Goal: Task Accomplishment & Management: Manage account settings

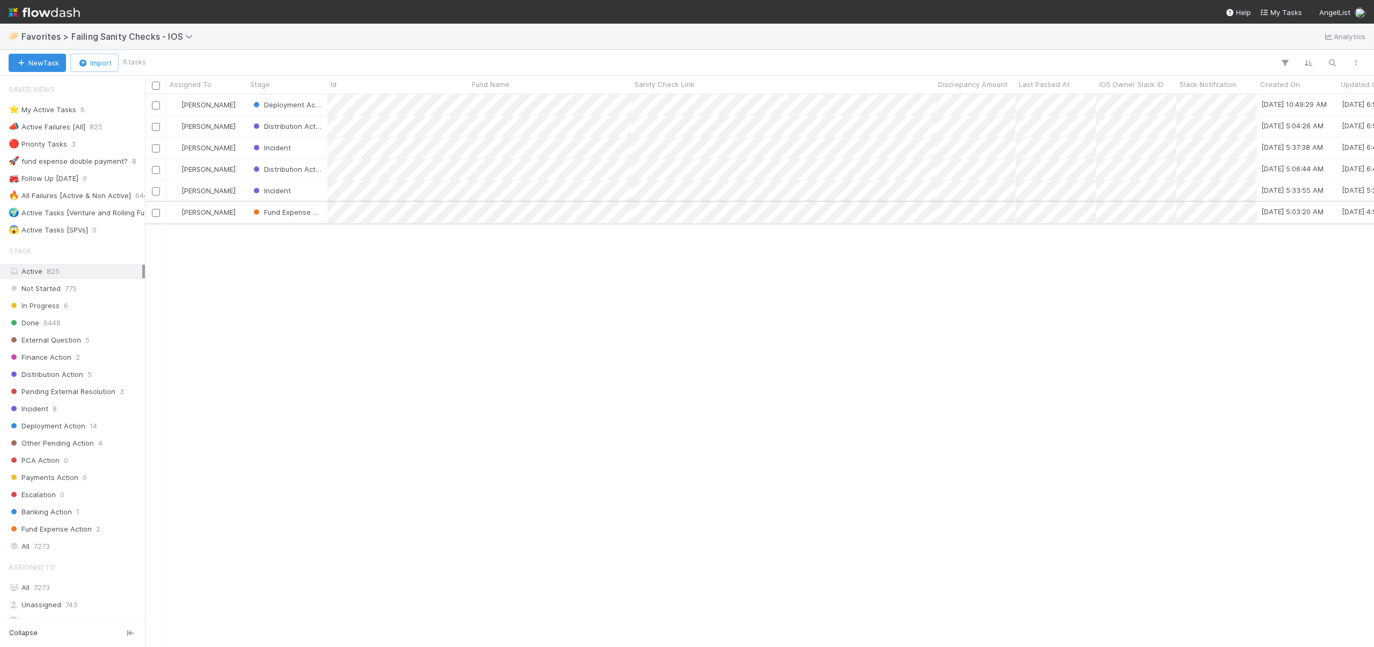
scroll to position [544, 1221]
click at [303, 189] on div "Incident" at bounding box center [287, 190] width 80 height 21
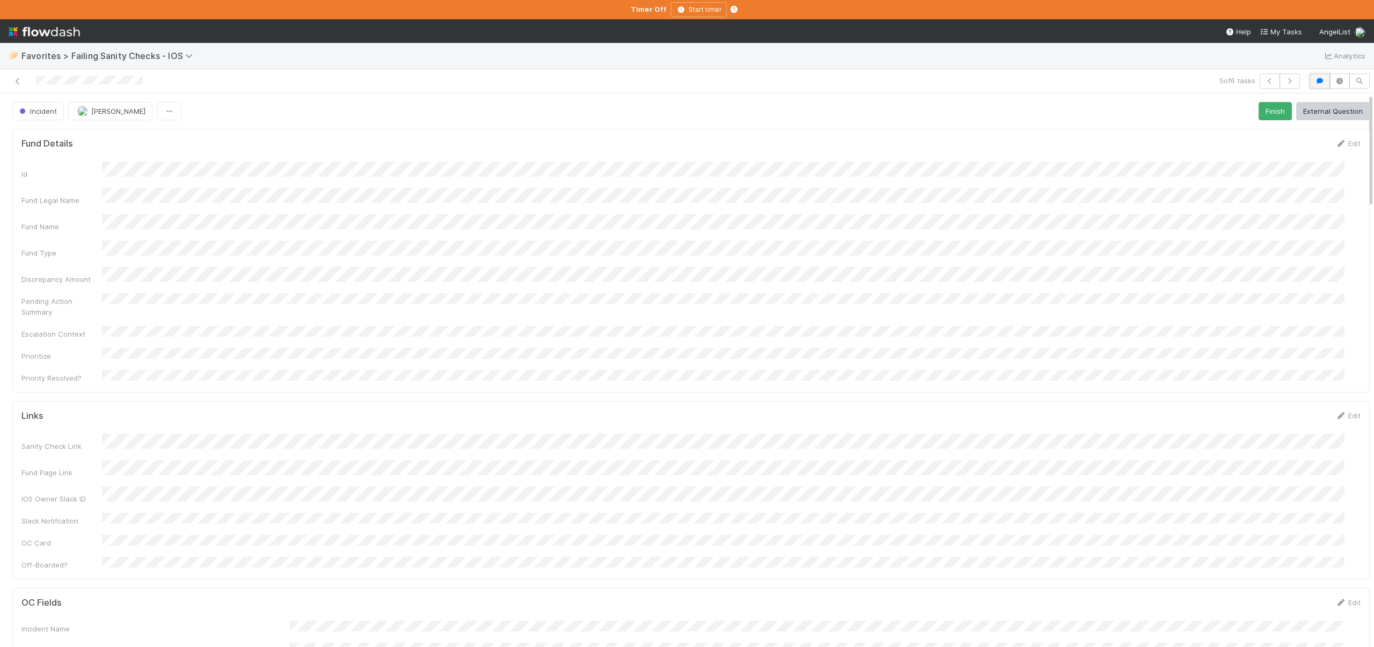
click at [1314, 79] on icon "button" at bounding box center [1319, 81] width 11 height 6
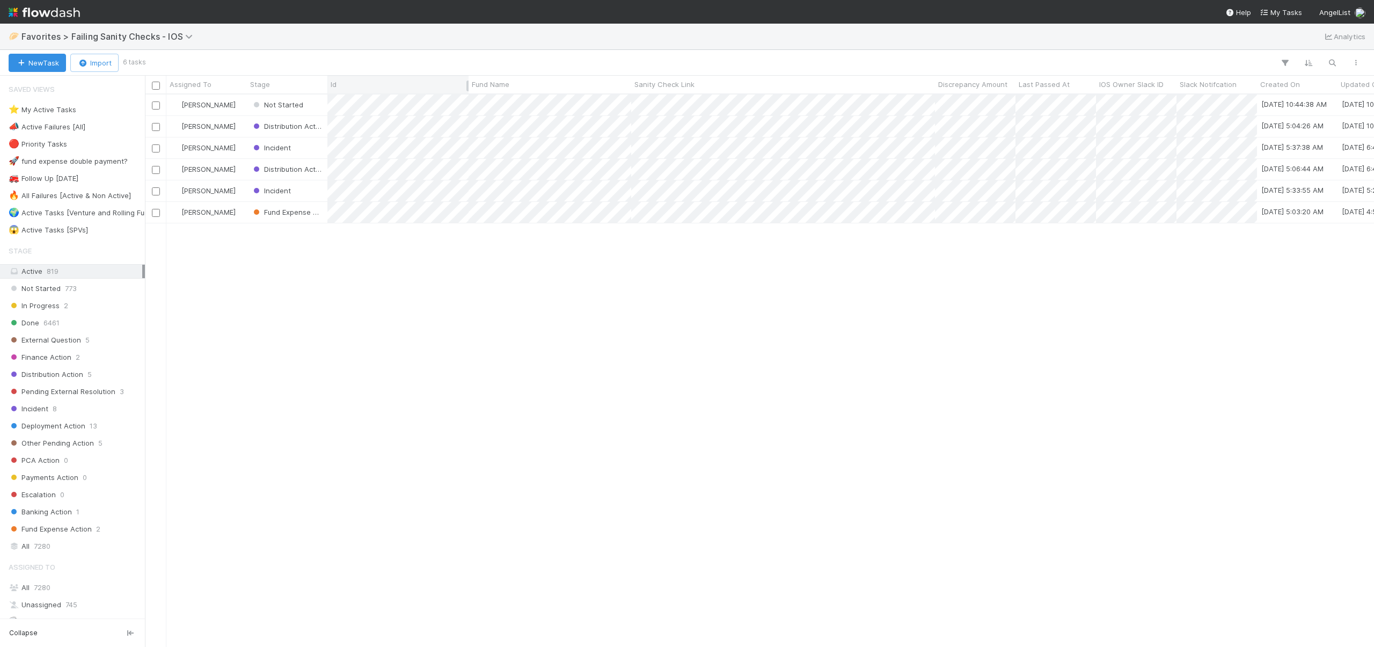
scroll to position [544, 1221]
click at [306, 146] on div "Incident" at bounding box center [287, 147] width 80 height 21
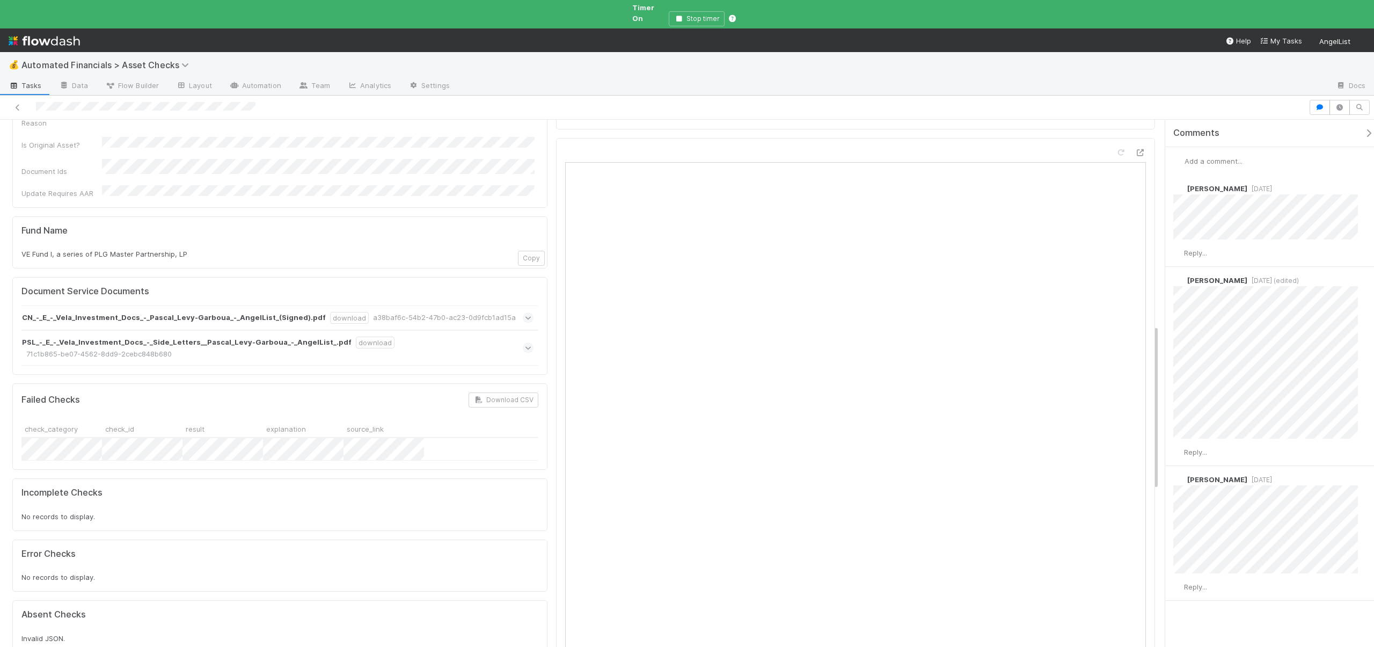
scroll to position [581, 0]
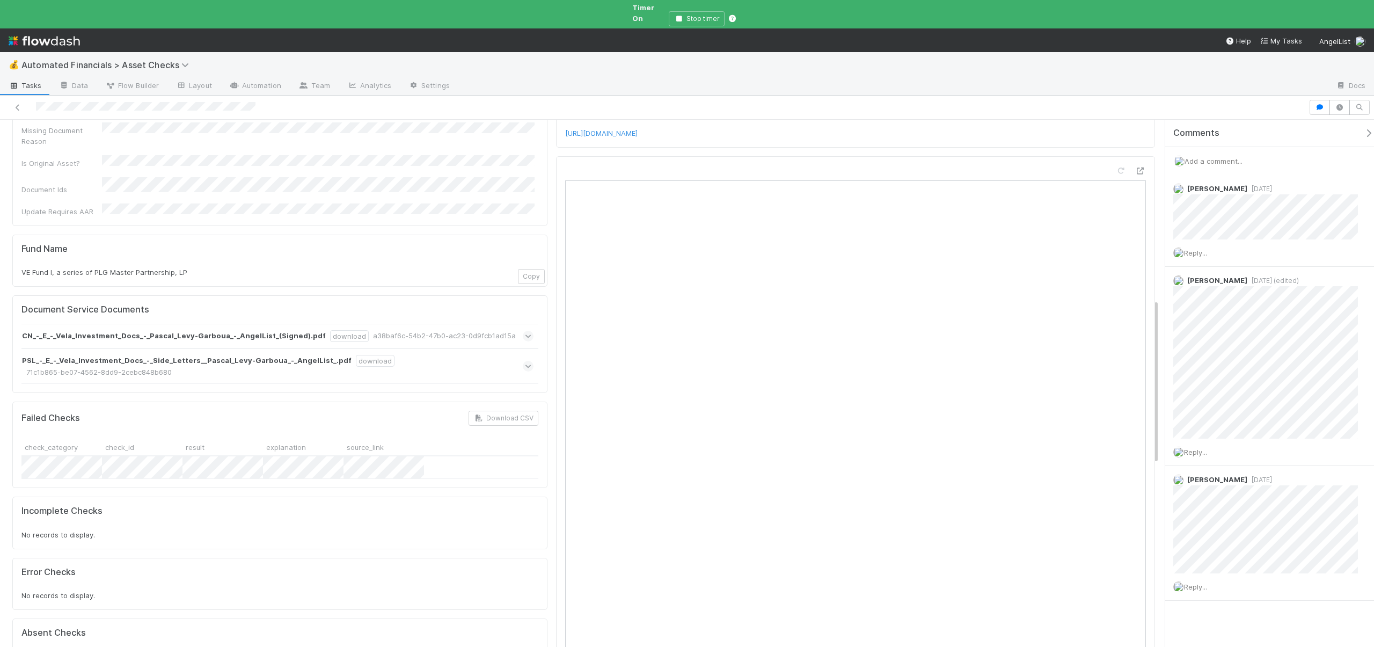
click at [1210, 157] on span "Add a comment..." at bounding box center [1213, 161] width 58 height 9
click at [1202, 157] on span "Add a comment..." at bounding box center [1213, 161] width 58 height 9
click at [1181, 221] on div "Attach files: CN_-_E_-_Vela_Investment_Docs_-_Pascal_Levy-Garboua_-_AngelList_(…" at bounding box center [1274, 298] width 200 height 264
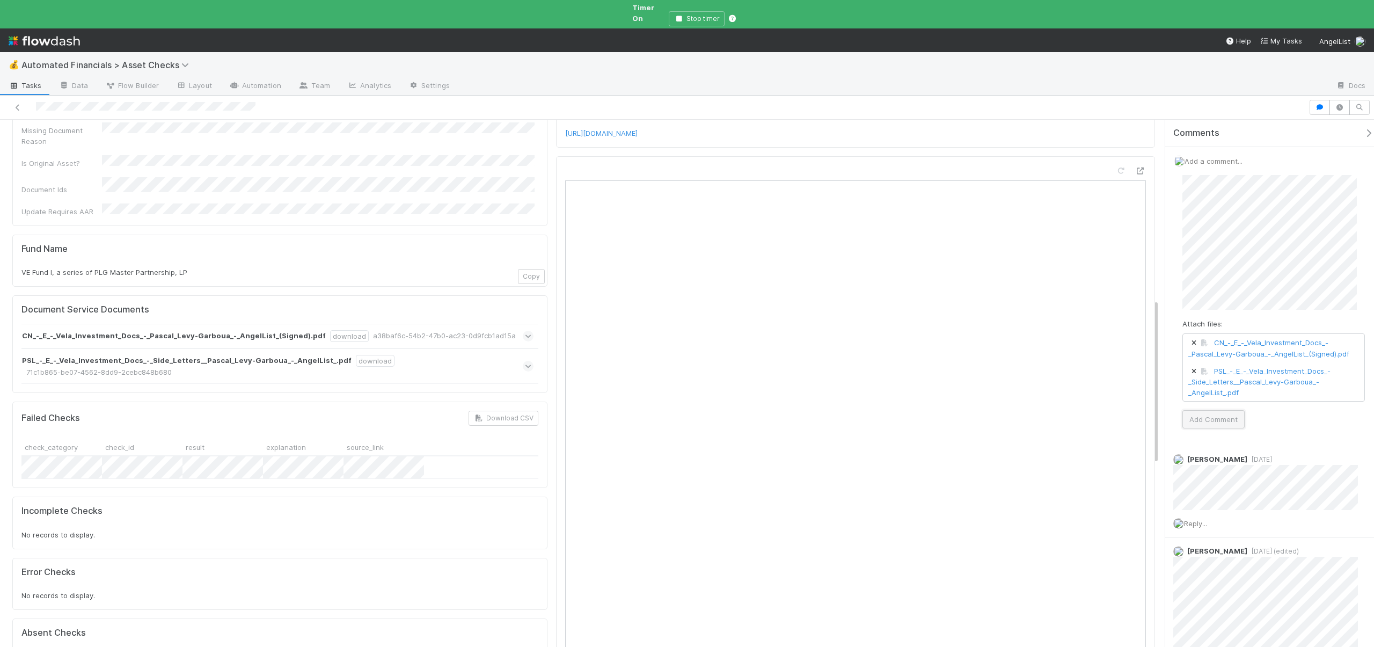
click at [1202, 415] on button "Add Comment" at bounding box center [1213, 419] width 62 height 18
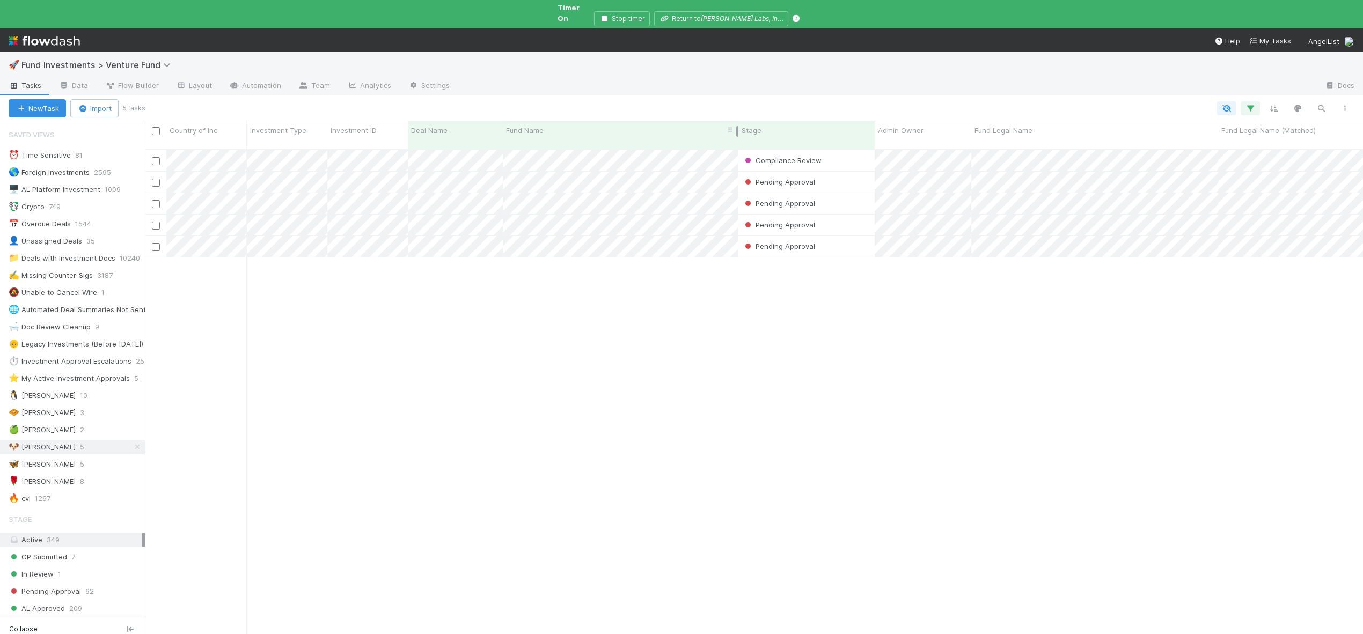
scroll to position [495, 1210]
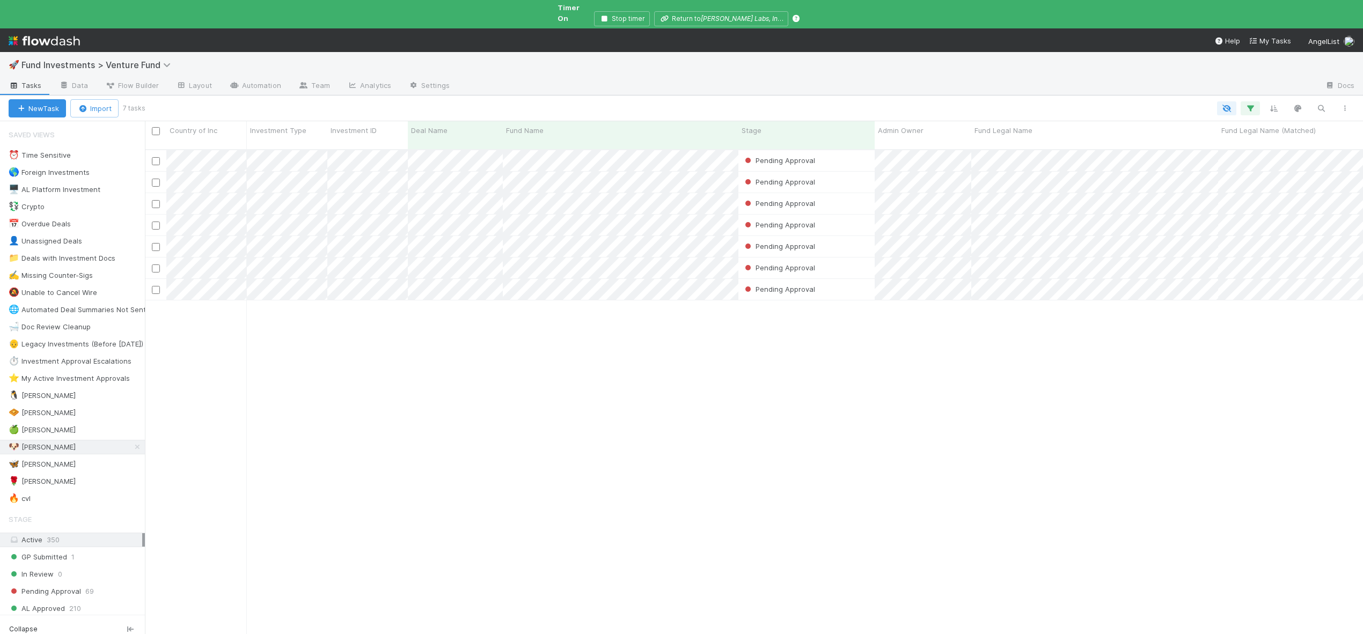
scroll to position [495, 1210]
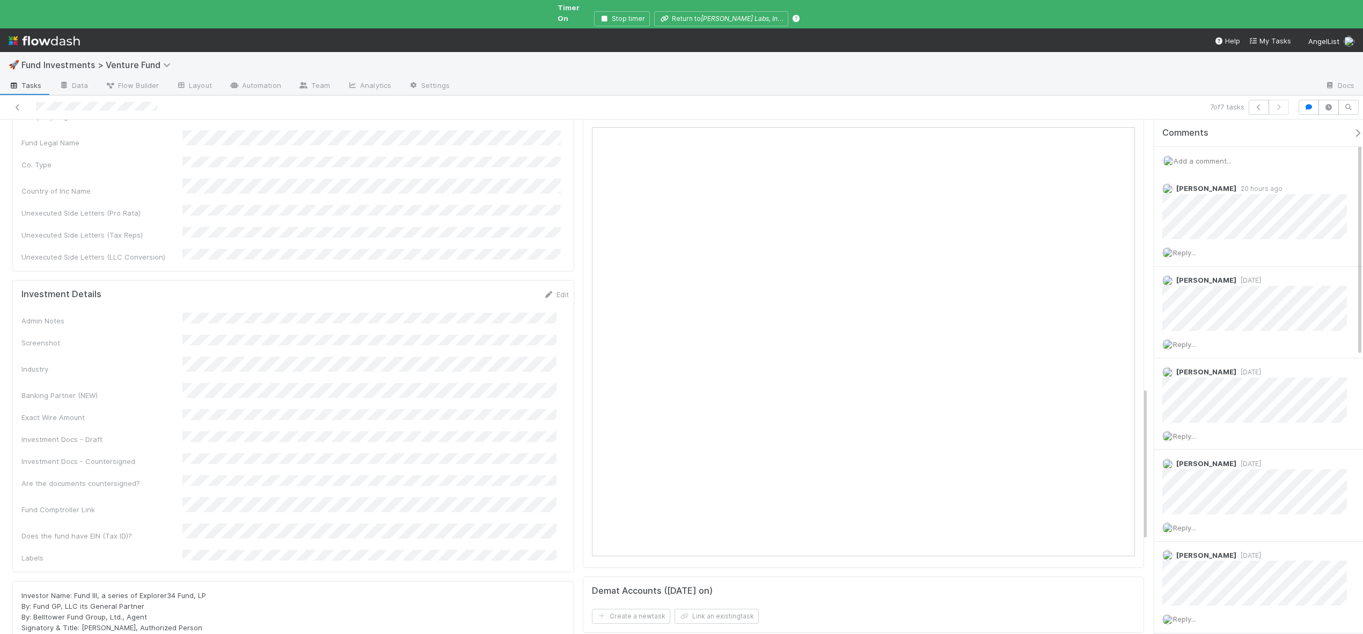
scroll to position [914, 0]
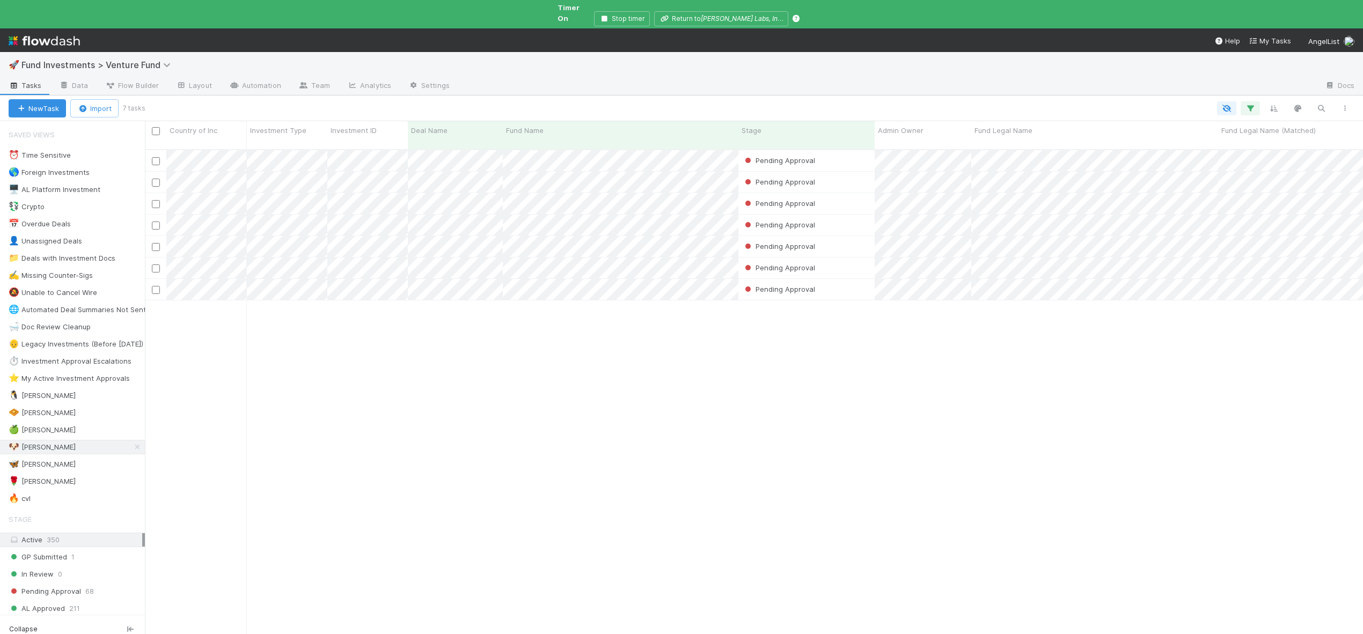
scroll to position [495, 1210]
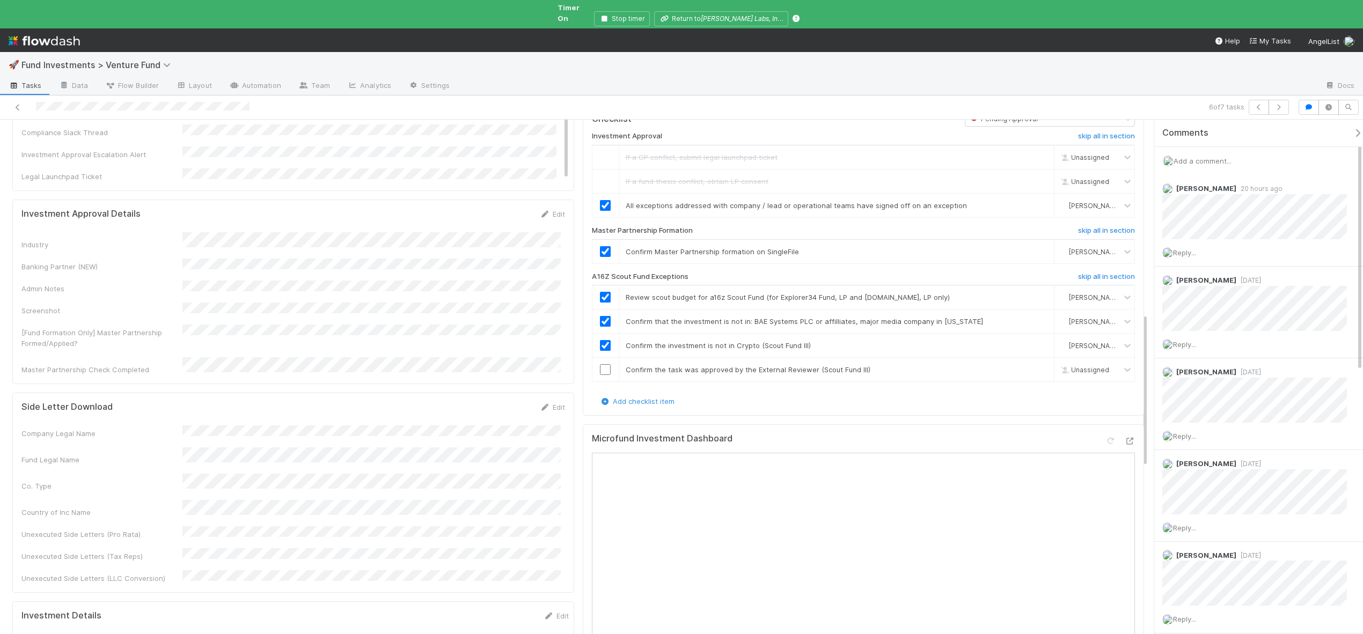
scroll to position [407, 0]
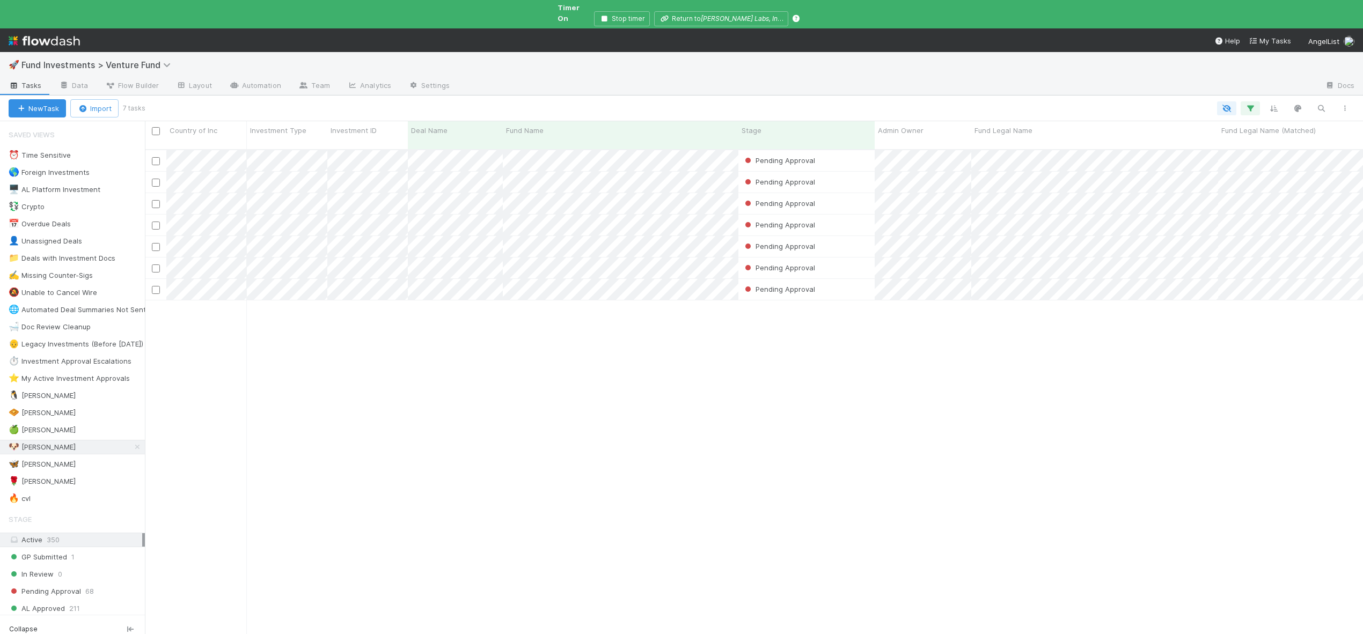
scroll to position [495, 1210]
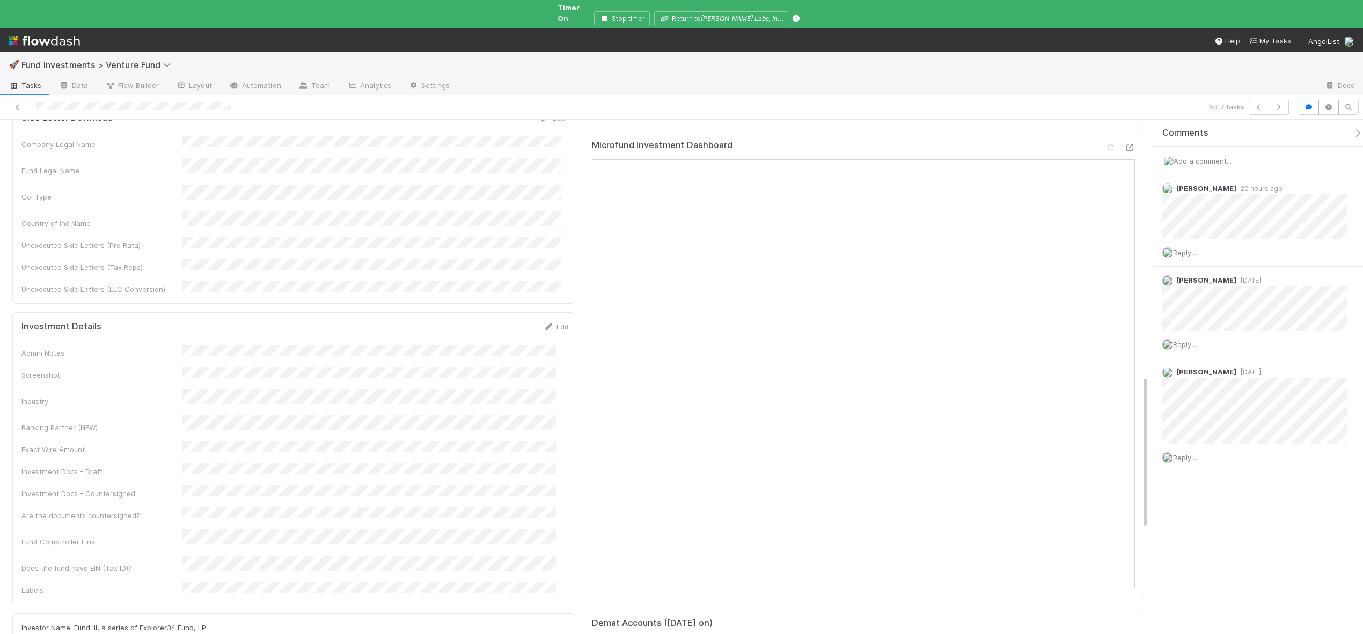
scroll to position [870, 0]
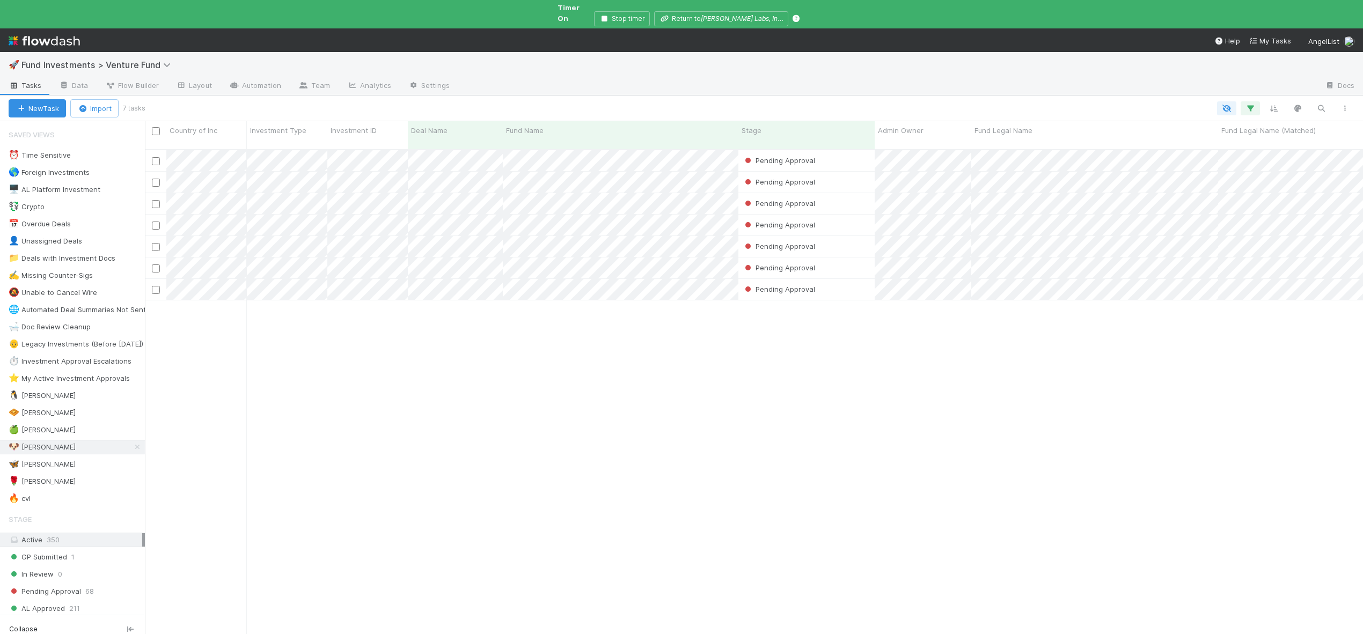
scroll to position [495, 1210]
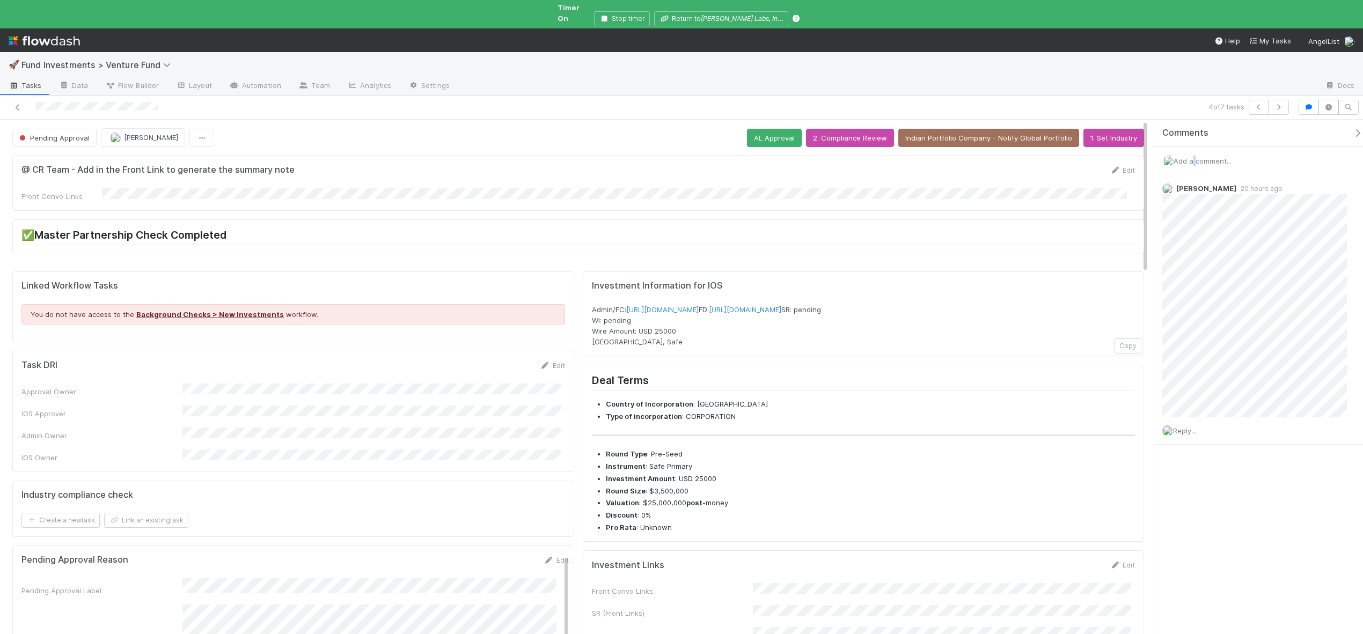
click at [1192, 157] on span "Add a comment..." at bounding box center [1203, 161] width 58 height 9
click at [1198, 317] on button "Add Comment" at bounding box center [1202, 326] width 62 height 18
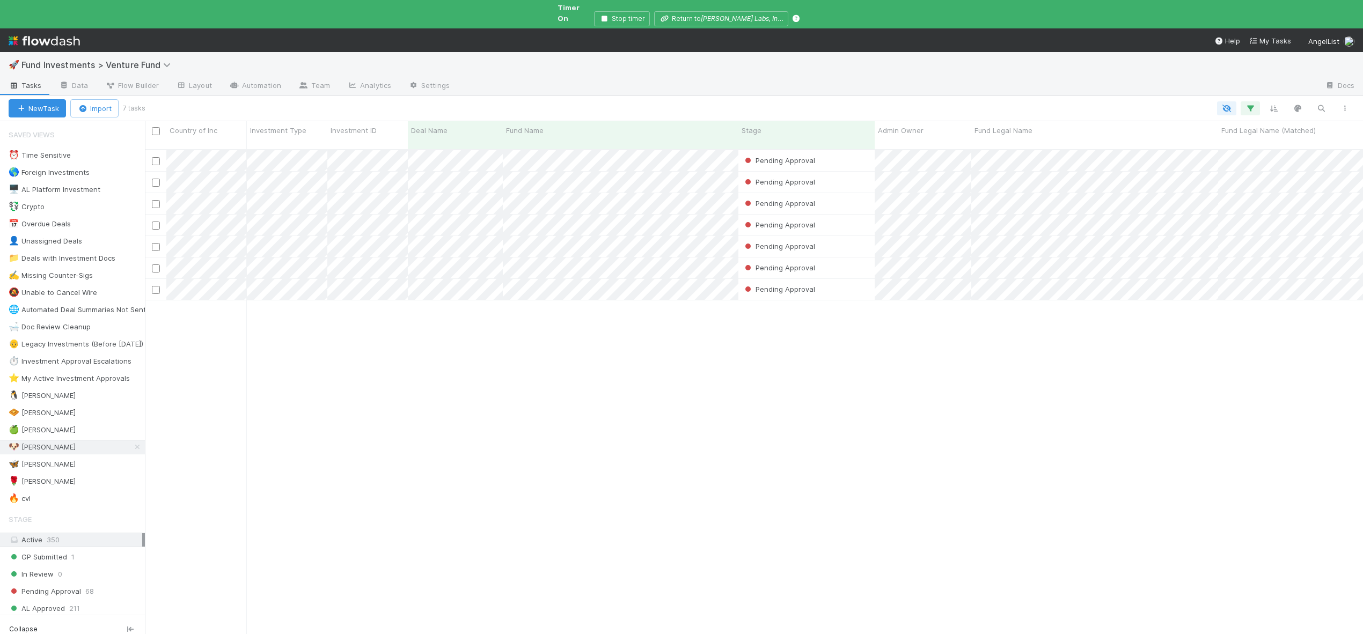
scroll to position [495, 1210]
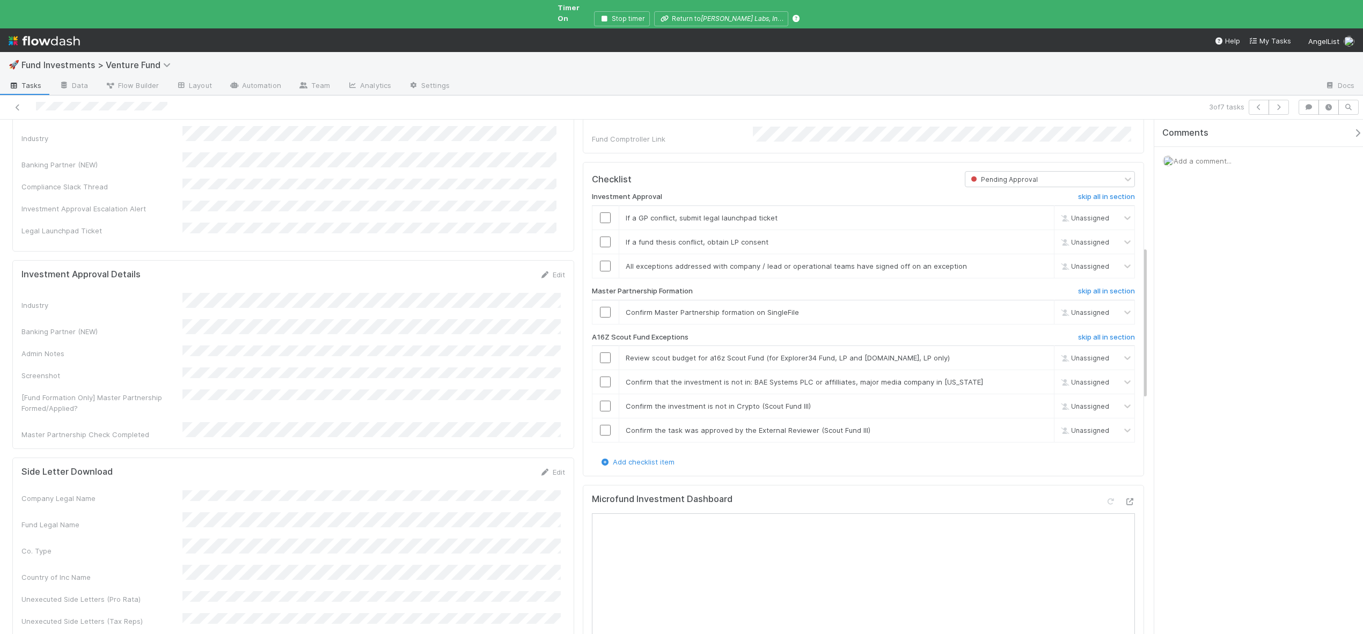
scroll to position [537, 0]
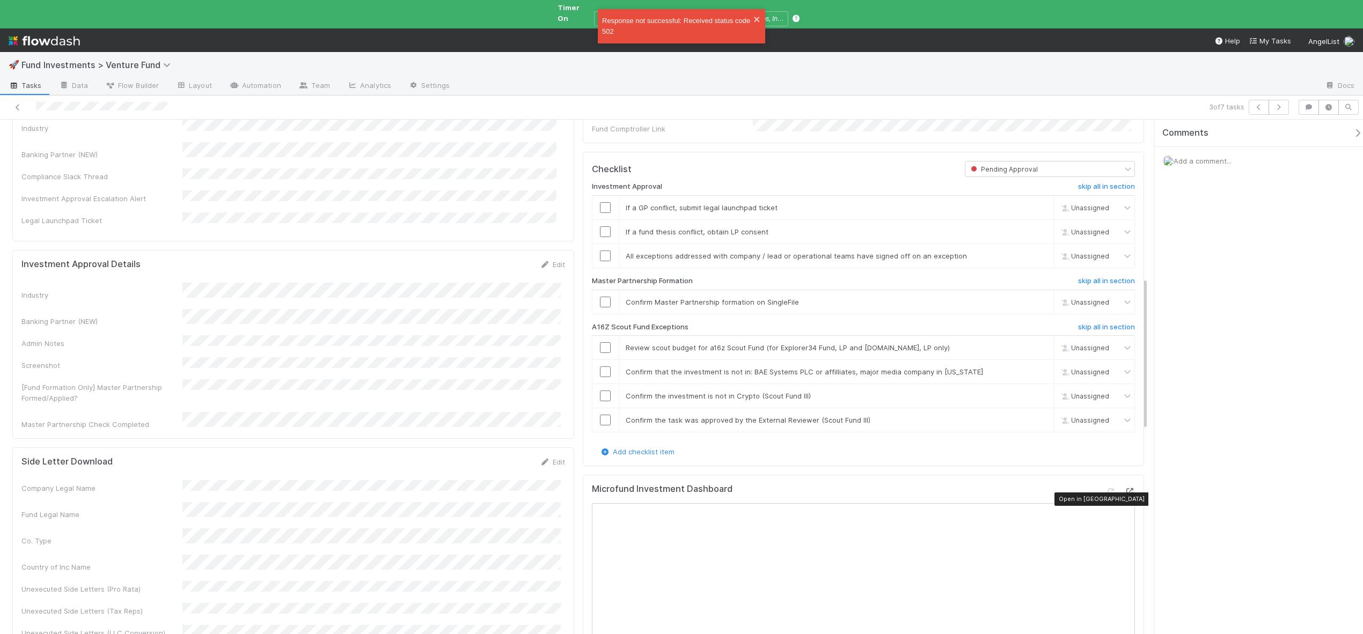
click at [1124, 488] on icon at bounding box center [1129, 491] width 11 height 7
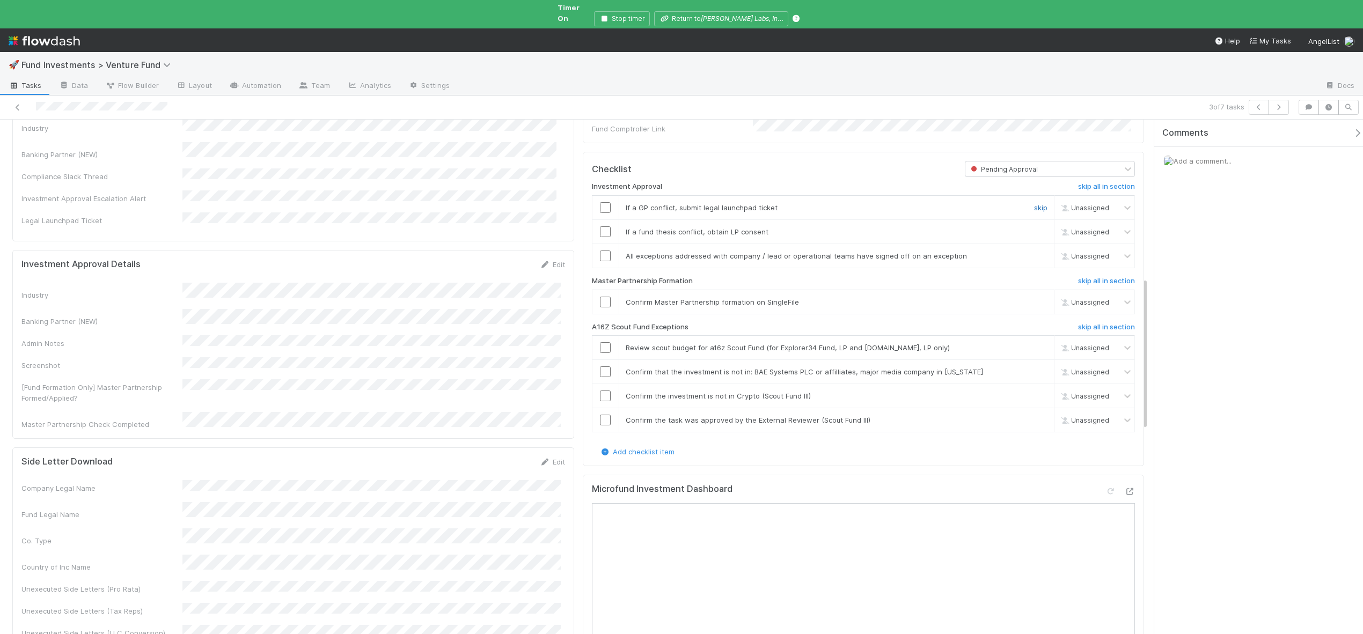
click at [1035, 207] on link "skip" at bounding box center [1040, 207] width 13 height 9
click at [1034, 231] on link "skip" at bounding box center [1040, 232] width 13 height 9
click at [603, 253] on input "checkbox" at bounding box center [605, 256] width 11 height 11
click at [603, 302] on input "checkbox" at bounding box center [605, 302] width 11 height 11
click at [609, 351] on div at bounding box center [605, 347] width 26 height 11
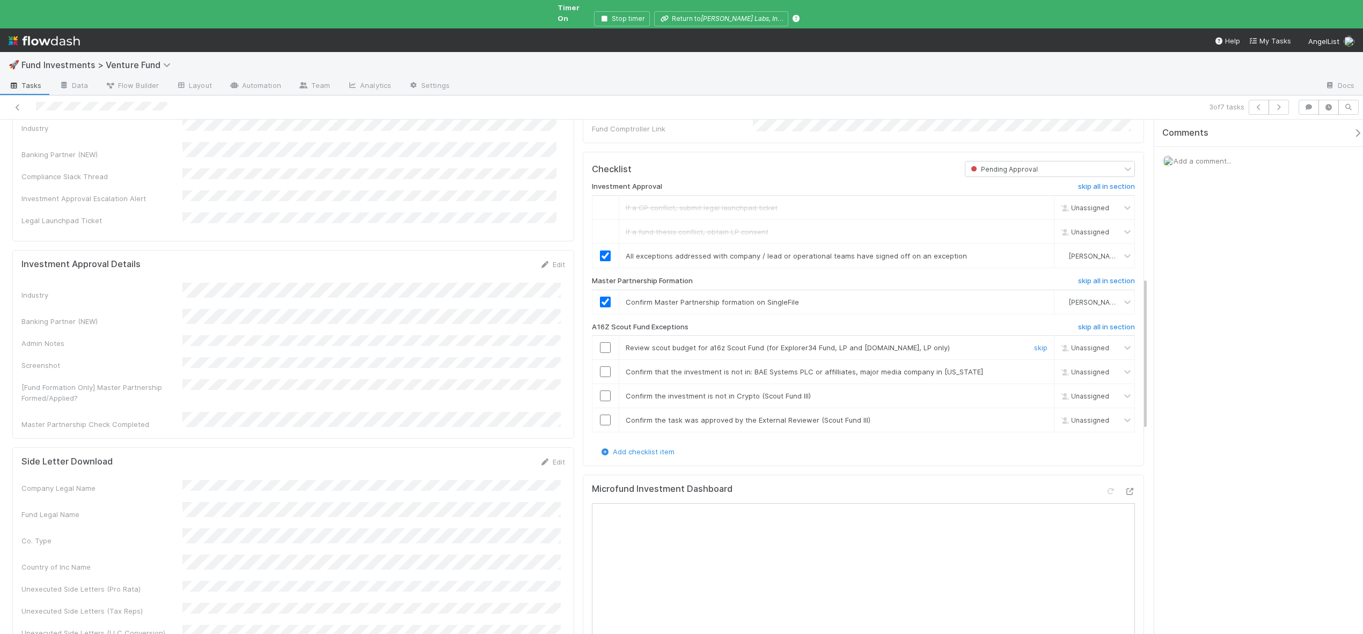
click at [604, 349] on input "checkbox" at bounding box center [605, 347] width 11 height 11
click at [601, 367] on input "checkbox" at bounding box center [605, 372] width 11 height 11
click at [601, 391] on input "checkbox" at bounding box center [605, 396] width 11 height 11
click at [601, 369] on input "checkbox" at bounding box center [605, 372] width 11 height 11
click at [602, 420] on input "checkbox" at bounding box center [605, 420] width 11 height 11
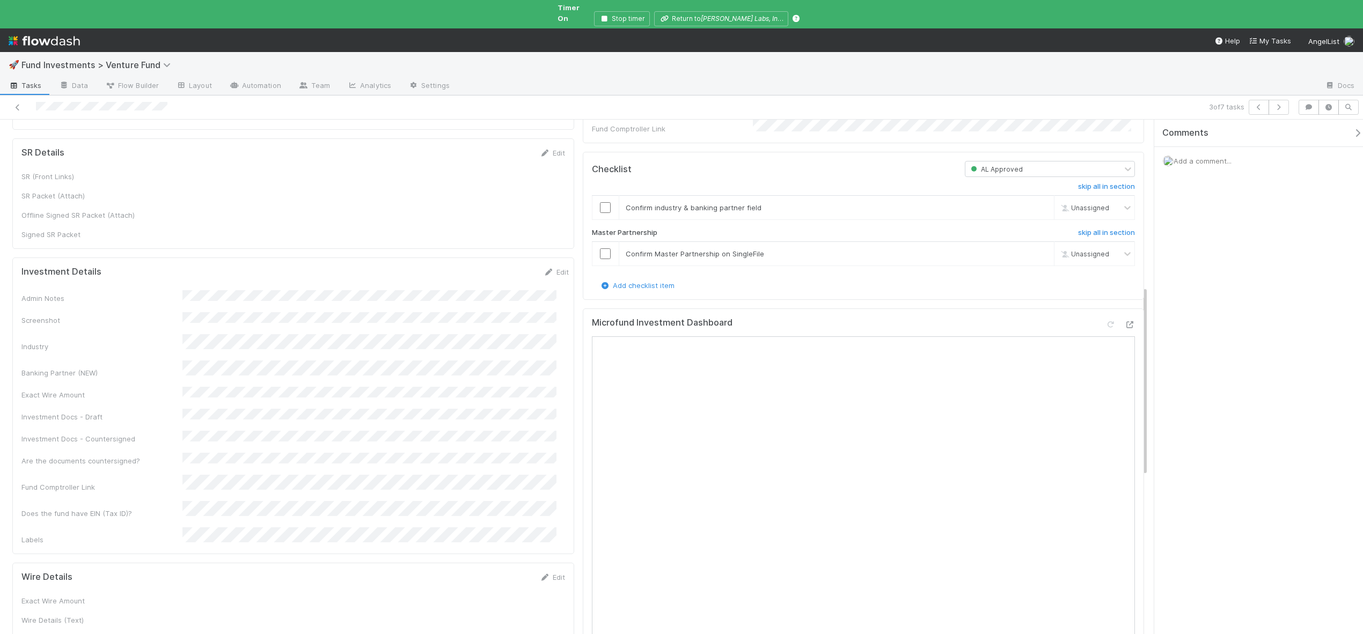
scroll to position [458, 0]
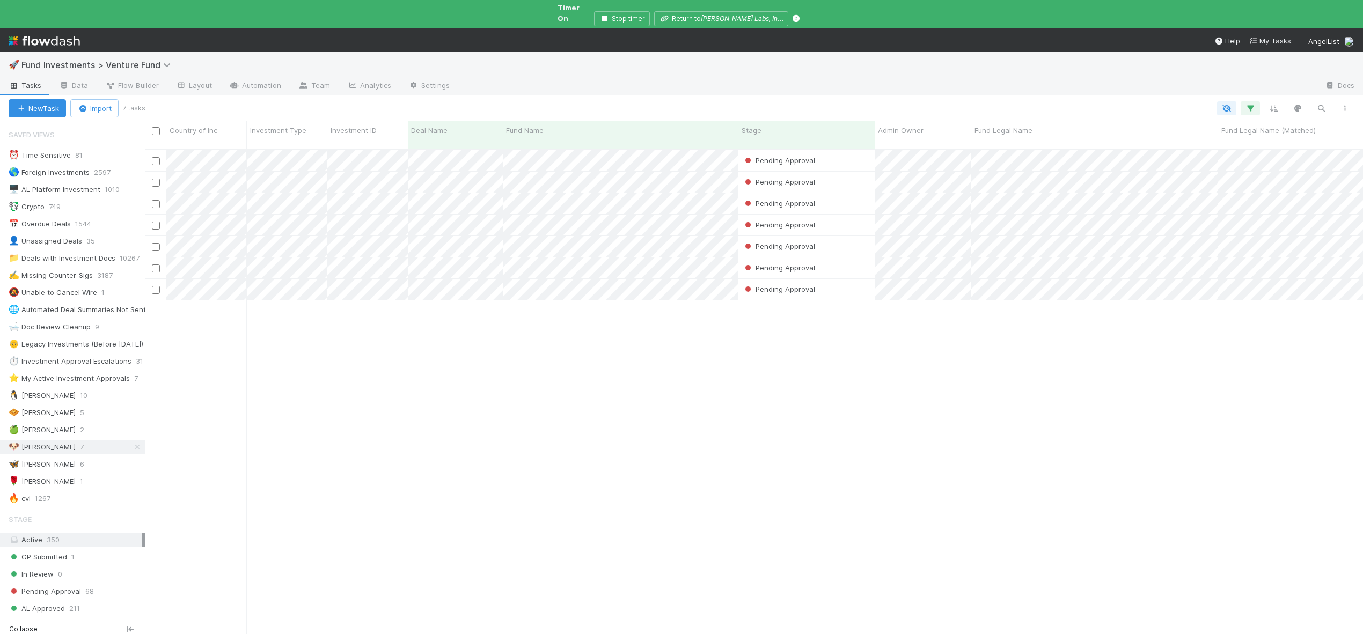
scroll to position [9, 9]
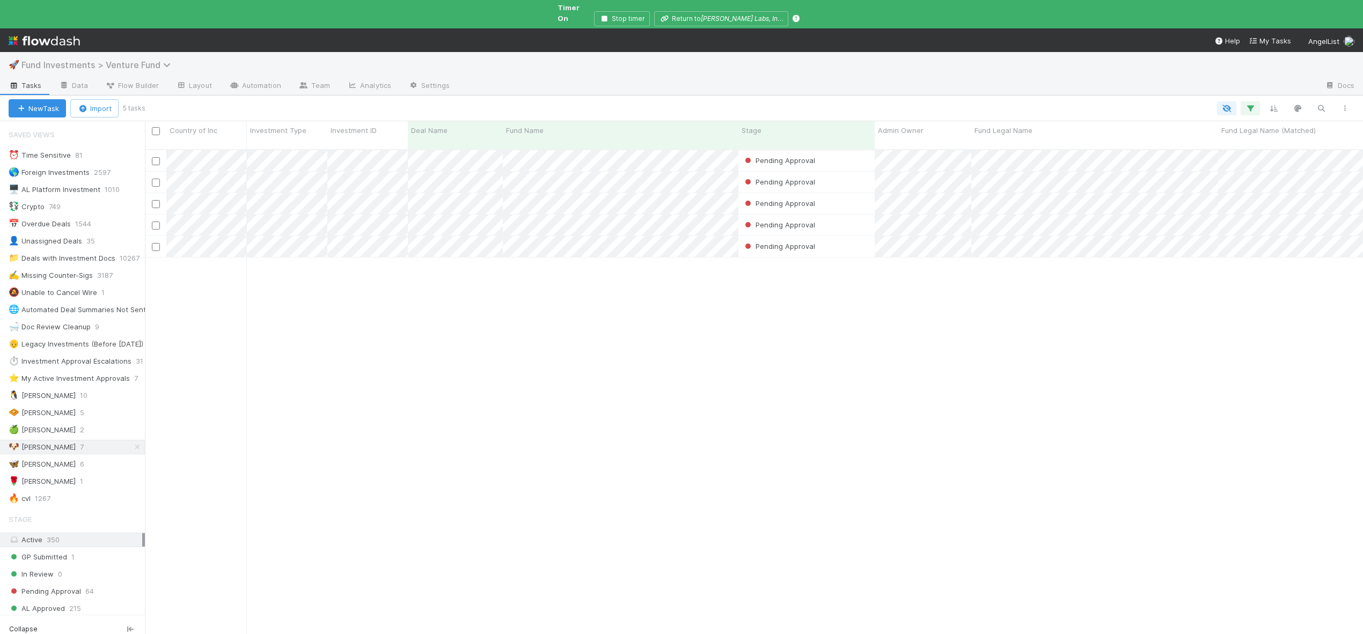
click at [88, 61] on span "Fund Investments > Venture Fund" at bounding box center [98, 65] width 155 height 11
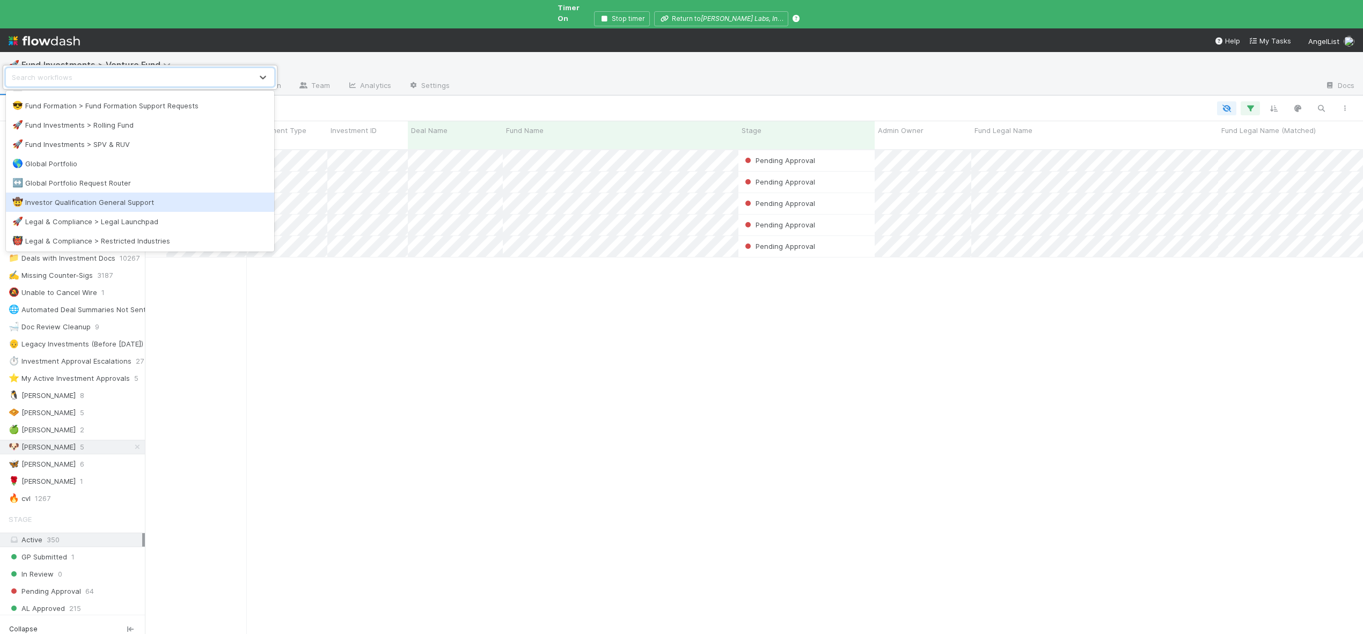
scroll to position [401, 0]
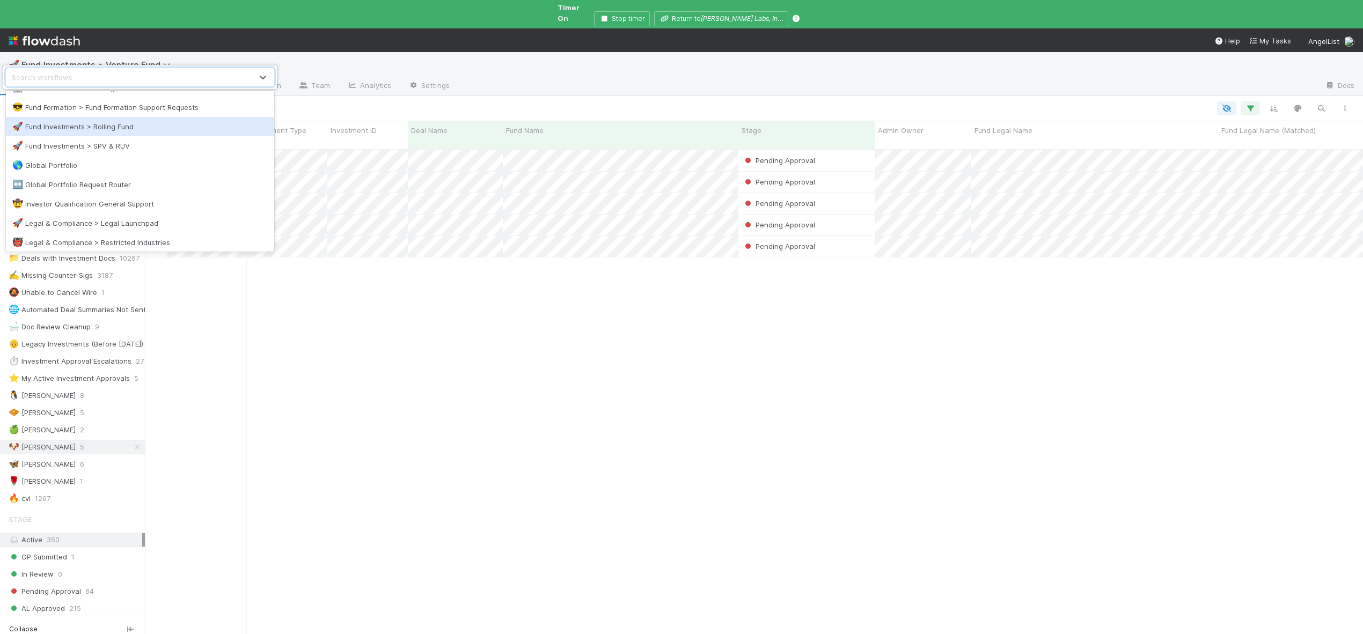
click at [116, 129] on div "🚀 Fund Investments > Rolling Fund" at bounding box center [139, 126] width 255 height 11
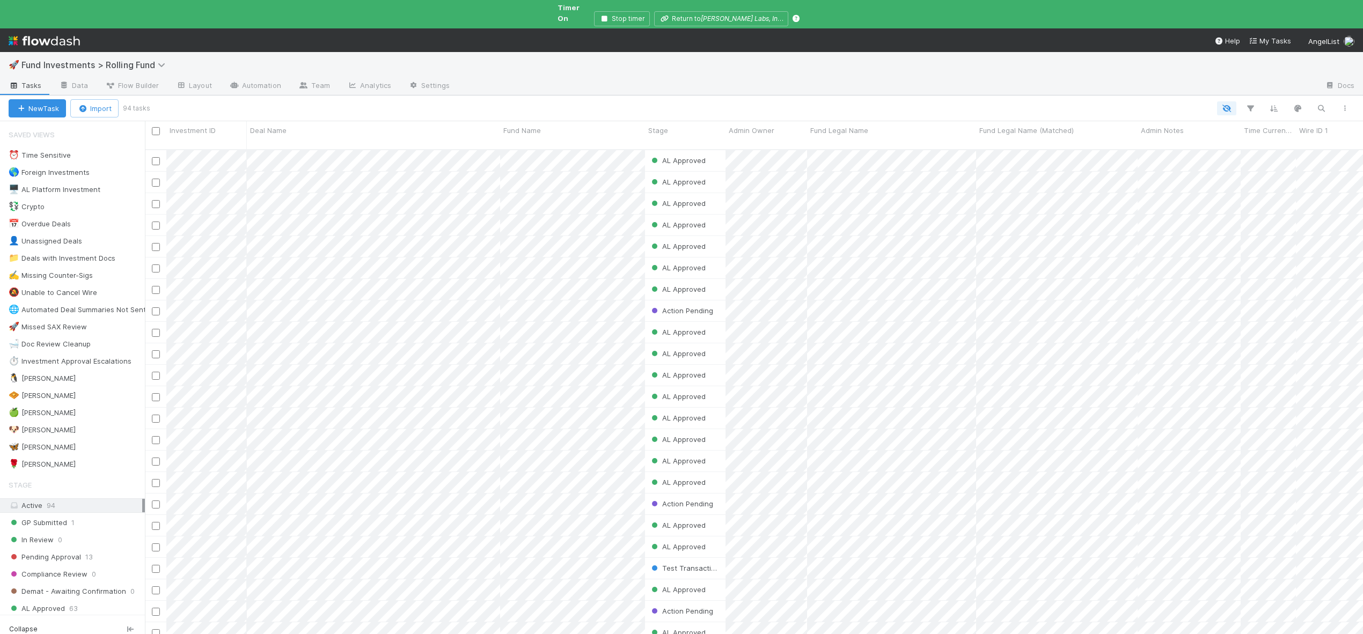
scroll to position [495, 1210]
click at [36, 423] on div "🐶 Andre" at bounding box center [42, 429] width 67 height 13
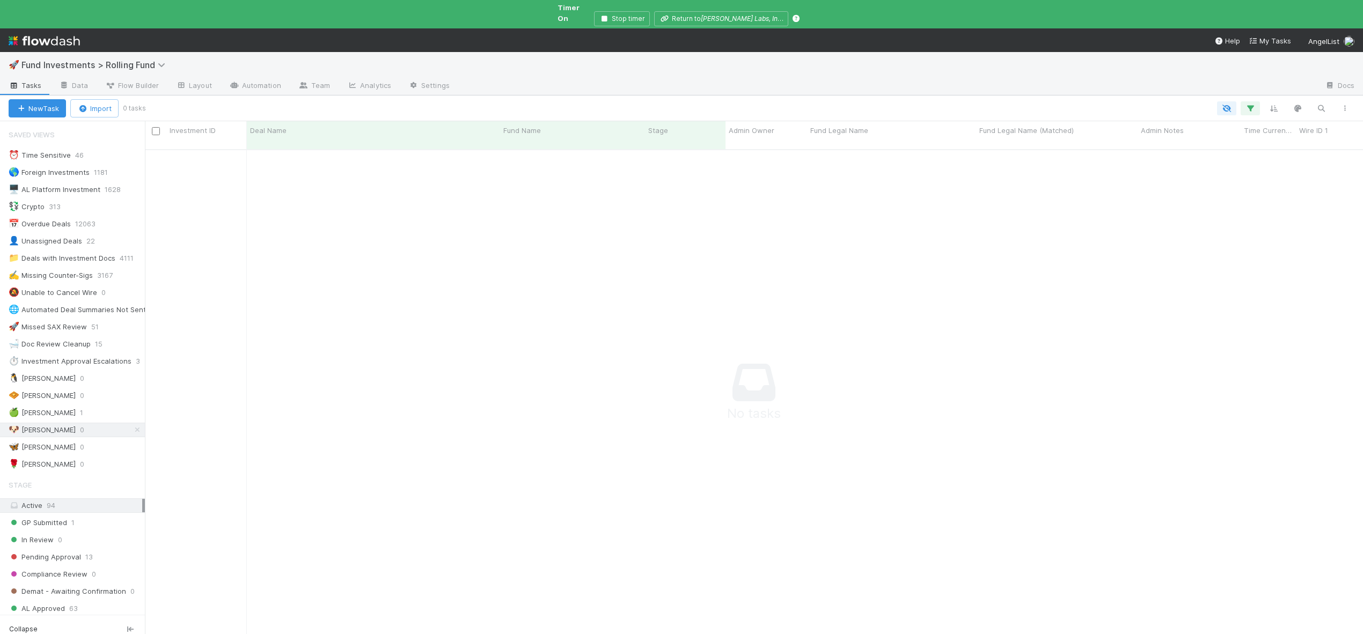
scroll to position [487, 1210]
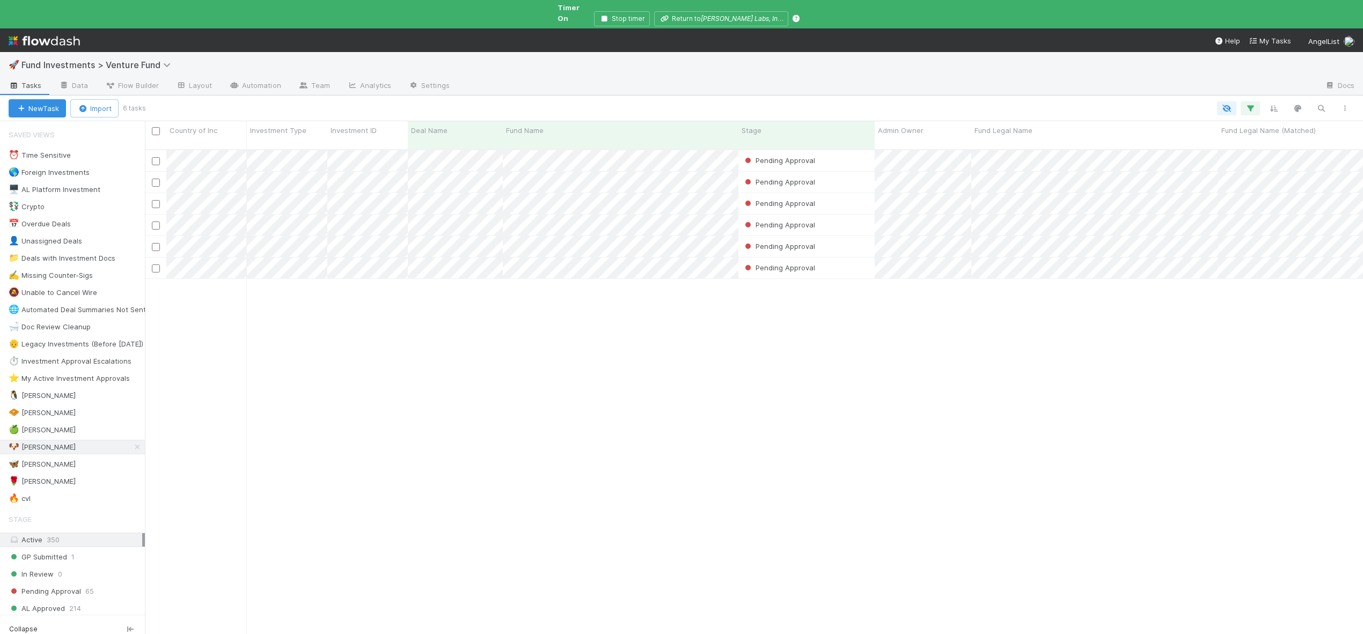
scroll to position [495, 1210]
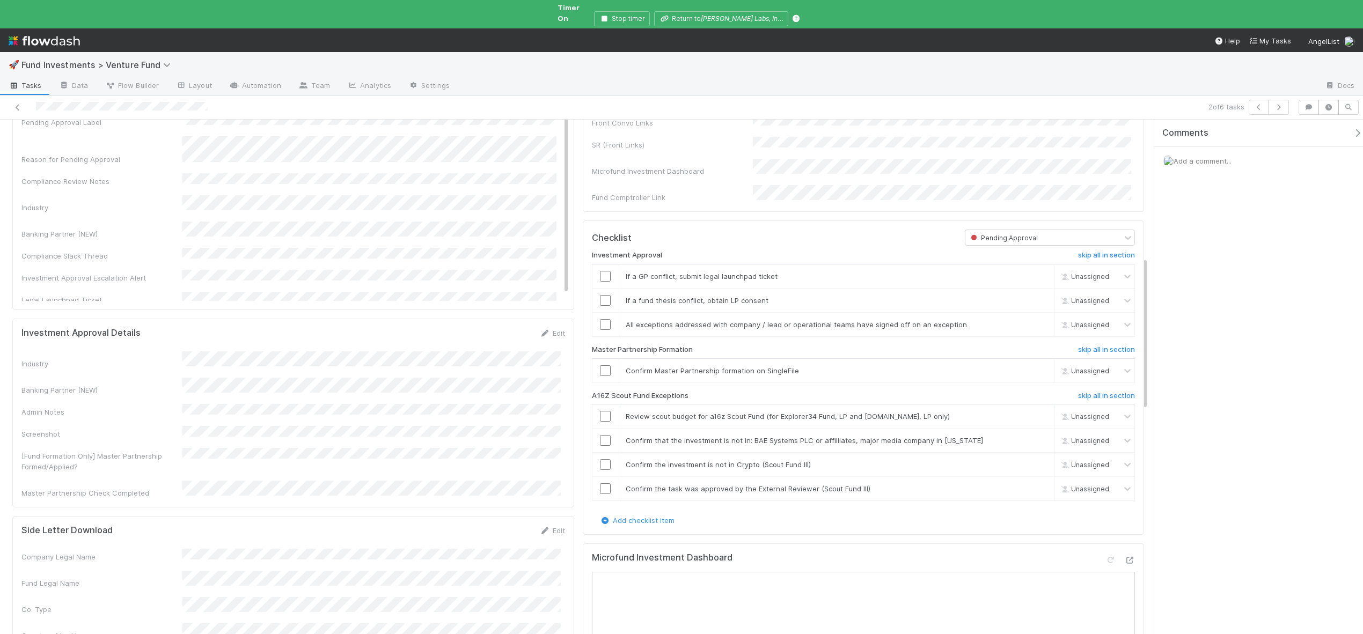
scroll to position [477, 0]
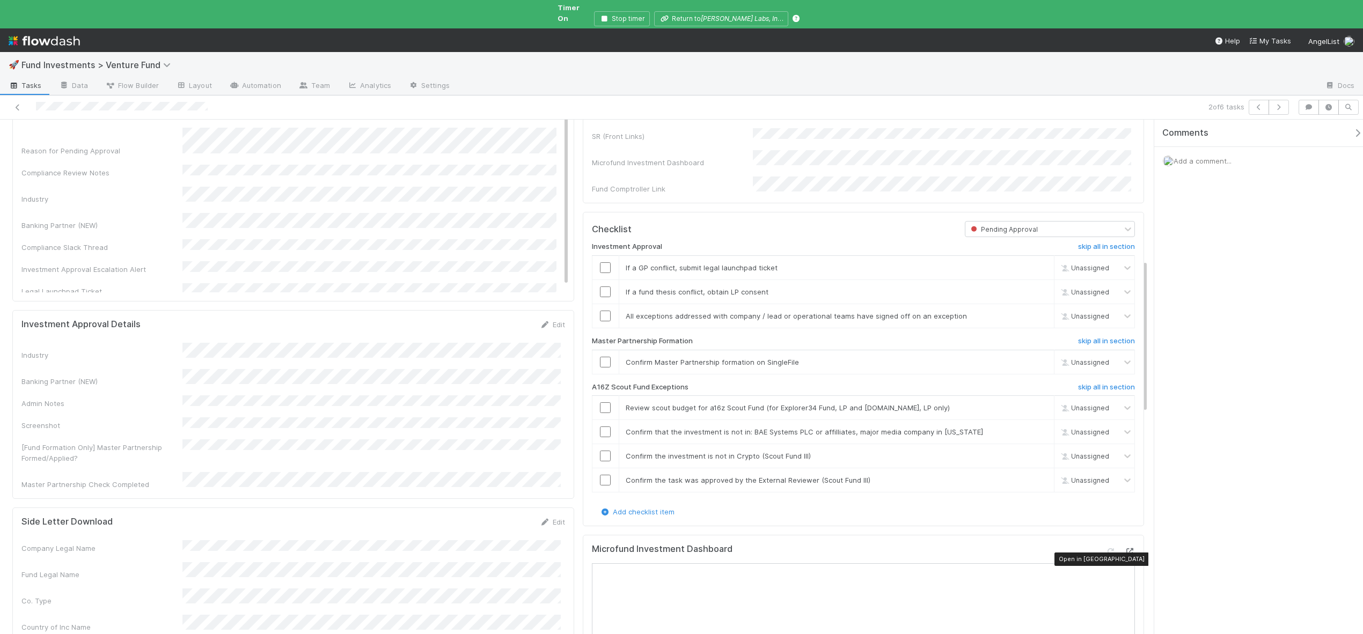
click at [1124, 548] on icon at bounding box center [1129, 551] width 11 height 7
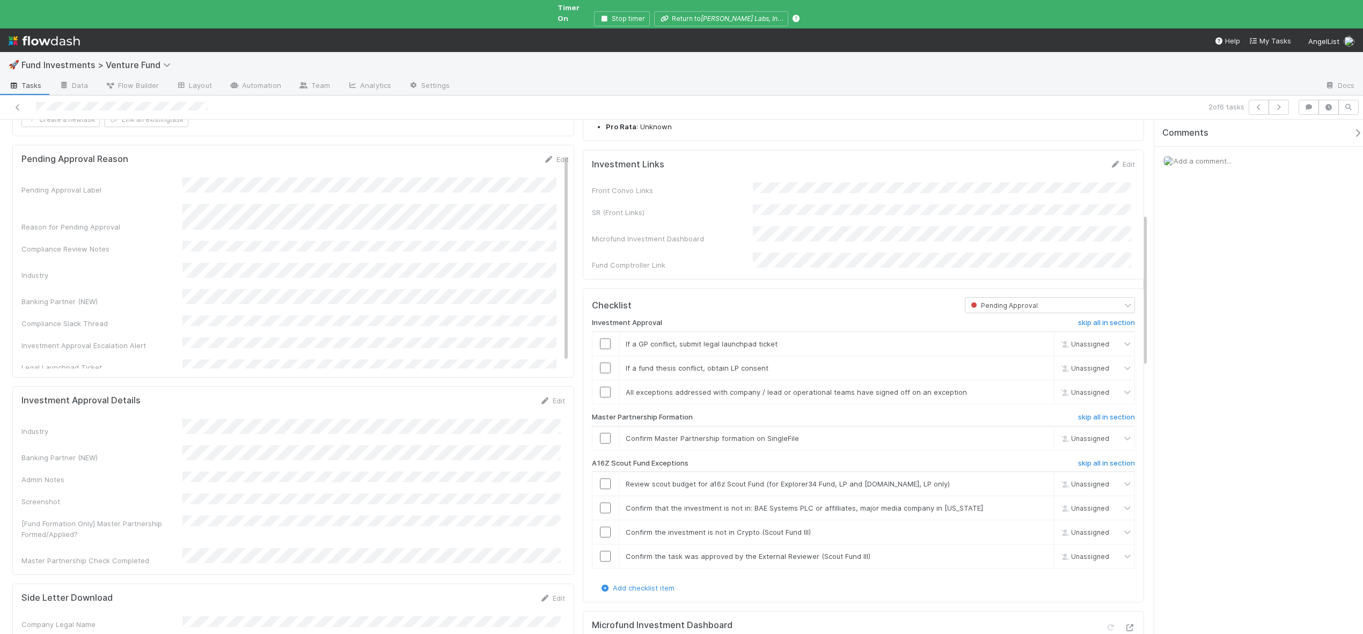
scroll to position [413, 0]
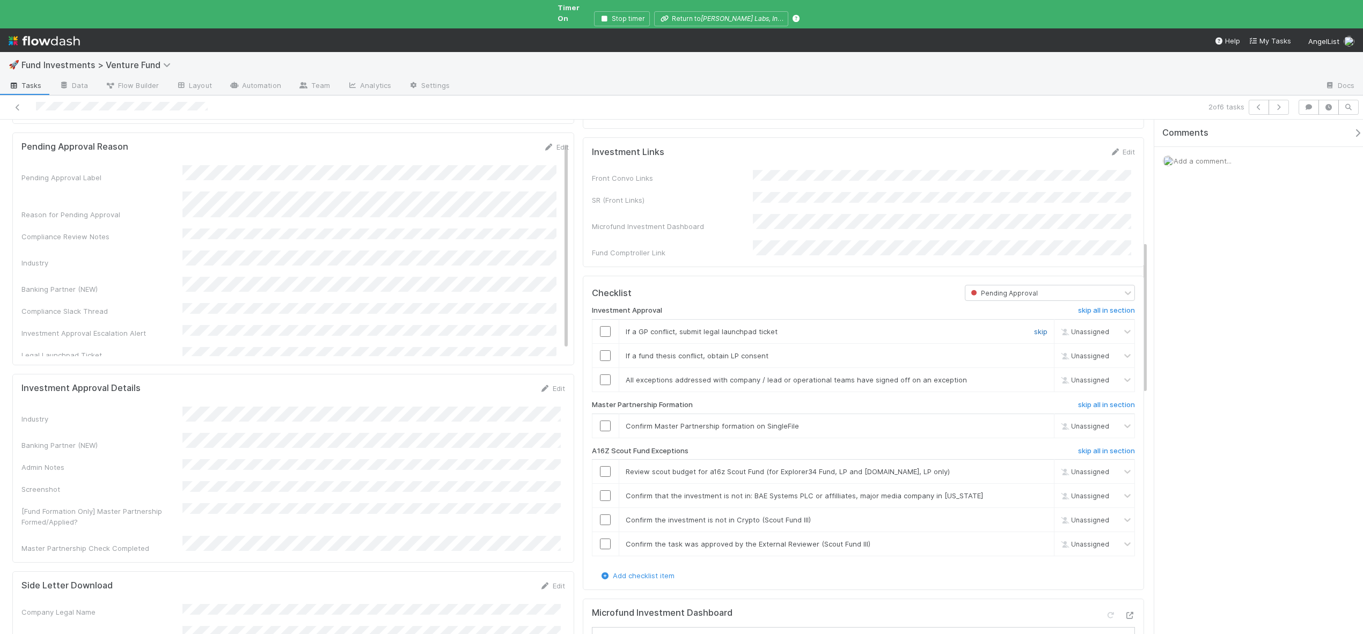
click at [1034, 329] on link "skip" at bounding box center [1040, 331] width 13 height 9
click at [1034, 352] on link "skip" at bounding box center [1040, 356] width 13 height 9
click at [601, 382] on input "checkbox" at bounding box center [605, 380] width 11 height 11
click at [603, 424] on input "checkbox" at bounding box center [605, 426] width 11 height 11
click at [604, 372] on td at bounding box center [605, 380] width 27 height 24
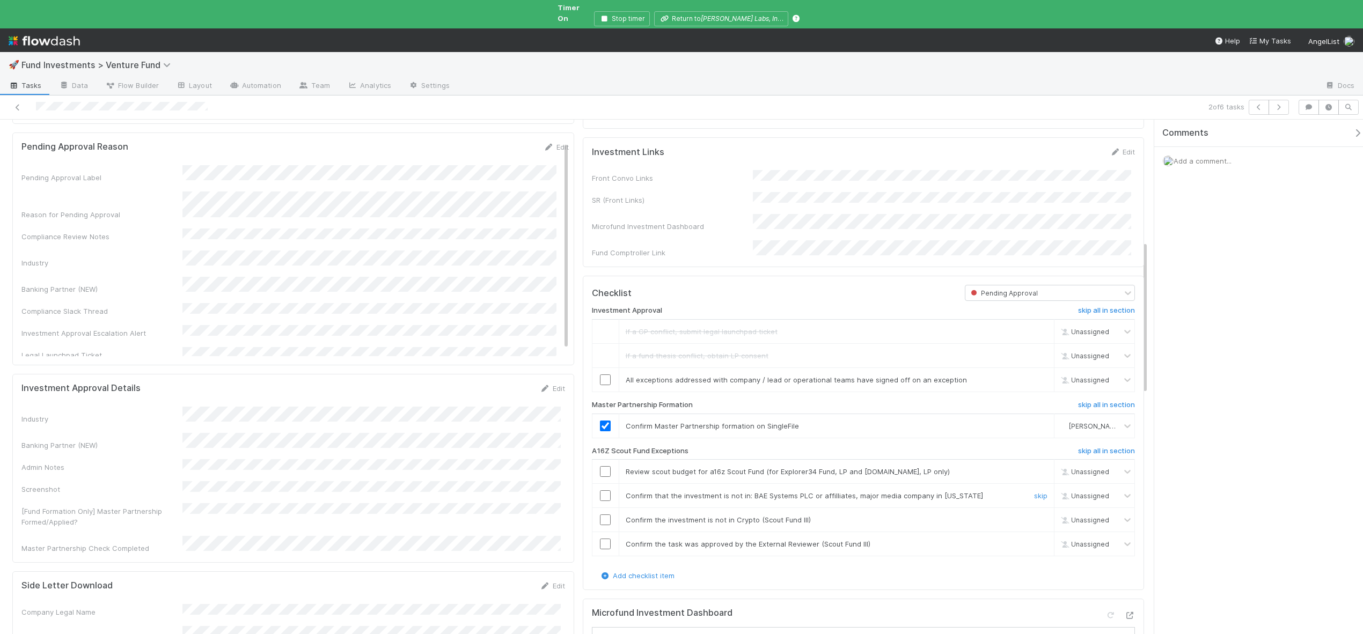
click at [600, 494] on input "checkbox" at bounding box center [605, 495] width 11 height 11
drag, startPoint x: 603, startPoint y: 518, endPoint x: 584, endPoint y: 496, distance: 28.6
click at [603, 518] on input "checkbox" at bounding box center [605, 520] width 11 height 11
checkbox input "true"
click at [1265, 158] on div "Add a comment..." at bounding box center [1262, 161] width 217 height 28
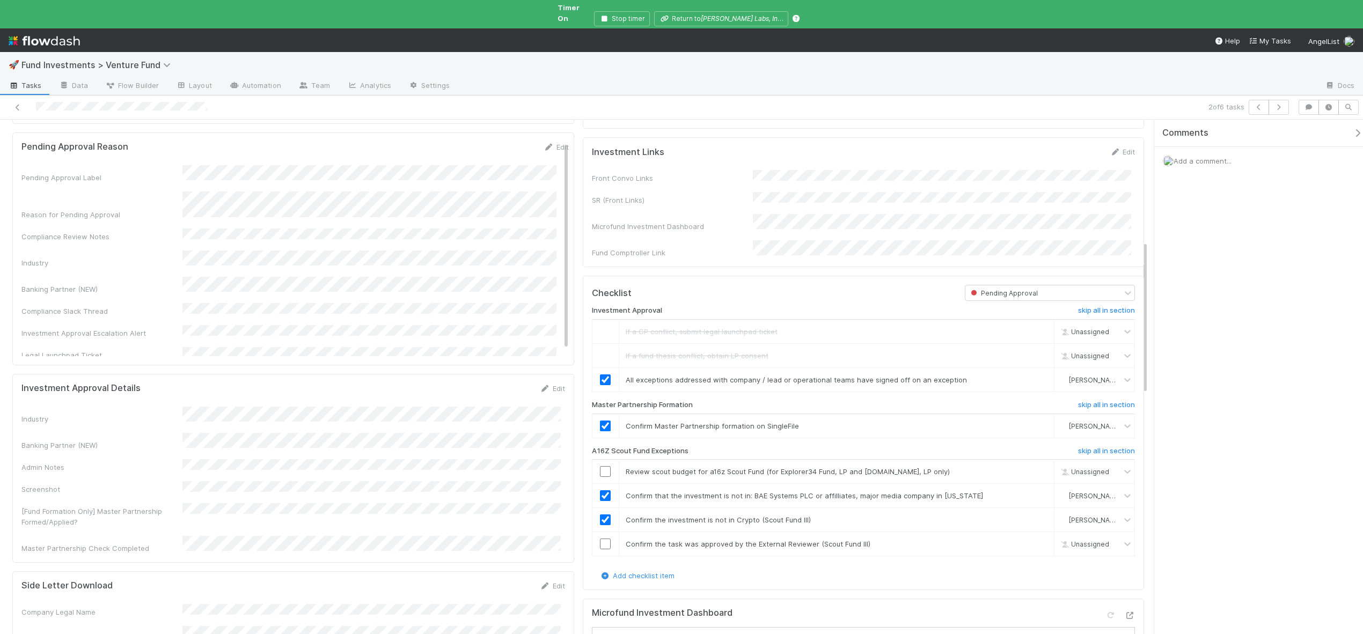
click at [1250, 149] on div "Add a comment..." at bounding box center [1262, 161] width 217 height 28
click at [1217, 157] on span "Add a comment..." at bounding box center [1203, 161] width 58 height 9
click at [1220, 392] on button "Add Comment" at bounding box center [1202, 401] width 62 height 18
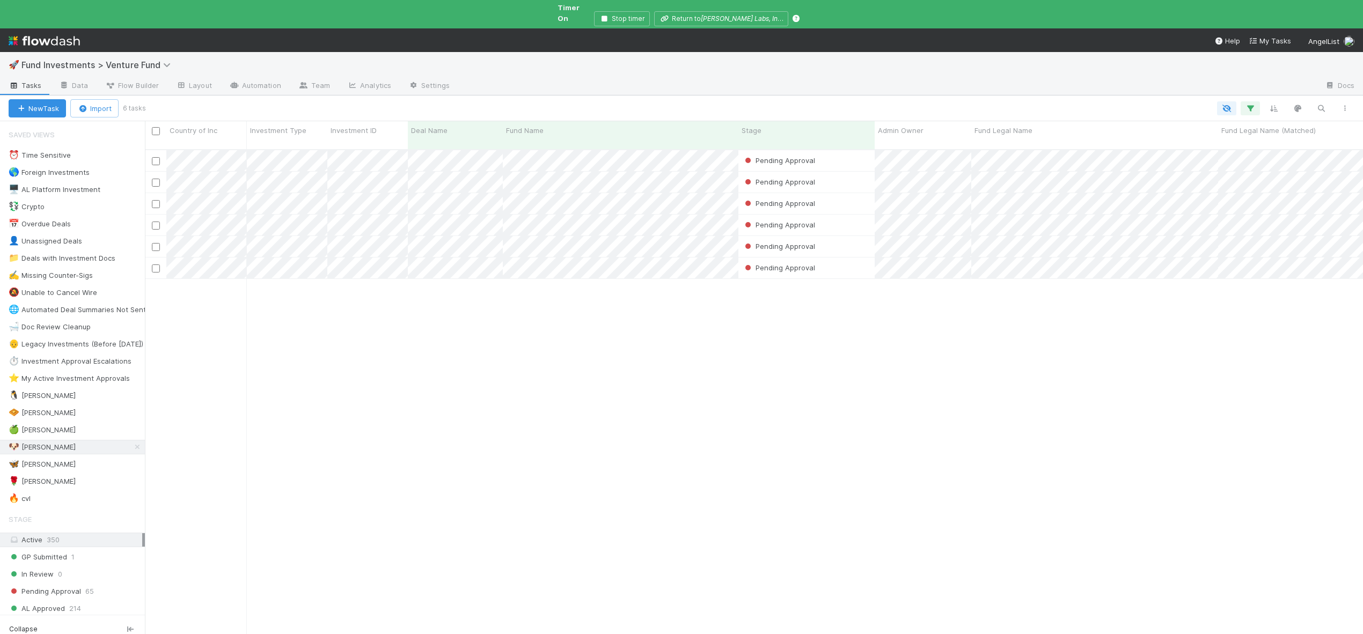
scroll to position [495, 1210]
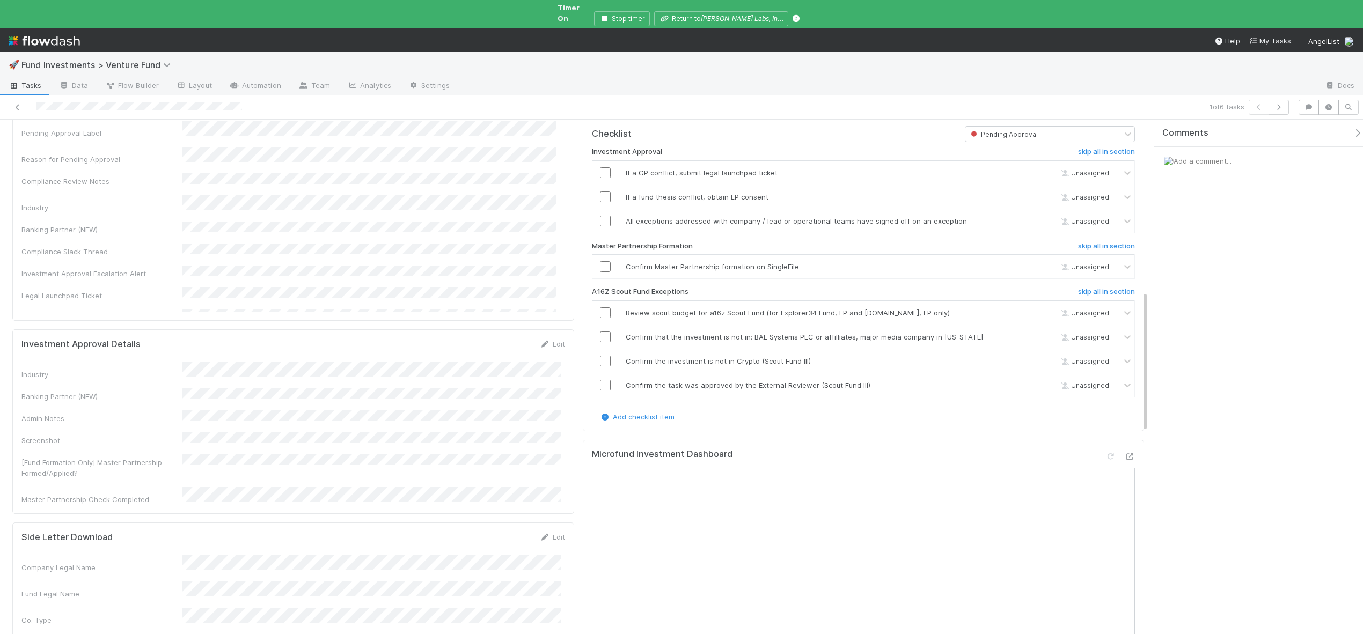
scroll to position [638, 0]
click at [1124, 451] on icon at bounding box center [1129, 454] width 11 height 7
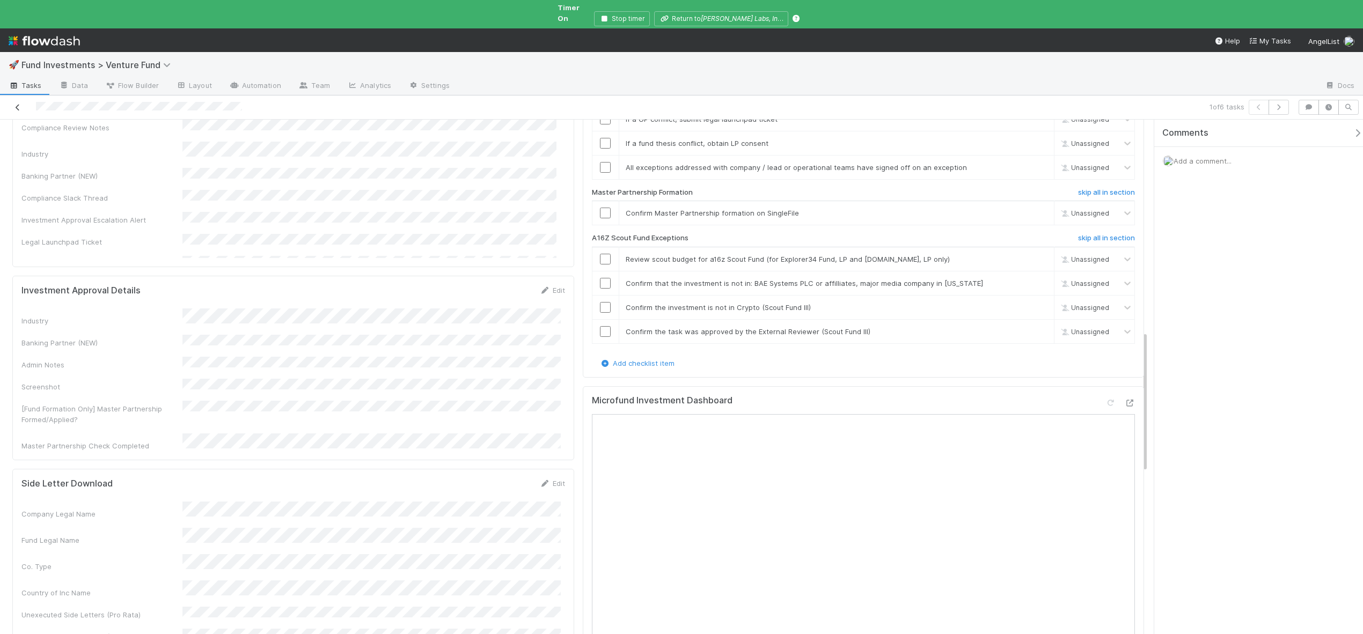
scroll to position [681, 0]
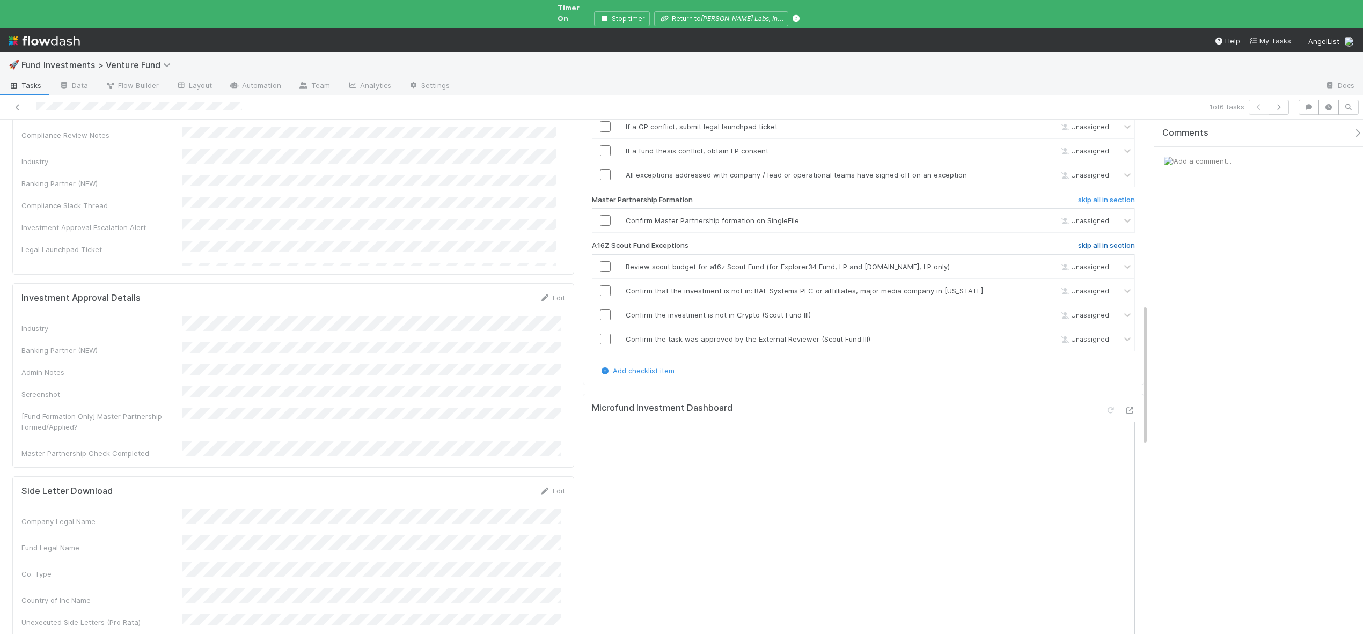
click at [1103, 241] on h6 "skip all in section" at bounding box center [1106, 245] width 57 height 9
click at [260, 509] on div "Company Legal Name Fund Legal Name Co. Type Country of Inc Name Unexecuted Side…" at bounding box center [293, 590] width 544 height 163
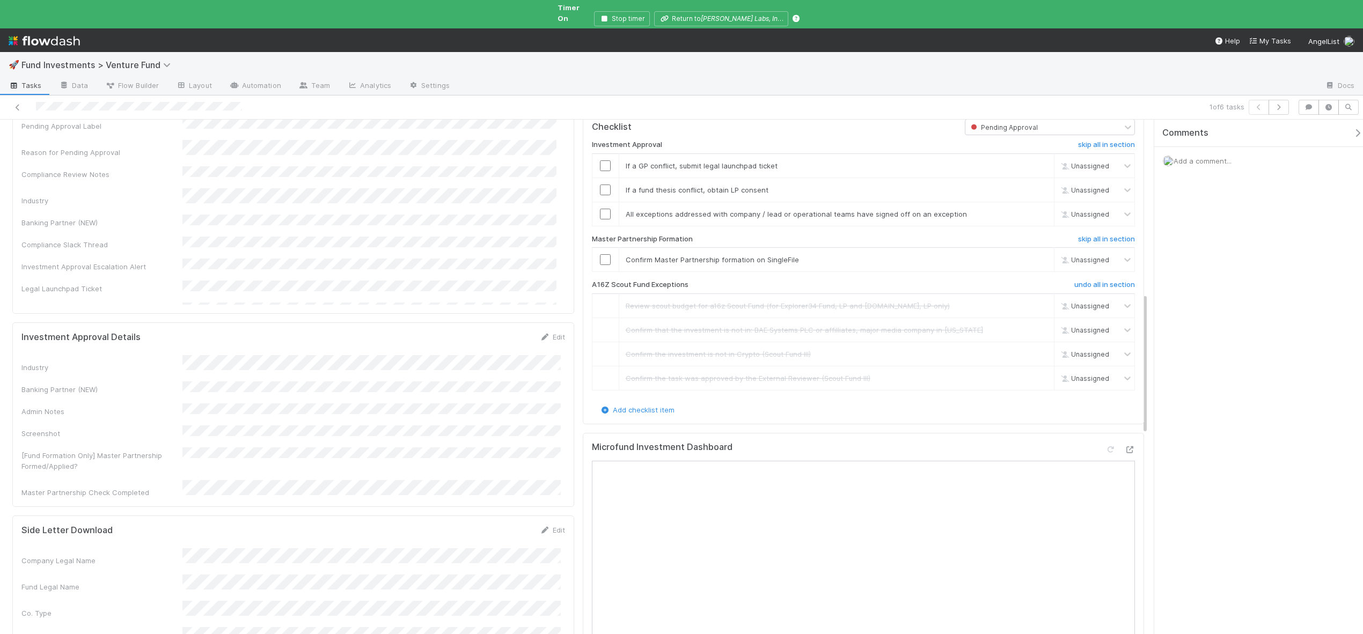
scroll to position [640, 0]
click at [601, 258] on input "checkbox" at bounding box center [605, 261] width 11 height 11
click at [1035, 162] on div "skip" at bounding box center [1039, 167] width 32 height 11
click at [1034, 164] on link "skip" at bounding box center [1040, 167] width 13 height 9
click at [599, 181] on td at bounding box center [605, 191] width 27 height 24
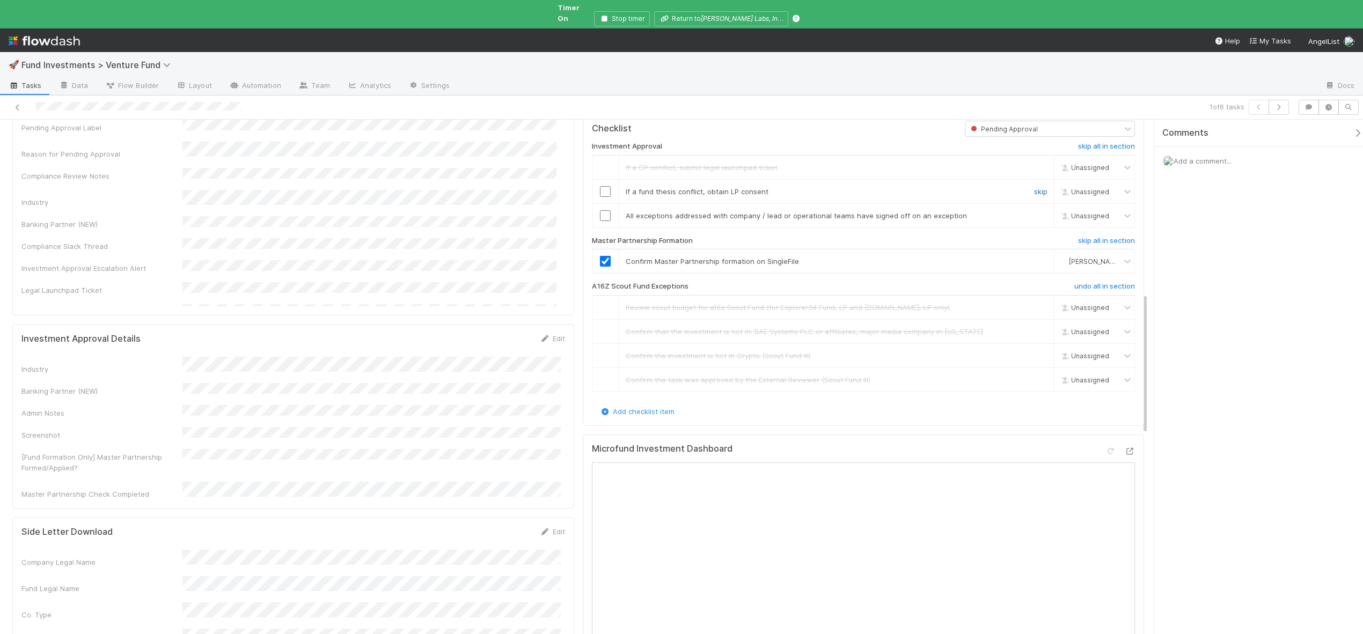
click at [1034, 189] on link "skip" at bounding box center [1040, 191] width 13 height 9
click at [600, 217] on input "checkbox" at bounding box center [605, 215] width 11 height 11
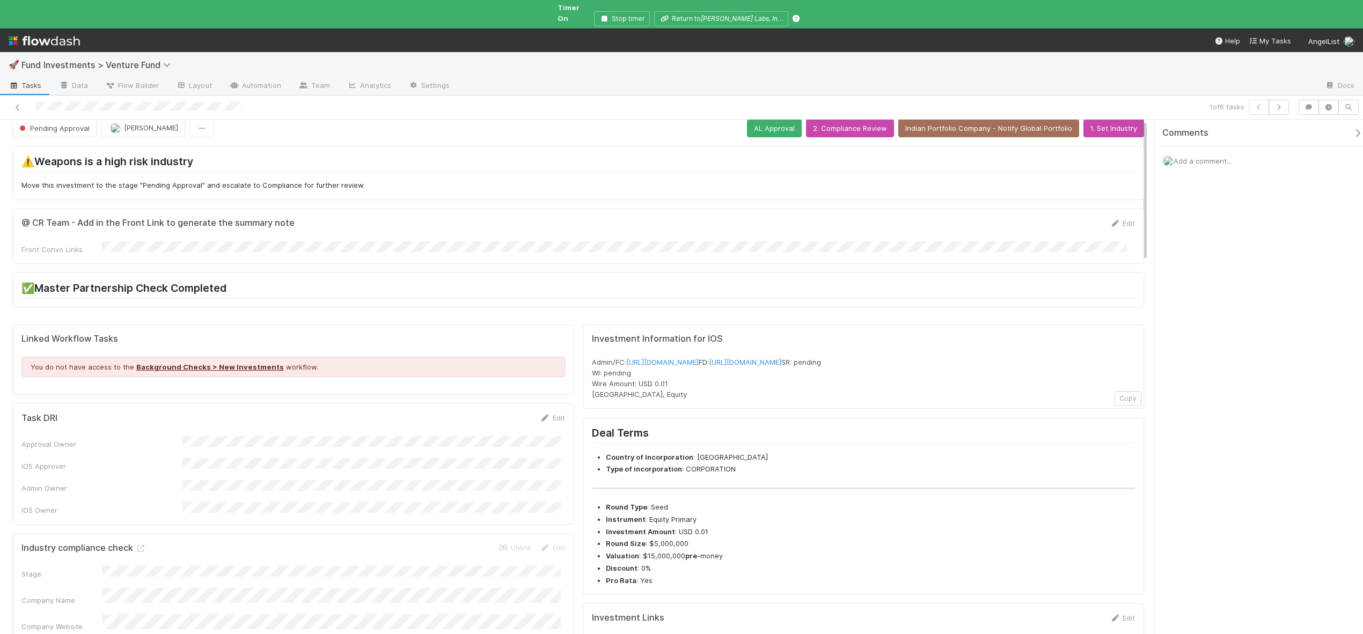
scroll to position [0, 0]
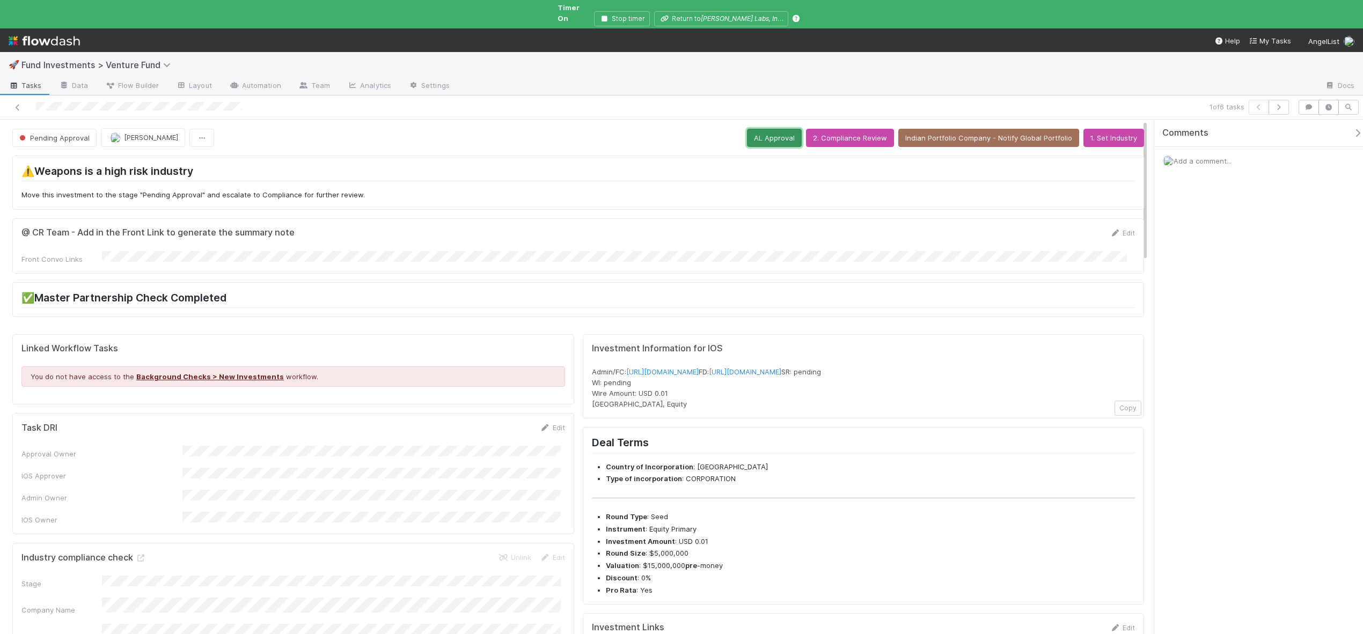
click at [775, 129] on button "AL Approval" at bounding box center [774, 138] width 55 height 18
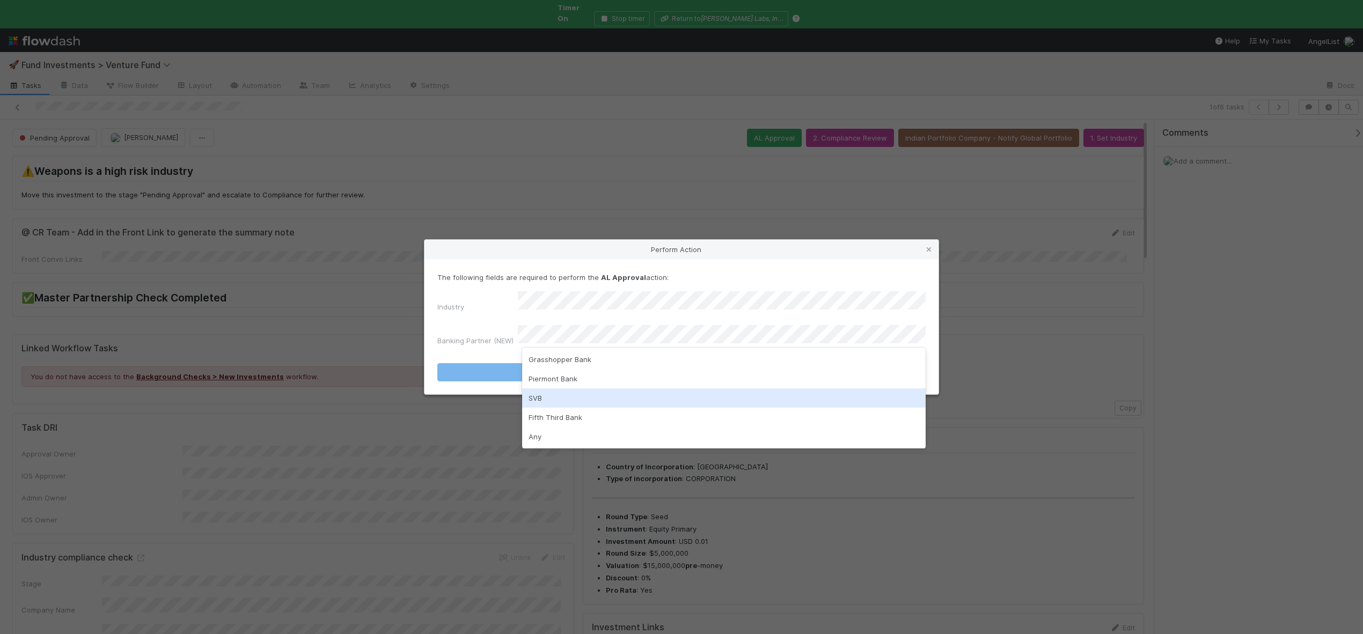
click at [544, 400] on div "SVB" at bounding box center [724, 398] width 404 height 19
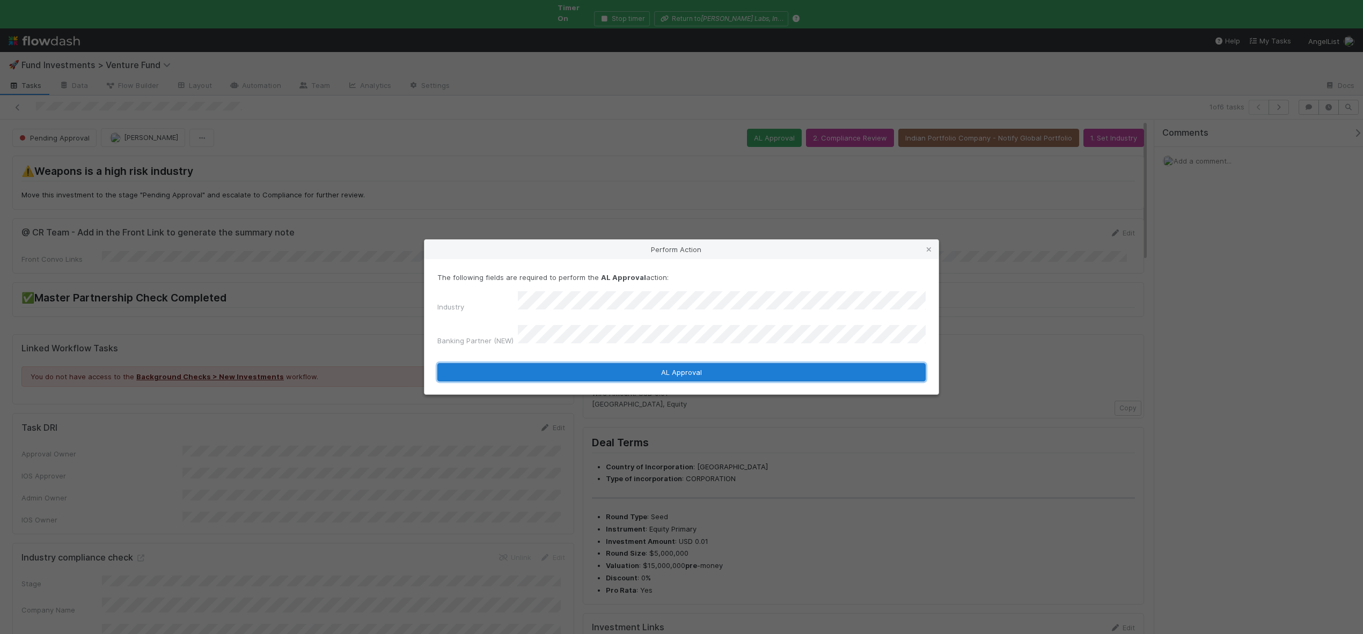
click at [555, 367] on button "AL Approval" at bounding box center [681, 372] width 488 height 18
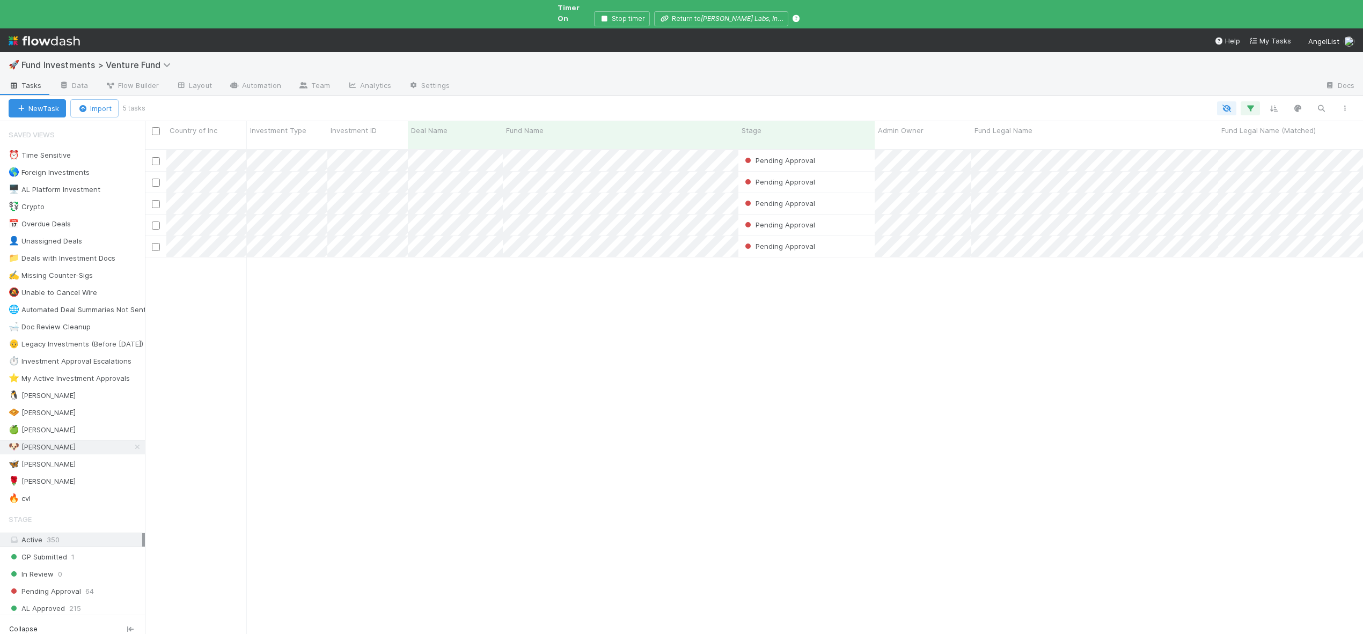
scroll to position [495, 1210]
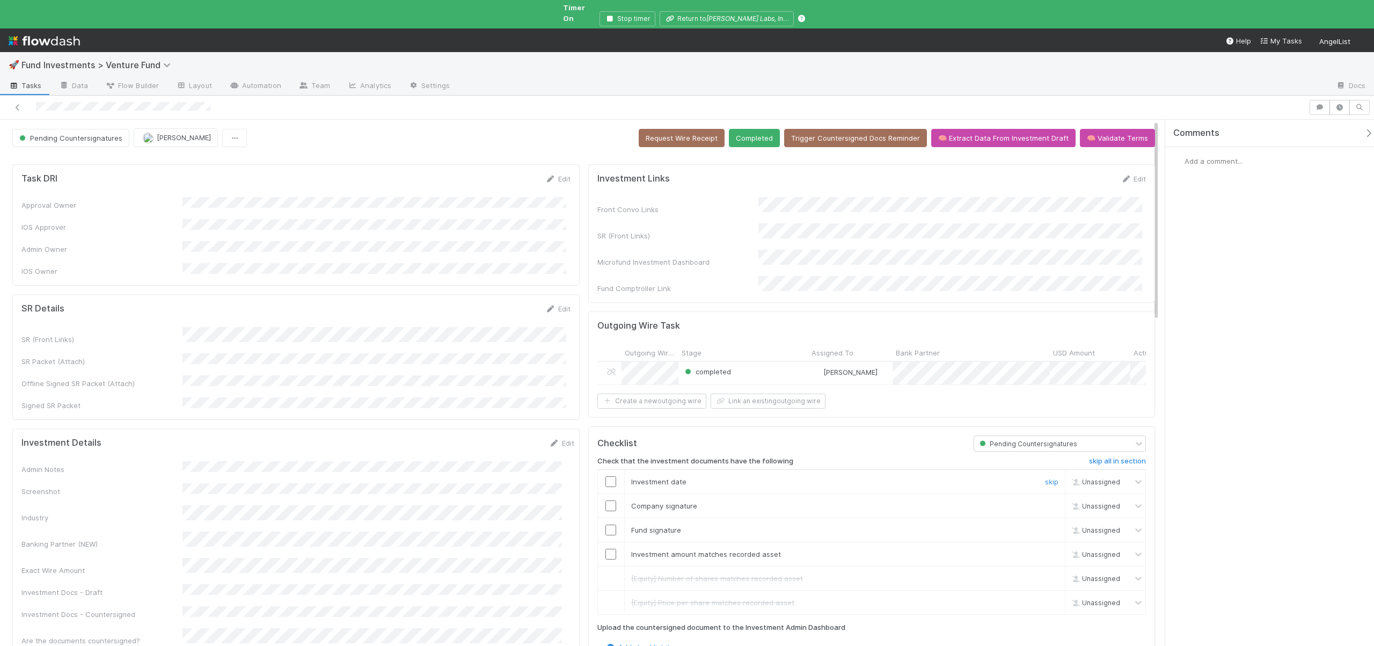
click at [607, 476] on input "checkbox" at bounding box center [610, 481] width 11 height 11
click at [607, 500] on input "checkbox" at bounding box center [610, 505] width 11 height 11
click at [607, 524] on input "checkbox" at bounding box center [610, 529] width 11 height 11
click at [606, 524] on input "checkbox" at bounding box center [610, 529] width 11 height 11
click at [609, 548] on input "checkbox" at bounding box center [610, 553] width 11 height 11
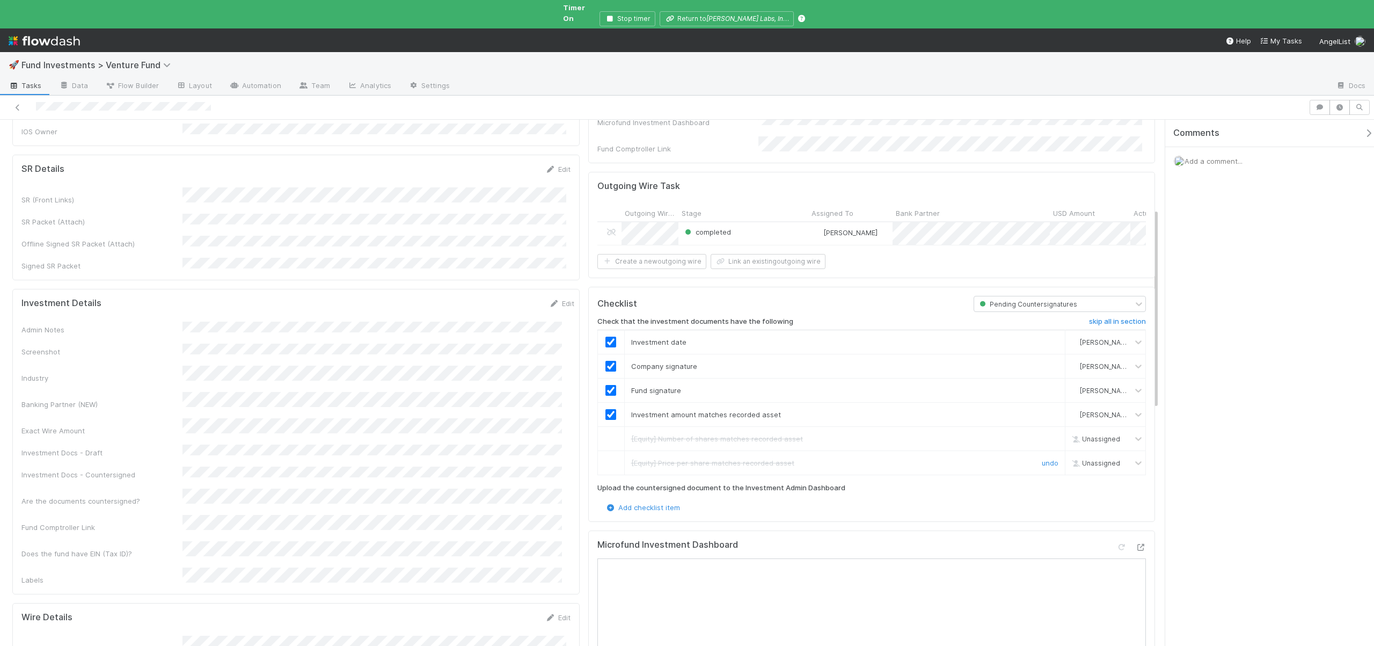
scroll to position [239, 0]
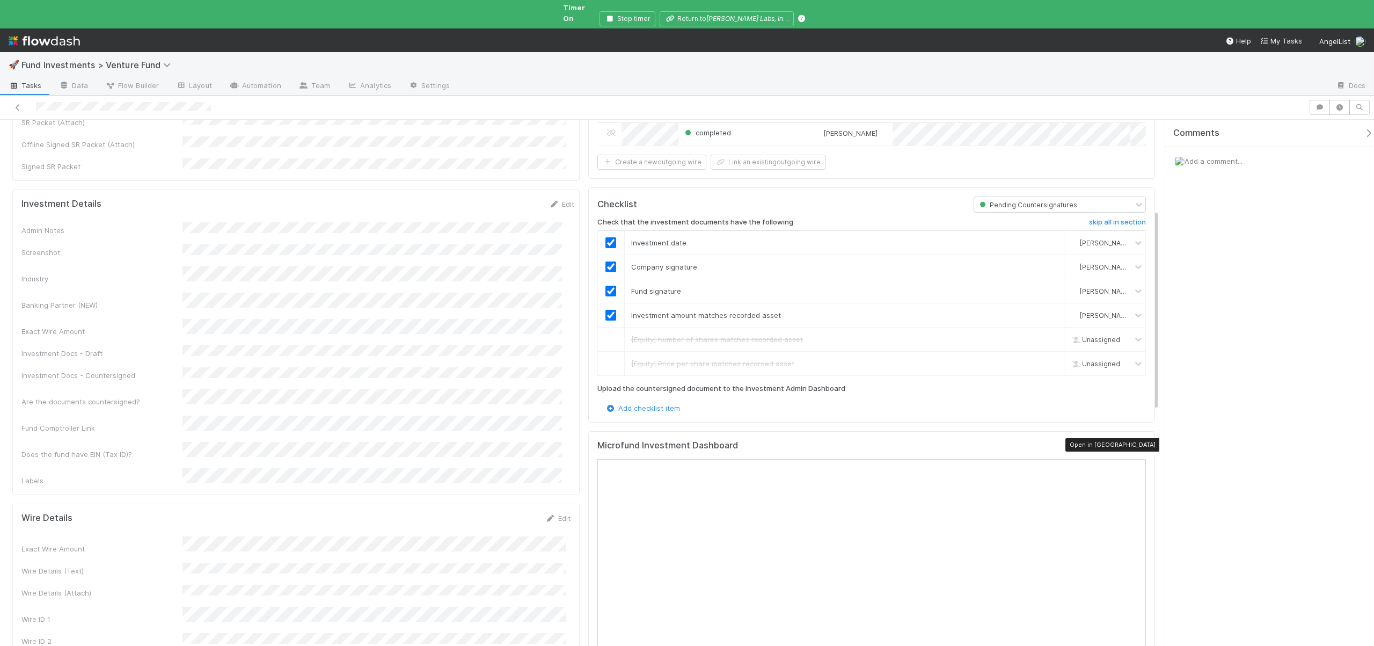
click at [1135, 444] on icon at bounding box center [1140, 447] width 11 height 7
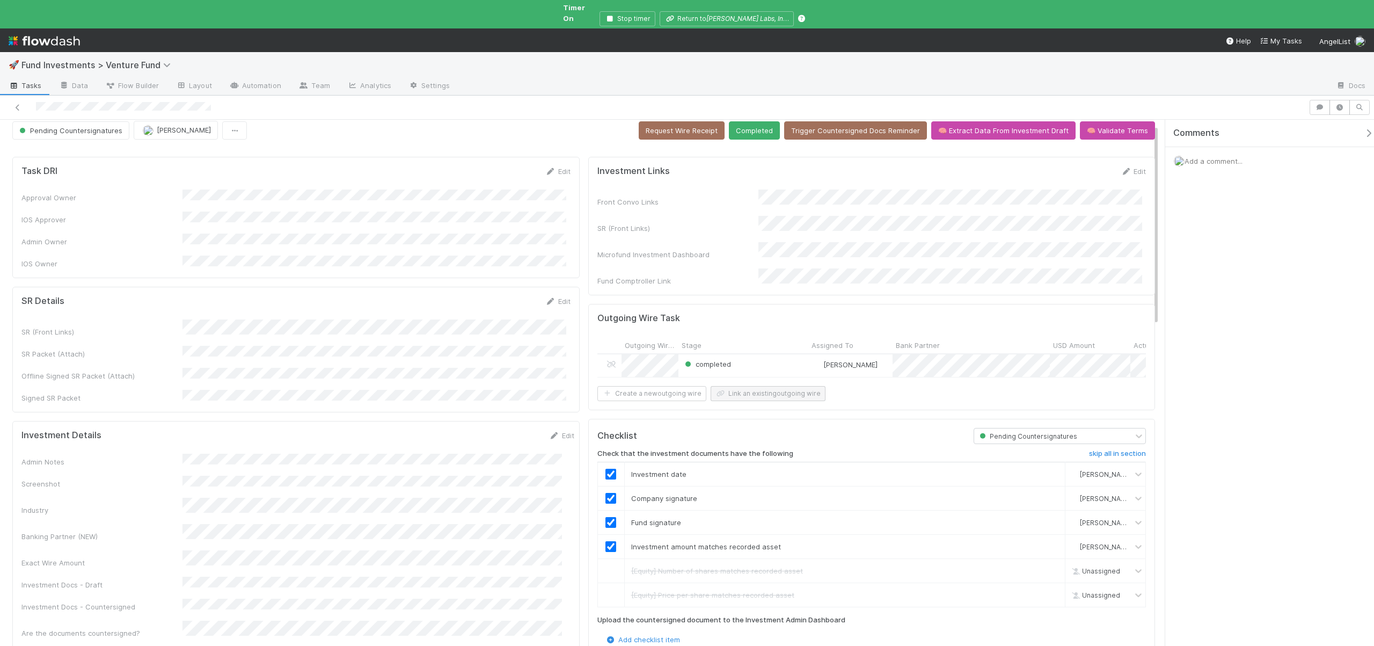
scroll to position [0, 0]
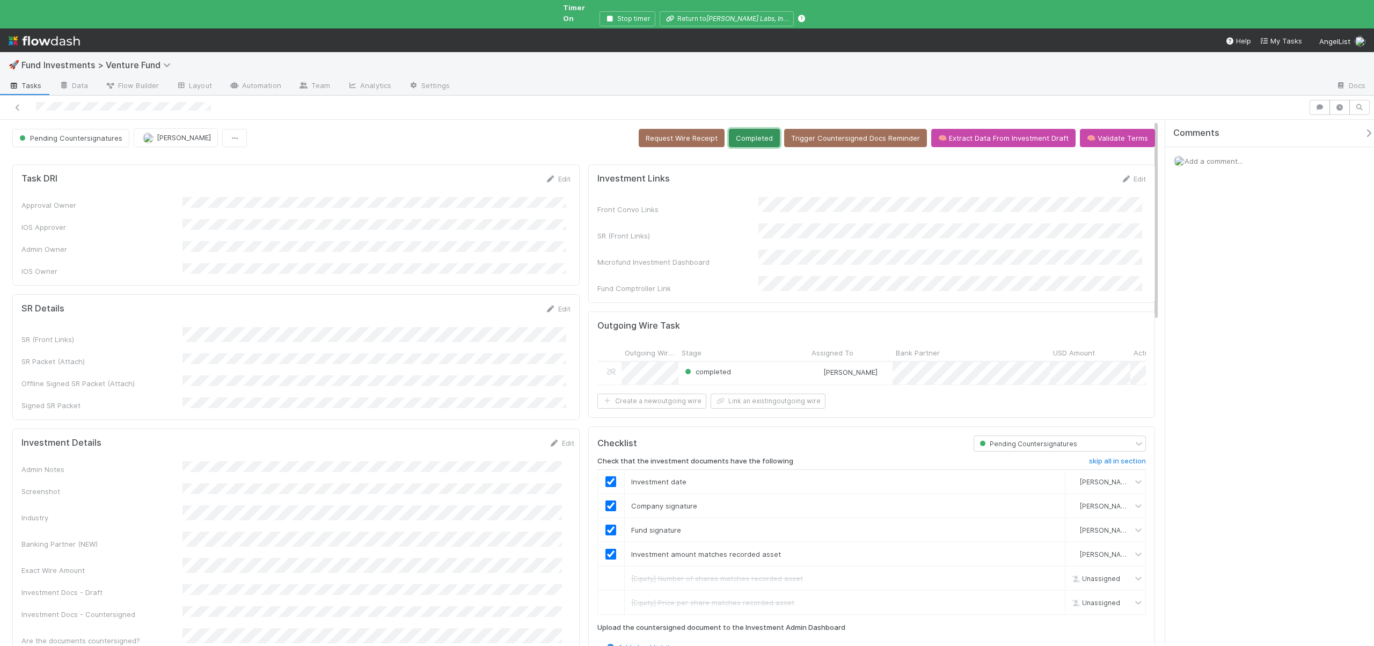
click at [744, 134] on button "Completed" at bounding box center [754, 138] width 51 height 18
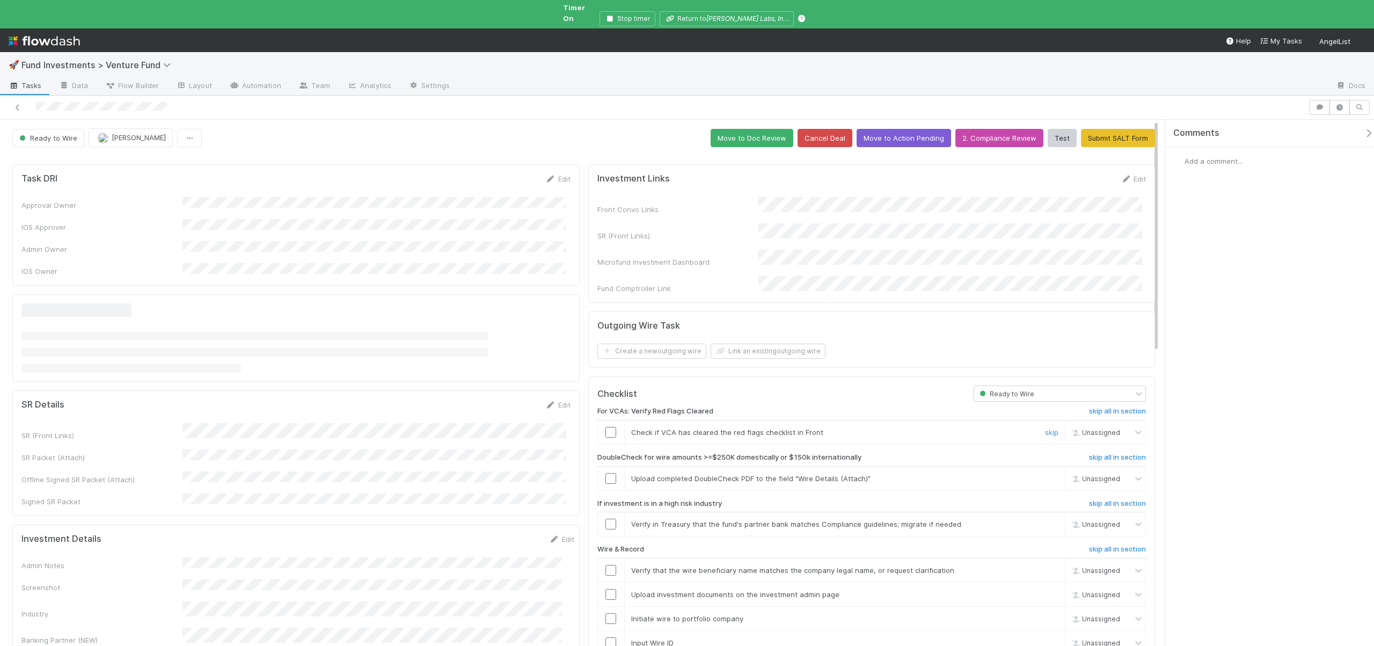
click at [605, 427] on input "checkbox" at bounding box center [610, 432] width 11 height 11
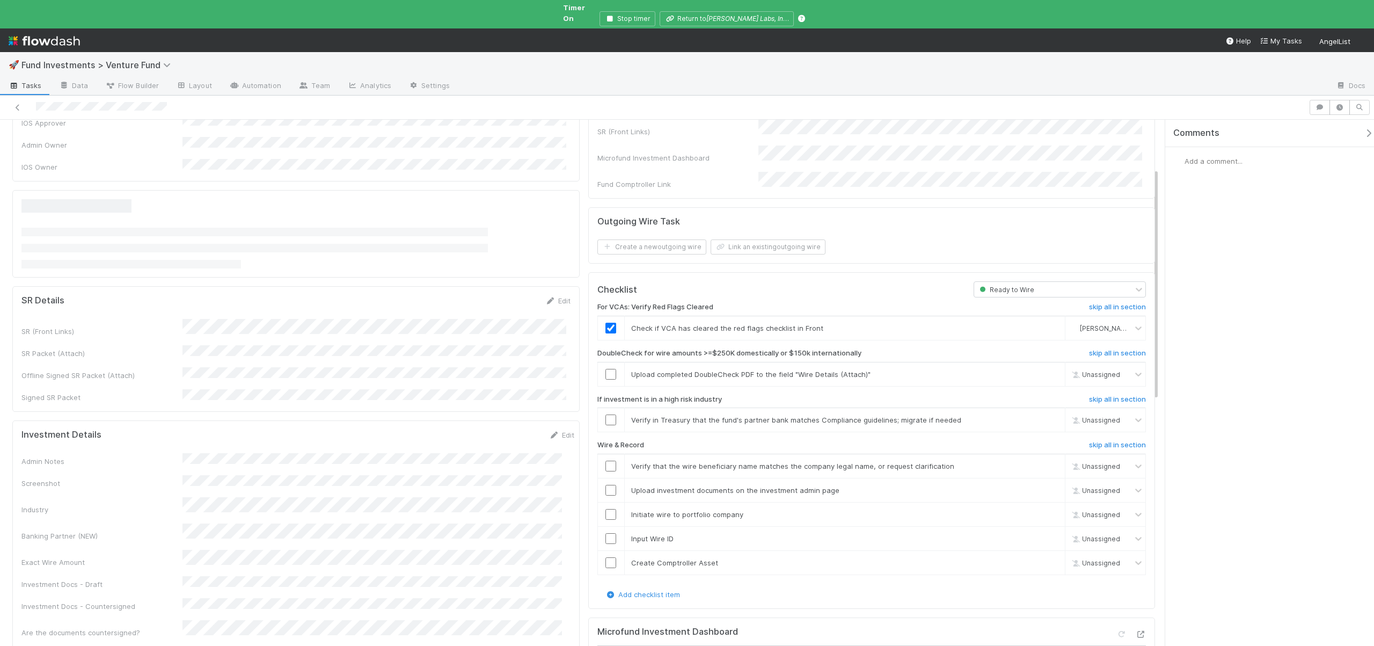
scroll to position [111, 0]
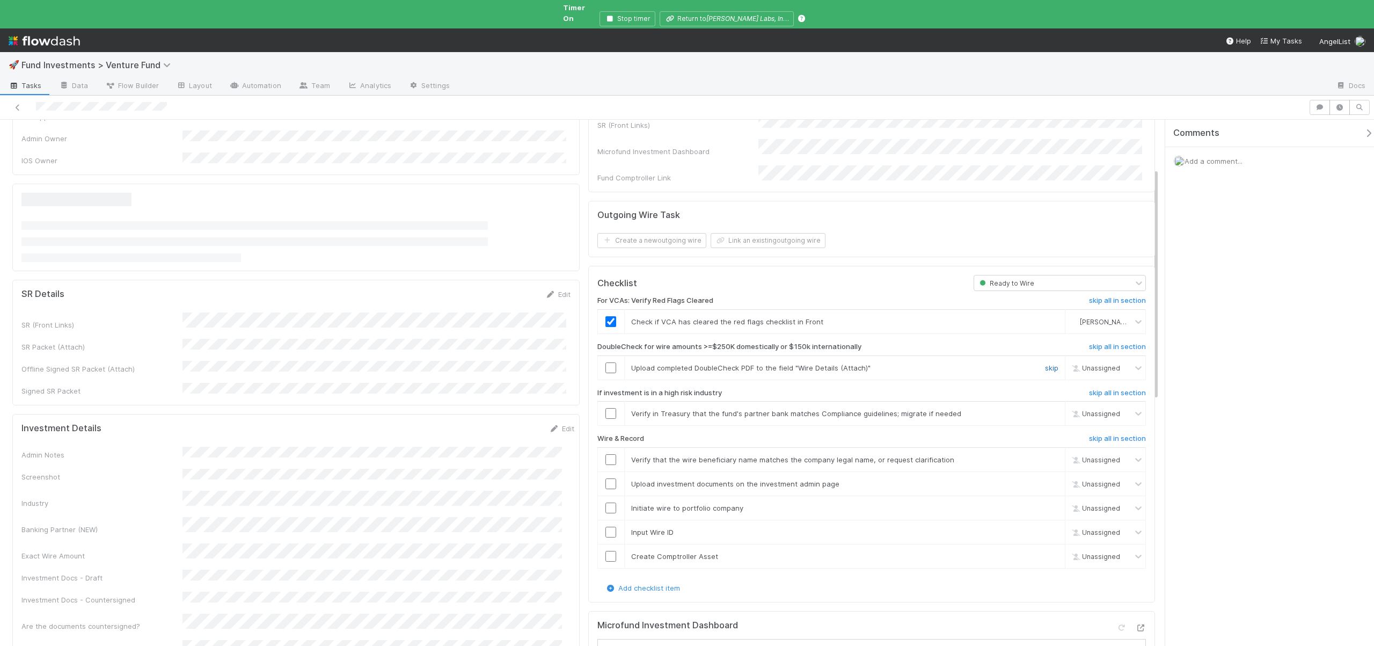
click at [1045, 363] on link "skip" at bounding box center [1051, 367] width 13 height 9
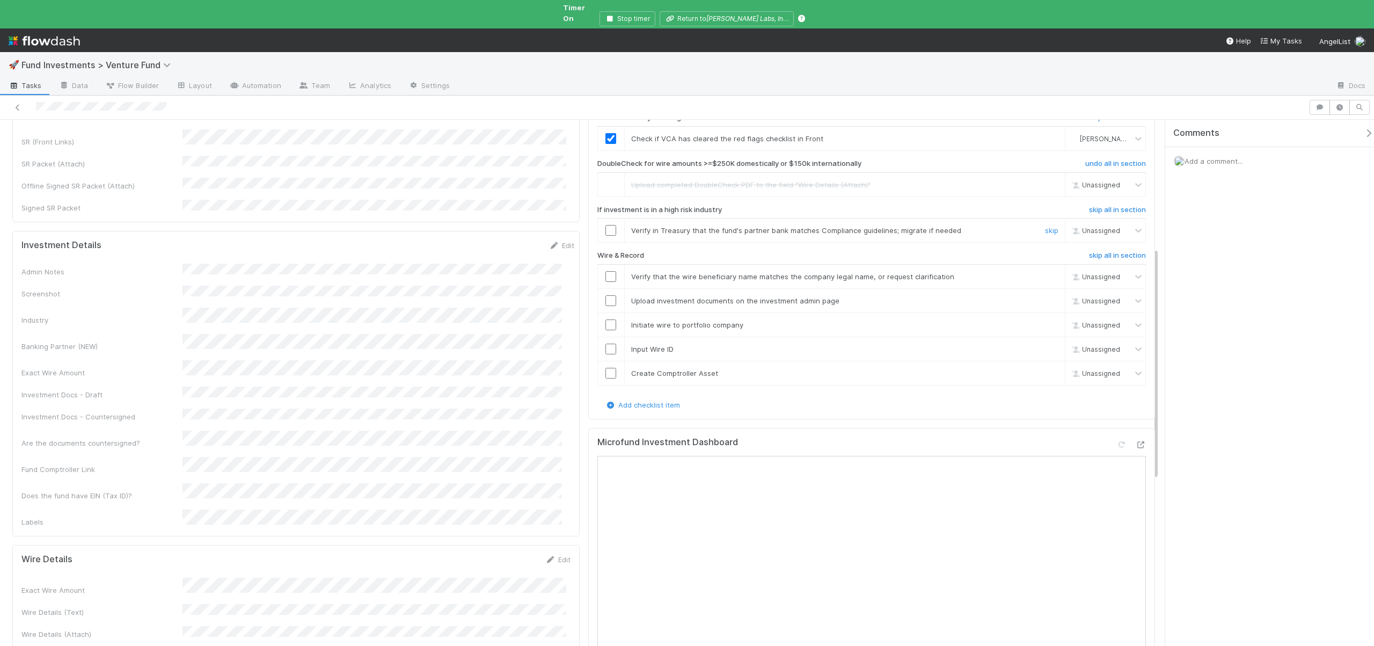
scroll to position [263, 0]
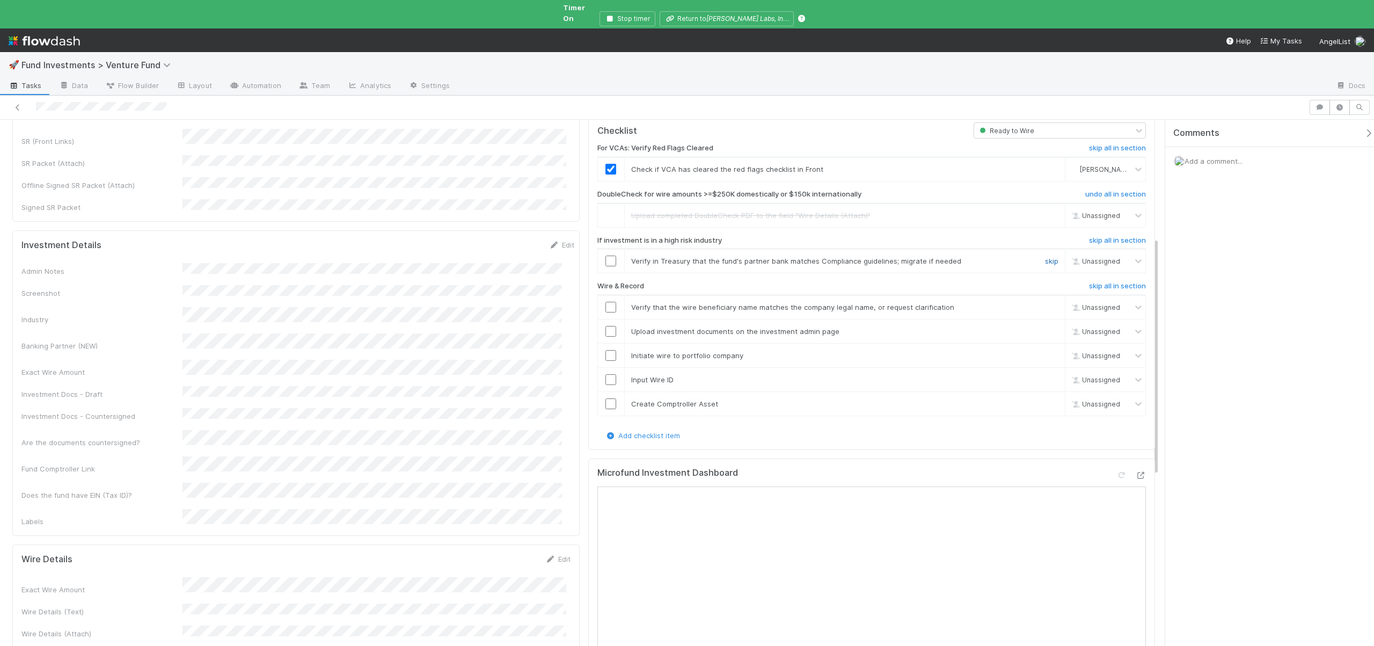
click at [1045, 257] on link "skip" at bounding box center [1051, 261] width 13 height 9
click at [1135, 472] on icon at bounding box center [1140, 475] width 11 height 7
click at [605, 302] on input "checkbox" at bounding box center [610, 307] width 11 height 11
click at [607, 326] on input "checkbox" at bounding box center [610, 331] width 11 height 11
click at [605, 350] on input "checkbox" at bounding box center [610, 355] width 11 height 11
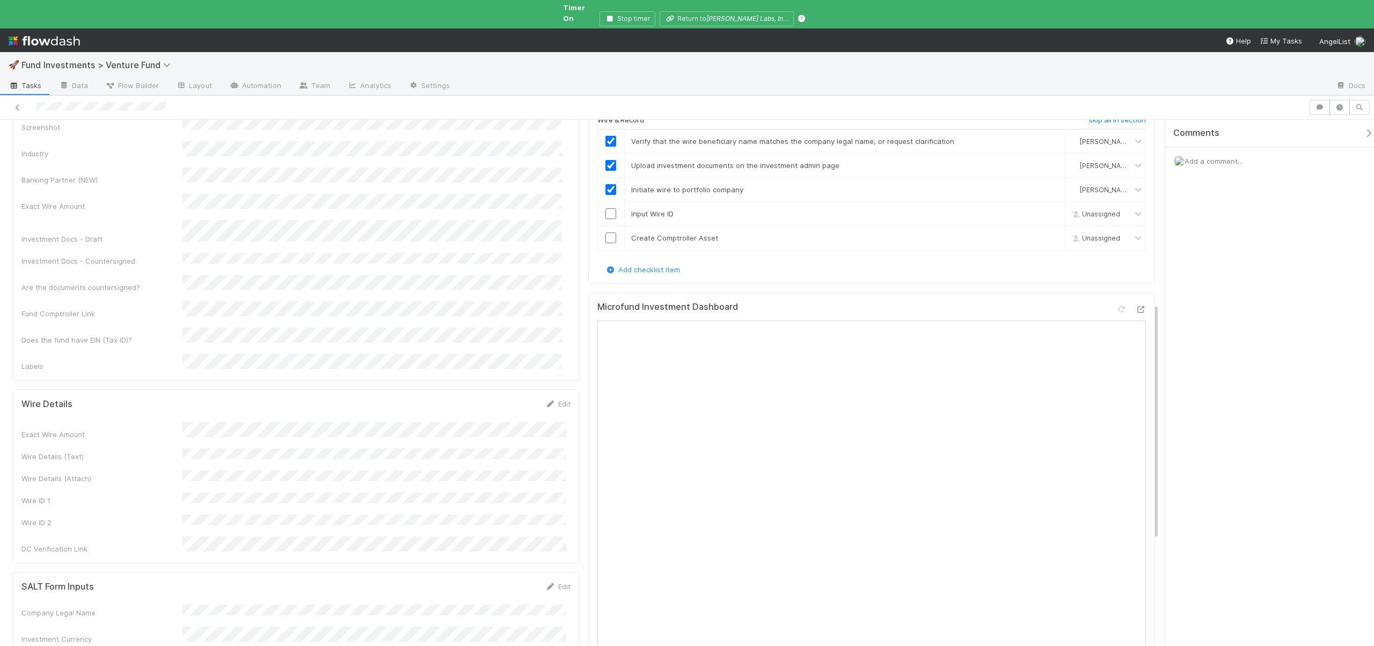
scroll to position [432, 0]
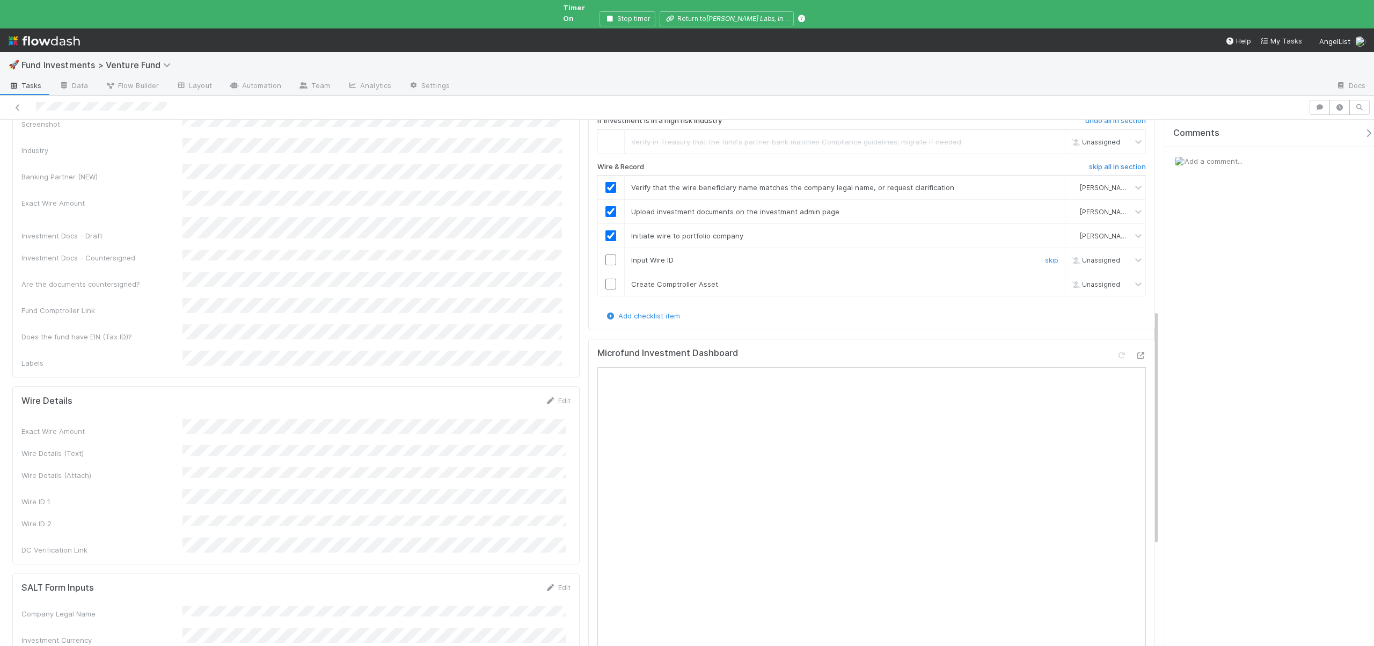
click at [605, 254] on input "checkbox" at bounding box center [610, 259] width 11 height 11
click at [607, 279] on input "checkbox" at bounding box center [610, 284] width 11 height 11
click at [609, 279] on input "checkbox" at bounding box center [610, 284] width 11 height 11
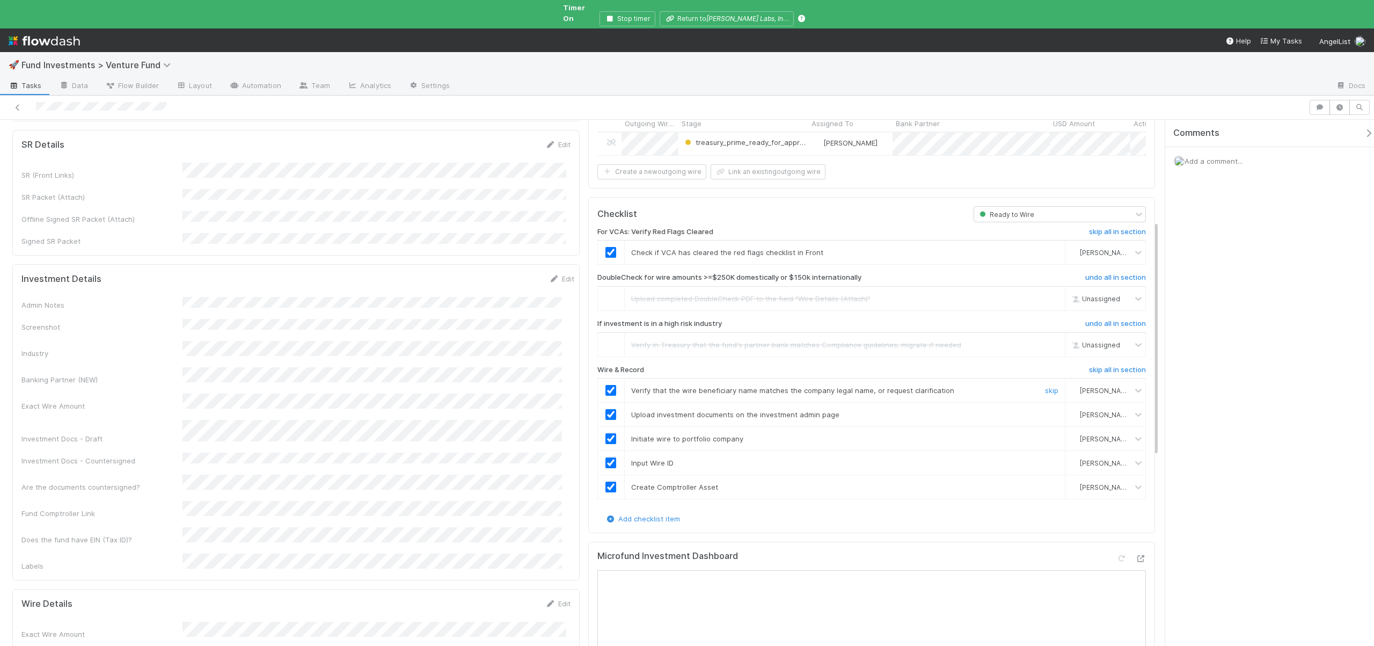
scroll to position [6, 0]
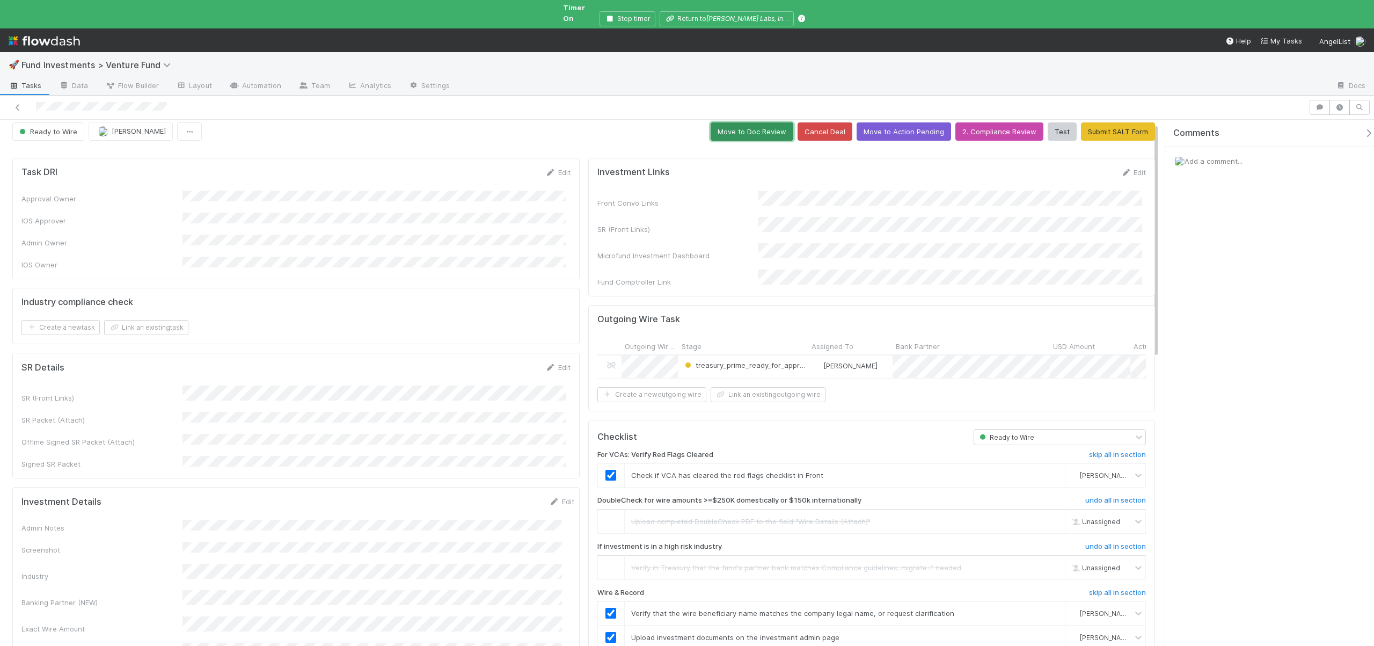
click at [732, 122] on button "Move to Doc Review" at bounding box center [752, 131] width 83 height 18
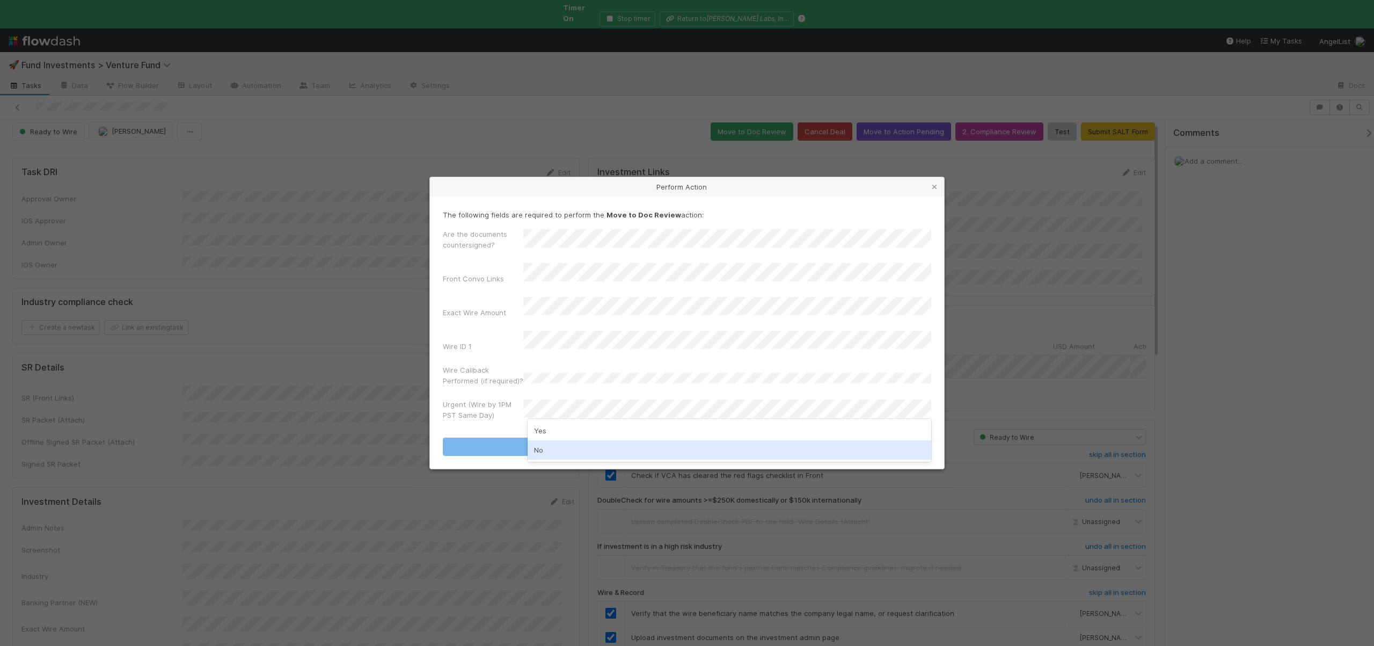
click at [537, 445] on div "No" at bounding box center [730, 449] width 404 height 19
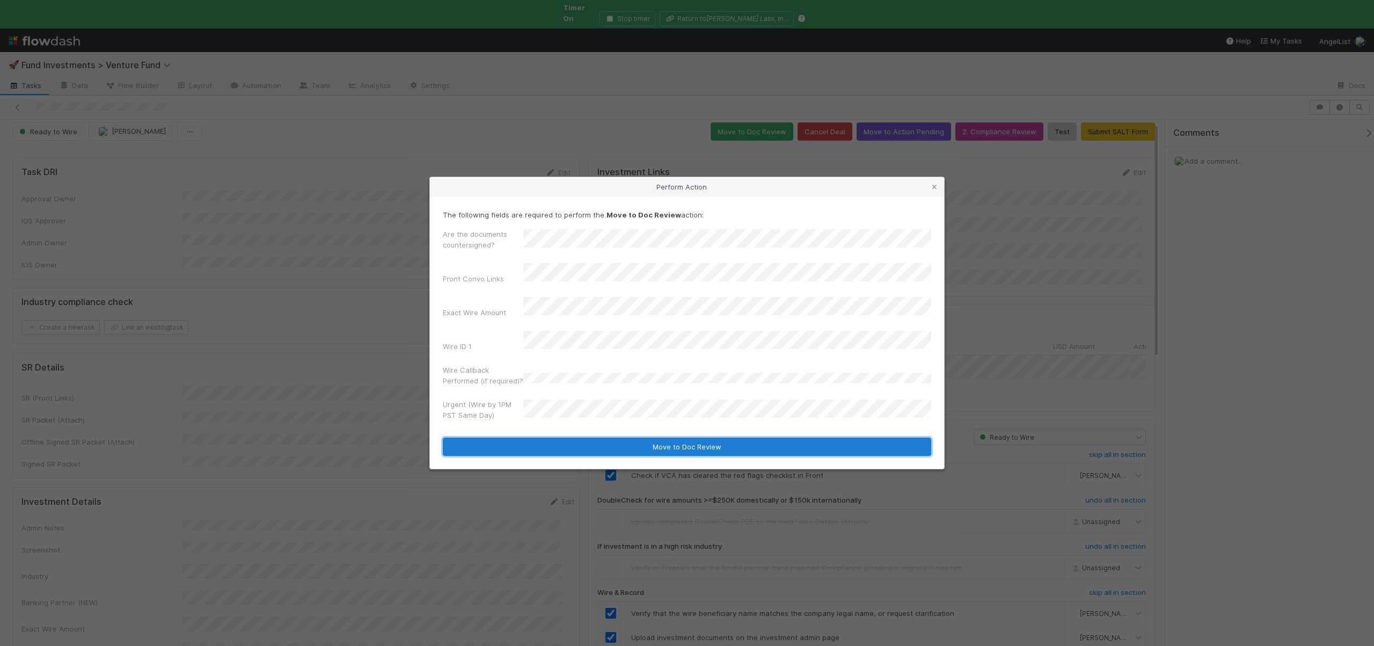
click at [540, 438] on button "Move to Doc Review" at bounding box center [687, 446] width 488 height 18
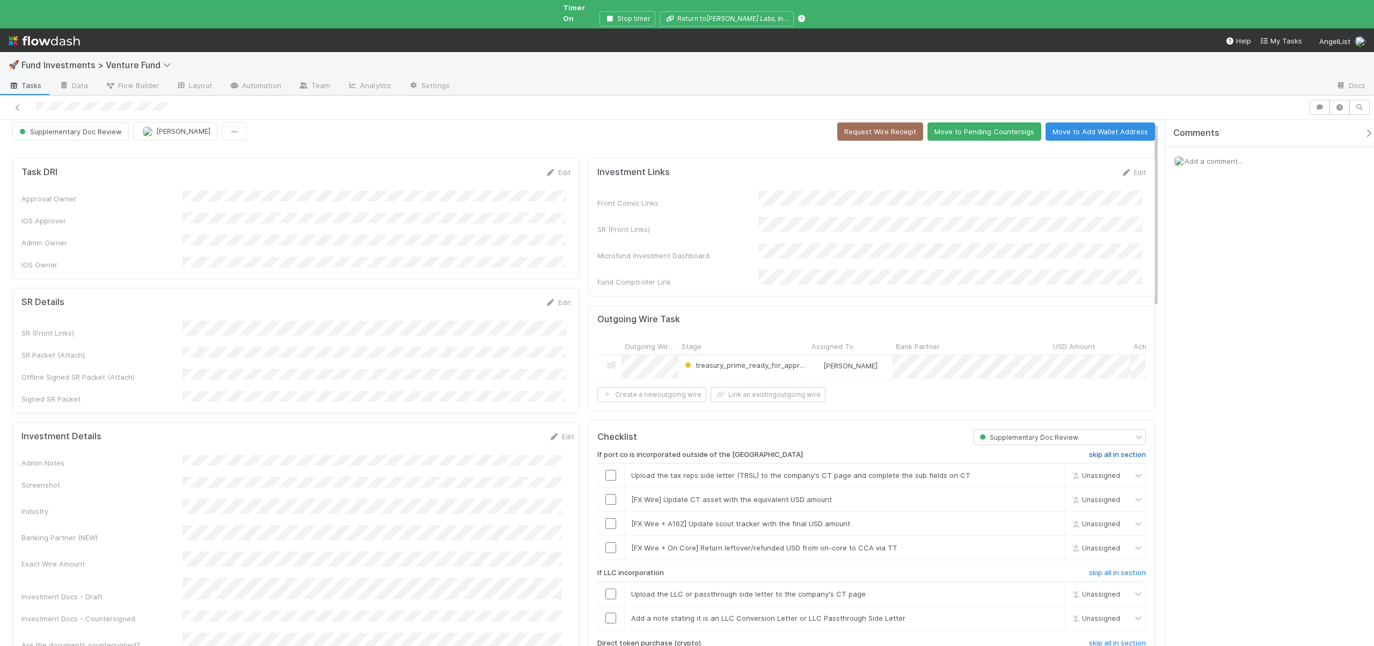
click at [1089, 450] on h6 "skip all in section" at bounding box center [1117, 454] width 57 height 9
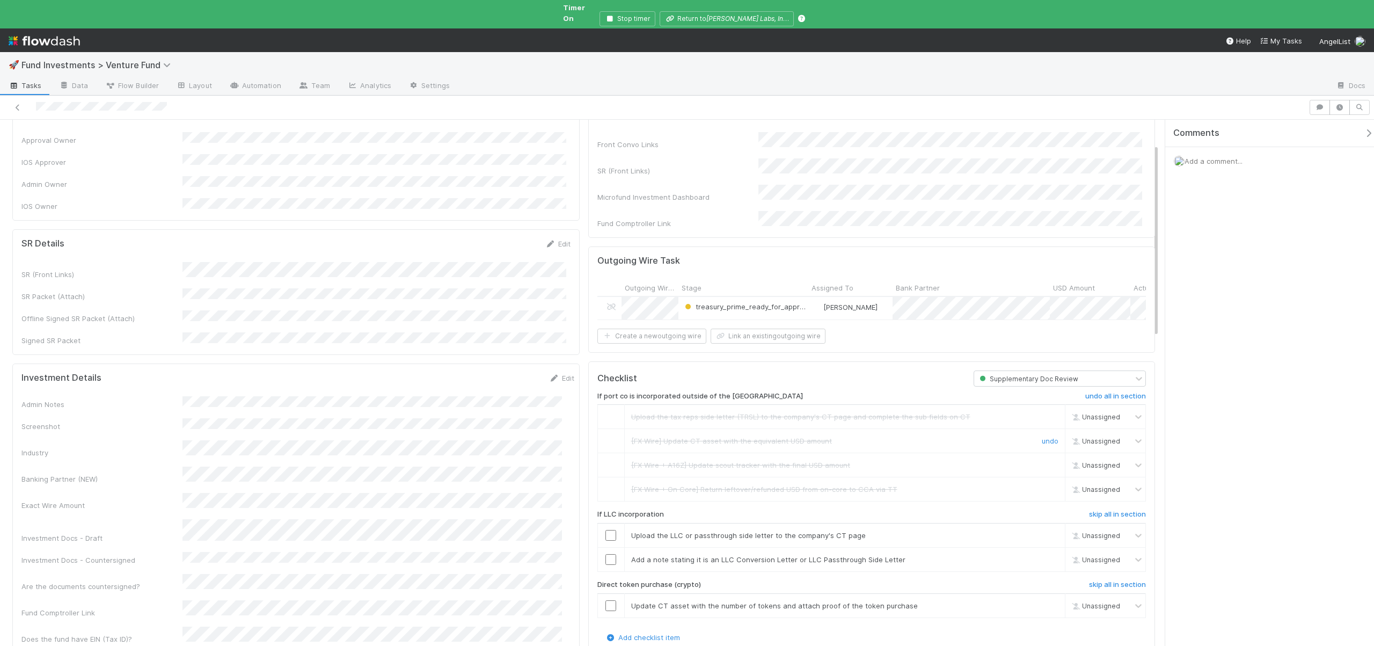
scroll to position [65, 0]
click at [1121, 509] on h6 "skip all in section" at bounding box center [1117, 513] width 57 height 9
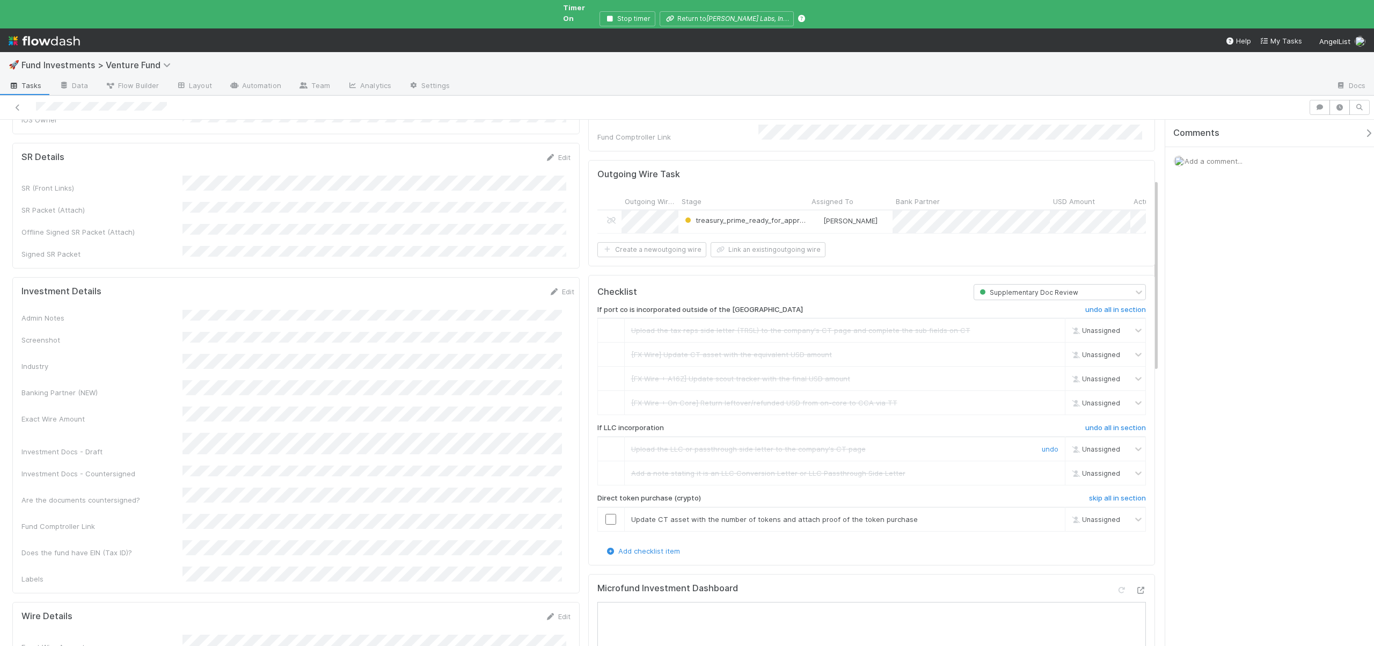
scroll to position [162, 0]
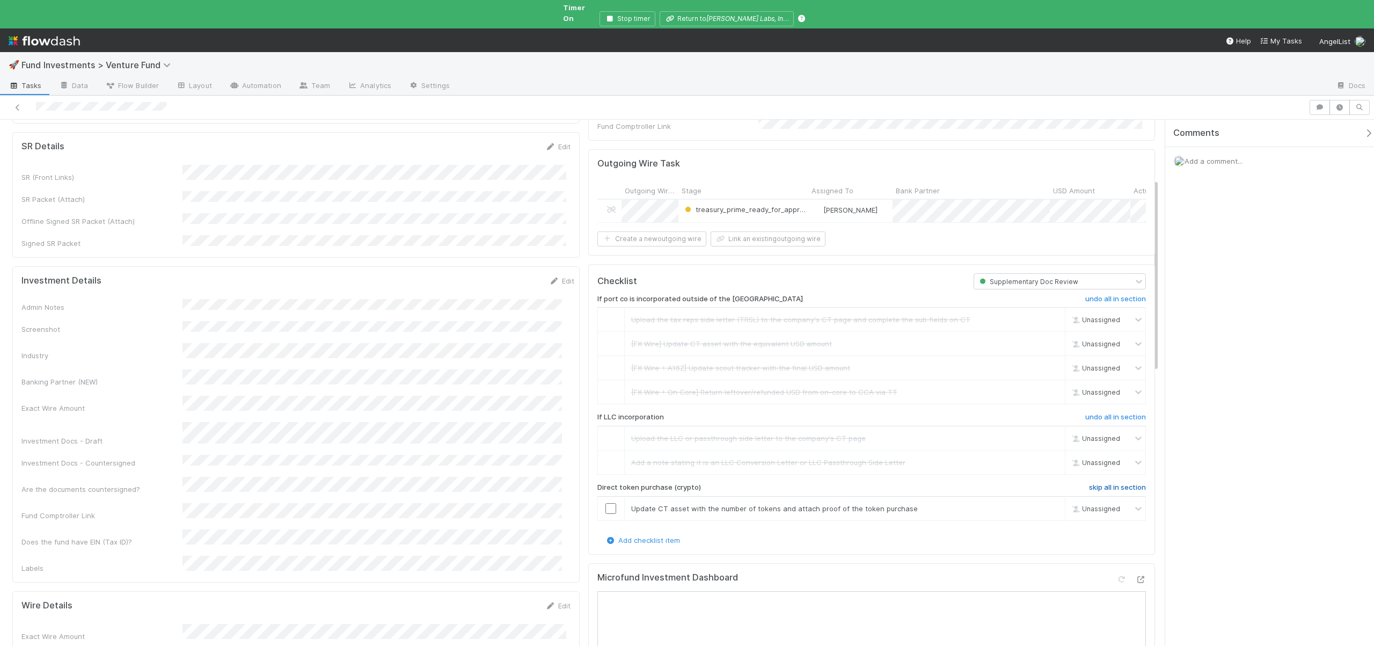
click at [1089, 483] on h6 "skip all in section" at bounding box center [1117, 487] width 57 height 9
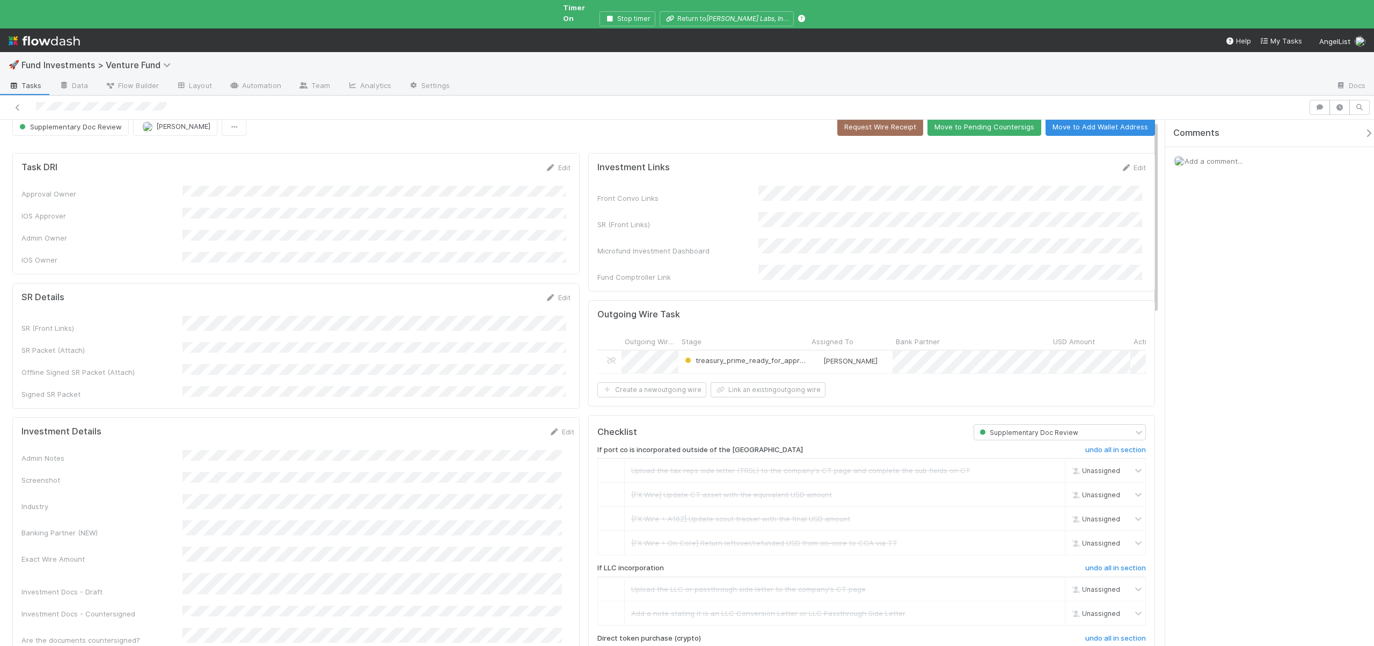
scroll to position [0, 0]
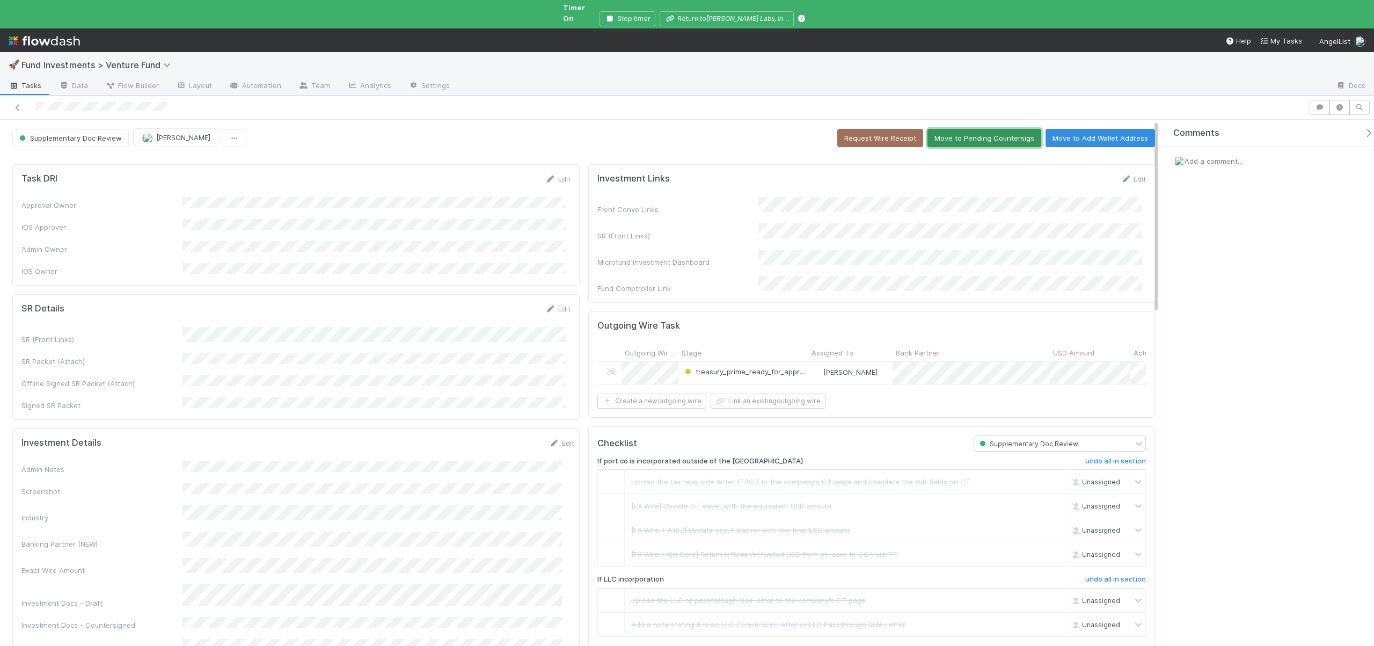
click at [942, 129] on button "Move to Pending Countersigs" at bounding box center [984, 138] width 114 height 18
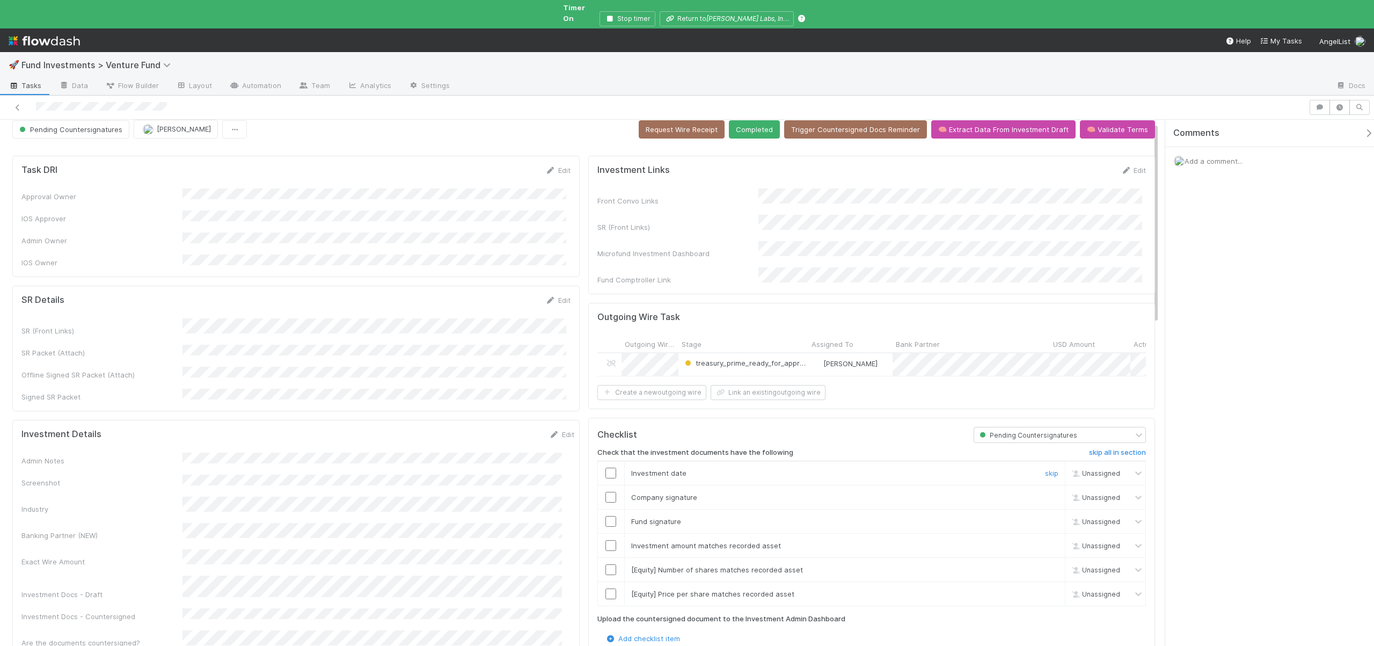
scroll to position [22, 0]
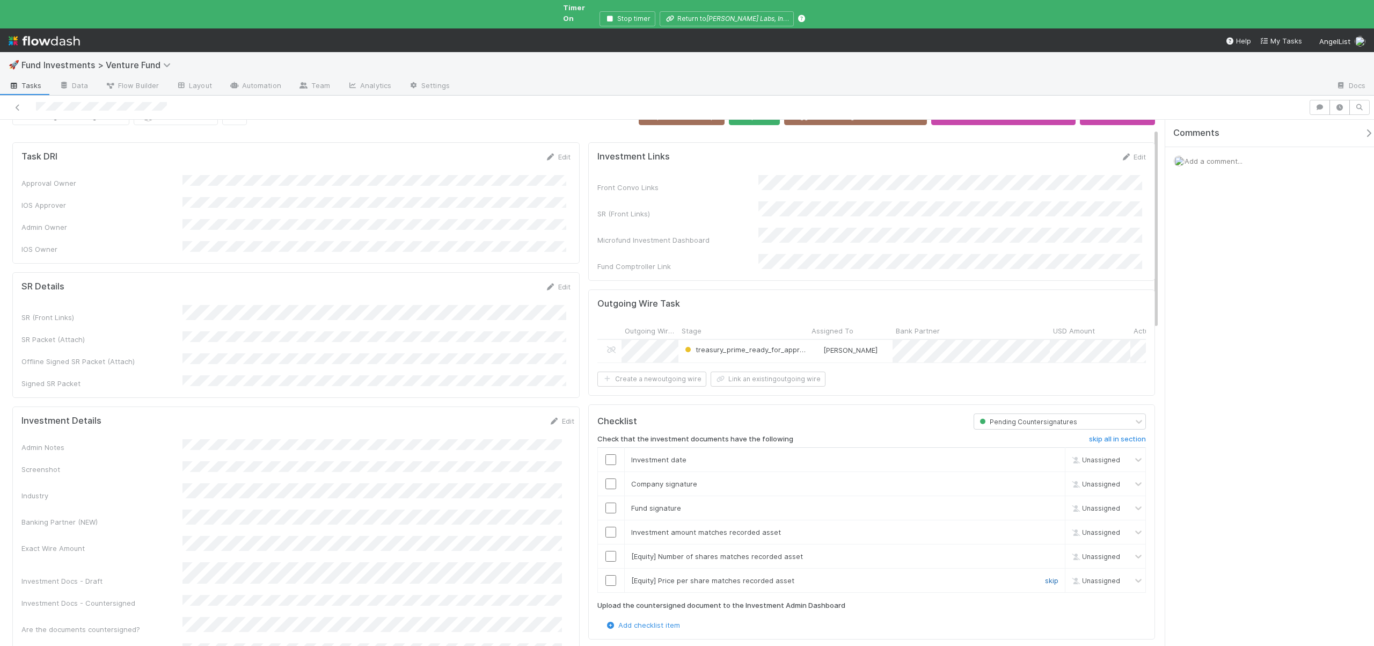
click at [1045, 576] on link "skip" at bounding box center [1051, 580] width 13 height 9
click at [1045, 552] on link "skip" at bounding box center [1051, 556] width 13 height 9
click at [607, 454] on input "checkbox" at bounding box center [610, 459] width 11 height 11
click at [606, 478] on input "checkbox" at bounding box center [610, 483] width 11 height 11
click at [605, 502] on input "checkbox" at bounding box center [610, 507] width 11 height 11
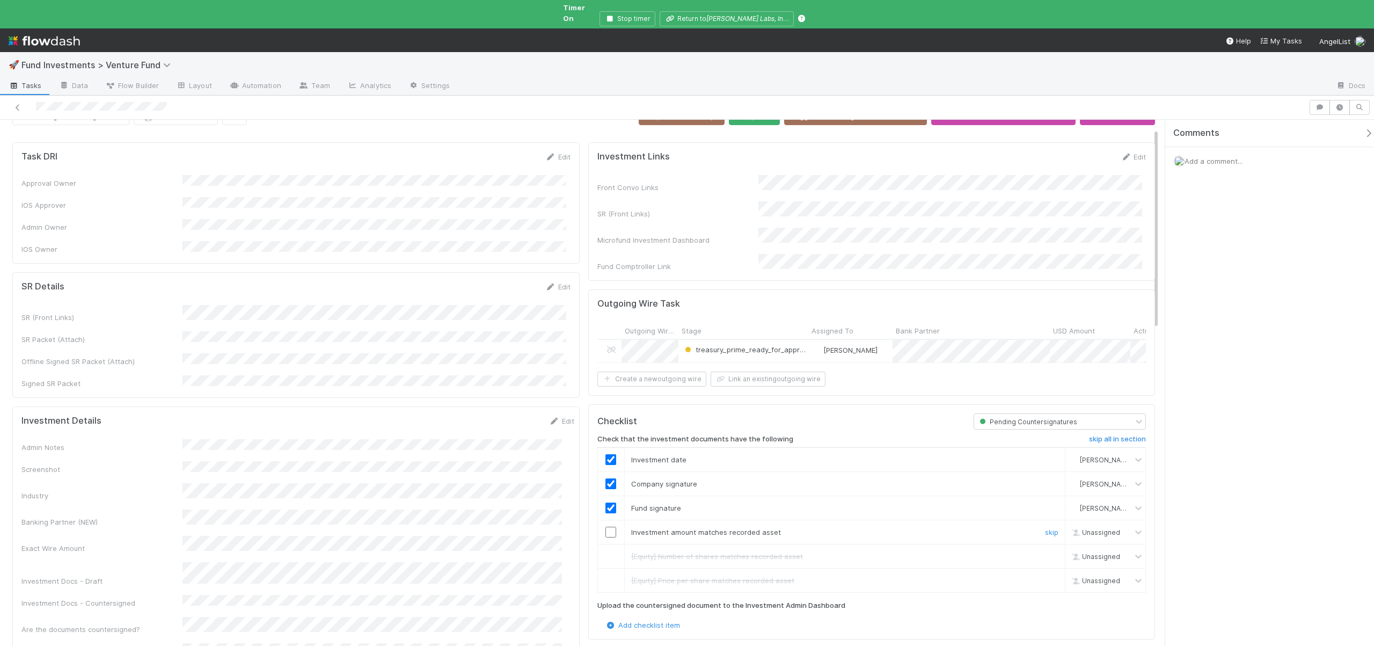
click at [605, 526] on input "checkbox" at bounding box center [610, 531] width 11 height 11
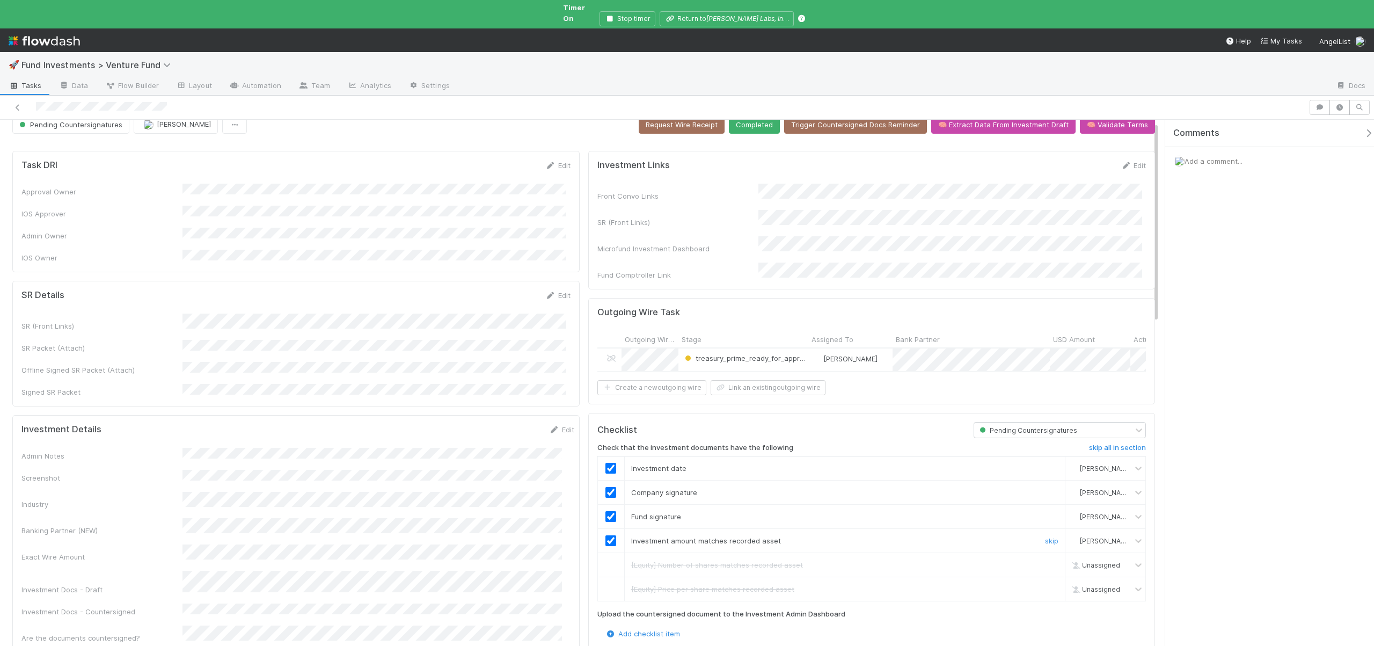
scroll to position [0, 0]
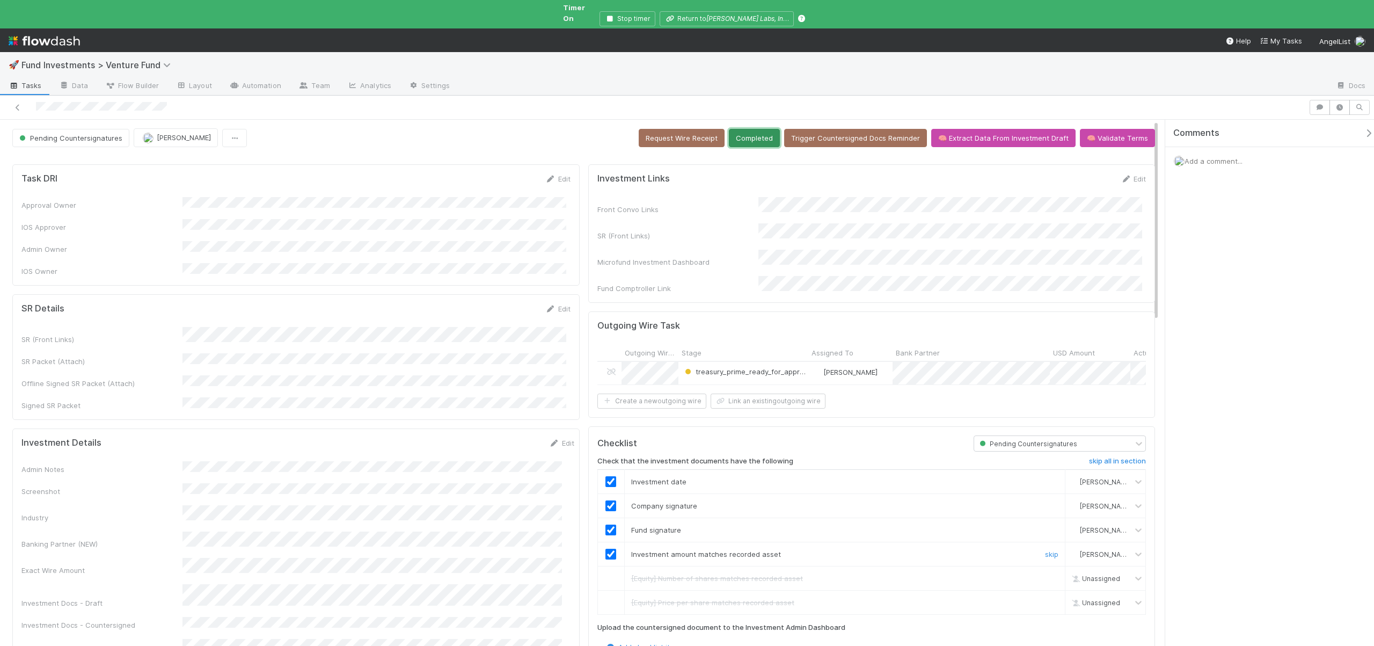
click at [757, 129] on button "Completed" at bounding box center [754, 138] width 51 height 18
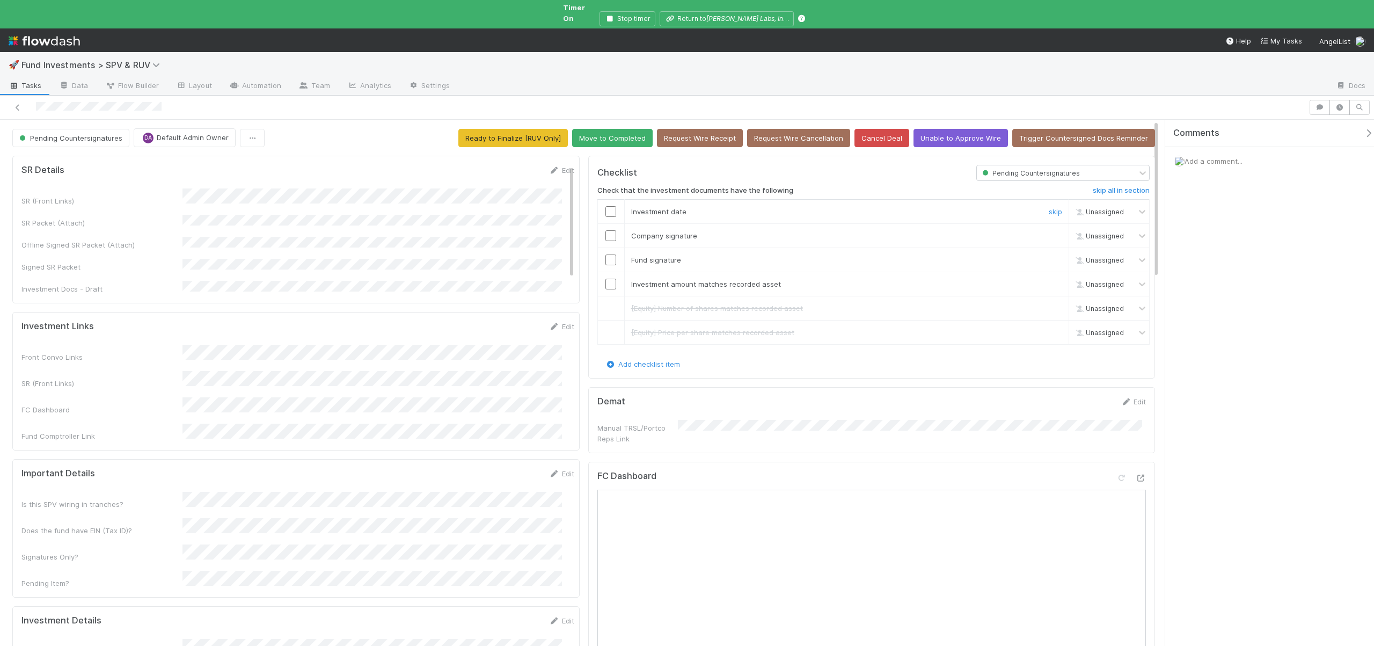
click at [608, 206] on input "checkbox" at bounding box center [610, 211] width 11 height 11
click at [609, 230] on input "checkbox" at bounding box center [610, 235] width 11 height 11
click at [606, 254] on input "checkbox" at bounding box center [610, 259] width 11 height 11
click at [605, 230] on input "checkbox" at bounding box center [610, 235] width 11 height 11
click at [605, 254] on input "checkbox" at bounding box center [610, 259] width 11 height 11
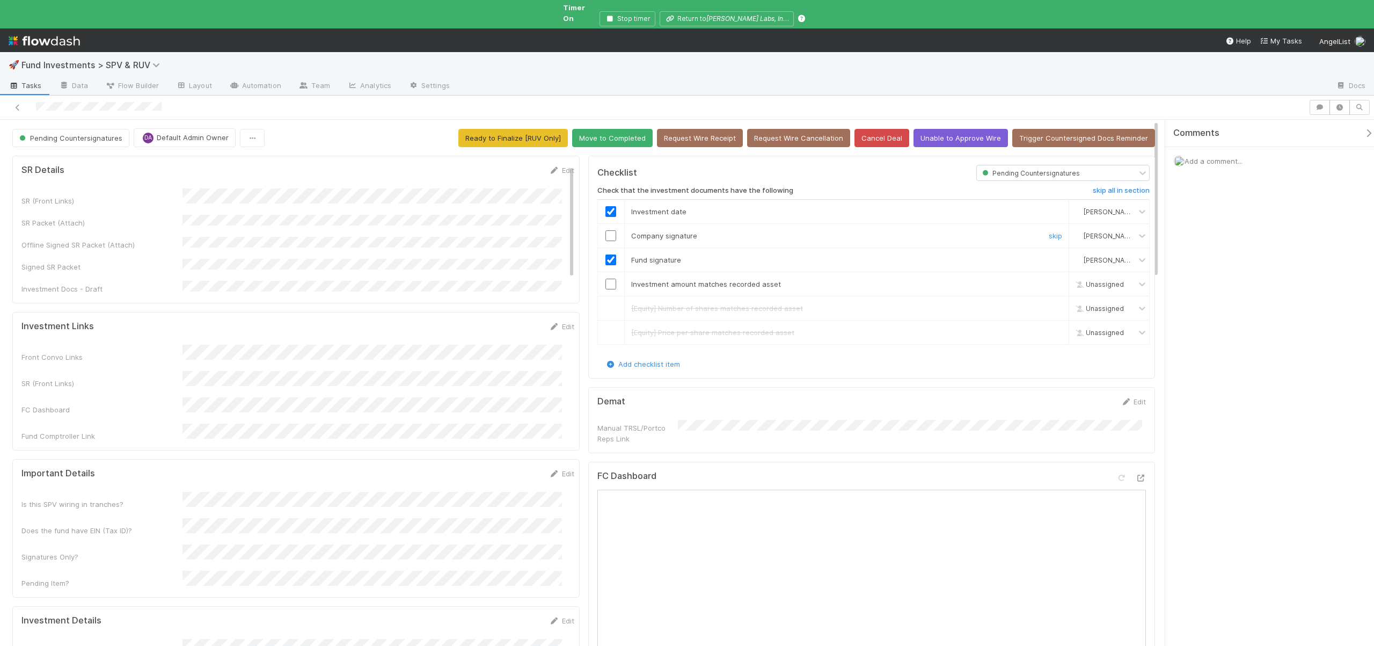
click at [605, 230] on input "checkbox" at bounding box center [610, 235] width 11 height 11
click at [605, 279] on input "checkbox" at bounding box center [610, 284] width 11 height 11
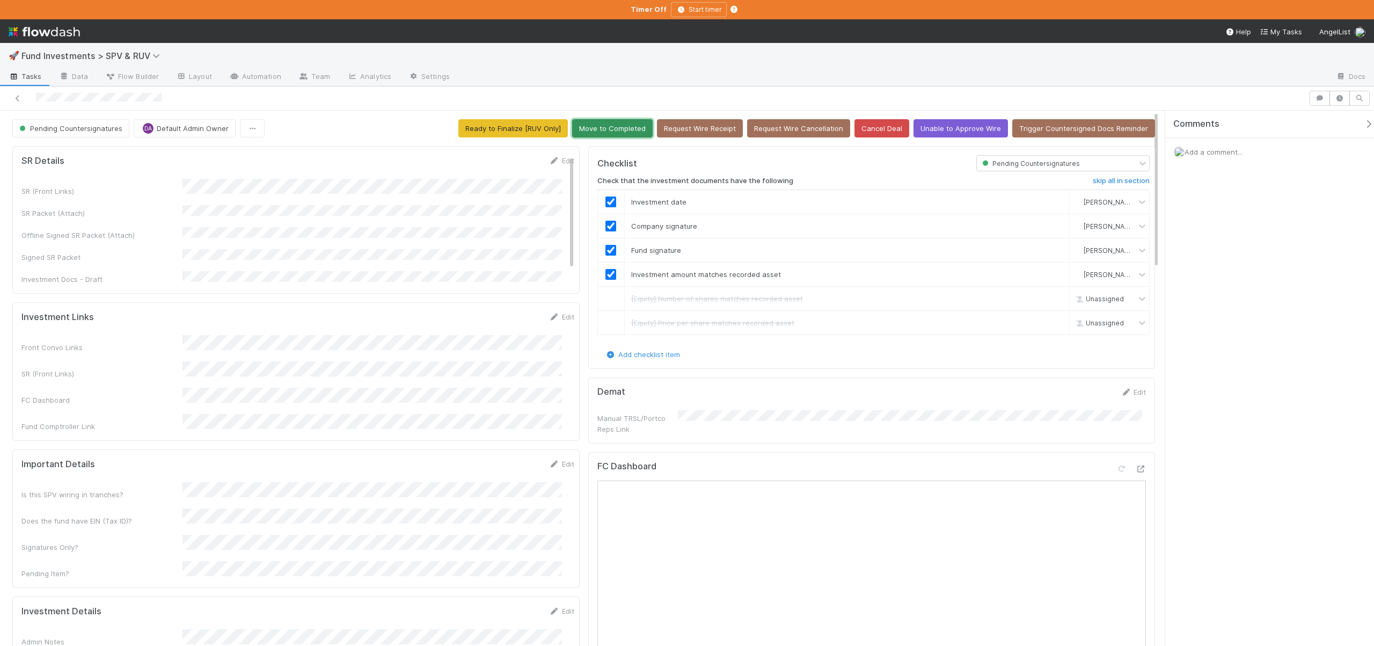
click at [618, 132] on button "Move to Completed" at bounding box center [612, 128] width 80 height 18
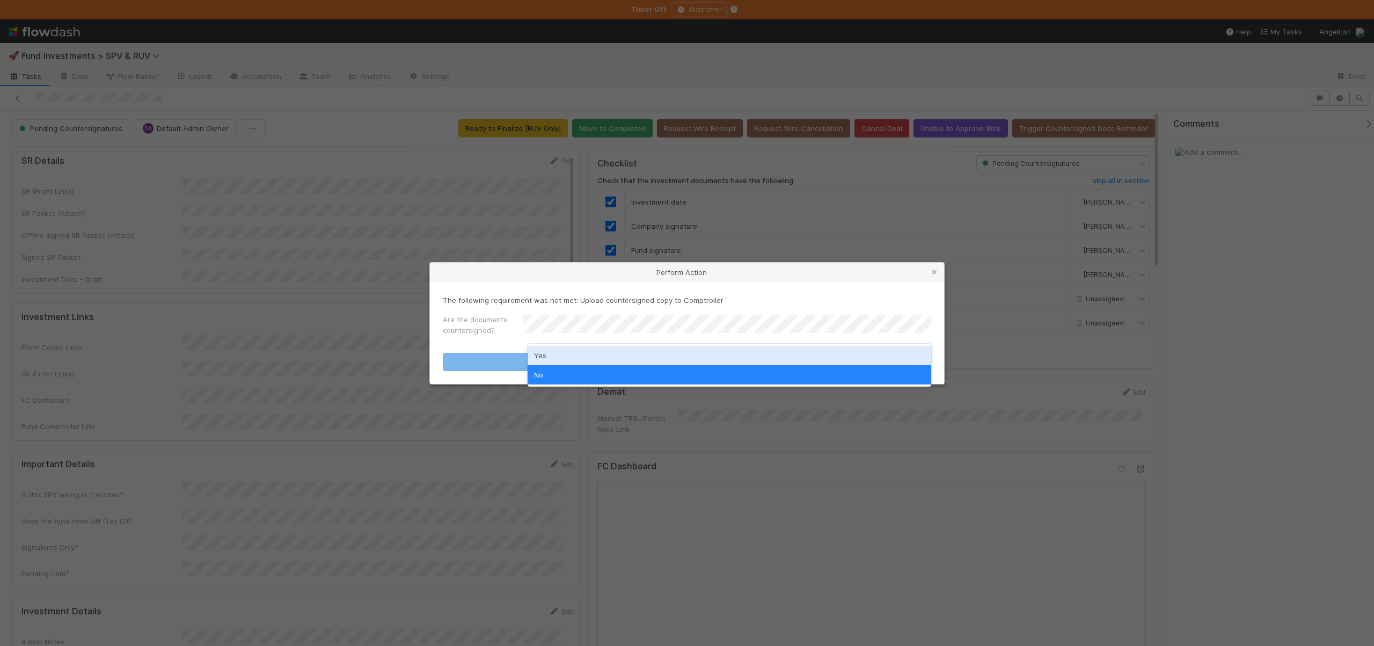
click at [546, 352] on div "Yes" at bounding box center [730, 355] width 404 height 19
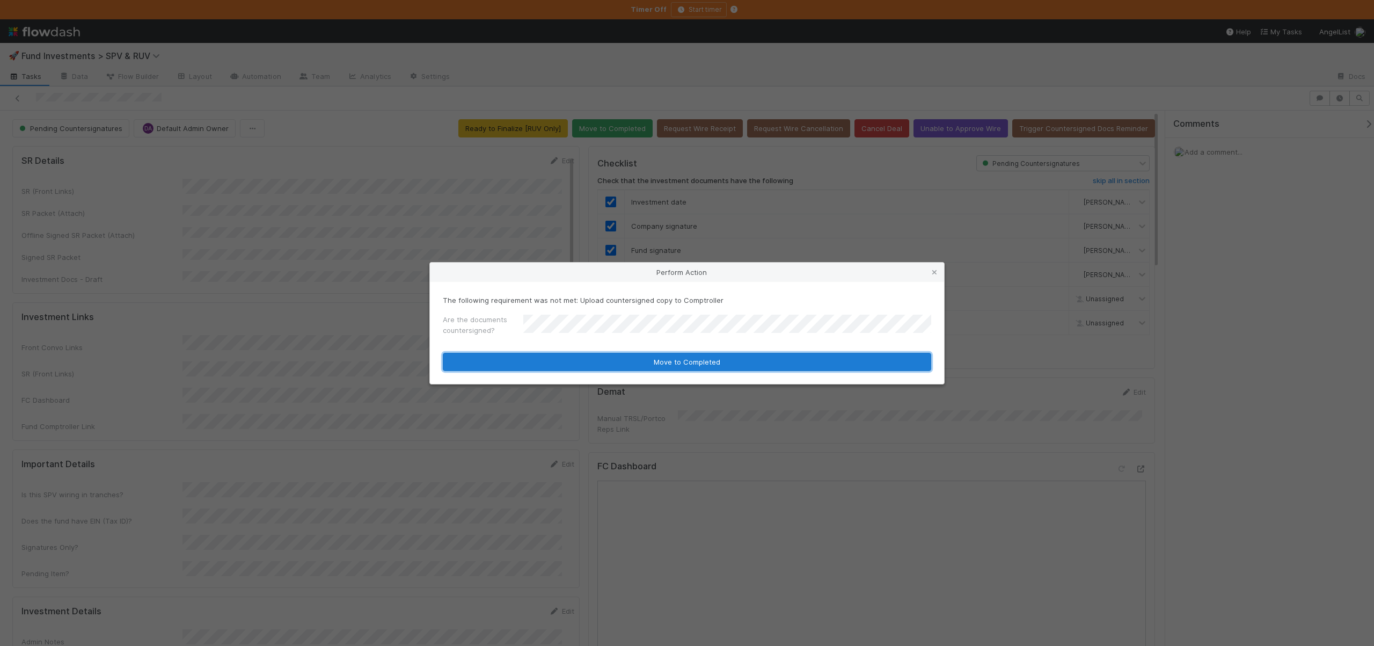
click at [546, 361] on button "Move to Completed" at bounding box center [687, 362] width 488 height 18
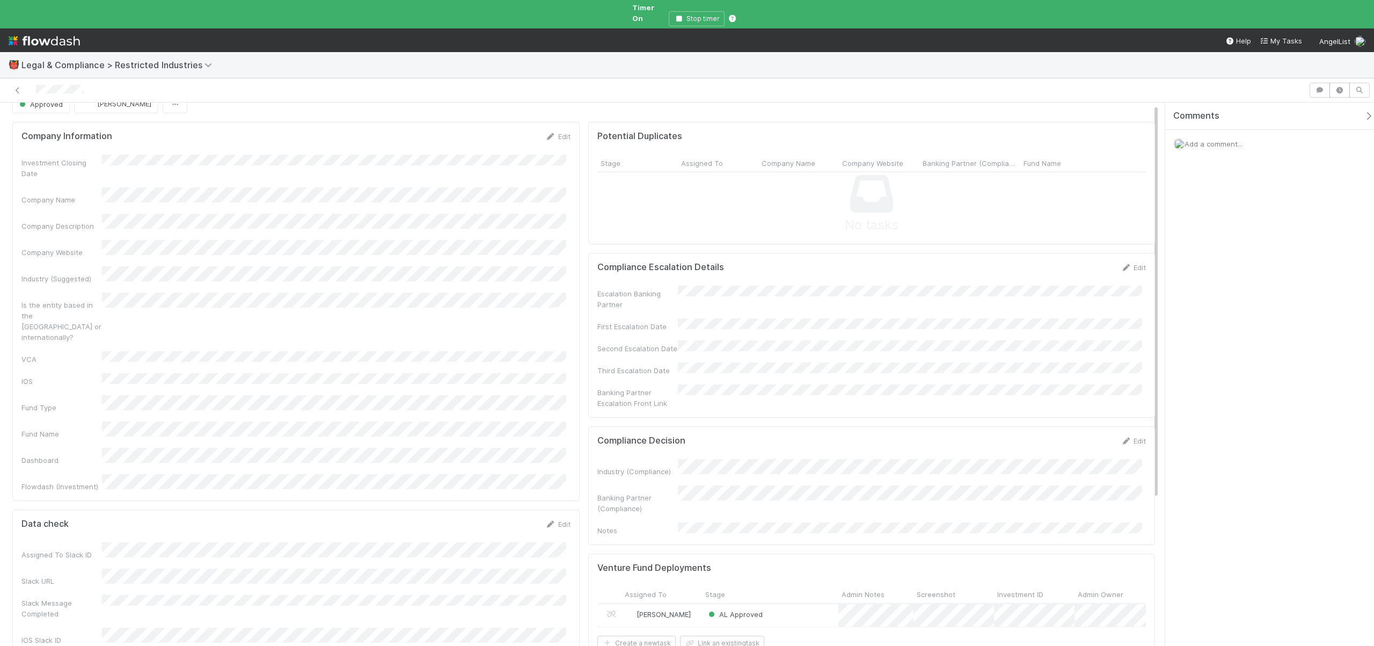
scroll to position [2, 0]
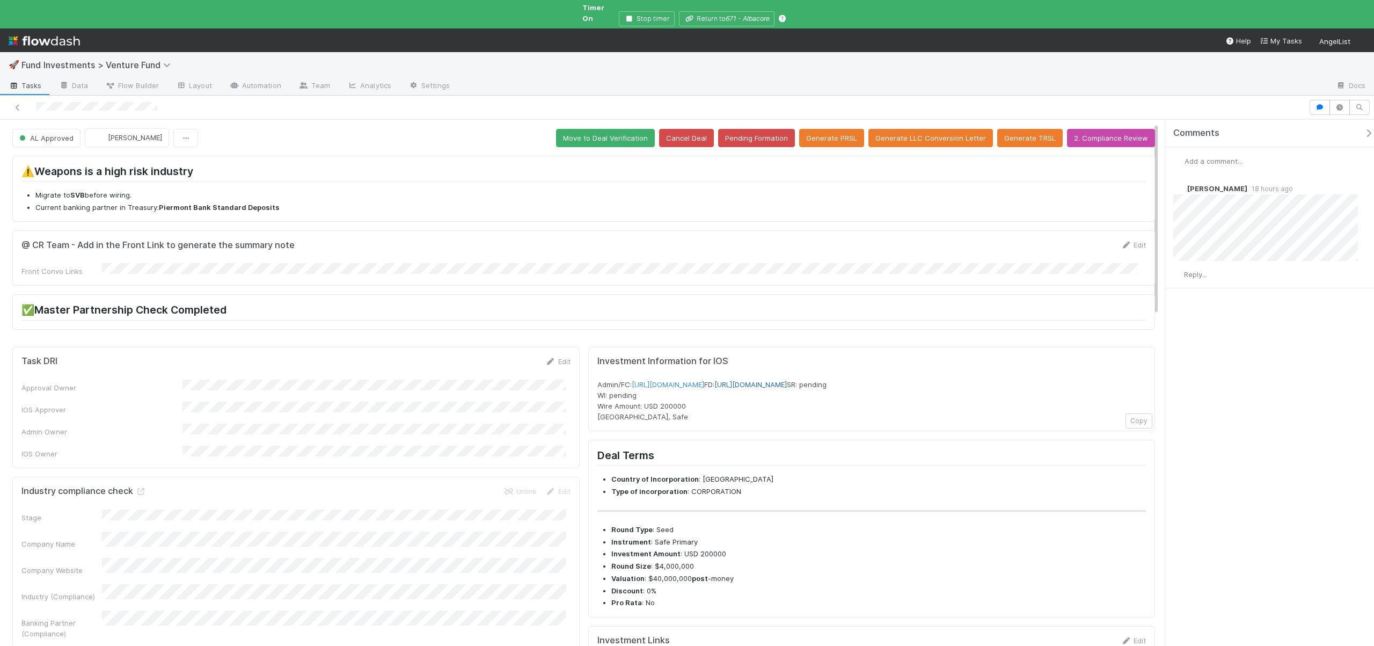
scroll to position [378, 0]
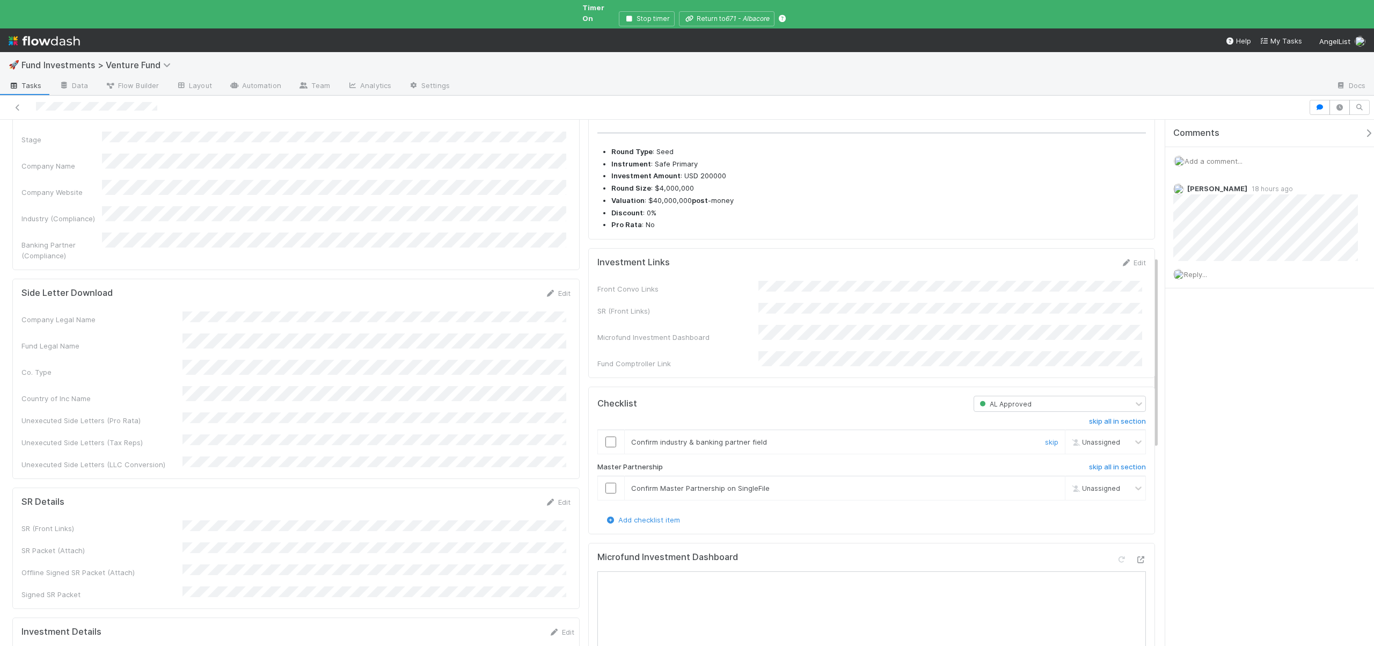
click at [605, 440] on input "checkbox" at bounding box center [610, 441] width 11 height 11
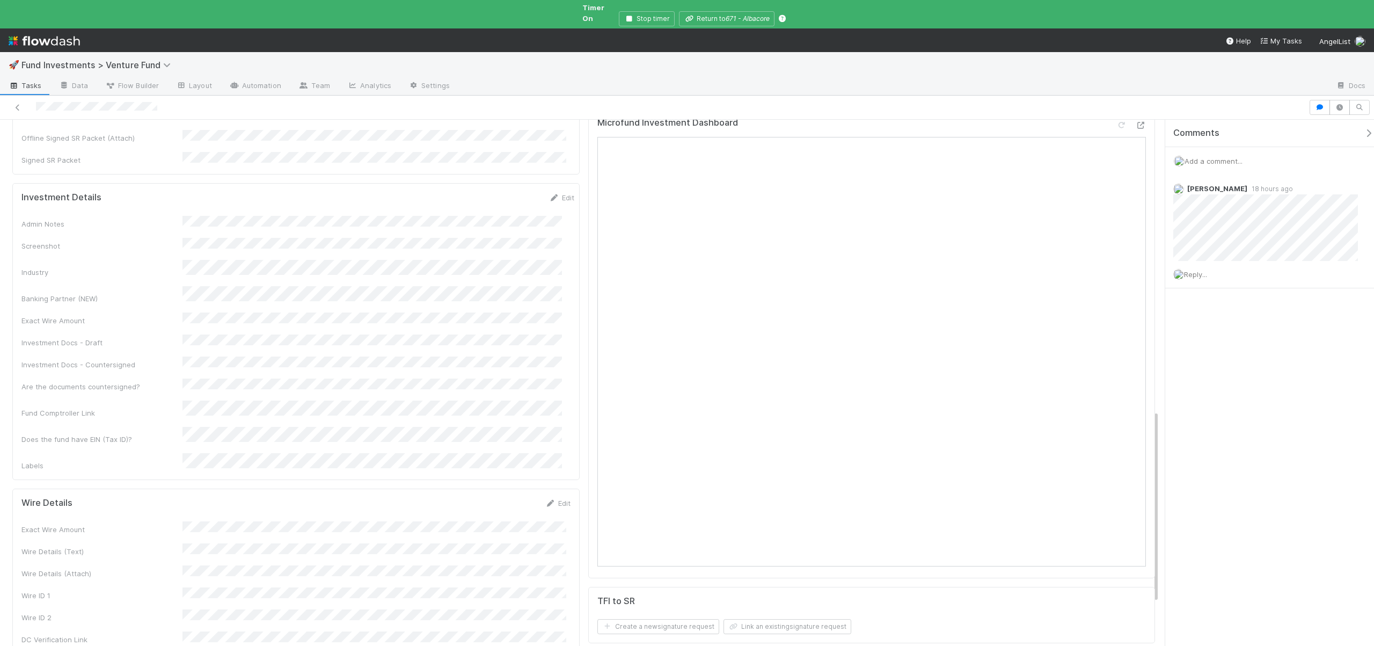
scroll to position [844, 0]
drag, startPoint x: 75, startPoint y: 531, endPoint x: 164, endPoint y: 530, distance: 89.6
copy span "Karman Ventures Fund 1, LP"
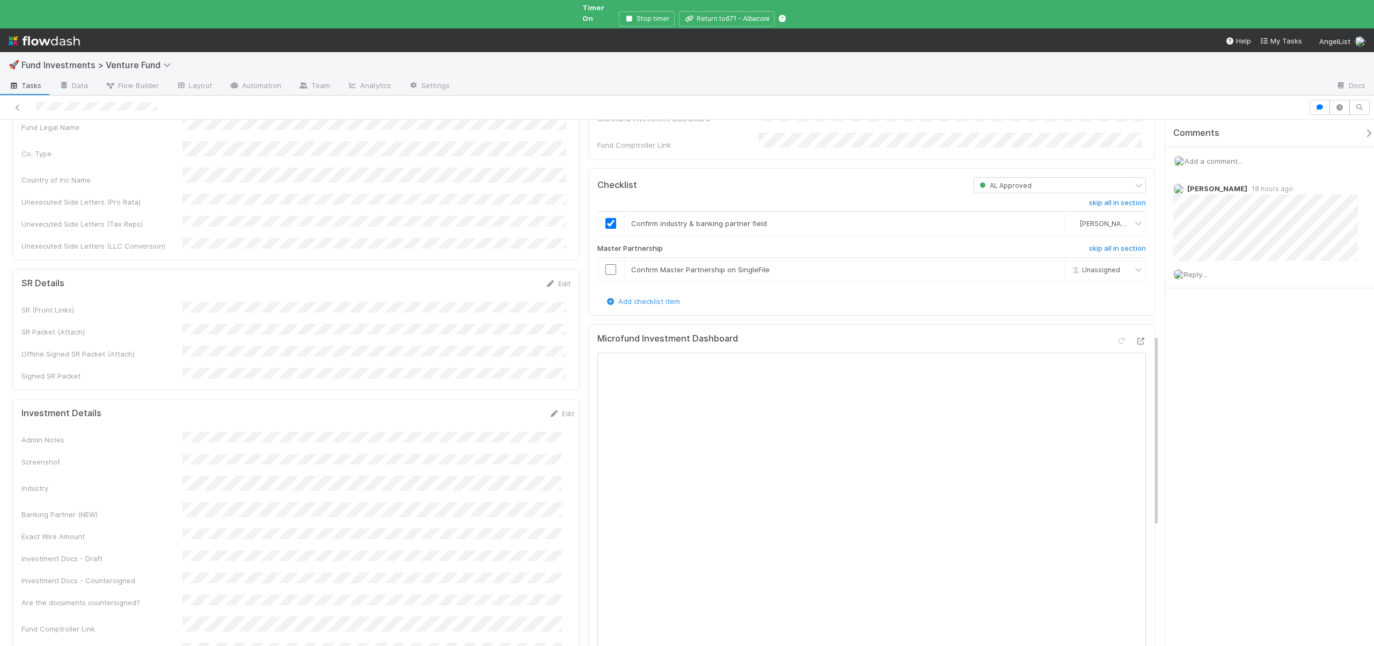
scroll to position [595, 0]
click at [607, 263] on td at bounding box center [610, 271] width 27 height 24
click at [609, 268] on input "checkbox" at bounding box center [610, 270] width 11 height 11
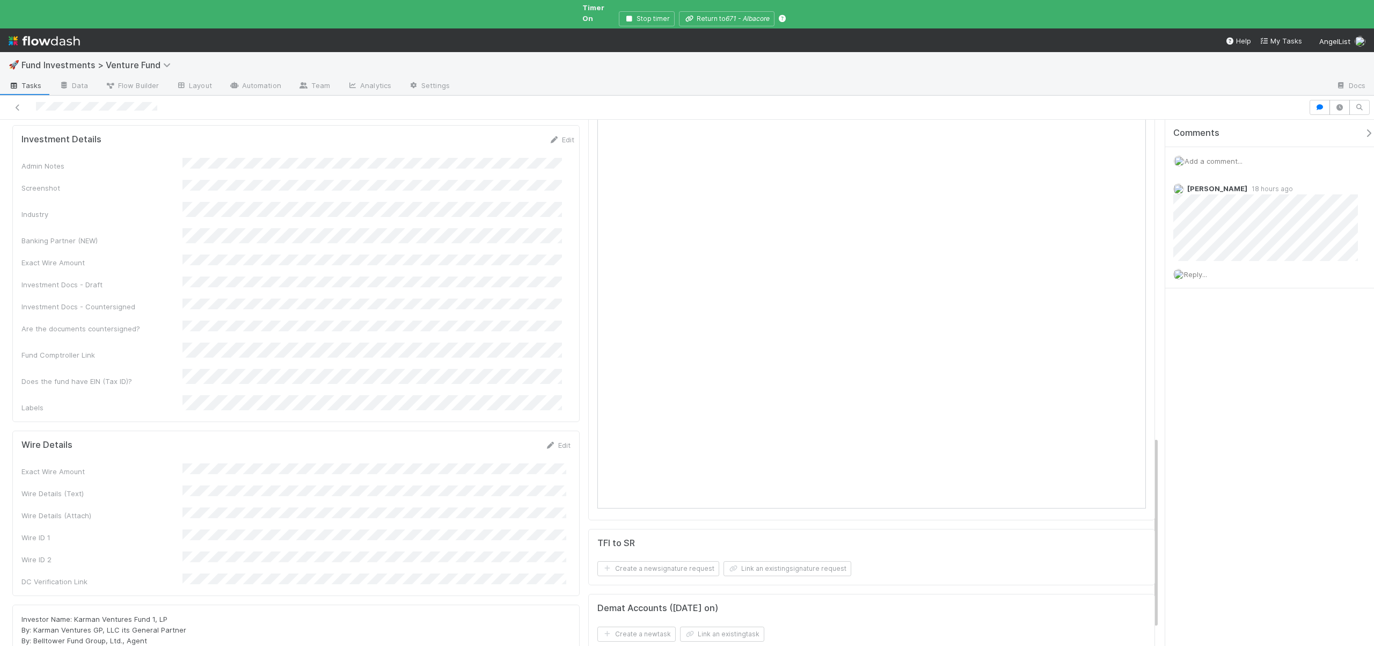
scroll to position [878, 0]
click at [197, 455] on div "Exact Wire Amount Wire Details (Text) Wire Details (Attach) Wire ID 1 Wire ID 2…" at bounding box center [295, 516] width 549 height 123
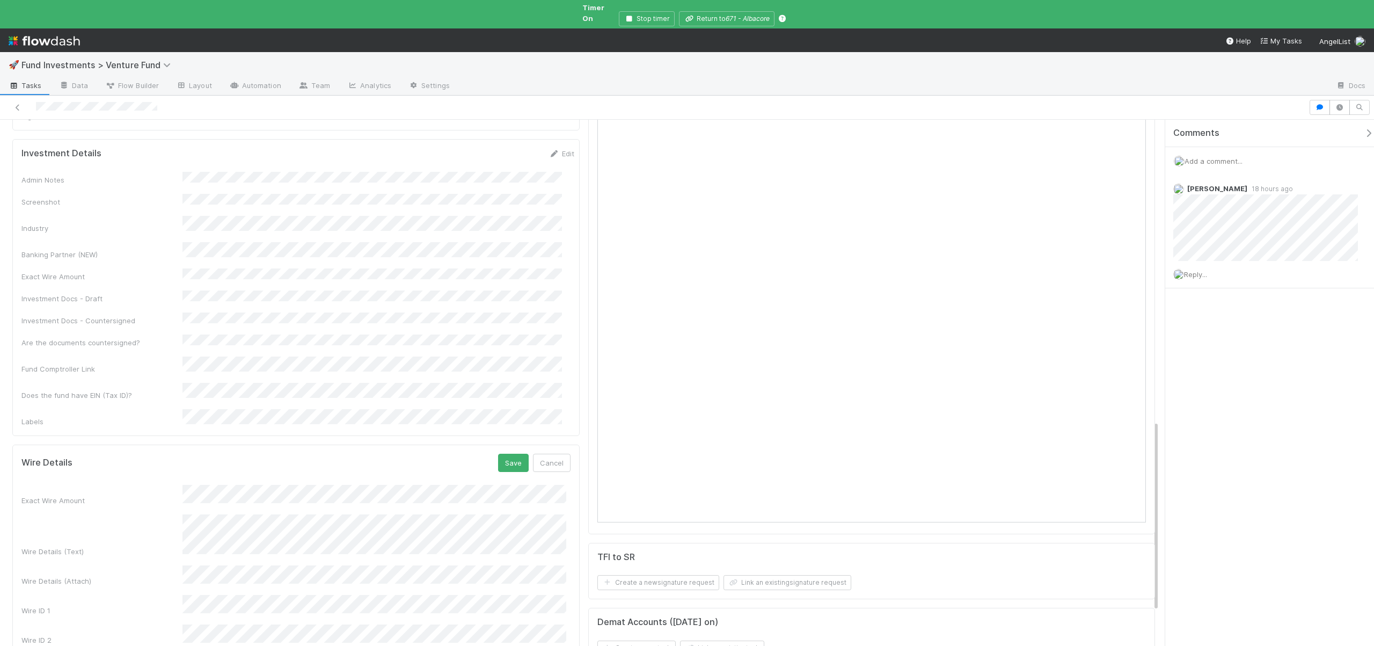
scroll to position [859, 0]
click at [507, 451] on button "Save" at bounding box center [513, 460] width 31 height 18
click at [503, 455] on button "Save" at bounding box center [513, 464] width 31 height 18
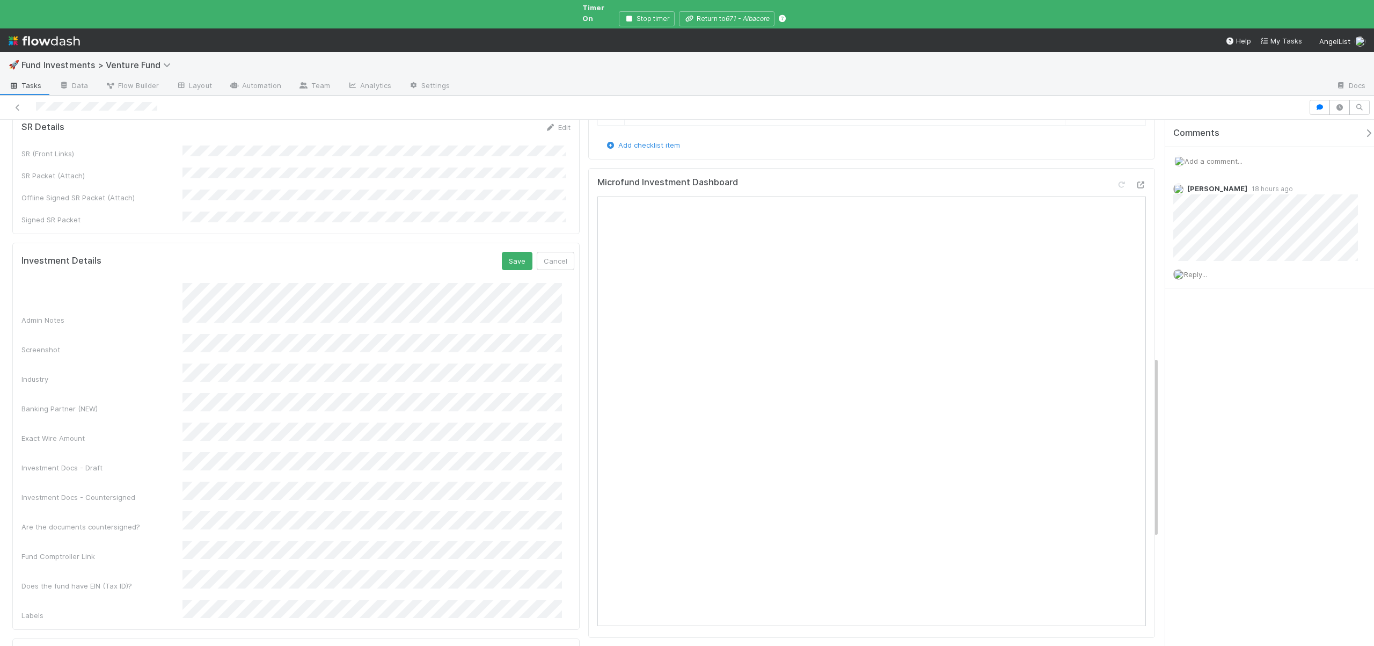
scroll to position [758, 0]
click at [513, 246] on button "Save" at bounding box center [517, 255] width 31 height 18
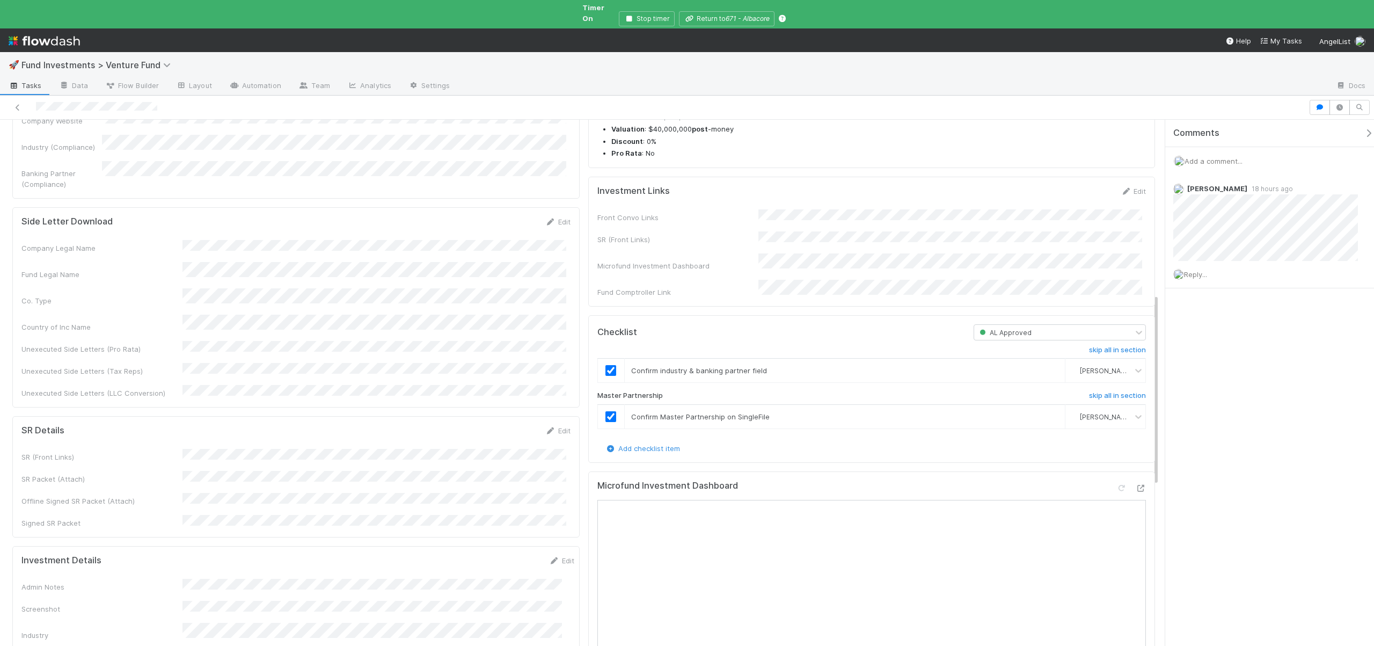
scroll to position [434, 0]
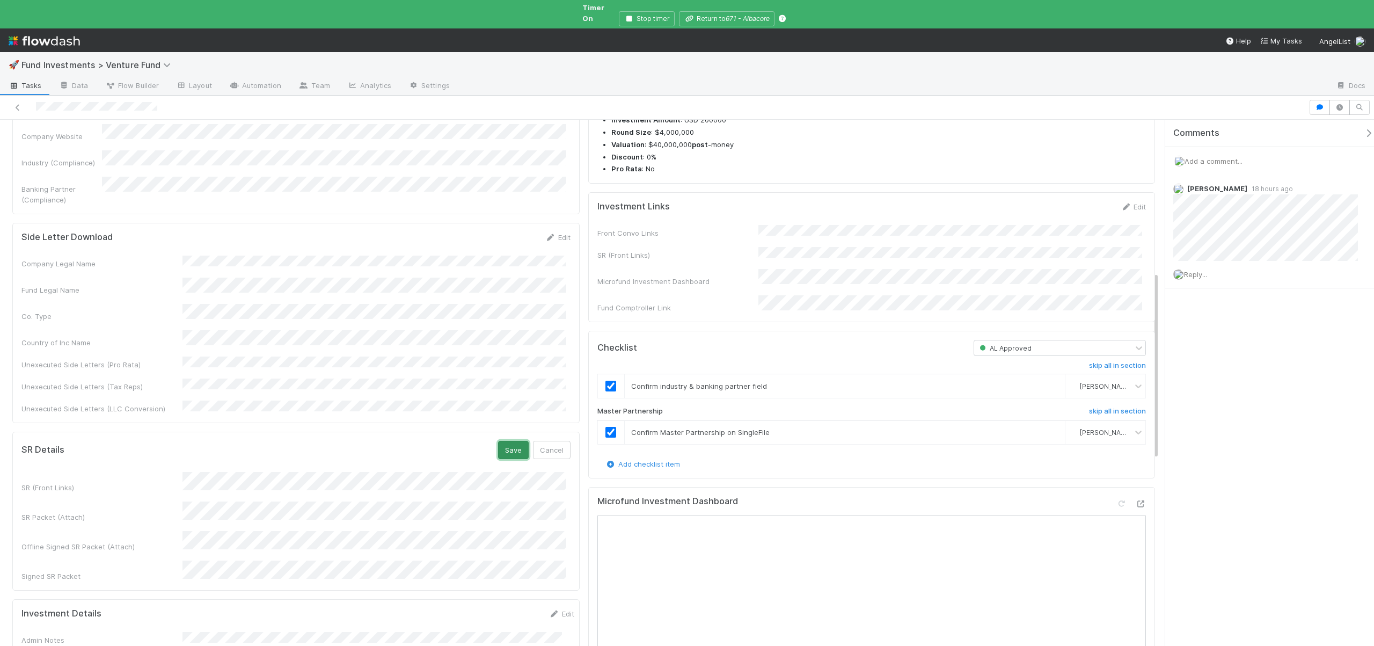
click at [505, 441] on button "Save" at bounding box center [513, 450] width 31 height 18
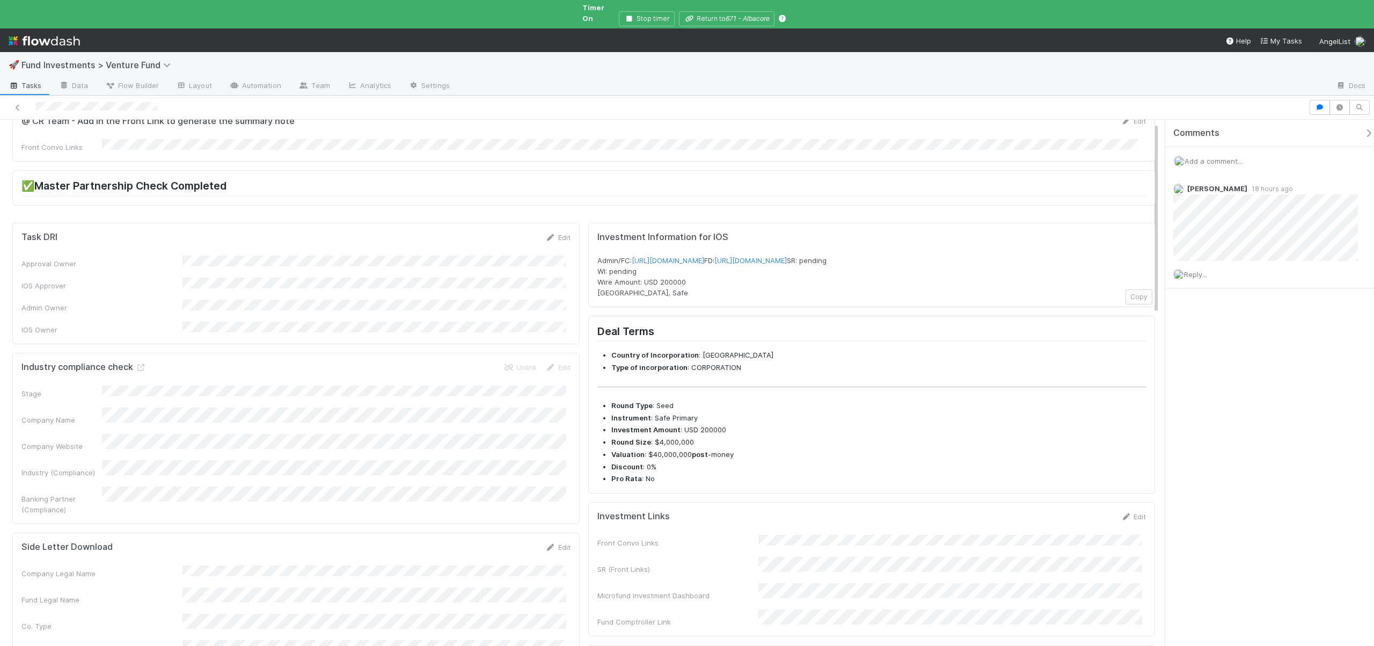
scroll to position [0, 0]
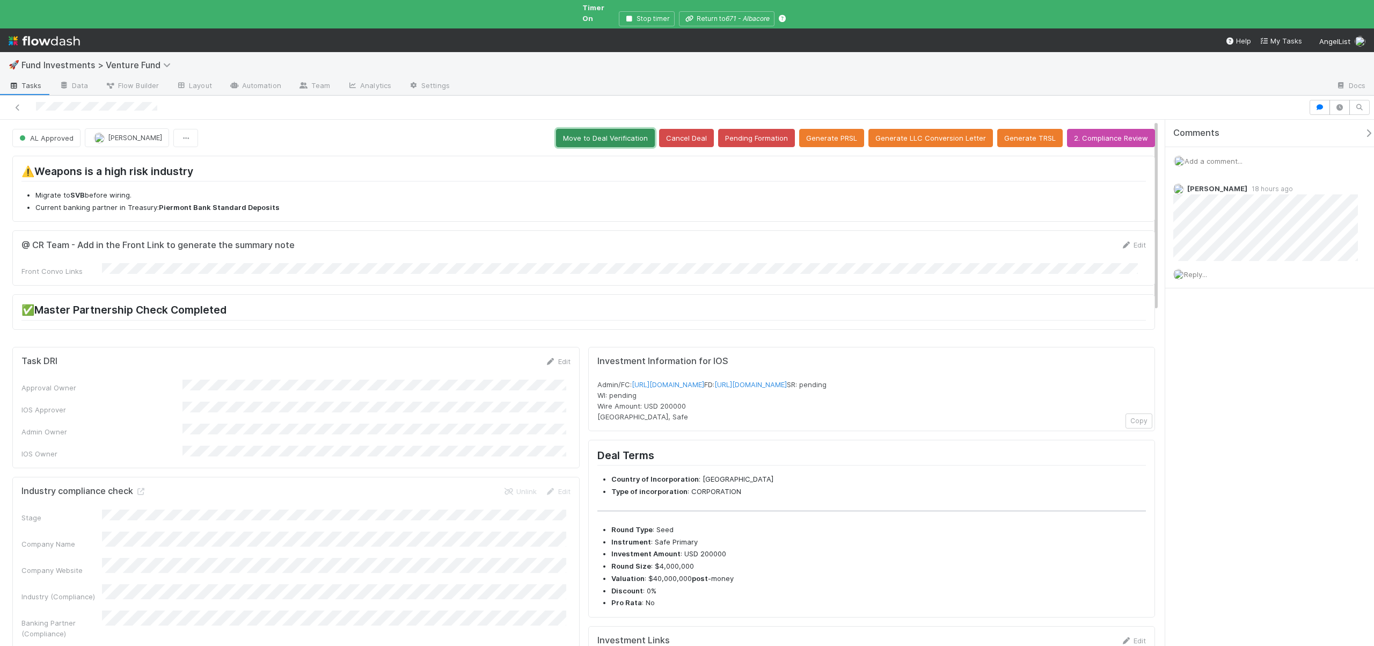
click at [618, 129] on button "Move to Deal Verification" at bounding box center [605, 138] width 99 height 18
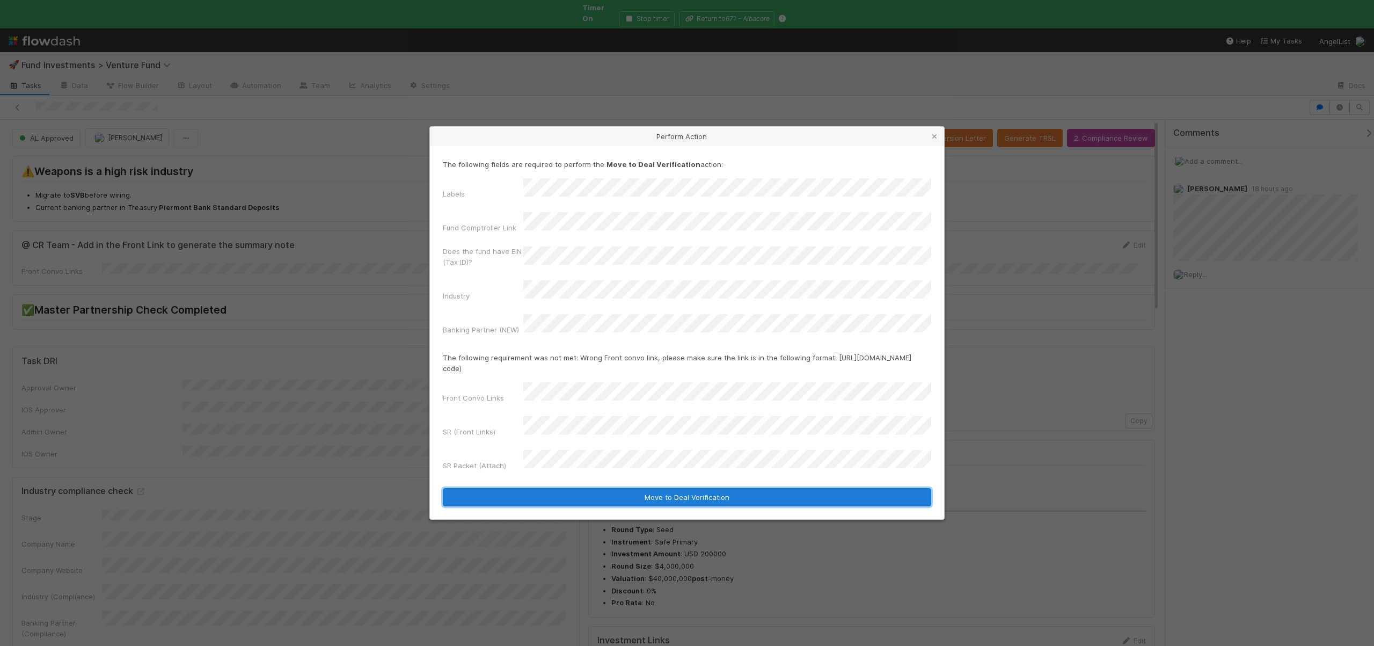
click at [575, 488] on button "Move to Deal Verification" at bounding box center [687, 497] width 488 height 18
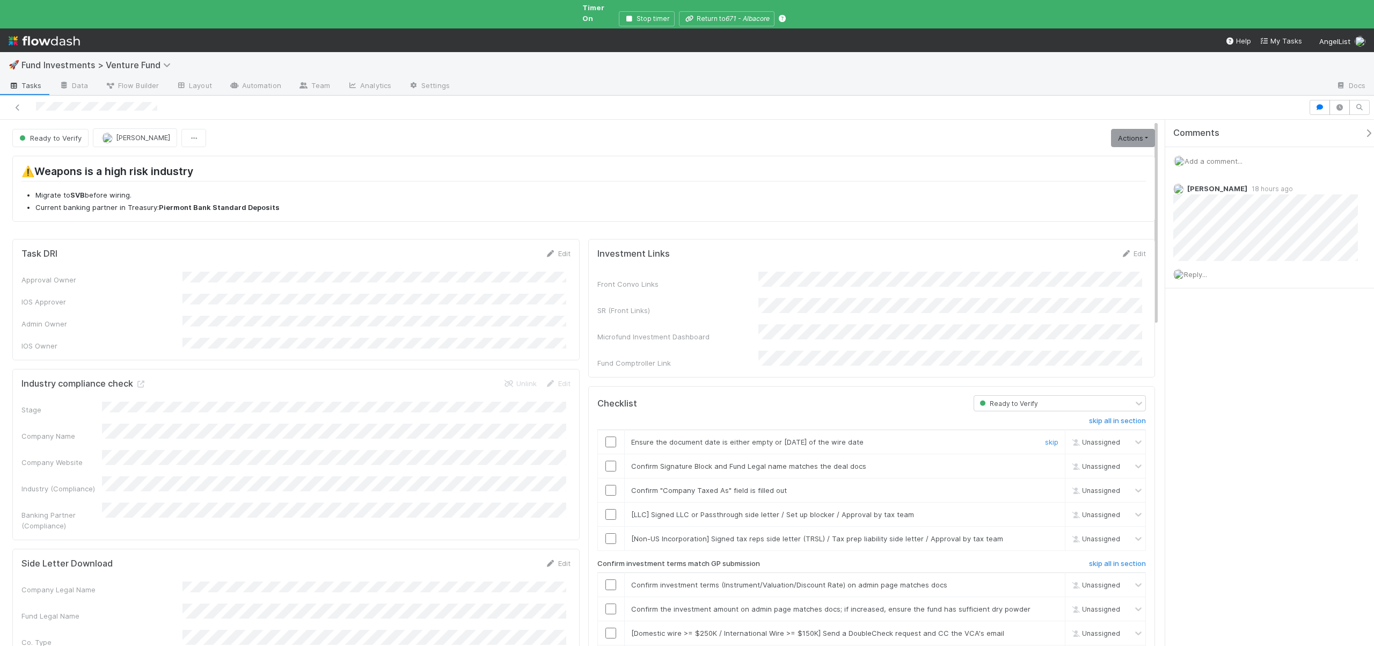
click at [610, 436] on input "checkbox" at bounding box center [610, 441] width 11 height 11
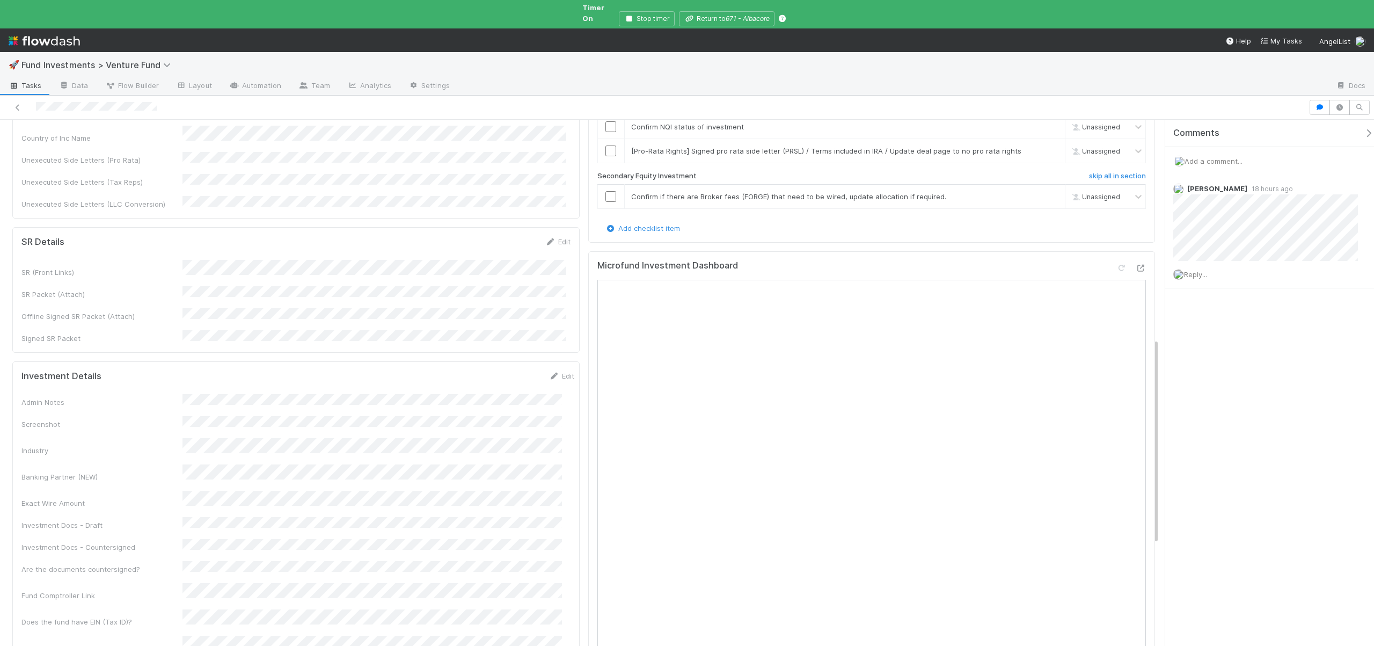
scroll to position [350, 0]
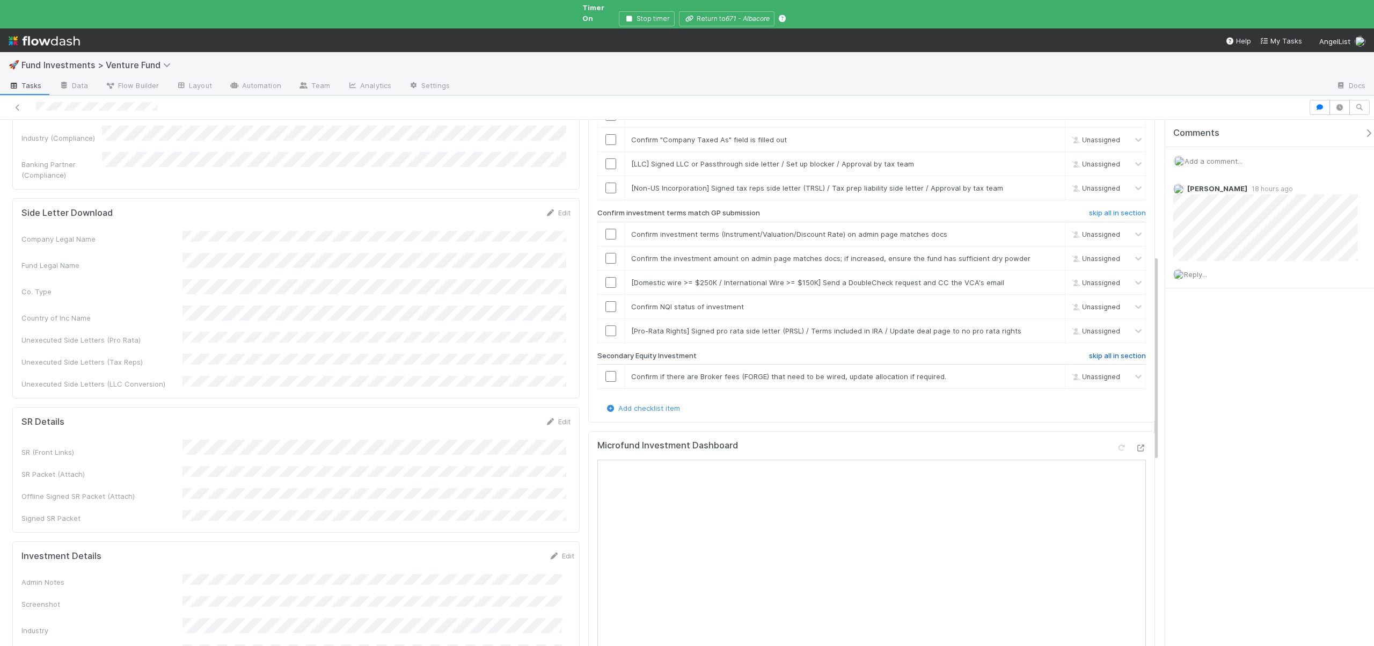
click at [1089, 352] on h6 "skip all in section" at bounding box center [1117, 356] width 57 height 9
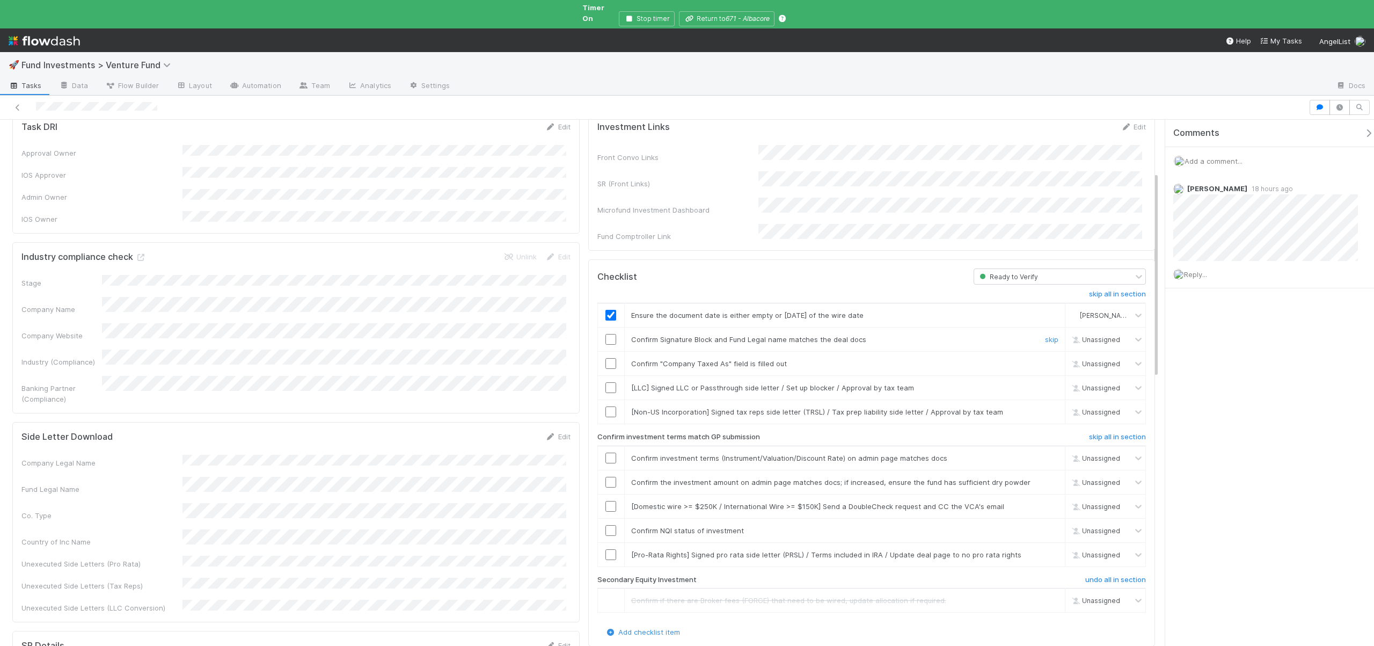
scroll to position [142, 0]
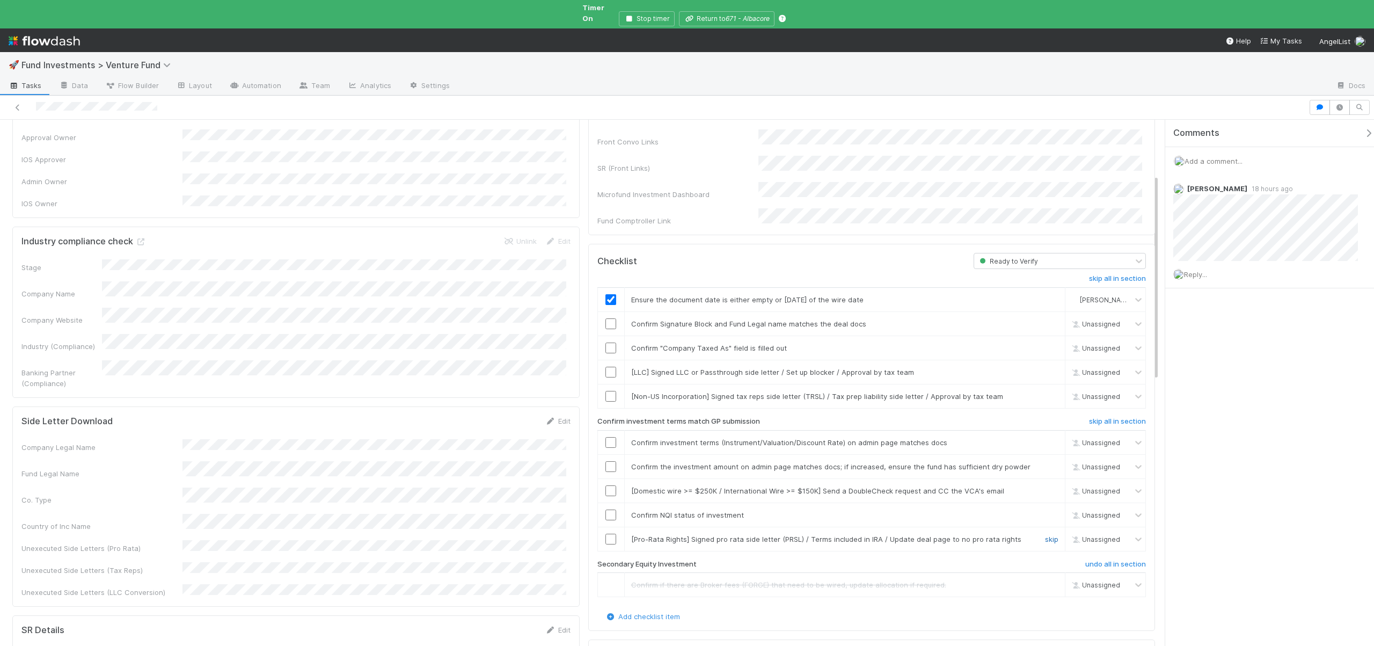
click at [1045, 534] on link "skip" at bounding box center [1051, 538] width 13 height 9
click at [605, 509] on input "checkbox" at bounding box center [610, 514] width 11 height 11
click at [1045, 486] on link "skip" at bounding box center [1051, 490] width 13 height 9
click at [608, 461] on input "checkbox" at bounding box center [610, 466] width 11 height 11
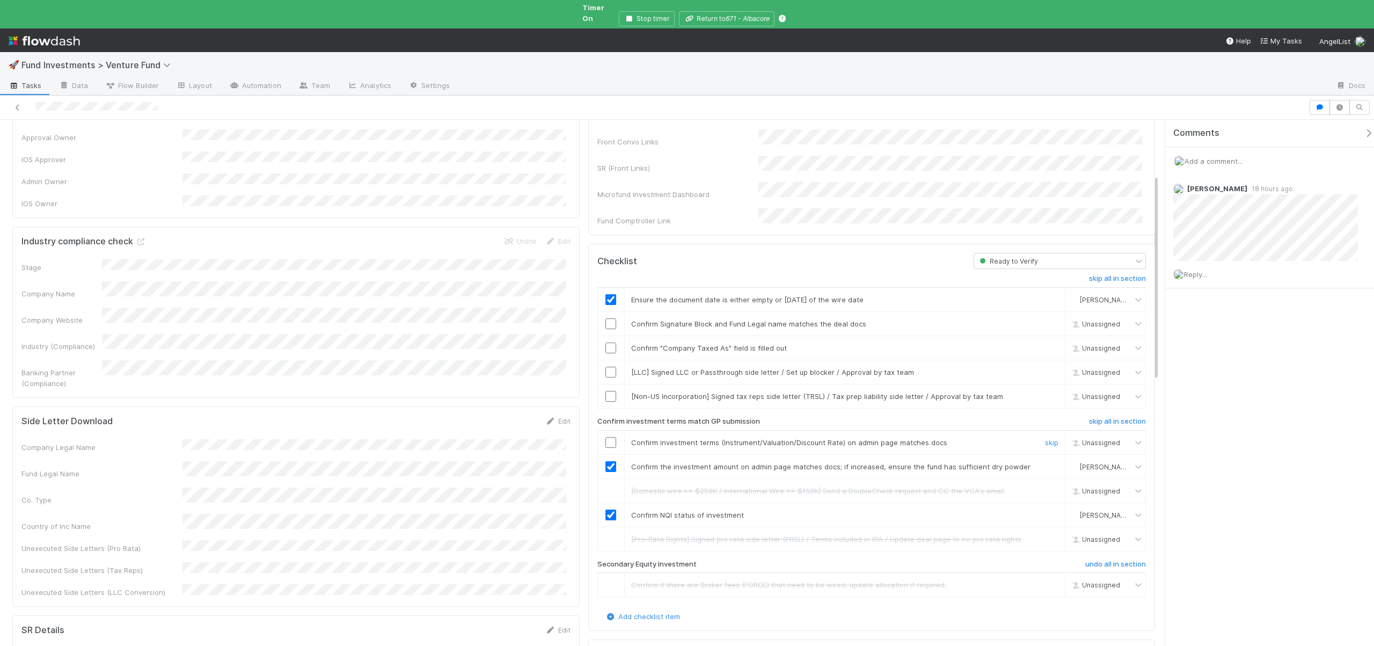
click at [607, 437] on input "checkbox" at bounding box center [610, 442] width 11 height 11
click at [1046, 392] on link "skip" at bounding box center [1051, 396] width 13 height 9
click at [1045, 368] on link "skip" at bounding box center [1051, 372] width 13 height 9
click at [605, 342] on input "checkbox" at bounding box center [610, 347] width 11 height 11
checkbox input "true"
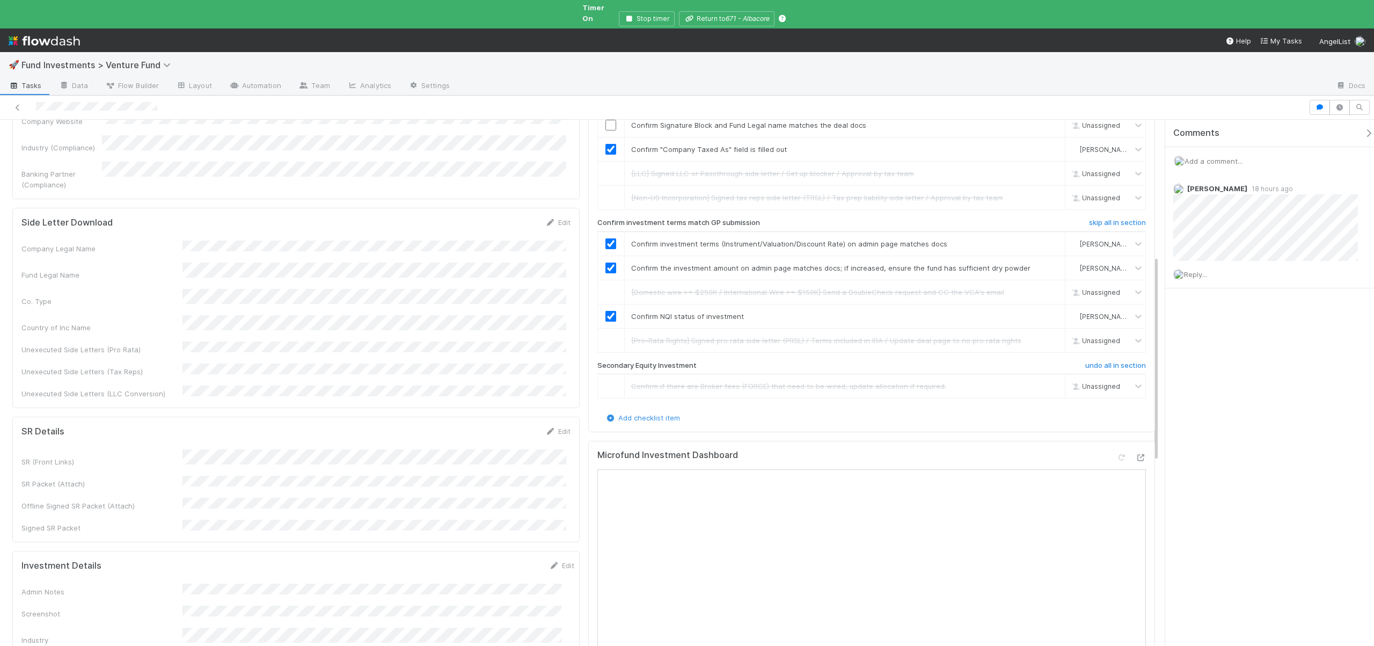
scroll to position [579, 0]
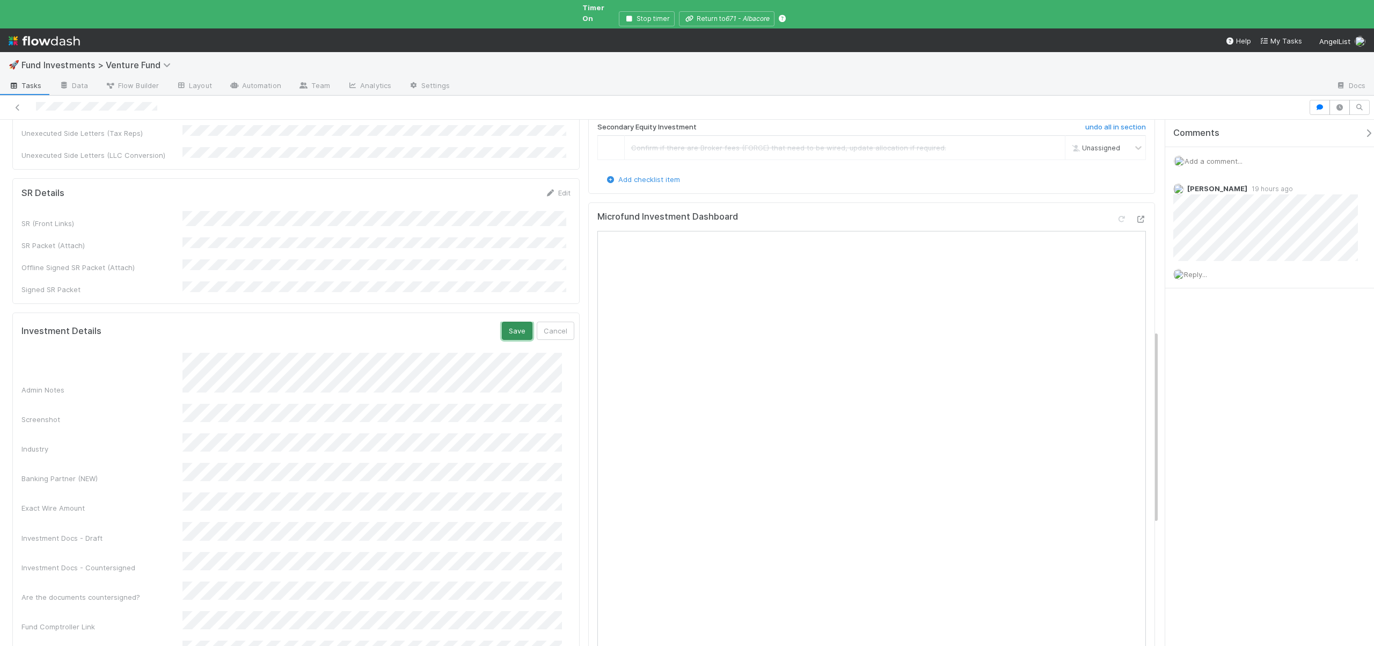
click at [507, 321] on button "Save" at bounding box center [517, 330] width 31 height 18
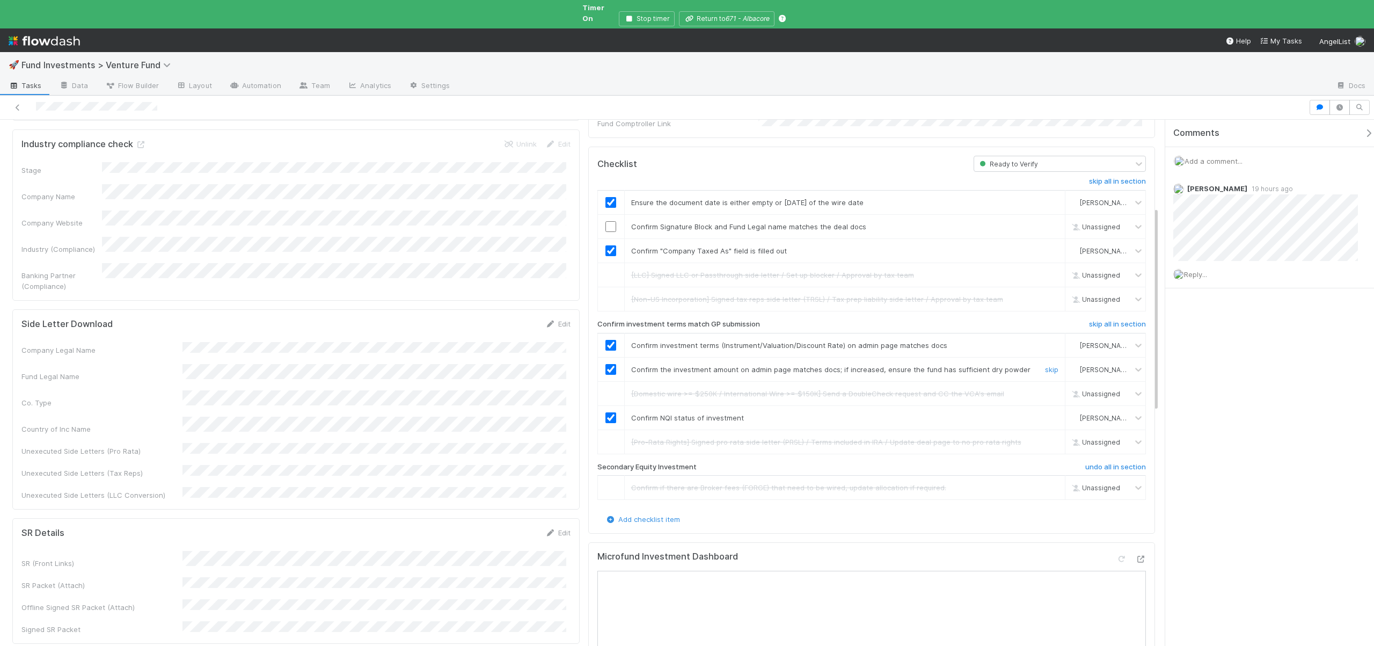
scroll to position [225, 0]
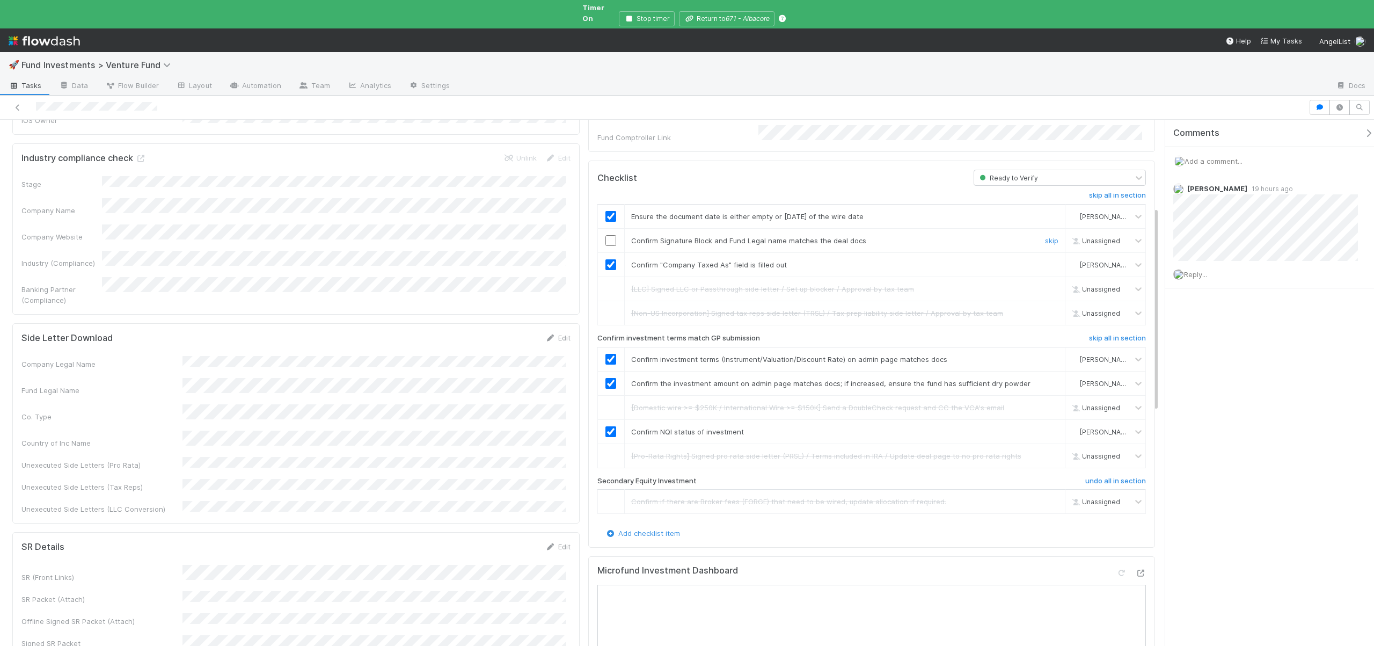
click at [607, 235] on input "checkbox" at bounding box center [610, 240] width 11 height 11
checkbox input "true"
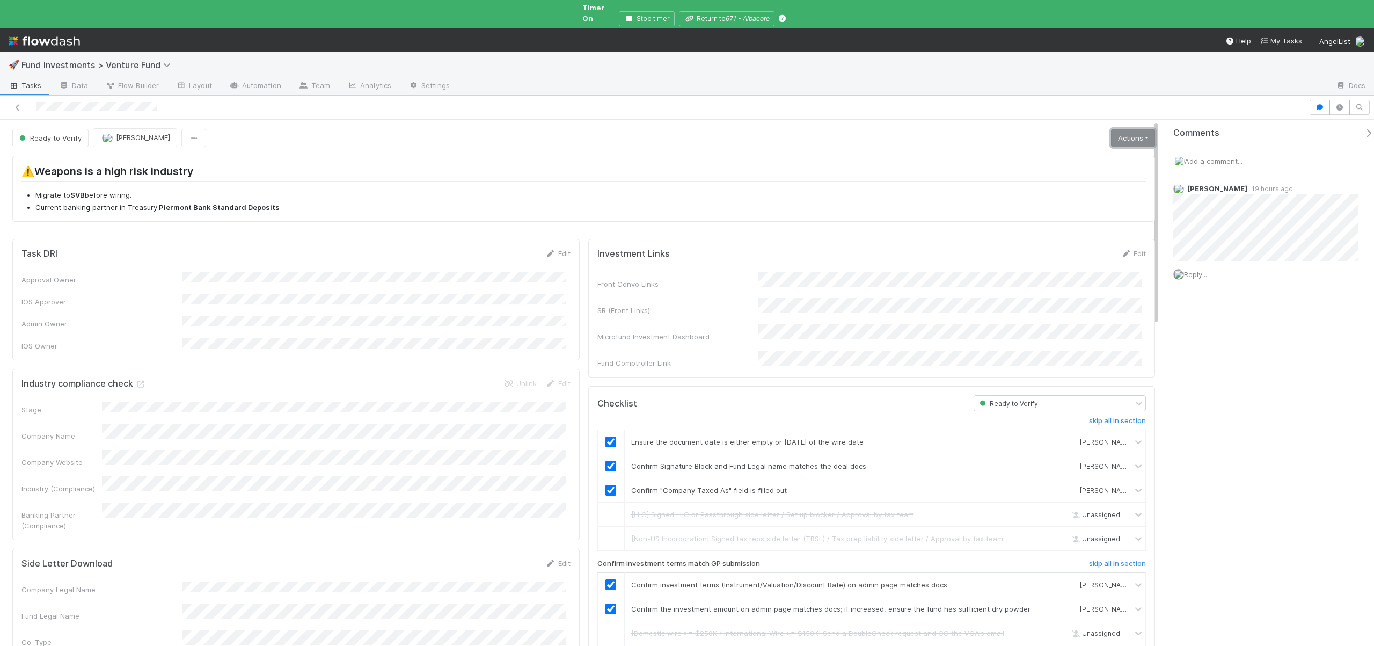
click at [1136, 129] on link "Actions" at bounding box center [1133, 138] width 44 height 18
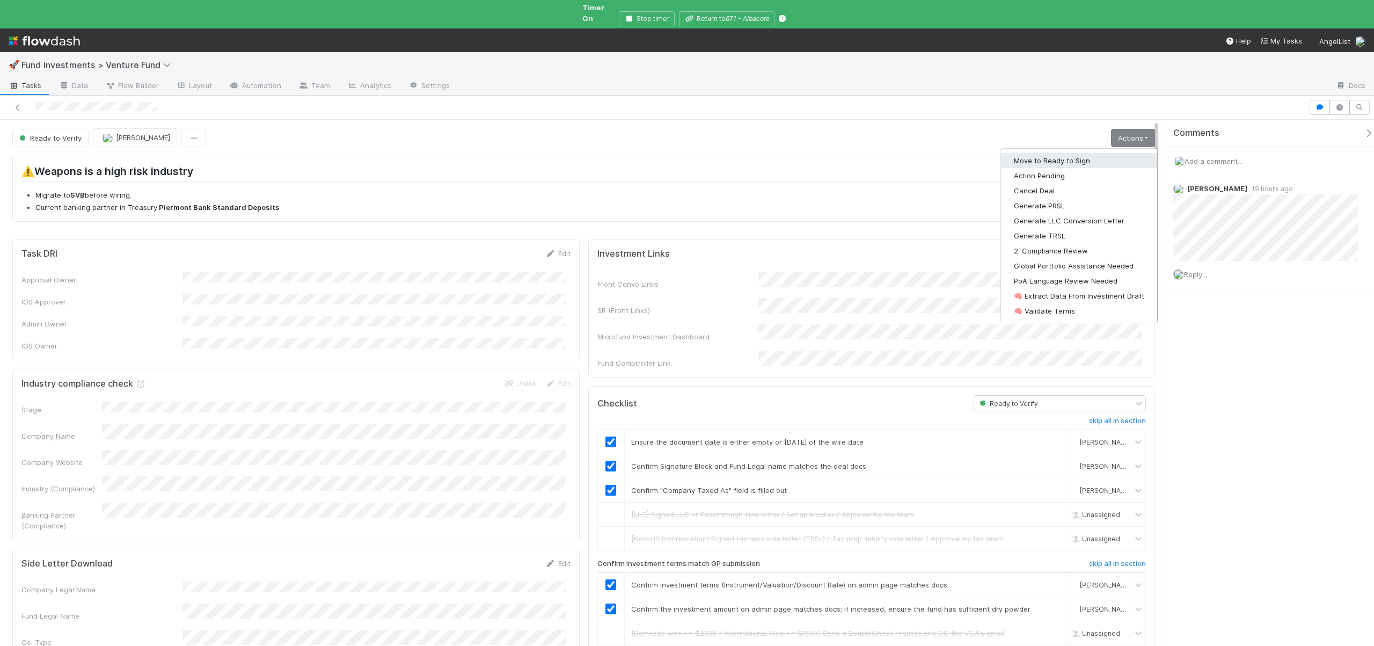
click at [1068, 153] on button "Move to Ready to Sign" at bounding box center [1079, 160] width 156 height 15
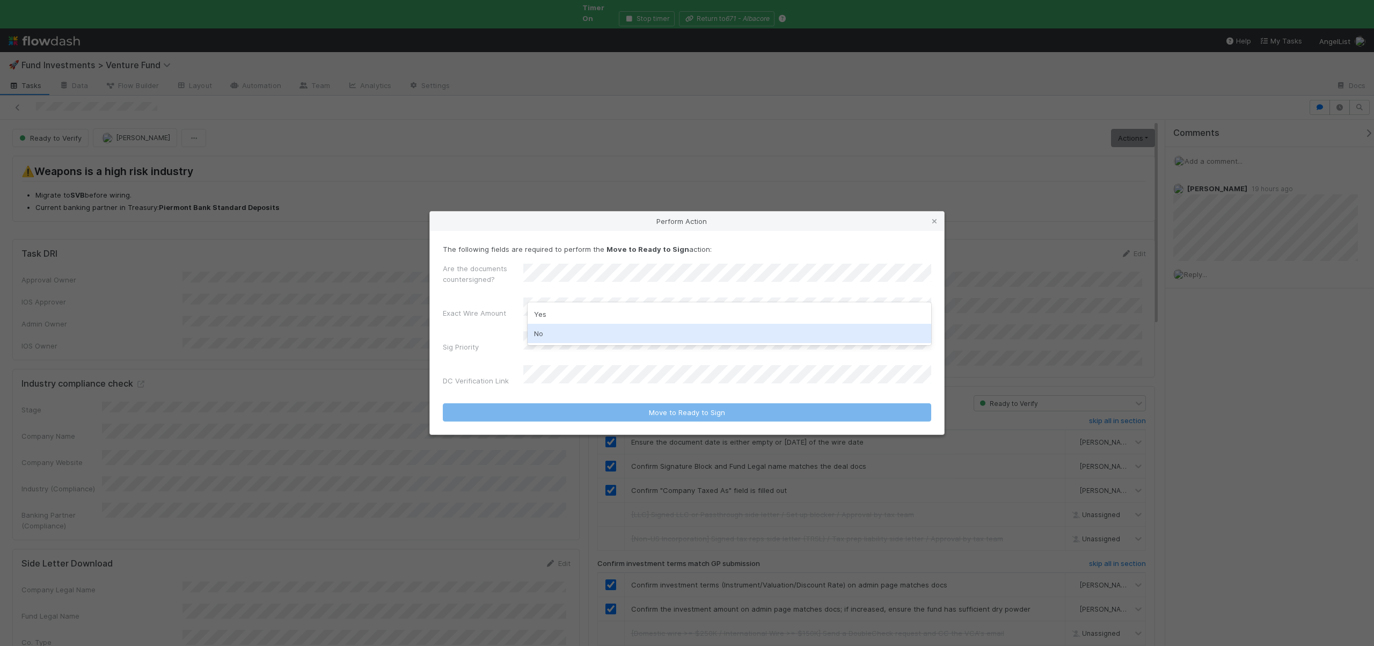
click at [550, 333] on div "No" at bounding box center [730, 333] width 404 height 19
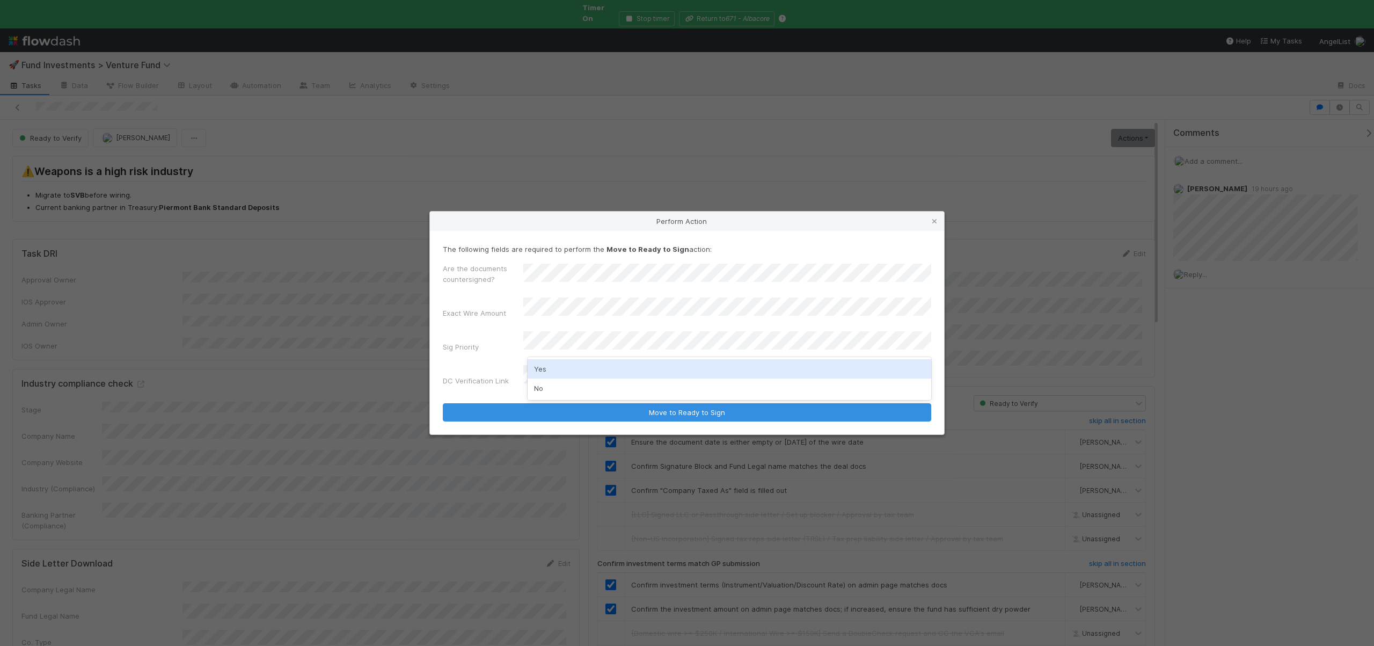
click at [546, 370] on div "Yes" at bounding box center [730, 368] width 404 height 19
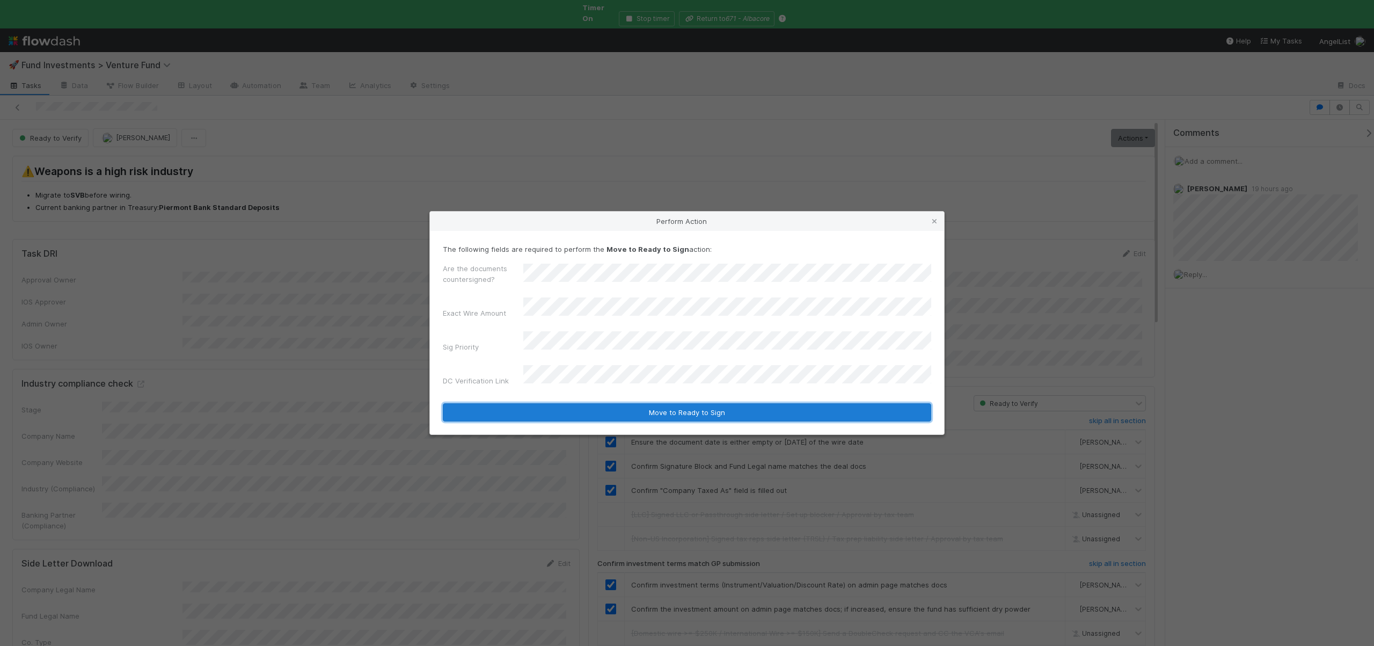
click at [578, 403] on button "Move to Ready to Sign" at bounding box center [687, 412] width 488 height 18
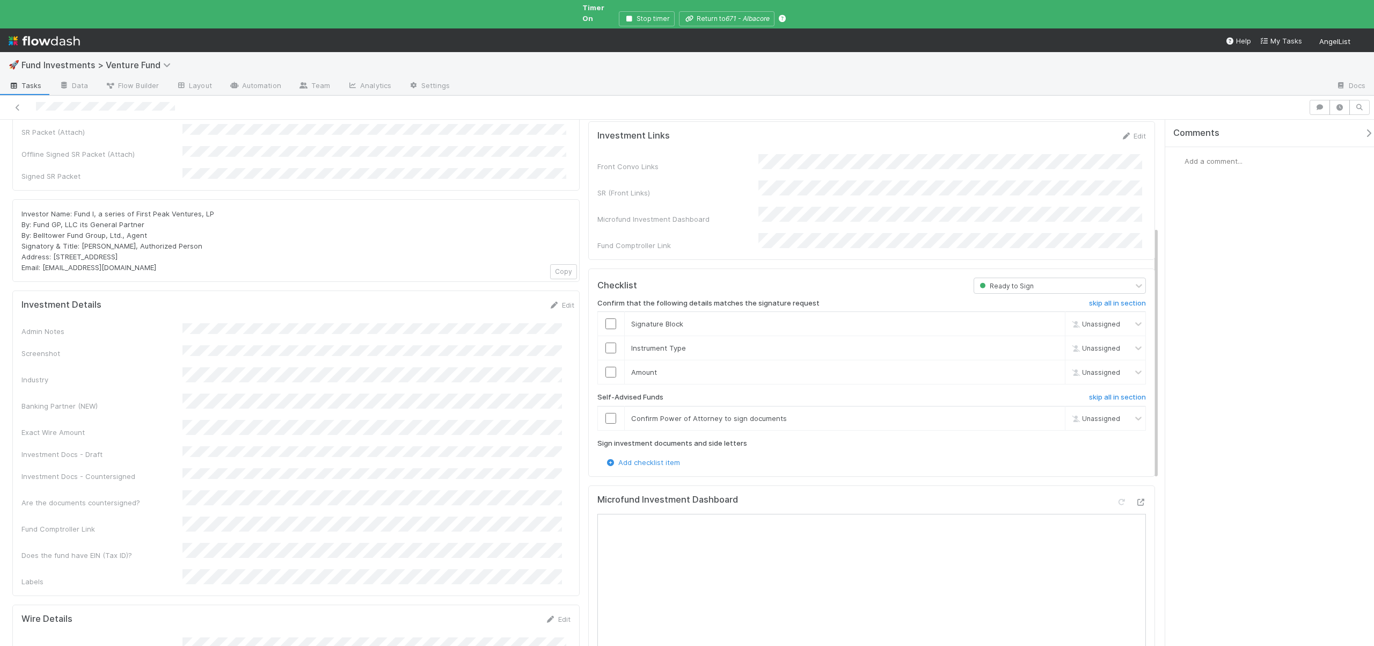
scroll to position [210, 0]
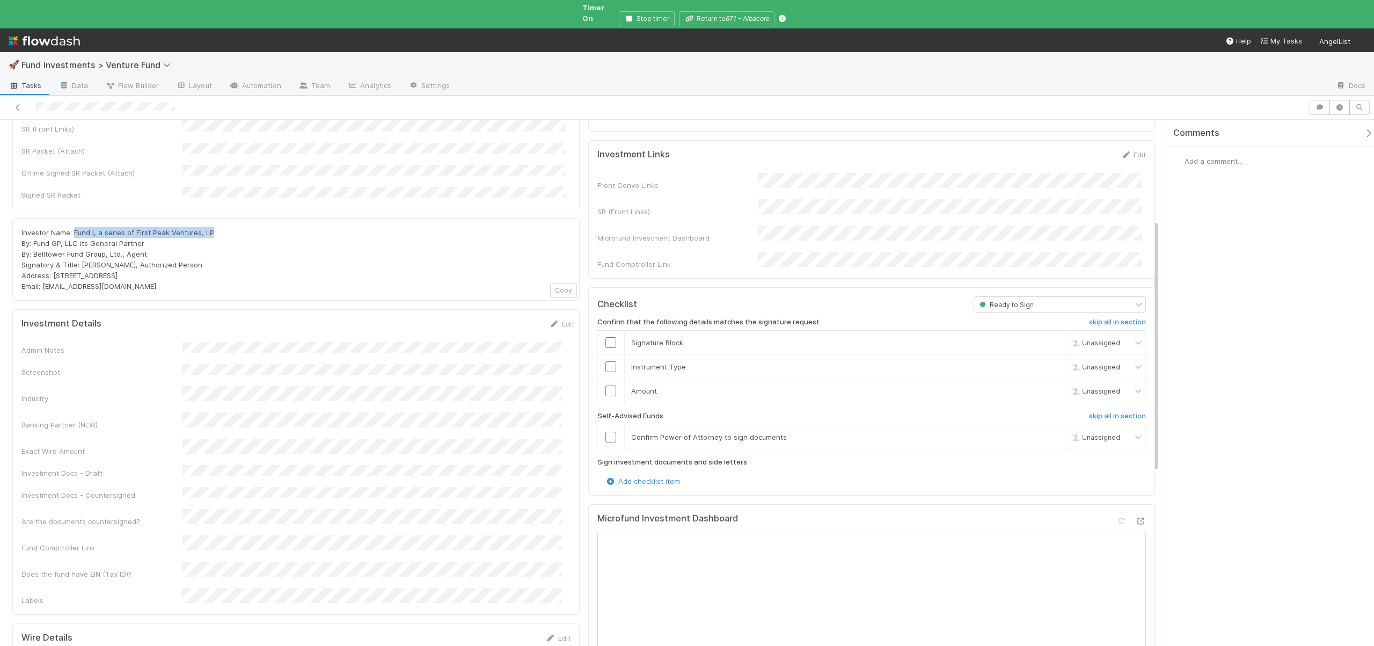
drag, startPoint x: 74, startPoint y: 201, endPoint x: 210, endPoint y: 203, distance: 136.9
click at [210, 227] on div "Investor Name: Fund I, a series of First Peak Ventures, LP By: Fund GP, LLC its…" at bounding box center [295, 259] width 549 height 64
copy span "Fund I, a series of First Peak Ventures, LP"
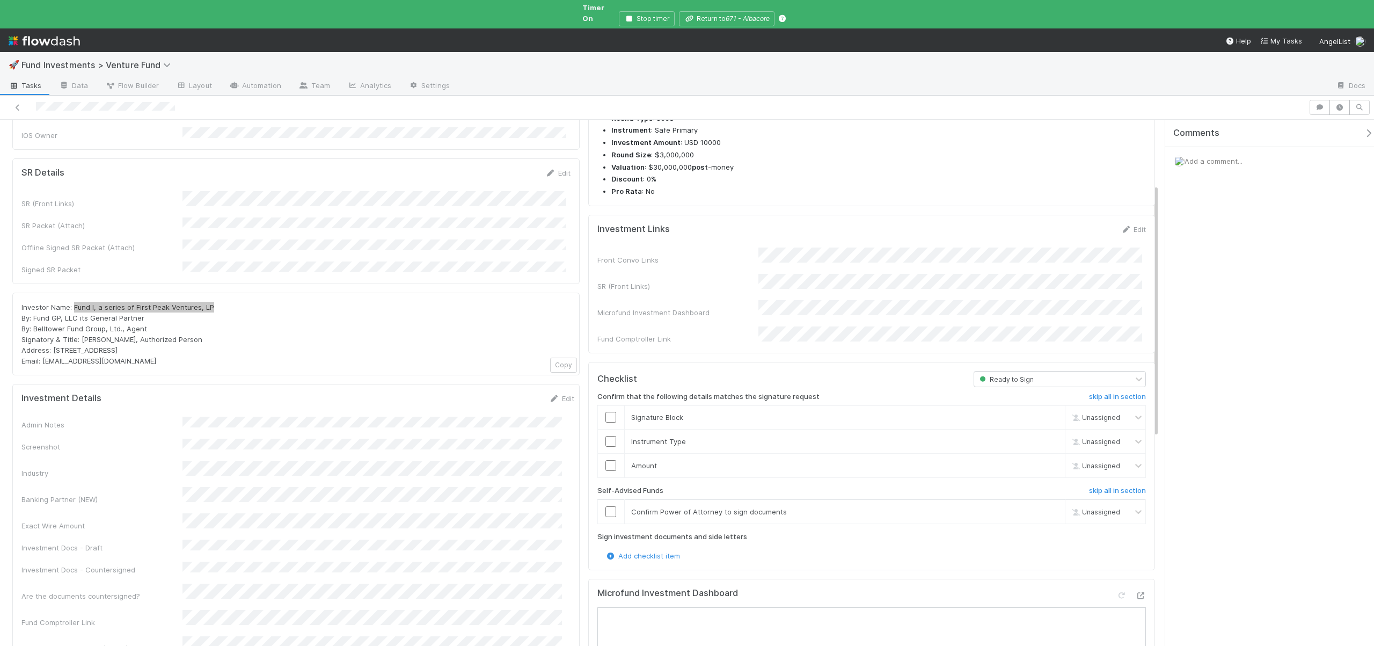
scroll to position [268, 0]
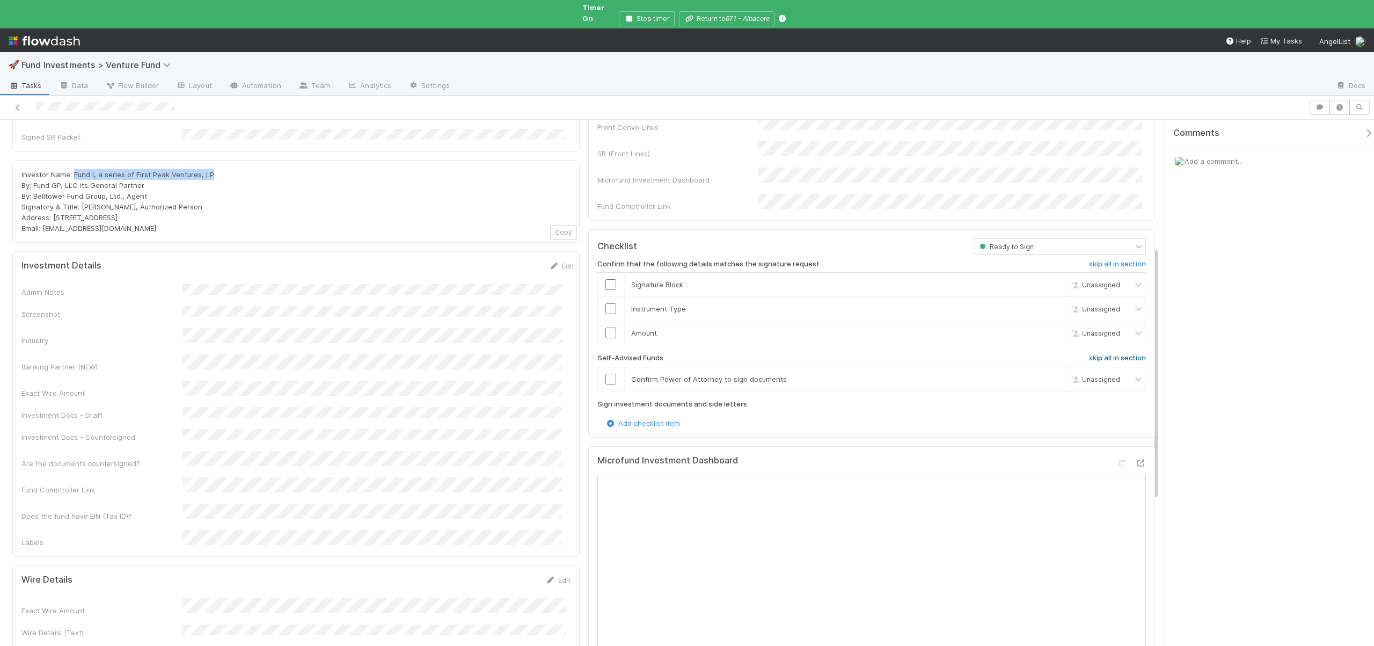
click at [1089, 354] on h6 "skip all in section" at bounding box center [1117, 358] width 57 height 9
click at [611, 327] on input "checkbox" at bounding box center [610, 332] width 11 height 11
click at [607, 303] on input "checkbox" at bounding box center [610, 308] width 11 height 11
click at [608, 279] on input "checkbox" at bounding box center [610, 284] width 11 height 11
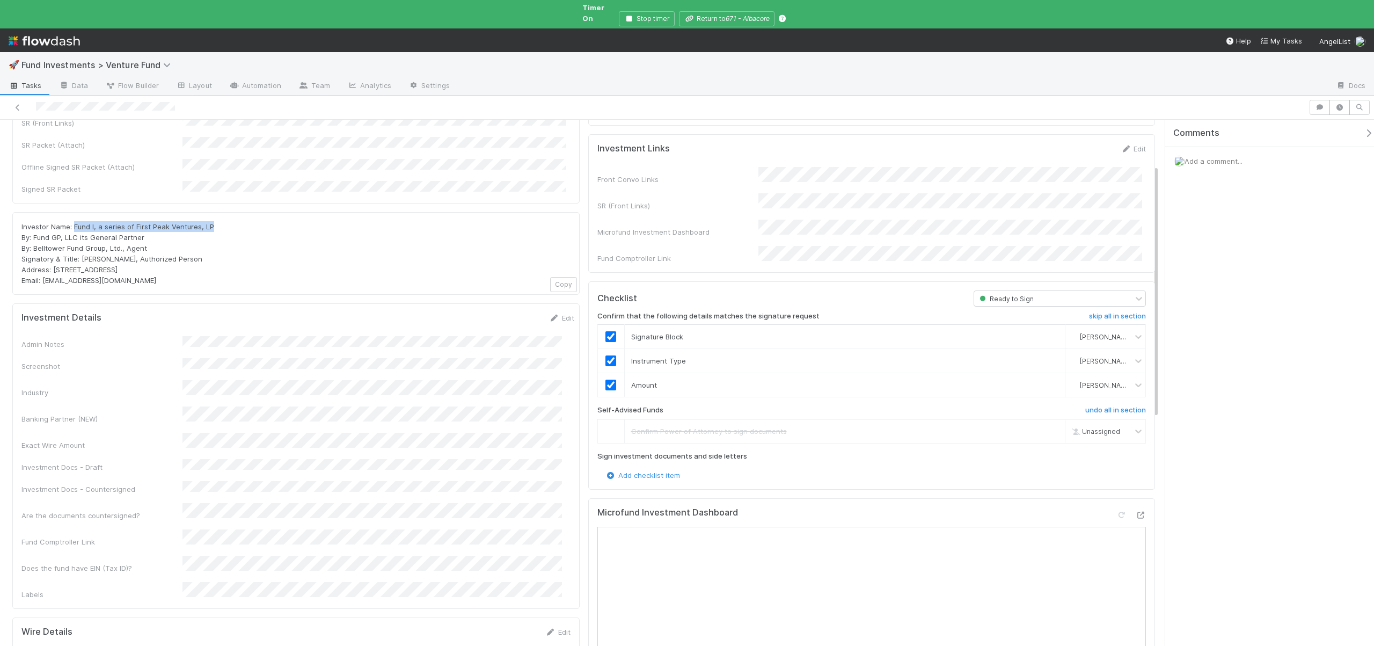
scroll to position [0, 0]
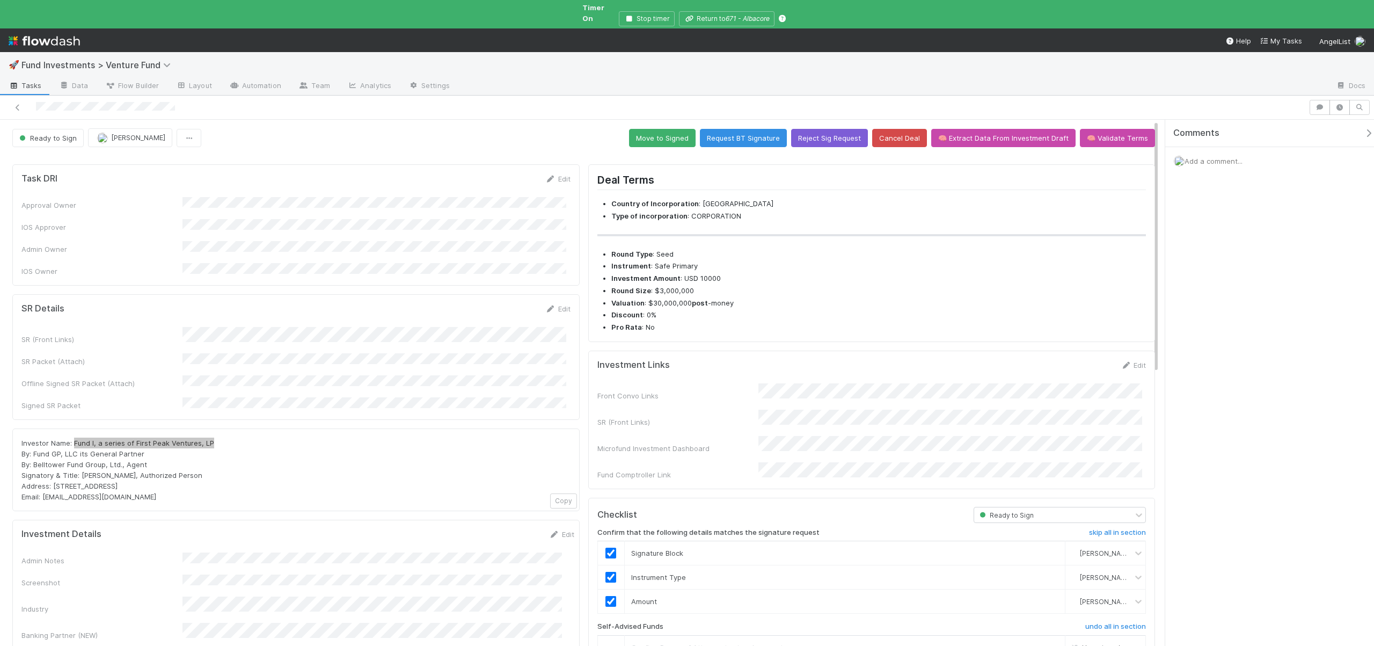
copy span "Fund I, a series of First Peak Ventures, LP"
drag, startPoint x: 149, startPoint y: 431, endPoint x: 22, endPoint y: 428, distance: 127.2
click at [22, 437] on div "Investor Name: Fund I, a series of First Peak Ventures, LP By: Fund GP, LLC its…" at bounding box center [295, 469] width 549 height 64
copy span "By: Fund GP, LLC its General Partner By: Belltower Fund Group, Ltd., Agent"
click at [657, 129] on button "Move to Signed" at bounding box center [662, 138] width 67 height 18
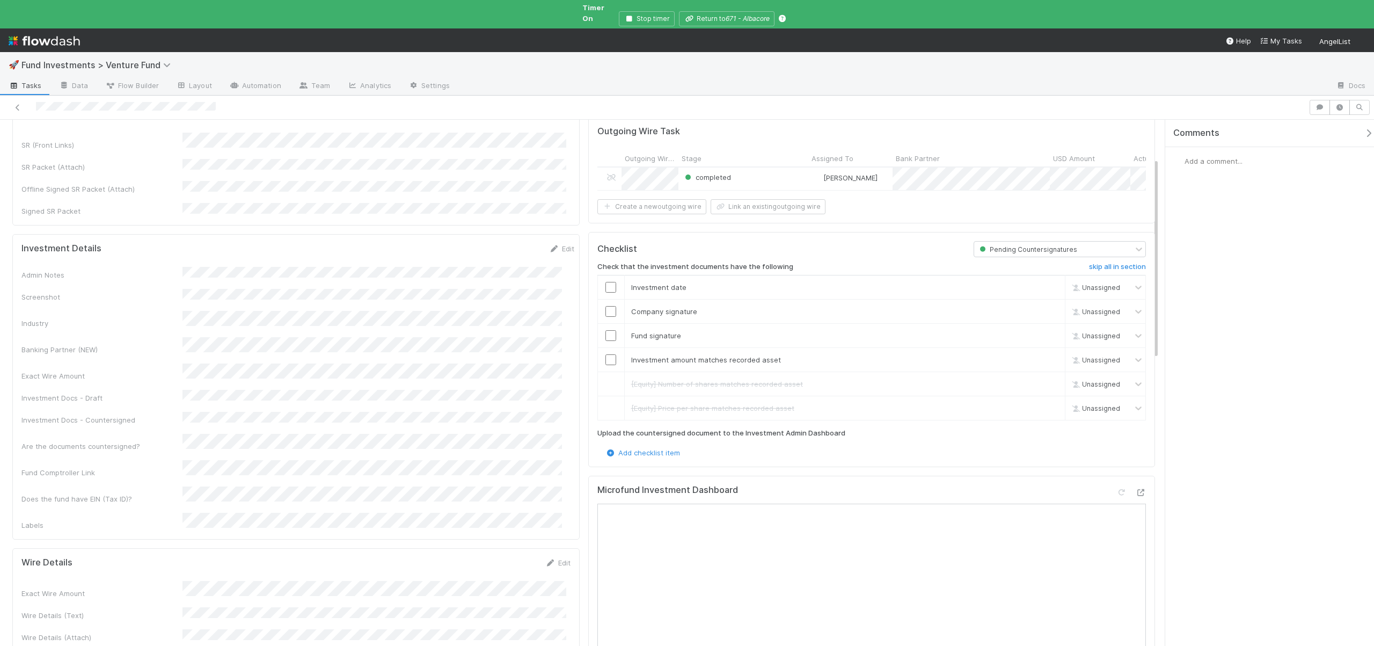
scroll to position [204, 0]
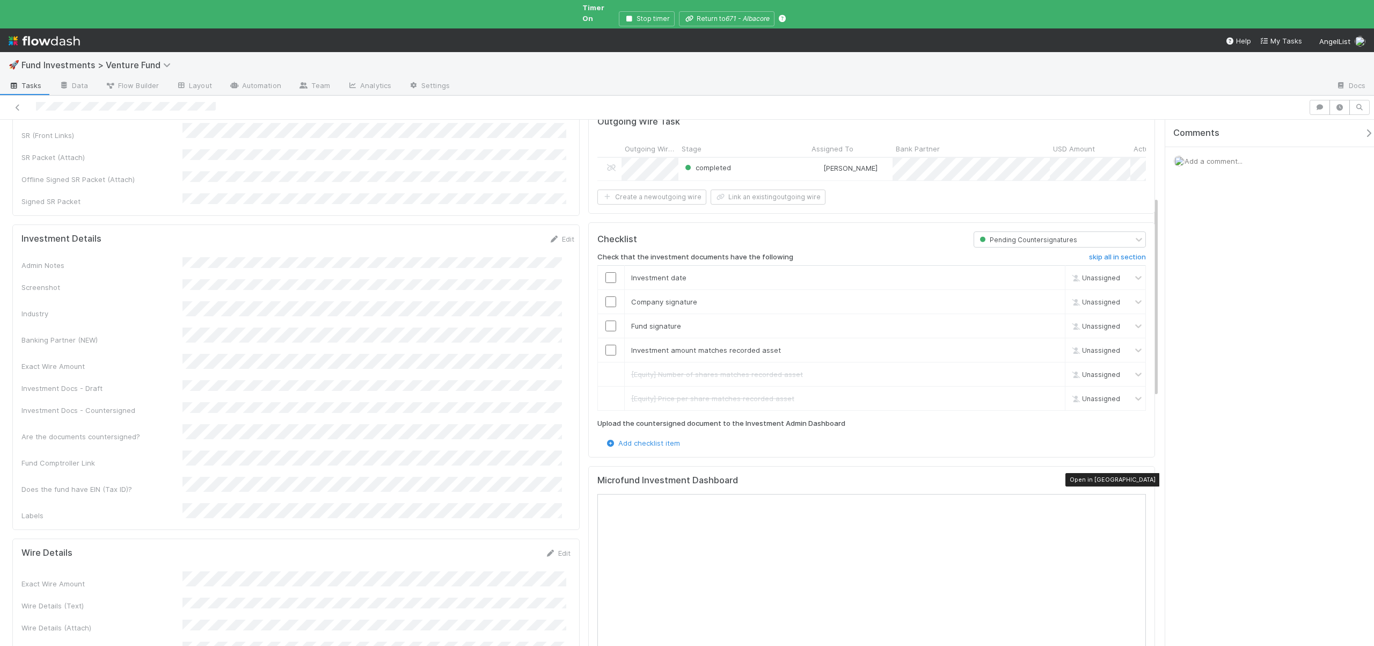
click at [1135, 479] on icon at bounding box center [1140, 482] width 11 height 7
click at [606, 345] on input "checkbox" at bounding box center [610, 350] width 11 height 11
click at [605, 320] on input "checkbox" at bounding box center [610, 325] width 11 height 11
click at [605, 296] on input "checkbox" at bounding box center [610, 301] width 11 height 11
click at [606, 272] on input "checkbox" at bounding box center [610, 277] width 11 height 11
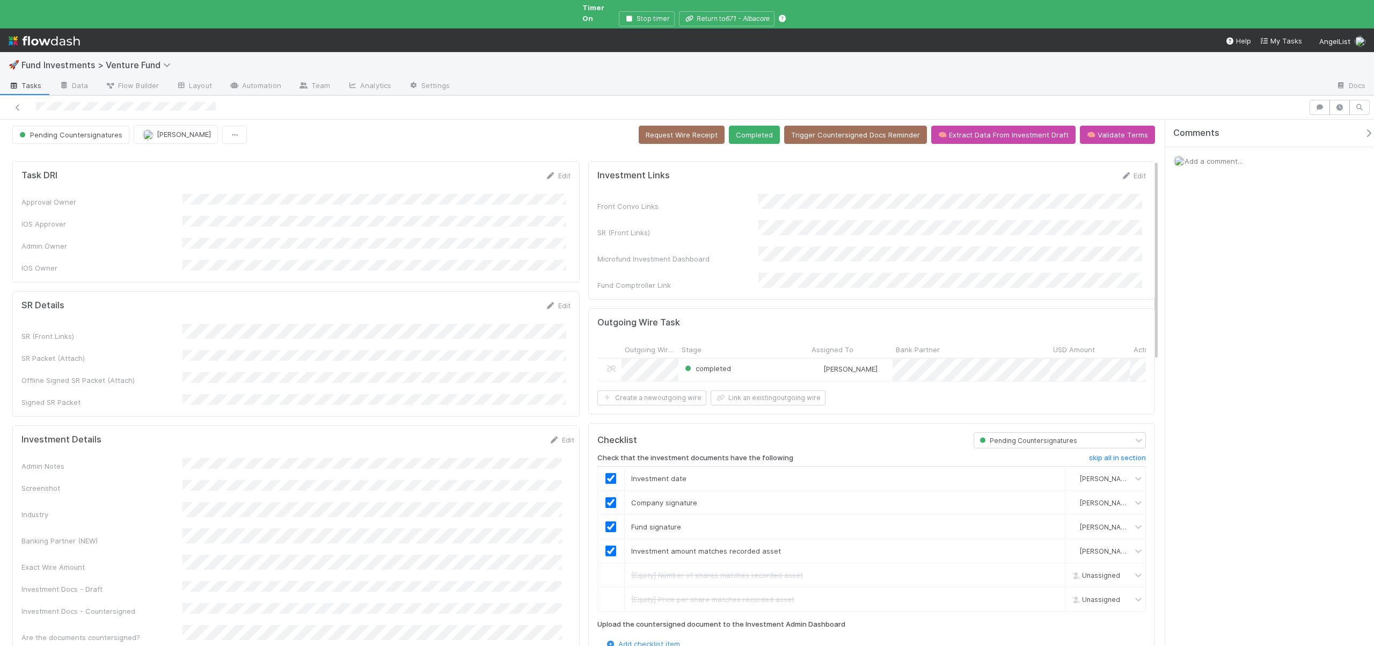
scroll to position [0, 0]
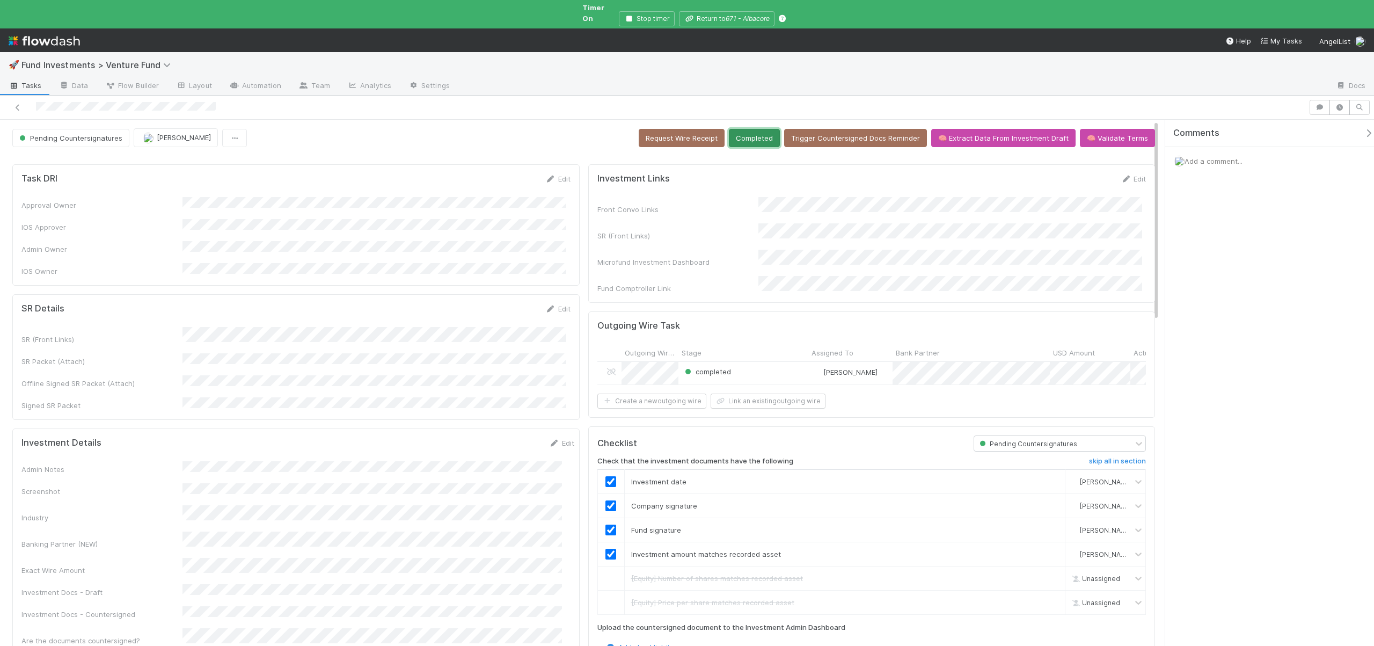
click at [760, 129] on button "Completed" at bounding box center [754, 138] width 51 height 18
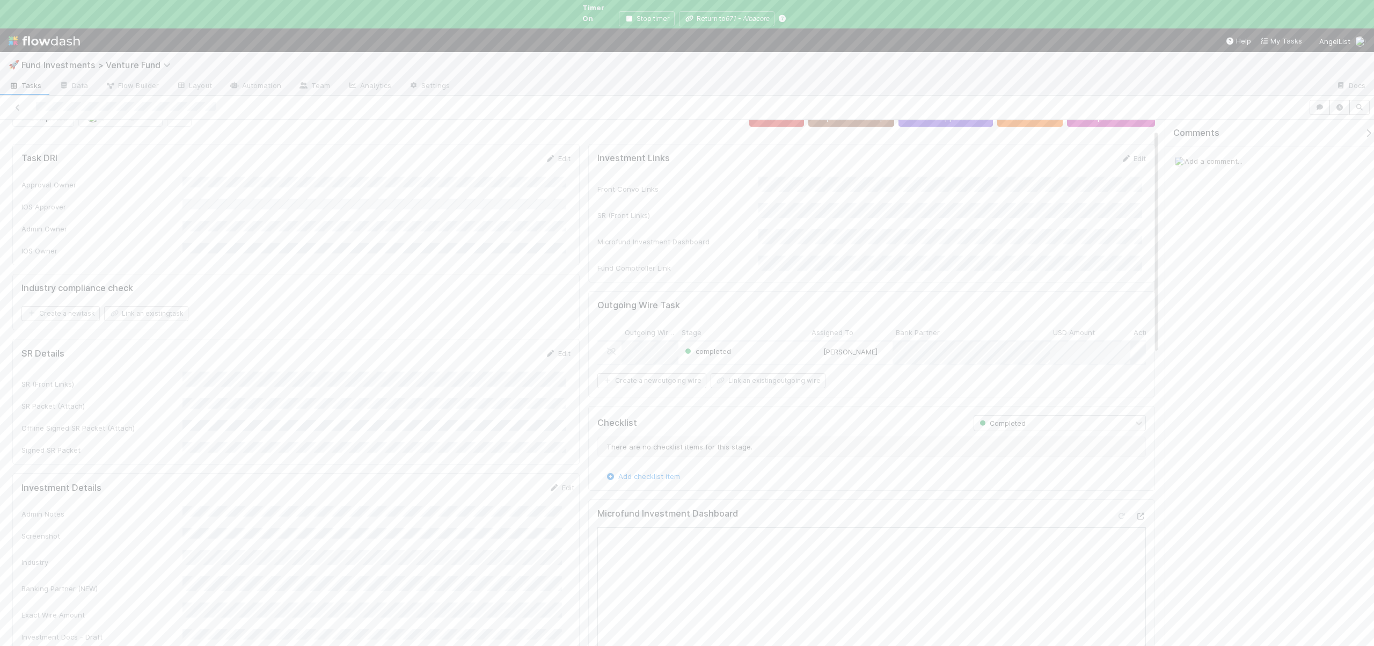
scroll to position [22, 0]
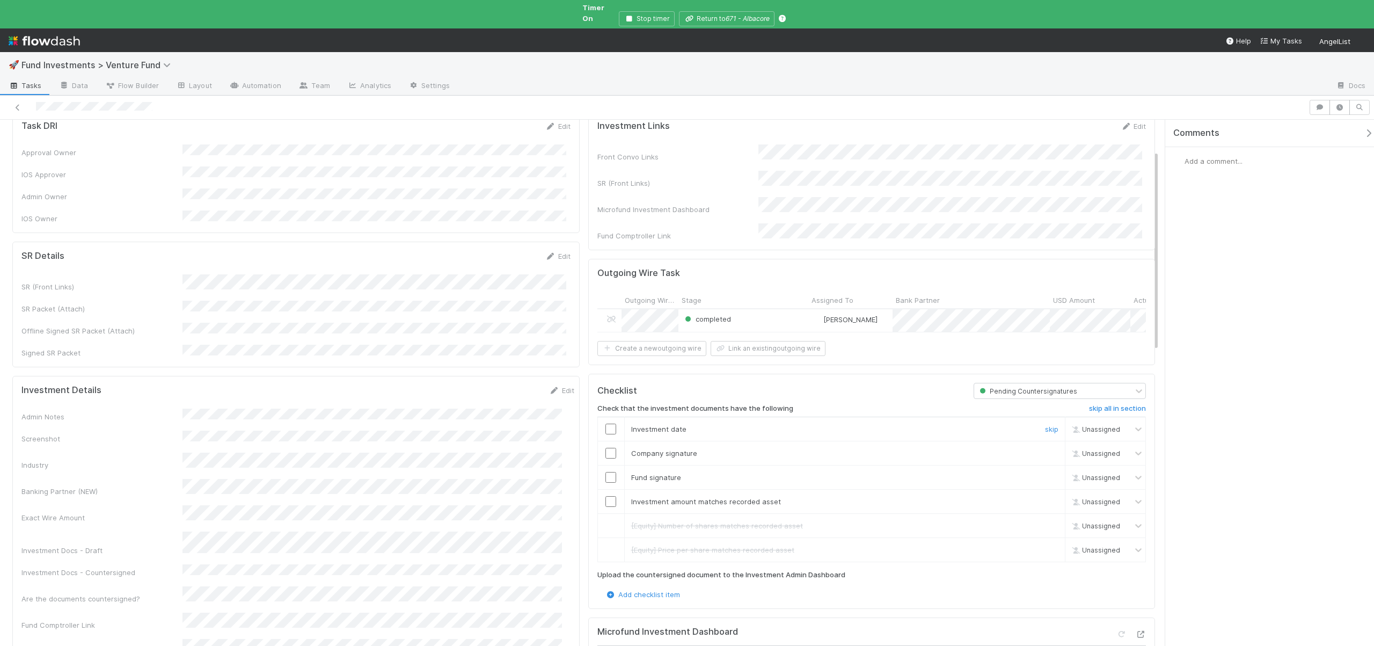
scroll to position [109, 0]
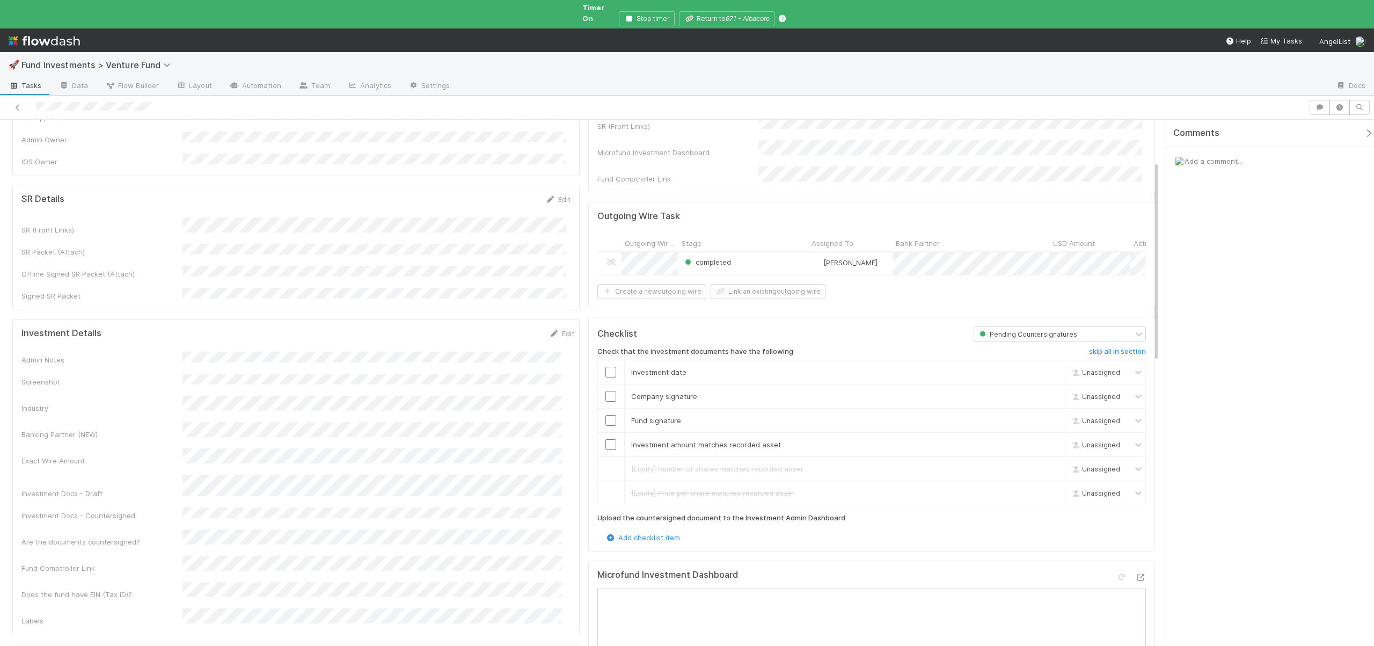
click at [1135, 574] on icon at bounding box center [1140, 577] width 11 height 7
click at [612, 367] on div at bounding box center [611, 372] width 26 height 11
click at [611, 367] on input "checkbox" at bounding box center [610, 372] width 11 height 11
click at [606, 391] on input "checkbox" at bounding box center [610, 396] width 11 height 11
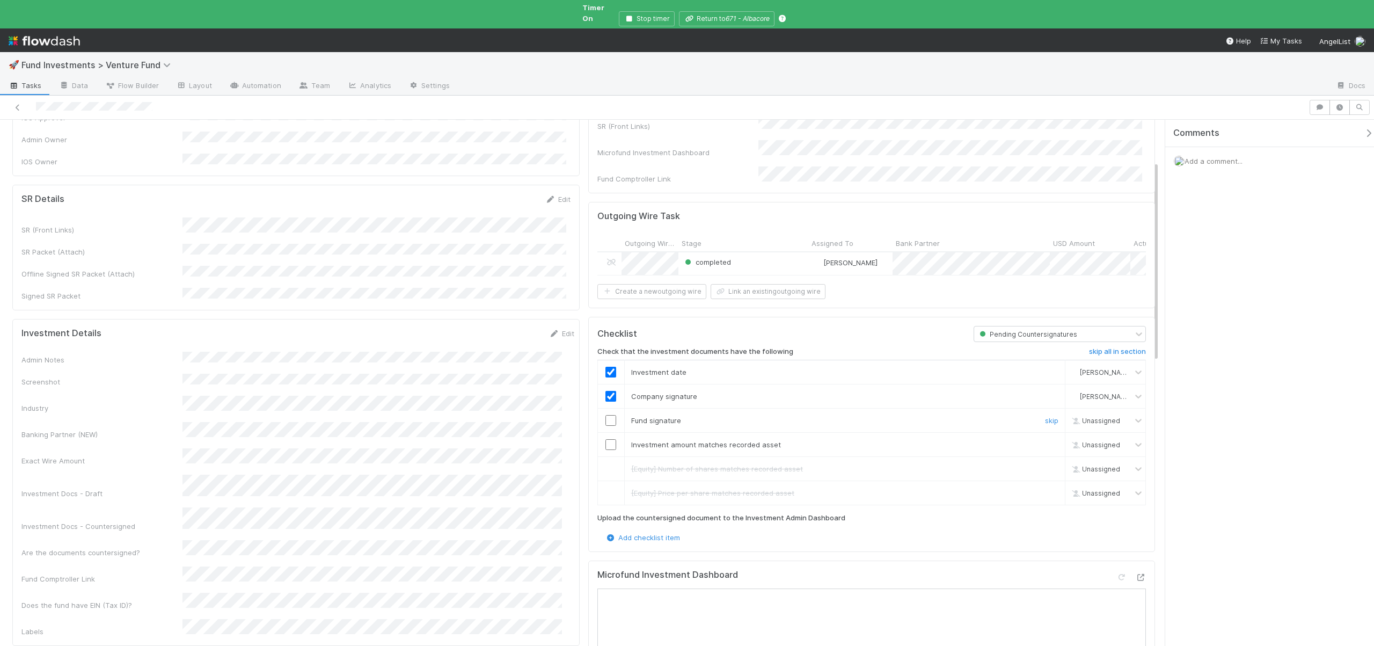
click at [606, 415] on input "checkbox" at bounding box center [610, 420] width 11 height 11
click at [605, 439] on input "checkbox" at bounding box center [610, 444] width 11 height 11
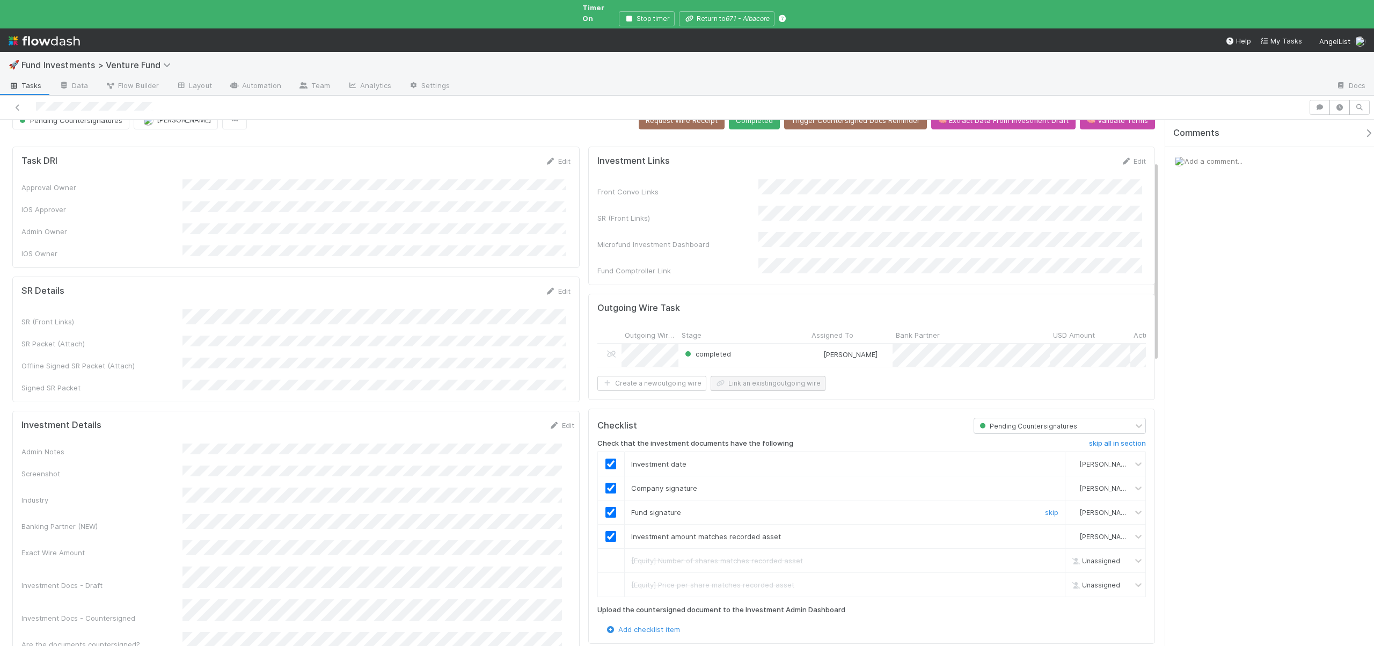
scroll to position [0, 0]
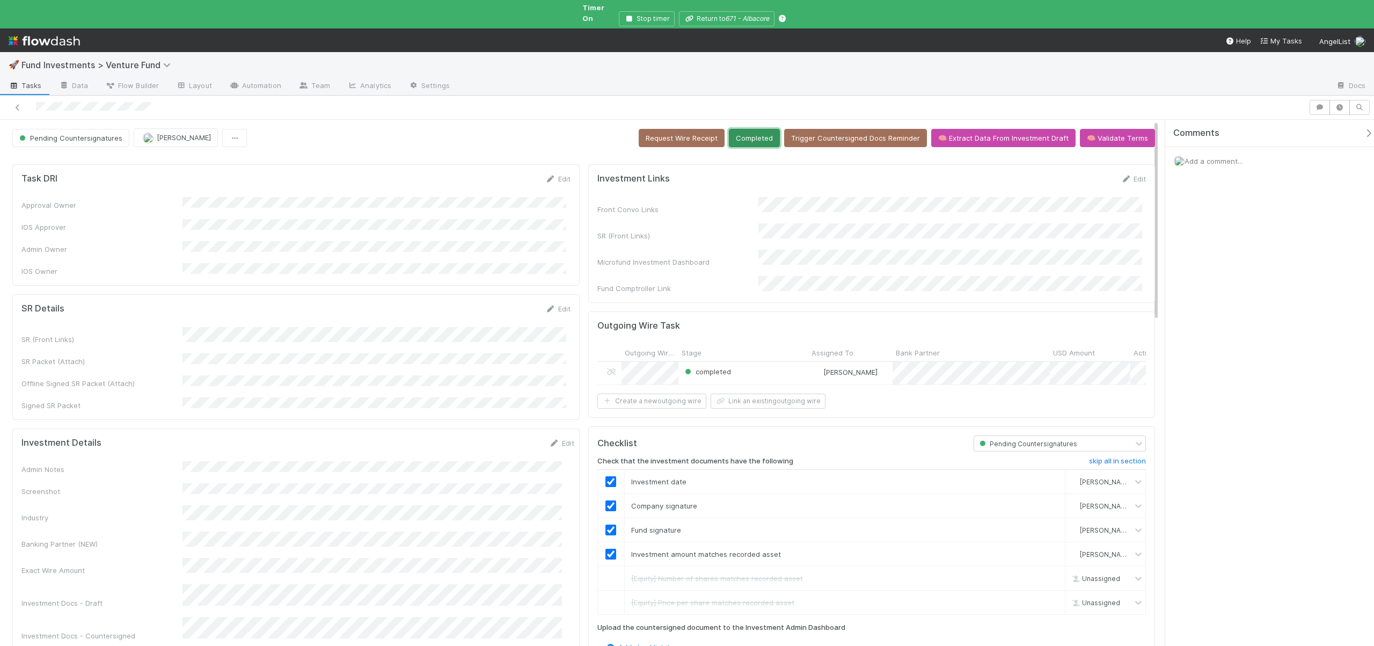
click at [750, 129] on button "Completed" at bounding box center [754, 138] width 51 height 18
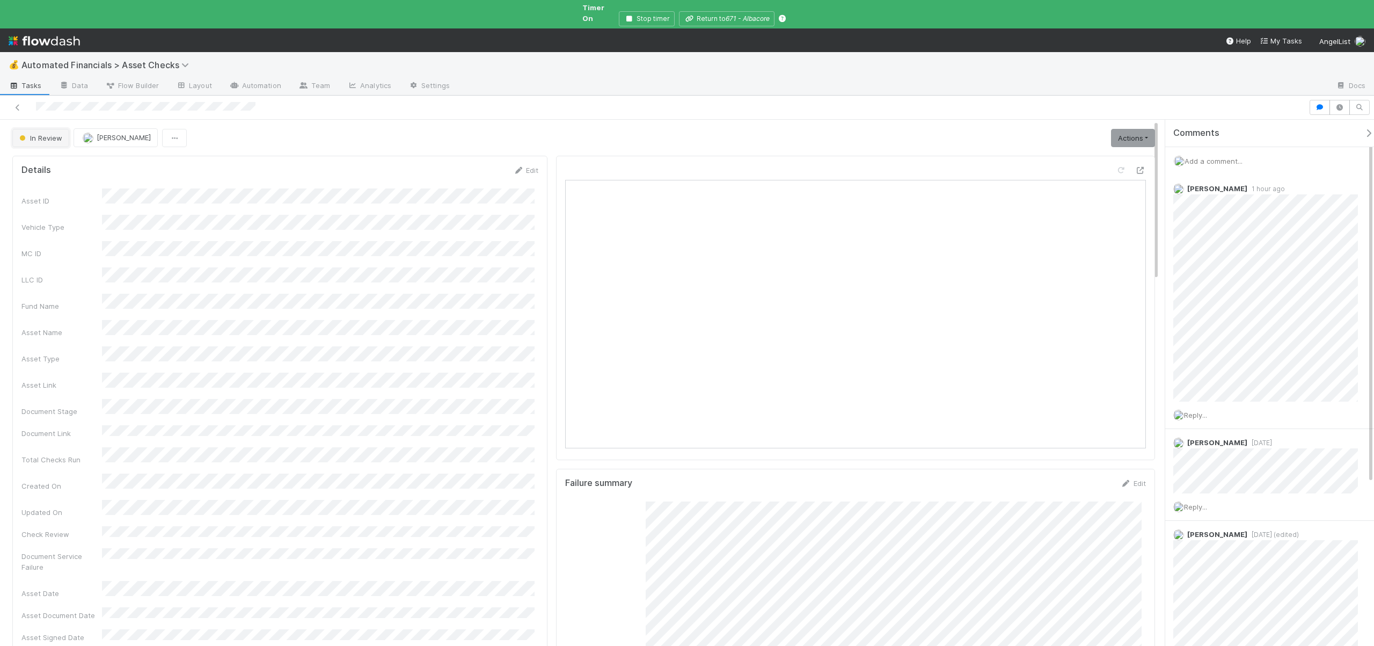
click at [22, 135] on span "button" at bounding box center [22, 137] width 5 height 5
click at [576, 56] on div at bounding box center [687, 323] width 1374 height 646
click at [33, 134] on span "In Review" at bounding box center [39, 138] width 45 height 9
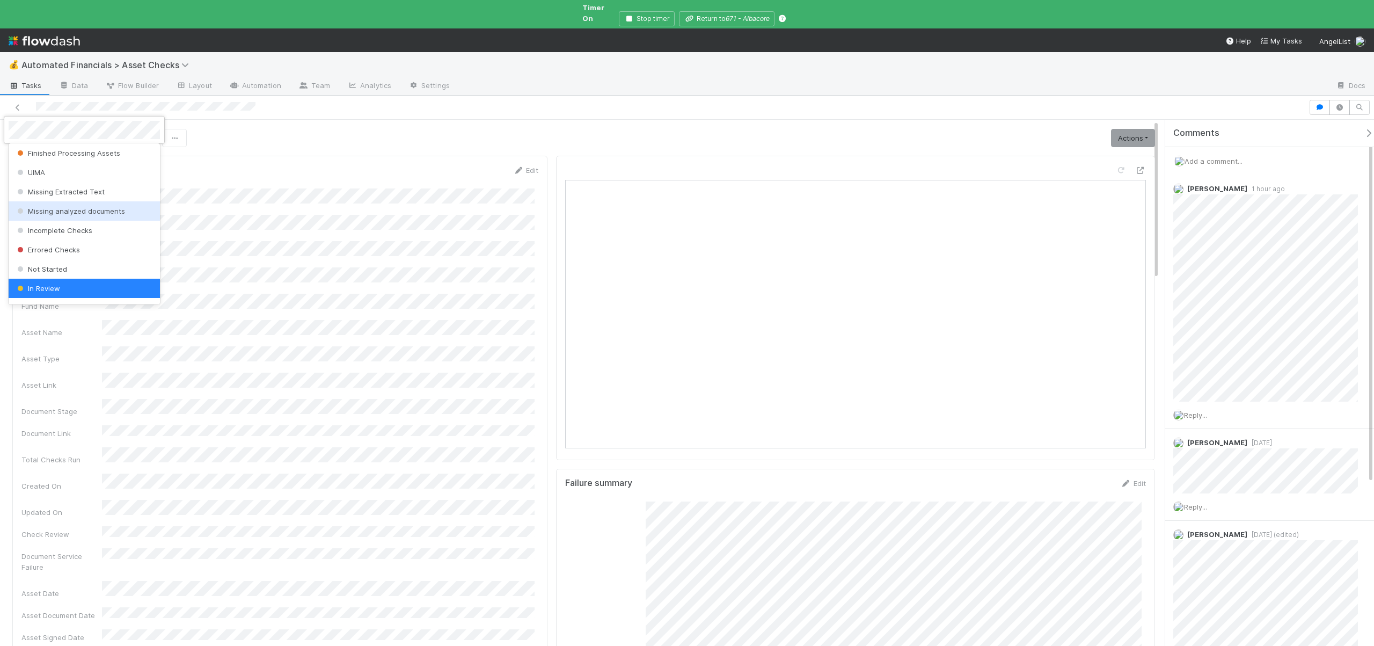
scroll to position [268, 0]
click at [280, 191] on div at bounding box center [687, 323] width 1374 height 646
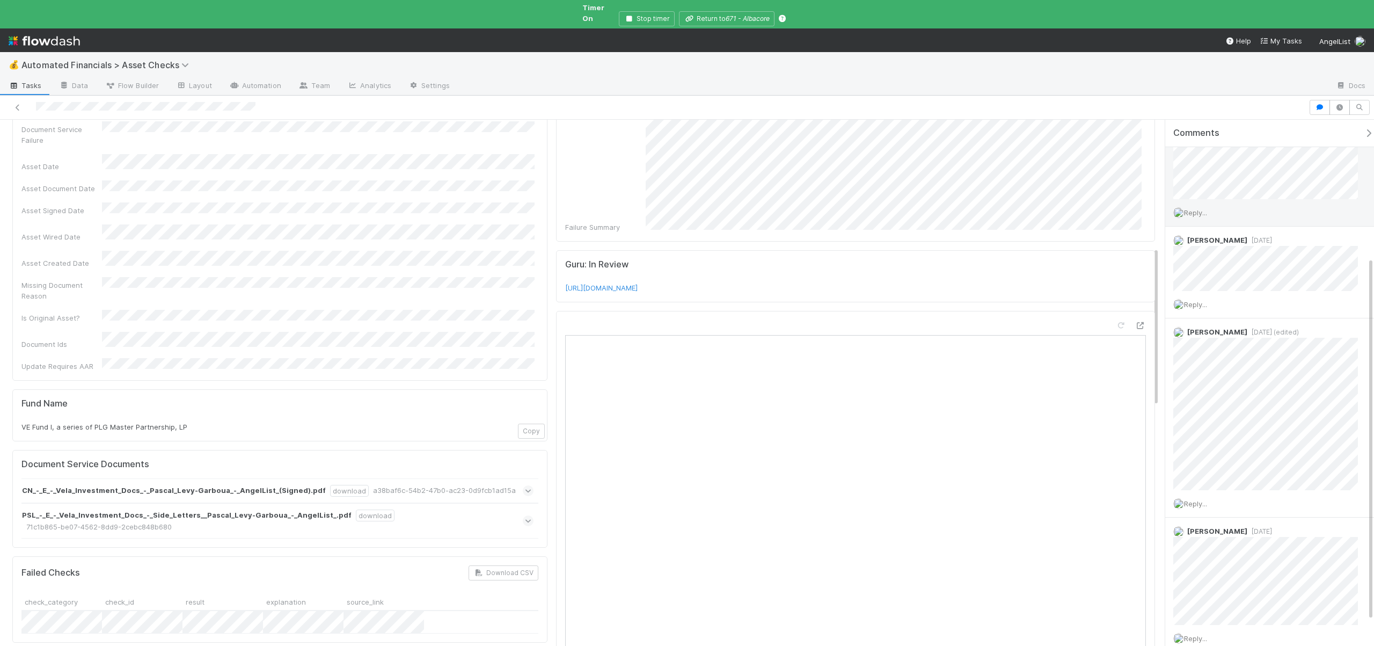
scroll to position [0, 0]
click at [1210, 147] on div "Add a comment..." at bounding box center [1273, 161] width 217 height 28
click at [1212, 157] on span "Add a comment..." at bounding box center [1213, 161] width 58 height 9
click at [1169, 203] on div "Add a comment... Attach files: Choose or drag and drop file(s) Add Comment" at bounding box center [1273, 250] width 217 height 206
click at [1210, 317] on button "Add Comment" at bounding box center [1213, 326] width 62 height 18
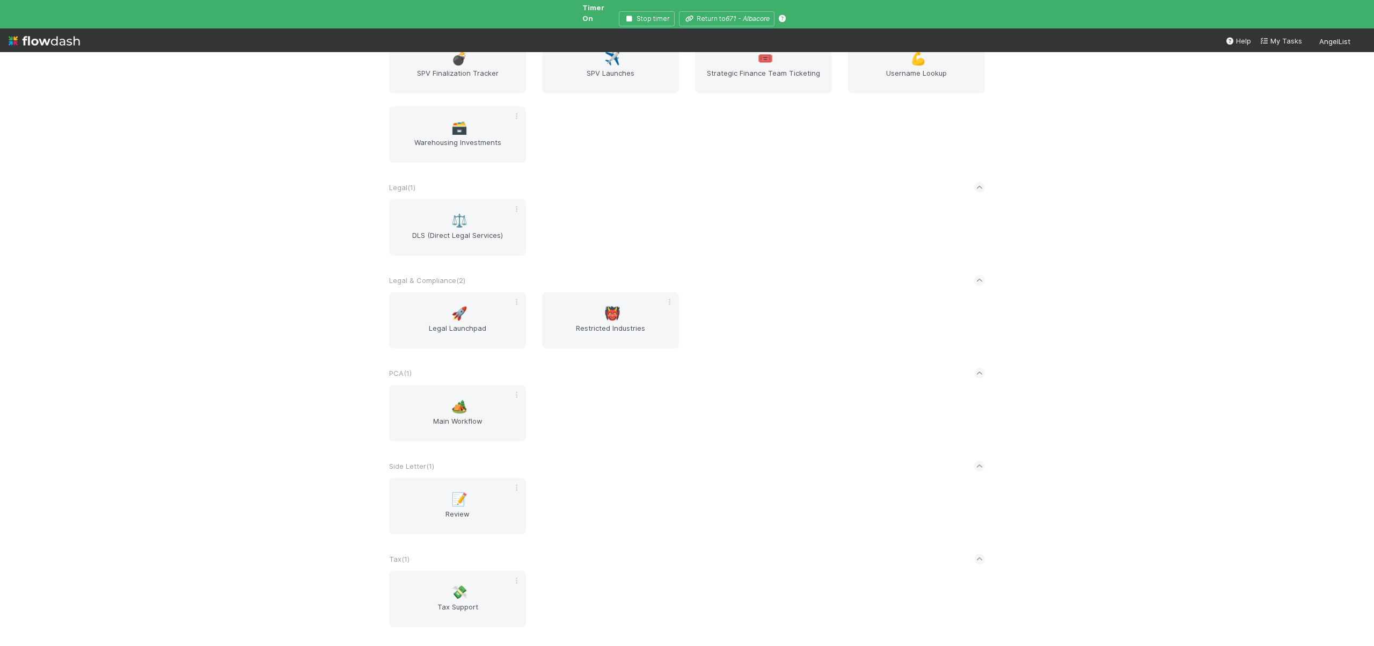
scroll to position [1329, 0]
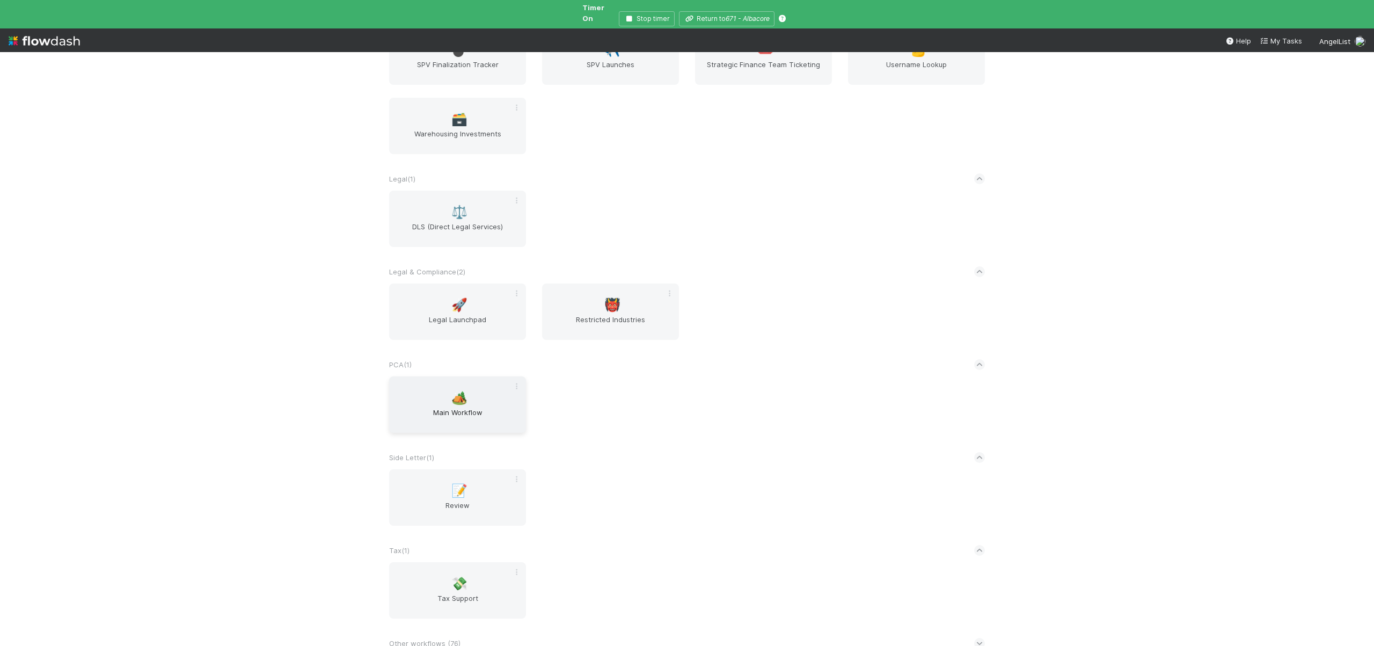
click at [437, 407] on span "Main Workflow" at bounding box center [457, 417] width 128 height 21
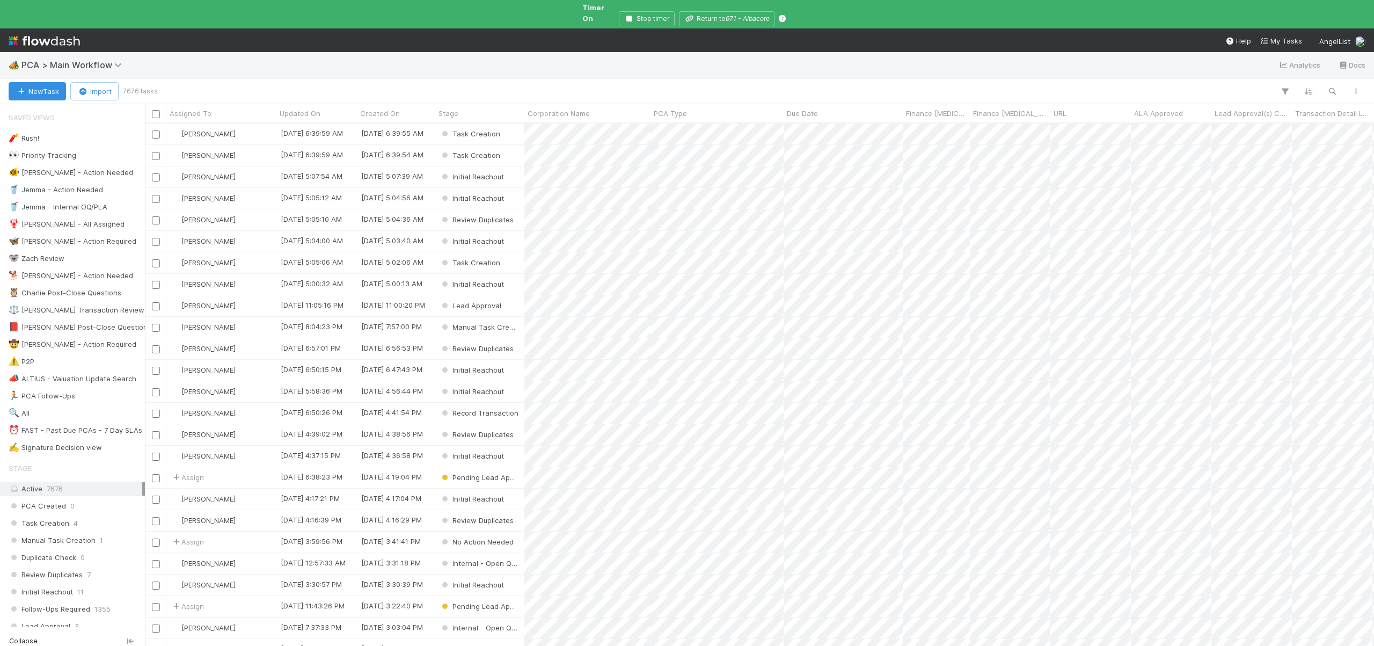
scroll to position [524, 1221]
click at [27, 83] on button "New Task" at bounding box center [37, 91] width 57 height 18
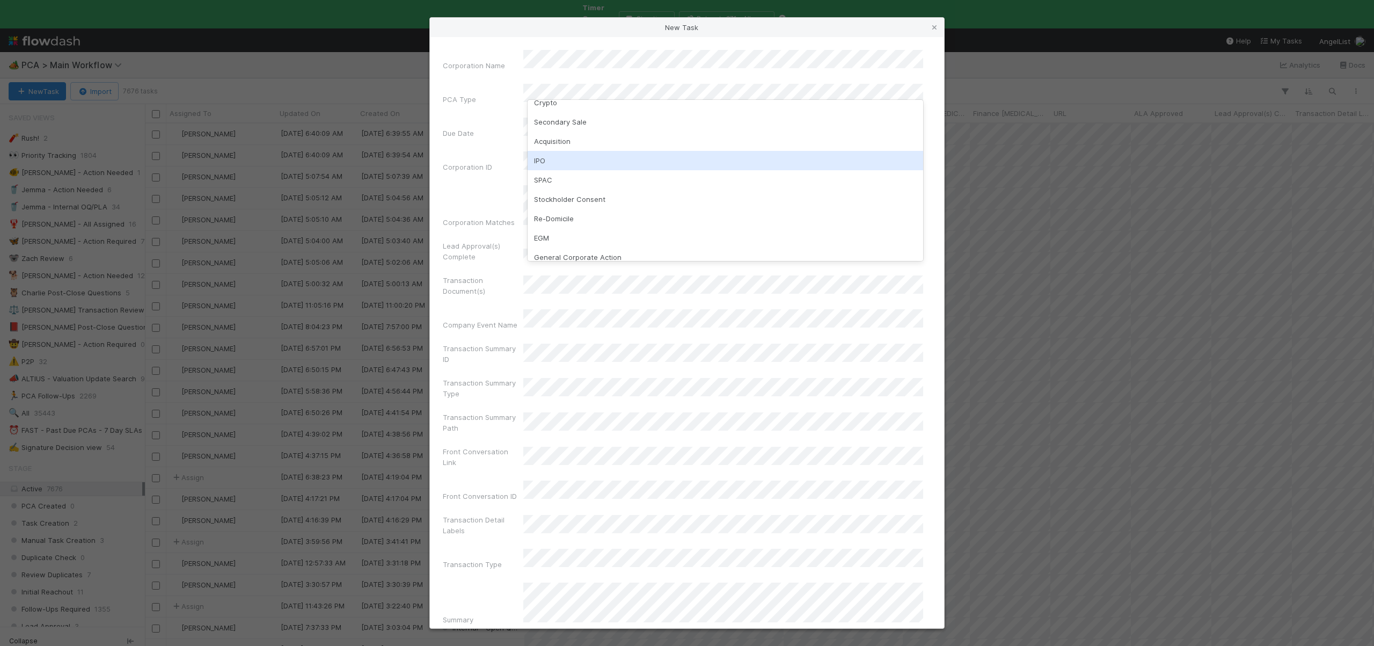
scroll to position [0, 0]
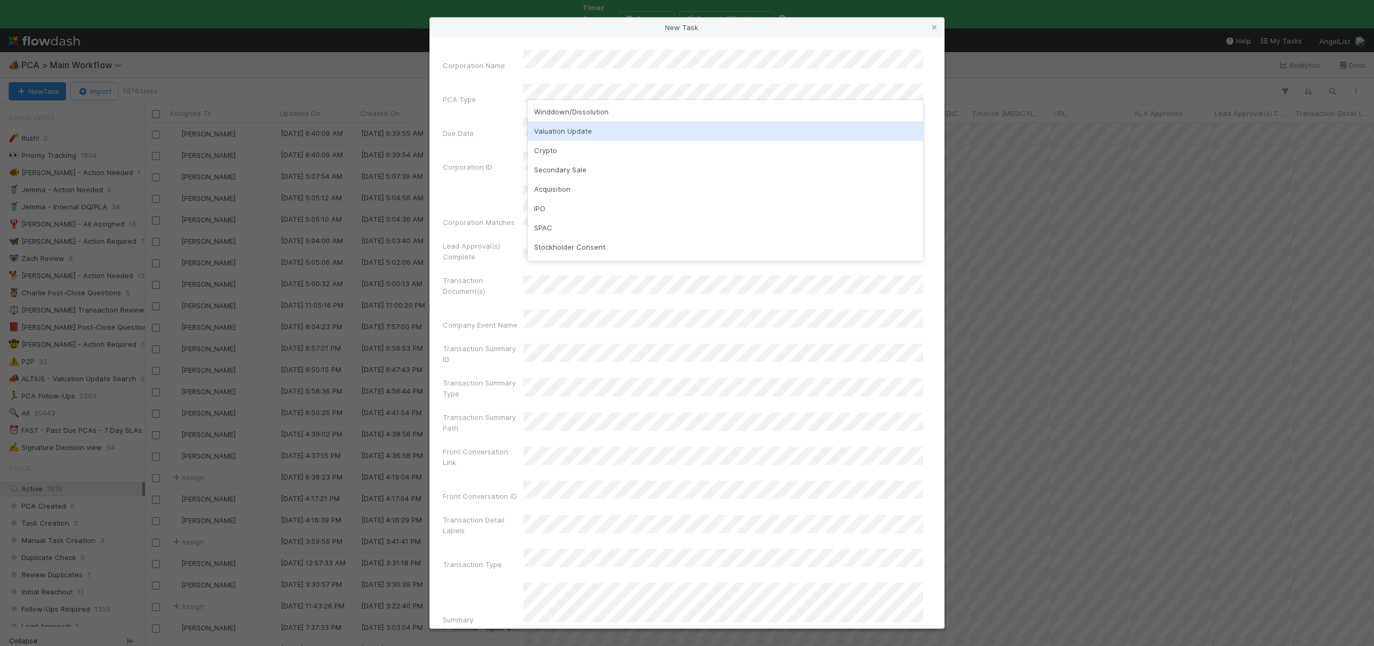
click at [484, 128] on div "Due Date" at bounding box center [483, 135] width 80 height 15
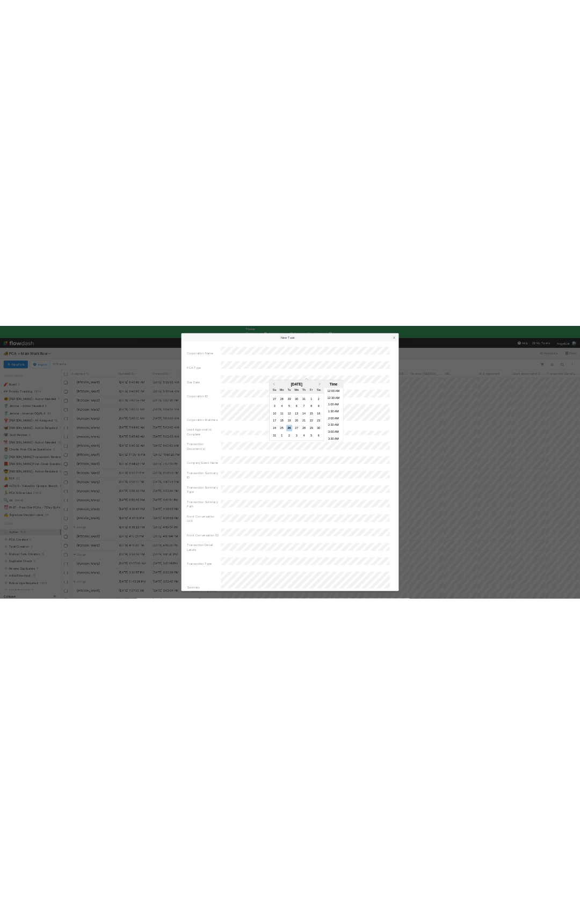
scroll to position [155, 0]
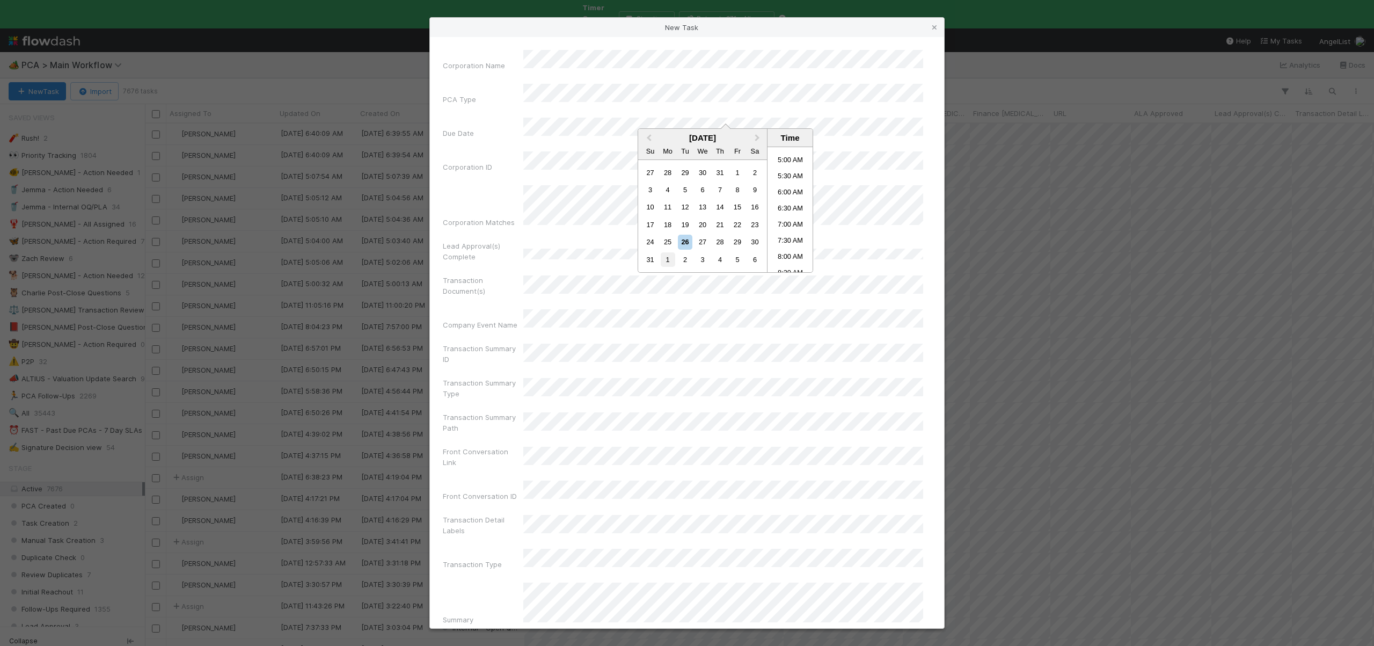
click at [668, 261] on div "1" at bounding box center [668, 259] width 14 height 14
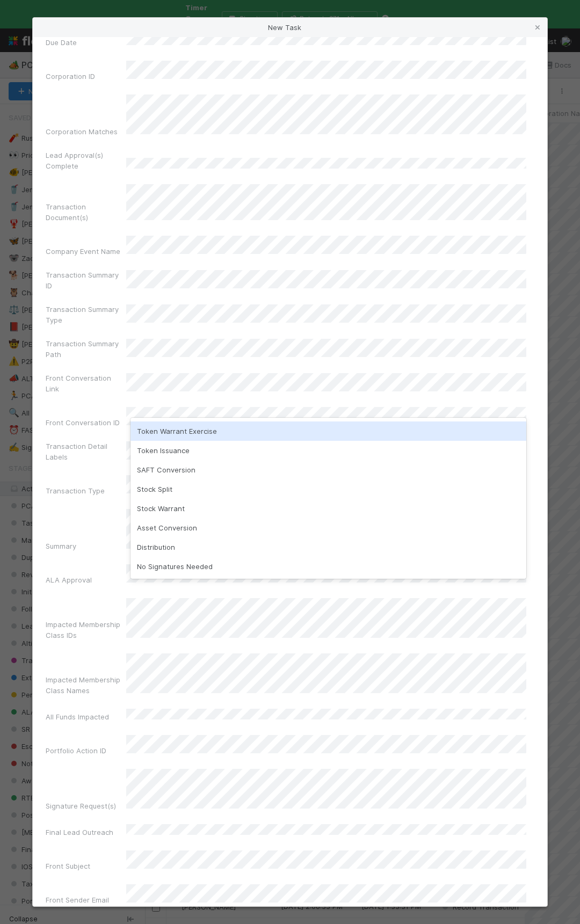
scroll to position [210, 0]
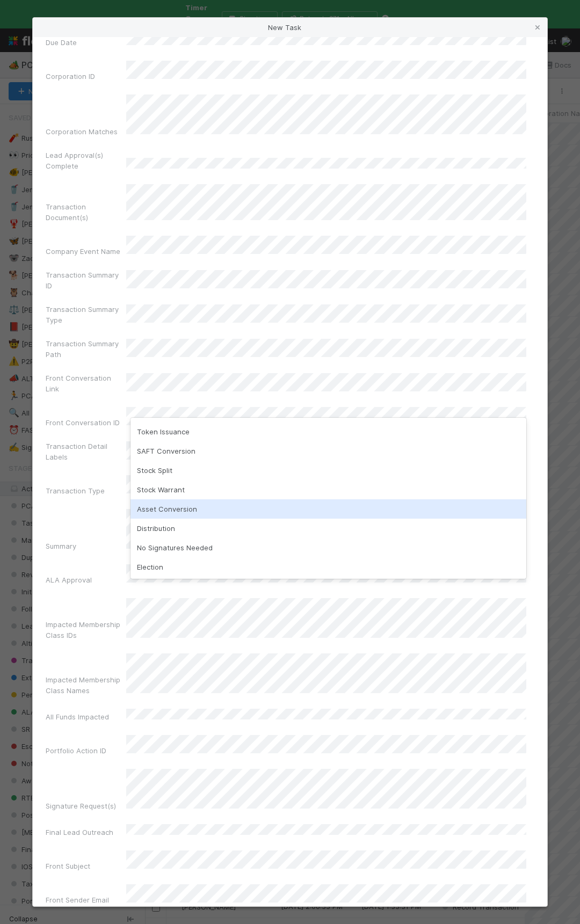
click at [191, 512] on div "Asset Conversion" at bounding box center [328, 508] width 396 height 19
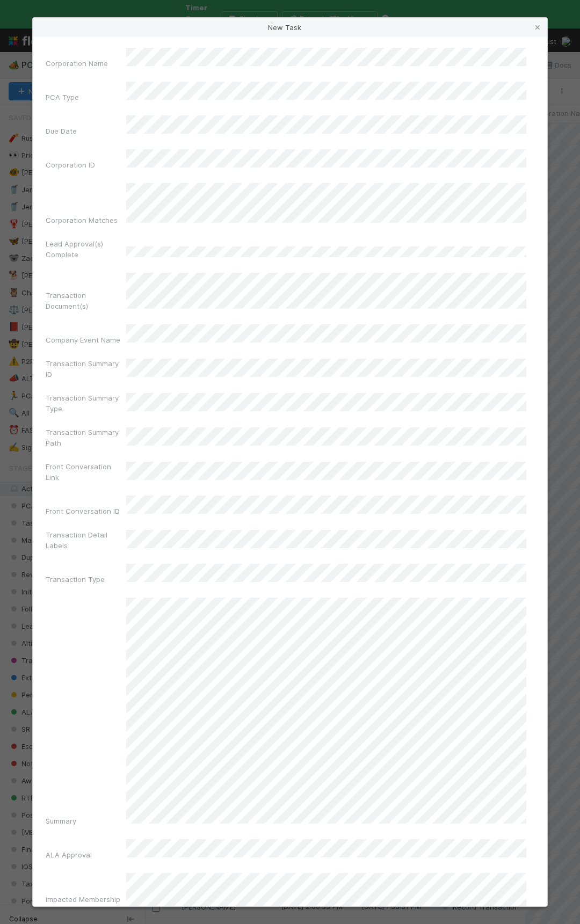
scroll to position [231, 0]
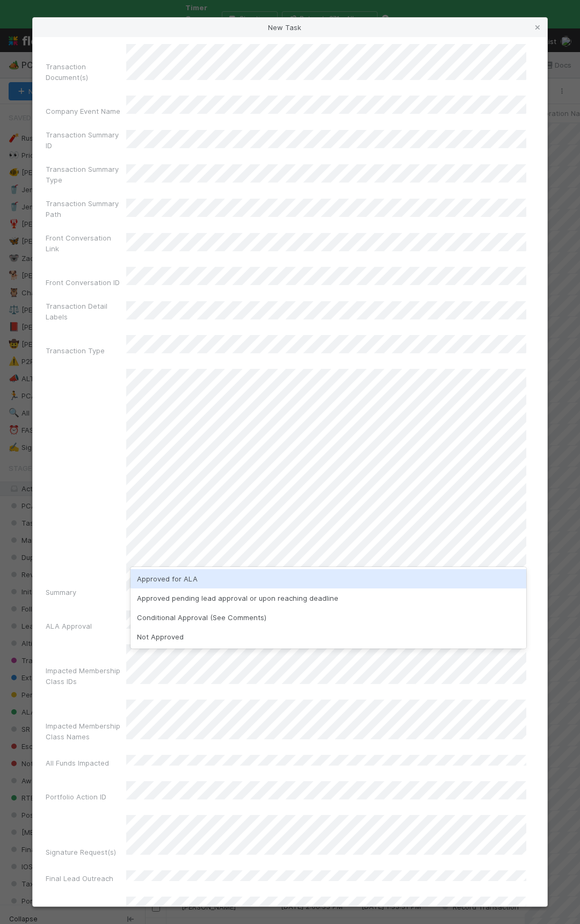
click at [152, 579] on div "Approved for ALA" at bounding box center [328, 578] width 396 height 19
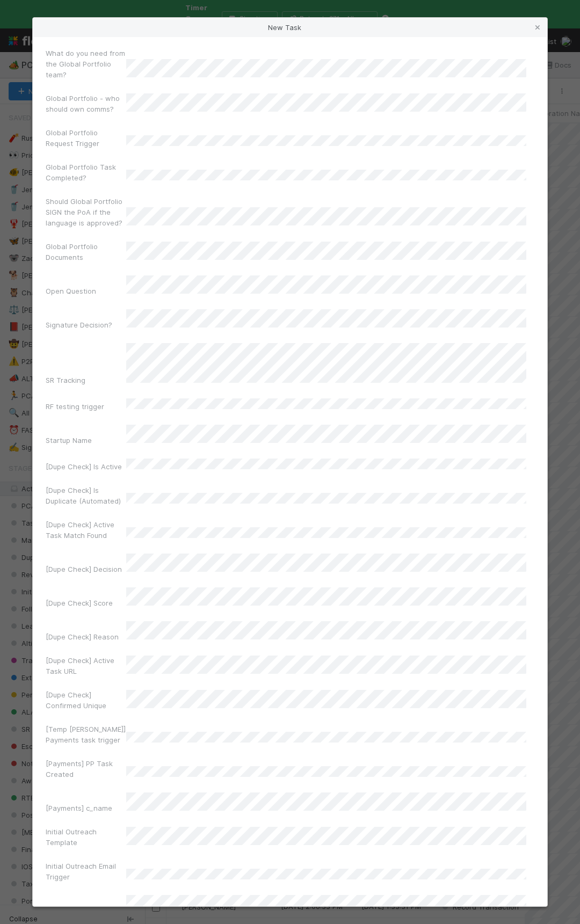
scroll to position [6875, 0]
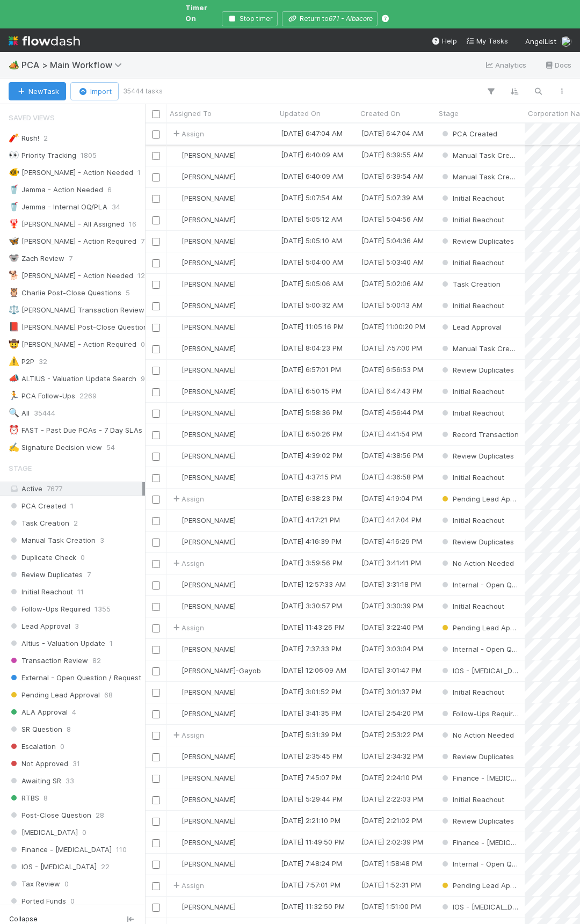
click at [265, 124] on div "Assign" at bounding box center [221, 133] width 110 height 21
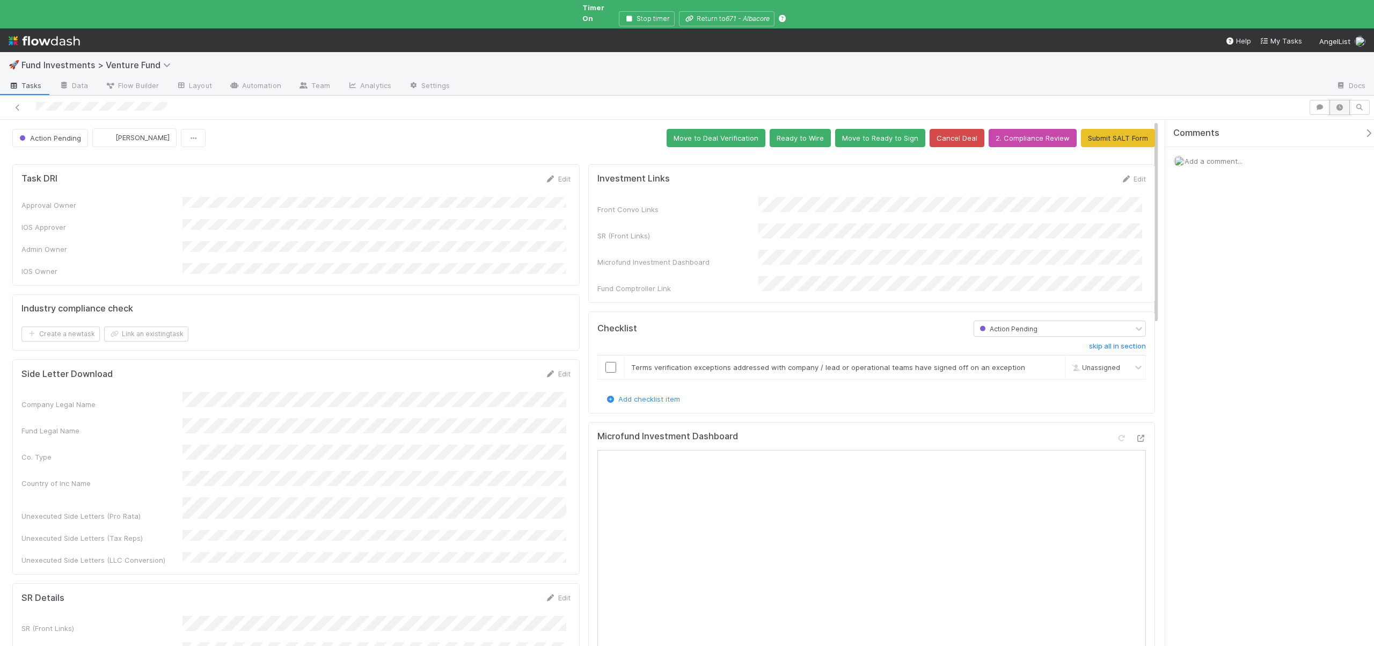
click at [1338, 104] on icon "button" at bounding box center [1339, 107] width 11 height 6
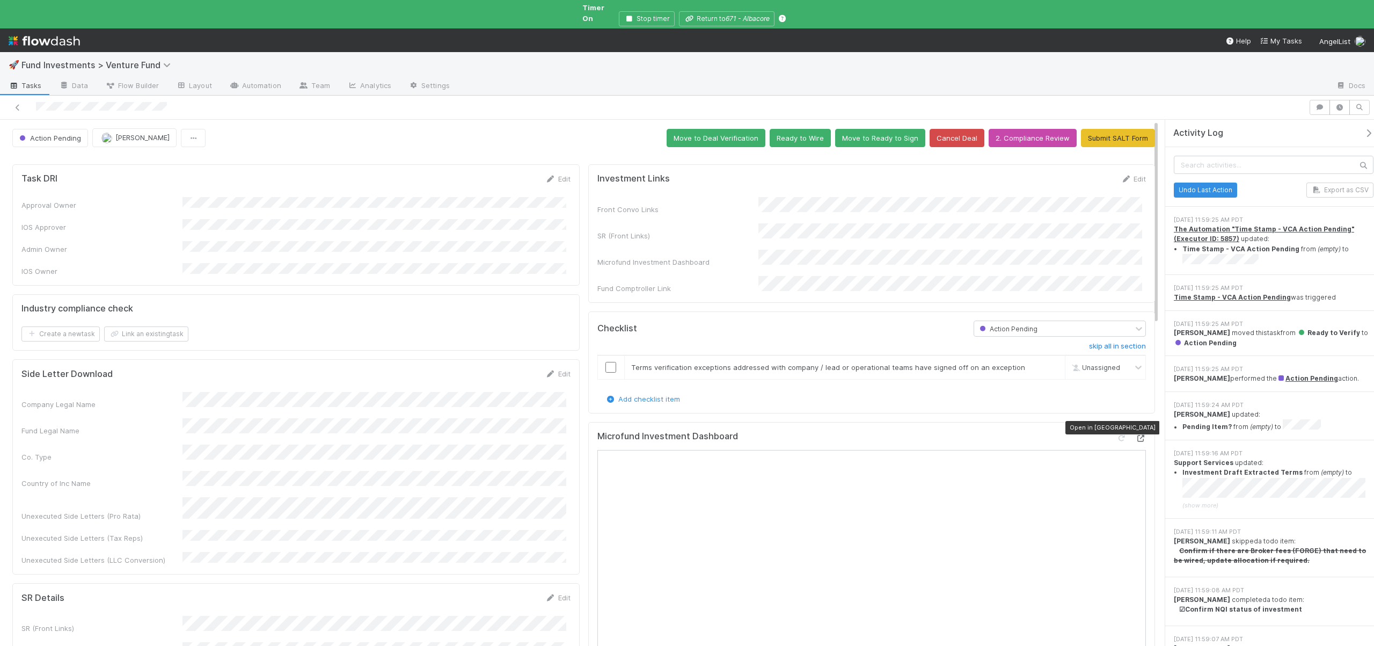
click at [1135, 435] on icon at bounding box center [1140, 438] width 11 height 7
click at [609, 362] on input "checkbox" at bounding box center [610, 367] width 11 height 11
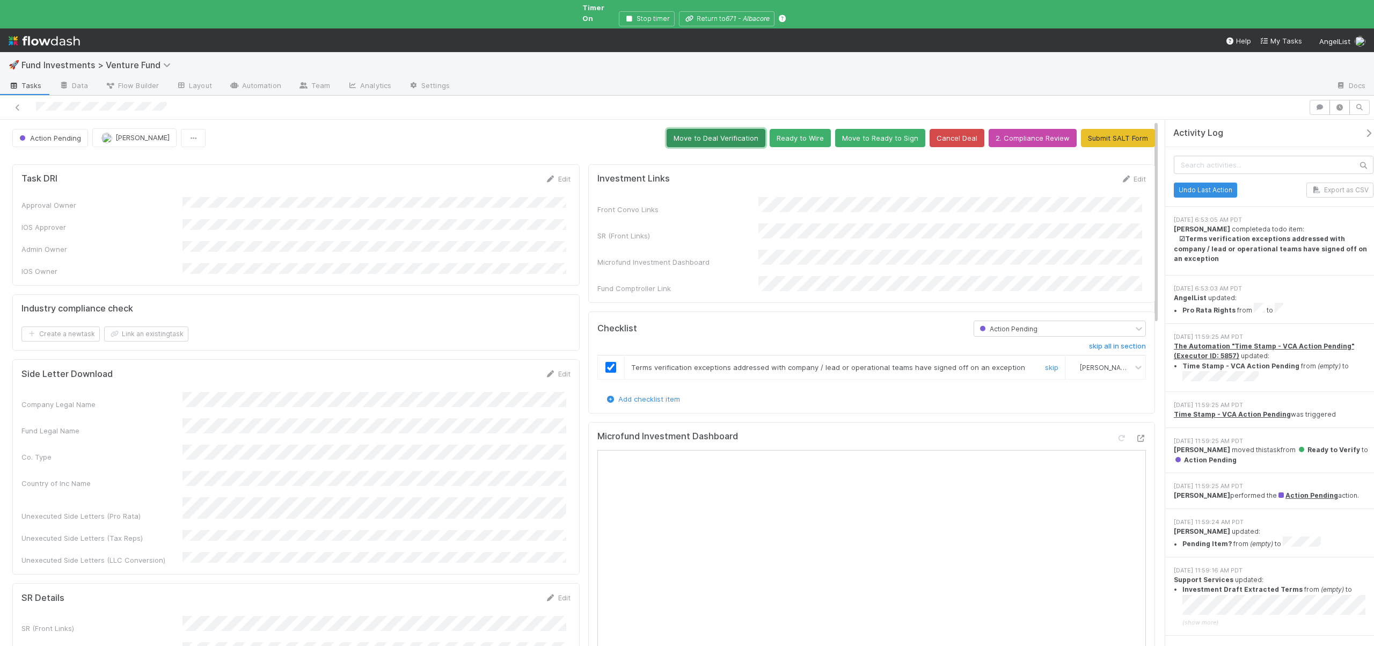
click at [715, 129] on button "Move to Deal Verification" at bounding box center [716, 138] width 99 height 18
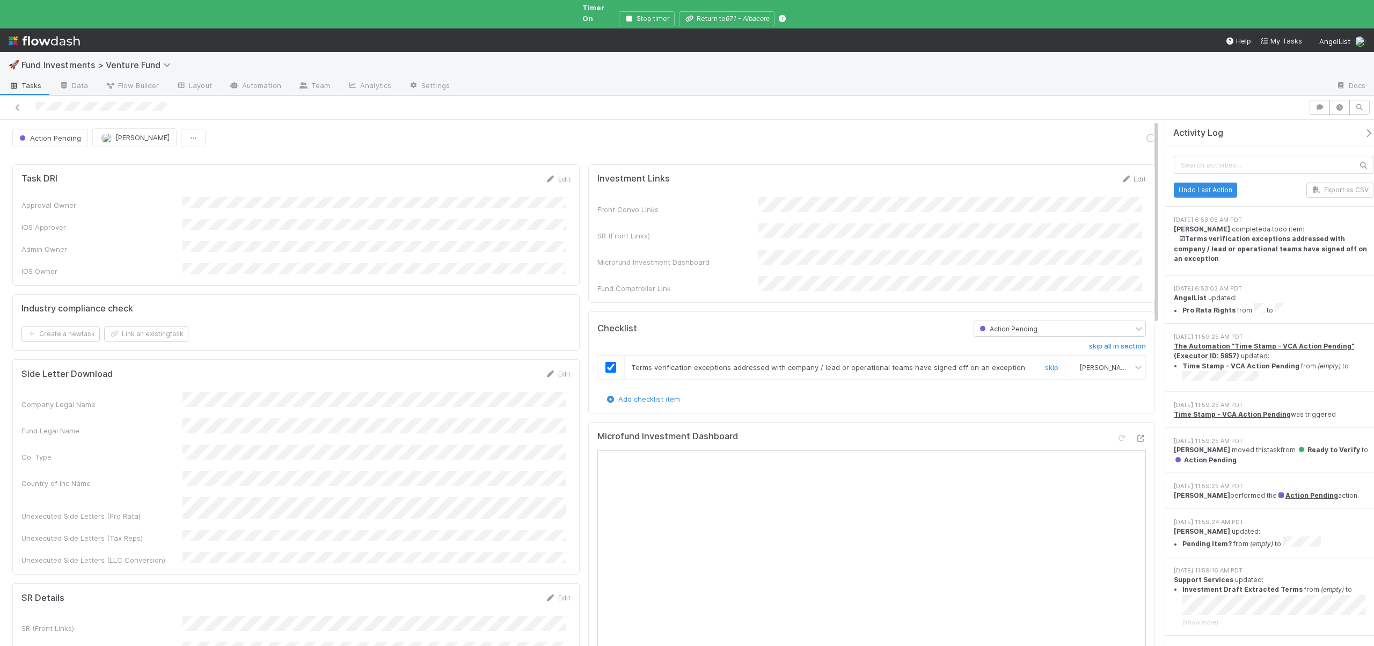
click at [1363, 129] on icon "button" at bounding box center [1368, 133] width 11 height 9
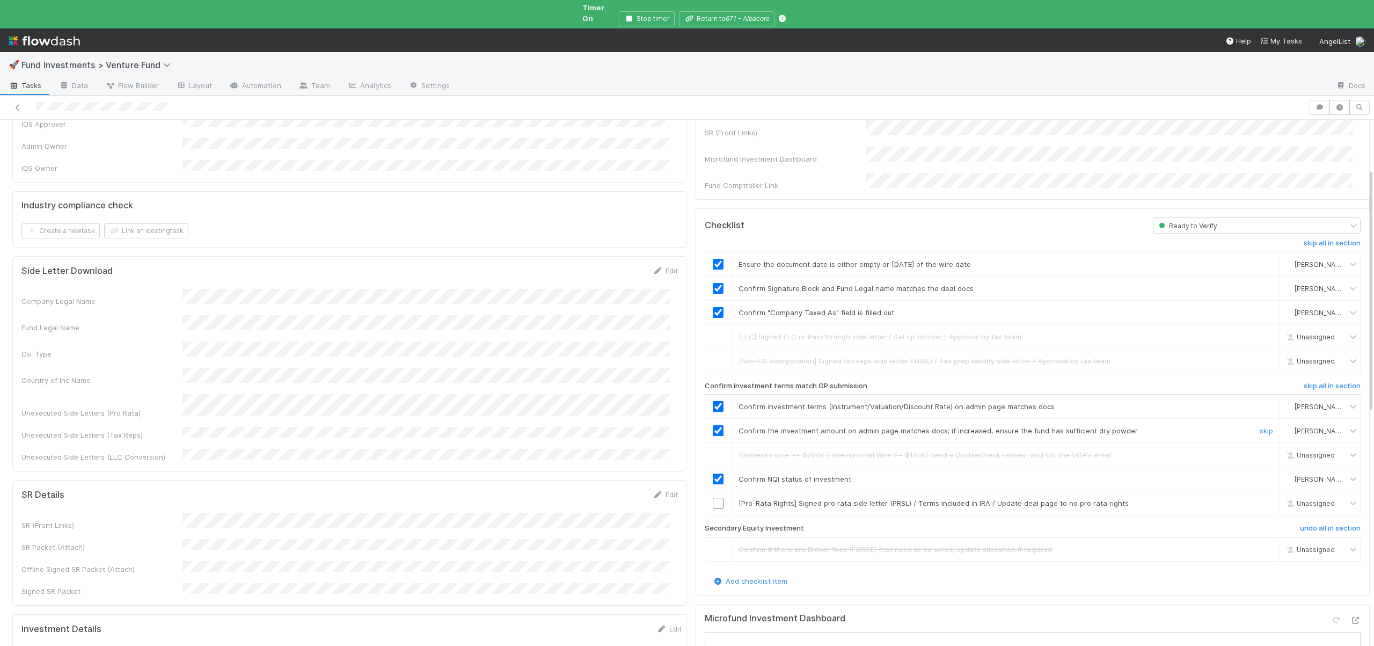
scroll to position [107, 0]
click at [1259, 495] on link "skip" at bounding box center [1265, 499] width 13 height 9
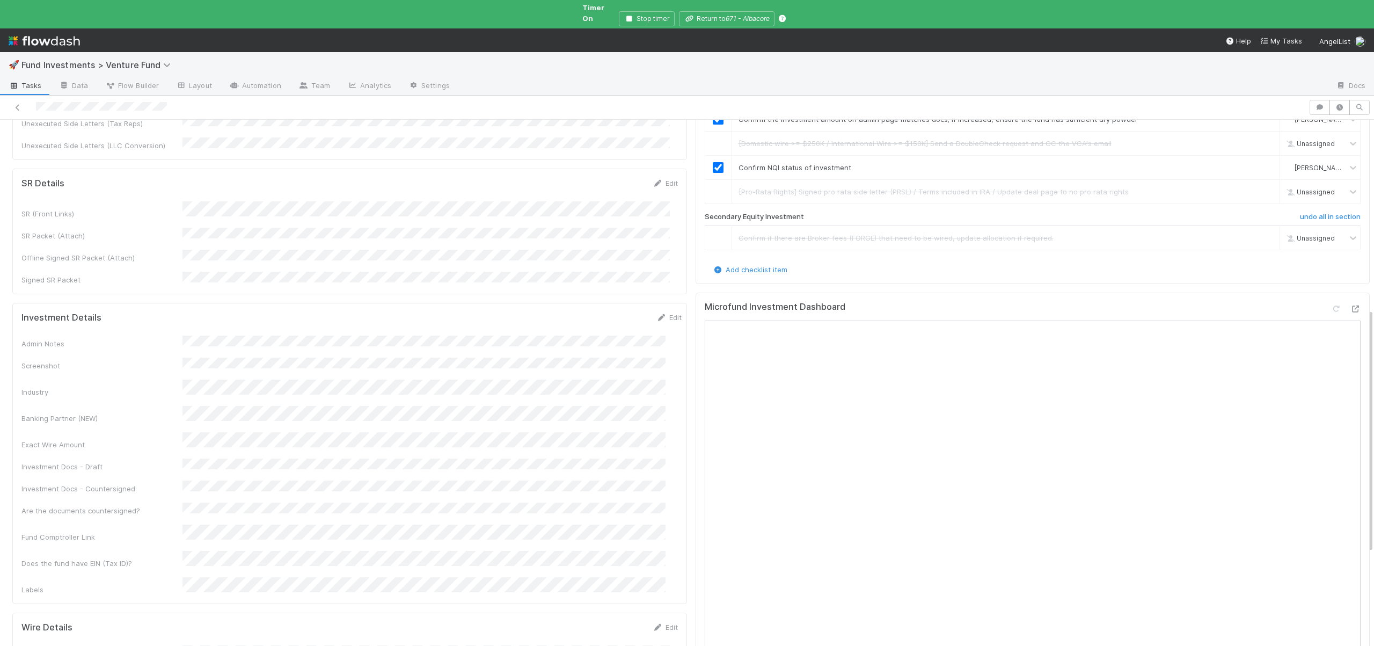
scroll to position [639, 0]
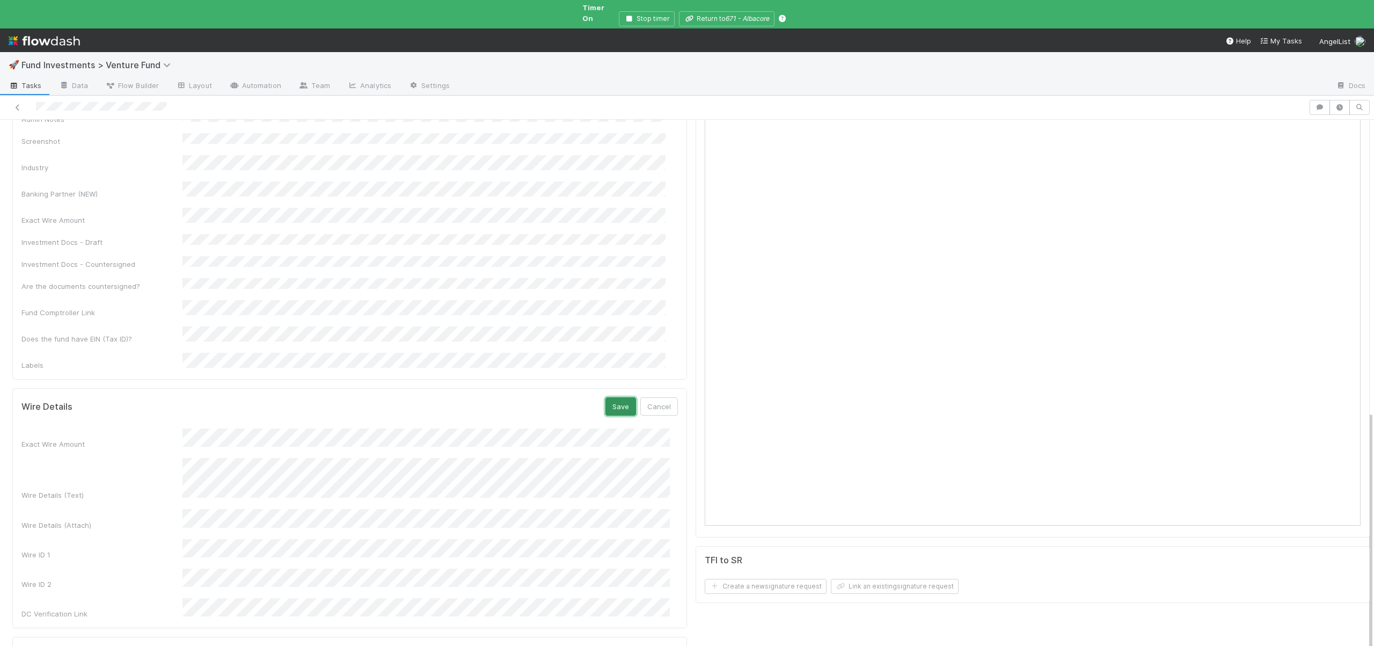
click at [613, 397] on button "Save" at bounding box center [620, 406] width 31 height 18
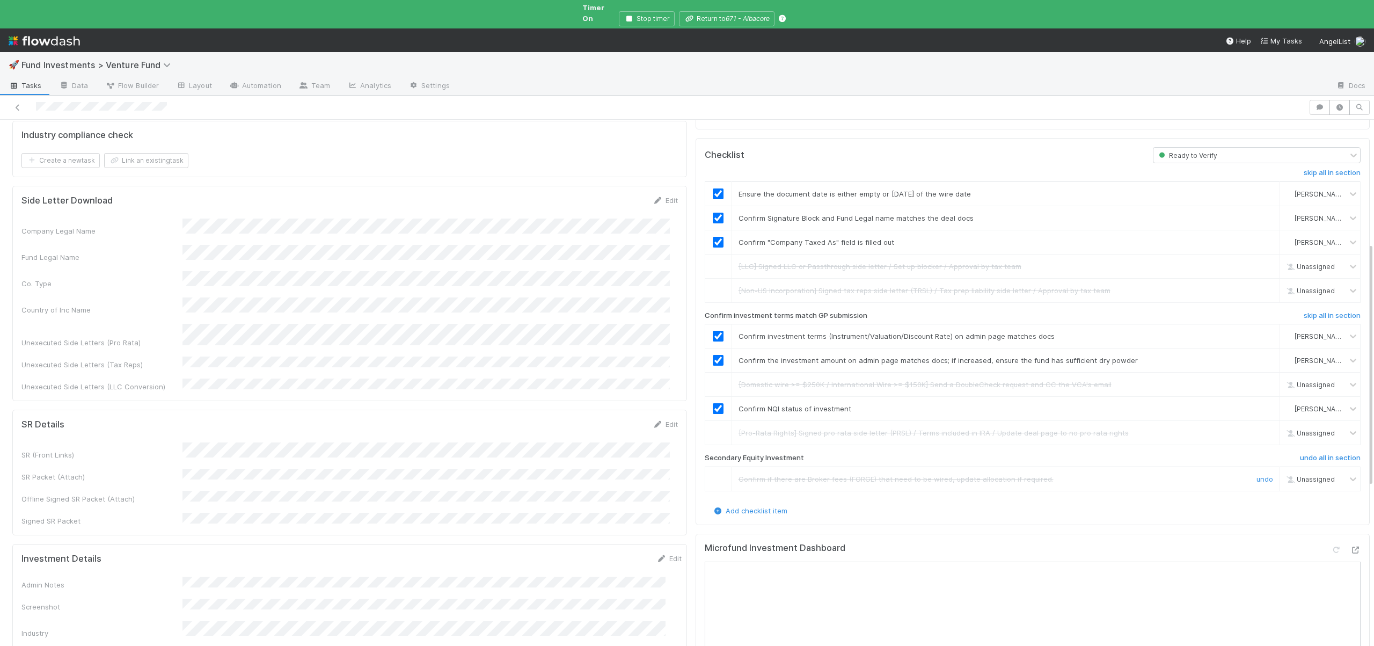
scroll to position [0, 0]
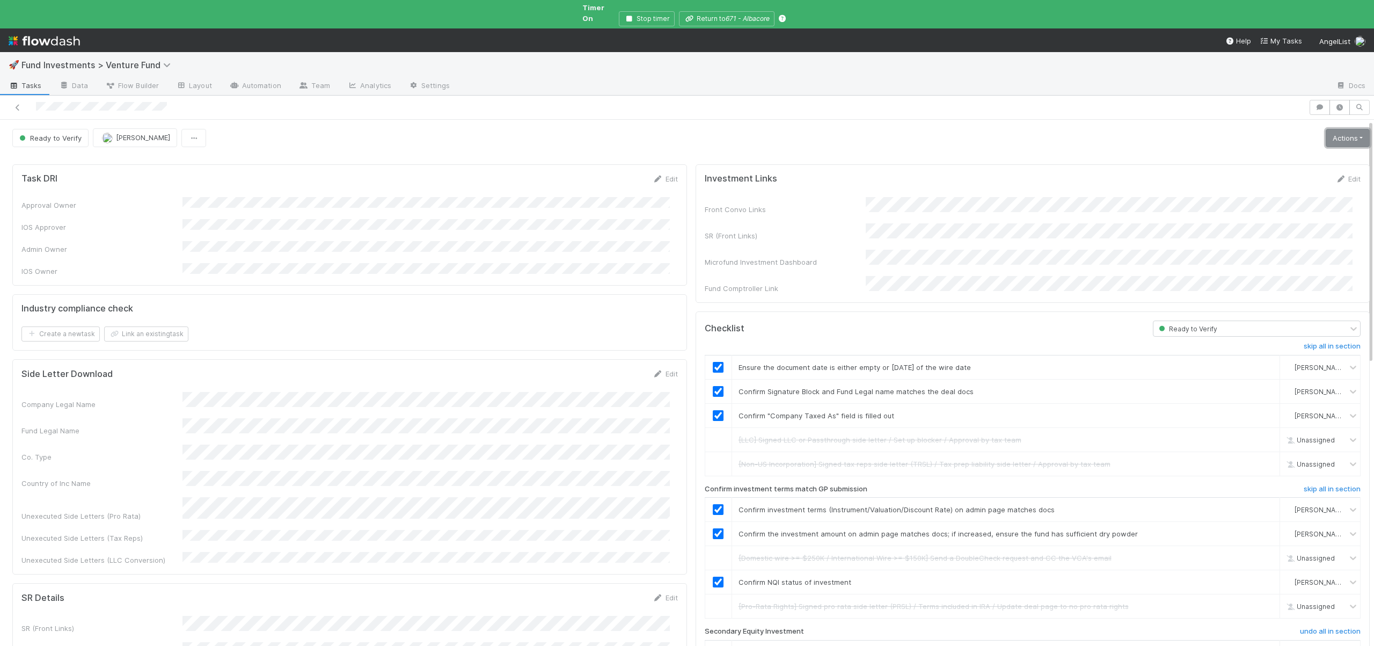
click at [1337, 131] on link "Actions" at bounding box center [1348, 138] width 44 height 18
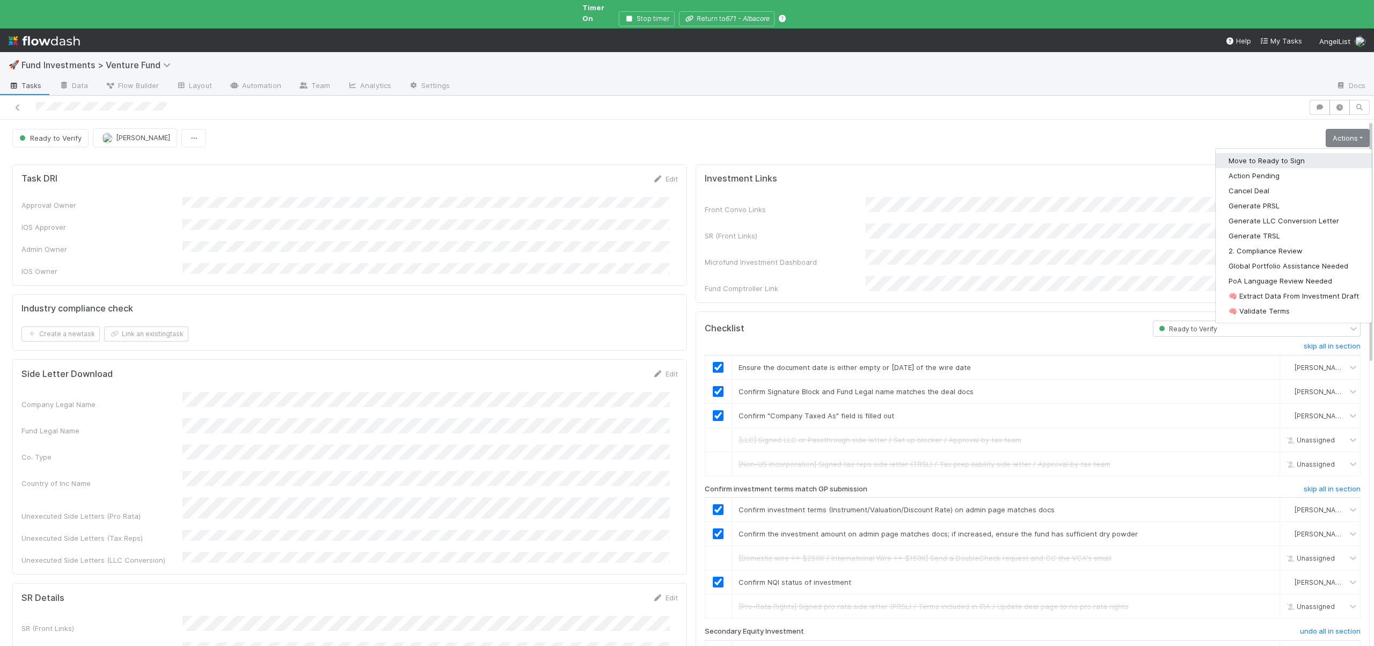
click at [1253, 153] on button "Move to Ready to Sign" at bounding box center [1293, 160] width 156 height 15
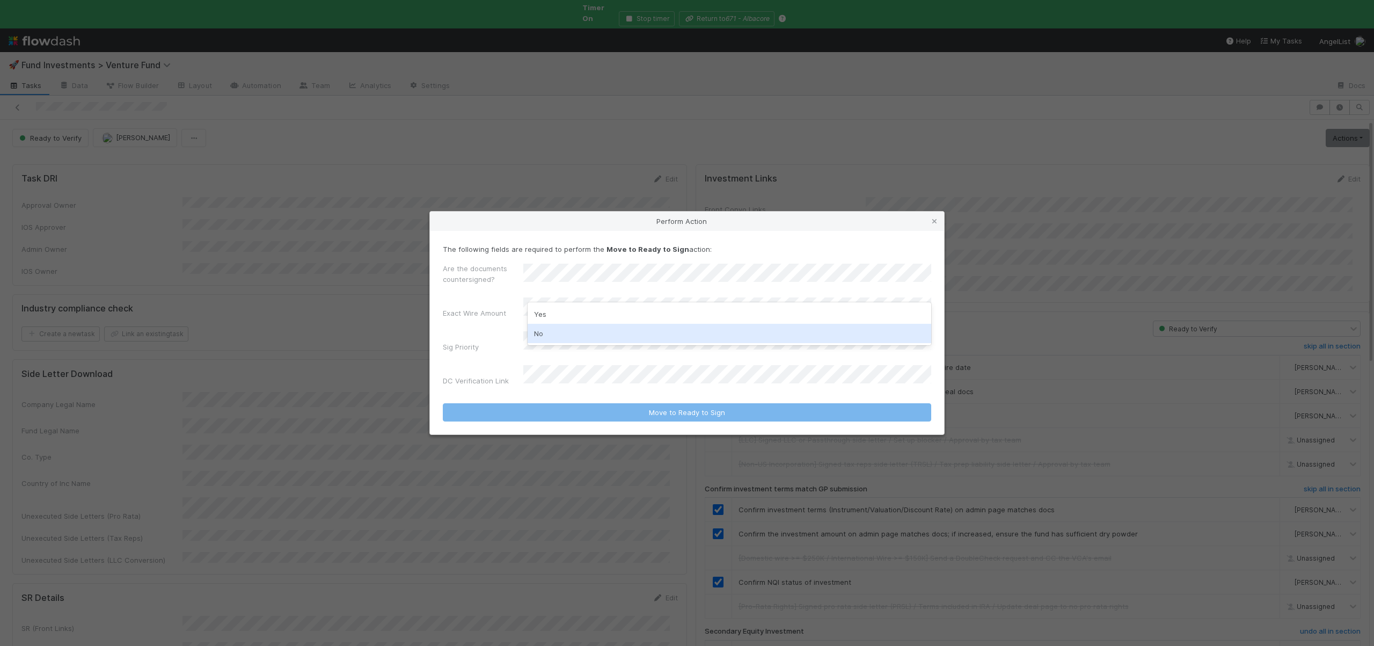
click at [552, 328] on div "No" at bounding box center [730, 333] width 404 height 19
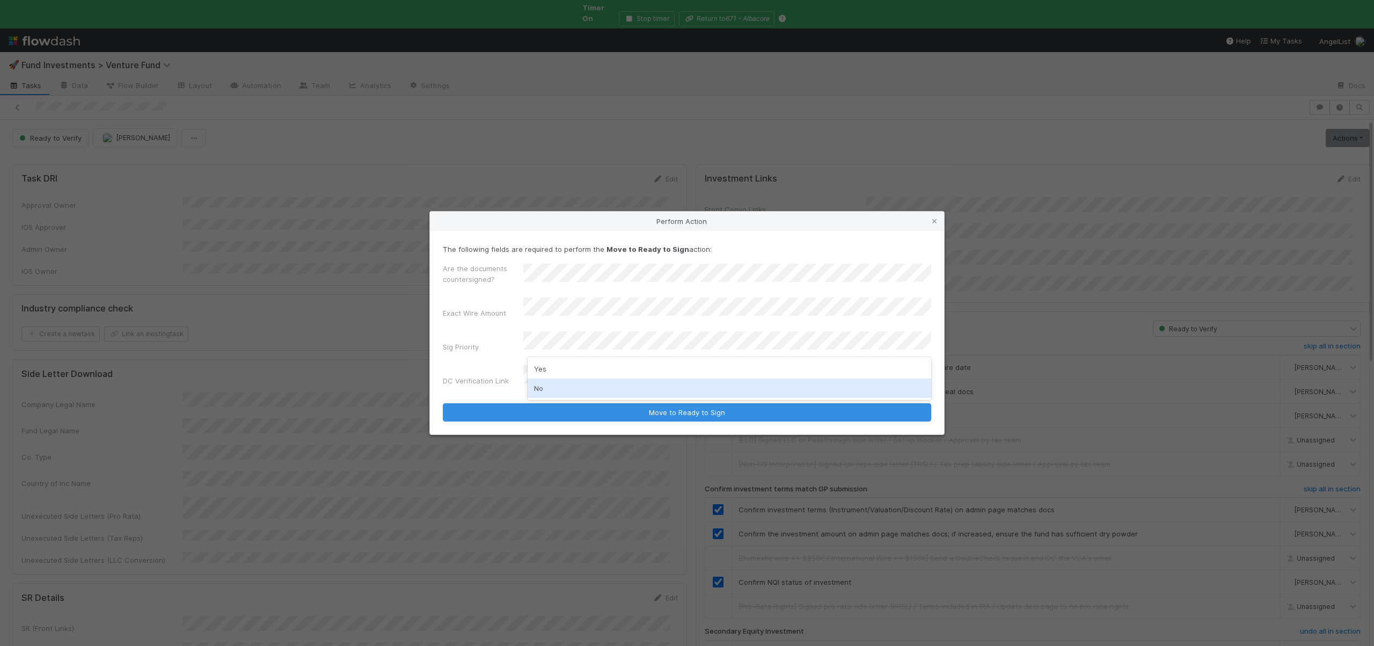
click at [546, 389] on div "No" at bounding box center [730, 387] width 404 height 19
click at [443, 403] on button "Move to Ready to Sign" at bounding box center [687, 412] width 488 height 18
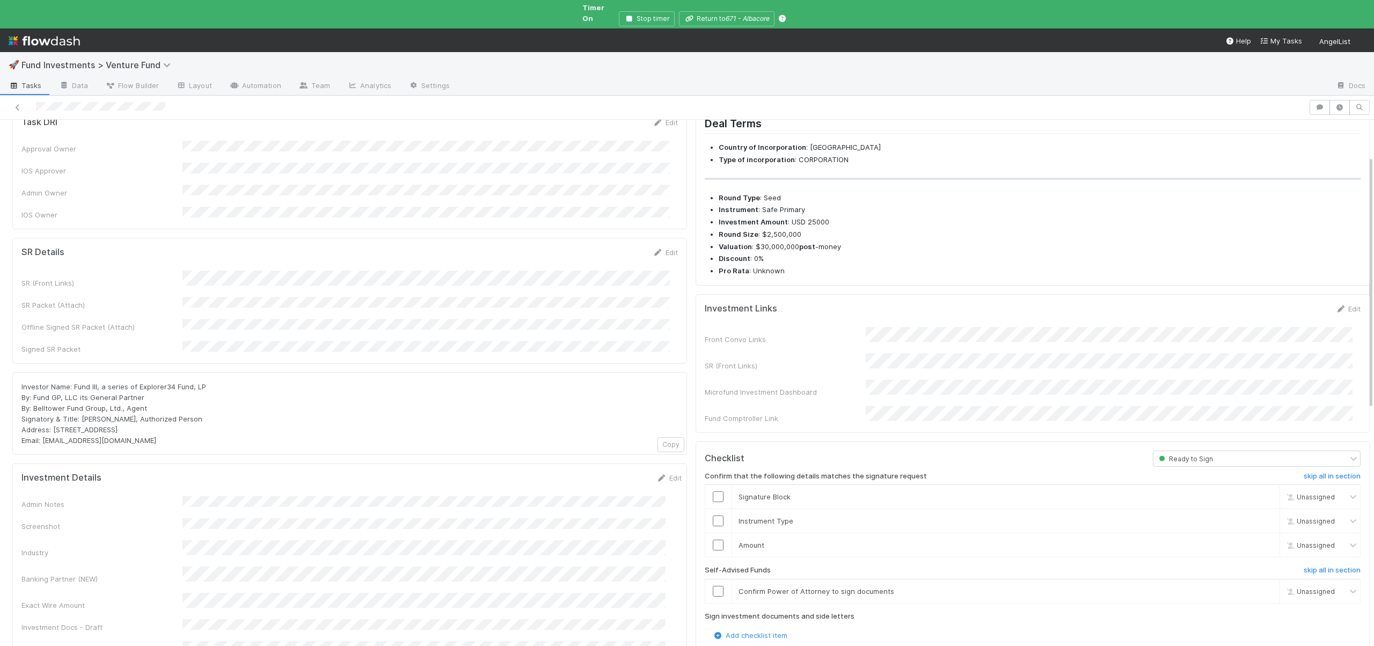
scroll to position [78, 0]
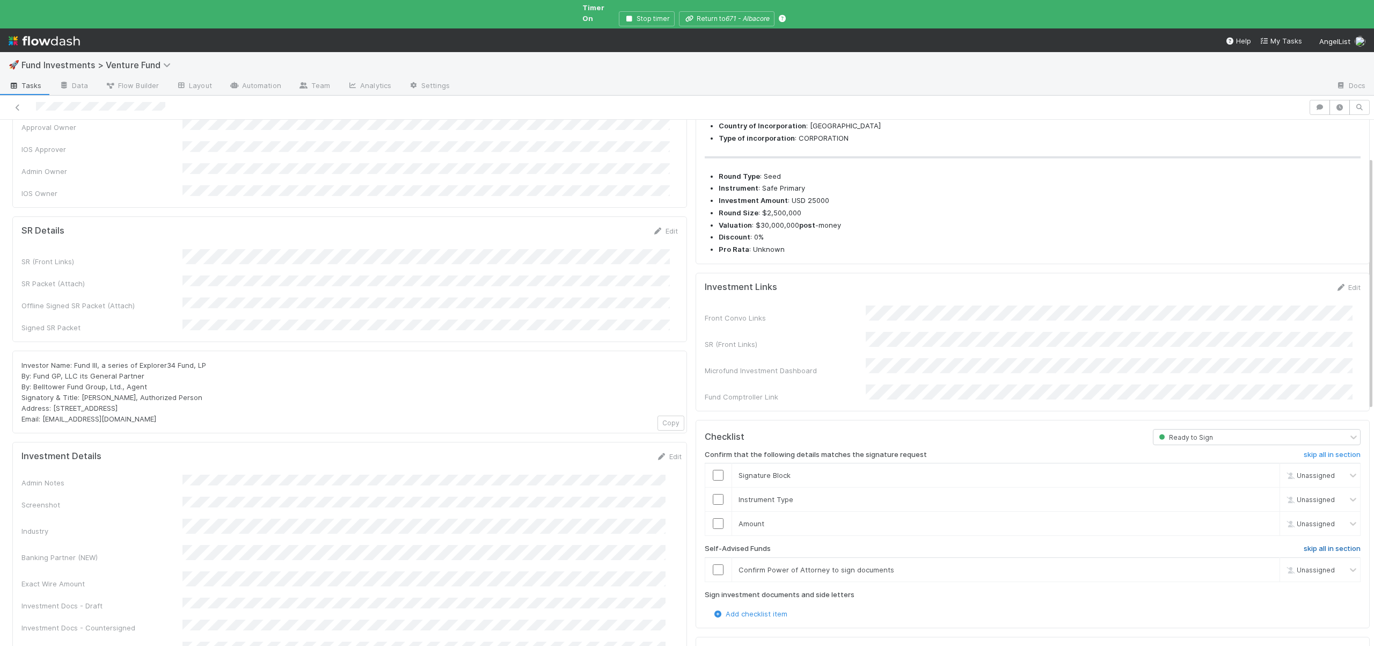
click at [1304, 544] on h6 "skip all in section" at bounding box center [1332, 548] width 57 height 9
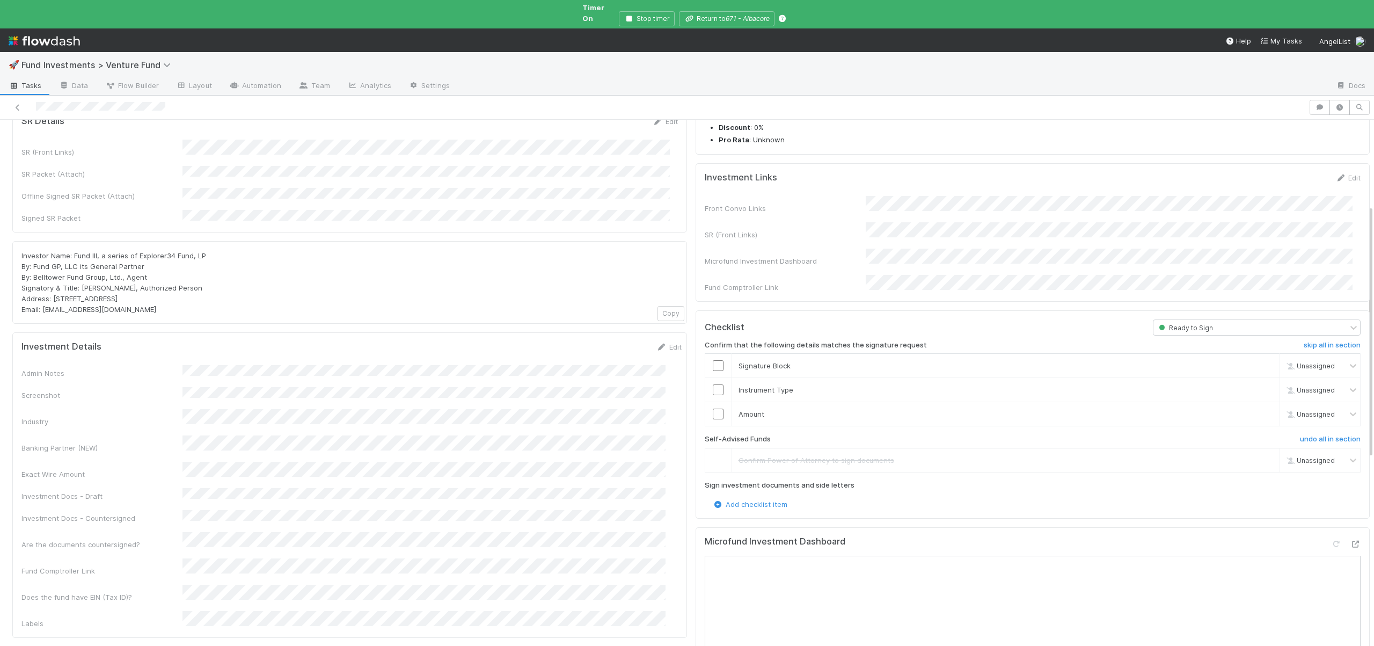
scroll to position [201, 0]
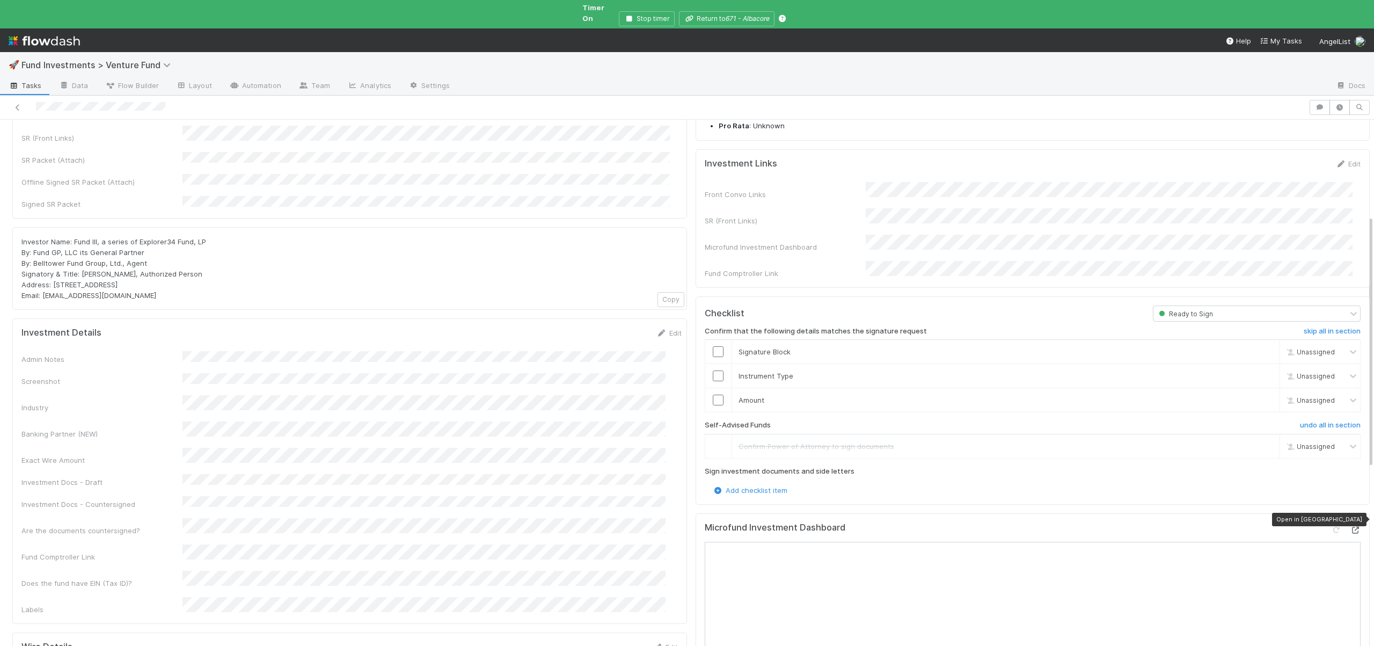
click at [1350, 526] on icon at bounding box center [1355, 529] width 11 height 7
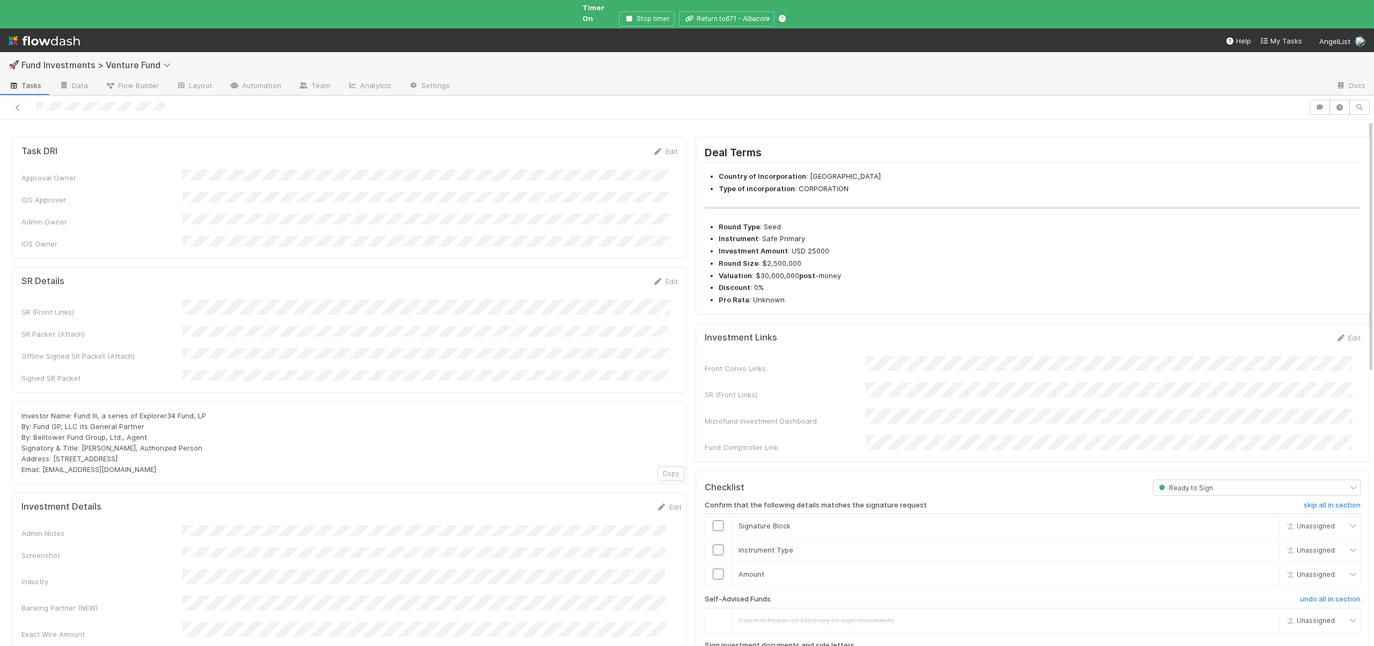
scroll to position [0, 0]
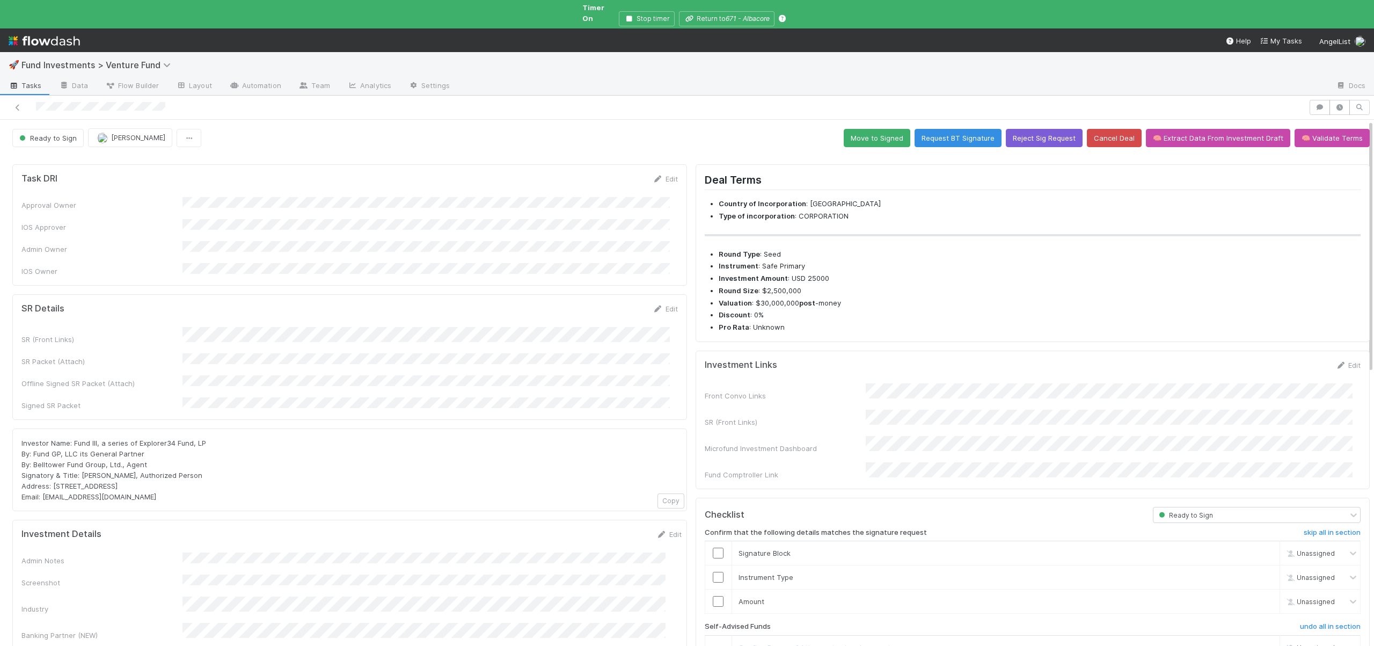
click at [713, 596] on input "checkbox" at bounding box center [718, 601] width 11 height 11
click at [713, 596] on div "Loading..." at bounding box center [718, 601] width 10 height 10
click at [713, 572] on input "checkbox" at bounding box center [718, 577] width 11 height 11
click at [713, 547] on input "checkbox" at bounding box center [718, 552] width 11 height 11
click at [860, 133] on button "Move to Signed" at bounding box center [877, 138] width 67 height 18
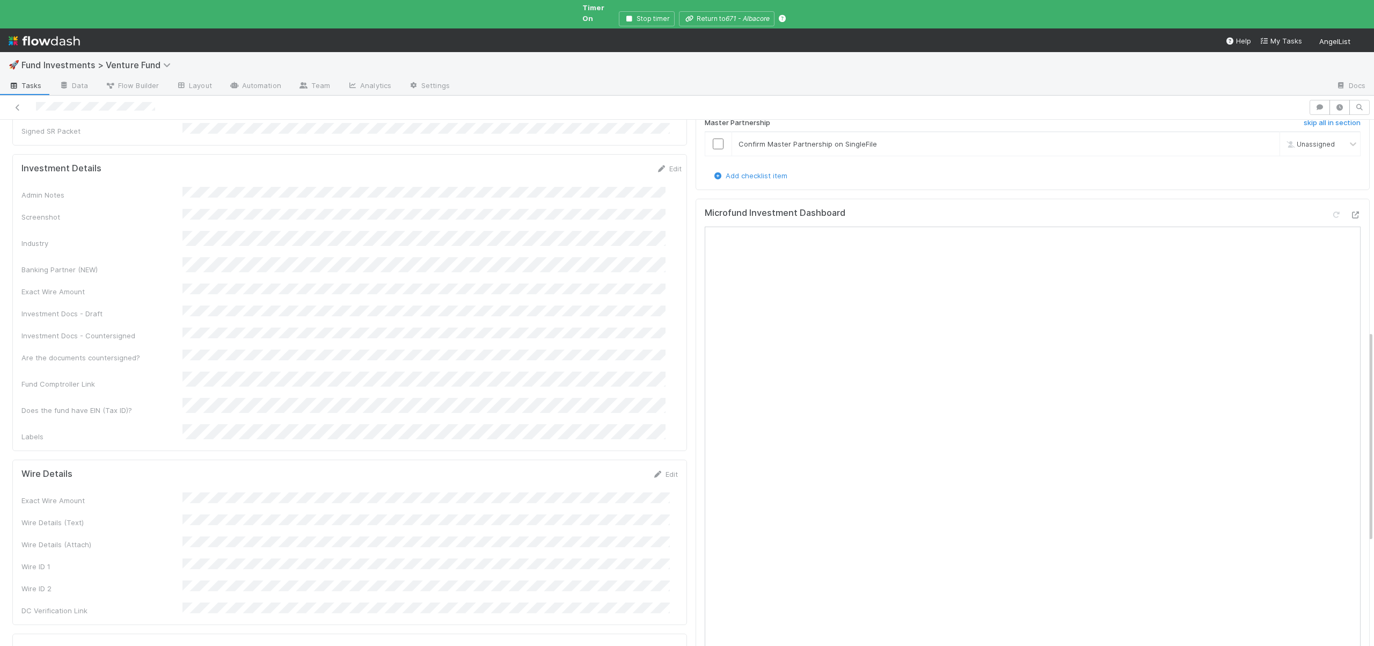
scroll to position [591, 0]
click at [614, 465] on button "Save" at bounding box center [620, 474] width 31 height 18
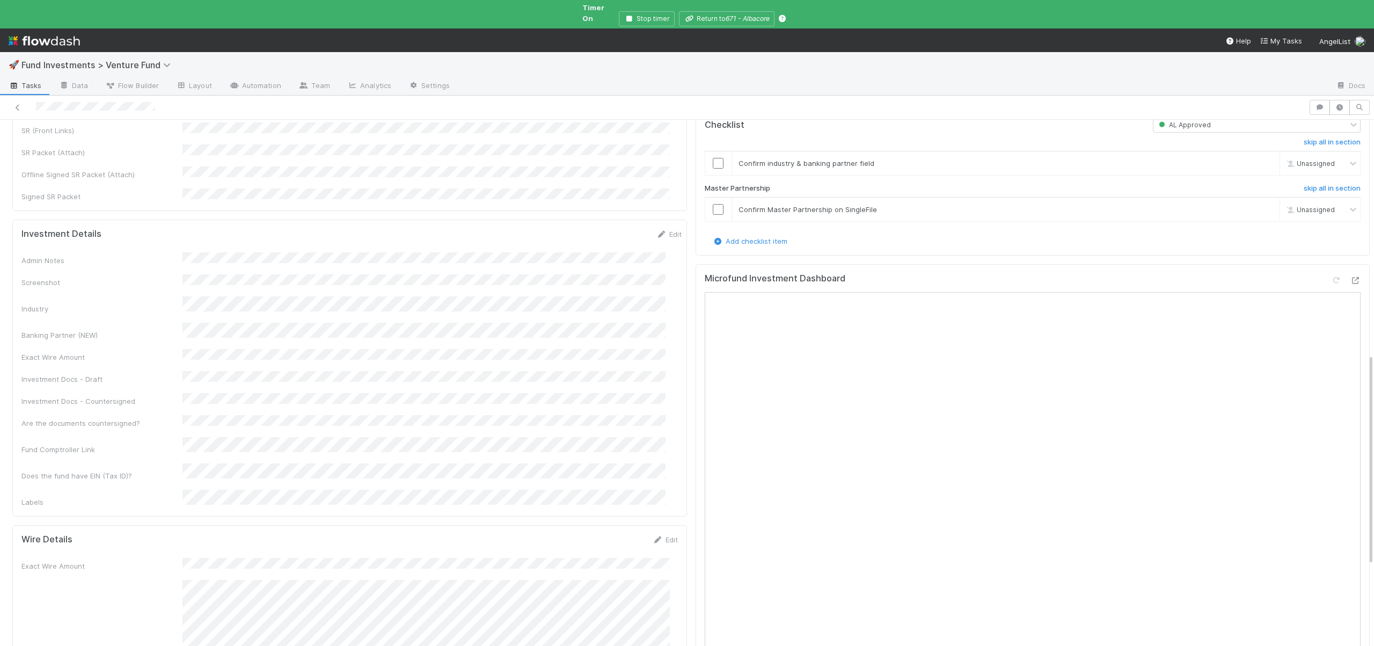
scroll to position [368, 0]
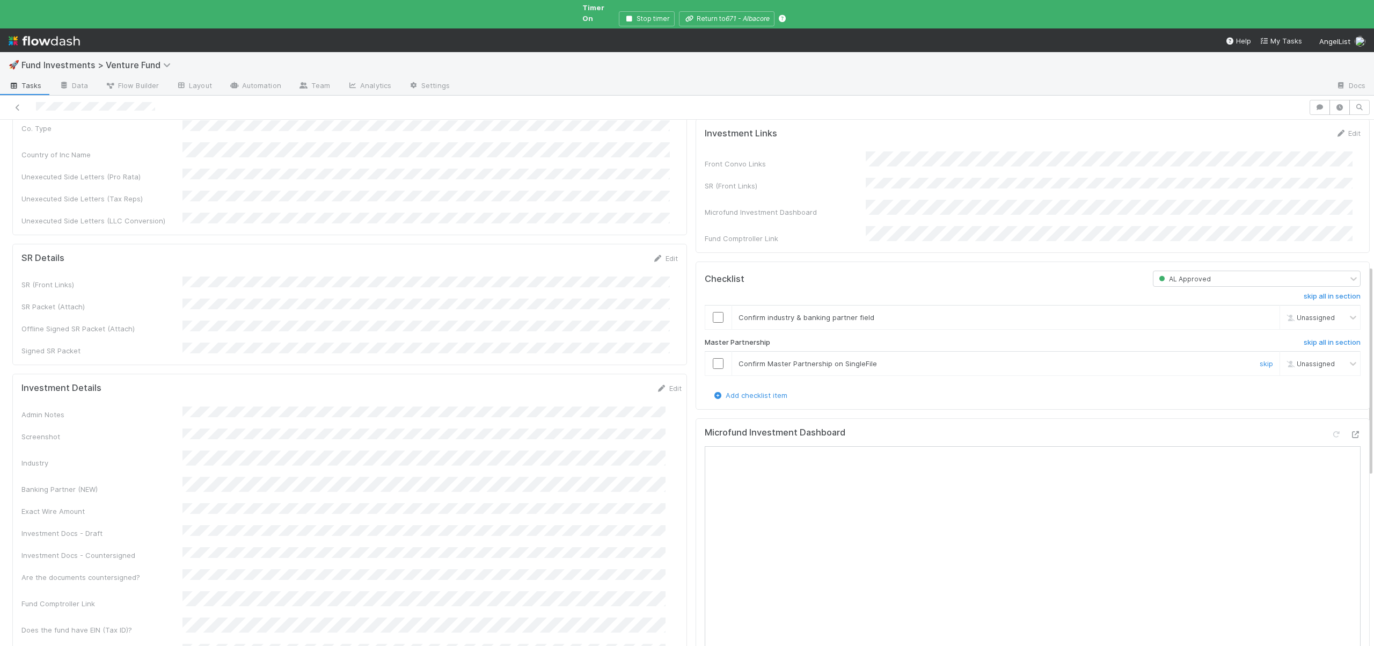
click at [713, 363] on input "checkbox" at bounding box center [718, 363] width 11 height 11
click at [713, 316] on input "checkbox" at bounding box center [718, 317] width 11 height 11
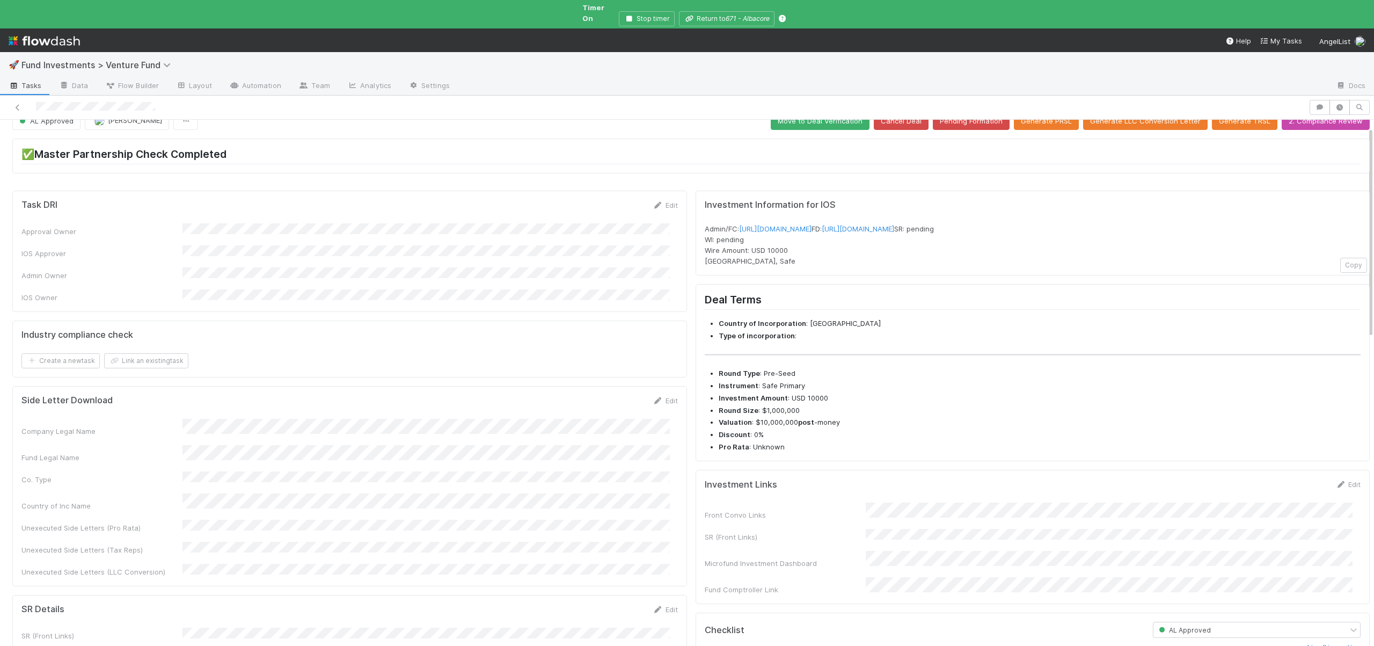
scroll to position [0, 0]
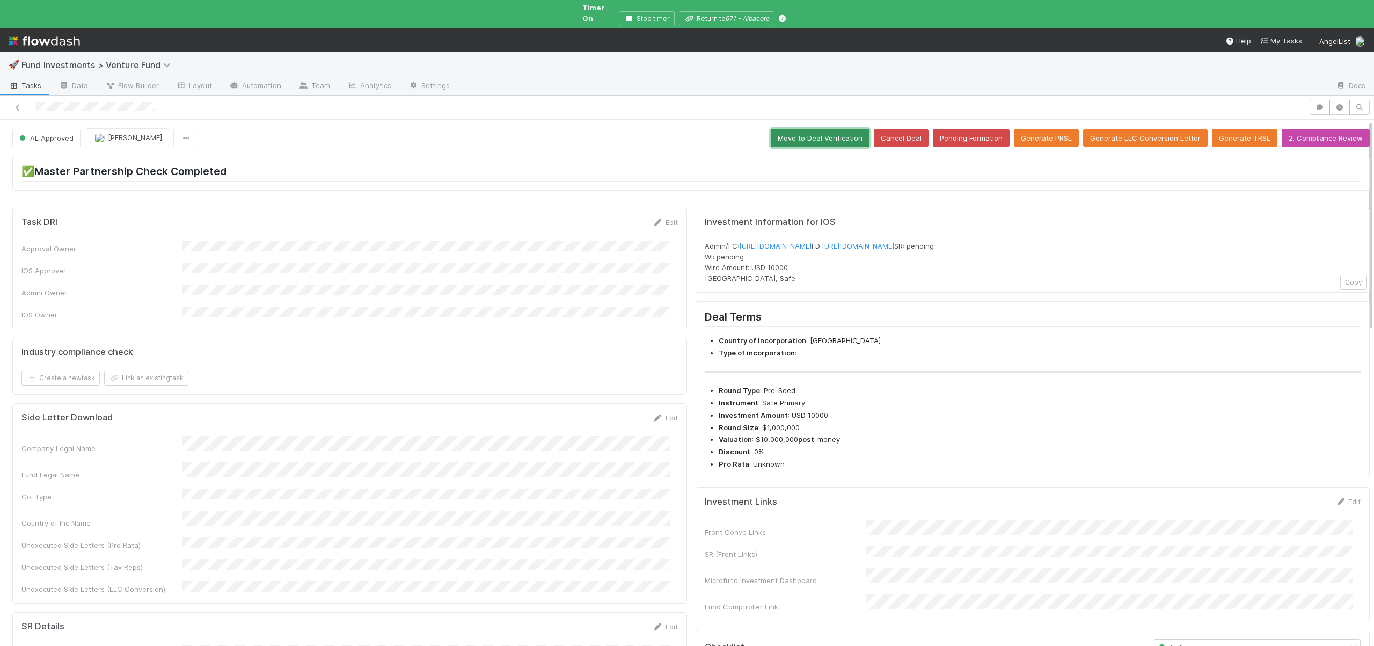
click at [828, 132] on button "Move to Deal Verification" at bounding box center [820, 138] width 99 height 18
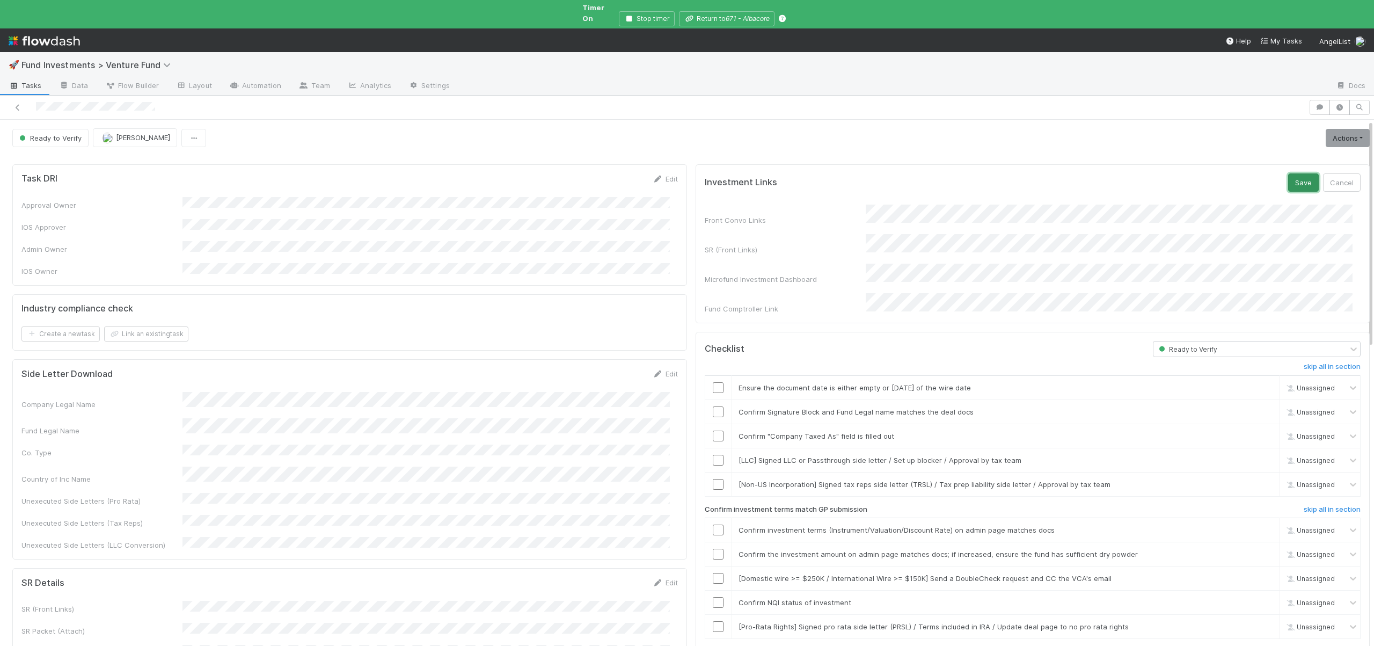
click at [1289, 173] on button "Save" at bounding box center [1303, 182] width 31 height 18
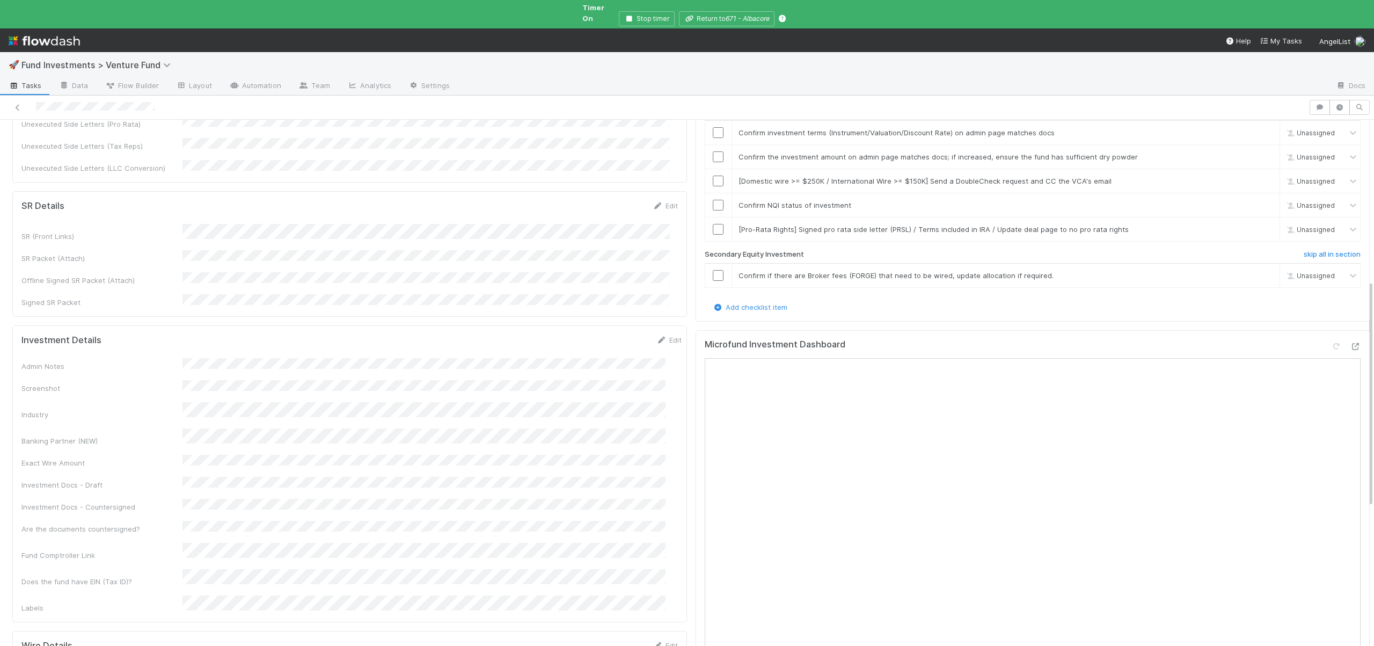
scroll to position [378, 0]
click at [609, 333] on button "Save" at bounding box center [624, 342] width 31 height 18
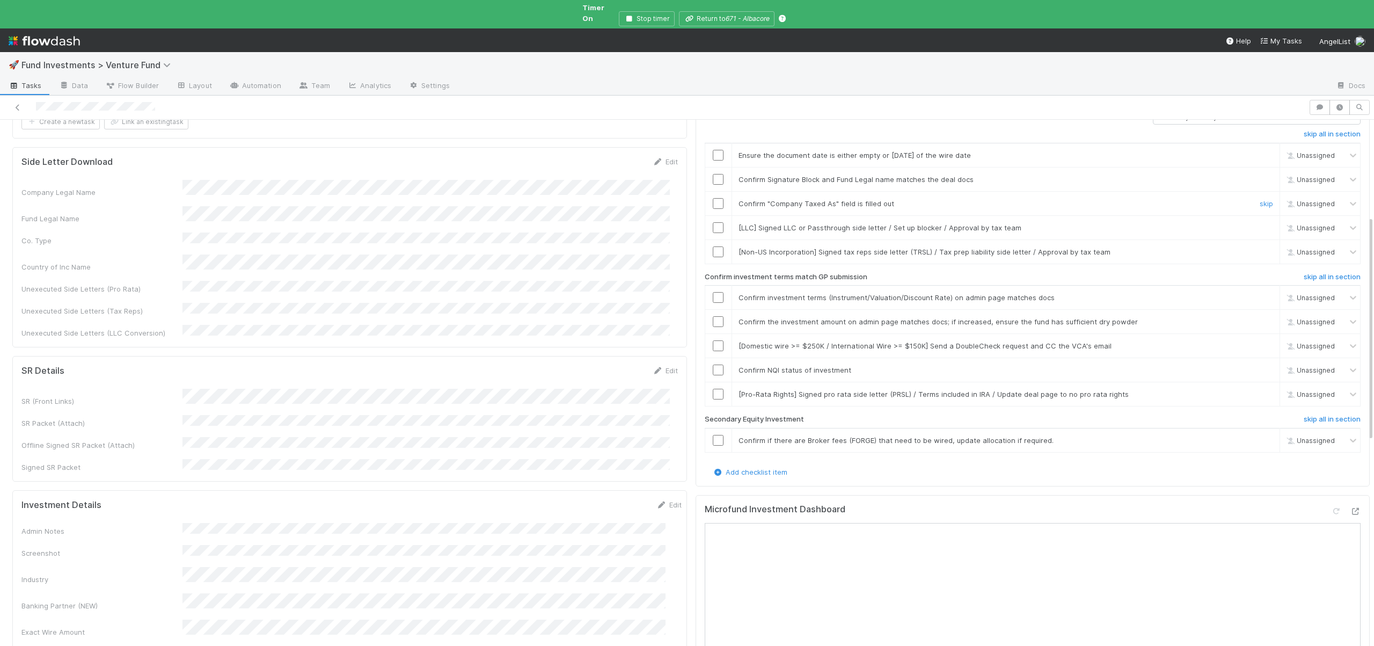
scroll to position [210, 0]
click at [713, 152] on input "checkbox" at bounding box center [718, 157] width 11 height 11
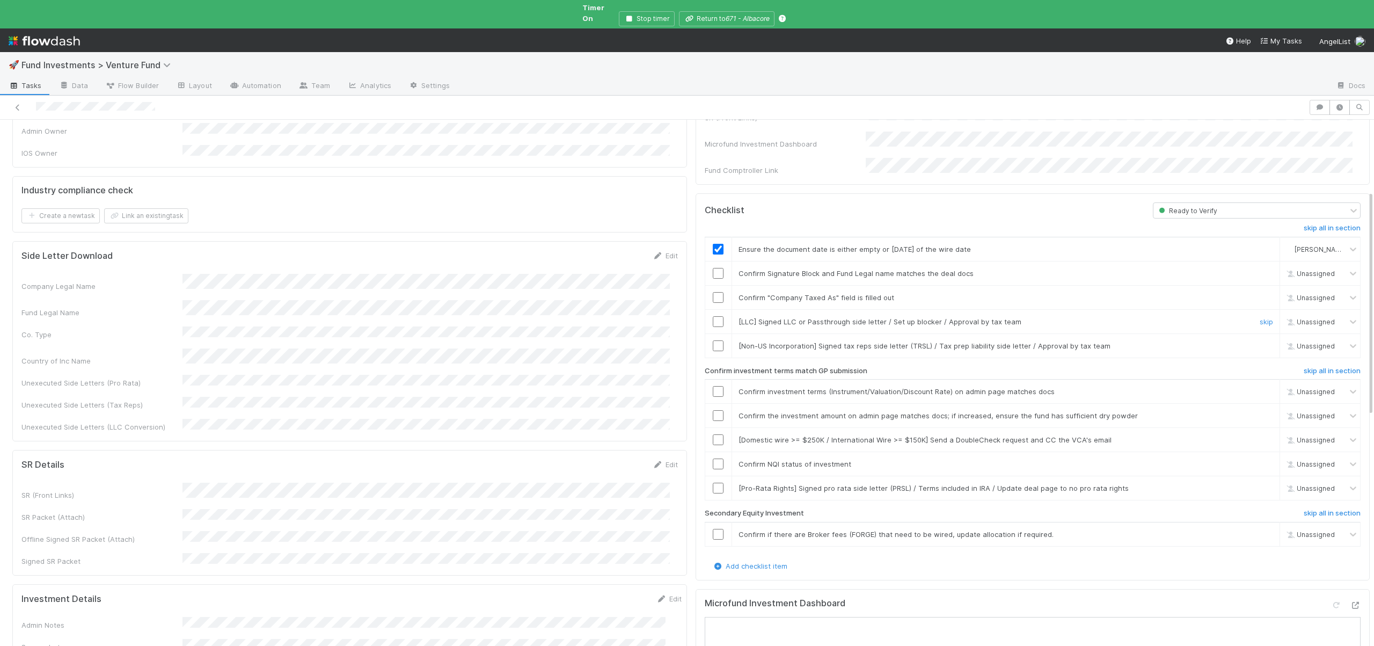
scroll to position [109, 0]
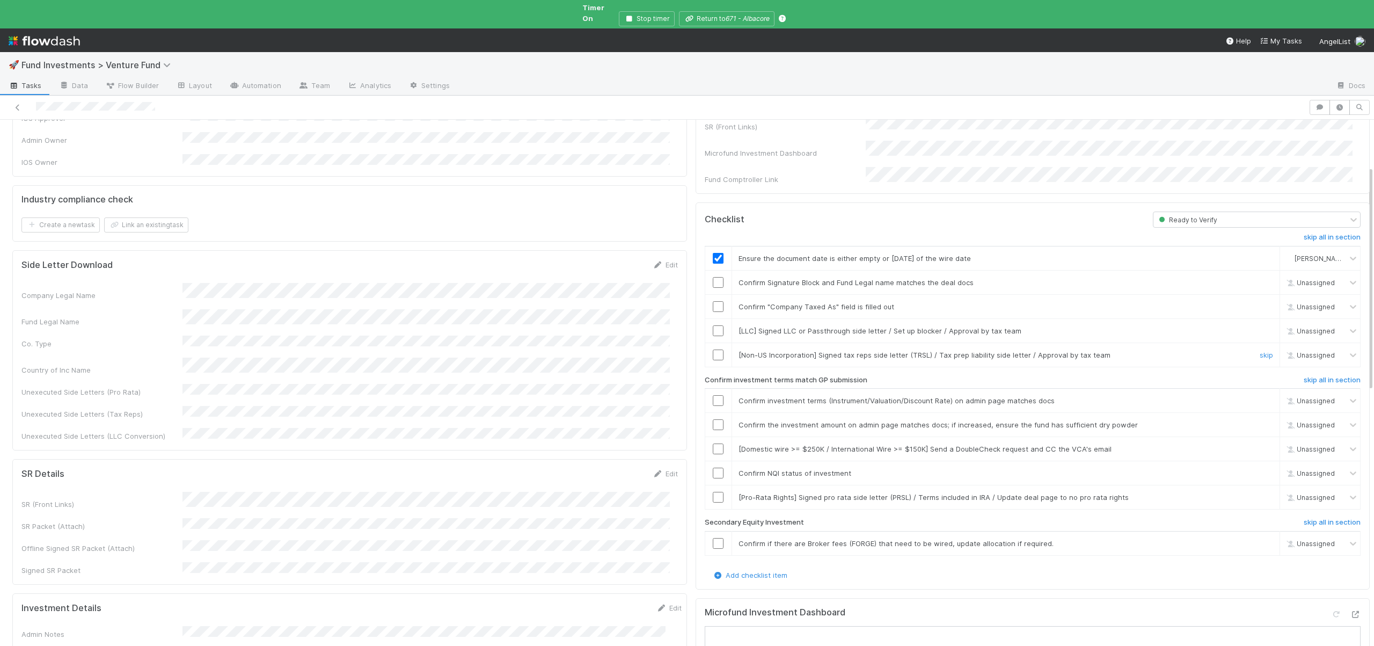
click at [713, 349] on input "checkbox" at bounding box center [718, 354] width 11 height 11
click at [1259, 326] on link "skip" at bounding box center [1265, 330] width 13 height 9
click at [713, 301] on input "checkbox" at bounding box center [718, 306] width 11 height 11
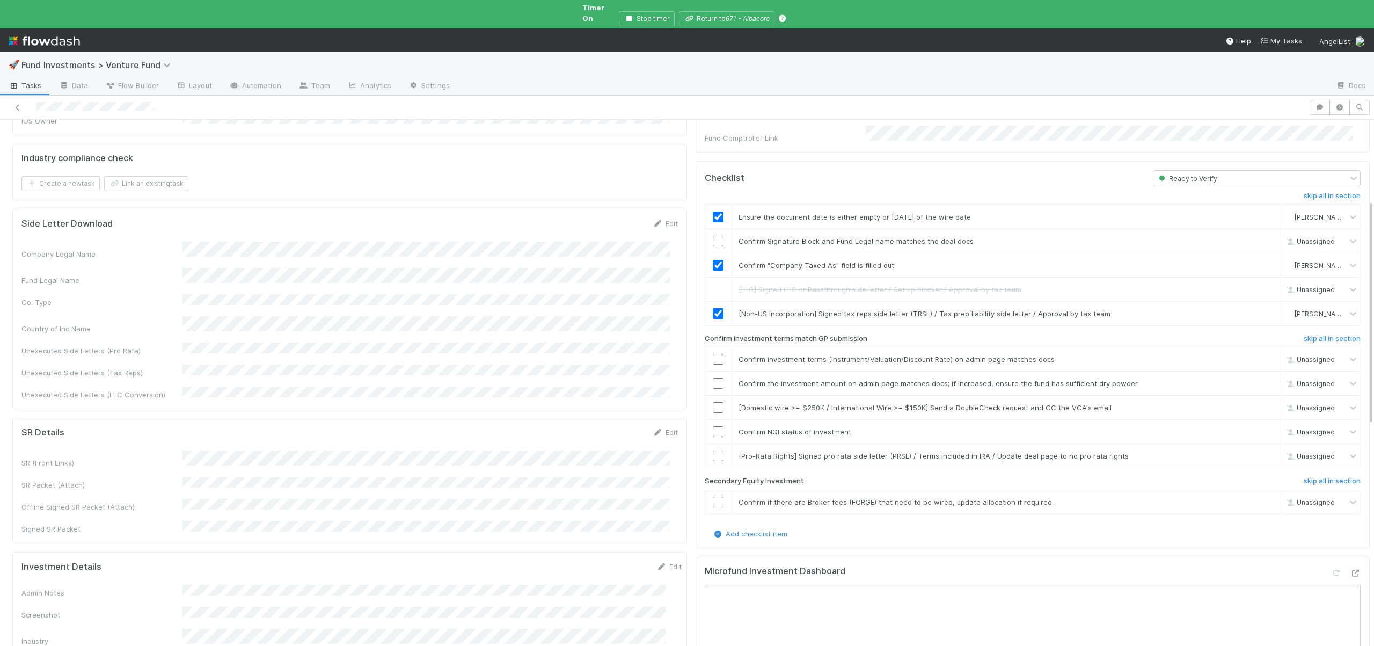
scroll to position [192, 0]
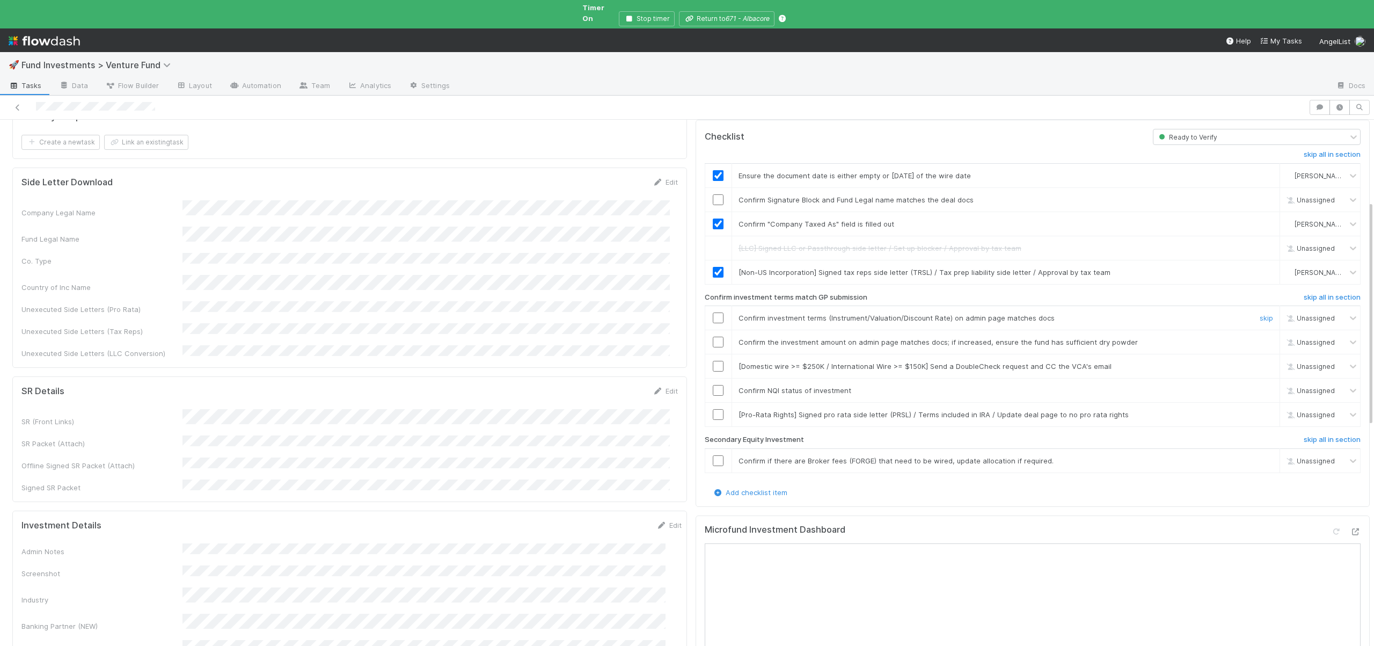
click at [713, 312] on input "checkbox" at bounding box center [718, 317] width 11 height 11
click at [713, 336] on input "checkbox" at bounding box center [718, 341] width 11 height 11
click at [1259, 362] on link "skip" at bounding box center [1265, 366] width 13 height 9
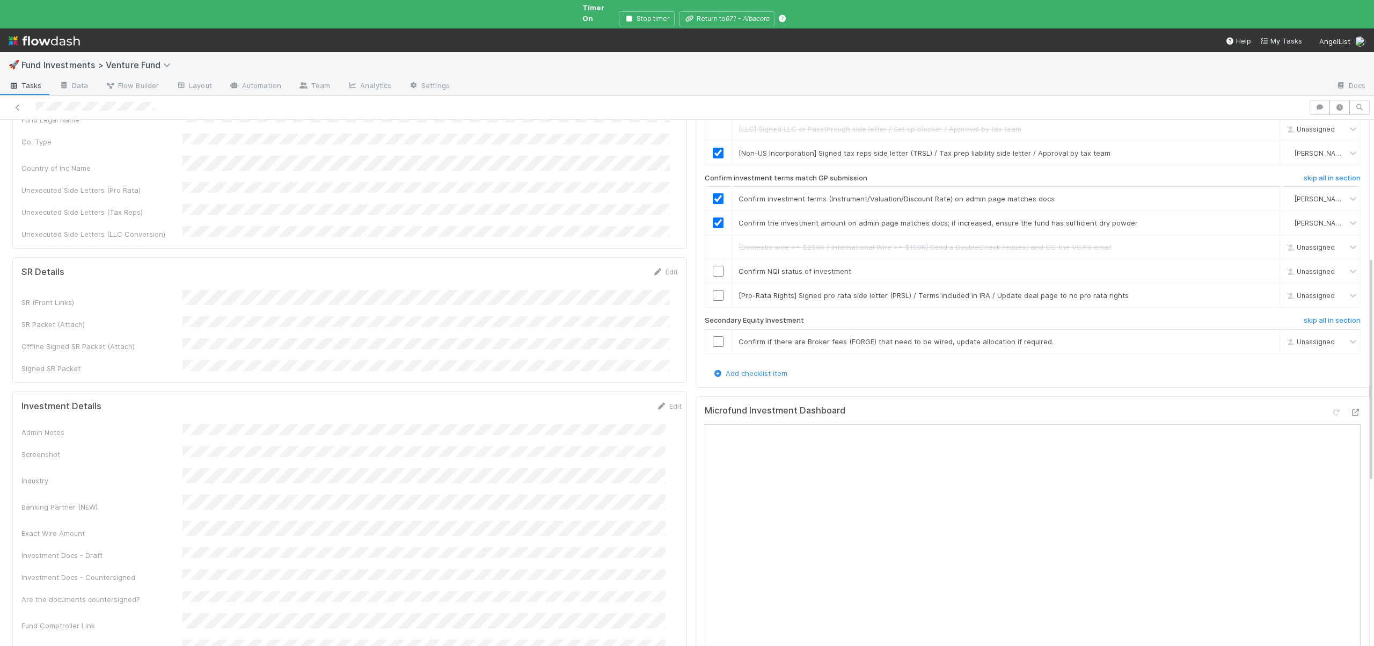
scroll to position [299, 0]
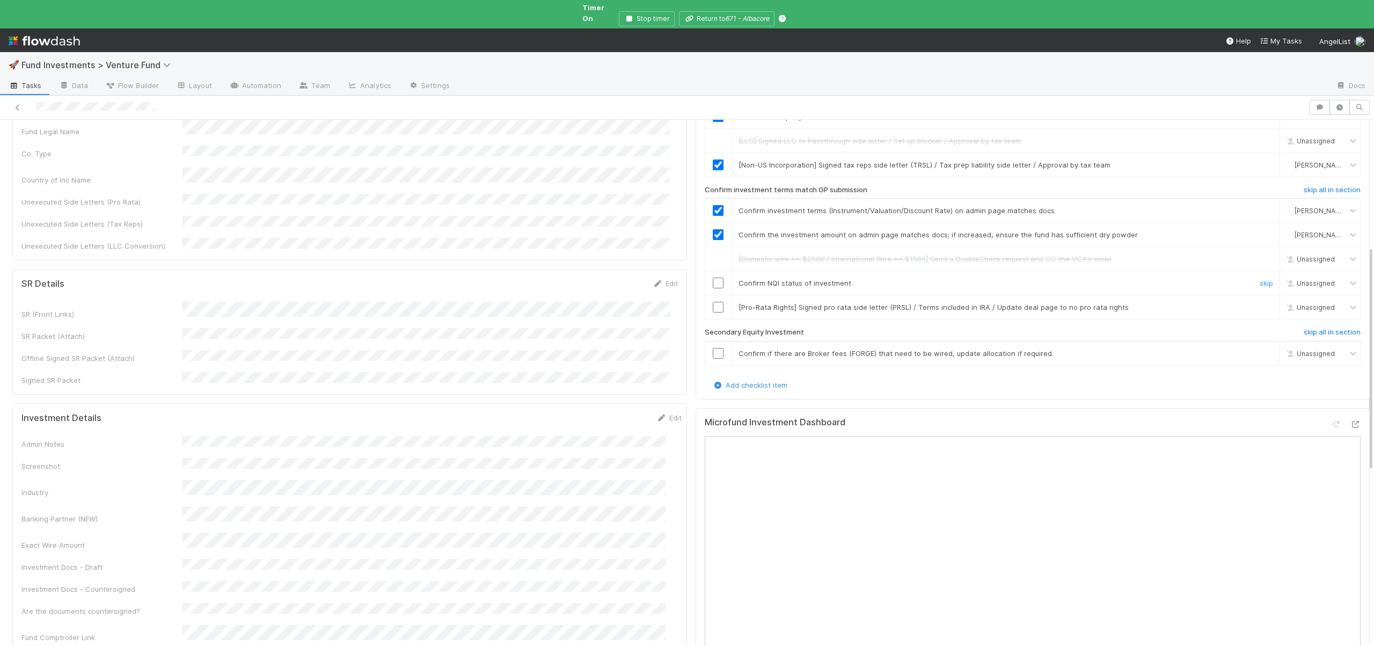
click at [713, 277] on input "checkbox" at bounding box center [718, 282] width 11 height 11
click at [1259, 303] on link "skip" at bounding box center [1265, 307] width 13 height 9
click at [1304, 328] on h6 "skip all in section" at bounding box center [1332, 332] width 57 height 9
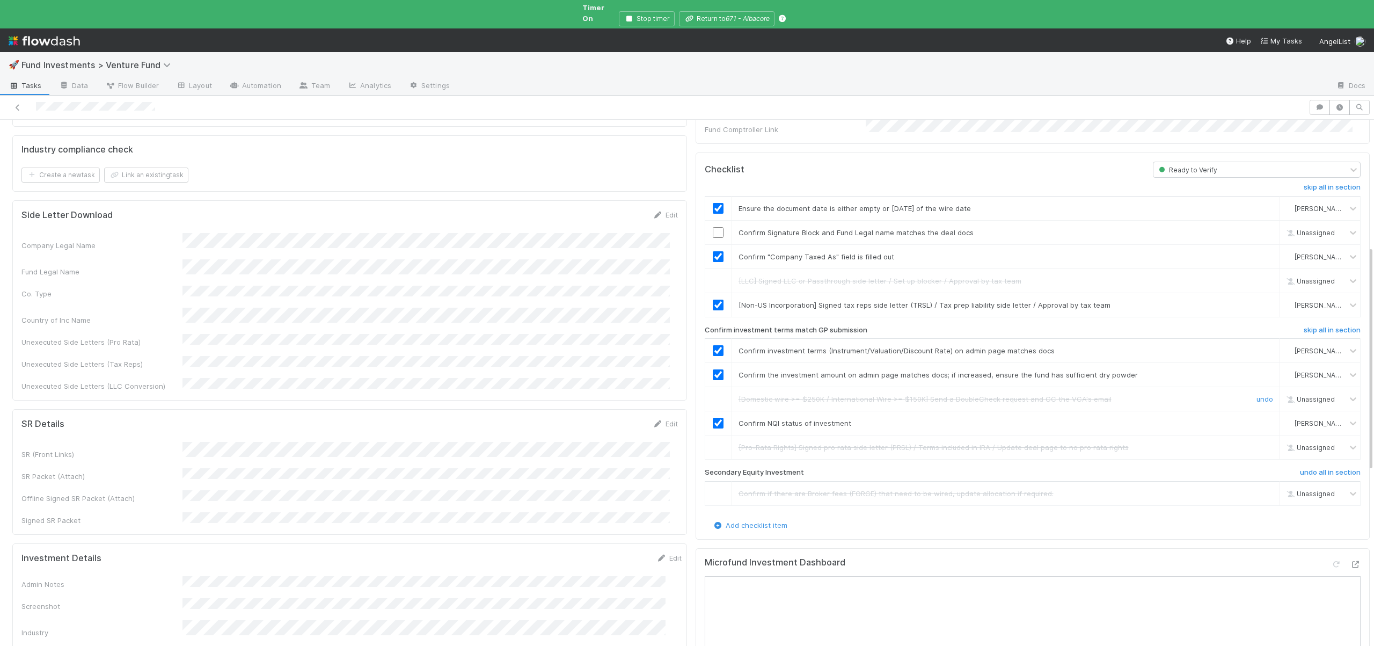
scroll to position [0, 0]
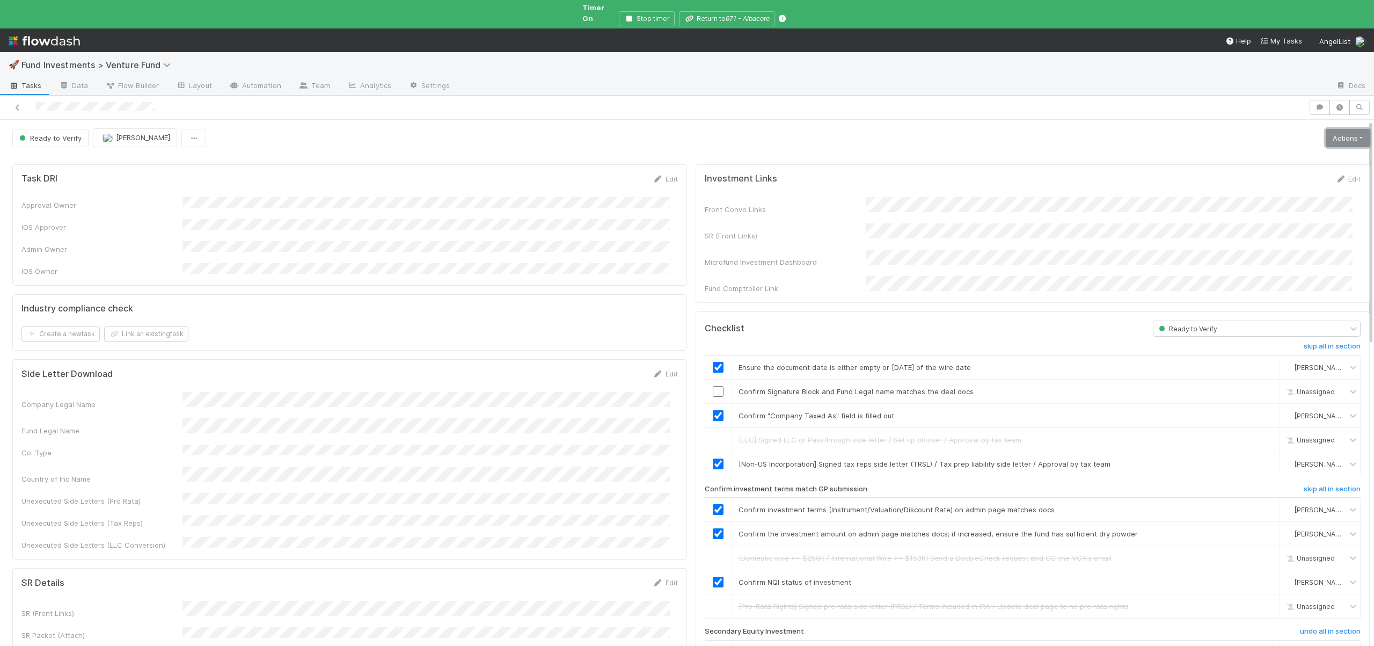
click at [1326, 131] on link "Actions" at bounding box center [1348, 138] width 44 height 18
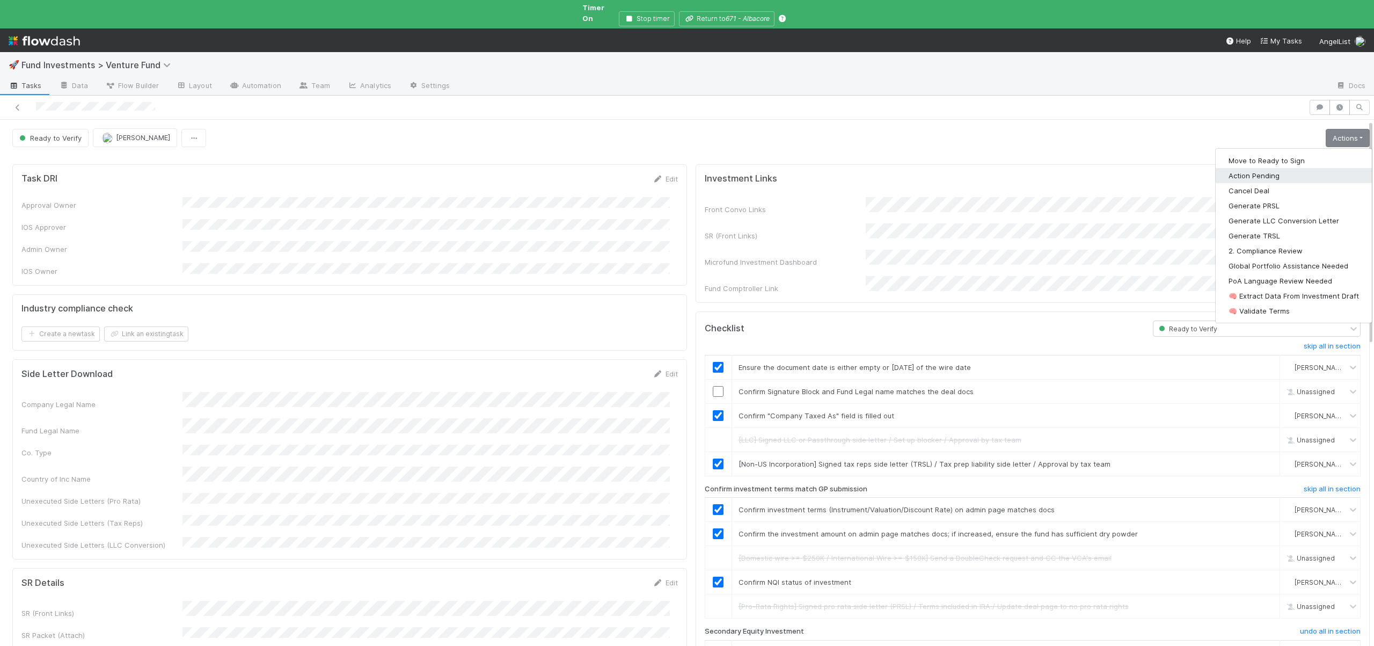
click at [1229, 169] on button "Action Pending" at bounding box center [1293, 175] width 156 height 15
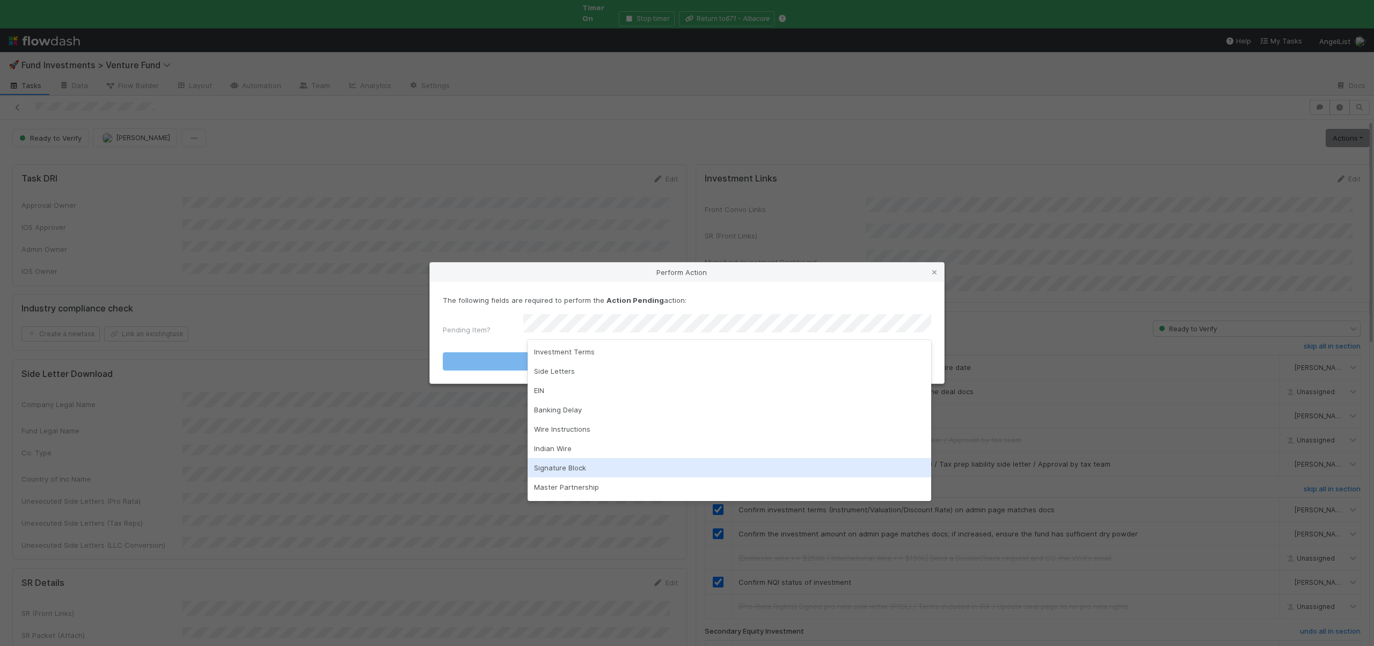
click at [559, 467] on div "Signature Block" at bounding box center [730, 467] width 404 height 19
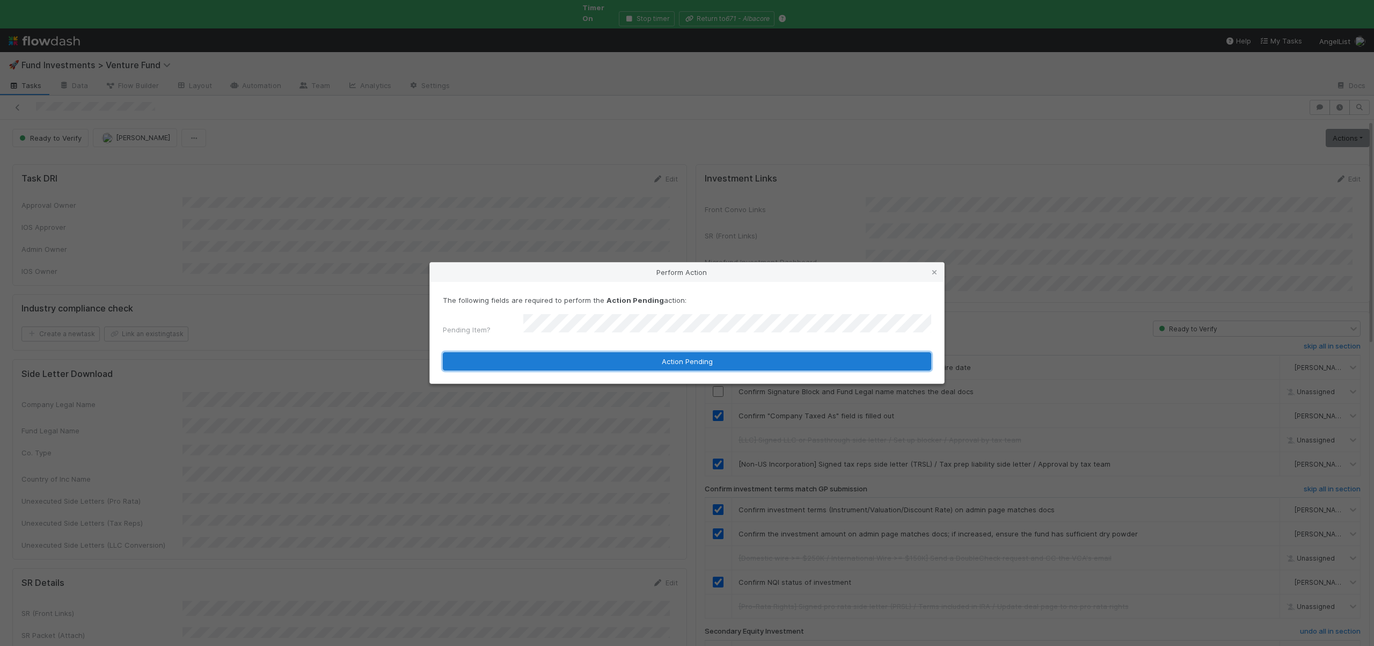
click at [588, 356] on button "Action Pending" at bounding box center [687, 361] width 488 height 18
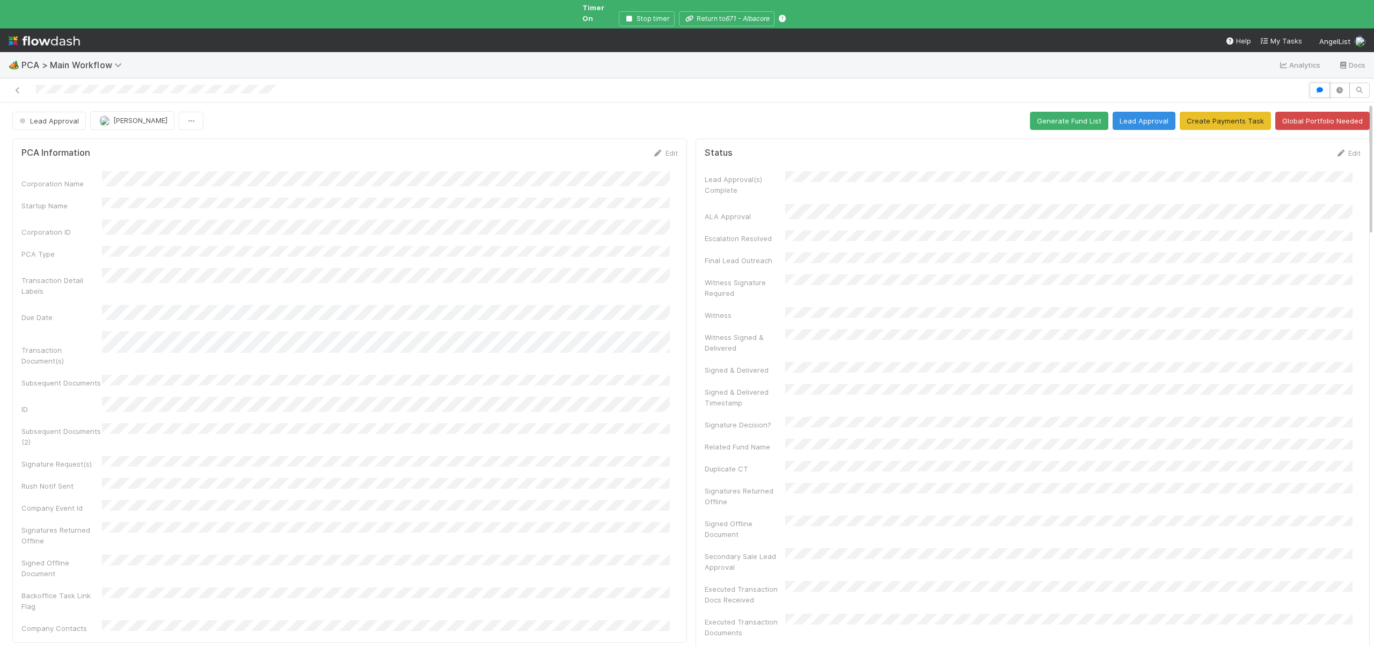
click at [1312, 78] on div at bounding box center [687, 90] width 1374 height 24
click at [1314, 87] on icon "button" at bounding box center [1319, 90] width 11 height 6
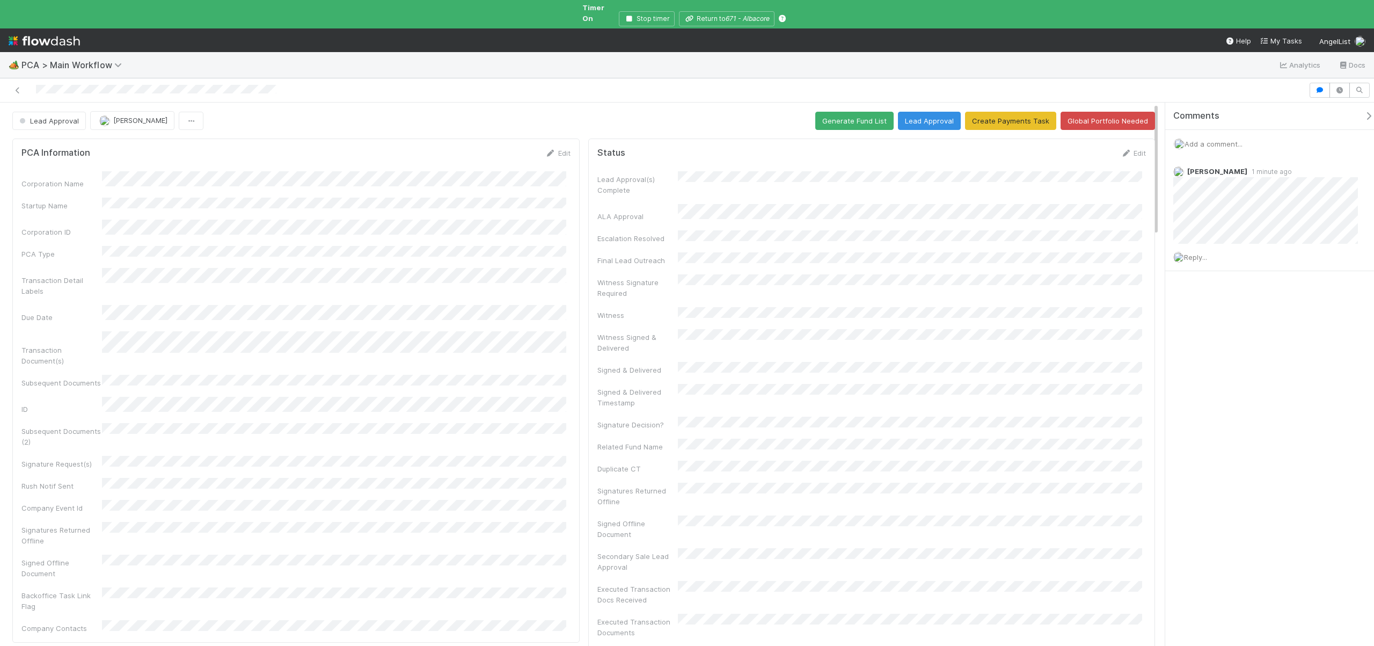
click at [1215, 140] on span "Add a comment..." at bounding box center [1213, 144] width 58 height 9
click at [1212, 312] on button "Add Comment" at bounding box center [1213, 320] width 62 height 18
click at [1211, 140] on span "Add a comment..." at bounding box center [1213, 144] width 58 height 9
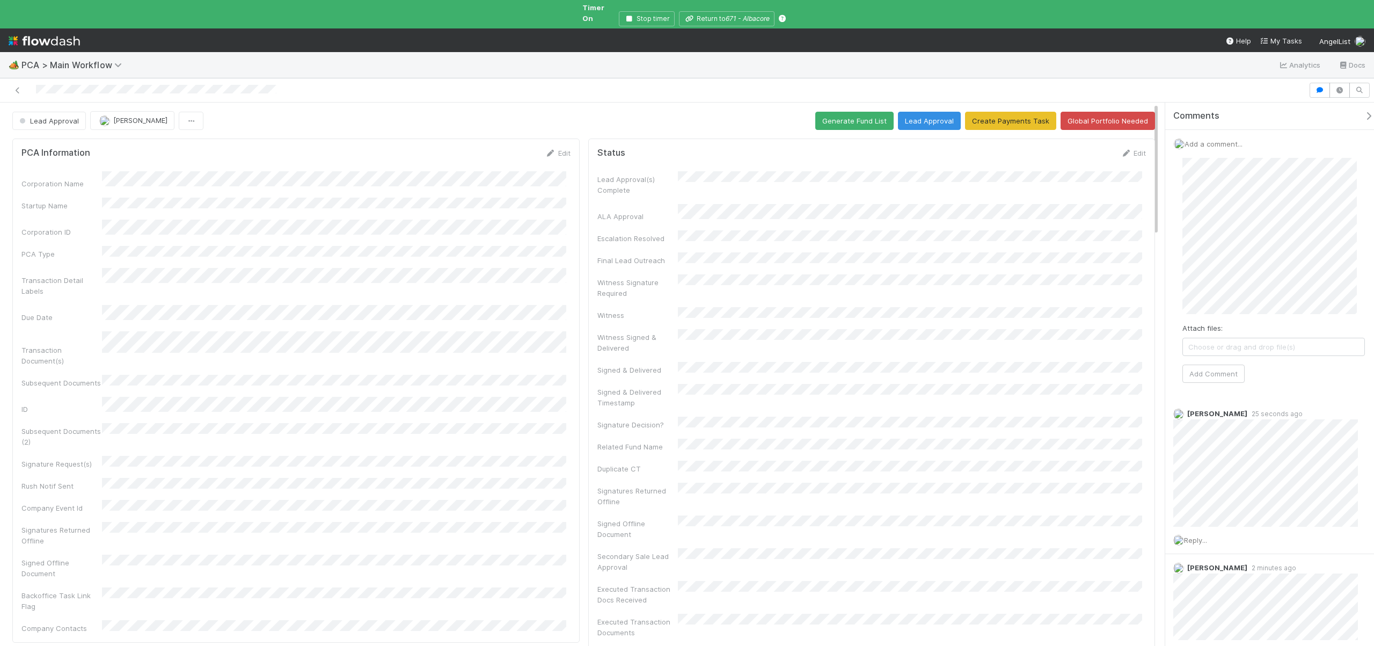
click at [1168, 180] on div "Add a comment... Attach files: Choose or drag and drop file(s) Add Comment" at bounding box center [1273, 265] width 217 height 270
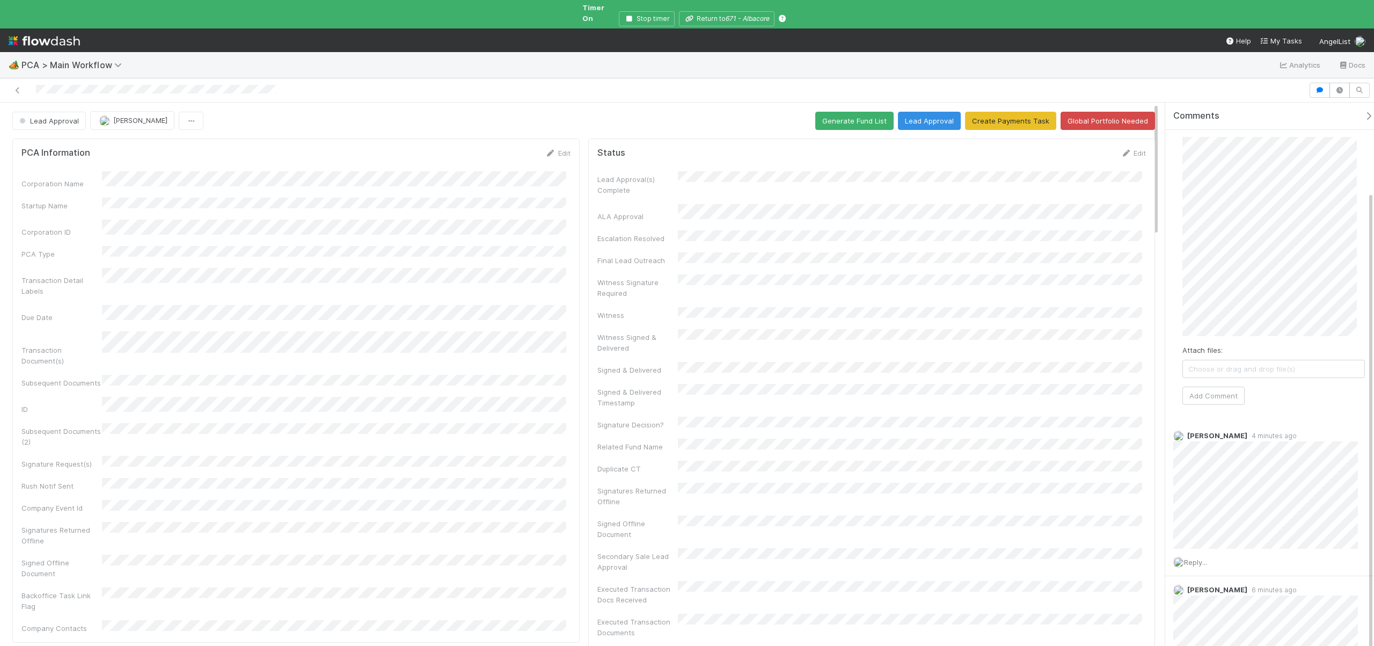
scroll to position [5, 0]
click at [1217, 402] on button "Add Comment" at bounding box center [1213, 411] width 62 height 18
click at [1345, 411] on icon at bounding box center [1350, 414] width 11 height 7
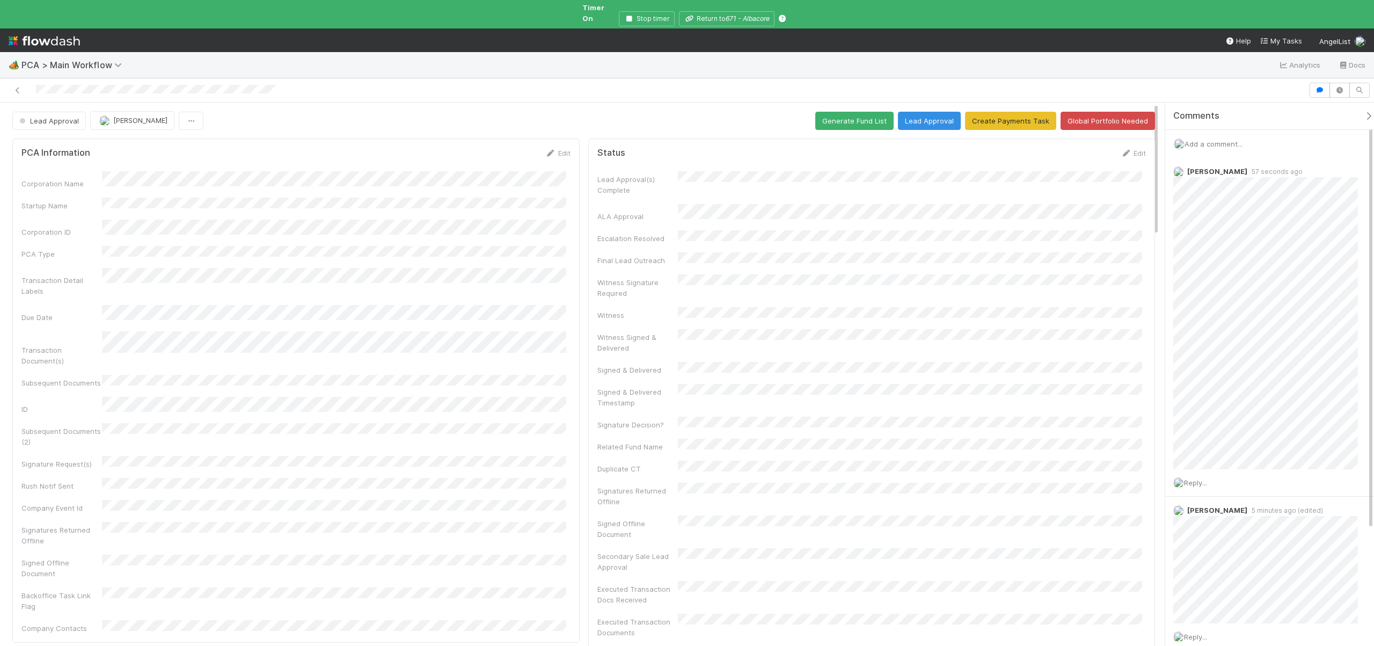
click at [1220, 141] on div "Add a comment..." at bounding box center [1273, 144] width 217 height 28
click at [1220, 140] on div "Add a comment..." at bounding box center [1273, 144] width 217 height 28
click at [1222, 140] on span "Add a comment..." at bounding box center [1213, 144] width 58 height 9
click at [1200, 318] on span "Reply..." at bounding box center [1195, 322] width 23 height 9
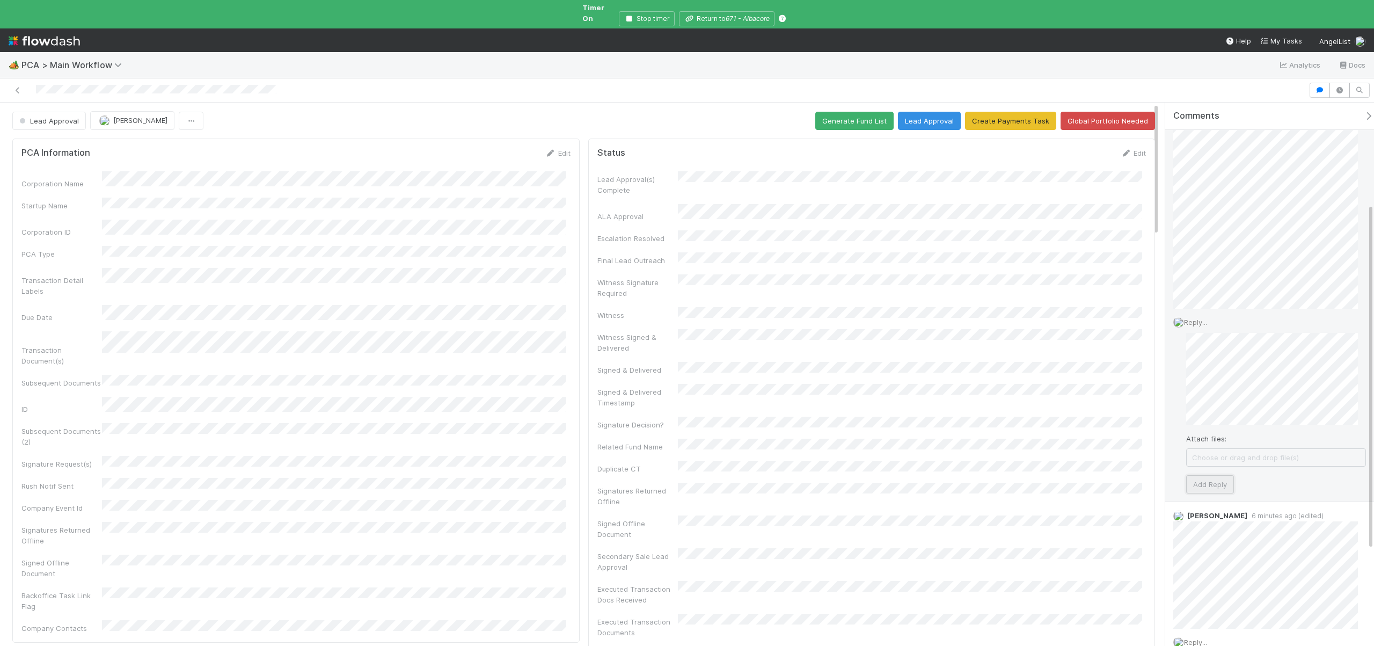
click at [1203, 477] on button "Add Reply" at bounding box center [1210, 484] width 48 height 18
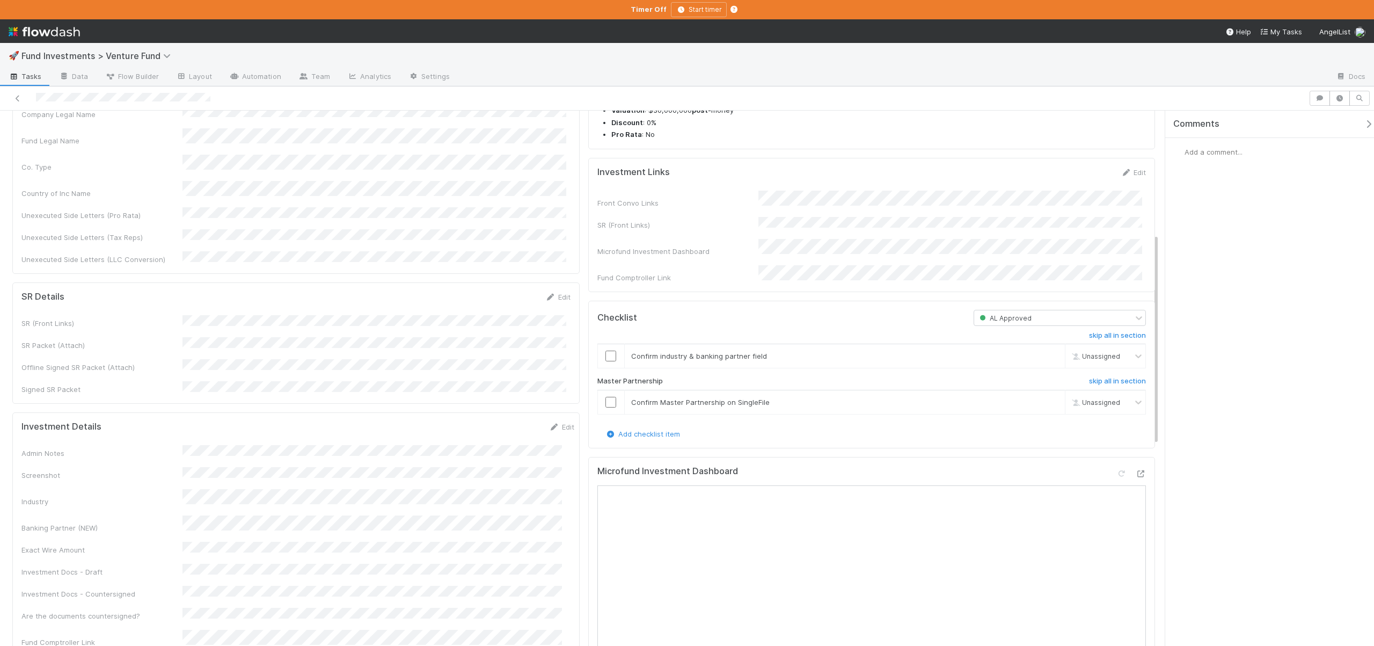
scroll to position [332, 0]
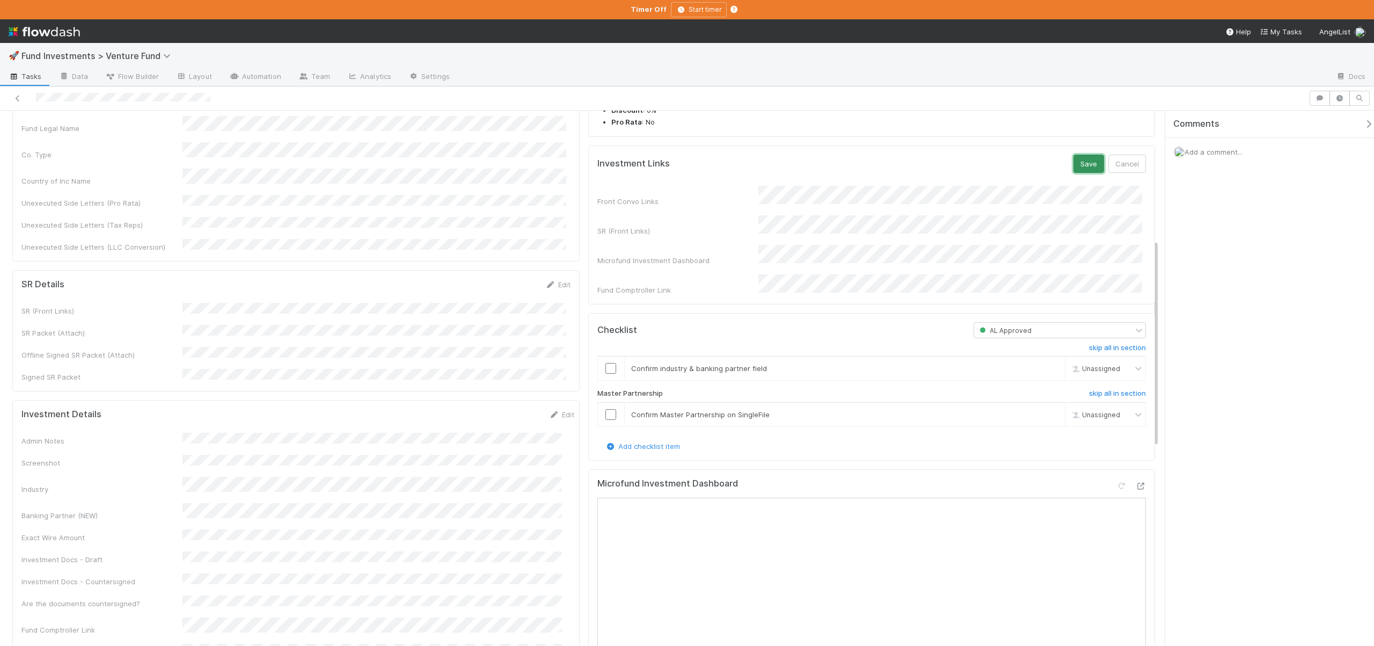
click at [1078, 173] on button "Save" at bounding box center [1088, 164] width 31 height 18
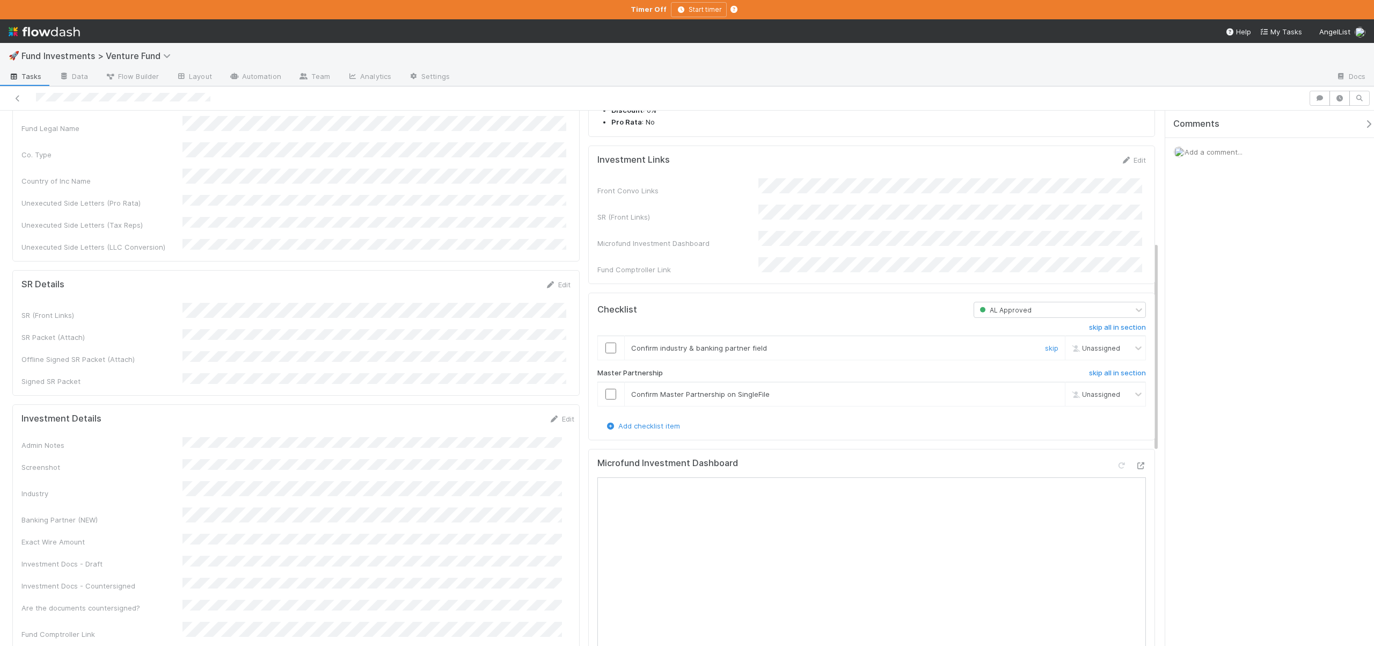
click at [605, 353] on input "checkbox" at bounding box center [610, 347] width 11 height 11
click at [610, 353] on input "checkbox" at bounding box center [610, 347] width 11 height 11
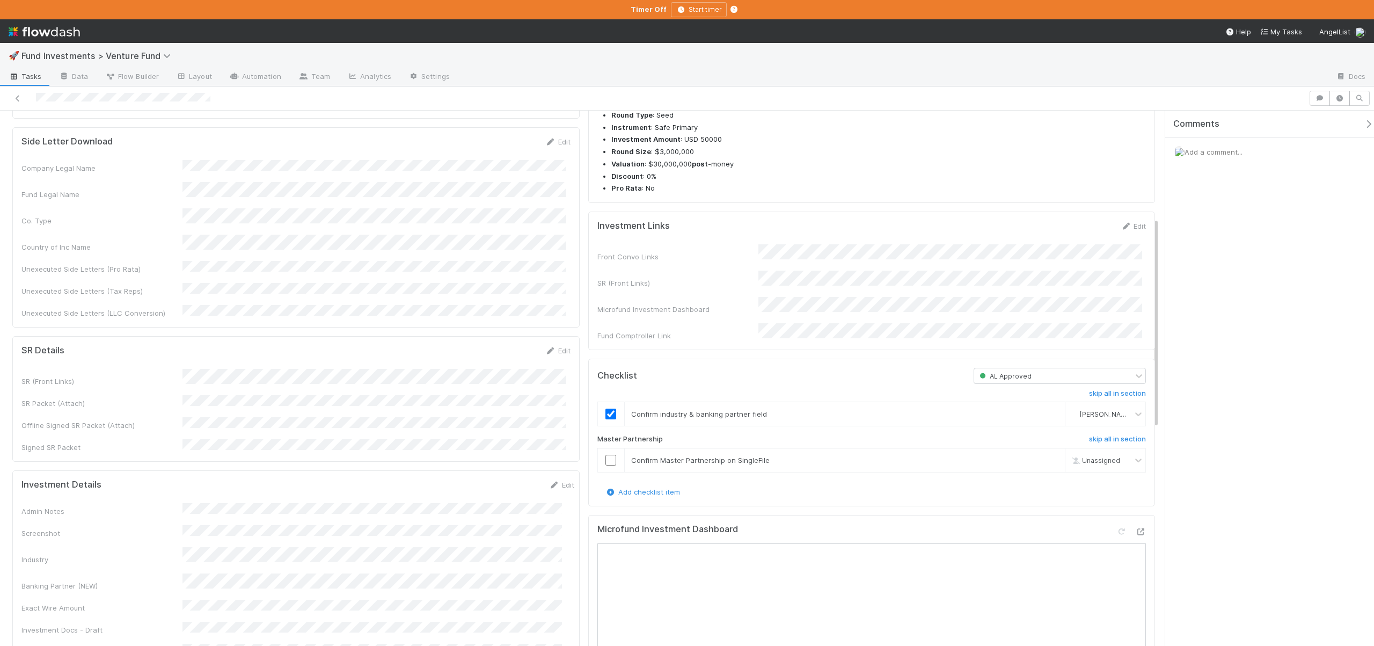
scroll to position [240, 0]
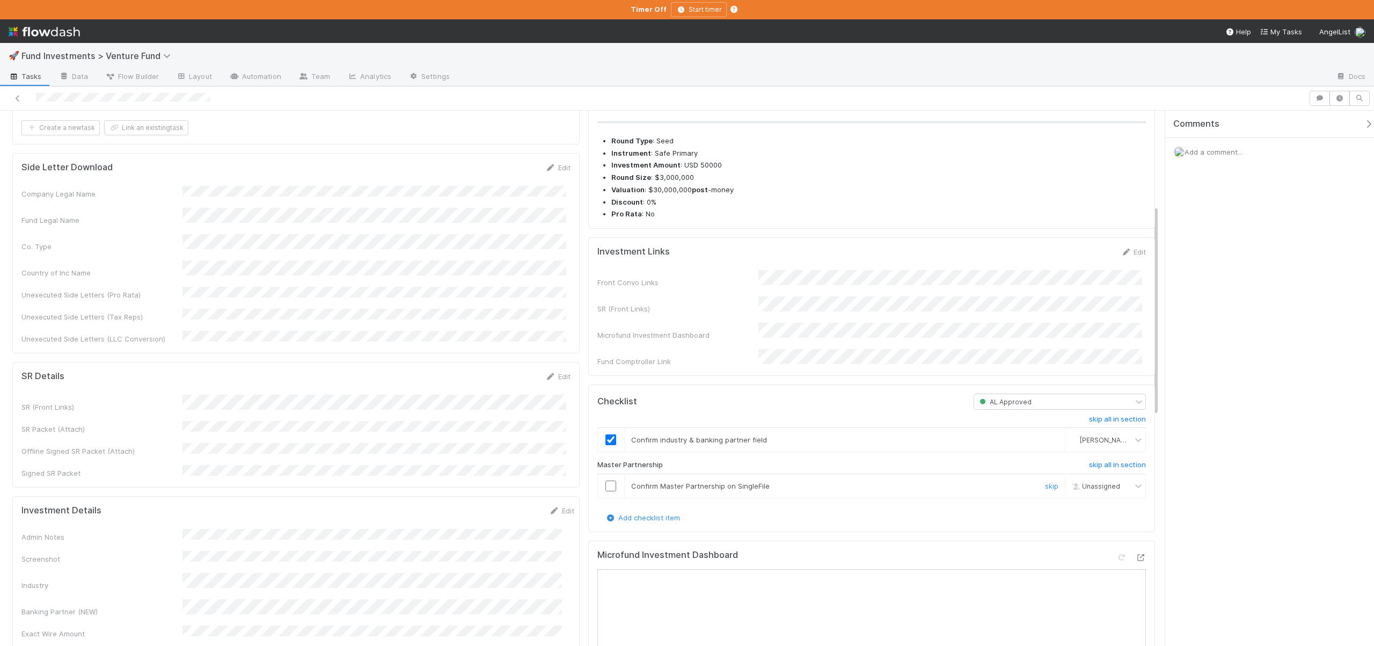
click at [608, 491] on input "checkbox" at bounding box center [610, 485] width 11 height 11
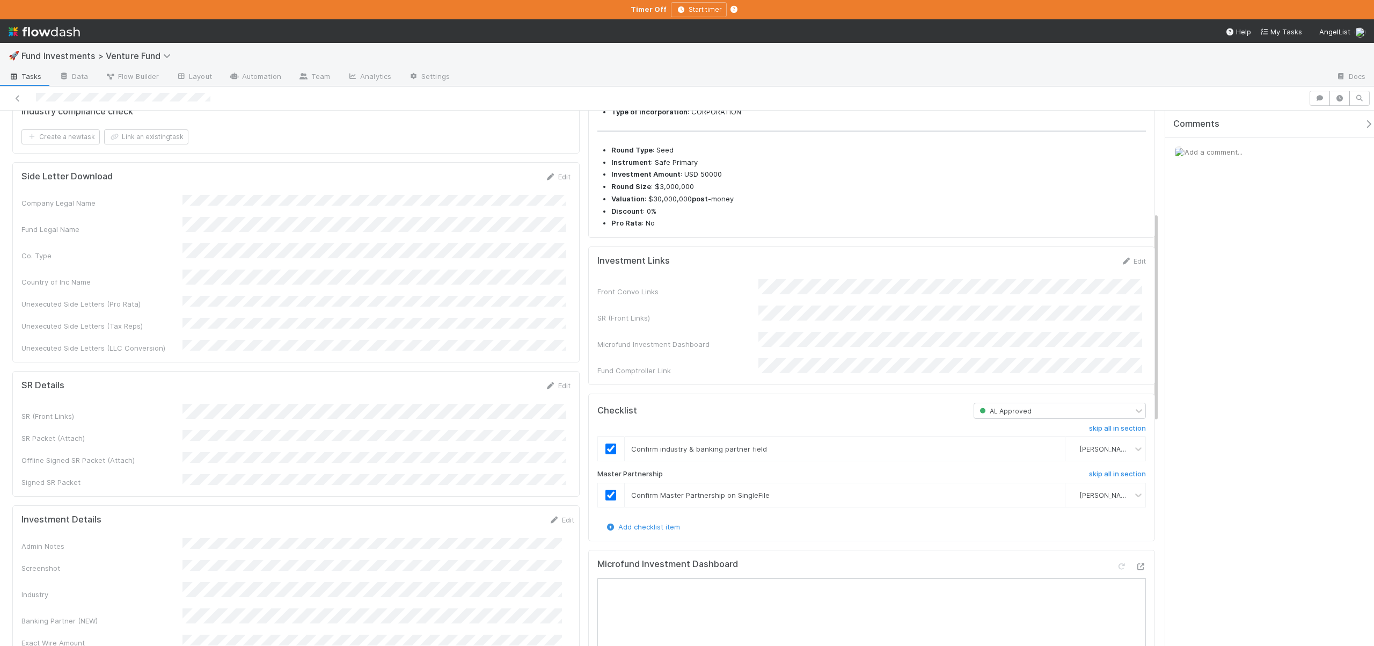
scroll to position [458, 0]
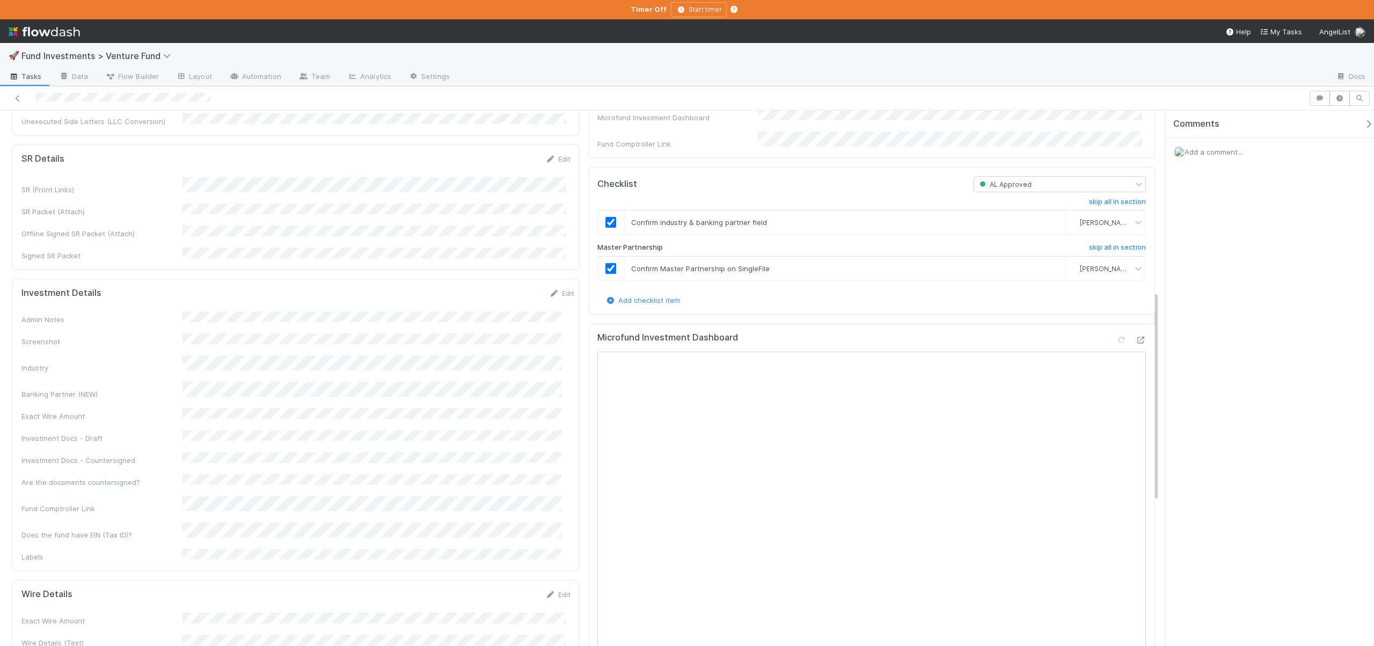
click at [189, 351] on div "Admin Notes Screenshot Industry Banking Partner (NEW) Exact Wire Amount Investm…" at bounding box center [297, 436] width 553 height 251
click at [506, 288] on button "Save" at bounding box center [517, 297] width 31 height 18
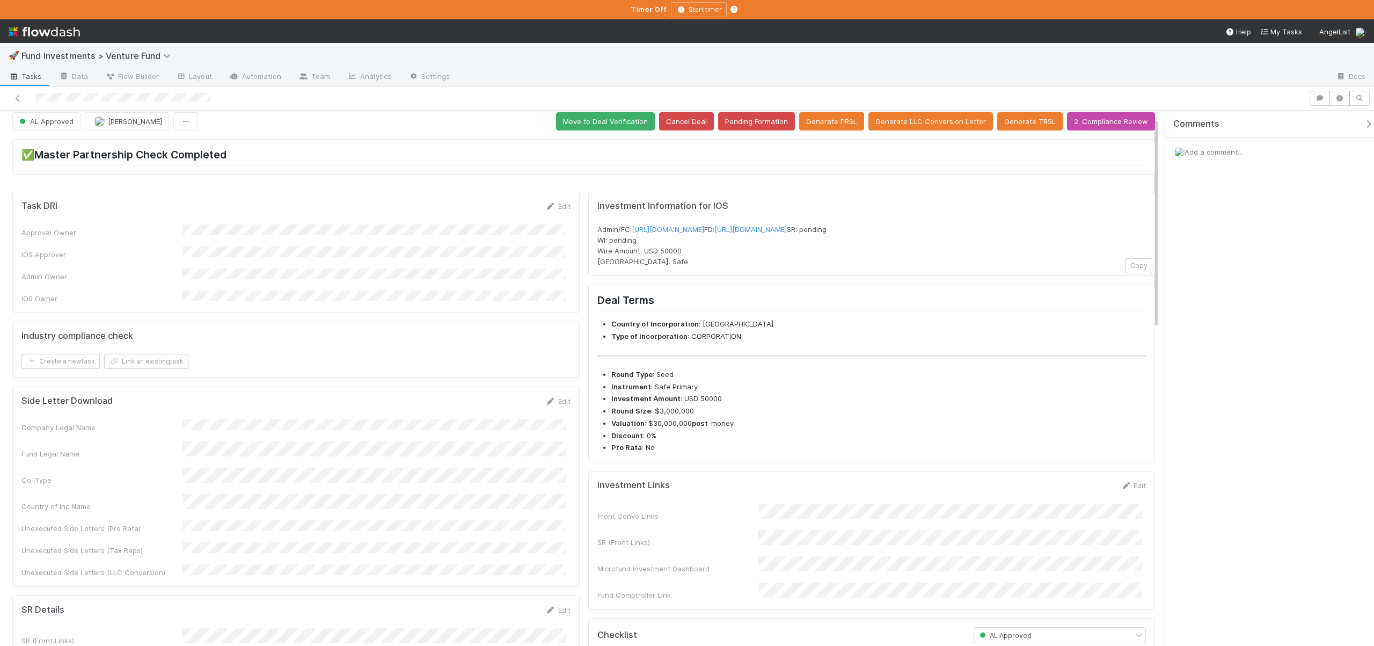
scroll to position [0, 0]
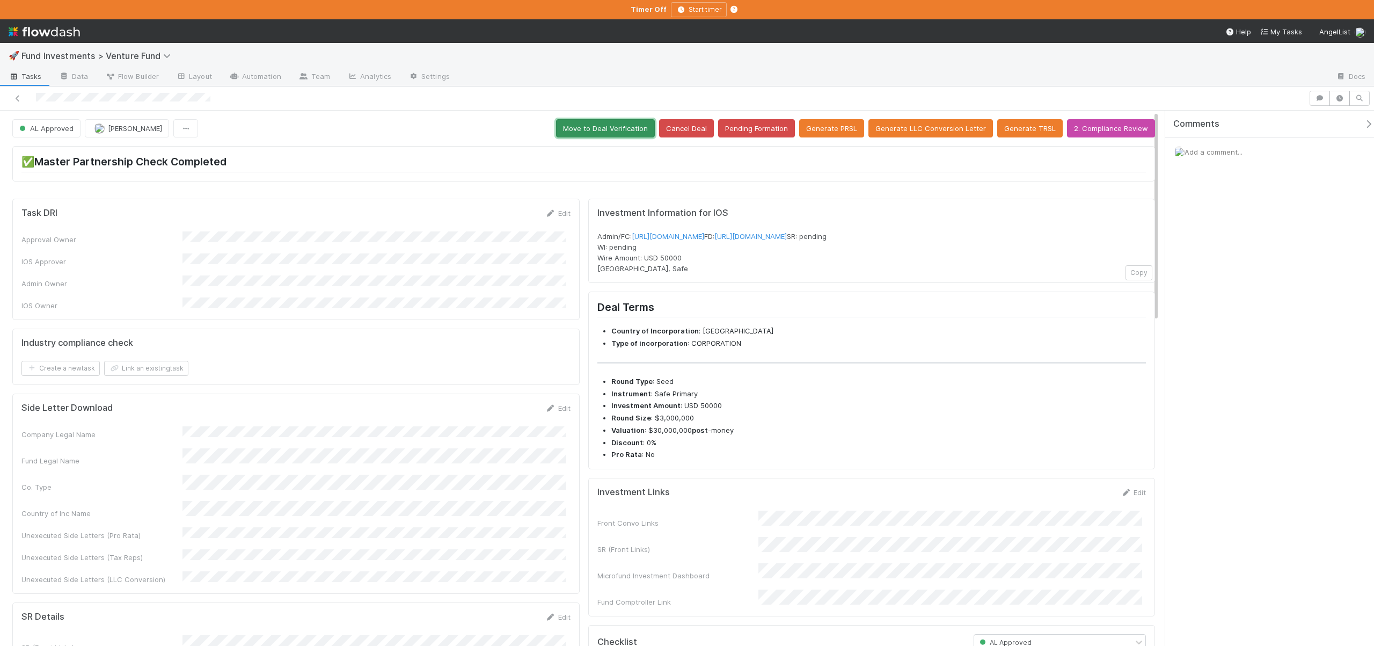
click at [616, 123] on button "Move to Deal Verification" at bounding box center [605, 128] width 99 height 18
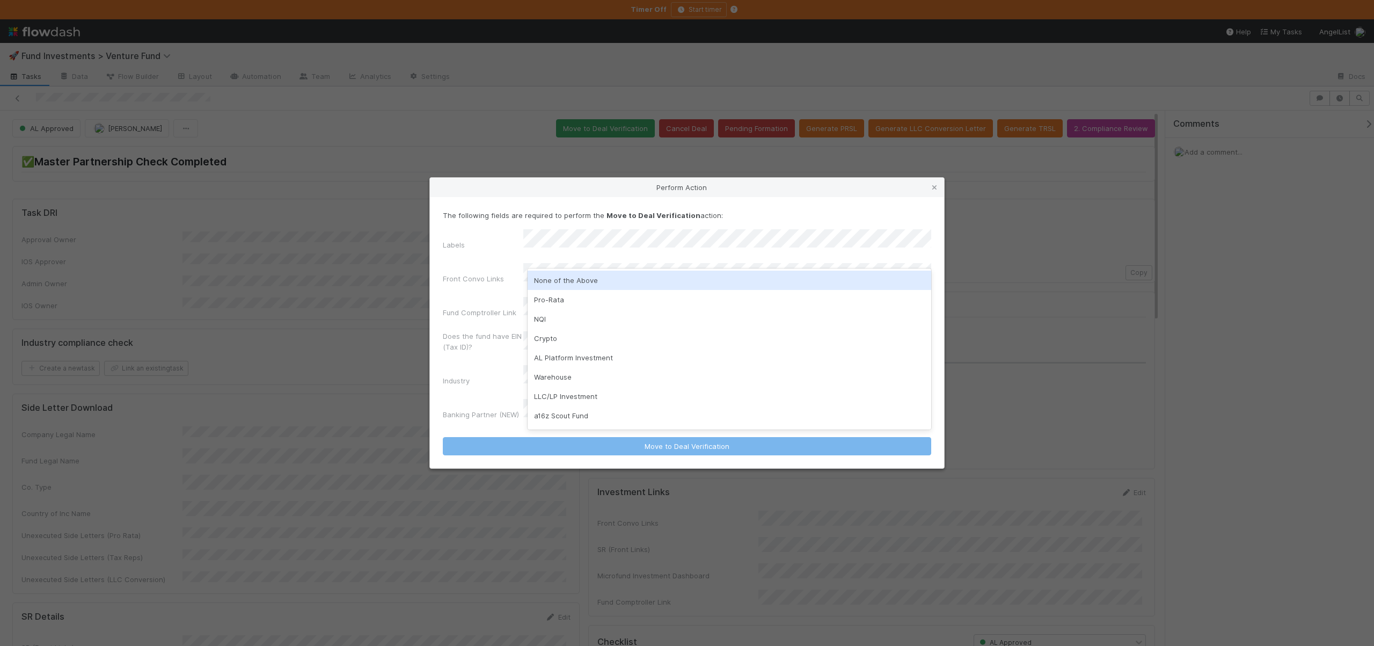
click at [562, 279] on div "None of the Above" at bounding box center [730, 279] width 404 height 19
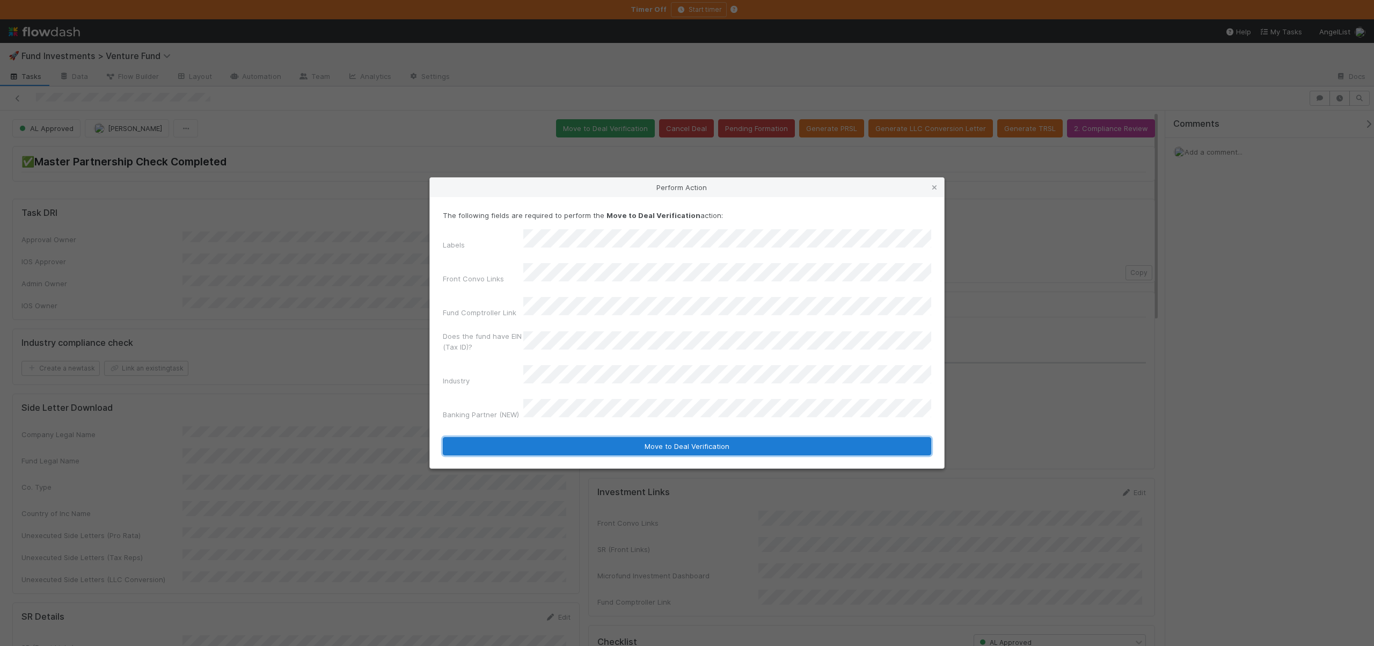
click at [561, 437] on button "Move to Deal Verification" at bounding box center [687, 446] width 488 height 18
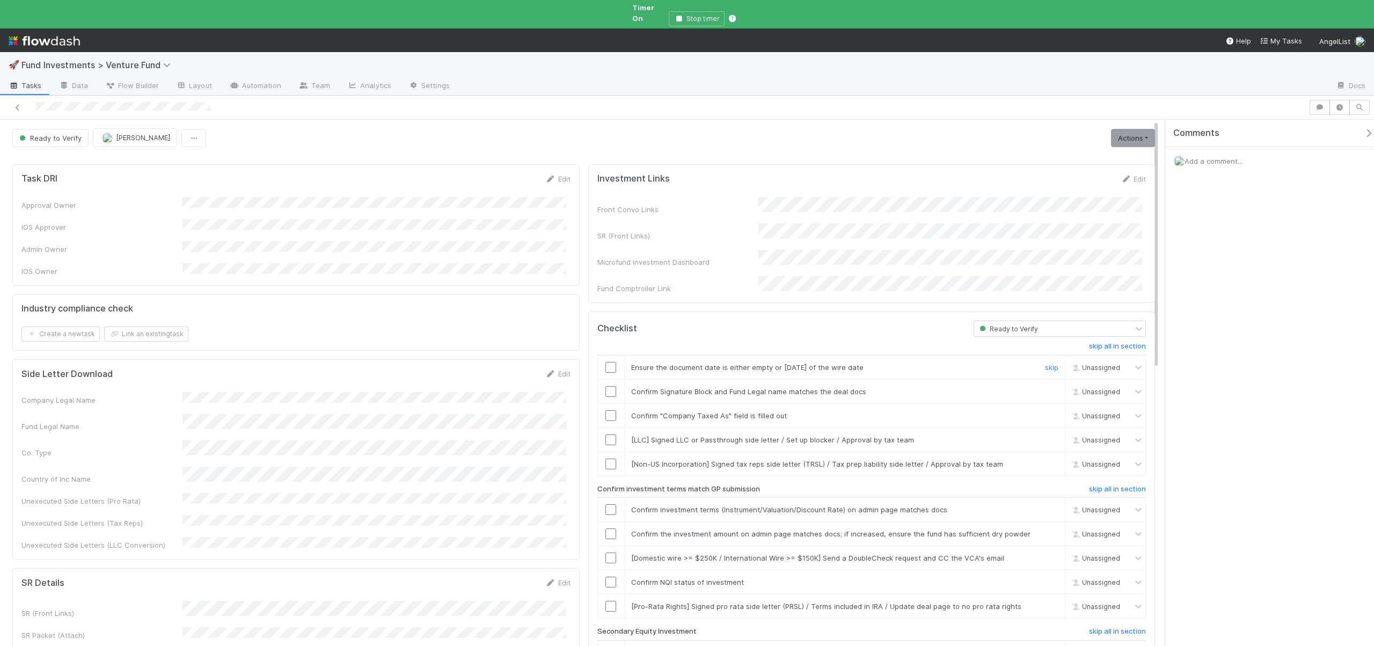
click at [606, 362] on input "checkbox" at bounding box center [610, 367] width 11 height 11
click at [607, 386] on input "checkbox" at bounding box center [610, 391] width 11 height 11
click at [611, 410] on input "checkbox" at bounding box center [610, 415] width 11 height 11
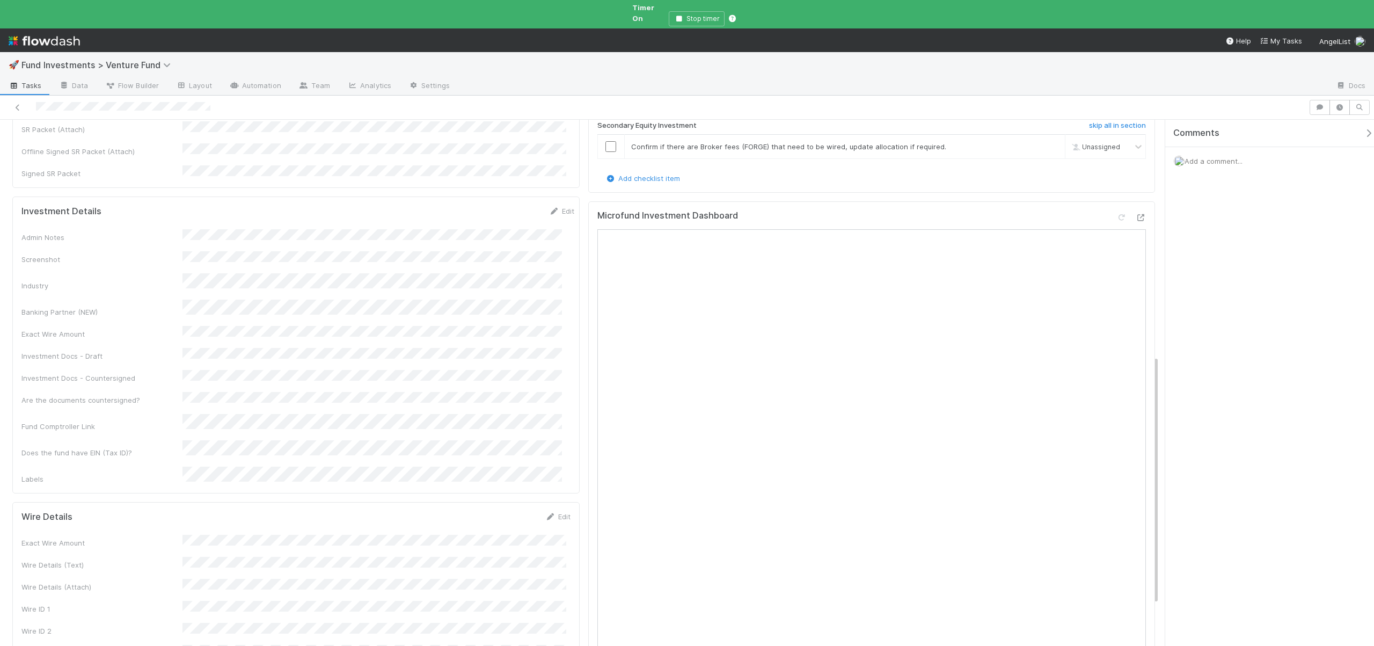
scroll to position [506, 0]
click at [504, 510] on button "Save" at bounding box center [513, 519] width 31 height 18
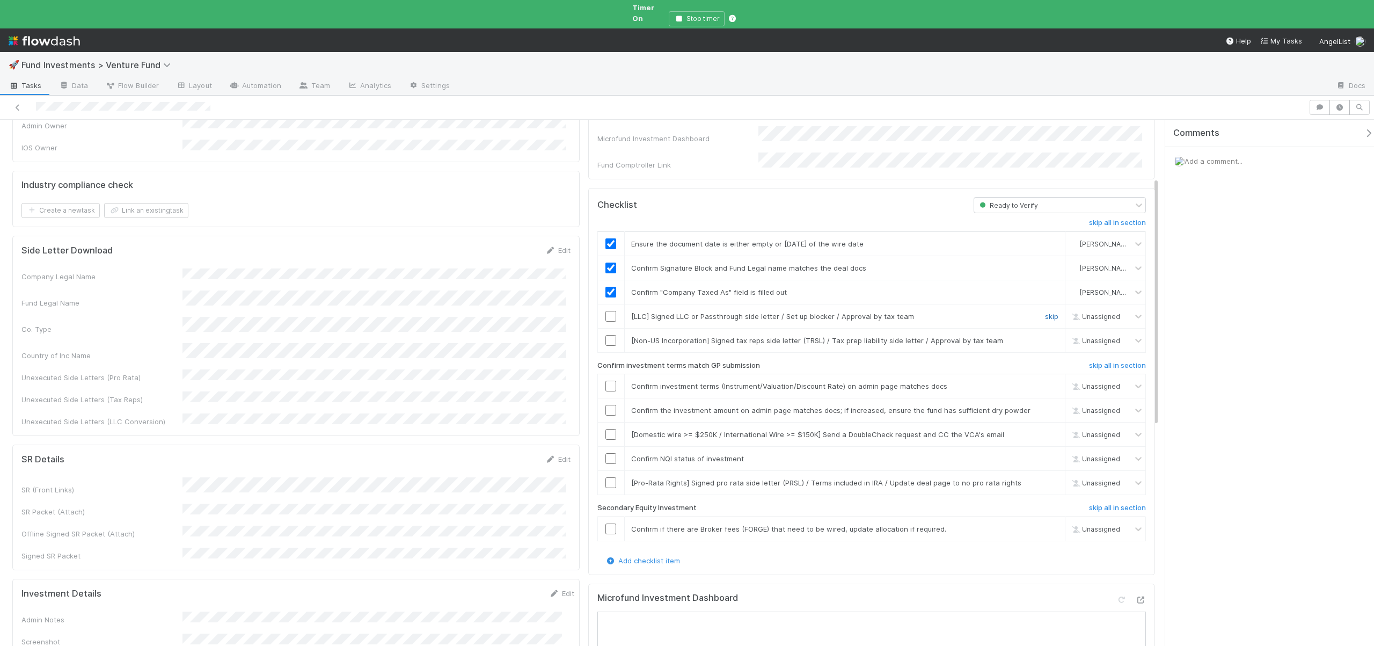
click at [1045, 312] on link "skip" at bounding box center [1051, 316] width 13 height 9
click at [1045, 336] on link "skip" at bounding box center [1051, 340] width 13 height 9
click at [607, 380] on input "checkbox" at bounding box center [610, 385] width 11 height 11
click at [607, 405] on input "checkbox" at bounding box center [610, 410] width 11 height 11
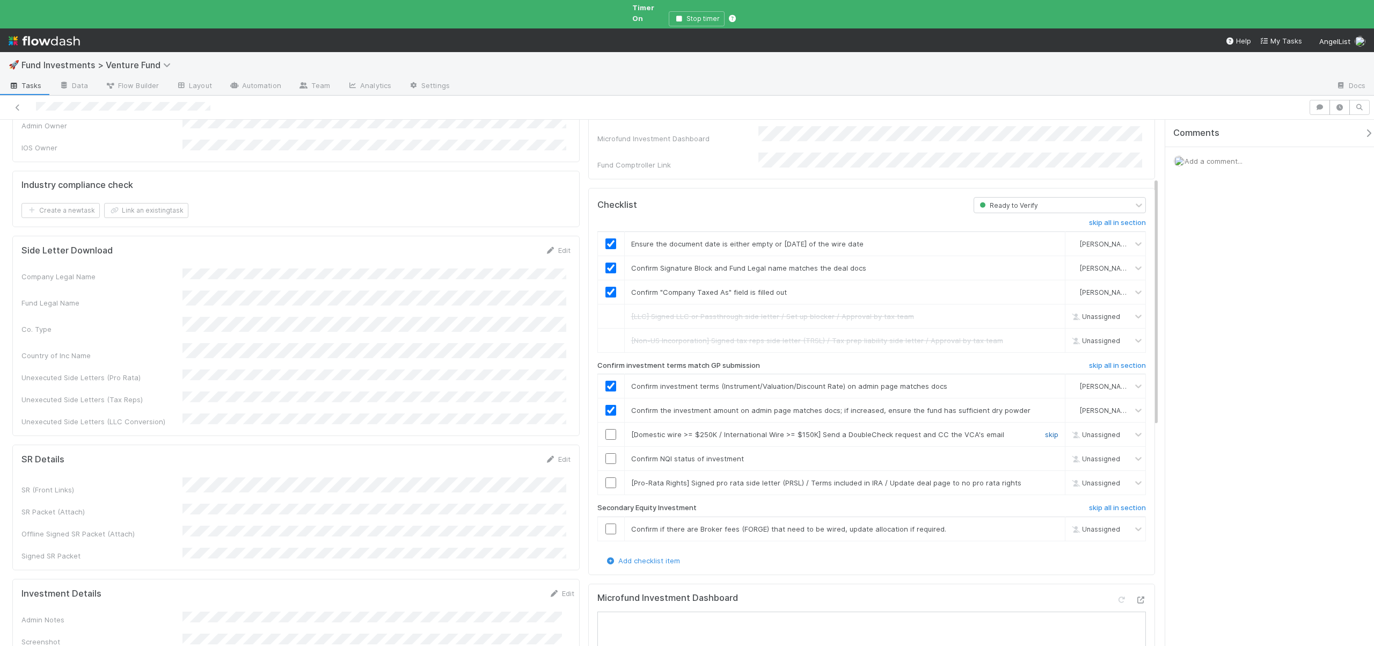
click at [1045, 430] on link "skip" at bounding box center [1051, 434] width 13 height 9
click at [605, 453] on input "checkbox" at bounding box center [610, 458] width 11 height 11
click at [1045, 478] on link "skip" at bounding box center [1051, 482] width 13 height 9
click at [1097, 503] on h6 "skip all in section" at bounding box center [1117, 507] width 57 height 9
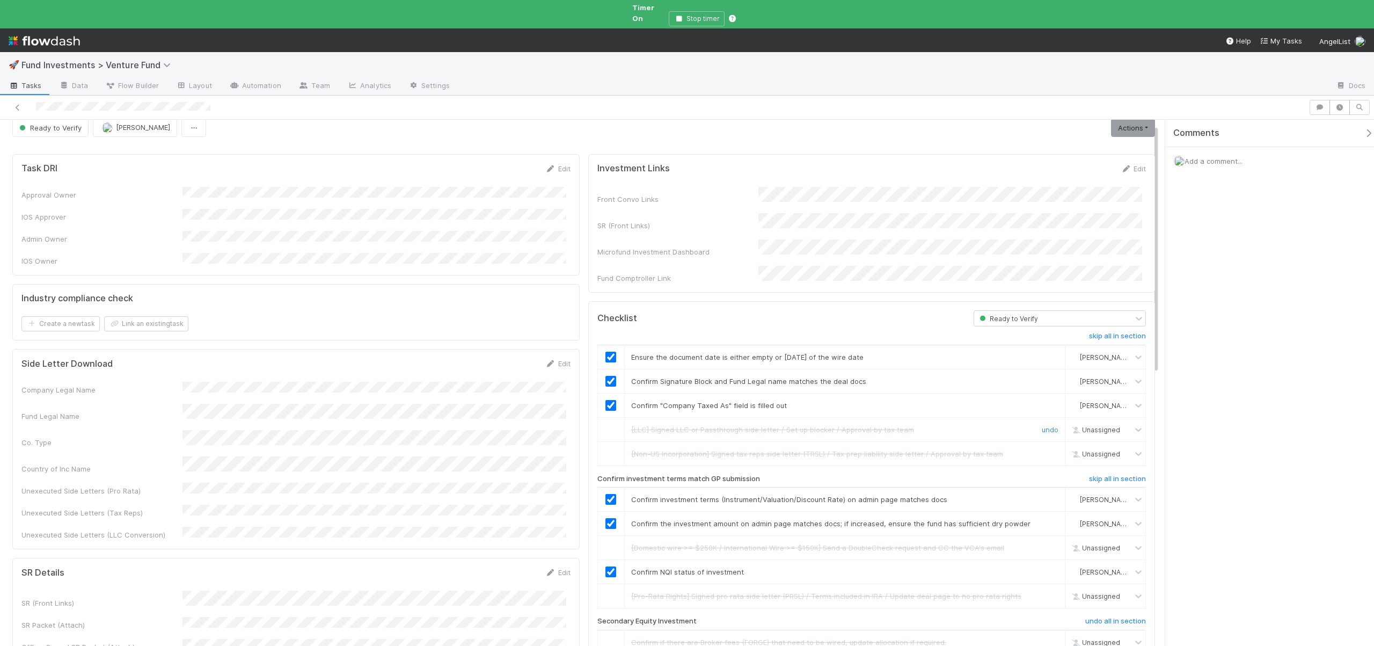
scroll to position [0, 0]
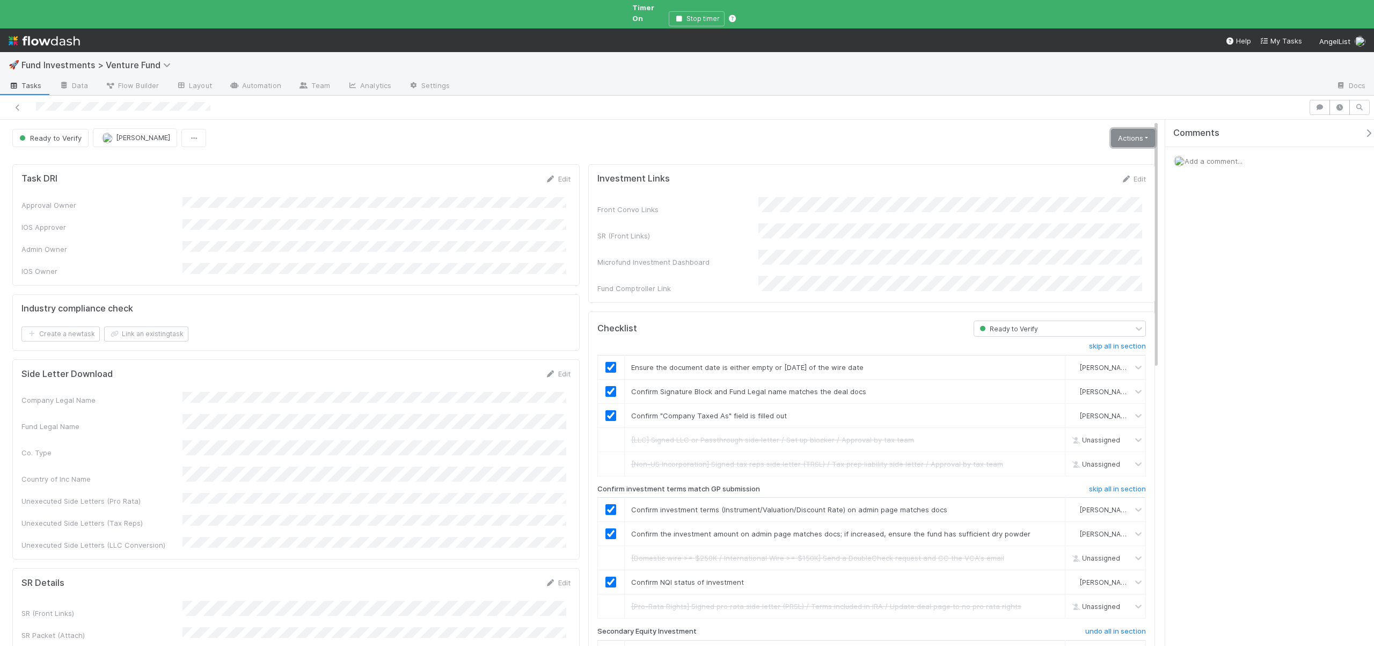
click at [1124, 133] on link "Actions" at bounding box center [1133, 138] width 44 height 18
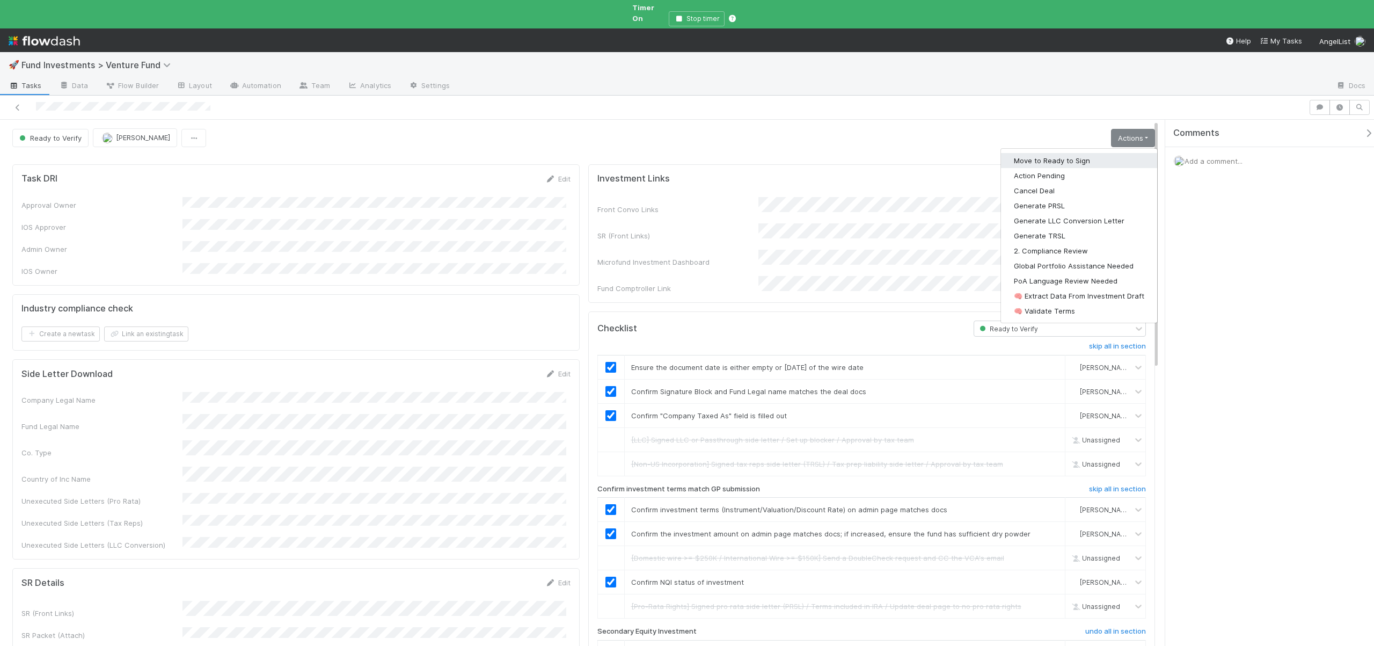
click at [1030, 153] on button "Move to Ready to Sign" at bounding box center [1079, 160] width 156 height 15
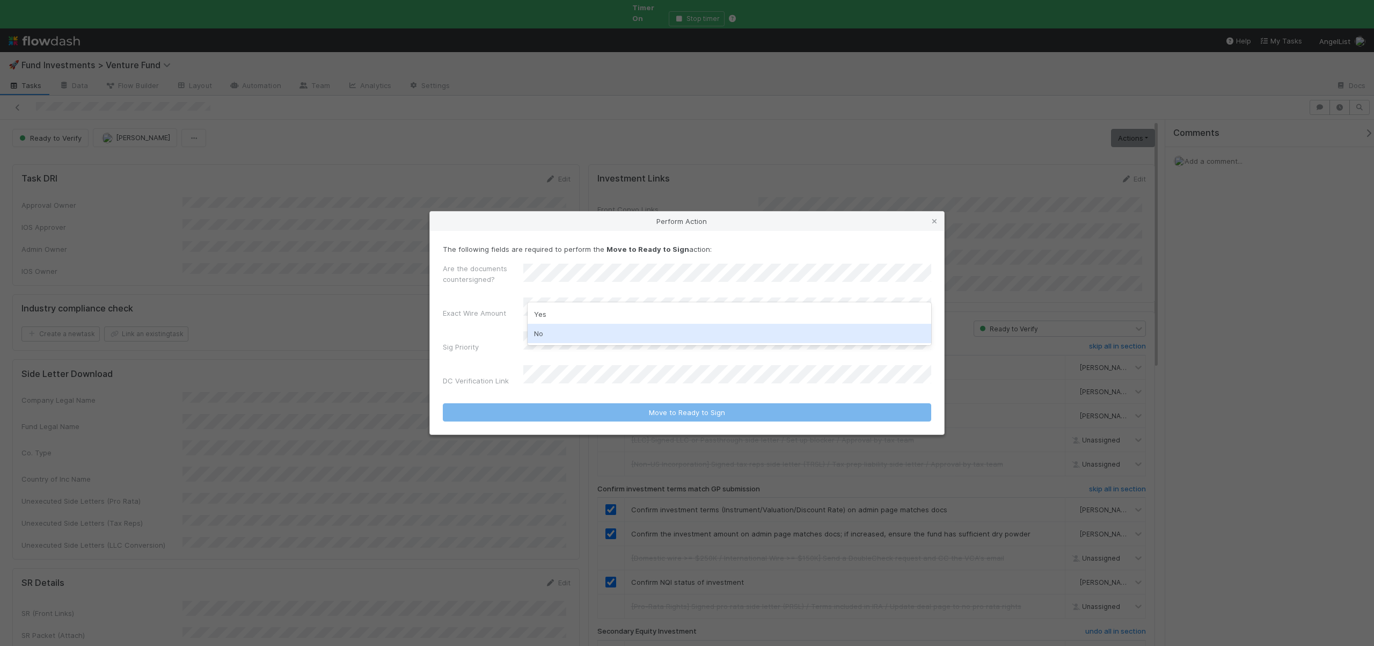
click at [549, 325] on div "No" at bounding box center [730, 333] width 404 height 19
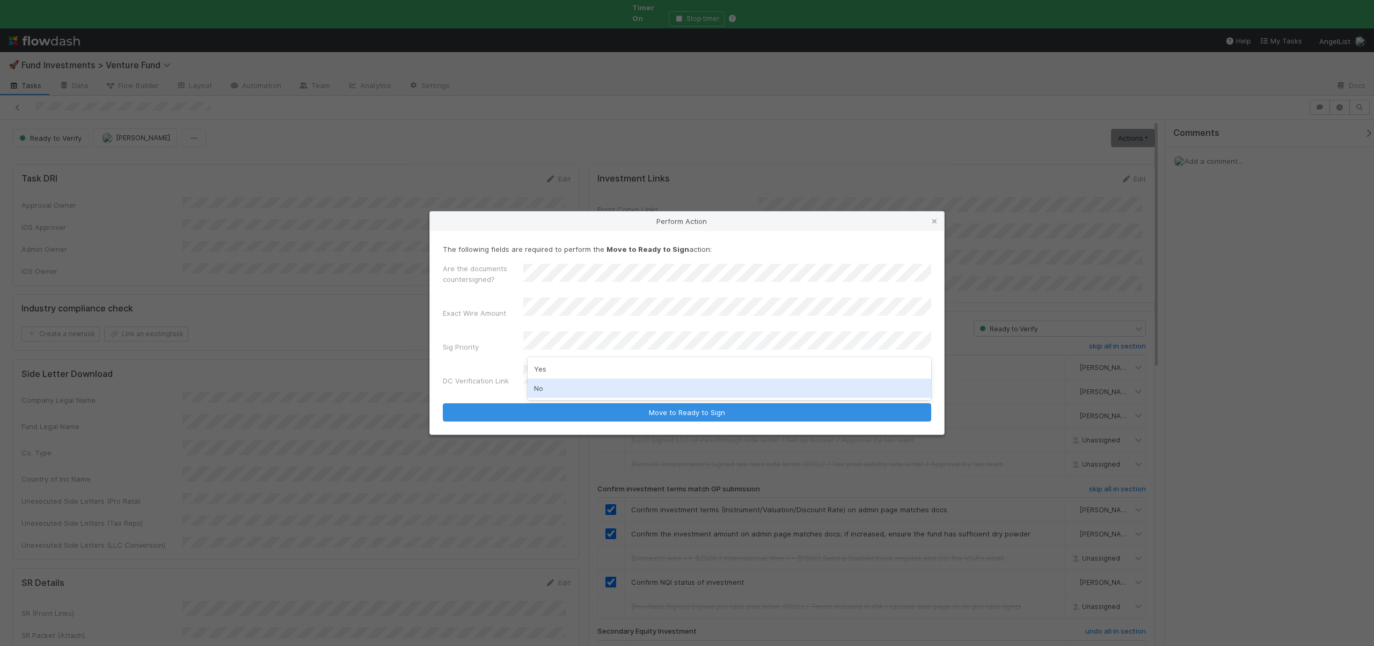
click at [541, 386] on div "No" at bounding box center [730, 387] width 404 height 19
click at [443, 403] on button "Move to Ready to Sign" at bounding box center [687, 412] width 488 height 18
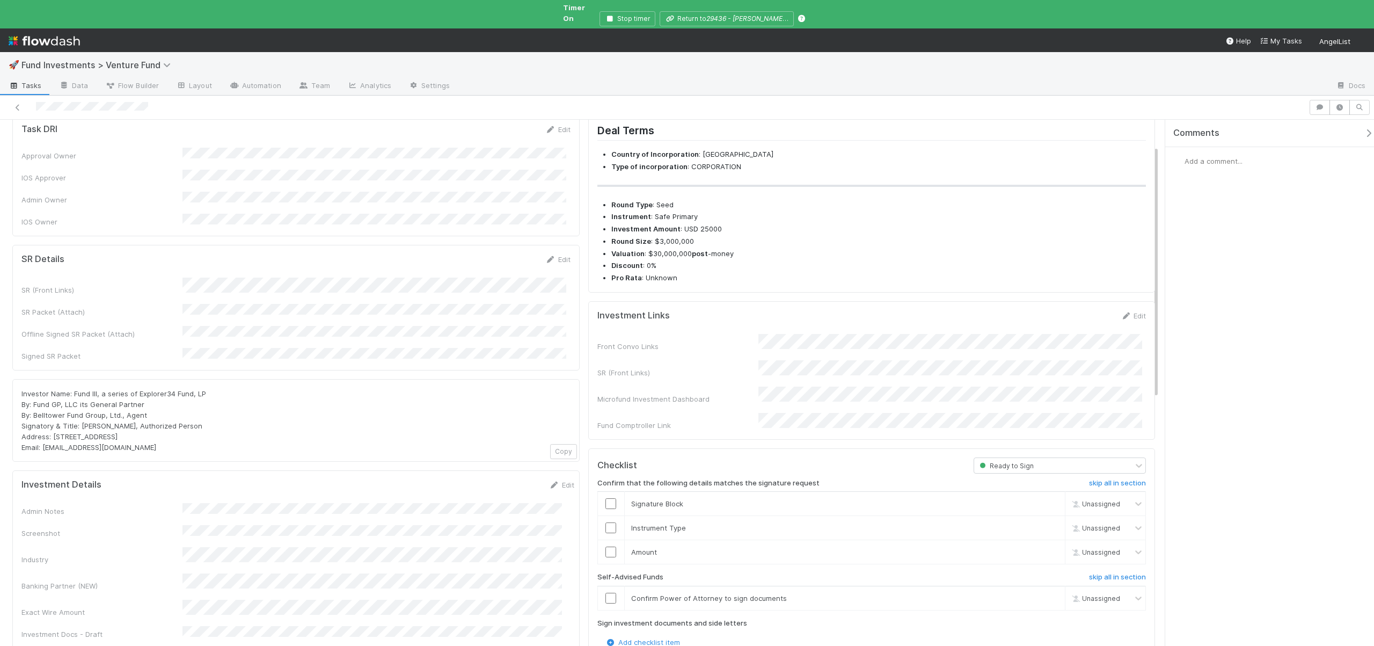
scroll to position [63, 0]
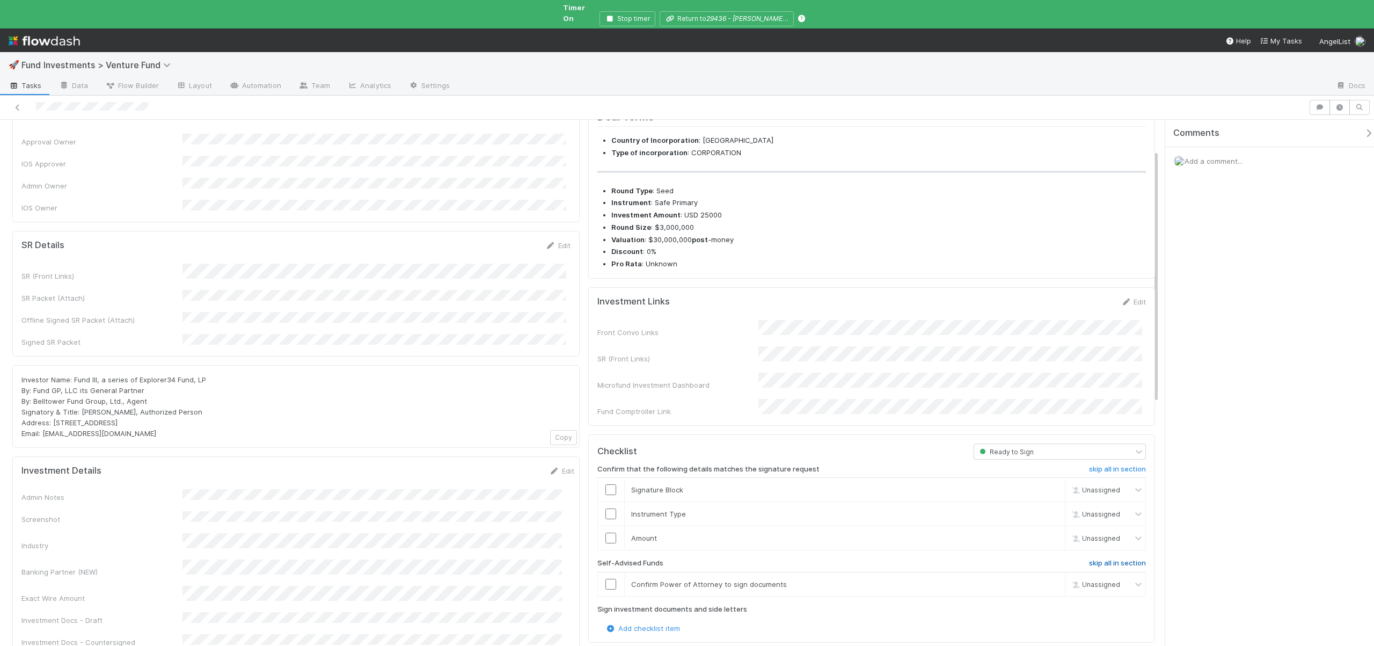
click at [1116, 559] on h6 "skip all in section" at bounding box center [1117, 563] width 57 height 9
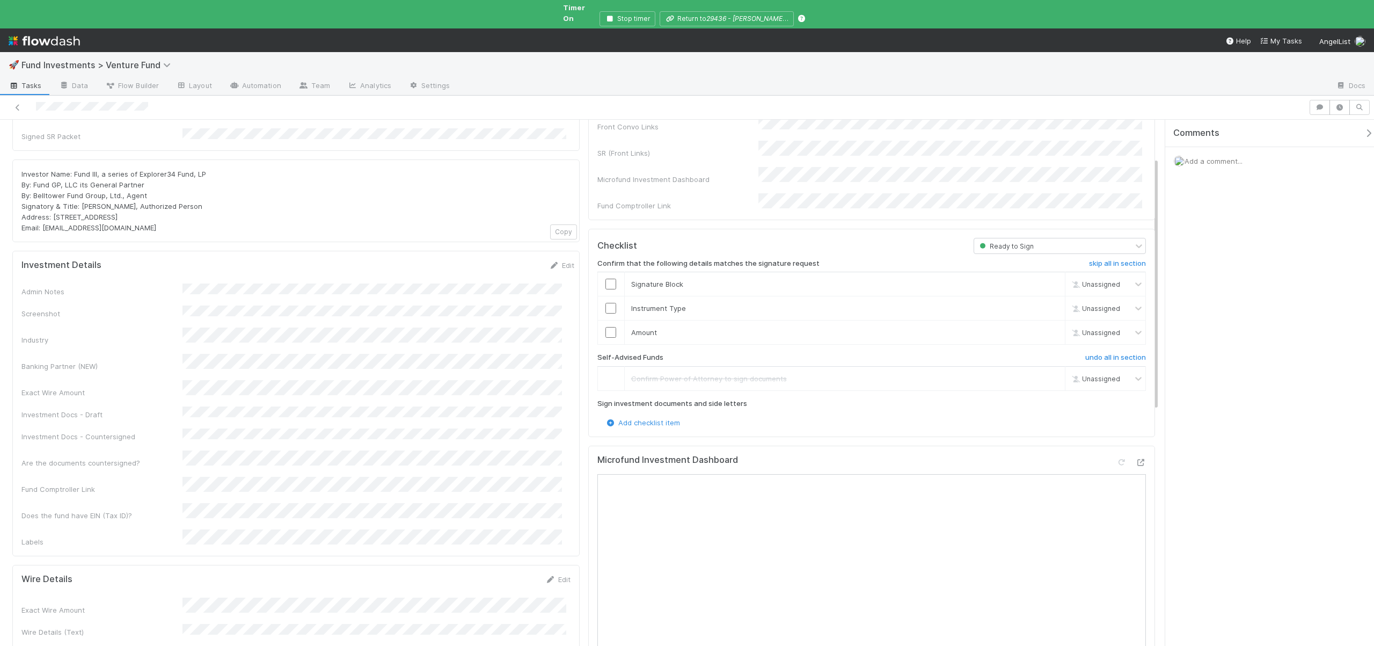
scroll to position [282, 0]
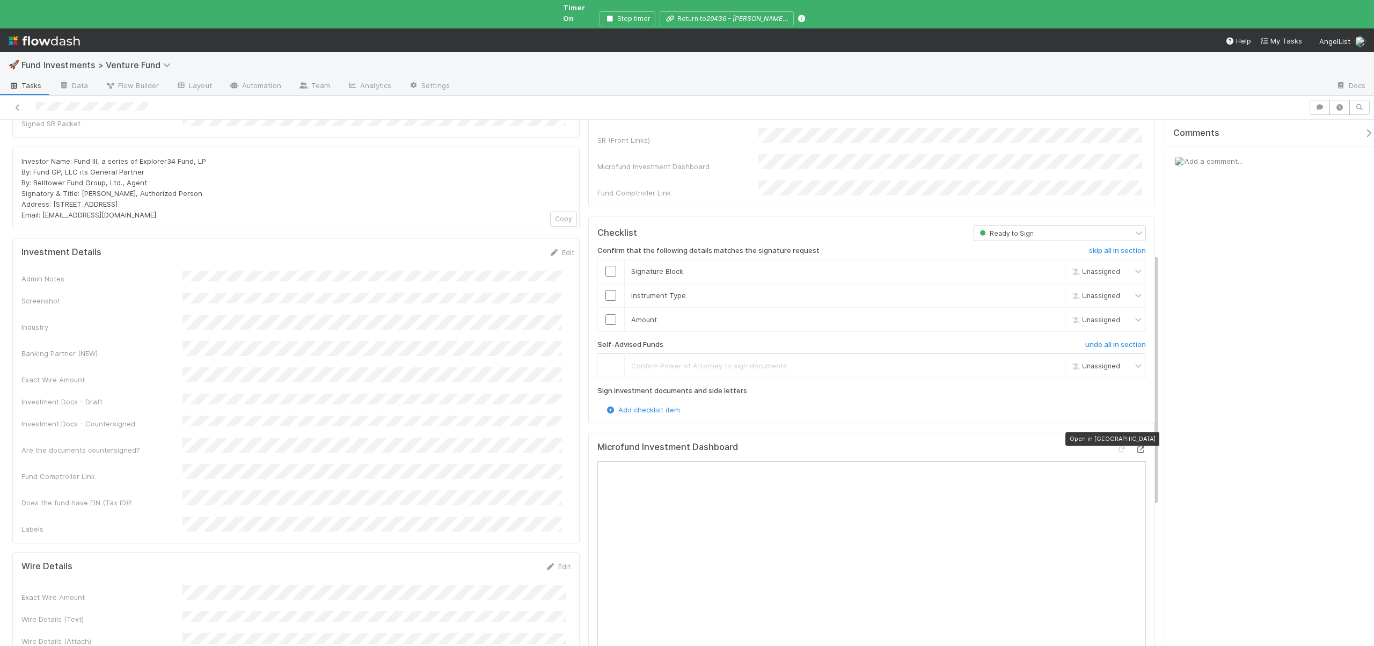
click at [1135, 446] on icon at bounding box center [1140, 449] width 11 height 7
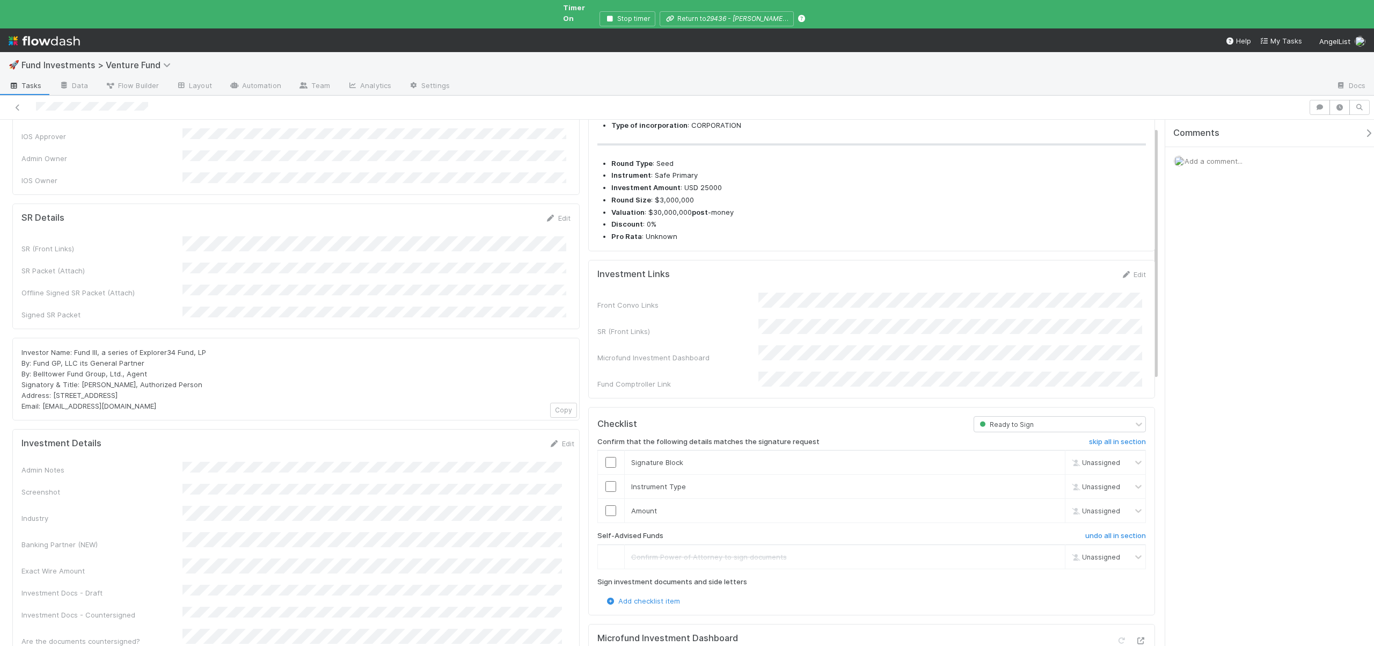
scroll to position [102, 0]
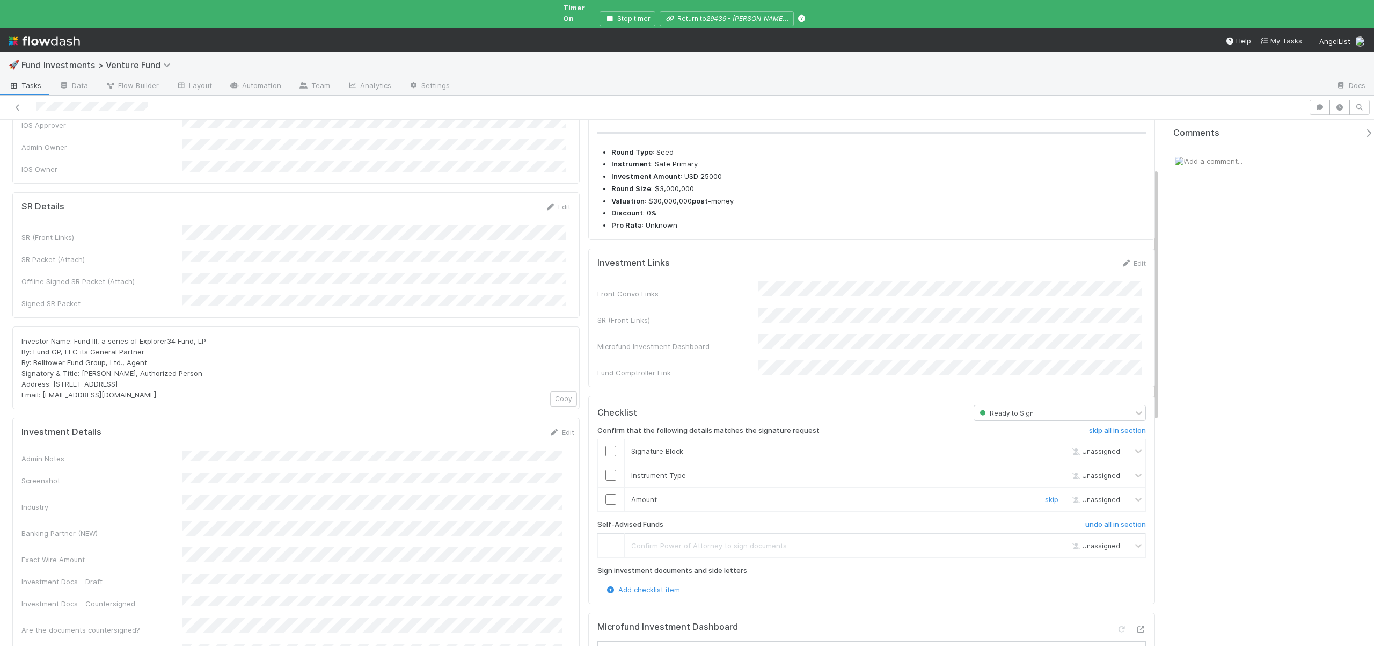
click at [606, 494] on input "checkbox" at bounding box center [610, 499] width 11 height 11
click at [608, 470] on input "checkbox" at bounding box center [610, 475] width 11 height 11
click at [605, 470] on input "checkbox" at bounding box center [610, 475] width 11 height 11
click at [607, 445] on input "checkbox" at bounding box center [610, 450] width 11 height 11
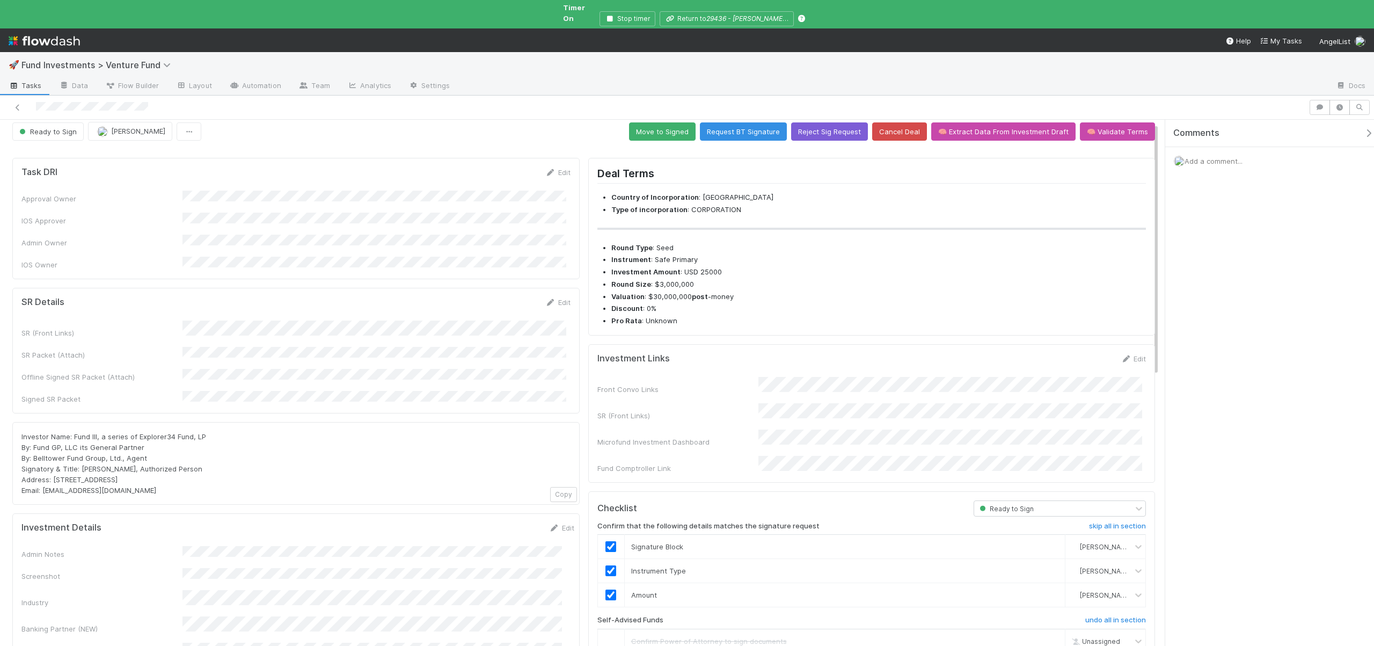
scroll to position [0, 0]
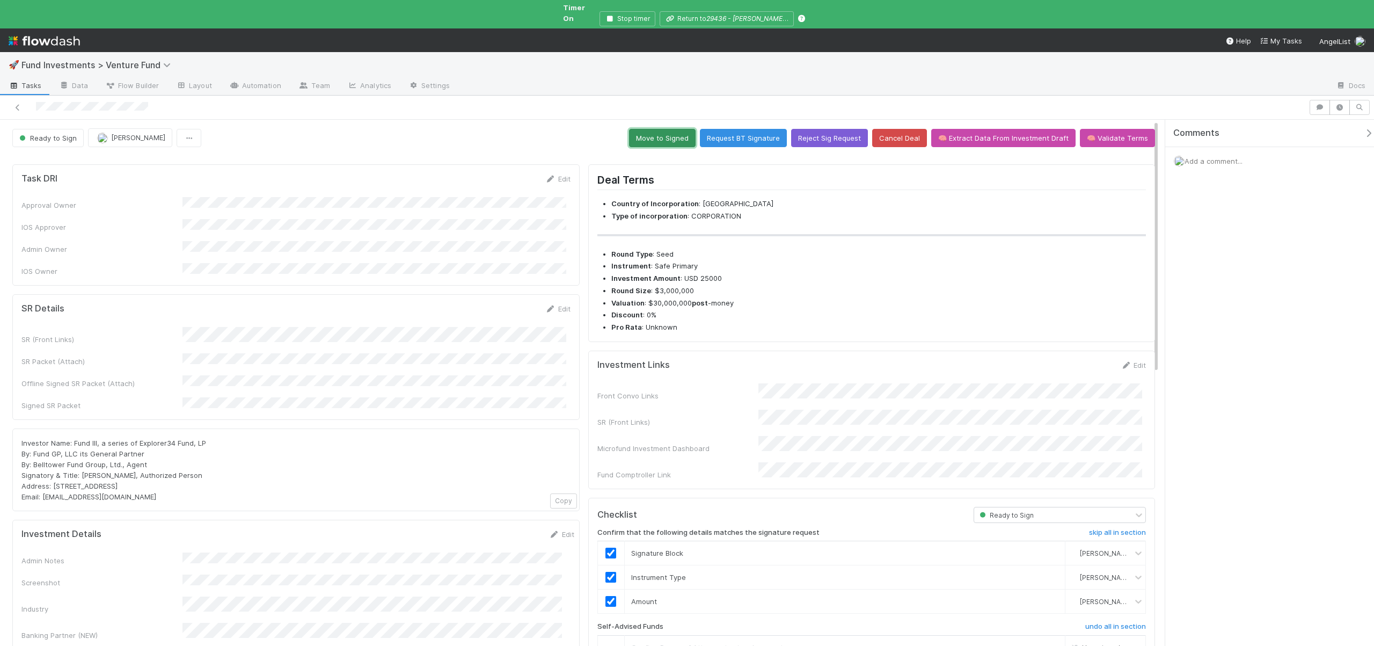
click at [652, 129] on button "Move to Signed" at bounding box center [662, 138] width 67 height 18
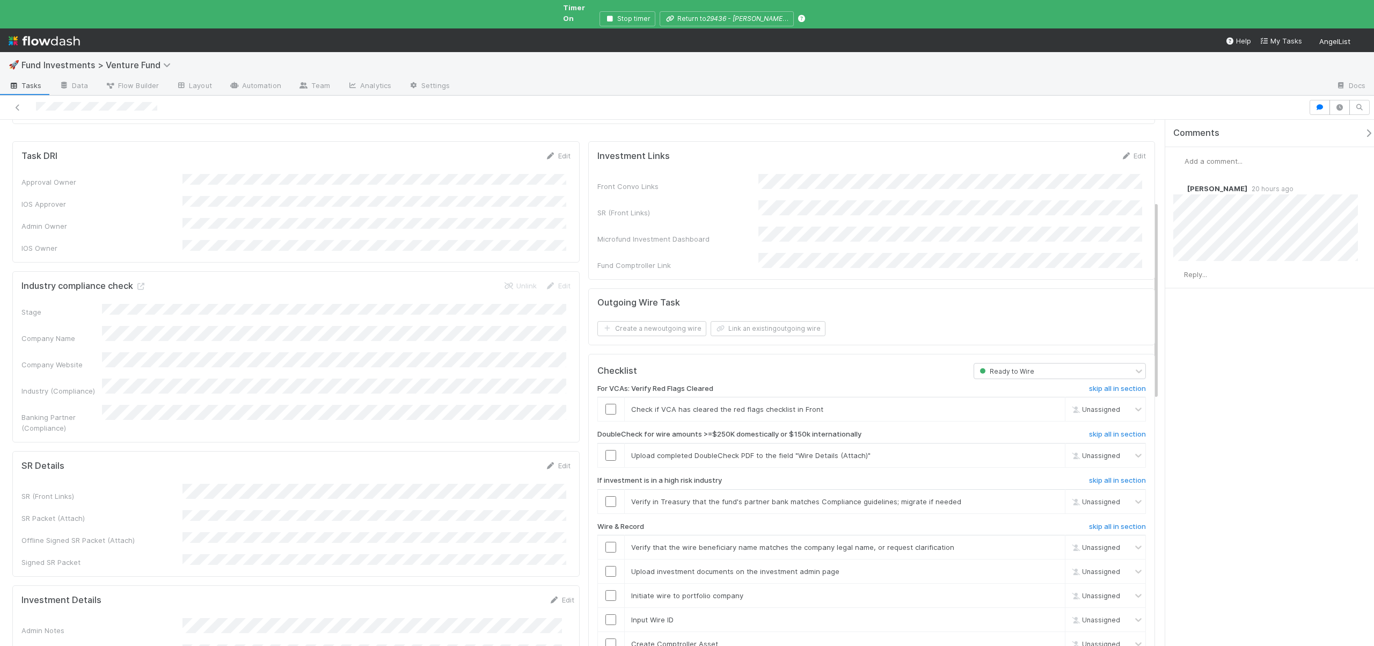
scroll to position [237, 0]
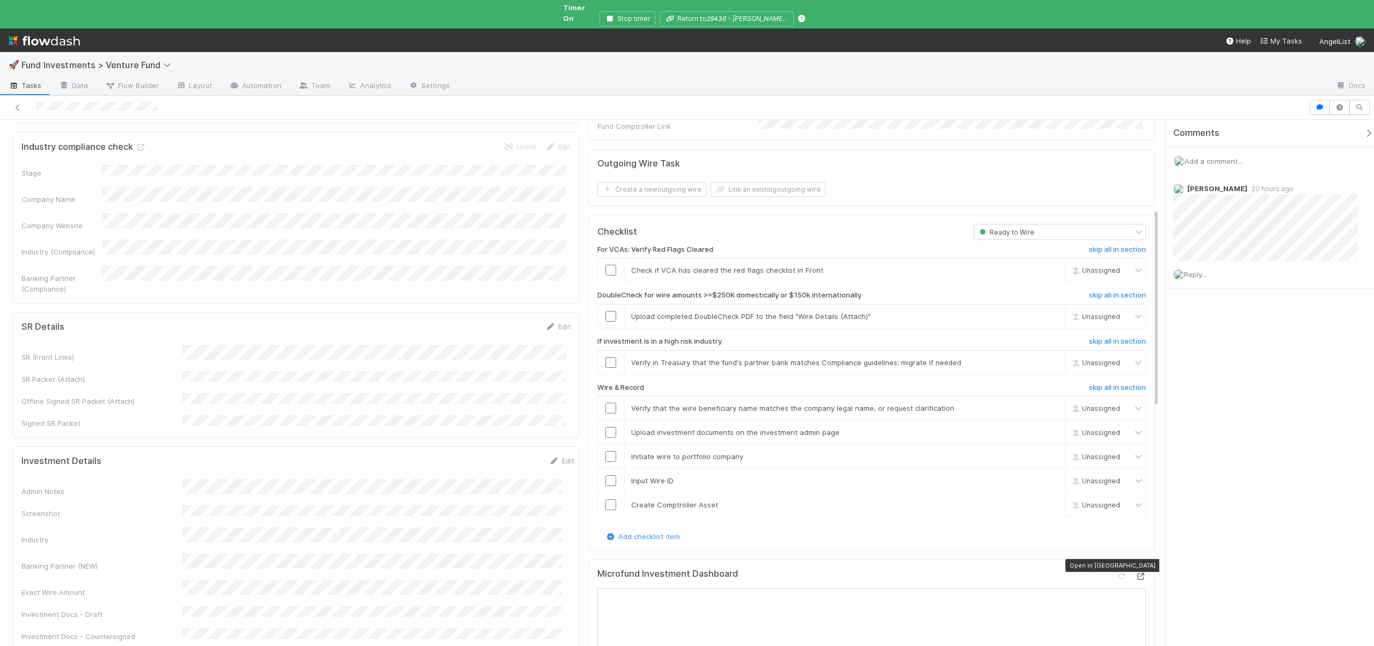
click at [1135, 573] on icon at bounding box center [1140, 576] width 11 height 7
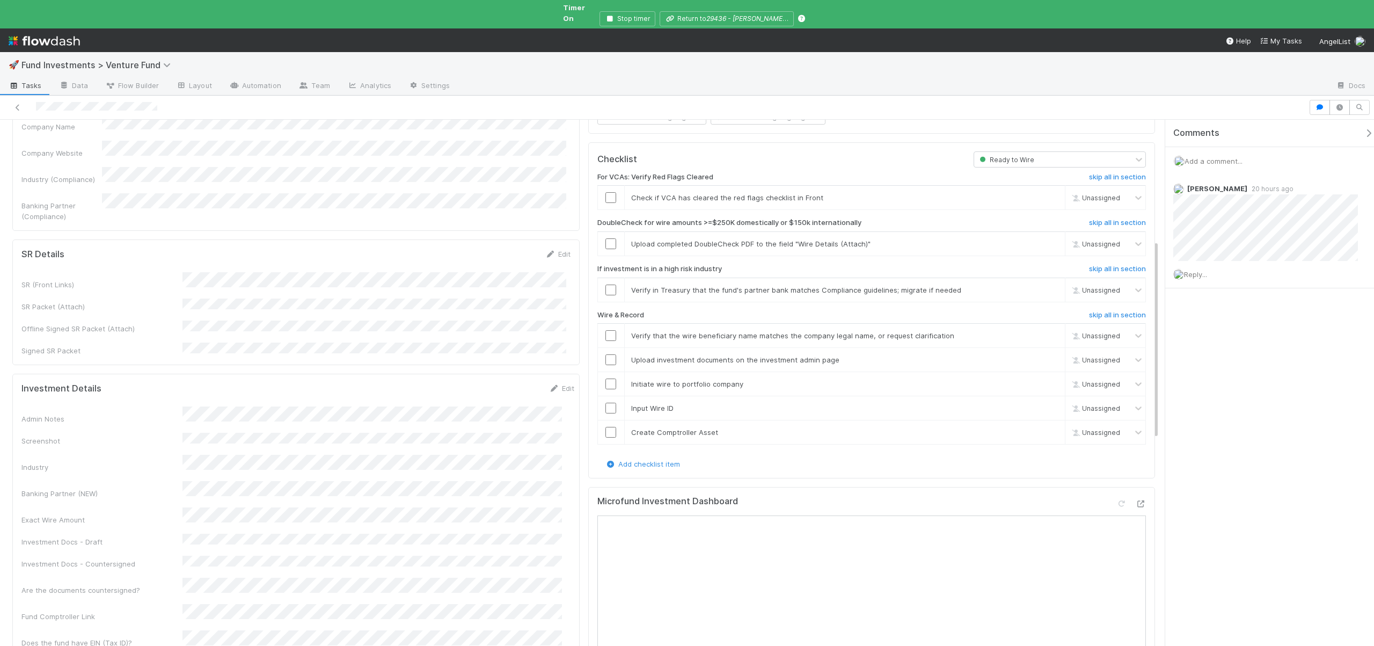
scroll to position [247, 0]
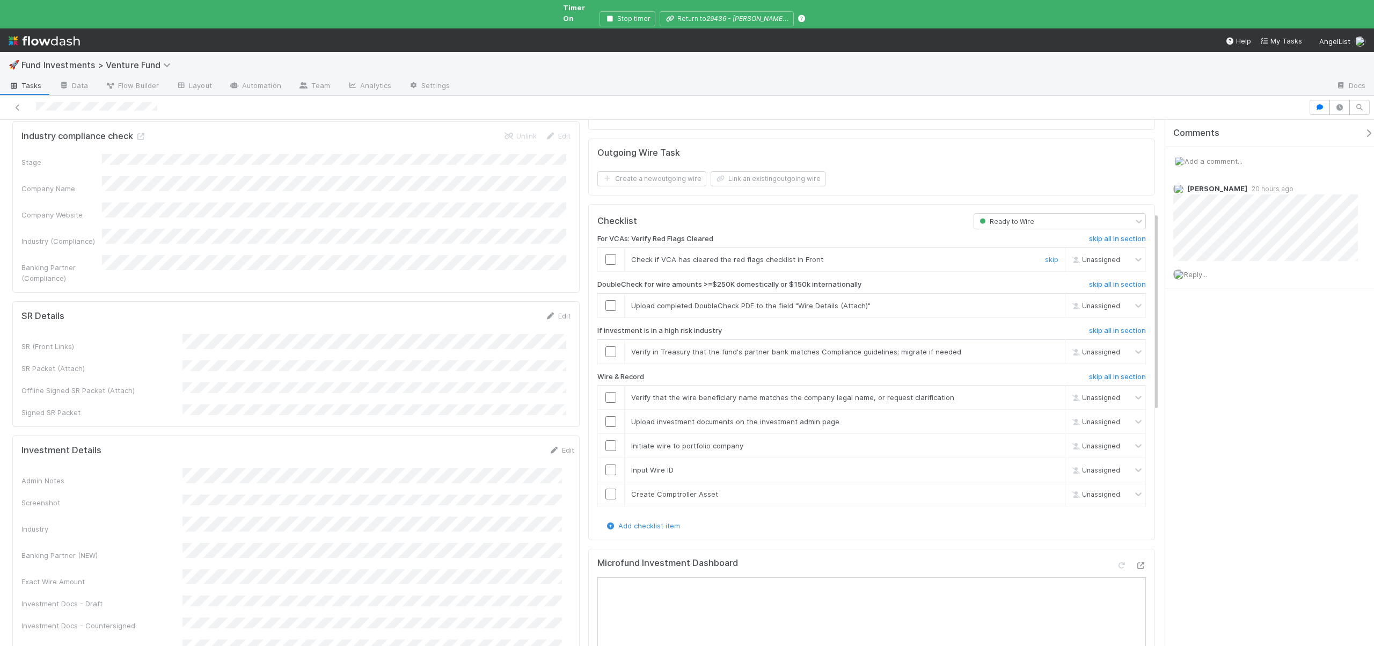
click at [606, 254] on input "checkbox" at bounding box center [610, 259] width 11 height 11
click at [605, 254] on input "checkbox" at bounding box center [610, 259] width 11 height 11
click at [1045, 301] on link "skip" at bounding box center [1051, 305] width 13 height 9
click at [1045, 347] on link "skip" at bounding box center [1051, 351] width 13 height 9
click at [1046, 347] on link "undo" at bounding box center [1050, 351] width 17 height 9
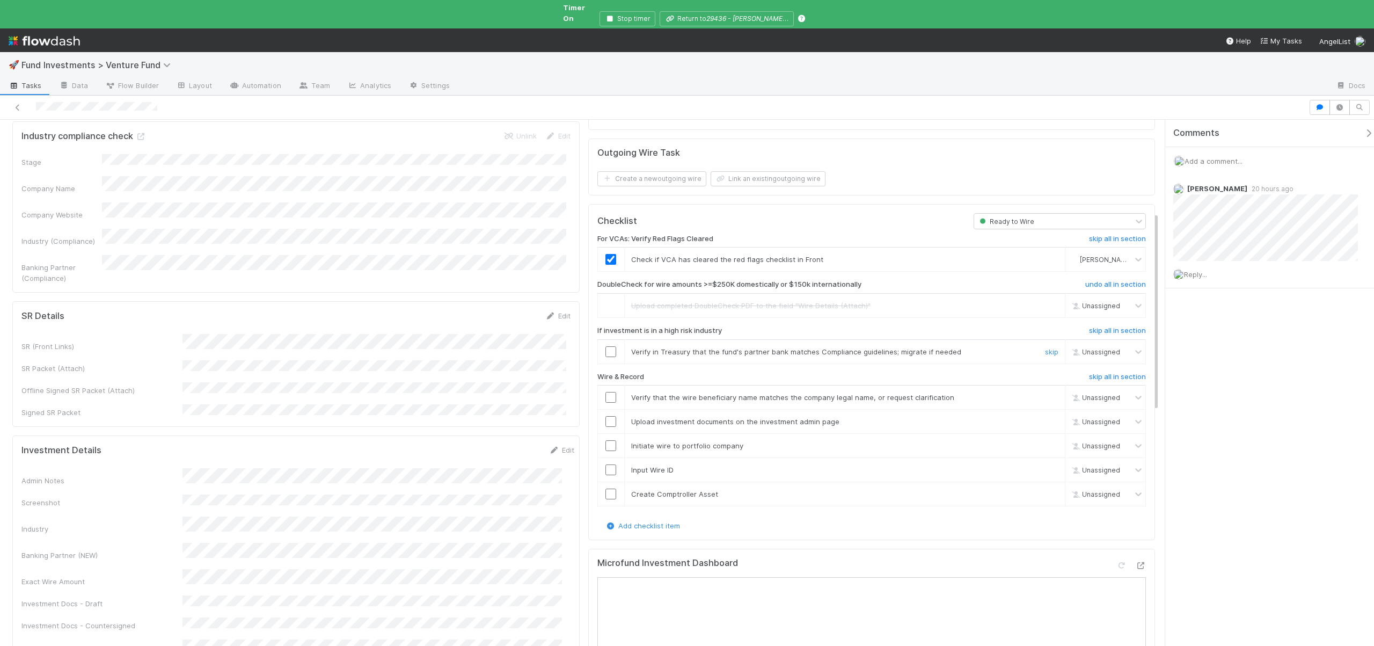
click at [612, 346] on input "checkbox" at bounding box center [610, 351] width 11 height 11
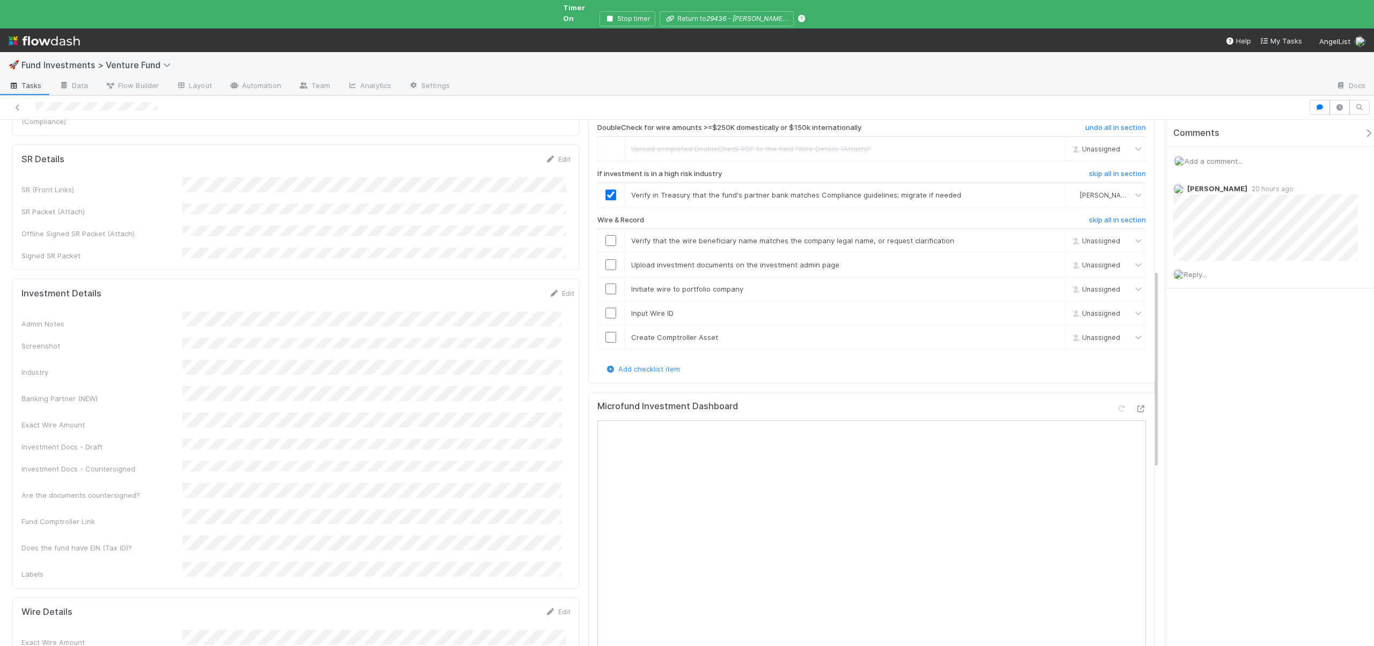
scroll to position [401, 0]
click at [608, 238] on input "checkbox" at bounding box center [610, 243] width 11 height 11
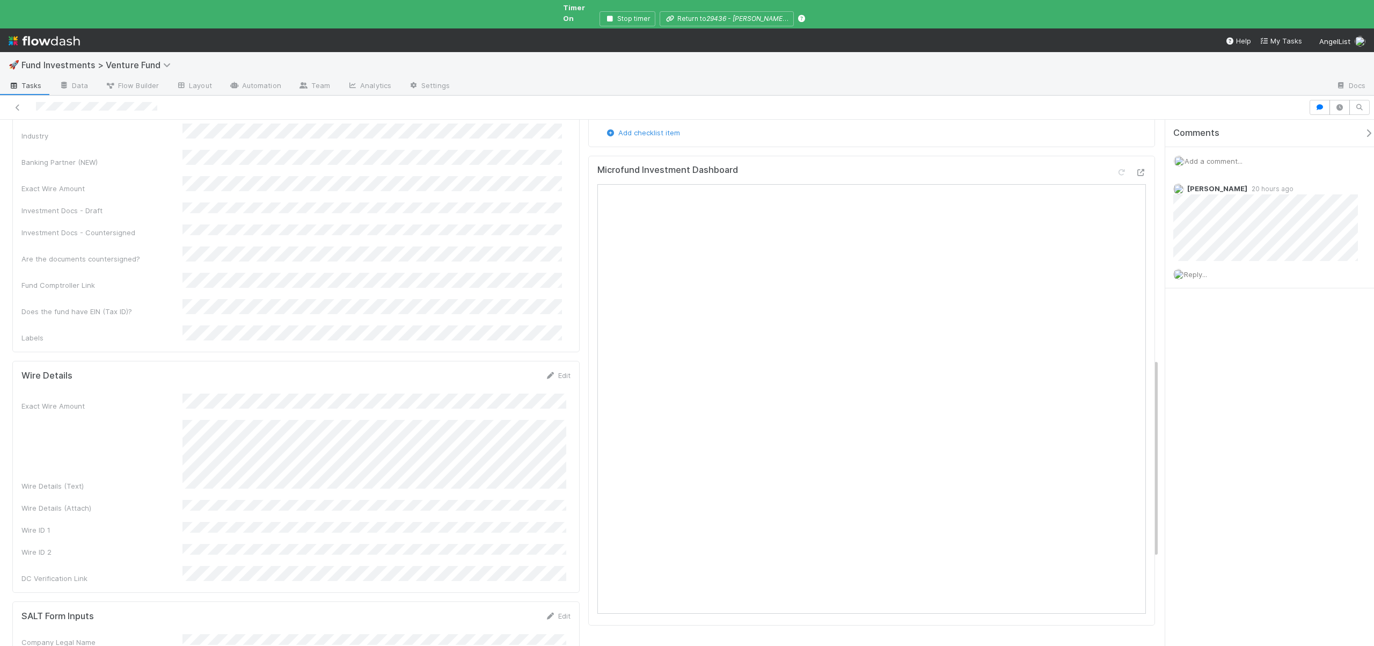
scroll to position [282, 0]
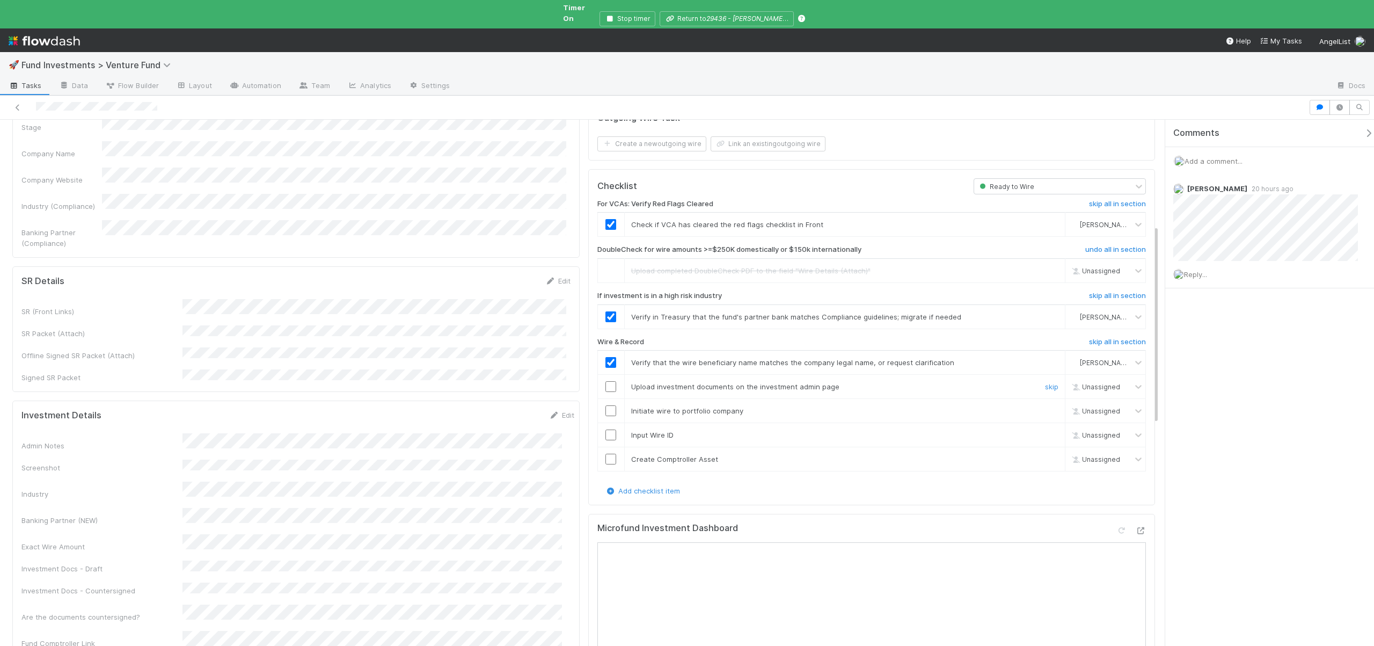
click at [612, 381] on input "checkbox" at bounding box center [610, 386] width 11 height 11
click at [611, 405] on input "checkbox" at bounding box center [610, 410] width 11 height 11
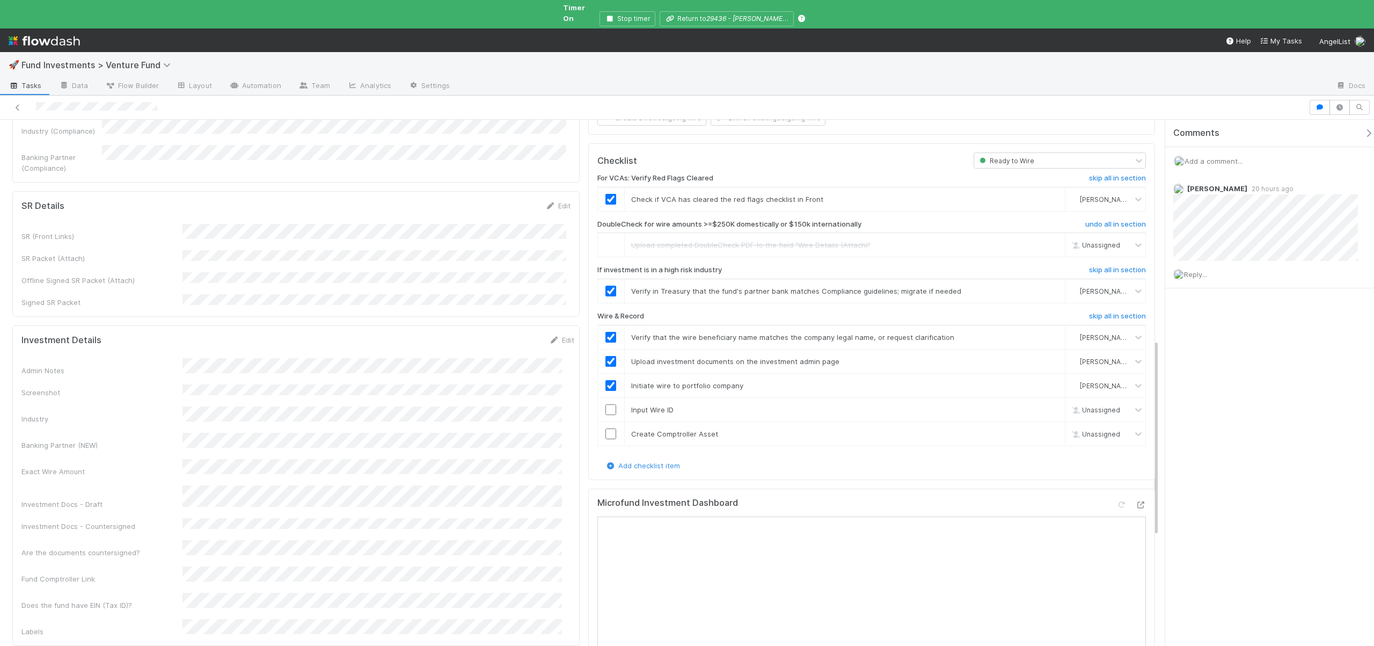
scroll to position [231, 0]
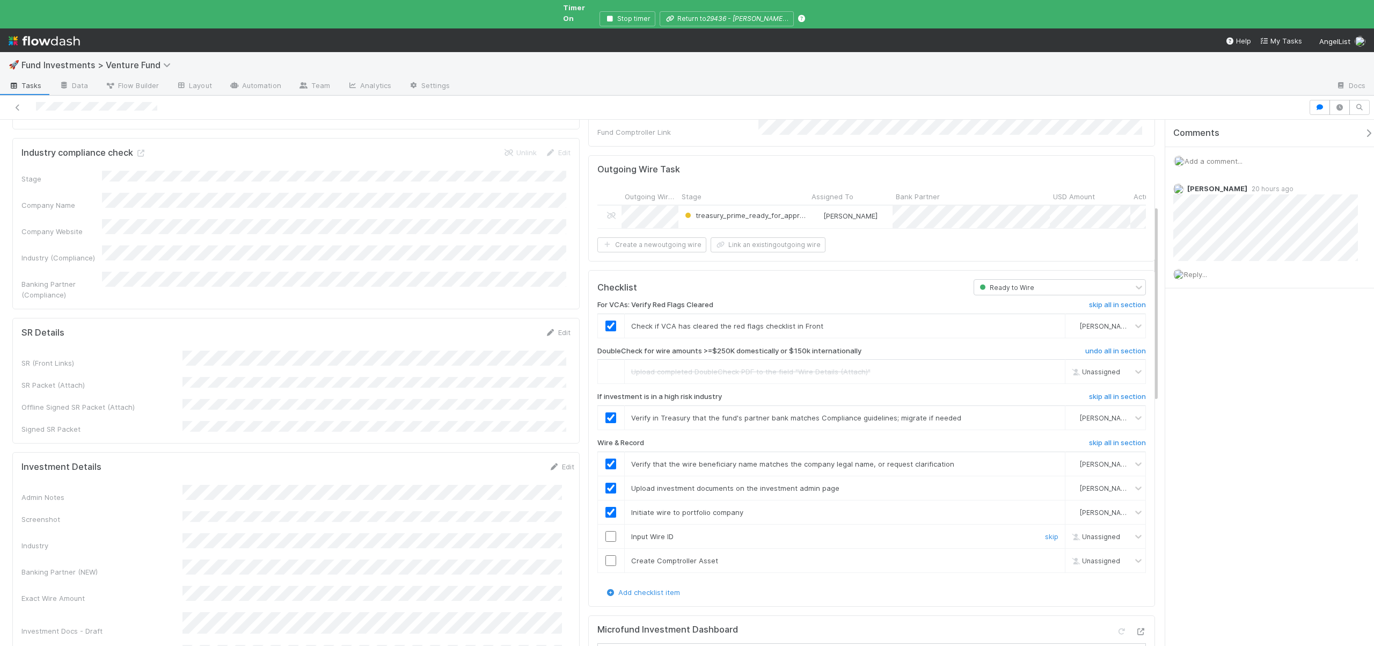
click at [606, 531] on input "checkbox" at bounding box center [610, 536] width 11 height 11
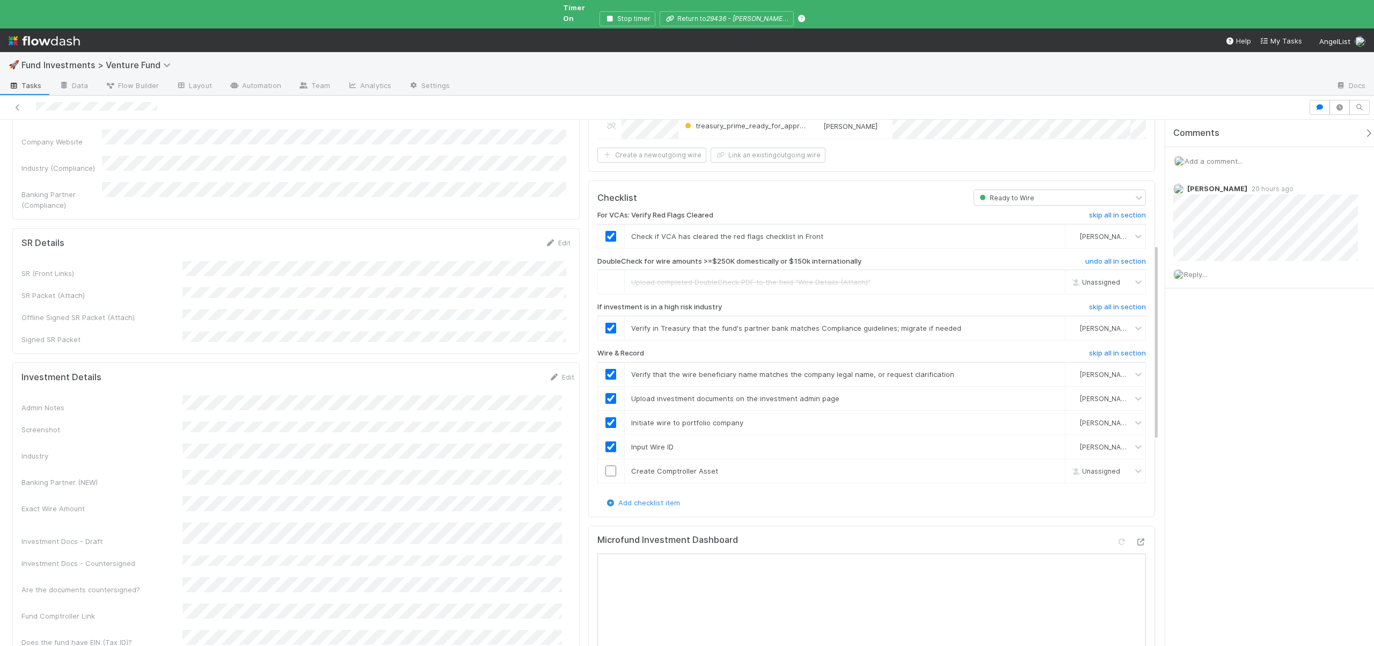
scroll to position [335, 0]
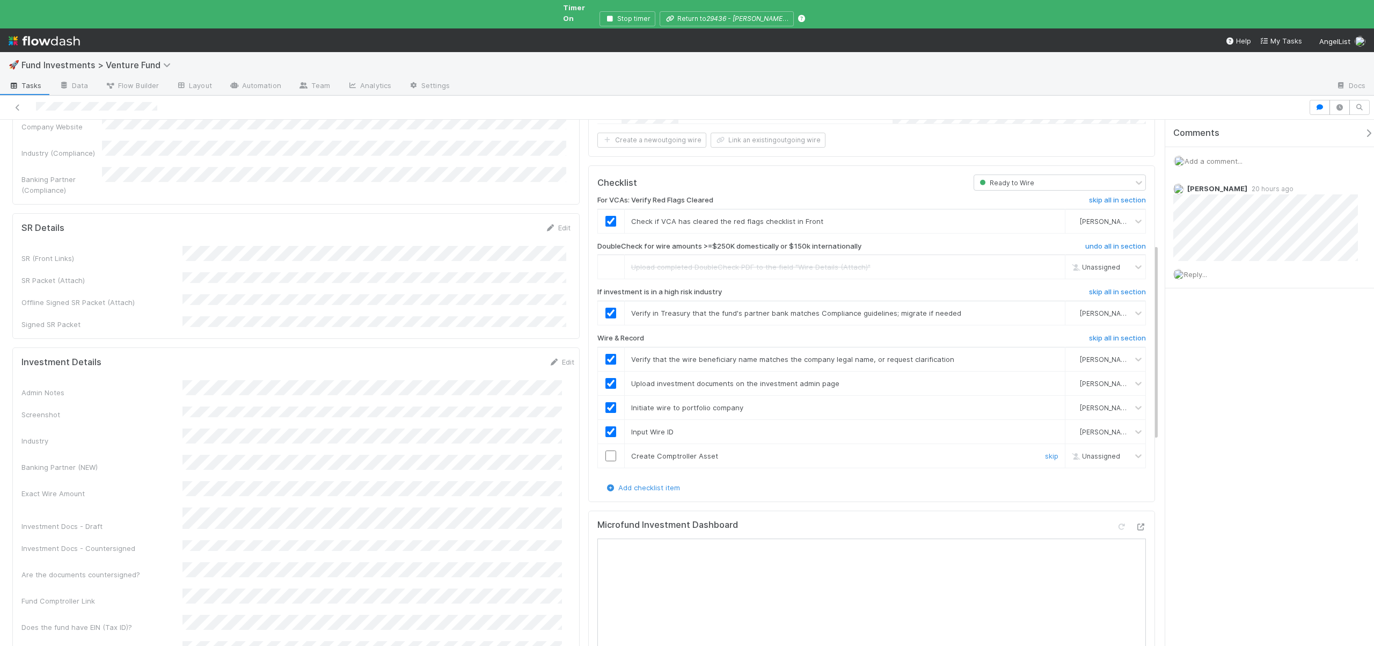
click at [606, 450] on input "checkbox" at bounding box center [610, 455] width 11 height 11
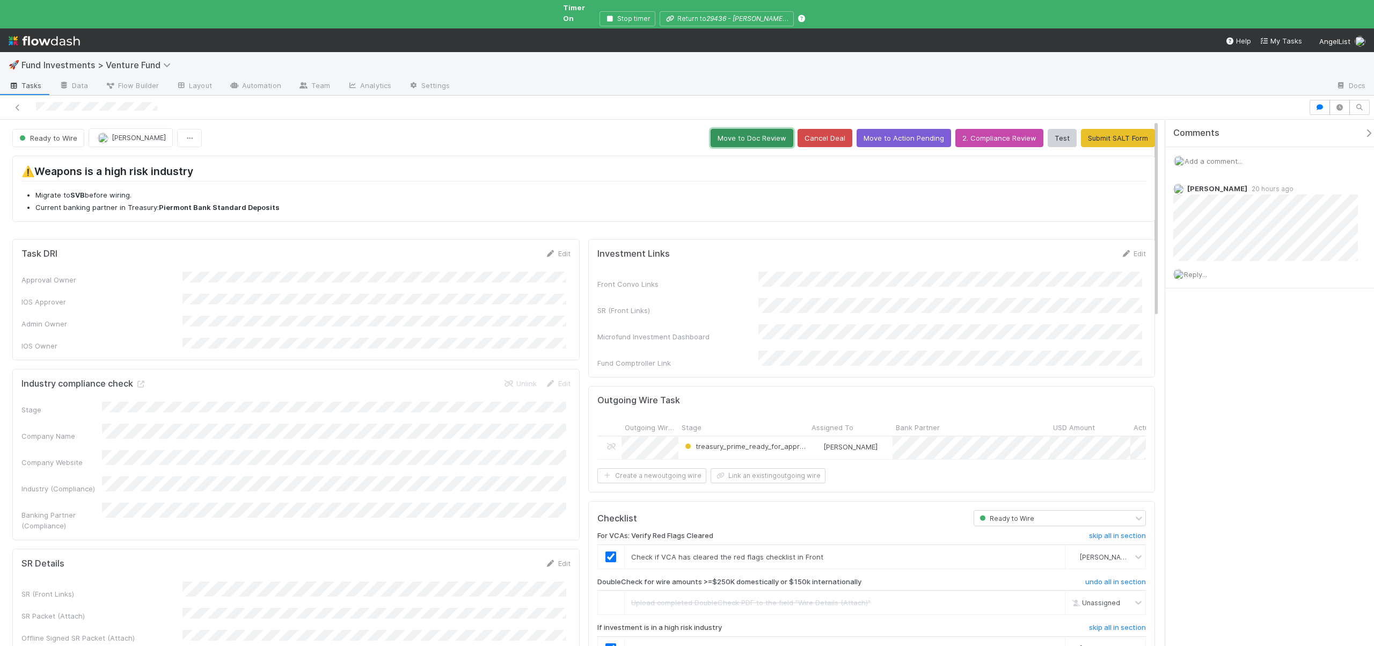
click at [721, 131] on button "Move to Doc Review" at bounding box center [752, 138] width 83 height 18
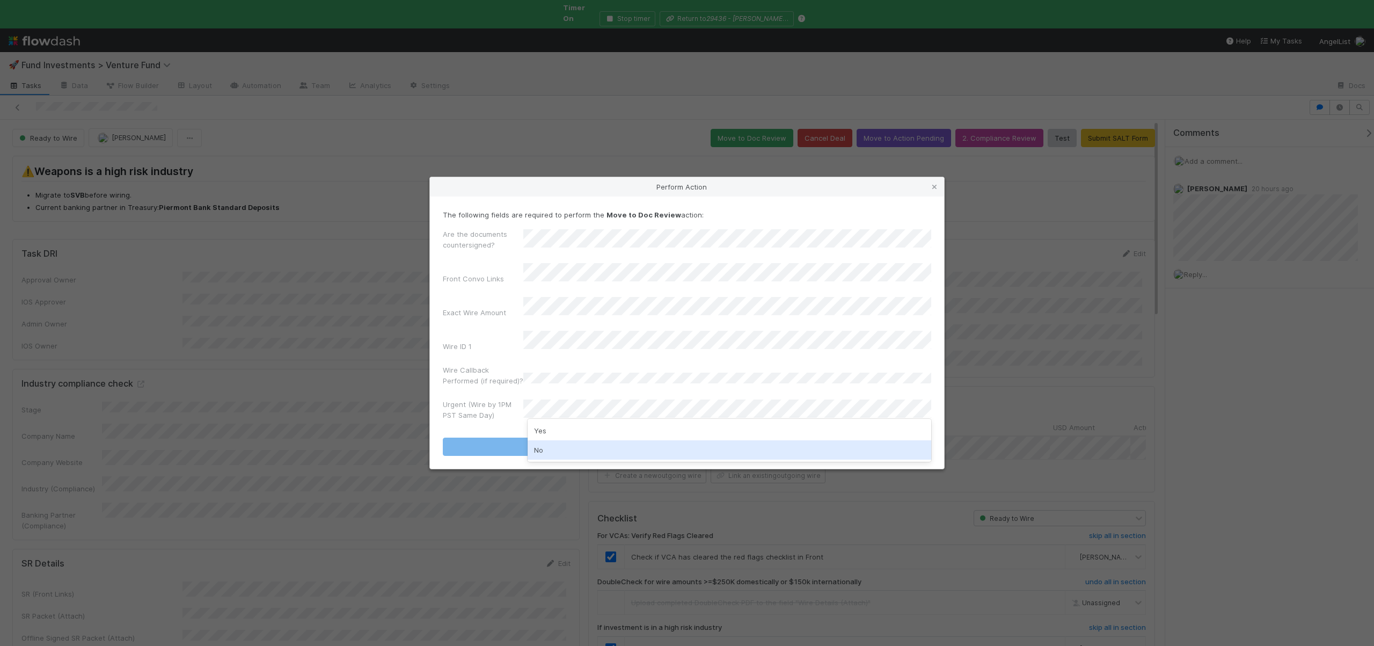
click at [546, 452] on div "No" at bounding box center [730, 449] width 404 height 19
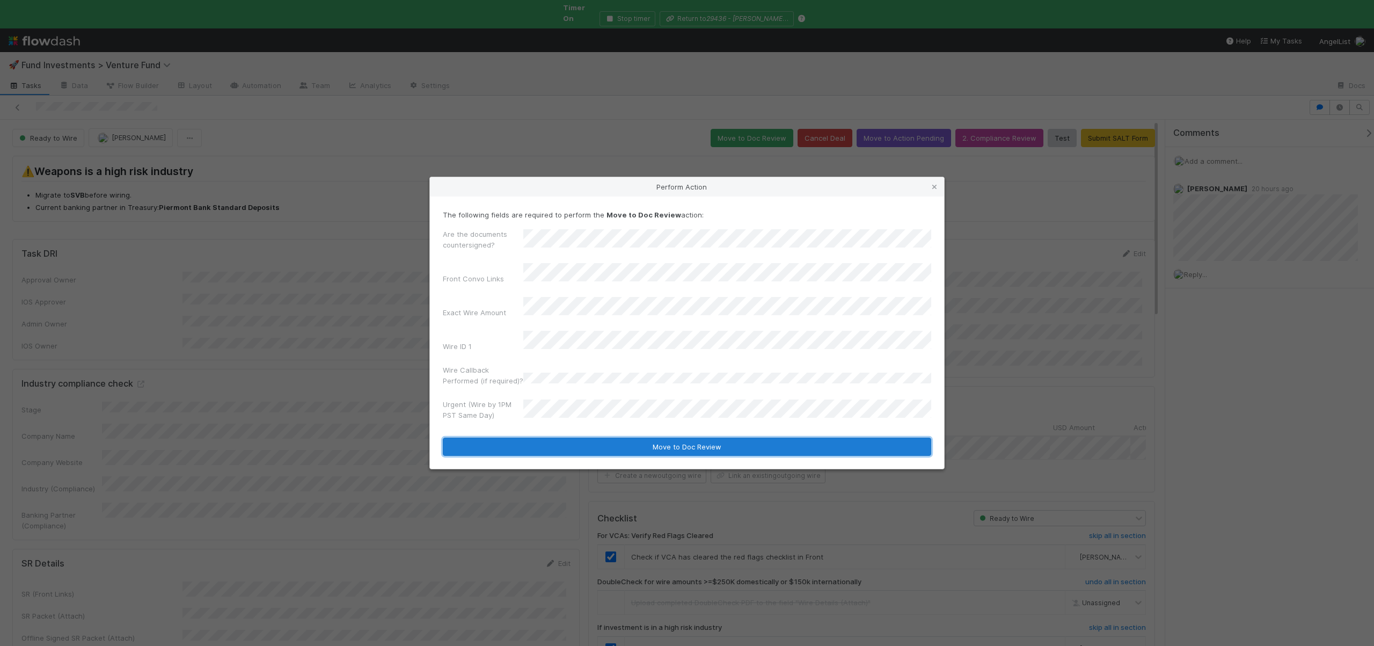
click at [546, 440] on button "Move to Doc Review" at bounding box center [687, 446] width 488 height 18
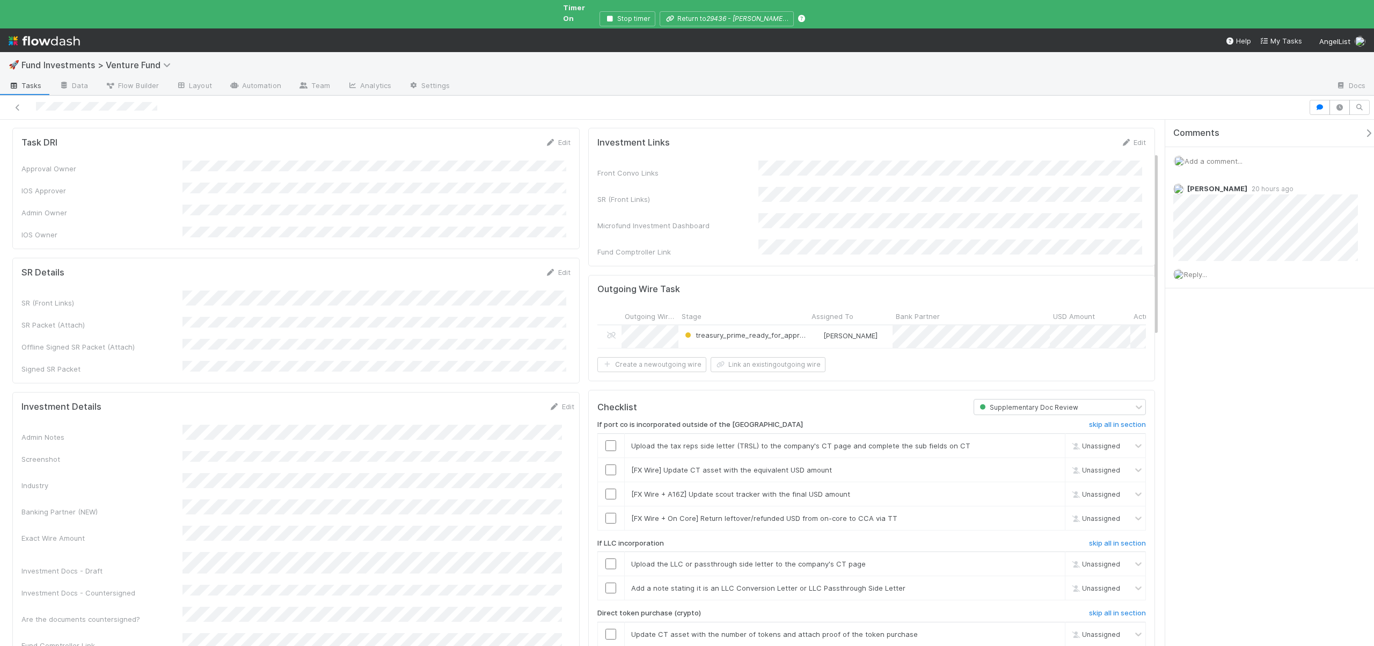
scroll to position [114, 0]
click at [1118, 418] on h6 "skip all in section" at bounding box center [1117, 422] width 57 height 9
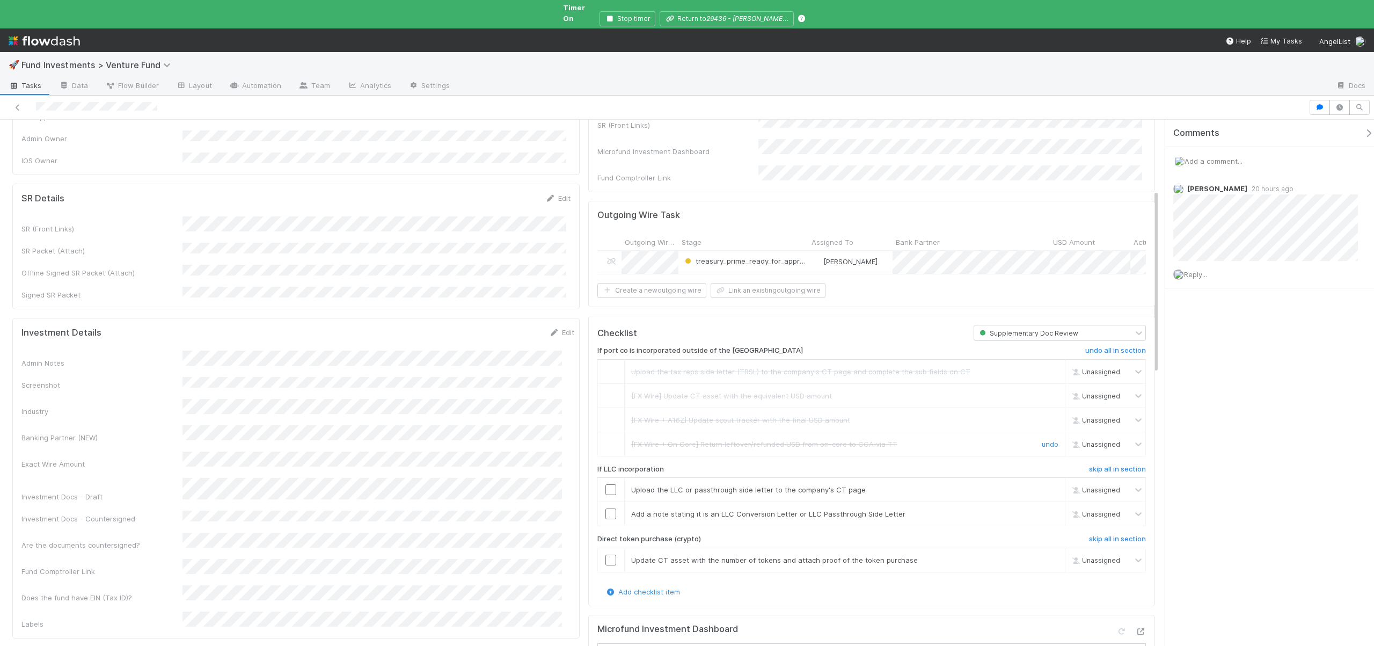
scroll to position [207, 0]
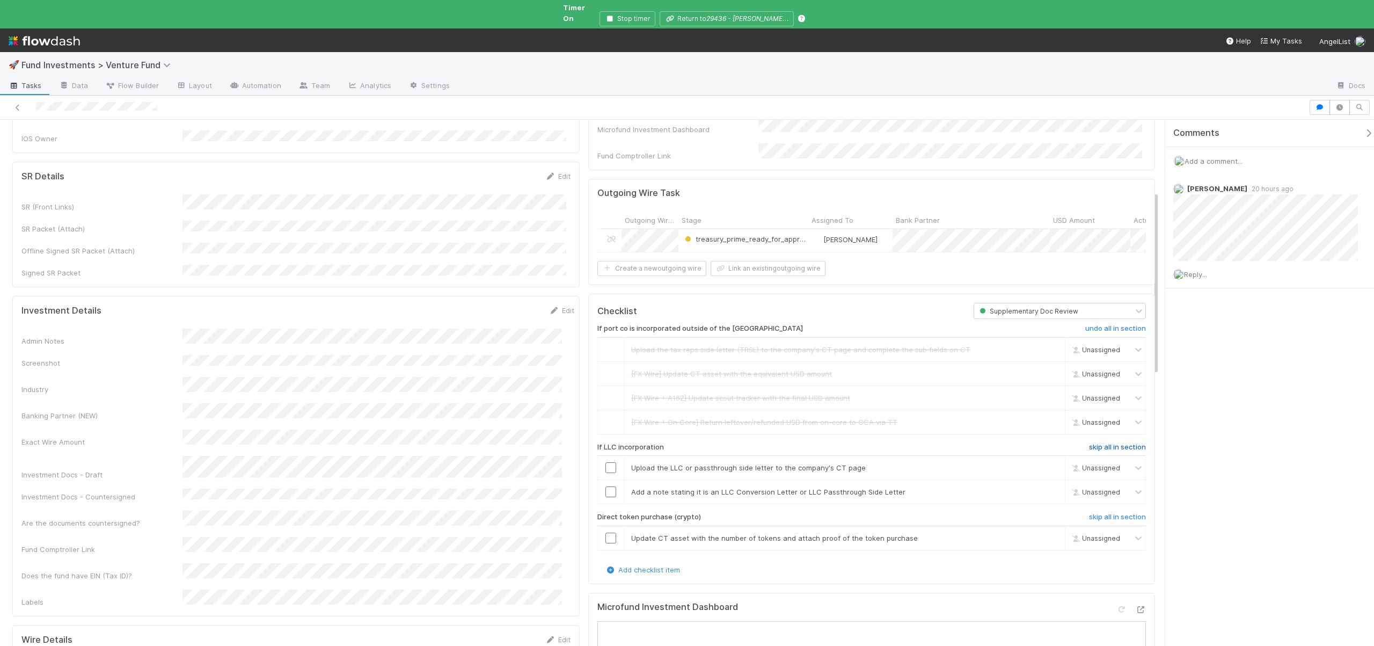
click at [1131, 443] on h6 "skip all in section" at bounding box center [1117, 447] width 57 height 9
click at [1119, 512] on h6 "skip all in section" at bounding box center [1117, 516] width 57 height 9
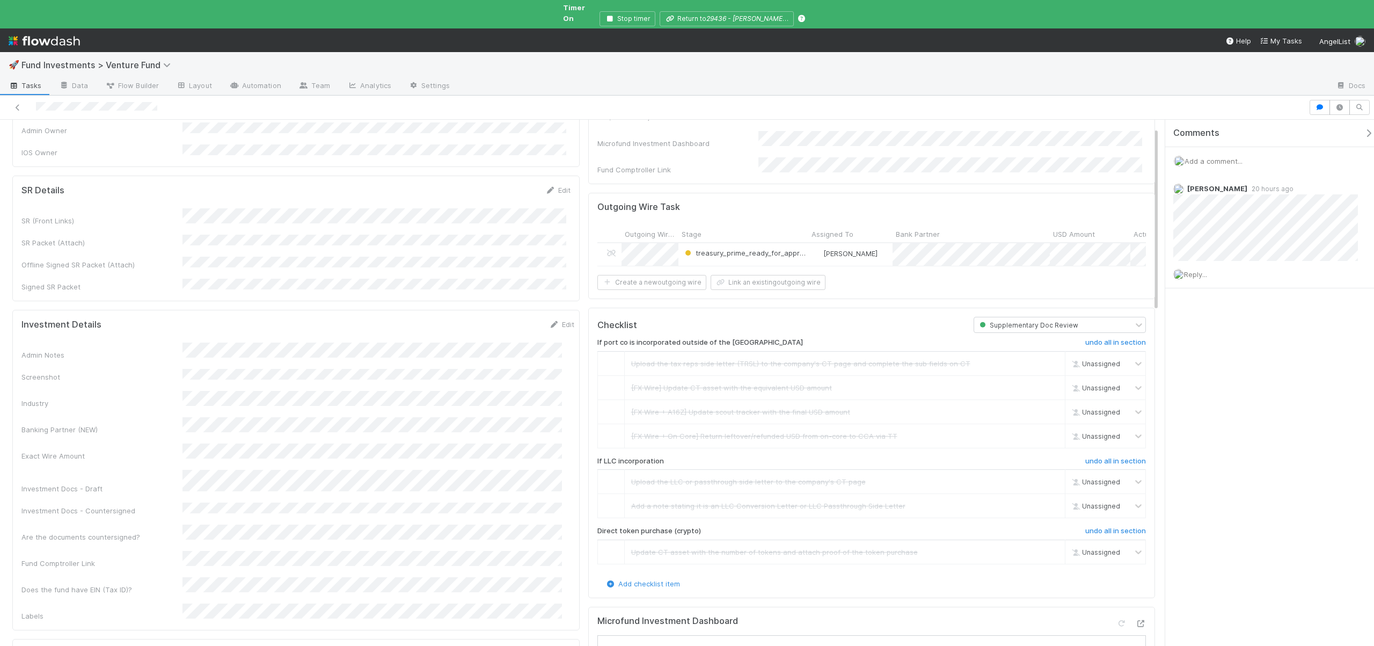
scroll to position [0, 0]
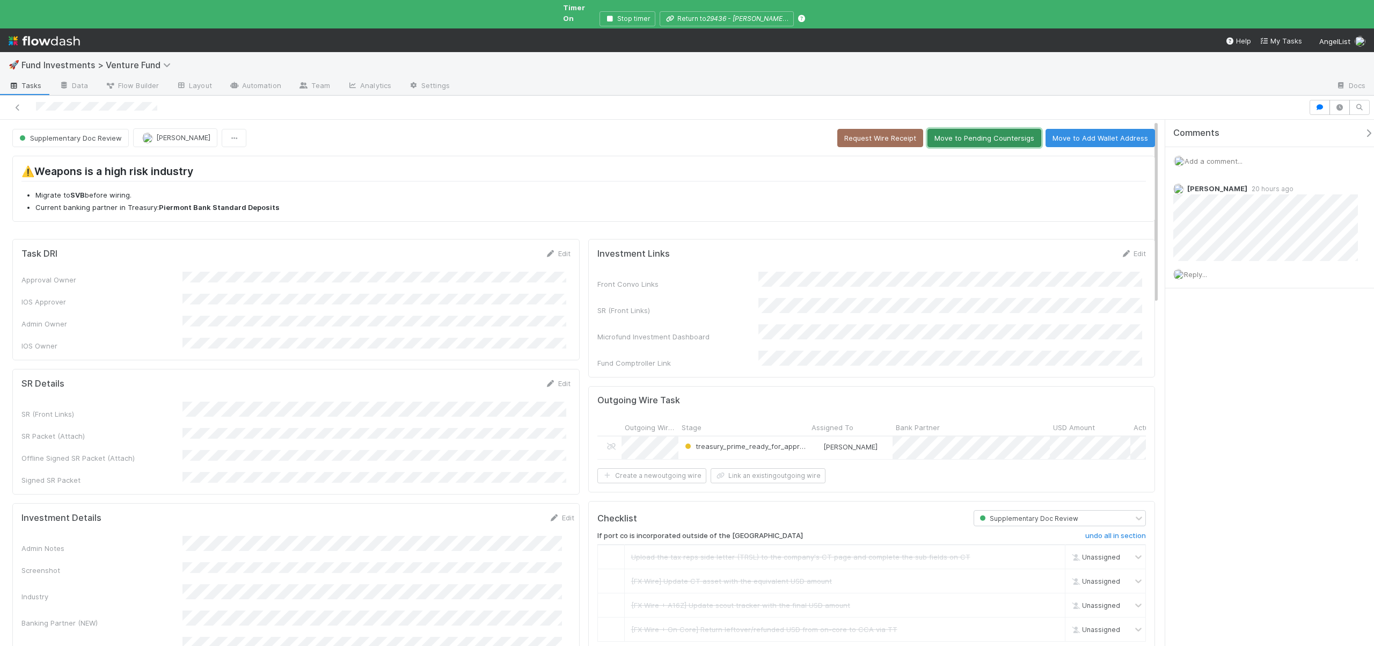
click at [976, 130] on button "Move to Pending Countersigs" at bounding box center [984, 138] width 114 height 18
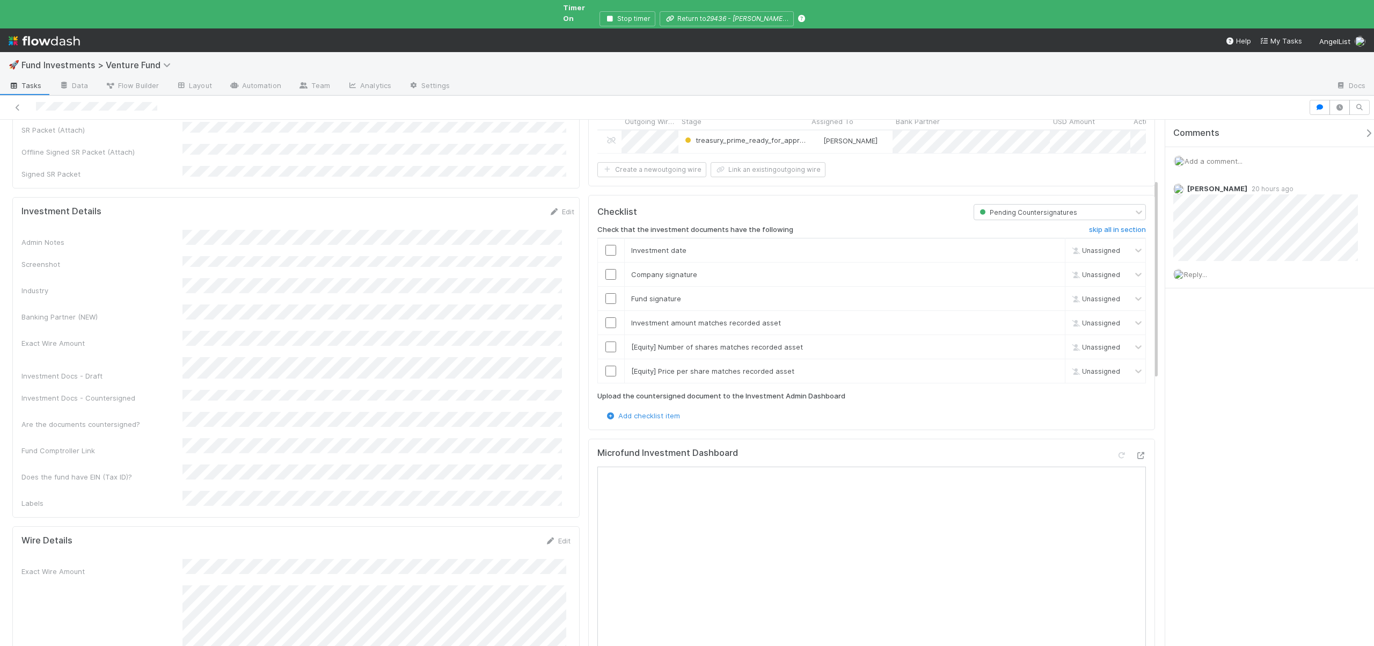
scroll to position [156, 0]
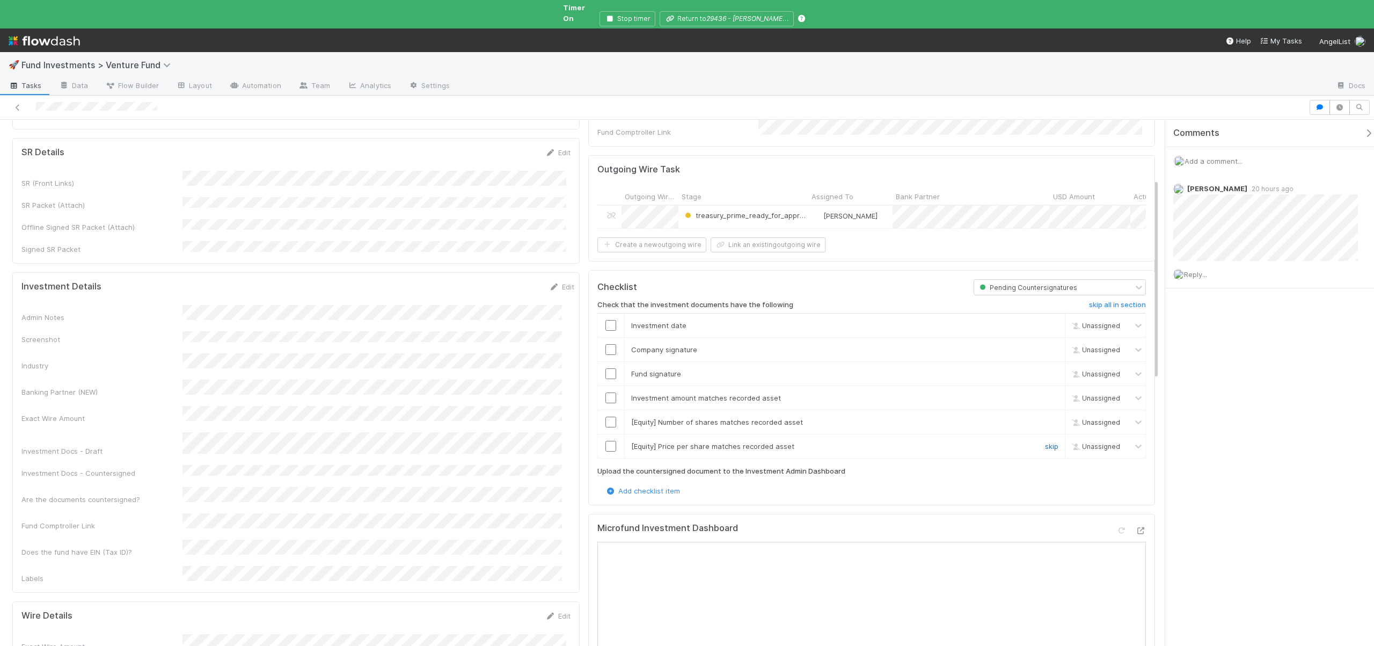
click at [1045, 442] on link "skip" at bounding box center [1051, 446] width 13 height 9
click at [1045, 418] on link "skip" at bounding box center [1051, 422] width 13 height 9
click at [606, 392] on input "checkbox" at bounding box center [610, 397] width 11 height 11
click at [607, 368] on input "checkbox" at bounding box center [610, 373] width 11 height 11
click at [605, 392] on input "checkbox" at bounding box center [610, 397] width 11 height 11
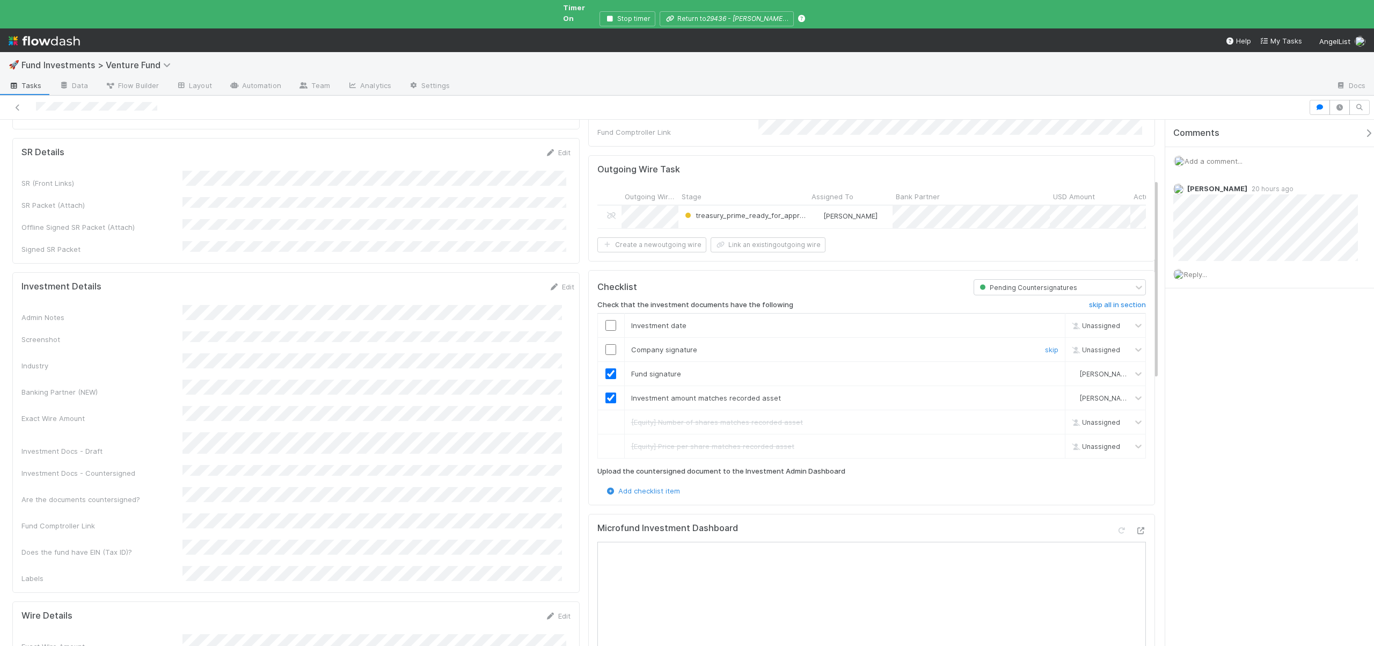
click at [608, 344] on input "checkbox" at bounding box center [610, 349] width 11 height 11
click at [605, 320] on input "checkbox" at bounding box center [610, 325] width 11 height 11
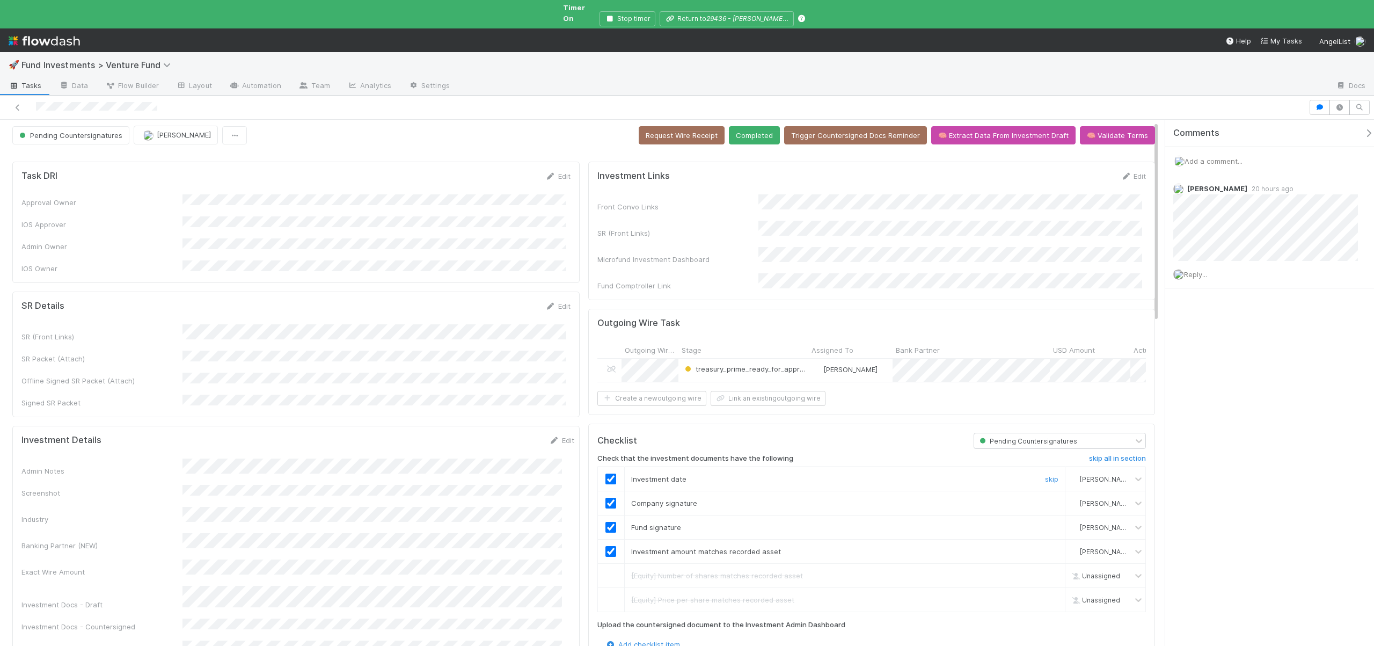
scroll to position [0, 0]
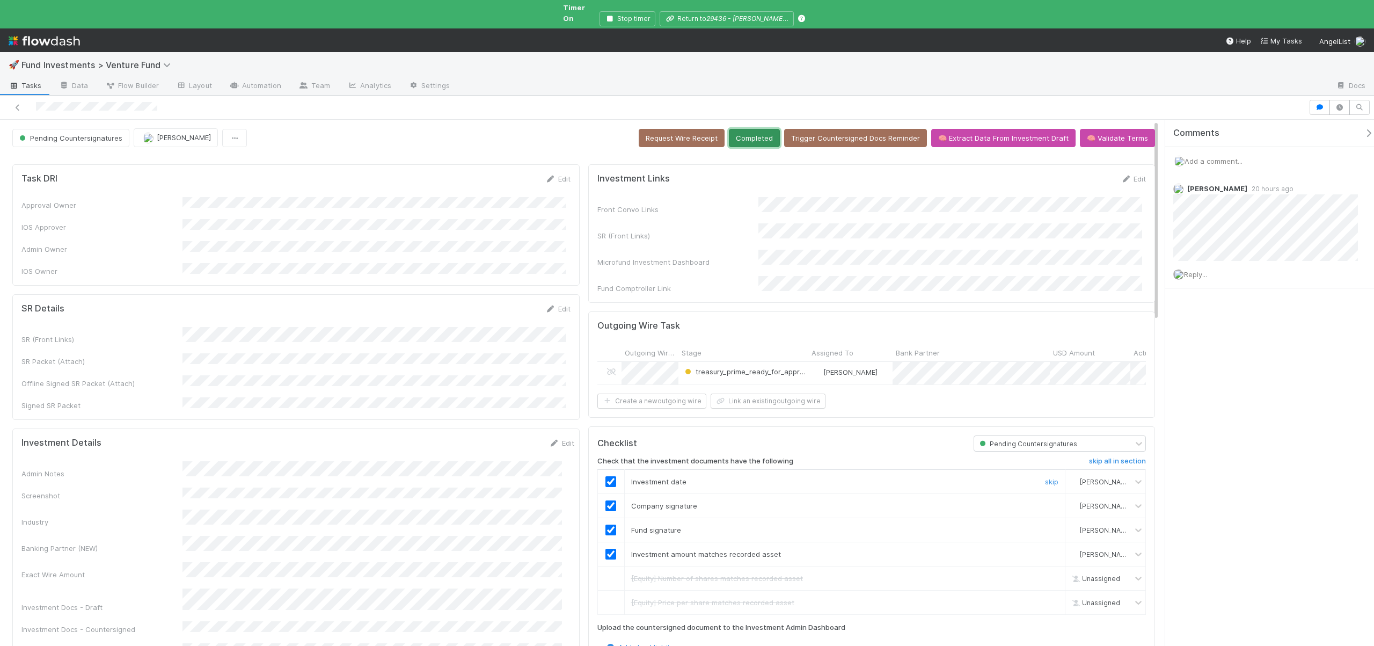
click at [760, 129] on button "Completed" at bounding box center [754, 138] width 51 height 18
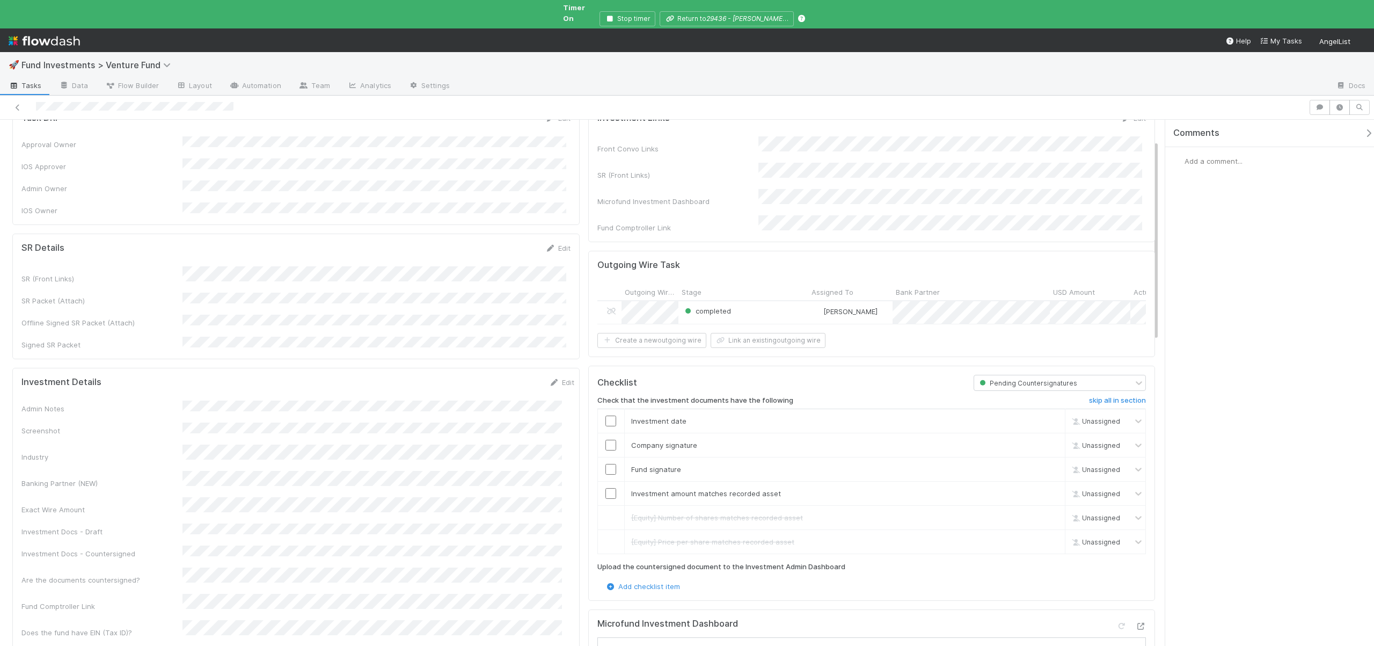
scroll to position [54, 0]
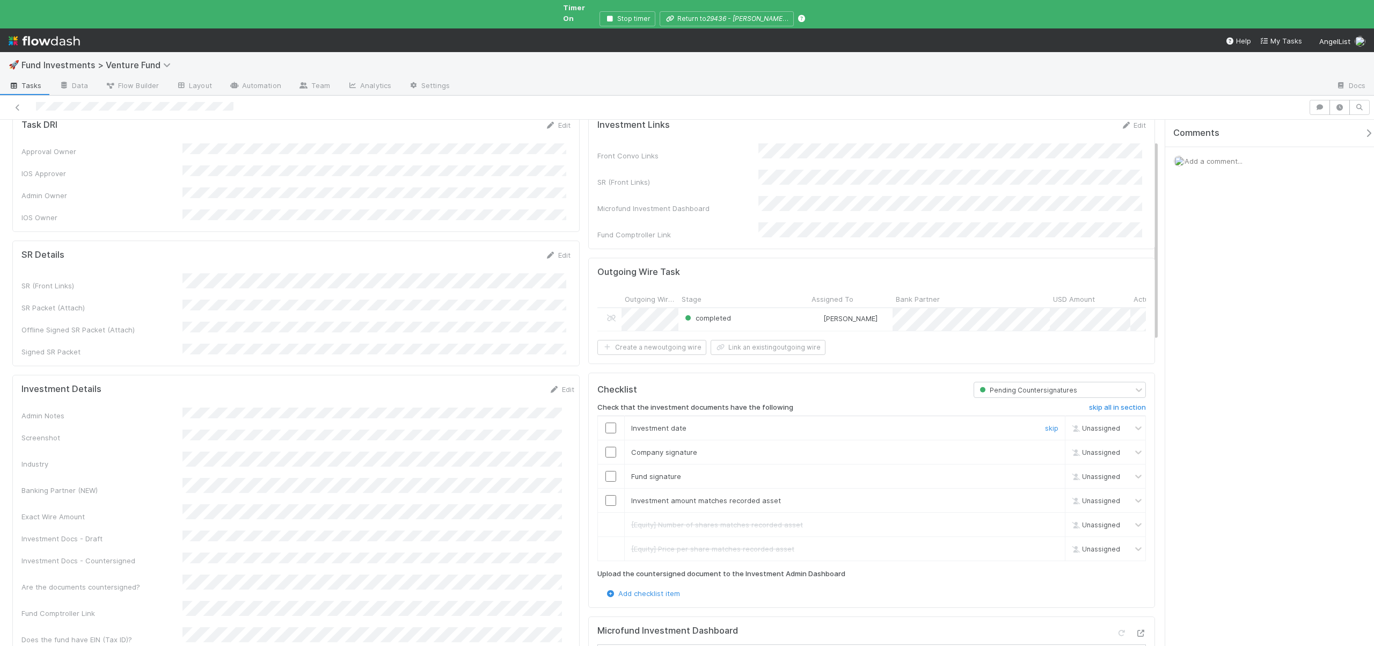
click at [610, 422] on input "checkbox" at bounding box center [610, 427] width 11 height 11
click at [610, 446] on input "checkbox" at bounding box center [610, 451] width 11 height 11
click at [611, 471] on input "checkbox" at bounding box center [610, 476] width 11 height 11
click at [606, 495] on input "checkbox" at bounding box center [610, 500] width 11 height 11
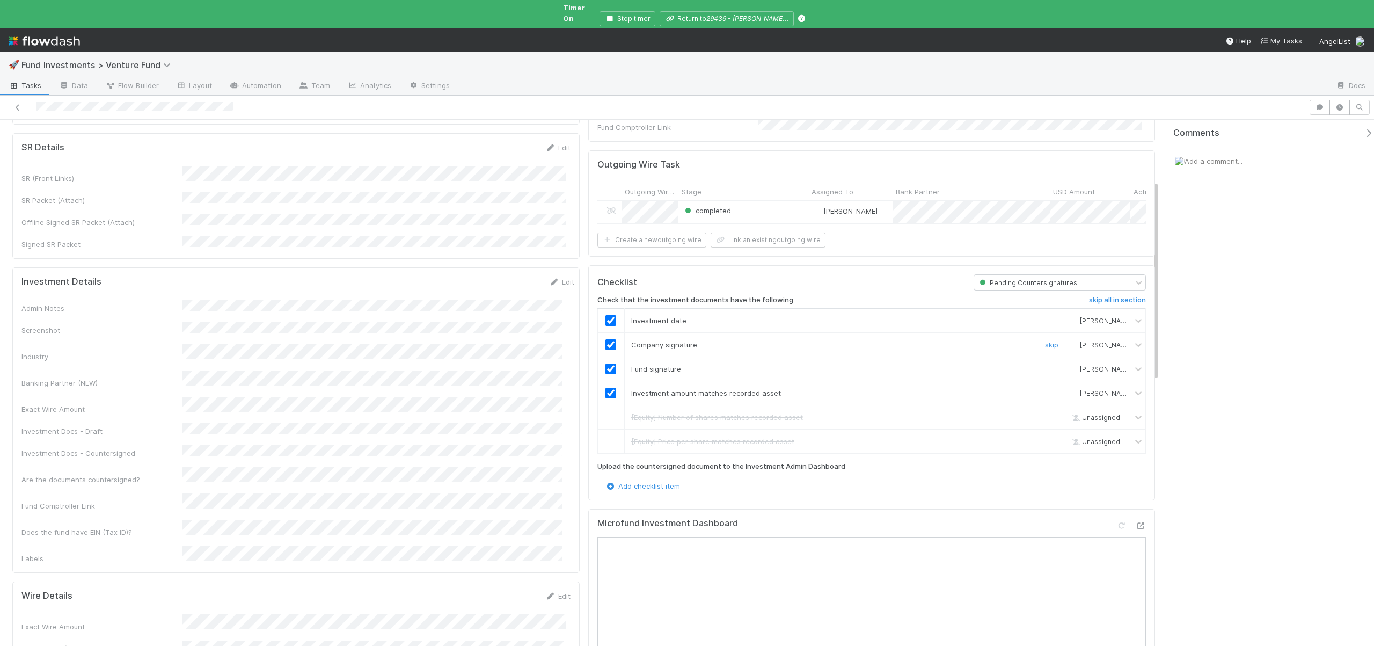
scroll to position [536, 0]
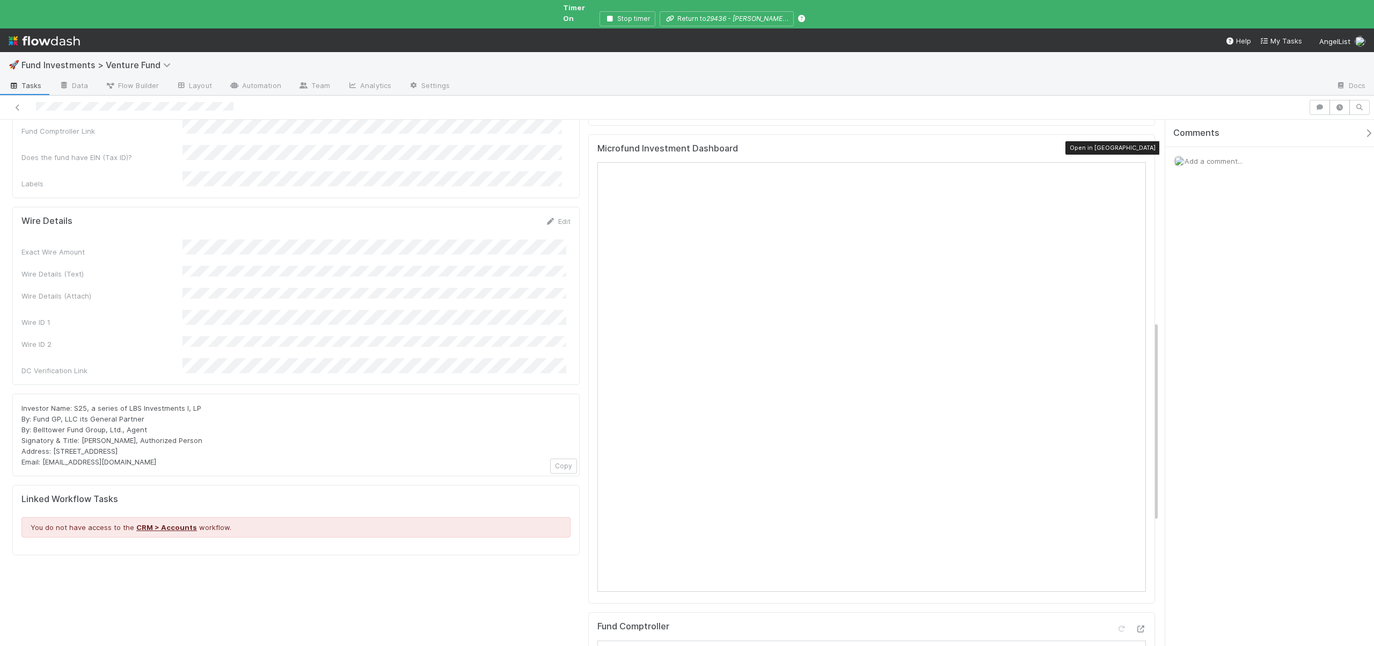
click at [1135, 148] on icon at bounding box center [1140, 151] width 11 height 7
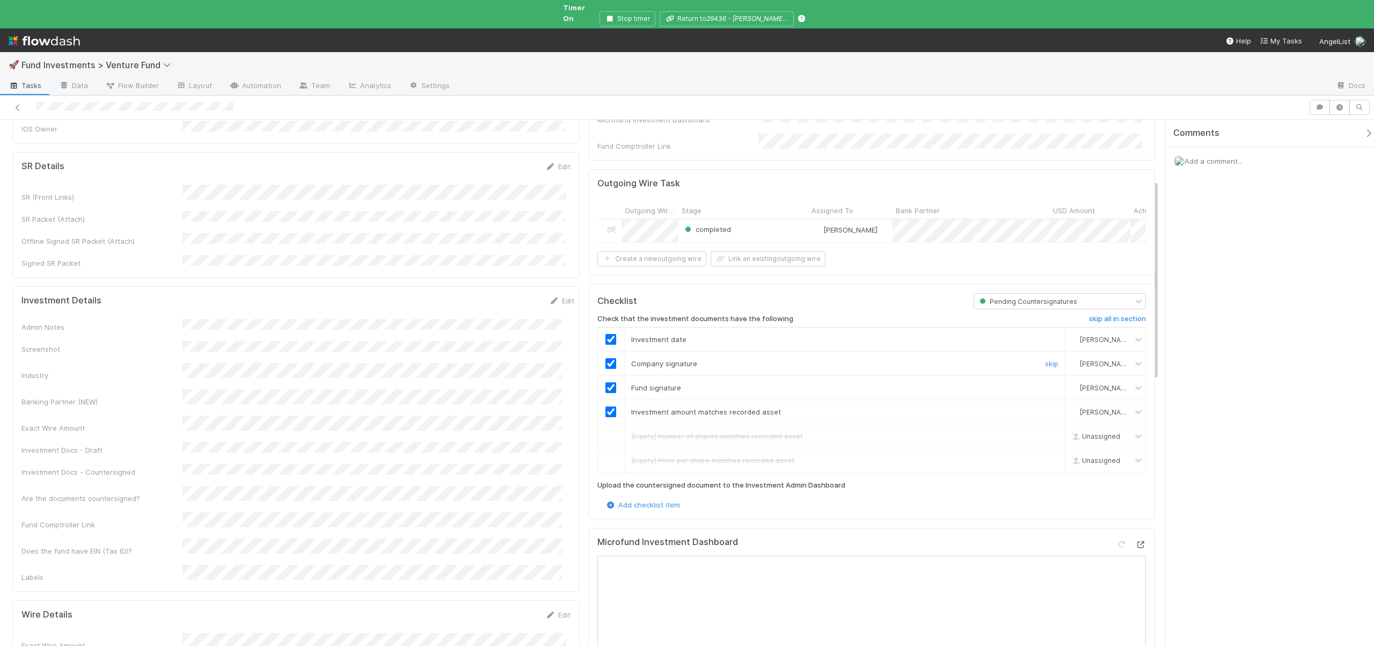
scroll to position [0, 0]
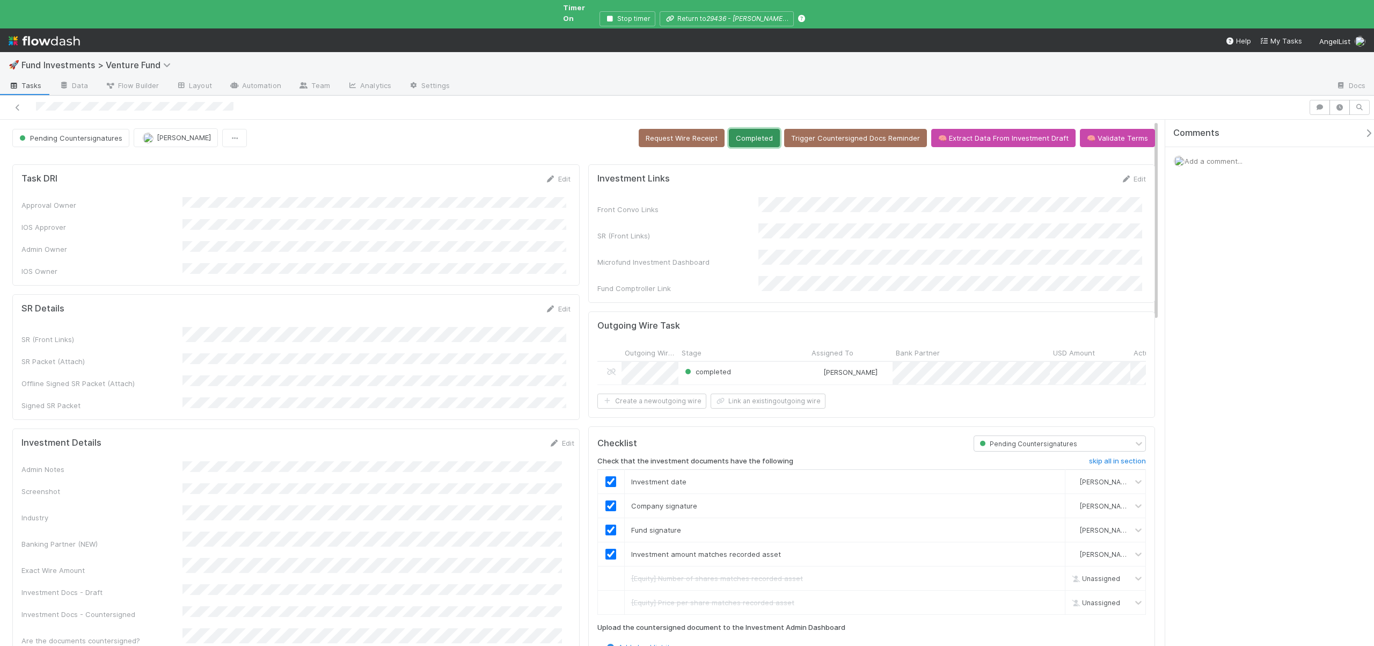
click at [742, 129] on button "Completed" at bounding box center [754, 138] width 51 height 18
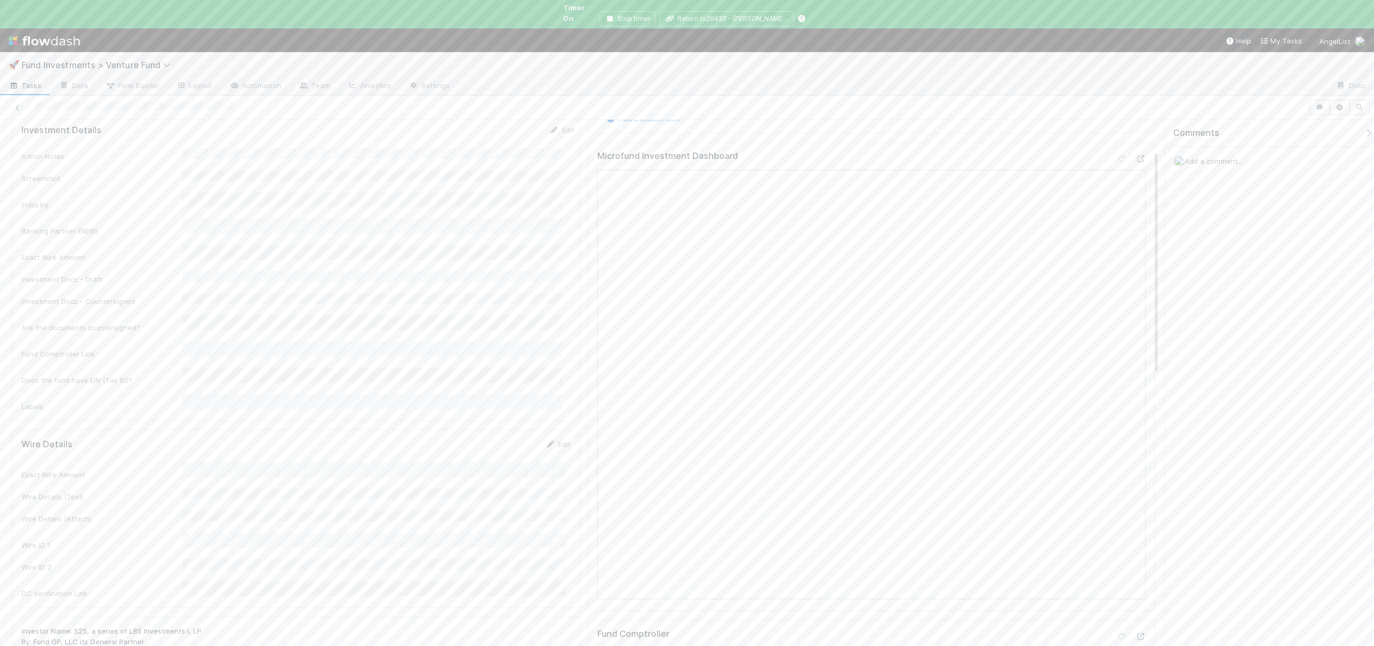
scroll to position [378, 0]
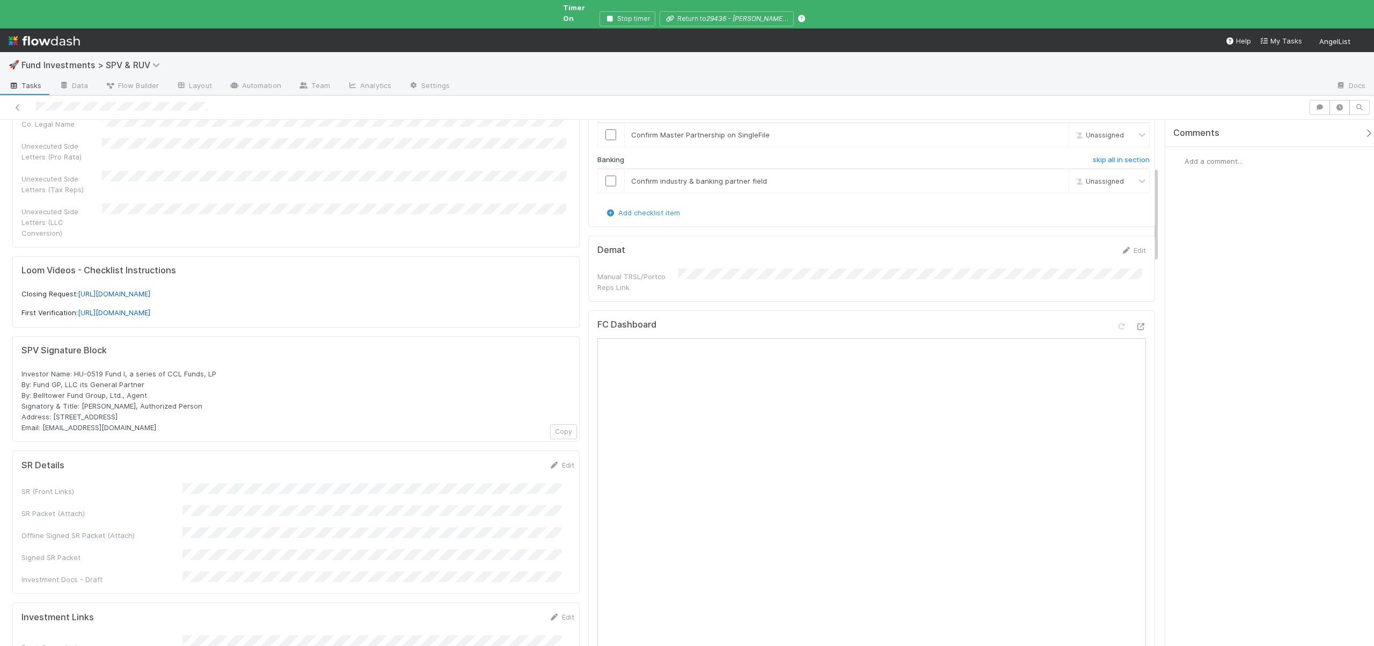
scroll to position [257, 0]
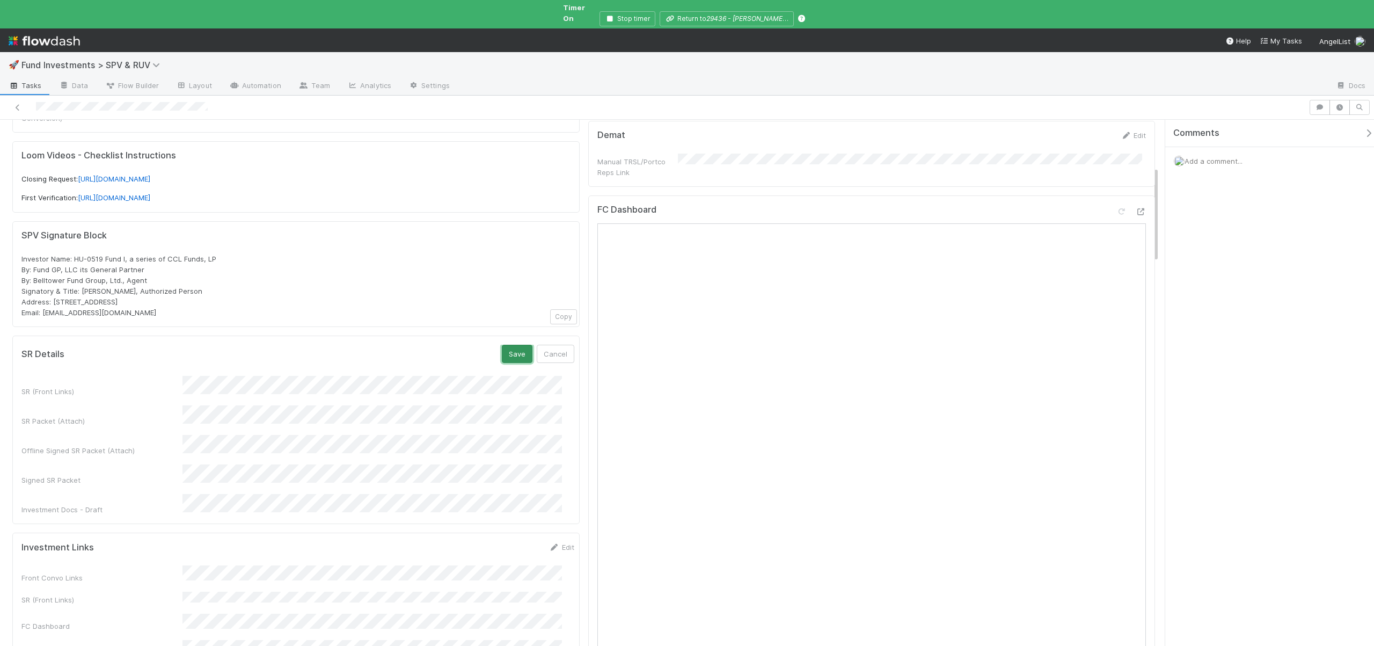
click at [502, 345] on button "Save" at bounding box center [517, 354] width 31 height 18
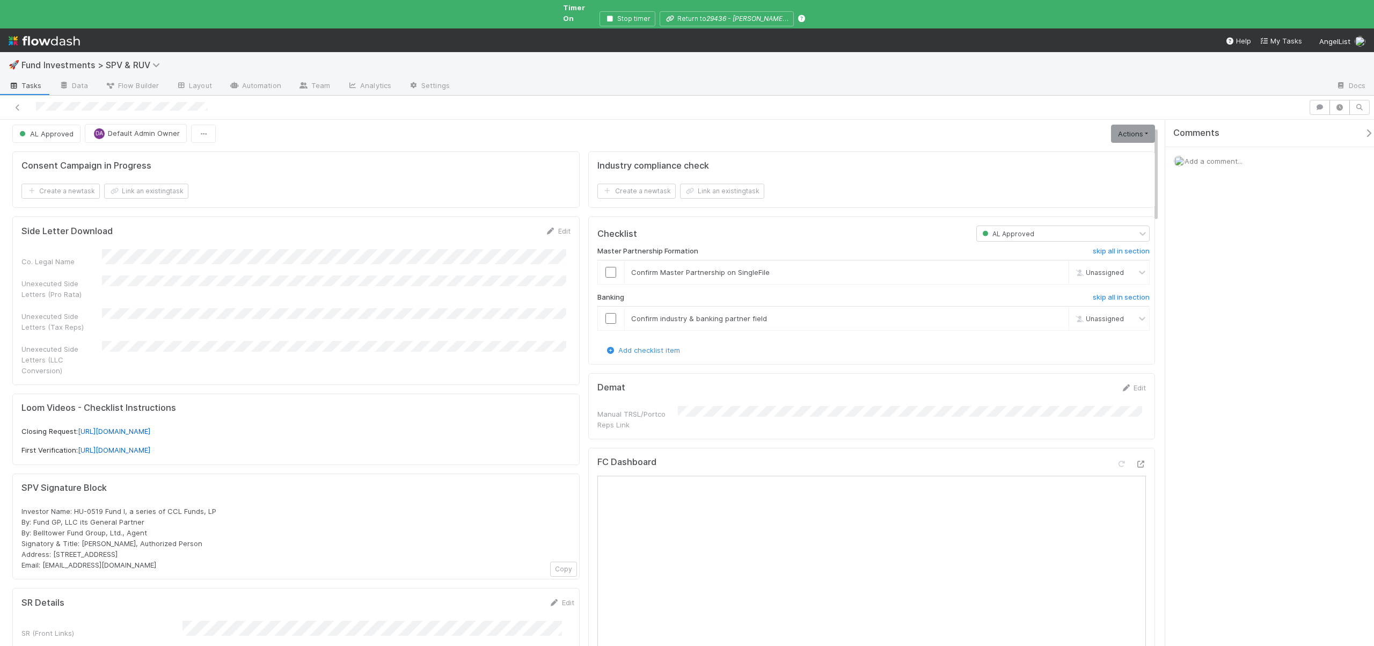
scroll to position [0, 0]
click at [605, 271] on input "checkbox" at bounding box center [610, 276] width 11 height 11
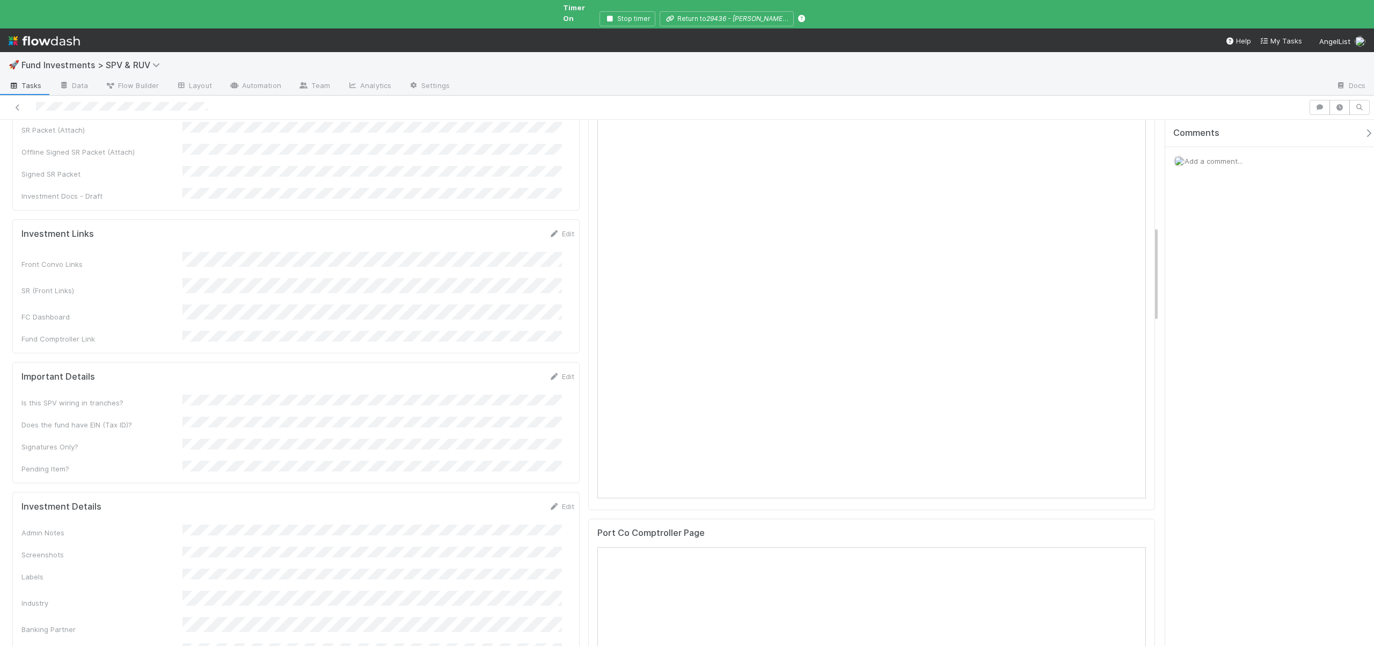
scroll to position [657, 0]
click at [194, 440] on div "Admin Notes Screenshots Labels Industry Banking Partner Exact Wire Amount Inves…" at bounding box center [297, 495] width 553 height 198
click at [503, 372] on button "Save" at bounding box center [517, 381] width 31 height 18
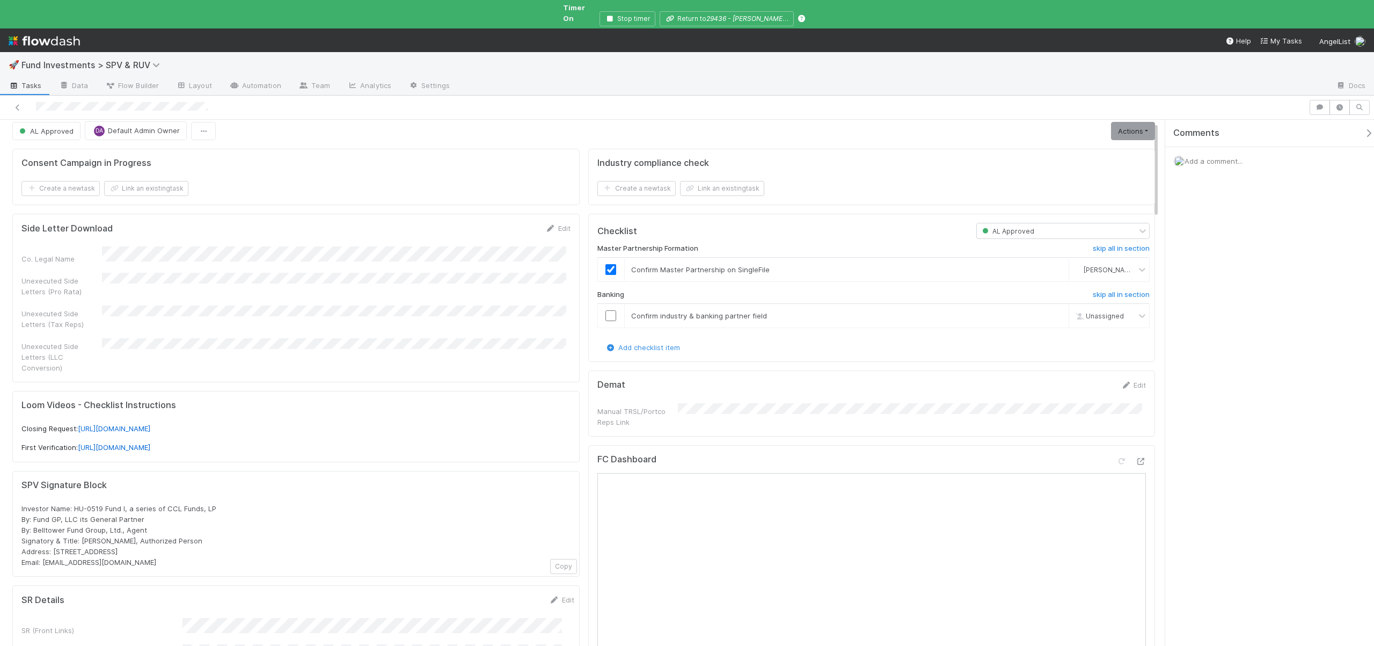
scroll to position [0, 0]
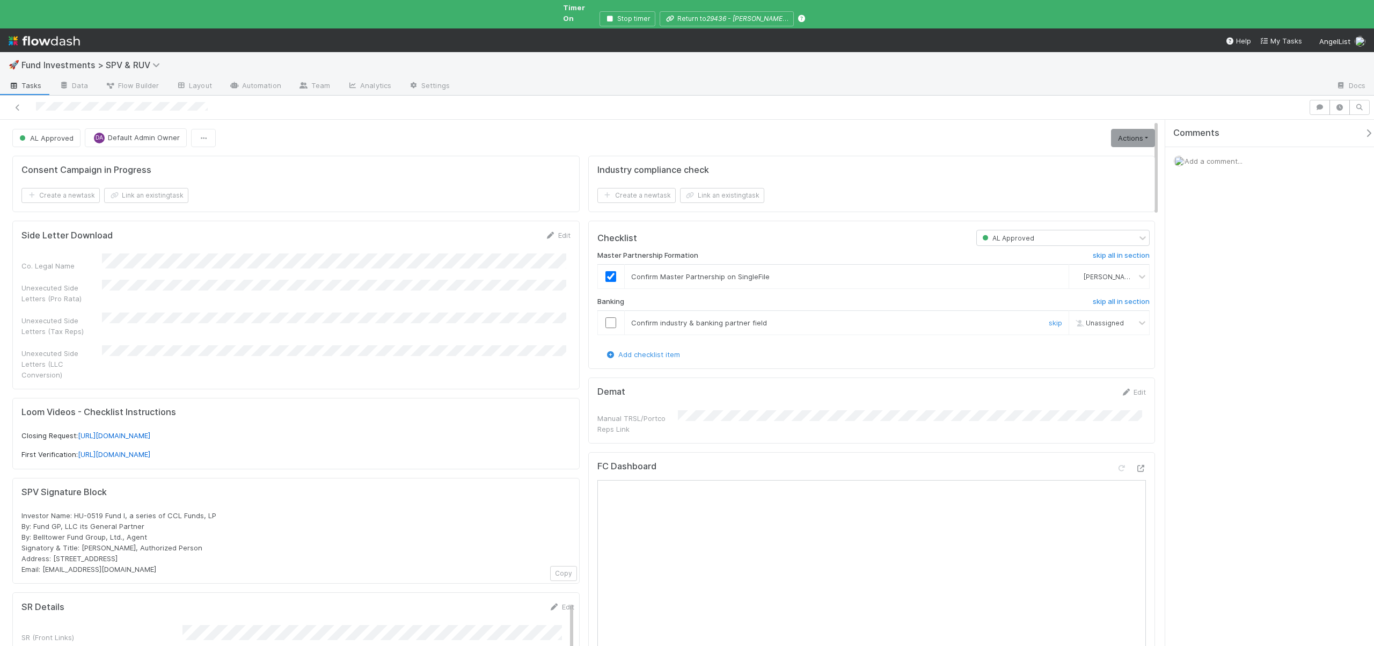
click at [605, 317] on input "checkbox" at bounding box center [610, 322] width 11 height 11
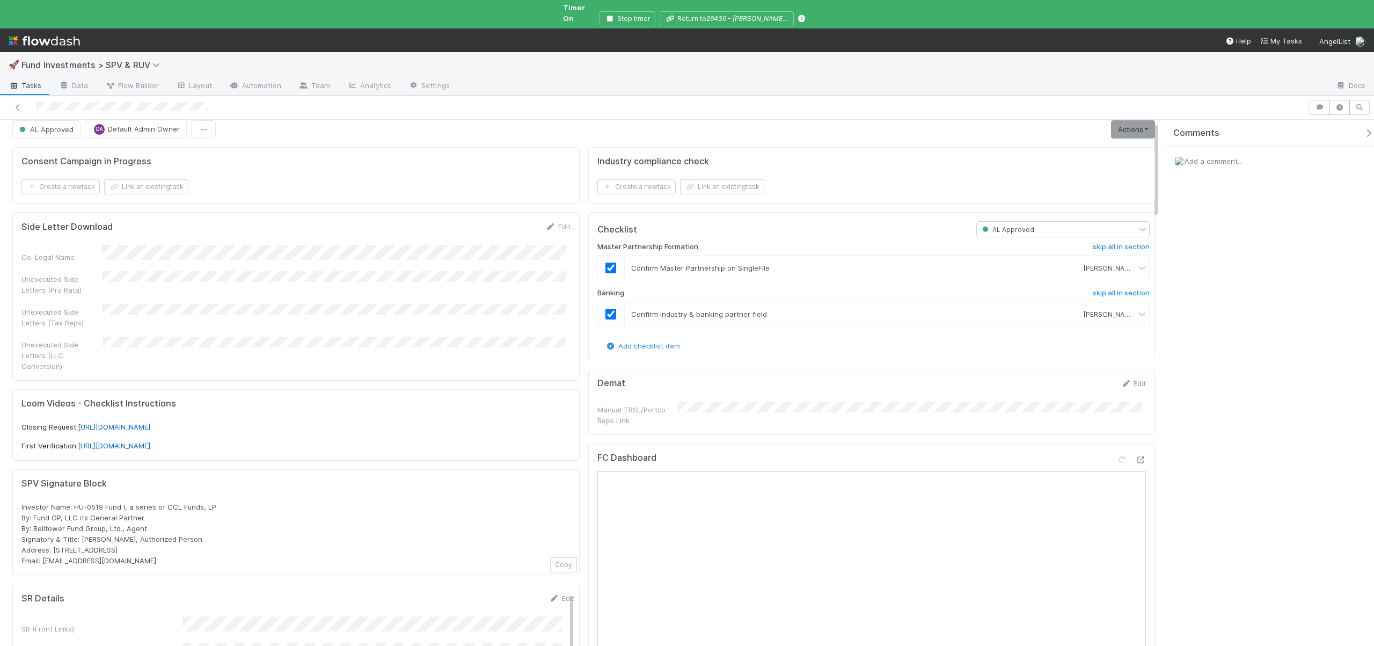
scroll to position [19, 0]
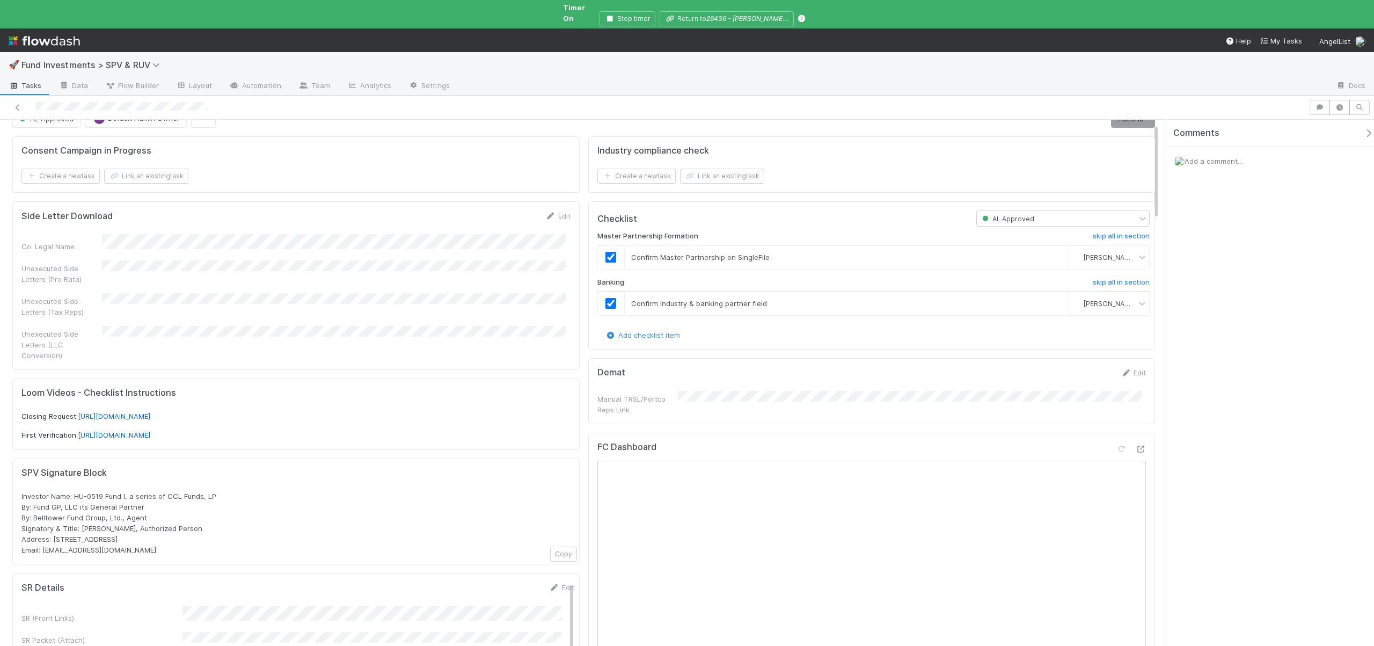
drag, startPoint x: 163, startPoint y: 484, endPoint x: 167, endPoint y: 478, distance: 7.0
click at [164, 490] on div "Investor Name: HU-0519 Fund I, a series of CCL Funds, LP By: Fund GP, LLC its G…" at bounding box center [295, 522] width 549 height 64
drag, startPoint x: 166, startPoint y: 479, endPoint x: 214, endPoint y: 475, distance: 48.4
click at [216, 490] on div "Investor Name: HU-0519 Fund I, a series of CCL Funds, LP By: Fund GP, LLC its G…" at bounding box center [295, 522] width 549 height 64
copy span "CCL Funds, LP"
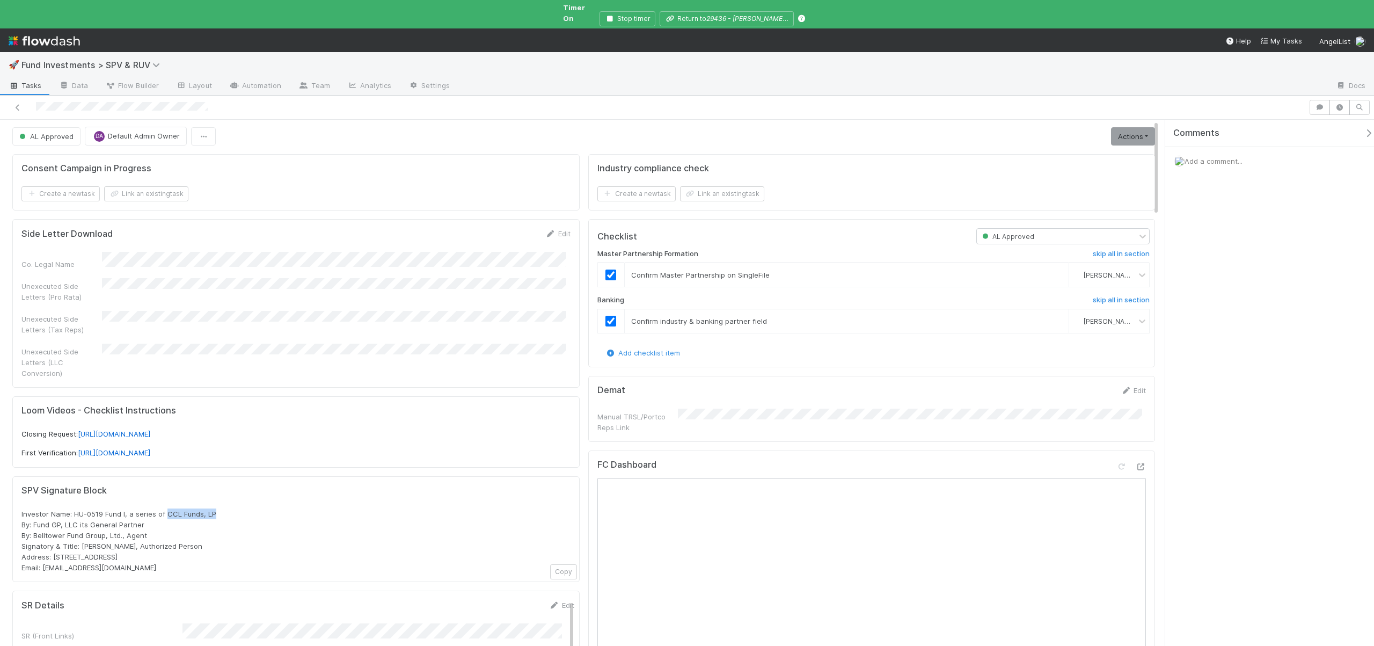
scroll to position [0, 0]
click at [1129, 129] on link "Actions" at bounding box center [1133, 138] width 44 height 18
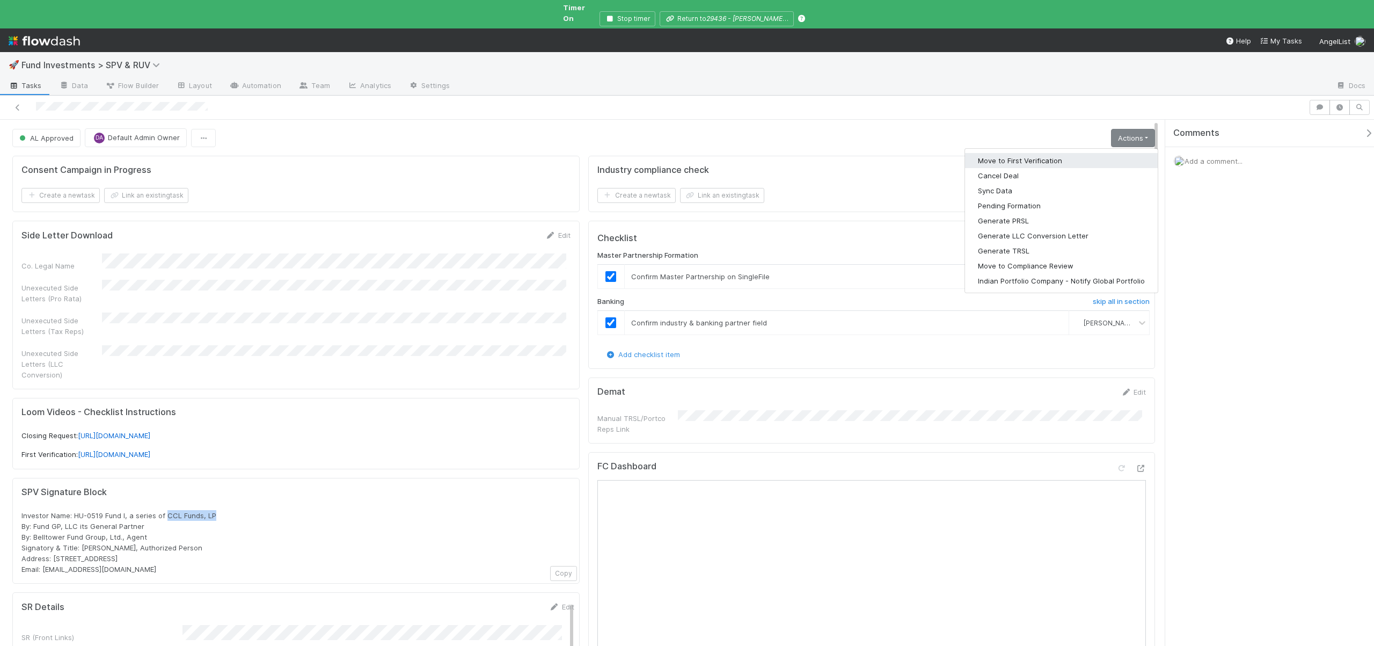
click at [1026, 153] on button "Move to First Verification" at bounding box center [1061, 160] width 193 height 15
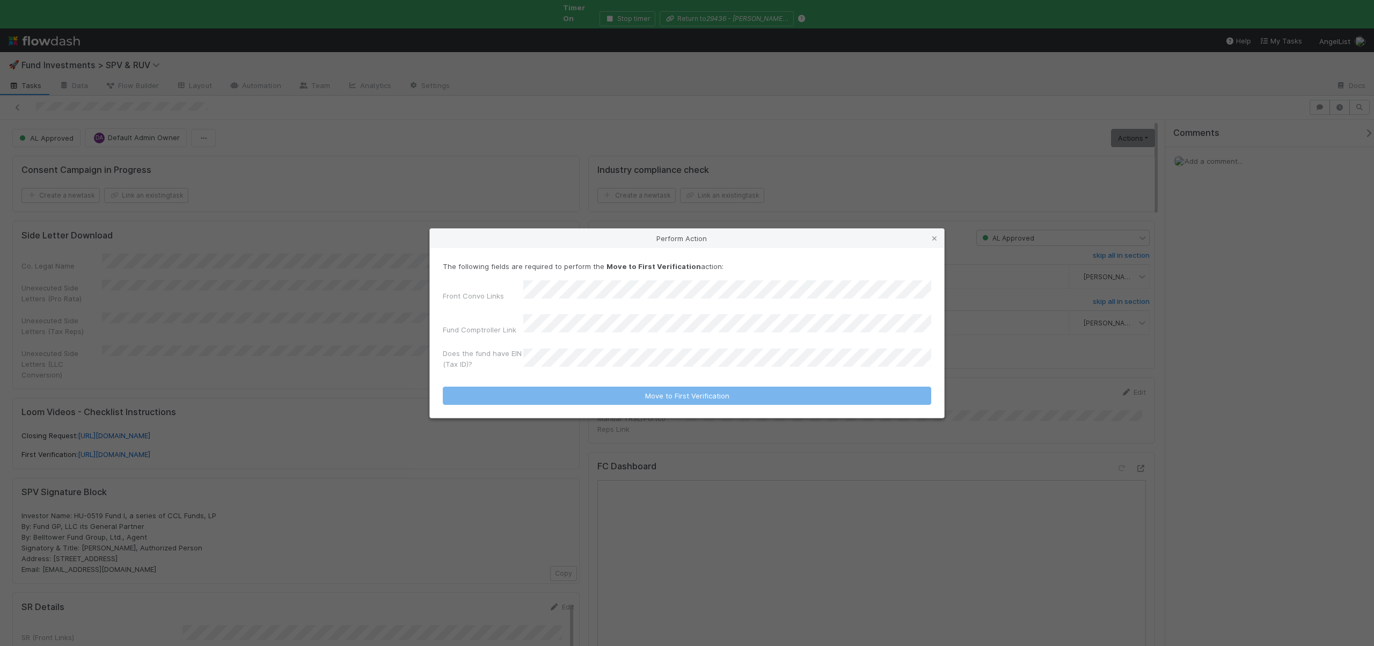
click at [560, 311] on div "Front Convo Links Fund Comptroller Link Does the fund have EIN (Tax ID)?" at bounding box center [687, 326] width 488 height 93
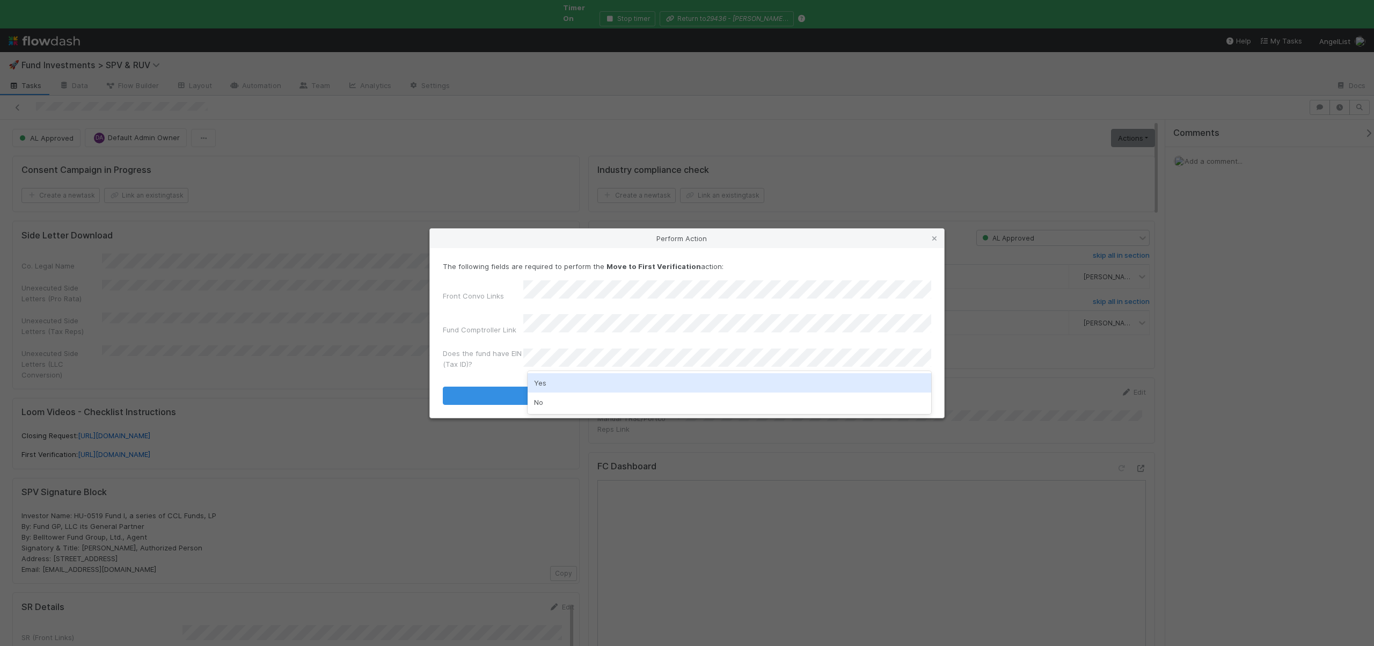
click at [547, 391] on div "Yes No" at bounding box center [730, 392] width 404 height 43
click at [546, 386] on div "Yes" at bounding box center [730, 382] width 404 height 19
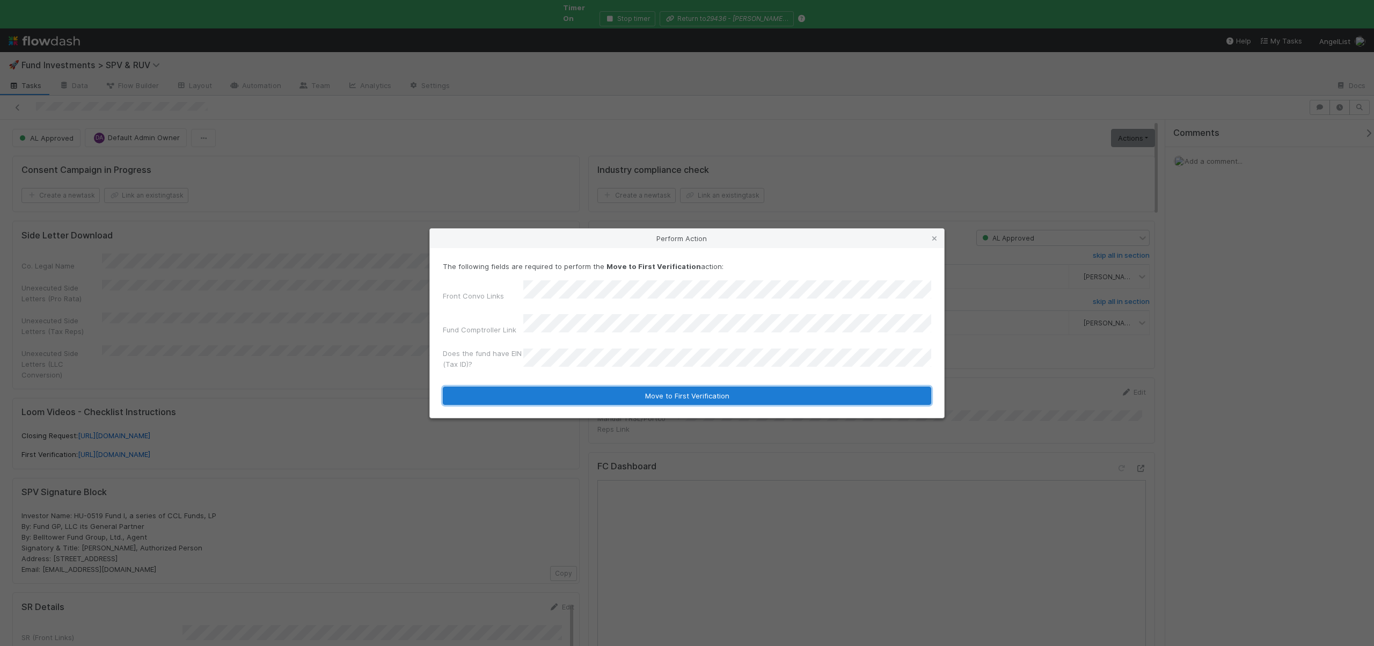
click at [547, 387] on button "Move to First Verification" at bounding box center [687, 395] width 488 height 18
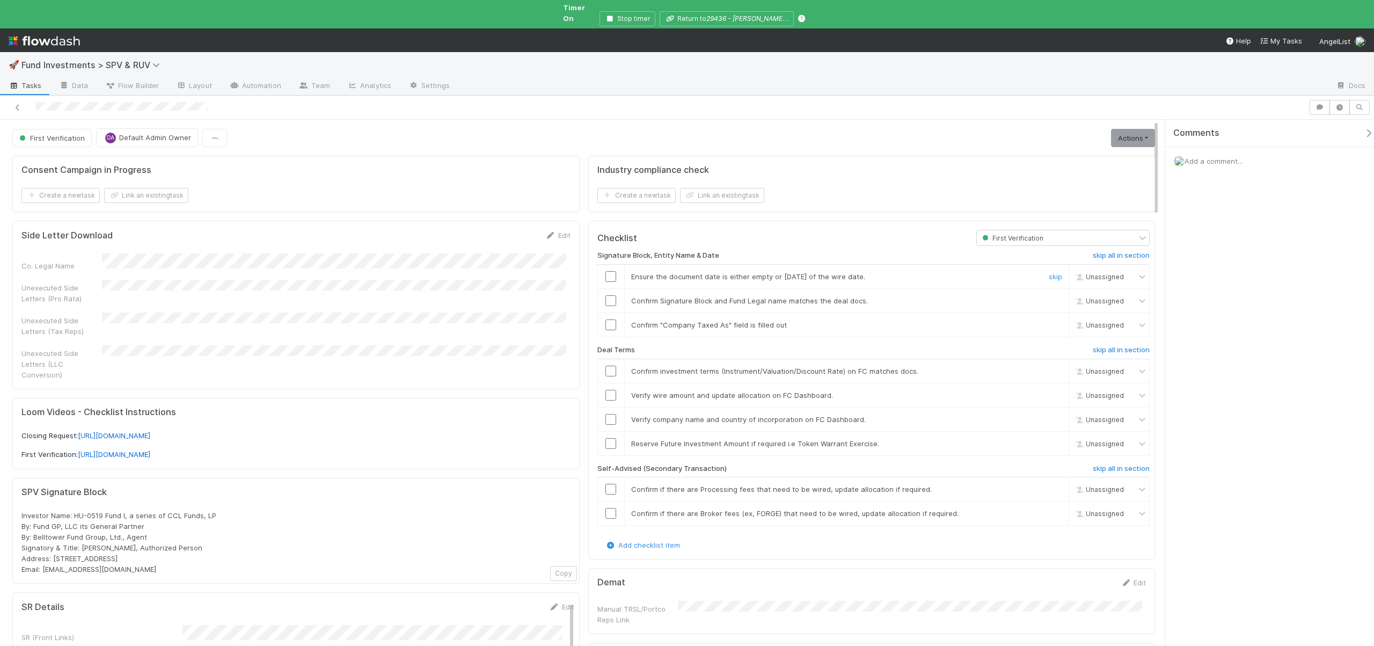
click at [605, 271] on input "checkbox" at bounding box center [610, 276] width 11 height 11
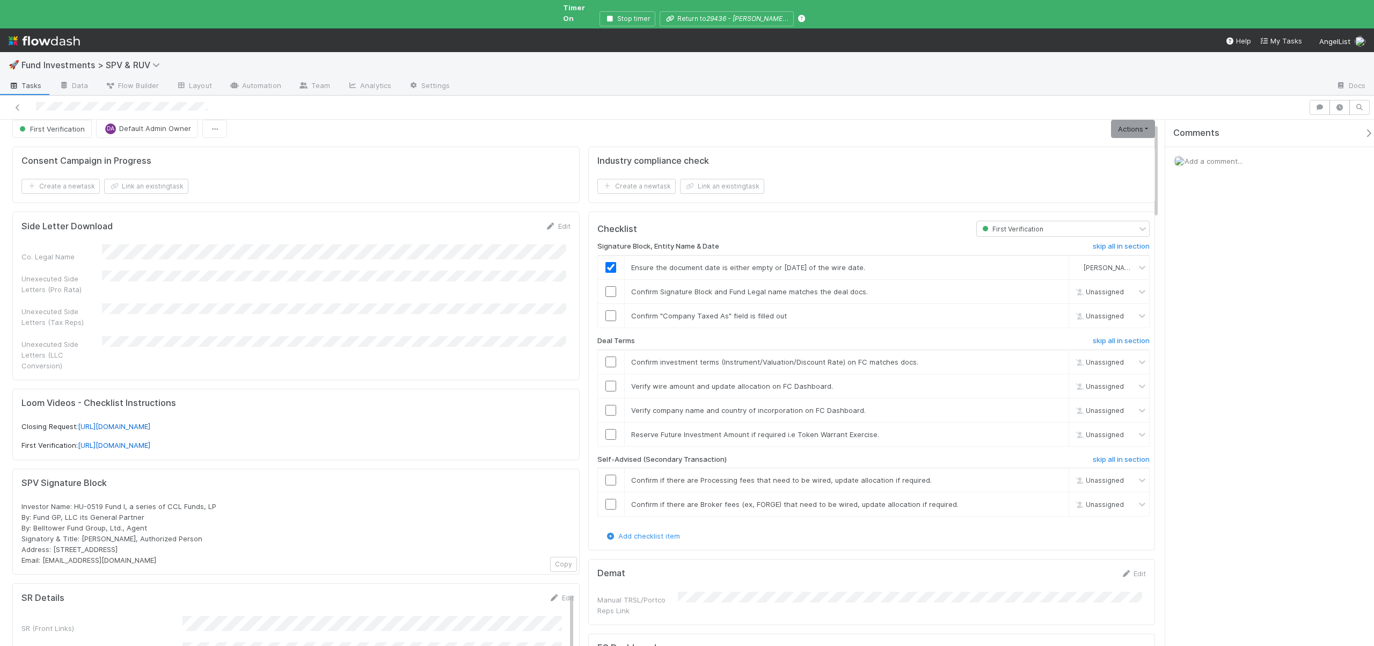
scroll to position [22, 0]
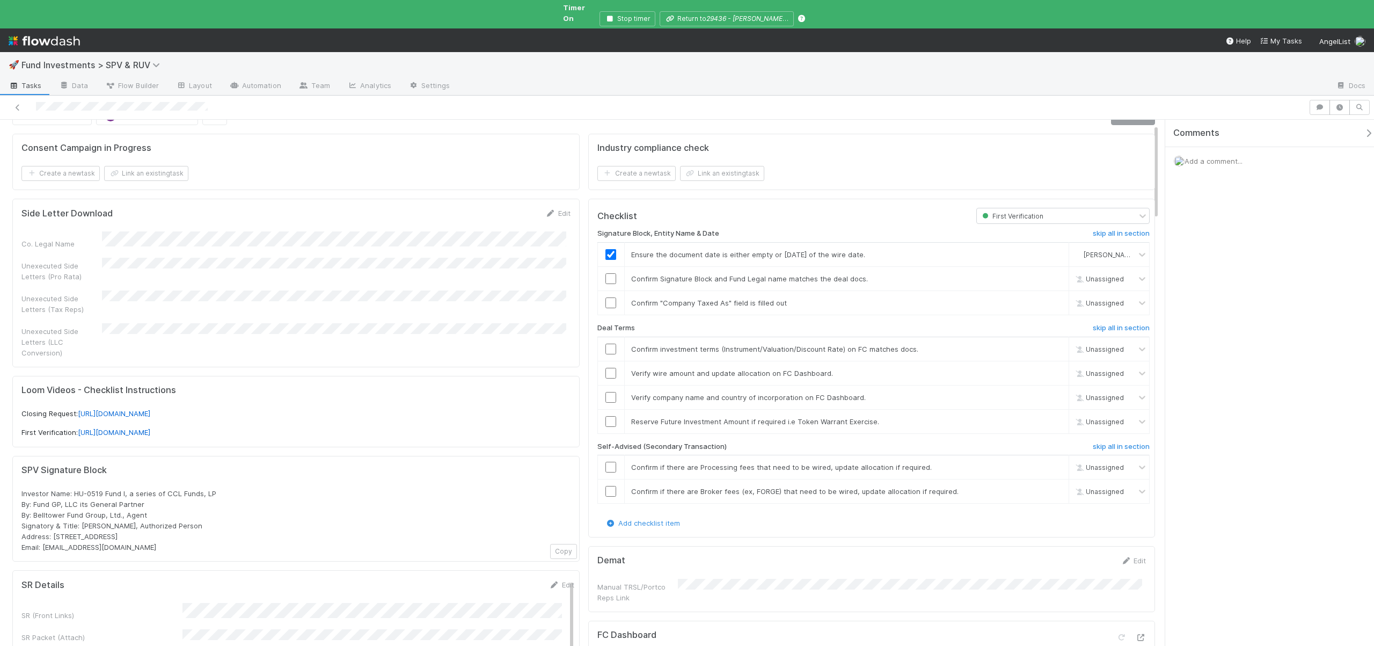
click at [55, 500] on div "Investor Name: HU-0519 Fund I, a series of CCL Funds, LP By: Fund GP, LLC its G…" at bounding box center [295, 520] width 549 height 64
drag, startPoint x: 21, startPoint y: 482, endPoint x: 158, endPoint y: 489, distance: 137.0
click at [158, 489] on div "Investor Name: HU-0519 Fund I, a series of CCL Funds, LP By: Fund GP, LLC its G…" at bounding box center [295, 520] width 549 height 64
copy span "By: Fund GP, LLC its General Partner By: Belltower Fund Group, Ltd., Agent"
click at [605, 297] on input "checkbox" at bounding box center [610, 302] width 11 height 11
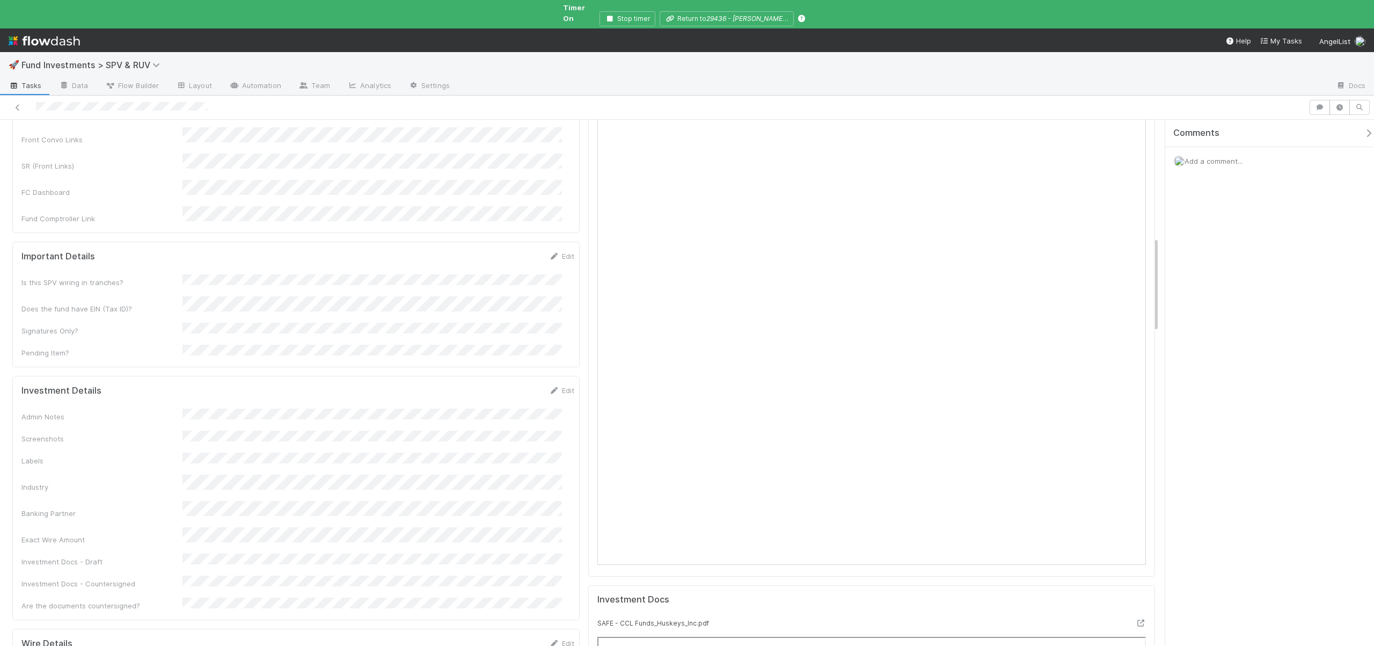
scroll to position [890, 0]
click at [504, 401] on button "Save" at bounding box center [517, 410] width 31 height 18
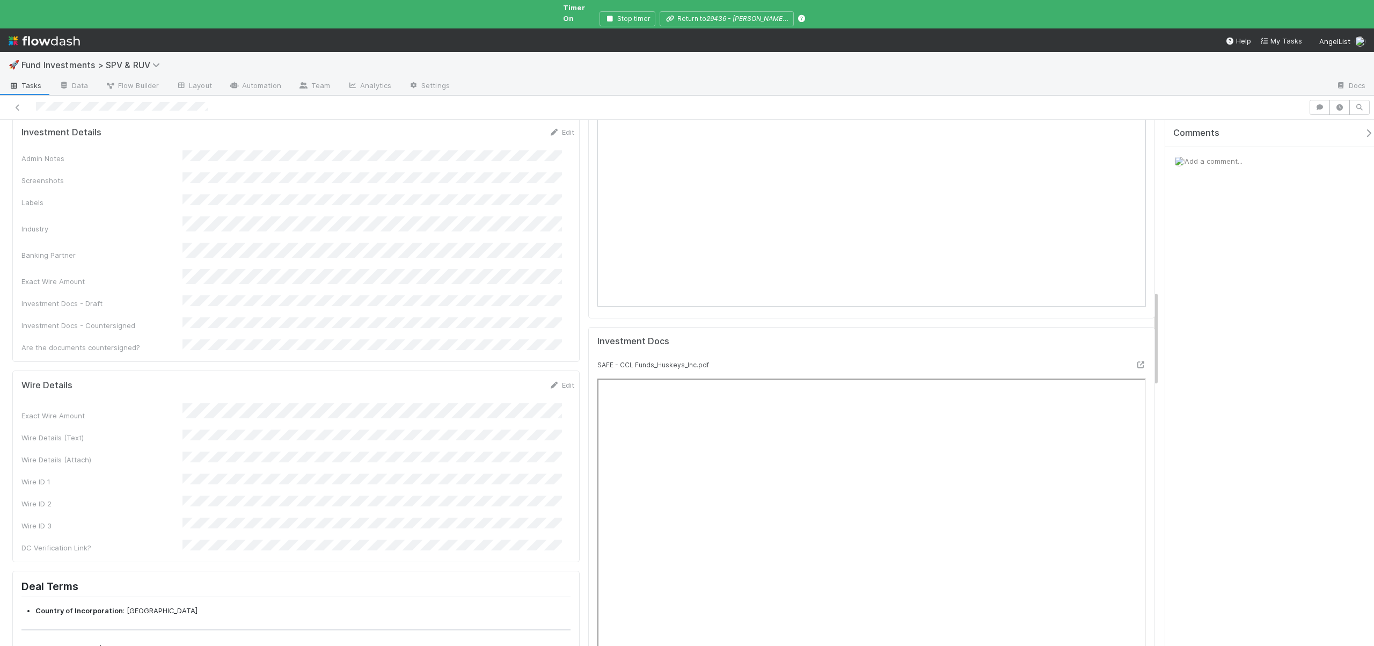
scroll to position [993, 0]
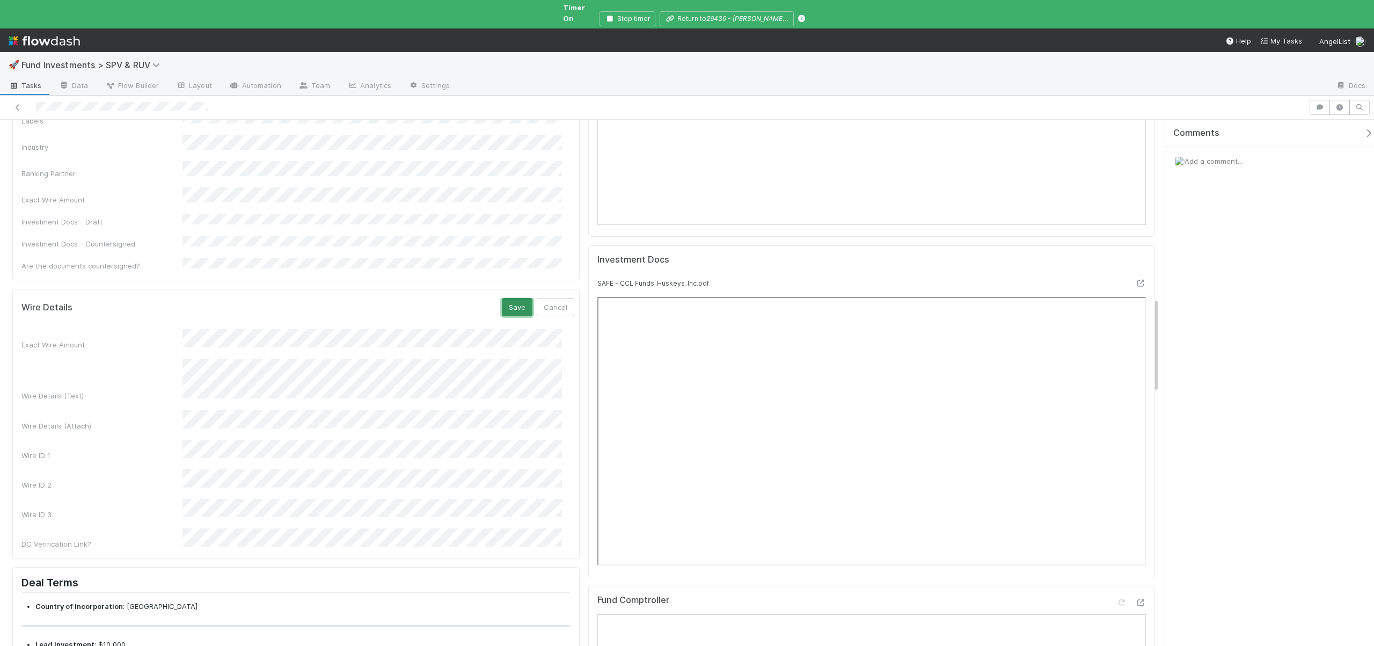
click at [502, 298] on button "Save" at bounding box center [517, 307] width 31 height 18
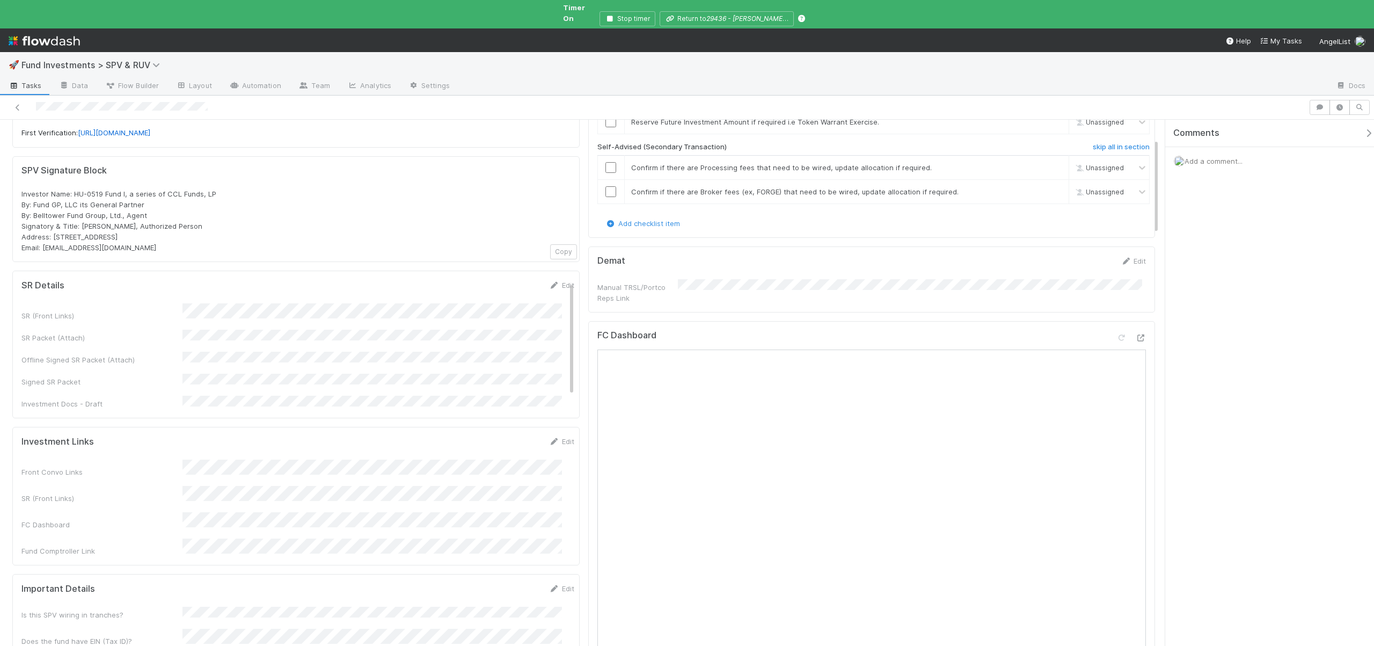
scroll to position [101, 0]
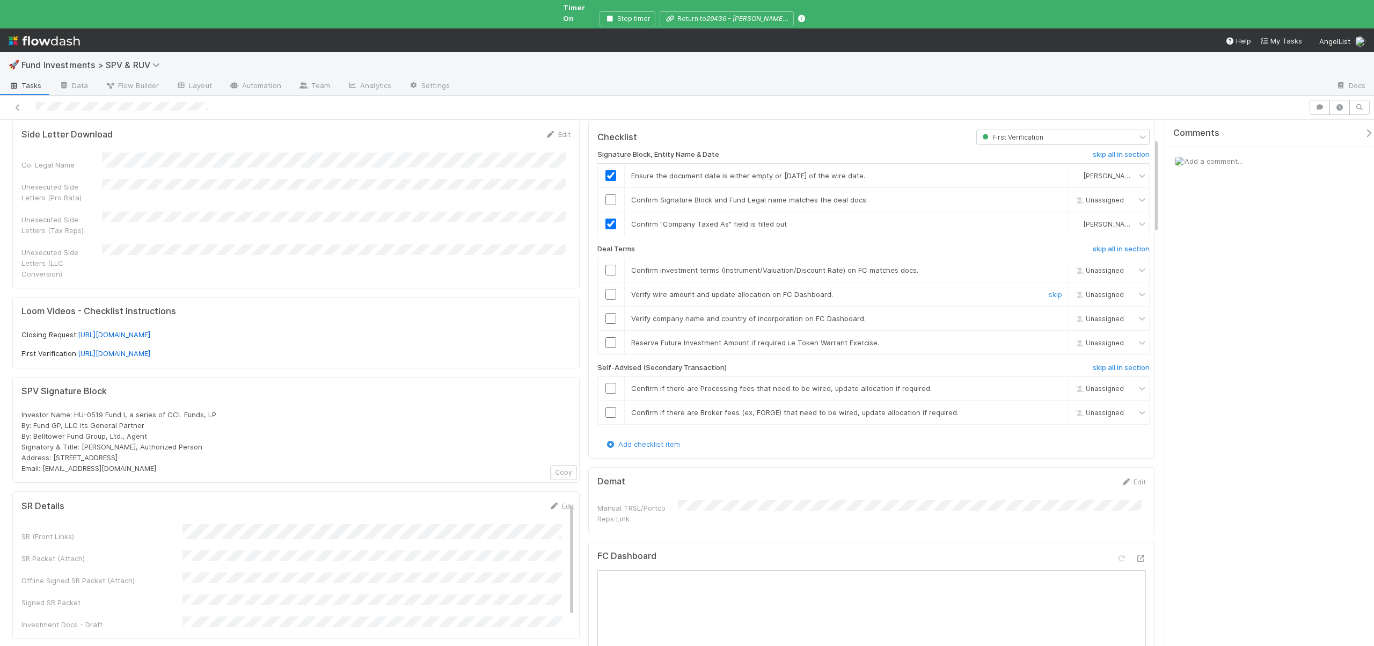
click at [606, 289] on input "checkbox" at bounding box center [610, 294] width 11 height 11
click at [608, 313] on input "checkbox" at bounding box center [610, 318] width 11 height 11
click at [1049, 338] on link "skip" at bounding box center [1055, 342] width 13 height 9
click at [1097, 363] on h6 "skip all in section" at bounding box center [1121, 367] width 57 height 9
click at [1093, 363] on h6 "skip all in section" at bounding box center [1121, 367] width 57 height 9
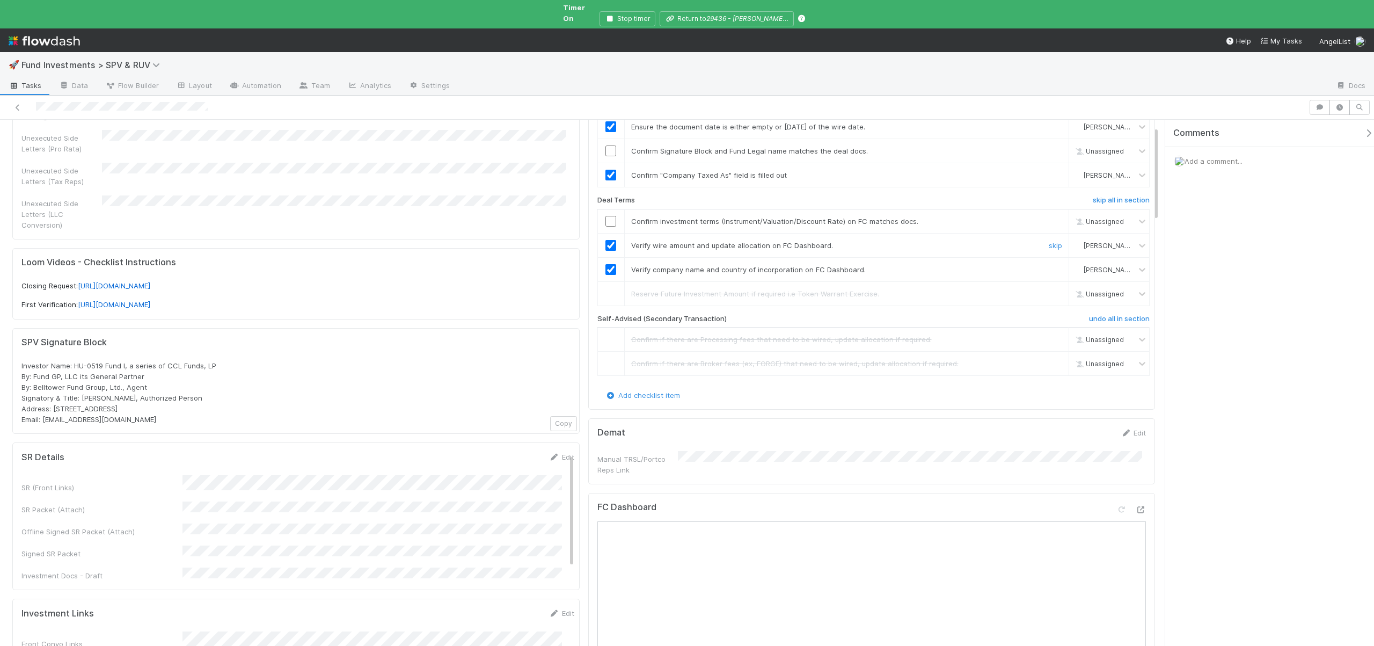
scroll to position [0, 0]
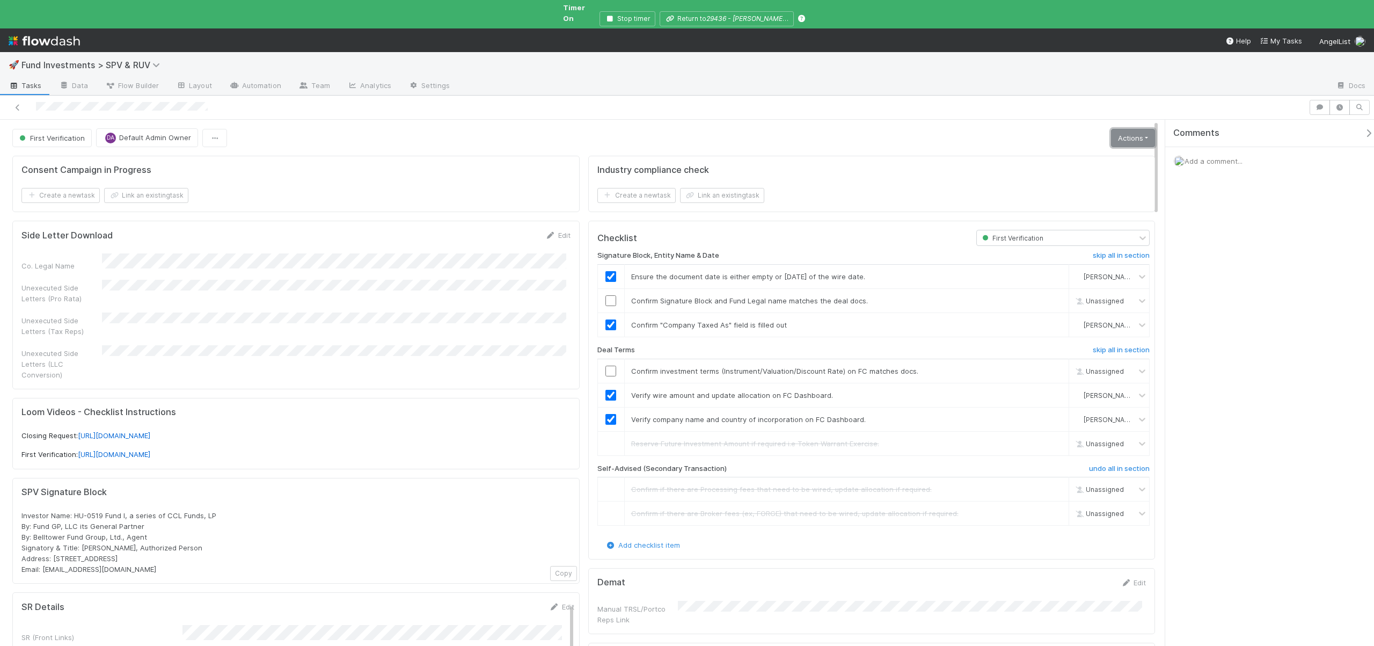
click at [1125, 133] on link "Actions" at bounding box center [1133, 138] width 44 height 18
click at [1054, 273] on button "Action Pending [First Verification]" at bounding box center [1084, 280] width 145 height 15
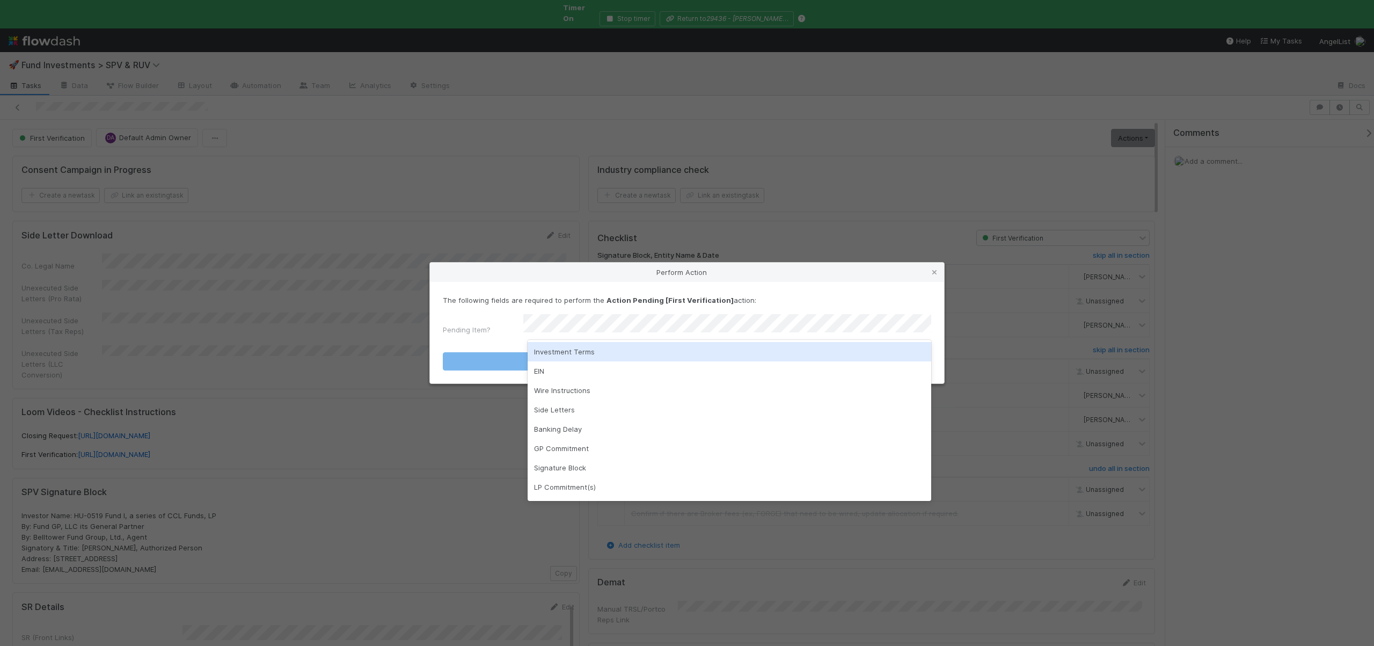
click at [556, 352] on div "Investment Terms" at bounding box center [730, 351] width 404 height 19
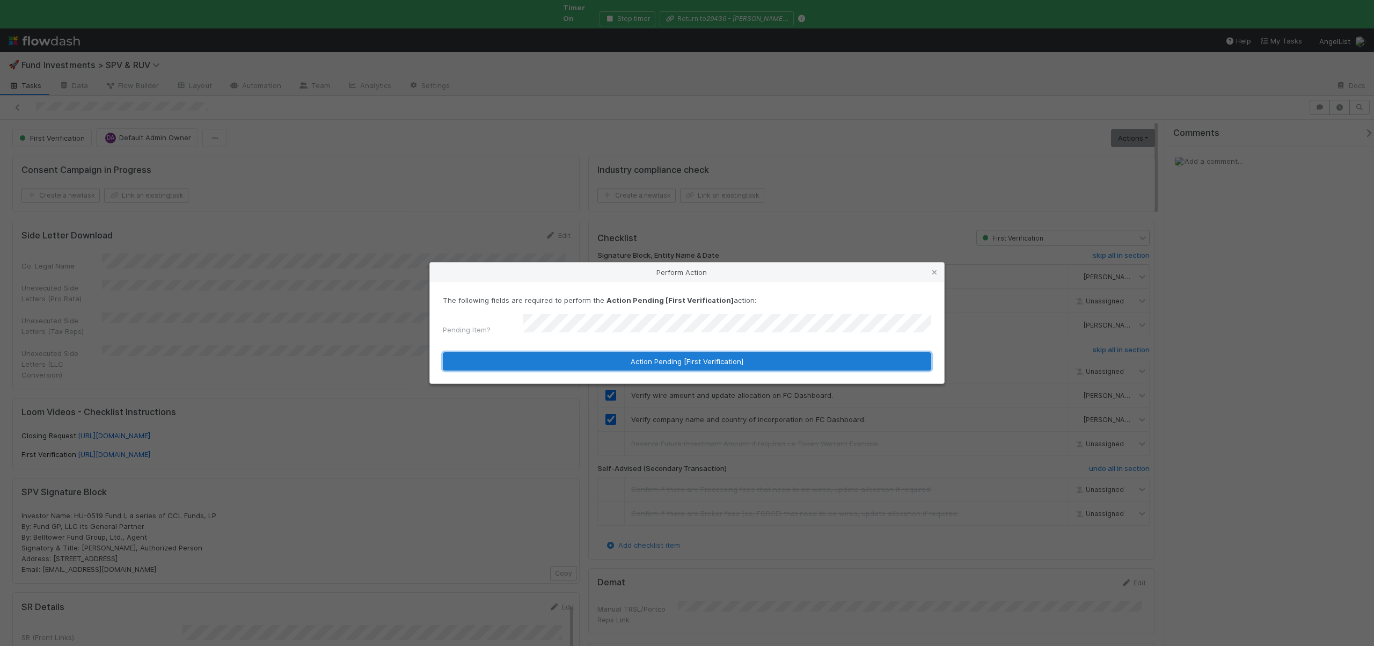
click at [557, 352] on button "Action Pending [First Verification]" at bounding box center [687, 361] width 488 height 18
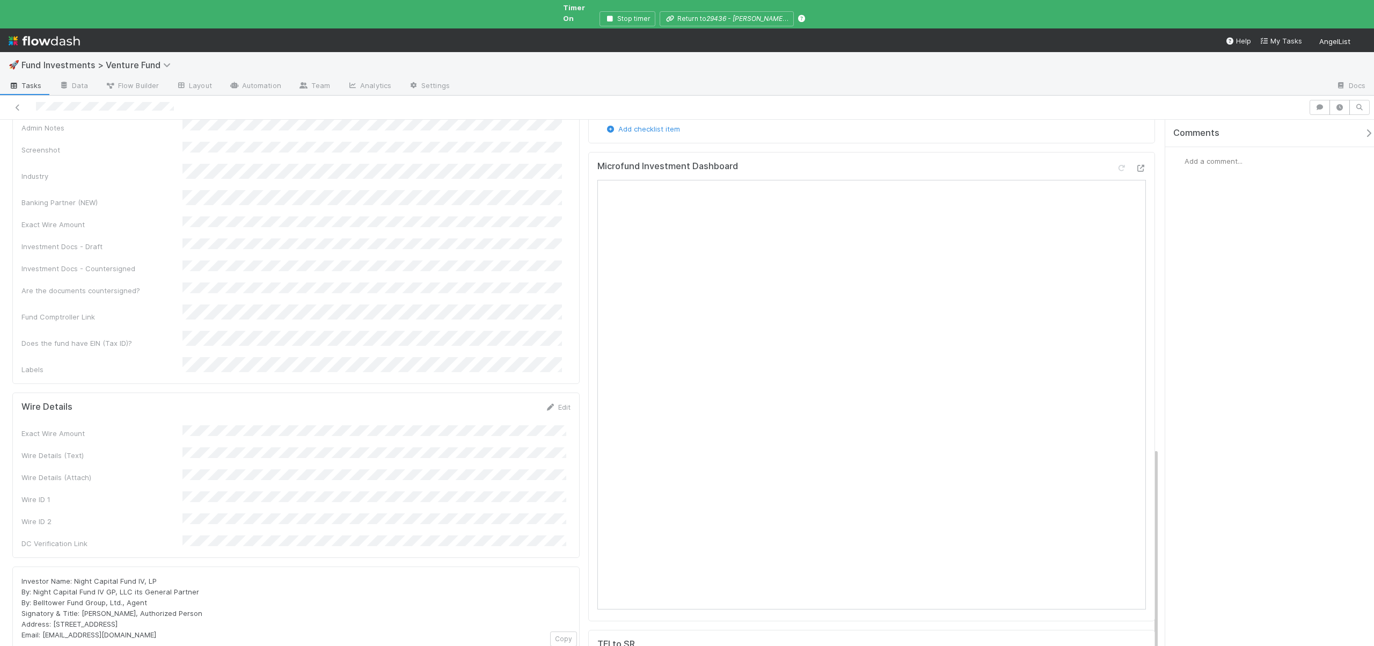
scroll to position [323, 0]
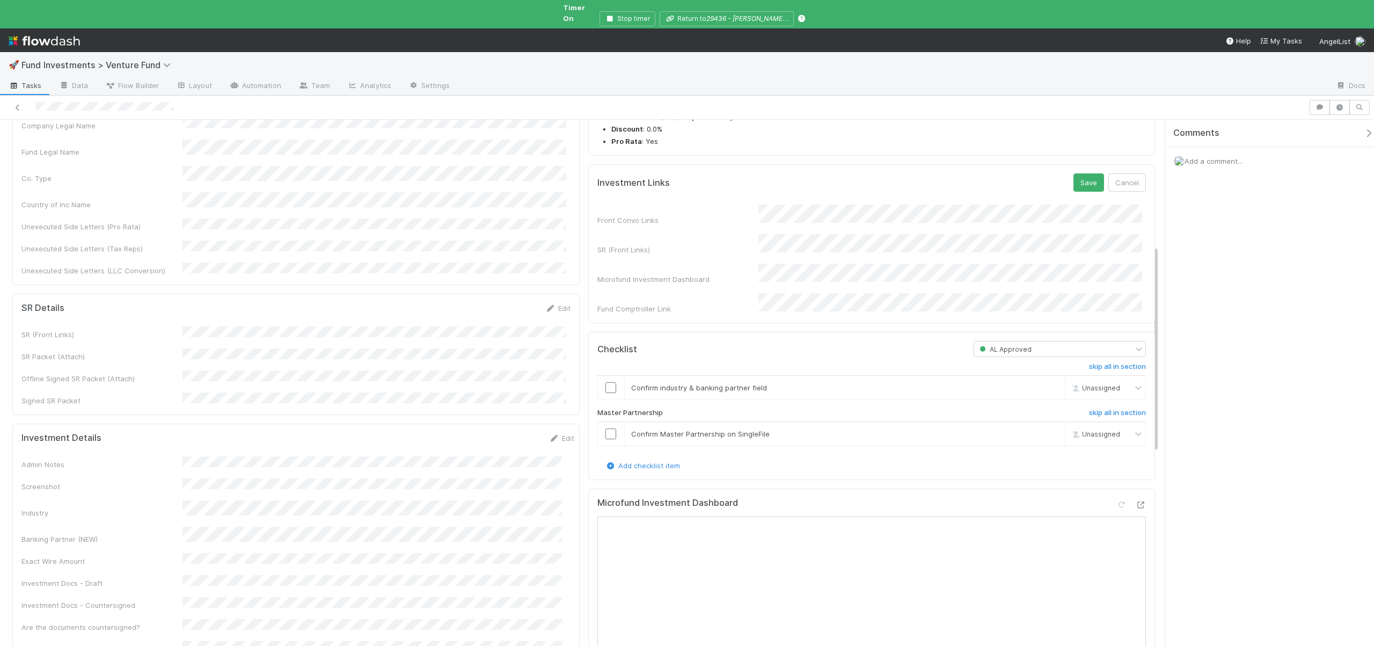
click at [196, 433] on div "Investment Details Edit" at bounding box center [297, 438] width 553 height 11
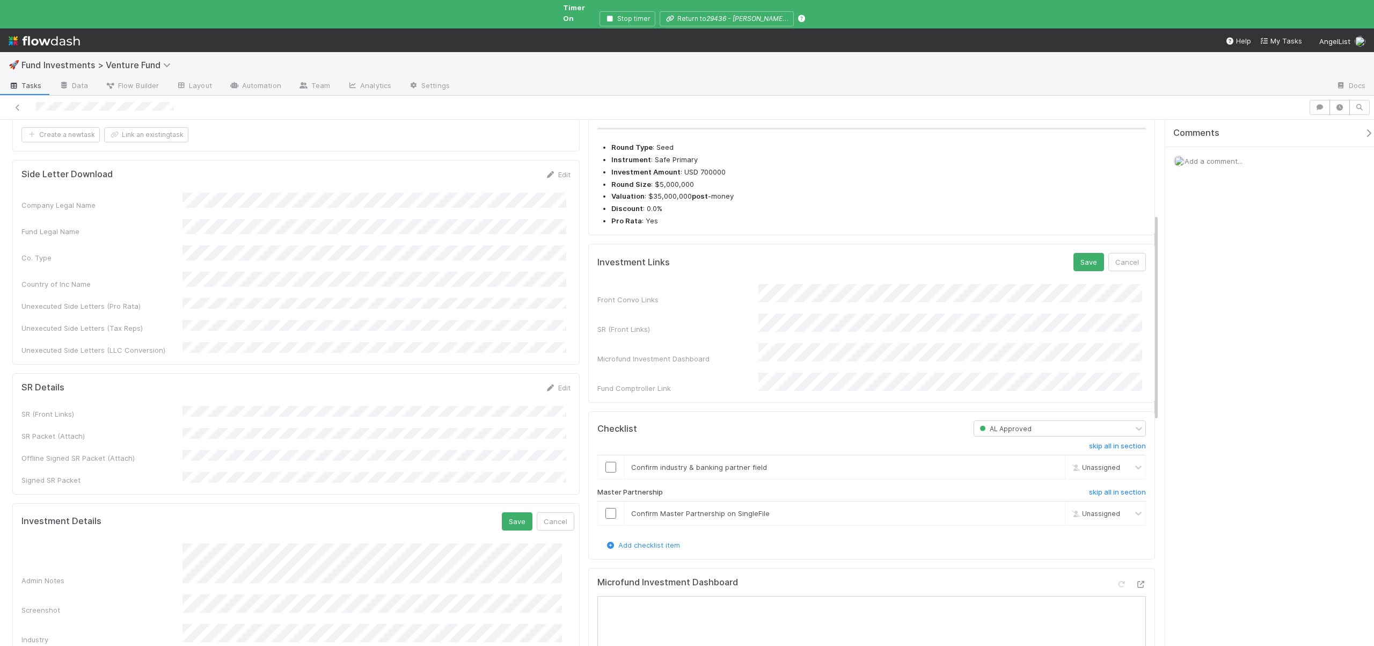
scroll to position [245, 0]
click at [506, 510] on button "Save" at bounding box center [517, 519] width 31 height 18
click at [1073, 251] on button "Save" at bounding box center [1088, 260] width 31 height 18
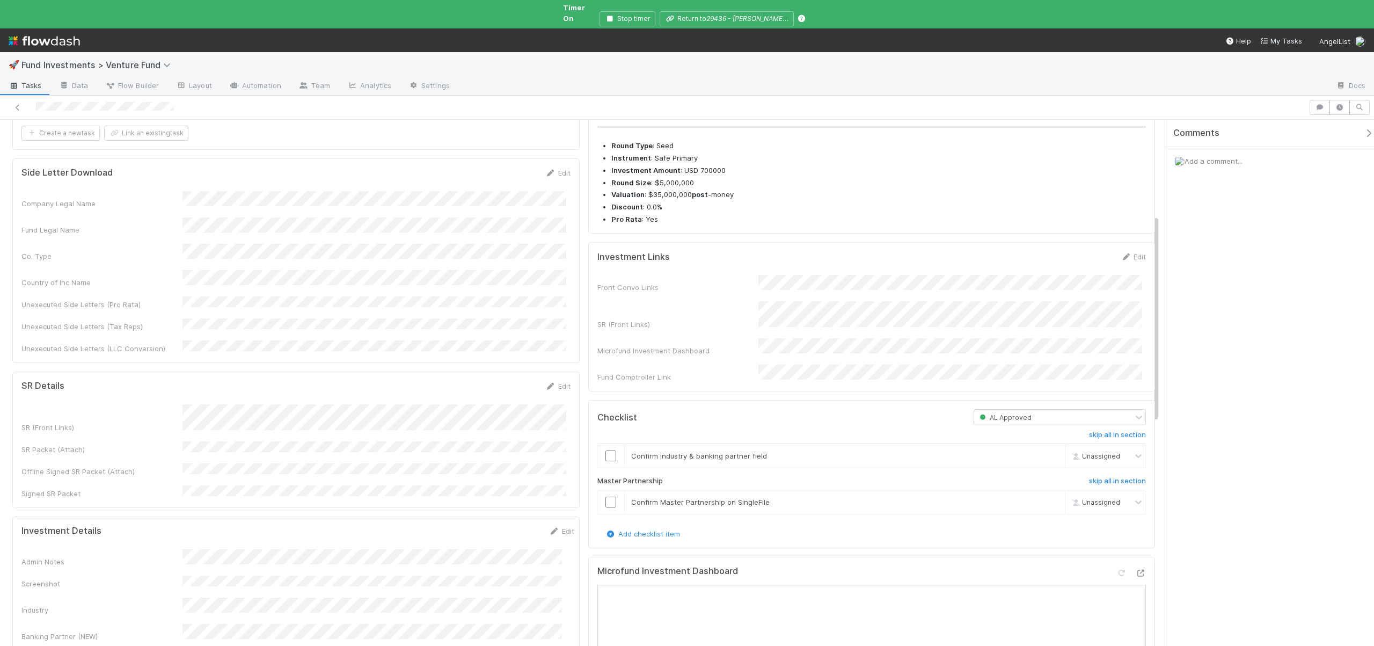
click at [1133, 262] on div "Edit" at bounding box center [1133, 256] width 25 height 11
click at [1134, 261] on link "Edit" at bounding box center [1133, 256] width 25 height 9
click at [1073, 251] on button "Save" at bounding box center [1088, 260] width 31 height 18
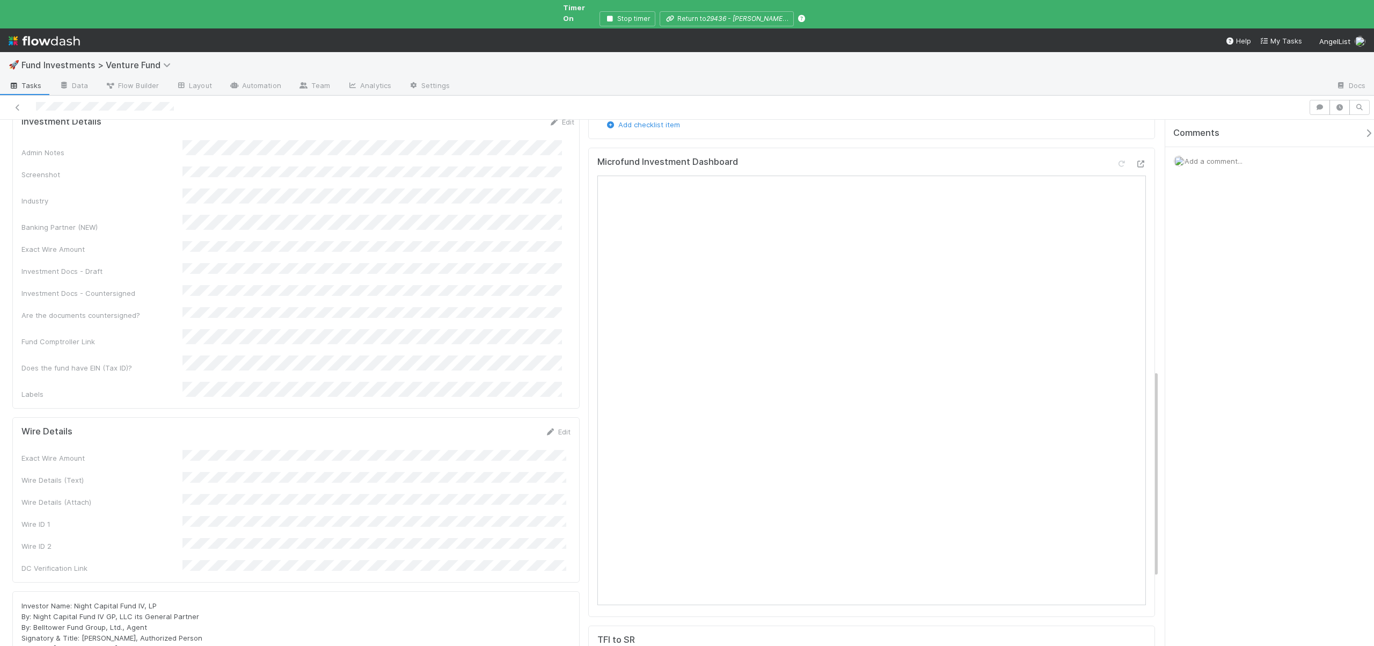
scroll to position [730, 0]
drag, startPoint x: 509, startPoint y: 289, endPoint x: 460, endPoint y: 82, distance: 212.3
click at [509, 360] on button "Save" at bounding box center [513, 369] width 31 height 18
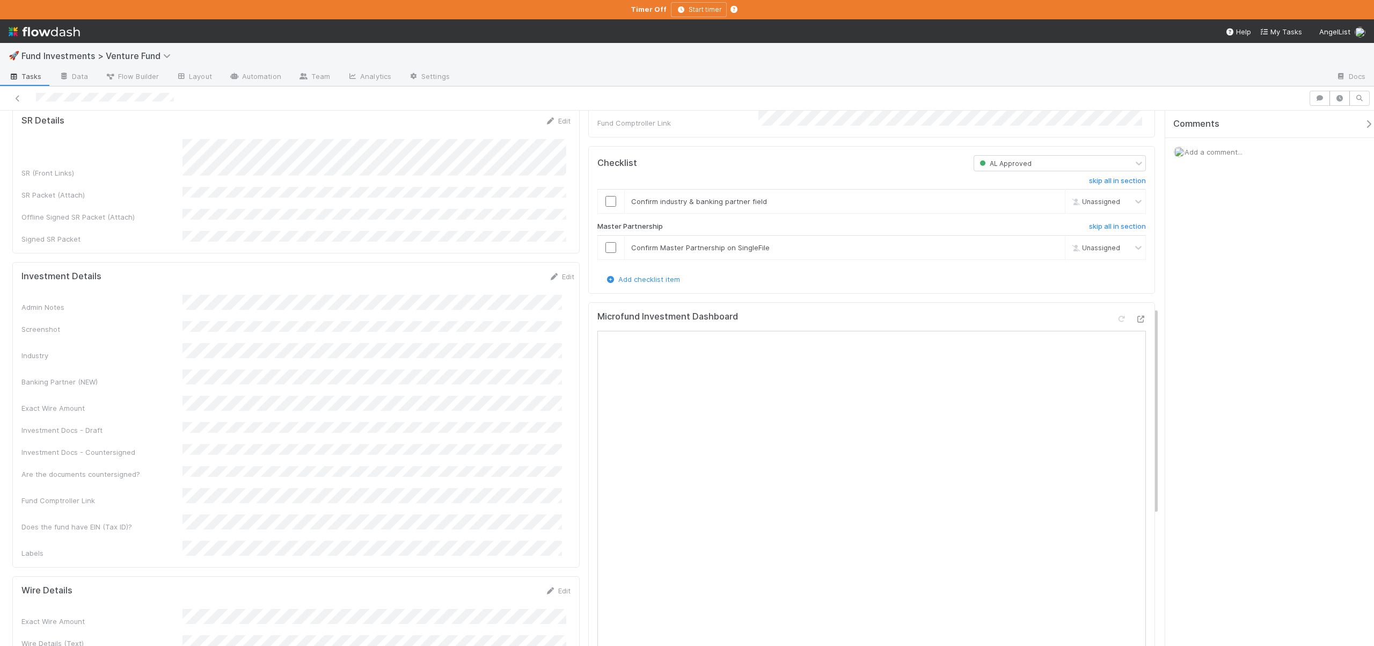
scroll to position [486, 0]
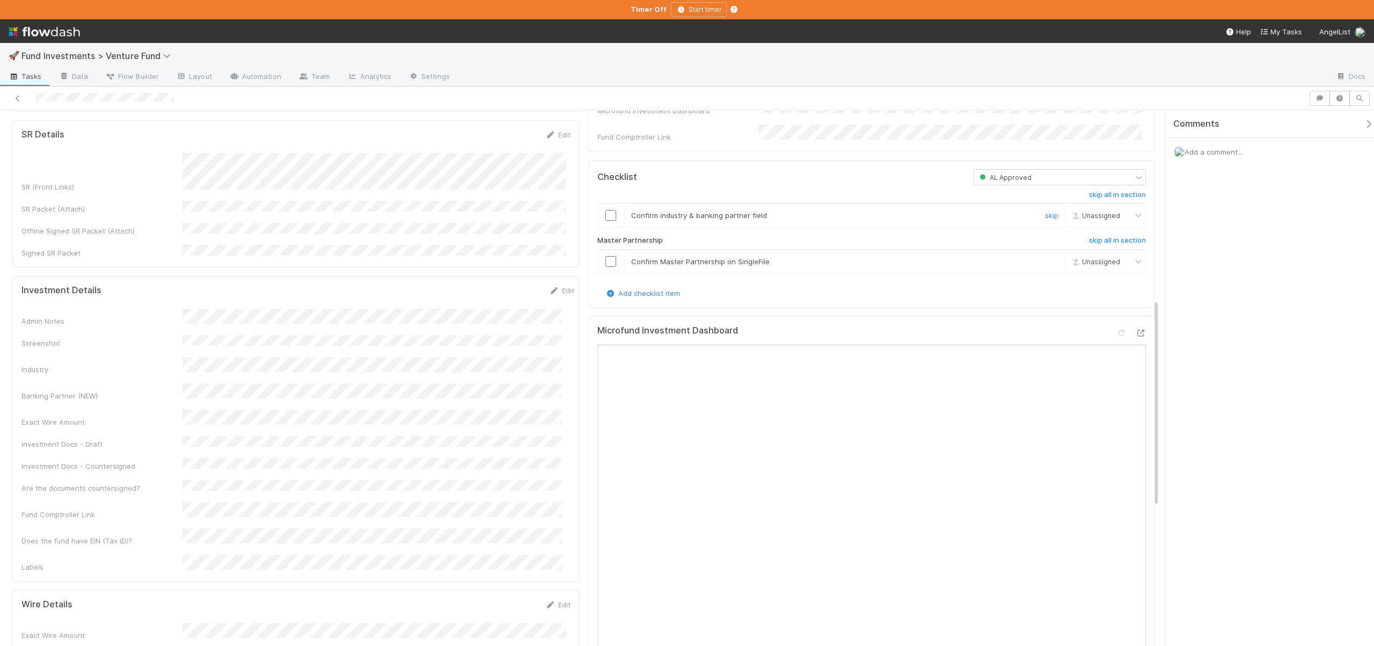
click at [606, 221] on input "checkbox" at bounding box center [610, 215] width 11 height 11
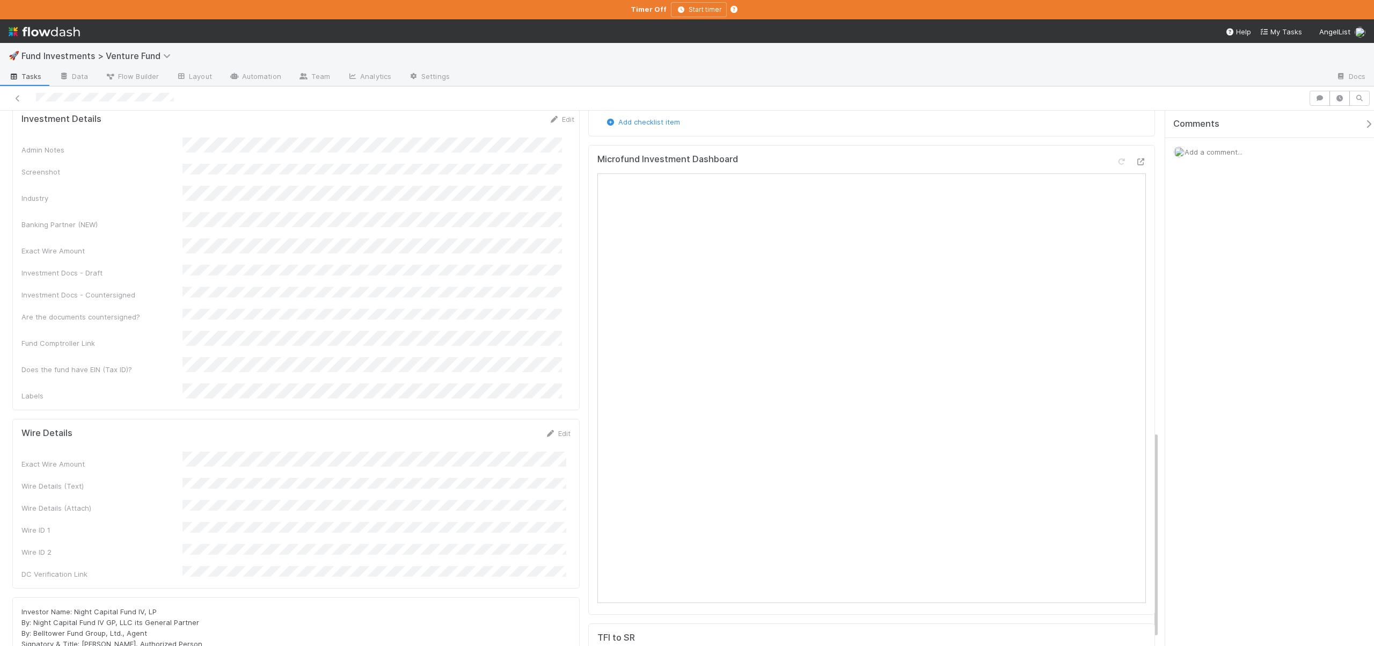
scroll to position [291, 0]
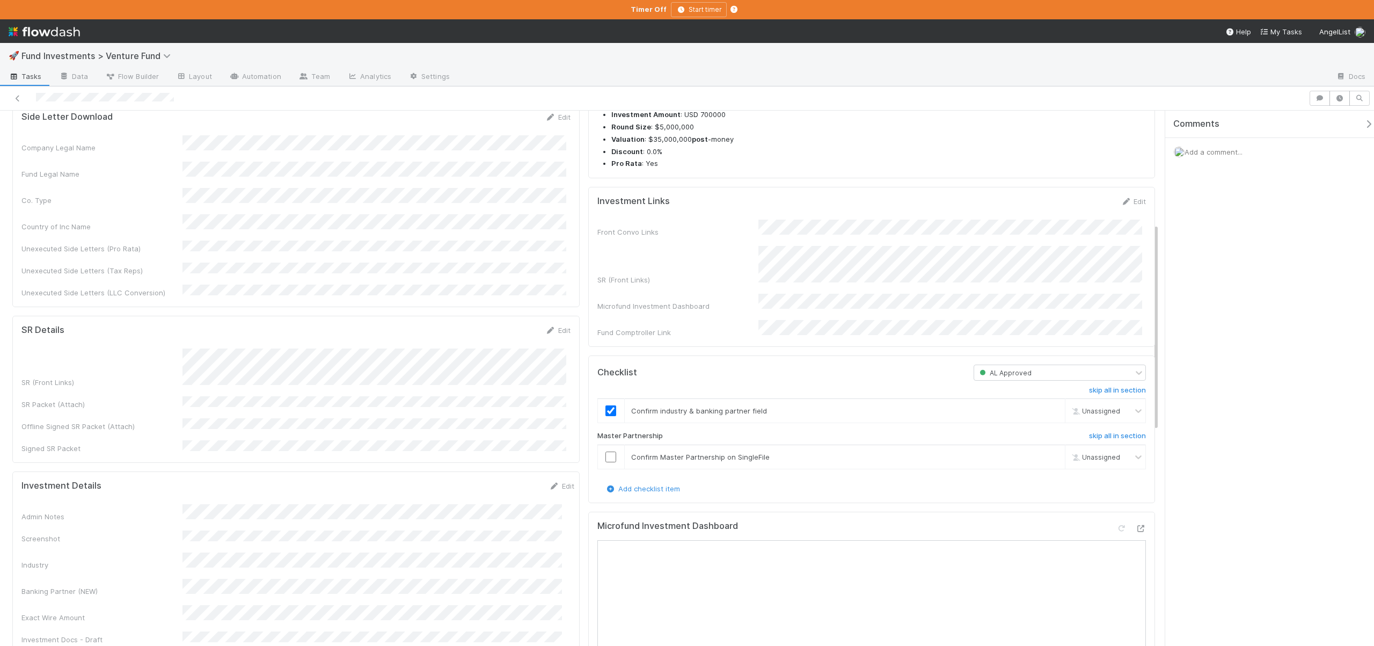
checkbox input "true"
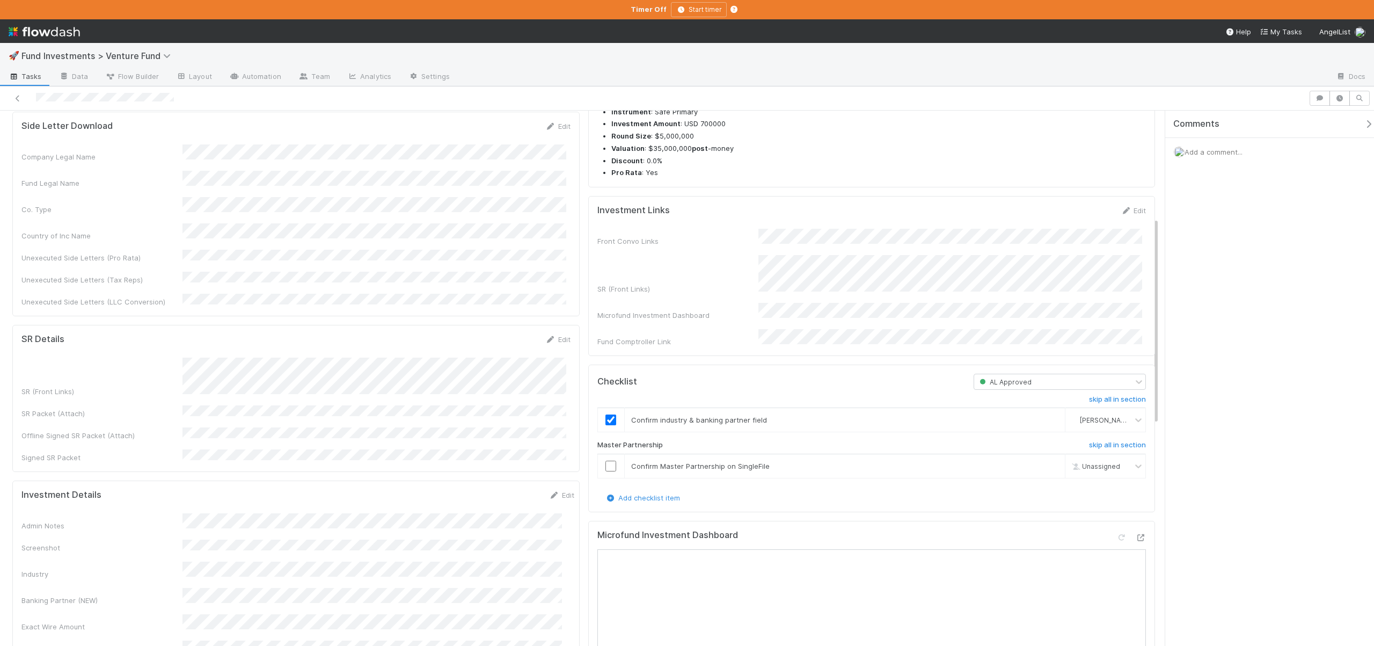
scroll to position [269, 0]
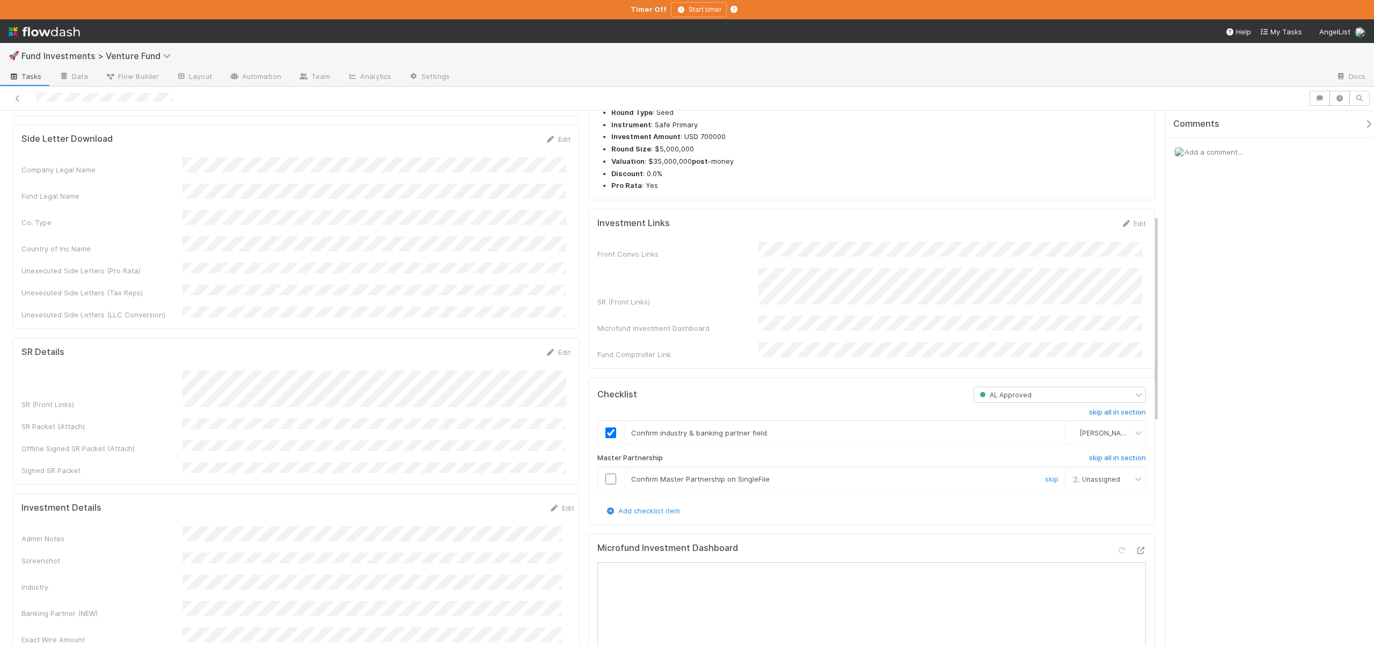
click at [610, 484] on input "checkbox" at bounding box center [610, 478] width 11 height 11
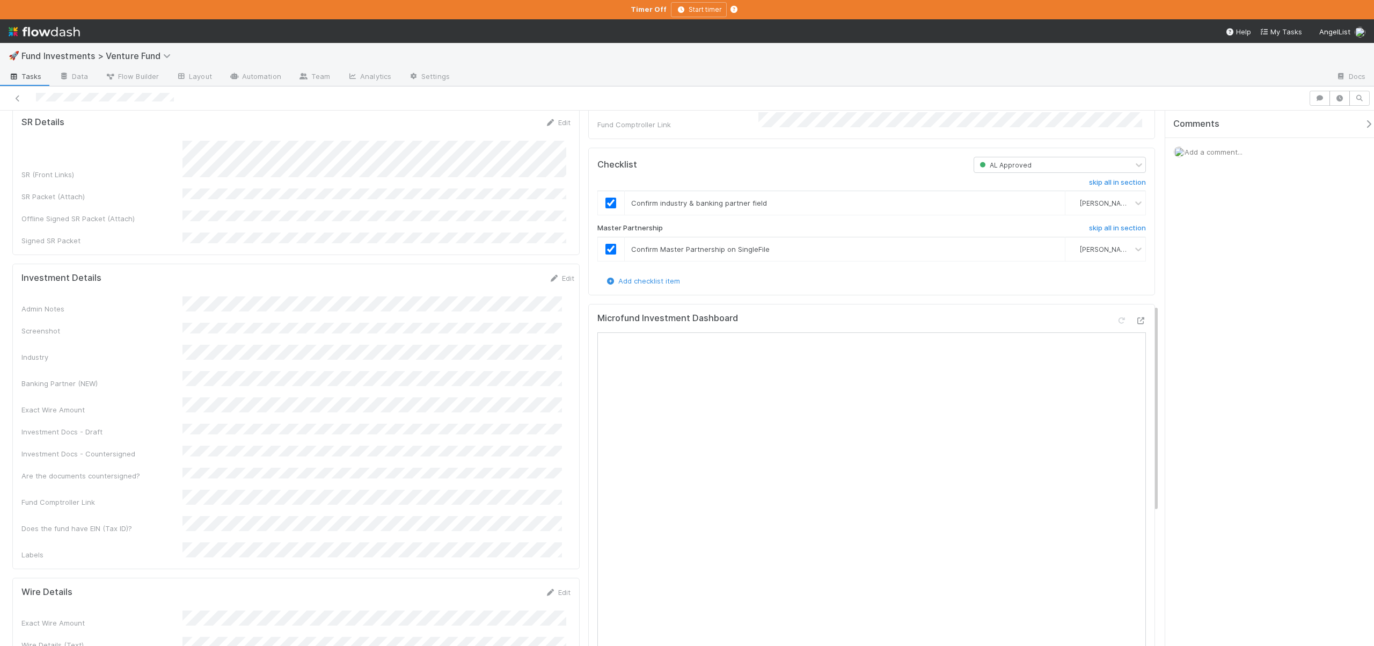
scroll to position [501, 0]
click at [510, 270] on button "Save" at bounding box center [517, 279] width 31 height 18
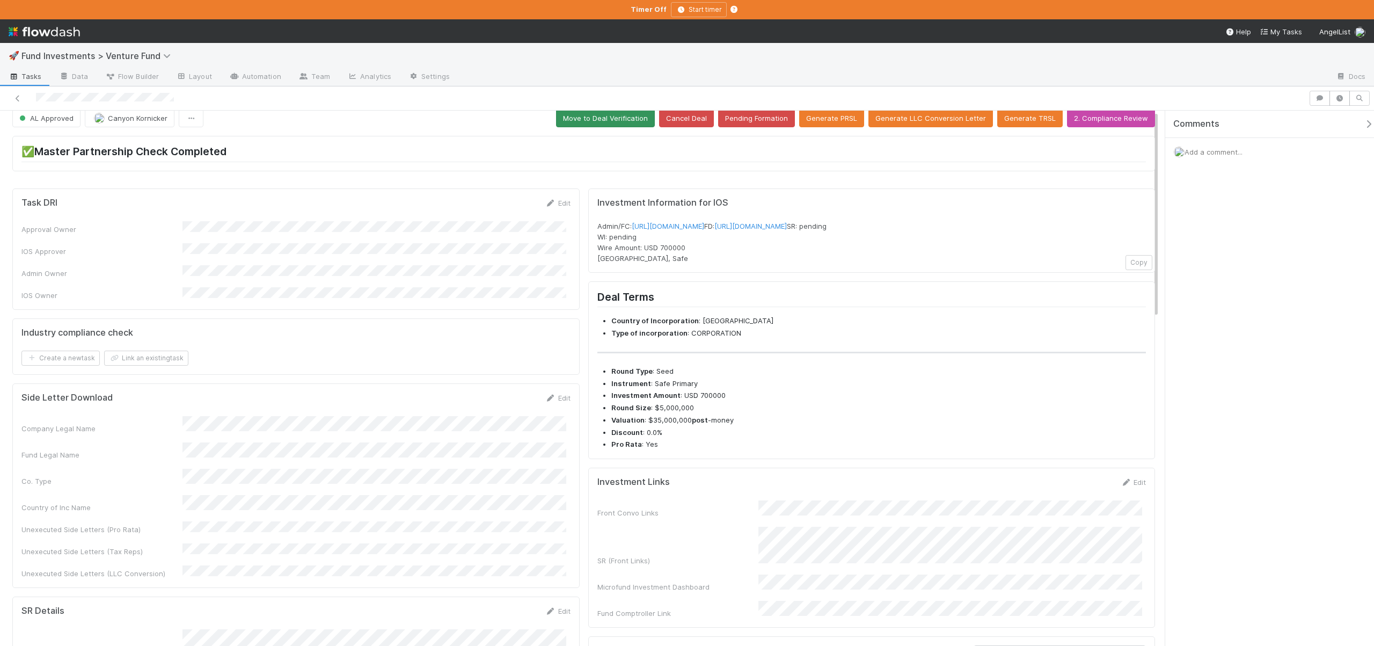
scroll to position [0, 0]
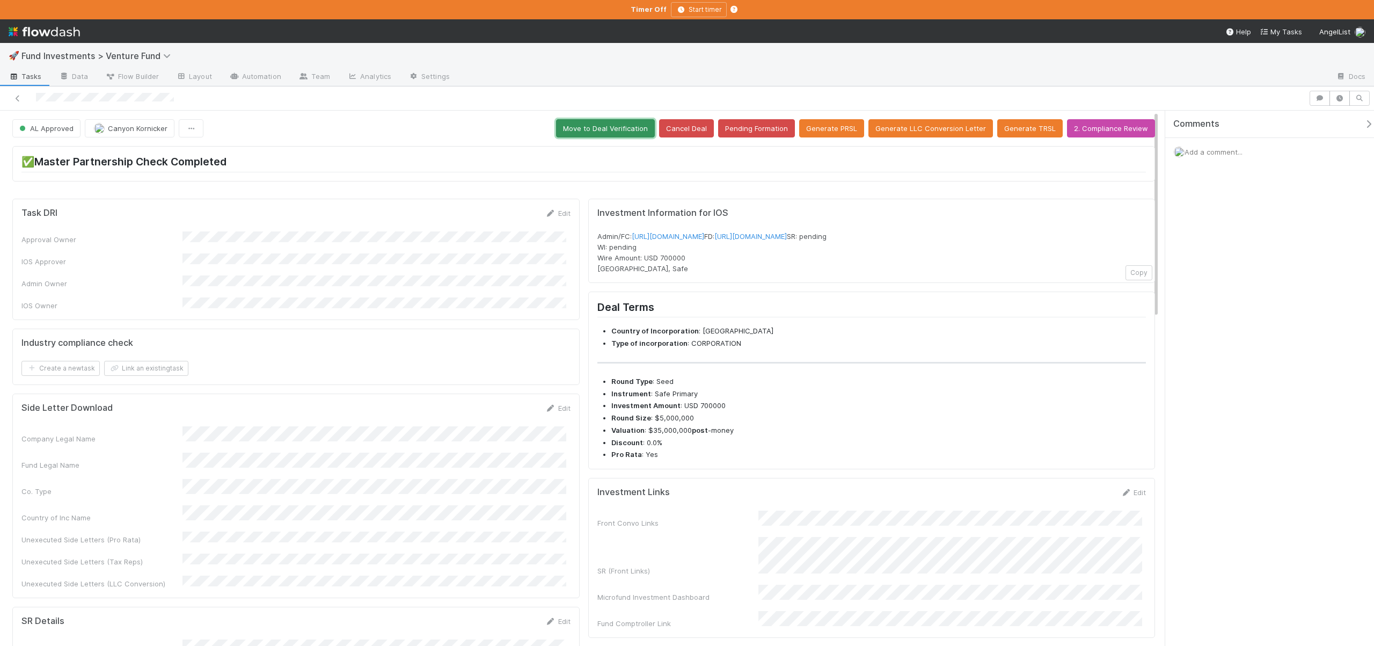
click at [622, 125] on button "Move to Deal Verification" at bounding box center [605, 128] width 99 height 18
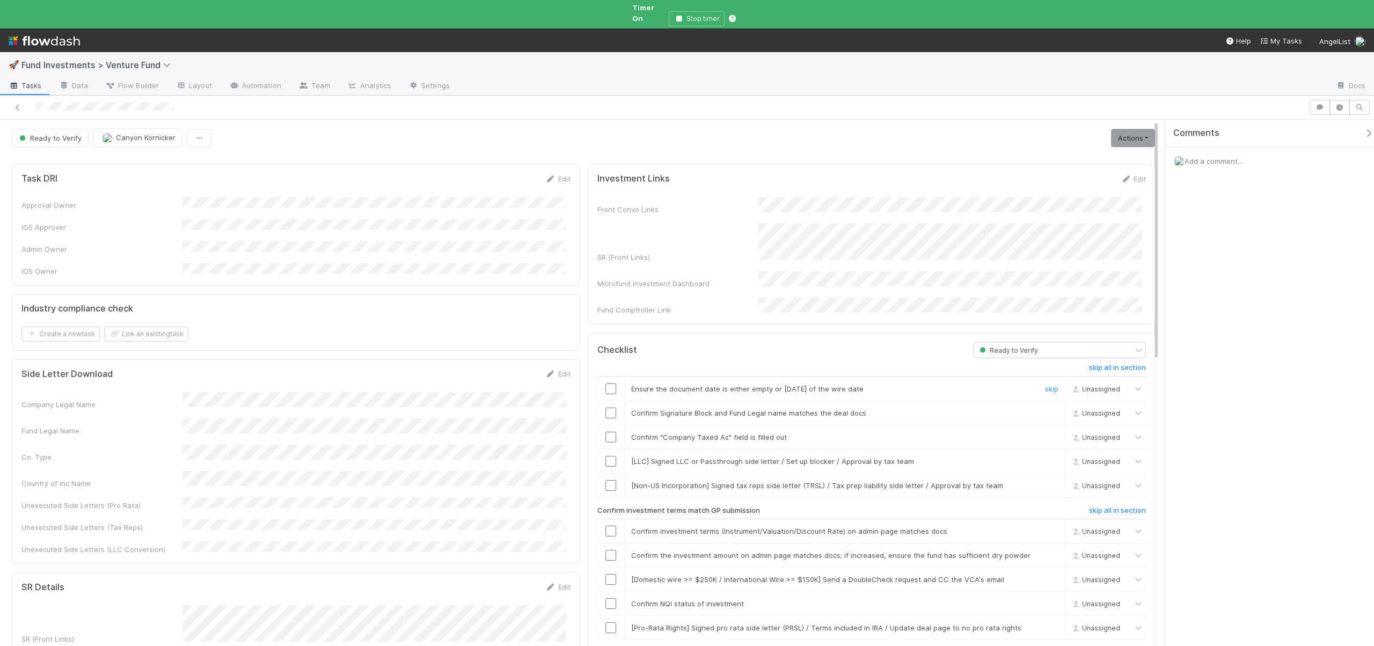
click at [605, 383] on input "checkbox" at bounding box center [610, 388] width 11 height 11
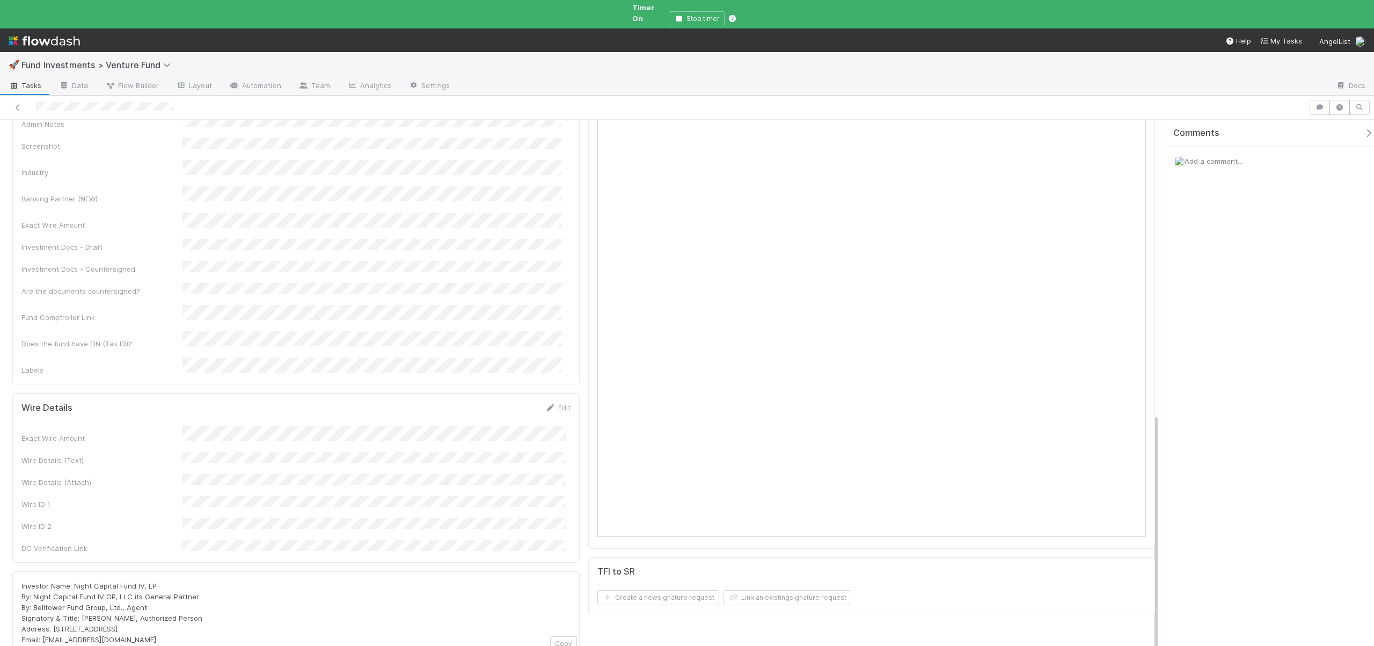
scroll to position [654, 0]
click at [214, 525] on div "Wire Details Save Cancel Exact Wire Amount Wire Details (Text) Wire Details (At…" at bounding box center [295, 507] width 567 height 239
click at [511, 397] on button "Save" at bounding box center [513, 406] width 31 height 18
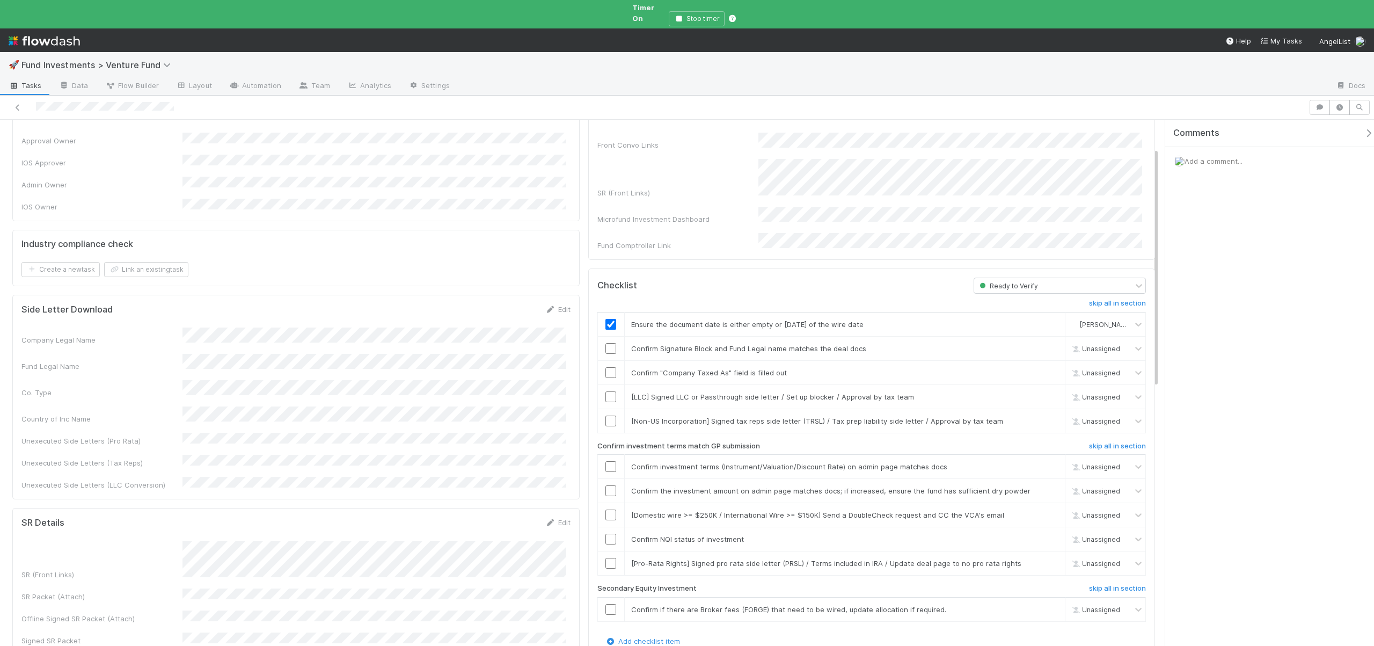
scroll to position [61, 0]
click at [605, 346] on input "checkbox" at bounding box center [610, 351] width 11 height 11
click at [607, 370] on input "checkbox" at bounding box center [610, 375] width 11 height 11
click at [1045, 396] on link "skip" at bounding box center [1051, 400] width 13 height 9
click at [1046, 420] on link "skip" at bounding box center [1051, 424] width 13 height 9
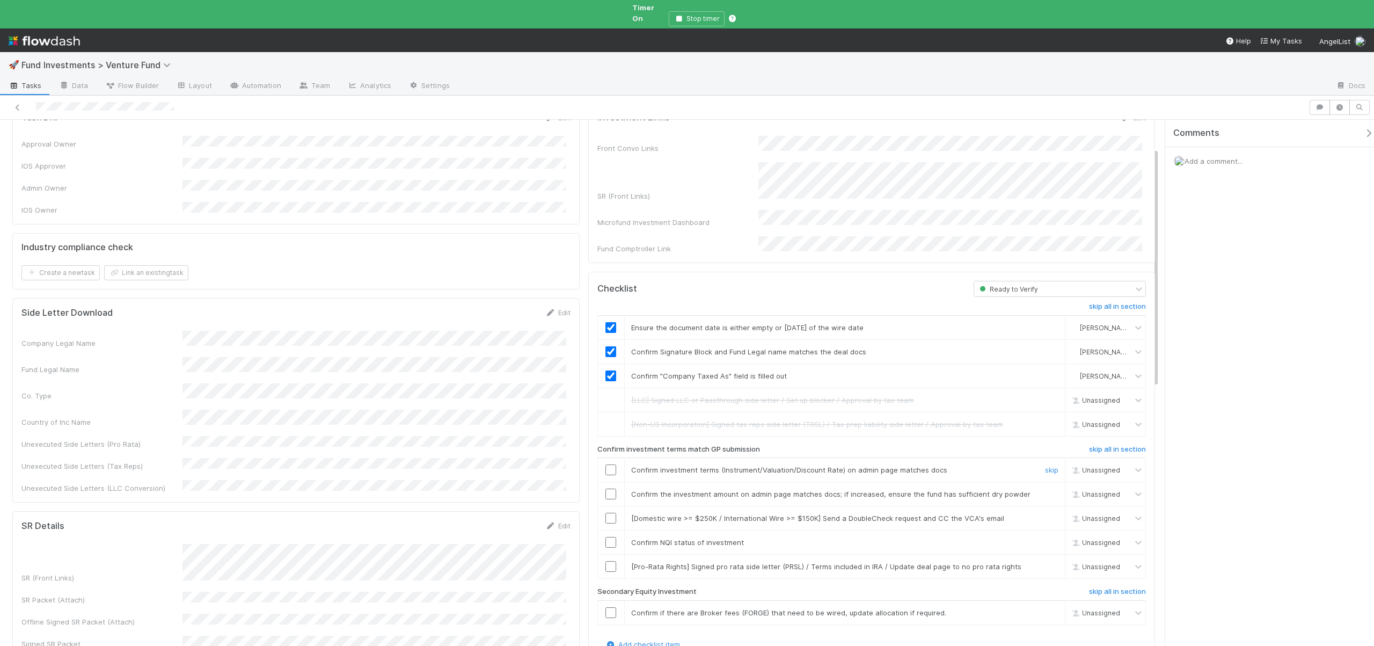
click at [605, 464] on input "checkbox" at bounding box center [610, 469] width 11 height 11
click at [606, 464] on input "checkbox" at bounding box center [610, 469] width 11 height 11
click at [607, 482] on td at bounding box center [610, 494] width 27 height 24
click at [608, 488] on input "checkbox" at bounding box center [610, 493] width 11 height 11
click at [607, 512] on input "checkbox" at bounding box center [610, 517] width 11 height 11
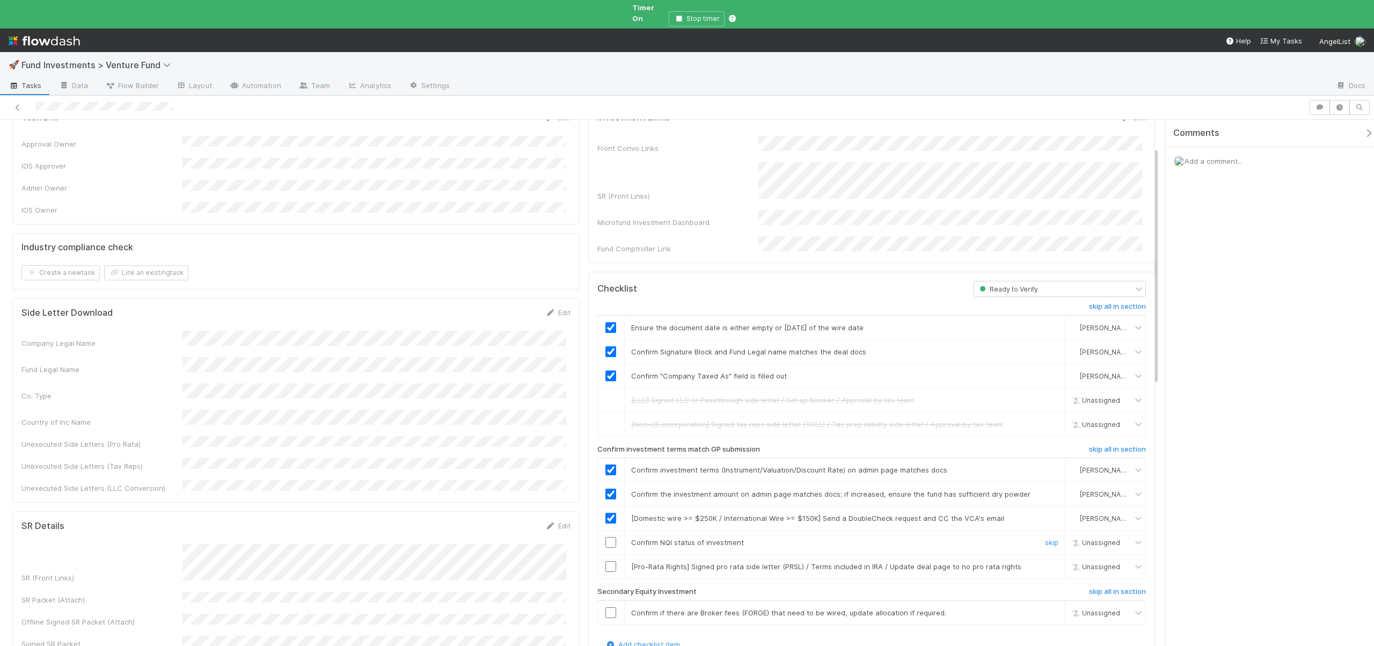
click at [607, 537] on input "checkbox" at bounding box center [610, 542] width 11 height 11
click at [609, 561] on input "checkbox" at bounding box center [610, 566] width 11 height 11
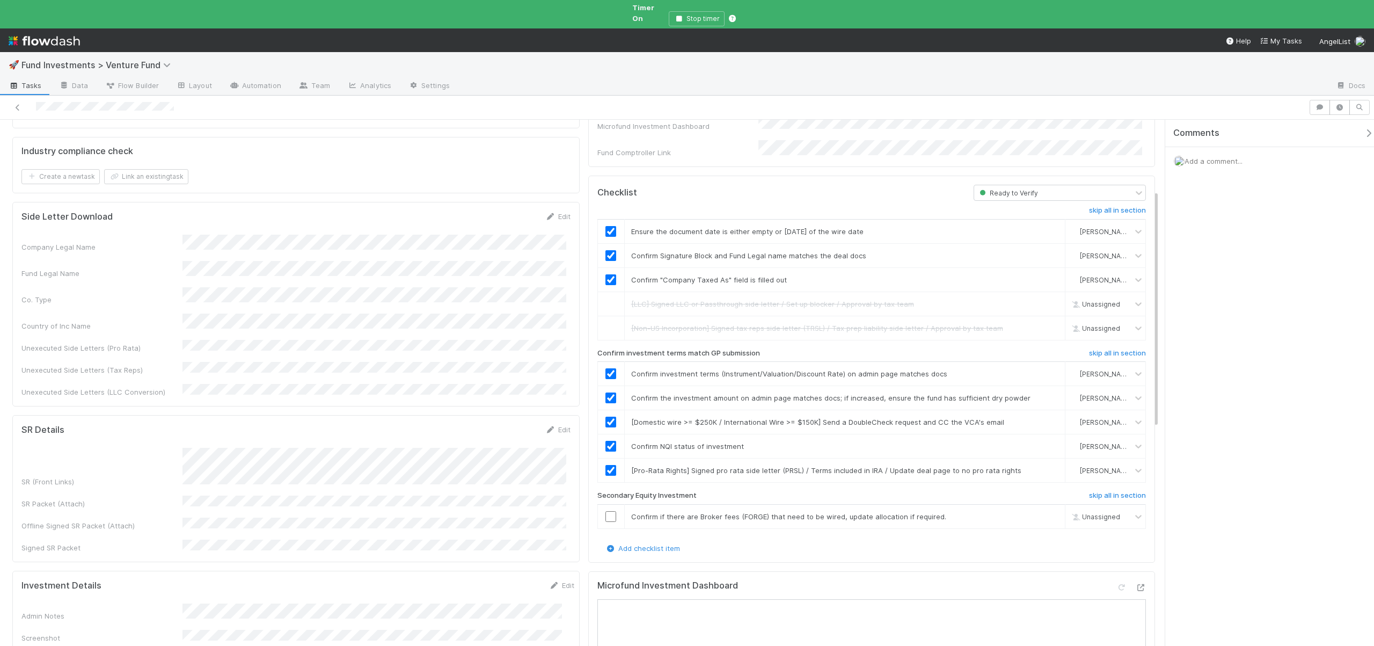
scroll to position [294, 0]
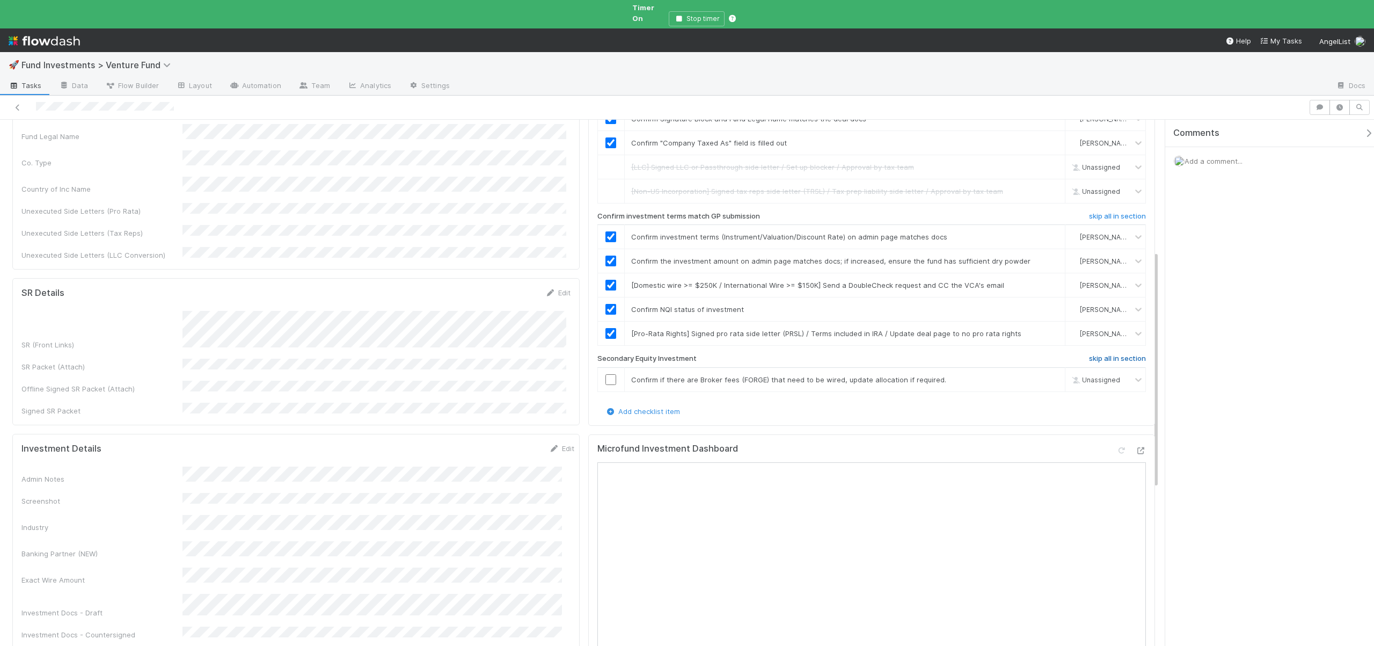
click at [1102, 354] on h6 "skip all in section" at bounding box center [1117, 358] width 57 height 9
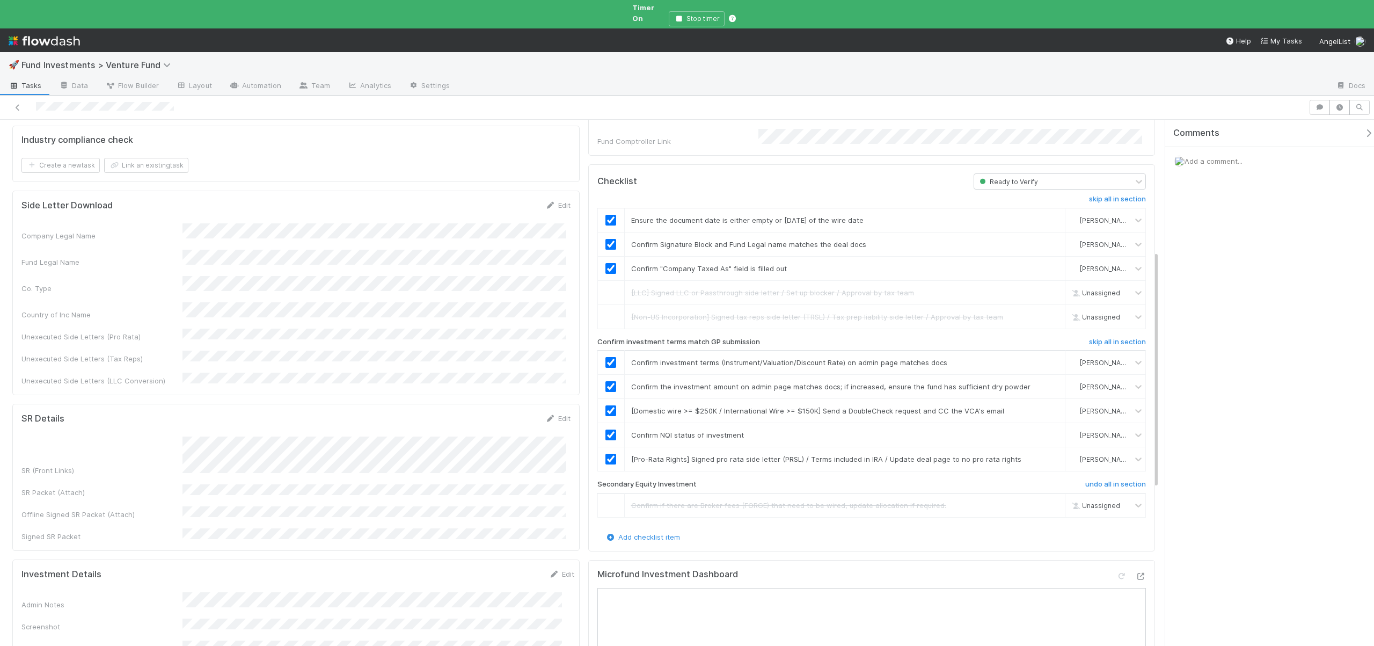
scroll to position [0, 0]
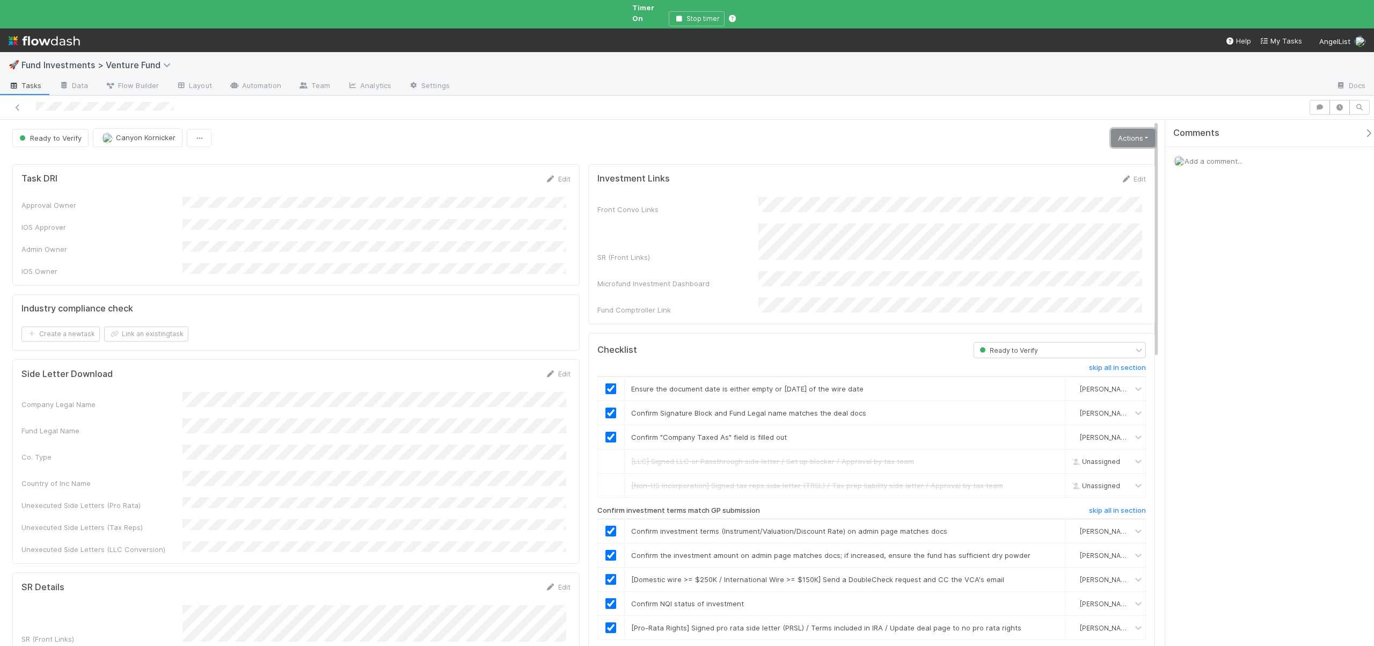
click at [1129, 129] on link "Actions" at bounding box center [1133, 138] width 44 height 18
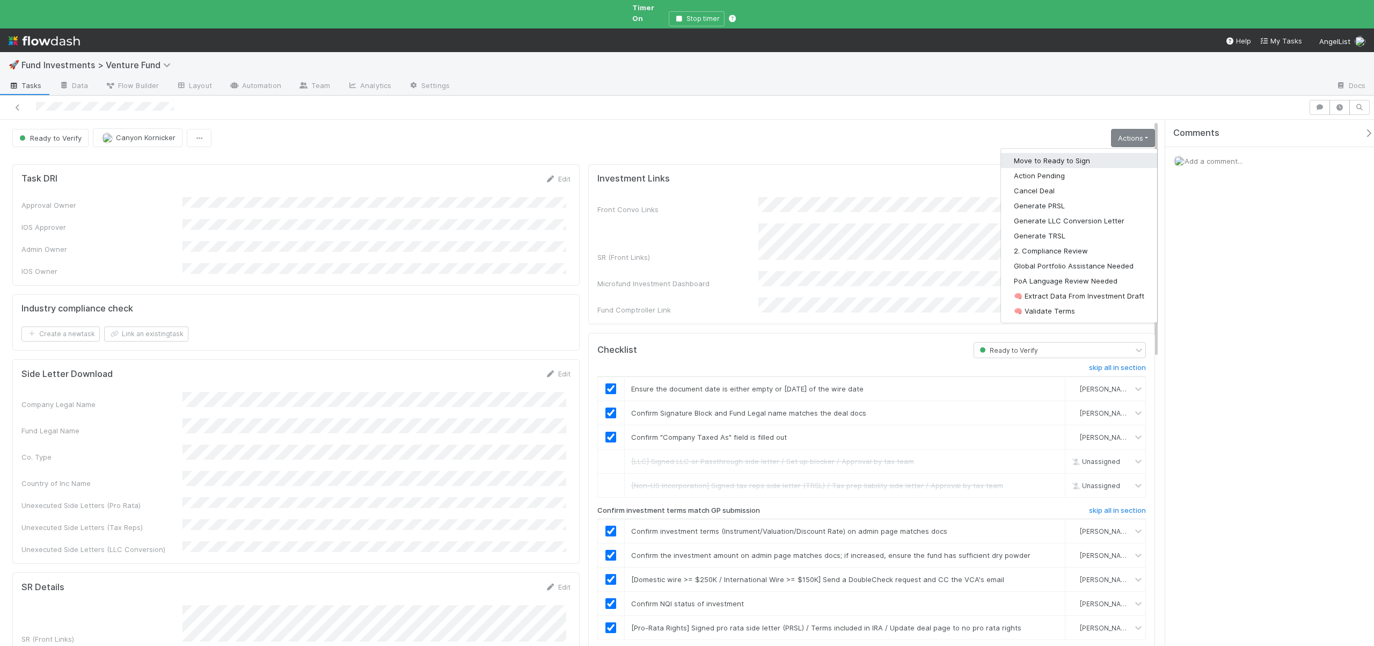
click at [1052, 153] on button "Move to Ready to Sign" at bounding box center [1079, 160] width 156 height 15
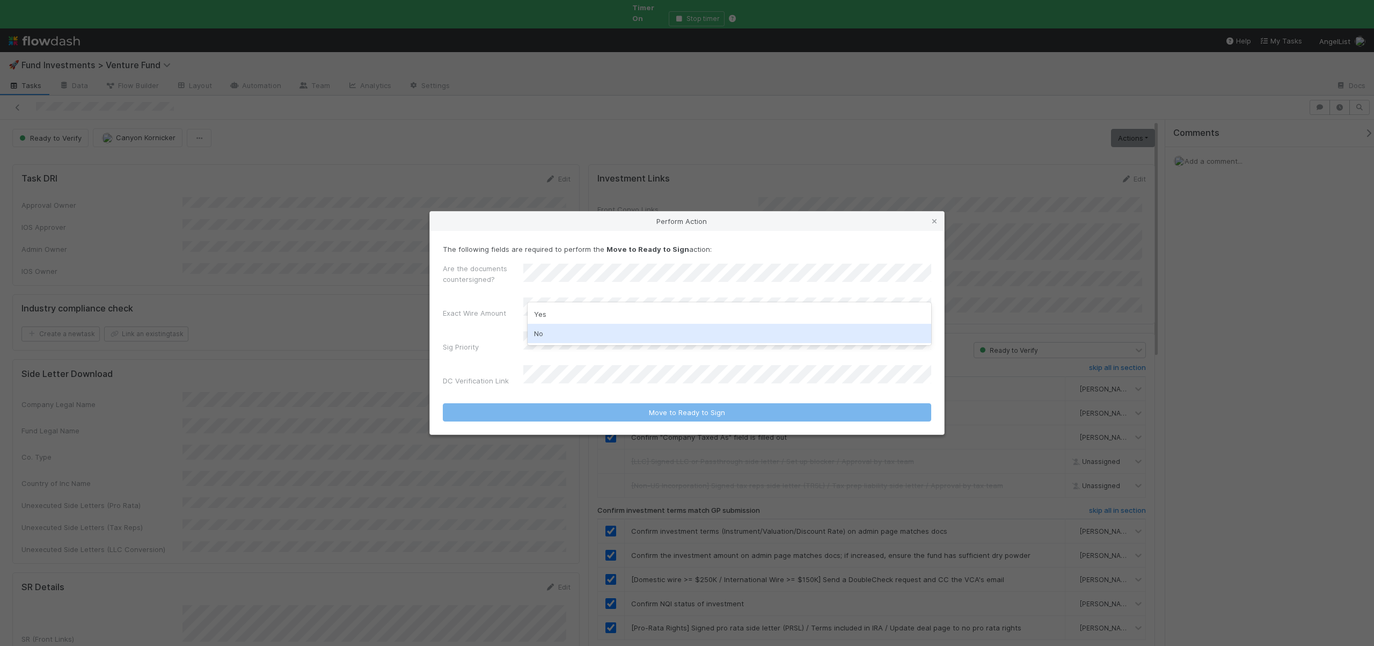
click at [545, 332] on div "No" at bounding box center [730, 333] width 404 height 19
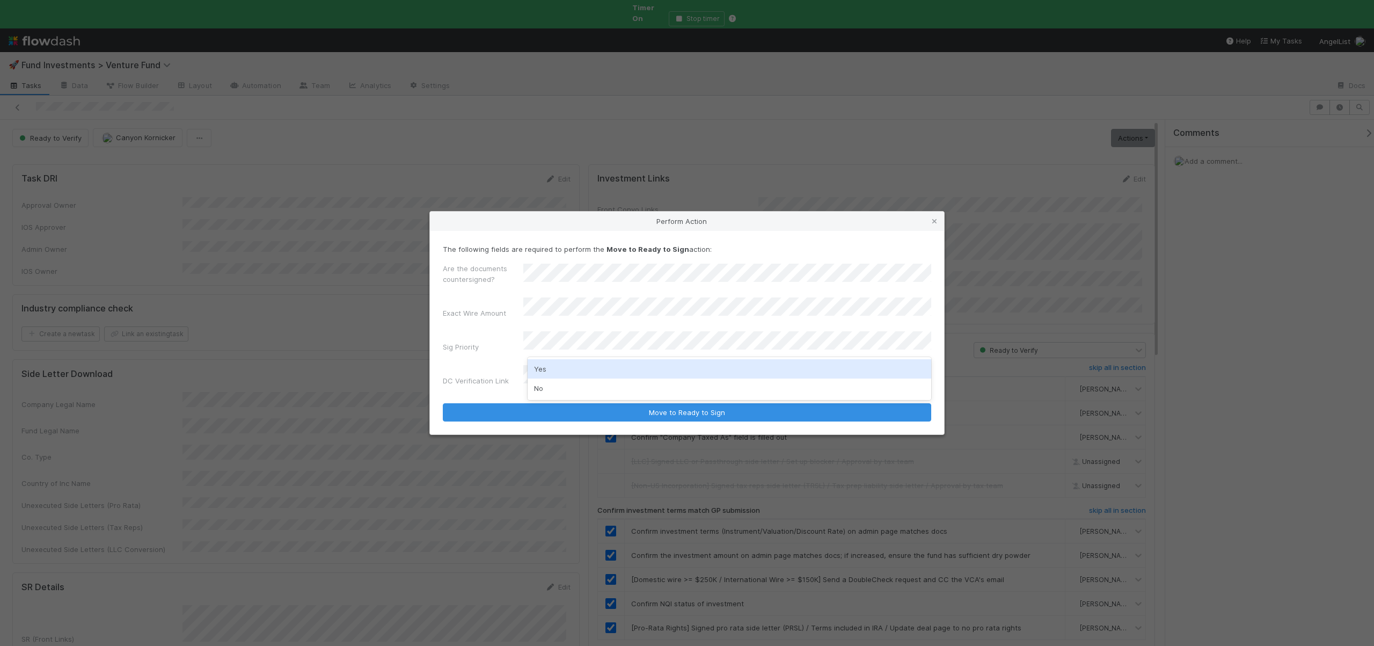
click at [551, 374] on div "Yes" at bounding box center [730, 368] width 404 height 19
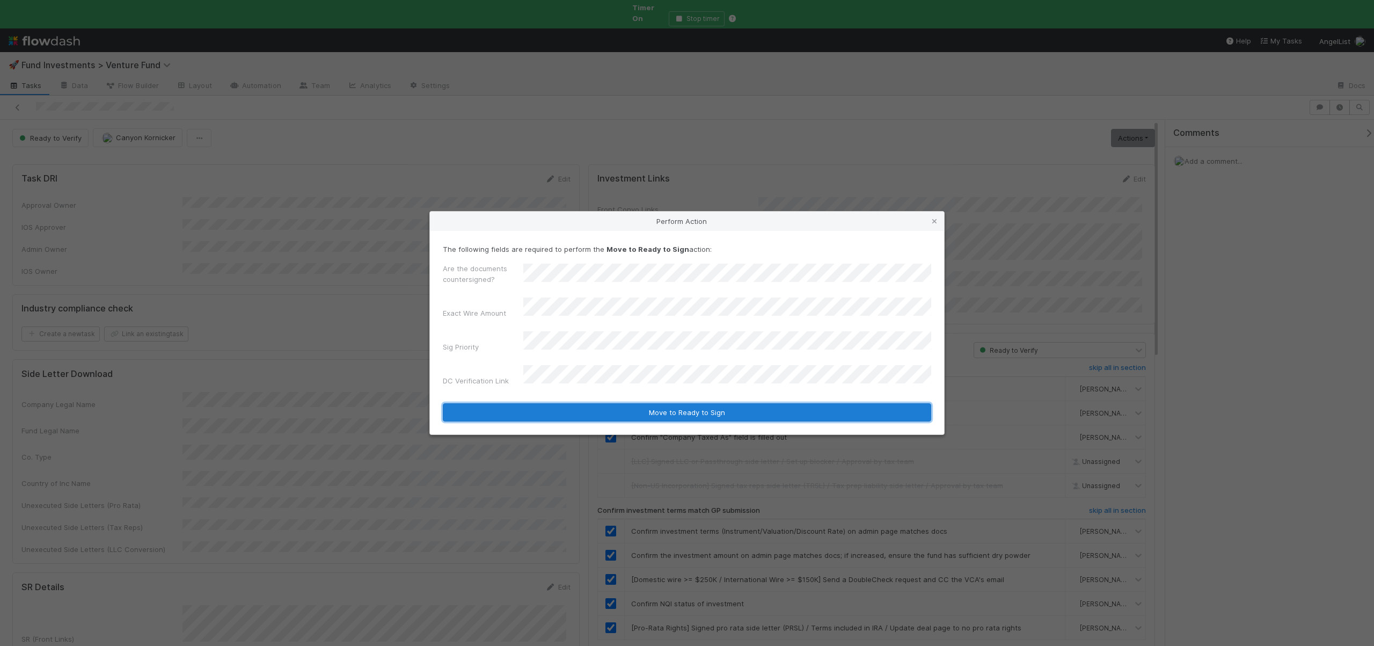
click at [561, 403] on button "Move to Ready to Sign" at bounding box center [687, 412] width 488 height 18
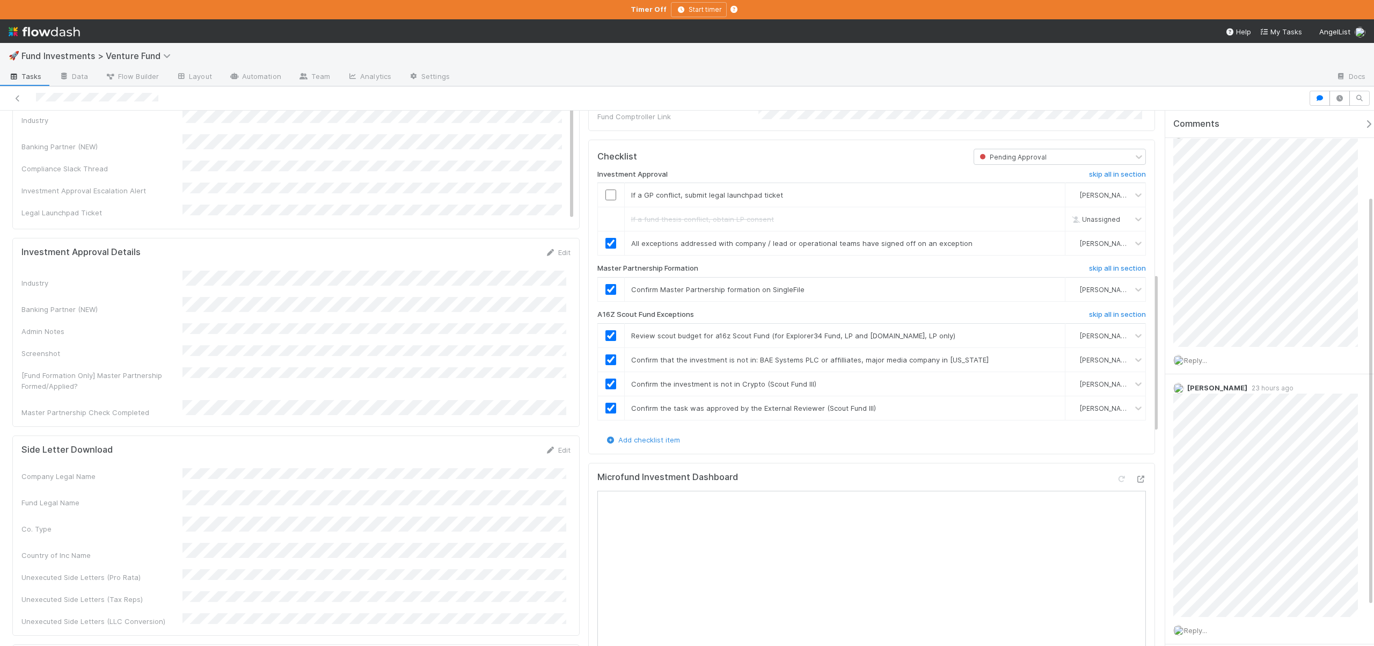
scroll to position [542, 0]
click at [1135, 481] on icon at bounding box center [1140, 477] width 11 height 7
click at [1202, 473] on span "Reply..." at bounding box center [1195, 470] width 23 height 9
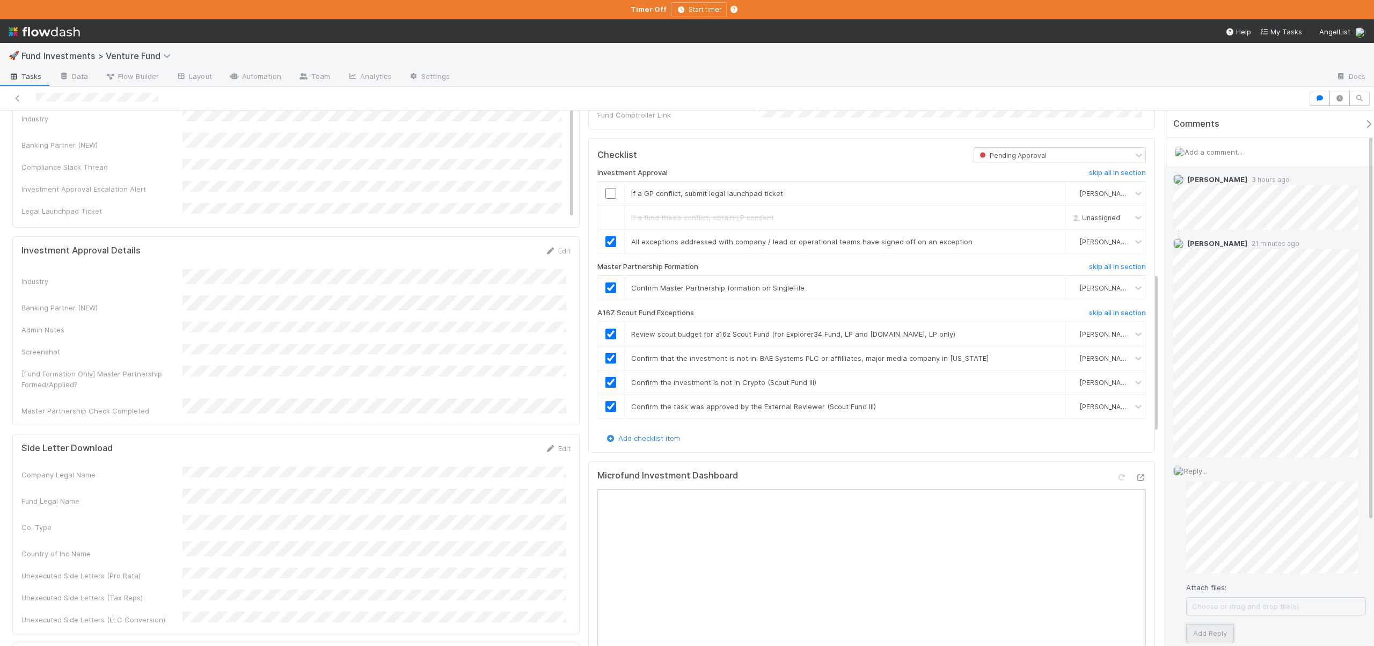
click at [1203, 636] on button "Add Reply" at bounding box center [1210, 633] width 48 height 18
click at [1204, 150] on span "Add a comment..." at bounding box center [1213, 152] width 58 height 9
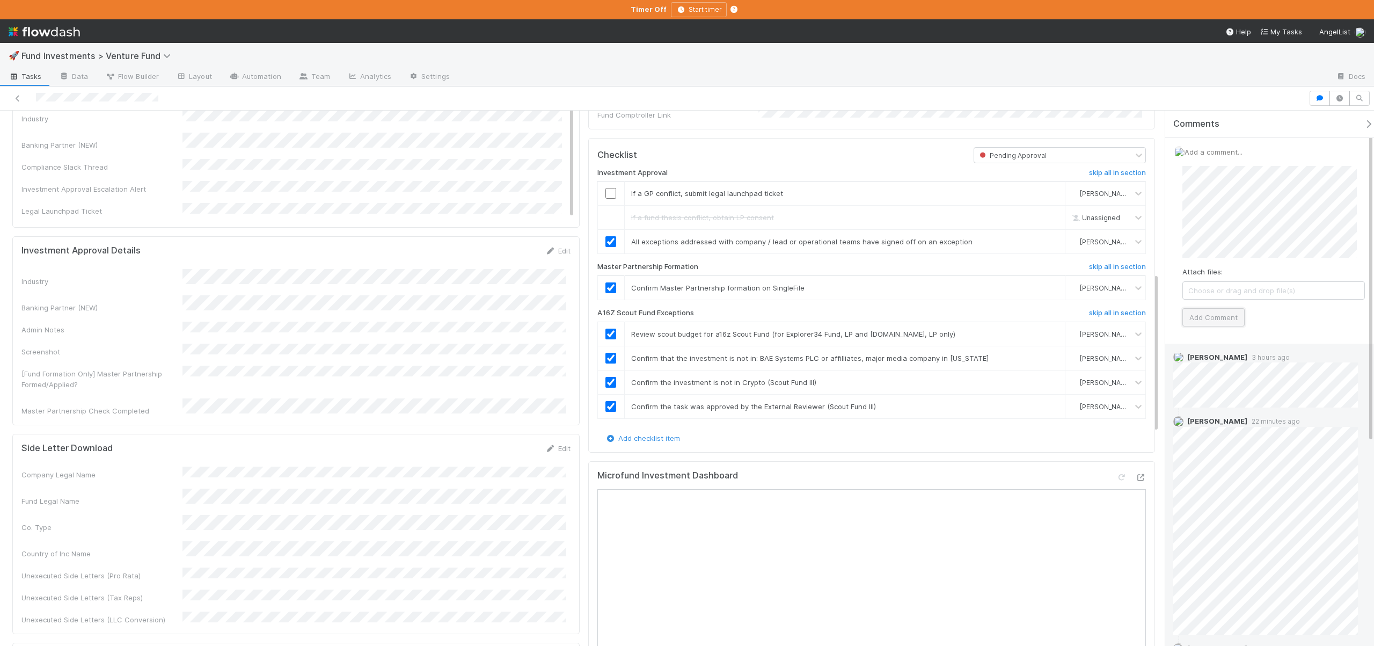
click at [1206, 313] on button "Add Comment" at bounding box center [1213, 317] width 62 height 18
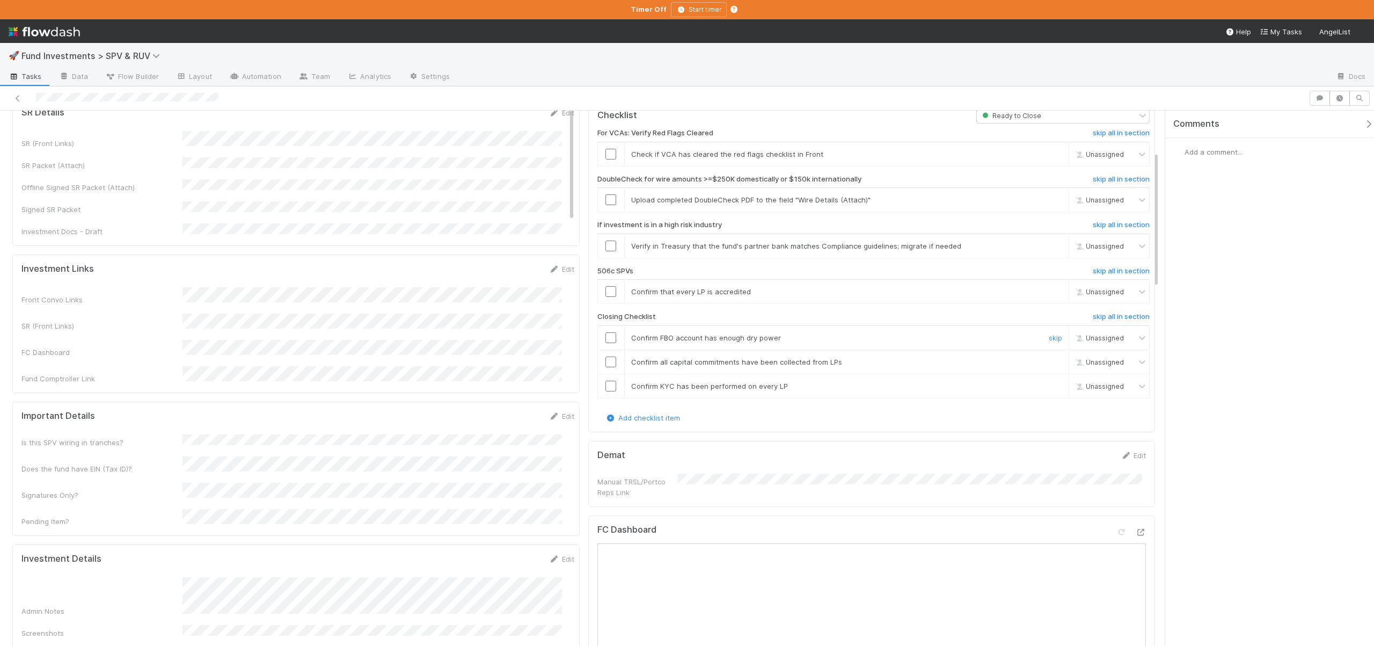
scroll to position [64, 0]
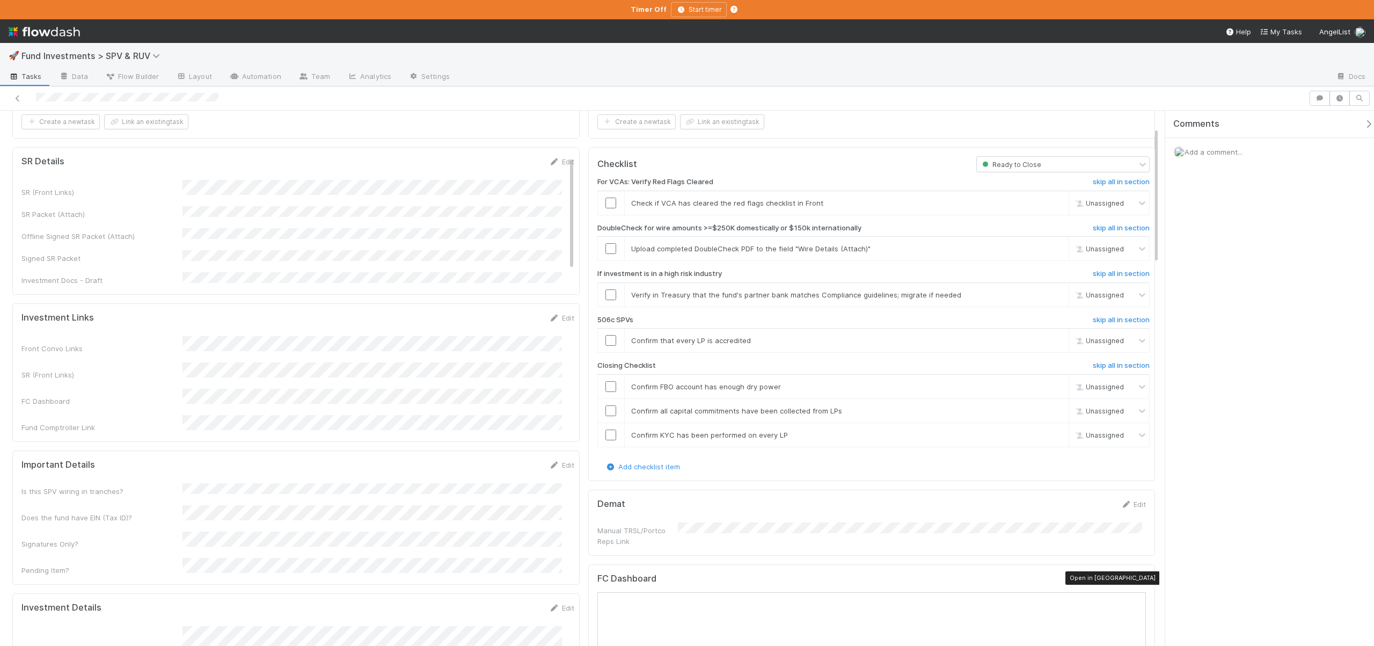
click at [1135, 578] on icon at bounding box center [1140, 580] width 11 height 7
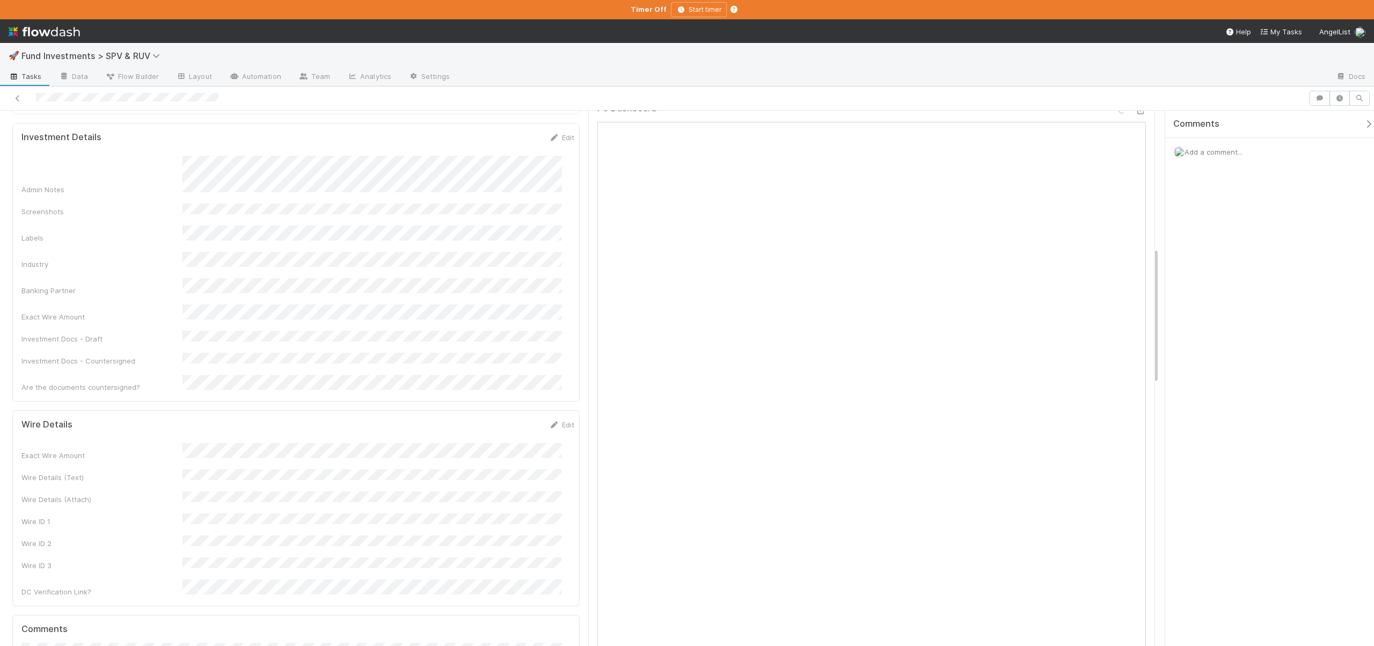
scroll to position [537, 0]
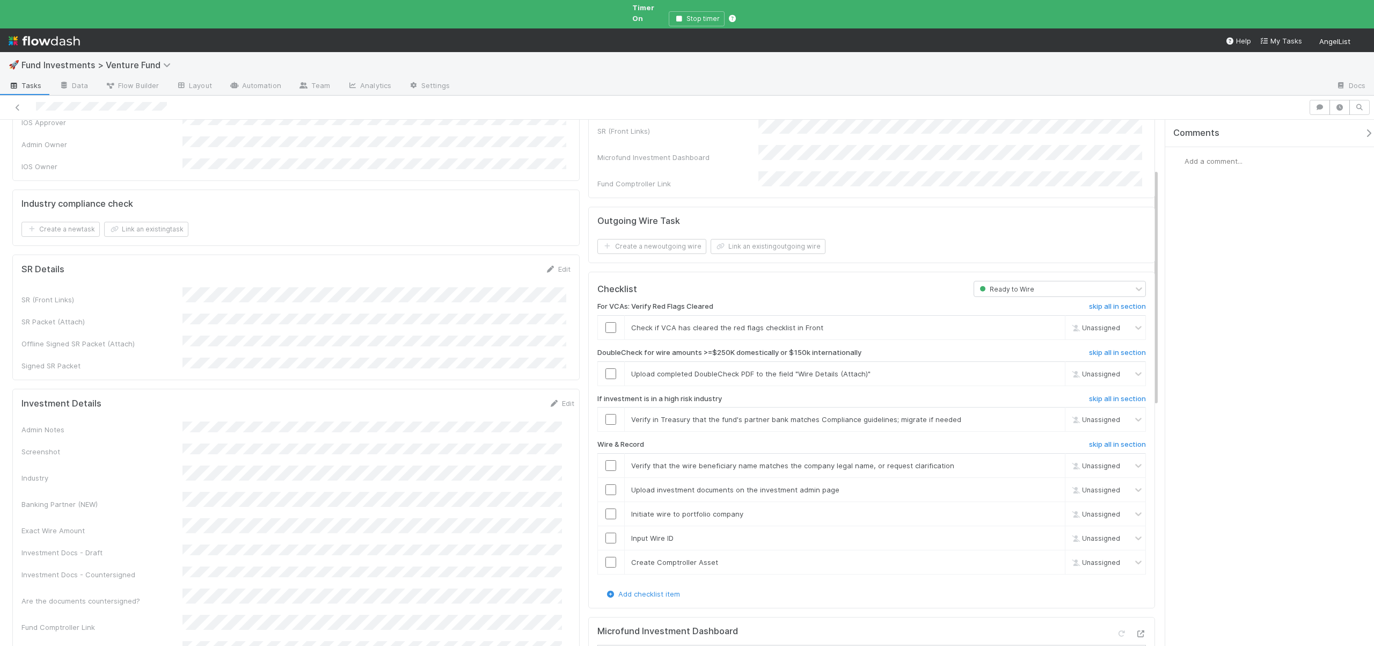
scroll to position [111, 0]
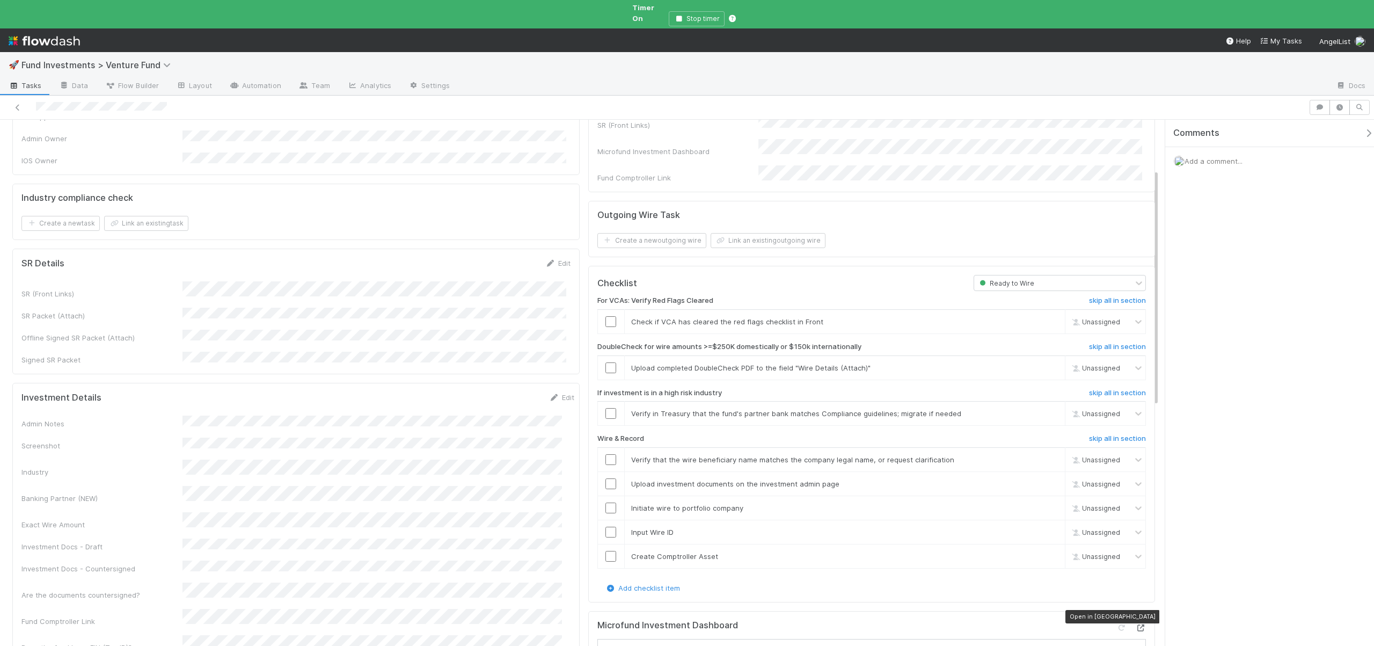
click at [1135, 624] on icon at bounding box center [1140, 627] width 11 height 7
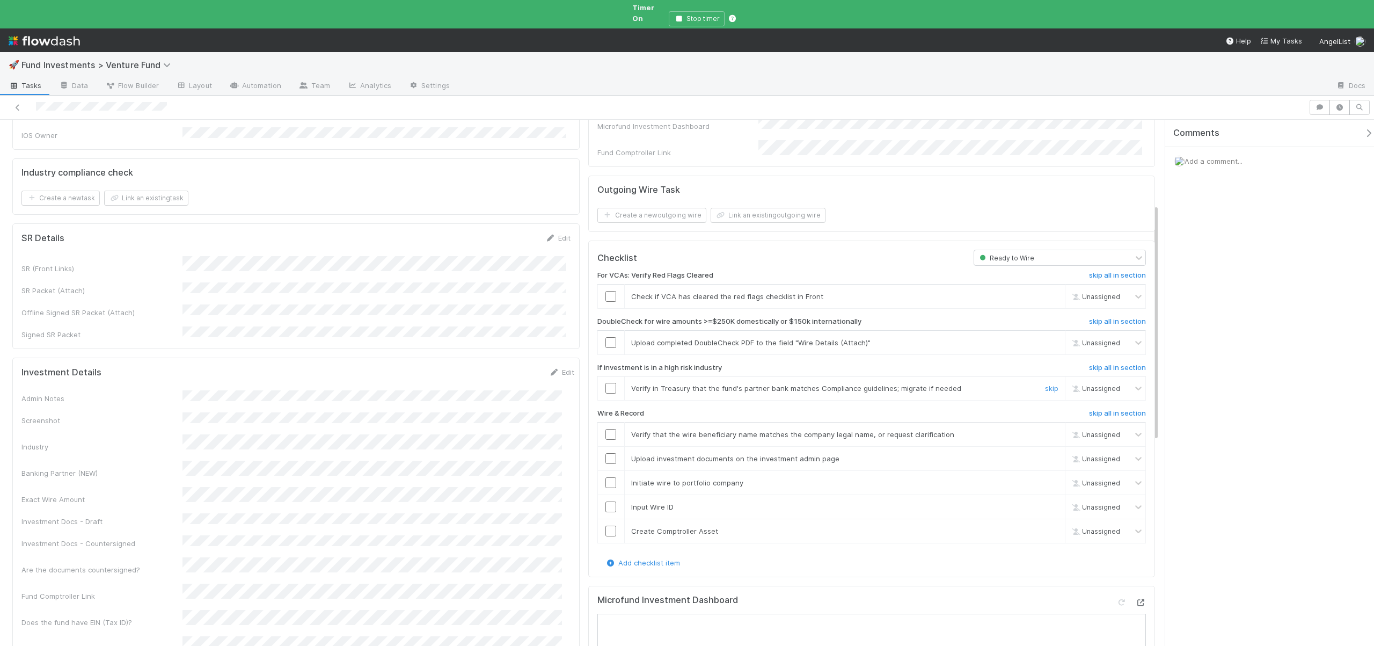
scroll to position [109, 0]
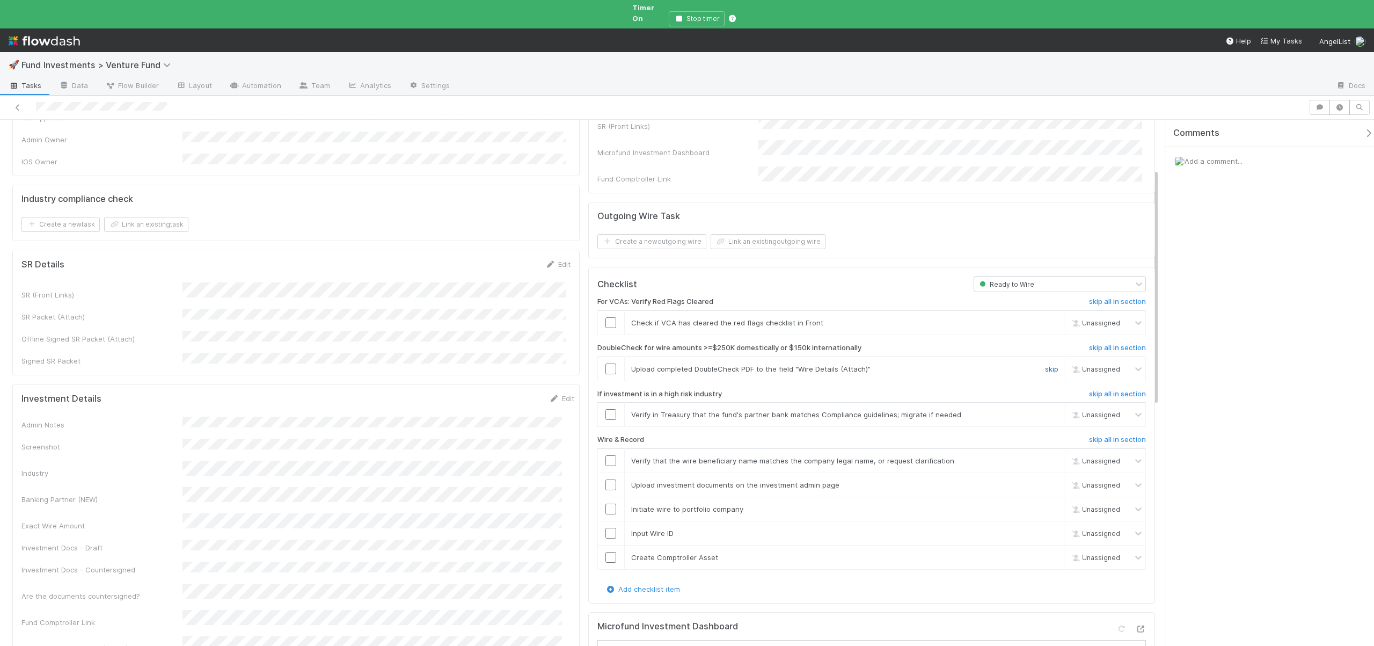
click at [1045, 364] on link "skip" at bounding box center [1051, 368] width 13 height 9
click at [1046, 364] on link "skip" at bounding box center [1051, 368] width 13 height 9
click at [1048, 410] on link "skip" at bounding box center [1051, 414] width 13 height 9
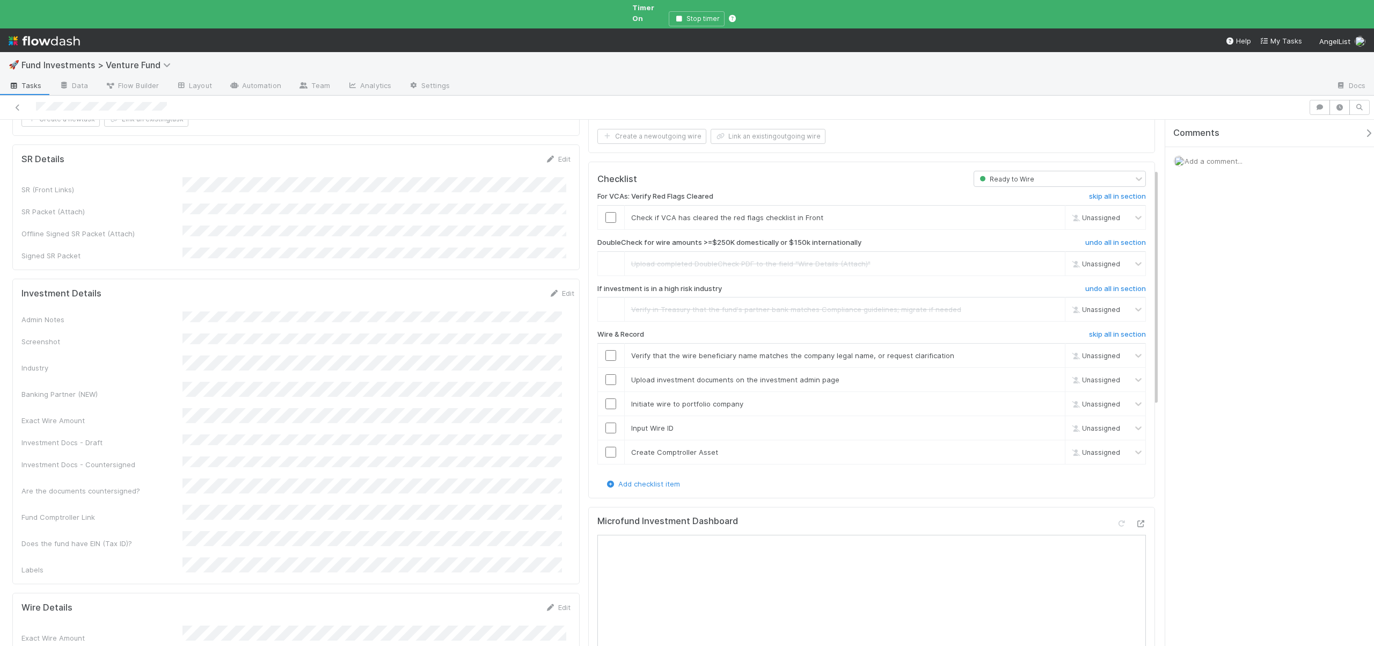
scroll to position [221, 0]
click at [611, 368] on input "checkbox" at bounding box center [610, 373] width 11 height 11
click at [607, 344] on input "checkbox" at bounding box center [610, 349] width 11 height 11
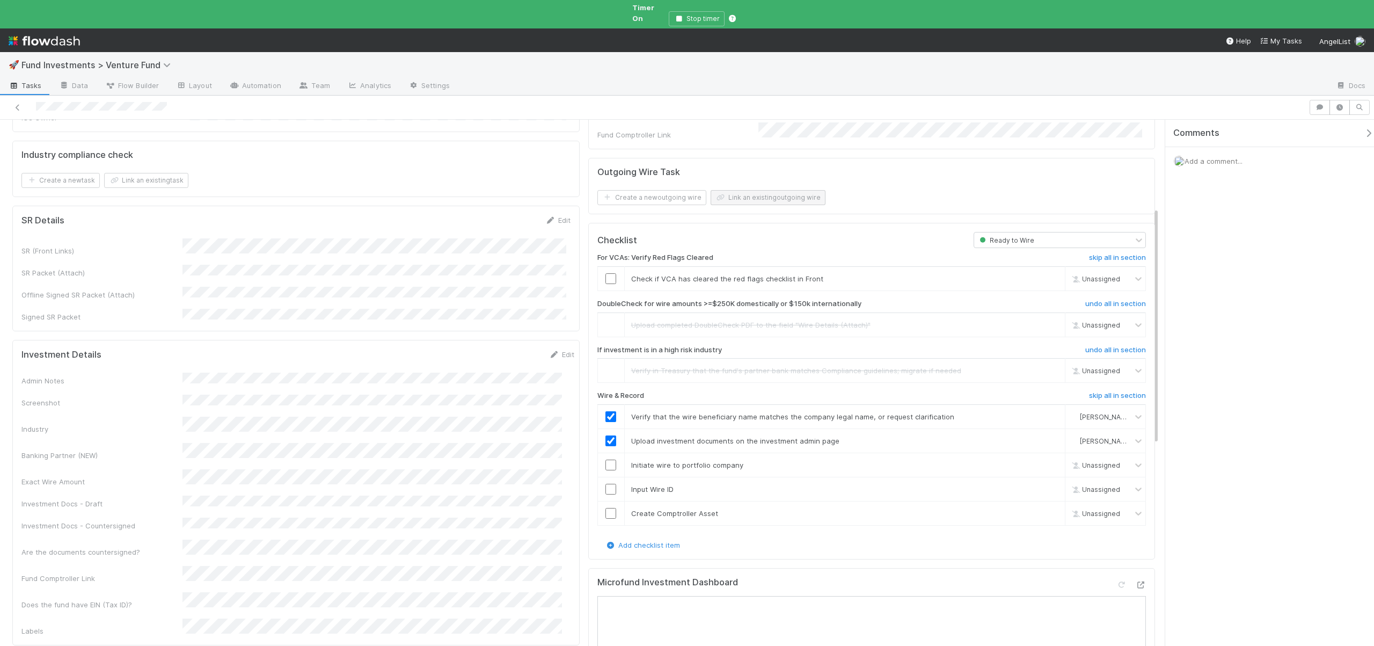
scroll to position [0, 0]
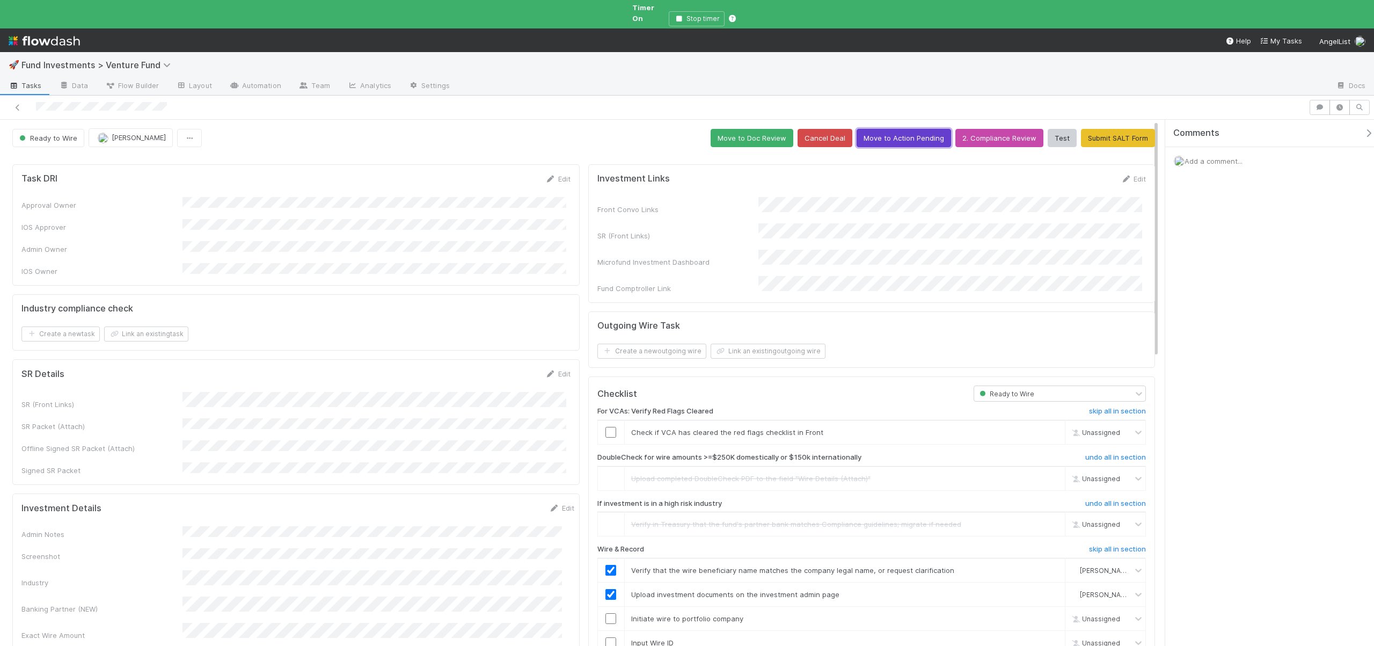
click at [874, 134] on button "Move to Action Pending" at bounding box center [903, 138] width 94 height 18
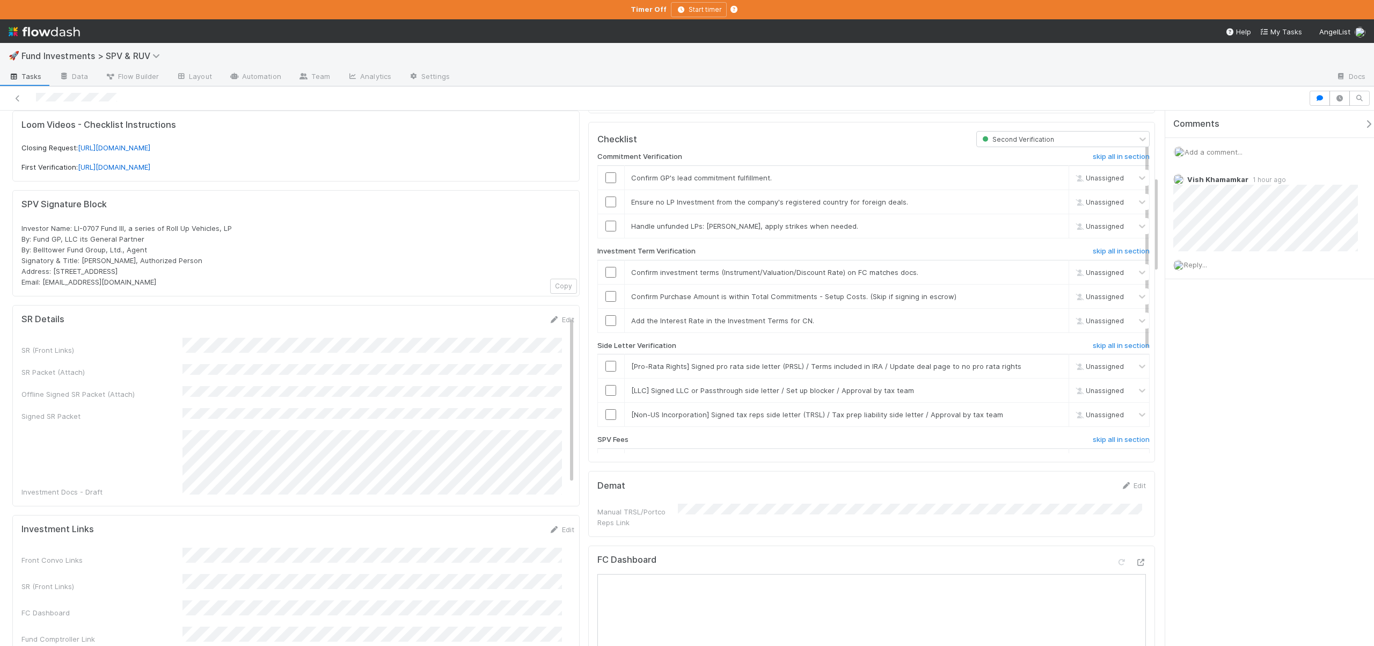
scroll to position [451, 0]
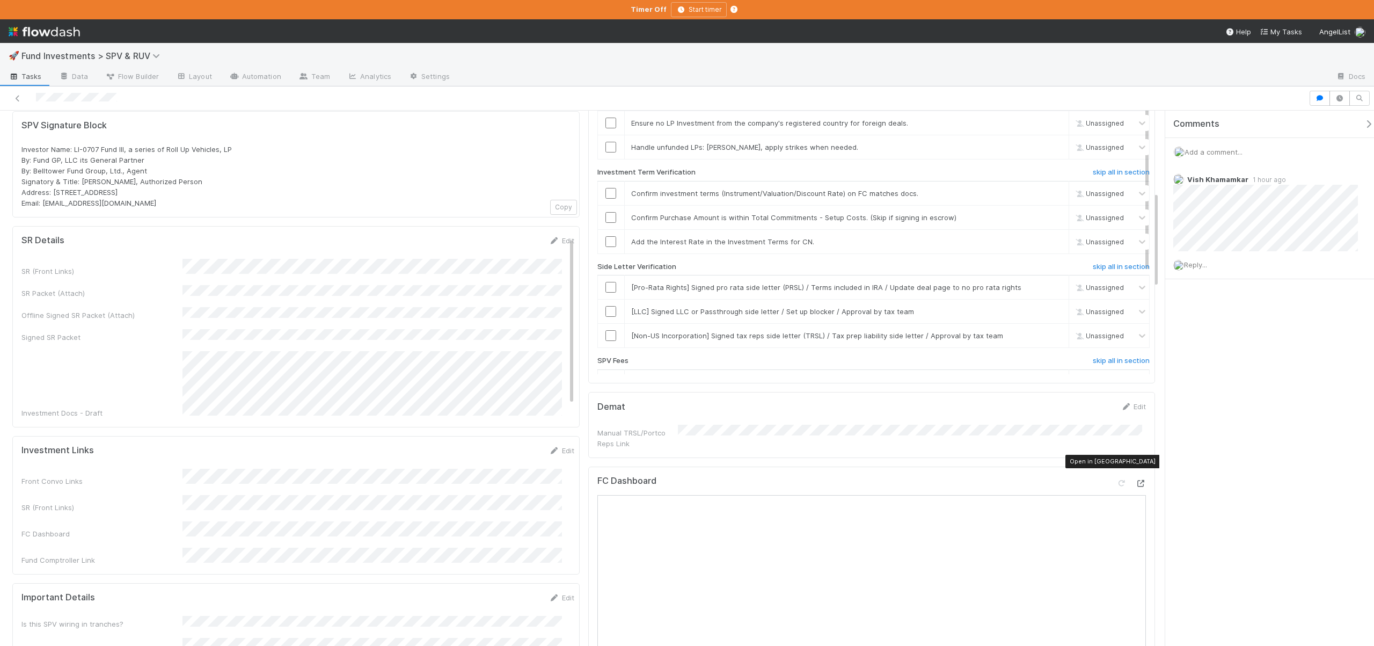
click at [1135, 480] on icon at bounding box center [1140, 483] width 11 height 7
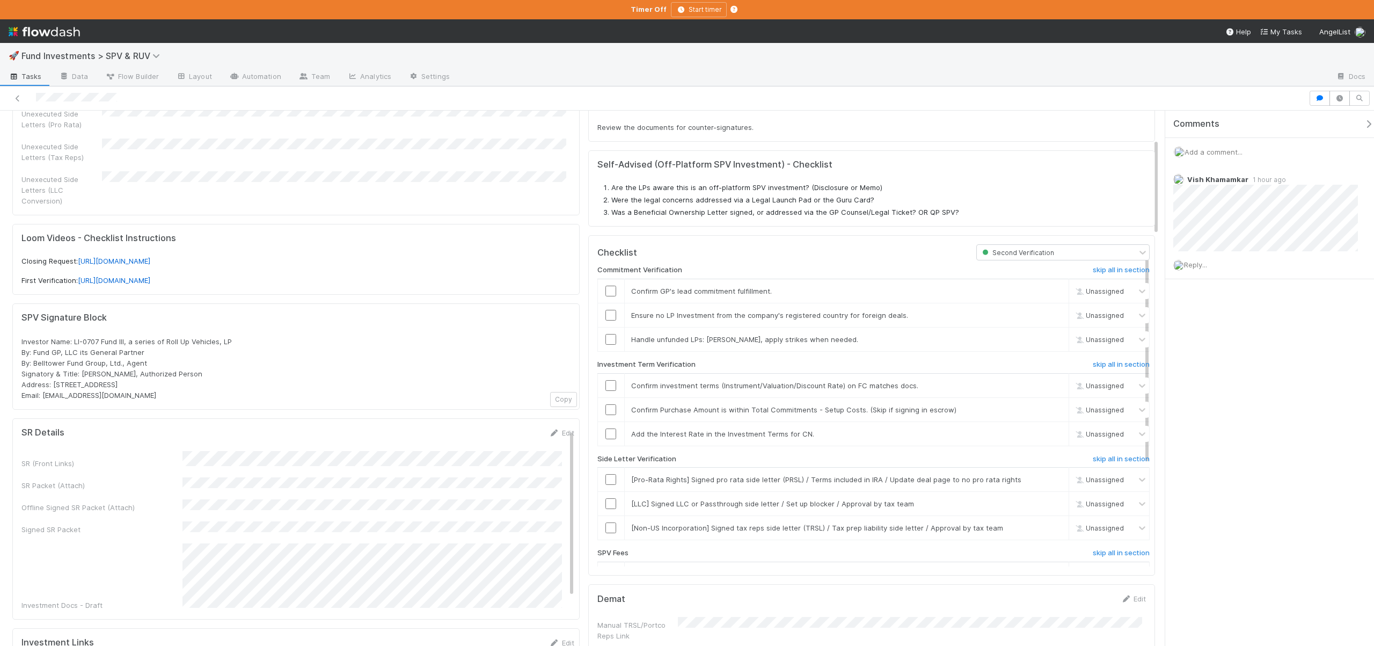
scroll to position [267, 0]
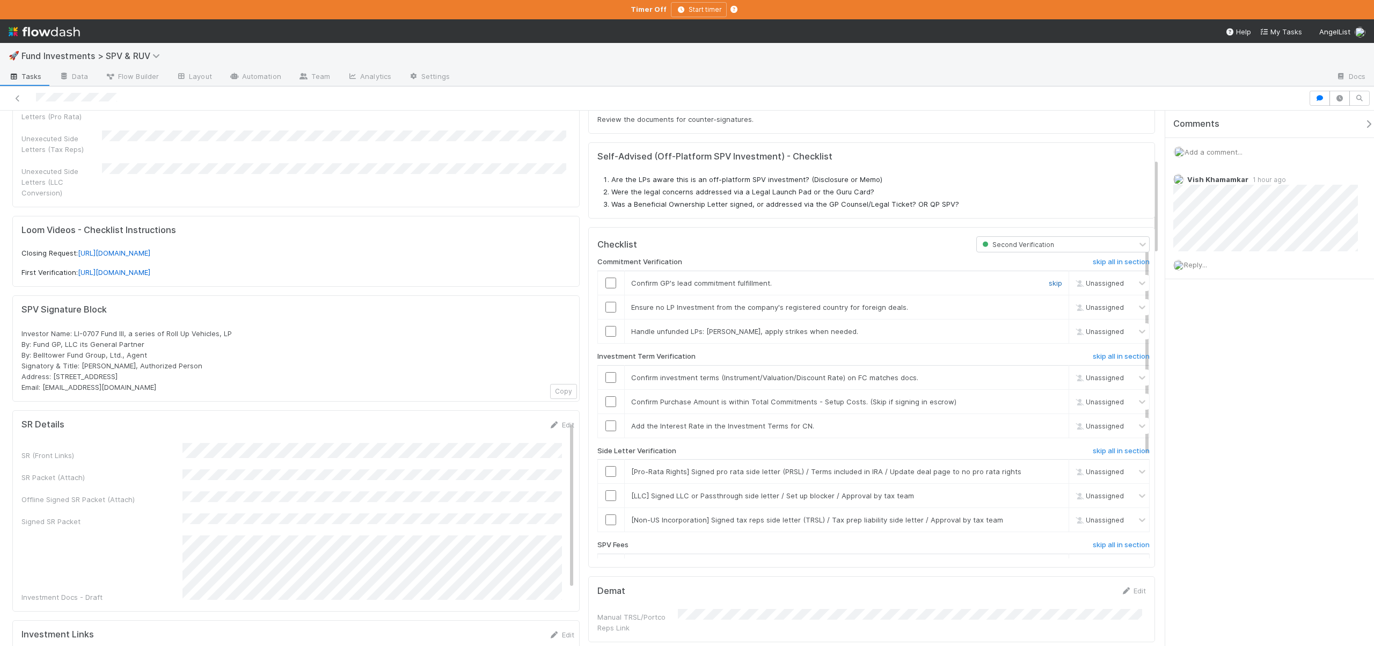
click at [1049, 279] on link "skip" at bounding box center [1055, 283] width 13 height 9
click at [606, 302] on input "checkbox" at bounding box center [610, 307] width 11 height 11
click at [1049, 327] on link "skip" at bounding box center [1055, 331] width 13 height 9
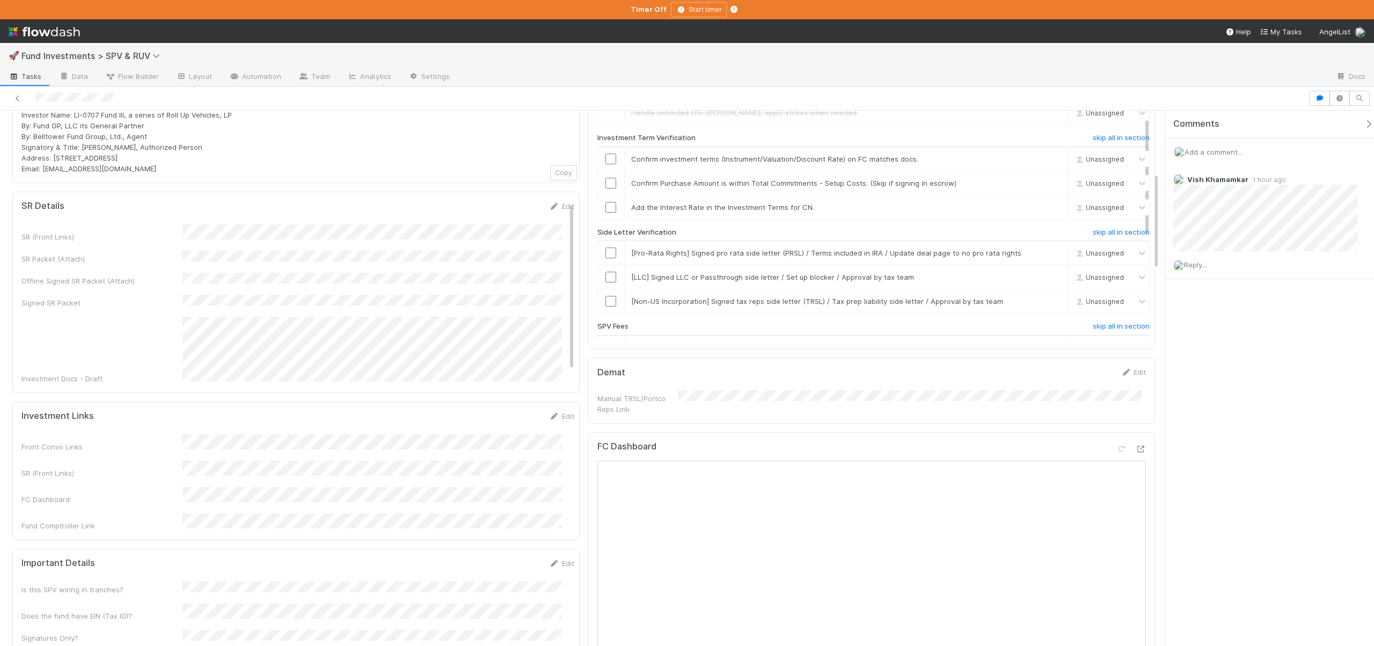
scroll to position [348, 0]
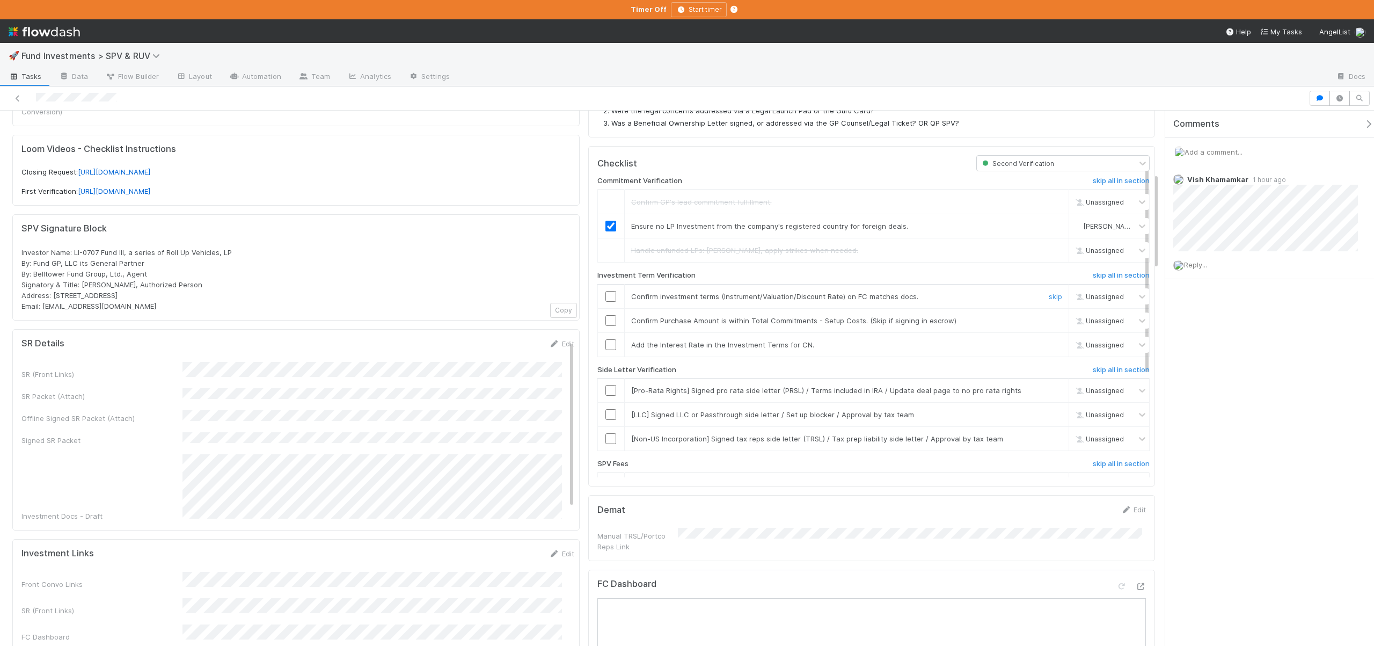
click at [607, 291] on input "checkbox" at bounding box center [610, 296] width 11 height 11
click at [609, 291] on input "checkbox" at bounding box center [610, 296] width 11 height 11
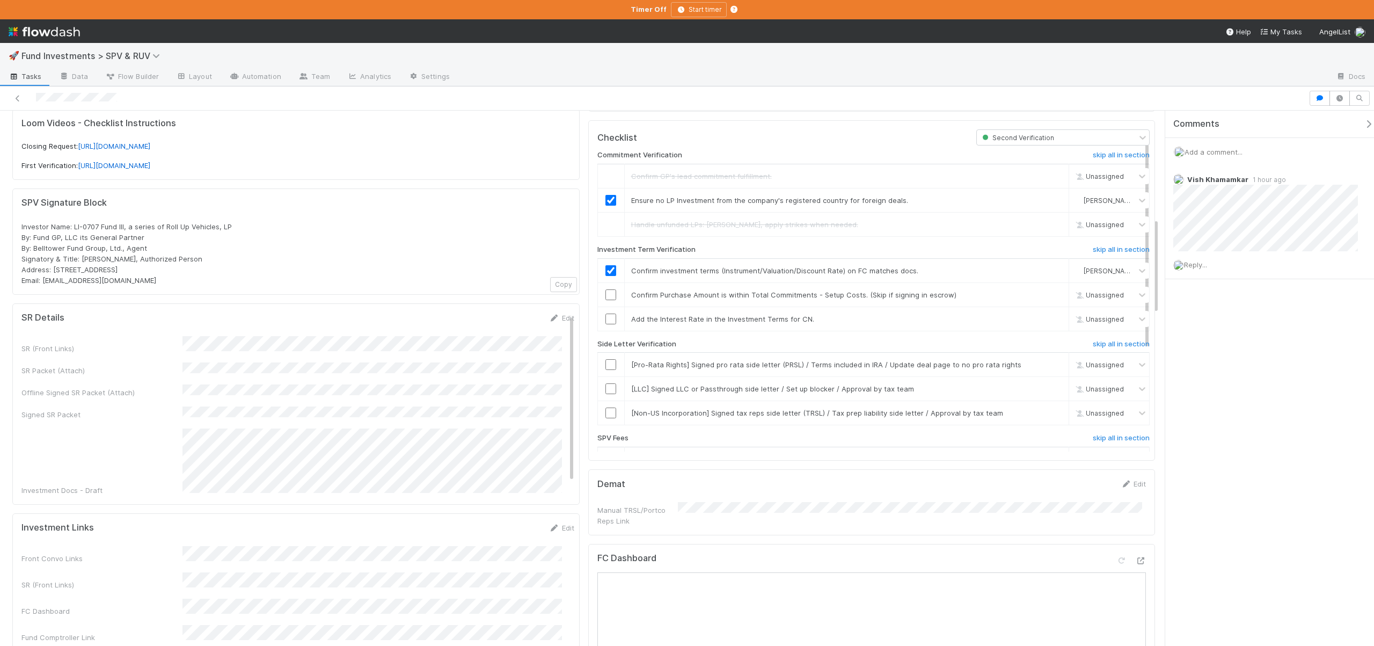
scroll to position [370, 0]
click at [606, 292] on input "checkbox" at bounding box center [610, 297] width 11 height 11
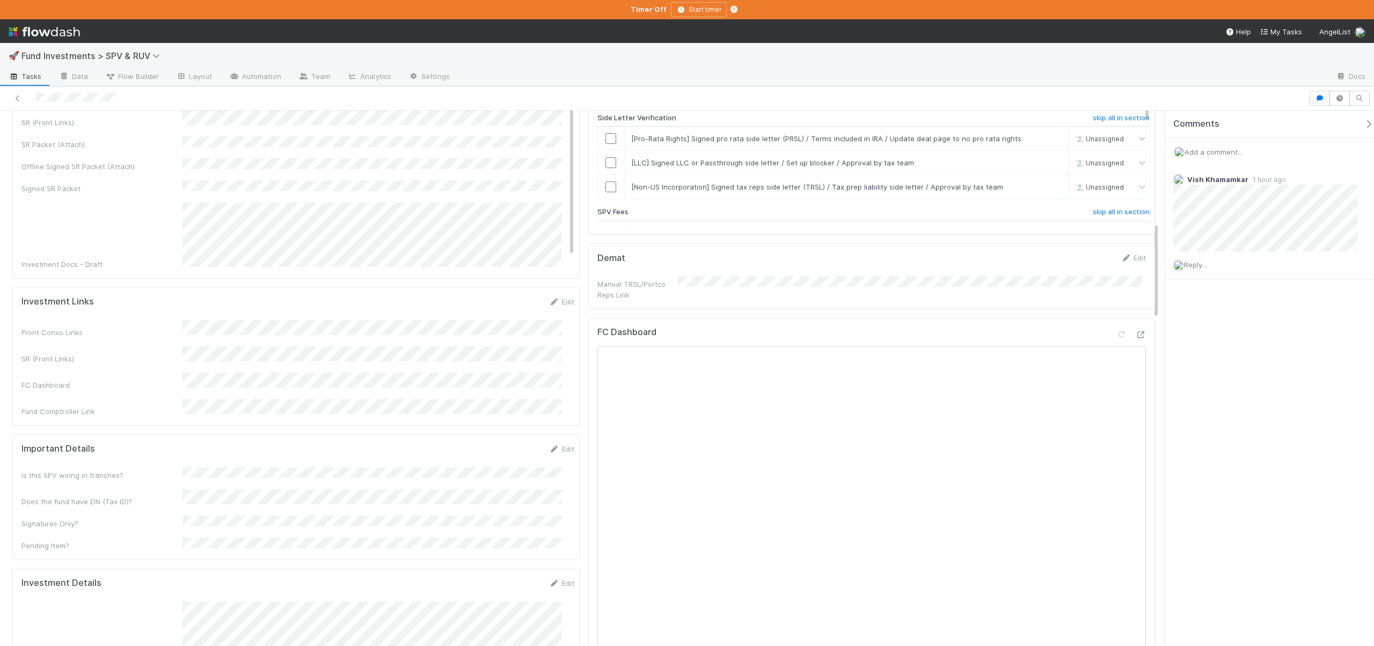
scroll to position [436, 0]
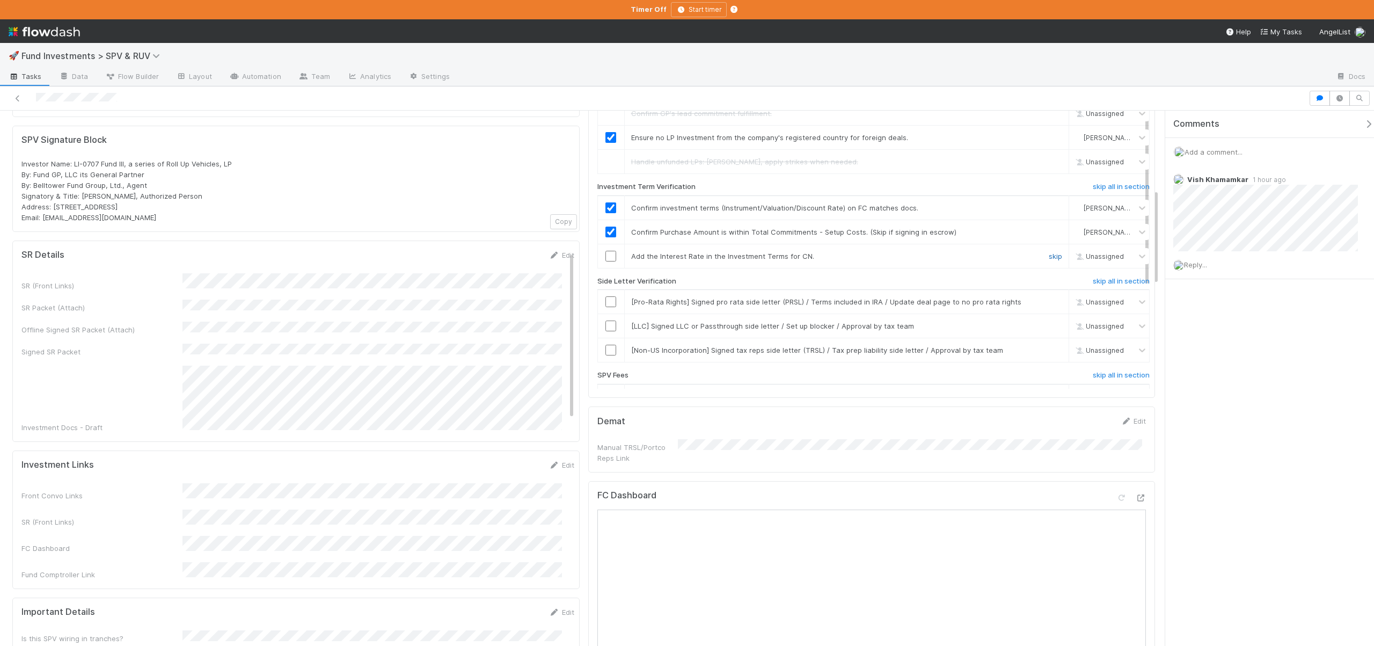
click at [1049, 252] on link "skip" at bounding box center [1055, 256] width 13 height 9
click at [1105, 277] on h6 "skip all in section" at bounding box center [1121, 281] width 57 height 9
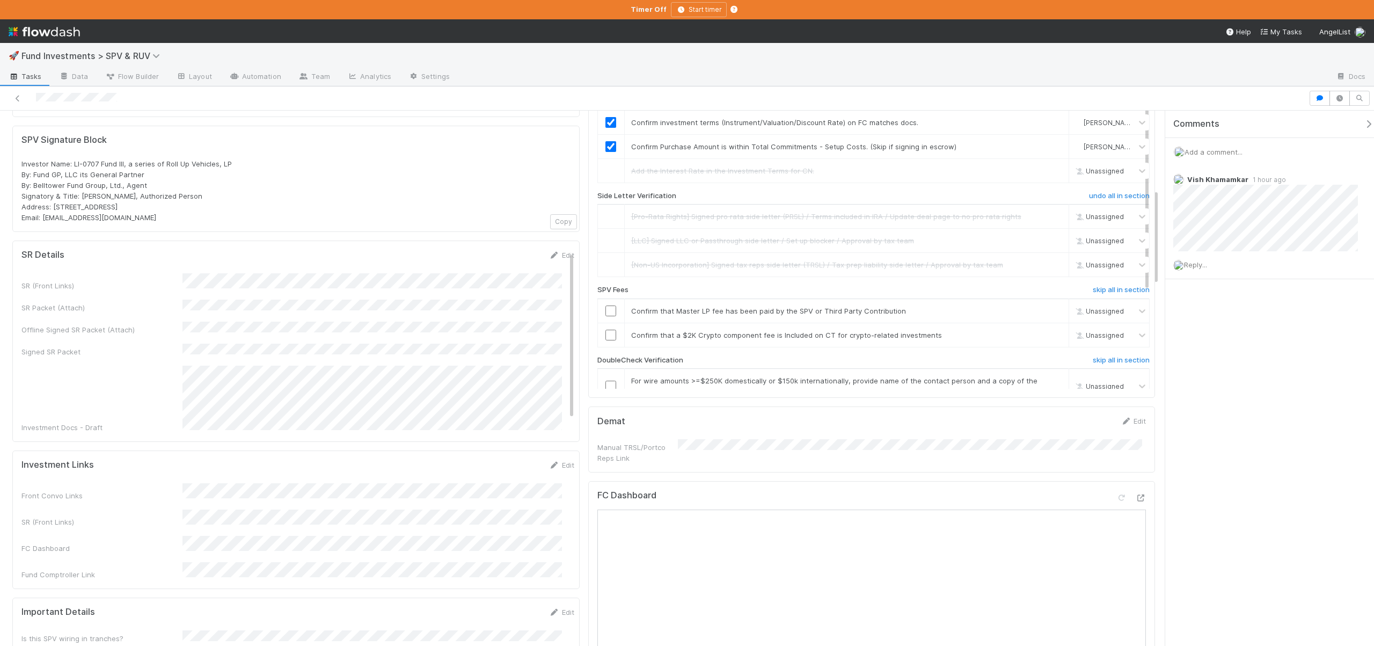
scroll to position [103, 0]
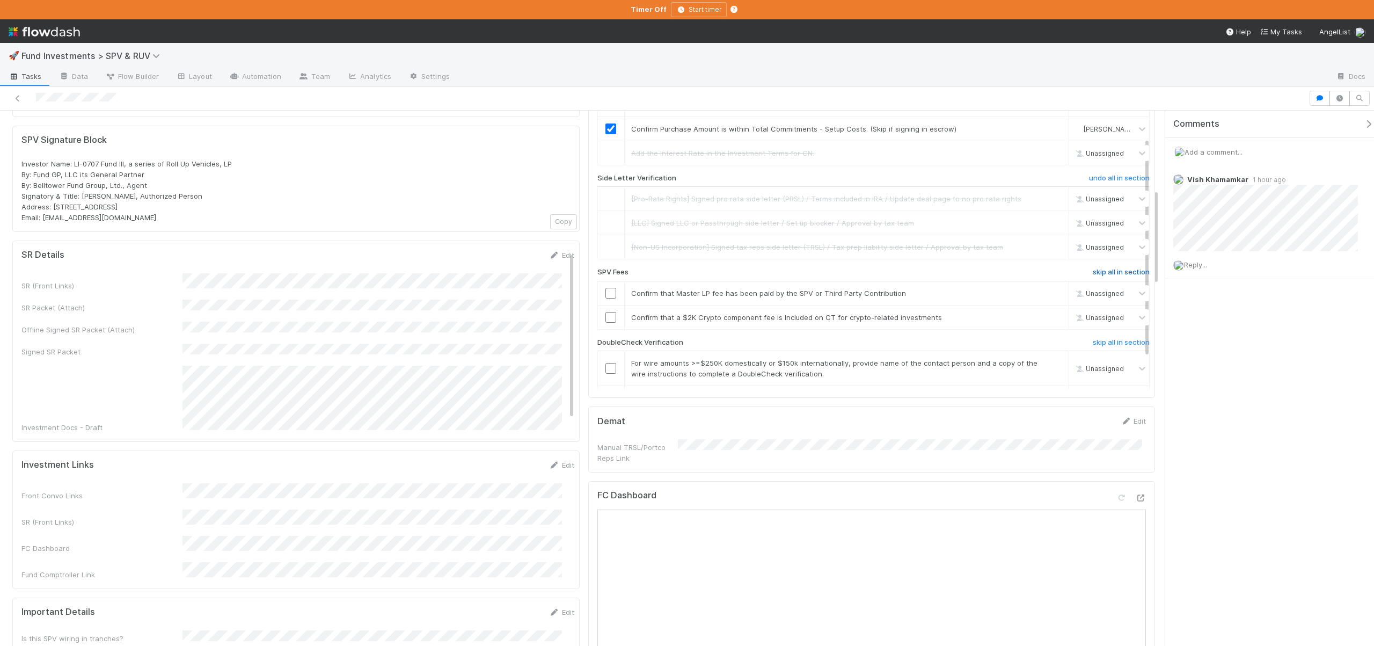
click at [1093, 268] on h6 "skip all in section" at bounding box center [1121, 272] width 57 height 9
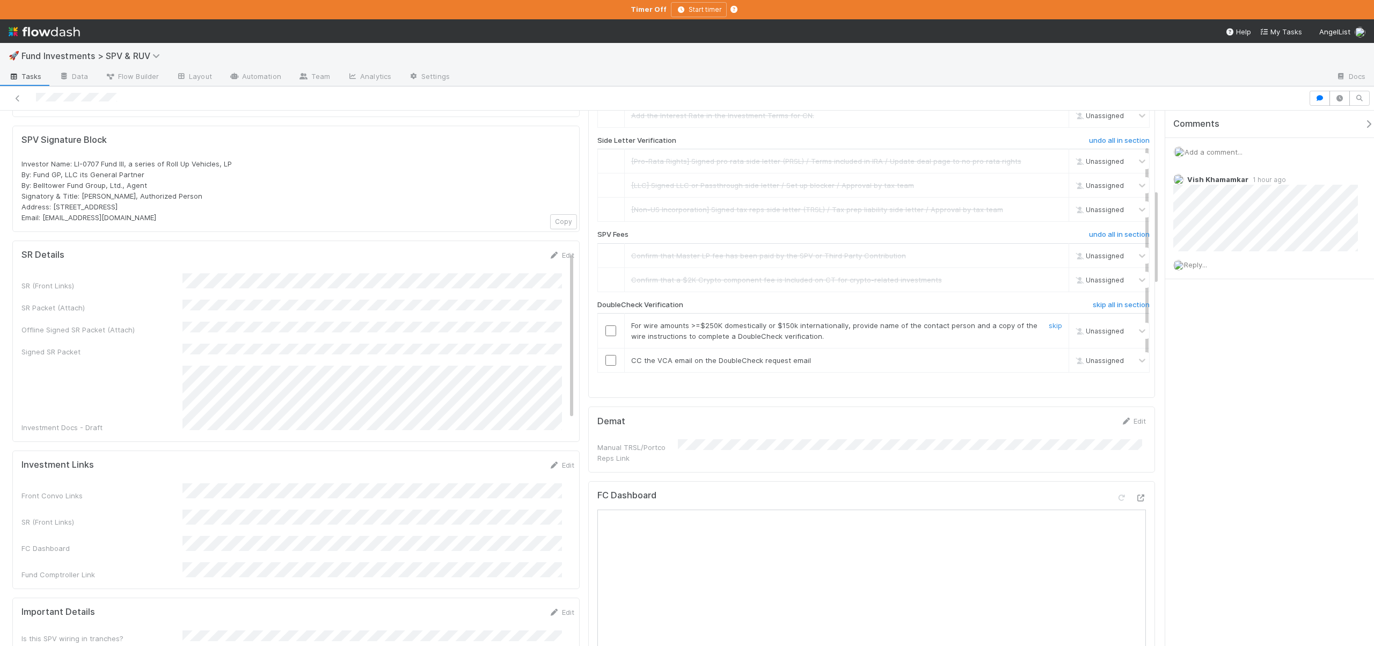
scroll to position [149, 0]
click at [1093, 292] on h6 "skip all in section" at bounding box center [1121, 296] width 57 height 9
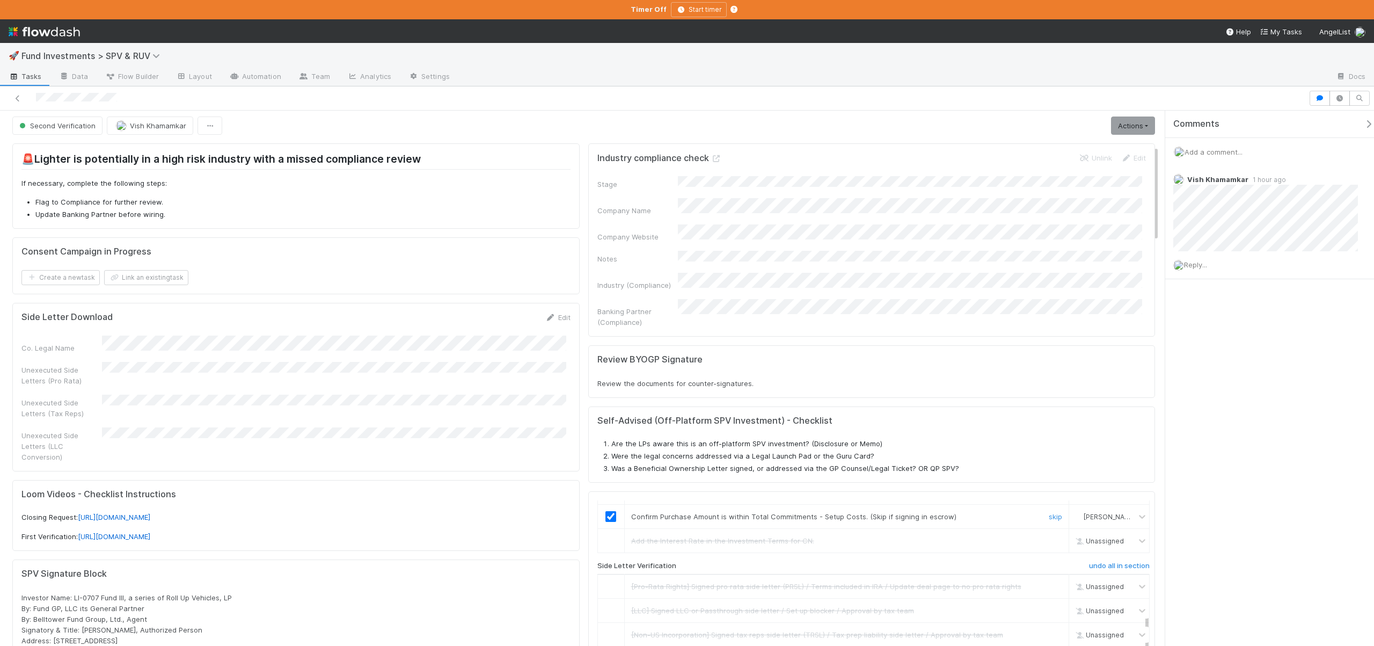
scroll to position [0, 0]
click at [1118, 121] on link "Actions" at bounding box center [1133, 128] width 44 height 18
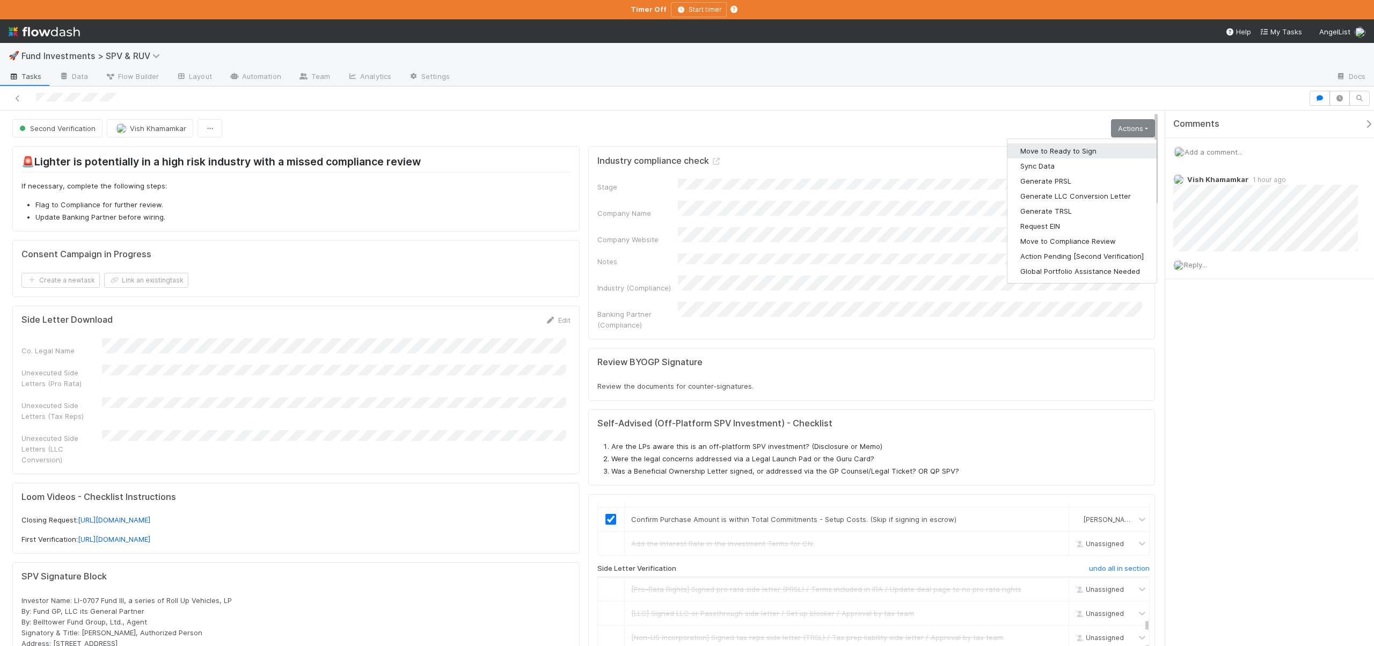
click at [1059, 149] on button "Move to Ready to Sign" at bounding box center [1081, 150] width 149 height 15
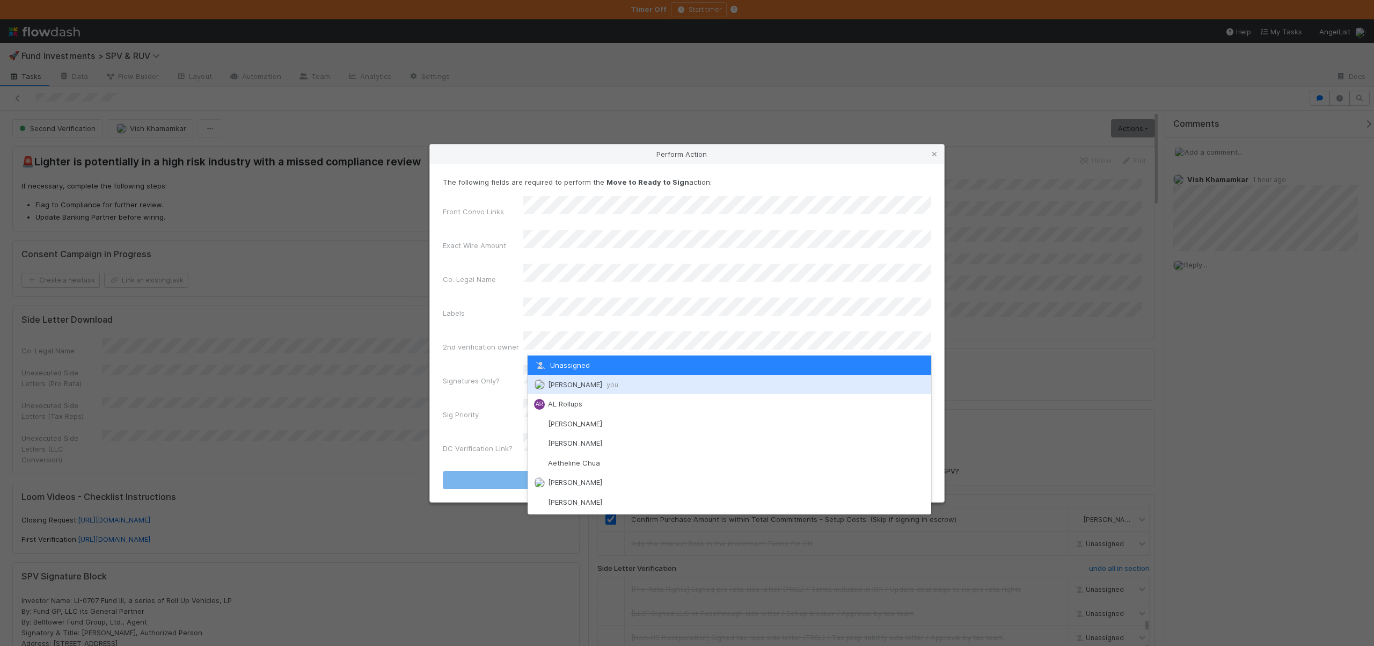
click at [567, 378] on div "Andre Fredrick you" at bounding box center [730, 384] width 404 height 19
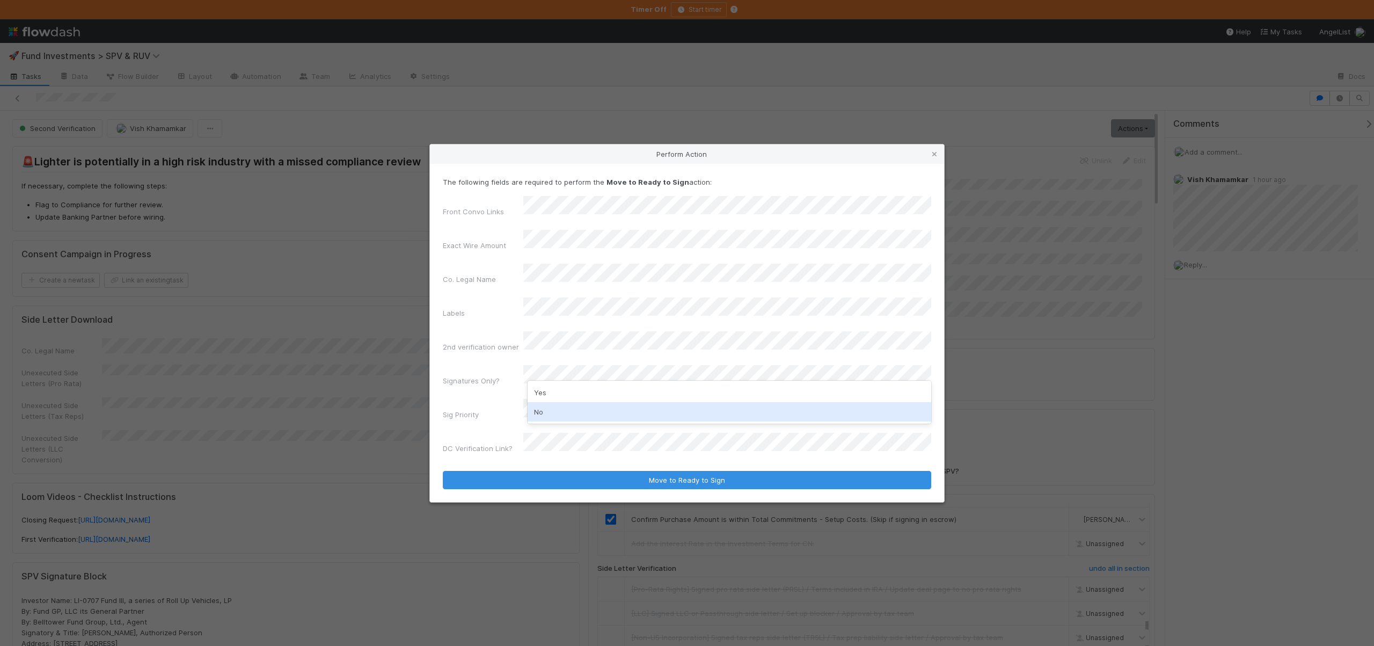
click at [547, 410] on div "No" at bounding box center [730, 411] width 404 height 19
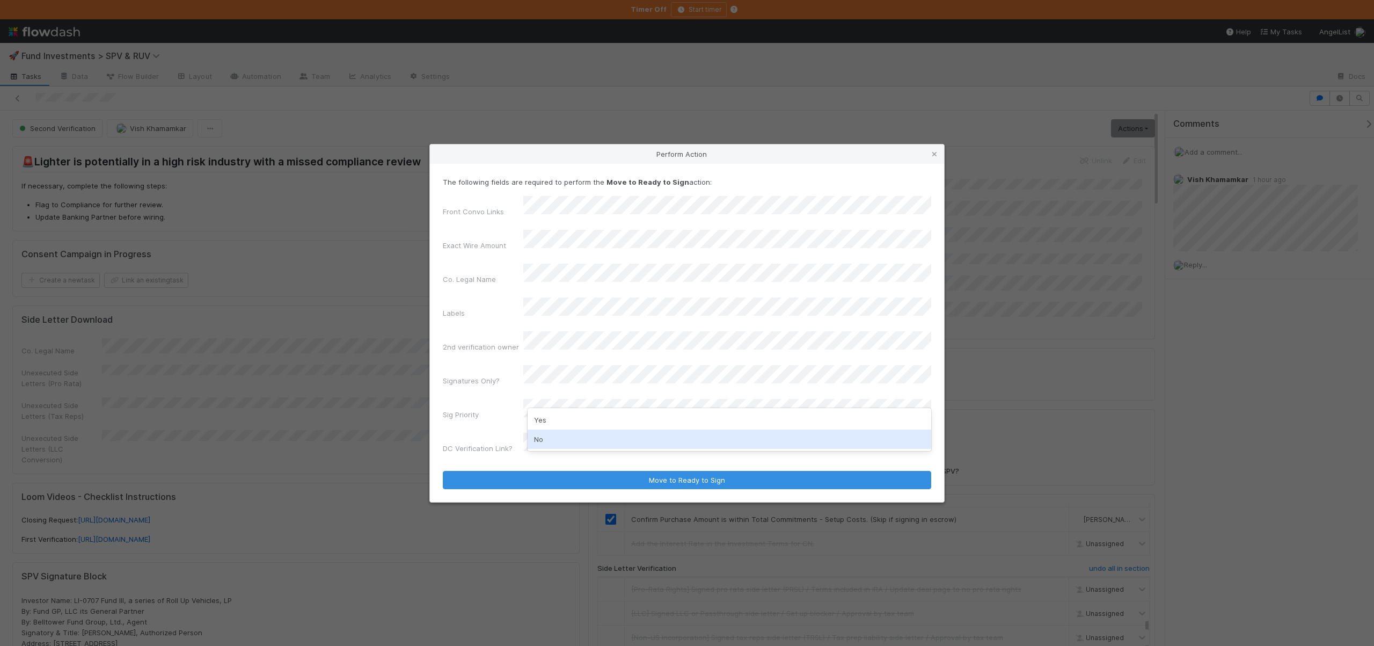
click at [543, 430] on div "No" at bounding box center [730, 438] width 404 height 19
click at [443, 471] on button "Move to Ready to Sign" at bounding box center [687, 480] width 488 height 18
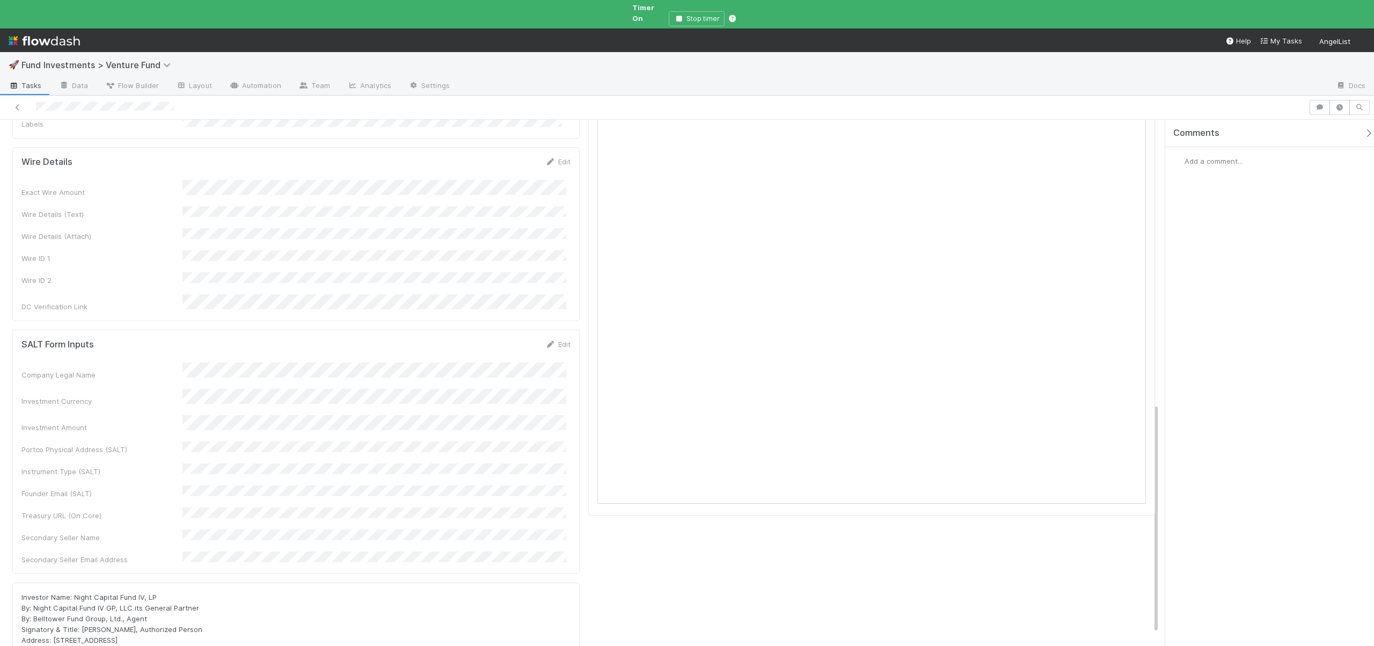
scroll to position [707, 0]
click at [292, 227] on div "Wire Details Edit Exact Wire Amount Wire Details (Text) Wire Details (Attach) W…" at bounding box center [295, 223] width 567 height 174
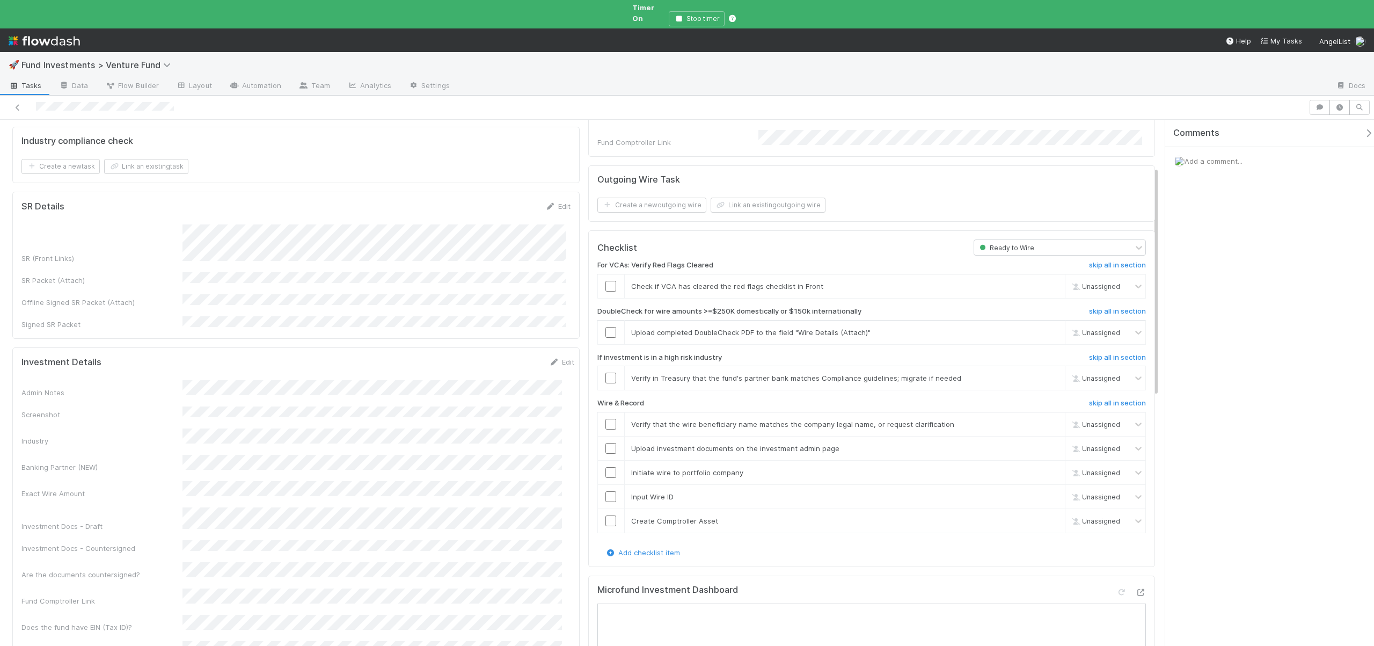
scroll to position [172, 0]
click at [1050, 369] on link "skip" at bounding box center [1051, 373] width 13 height 9
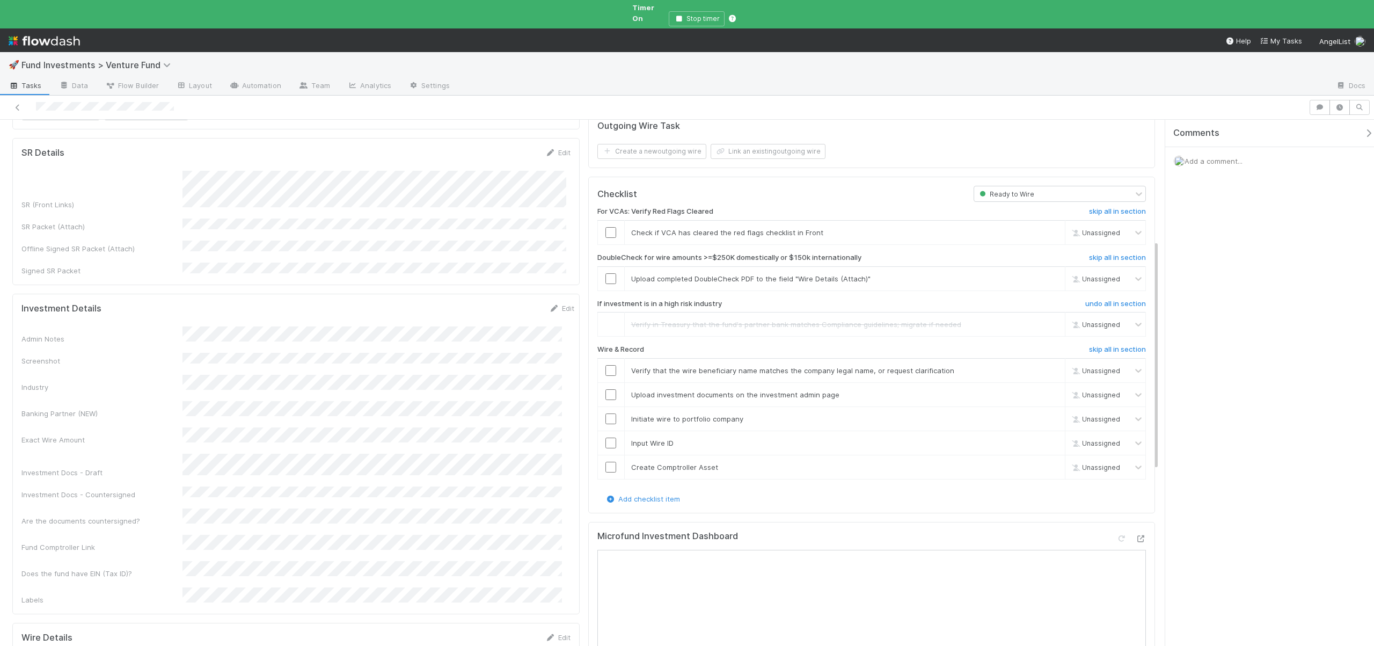
scroll to position [195, 0]
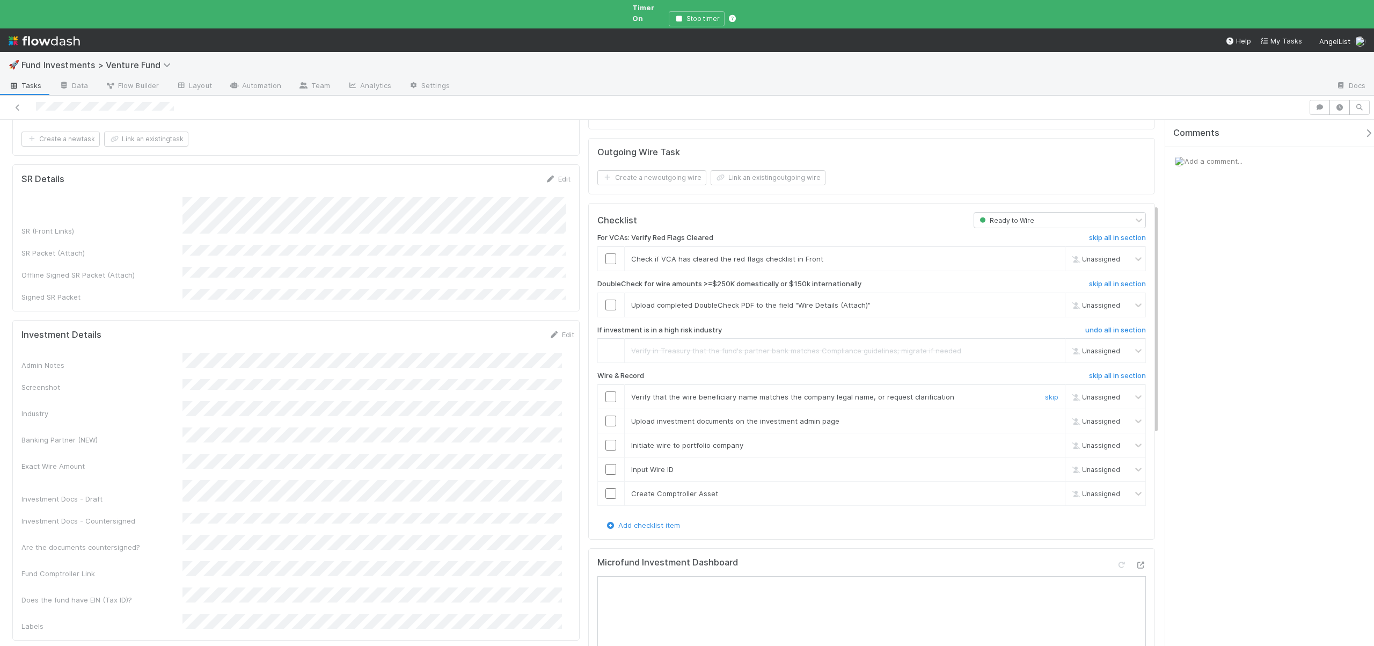
click at [608, 391] on input "checkbox" at bounding box center [610, 396] width 11 height 11
click at [606, 415] on input "checkbox" at bounding box center [610, 420] width 11 height 11
checkbox input "true"
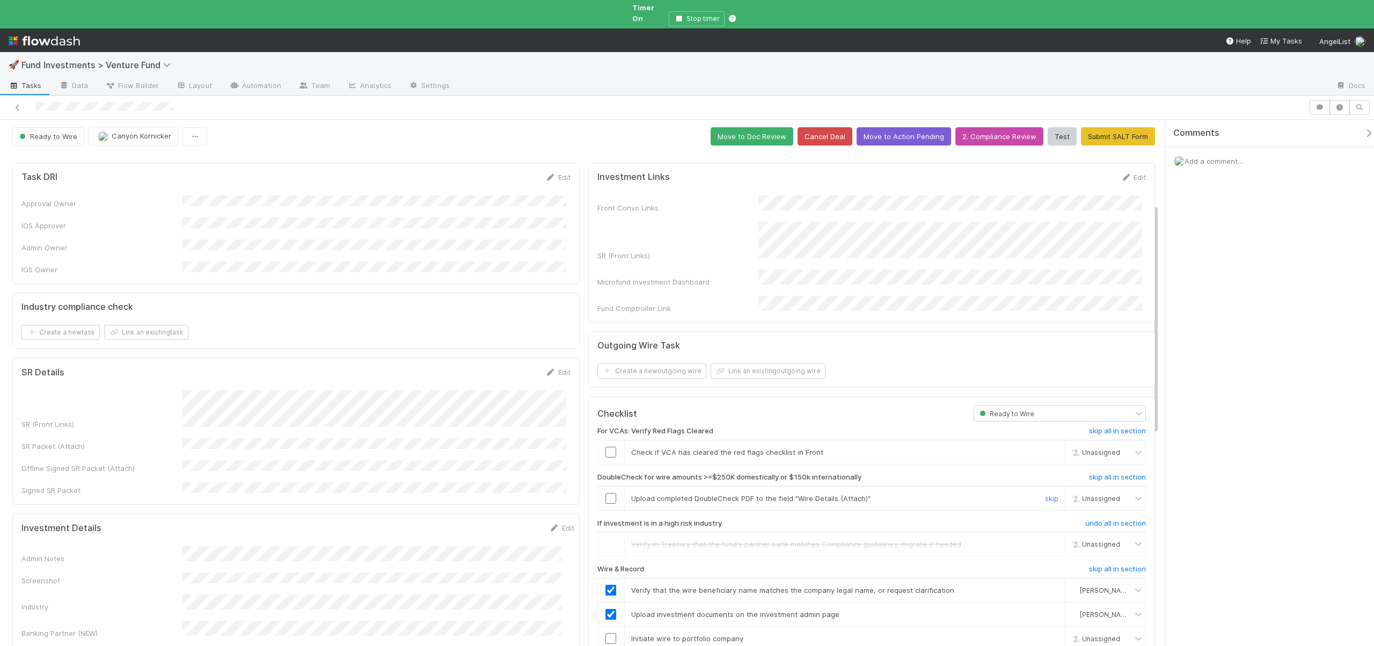
scroll to position [0, 0]
click at [876, 129] on button "Move to Action Pending" at bounding box center [903, 138] width 94 height 18
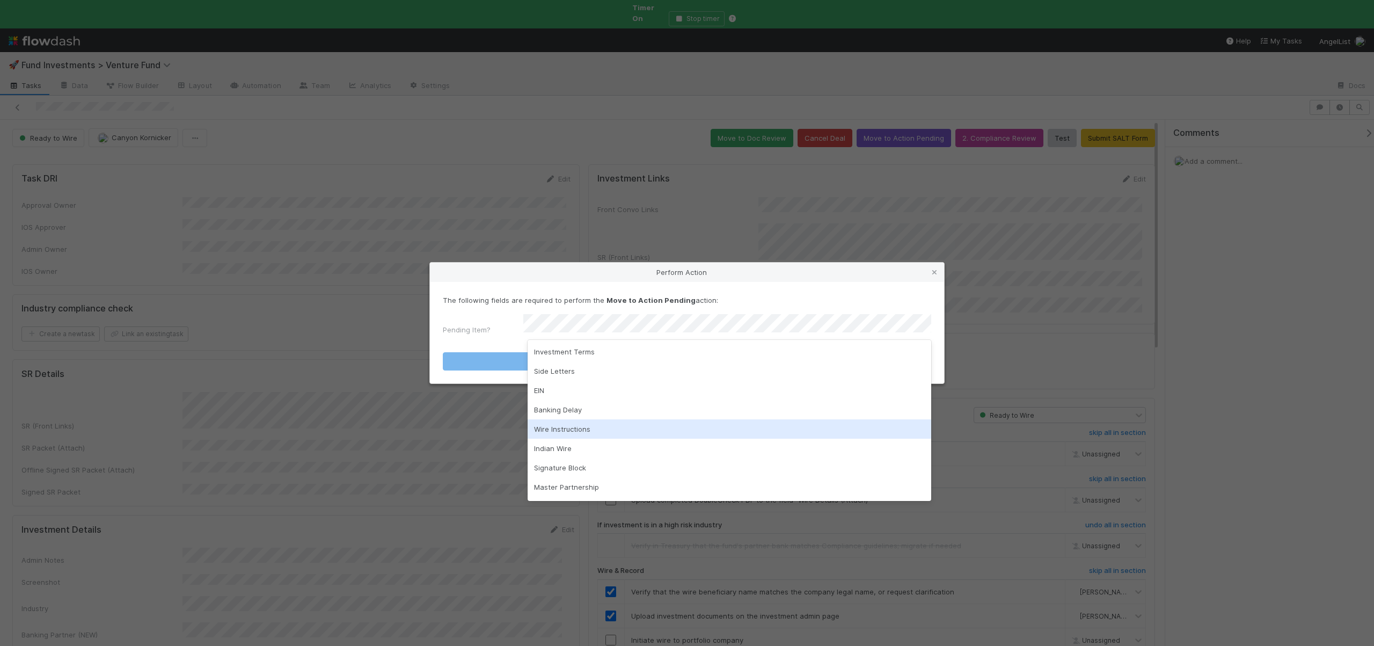
click at [546, 430] on div "Wire Instructions" at bounding box center [730, 428] width 404 height 19
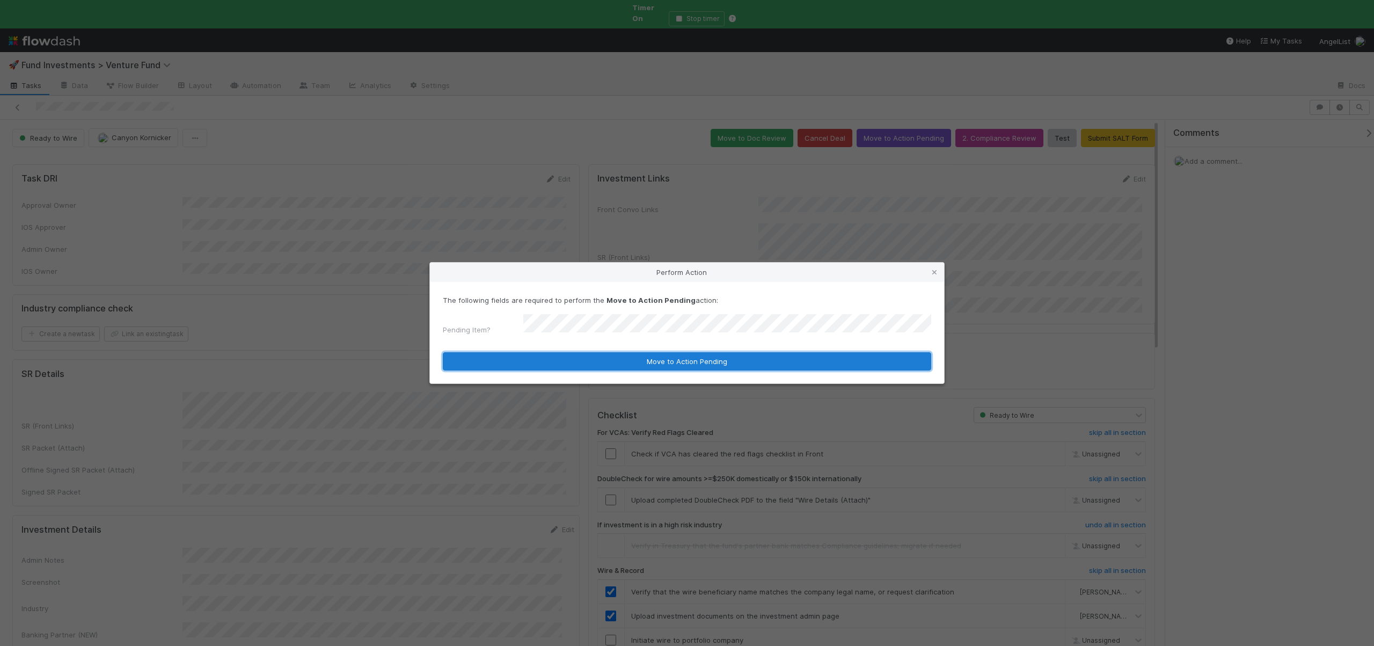
click at [580, 358] on button "Move to Action Pending" at bounding box center [687, 361] width 488 height 18
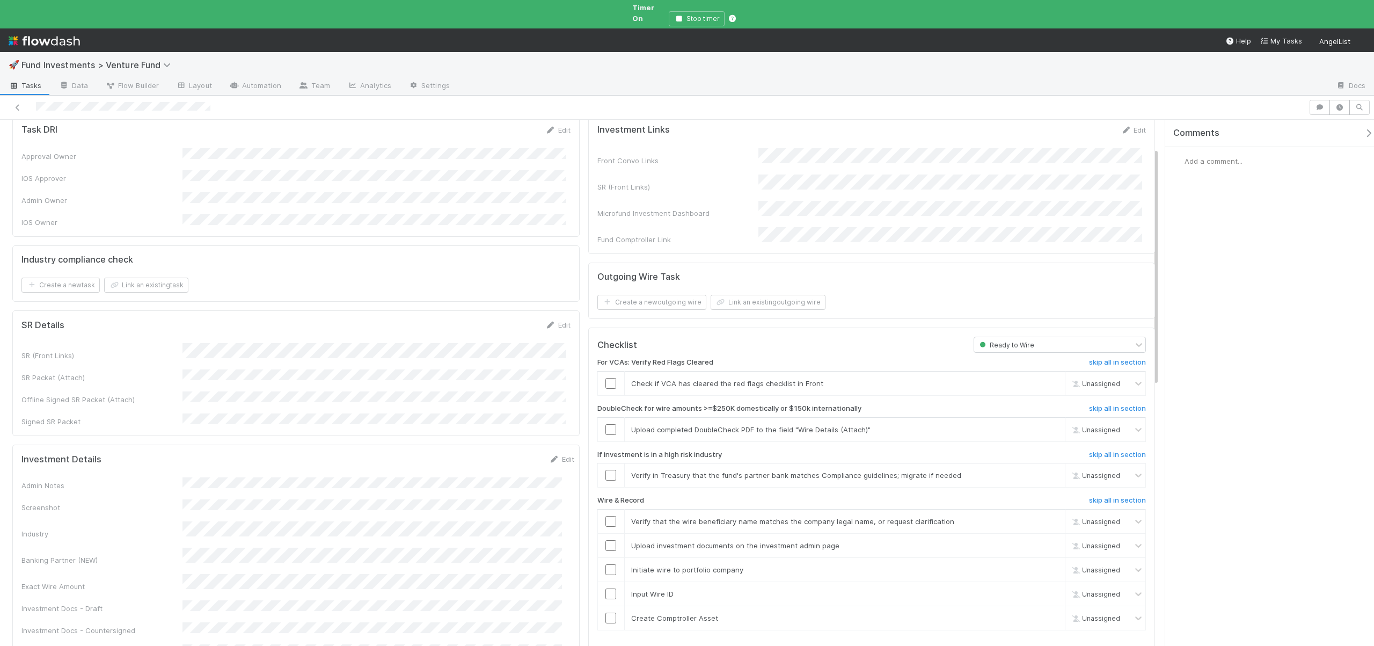
scroll to position [66, 0]
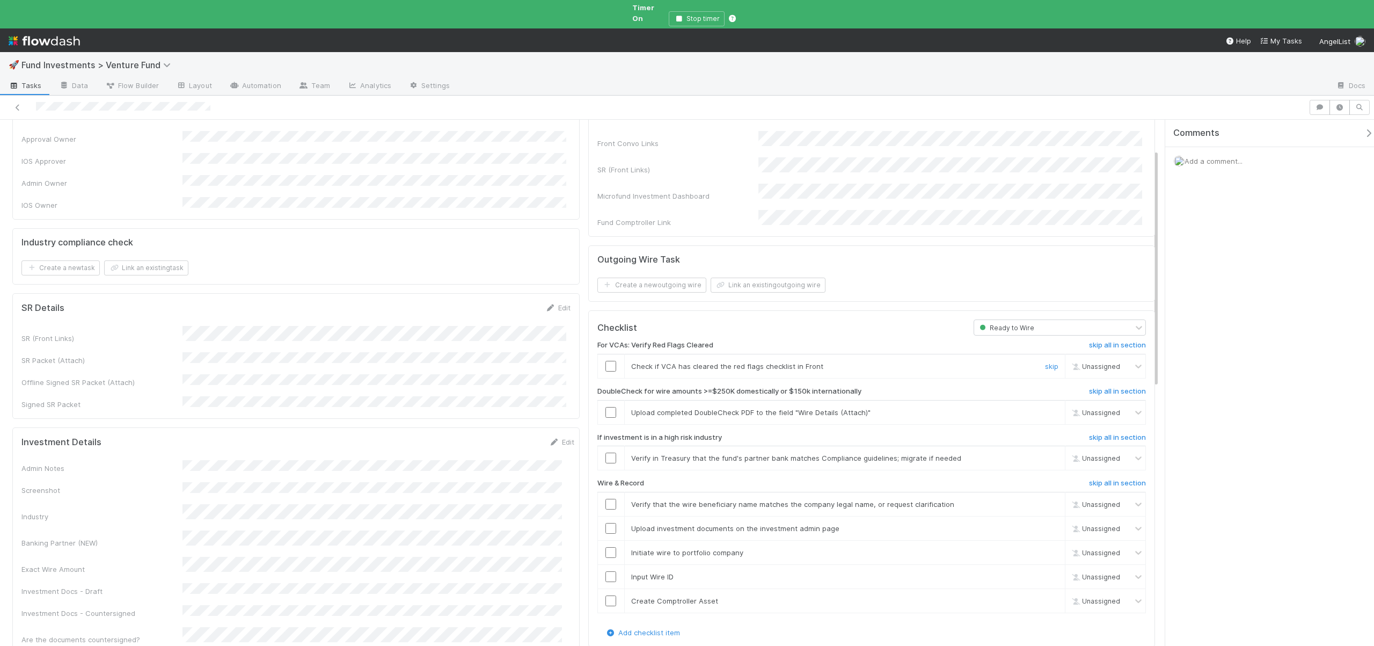
click at [606, 361] on input "checkbox" at bounding box center [610, 366] width 11 height 11
click at [1045, 408] on link "skip" at bounding box center [1051, 412] width 13 height 9
click at [1047, 446] on td "Verify in Treasury that the fund's partner bank matches Compliance guidelines; …" at bounding box center [844, 458] width 441 height 24
click at [1046, 453] on link "skip" at bounding box center [1051, 457] width 13 height 9
click at [1044, 400] on td "Upload completed DoubleCheck PDF to the field "Wire Details (Attach)" skip" at bounding box center [844, 412] width 441 height 24
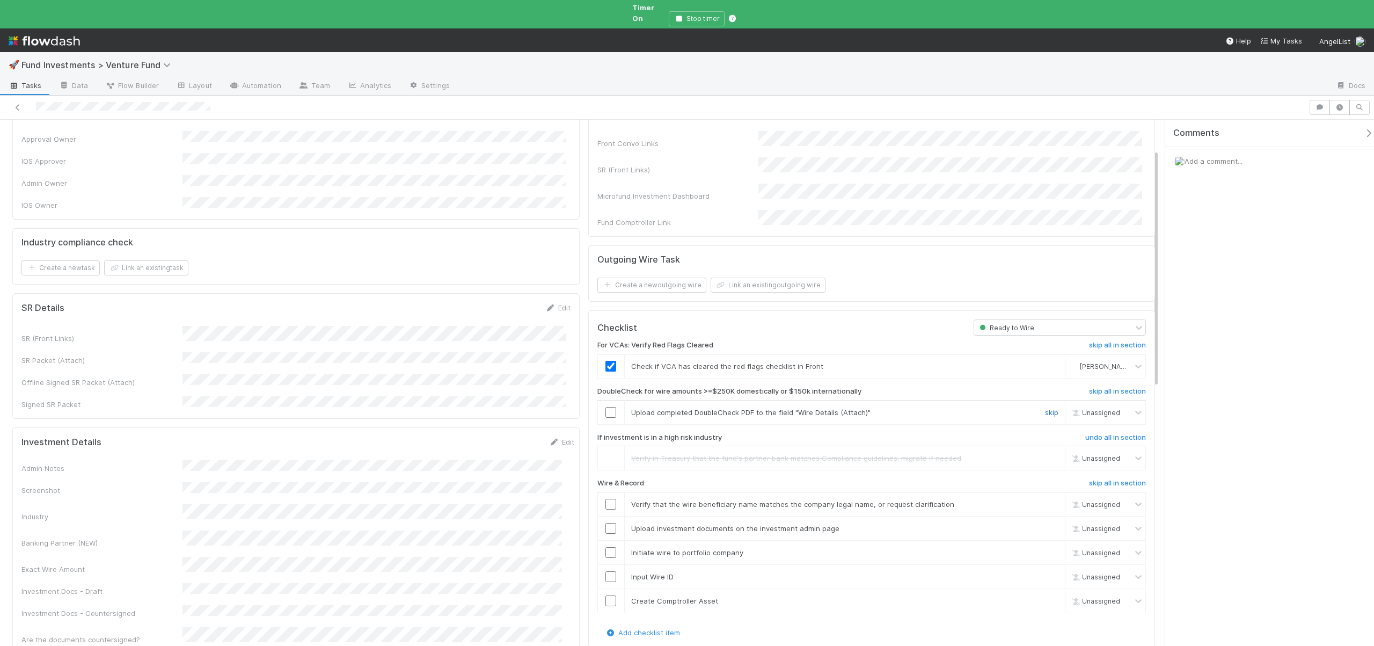
click at [1045, 408] on link "skip" at bounding box center [1051, 412] width 13 height 9
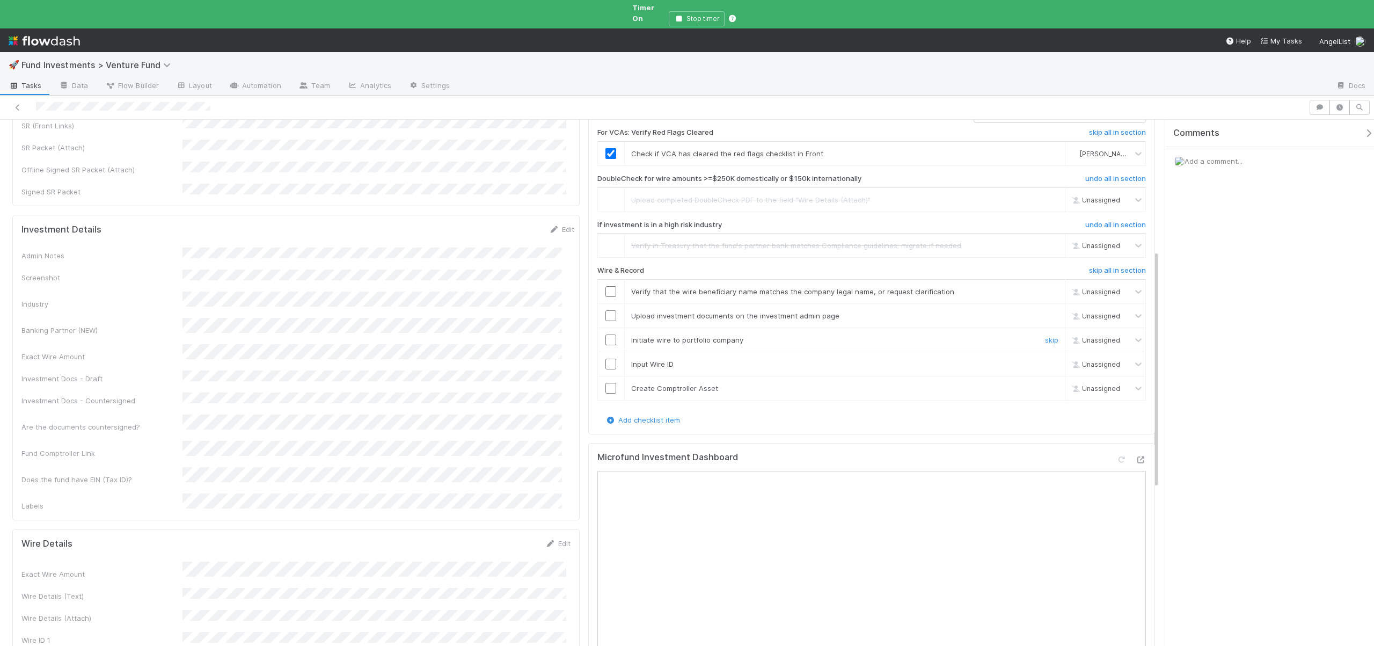
scroll to position [293, 0]
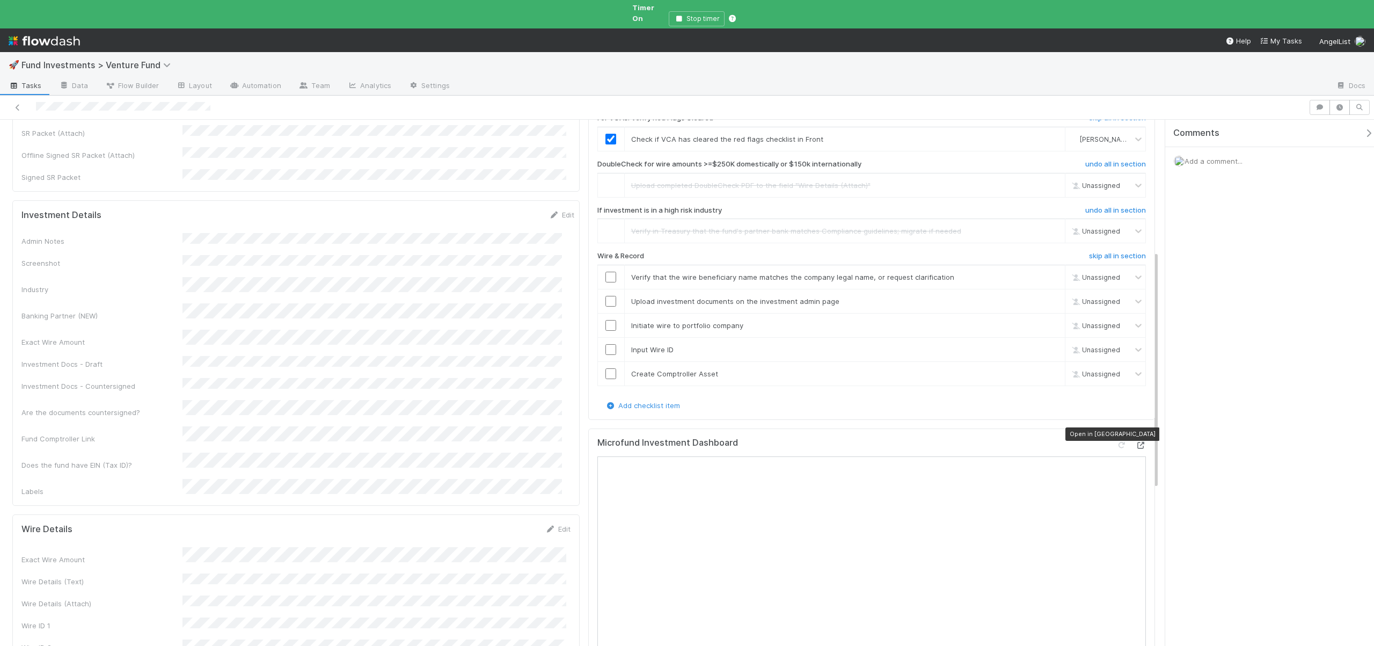
click at [1135, 442] on icon at bounding box center [1140, 445] width 11 height 7
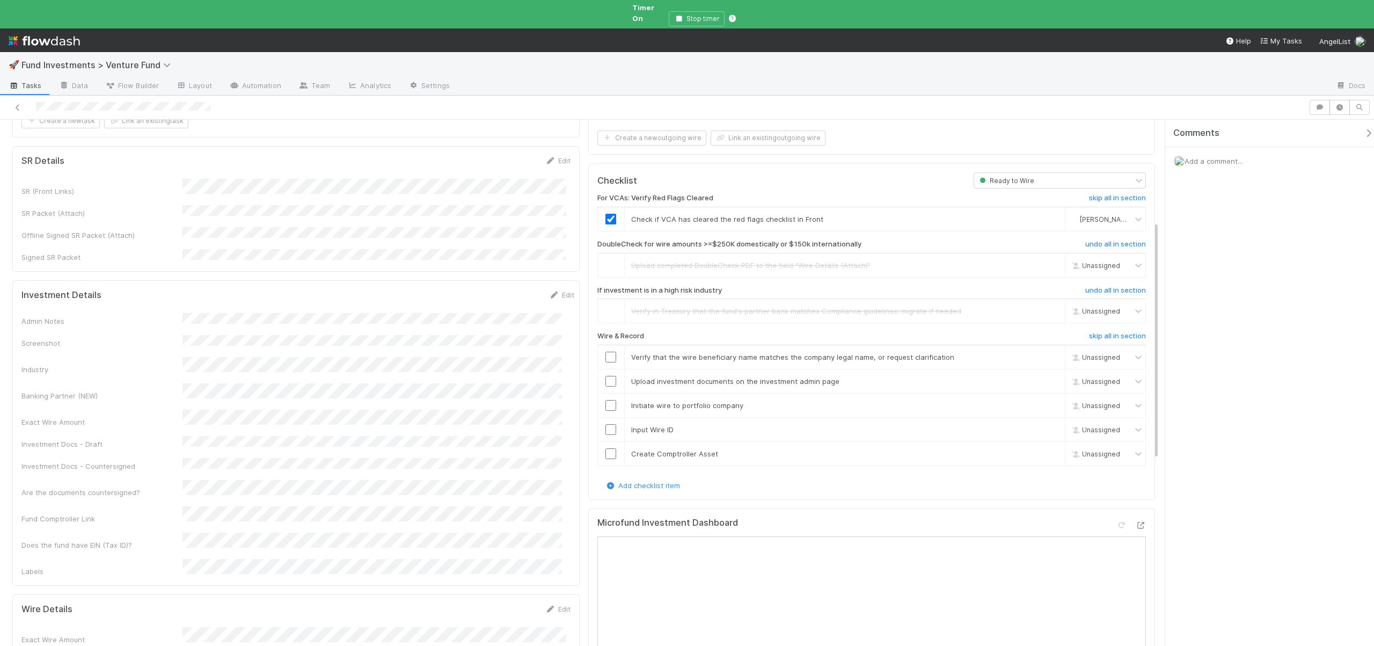
scroll to position [199, 0]
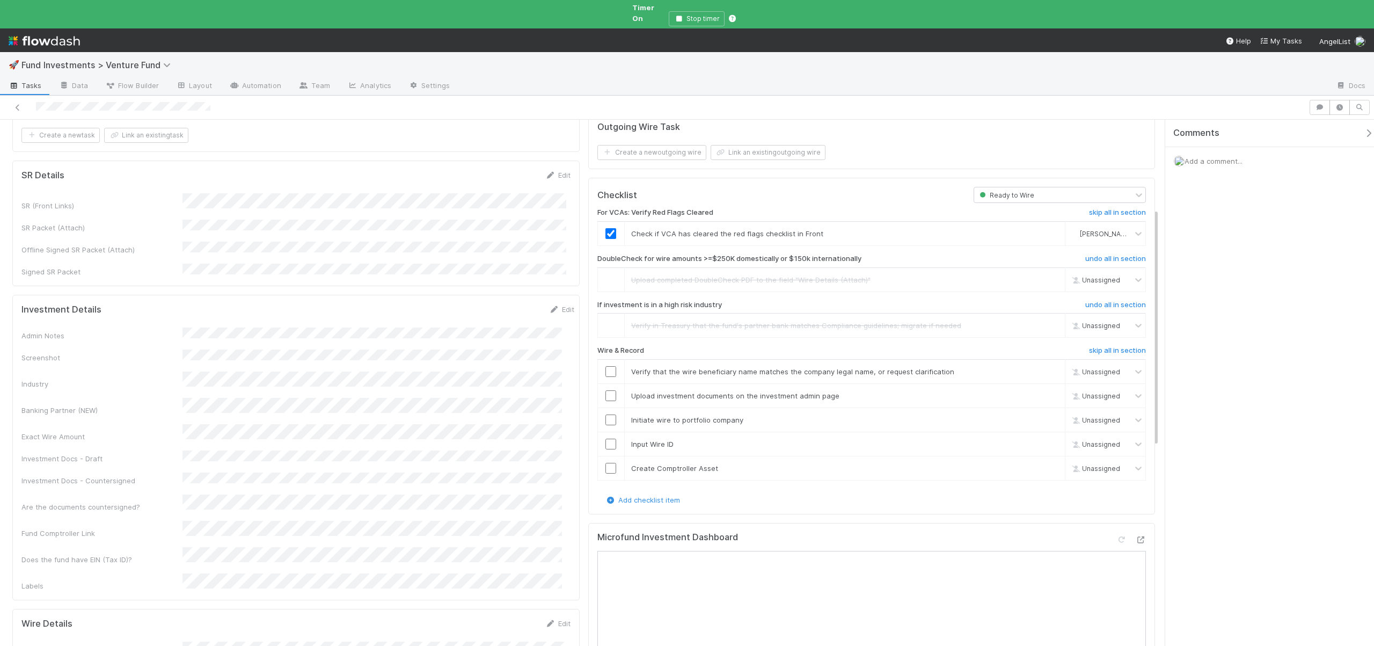
click at [607, 366] on input "checkbox" at bounding box center [610, 371] width 11 height 11
click at [607, 365] on div "Loading..." at bounding box center [611, 371] width 12 height 12
click at [610, 390] on input "checkbox" at bounding box center [610, 395] width 11 height 11
click at [606, 414] on input "checkbox" at bounding box center [610, 419] width 11 height 11
checkbox input "true"
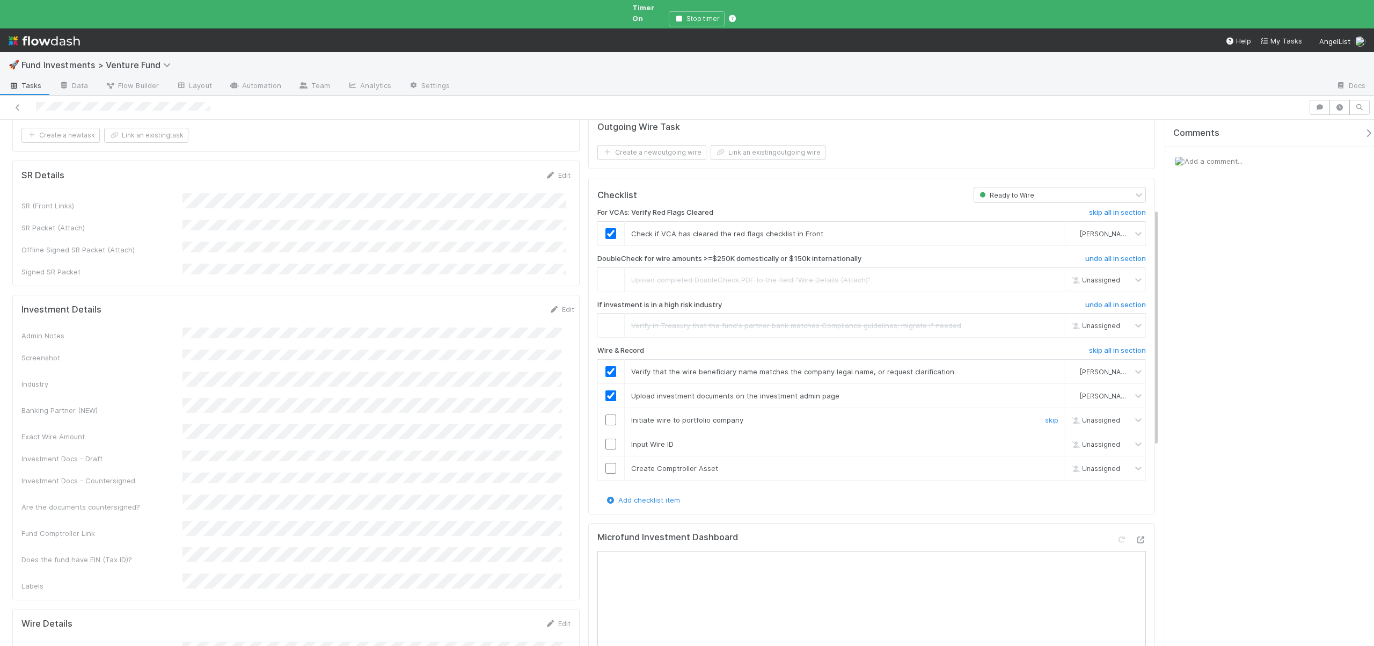
click at [610, 414] on input "checkbox" at bounding box center [610, 419] width 11 height 11
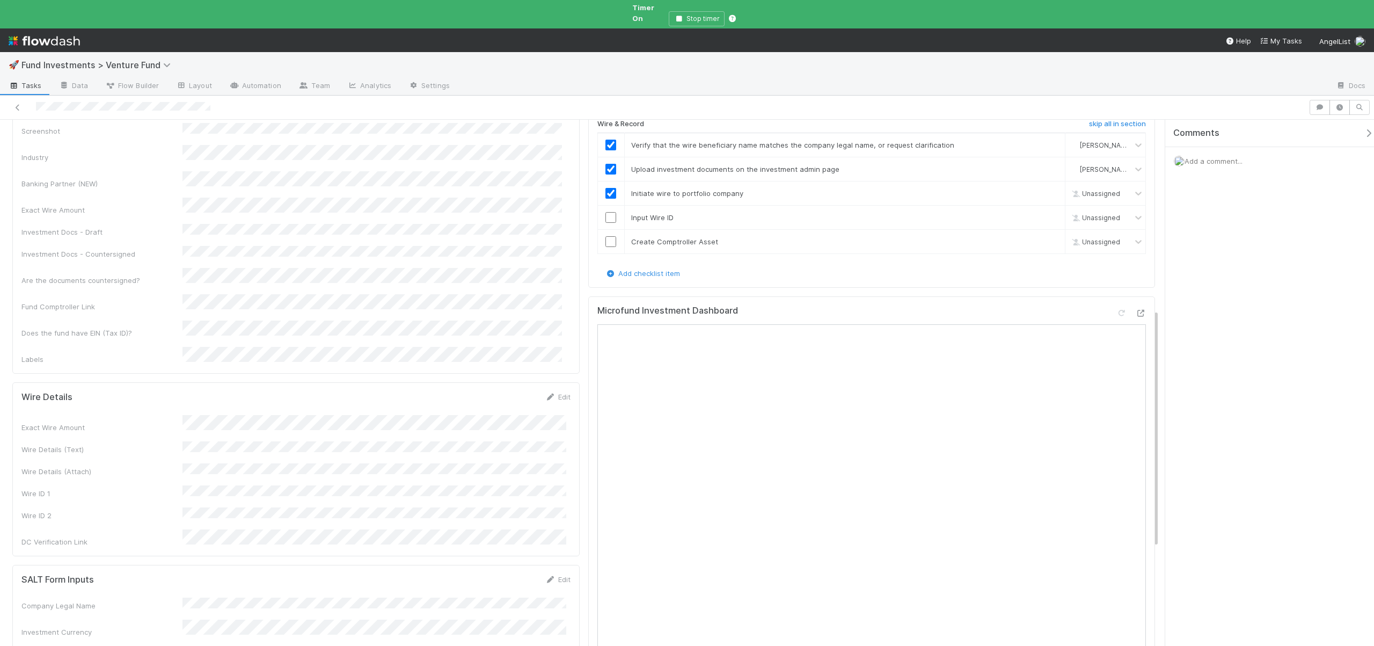
checkbox input "true"
click at [606, 212] on input "checkbox" at bounding box center [610, 217] width 11 height 11
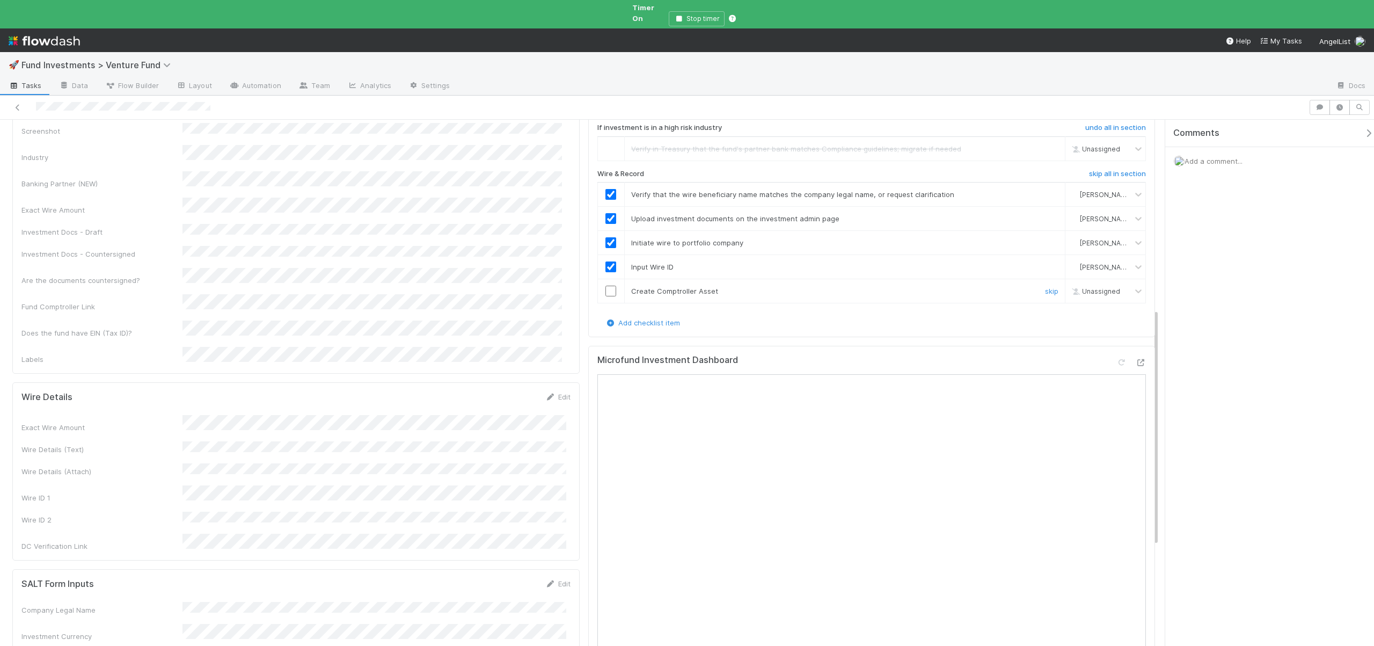
click at [605, 285] on input "checkbox" at bounding box center [610, 290] width 11 height 11
click at [612, 285] on div at bounding box center [611, 290] width 26 height 11
click at [605, 279] on td at bounding box center [610, 291] width 27 height 24
click at [607, 285] on input "checkbox" at bounding box center [610, 290] width 11 height 11
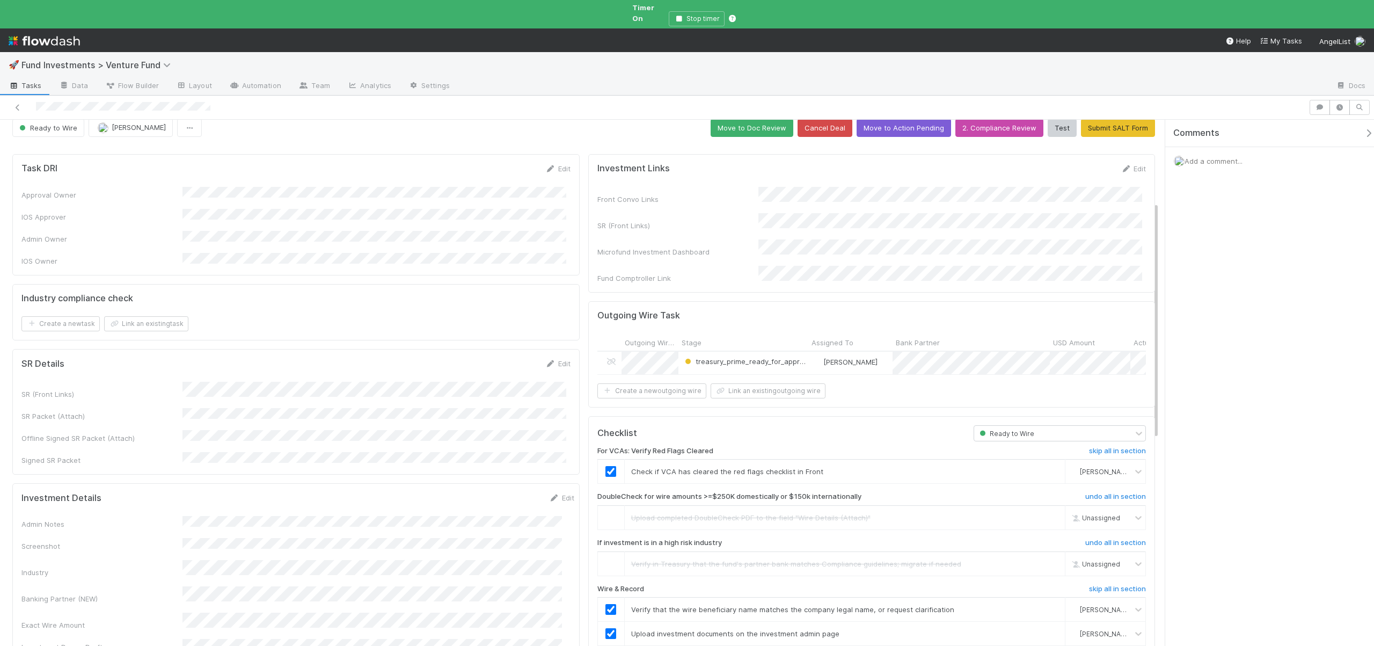
scroll to position [0, 0]
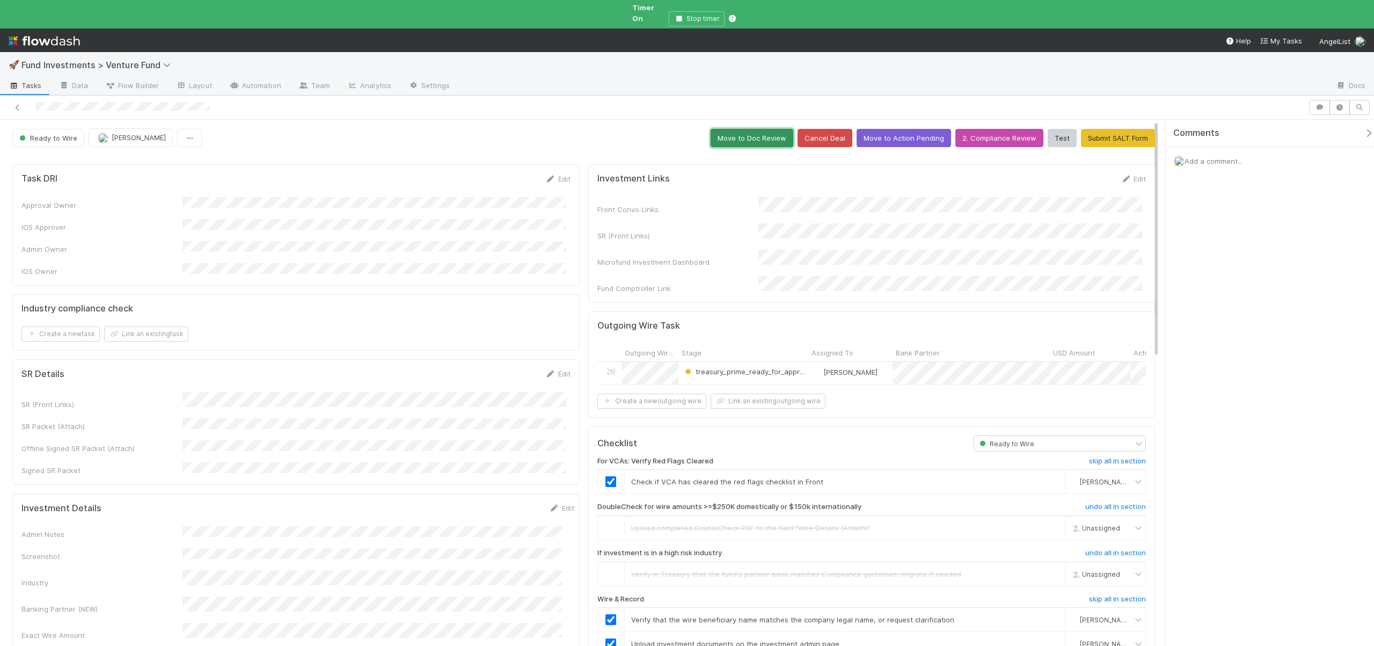
click at [759, 129] on button "Move to Doc Review" at bounding box center [752, 138] width 83 height 18
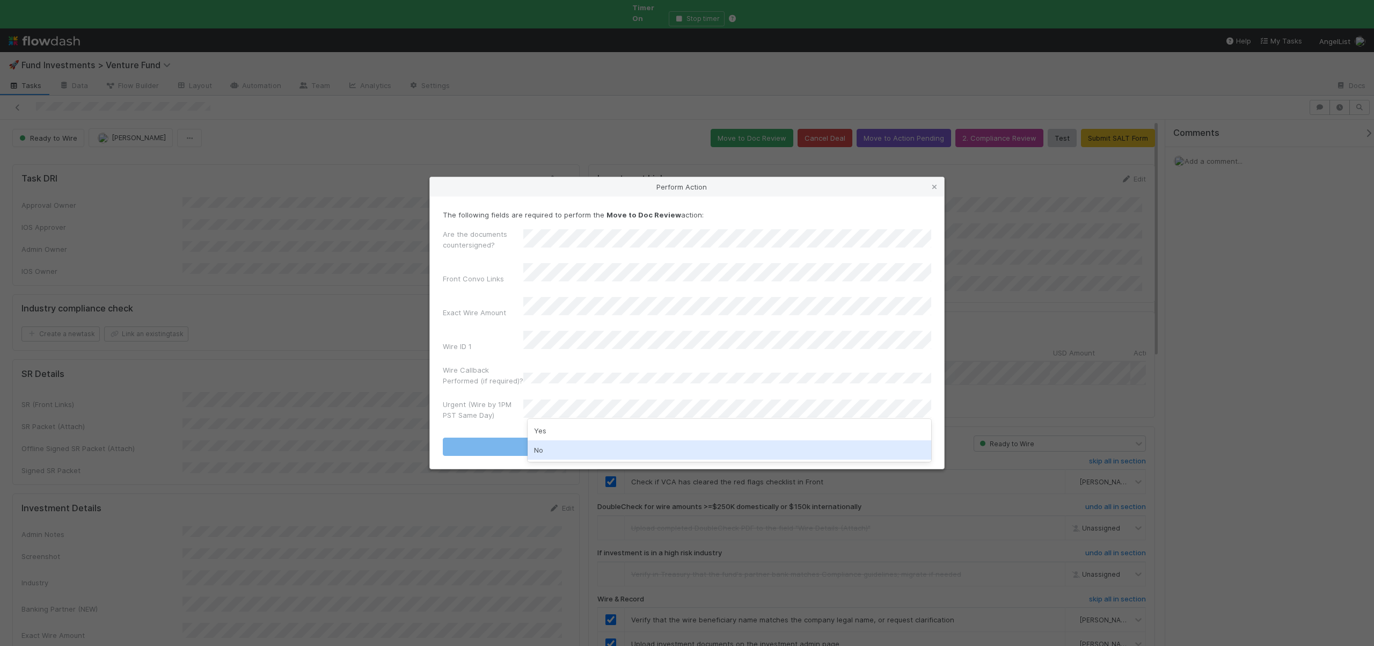
click at [536, 444] on div "No" at bounding box center [730, 449] width 404 height 19
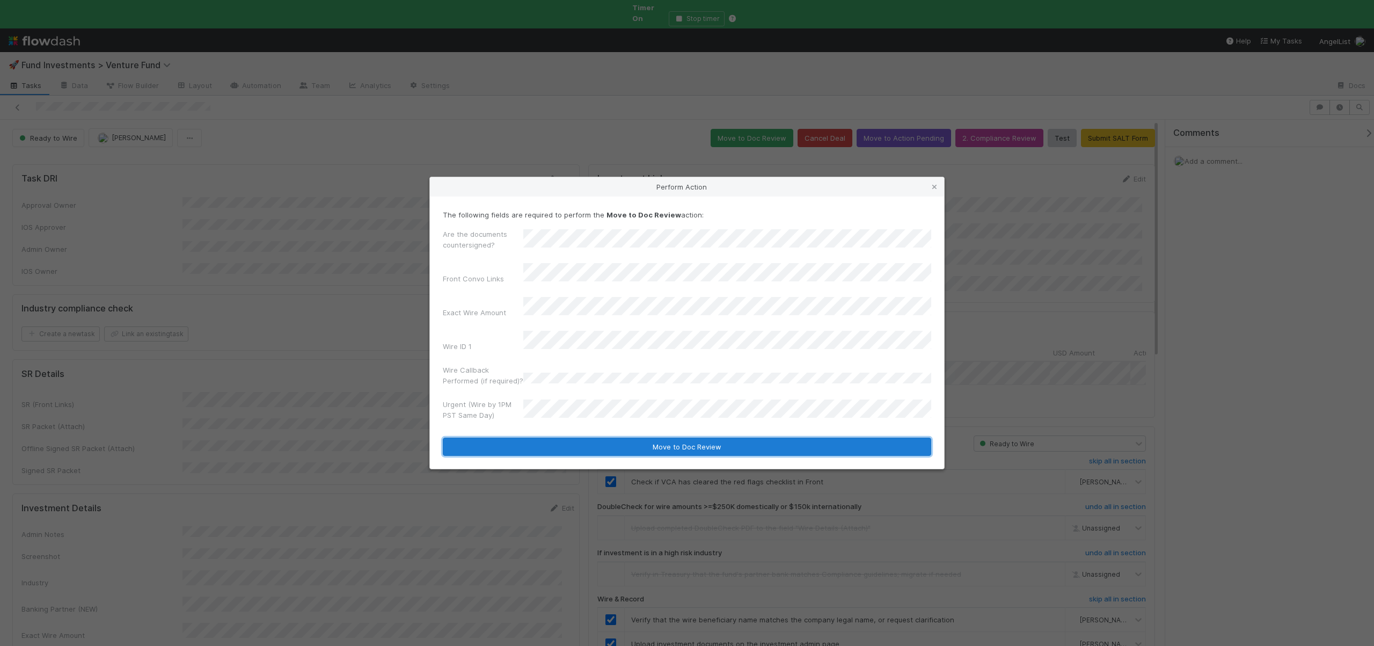
click at [540, 440] on button "Move to Doc Review" at bounding box center [687, 446] width 488 height 18
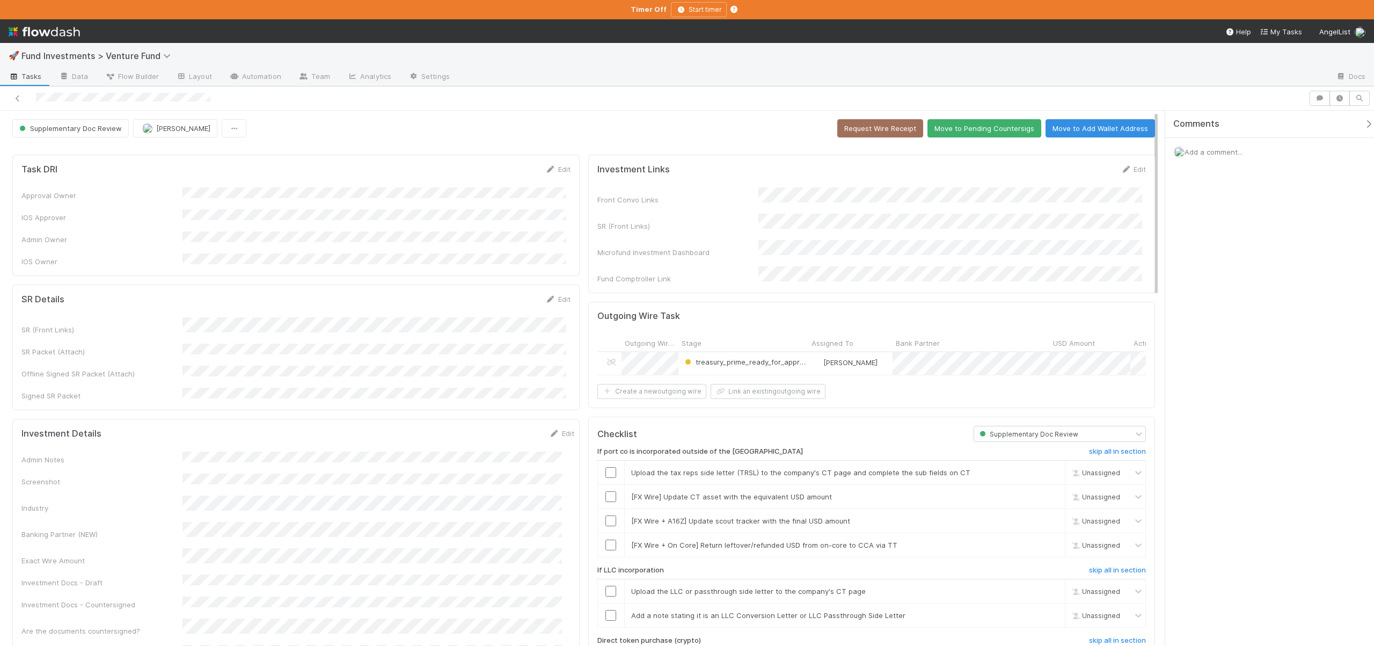
click at [1144, 459] on div "Checklist Supplementary Doc Review If port co is incorporated outside of the US…" at bounding box center [871, 561] width 567 height 290
click at [1118, 447] on h6 "skip all in section" at bounding box center [1117, 451] width 57 height 9
click at [1118, 566] on h6 "skip all in section" at bounding box center [1117, 570] width 57 height 9
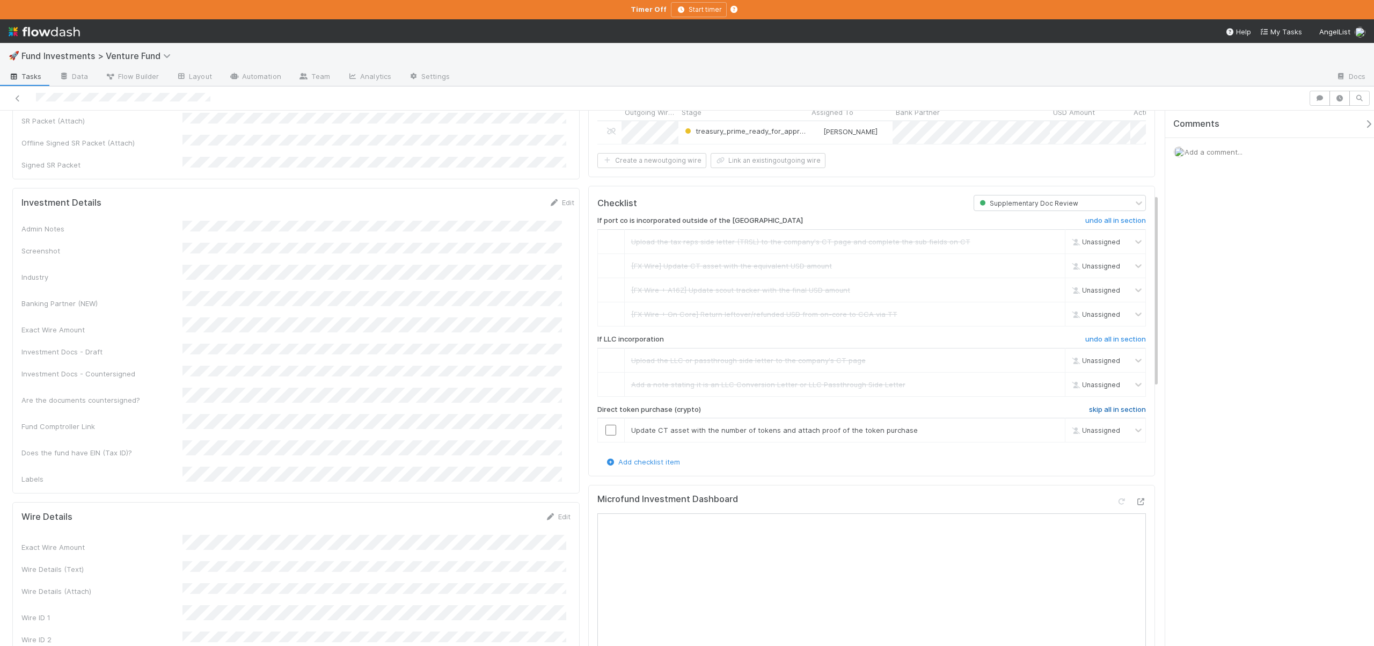
click at [1112, 409] on h6 "skip all in section" at bounding box center [1117, 409] width 57 height 9
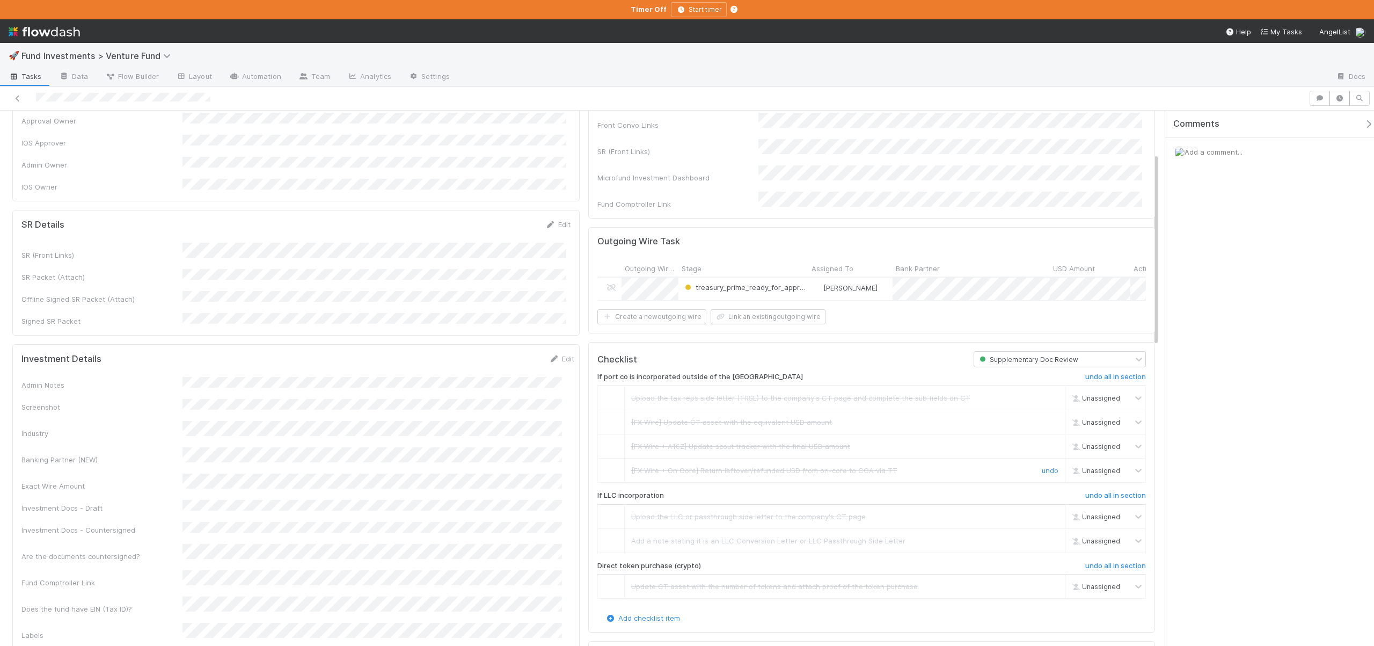
scroll to position [0, 0]
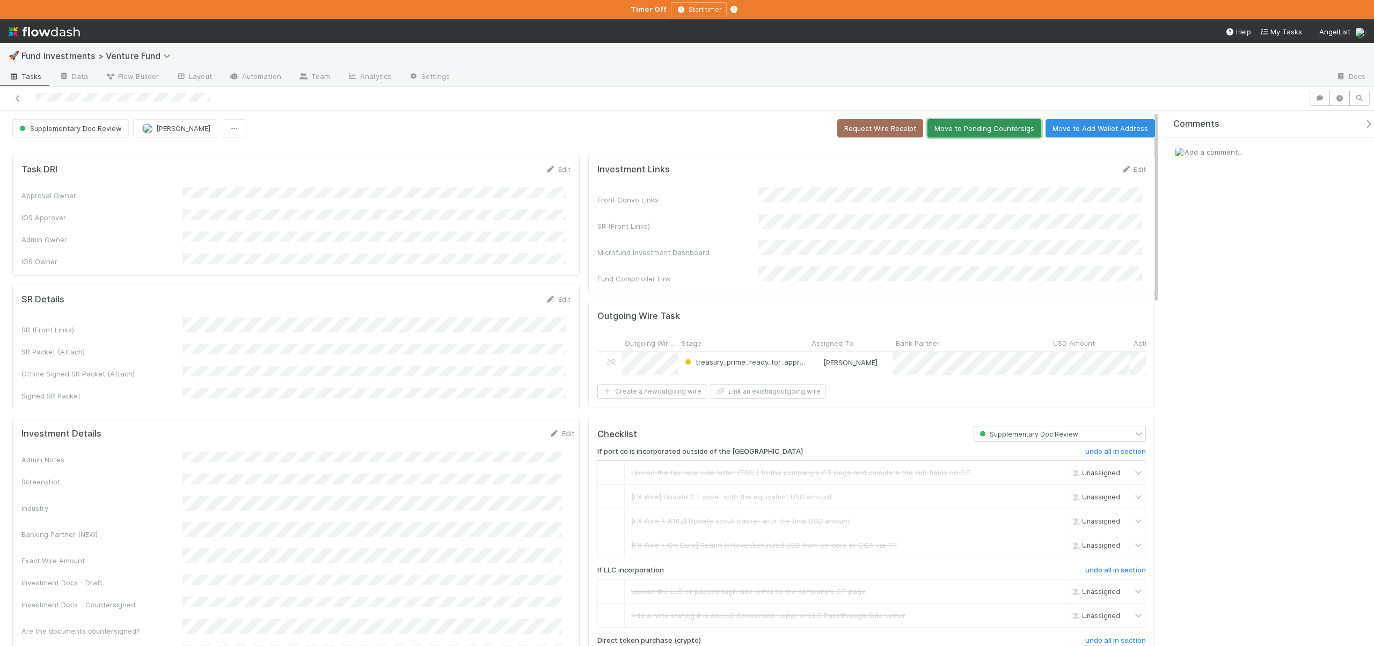
click at [966, 130] on button "Move to Pending Countersigs" at bounding box center [984, 128] width 114 height 18
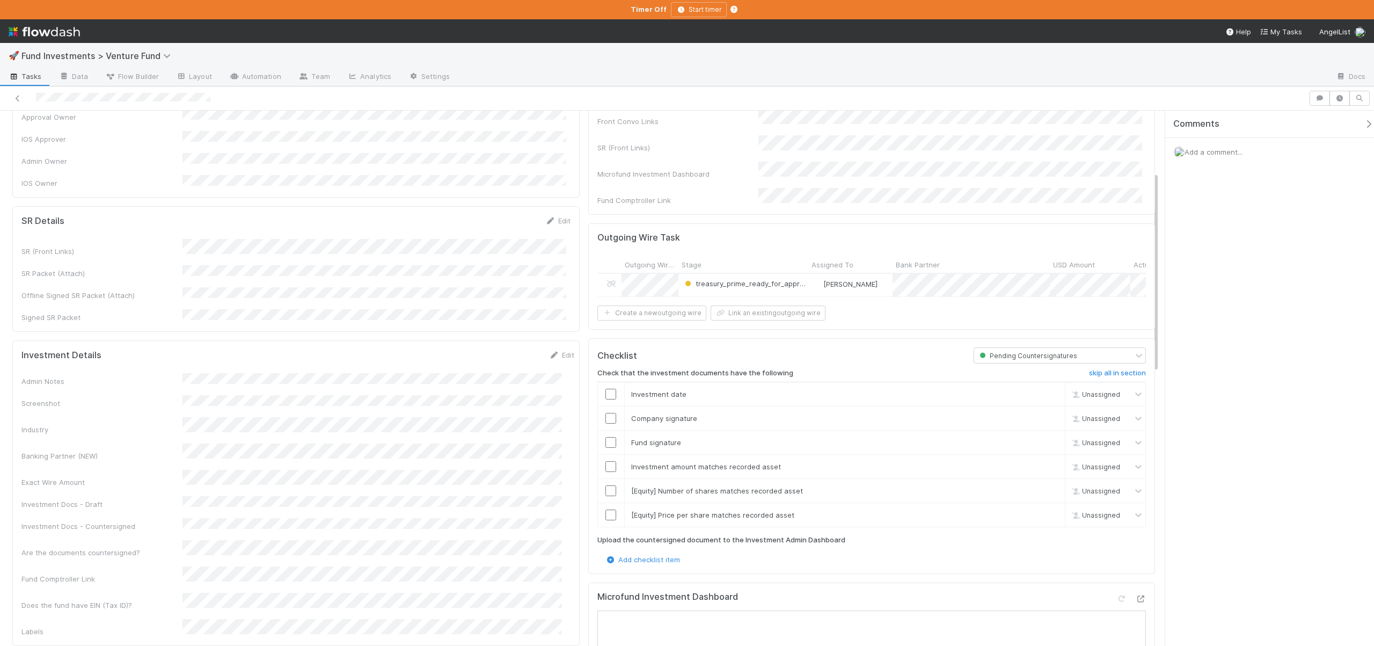
scroll to position [231, 0]
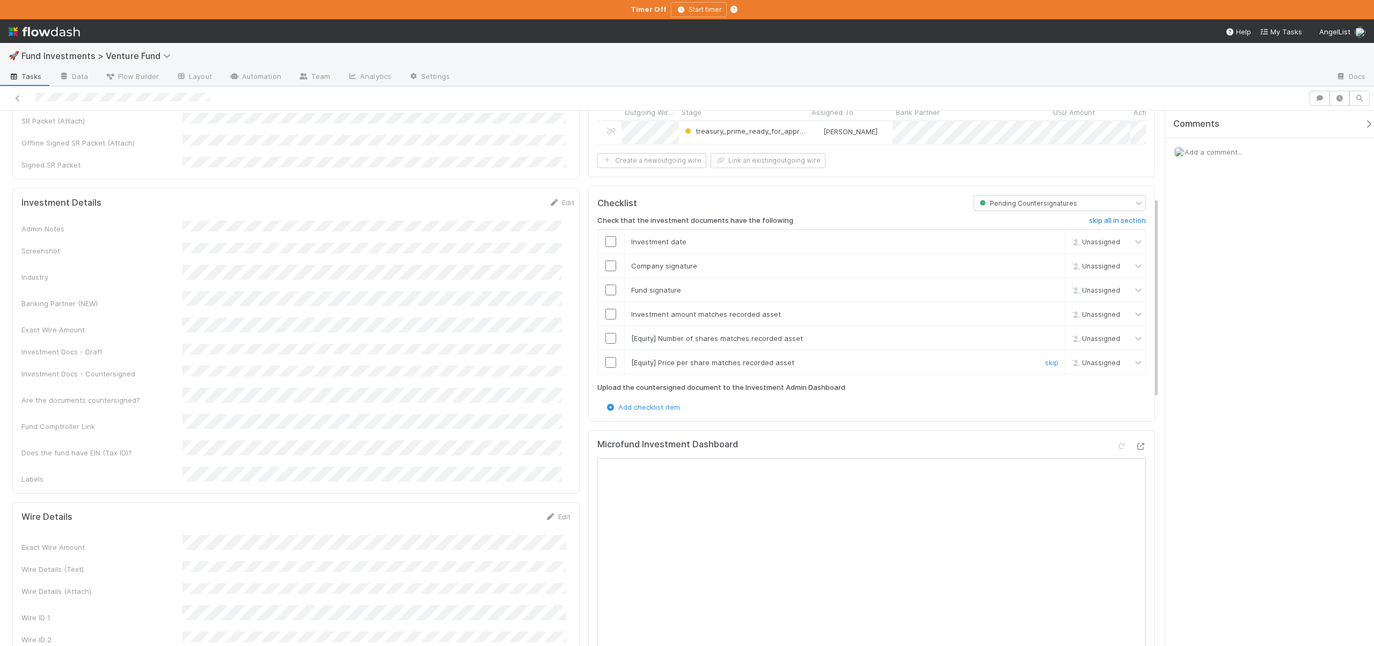
click at [1045, 360] on link "skip" at bounding box center [1051, 362] width 13 height 9
click at [1045, 334] on link "skip" at bounding box center [1051, 338] width 13 height 9
click at [611, 310] on input "checkbox" at bounding box center [610, 314] width 11 height 11
click at [605, 286] on input "checkbox" at bounding box center [610, 289] width 11 height 11
click at [606, 260] on input "checkbox" at bounding box center [610, 265] width 11 height 11
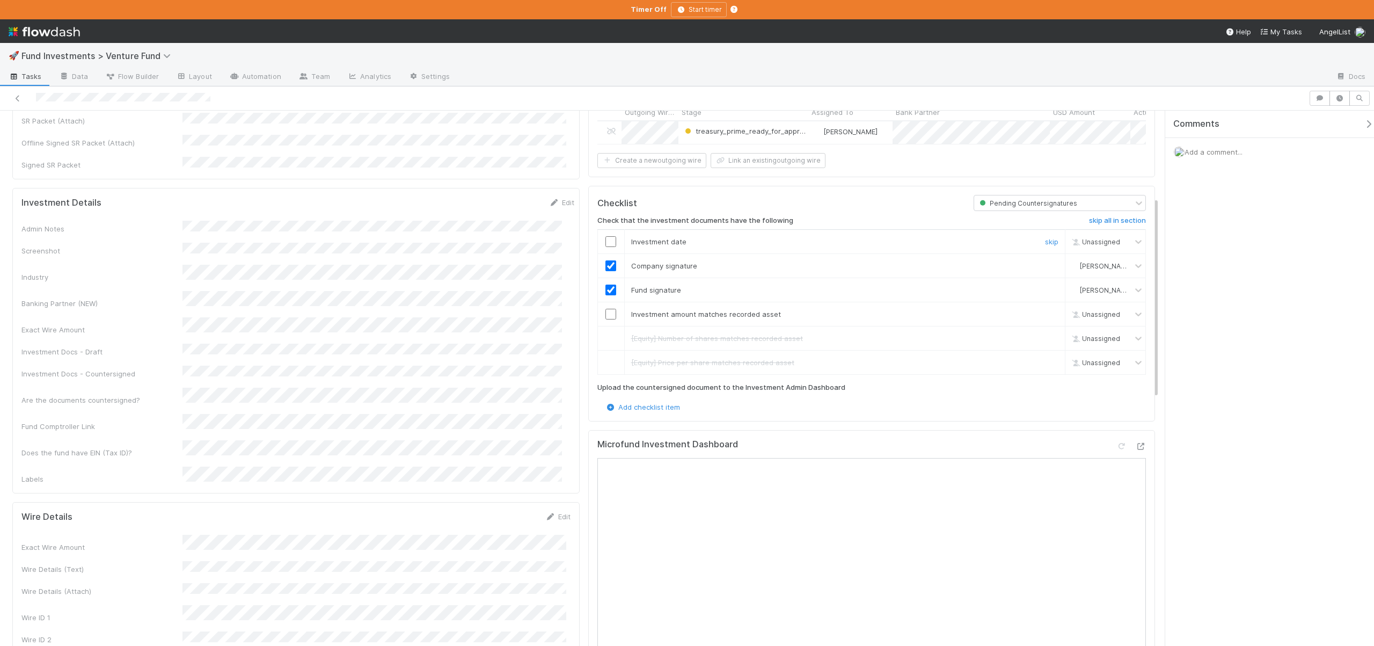
click at [607, 238] on input "checkbox" at bounding box center [610, 241] width 11 height 11
click at [606, 309] on input "checkbox" at bounding box center [610, 314] width 11 height 11
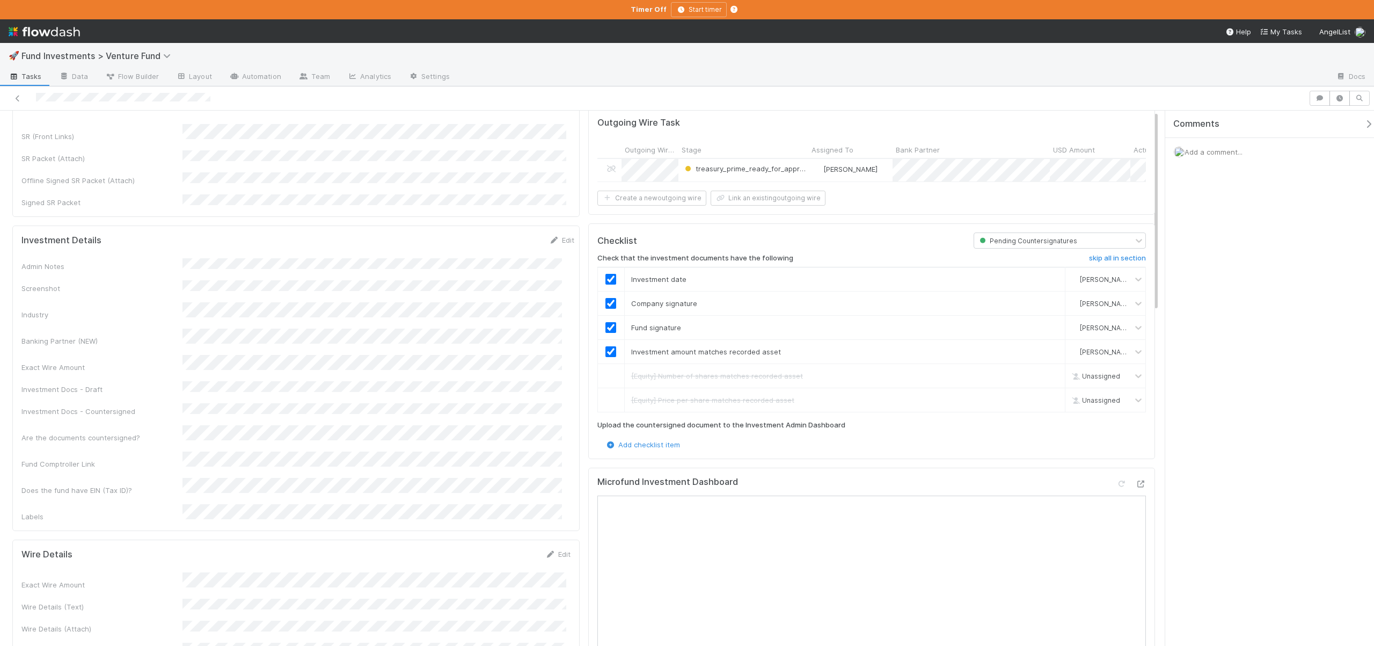
scroll to position [0, 0]
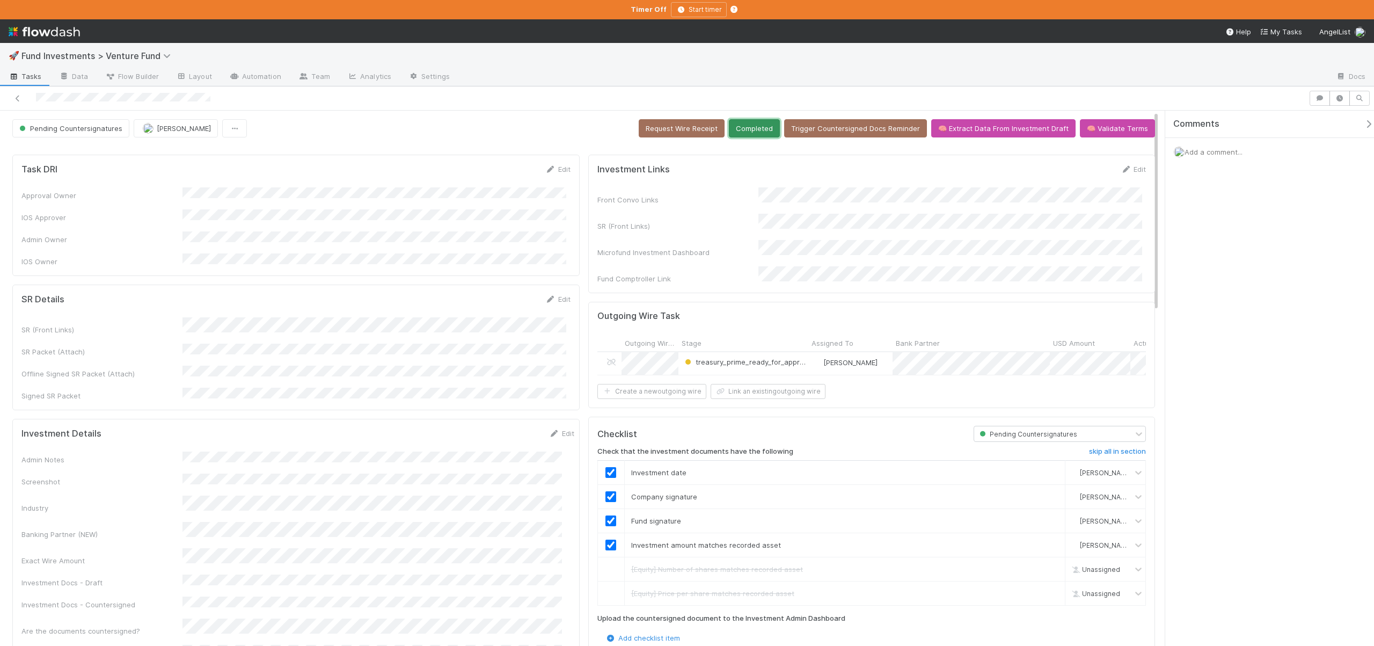
click at [743, 124] on button "Completed" at bounding box center [754, 128] width 51 height 18
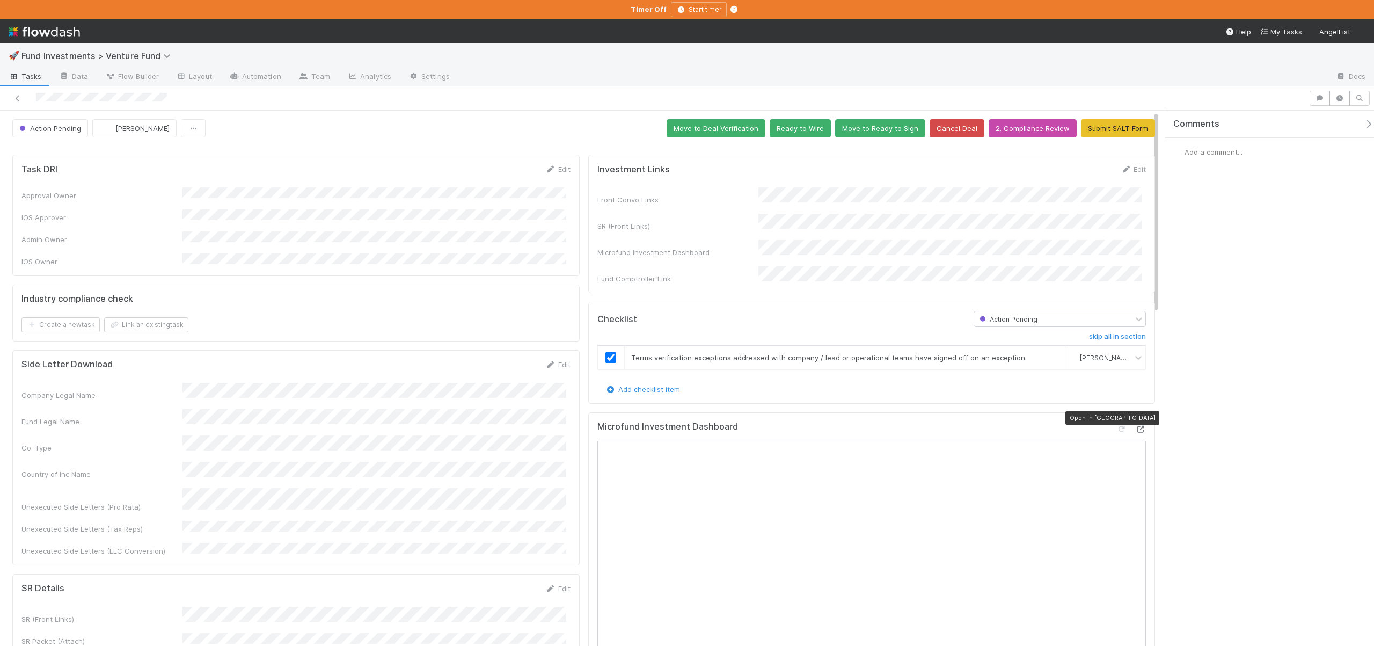
click at [1137, 426] on icon at bounding box center [1140, 429] width 11 height 7
click at [808, 127] on button "Ready to Wire" at bounding box center [800, 128] width 61 height 18
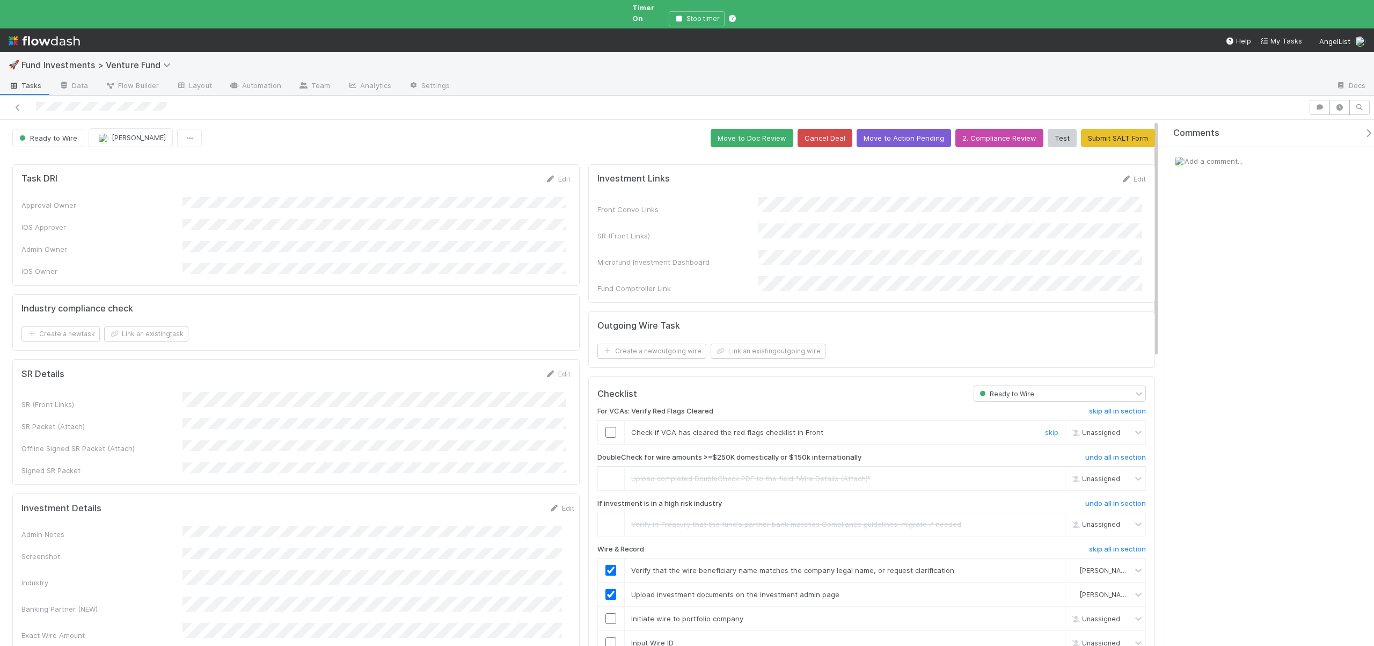
click at [606, 427] on input "checkbox" at bounding box center [610, 432] width 11 height 11
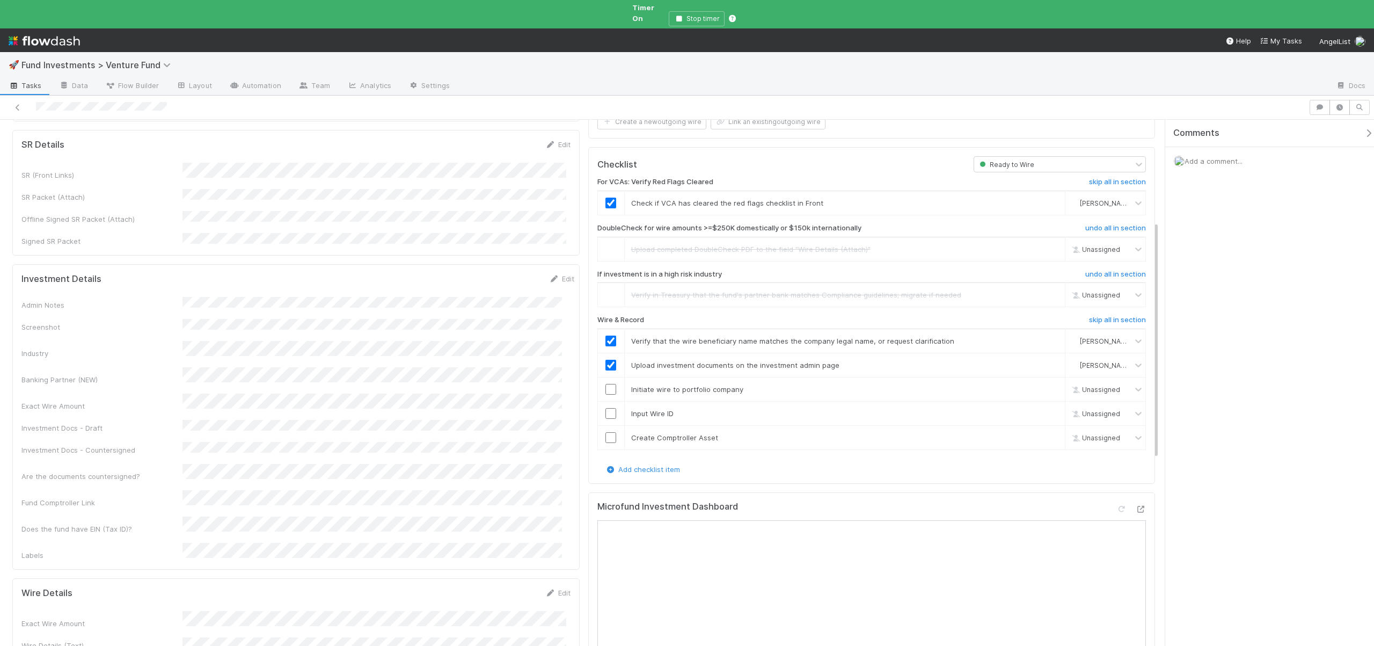
scroll to position [229, 0]
click at [607, 384] on input "checkbox" at bounding box center [610, 389] width 11 height 11
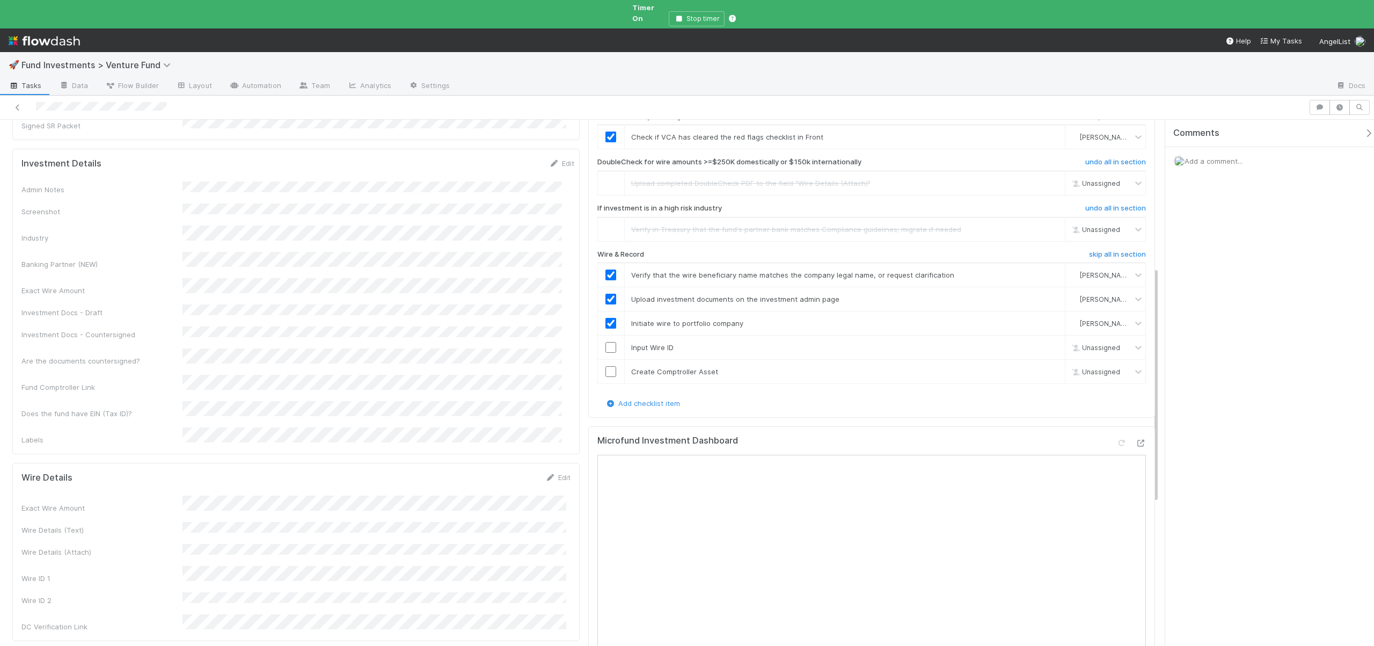
scroll to position [346, 0]
click at [605, 340] on input "checkbox" at bounding box center [610, 345] width 11 height 11
click at [607, 364] on input "checkbox" at bounding box center [610, 369] width 11 height 11
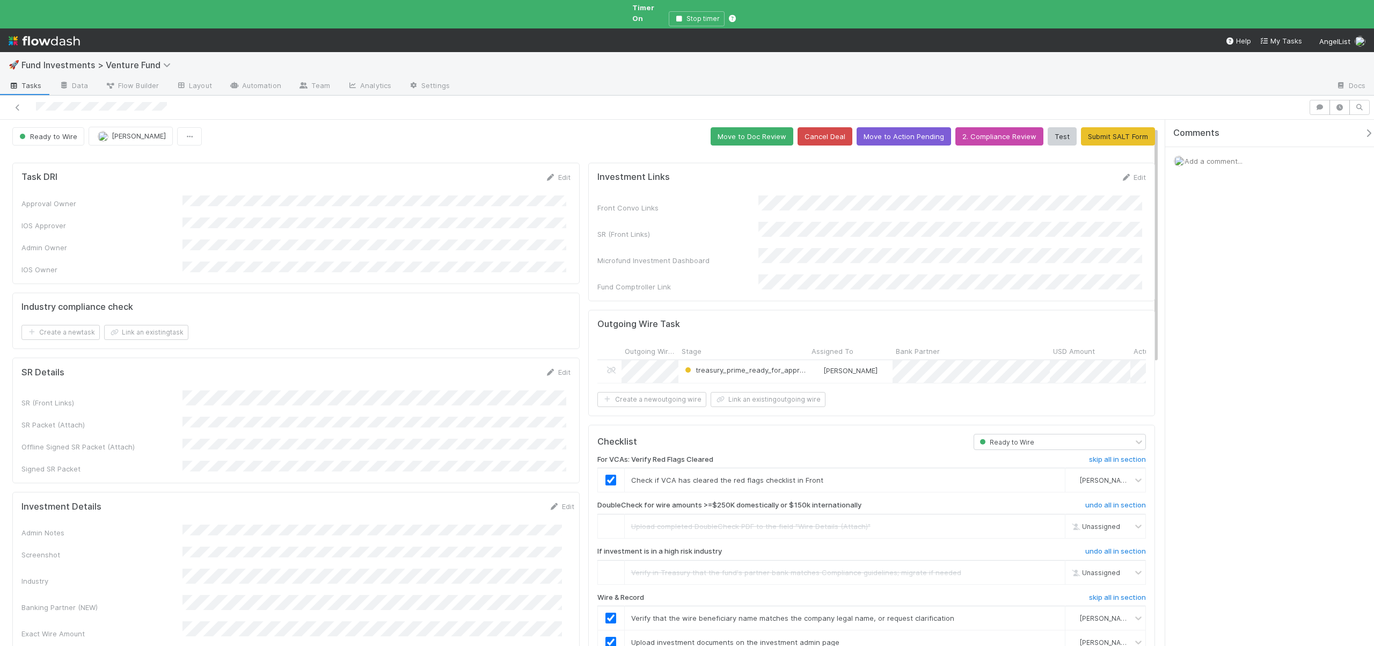
scroll to position [0, 0]
click at [745, 133] on button "Move to Doc Review" at bounding box center [752, 138] width 83 height 18
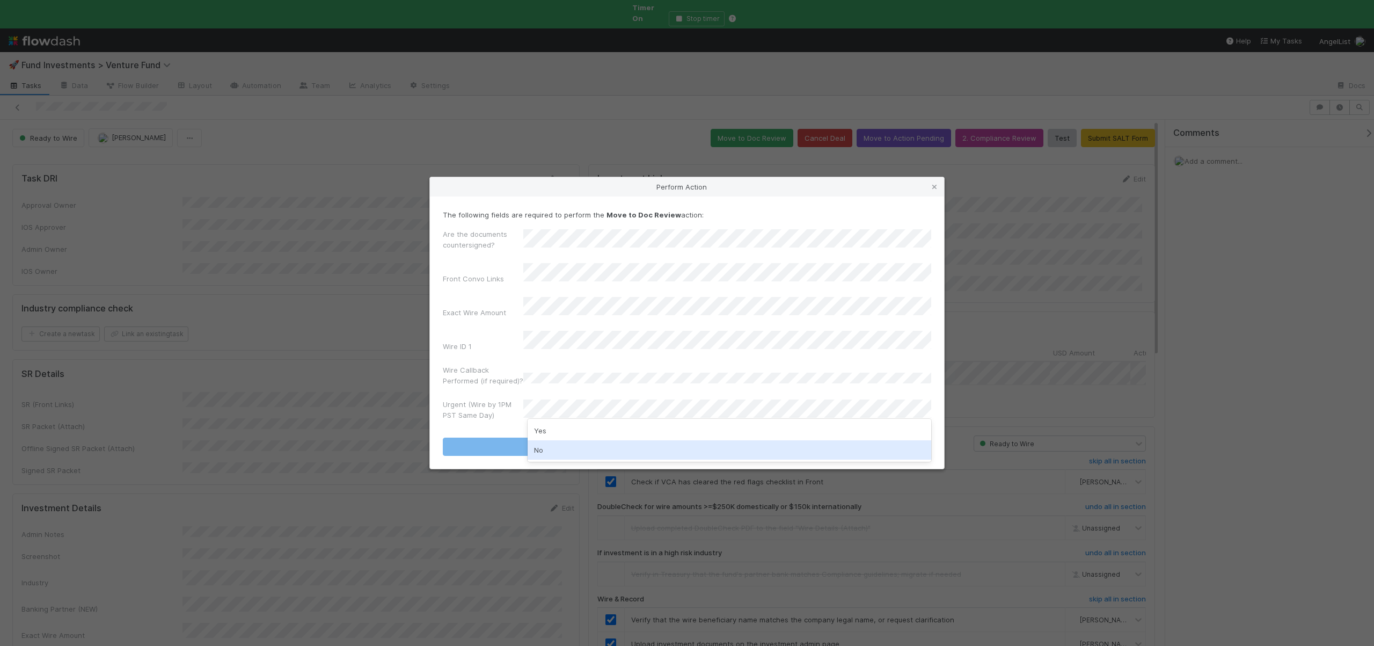
click at [539, 449] on div "No" at bounding box center [730, 449] width 404 height 19
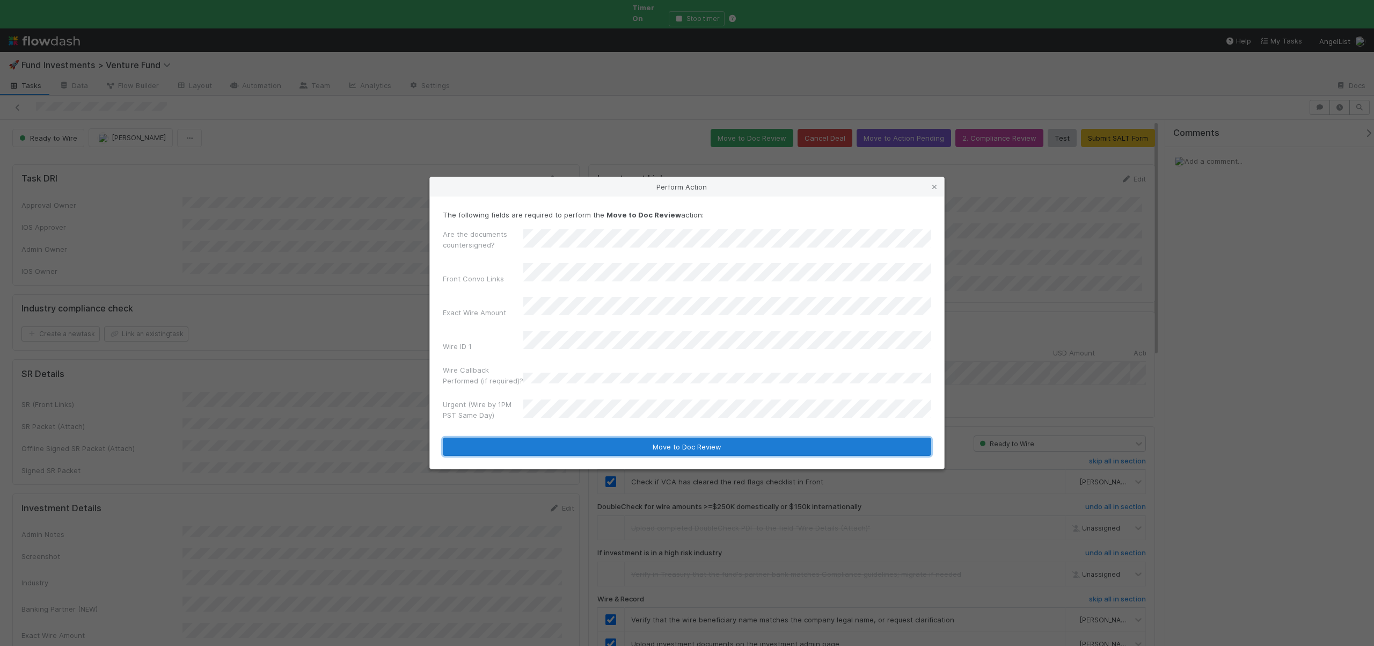
click at [544, 440] on button "Move to Doc Review" at bounding box center [687, 446] width 488 height 18
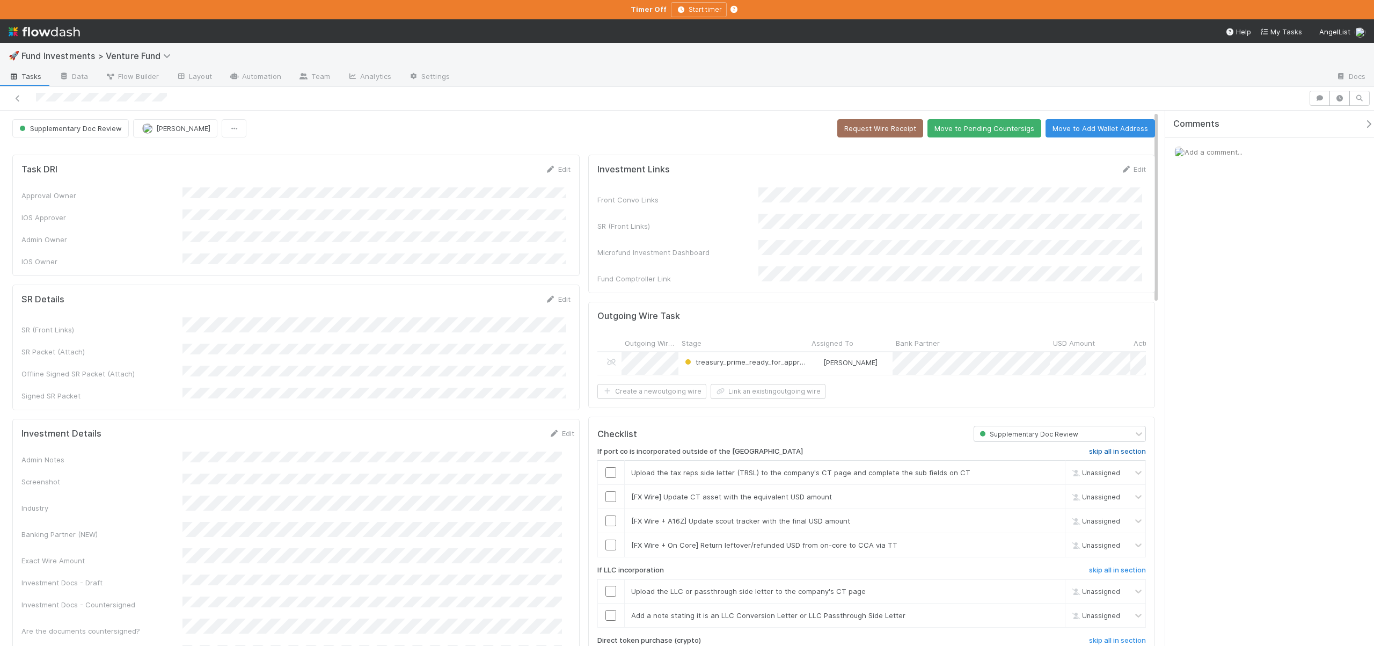
click at [1094, 447] on h6 "skip all in section" at bounding box center [1117, 451] width 57 height 9
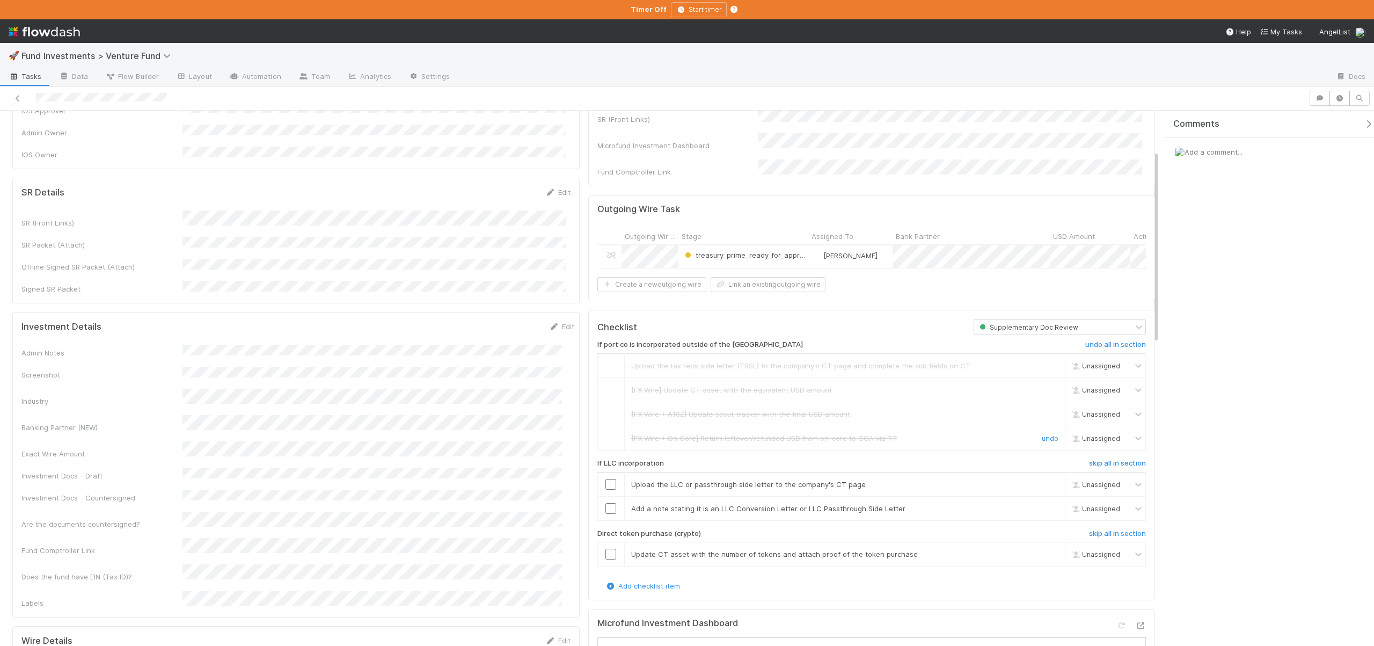
scroll to position [111, 0]
click at [1097, 455] on h6 "skip all in section" at bounding box center [1117, 459] width 57 height 9
click at [1093, 525] on h6 "skip all in section" at bounding box center [1117, 529] width 57 height 9
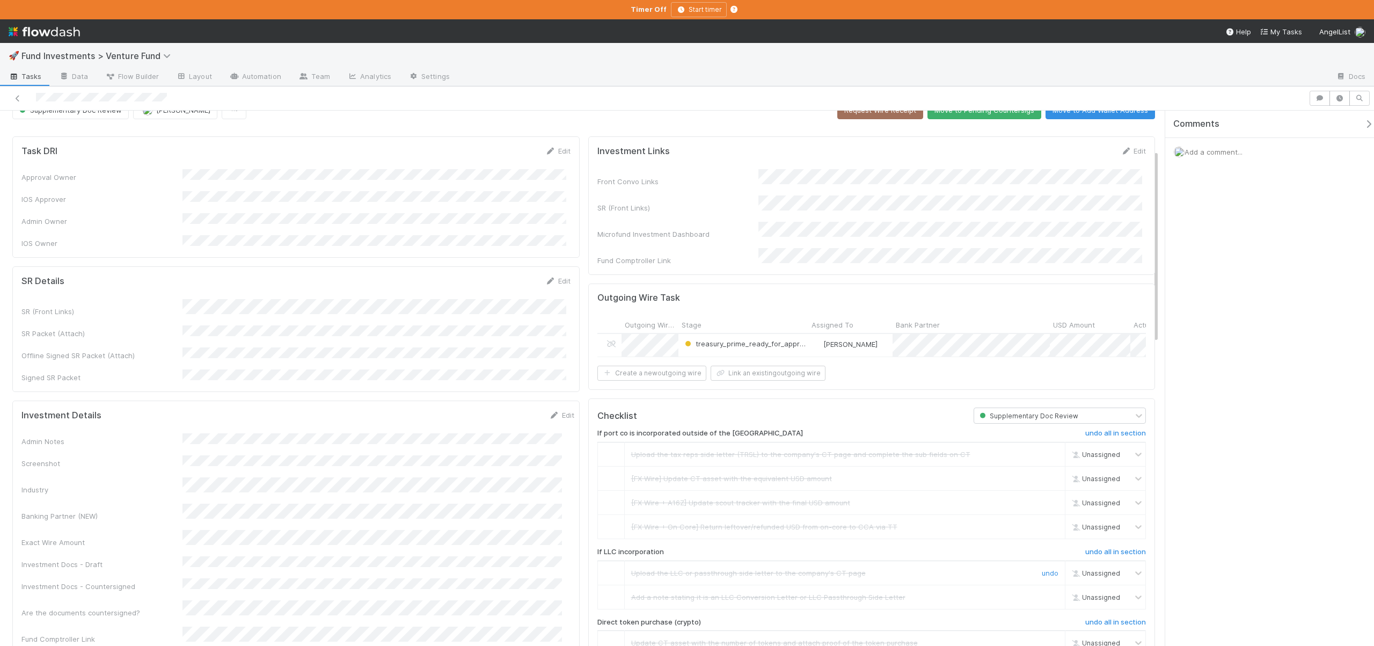
scroll to position [0, 0]
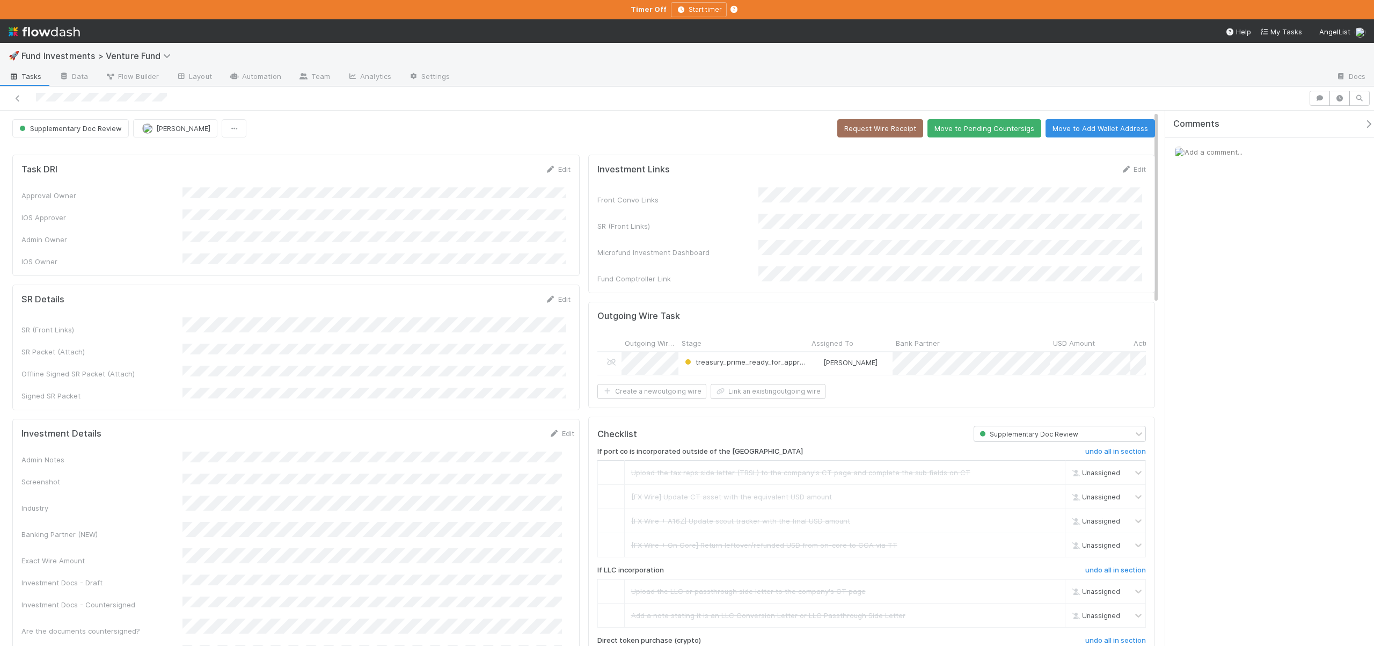
click at [964, 125] on button "Move to Pending Countersigs" at bounding box center [984, 128] width 114 height 18
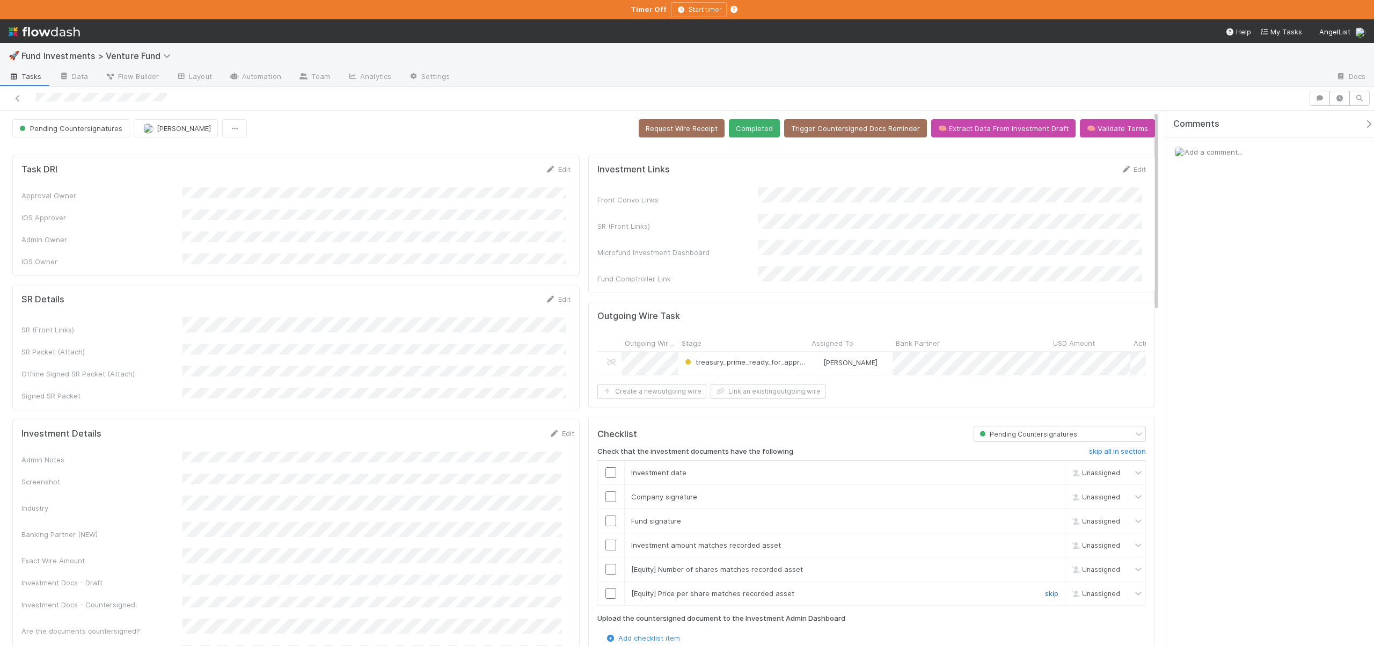
click at [1045, 591] on link "skip" at bounding box center [1051, 593] width 13 height 9
click at [1044, 572] on td "[Equity] Number of shares matches recorded asset skip" at bounding box center [844, 568] width 441 height 24
click at [1045, 565] on link "skip" at bounding box center [1051, 569] width 13 height 9
click at [607, 539] on input "checkbox" at bounding box center [610, 544] width 11 height 11
click at [606, 515] on input "checkbox" at bounding box center [610, 520] width 11 height 11
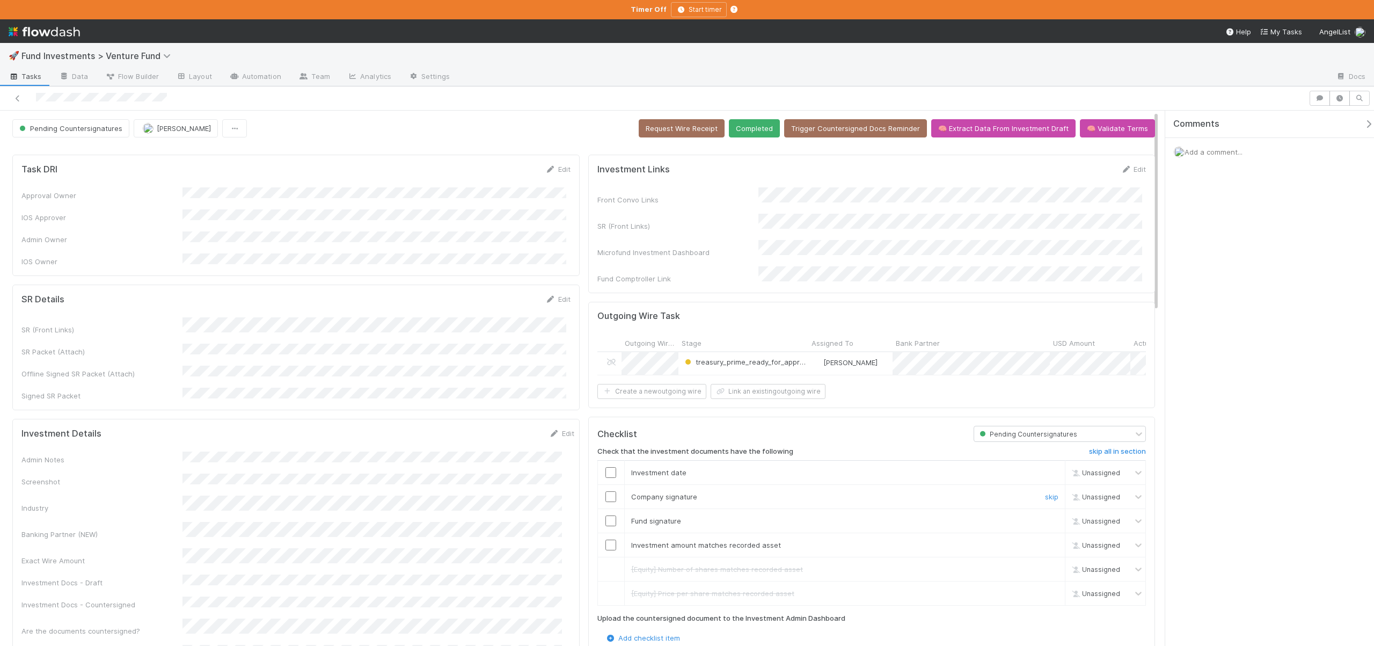
click at [606, 495] on input "checkbox" at bounding box center [610, 496] width 11 height 11
checkbox input "true"
click at [607, 469] on input "checkbox" at bounding box center [610, 472] width 11 height 11
click at [605, 516] on input "checkbox" at bounding box center [610, 520] width 11 height 11
click at [751, 135] on button "Completed" at bounding box center [754, 128] width 51 height 18
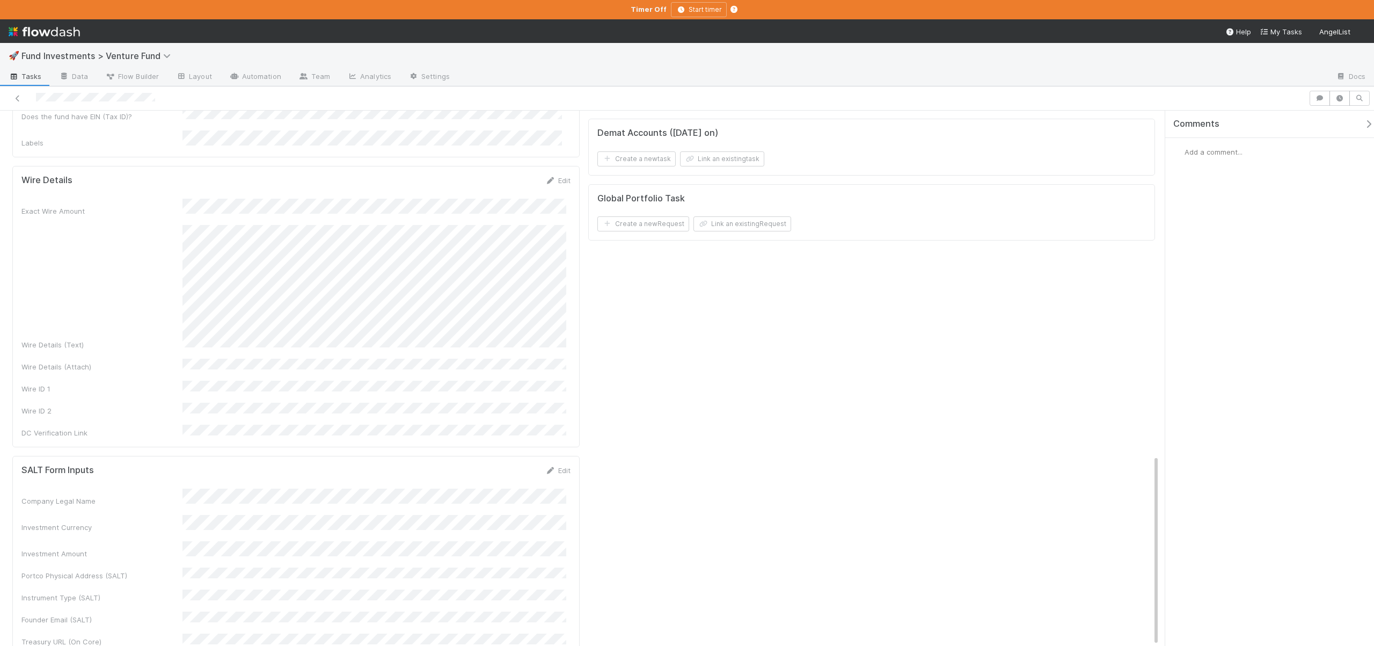
scroll to position [964, 0]
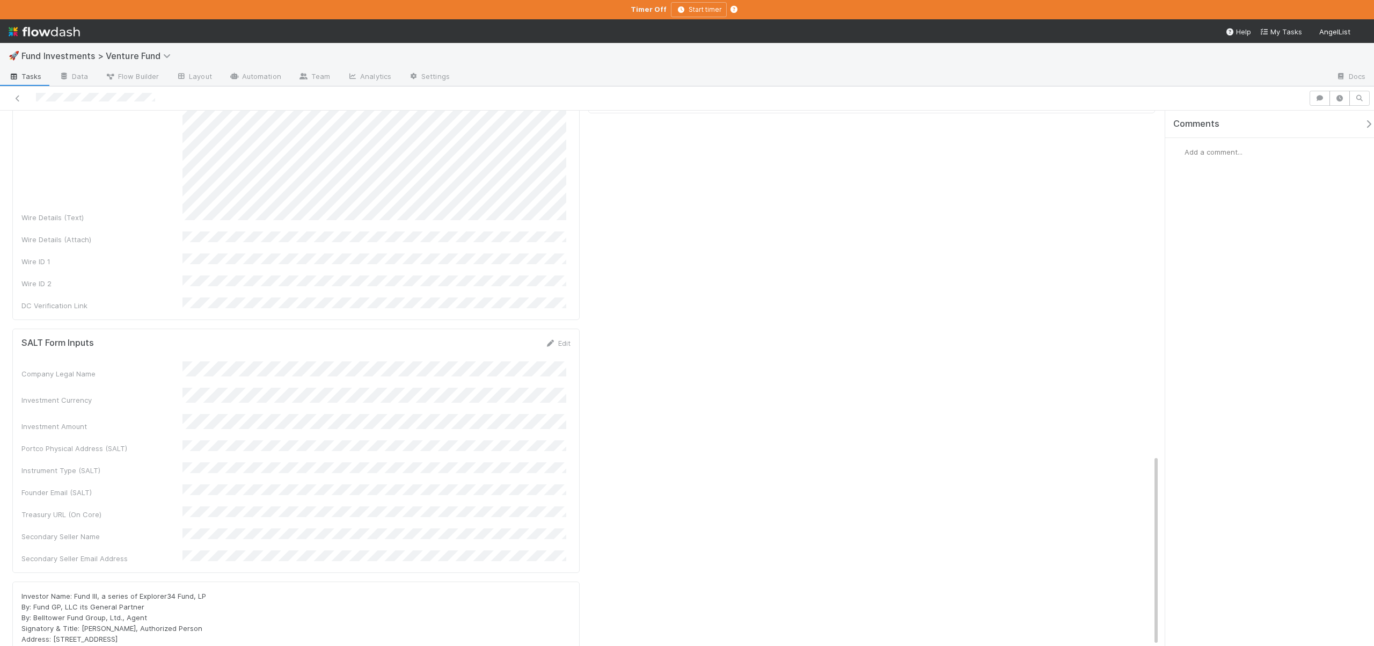
click at [26, 591] on span "Investor Name: Fund III, a series of Explorer34 Fund, LP By: Fund GP, LLC its G…" at bounding box center [113, 622] width 185 height 62
drag, startPoint x: 22, startPoint y: 497, endPoint x: 138, endPoint y: 491, distance: 116.1
click at [138, 590] on div "Investor Name: Fund III, a series of Explorer34 Fund, LP By: Fund GP, LLC its G…" at bounding box center [295, 622] width 549 height 64
click at [138, 591] on span "Investor Name: Fund III, a series of Explorer34 Fund, LP By: Fund GP, LLC its G…" at bounding box center [113, 622] width 185 height 62
drag, startPoint x: 144, startPoint y: 495, endPoint x: 20, endPoint y: 499, distance: 123.5
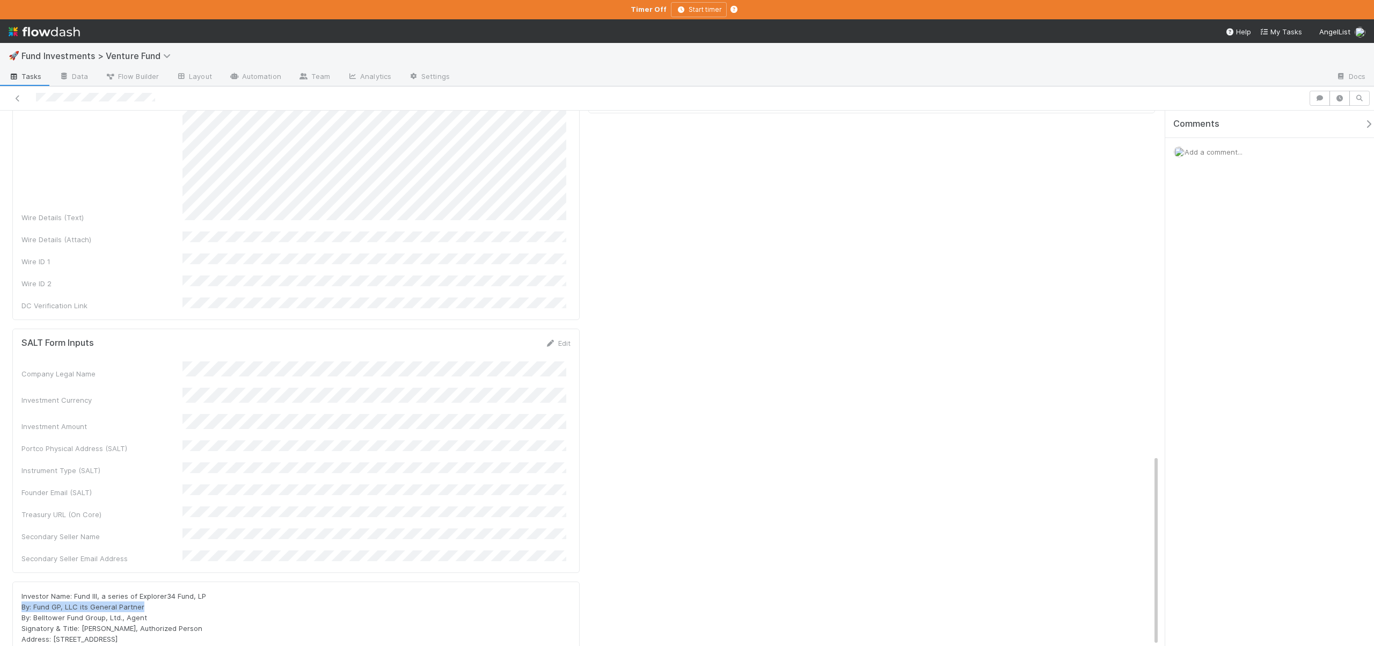
click at [20, 581] on div "Investor Name: Fund III, a series of Explorer34 Fund, LP By: Fund GP, LLC its G…" at bounding box center [295, 622] width 567 height 83
copy span "By: Fund GP, LLC its General Partner"
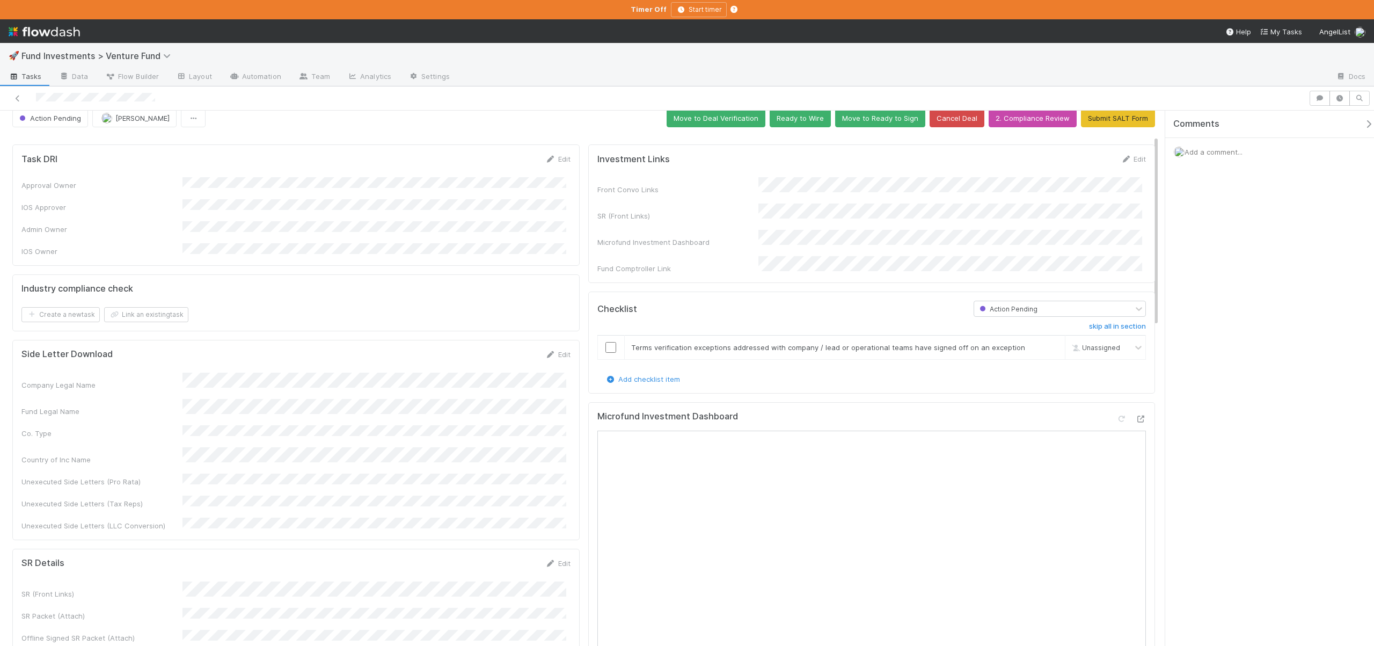
scroll to position [0, 0]
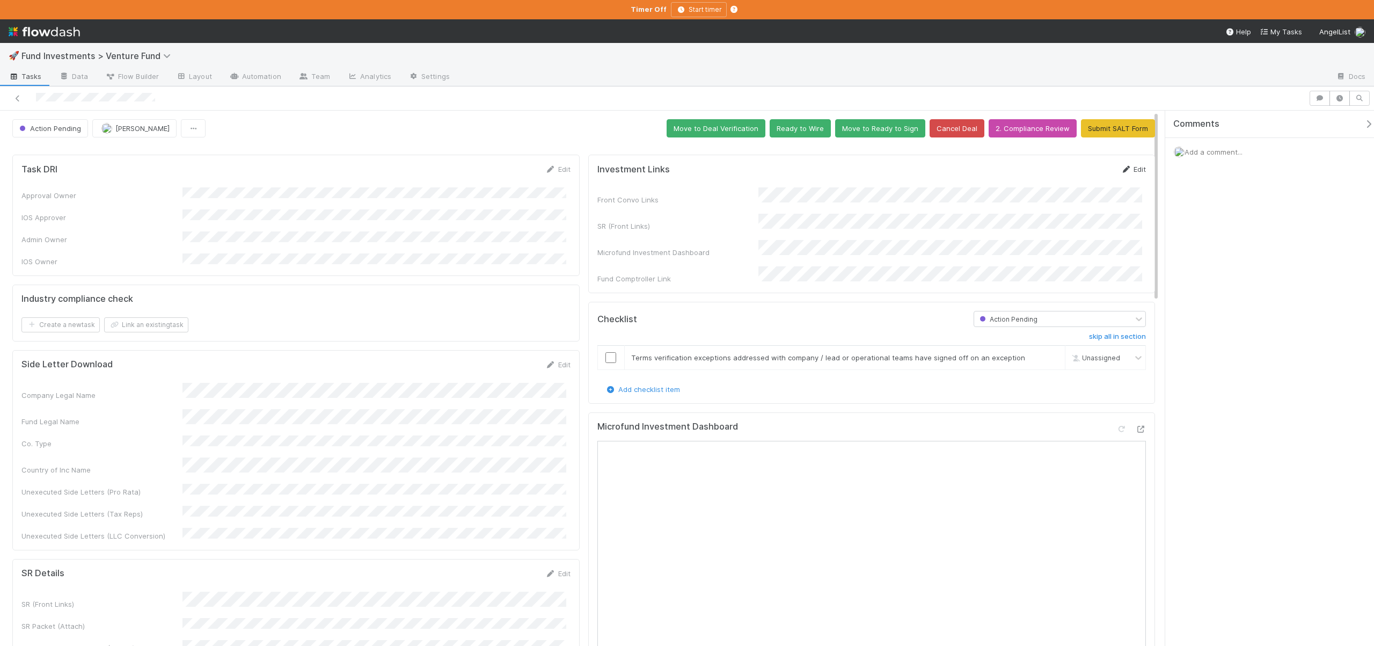
click at [1131, 167] on link "Edit" at bounding box center [1133, 169] width 25 height 9
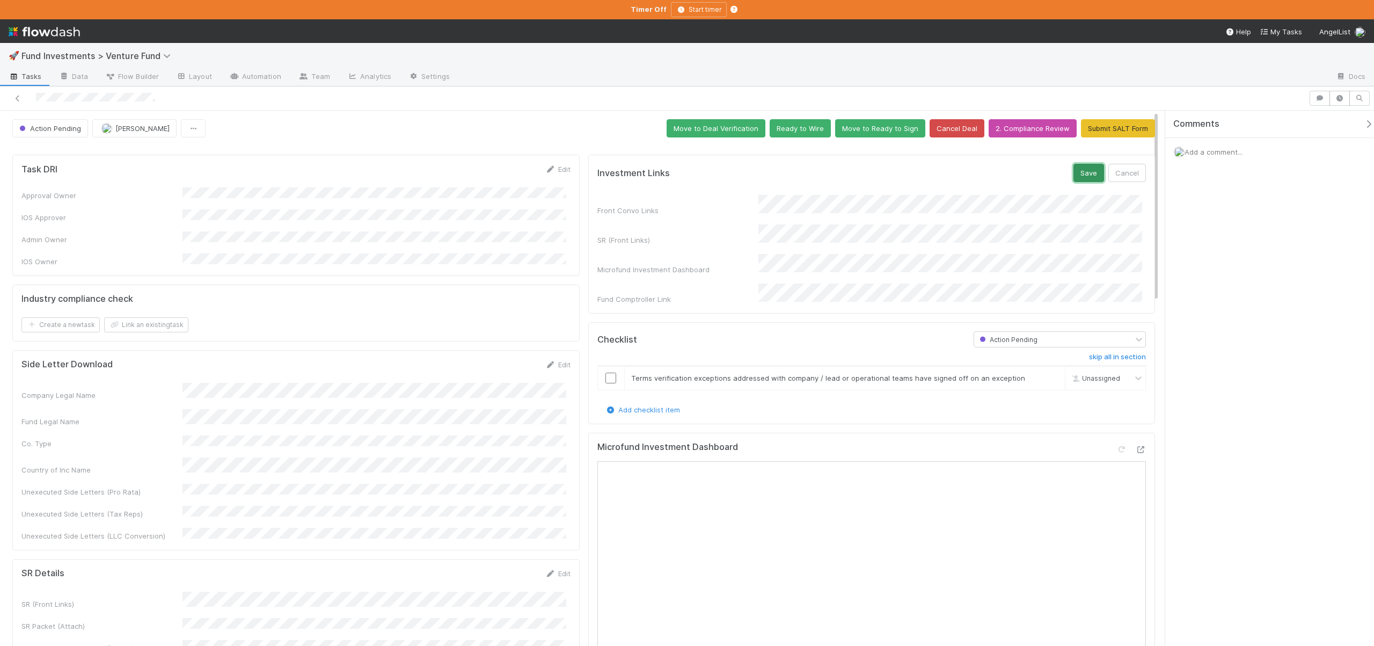
click at [1080, 177] on button "Save" at bounding box center [1088, 173] width 31 height 18
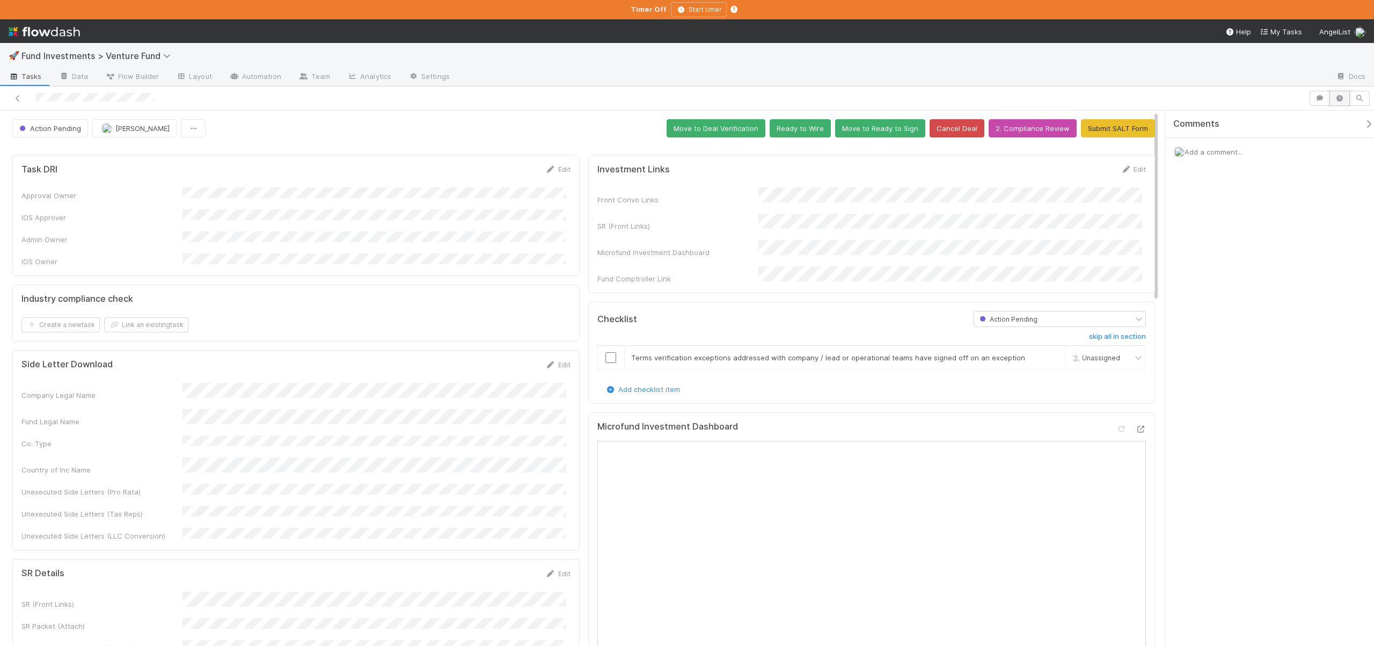
click at [1339, 91] on button "button" at bounding box center [1339, 98] width 20 height 15
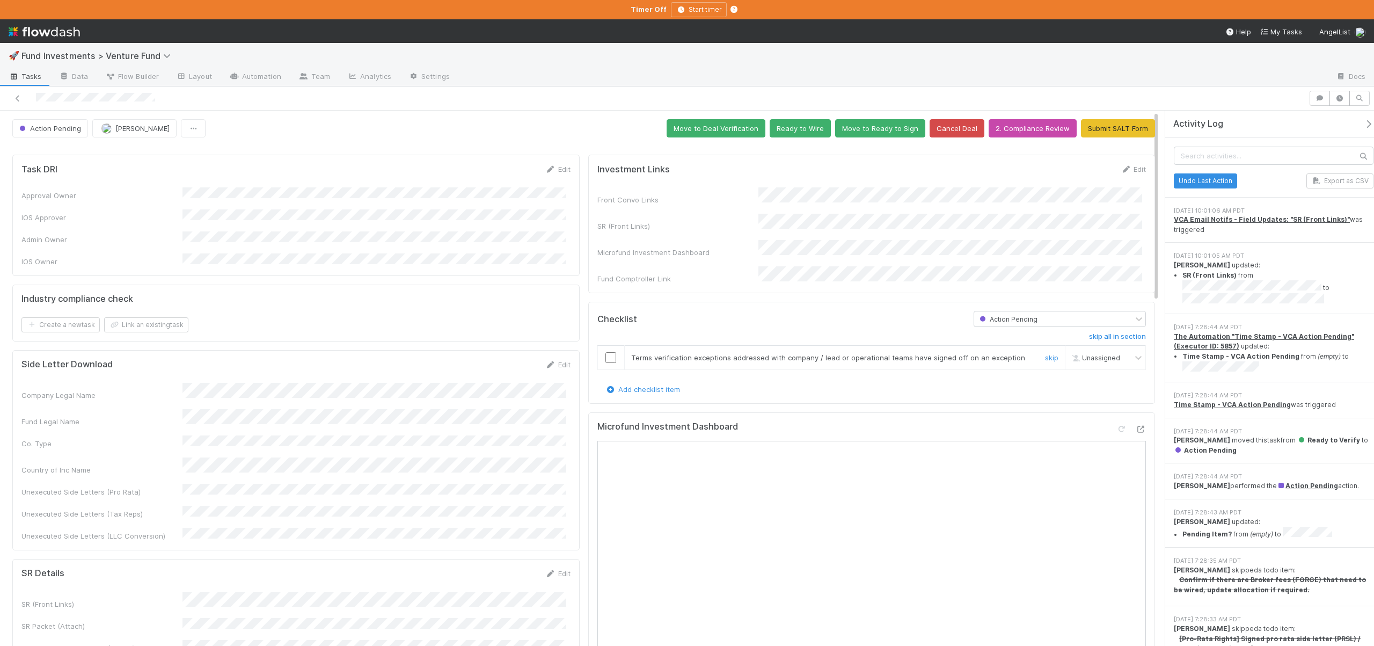
click at [605, 352] on input "checkbox" at bounding box center [610, 357] width 11 height 11
click at [691, 132] on button "Move to Deal Verification" at bounding box center [716, 128] width 99 height 18
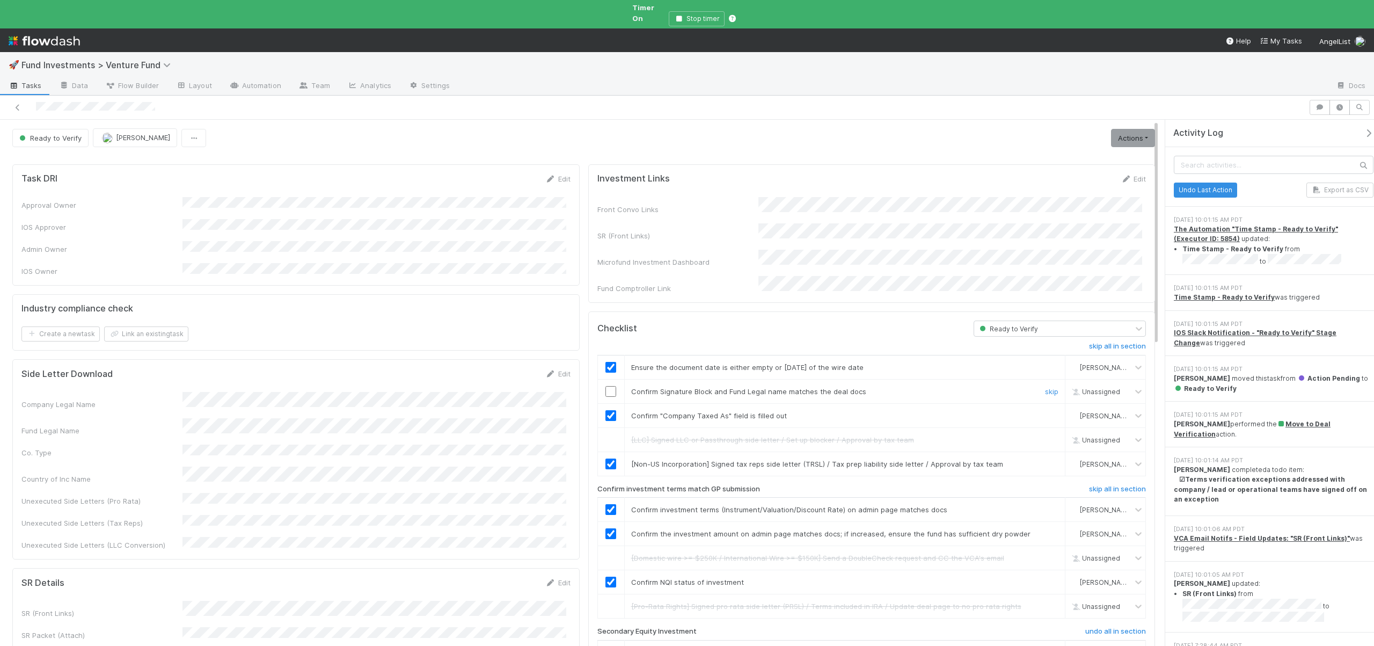
click at [613, 386] on div at bounding box center [611, 391] width 26 height 11
click at [608, 386] on input "checkbox" at bounding box center [610, 391] width 11 height 11
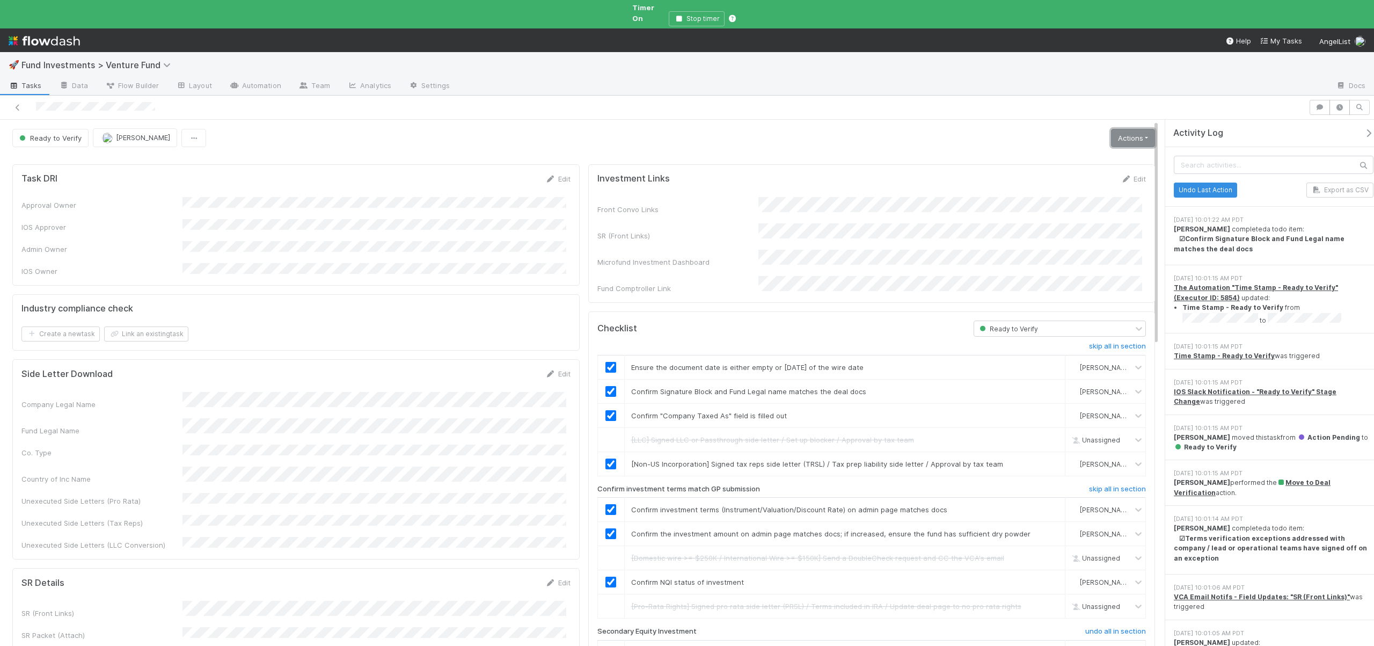
click at [1117, 130] on link "Actions" at bounding box center [1133, 138] width 44 height 18
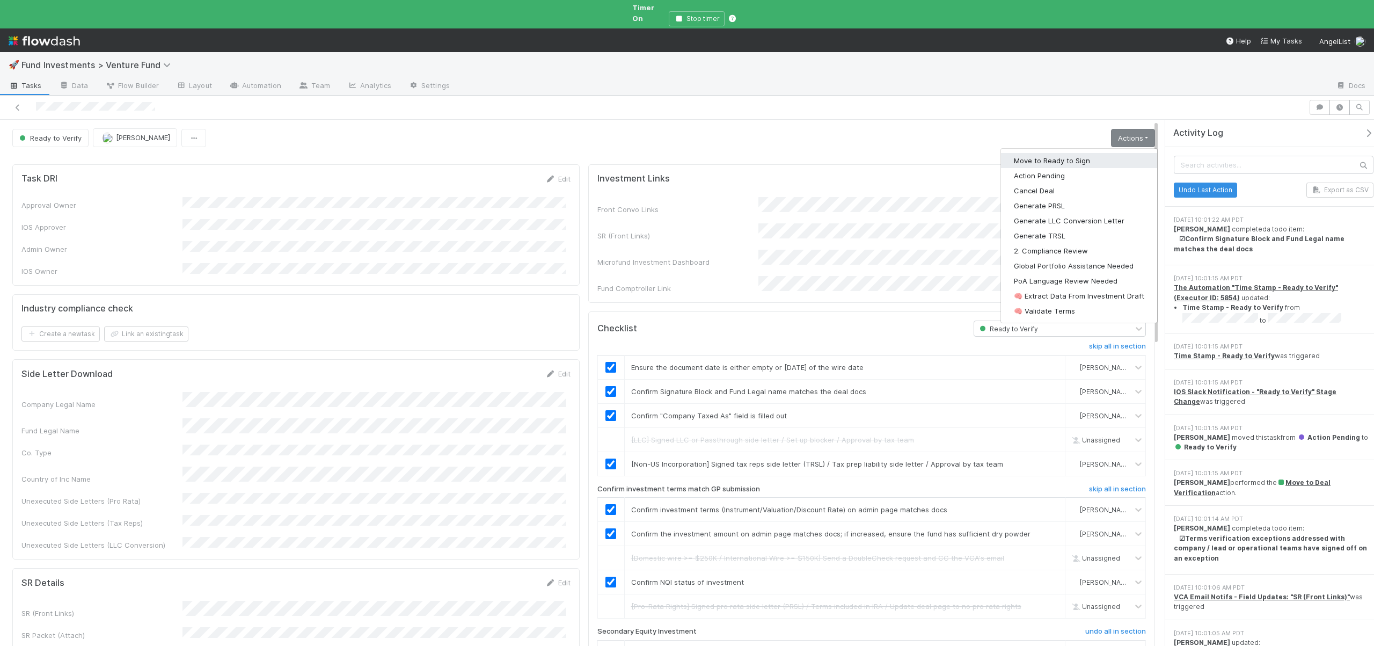
click at [1033, 153] on button "Move to Ready to Sign" at bounding box center [1079, 160] width 156 height 15
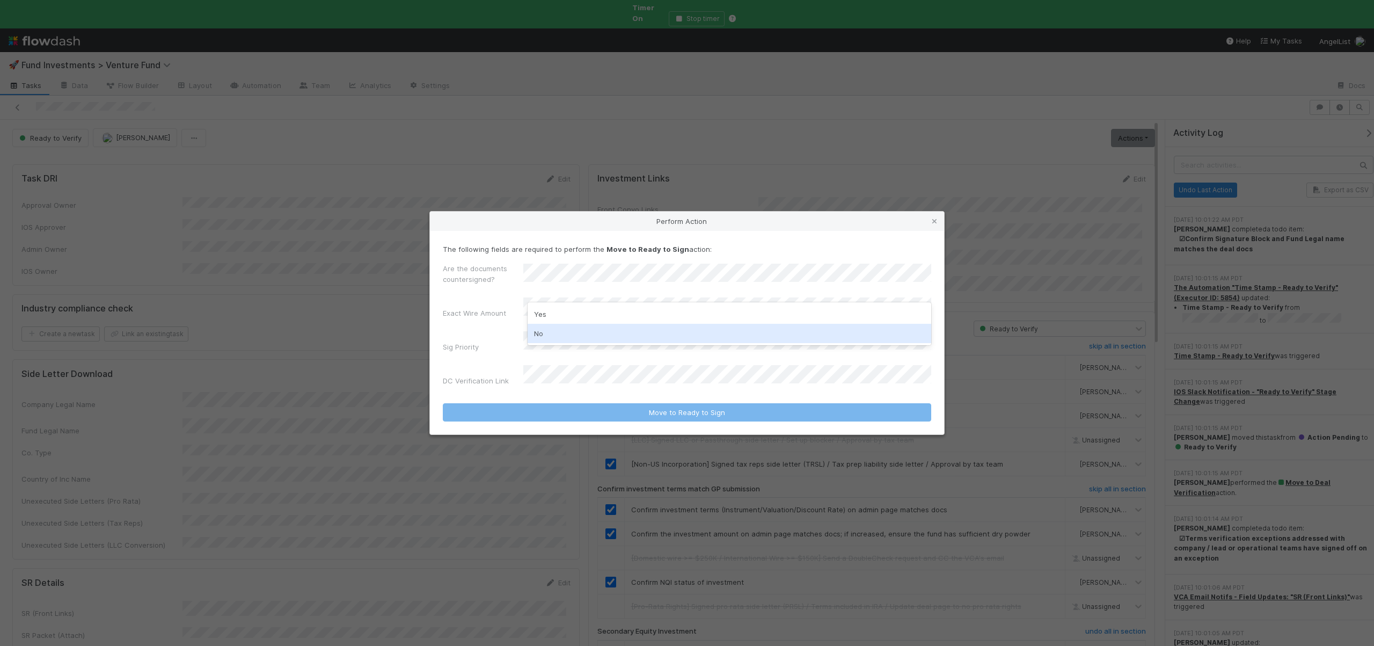
click at [538, 333] on div "No" at bounding box center [730, 333] width 404 height 19
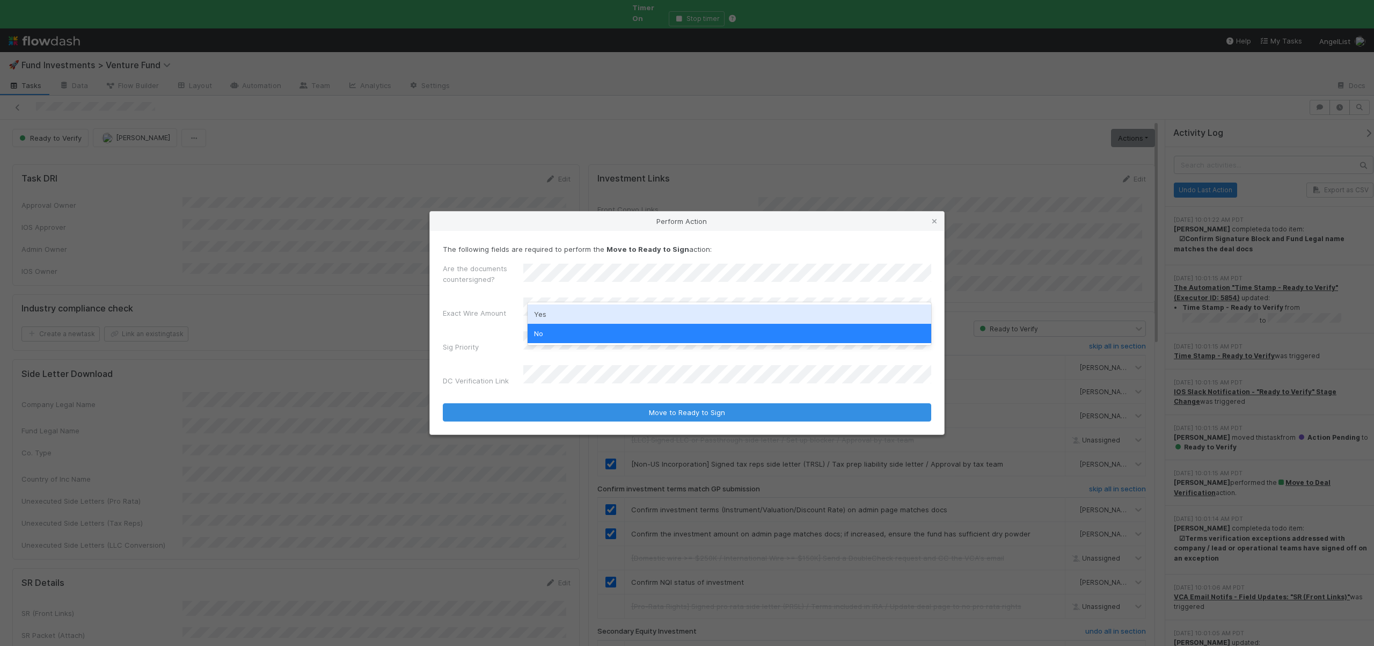
click at [543, 305] on div "Yes" at bounding box center [730, 313] width 404 height 19
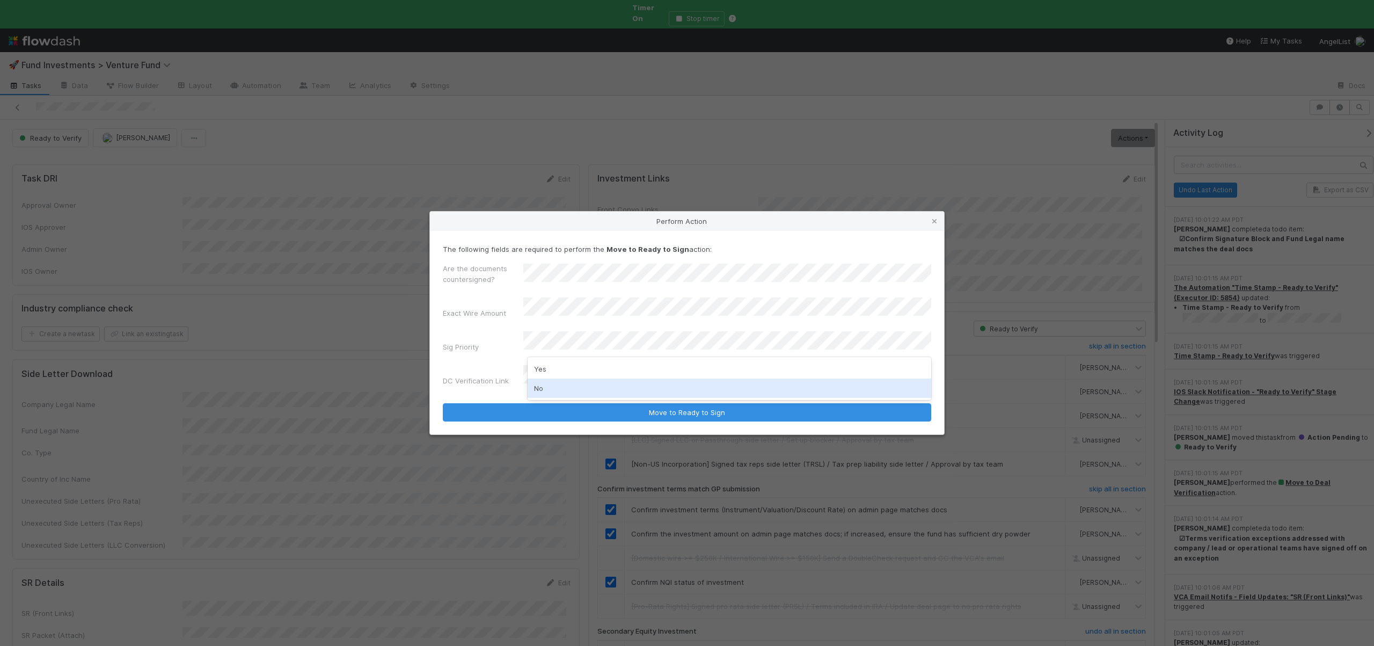
click at [543, 386] on div "No" at bounding box center [730, 387] width 404 height 19
click at [443, 403] on button "Move to Ready to Sign" at bounding box center [687, 412] width 488 height 18
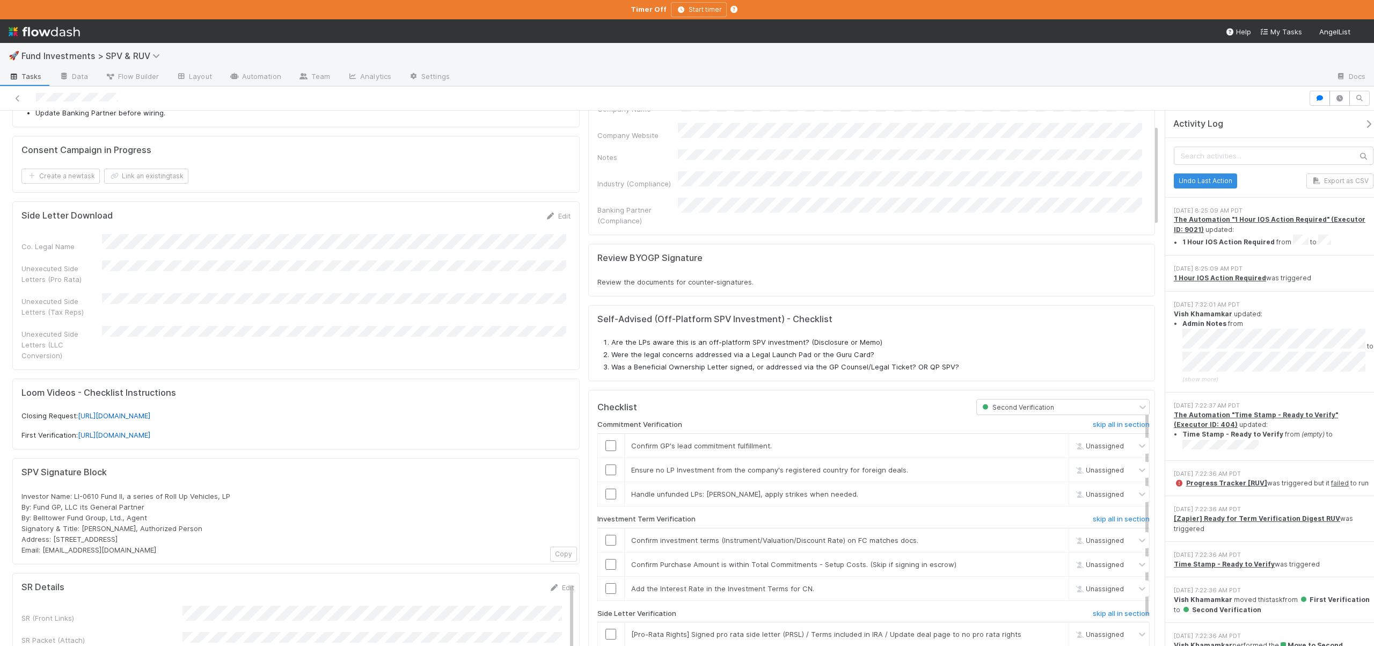
scroll to position [110, 0]
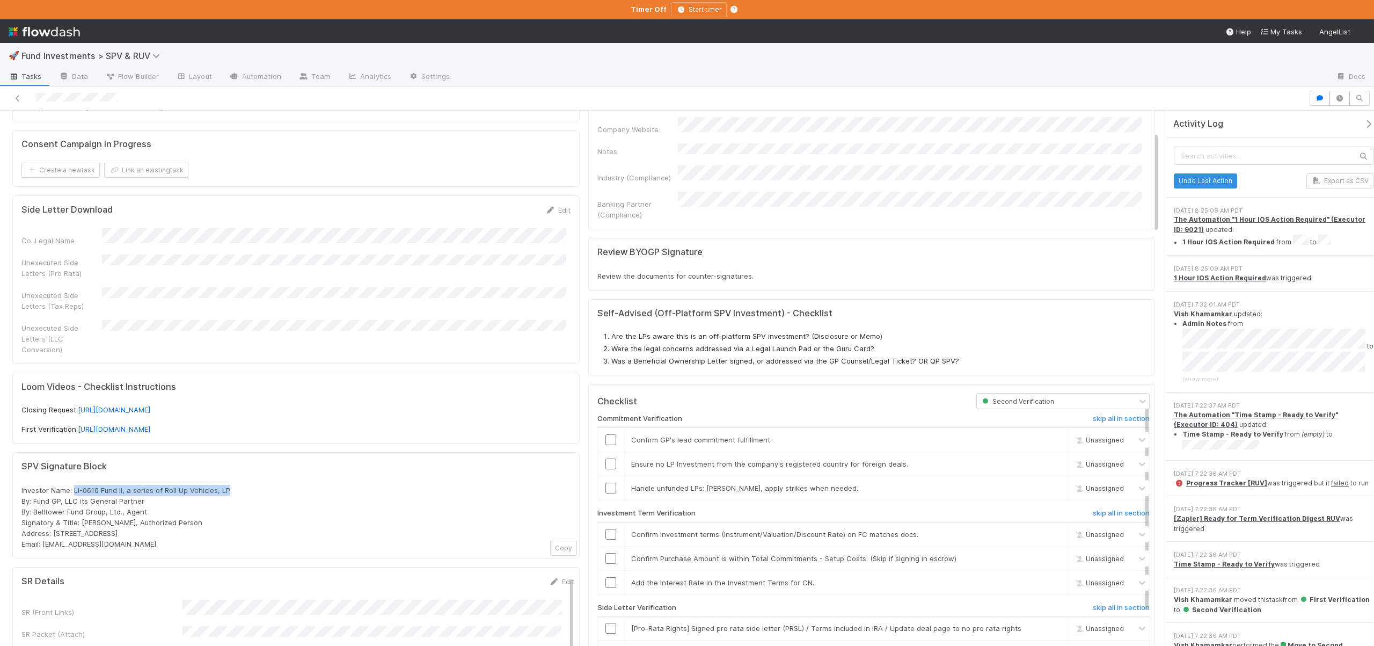
drag, startPoint x: 73, startPoint y: 478, endPoint x: 237, endPoint y: 475, distance: 163.7
click at [235, 485] on div "Investor Name: LI-0610 Fund II, a series of Roll Up Vehicles, LP By: Fund GP, L…" at bounding box center [295, 517] width 549 height 64
copy span "LI-0610 Fund II, a series of Roll Up Vehicles, LP"
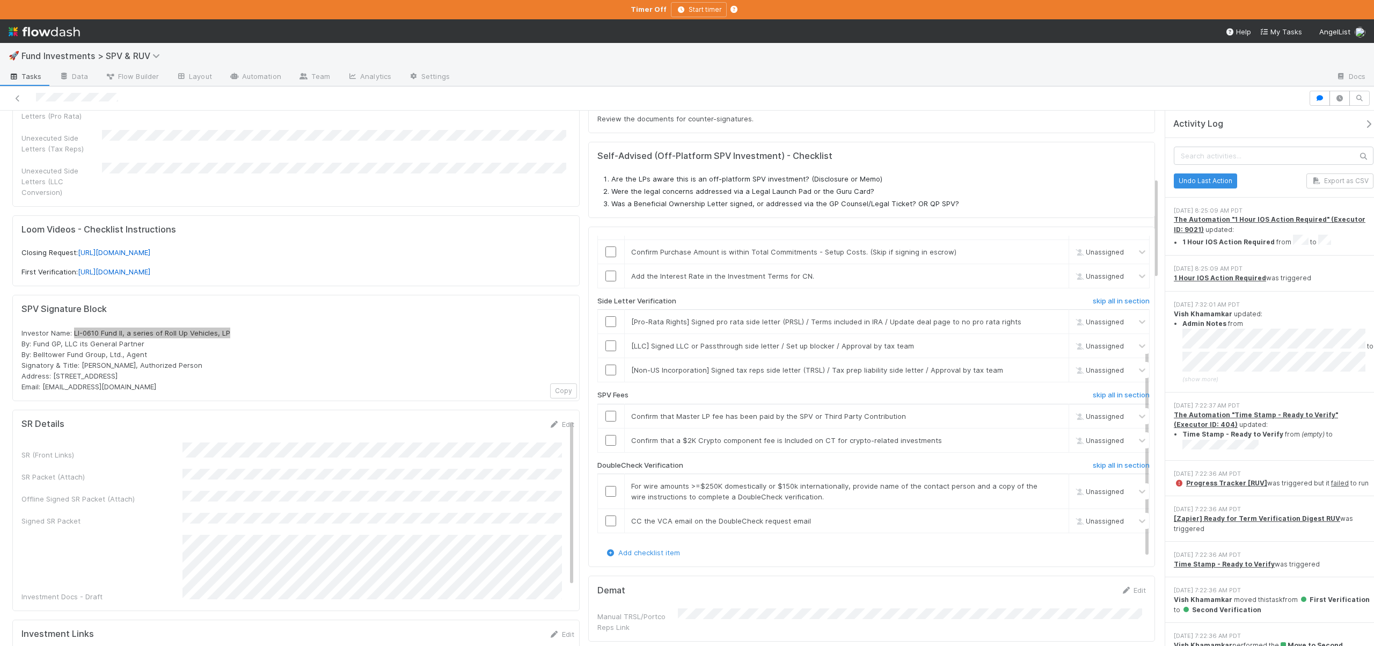
scroll to position [363, 0]
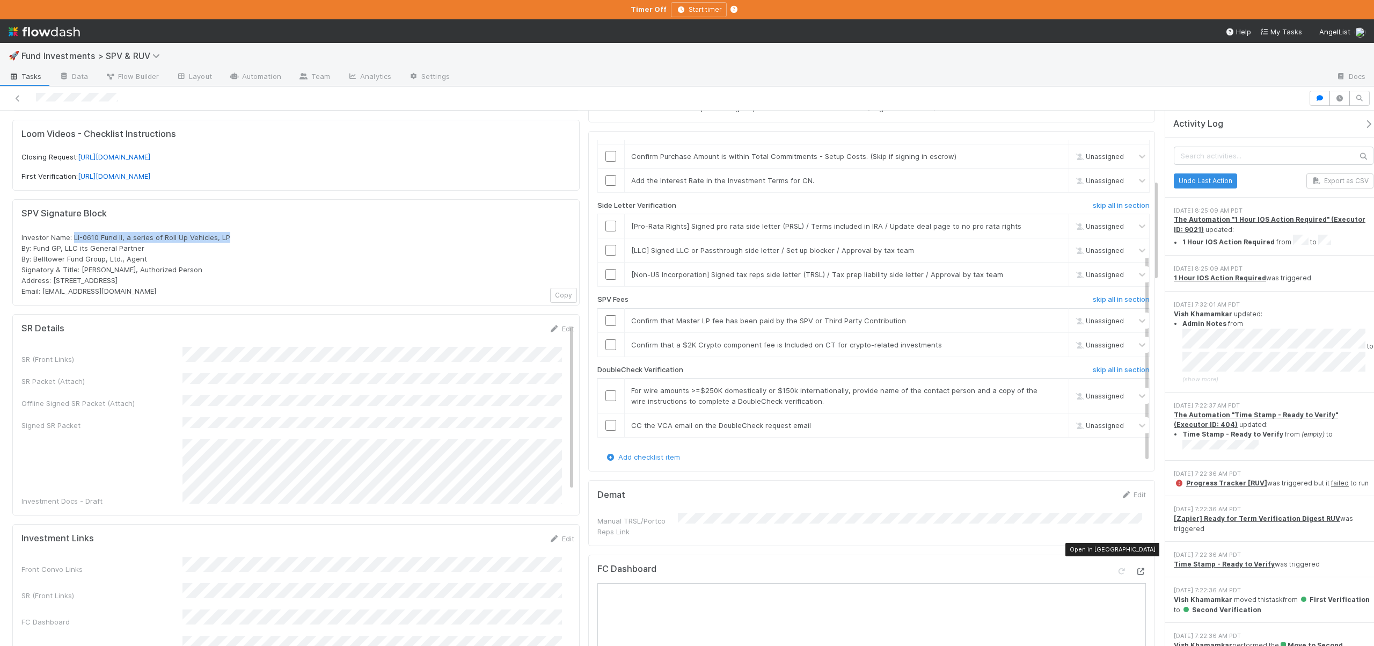
click at [1135, 568] on icon at bounding box center [1140, 571] width 11 height 7
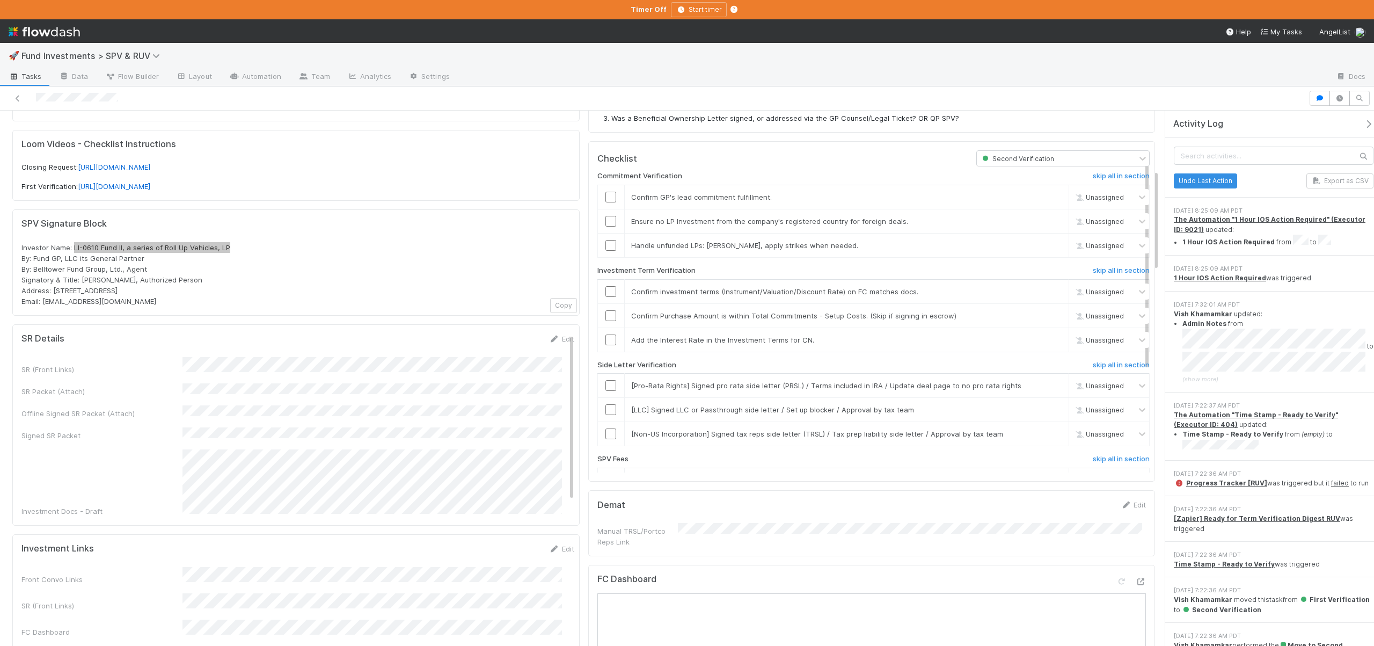
scroll to position [277, 0]
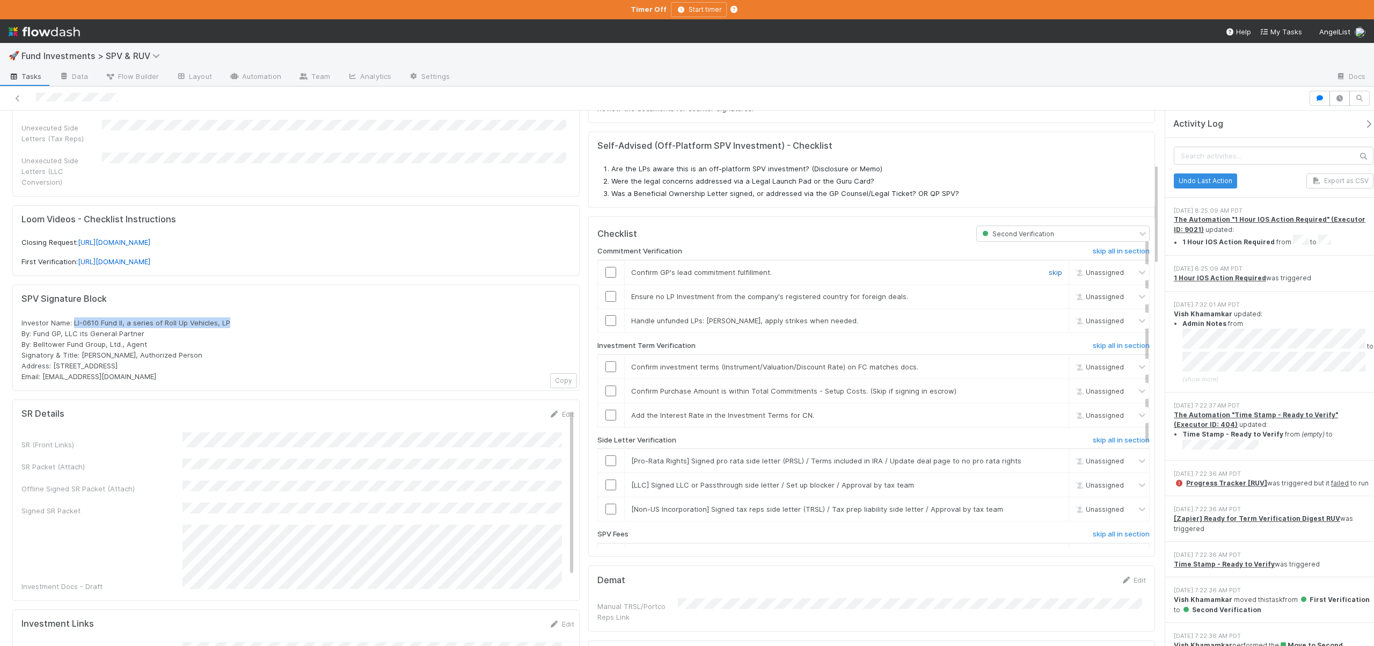
click at [1049, 268] on link "skip" at bounding box center [1055, 272] width 13 height 9
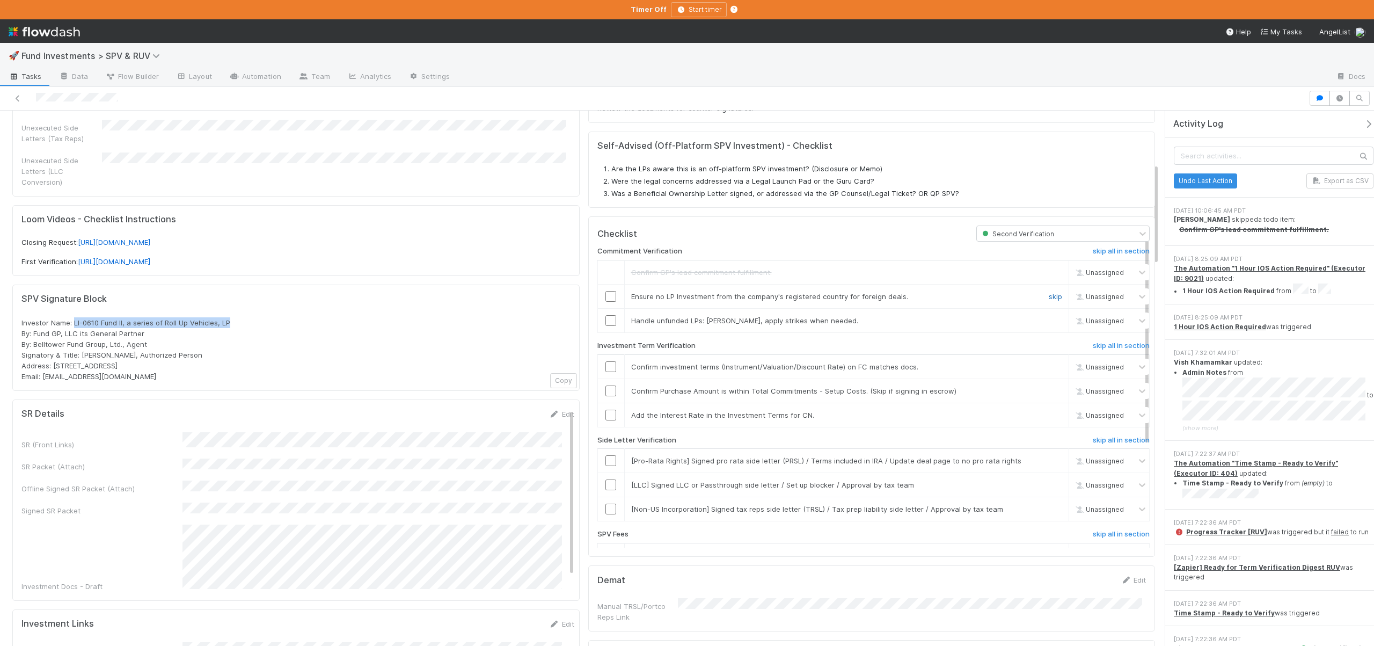
click at [1049, 292] on link "skip" at bounding box center [1055, 296] width 13 height 9
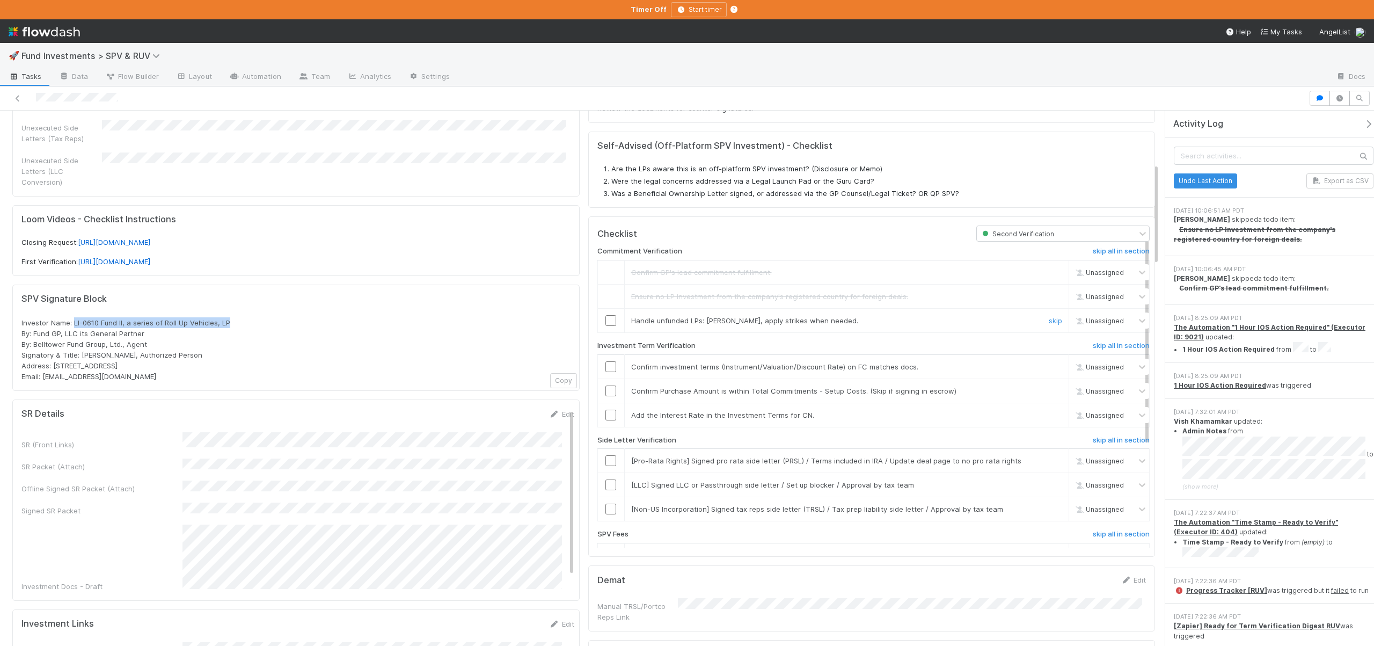
click at [606, 315] on input "checkbox" at bounding box center [610, 320] width 11 height 11
click at [1049, 316] on link "skip" at bounding box center [1055, 320] width 13 height 9
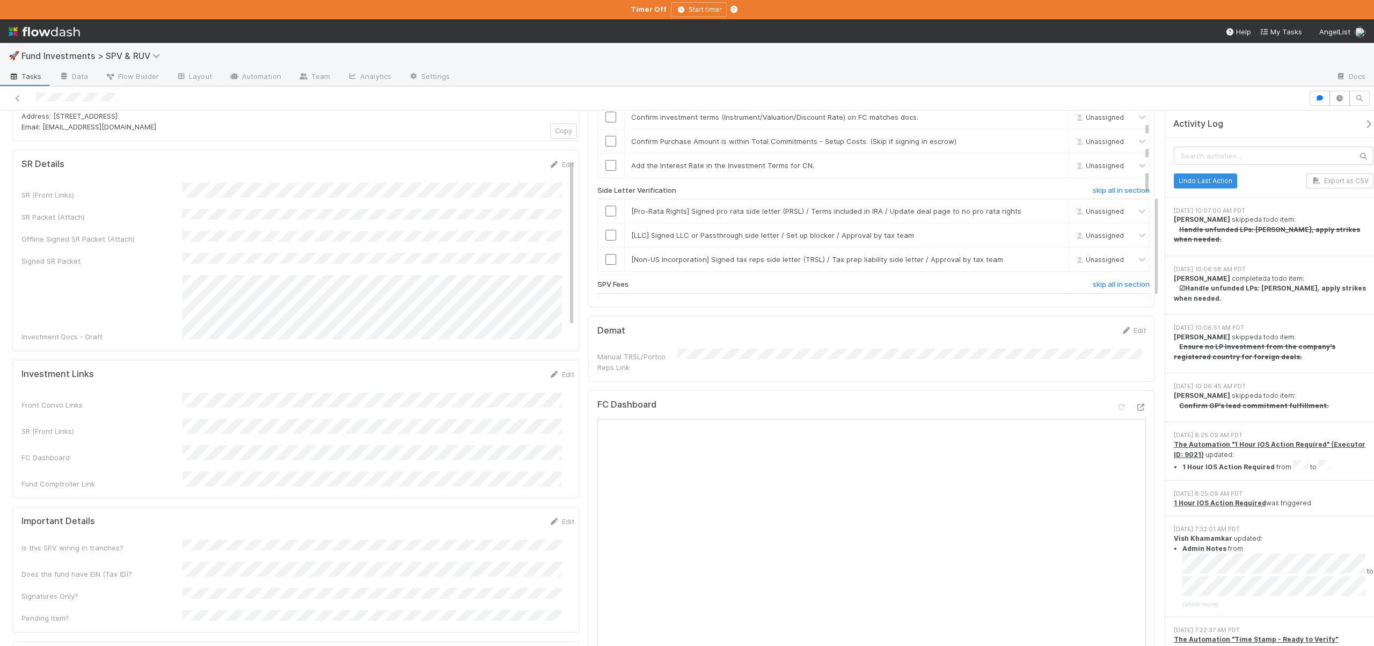
scroll to position [372, 0]
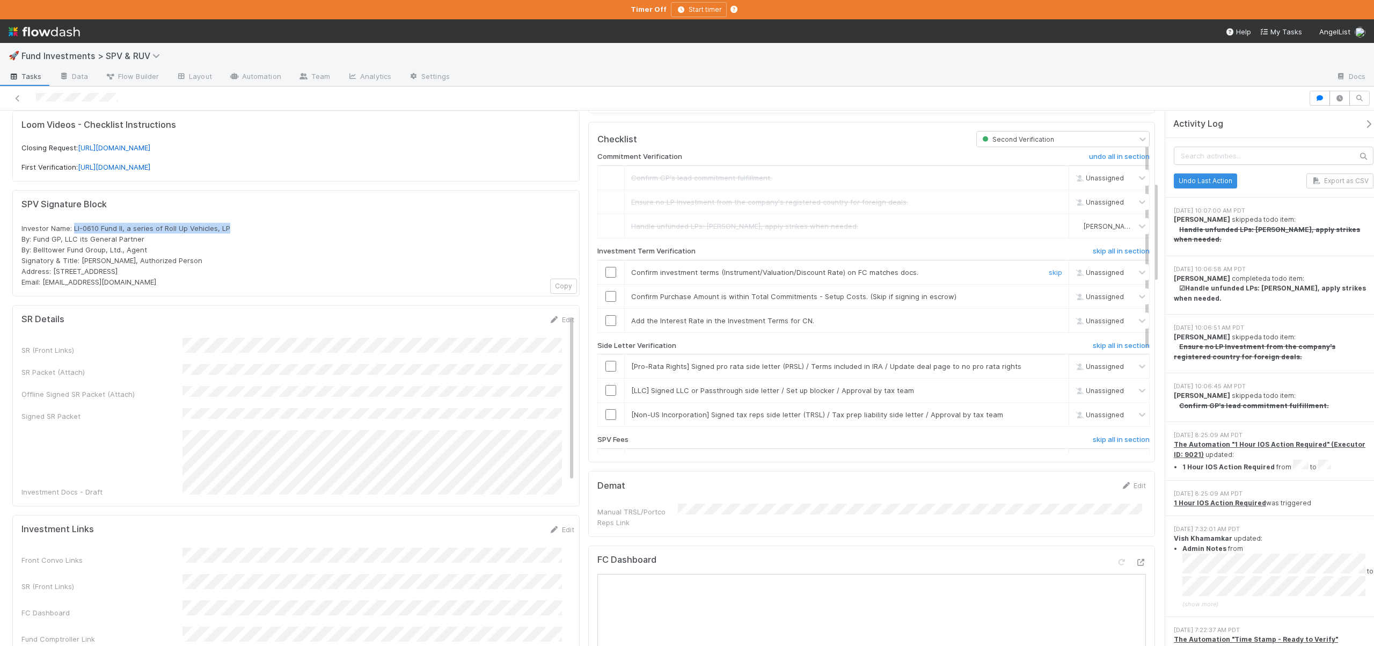
click at [611, 267] on input "checkbox" at bounding box center [610, 272] width 11 height 11
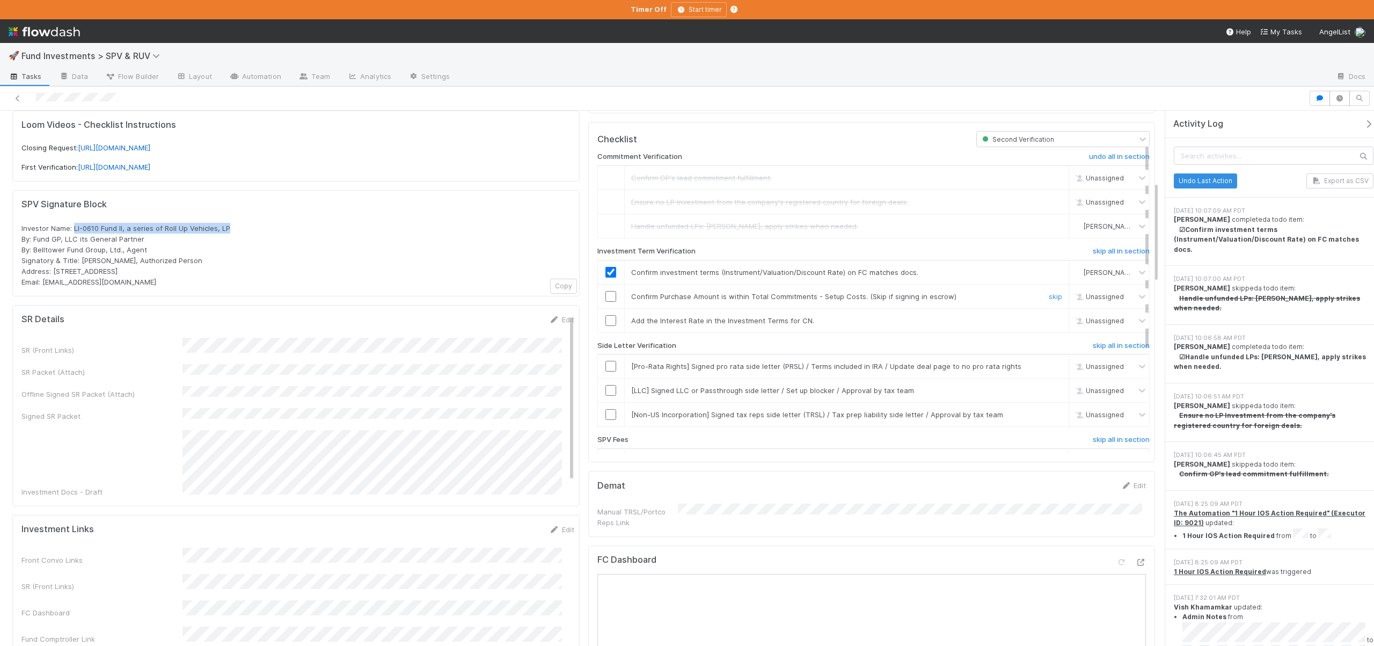
click at [606, 291] on input "checkbox" at bounding box center [610, 296] width 11 height 11
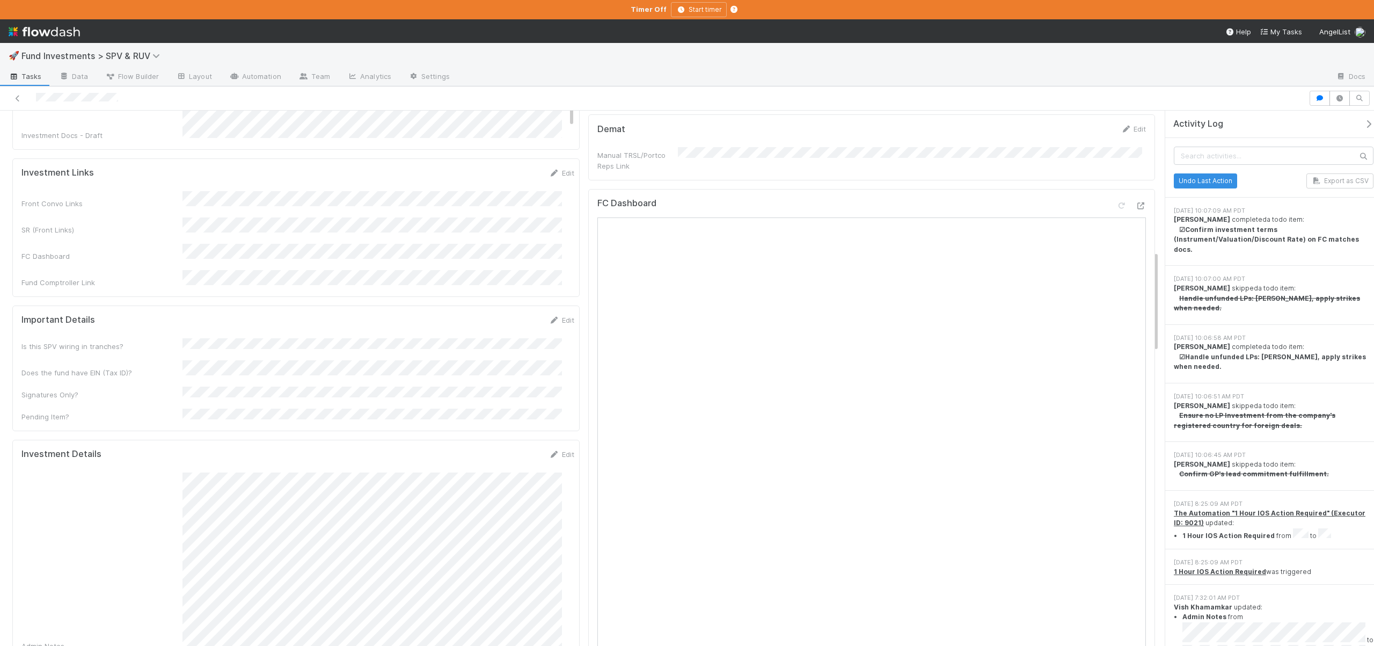
scroll to position [950, 0]
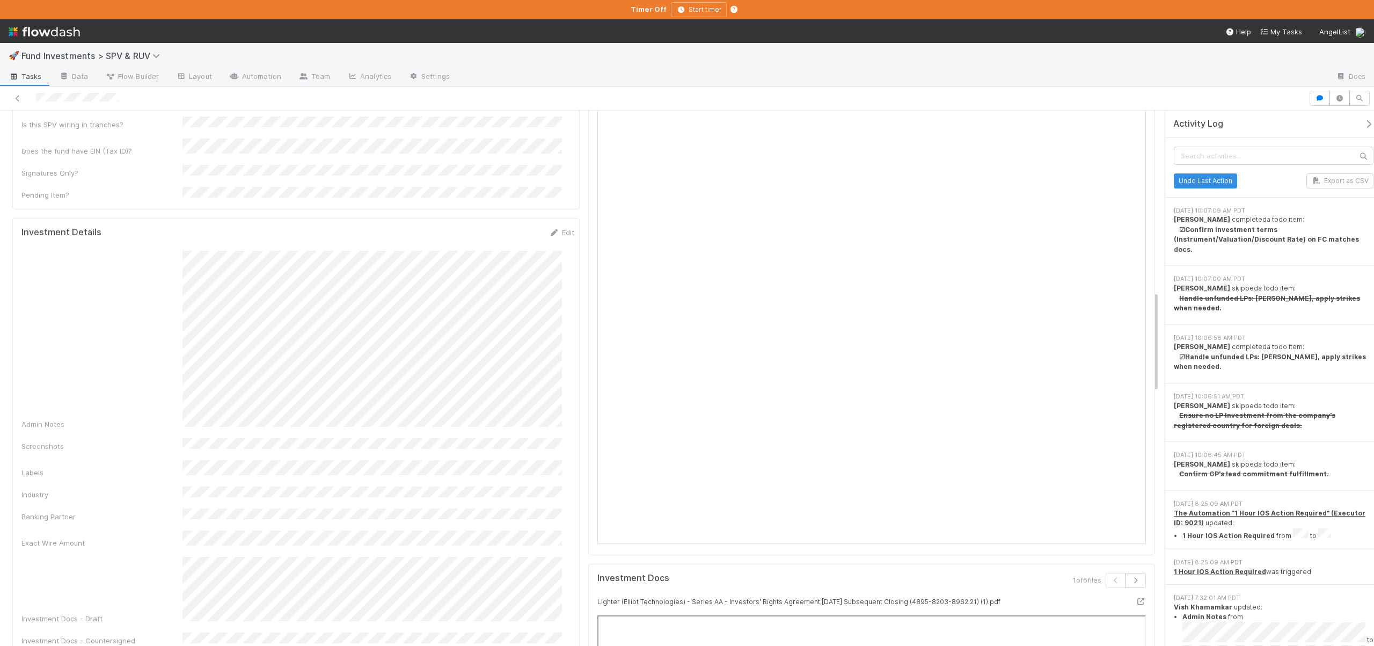
checkbox input "true"
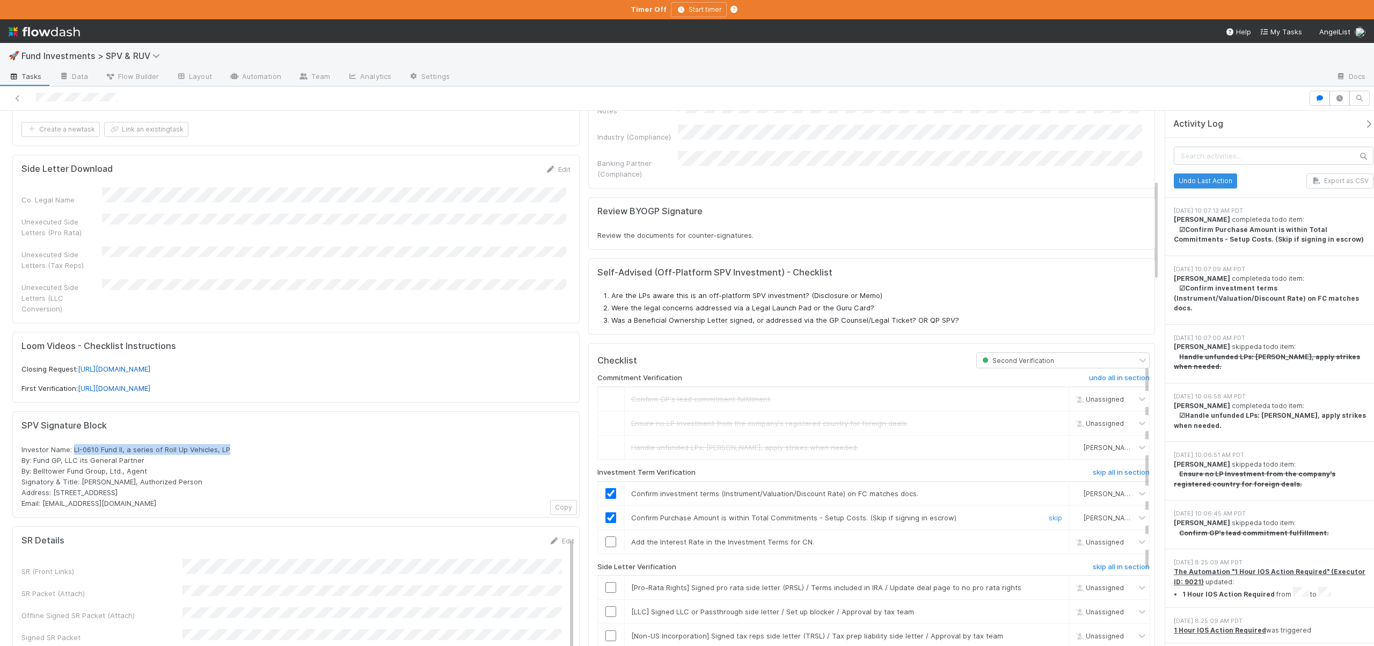
scroll to position [375, 0]
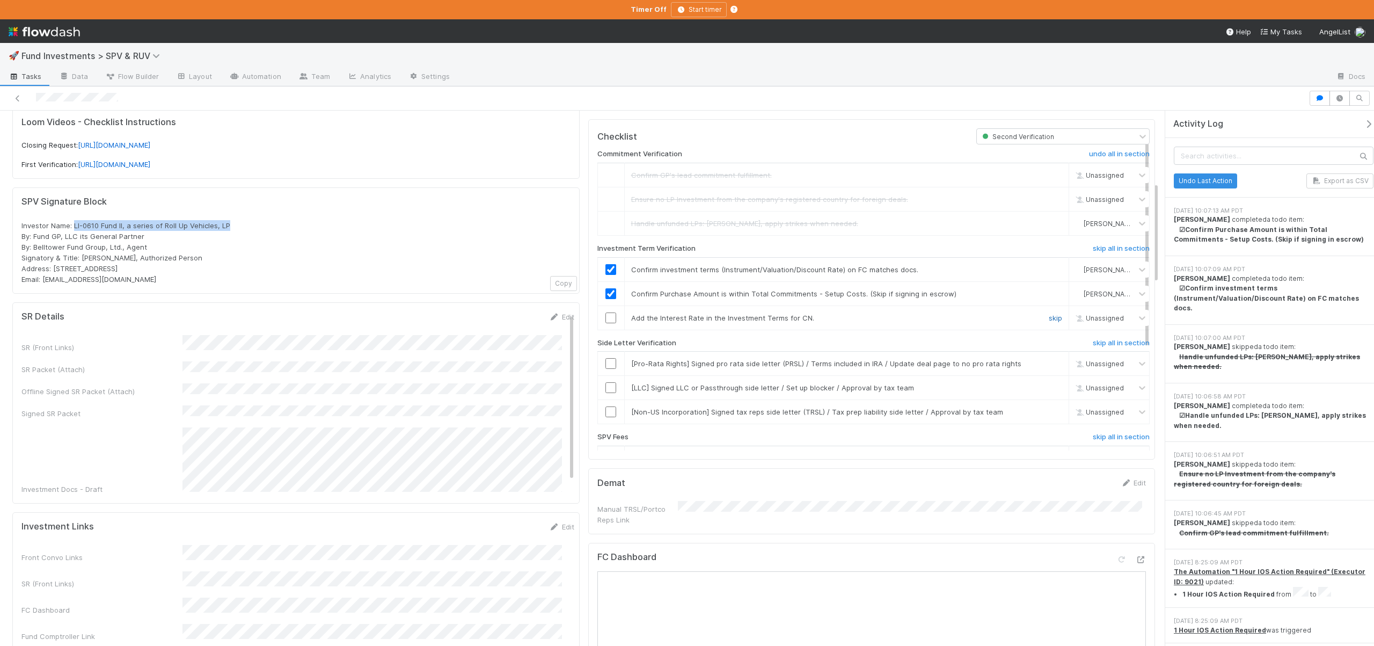
click at [1049, 313] on link "skip" at bounding box center [1055, 317] width 13 height 9
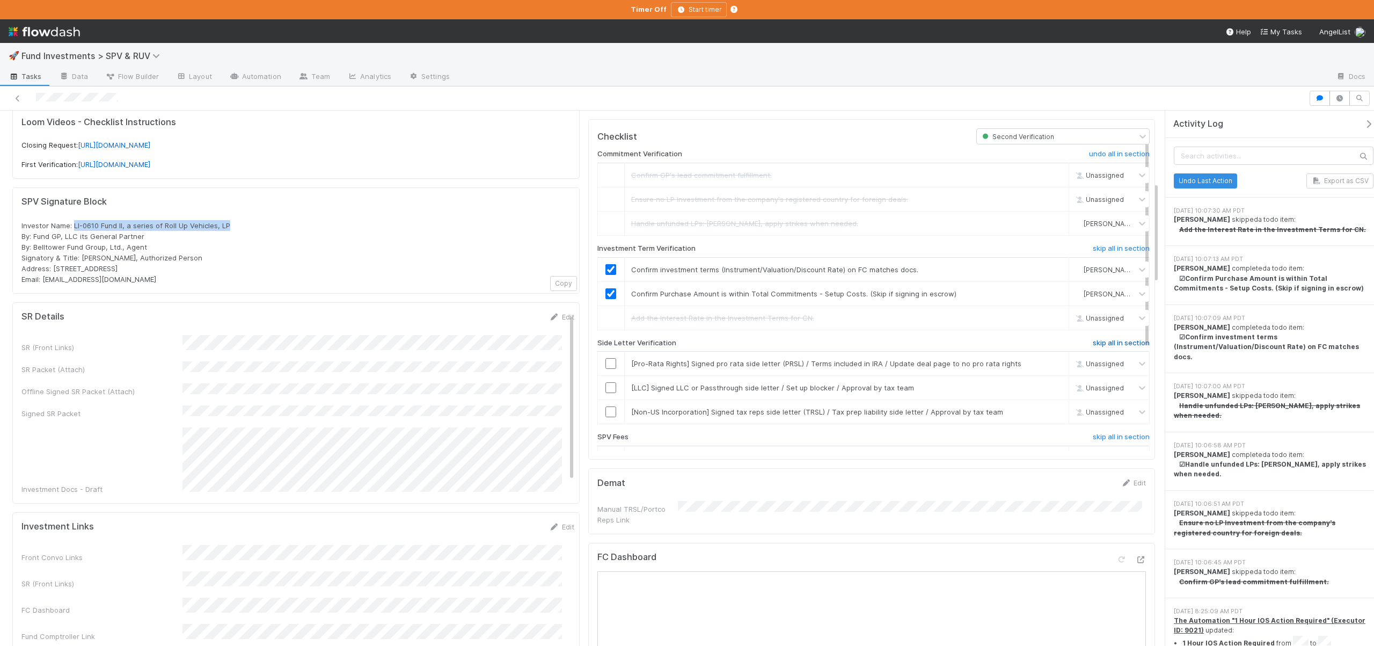
click at [1093, 339] on h6 "skip all in section" at bounding box center [1121, 343] width 57 height 9
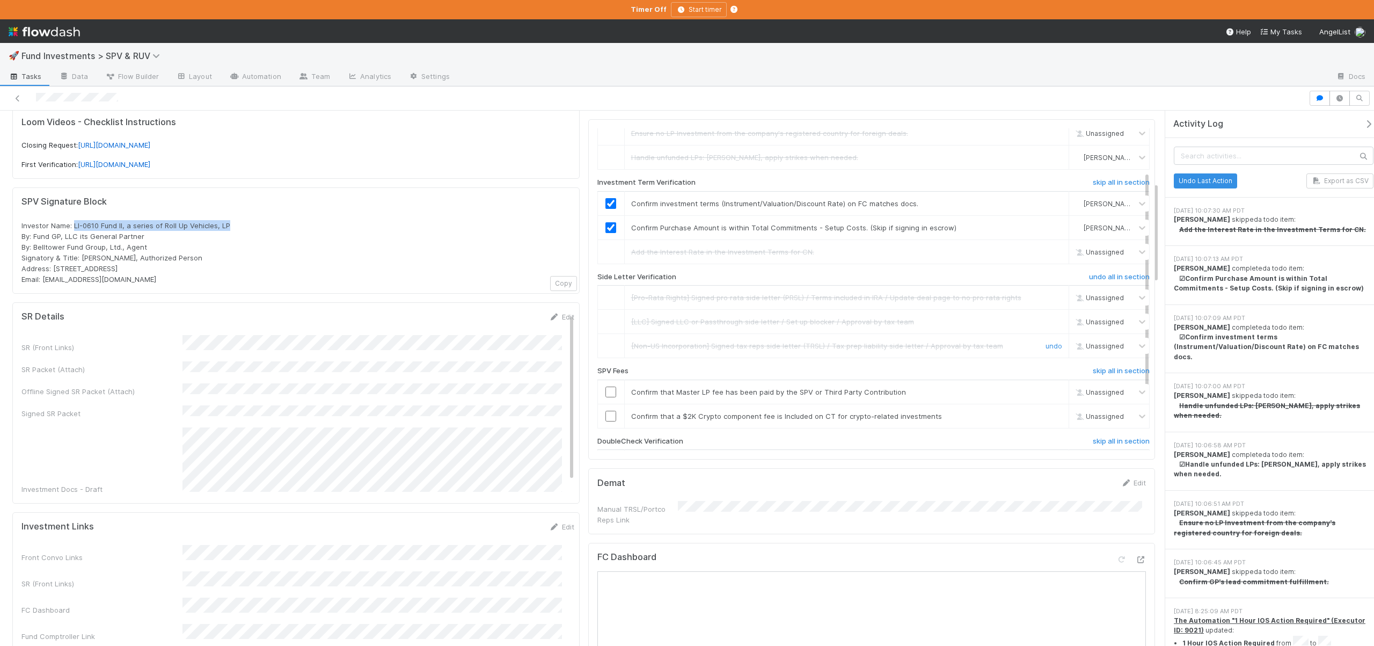
scroll to position [70, 0]
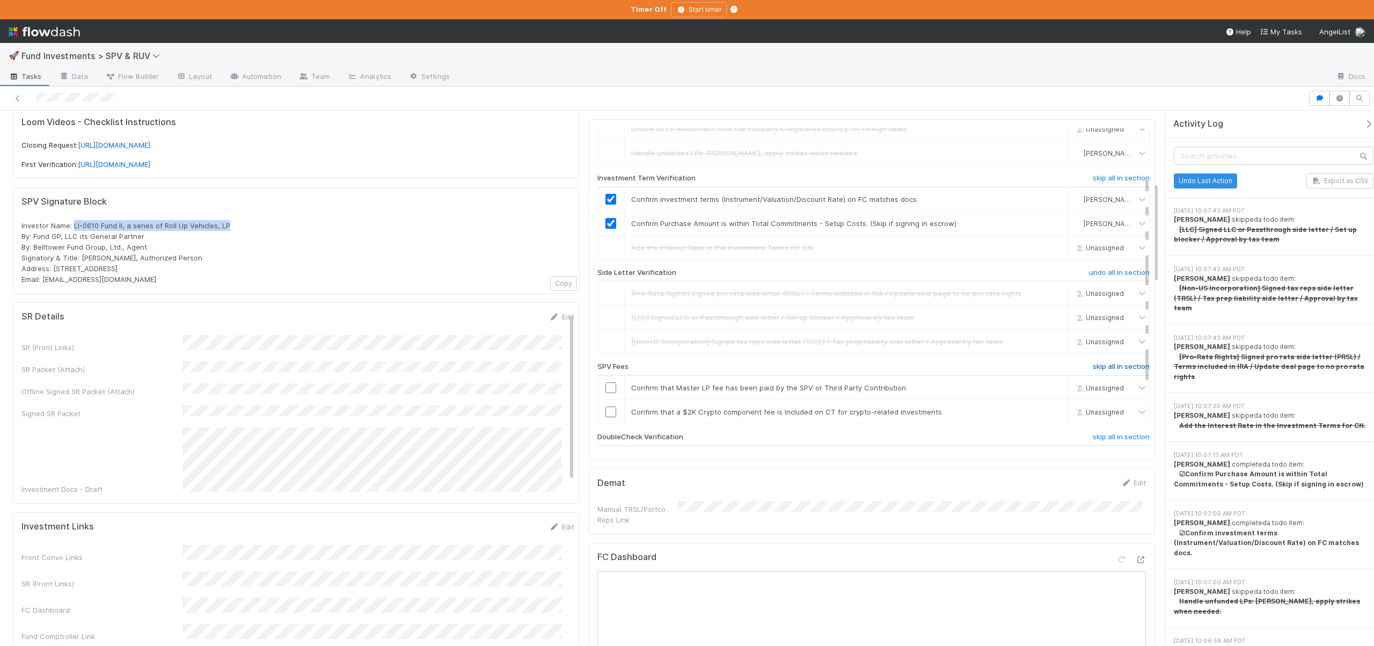
click at [1093, 362] on h6 "skip all in section" at bounding box center [1121, 366] width 57 height 9
click at [1089, 362] on h6 "undo all in section" at bounding box center [1119, 366] width 61 height 9
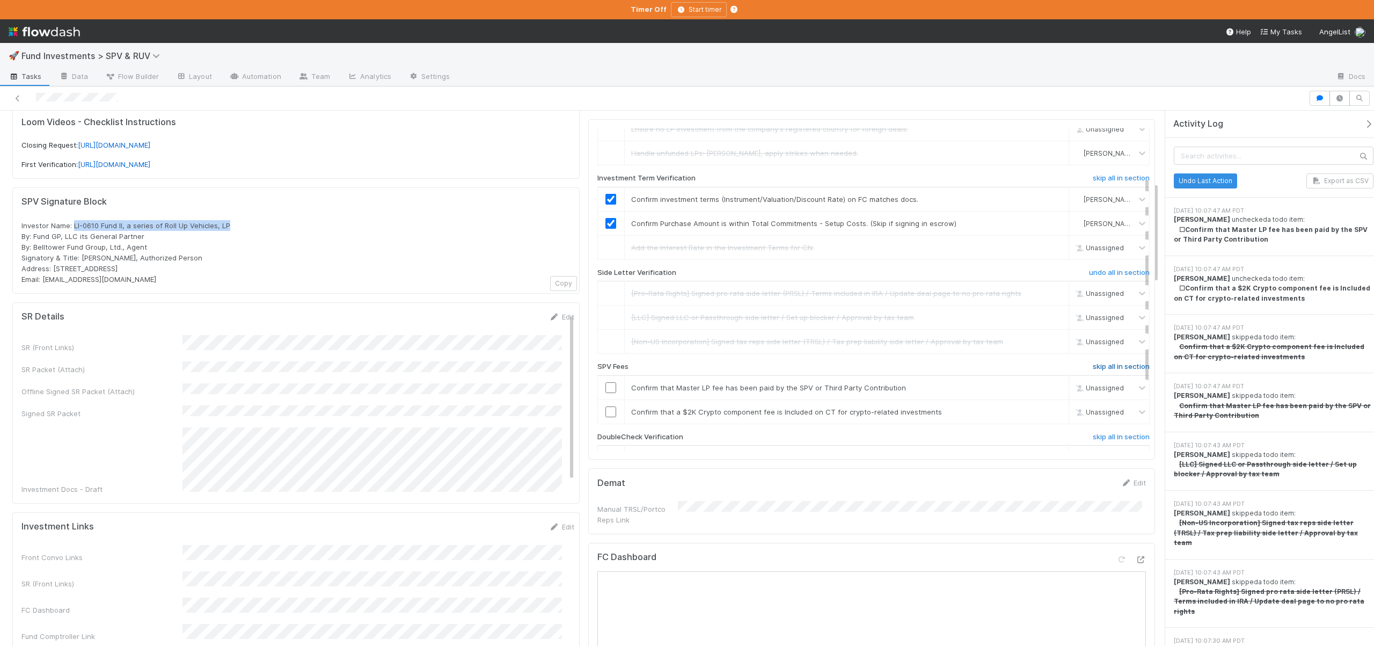
click at [1093, 362] on h6 "skip all in section" at bounding box center [1121, 366] width 57 height 9
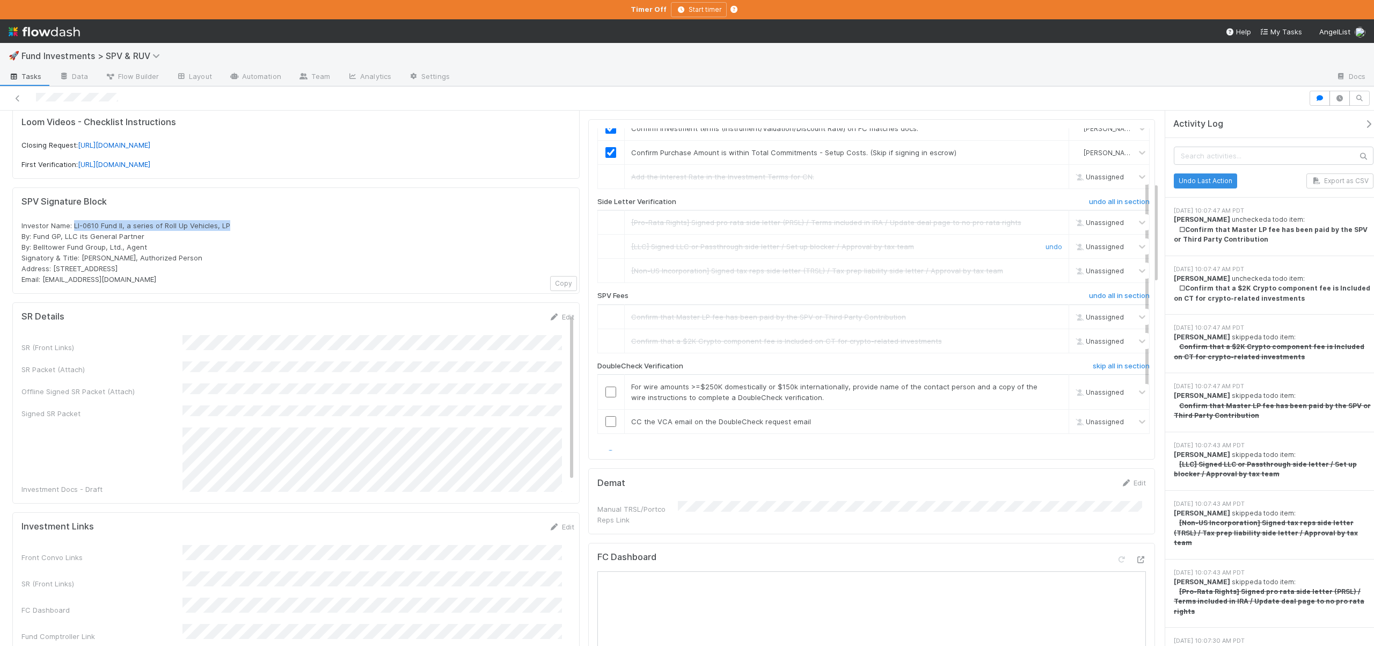
scroll to position [149, 0]
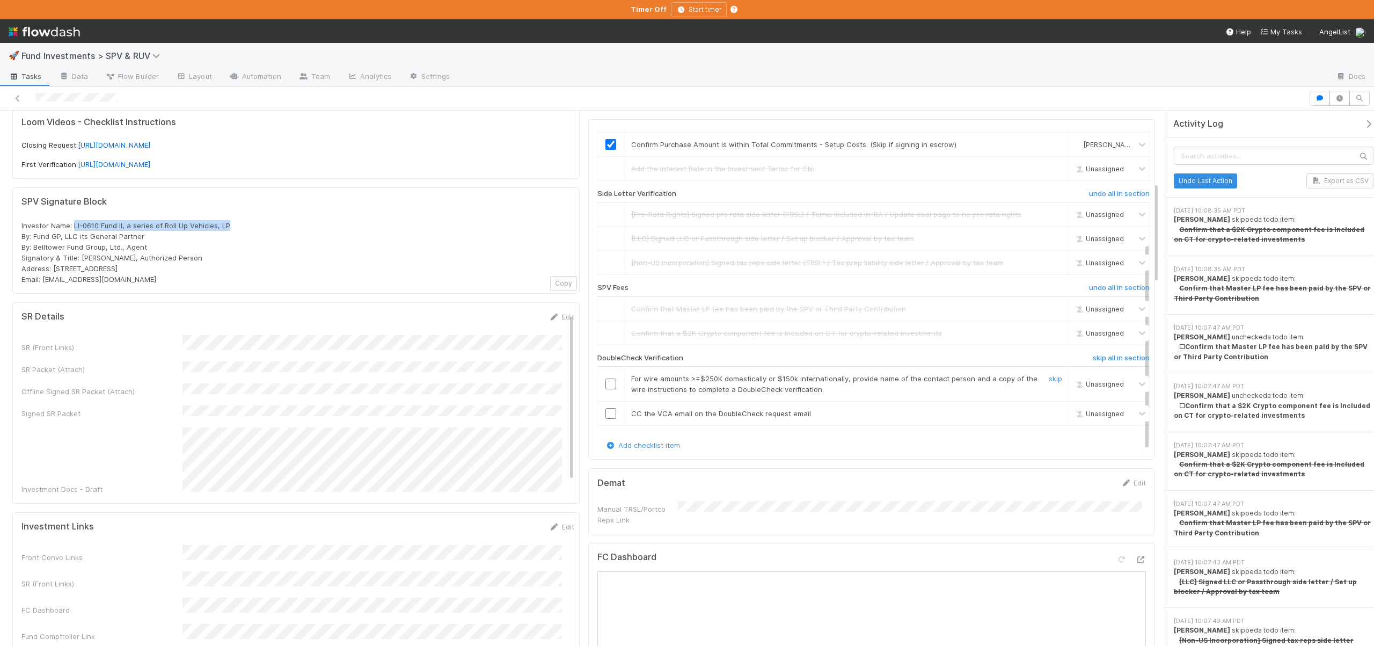
drag, startPoint x: 607, startPoint y: 364, endPoint x: 609, endPoint y: 371, distance: 7.7
click at [607, 378] on input "checkbox" at bounding box center [610, 383] width 11 height 11
click at [609, 408] on input "checkbox" at bounding box center [610, 413] width 11 height 11
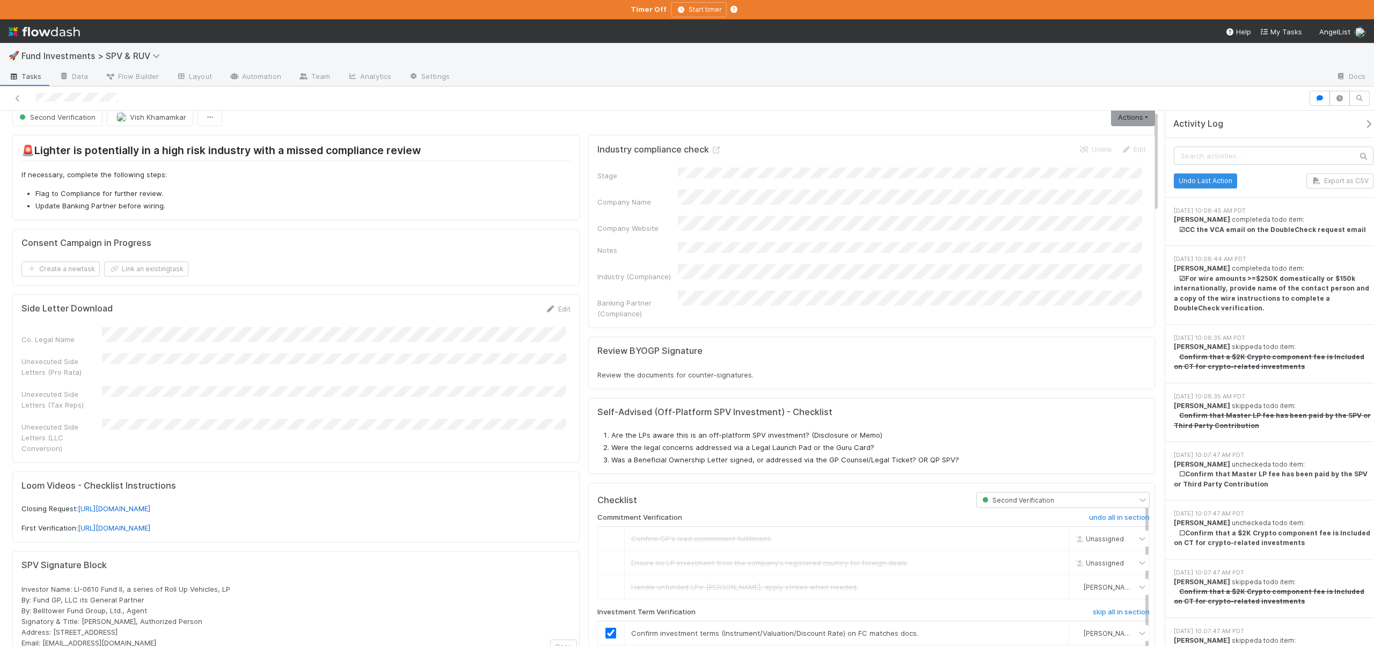
scroll to position [0, 0]
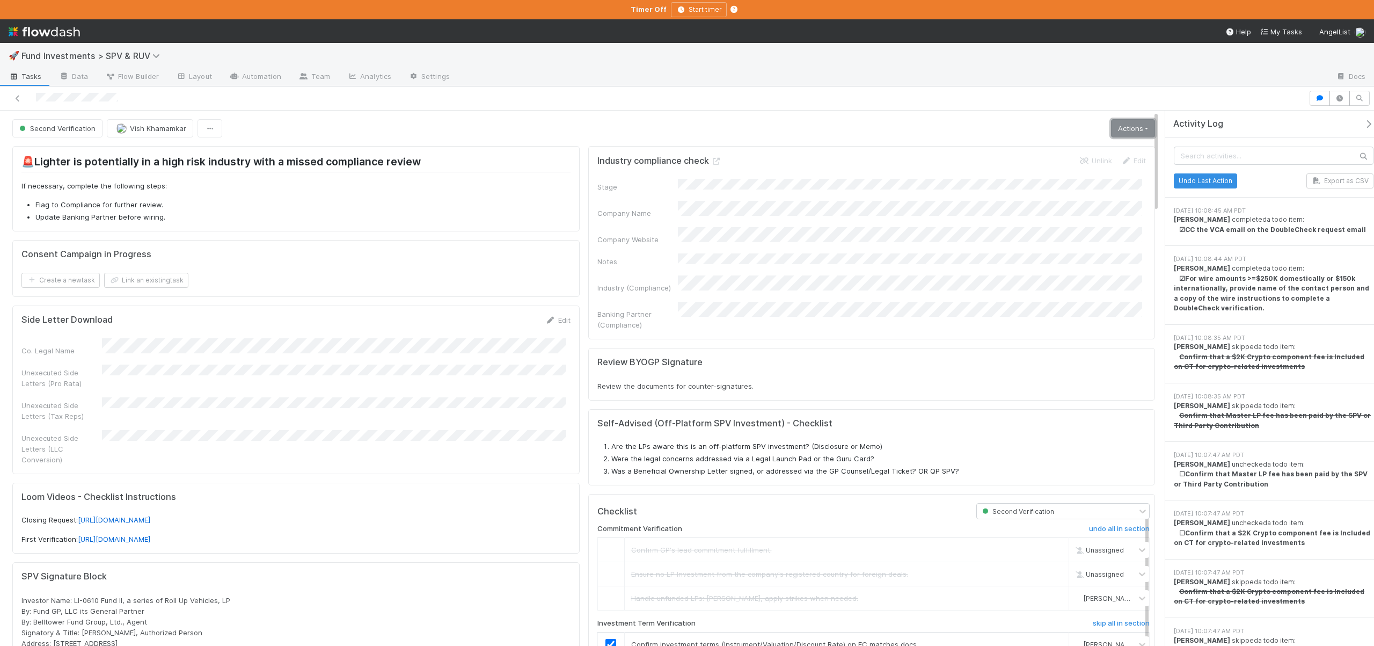
click at [1135, 131] on link "Actions" at bounding box center [1133, 128] width 44 height 18
click at [1039, 150] on button "Move to Ready to Sign" at bounding box center [1081, 150] width 149 height 15
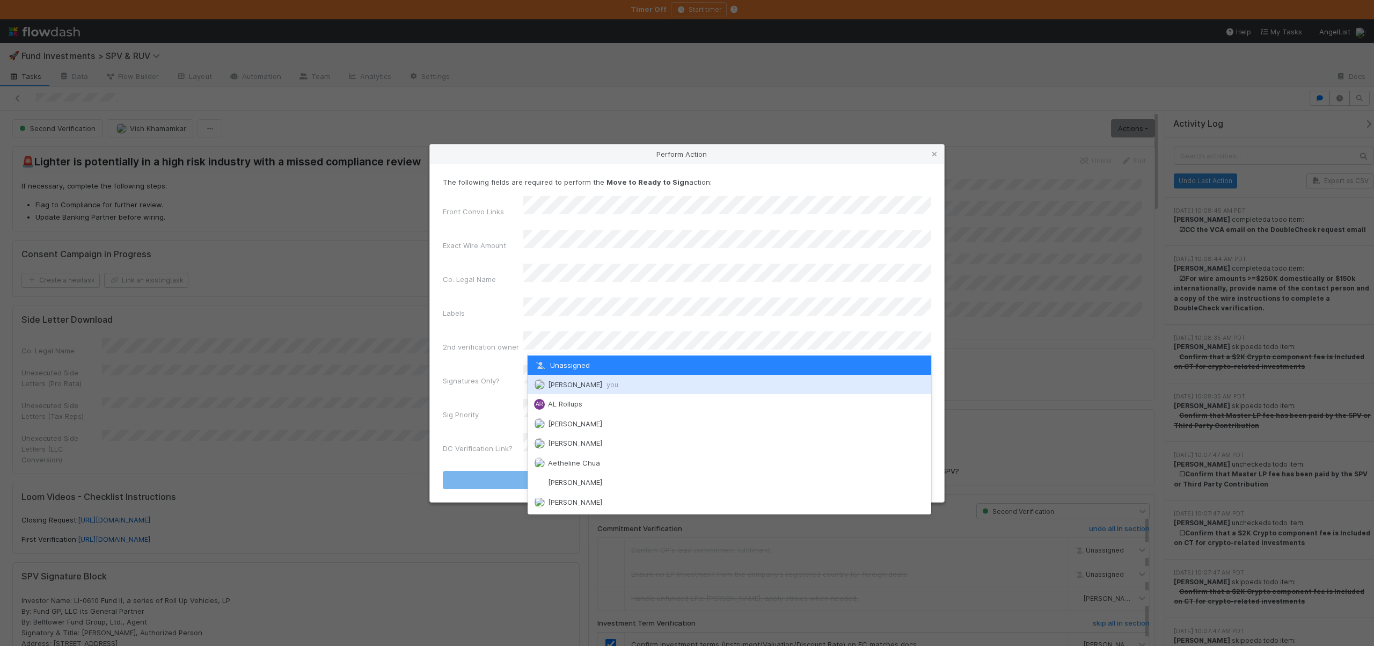
click at [560, 380] on span "Andre Fredrick you" at bounding box center [583, 384] width 70 height 9
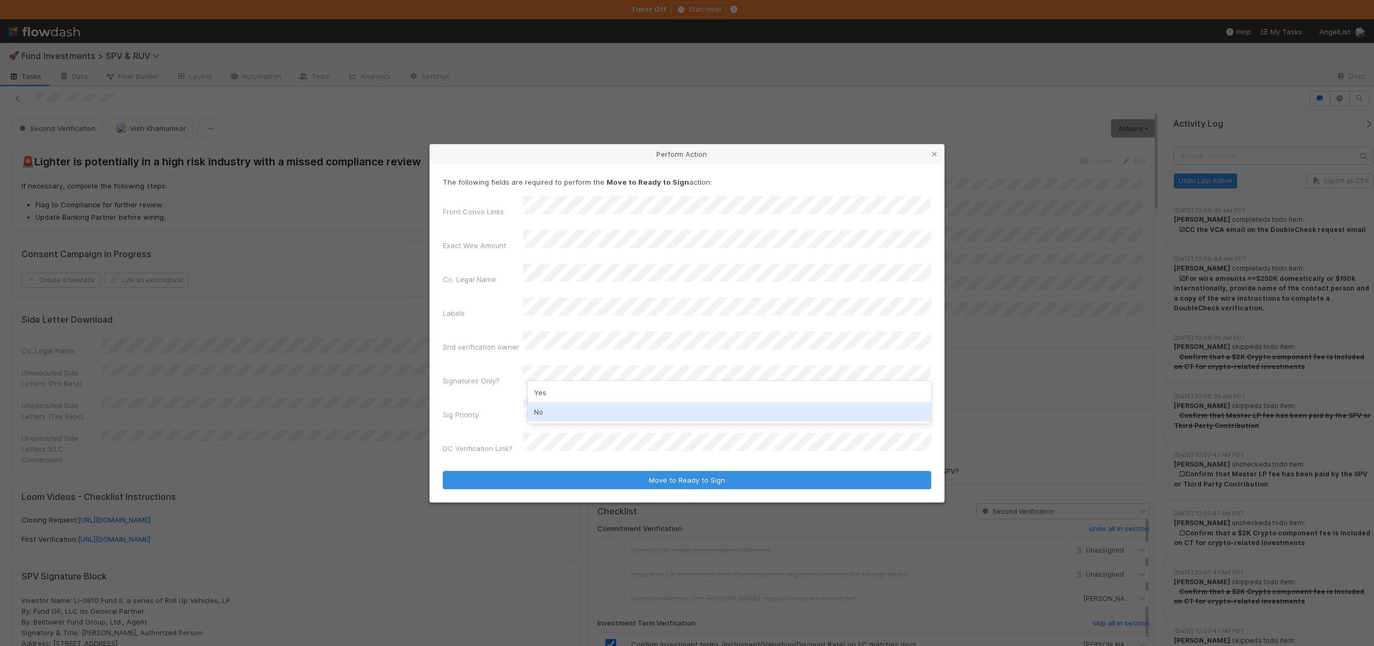
click at [542, 410] on div "No" at bounding box center [730, 411] width 404 height 19
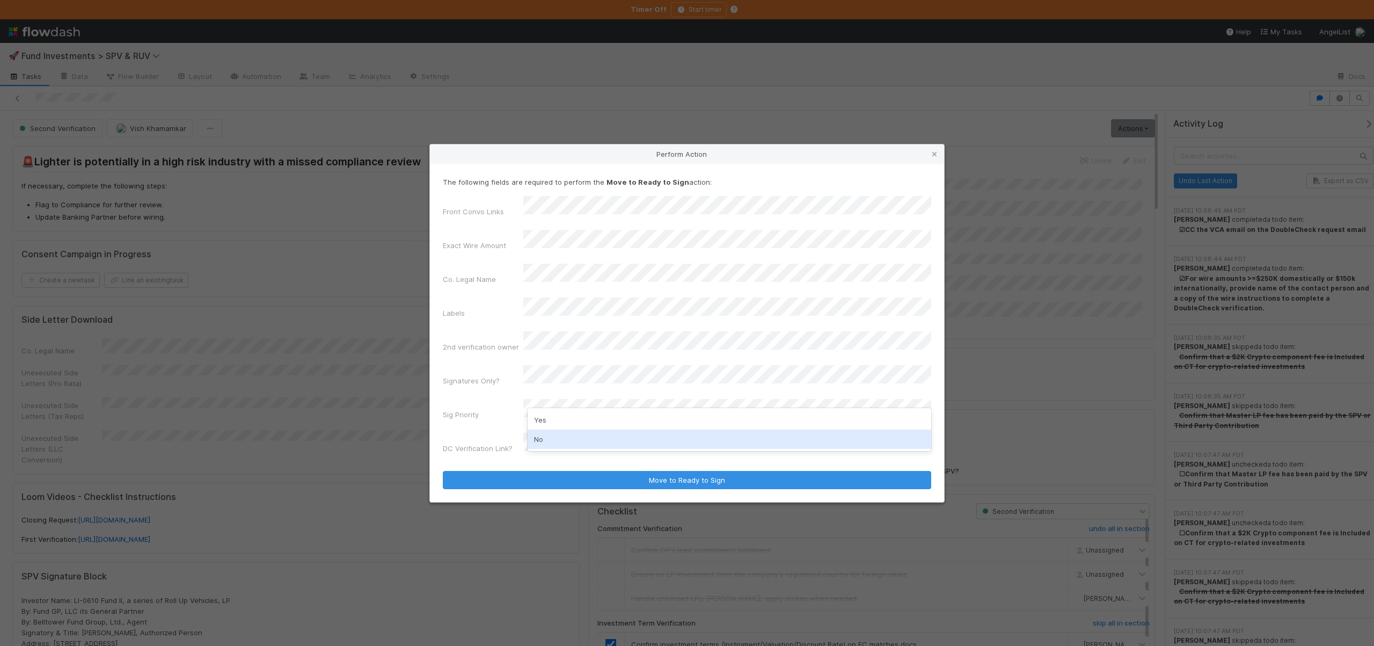
click at [541, 436] on div "No" at bounding box center [730, 438] width 404 height 19
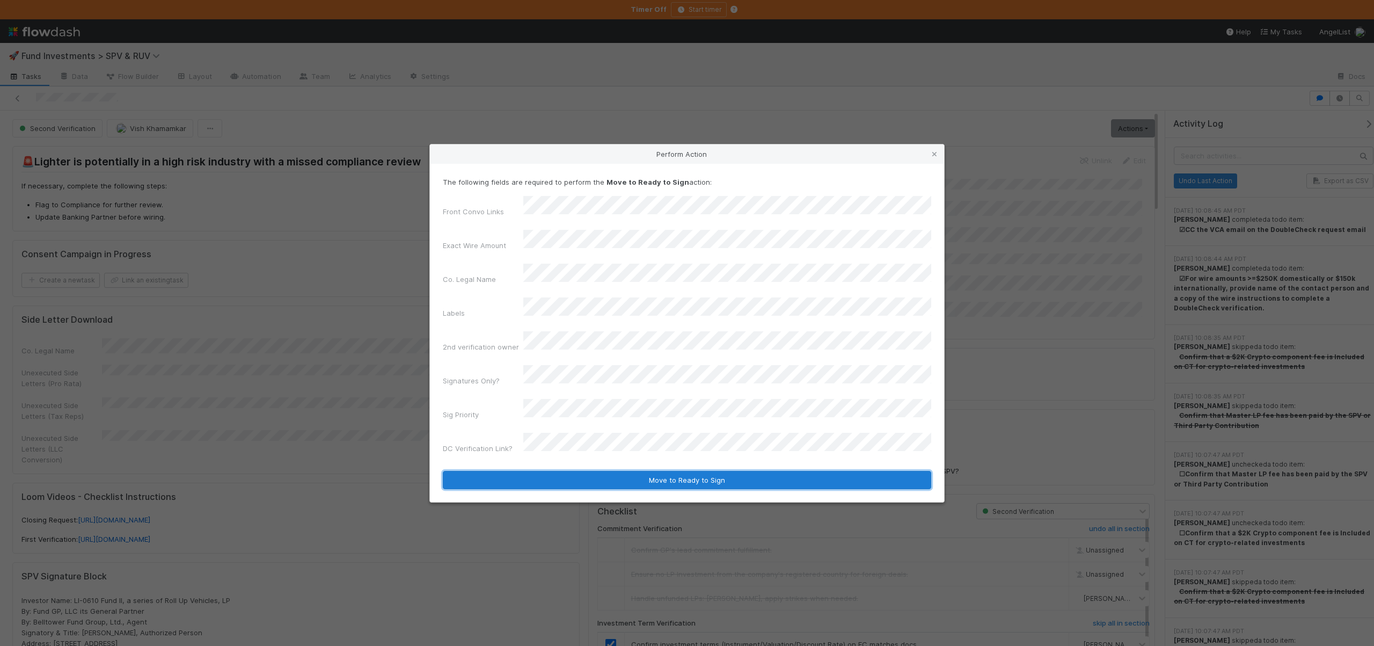
click at [544, 471] on button "Move to Ready to Sign" at bounding box center [687, 480] width 488 height 18
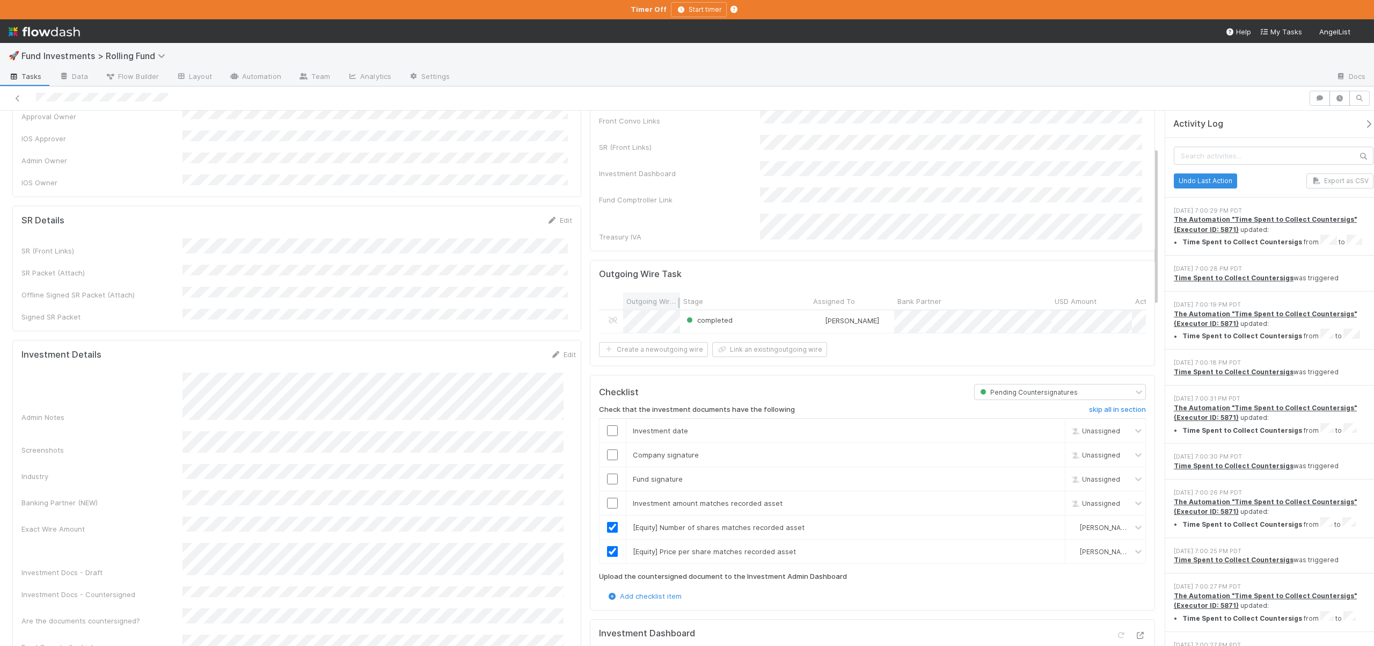
scroll to position [224, 0]
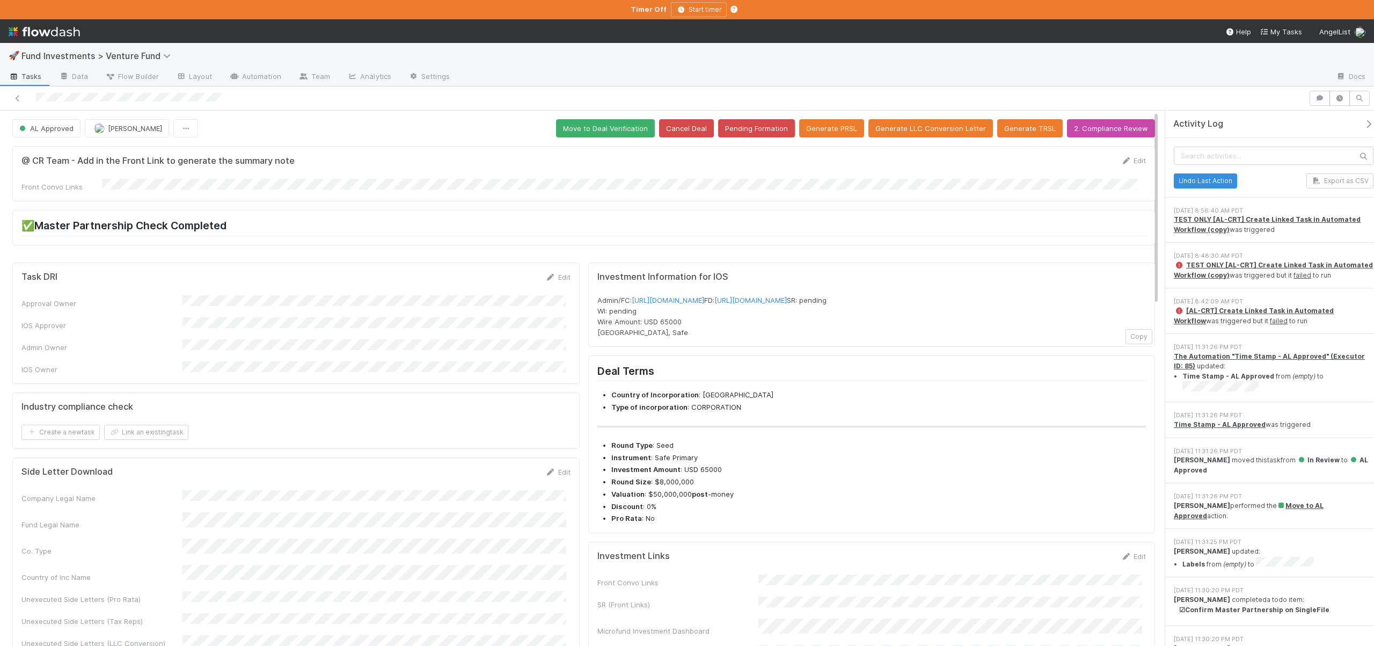
click at [1363, 123] on icon "button" at bounding box center [1368, 124] width 11 height 9
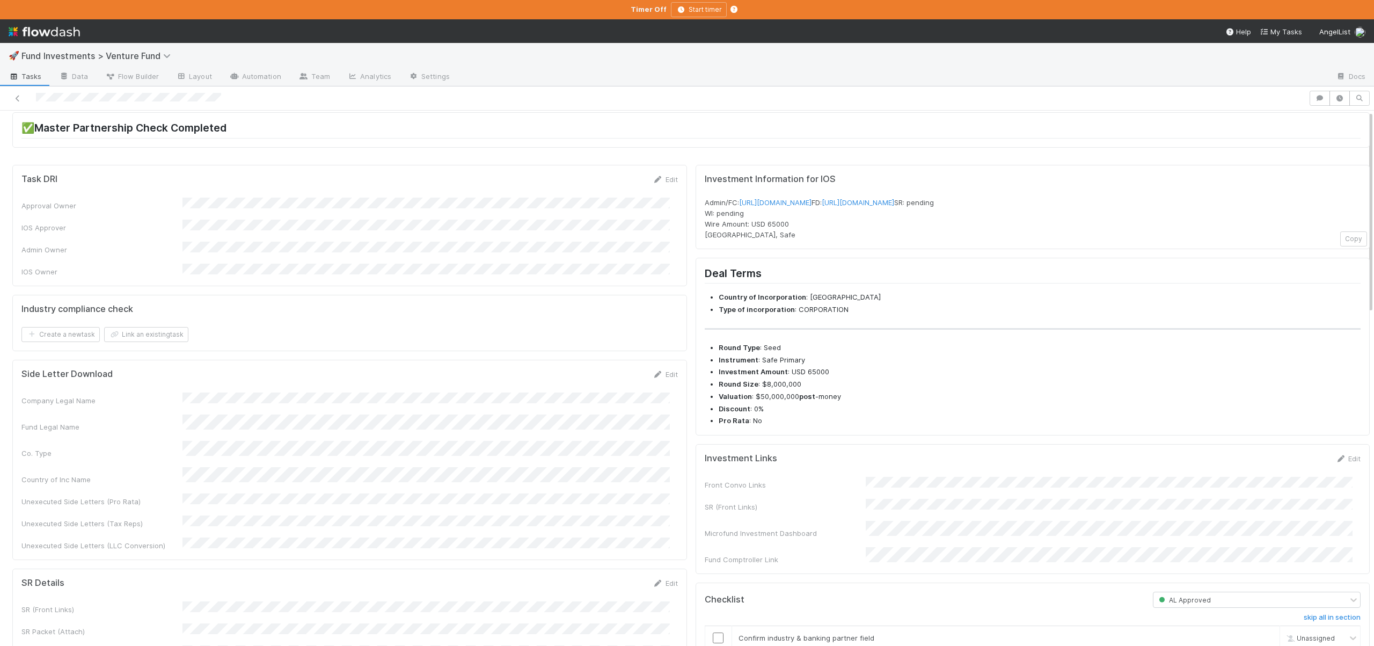
scroll to position [231, 0]
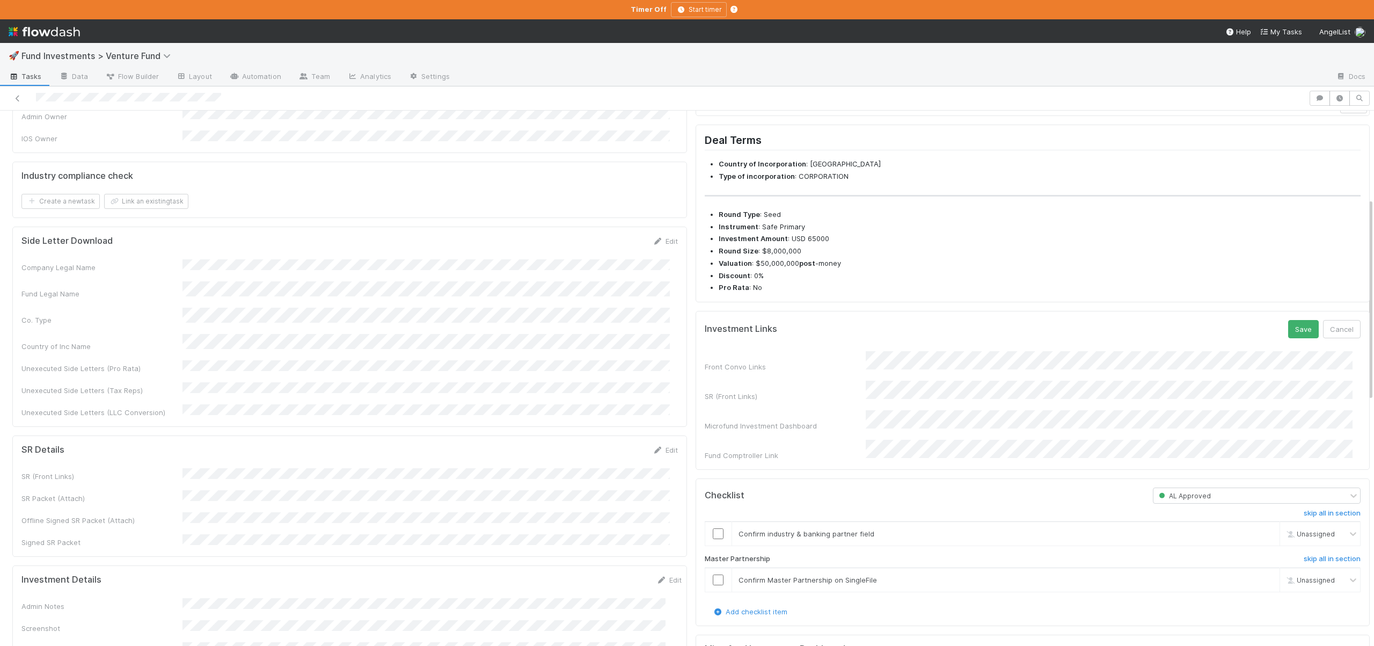
click at [883, 365] on form "Investment Links Save Cancel Front Convo Links SR (Front Links) Microfund Inves…" at bounding box center [1033, 390] width 656 height 141
click at [1291, 338] on button "Save" at bounding box center [1303, 329] width 31 height 18
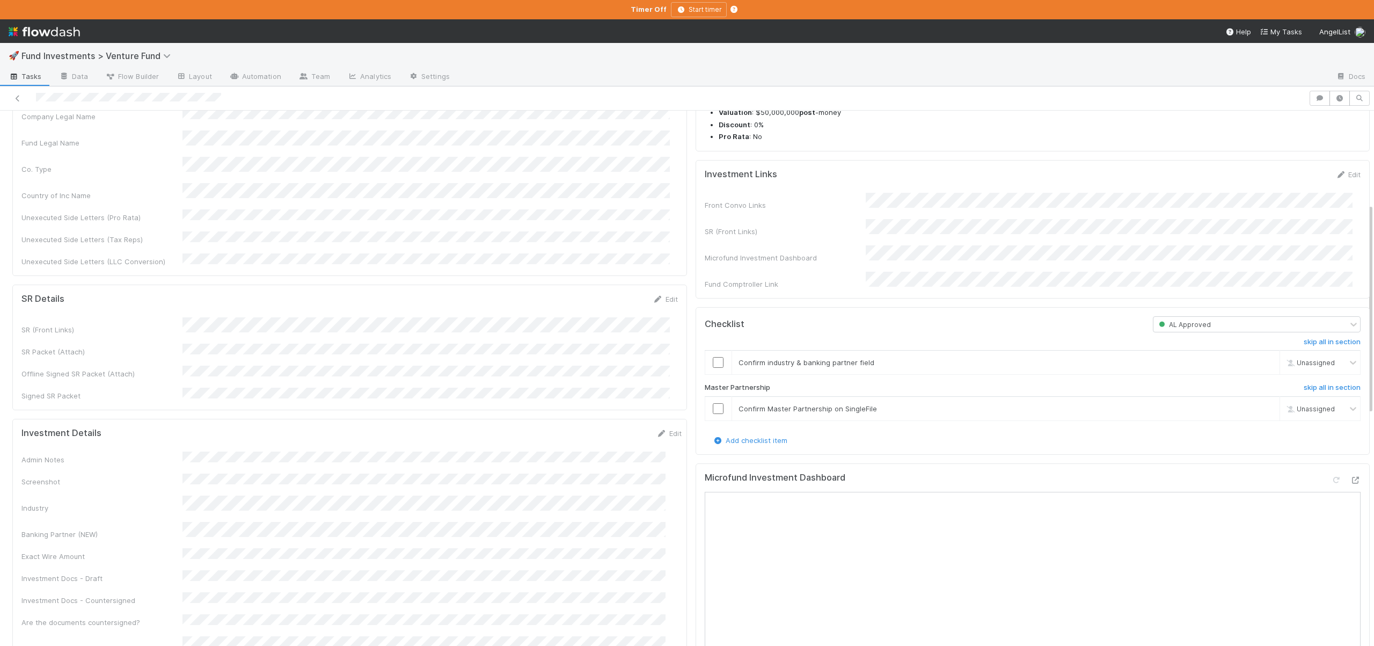
scroll to position [187, 0]
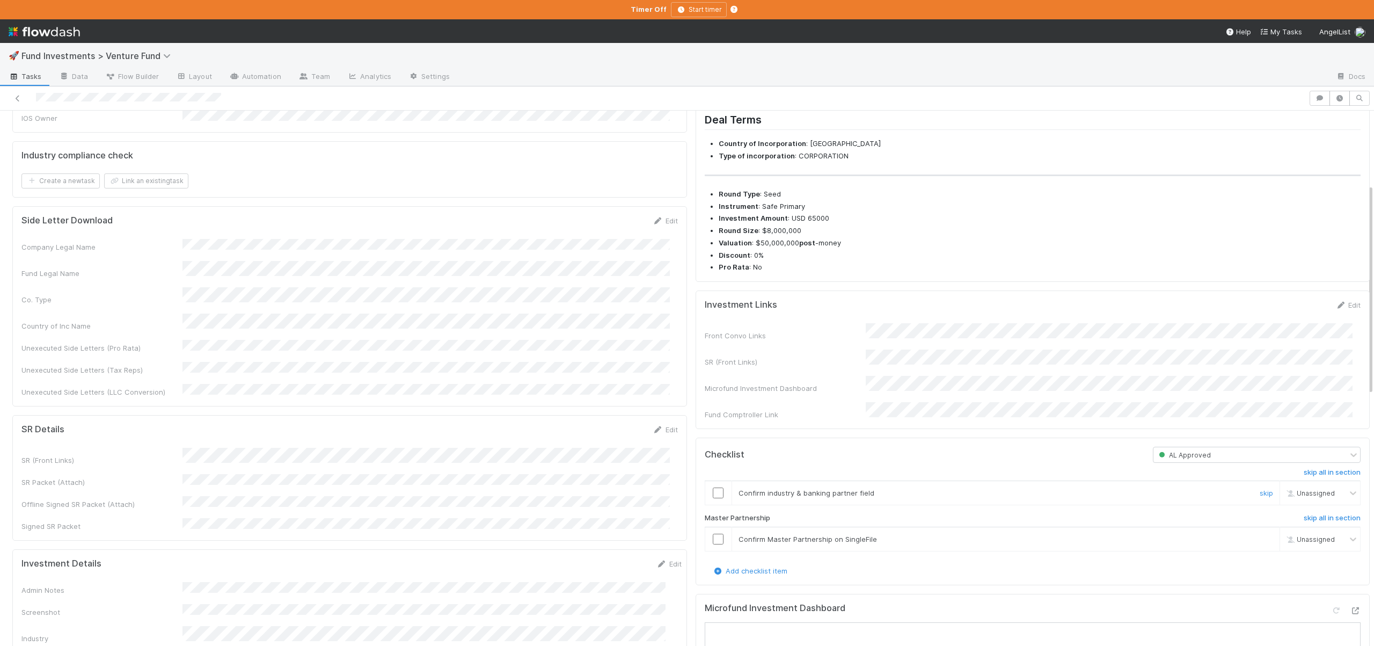
click at [714, 498] on input "checkbox" at bounding box center [718, 492] width 11 height 11
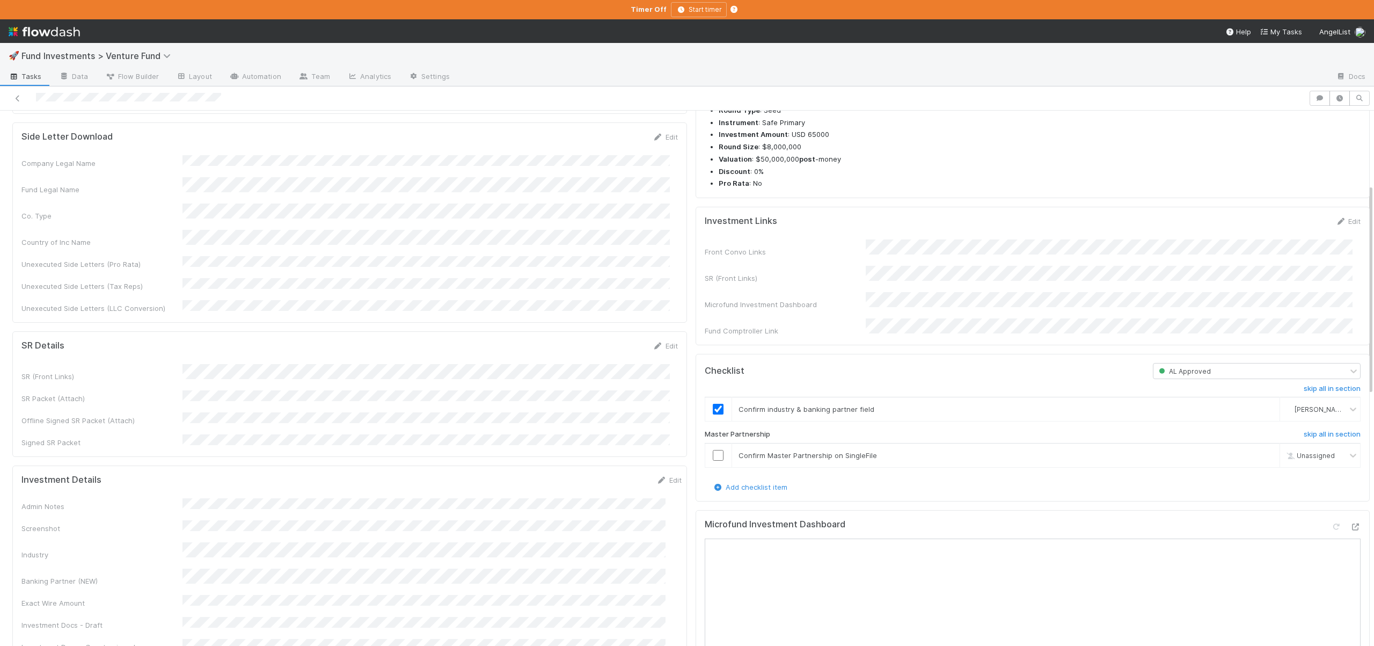
scroll to position [287, 0]
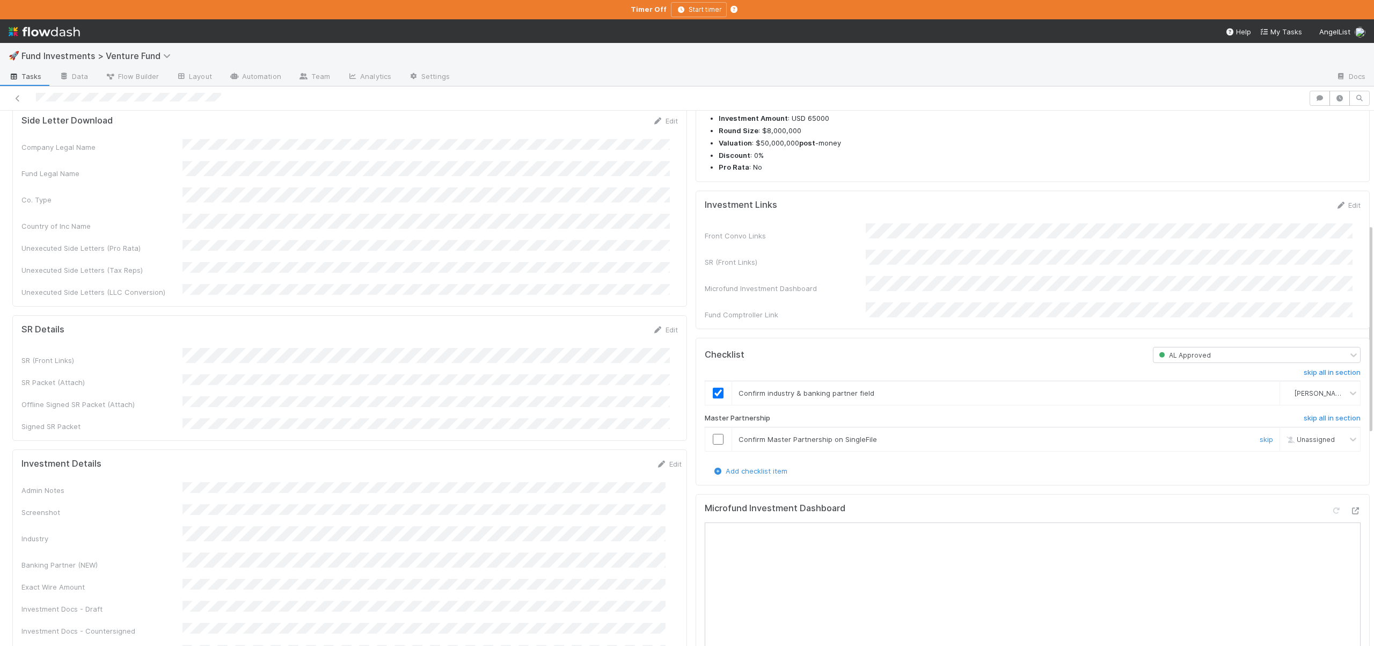
click at [713, 444] on input "checkbox" at bounding box center [718, 439] width 11 height 11
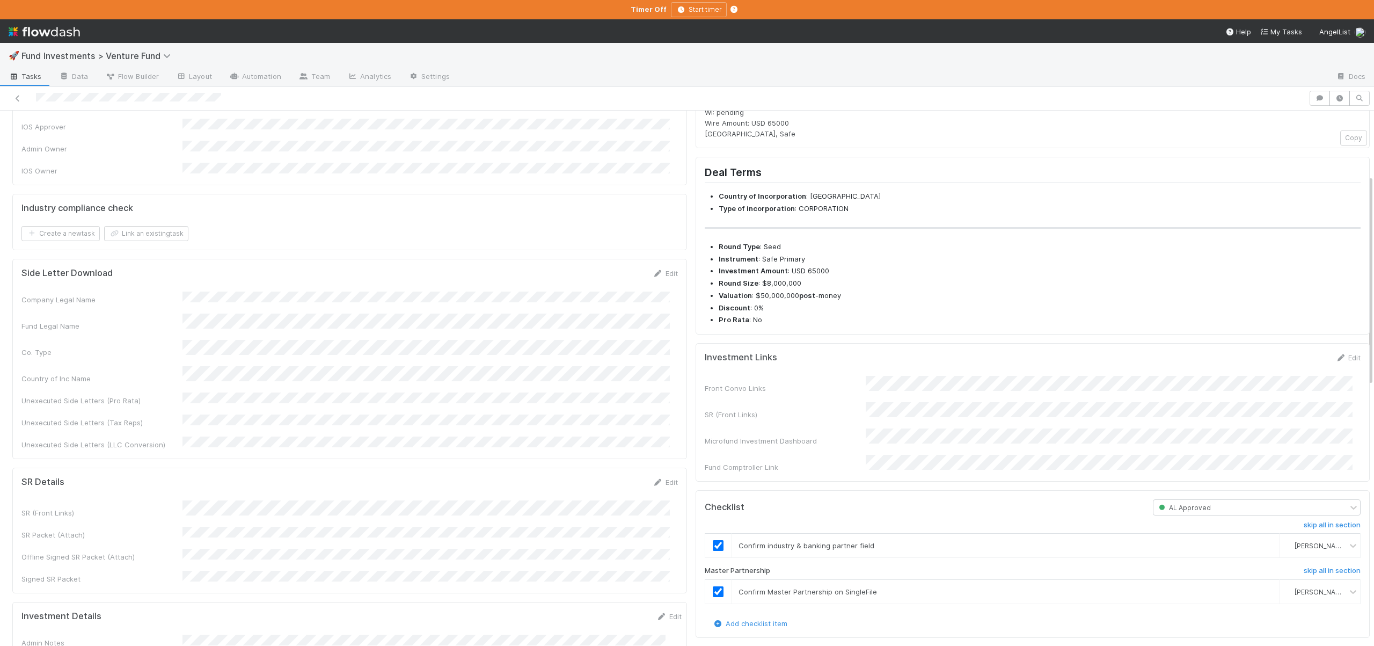
scroll to position [0, 0]
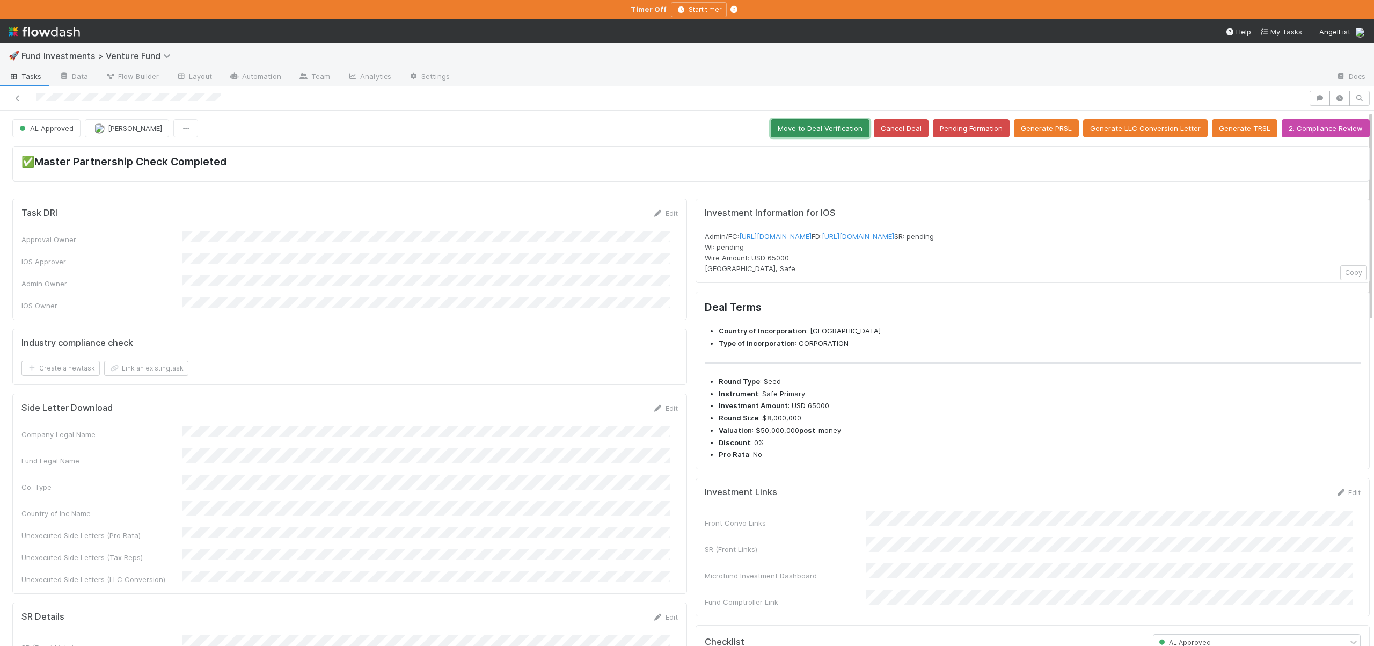
click at [839, 130] on button "Move to Deal Verification" at bounding box center [820, 128] width 99 height 18
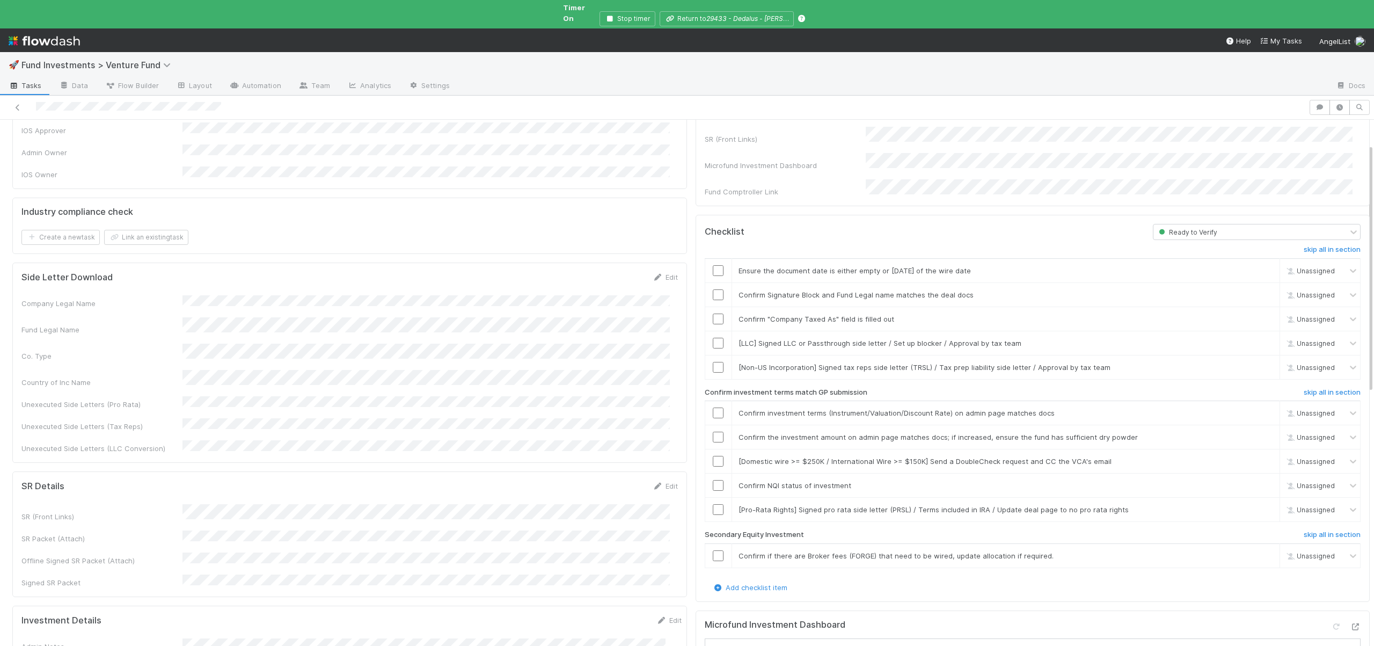
scroll to position [106, 0]
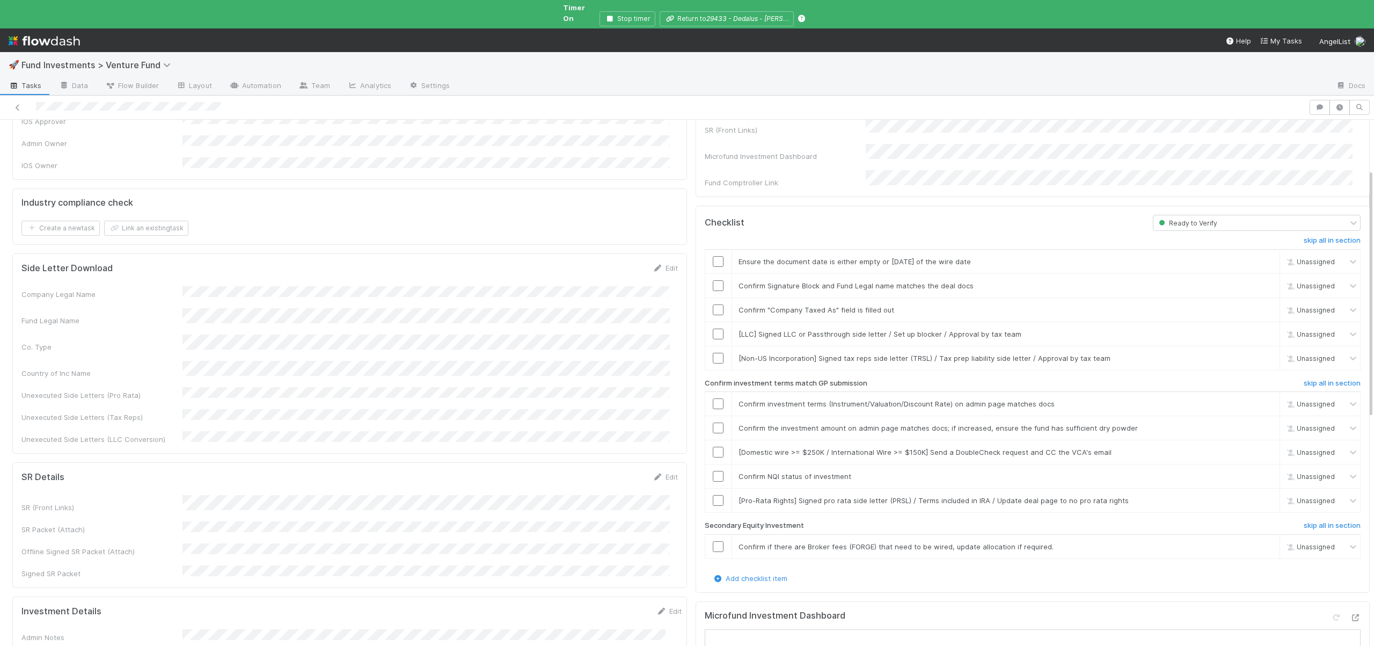
click at [713, 256] on input "checkbox" at bounding box center [718, 261] width 11 height 11
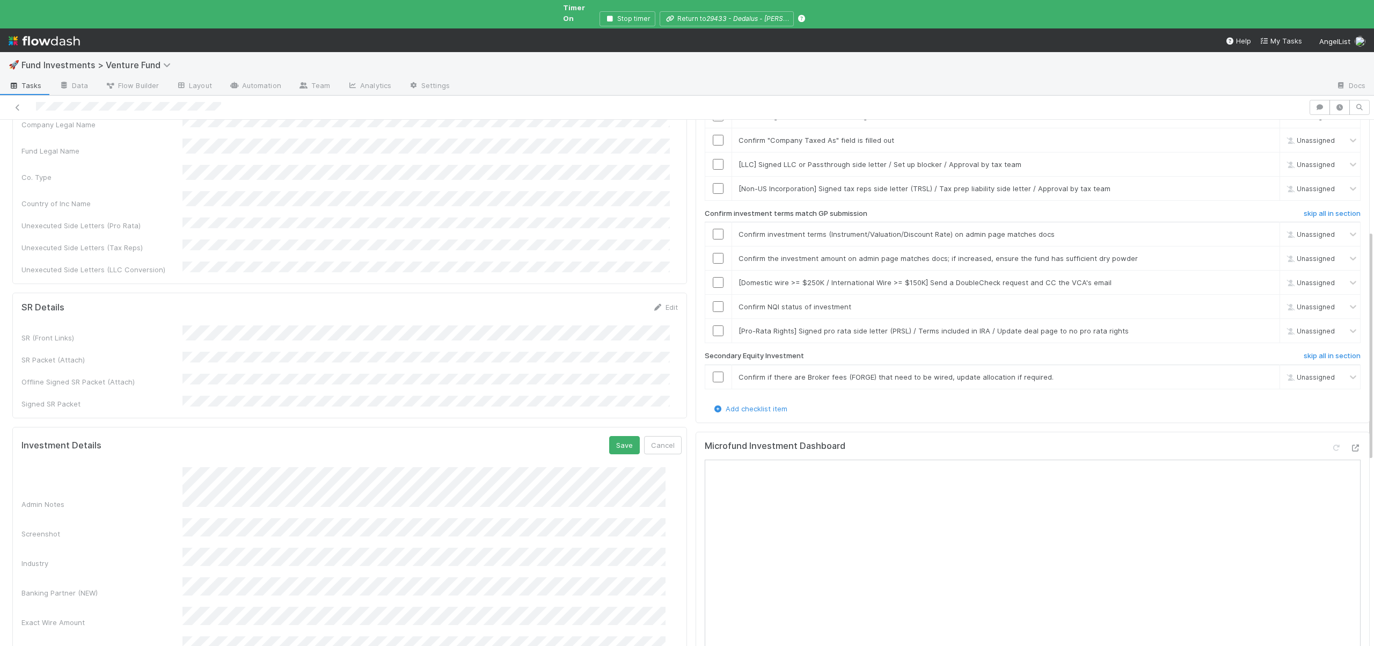
scroll to position [277, 0]
click at [609, 434] on button "Save" at bounding box center [624, 443] width 31 height 18
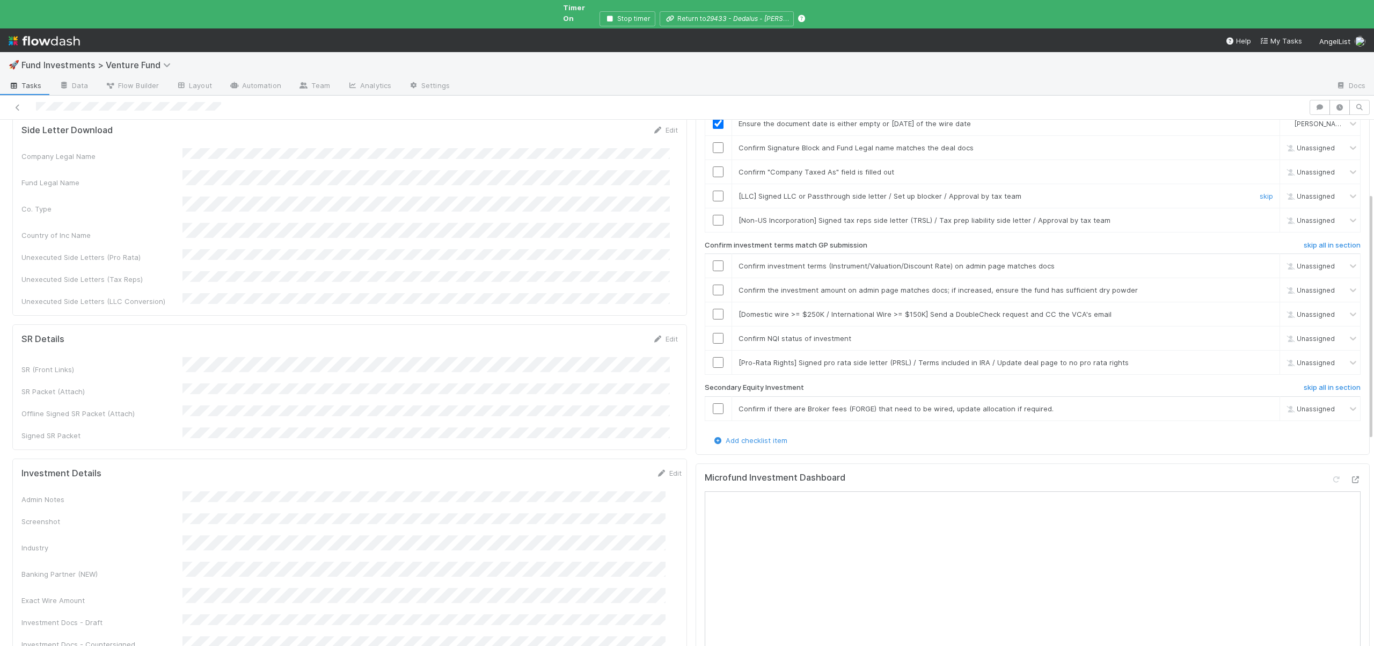
scroll to position [62, 0]
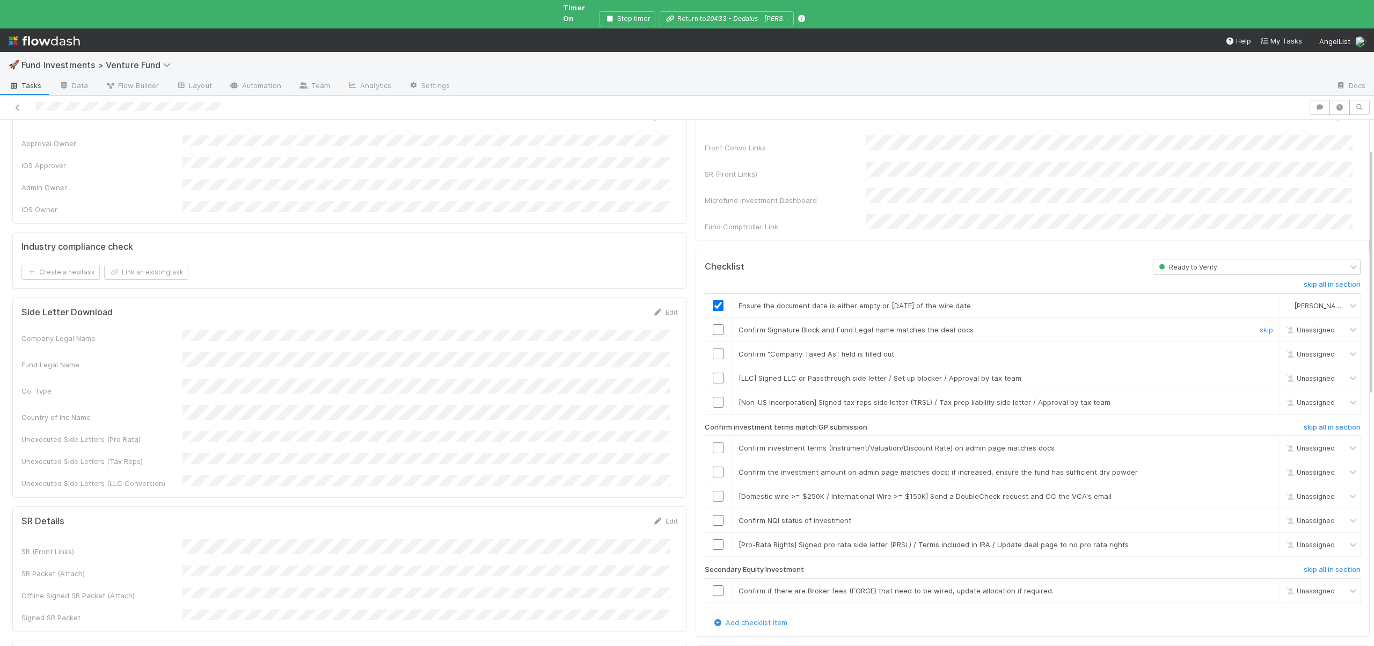
click at [713, 324] on input "checkbox" at bounding box center [718, 329] width 11 height 11
click at [713, 348] on input "checkbox" at bounding box center [718, 353] width 11 height 11
click at [713, 324] on input "checkbox" at bounding box center [718, 329] width 11 height 11
click at [1259, 374] on link "skip" at bounding box center [1265, 378] width 13 height 9
click at [1259, 398] on link "skip" at bounding box center [1265, 402] width 13 height 9
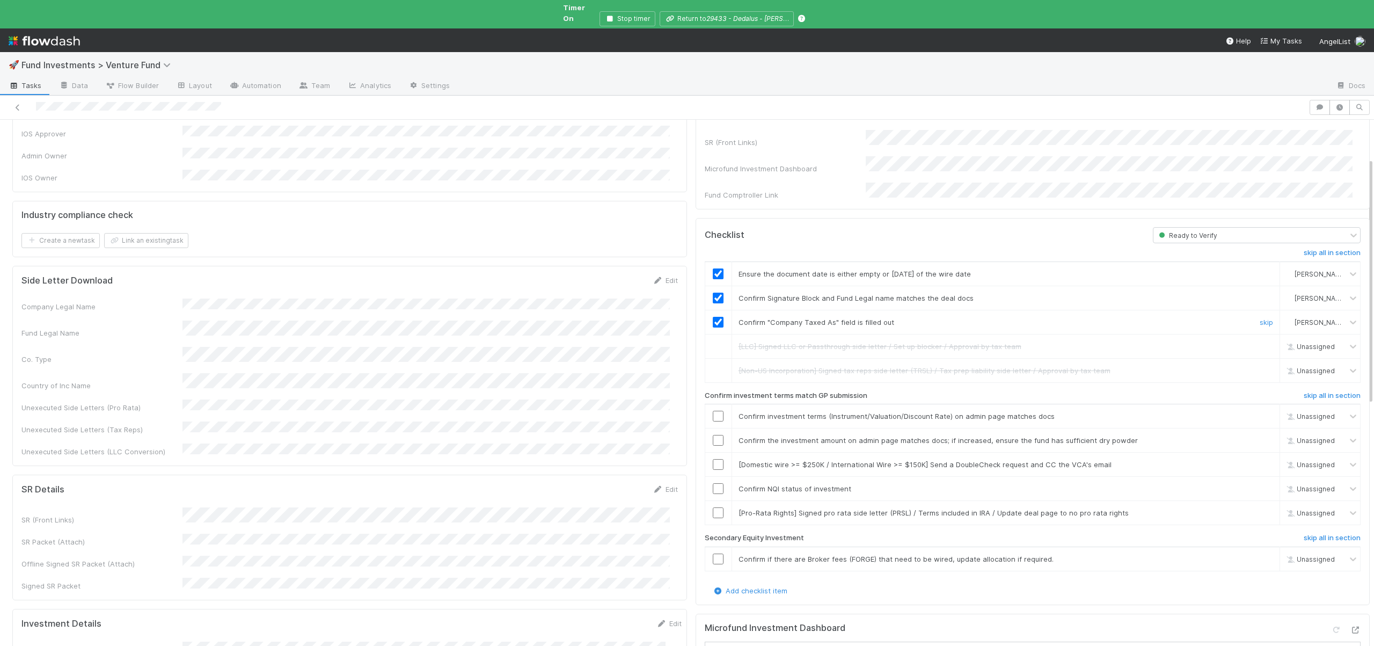
scroll to position [173, 0]
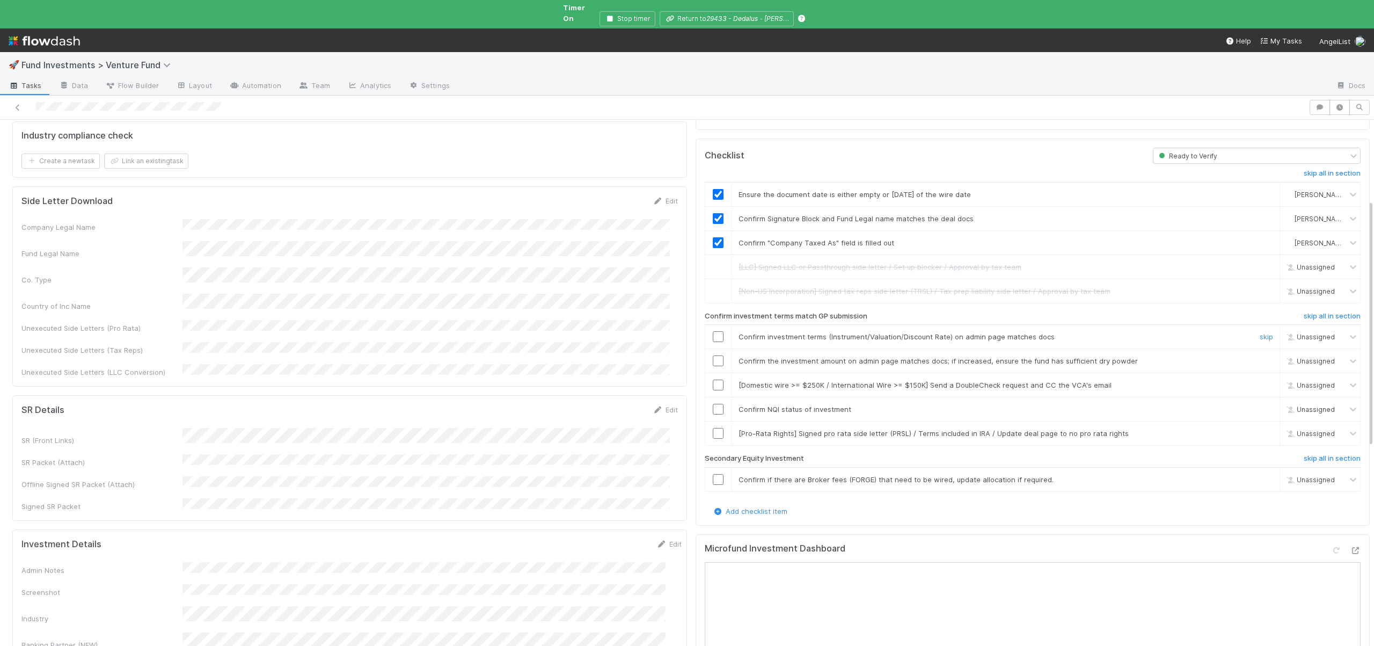
click at [713, 331] on input "checkbox" at bounding box center [718, 336] width 11 height 11
checkbox input "true"
click at [713, 355] on input "checkbox" at bounding box center [718, 360] width 11 height 11
click at [1259, 380] on link "skip" at bounding box center [1265, 384] width 13 height 9
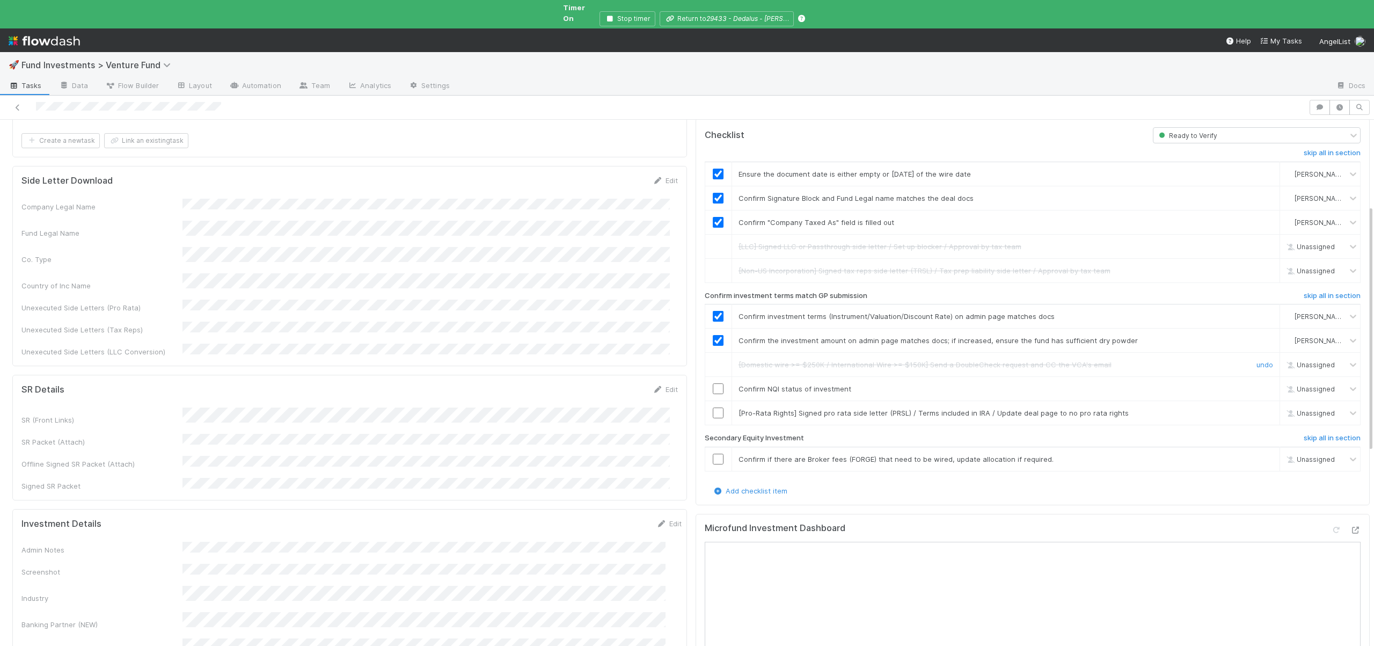
scroll to position [195, 0]
click at [713, 382] on input "checkbox" at bounding box center [718, 387] width 11 height 11
click at [1259, 407] on link "skip" at bounding box center [1265, 411] width 13 height 9
click at [1289, 409] on div "skip all in section Ensure the document date is either empty or within 6 months…" at bounding box center [1033, 313] width 656 height 342
click at [1304, 432] on h6 "skip all in section" at bounding box center [1332, 436] width 57 height 9
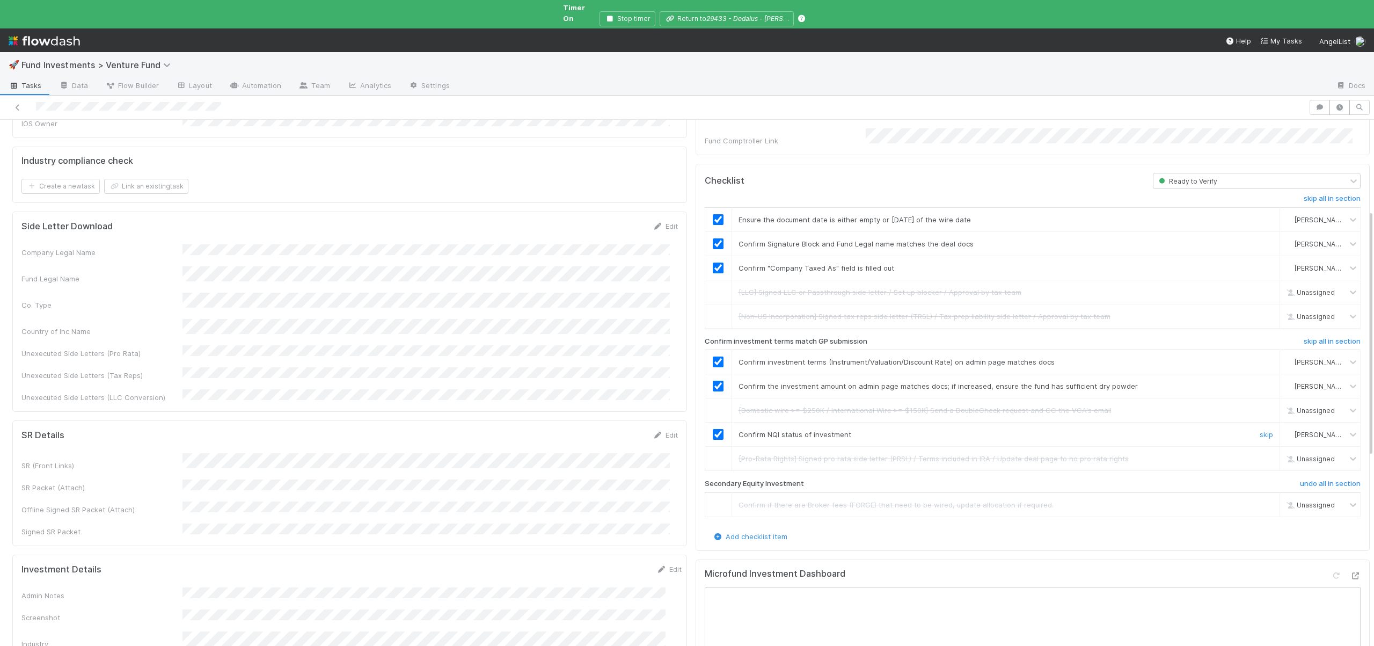
scroll to position [0, 0]
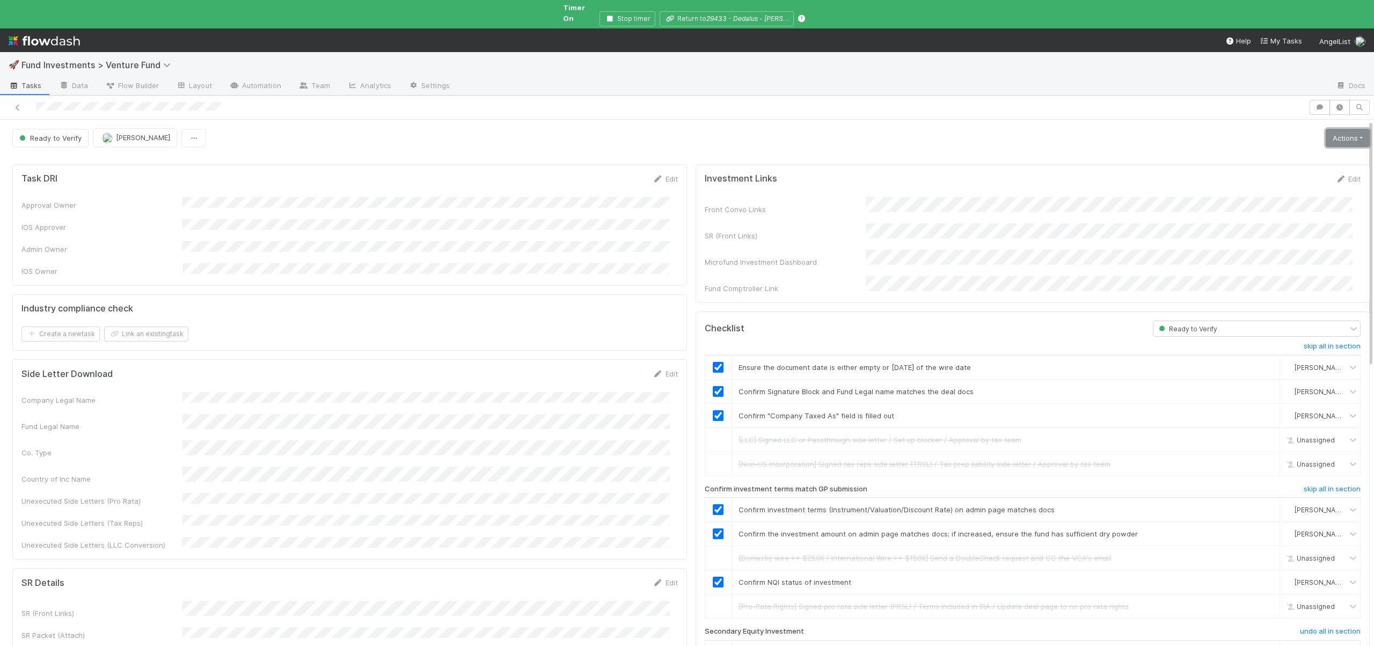
click at [1330, 134] on link "Actions" at bounding box center [1348, 138] width 44 height 18
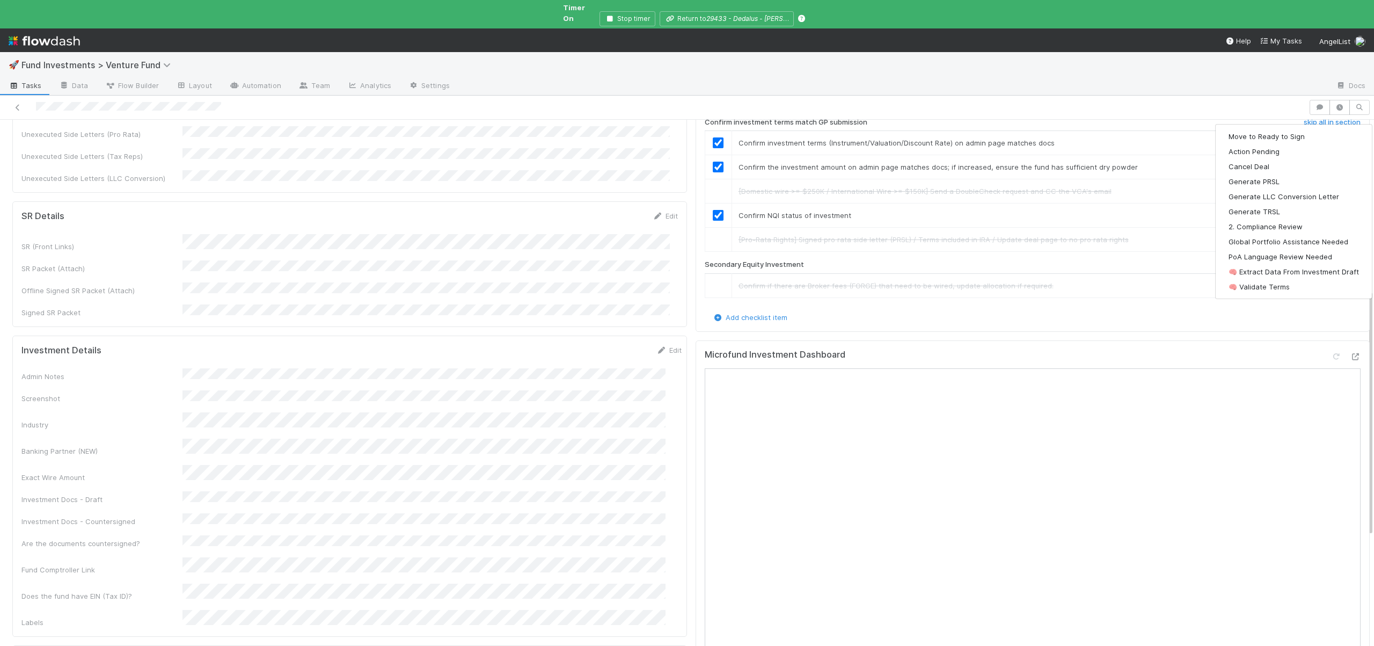
scroll to position [624, 0]
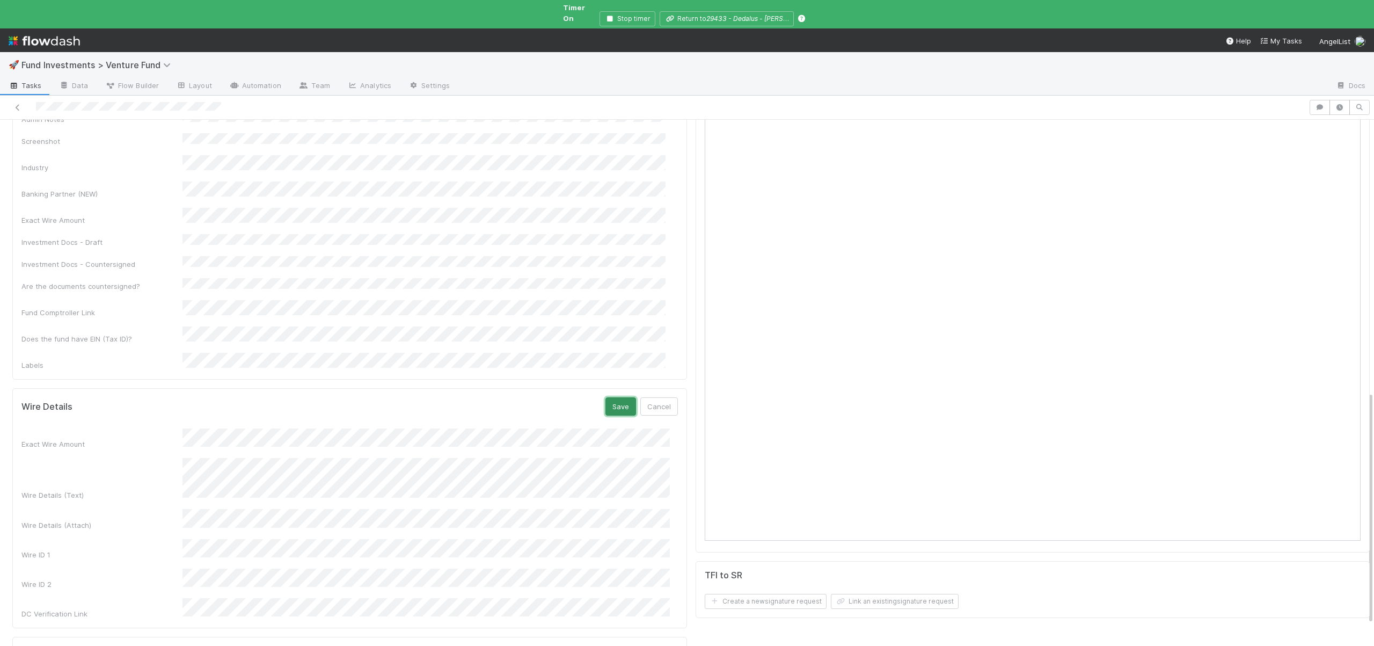
click at [614, 397] on button "Save" at bounding box center [620, 406] width 31 height 18
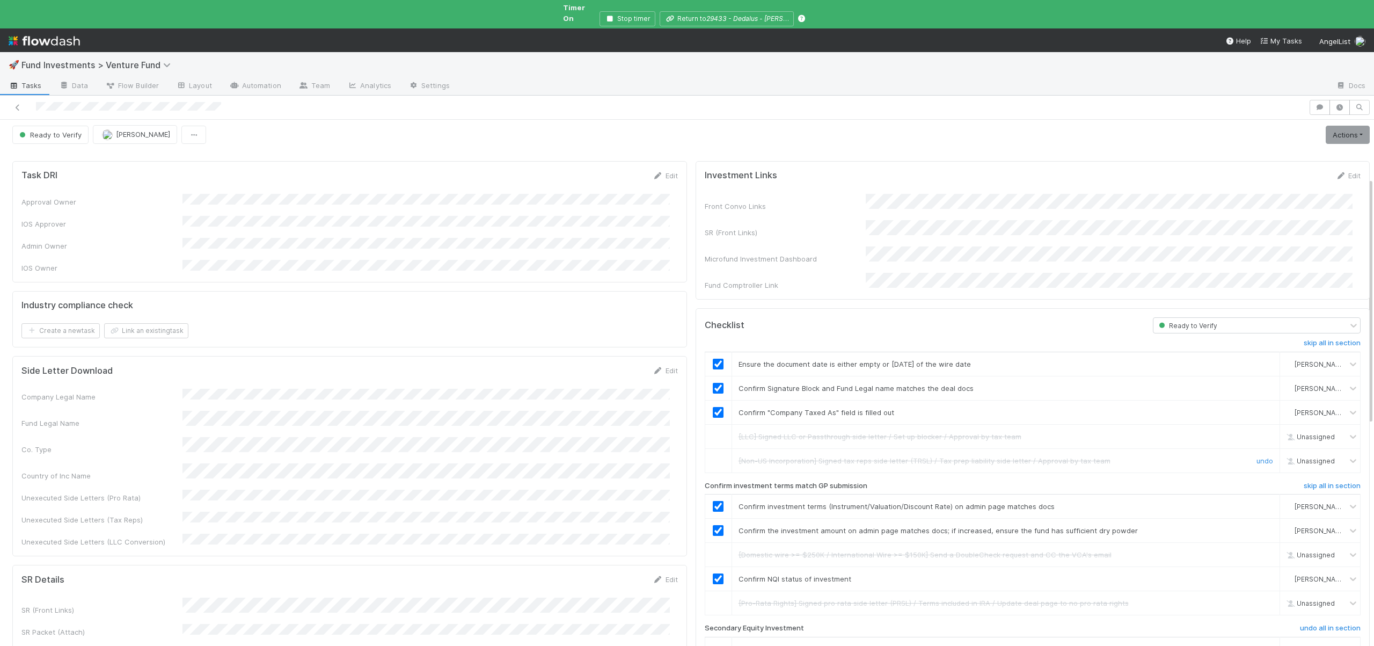
scroll to position [0, 0]
click at [1335, 129] on link "Actions" at bounding box center [1348, 138] width 44 height 18
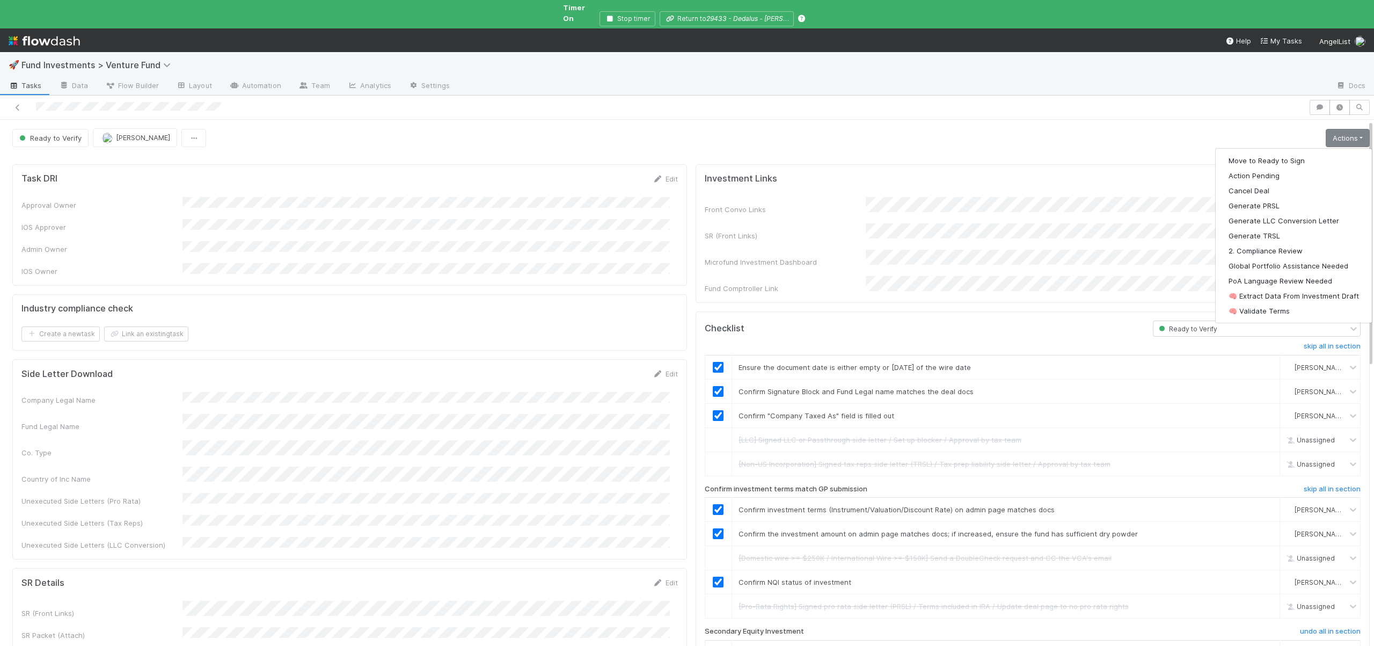
click at [1278, 148] on div "Move to Ready to Sign Action Pending Cancel Deal Generate PRSL Generate LLC Con…" at bounding box center [1293, 235] width 157 height 175
click at [1326, 129] on link "Actions" at bounding box center [1348, 138] width 44 height 18
click at [1249, 153] on button "Move to Ready to Sign" at bounding box center [1293, 160] width 156 height 15
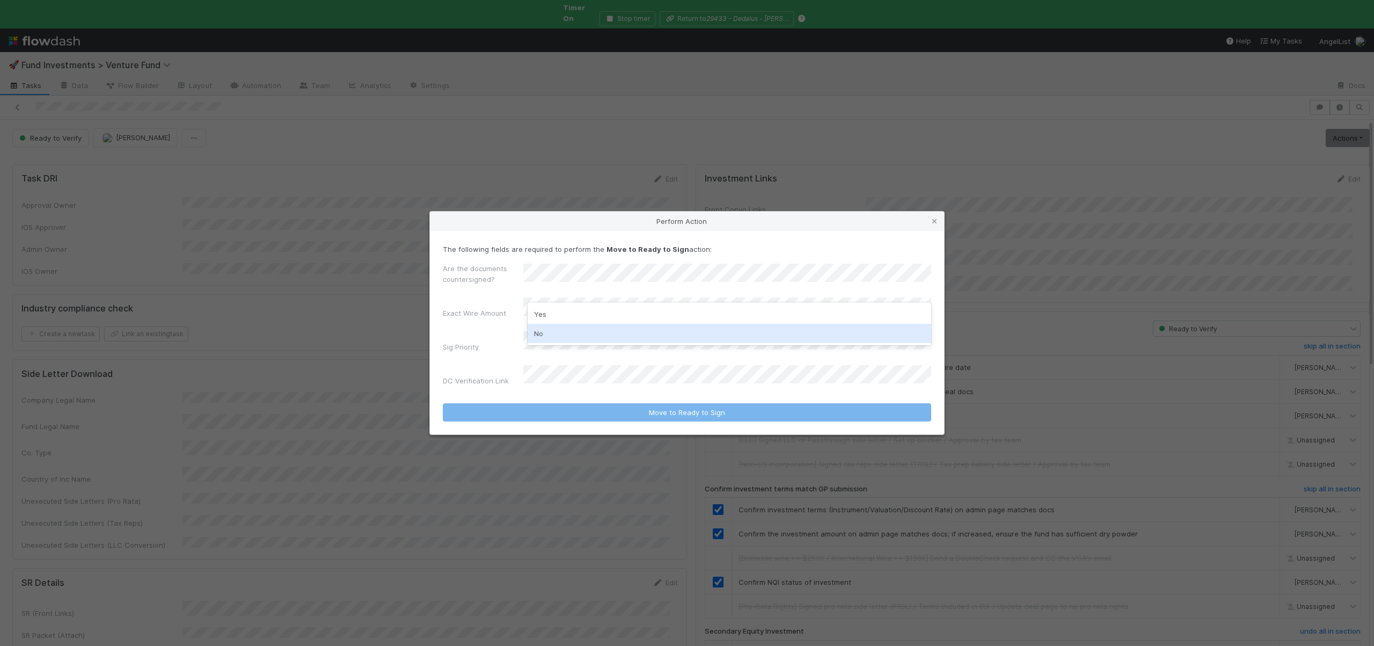
click at [551, 332] on div "No" at bounding box center [730, 333] width 404 height 19
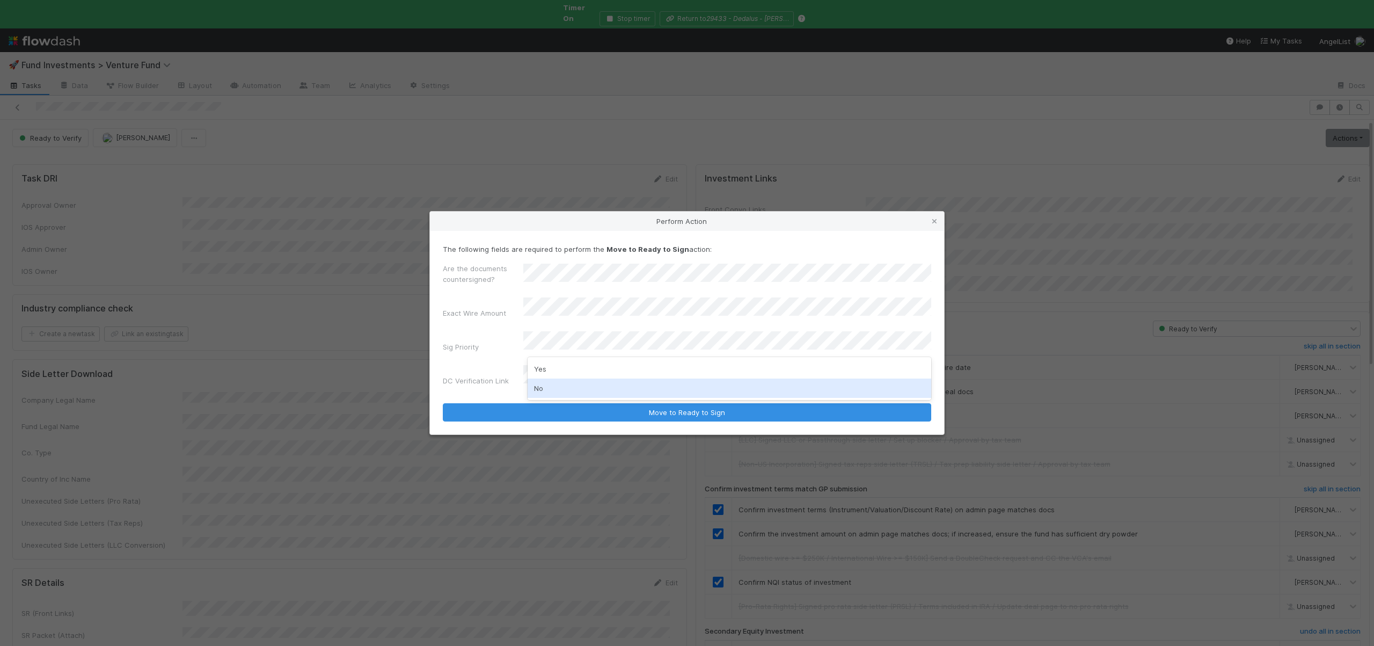
click at [548, 389] on div "No" at bounding box center [730, 387] width 404 height 19
click at [443, 403] on button "Move to Ready to Sign" at bounding box center [687, 412] width 488 height 18
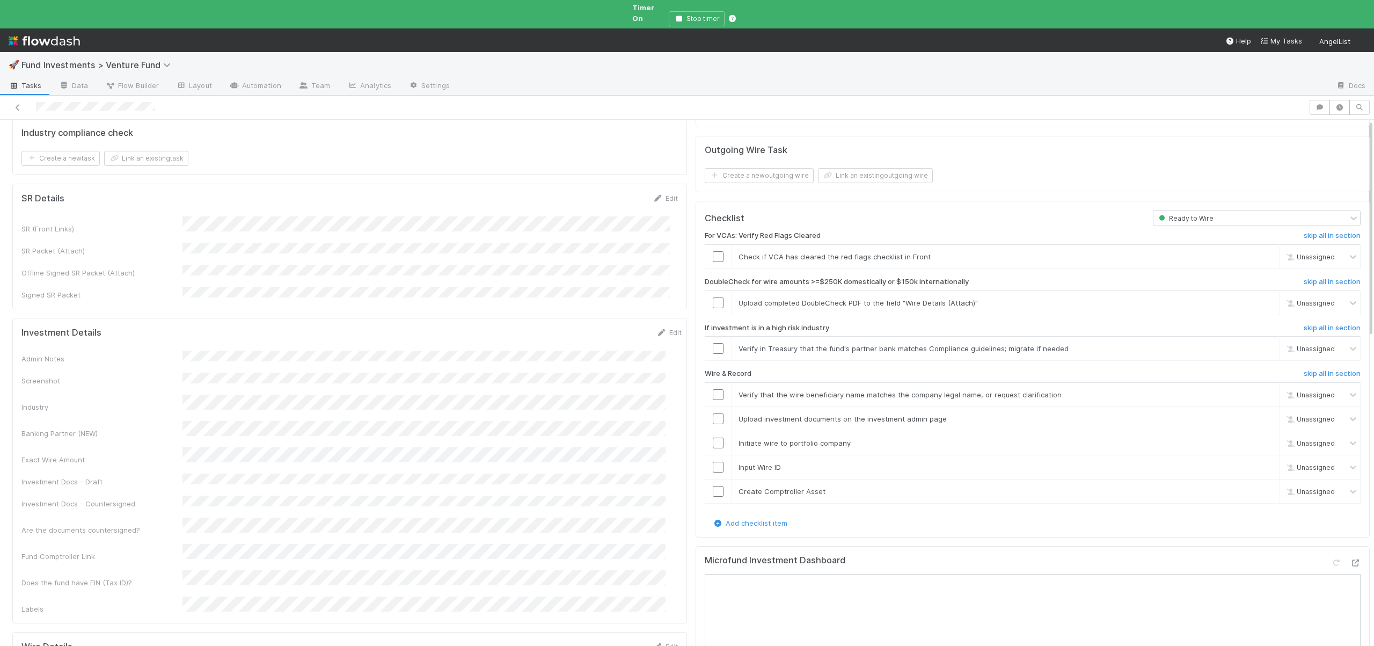
scroll to position [376, 0]
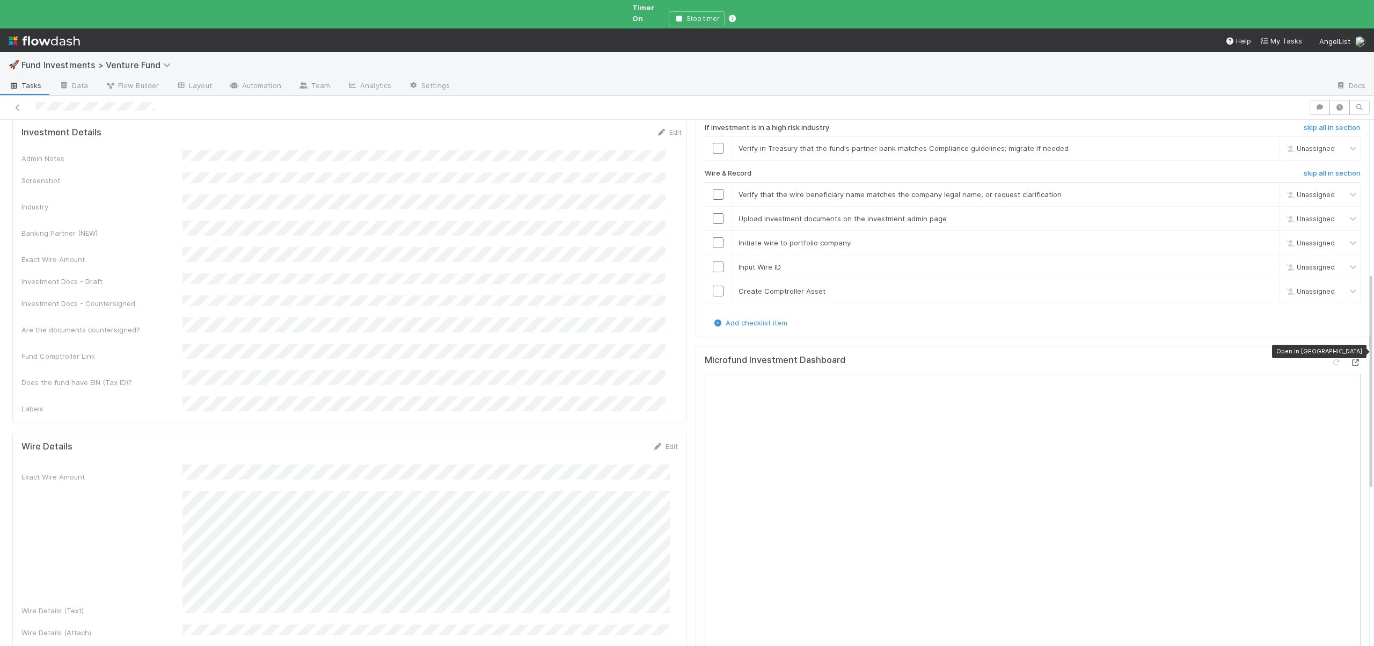
click at [1350, 359] on icon at bounding box center [1355, 362] width 11 height 7
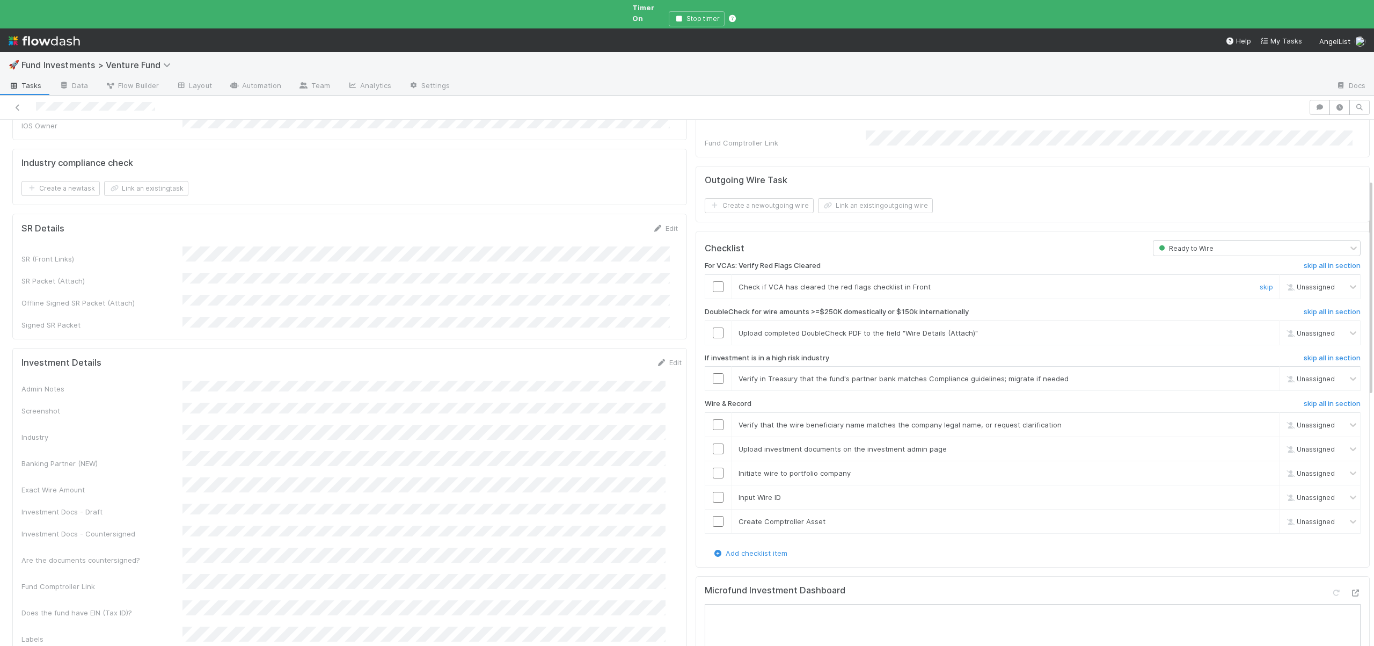
click at [708, 275] on td at bounding box center [718, 287] width 27 height 24
click at [714, 281] on input "checkbox" at bounding box center [718, 286] width 11 height 11
click at [1259, 328] on link "skip" at bounding box center [1265, 332] width 13 height 9
click at [1259, 374] on link "skip" at bounding box center [1265, 378] width 13 height 9
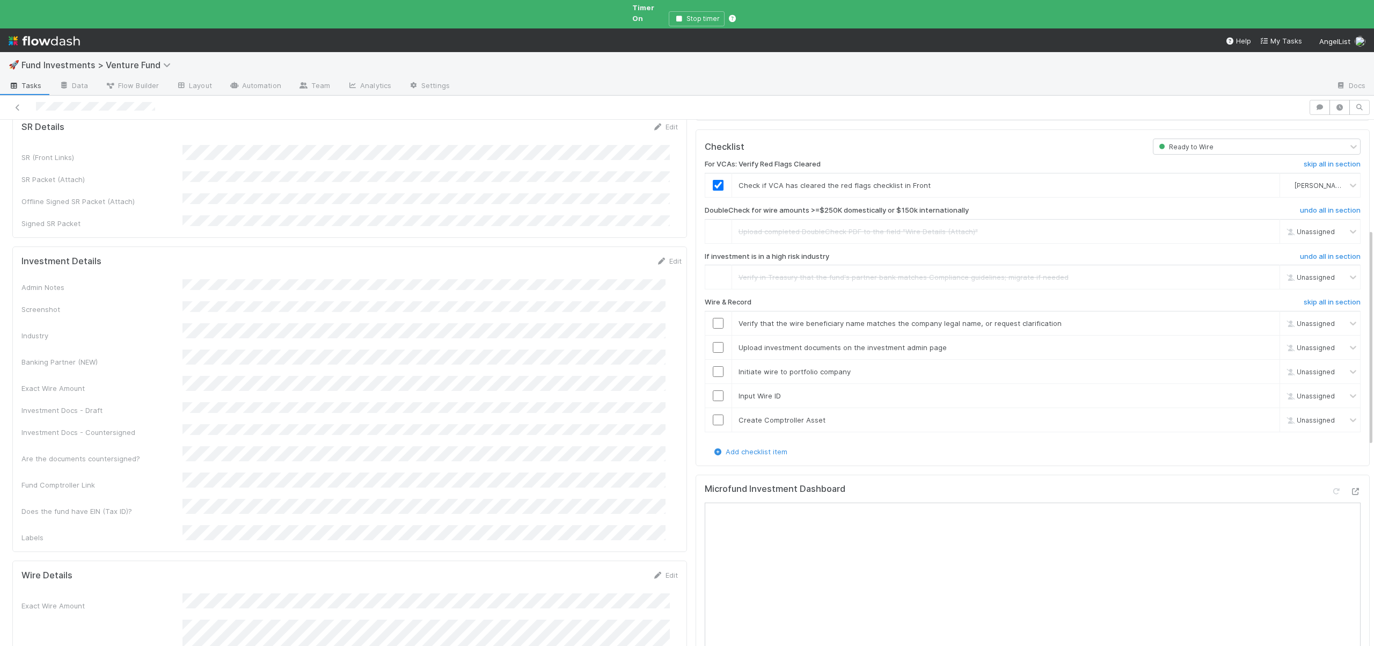
scroll to position [246, 0]
click at [713, 319] on input "checkbox" at bounding box center [718, 324] width 11 height 11
click at [713, 343] on input "checkbox" at bounding box center [718, 348] width 11 height 11
click at [713, 367] on input "checkbox" at bounding box center [718, 372] width 11 height 11
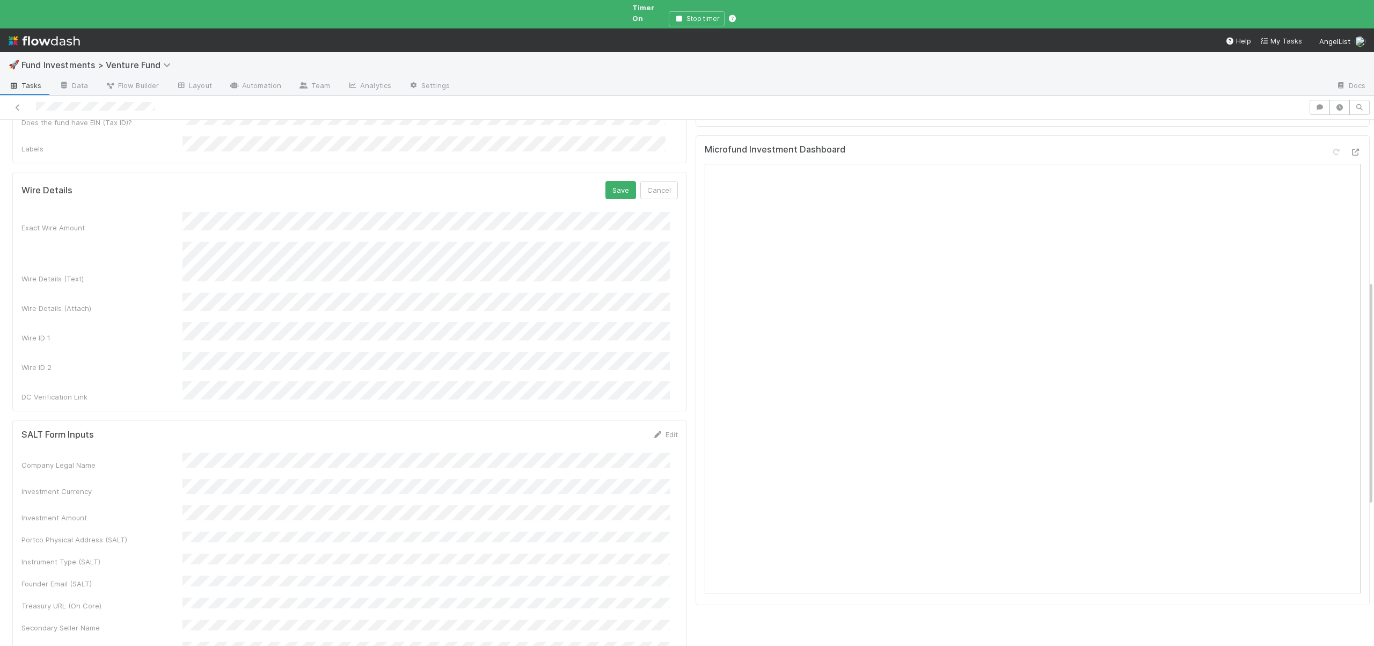
scroll to position [355, 0]
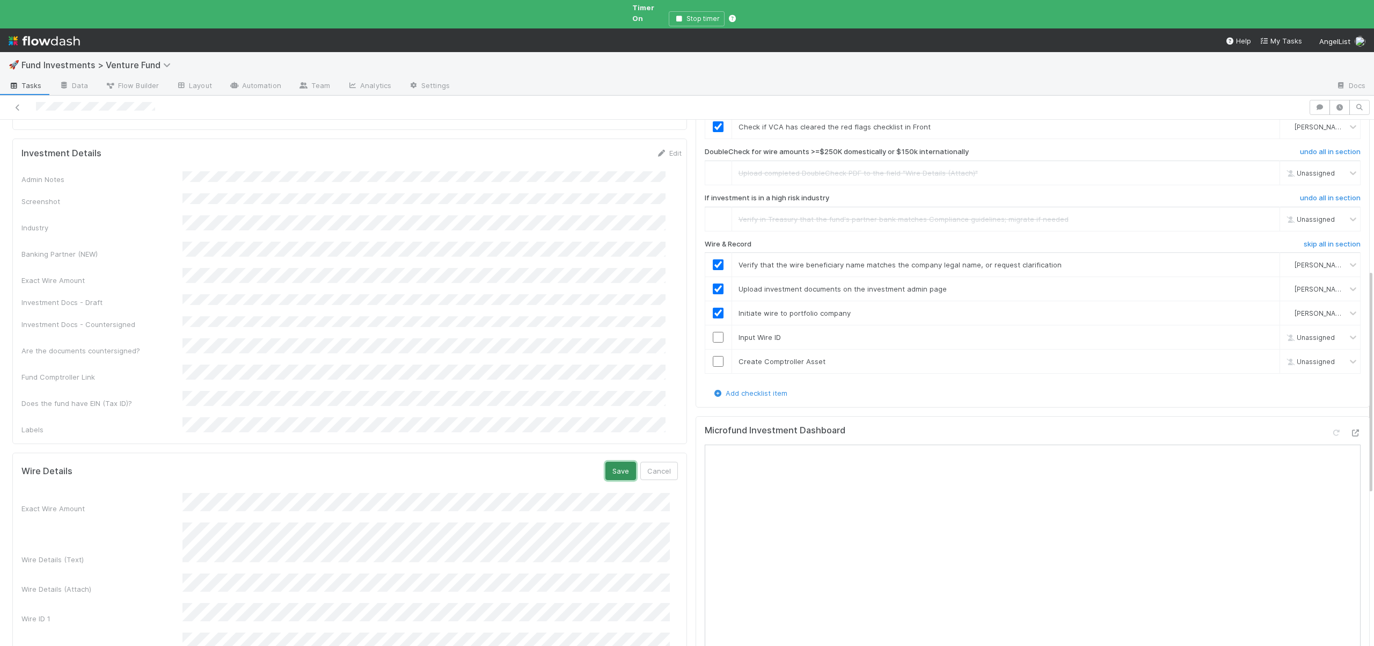
click at [605, 462] on button "Save" at bounding box center [620, 471] width 31 height 18
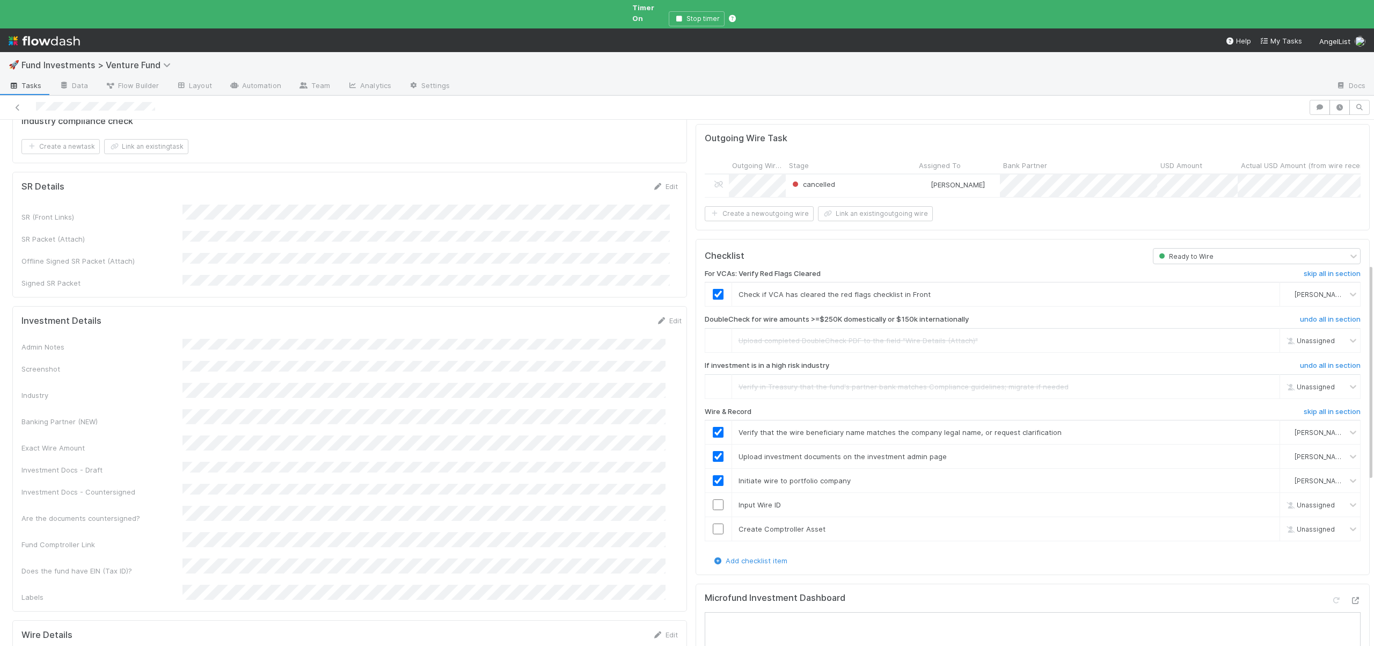
scroll to position [0, 0]
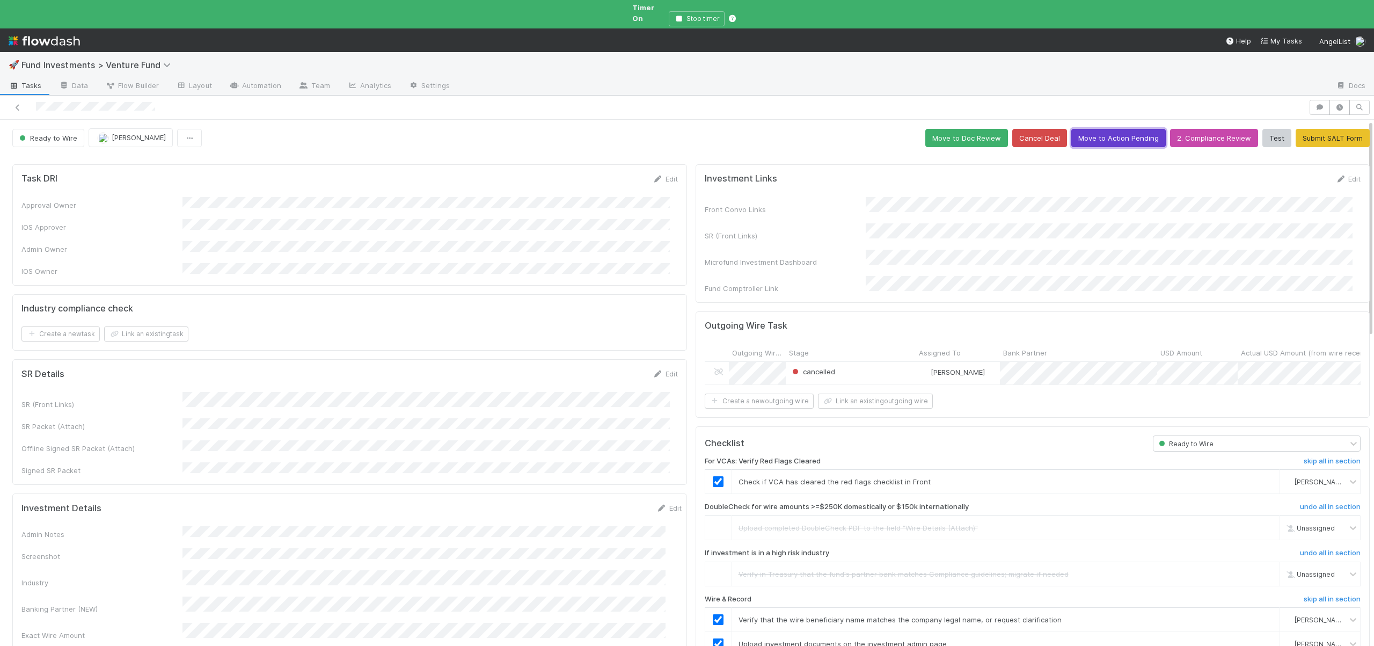
click at [1092, 129] on button "Move to Action Pending" at bounding box center [1118, 138] width 94 height 18
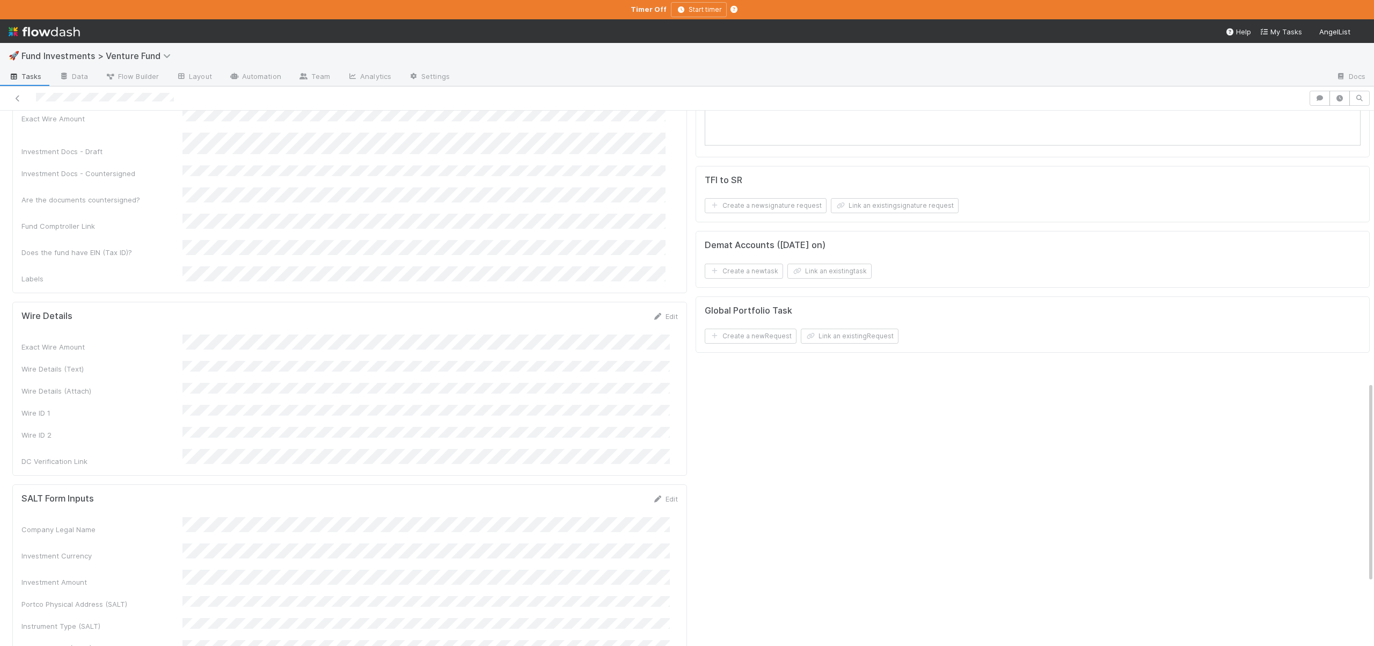
scroll to position [712, 0]
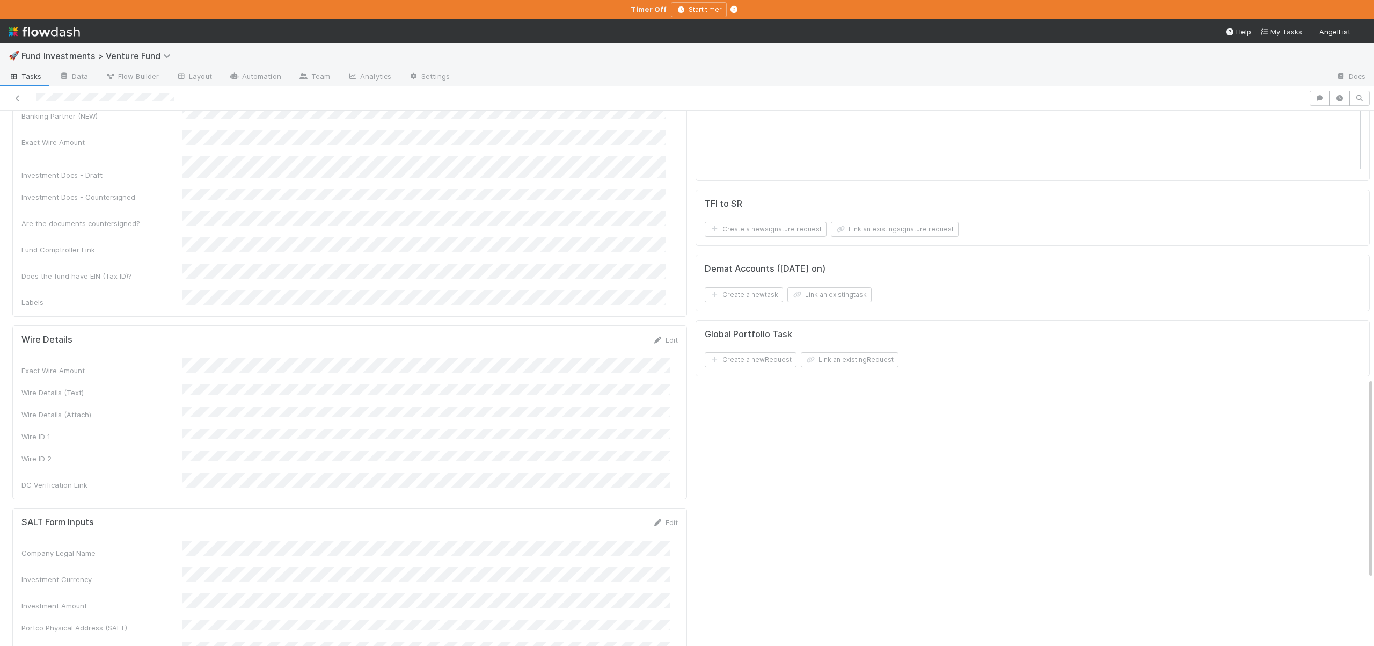
click at [336, 358] on div "Exact Wire Amount Wire Details (Text) Wire Details (Attach) Wire ID 1 Wire ID 2…" at bounding box center [349, 424] width 656 height 132
click at [606, 334] on button "Save" at bounding box center [620, 343] width 31 height 18
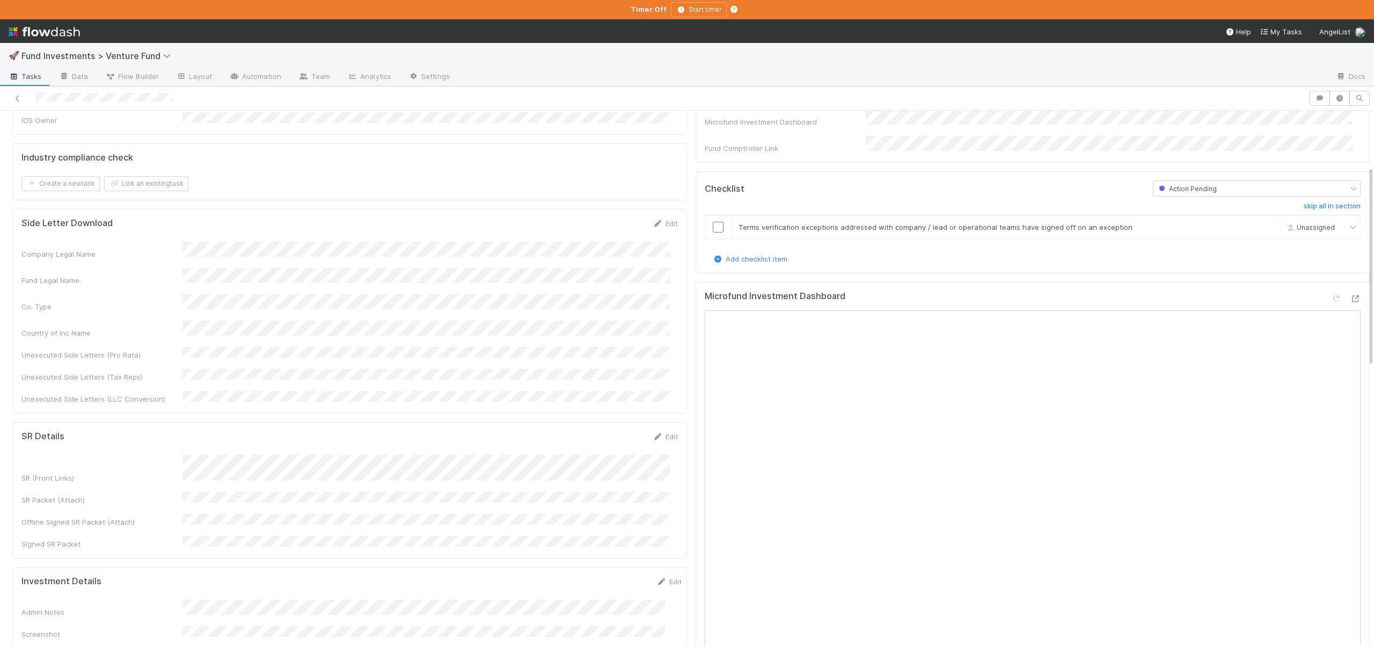
scroll to position [65, 0]
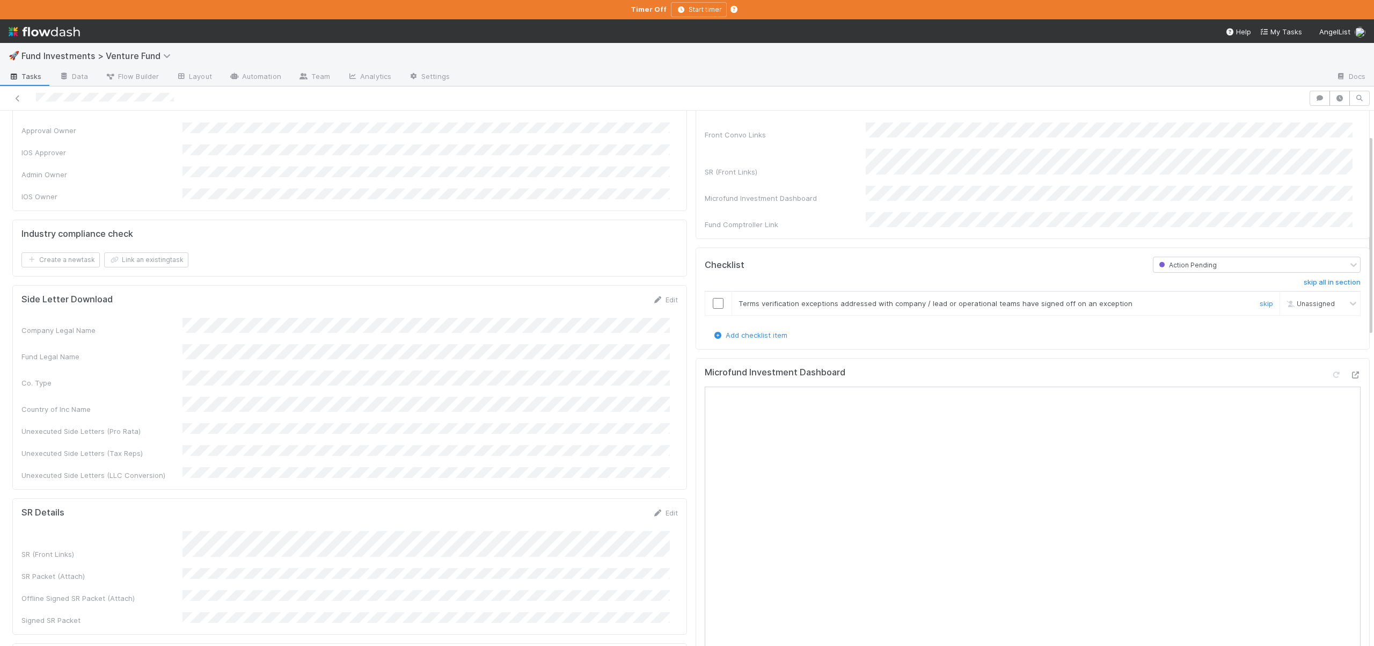
click at [713, 298] on input "checkbox" at bounding box center [718, 303] width 11 height 11
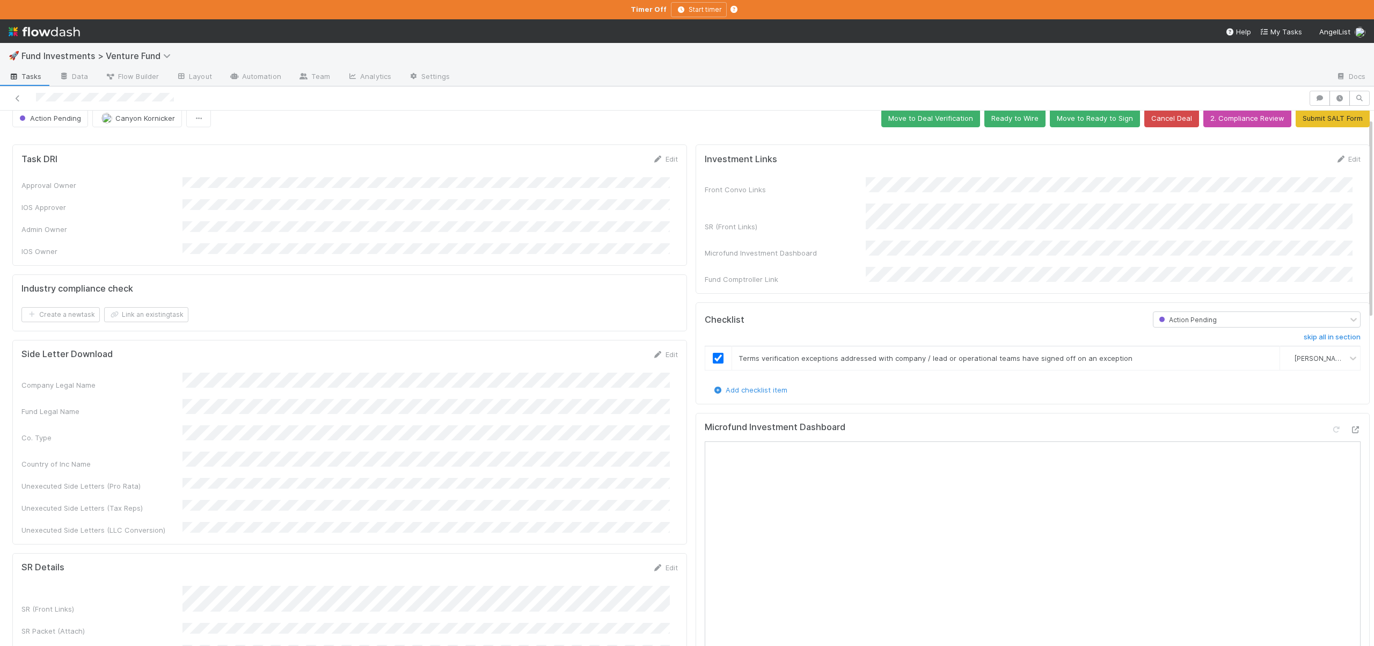
scroll to position [0, 0]
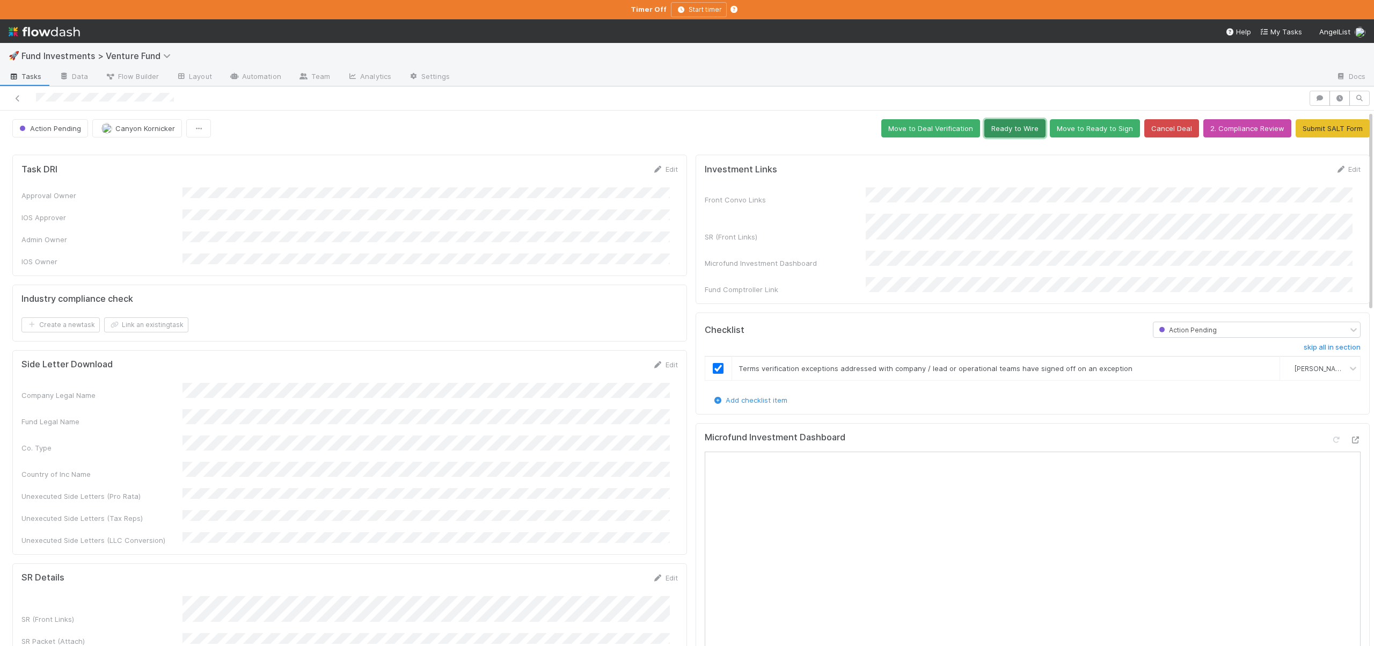
click at [1012, 135] on button "Ready to Wire" at bounding box center [1014, 128] width 61 height 18
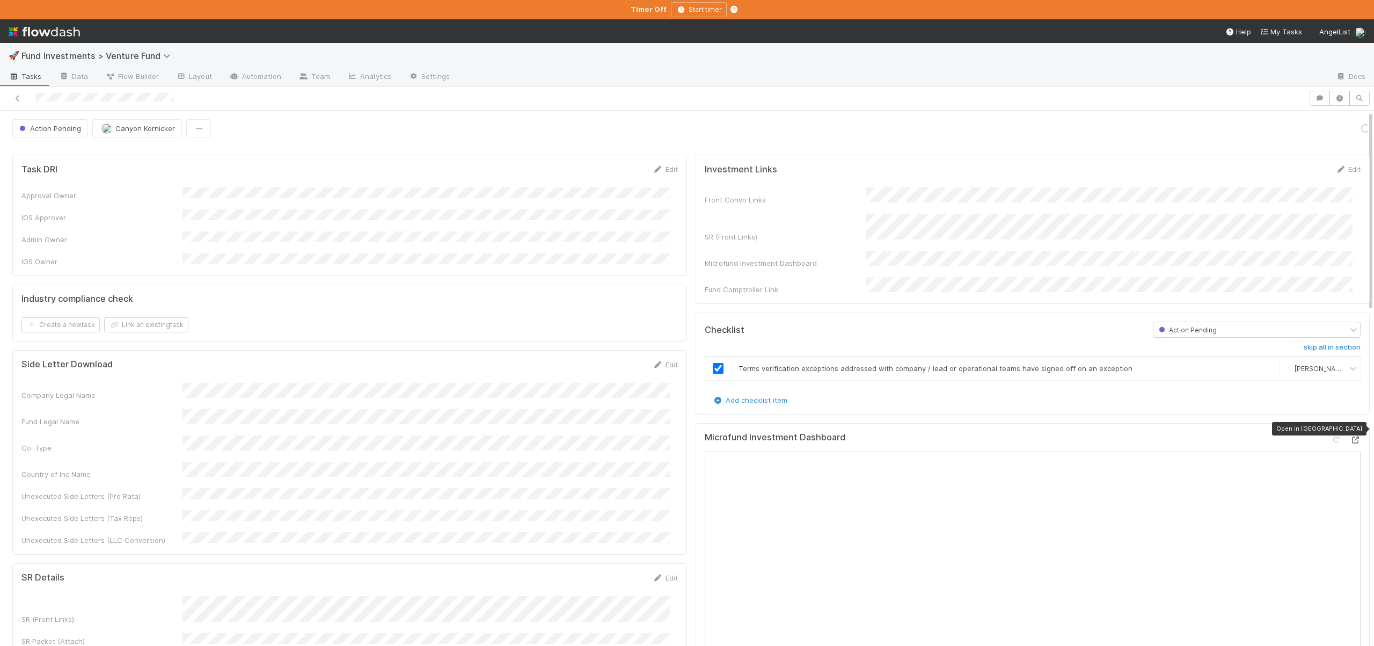
click at [1350, 436] on icon at bounding box center [1355, 439] width 11 height 7
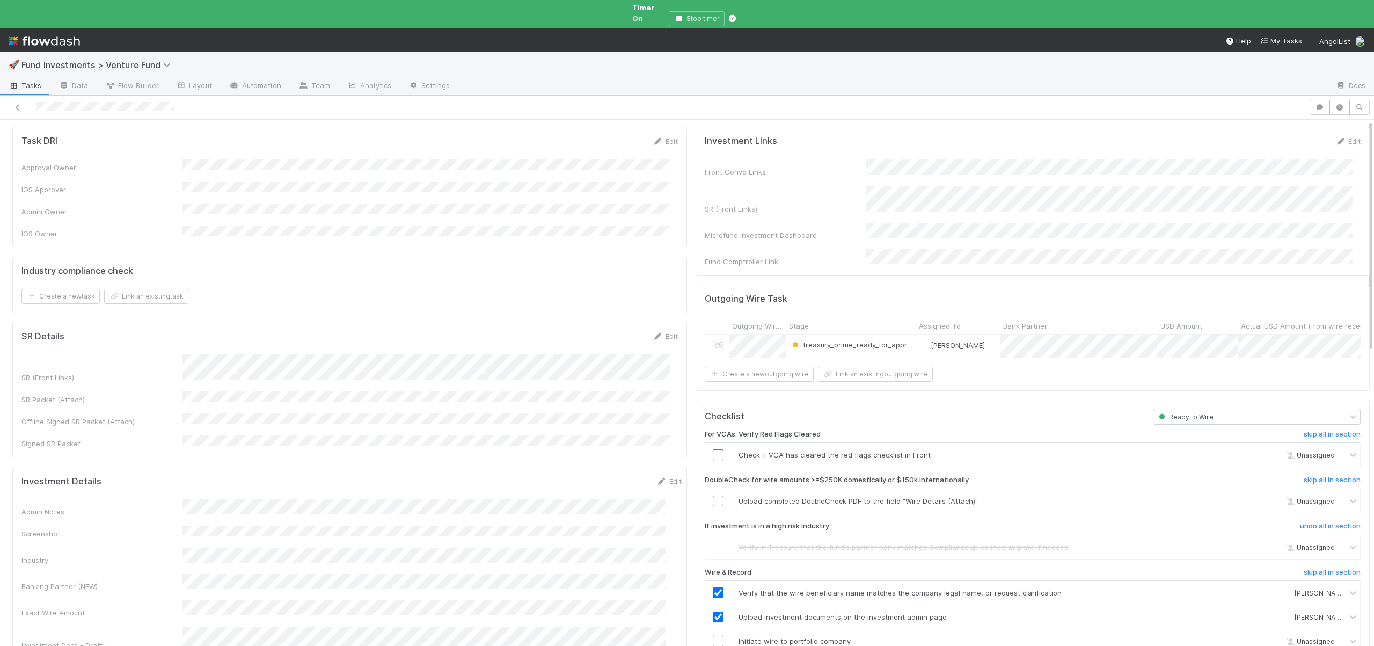
scroll to position [105, 0]
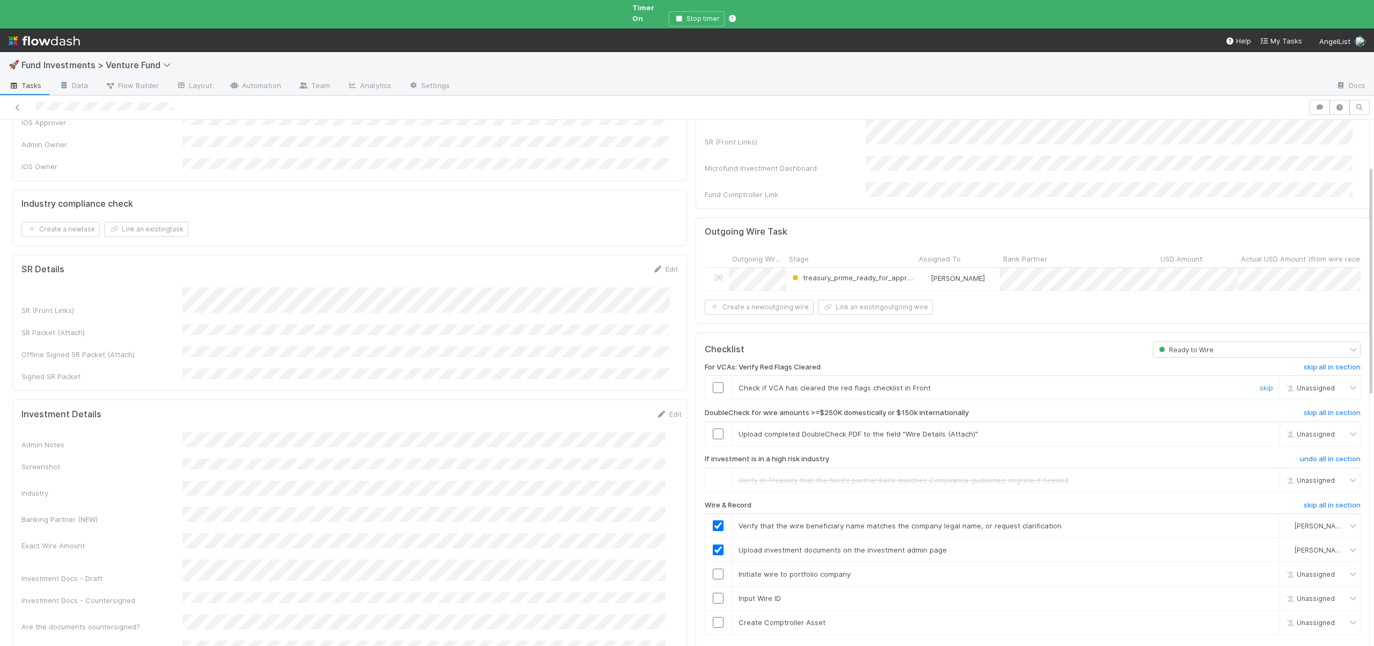
click at [713, 382] on input "checkbox" at bounding box center [718, 387] width 11 height 11
click at [713, 428] on input "checkbox" at bounding box center [718, 433] width 11 height 11
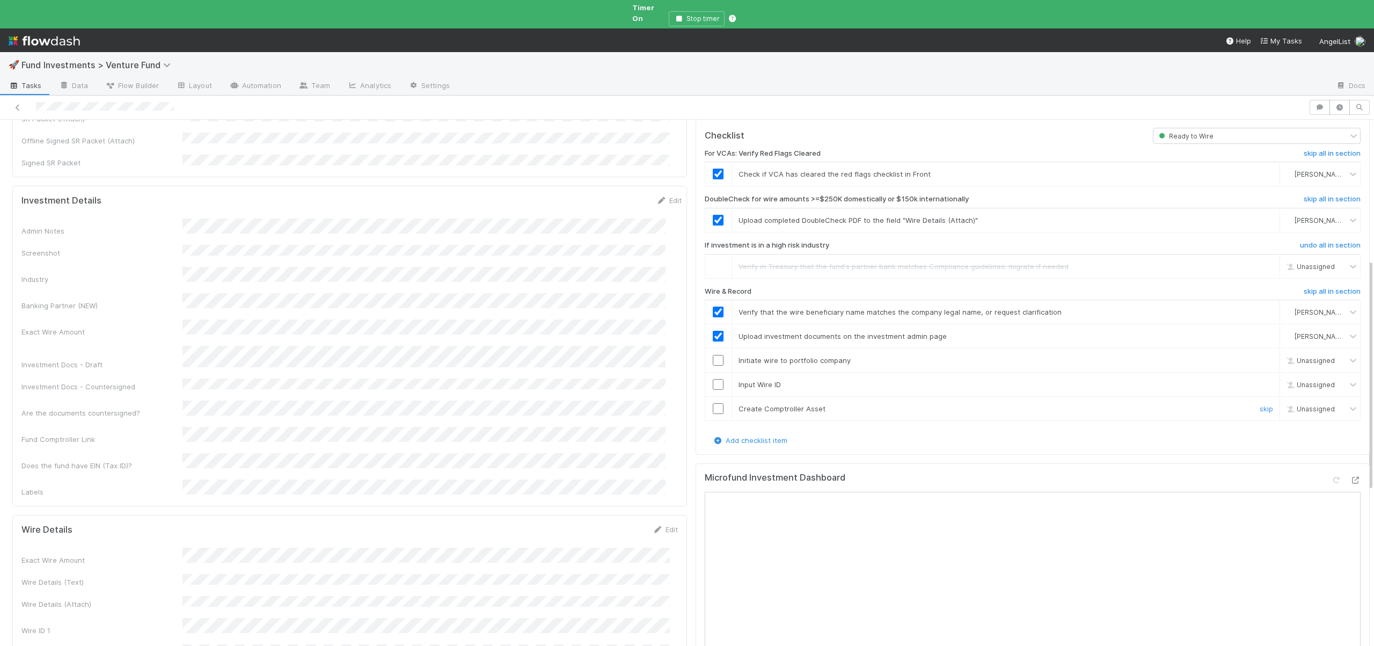
scroll to position [323, 0]
click at [713, 350] on input "checkbox" at bounding box center [718, 355] width 11 height 11
click at [713, 374] on input "checkbox" at bounding box center [718, 379] width 11 height 11
click at [718, 398] on div at bounding box center [718, 403] width 26 height 11
click at [713, 398] on input "checkbox" at bounding box center [718, 403] width 11 height 11
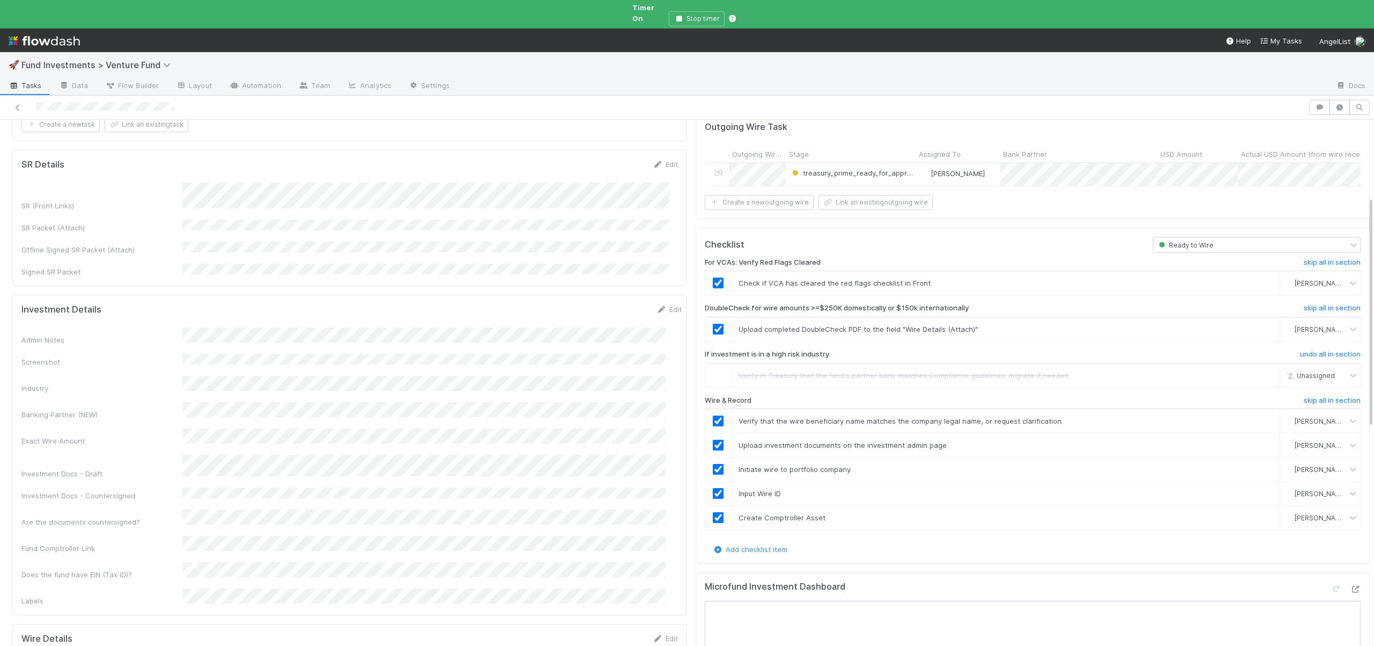
scroll to position [0, 0]
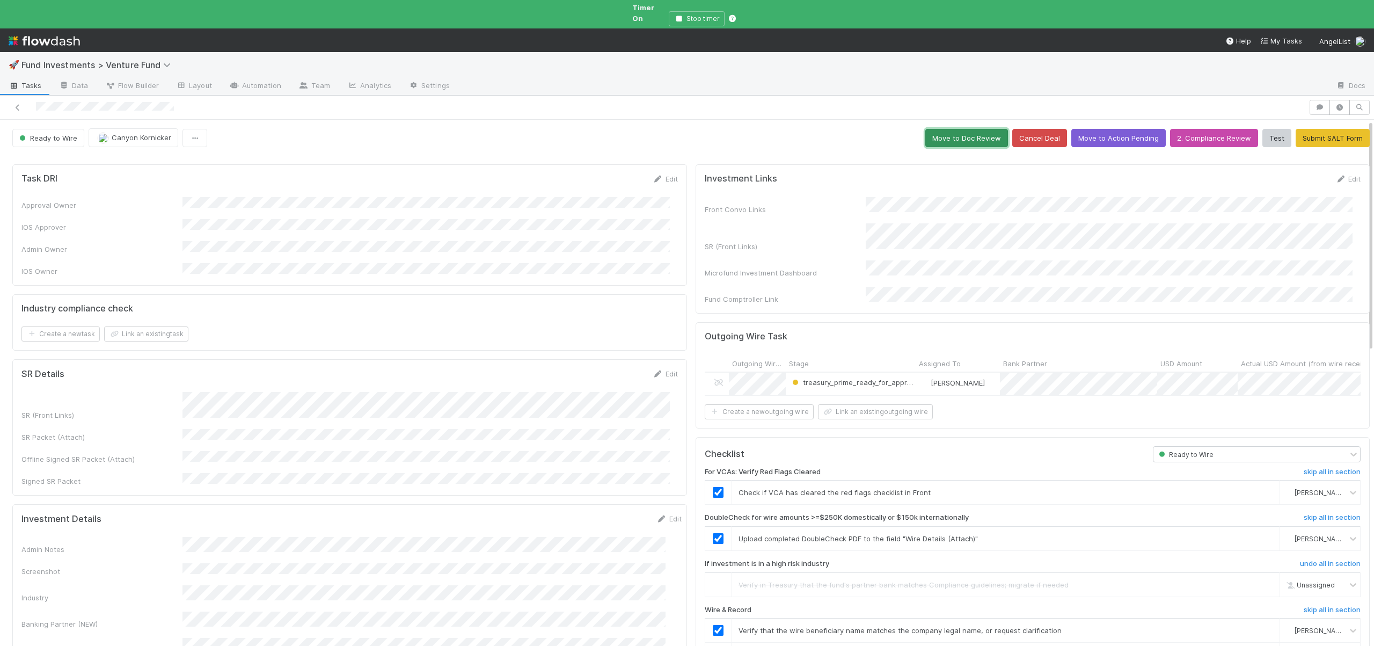
click at [966, 129] on button "Move to Doc Review" at bounding box center [966, 138] width 83 height 18
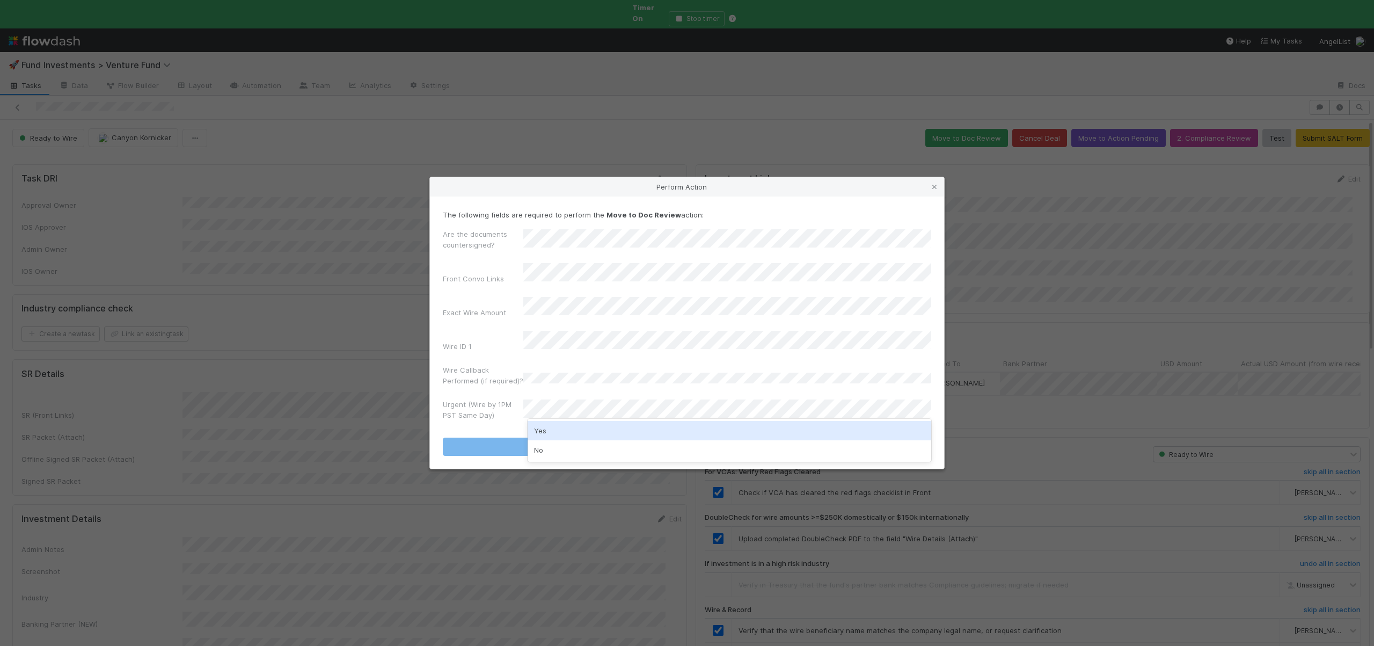
click at [541, 435] on div "Yes" at bounding box center [730, 430] width 404 height 19
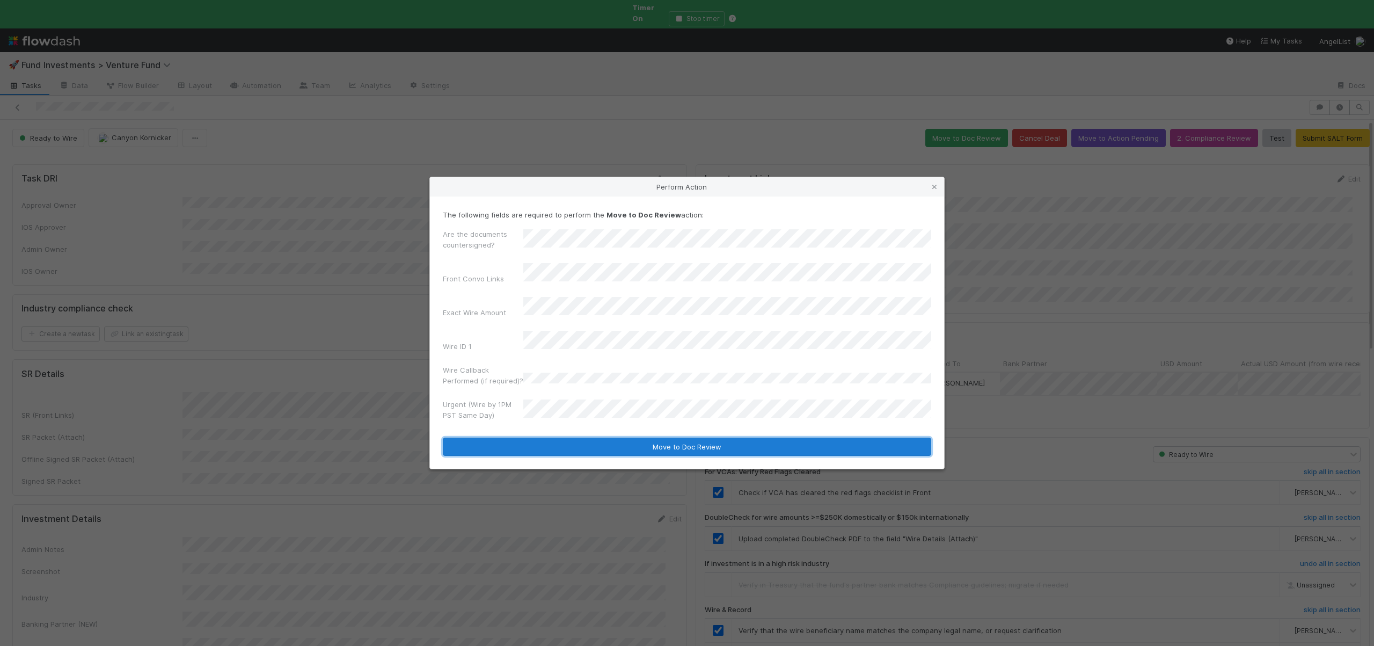
click at [540, 438] on button "Move to Doc Review" at bounding box center [687, 446] width 488 height 18
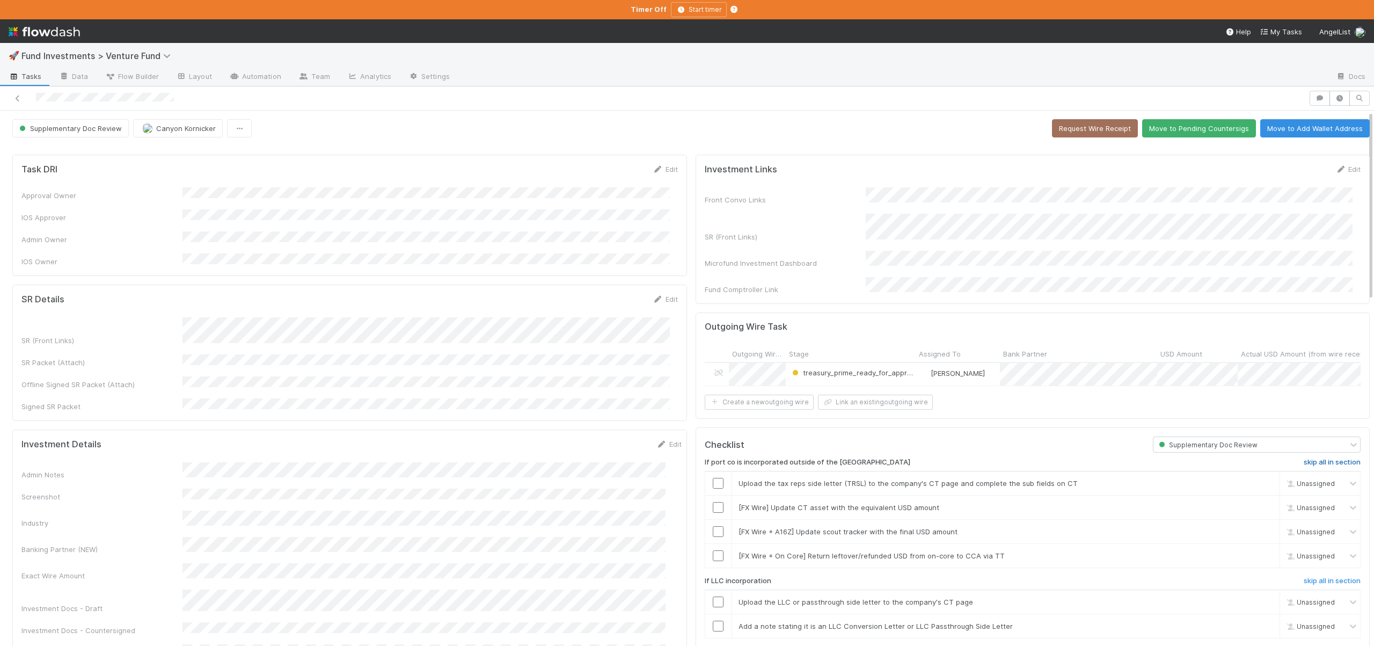
click at [1304, 458] on h6 "skip all in section" at bounding box center [1332, 462] width 57 height 9
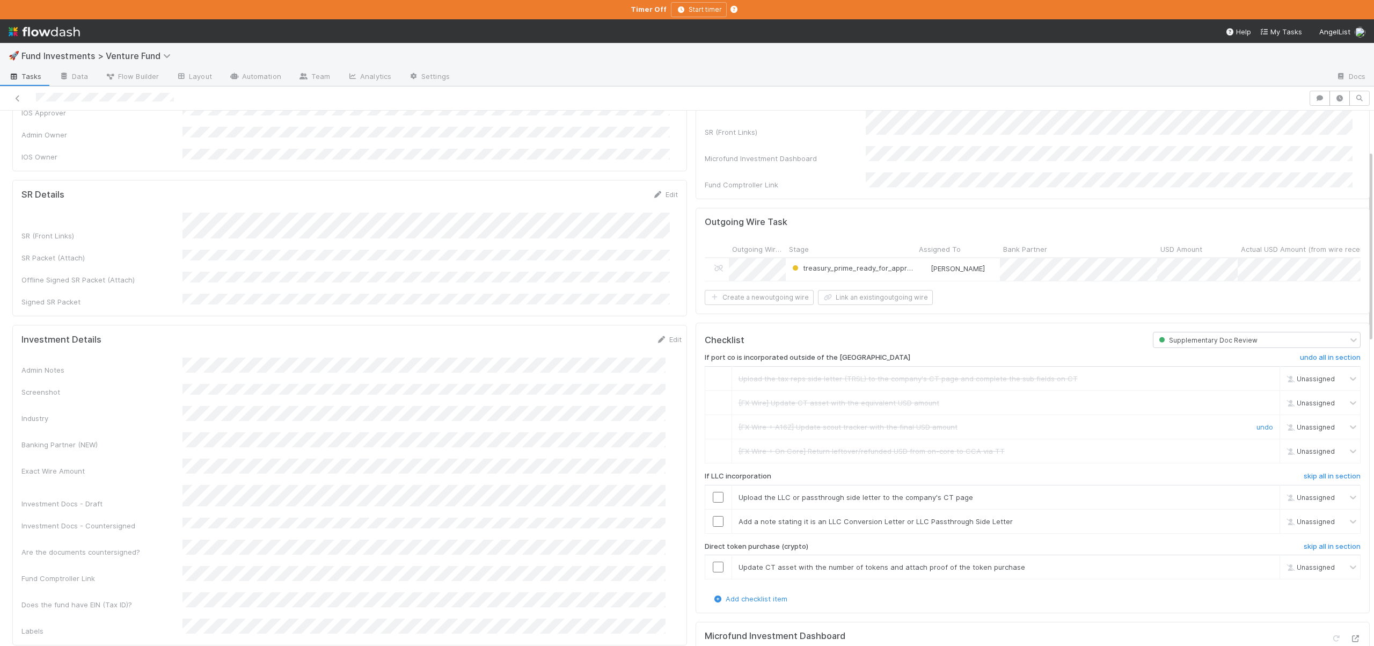
scroll to position [111, 0]
click at [1304, 470] on h6 "skip all in section" at bounding box center [1332, 470] width 57 height 9
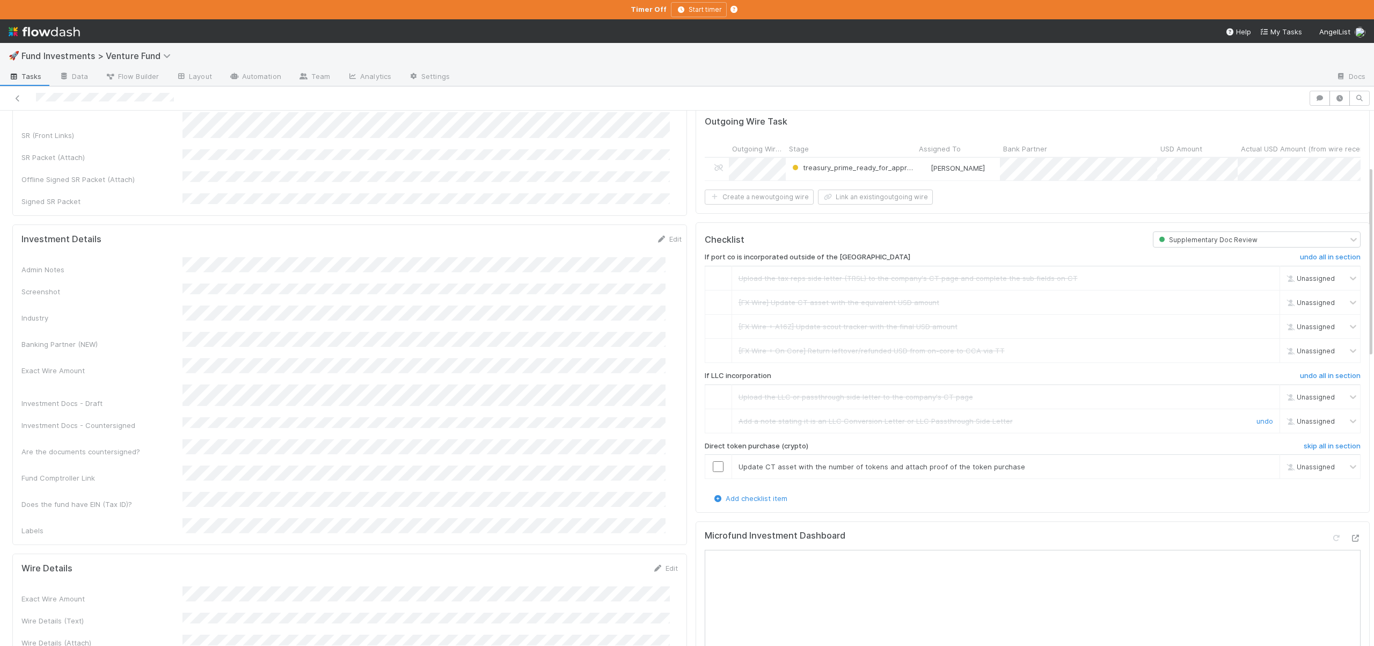
scroll to position [215, 0]
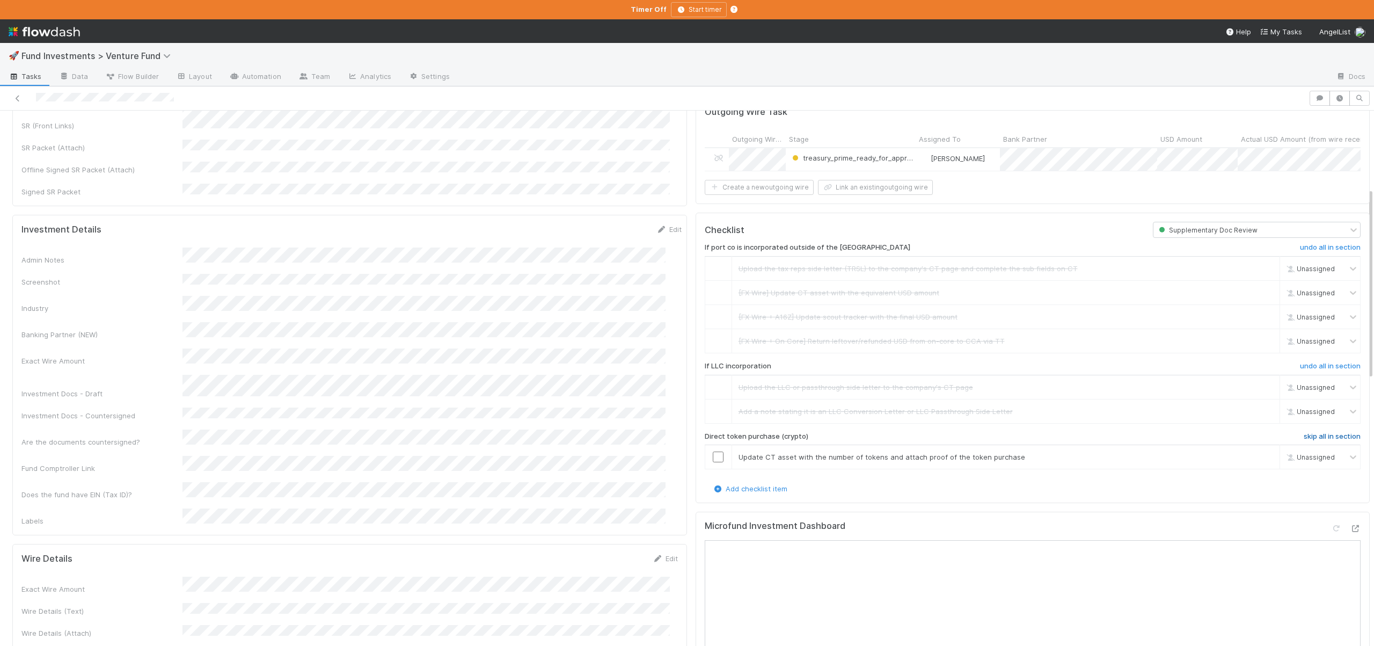
click at [1306, 434] on h6 "skip all in section" at bounding box center [1332, 436] width 57 height 9
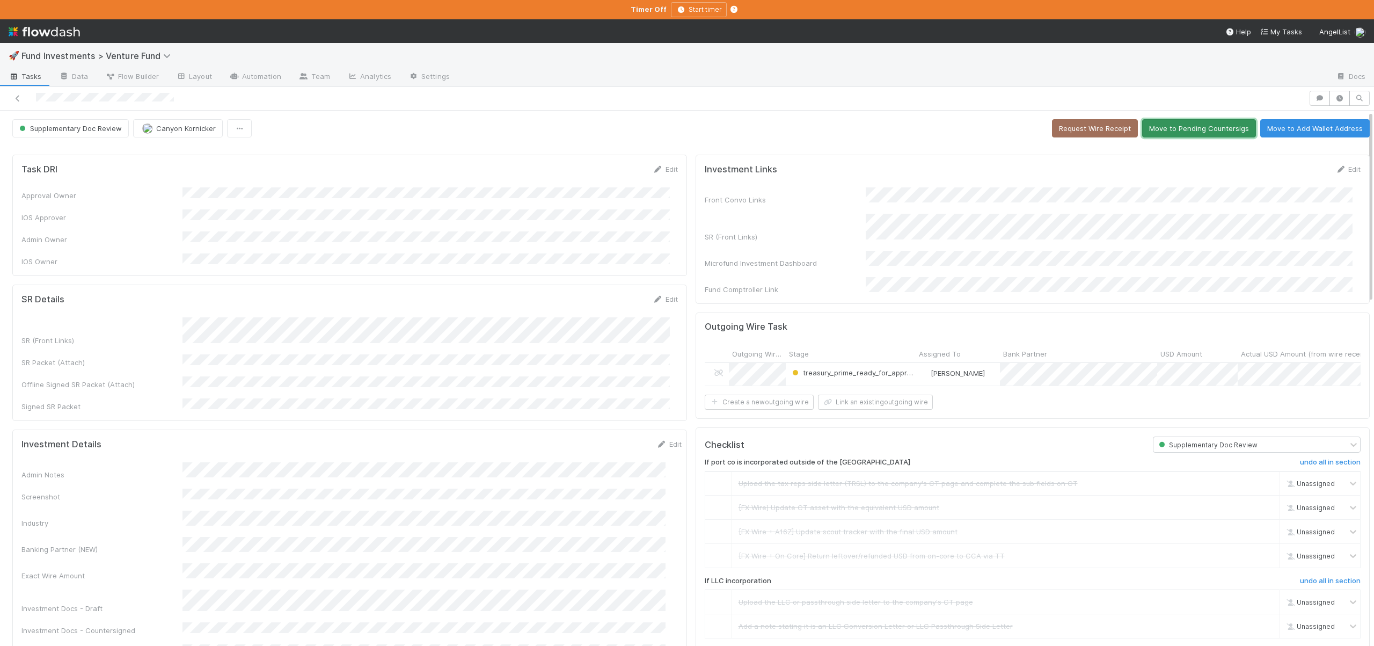
click at [1162, 127] on button "Move to Pending Countersigs" at bounding box center [1199, 128] width 114 height 18
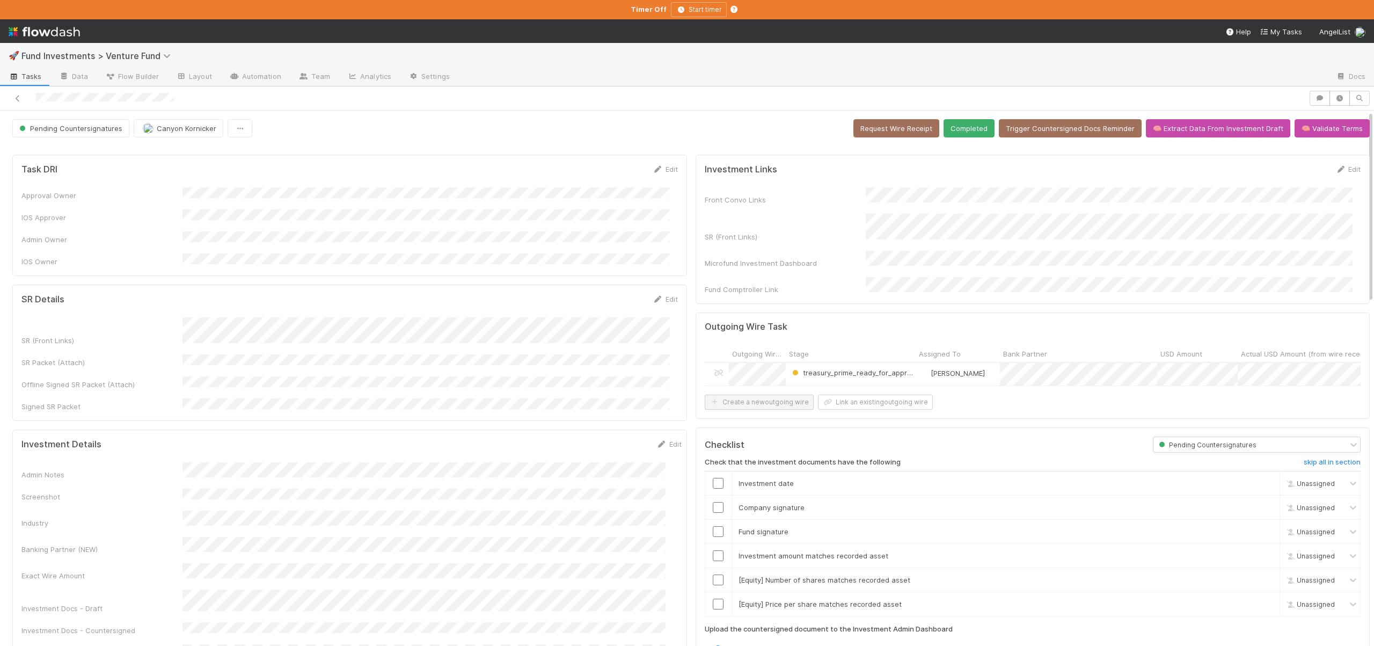
scroll to position [225, 0]
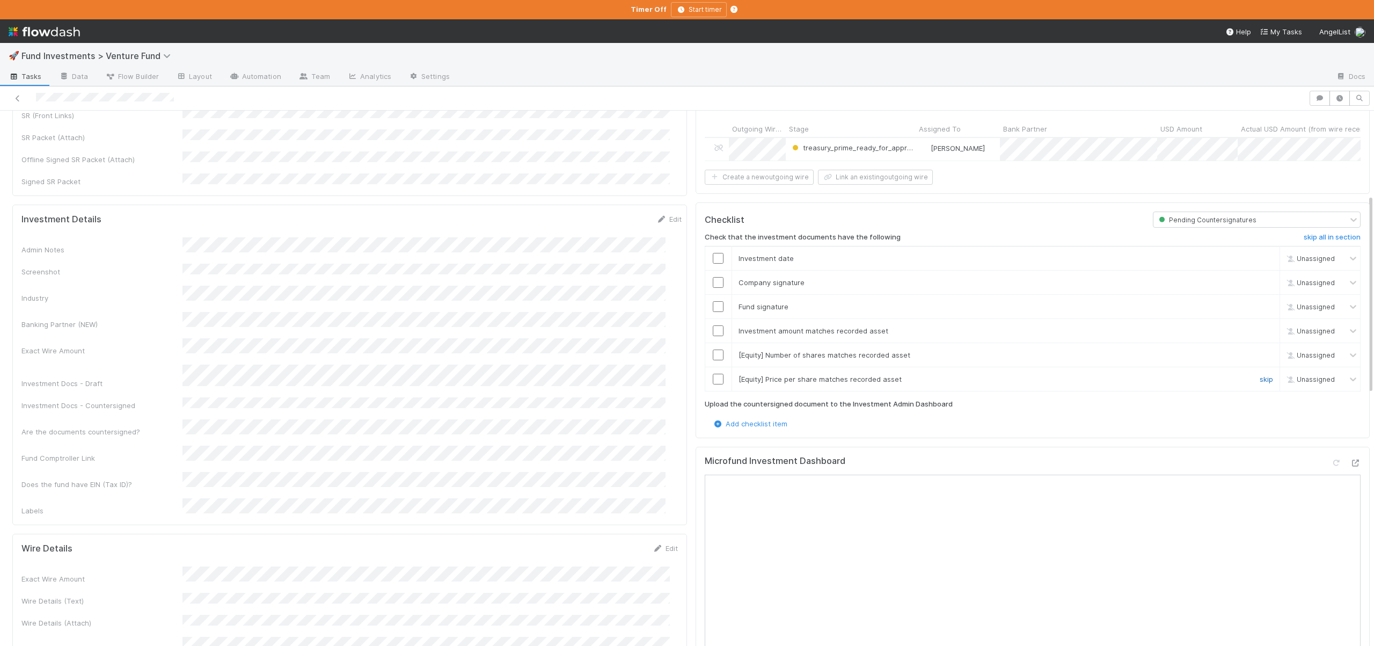
click at [1259, 376] on link "skip" at bounding box center [1265, 379] width 13 height 9
click at [1249, 356] on div "skip" at bounding box center [1265, 354] width 32 height 11
click at [1259, 350] on link "skip" at bounding box center [1265, 354] width 13 height 9
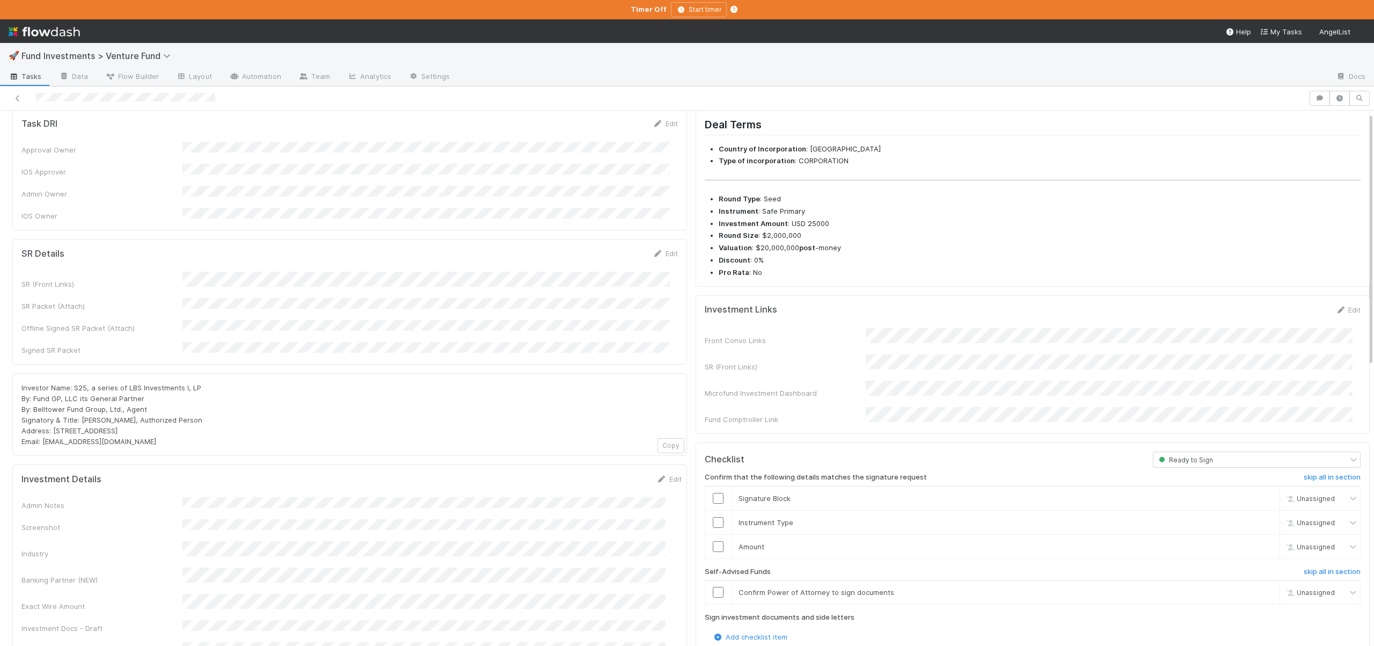
scroll to position [115, 0]
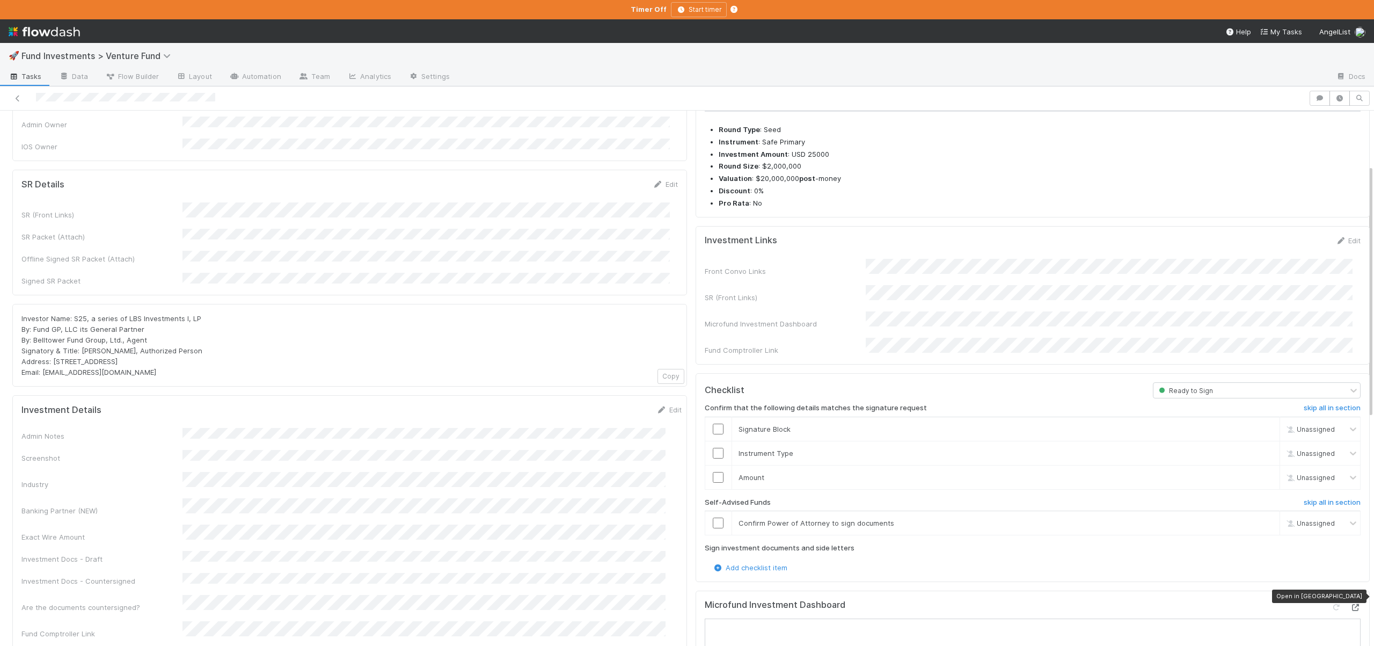
click at [1350, 604] on icon at bounding box center [1355, 607] width 11 height 7
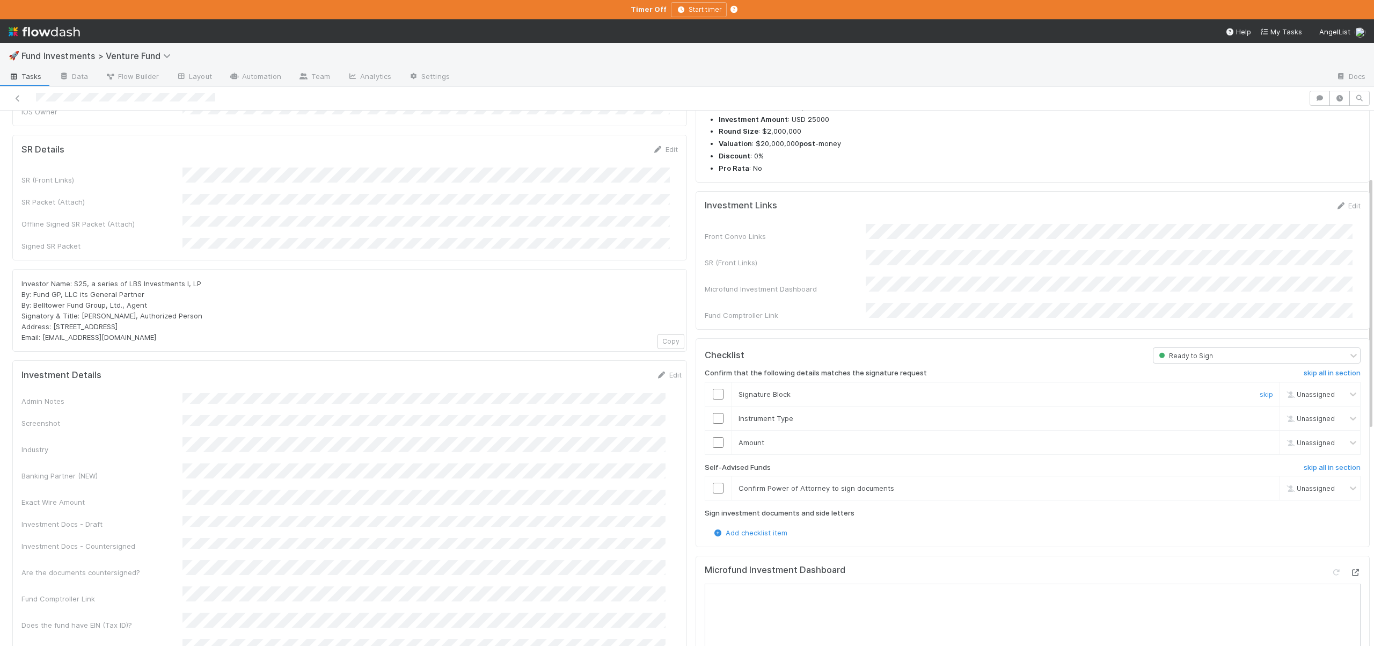
scroll to position [152, 0]
click at [1307, 461] on h6 "skip all in section" at bounding box center [1332, 465] width 57 height 9
click at [713, 435] on input "checkbox" at bounding box center [718, 440] width 11 height 11
click at [713, 411] on input "checkbox" at bounding box center [718, 416] width 11 height 11
click at [713, 435] on input "checkbox" at bounding box center [718, 440] width 11 height 11
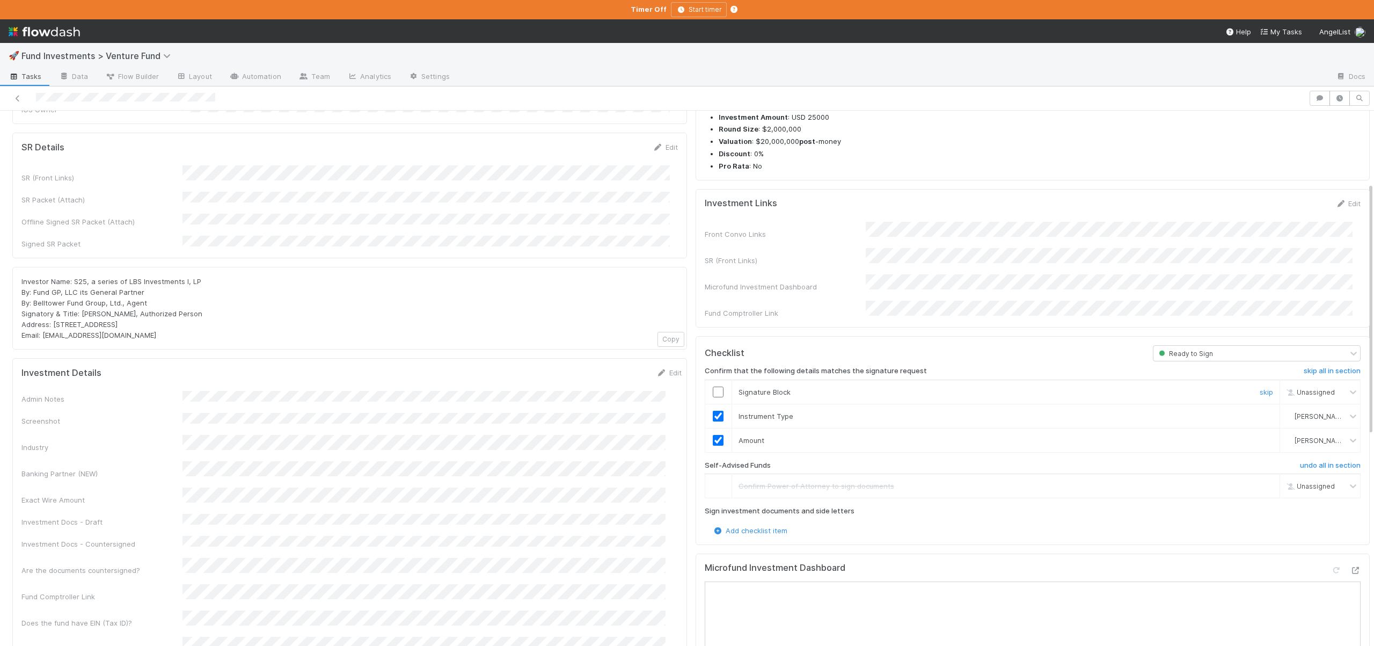
click at [713, 386] on input "checkbox" at bounding box center [718, 391] width 11 height 11
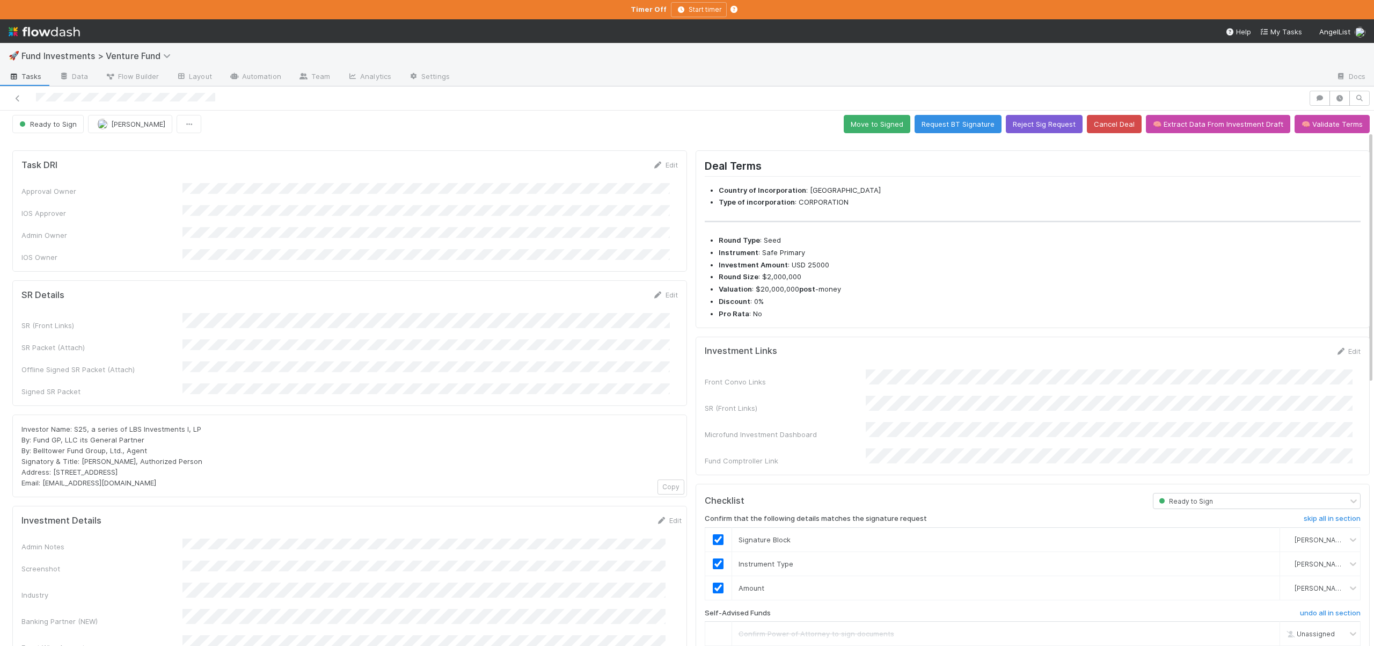
scroll to position [0, 0]
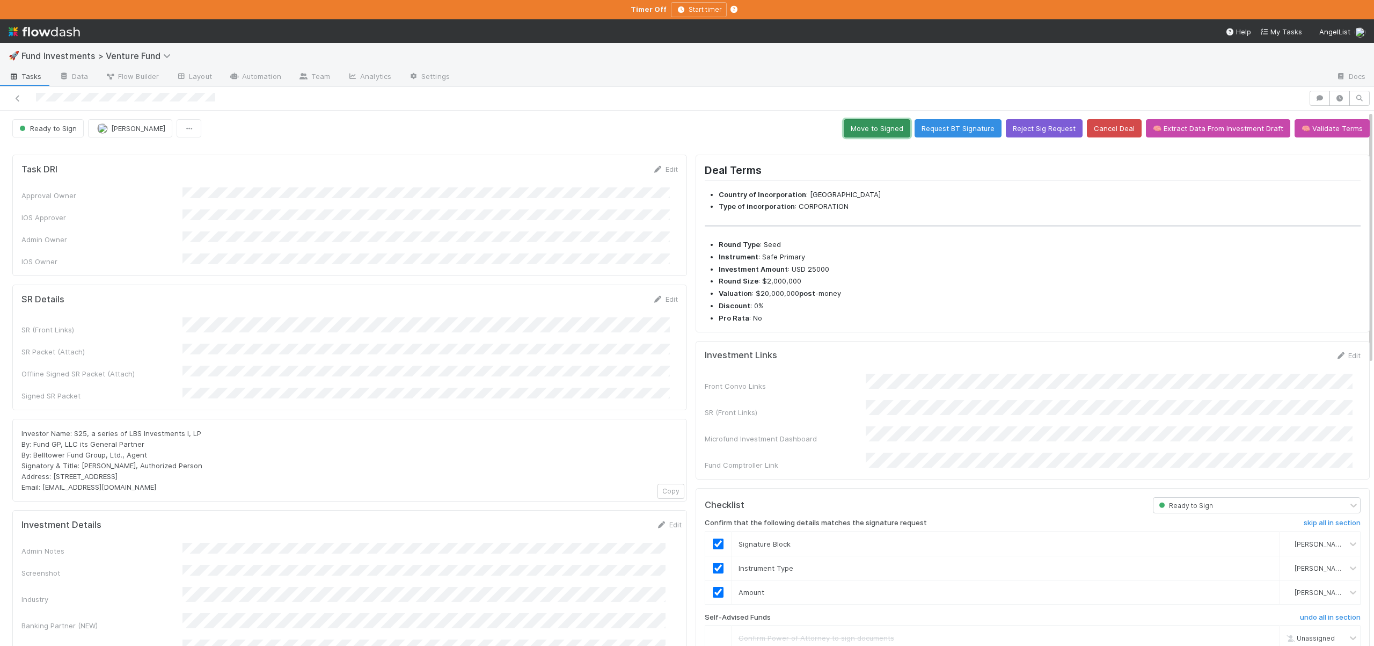
click at [878, 127] on button "Move to Signed" at bounding box center [877, 128] width 67 height 18
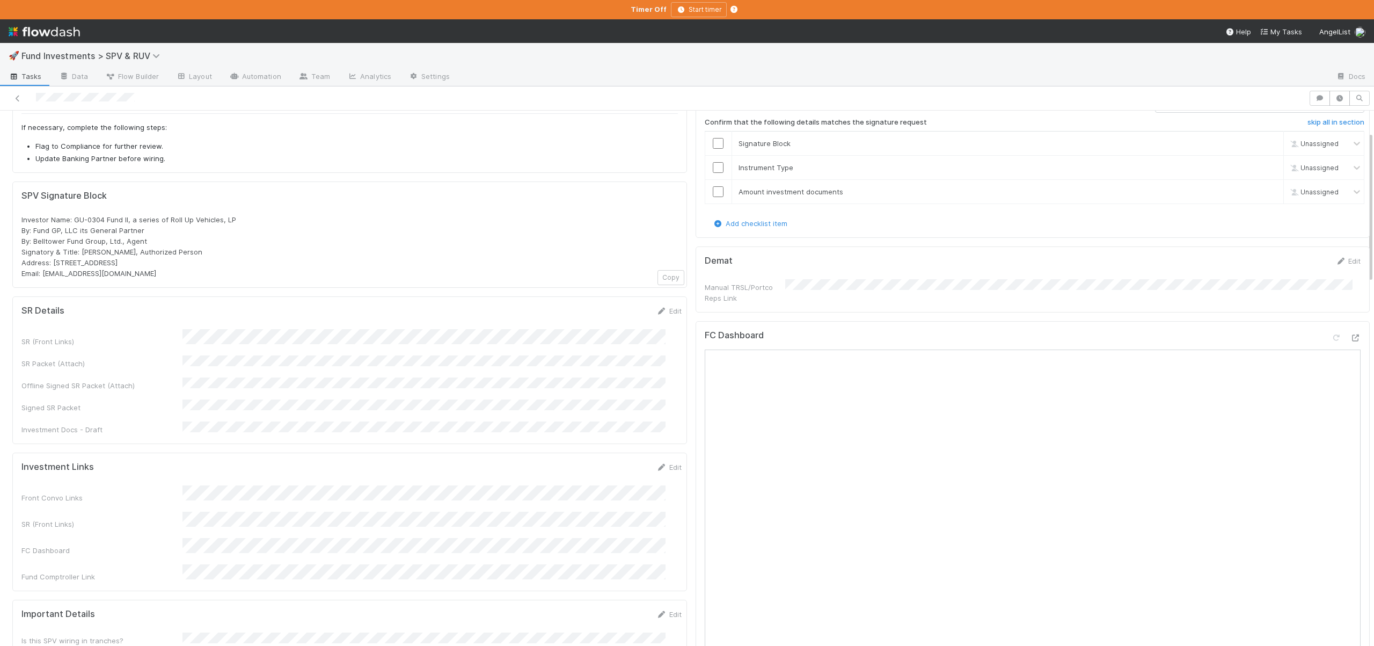
scroll to position [46, 0]
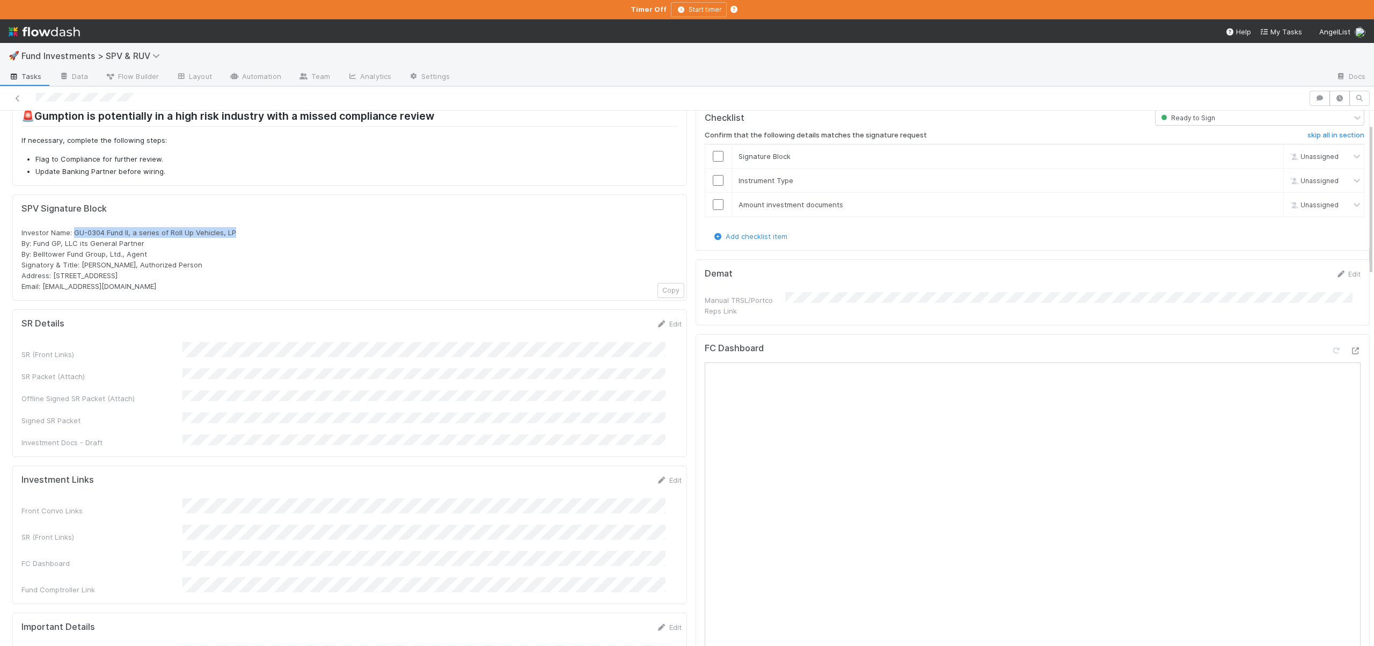
drag, startPoint x: 73, startPoint y: 229, endPoint x: 236, endPoint y: 232, distance: 162.6
click at [237, 232] on div "Investor Name: GU-0304 Fund II, a series of Roll Up Vehicles, LP By: Fund GP, L…" at bounding box center [349, 259] width 656 height 64
copy span "GU-0304 Fund II, a series of Roll Up Vehicles, LP"
click at [140, 287] on div "Investor Name: GU-0304 Fund II, a series of Roll Up Vehicles, LP By: Fund GP, L…" at bounding box center [349, 259] width 656 height 64
drag, startPoint x: 147, startPoint y: 252, endPoint x: 17, endPoint y: 241, distance: 129.8
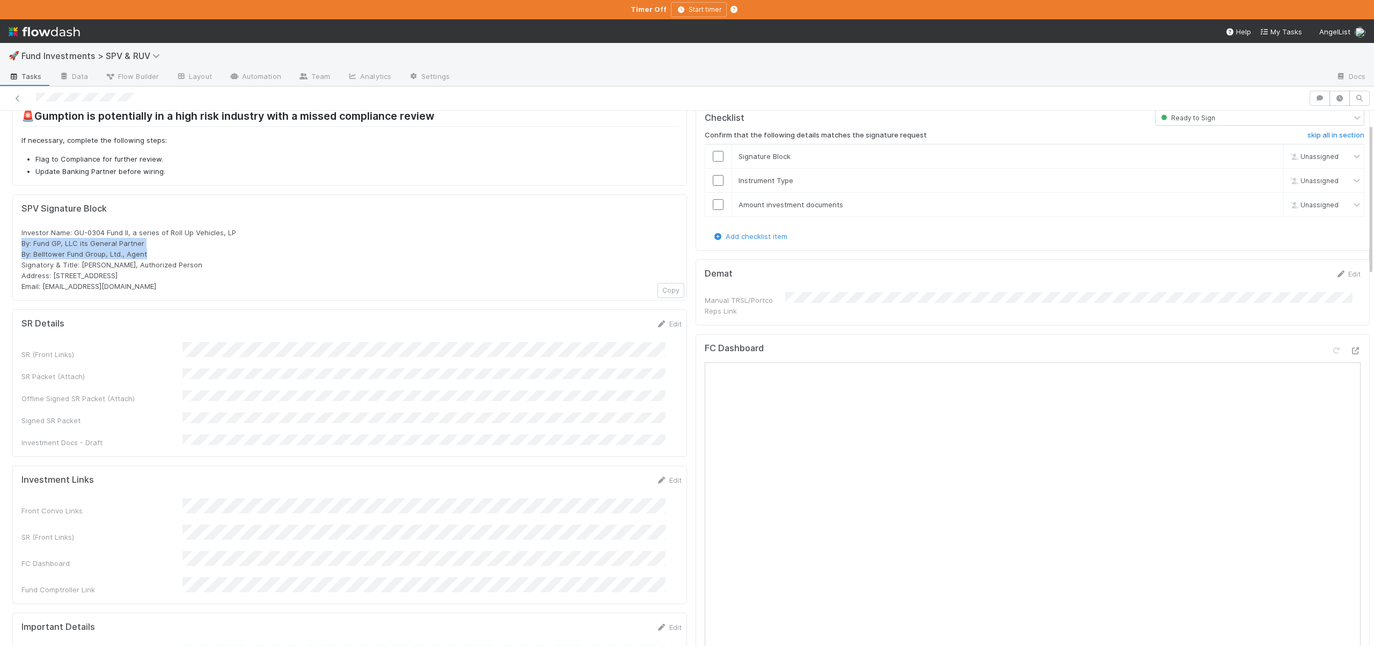
click at [17, 241] on div "SPV Signature Block Investor Name: GU-0304 Fund II, a series of Roll Up Vehicle…" at bounding box center [349, 247] width 675 height 106
copy span "By: Fund GP, LLC its General Partner By: Belltower Fund Group, Ltd., Agent"
drag, startPoint x: 115, startPoint y: 284, endPoint x: 42, endPoint y: 289, distance: 73.1
click at [42, 289] on div "Investor Name: GU-0304 Fund II, a series of Roll Up Vehicles, LP By: Fund GP, L…" at bounding box center [349, 259] width 656 height 64
copy span "rollups@angellist.com"
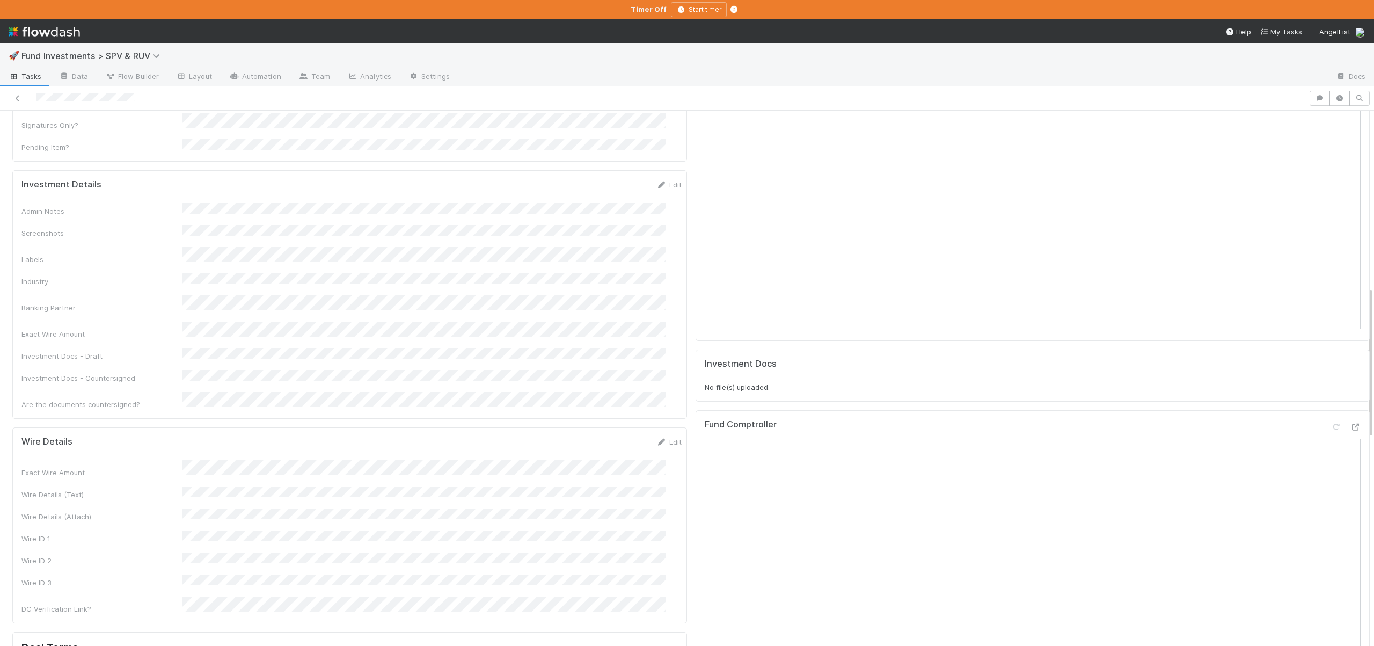
scroll to position [640, 0]
click at [609, 423] on button "Save" at bounding box center [624, 432] width 31 height 18
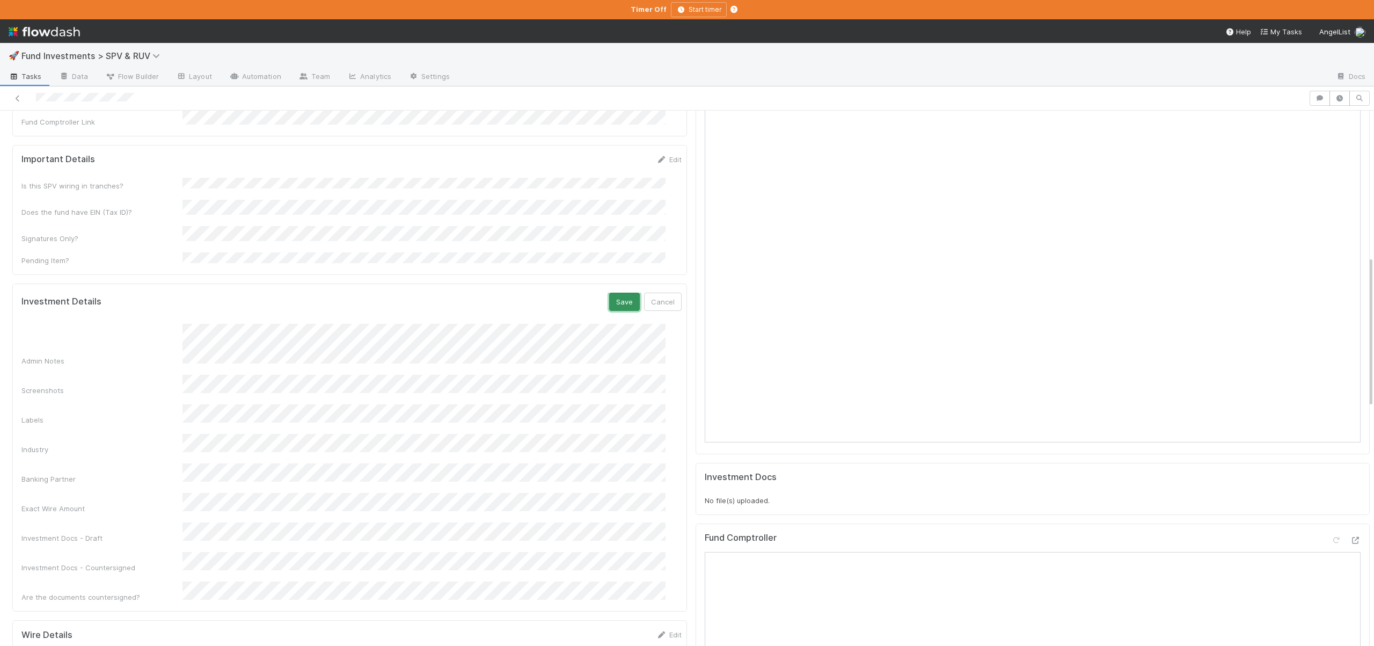
click at [614, 292] on button "Save" at bounding box center [624, 301] width 31 height 18
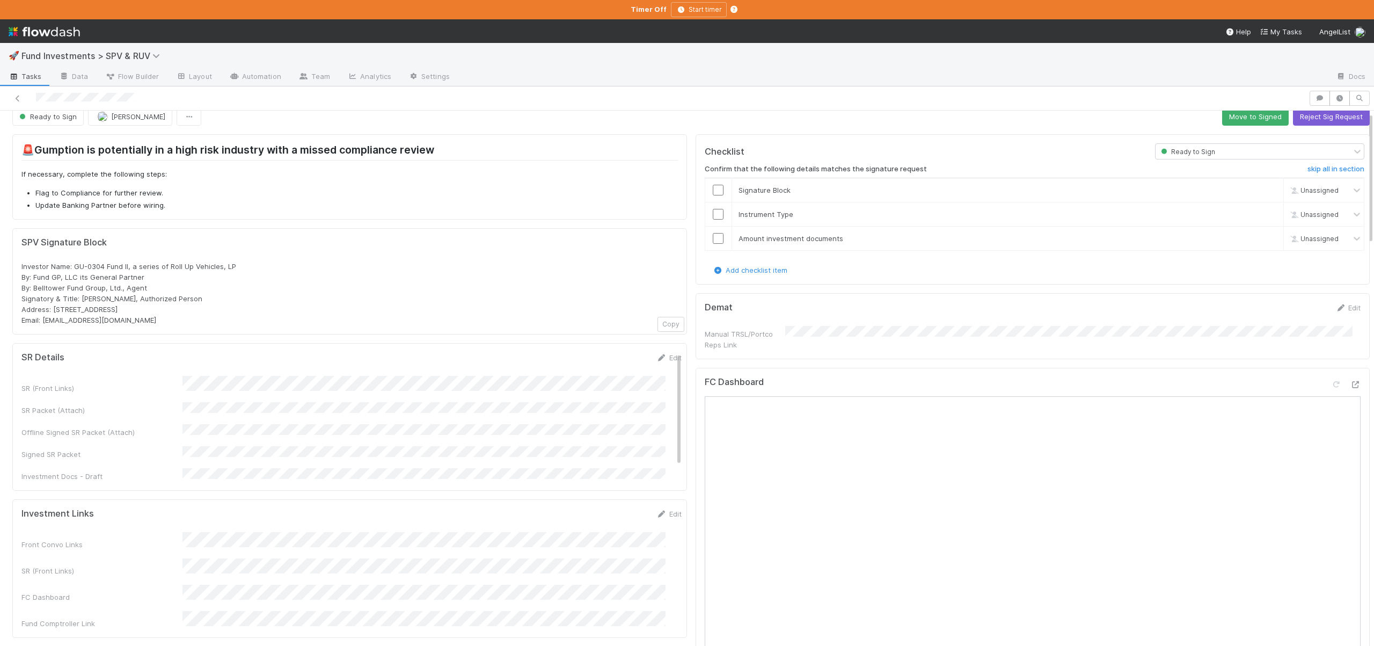
scroll to position [0, 0]
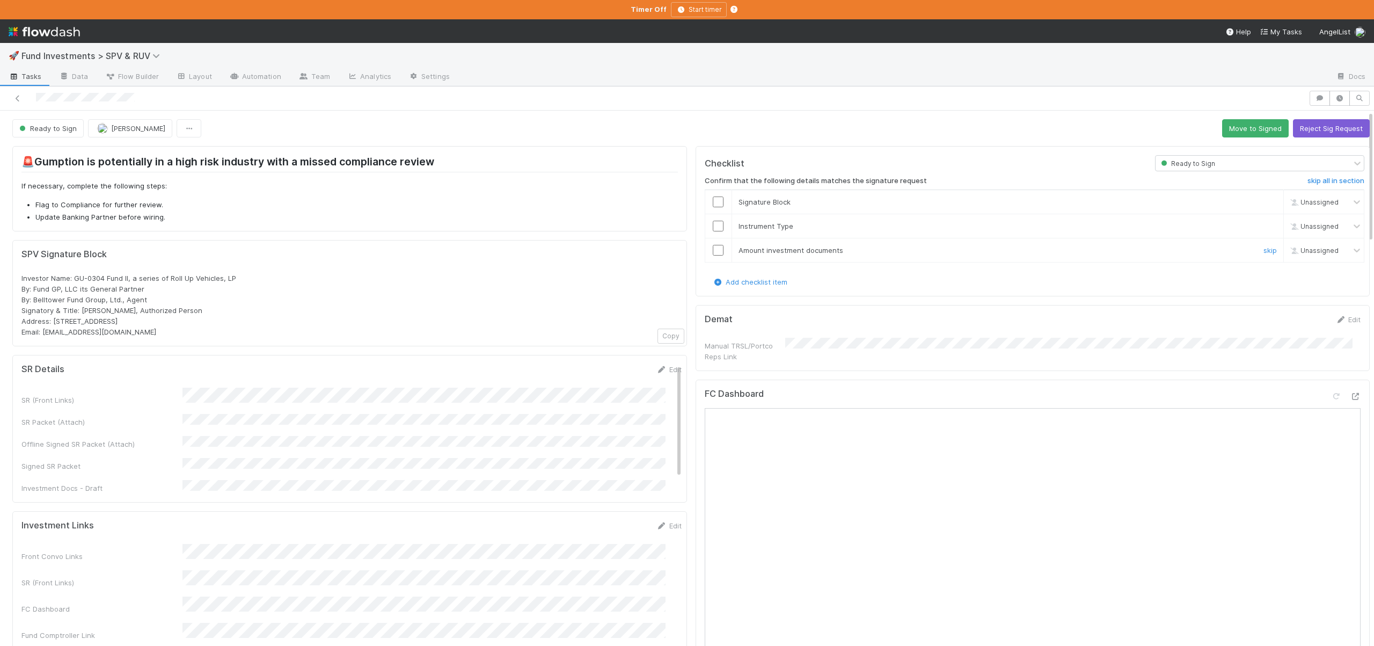
click at [713, 251] on input "checkbox" at bounding box center [718, 250] width 11 height 11
click at [712, 232] on td at bounding box center [718, 226] width 27 height 24
click at [713, 227] on input "checkbox" at bounding box center [718, 226] width 11 height 11
click at [713, 199] on input "checkbox" at bounding box center [718, 201] width 11 height 11
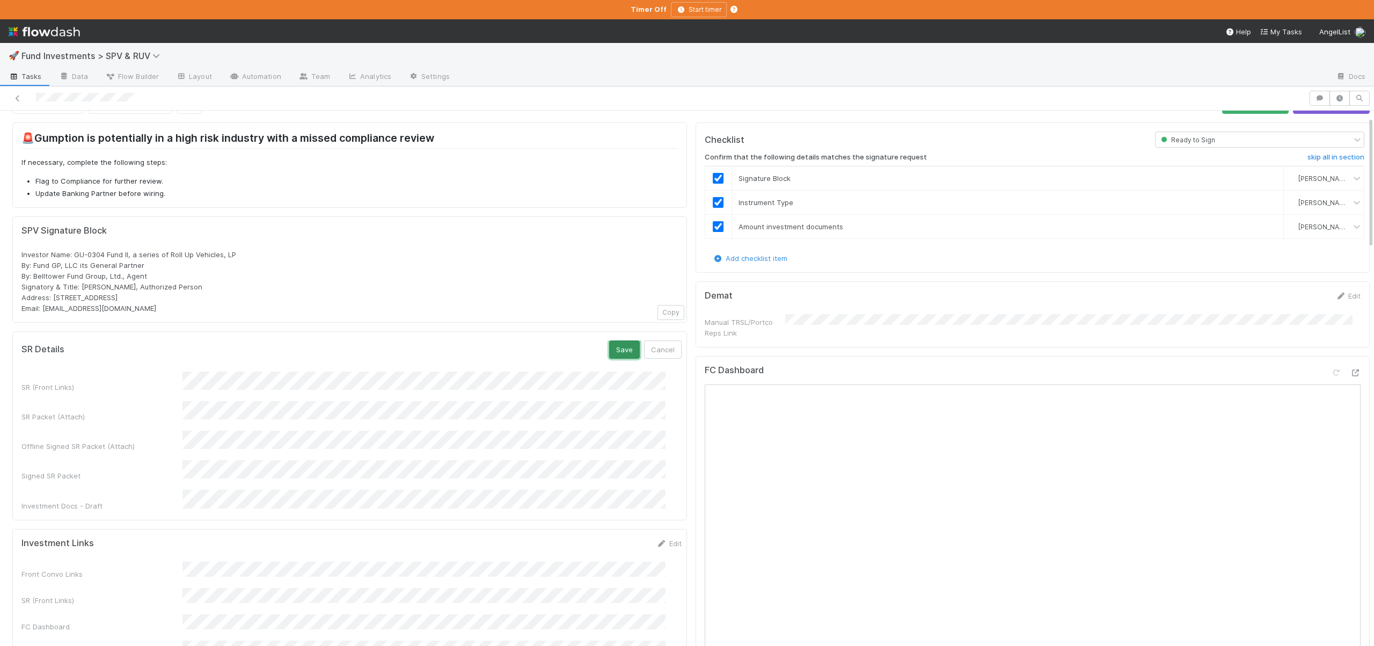
click at [613, 344] on button "Save" at bounding box center [624, 349] width 31 height 18
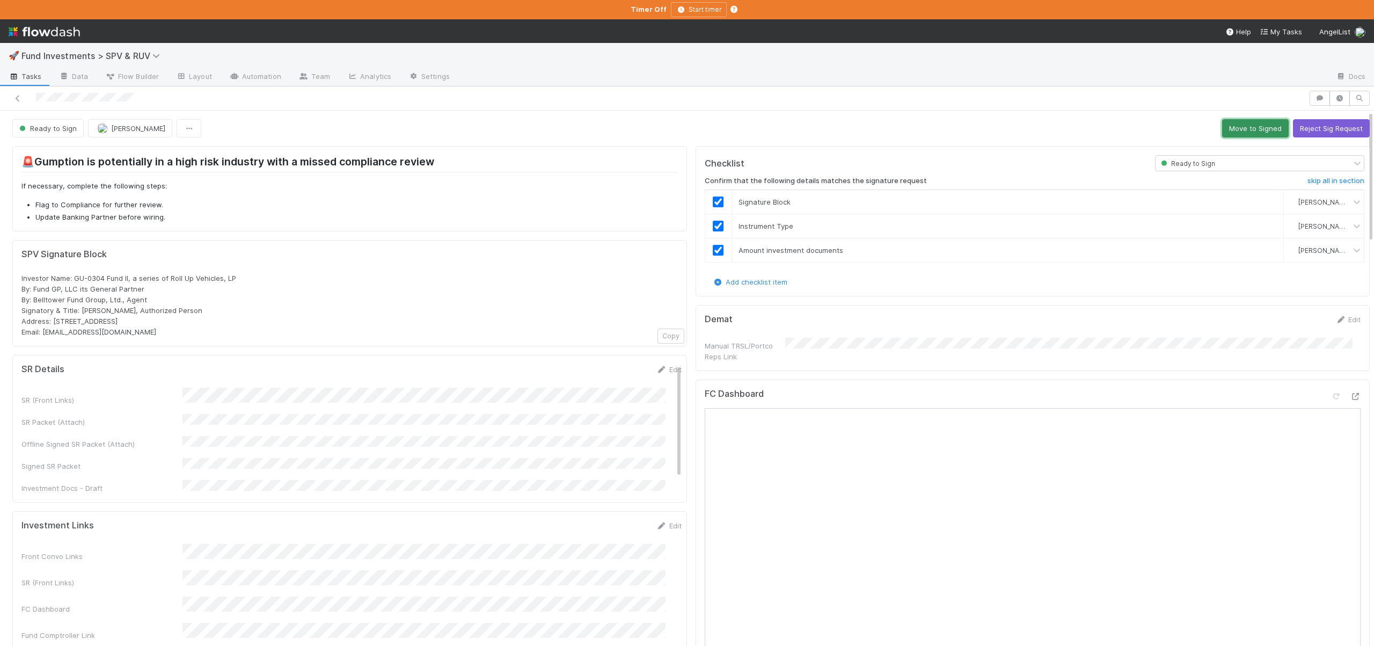
click at [1233, 127] on button "Move to Signed" at bounding box center [1255, 128] width 67 height 18
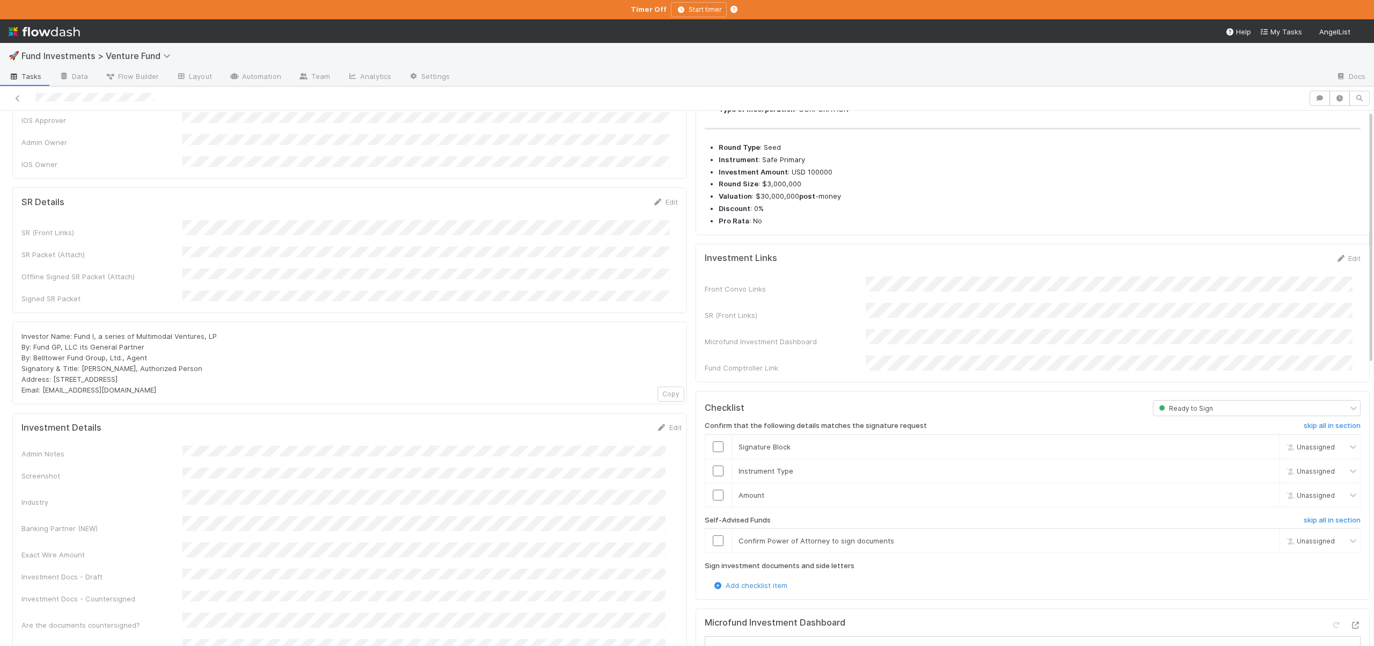
scroll to position [104, 0]
click at [1304, 509] on h6 "skip all in section" at bounding box center [1332, 513] width 57 height 9
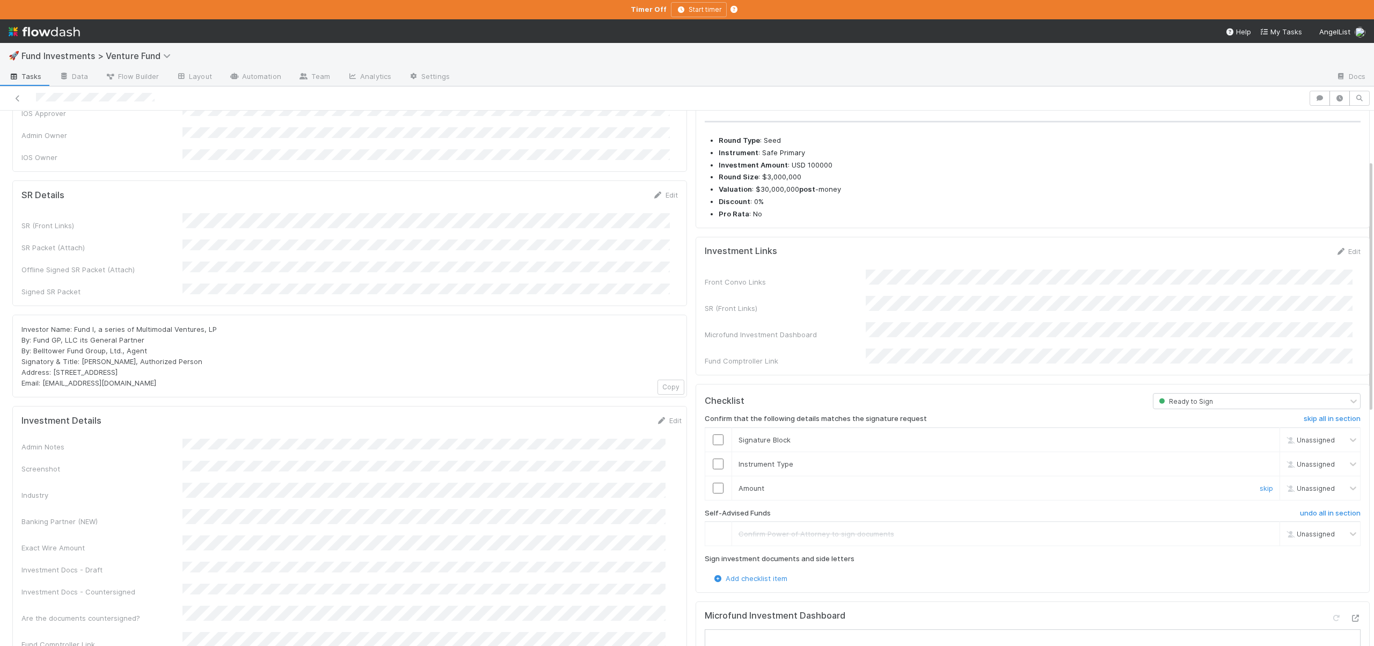
click at [713, 482] on input "checkbox" at bounding box center [718, 487] width 11 height 11
click at [713, 458] on input "checkbox" at bounding box center [718, 463] width 11 height 11
drag, startPoint x: 75, startPoint y: 305, endPoint x: 145, endPoint y: 328, distance: 73.3
click at [145, 328] on div "Investor Name: Fund I, a series of Multimodal Ventures, LP By: Fund GP, LLC its…" at bounding box center [349, 356] width 656 height 64
copy span "und I, a series of Multimodal Ventures, LP By: Fund GP, LLC its General Partner…"
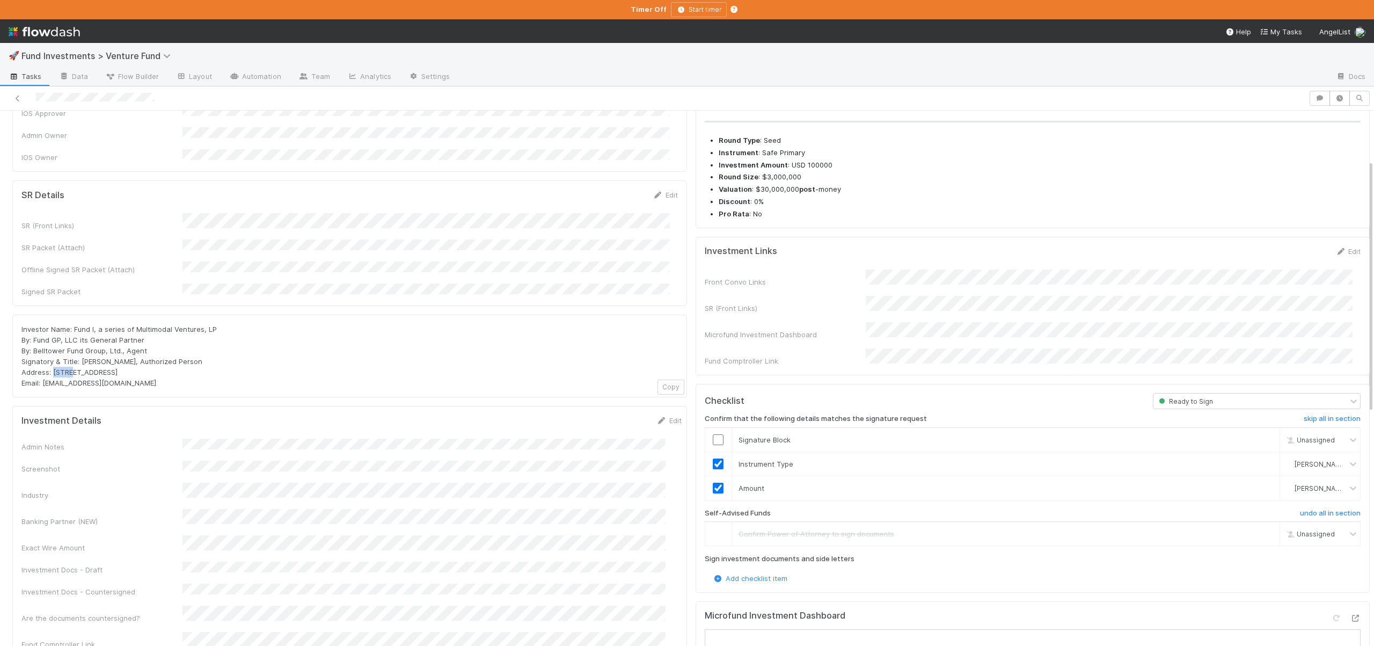
drag, startPoint x: 55, startPoint y: 346, endPoint x: 75, endPoint y: 347, distance: 19.9
click at [75, 347] on span "Investor Name: Fund I, a series of Multimodal Ventures, LP By: Fund GP, LLC its…" at bounding box center [118, 356] width 195 height 62
click at [63, 350] on span "Investor Name: Fund I, a series of Multimodal Ventures, LP By: Fund GP, LLC its…" at bounding box center [118, 356] width 195 height 62
drag, startPoint x: 53, startPoint y: 351, endPoint x: 92, endPoint y: 349, distance: 39.2
click at [102, 352] on span "Investor Name: Fund I, a series of Multimodal Ventures, LP By: Fund GP, LLC its…" at bounding box center [118, 356] width 195 height 62
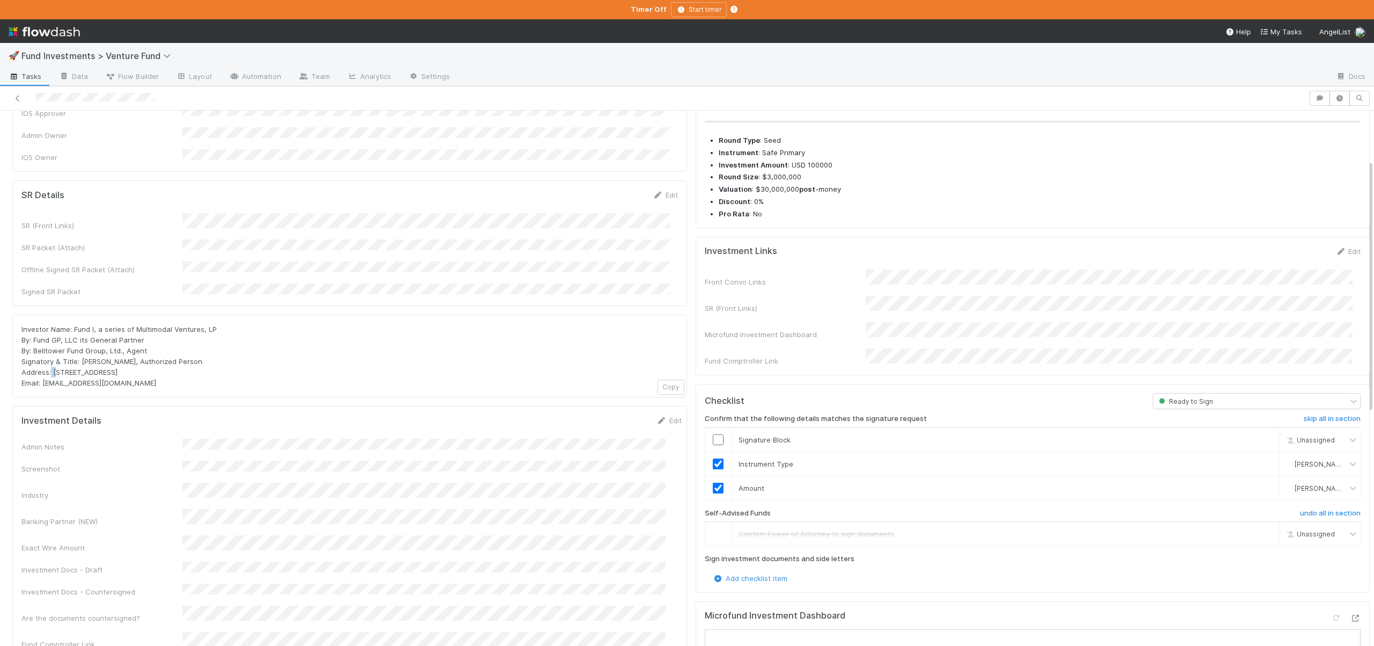
drag, startPoint x: 51, startPoint y: 347, endPoint x: 57, endPoint y: 347, distance: 5.9
click at [57, 347] on span "Investor Name: Fund I, a series of Multimodal Ventures, LP By: Fund GP, LLC its…" at bounding box center [118, 356] width 195 height 62
click at [54, 347] on span "Investor Name: Fund I, a series of Multimodal Ventures, LP By: Fund GP, LLC its…" at bounding box center [118, 356] width 195 height 62
drag, startPoint x: 56, startPoint y: 347, endPoint x: 157, endPoint y: 349, distance: 100.9
click at [157, 349] on span "Investor Name: Fund I, a series of Multimodal Ventures, LP By: Fund GP, LLC its…" at bounding box center [118, 356] width 195 height 62
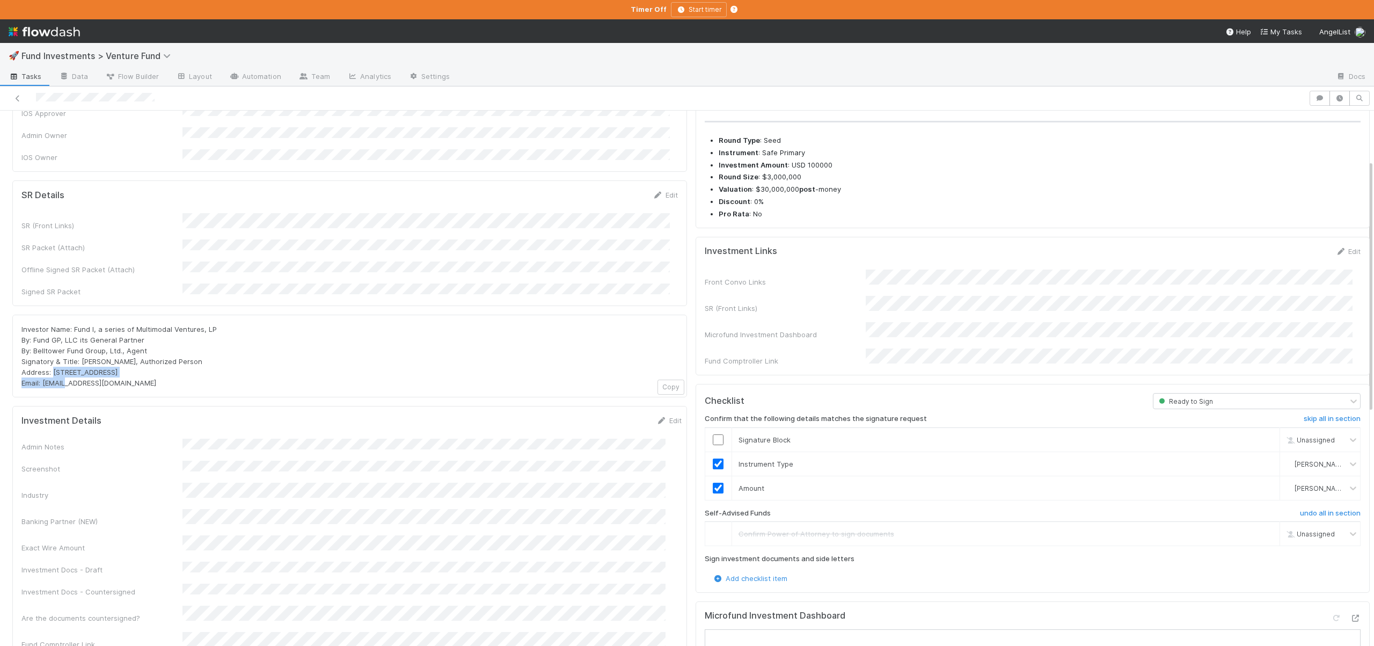
copy span "PO Box 3217, Seattle, WA 98114"
drag, startPoint x: 45, startPoint y: 362, endPoint x: 128, endPoint y: 362, distance: 82.6
click at [128, 362] on span "Investor Name: Fund I, a series of Multimodal Ventures, LP By: Fund GP, LLC its…" at bounding box center [118, 356] width 195 height 62
copy span "multimodal@angellist.com"
click at [713, 434] on input "checkbox" at bounding box center [718, 439] width 11 height 11
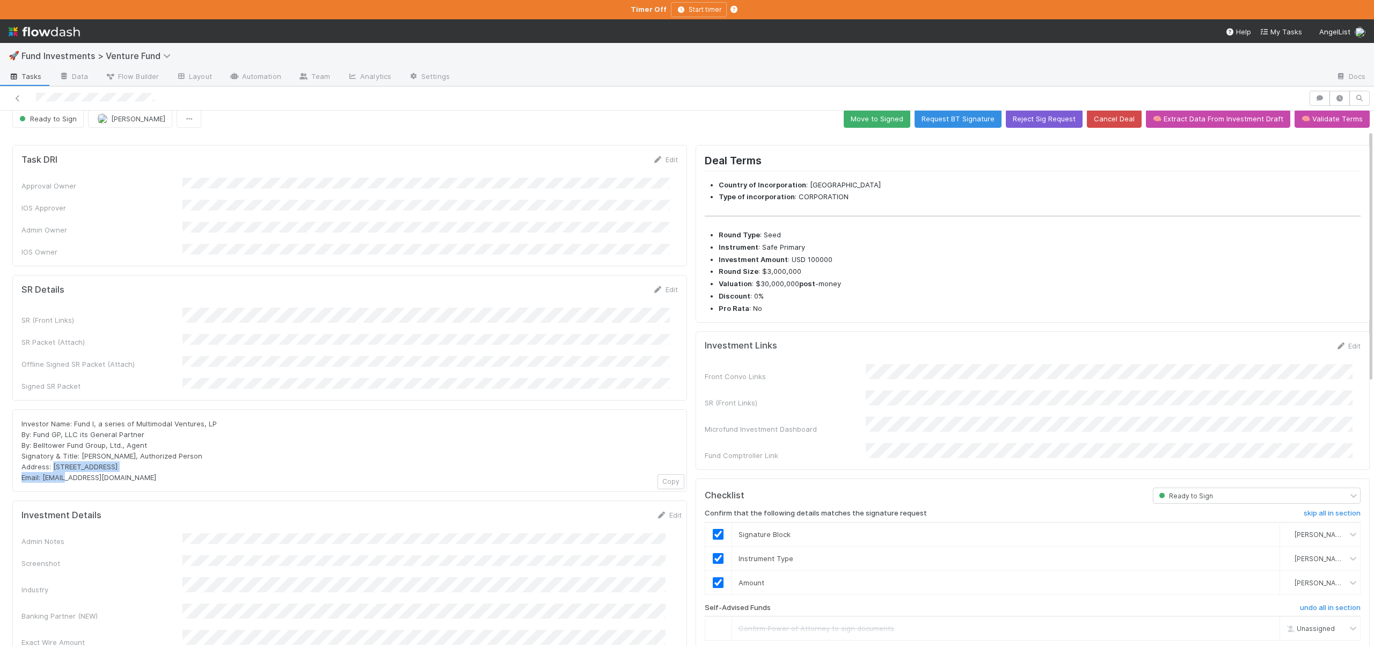
scroll to position [0, 0]
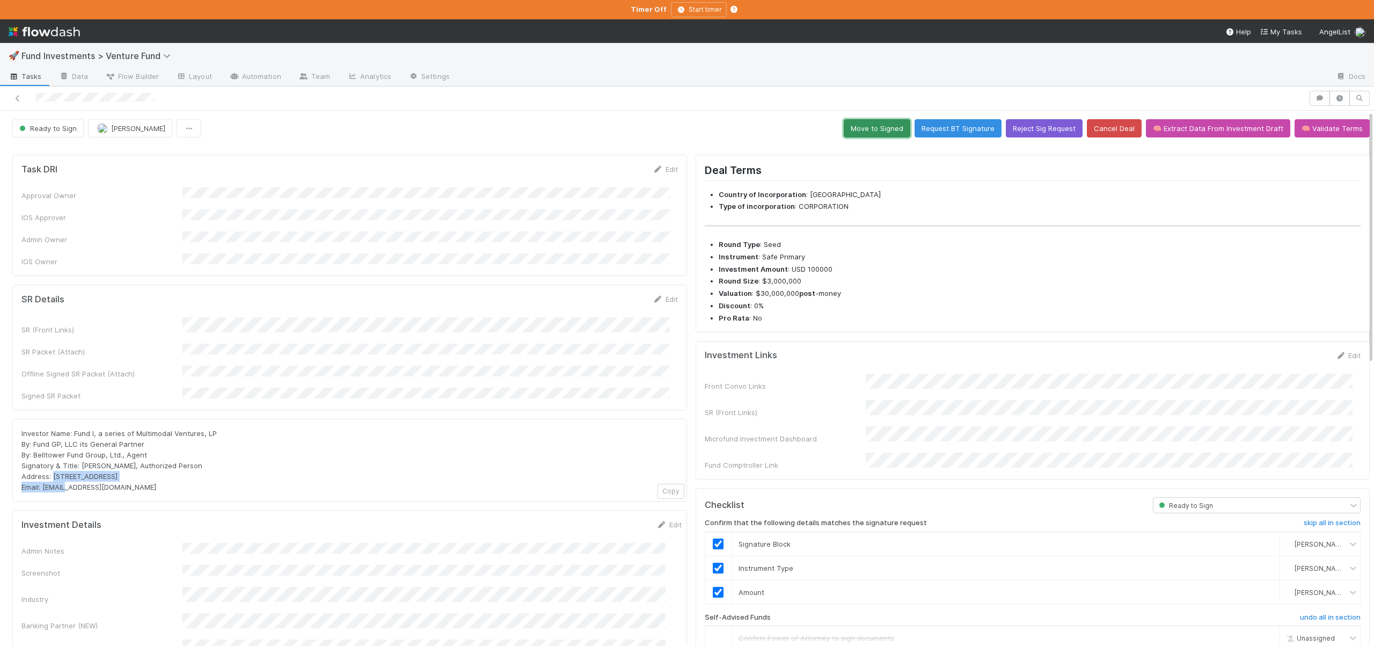
click at [859, 129] on button "Move to Signed" at bounding box center [877, 128] width 67 height 18
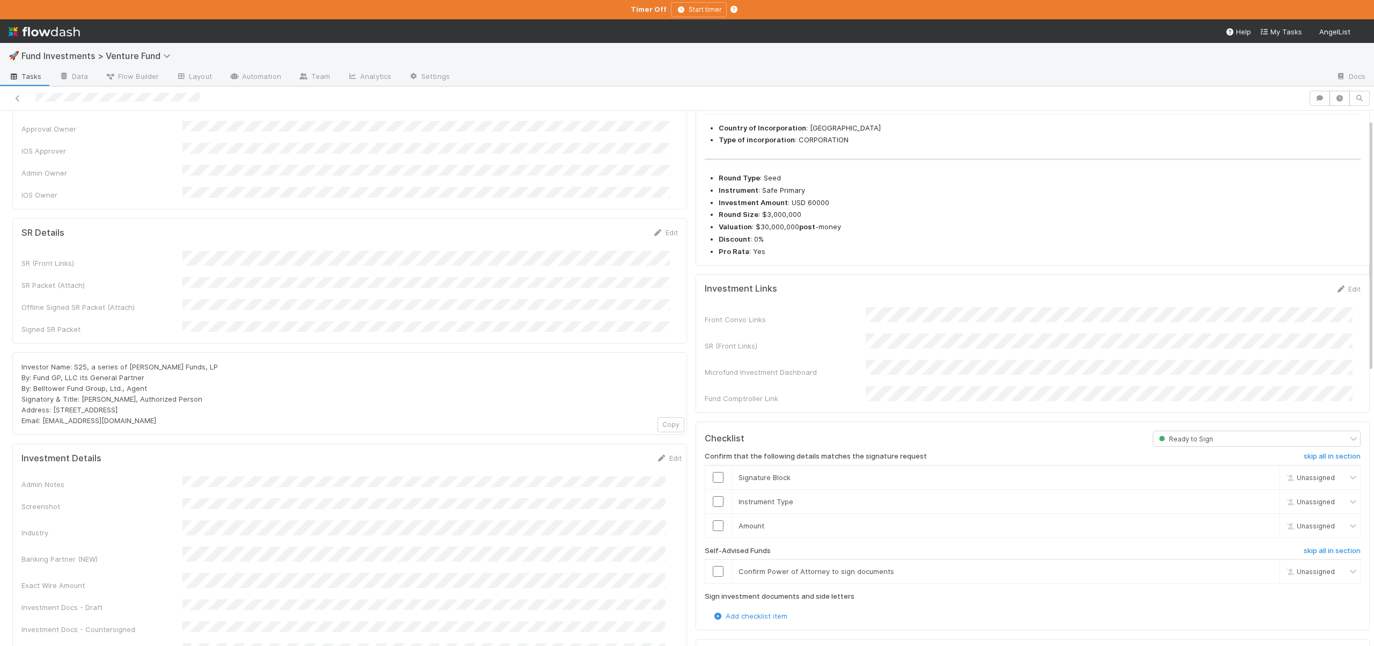
scroll to position [229, 0]
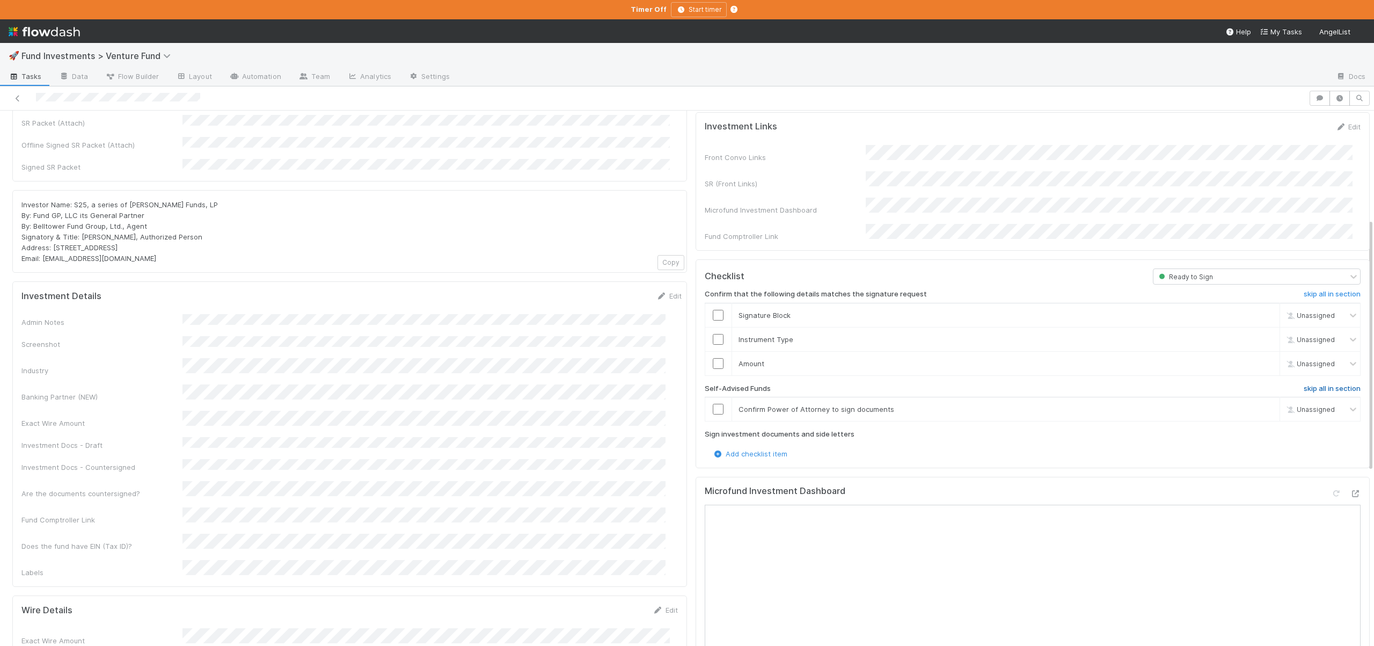
click at [571, 384] on h6 "skip all in section" at bounding box center [1332, 388] width 57 height 9
click at [571, 358] on input "checkbox" at bounding box center [718, 363] width 11 height 11
click at [571, 334] on input "checkbox" at bounding box center [718, 339] width 11 height 11
click at [571, 310] on input "checkbox" at bounding box center [718, 315] width 11 height 11
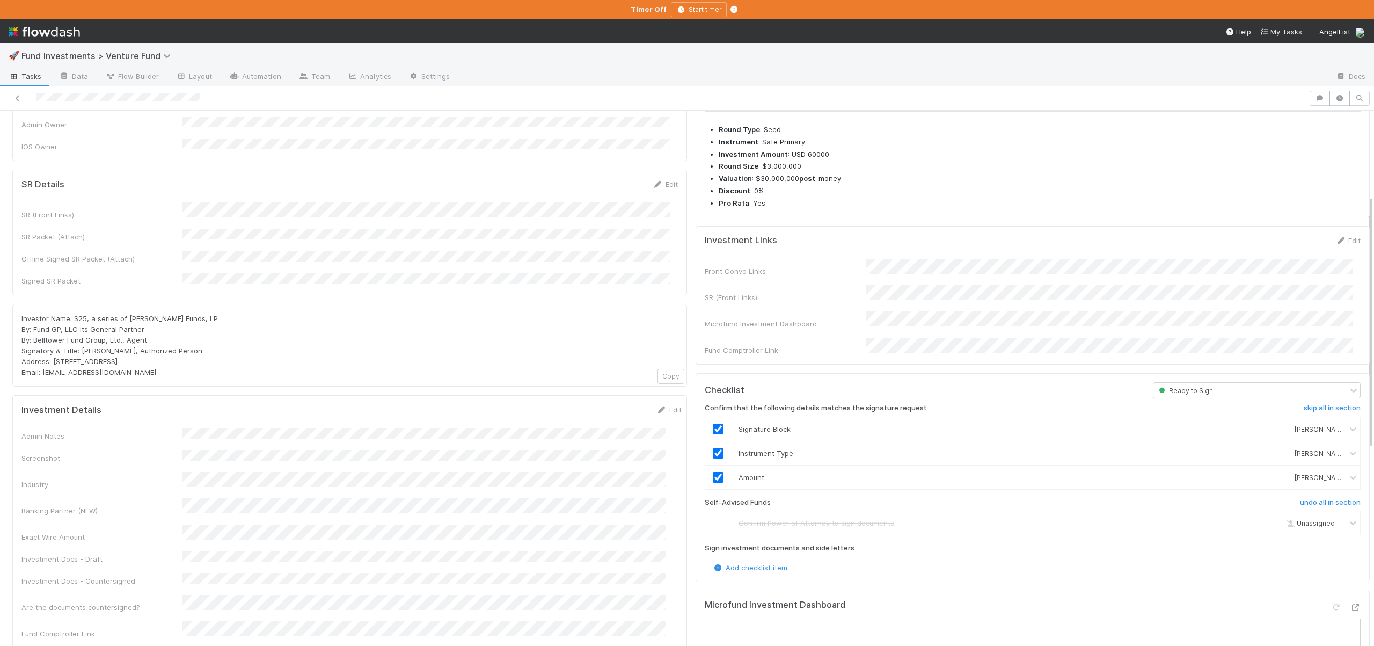
scroll to position [0, 0]
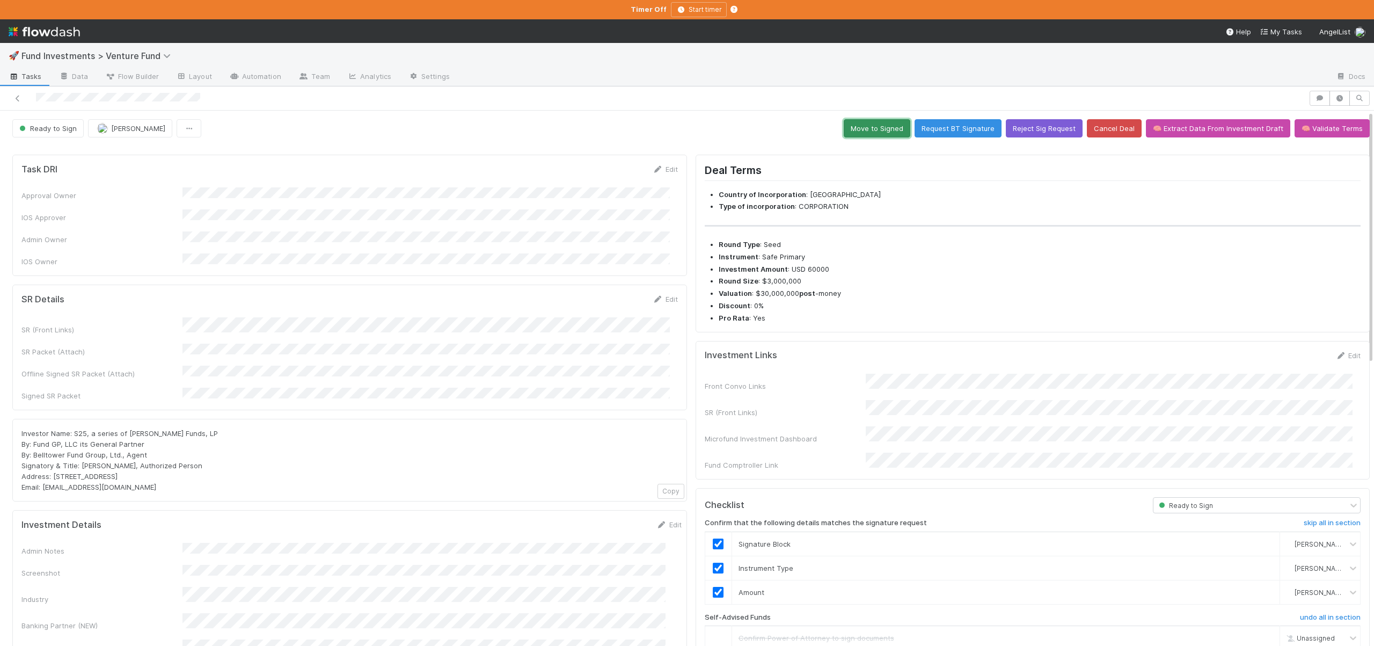
click at [571, 128] on button "Move to Signed" at bounding box center [877, 128] width 67 height 18
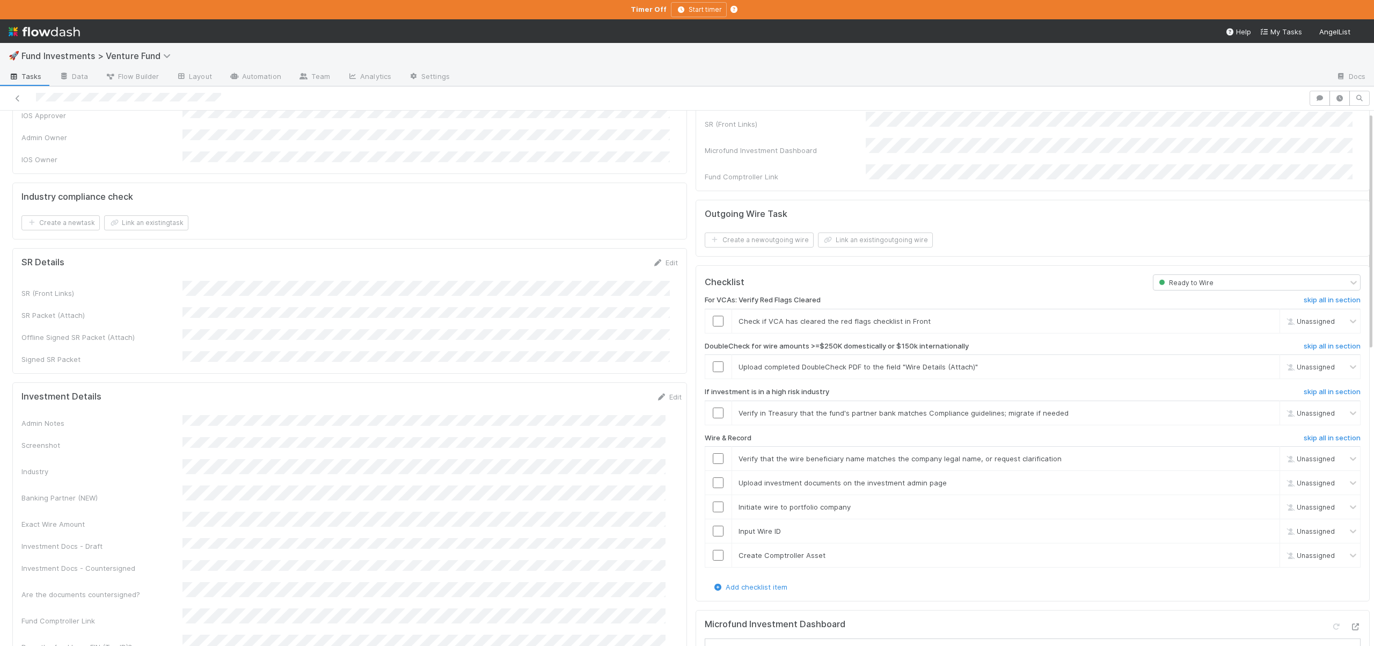
scroll to position [184, 0]
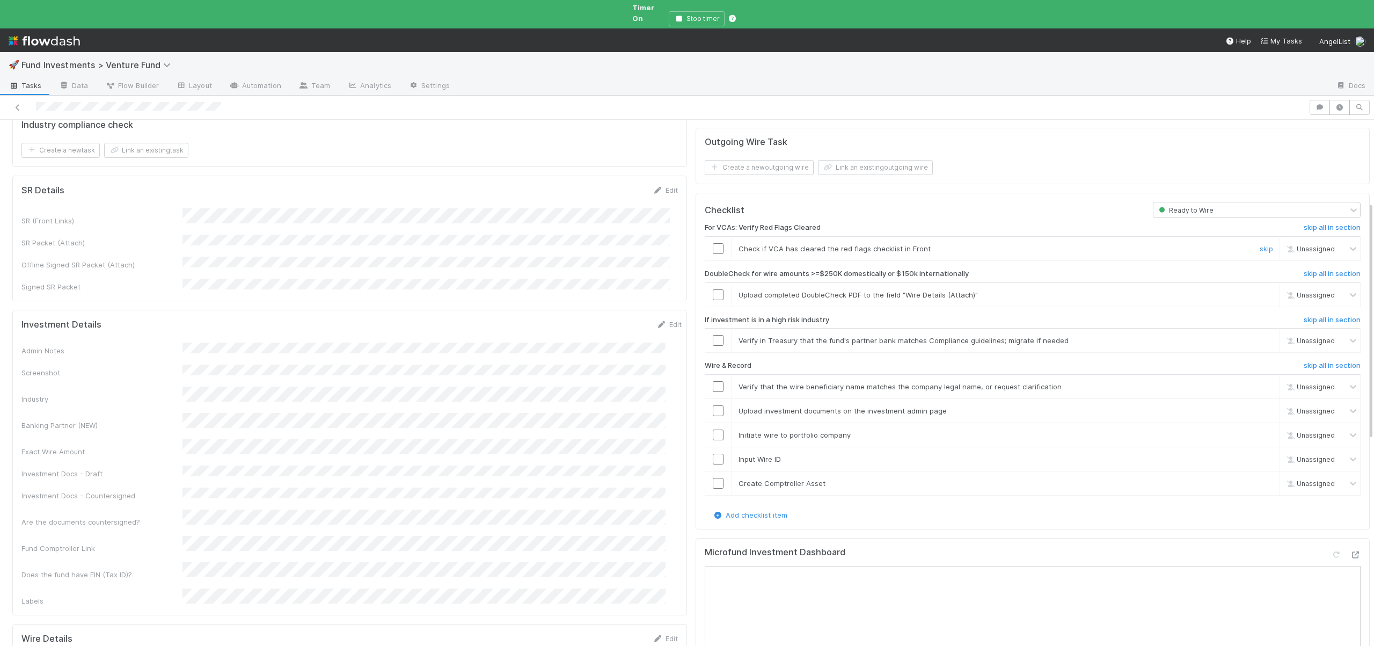
click at [713, 243] on input "checkbox" at bounding box center [718, 248] width 11 height 11
click at [1350, 551] on icon at bounding box center [1355, 554] width 11 height 7
click at [1259, 290] on link "skip" at bounding box center [1265, 294] width 13 height 9
click at [1249, 335] on div "skip" at bounding box center [1265, 340] width 32 height 11
click at [1259, 336] on link "skip" at bounding box center [1265, 340] width 13 height 9
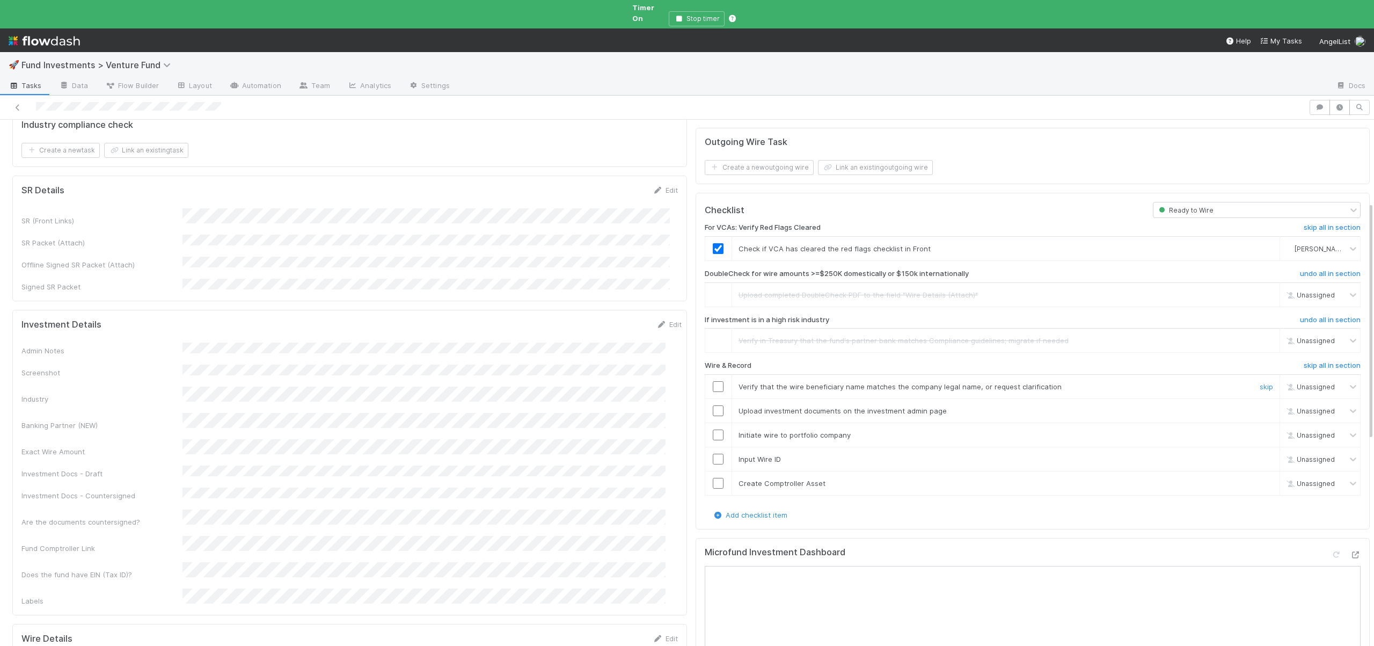
click at [713, 381] on input "checkbox" at bounding box center [718, 386] width 11 height 11
click at [713, 405] on input "checkbox" at bounding box center [718, 410] width 11 height 11
click at [713, 429] on input "checkbox" at bounding box center [718, 434] width 11 height 11
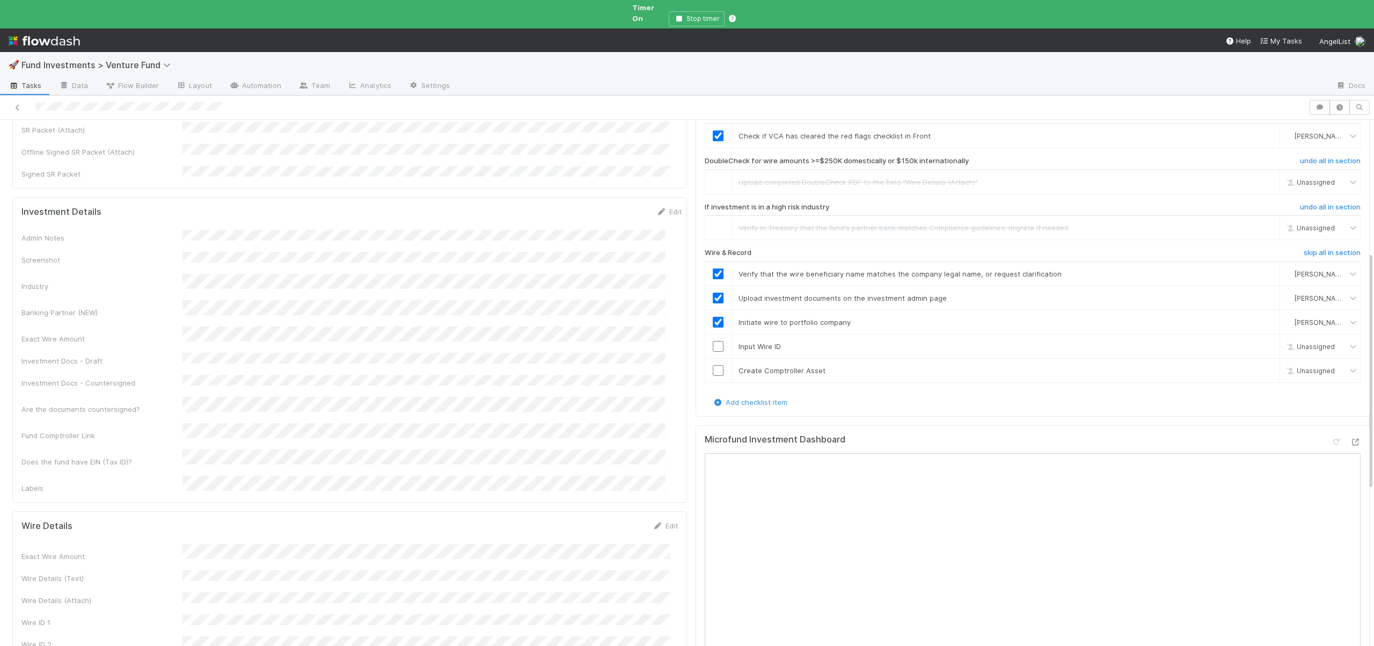
scroll to position [306, 0]
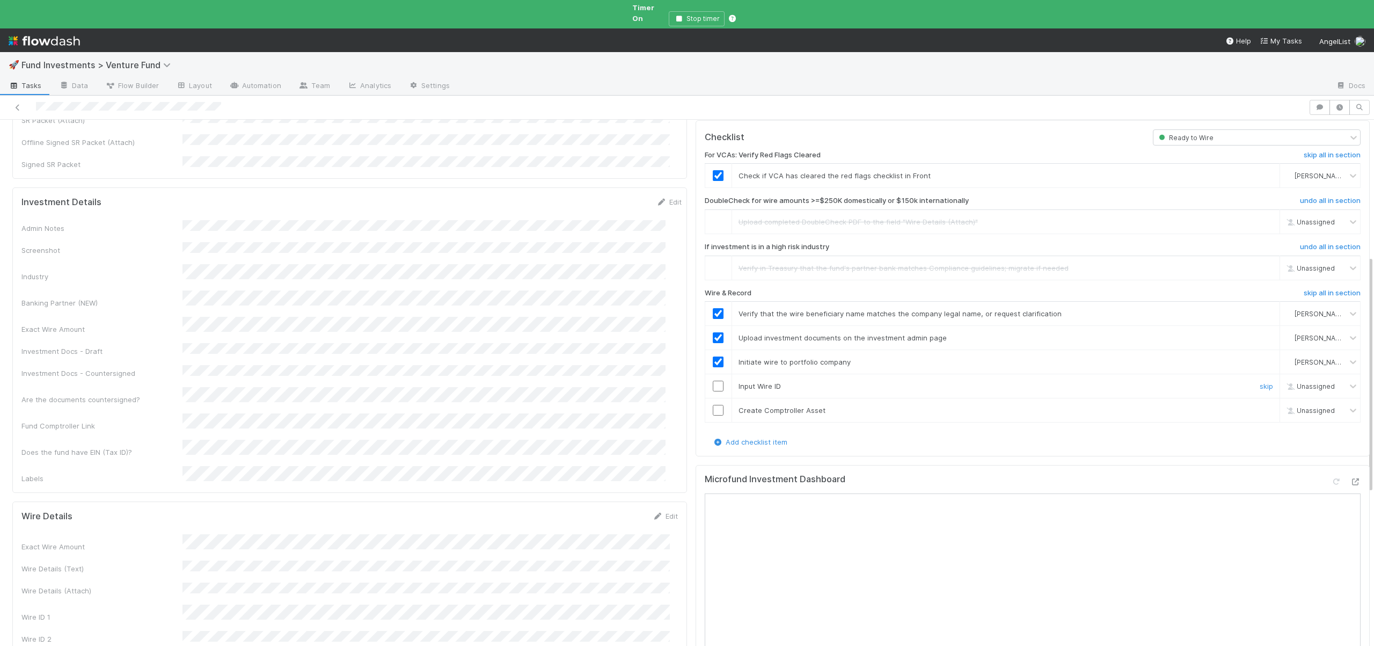
click at [713, 380] on input "checkbox" at bounding box center [718, 385] width 11 height 11
click at [713, 405] on input "checkbox" at bounding box center [718, 410] width 11 height 11
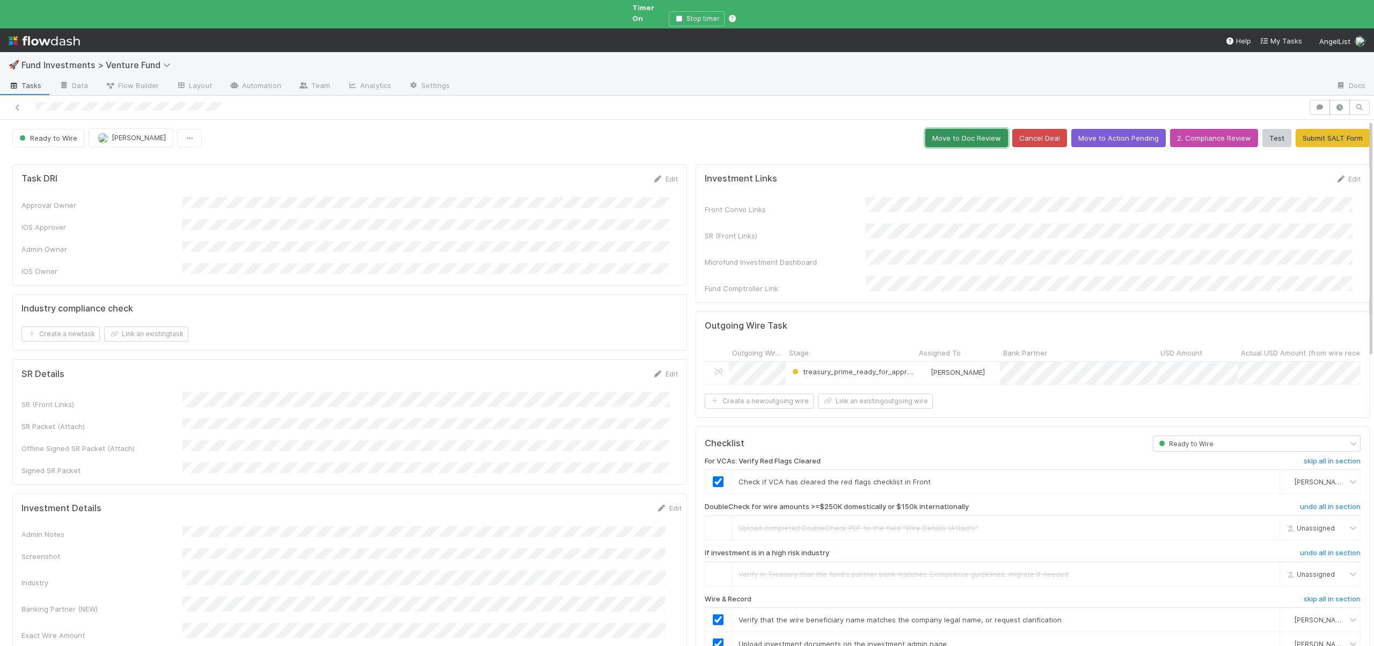
click at [970, 129] on button "Move to Doc Review" at bounding box center [966, 138] width 83 height 18
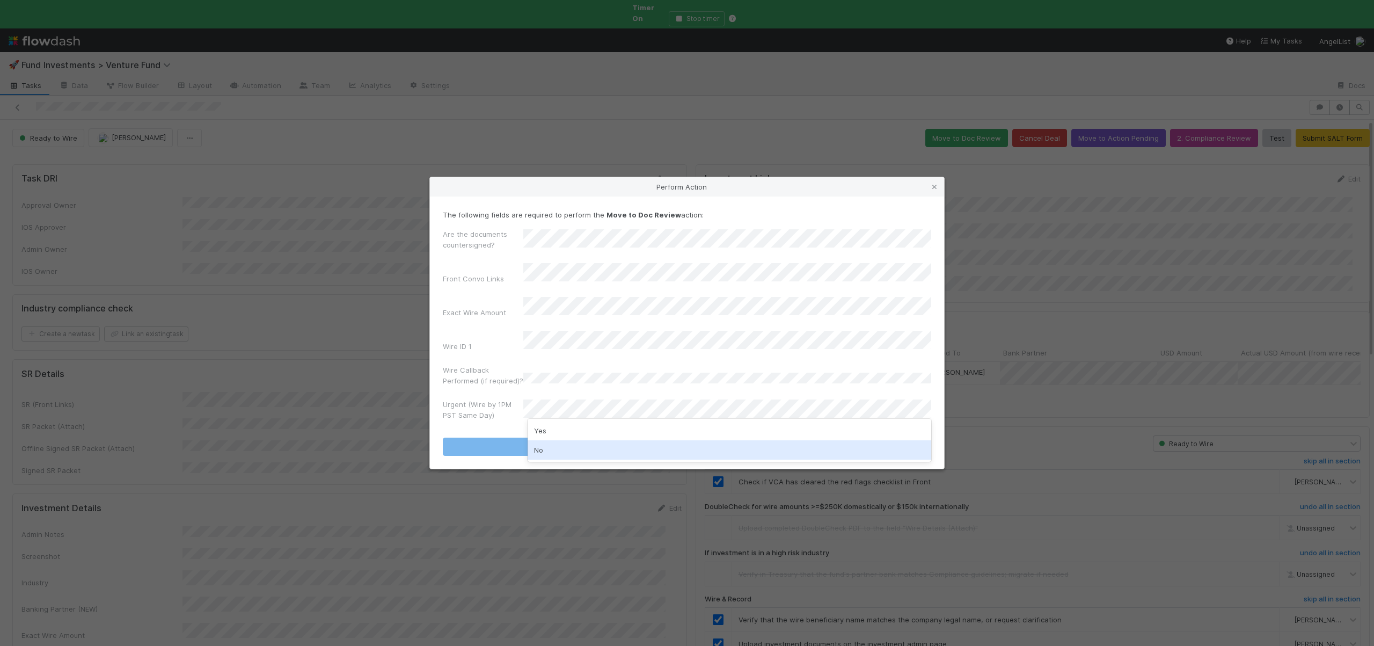
click at [539, 452] on div "No" at bounding box center [730, 449] width 404 height 19
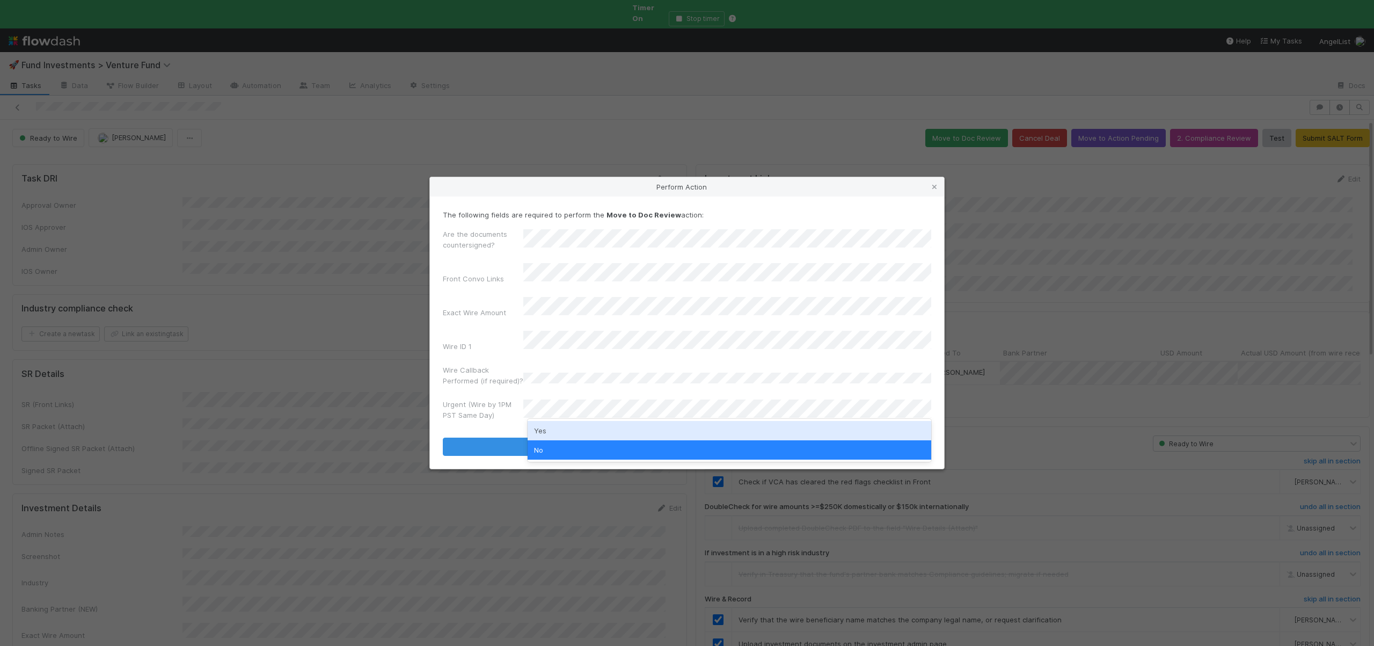
click at [519, 365] on label"] "Wire Callback Performed (if required)?" at bounding box center [483, 374] width 80 height 21
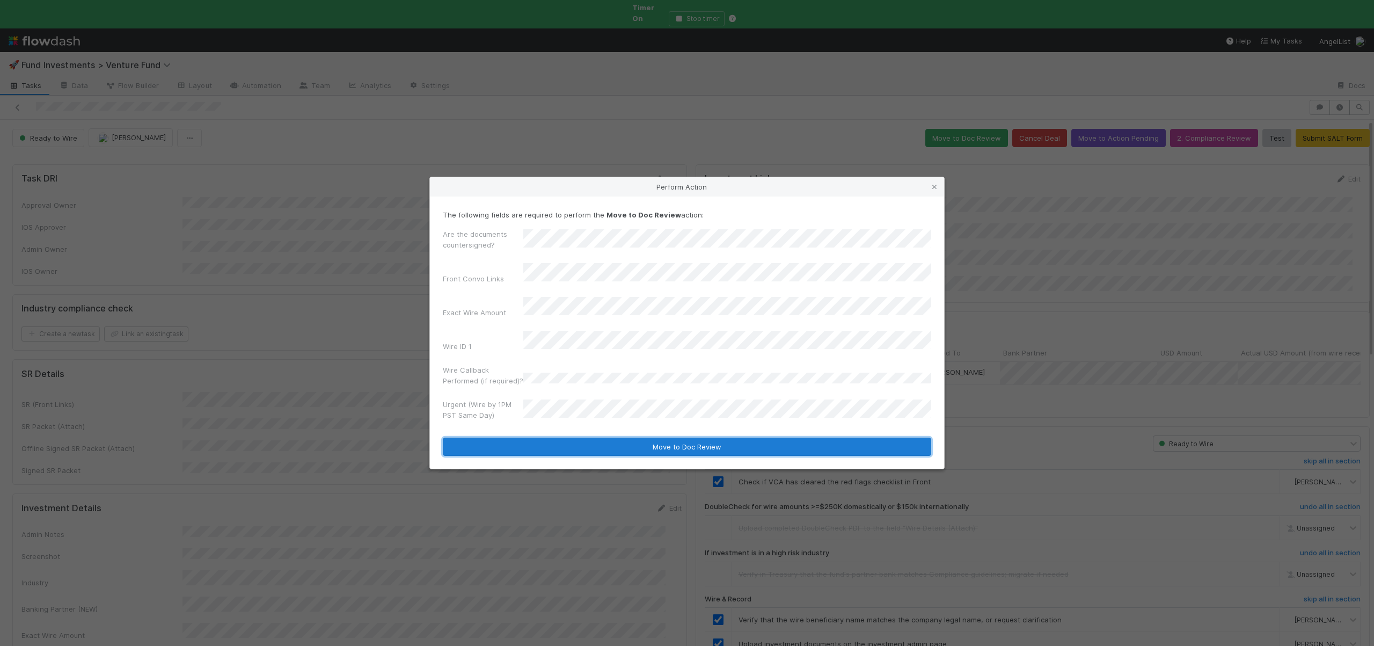
click at [645, 438] on button "Move to Doc Review" at bounding box center [687, 446] width 488 height 18
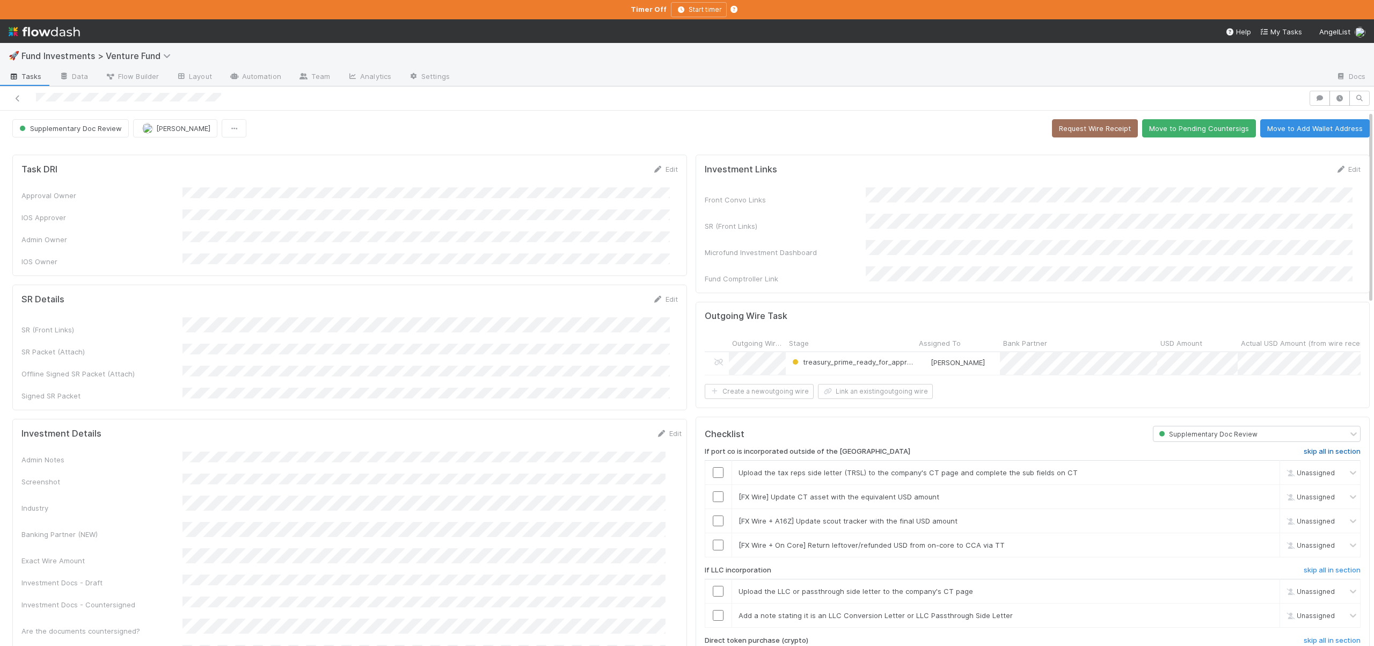
click at [1305, 448] on h6 "skip all in section" at bounding box center [1332, 451] width 57 height 9
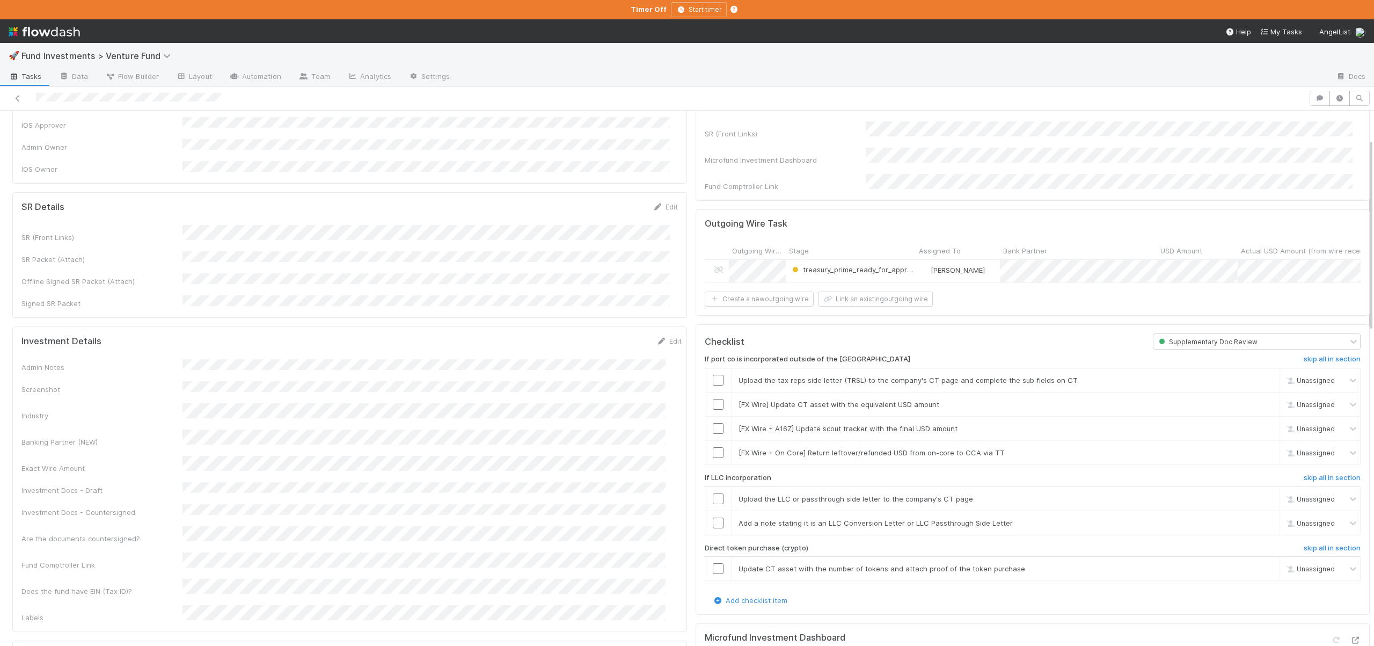
scroll to position [106, 0]
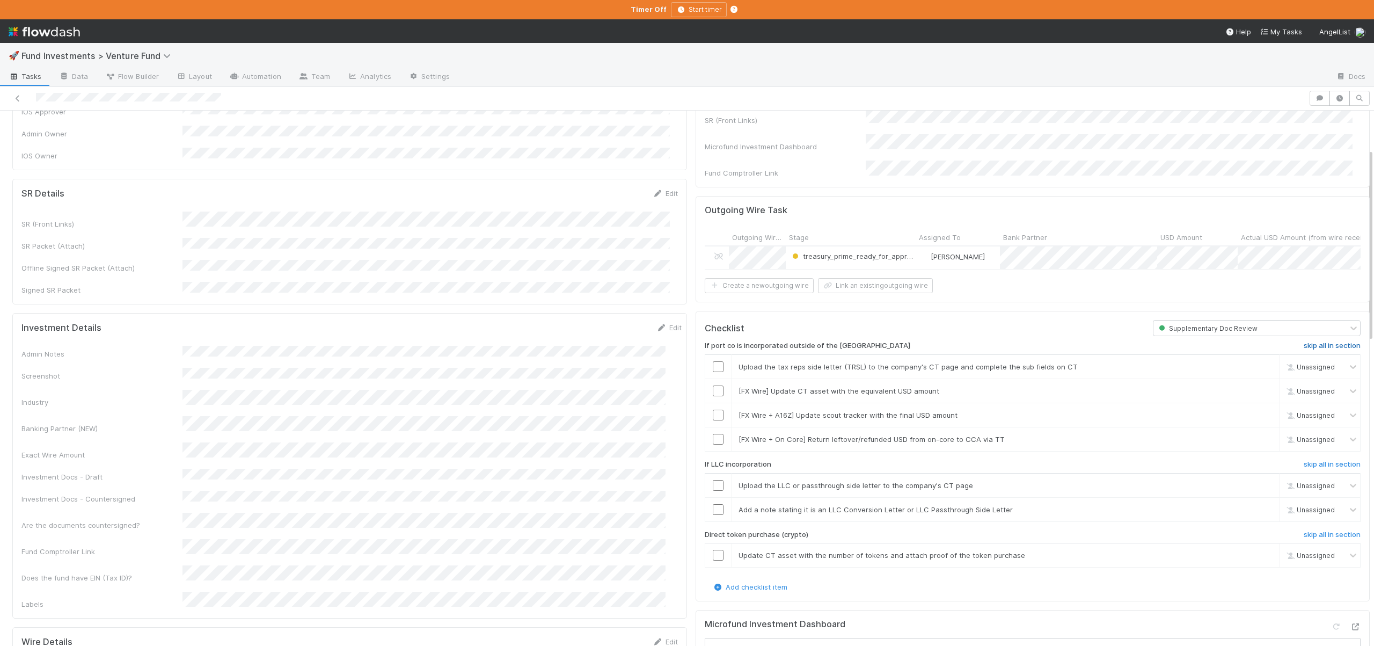
click at [1304, 341] on h6 "skip all in section" at bounding box center [1332, 345] width 57 height 9
click at [1305, 463] on h6 "skip all in section" at bounding box center [1332, 464] width 57 height 9
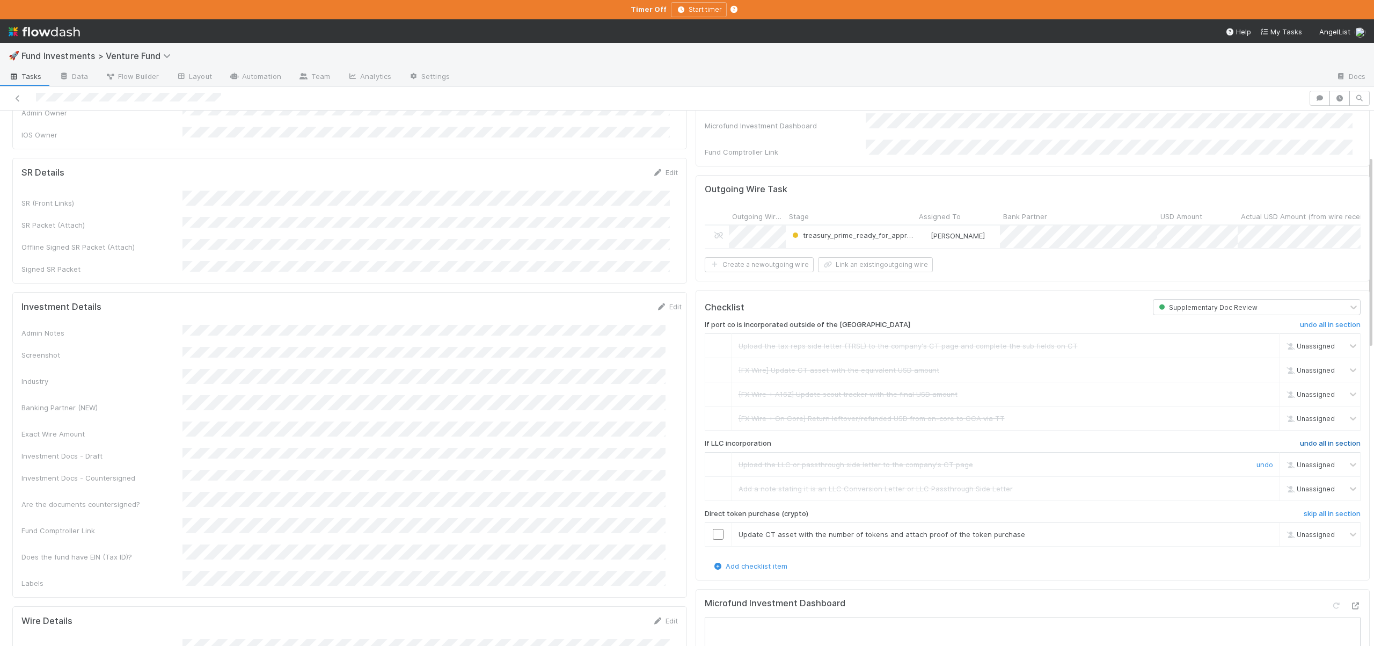
scroll to position [144, 0]
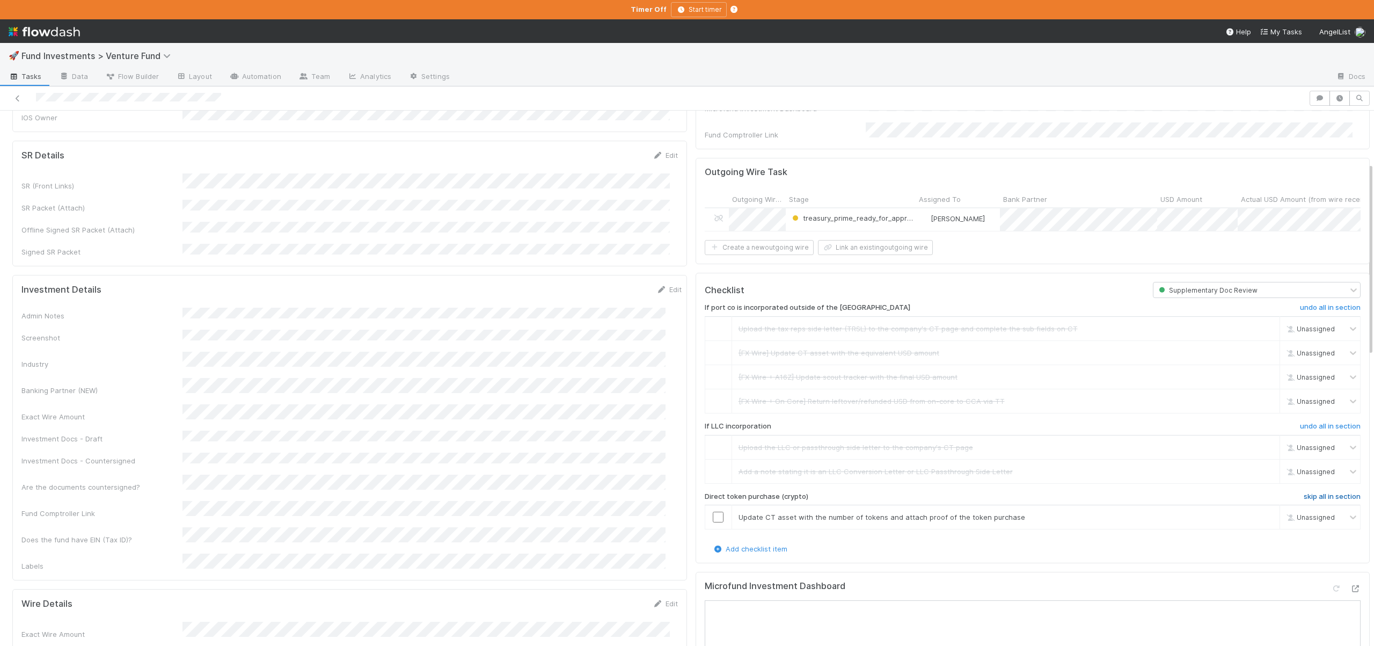
click at [1308, 492] on h6 "skip all in section" at bounding box center [1332, 496] width 57 height 9
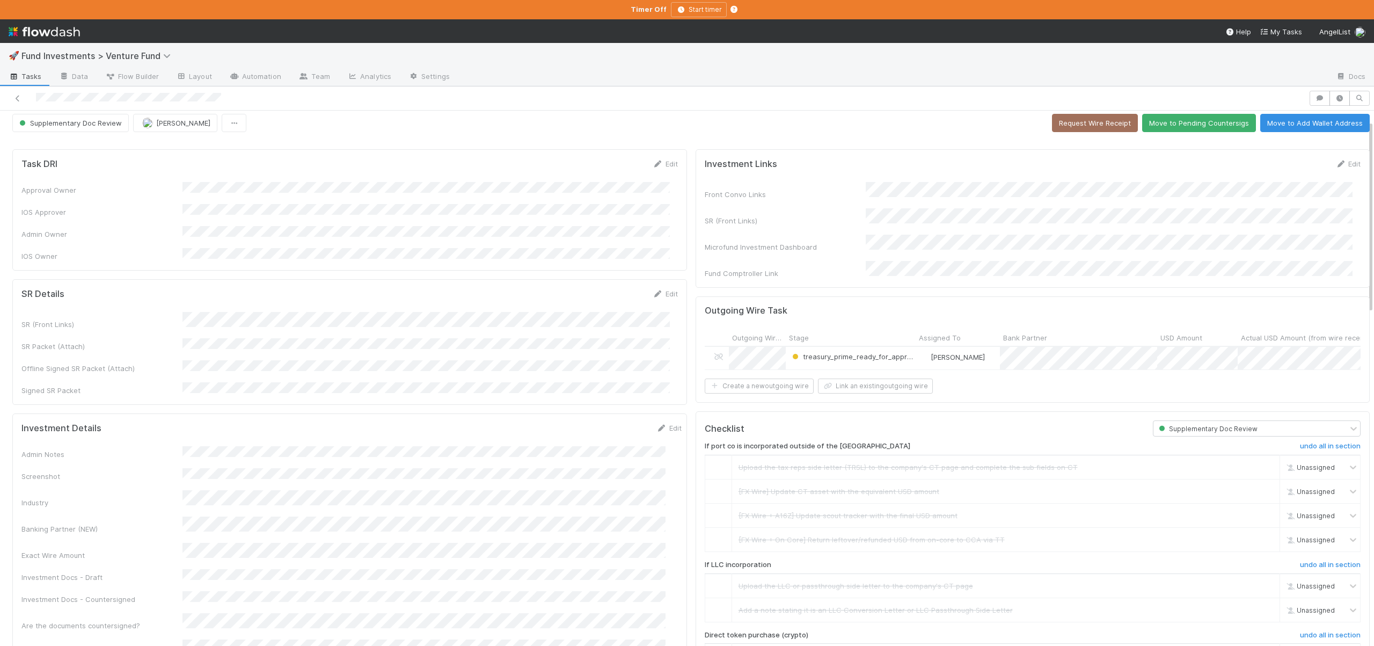
scroll to position [0, 0]
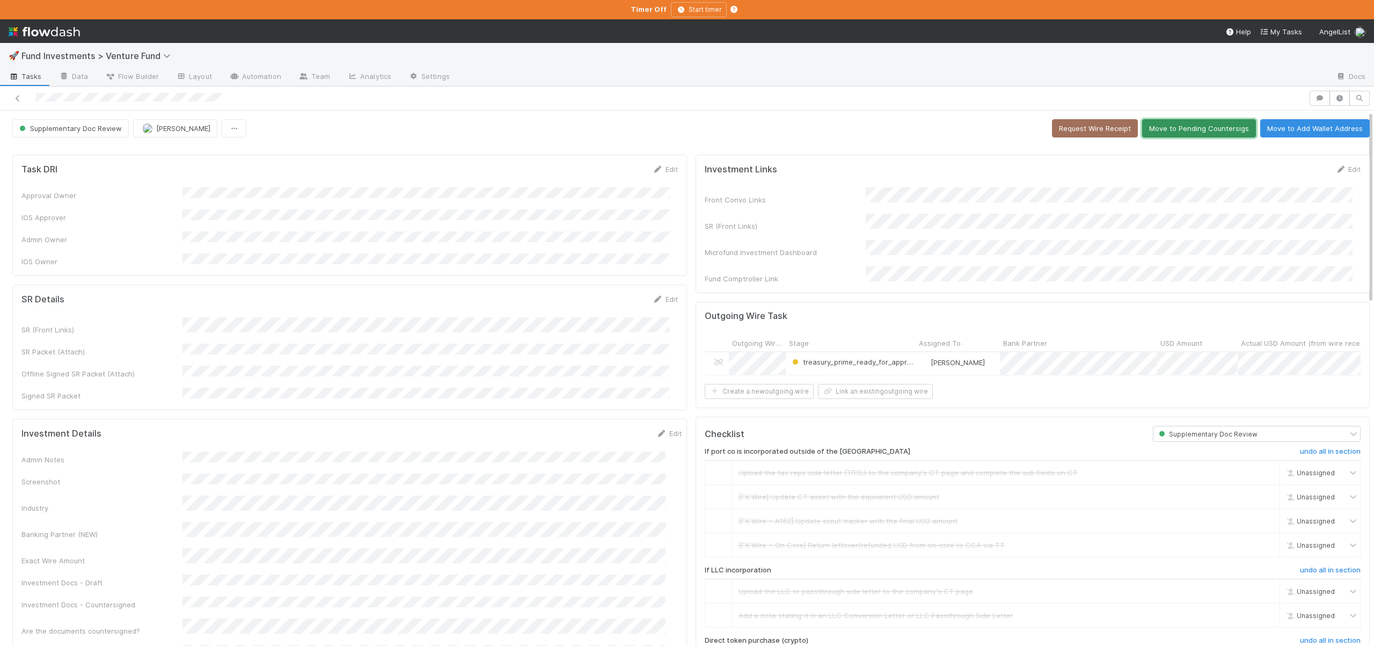
click at [1169, 133] on button "Move to Pending Countersigs" at bounding box center [1199, 128] width 114 height 18
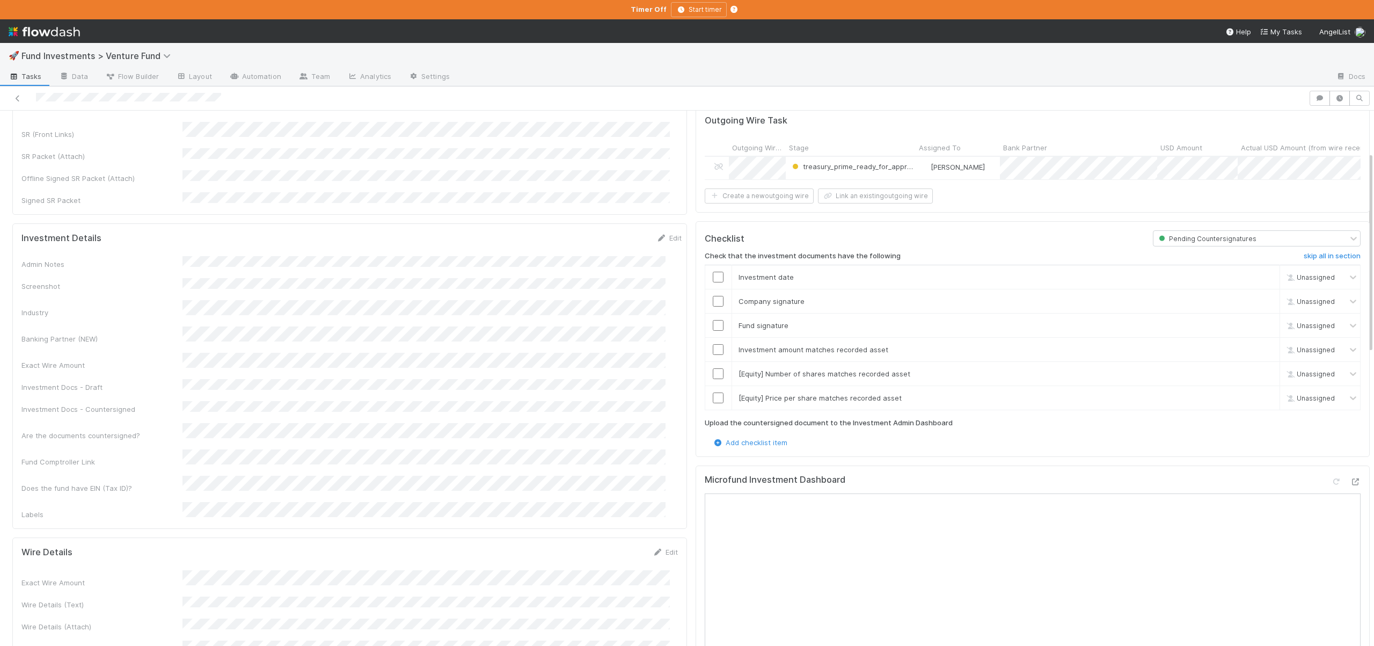
scroll to position [206, 0]
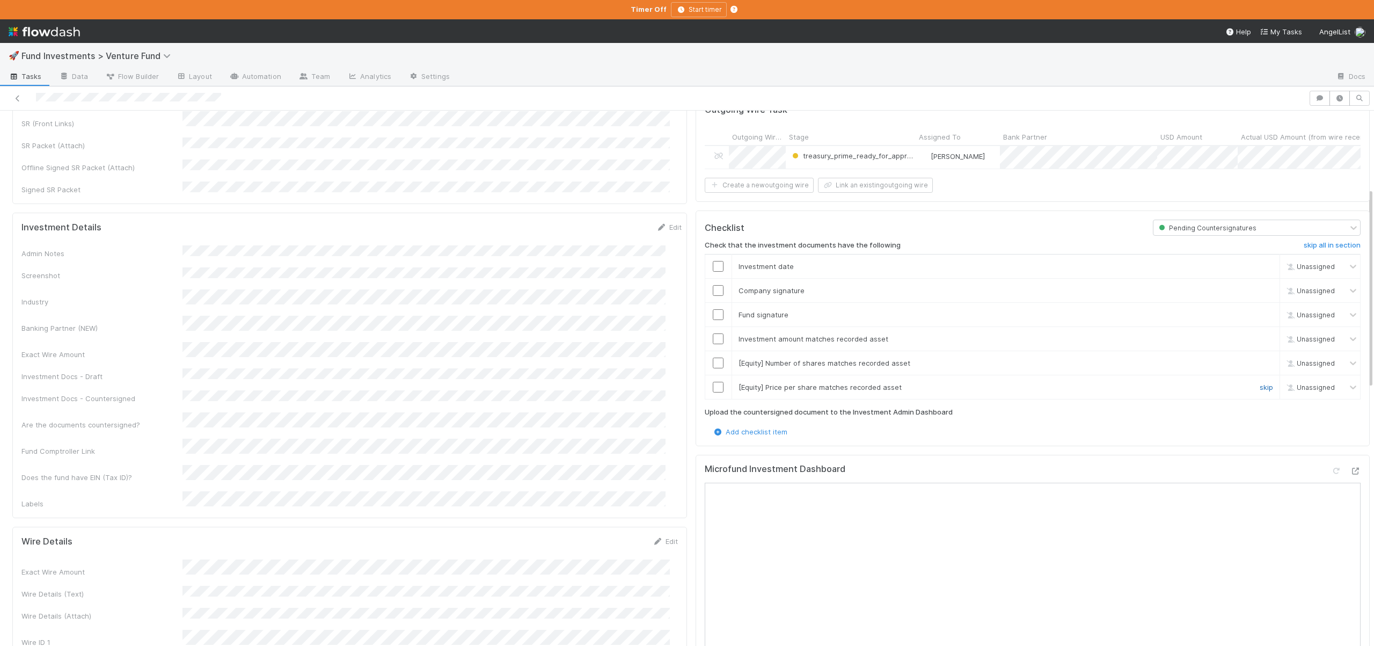
click at [1259, 383] on link "skip" at bounding box center [1265, 387] width 13 height 9
click at [1259, 361] on link "skip" at bounding box center [1265, 362] width 13 height 9
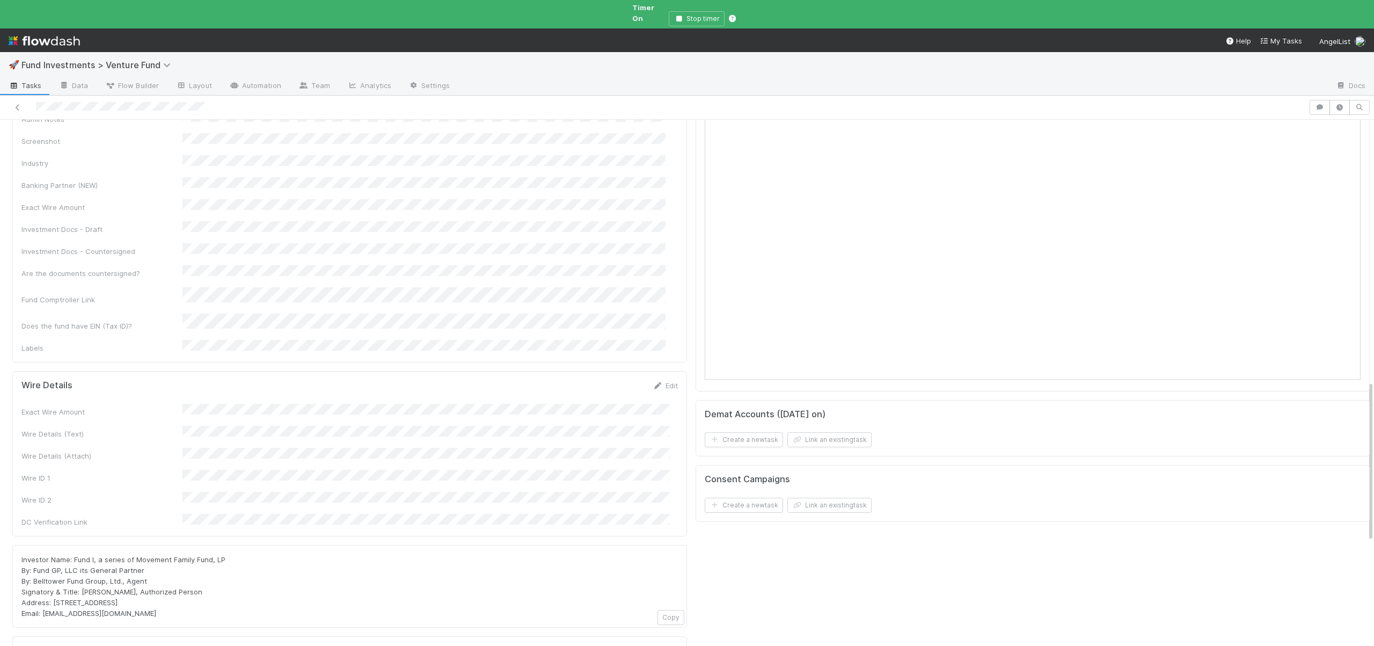
scroll to position [867, 0]
click at [606, 378] on button "Save" at bounding box center [620, 387] width 31 height 18
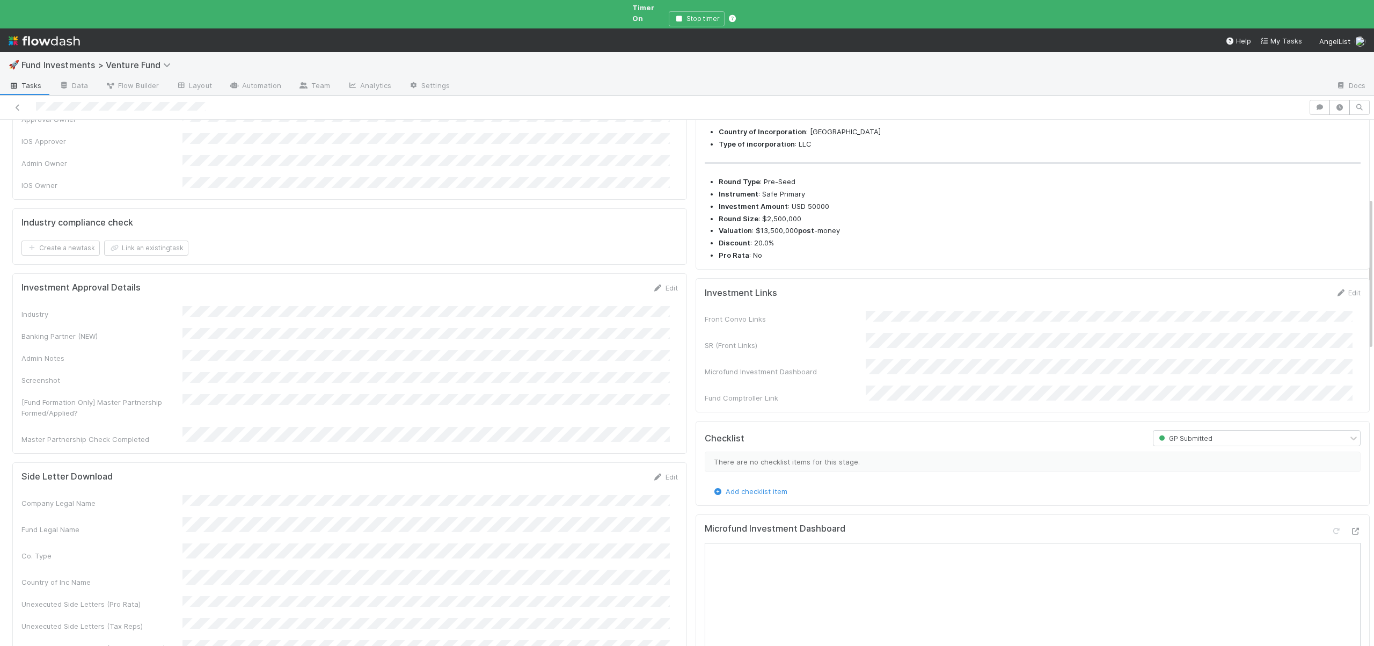
scroll to position [0, 0]
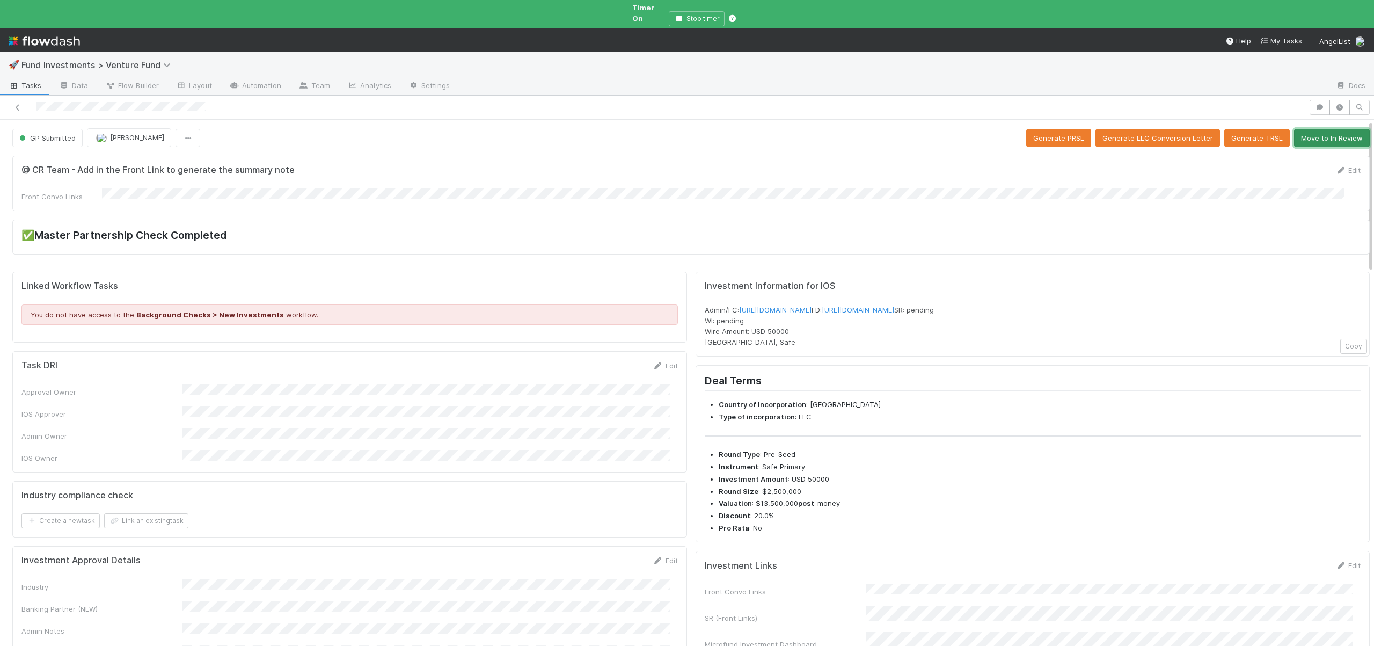
click at [1302, 129] on button "Move to In Review" at bounding box center [1332, 138] width 76 height 18
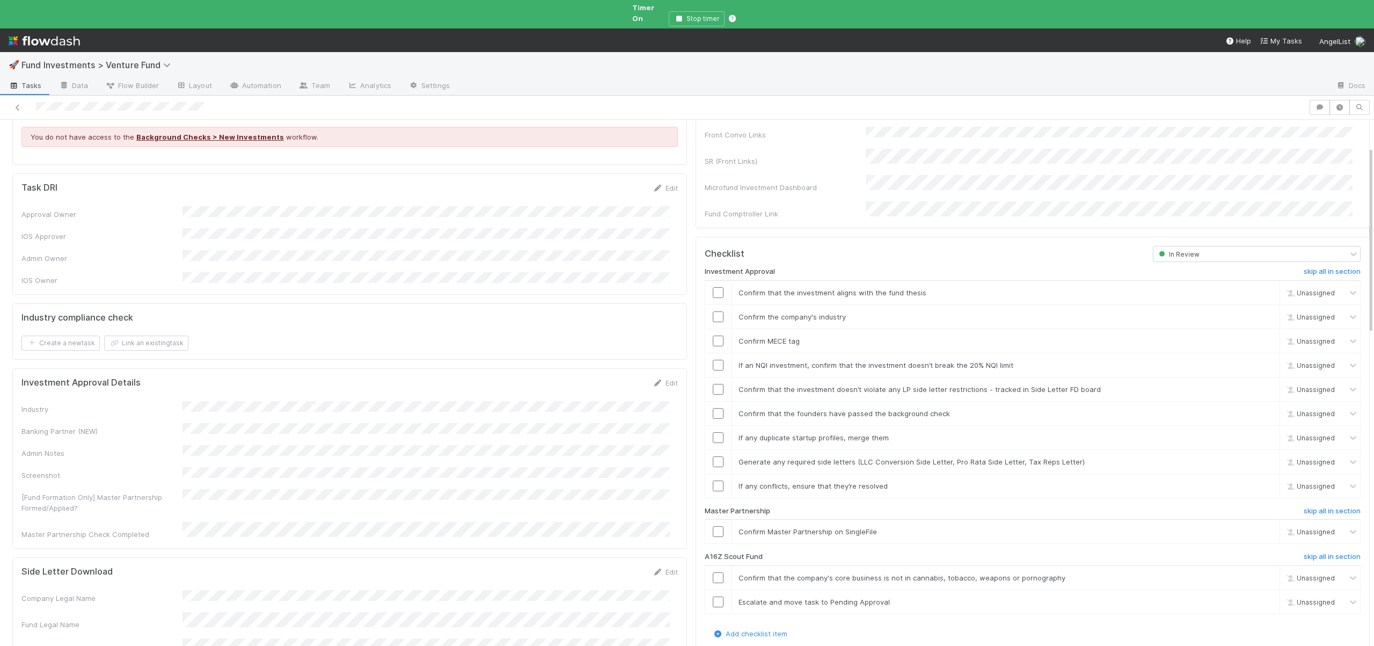
scroll to position [221, 0]
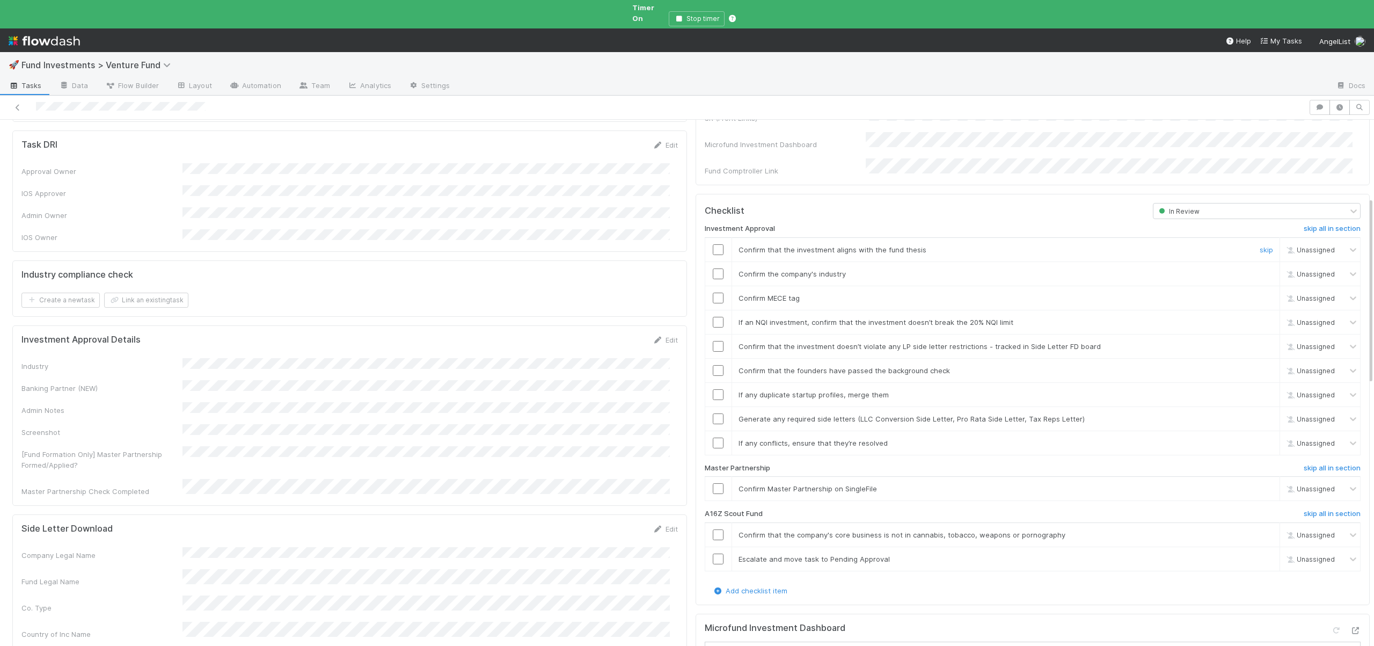
click at [713, 244] on input "checkbox" at bounding box center [718, 249] width 11 height 11
click at [713, 268] on input "checkbox" at bounding box center [718, 273] width 11 height 11
click at [713, 292] on input "checkbox" at bounding box center [718, 297] width 11 height 11
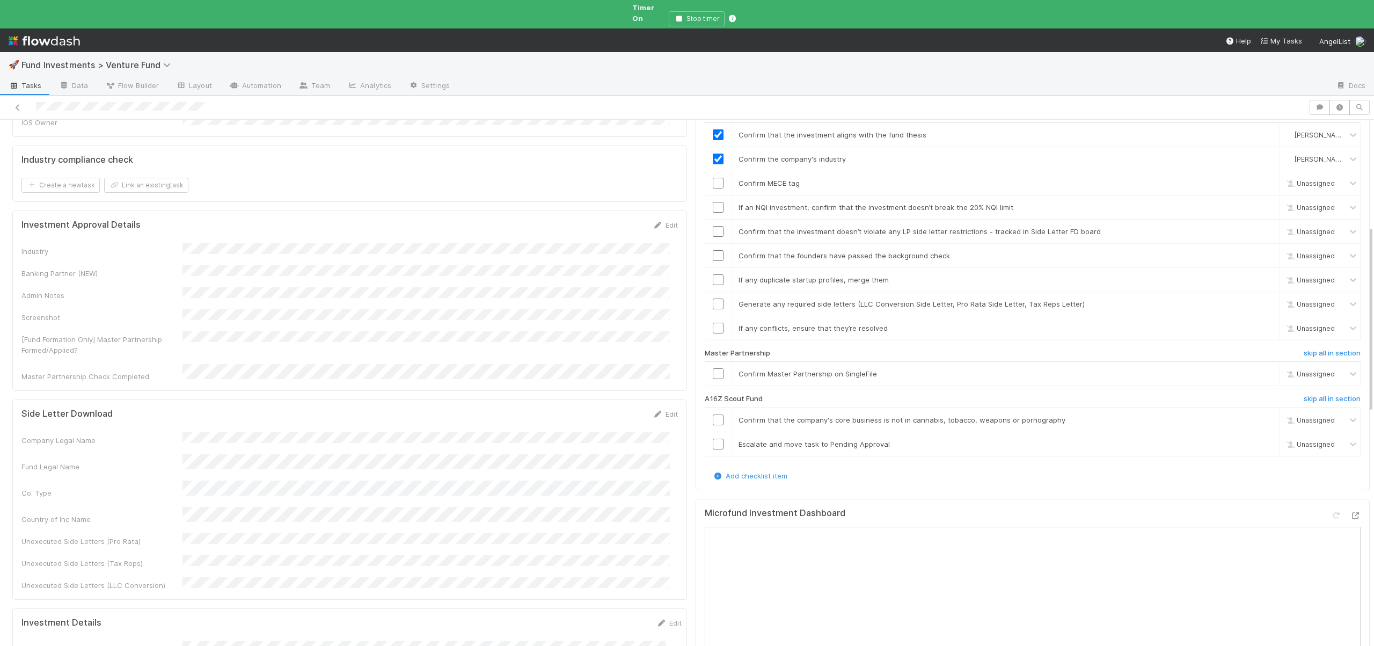
scroll to position [382, 0]
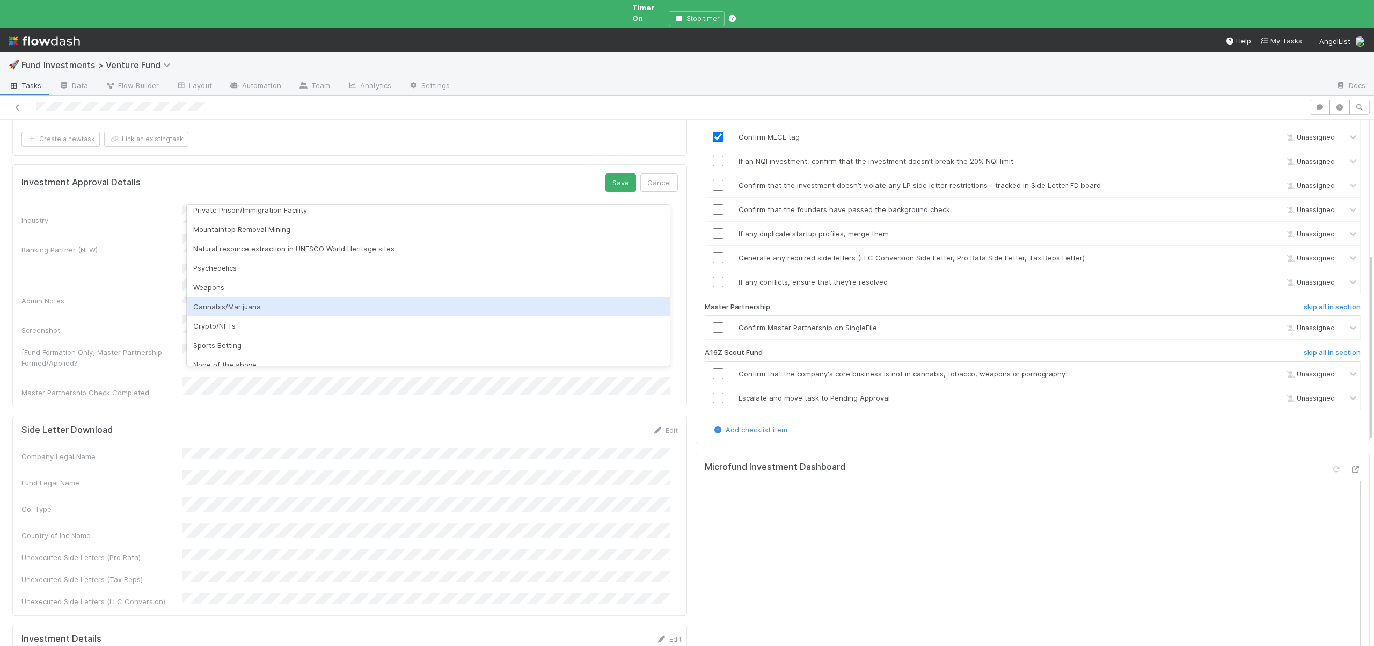
checkbox input "true"
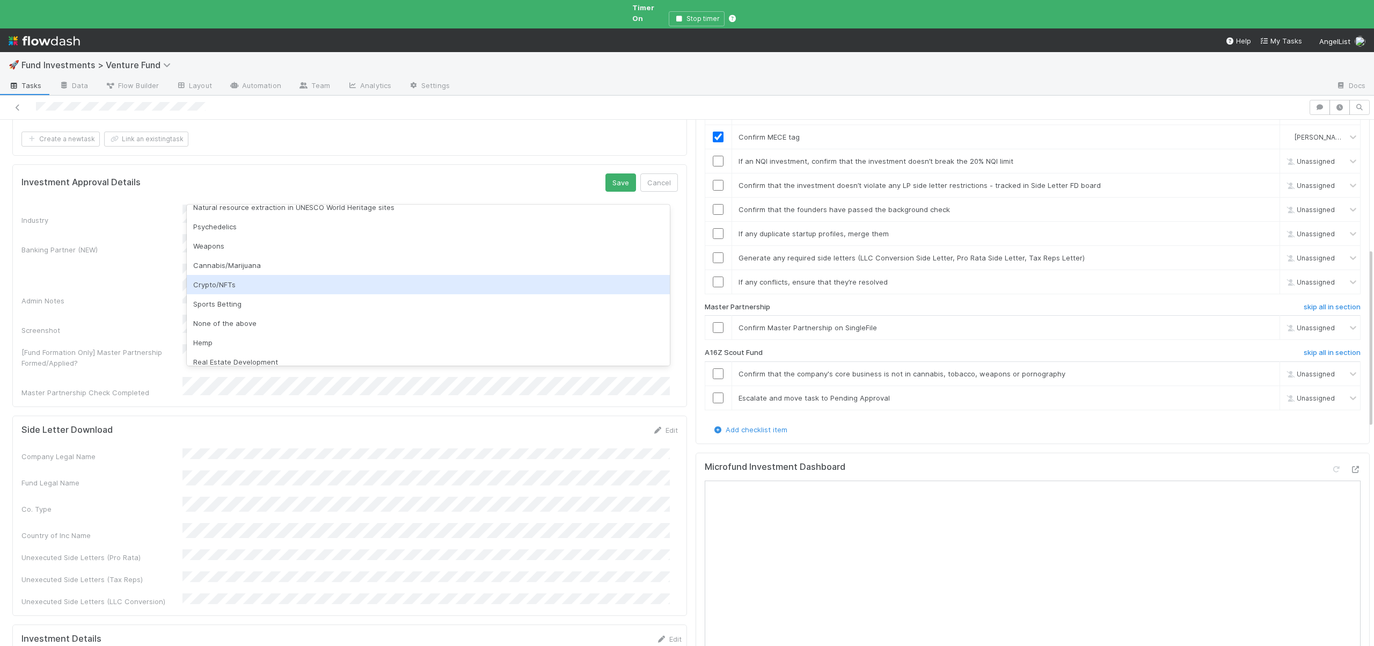
scroll to position [281, 0]
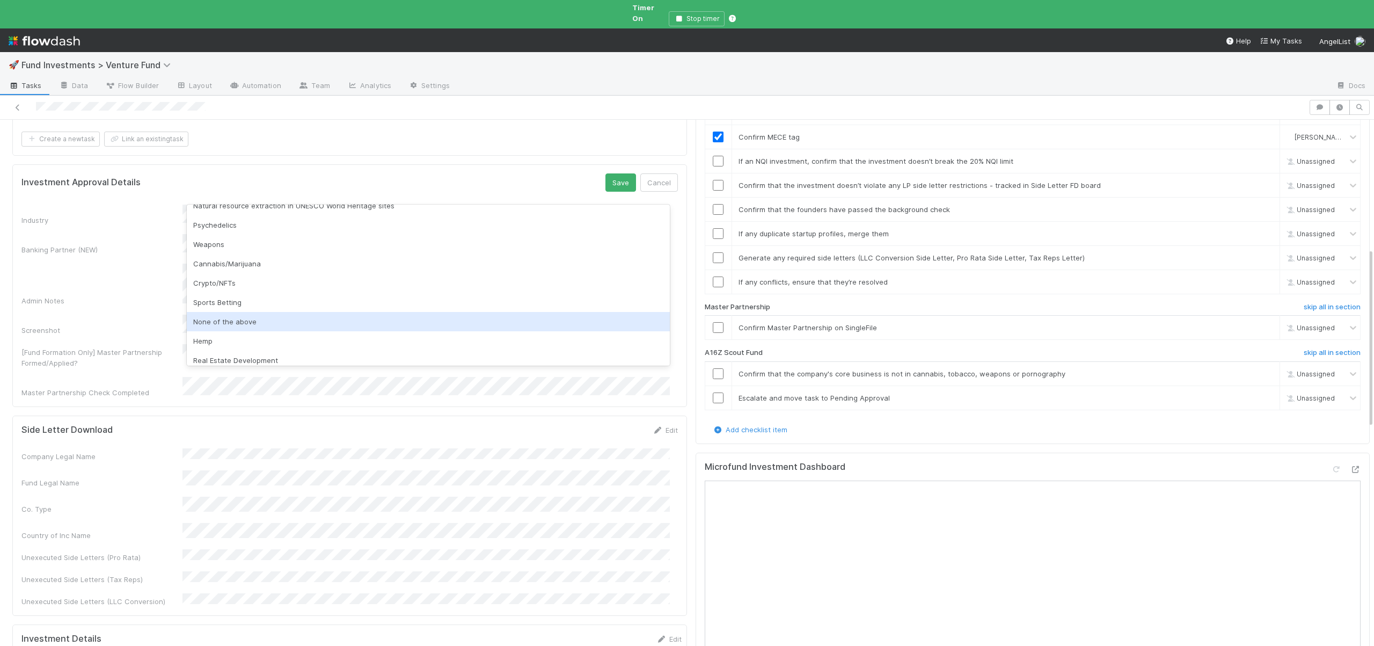
click at [230, 321] on div "None of the above" at bounding box center [428, 321] width 483 height 19
click at [210, 314] on div "Any" at bounding box center [428, 320] width 483 height 19
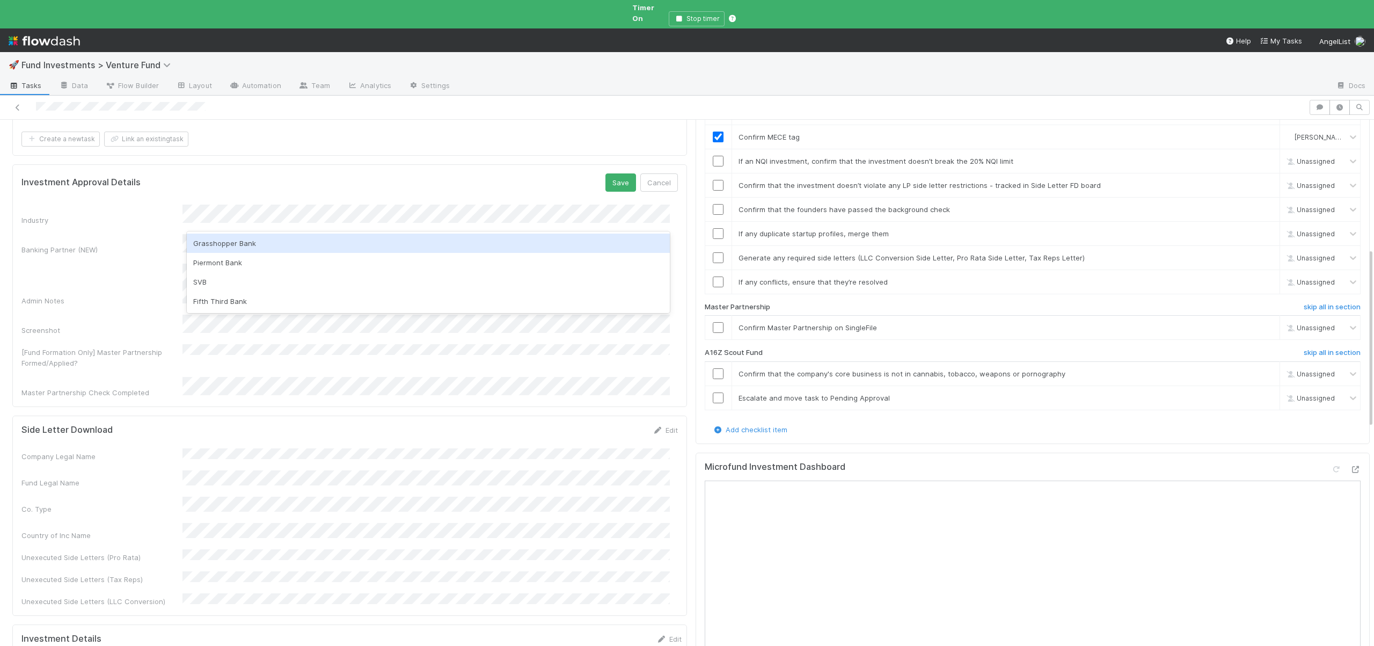
drag, startPoint x: 559, startPoint y: 162, endPoint x: 595, endPoint y: 155, distance: 36.7
click at [559, 173] on div "Investment Approval Details Save Cancel" at bounding box center [349, 182] width 656 height 18
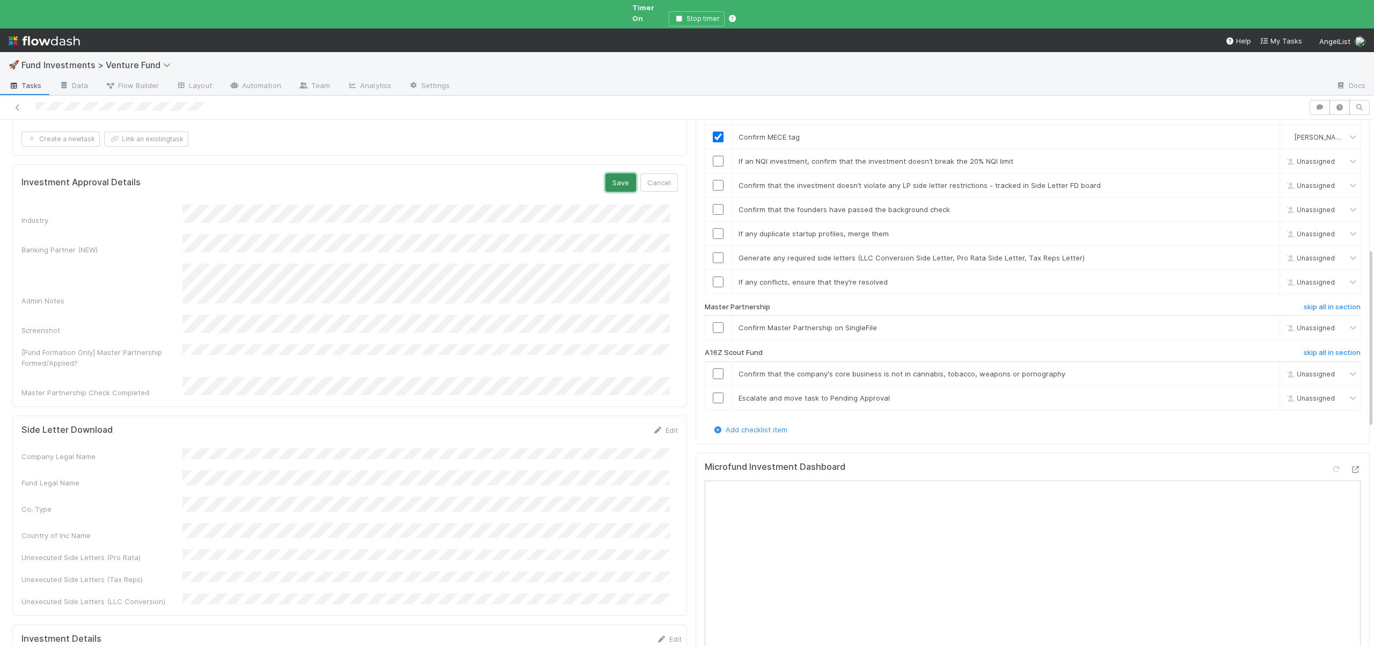
click at [614, 173] on button "Save" at bounding box center [620, 182] width 31 height 18
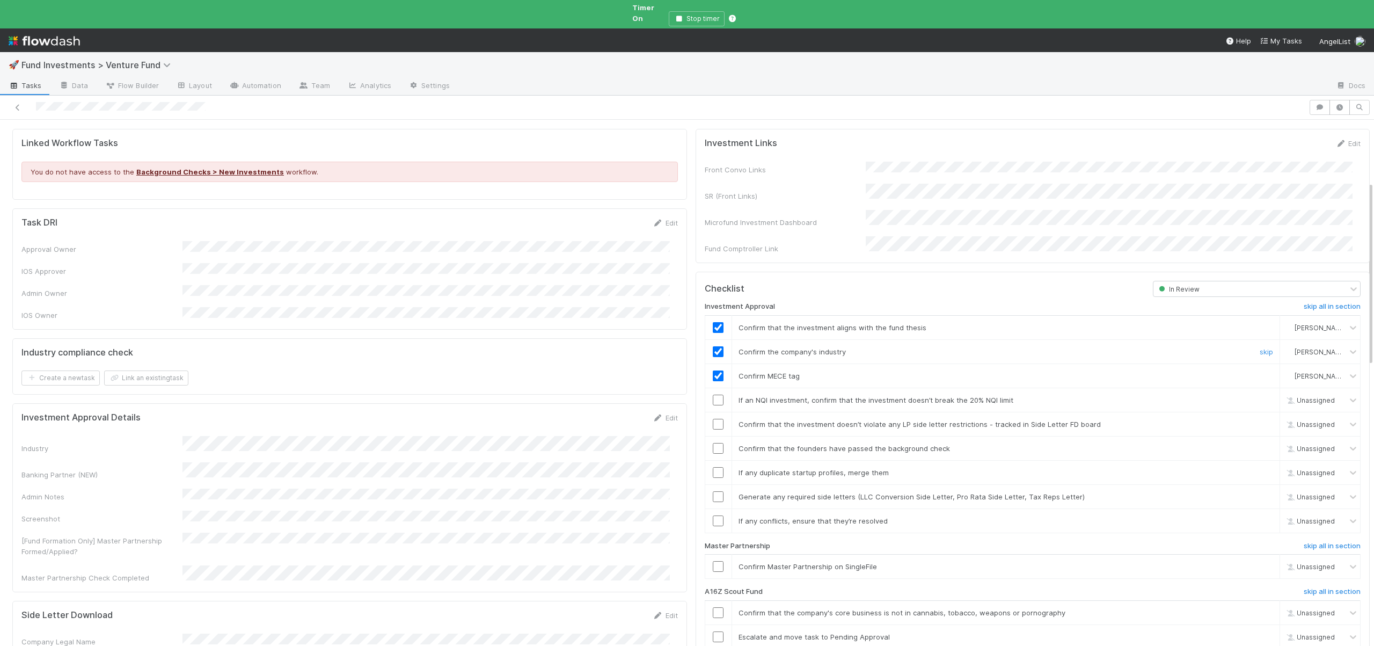
scroll to position [71, 0]
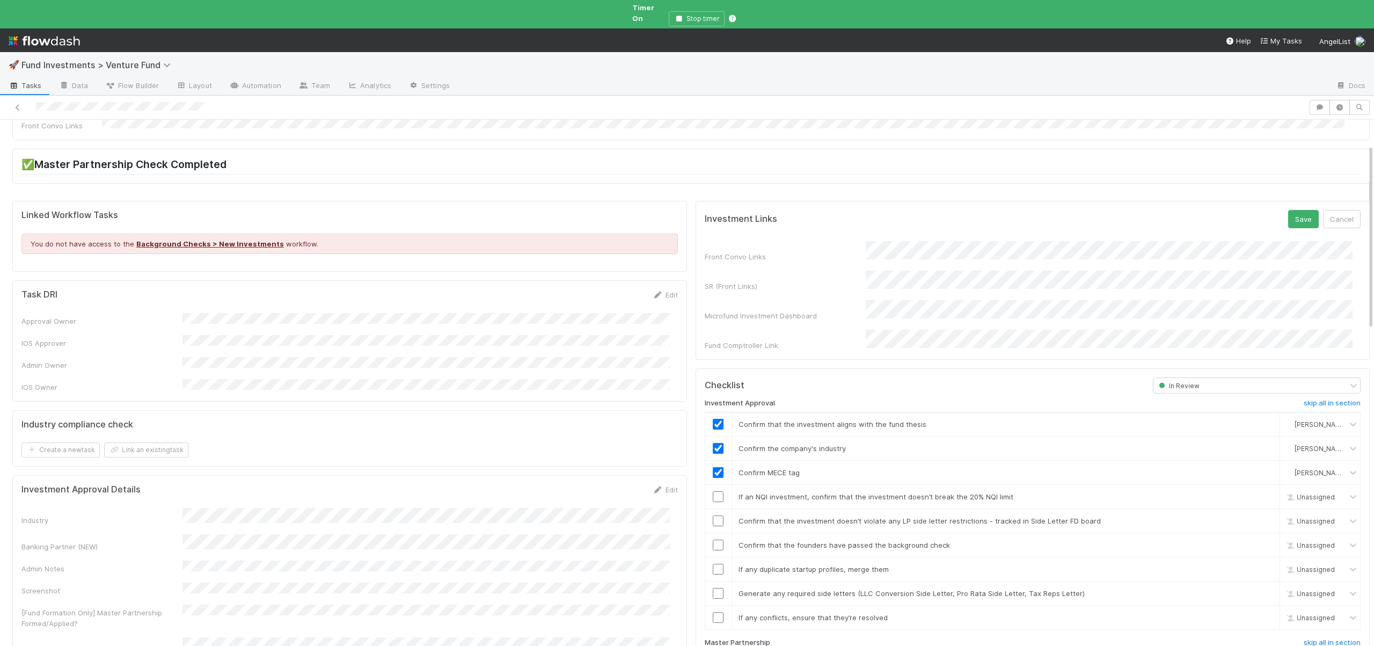
click at [910, 224] on form "Investment Links Save Cancel Front Convo Links SR (Front Links) Microfund Inves…" at bounding box center [1033, 280] width 656 height 141
click at [910, 226] on form "Investment Links Save Cancel Front Convo Links SR (Front Links) Microfund Inves…" at bounding box center [1033, 280] width 656 height 141
click at [1288, 210] on button "Save" at bounding box center [1303, 219] width 31 height 18
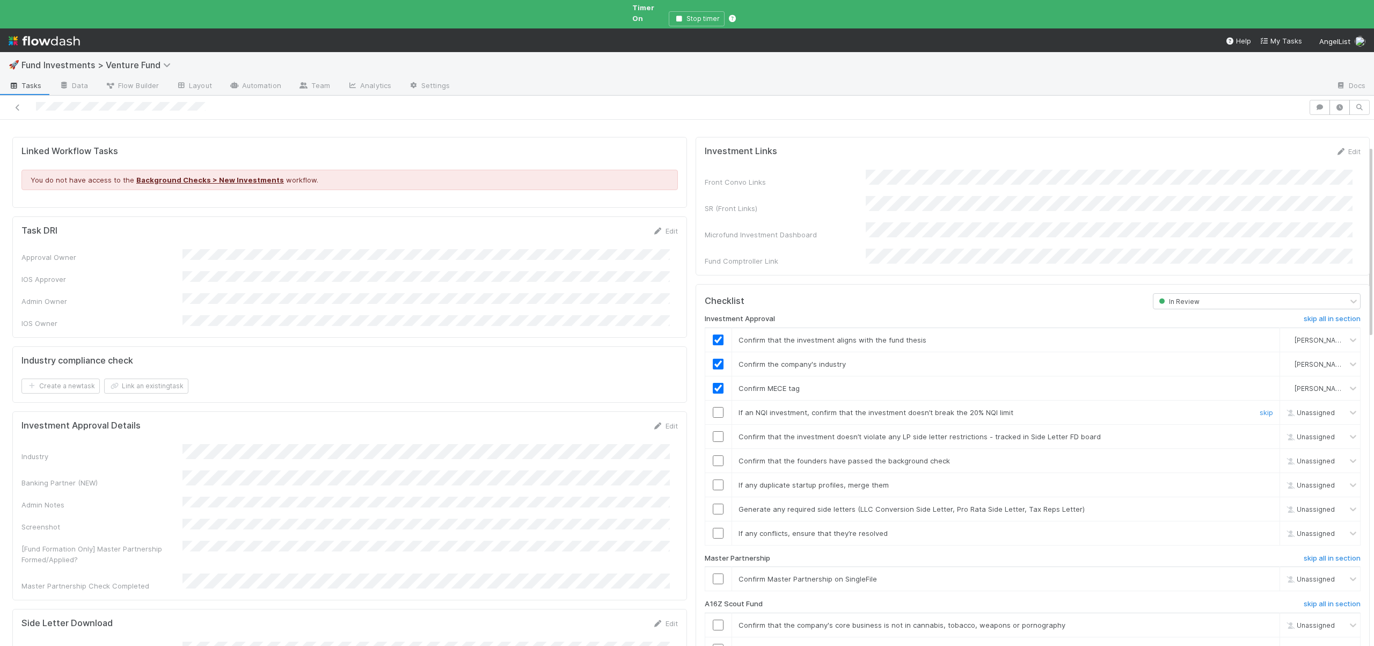
click at [713, 407] on input "checkbox" at bounding box center [718, 412] width 11 height 11
click at [1259, 408] on link "skip" at bounding box center [1265, 412] width 13 height 9
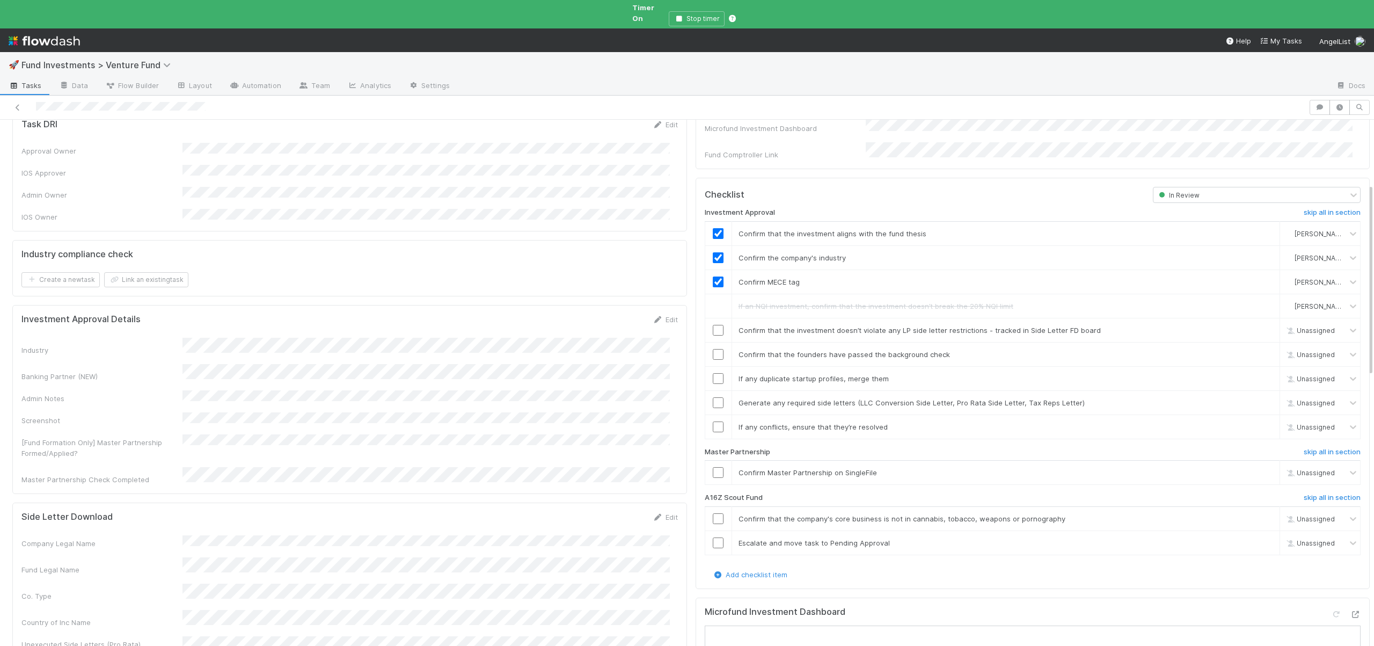
scroll to position [414, 0]
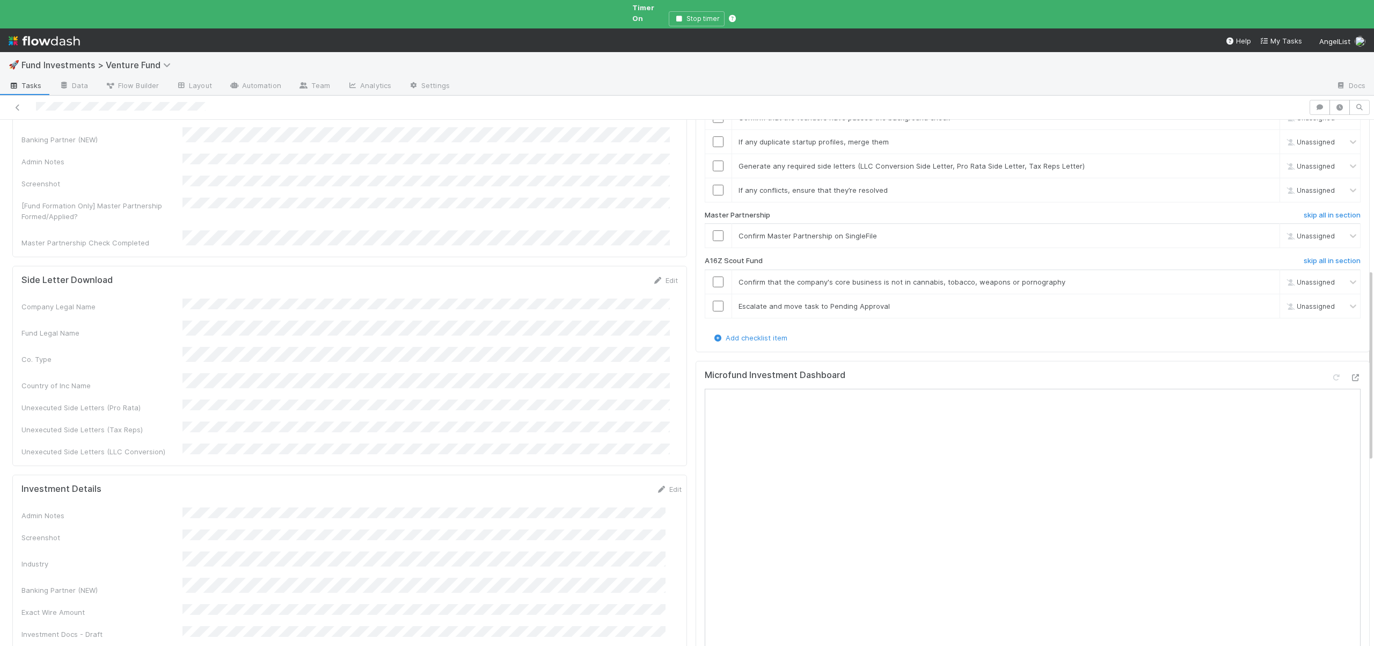
click at [181, 327] on div "Fund Legal Name" at bounding box center [101, 332] width 161 height 11
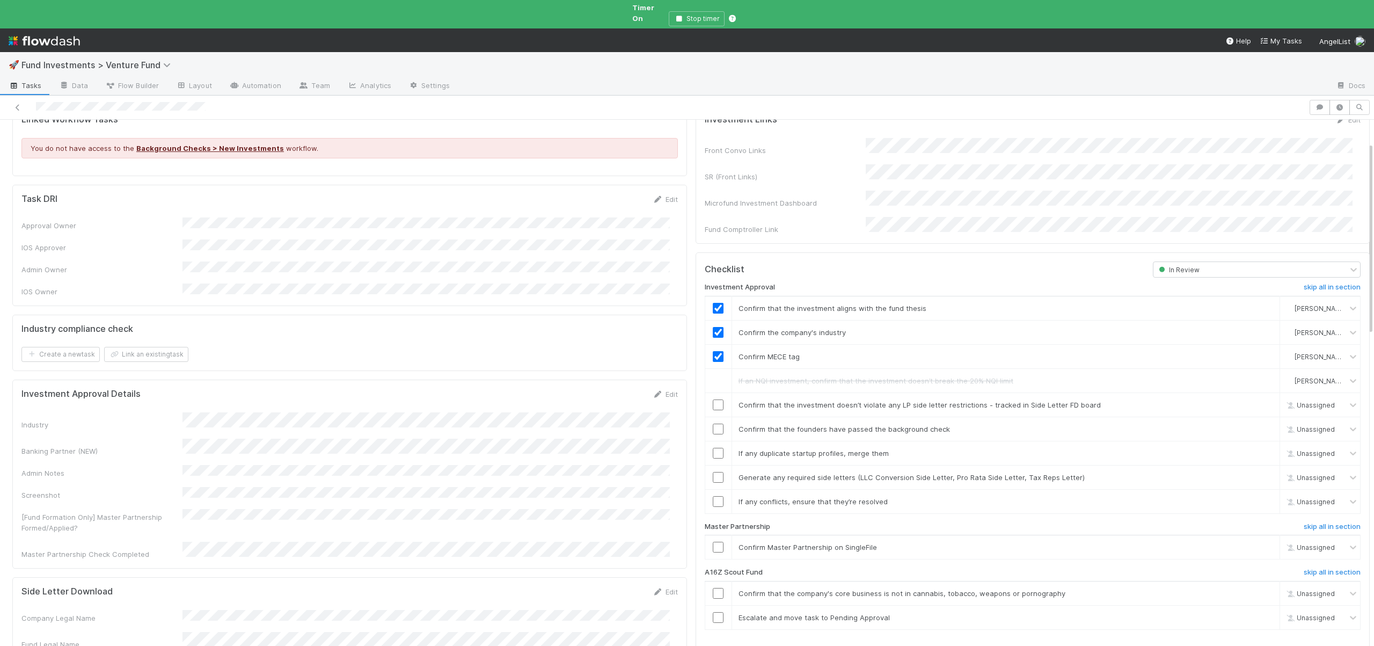
scroll to position [165, 0]
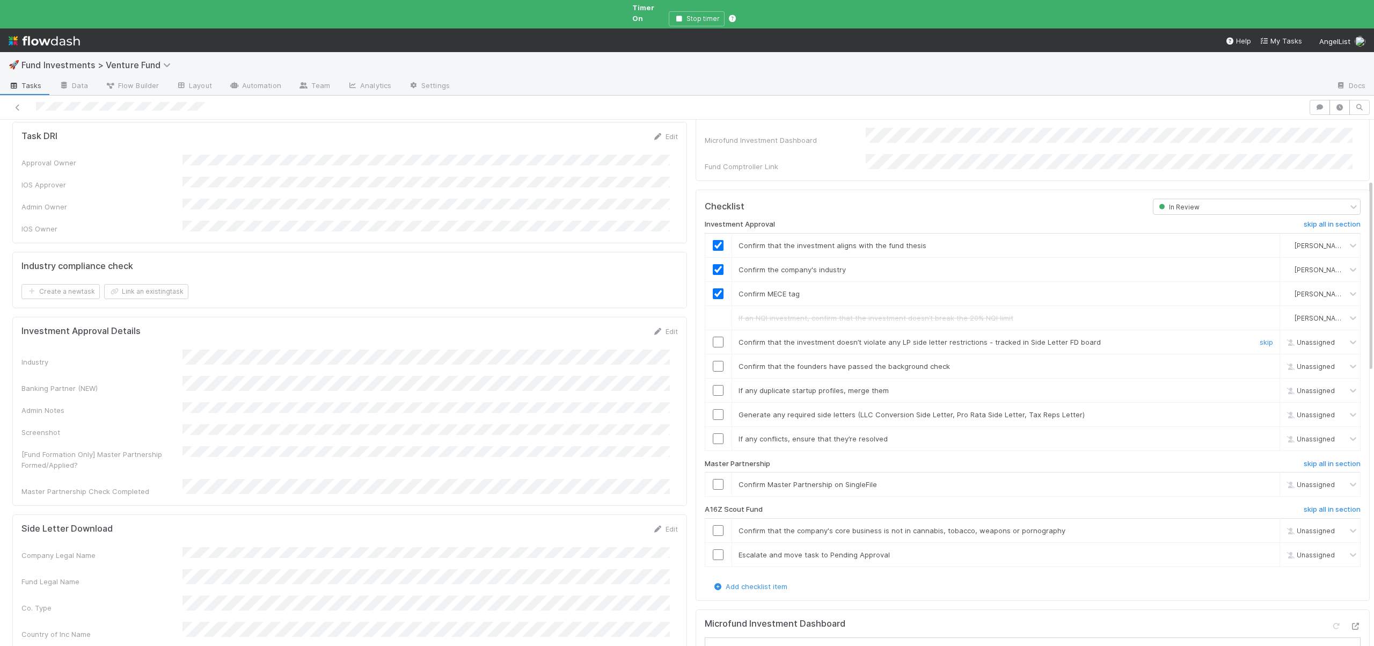
click at [713, 336] on input "checkbox" at bounding box center [718, 341] width 11 height 11
click at [713, 361] on input "checkbox" at bounding box center [718, 366] width 11 height 11
click at [713, 385] on input "checkbox" at bounding box center [718, 390] width 11 height 11
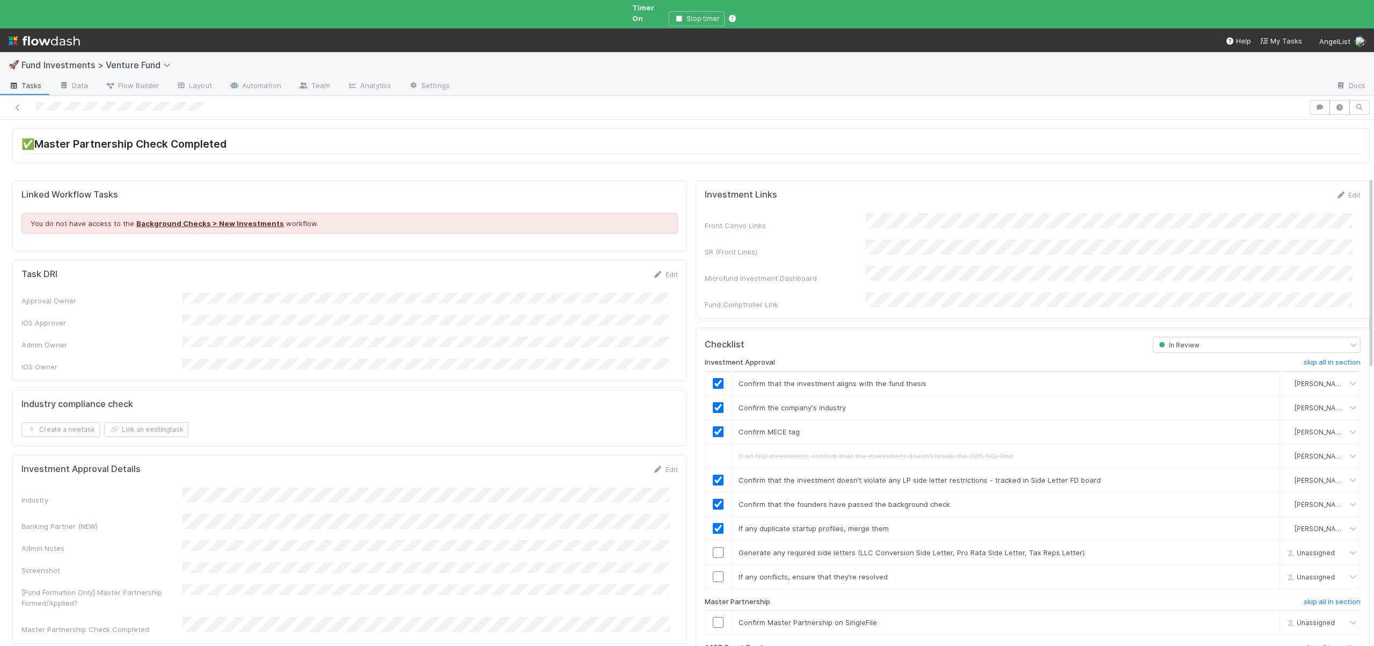
scroll to position [0, 0]
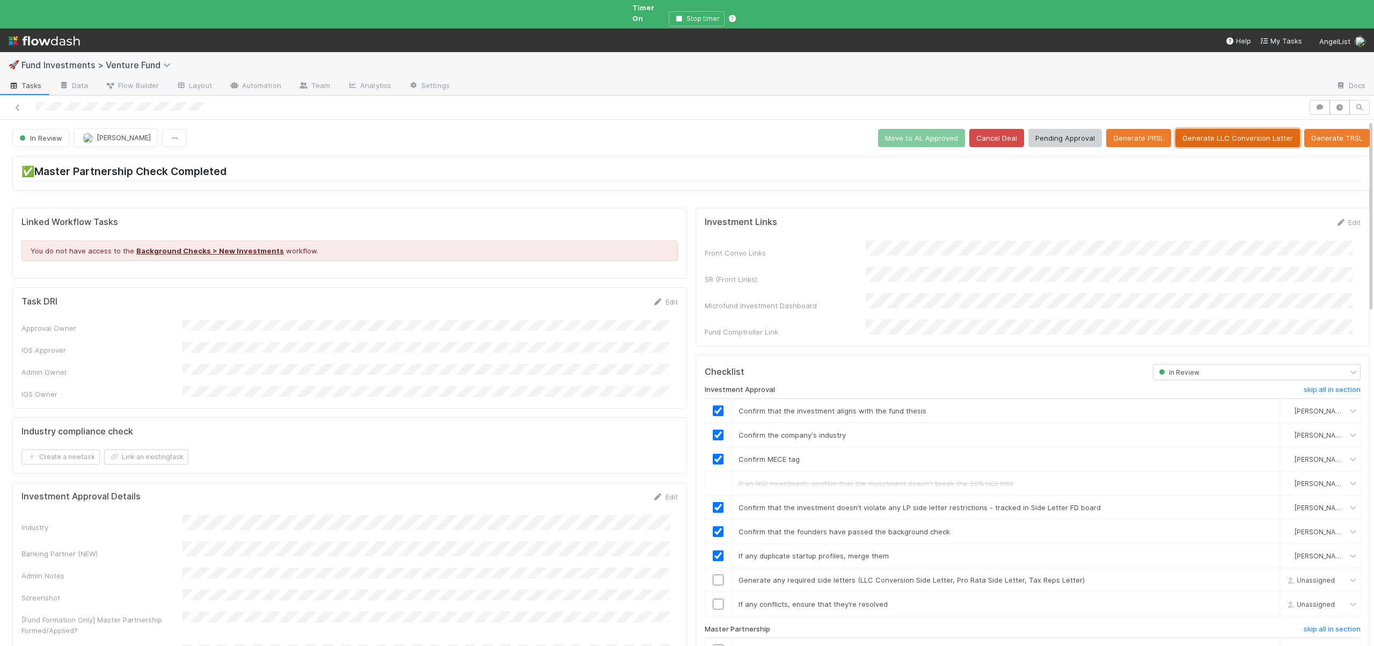
click at [1220, 129] on button "Generate LLC Conversion Letter" at bounding box center [1237, 138] width 125 height 18
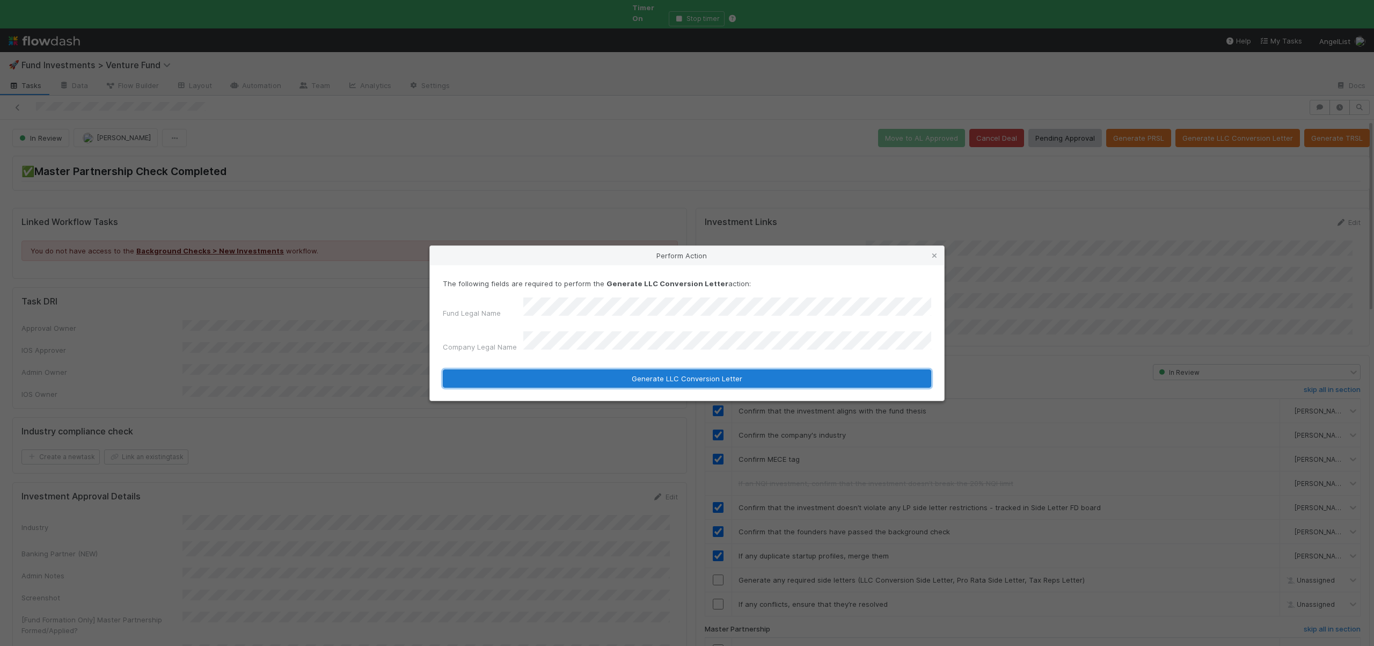
click at [592, 380] on button "Generate LLC Conversion Letter" at bounding box center [687, 378] width 488 height 18
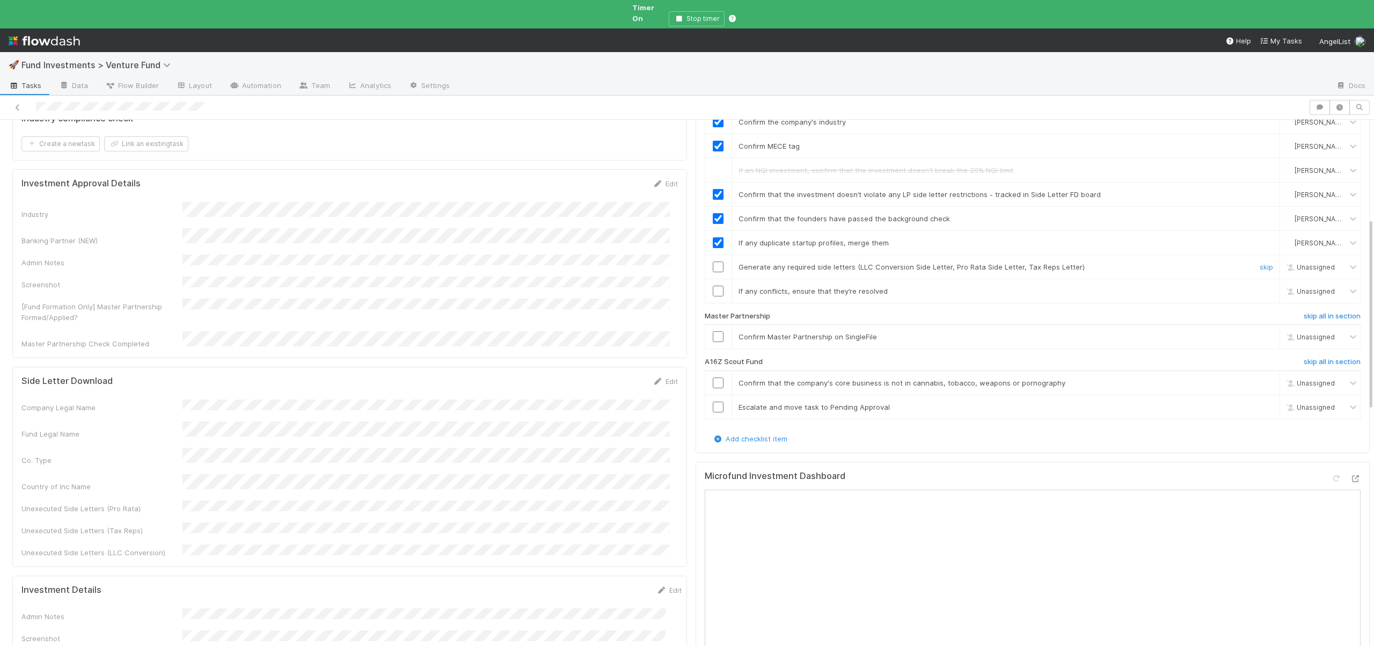
scroll to position [329, 0]
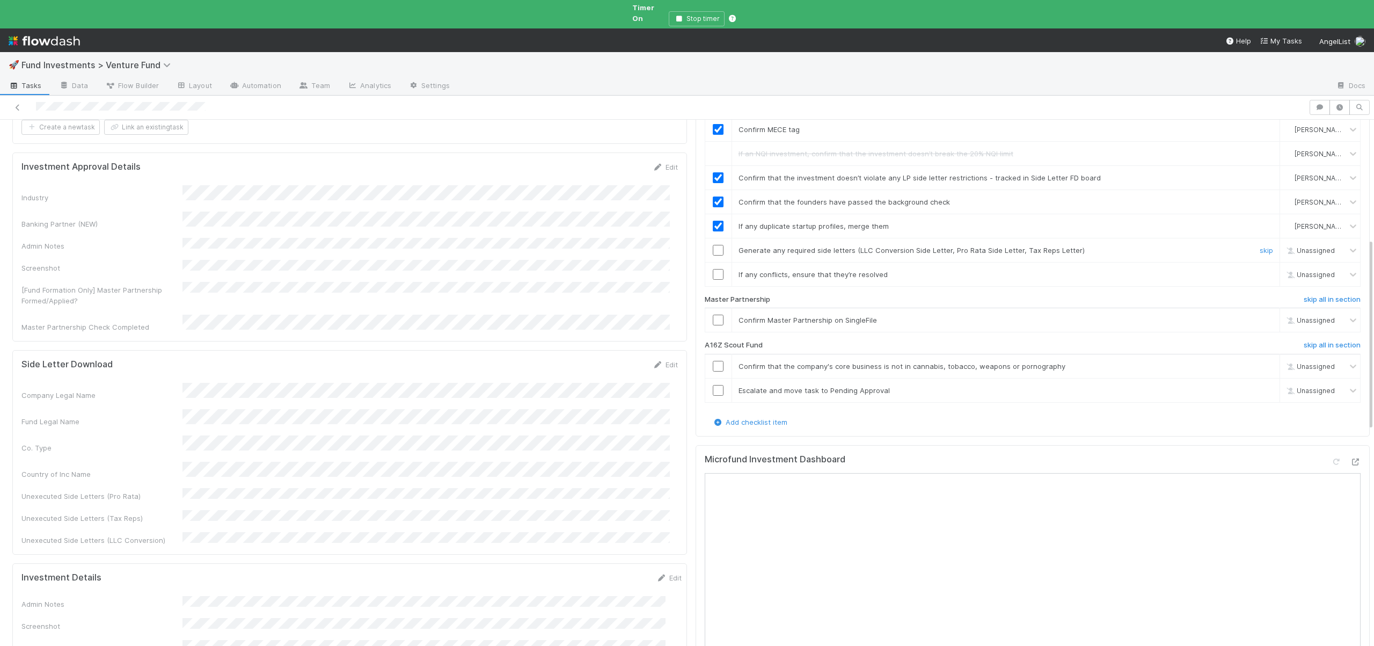
click at [713, 245] on input "checkbox" at bounding box center [718, 250] width 11 height 11
click at [713, 269] on input "checkbox" at bounding box center [718, 274] width 11 height 11
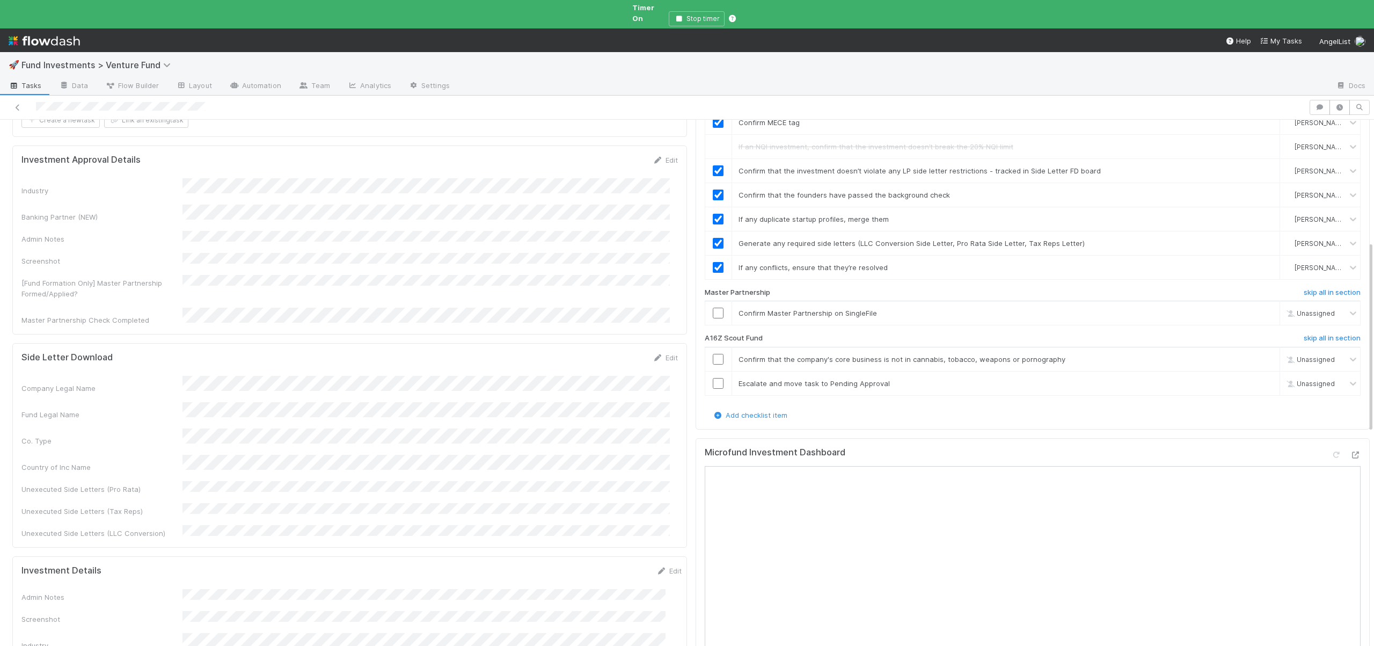
scroll to position [350, 0]
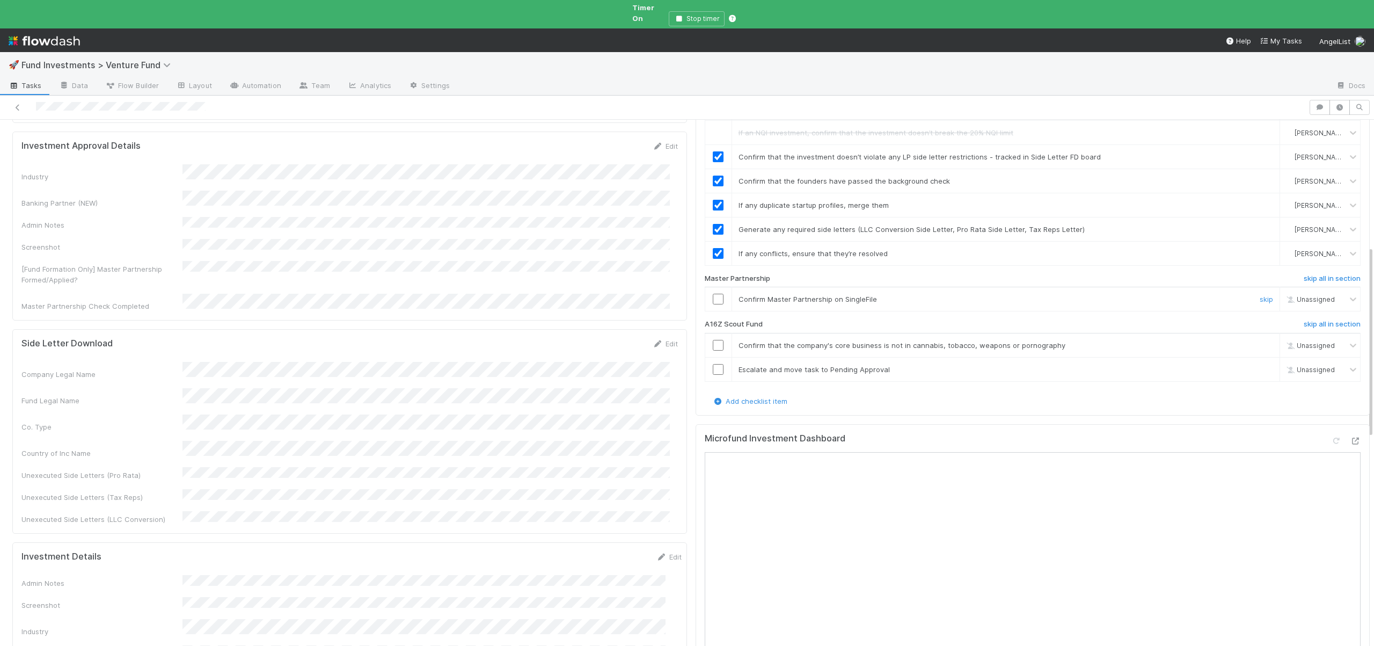
click at [713, 294] on input "checkbox" at bounding box center [718, 299] width 11 height 11
click at [1307, 320] on h6 "skip all in section" at bounding box center [1332, 324] width 57 height 9
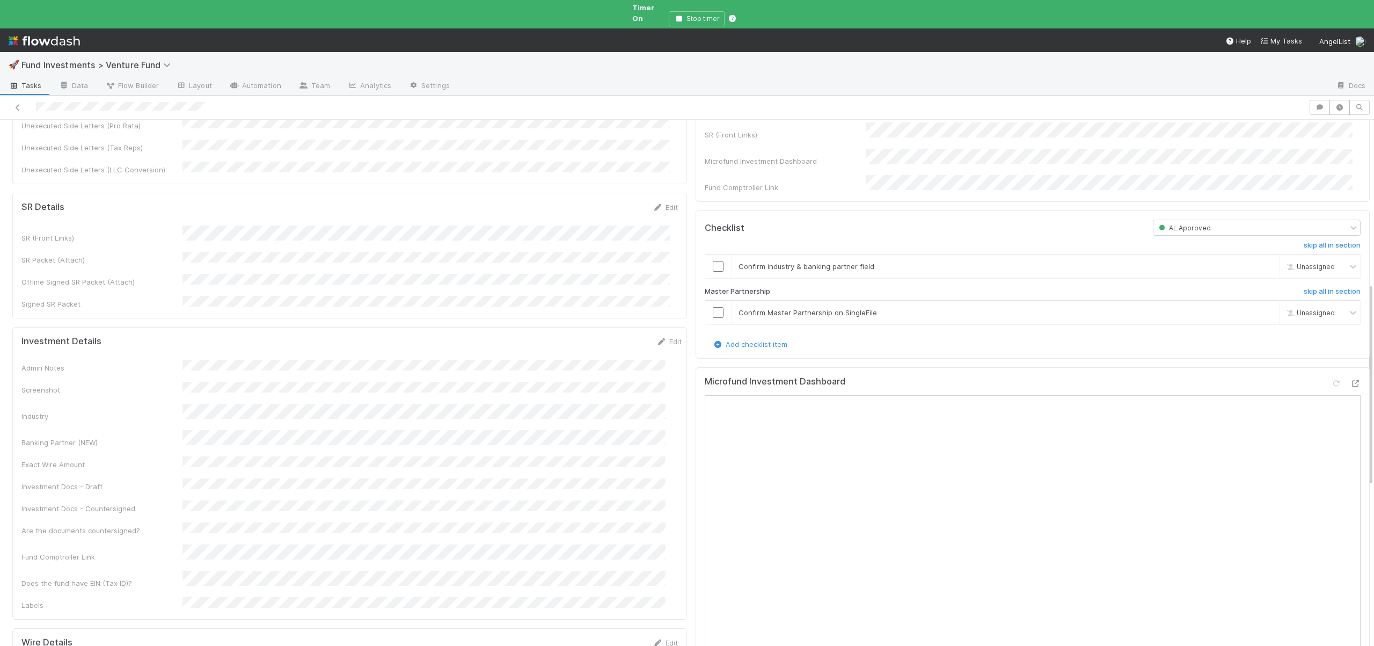
scroll to position [429, 0]
click at [609, 330] on button "Save" at bounding box center [624, 339] width 31 height 18
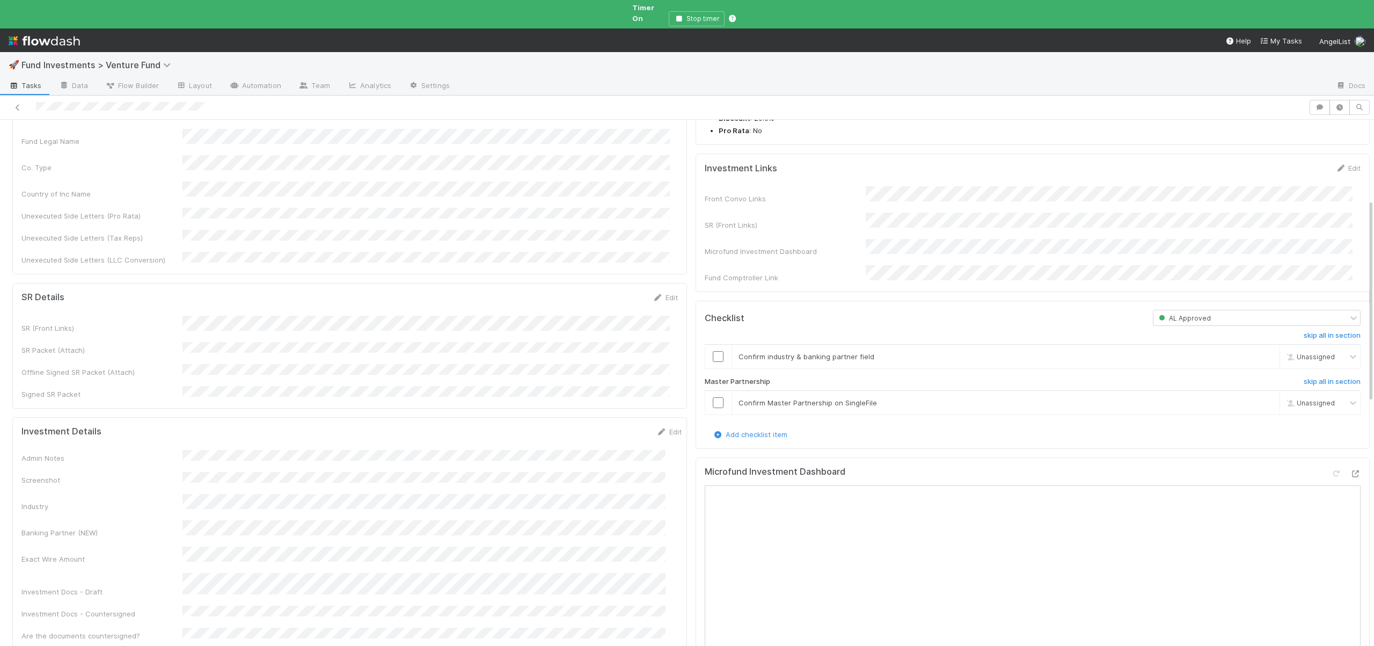
scroll to position [208, 0]
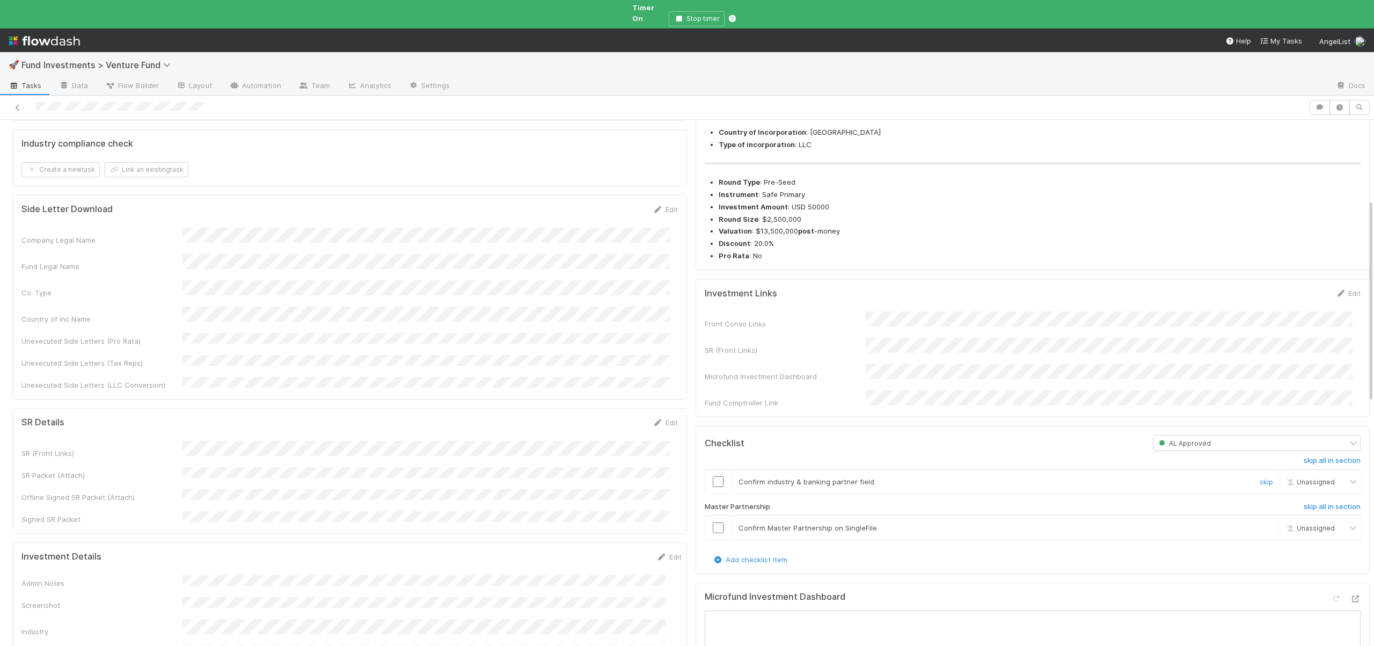
click at [713, 481] on input "checkbox" at bounding box center [718, 481] width 11 height 11
click at [713, 524] on input "checkbox" at bounding box center [718, 527] width 11 height 11
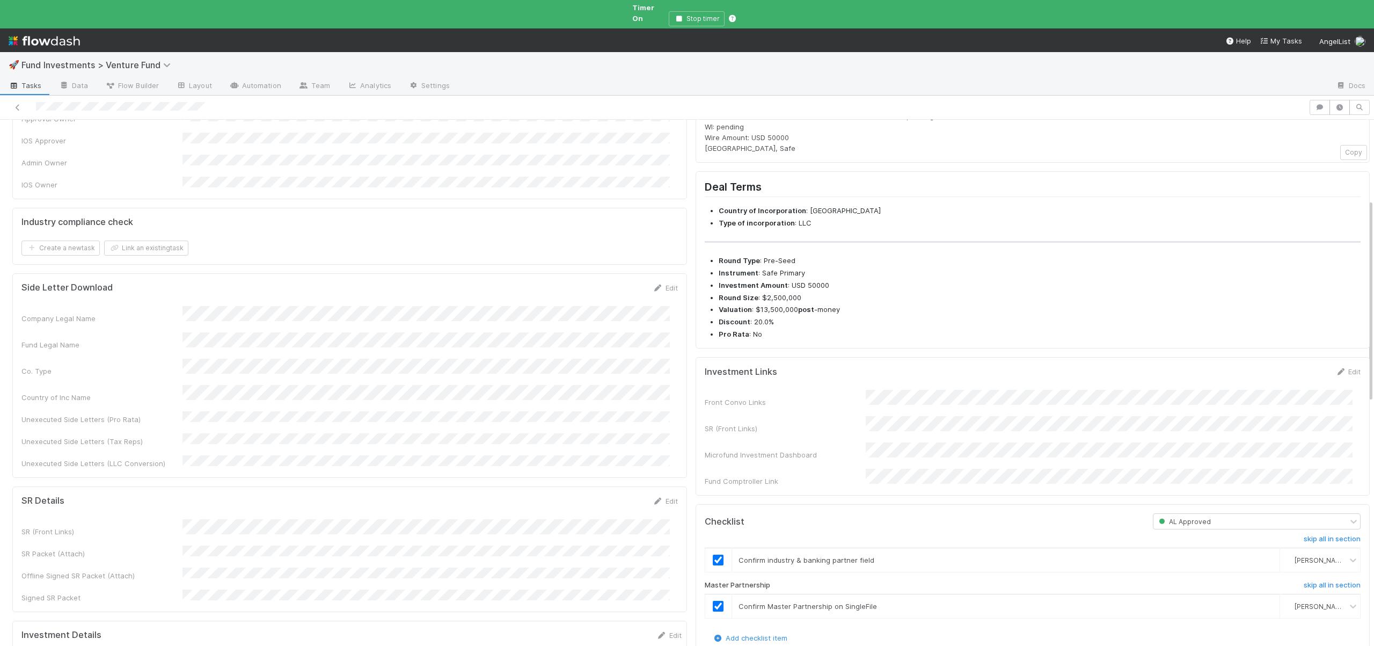
scroll to position [0, 0]
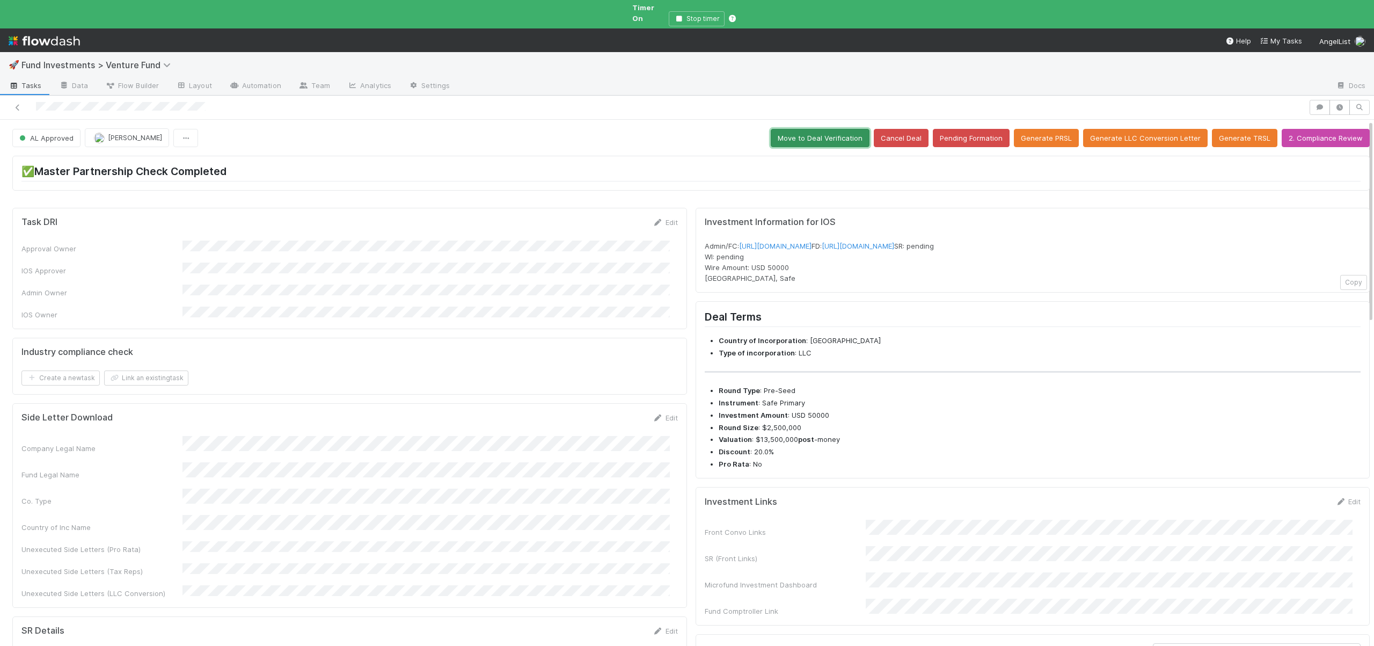
click at [810, 130] on button "Move to Deal Verification" at bounding box center [820, 138] width 99 height 18
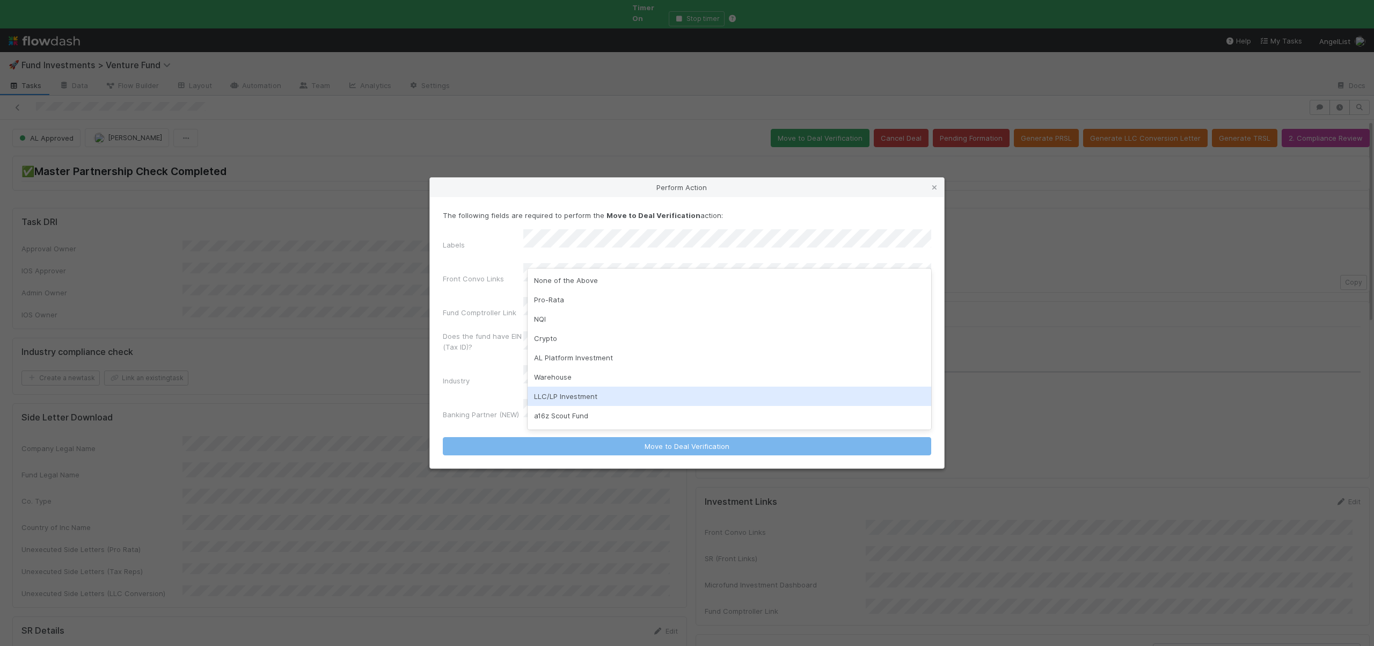
click at [558, 392] on div "LLC/LP Investment" at bounding box center [730, 395] width 404 height 19
click at [553, 389] on div "LLC/LP Investment" at bounding box center [730, 395] width 404 height 19
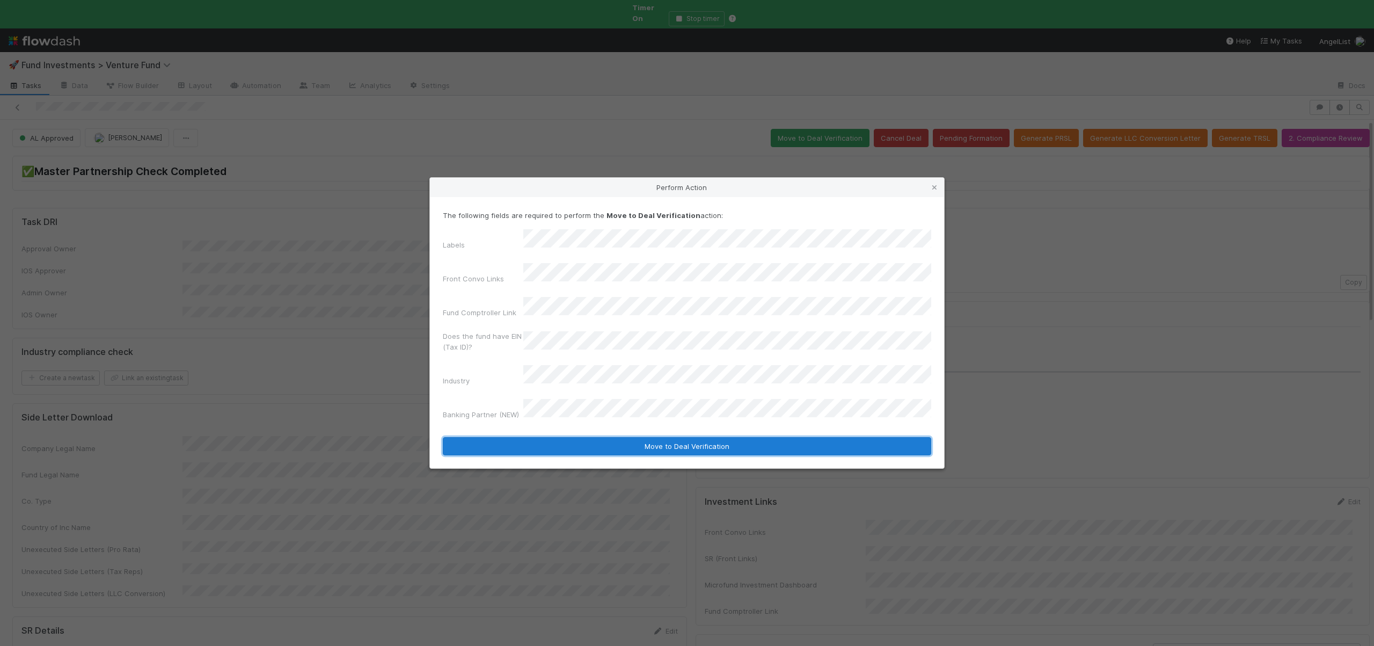
click at [596, 437] on button "Move to Deal Verification" at bounding box center [687, 446] width 488 height 18
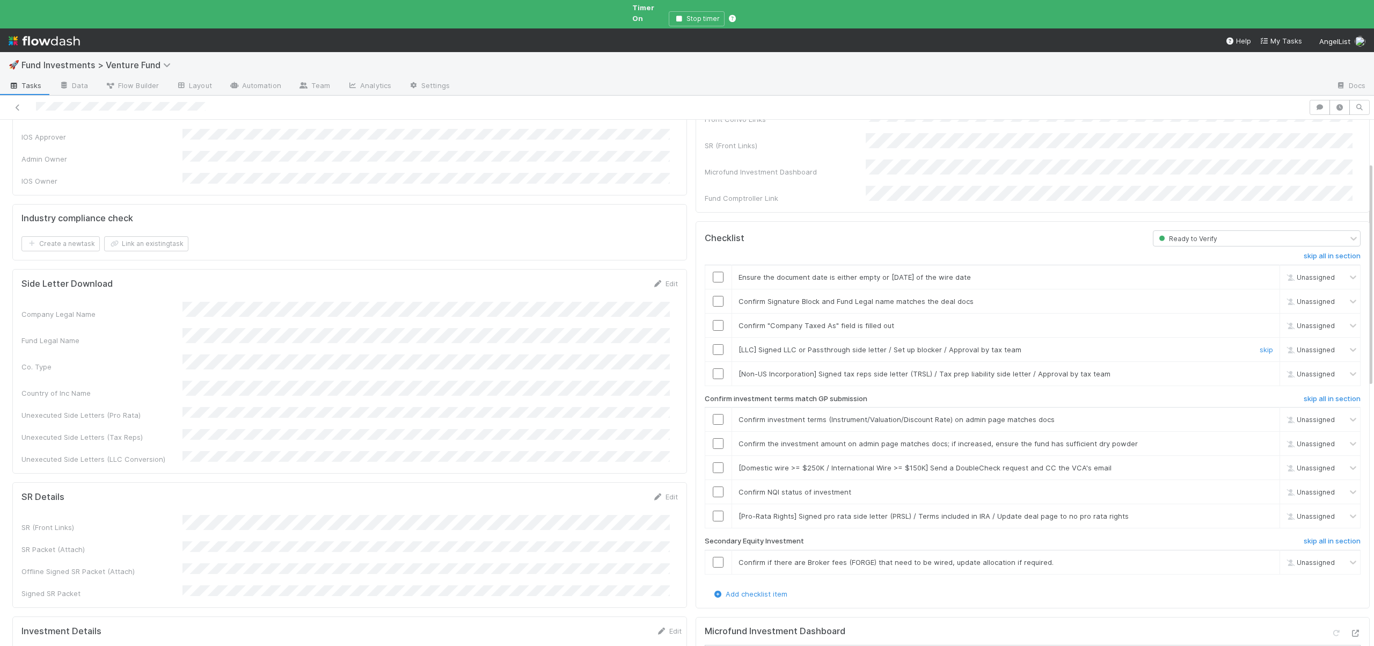
scroll to position [101, 0]
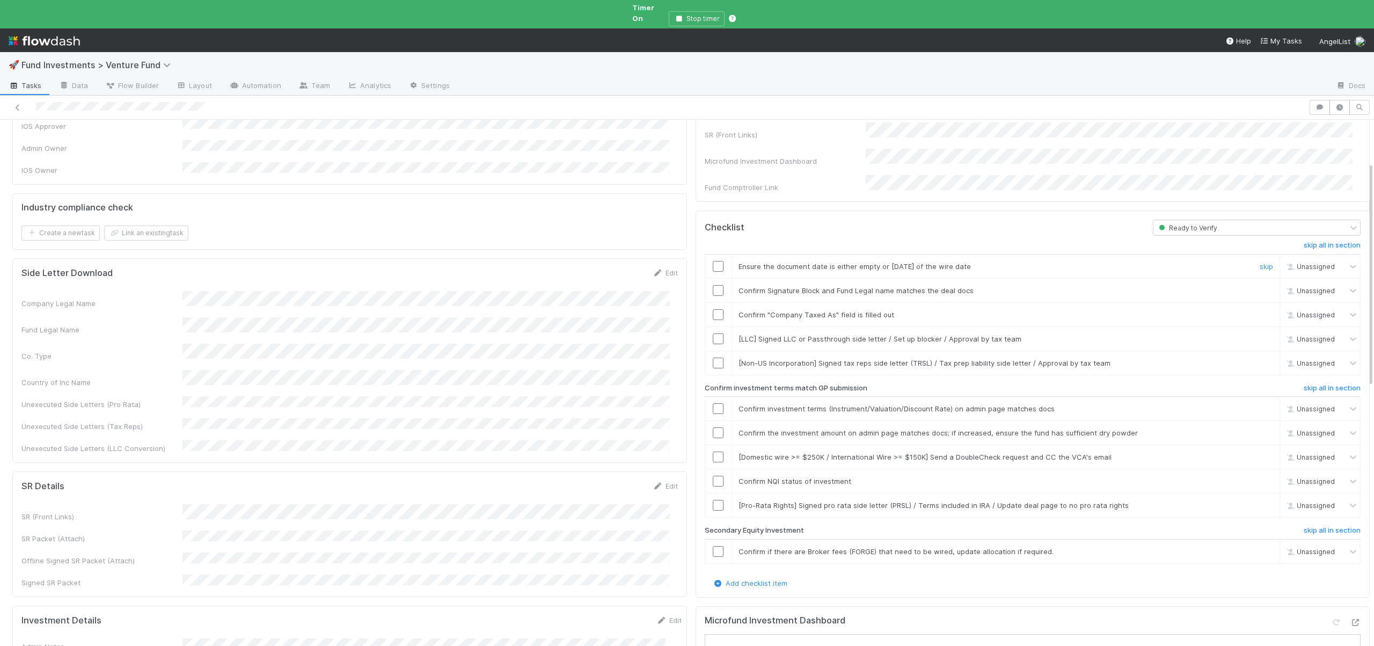
click at [713, 261] on input "checkbox" at bounding box center [718, 266] width 11 height 11
click at [713, 285] on input "checkbox" at bounding box center [718, 290] width 11 height 11
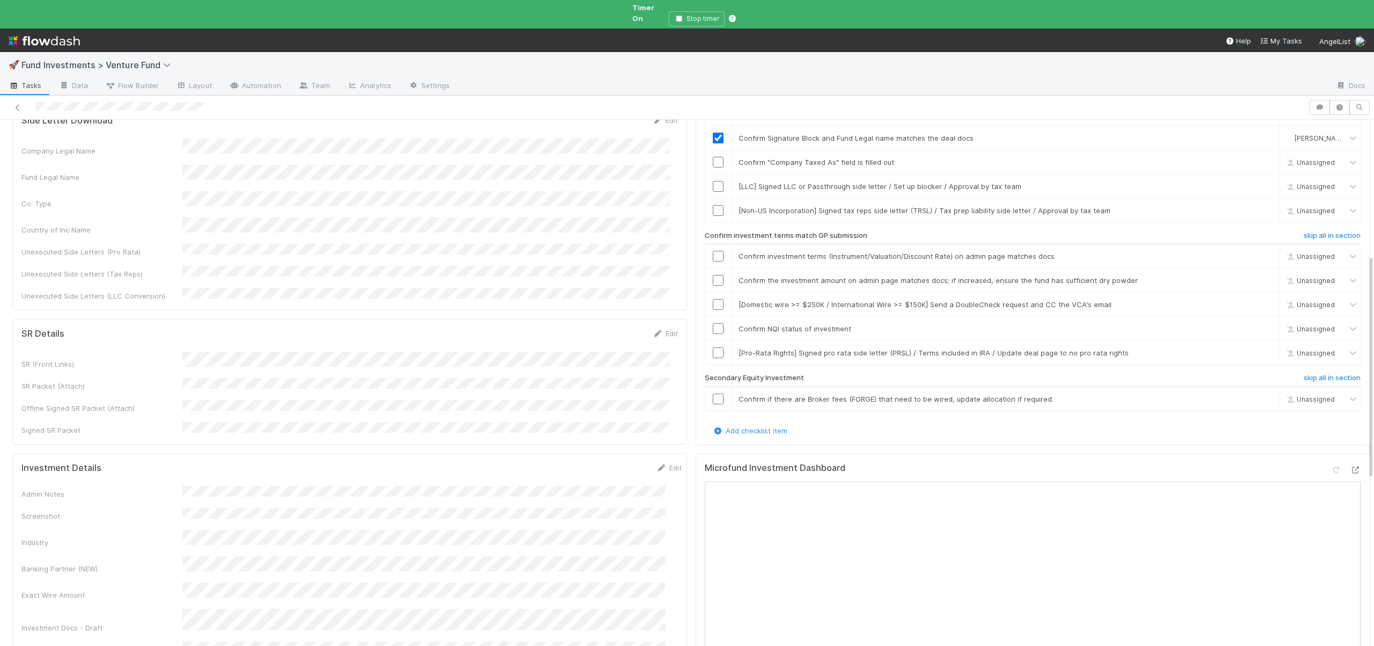
scroll to position [243, 0]
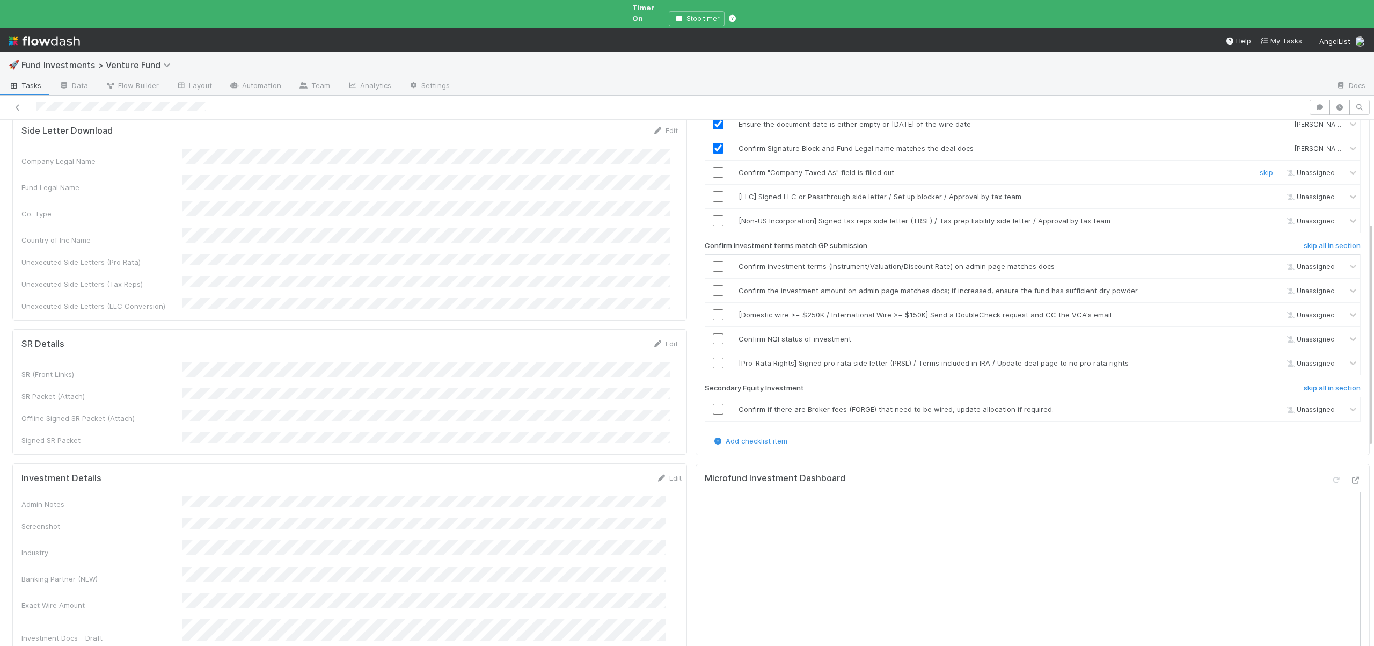
click at [713, 167] on input "checkbox" at bounding box center [718, 172] width 11 height 11
click at [713, 191] on input "checkbox" at bounding box center [718, 196] width 11 height 11
click at [1259, 216] on link "skip" at bounding box center [1265, 220] width 13 height 9
click at [713, 261] on input "checkbox" at bounding box center [718, 266] width 11 height 11
click at [713, 285] on input "checkbox" at bounding box center [718, 290] width 11 height 11
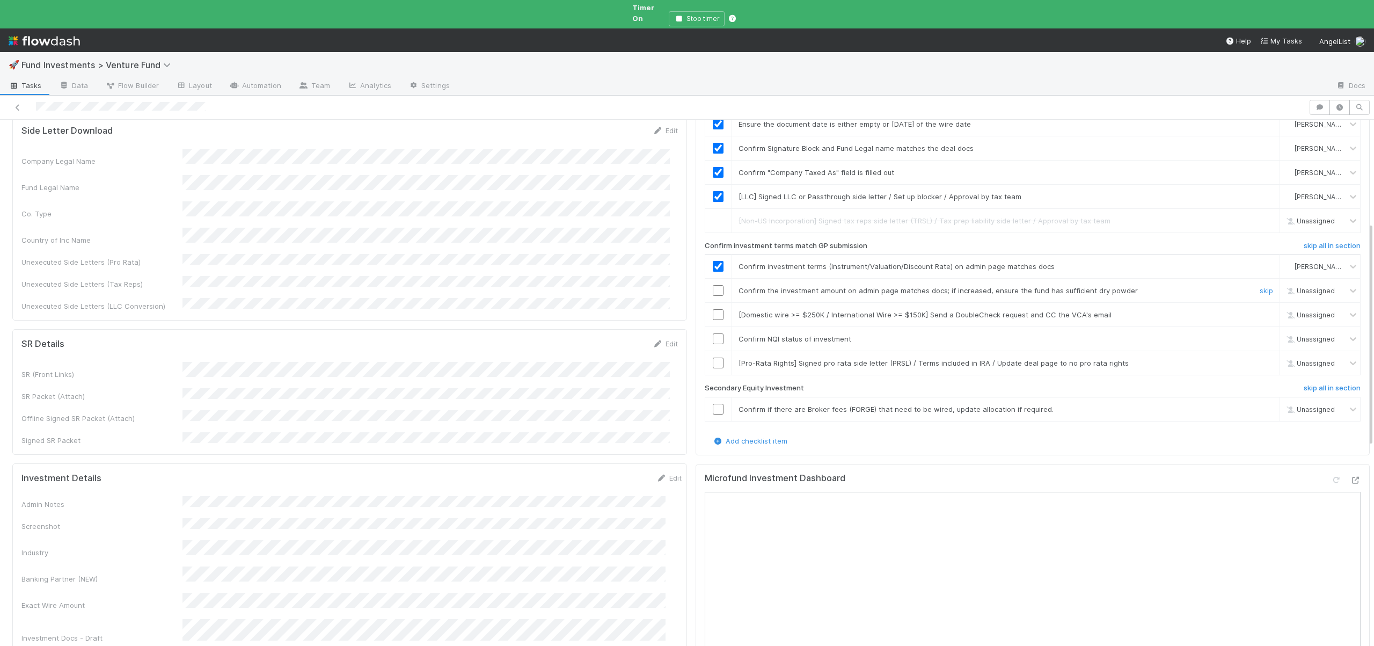
click at [713, 285] on input "checkbox" at bounding box center [718, 290] width 11 height 11
click at [1259, 310] on link "skip" at bounding box center [1265, 314] width 13 height 9
click at [713, 333] on input "checkbox" at bounding box center [718, 338] width 11 height 11
click at [1259, 358] on link "skip" at bounding box center [1265, 362] width 13 height 9
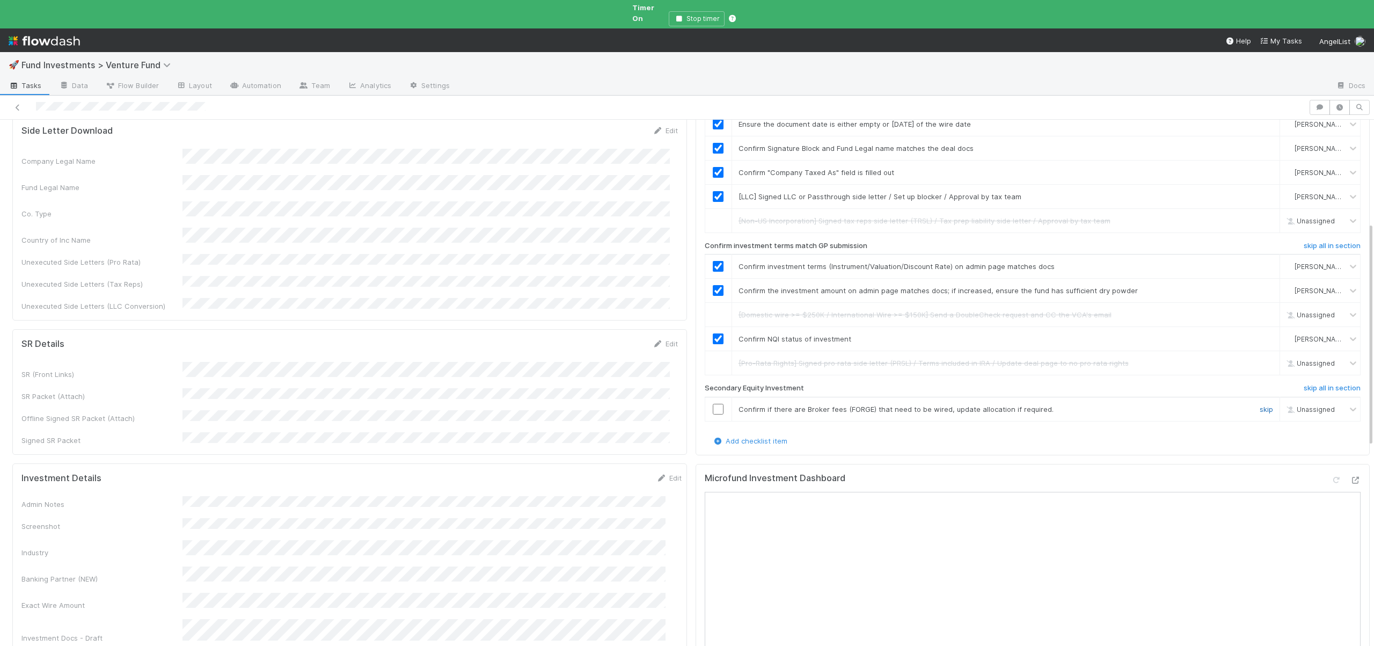
click at [1259, 405] on link "skip" at bounding box center [1265, 409] width 13 height 9
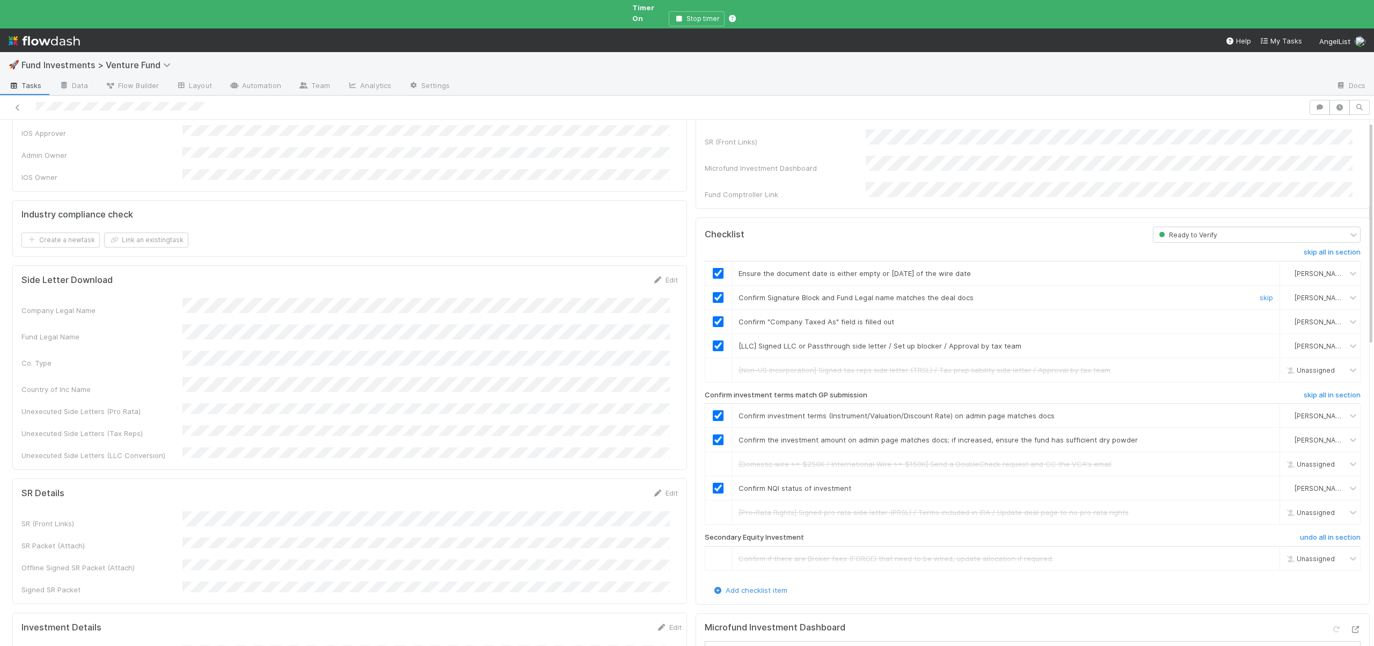
scroll to position [0, 0]
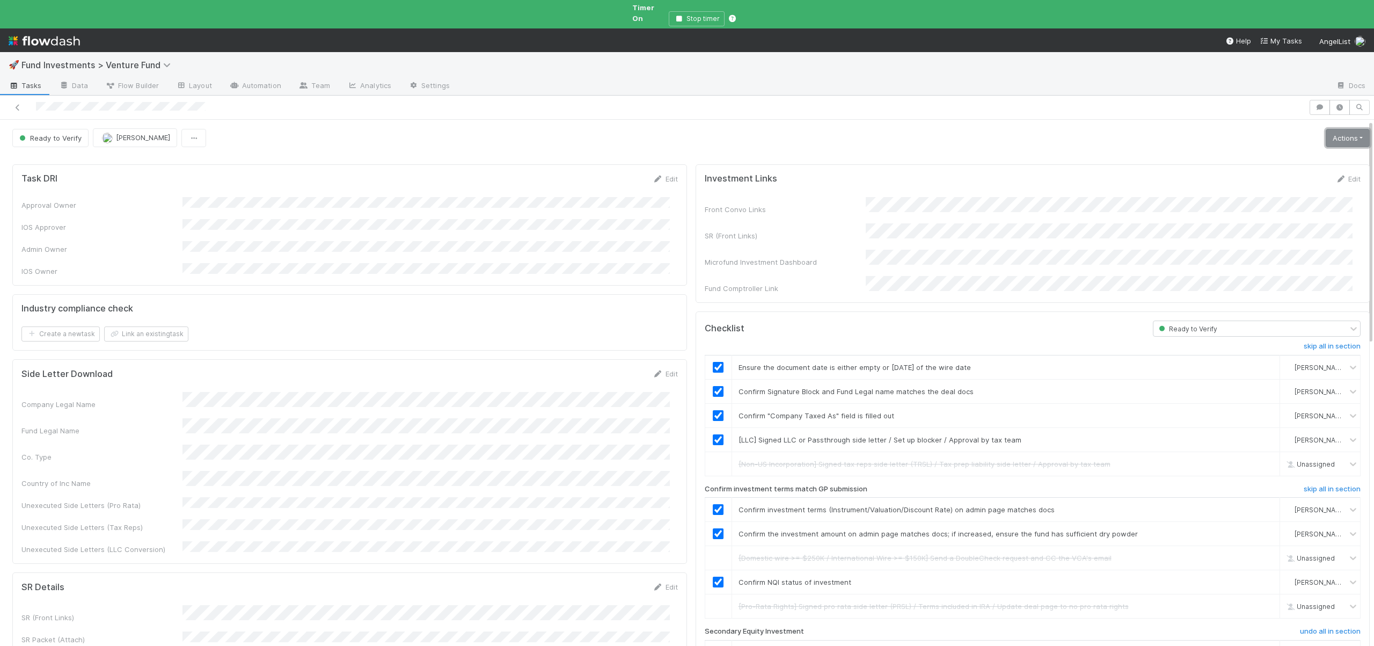
click at [1330, 135] on link "Actions" at bounding box center [1348, 138] width 44 height 18
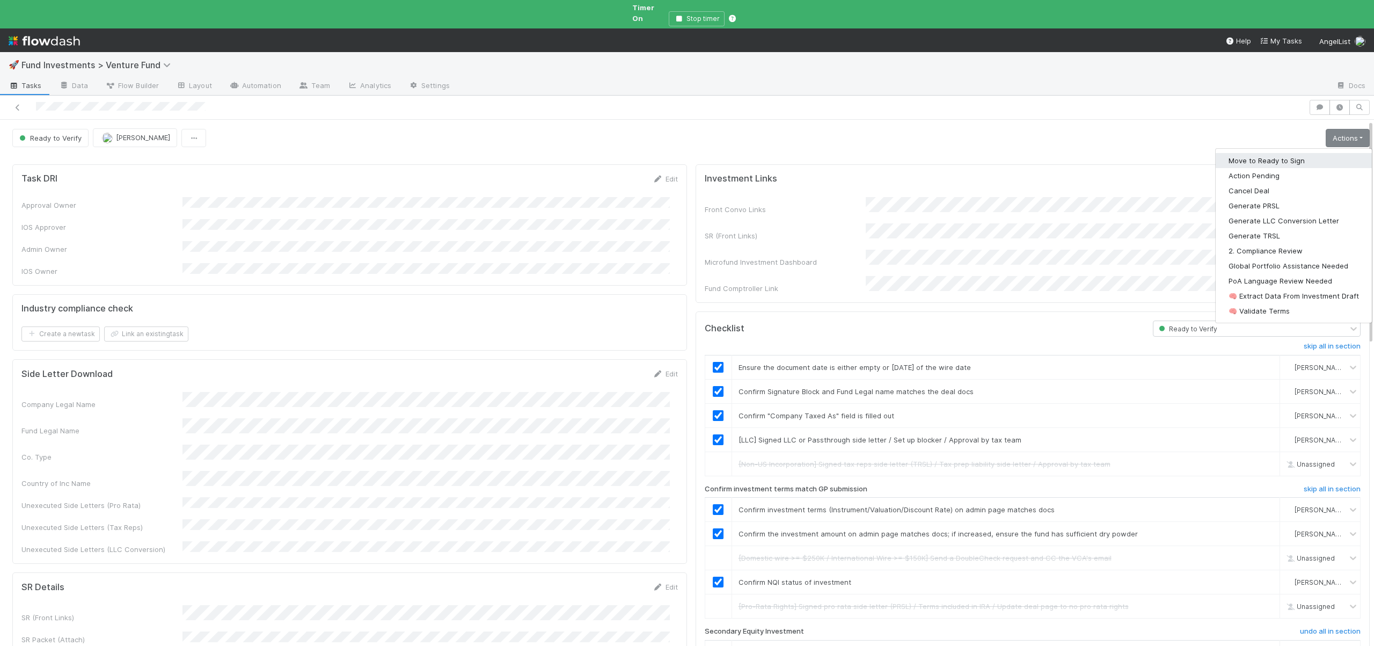
click at [1250, 155] on button "Move to Ready to Sign" at bounding box center [1293, 160] width 156 height 15
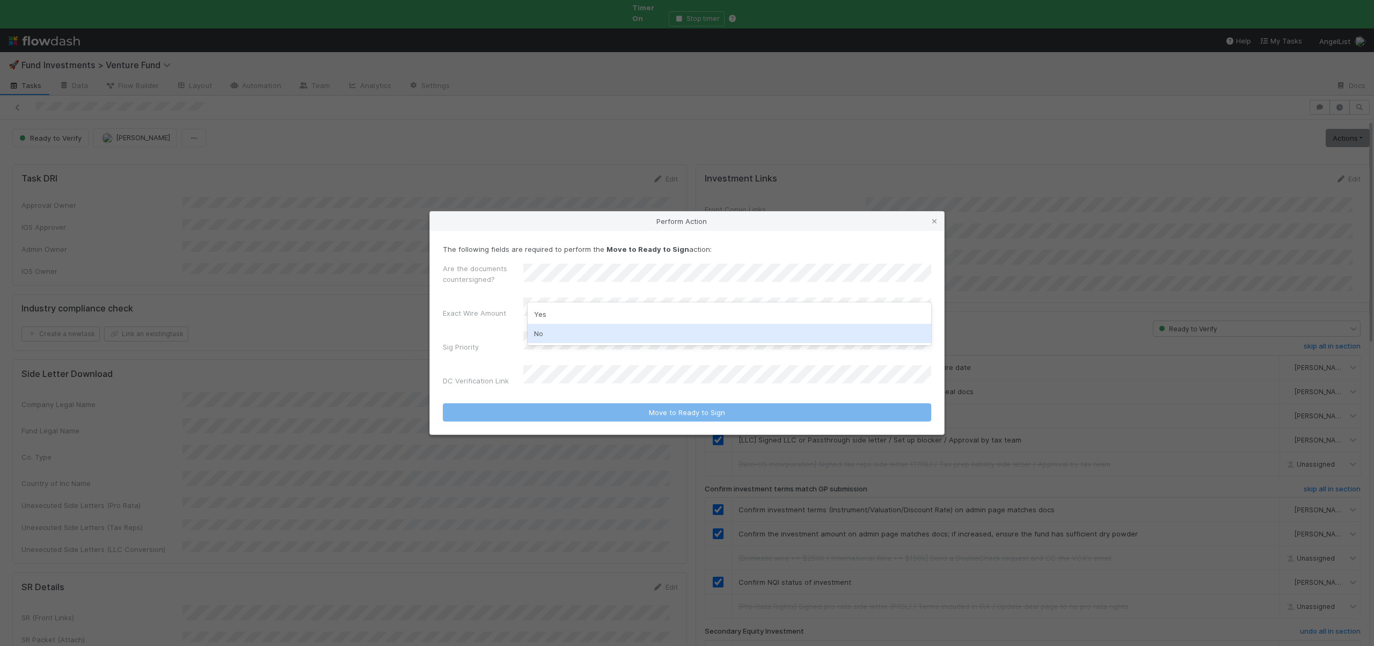
click at [541, 332] on div "No" at bounding box center [730, 333] width 404 height 19
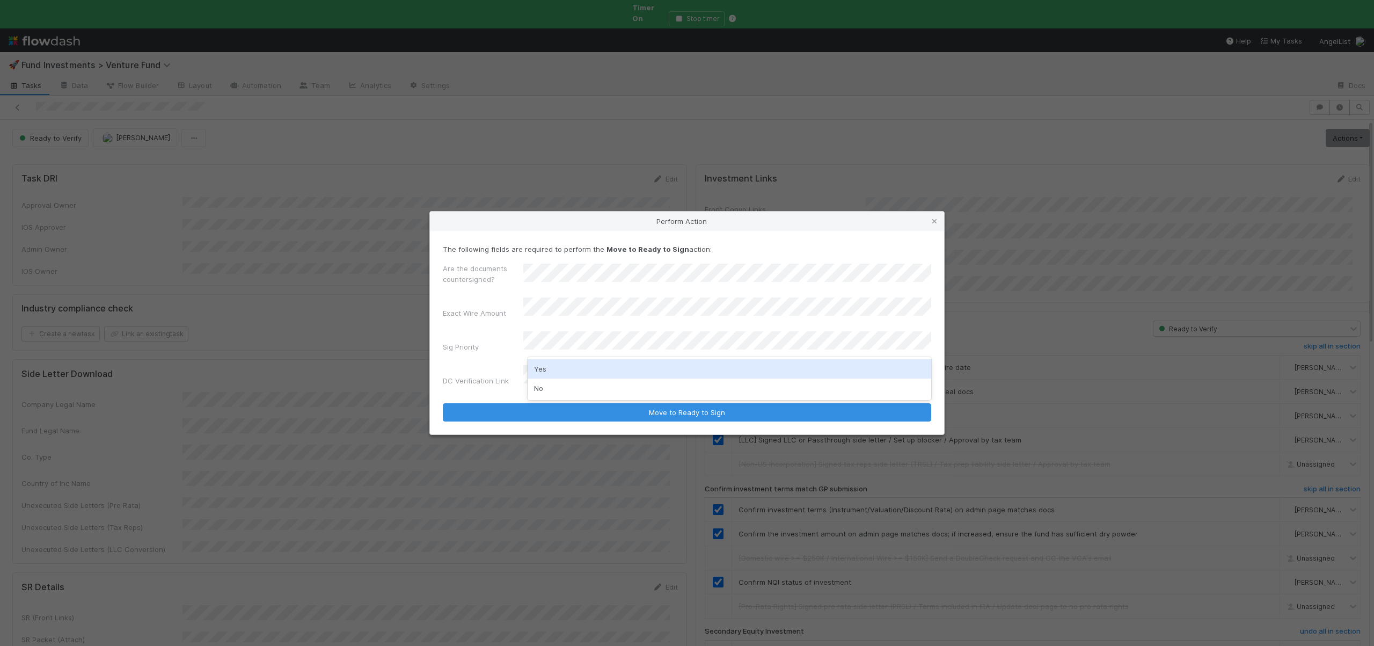
click at [542, 363] on div "Yes" at bounding box center [730, 368] width 404 height 19
click at [443, 403] on button "Move to Ready to Sign" at bounding box center [687, 412] width 488 height 18
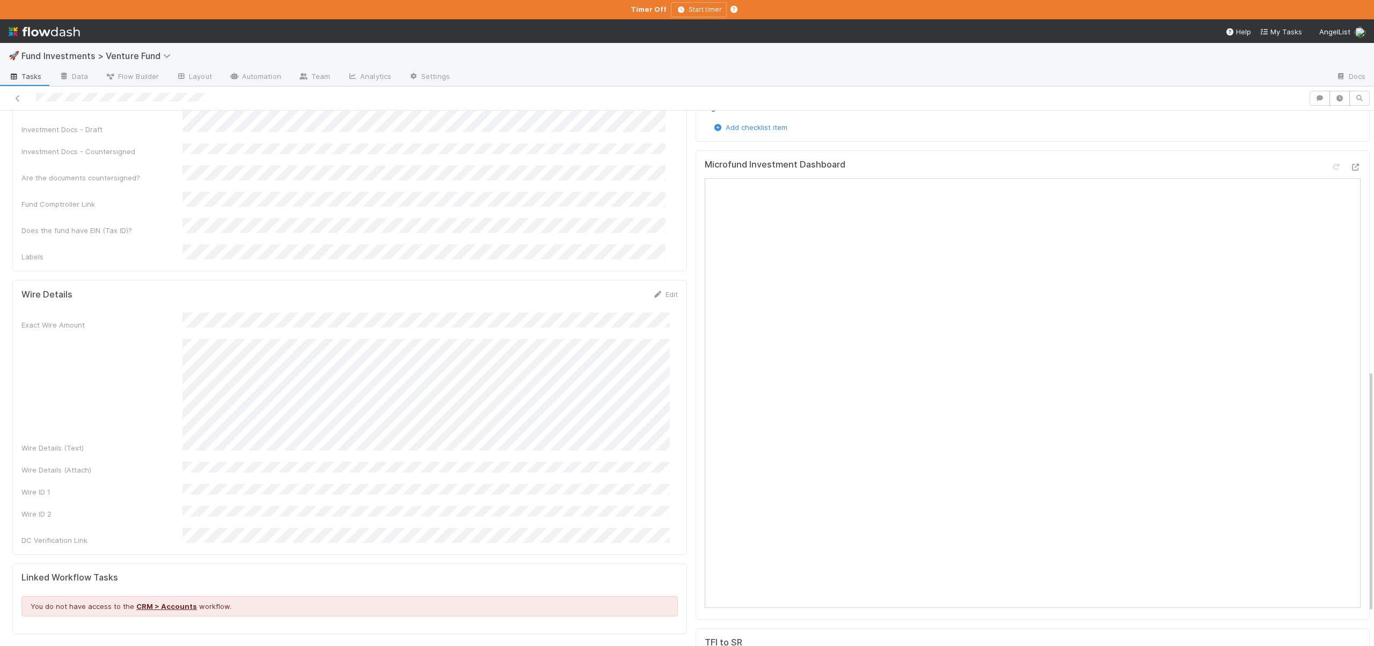
scroll to position [572, 0]
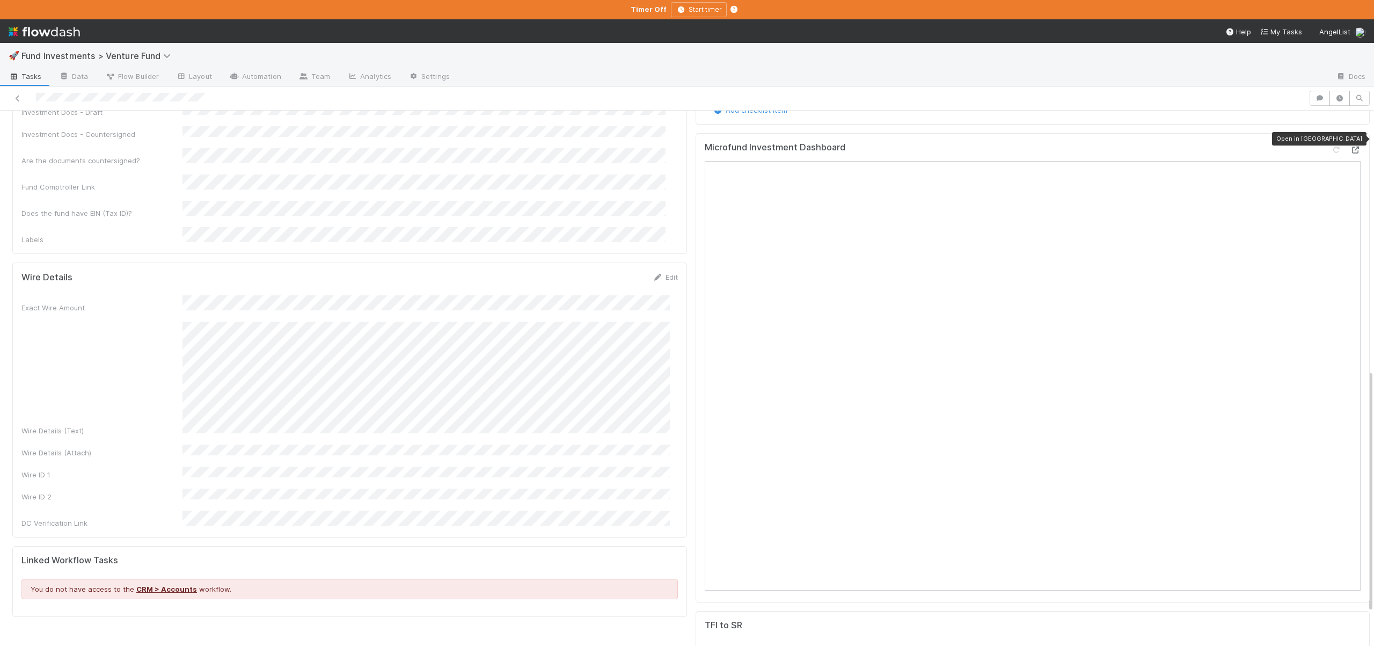
click at [1350, 147] on icon at bounding box center [1355, 150] width 11 height 7
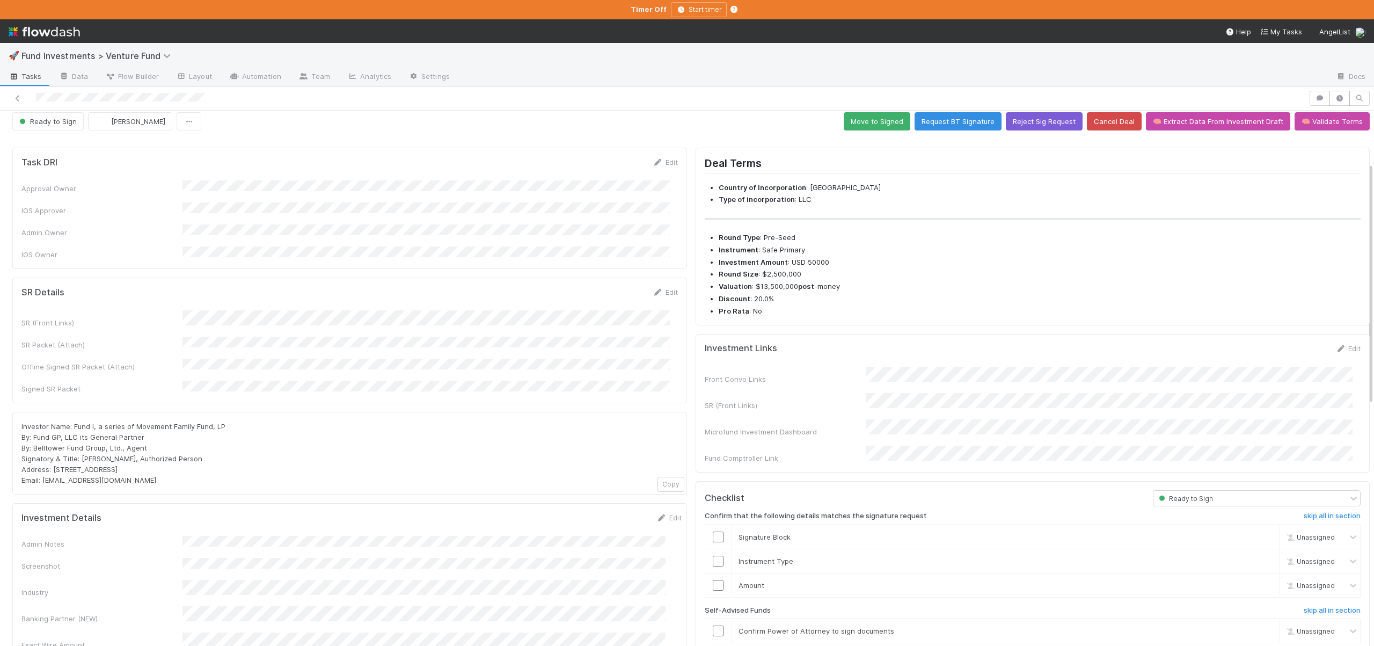
scroll to position [0, 0]
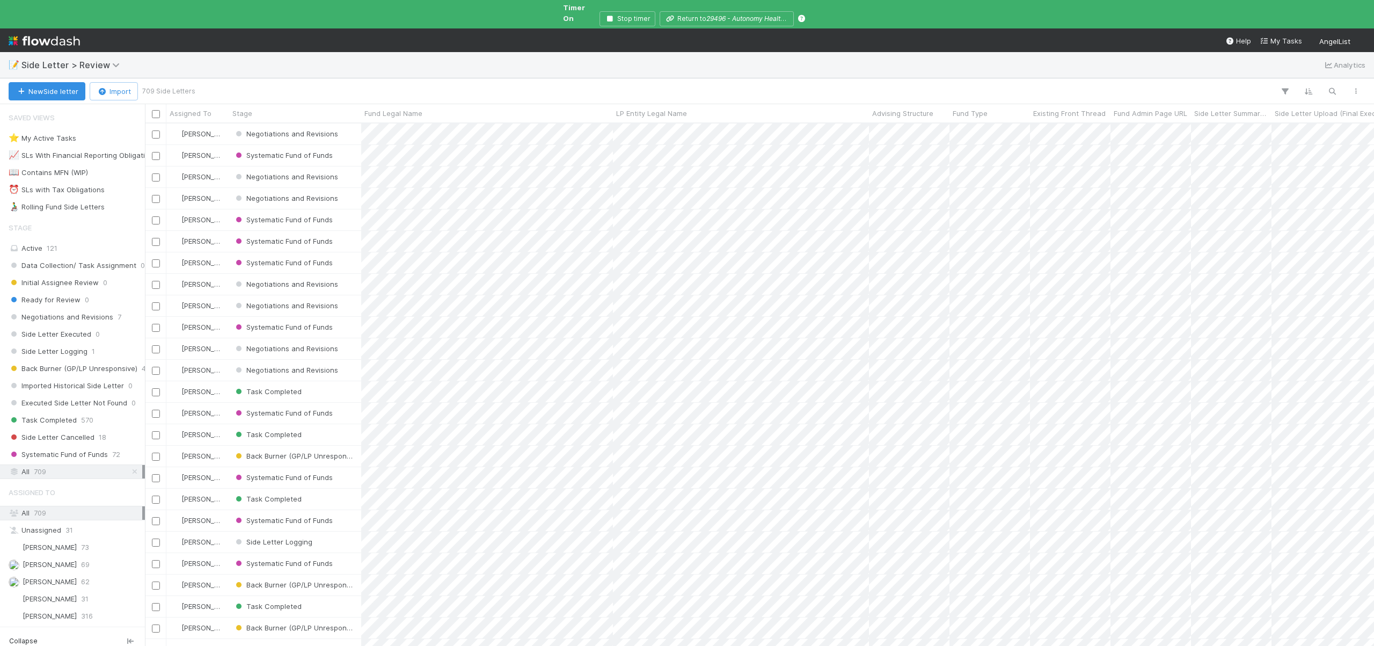
scroll to position [524, 1221]
click at [1336, 86] on icon "button" at bounding box center [1332, 91] width 11 height 10
paste input "Fund I, a series of Movement Family Fund, LP"
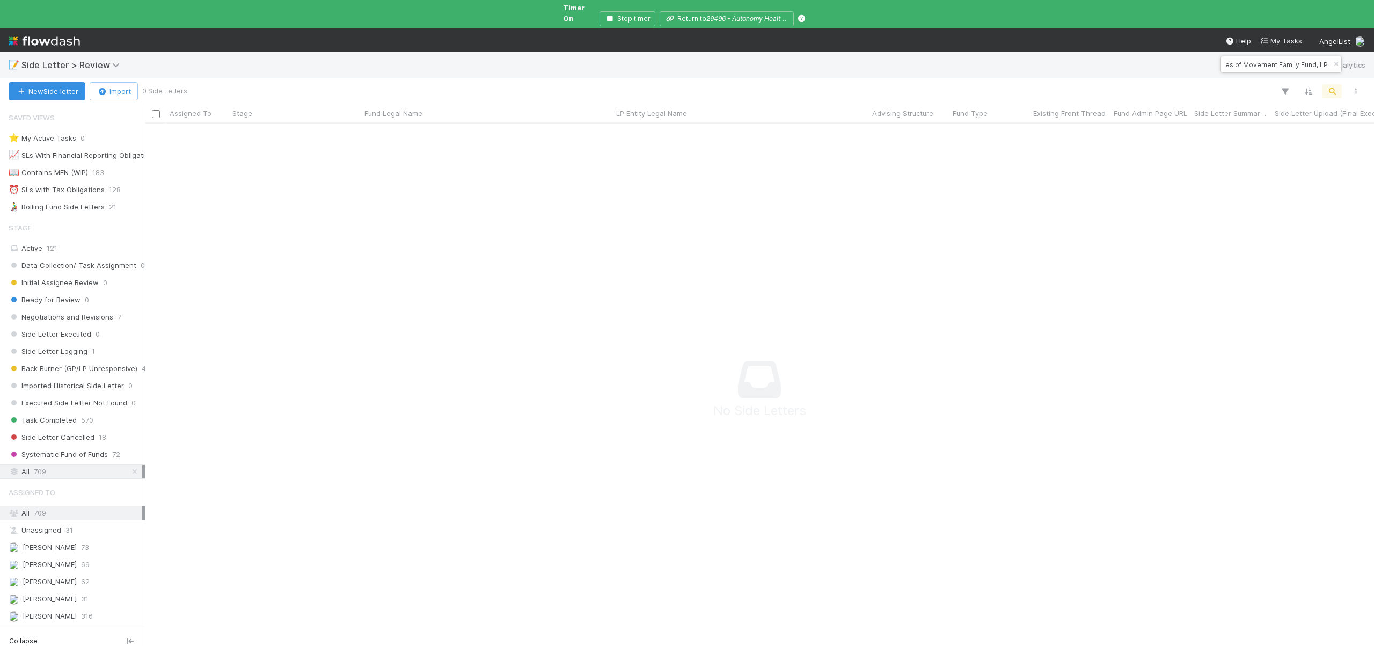
scroll to position [516, 1221]
type input "Fund I, a series of Movement Family Fund, LP"
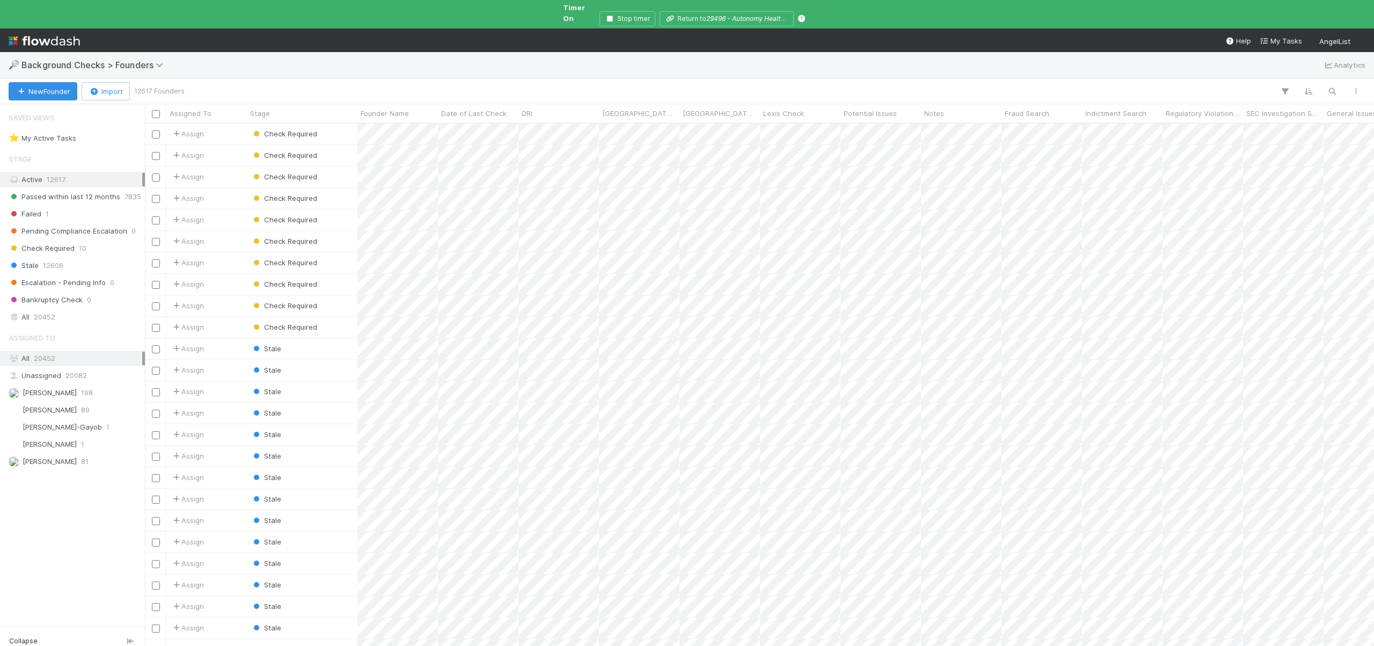
scroll to position [524, 1221]
click at [1329, 86] on icon "button" at bounding box center [1332, 91] width 11 height 10
type input "Rooshil Shah"
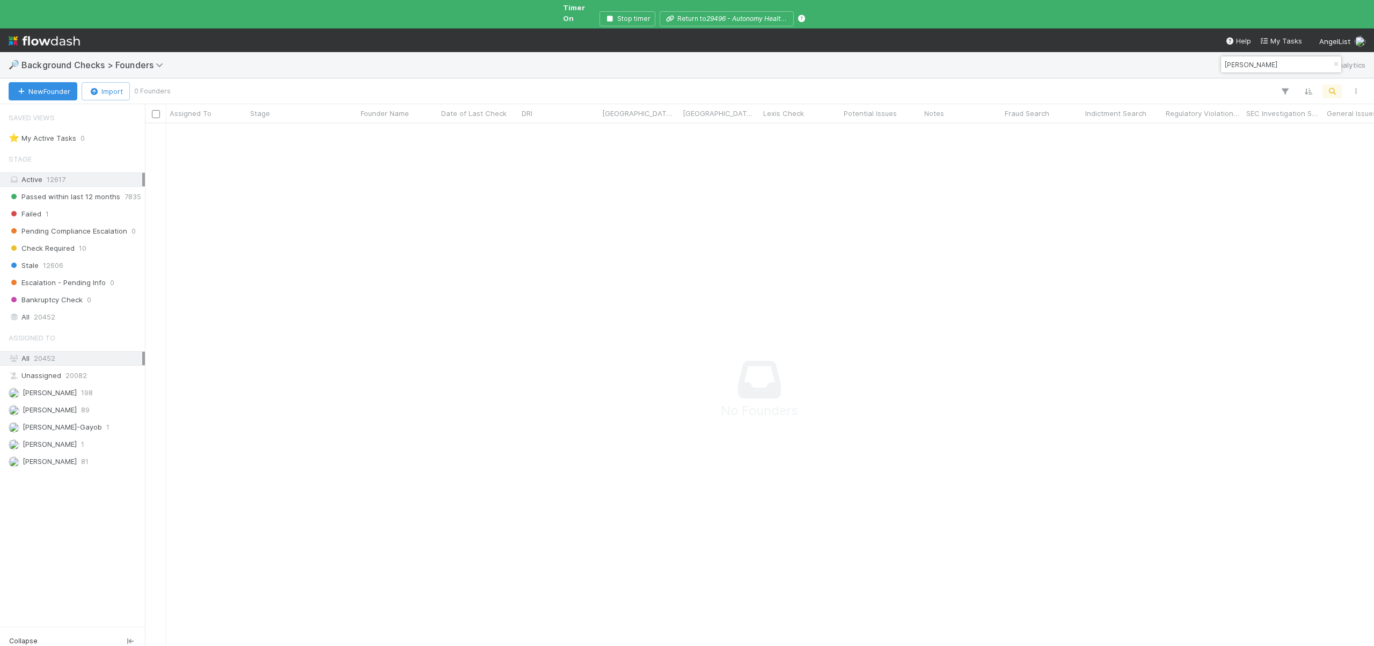
scroll to position [516, 1221]
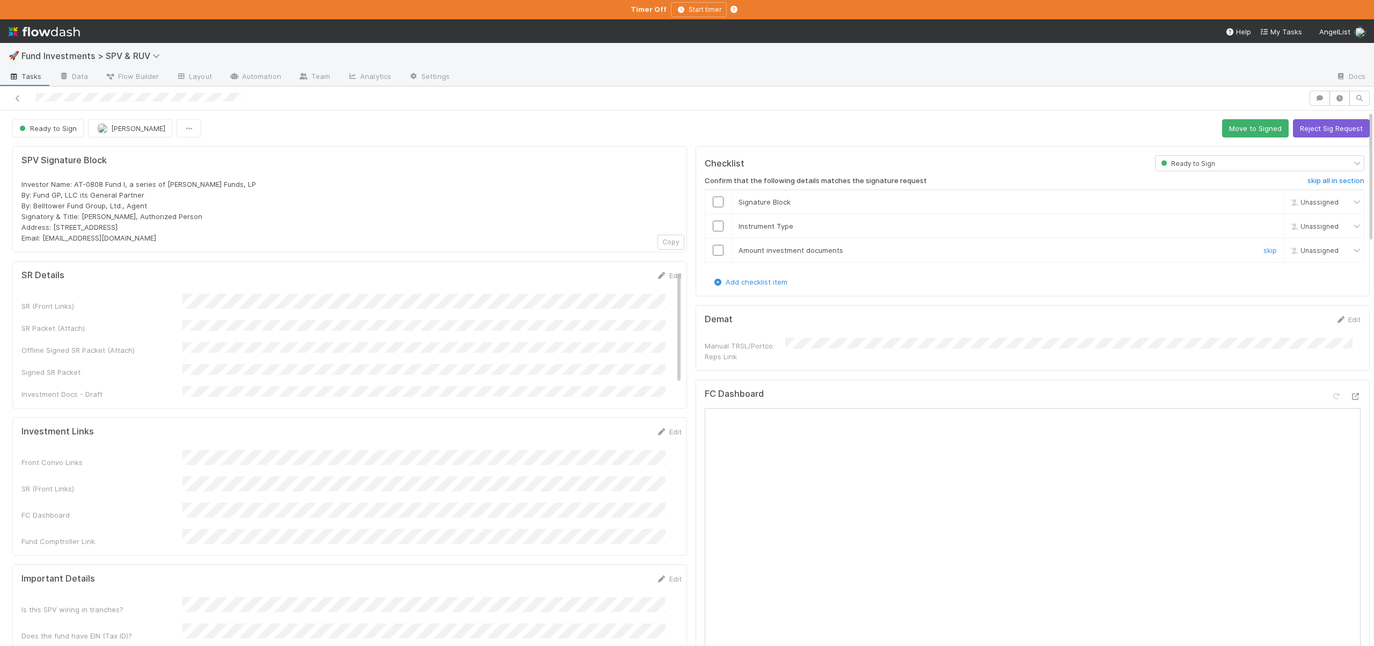
click at [713, 248] on input "checkbox" at bounding box center [718, 250] width 11 height 11
click at [713, 228] on input "checkbox" at bounding box center [718, 226] width 11 height 11
click at [713, 202] on input "checkbox" at bounding box center [718, 201] width 11 height 11
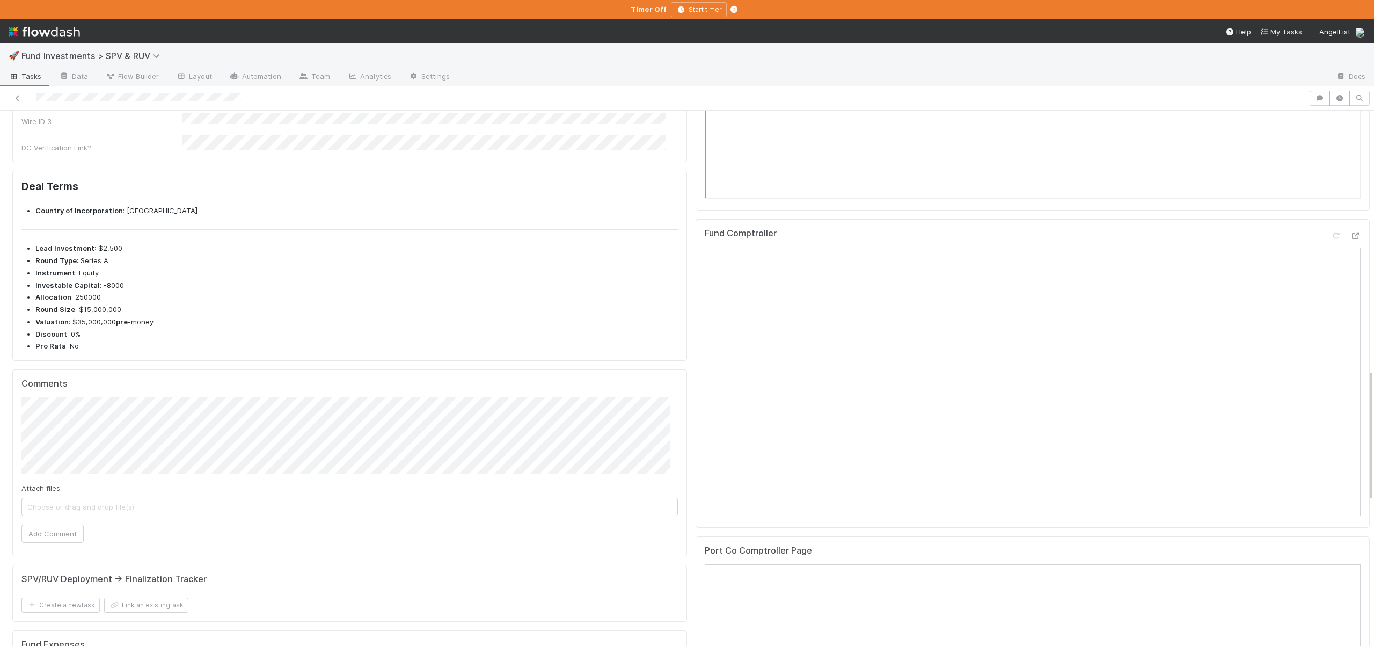
scroll to position [1121, 0]
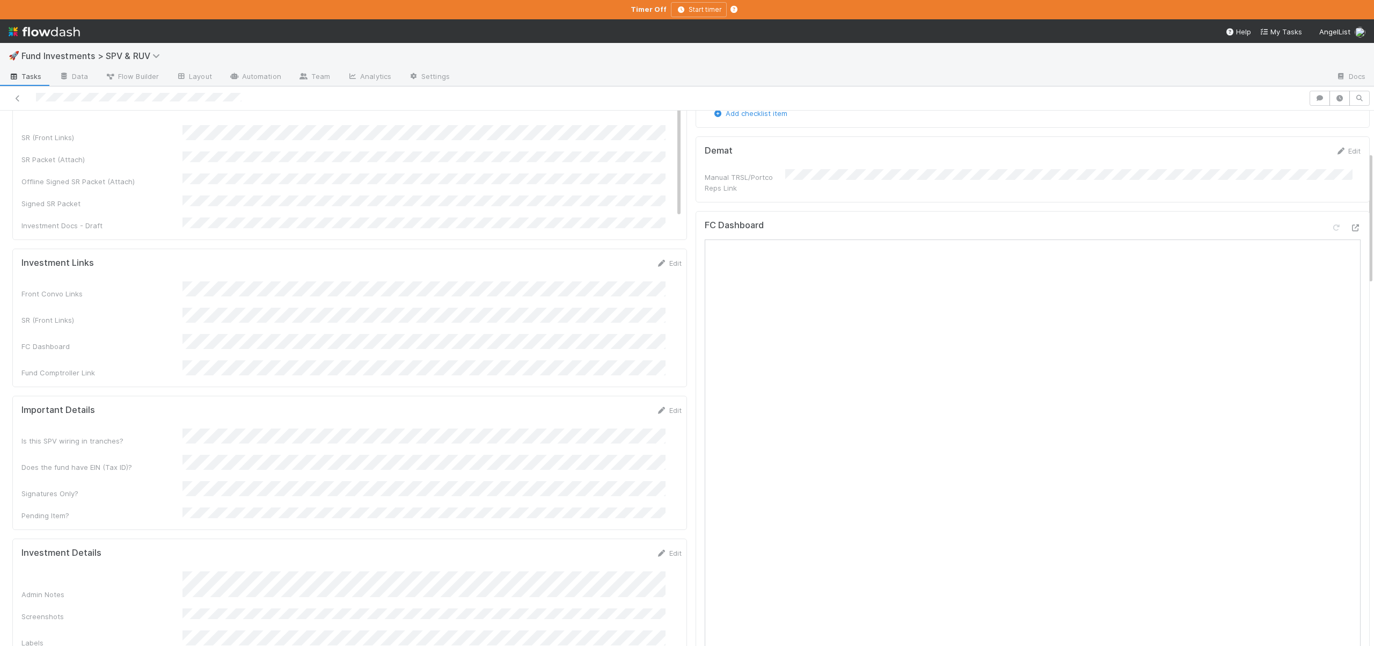
scroll to position [0, 0]
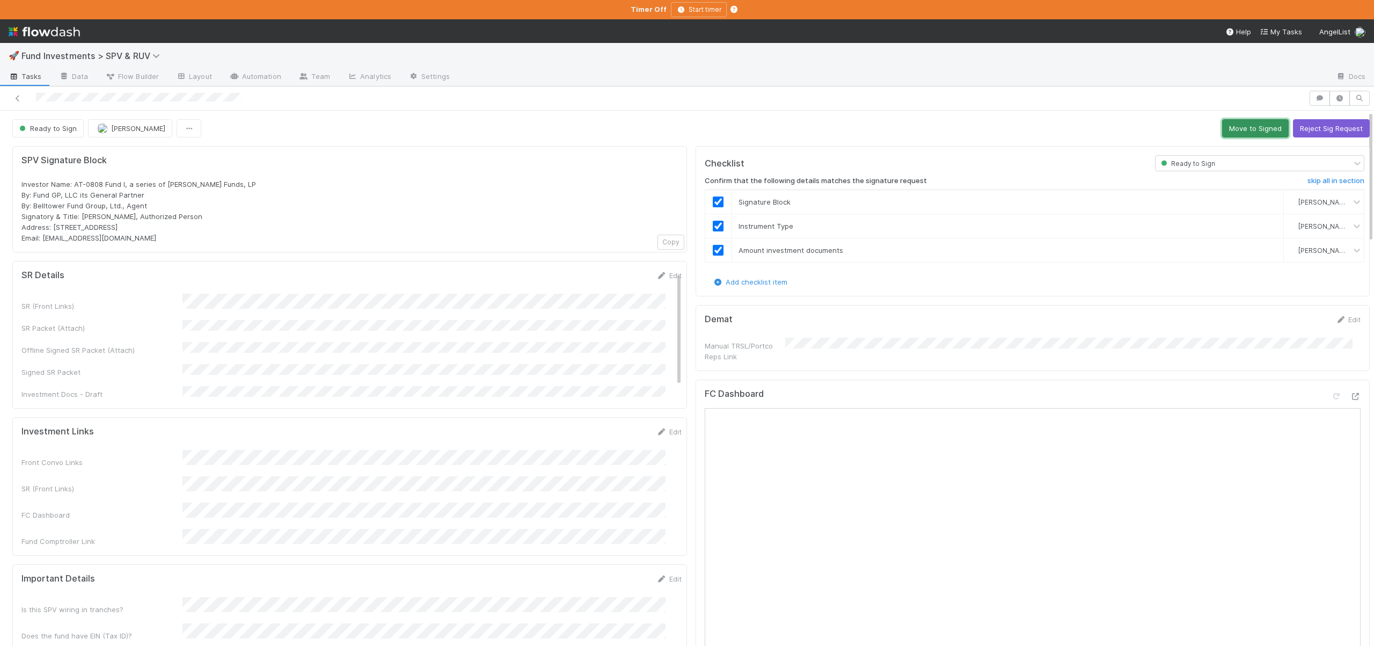
click at [1233, 126] on button "Move to Signed" at bounding box center [1255, 128] width 67 height 18
click at [1233, 126] on div "Ready to Sign Andre Fredrick Loading..." at bounding box center [690, 128] width 1357 height 18
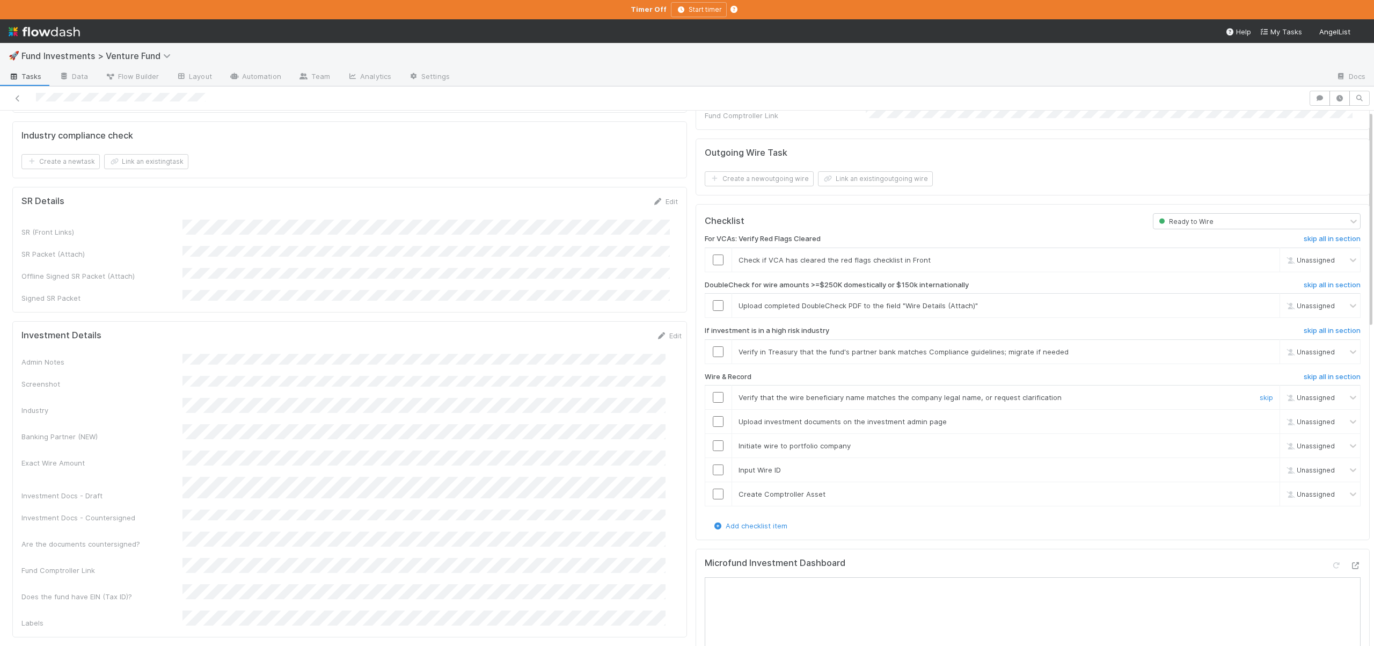
scroll to position [233, 0]
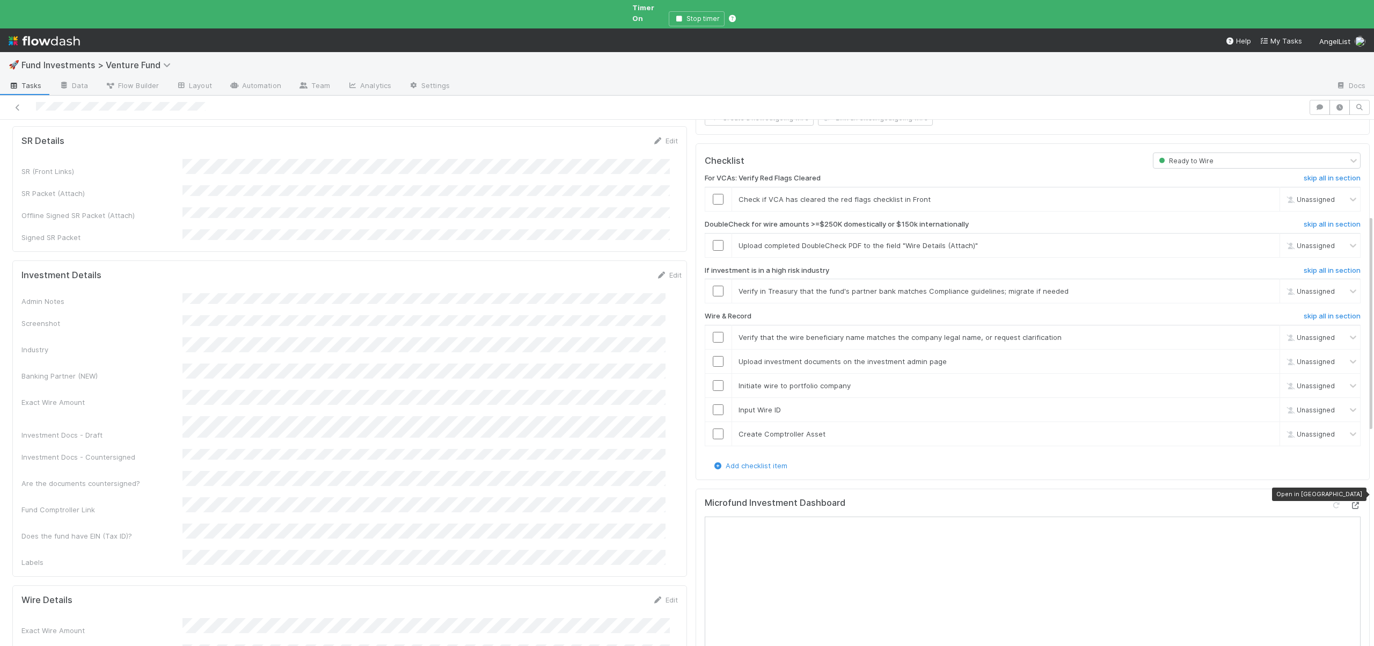
click at [1350, 500] on div at bounding box center [1355, 505] width 11 height 11
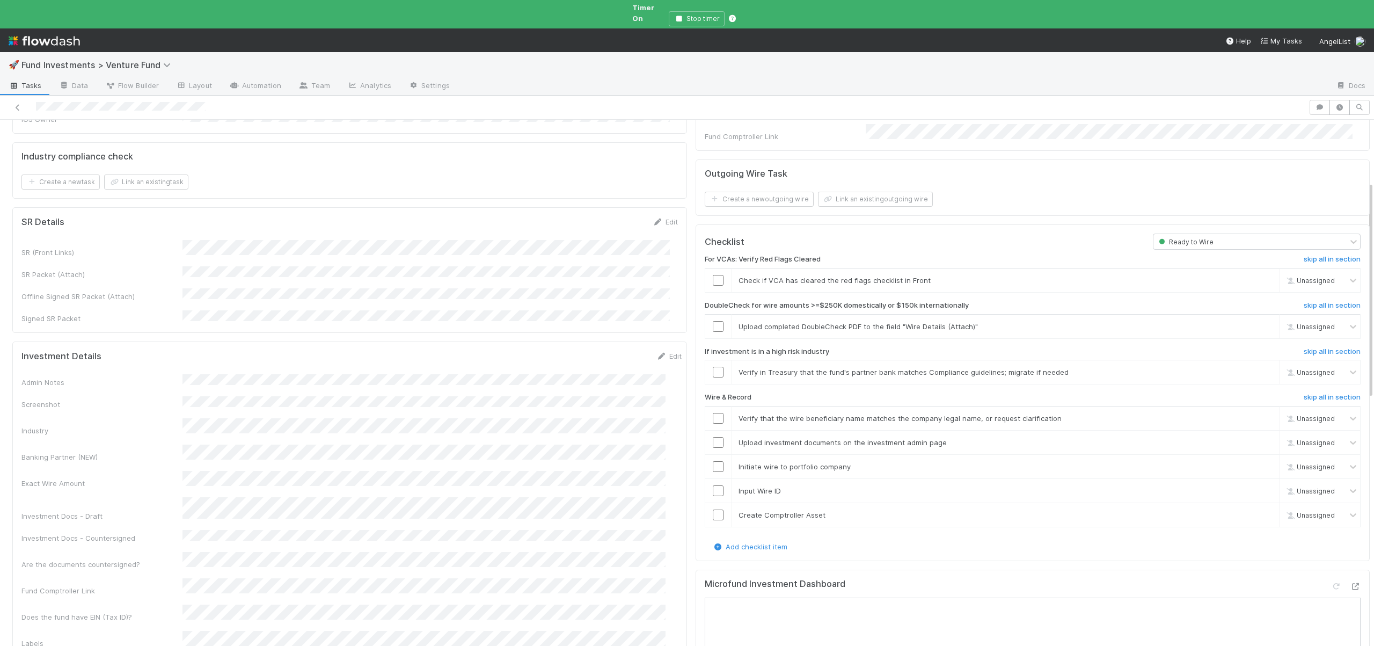
scroll to position [133, 0]
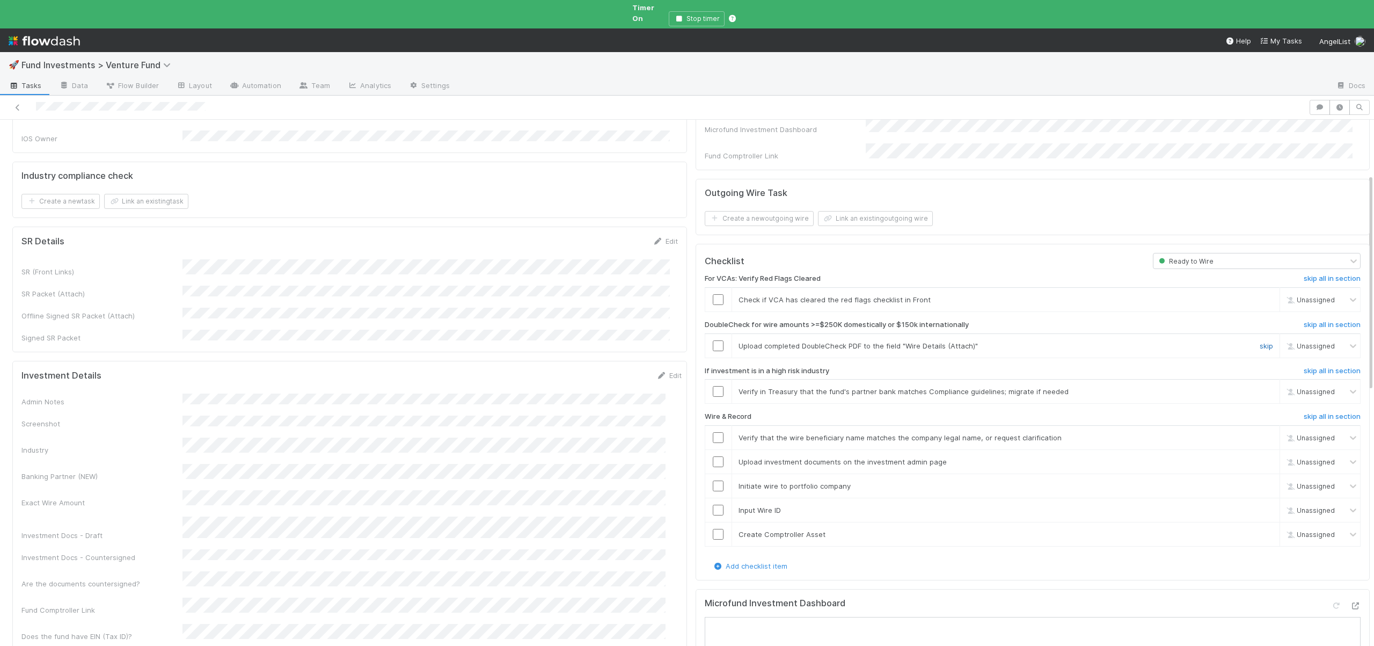
click at [1259, 341] on link "skip" at bounding box center [1265, 345] width 13 height 9
click at [1259, 387] on link "skip" at bounding box center [1265, 391] width 13 height 9
click at [1259, 341] on link "skip" at bounding box center [1265, 345] width 13 height 9
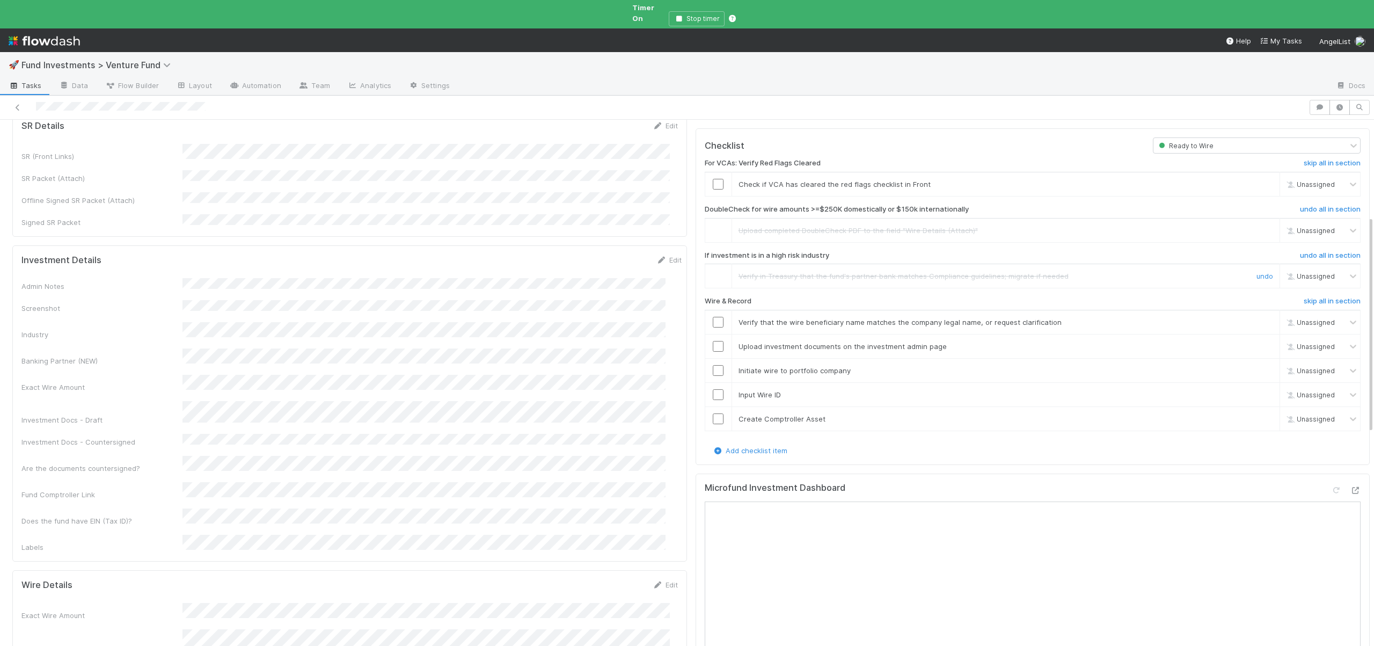
scroll to position [251, 0]
click at [713, 314] on input "checkbox" at bounding box center [718, 319] width 11 height 11
click at [713, 338] on input "checkbox" at bounding box center [718, 343] width 11 height 11
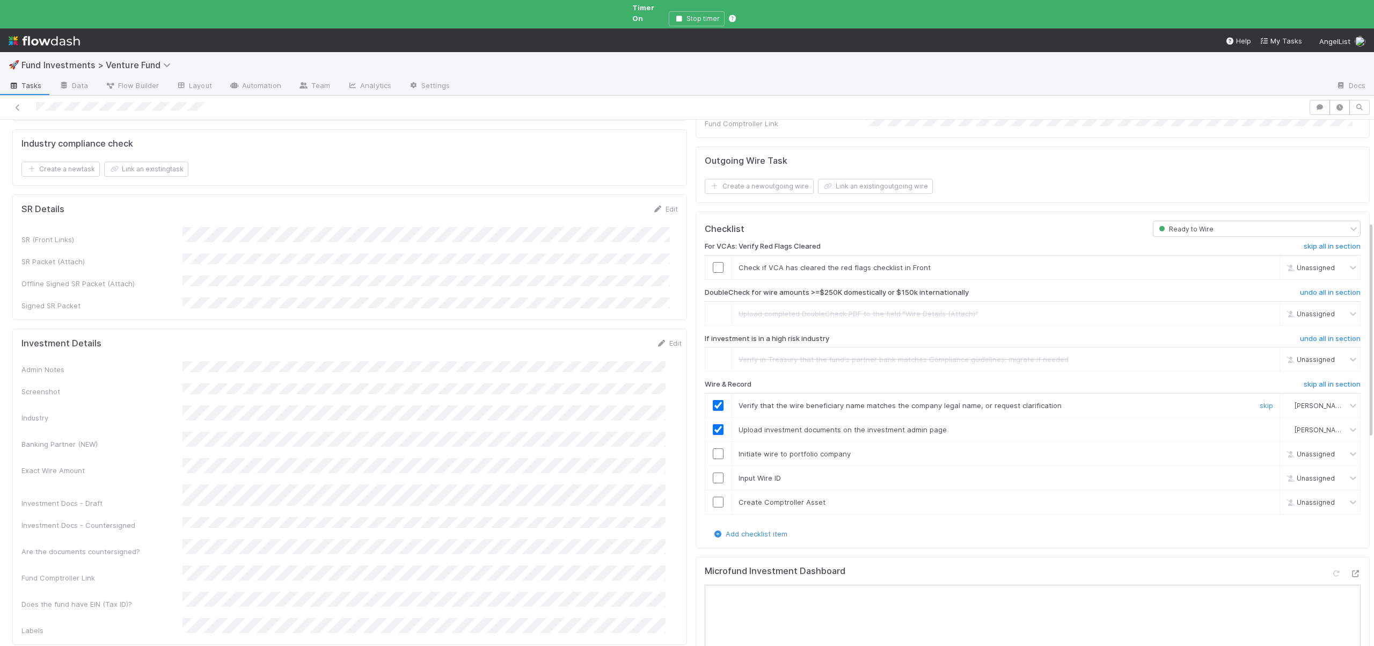
scroll to position [0, 0]
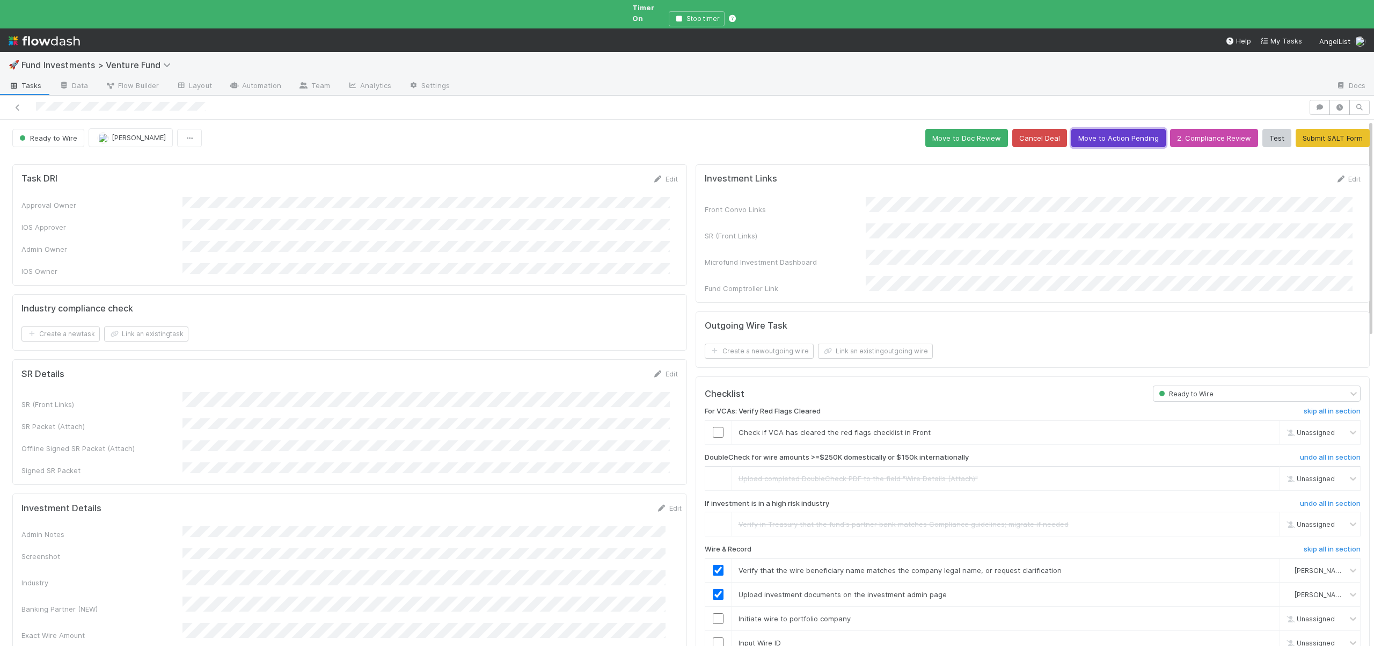
click at [1118, 131] on button "Move to Action Pending" at bounding box center [1118, 138] width 94 height 18
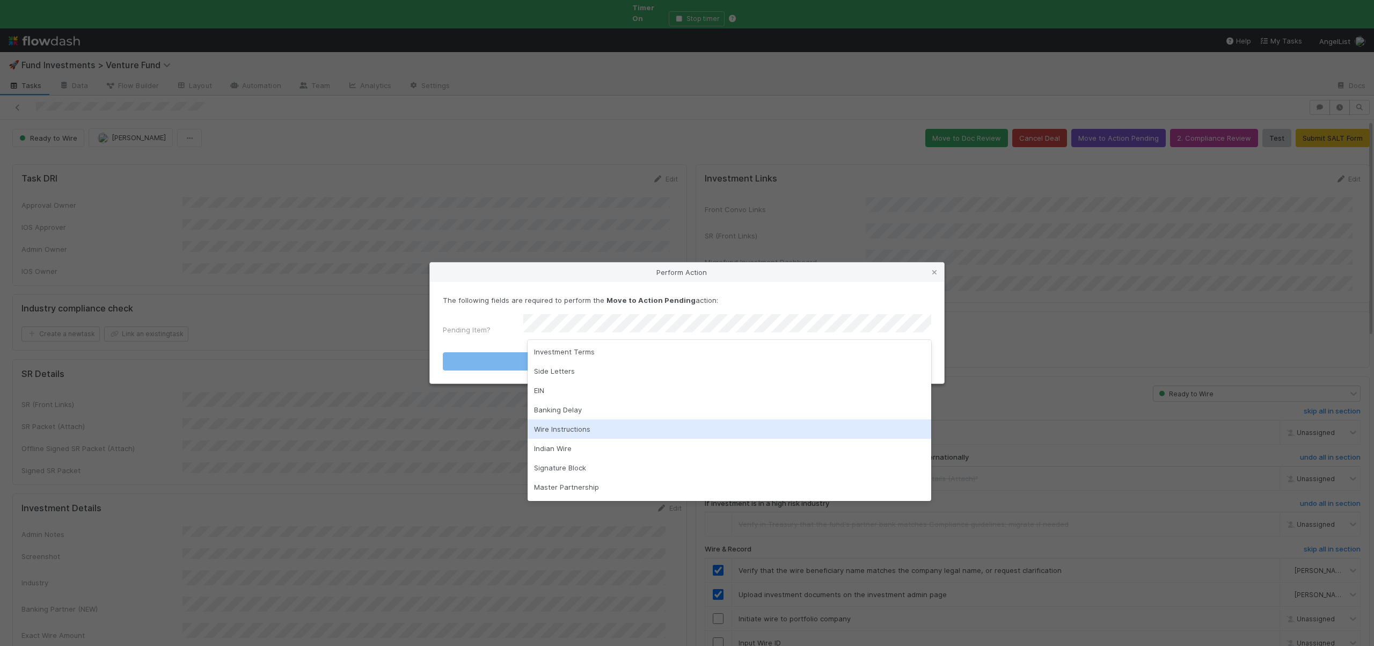
click at [565, 433] on div "Wire Instructions" at bounding box center [730, 428] width 404 height 19
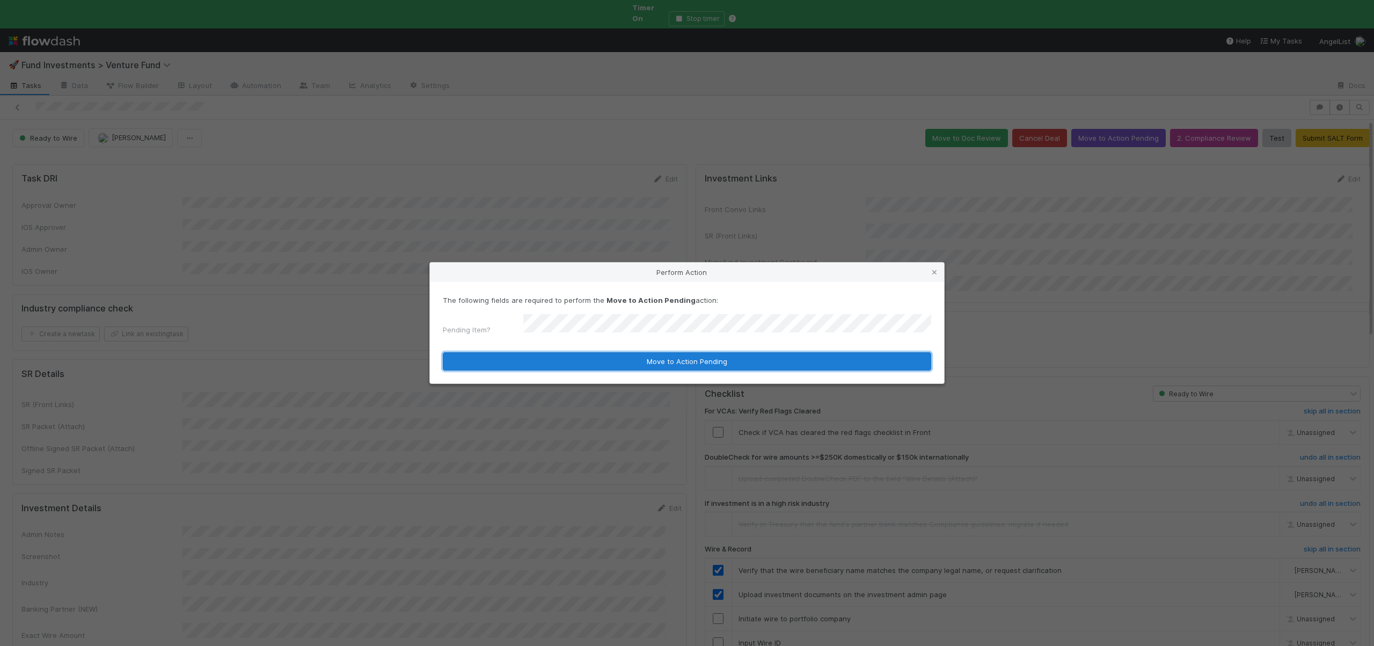
click at [583, 355] on button "Move to Action Pending" at bounding box center [687, 361] width 488 height 18
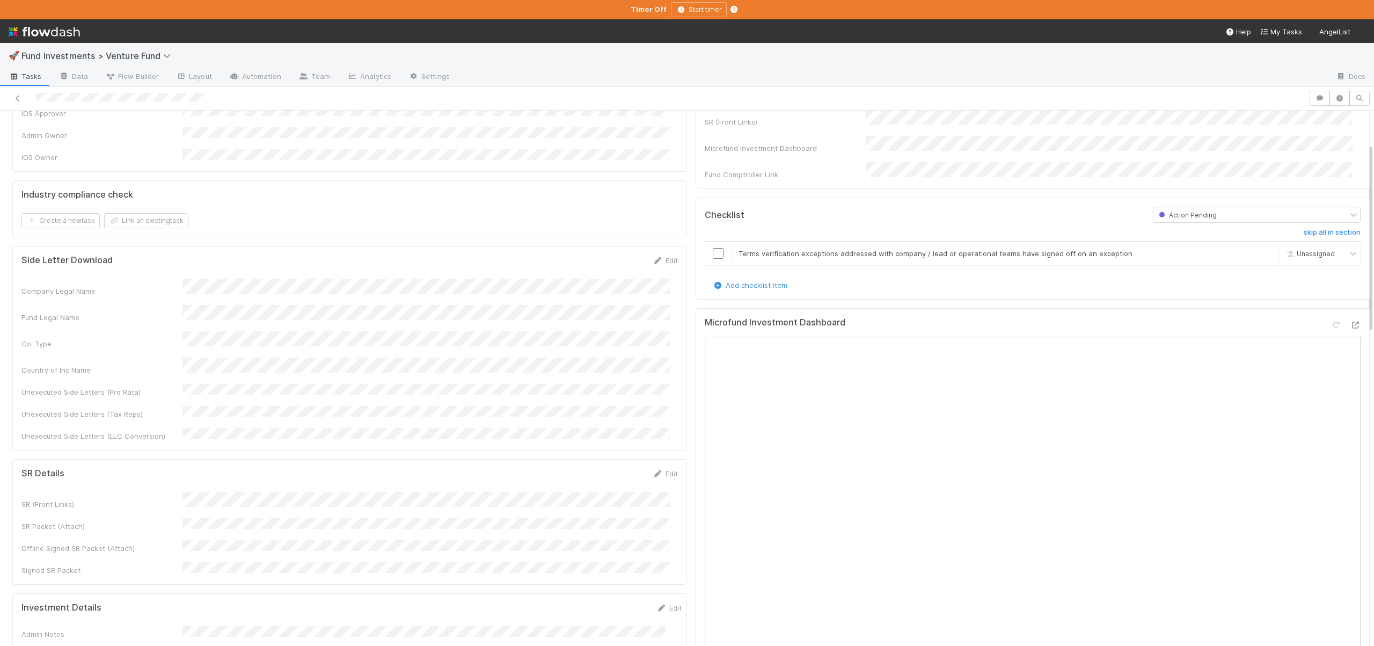
scroll to position [110, 0]
click at [713, 242] on input "checkbox" at bounding box center [718, 247] width 11 height 11
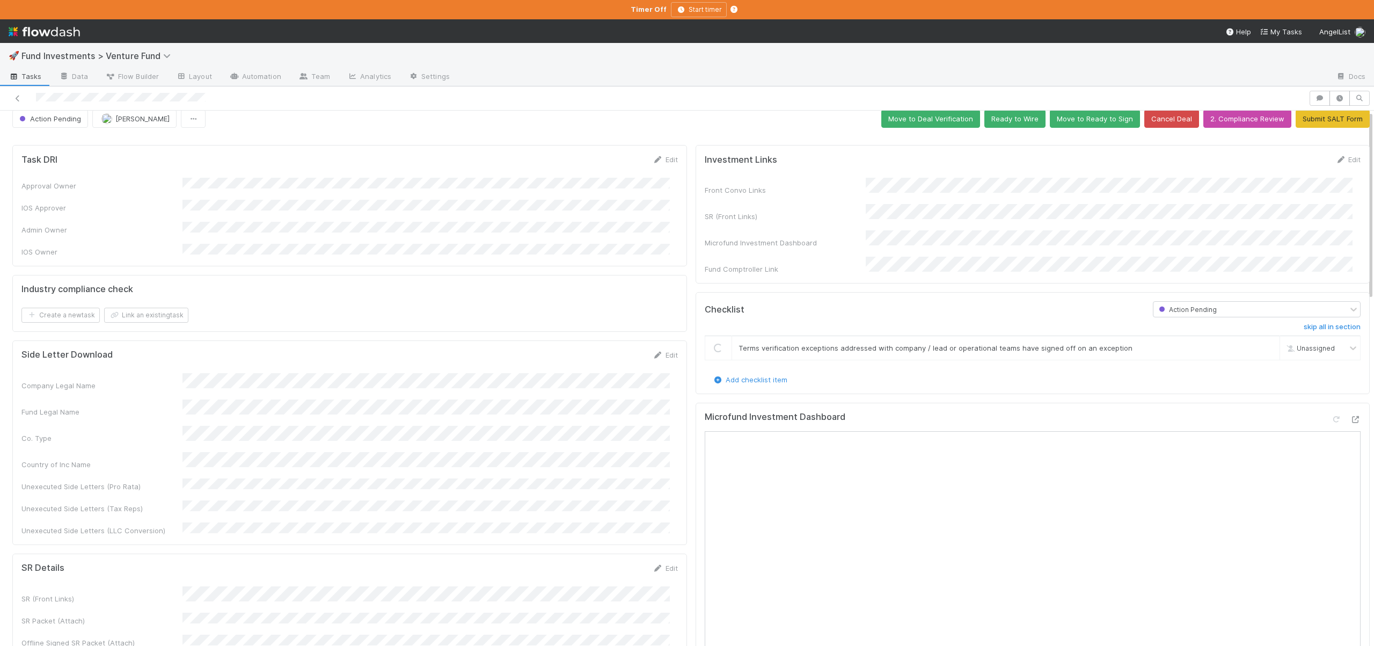
scroll to position [0, 0]
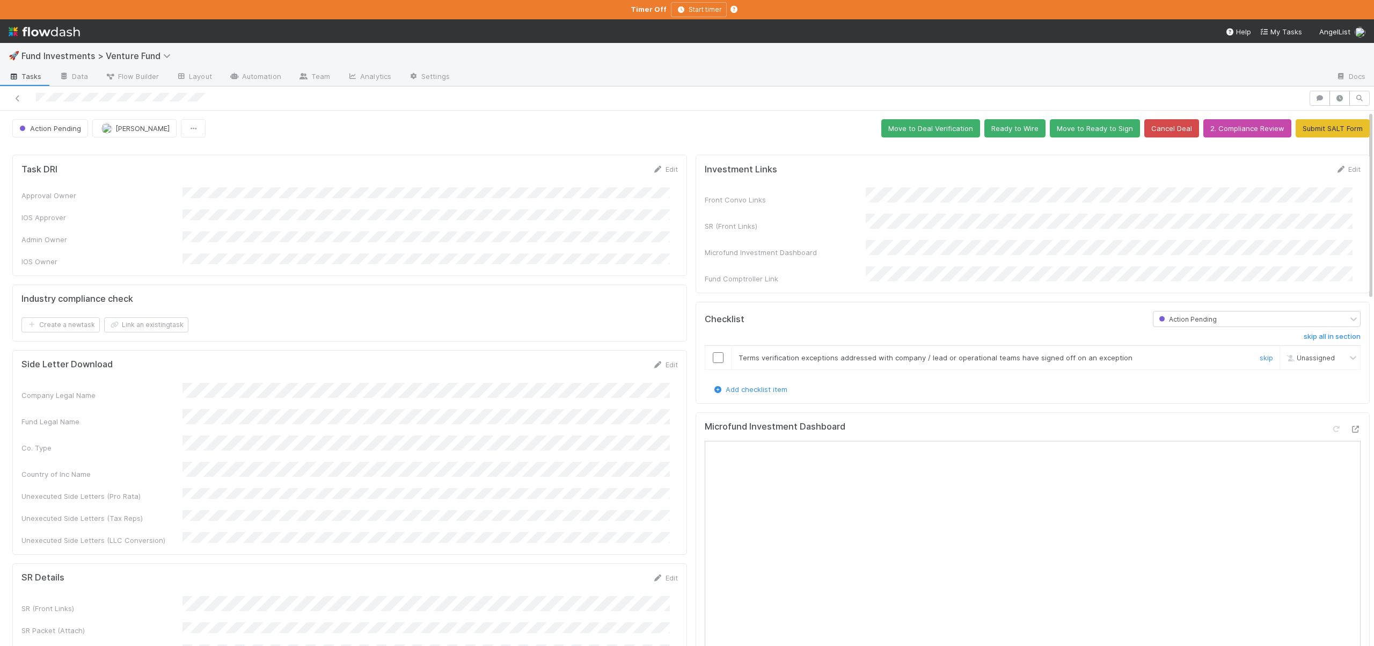
click at [713, 352] on input "checkbox" at bounding box center [718, 357] width 11 height 11
click at [1012, 121] on button "Ready to Wire" at bounding box center [1014, 128] width 61 height 18
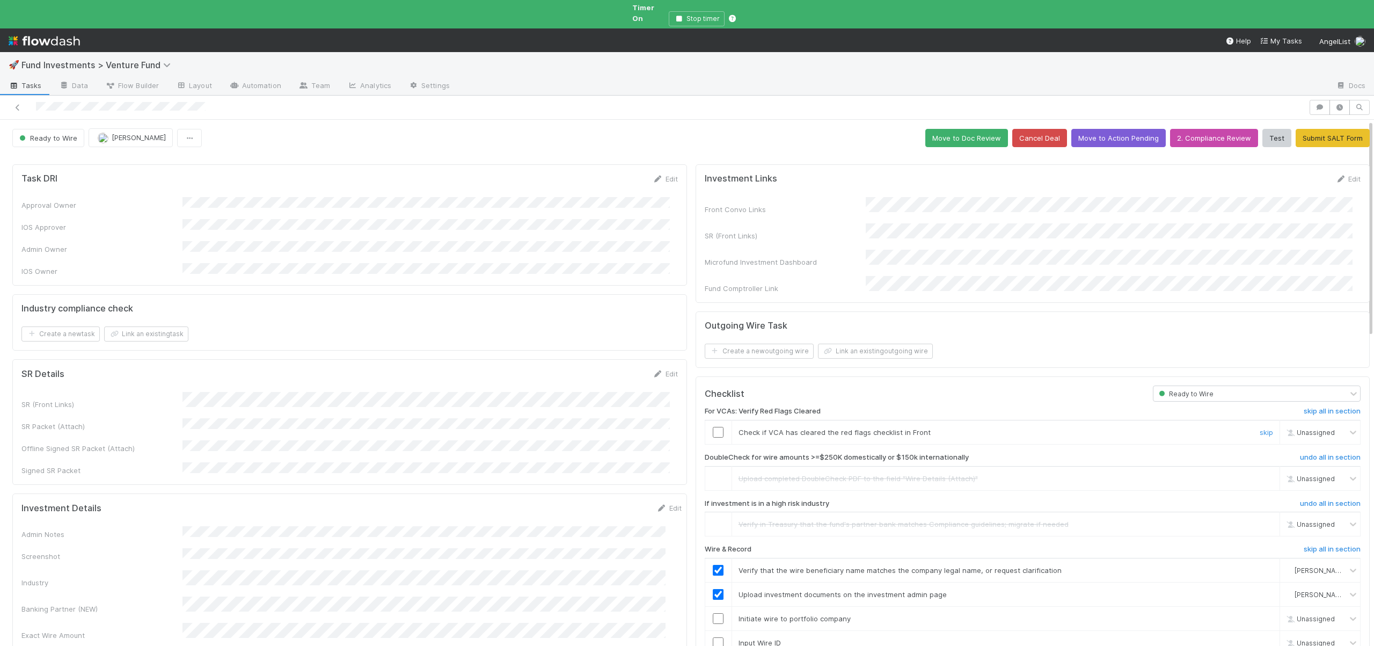
click at [713, 427] on input "checkbox" at bounding box center [718, 432] width 11 height 11
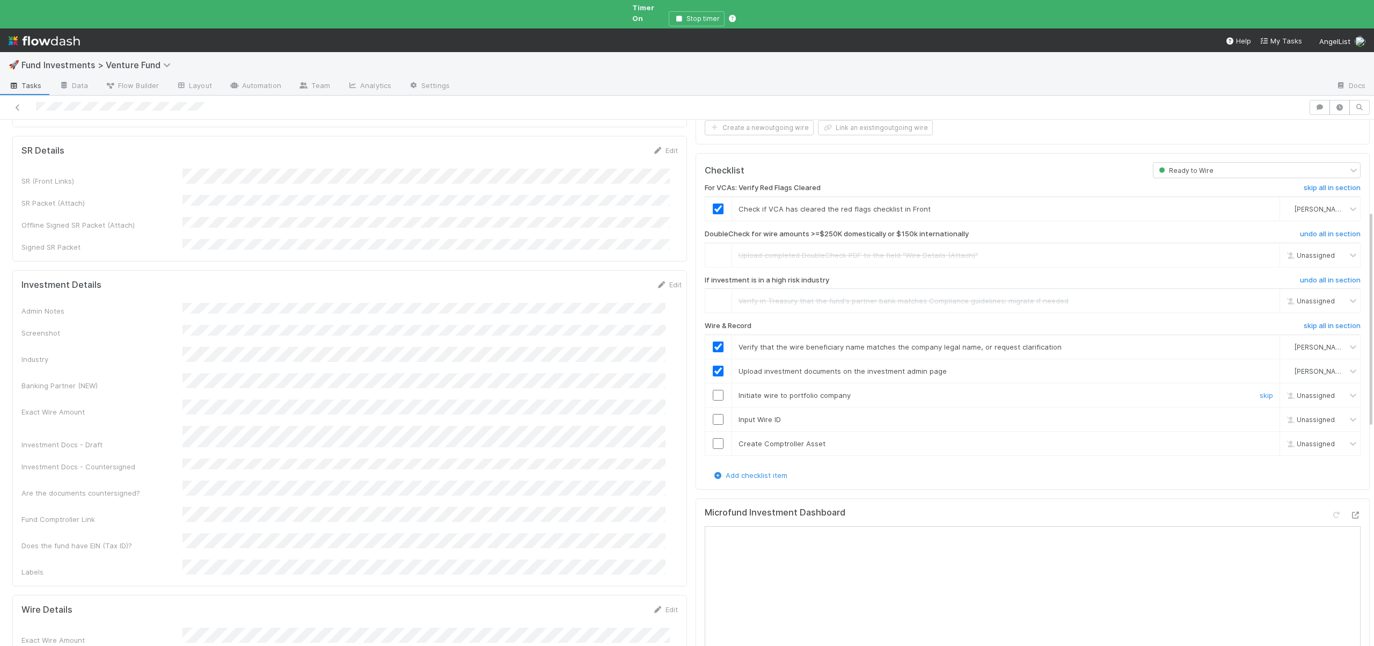
click at [713, 390] on input "checkbox" at bounding box center [718, 395] width 11 height 11
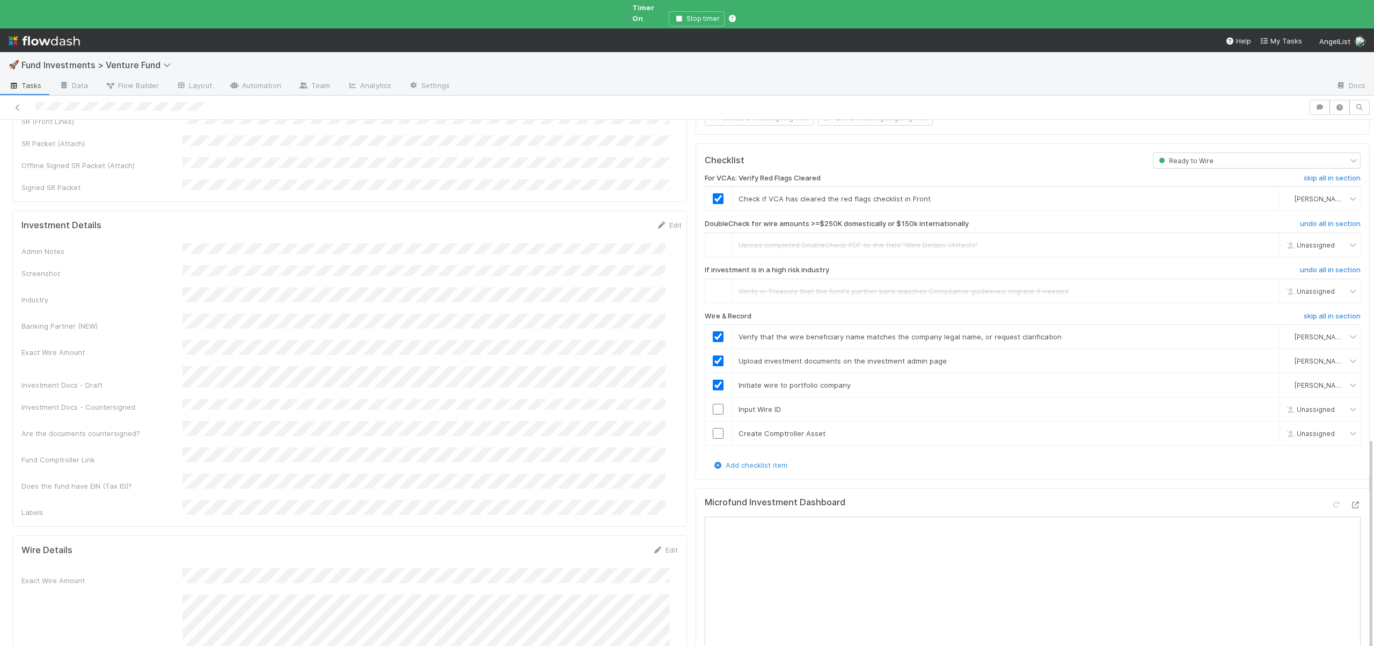
scroll to position [268, 0]
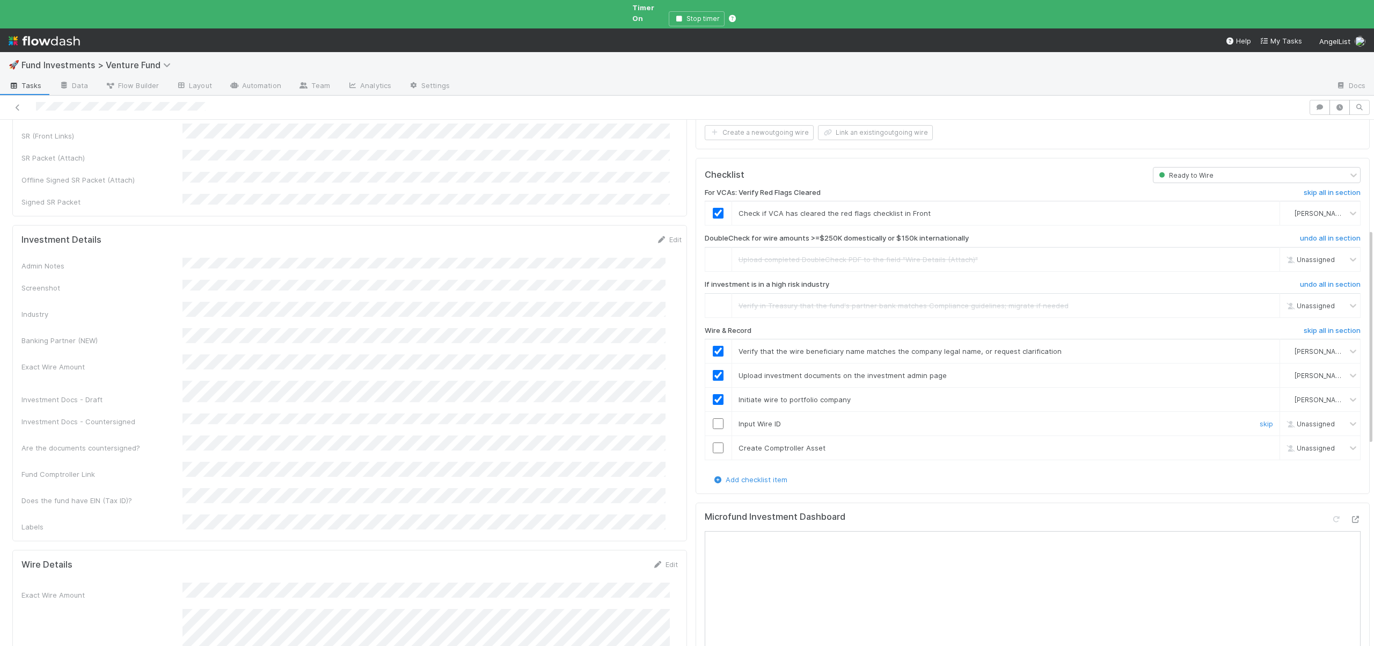
click at [713, 418] on input "checkbox" at bounding box center [718, 423] width 11 height 11
click at [713, 442] on input "checkbox" at bounding box center [718, 447] width 11 height 11
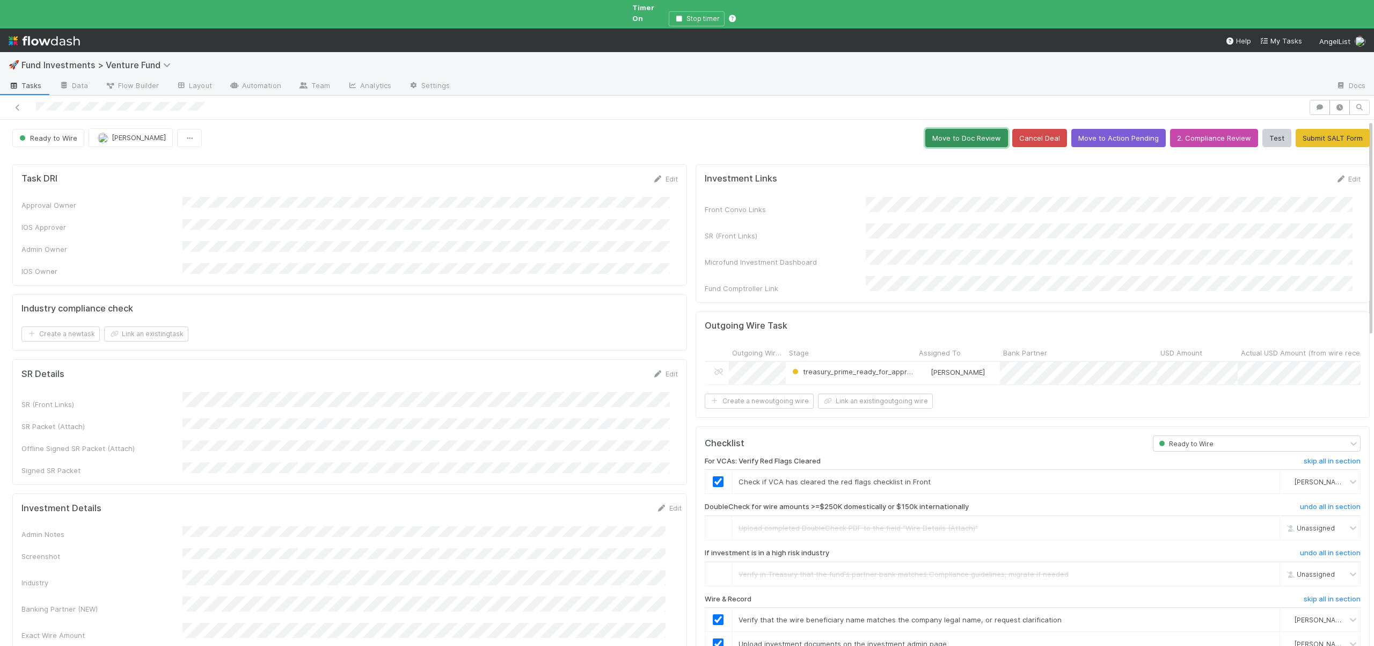
click at [956, 129] on button "Move to Doc Review" at bounding box center [966, 138] width 83 height 18
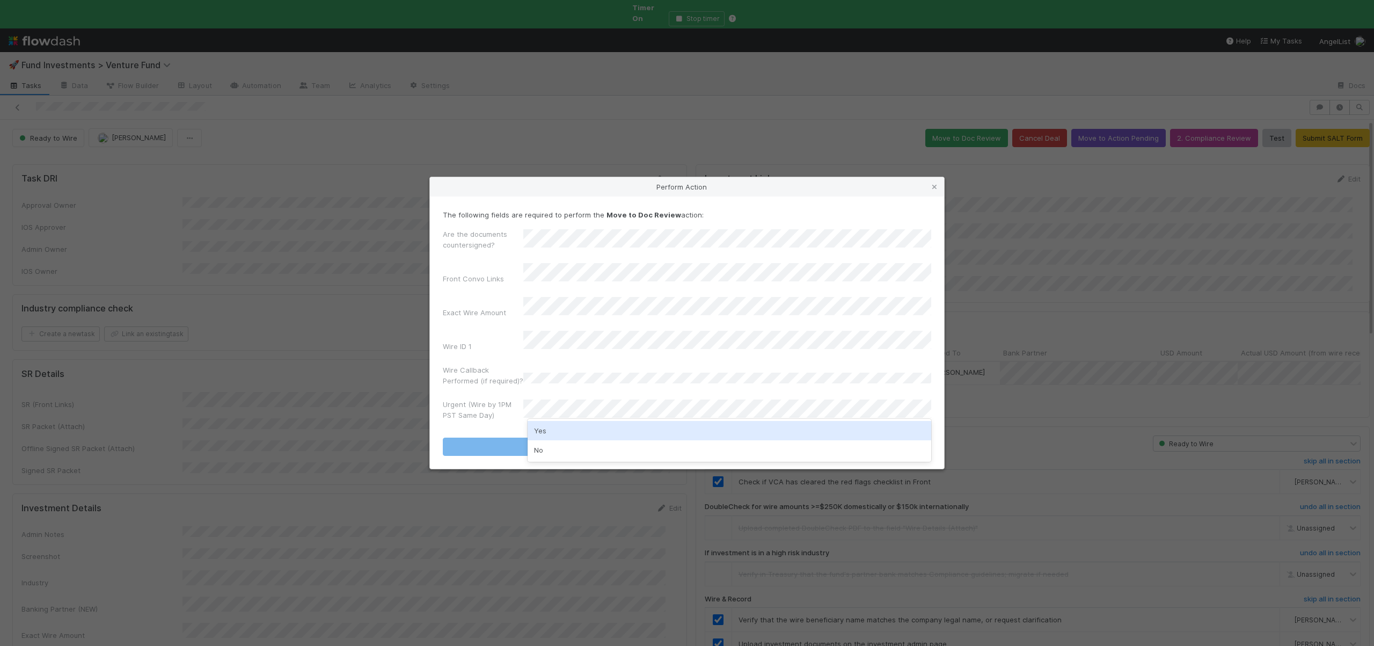
click at [544, 428] on div "Yes" at bounding box center [730, 430] width 404 height 19
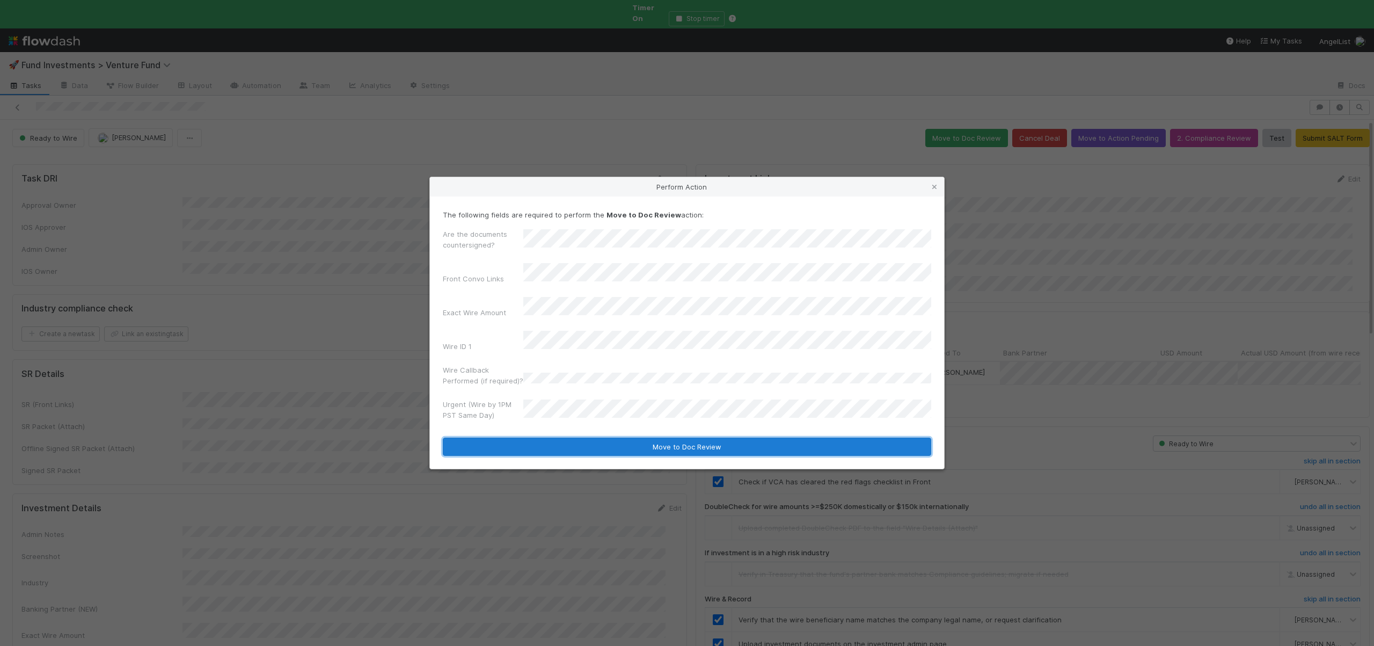
click at [544, 437] on button "Move to Doc Review" at bounding box center [687, 446] width 488 height 18
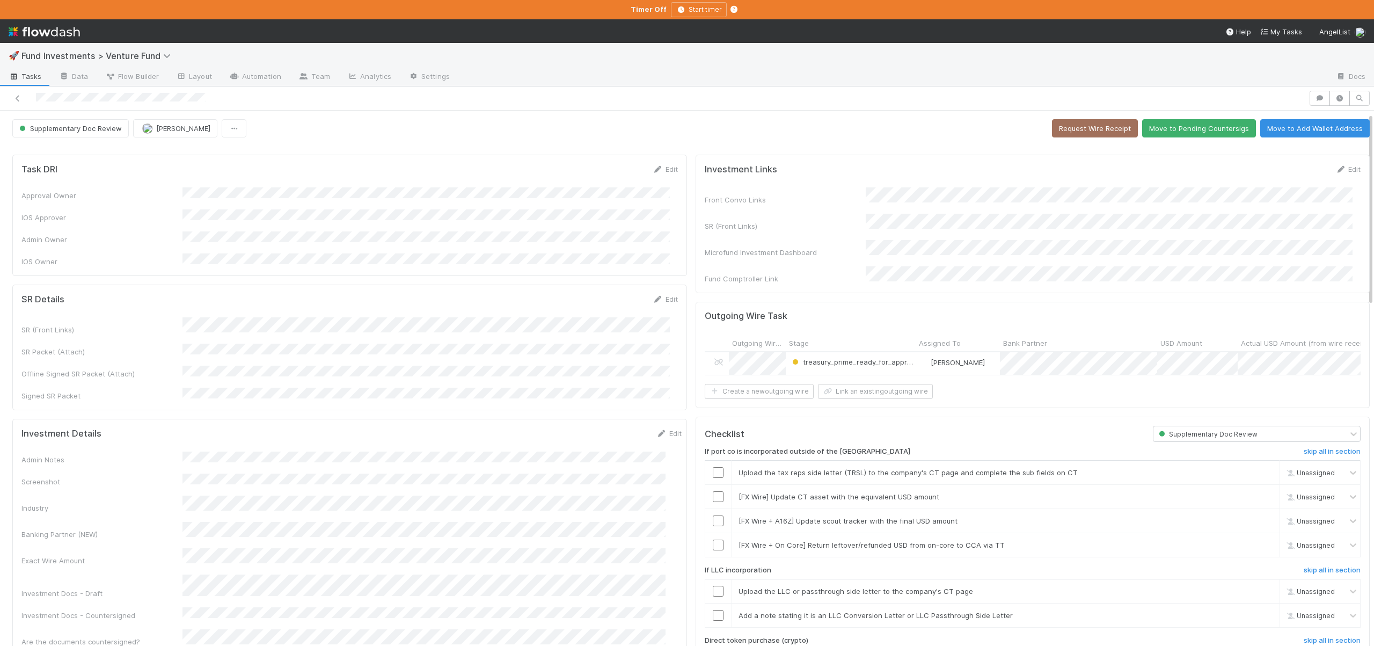
scroll to position [224, 0]
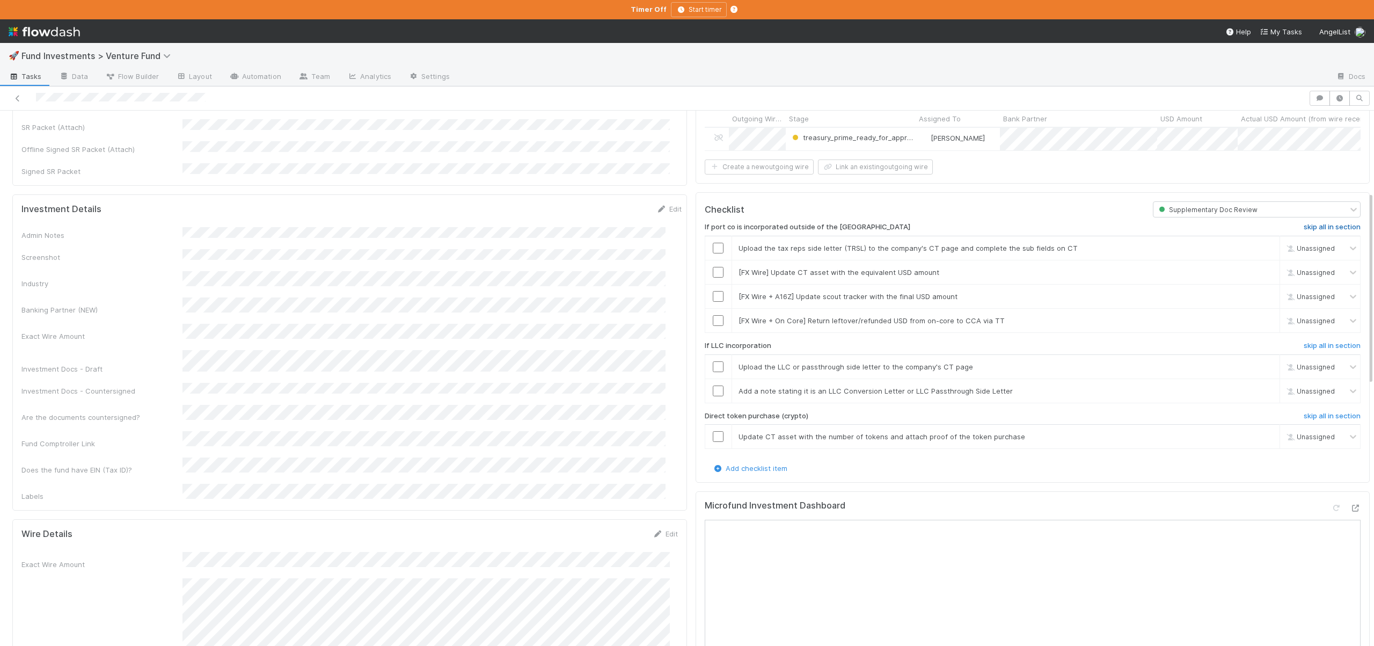
click at [1307, 223] on h6 "skip all in section" at bounding box center [1332, 227] width 57 height 9
click at [713, 363] on input "checkbox" at bounding box center [718, 366] width 11 height 11
click at [713, 391] on input "checkbox" at bounding box center [718, 390] width 11 height 11
click at [713, 363] on input "checkbox" at bounding box center [718, 366] width 11 height 11
click at [1304, 415] on h6 "skip all in section" at bounding box center [1332, 416] width 57 height 9
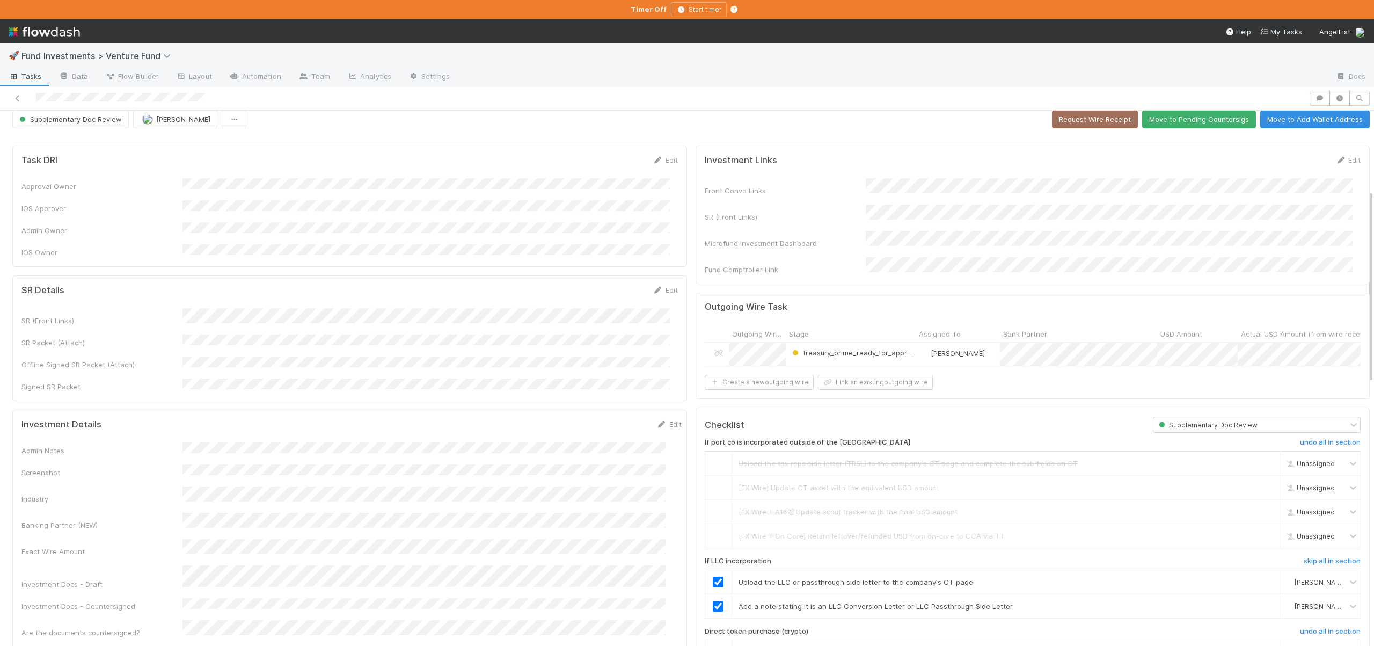
scroll to position [0, 0]
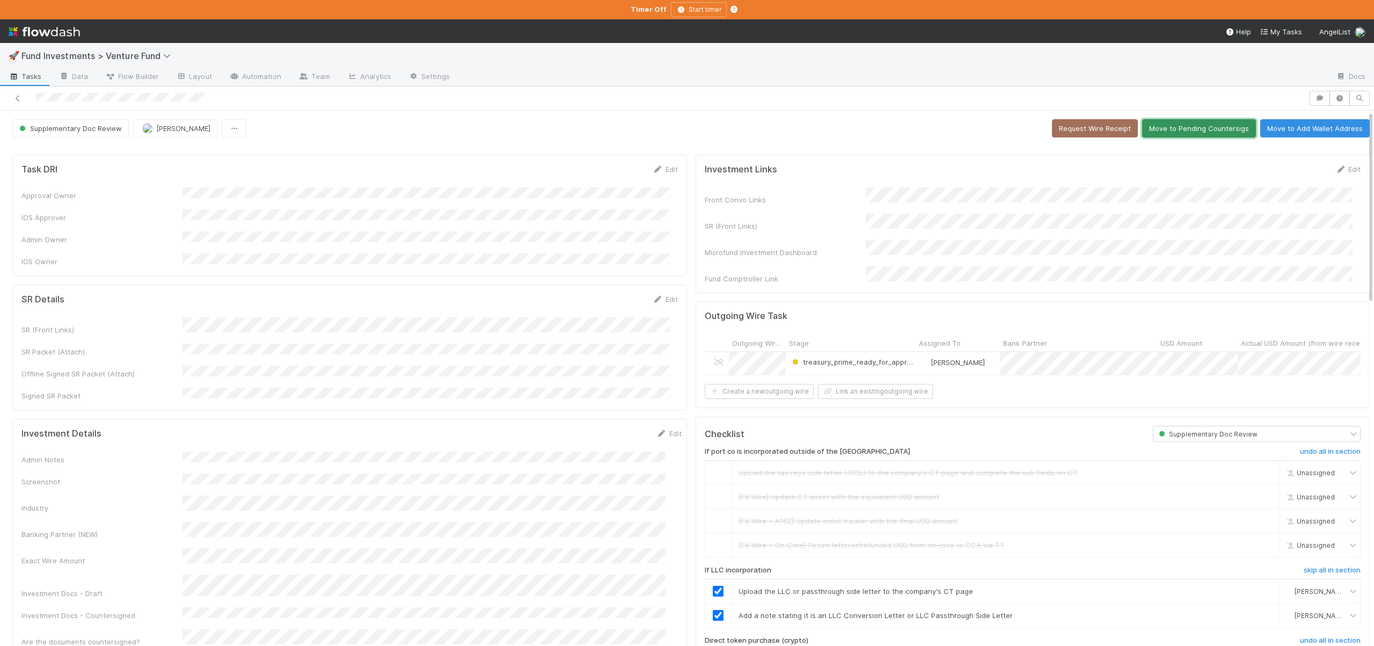
click at [1165, 133] on button "Move to Pending Countersigs" at bounding box center [1199, 128] width 114 height 18
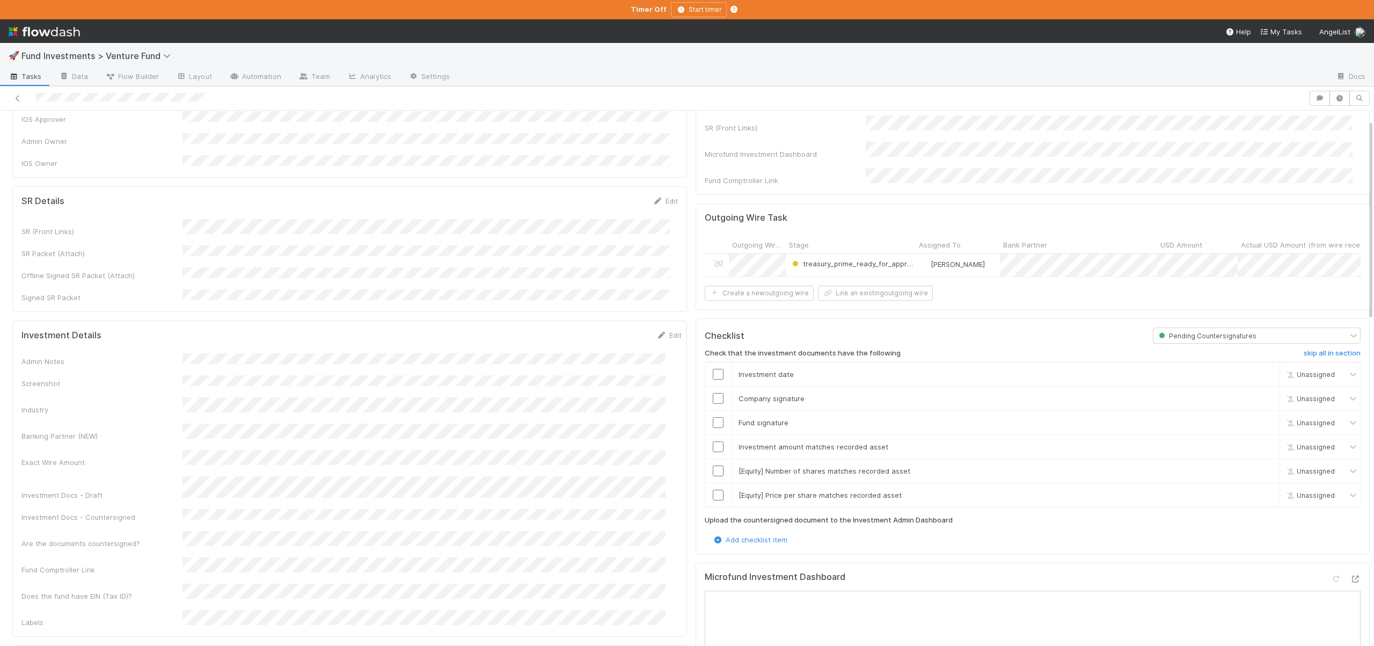
scroll to position [105, 0]
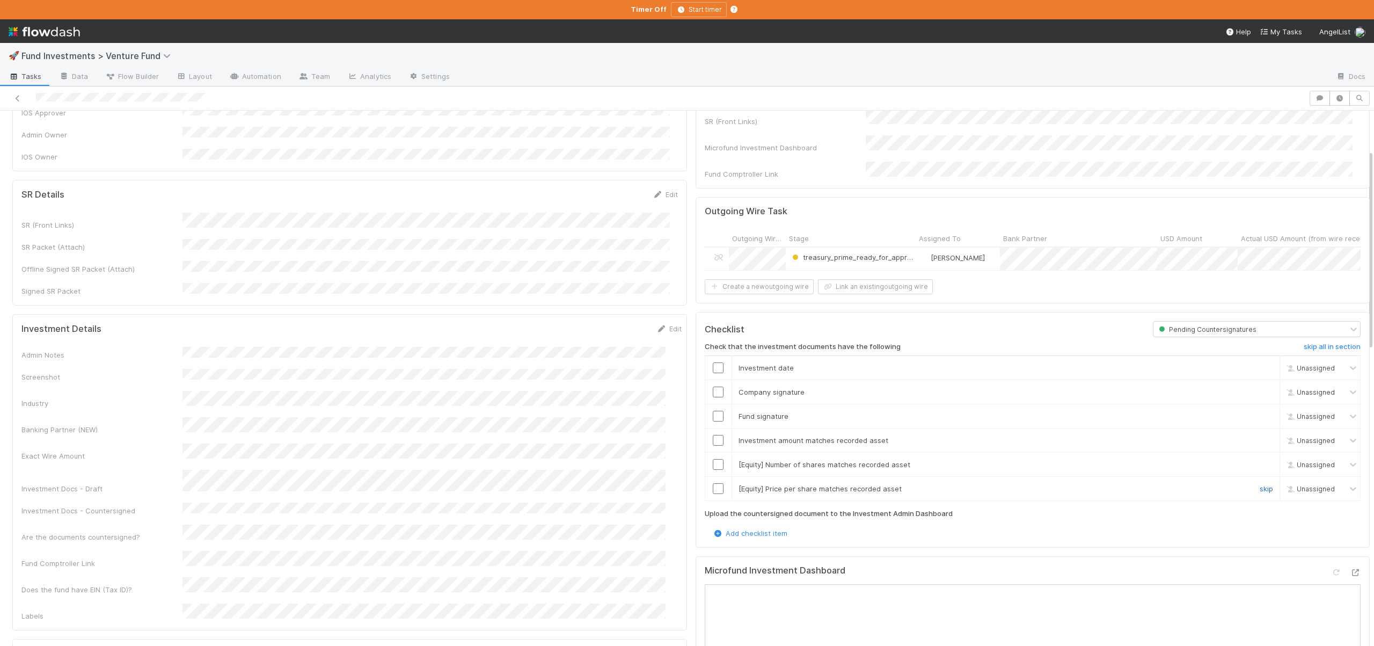
click at [1259, 489] on link "skip" at bounding box center [1265, 488] width 13 height 9
click at [1259, 460] on link "skip" at bounding box center [1265, 464] width 13 height 9
click at [1259, 484] on link "skip" at bounding box center [1265, 488] width 13 height 9
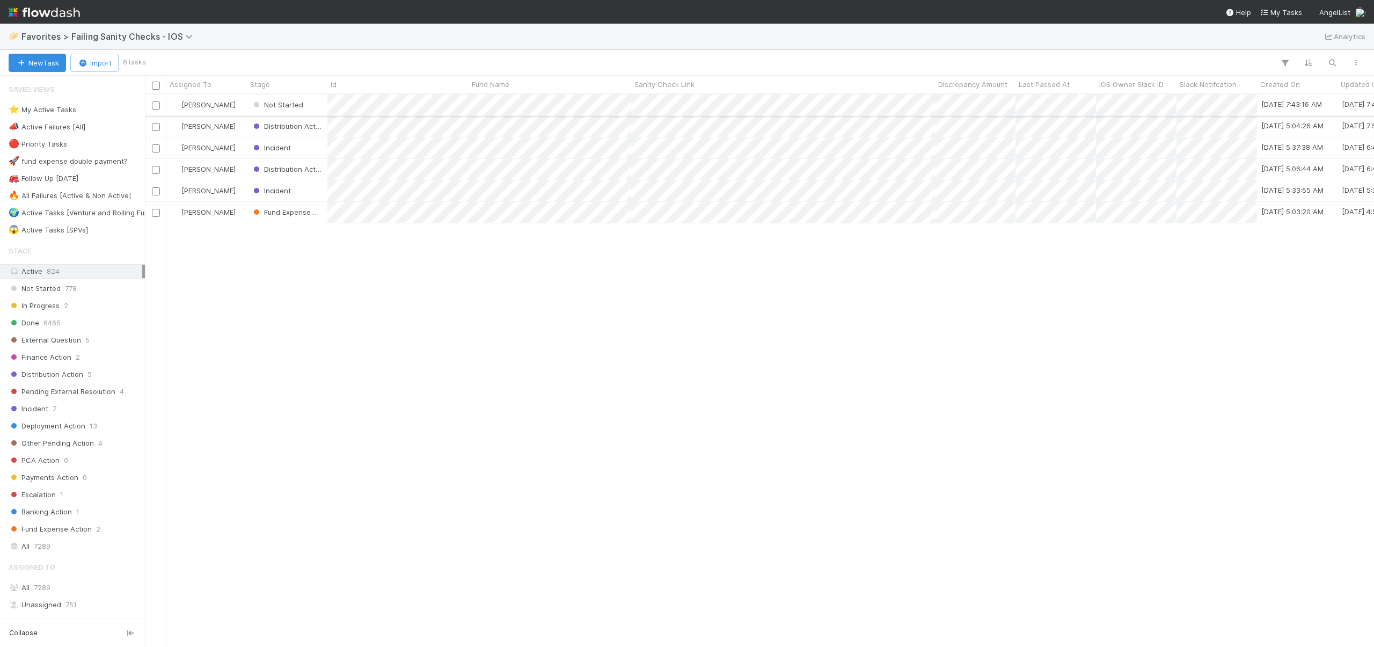
scroll to position [544, 1221]
click at [312, 99] on div "Not Started" at bounding box center [287, 104] width 80 height 21
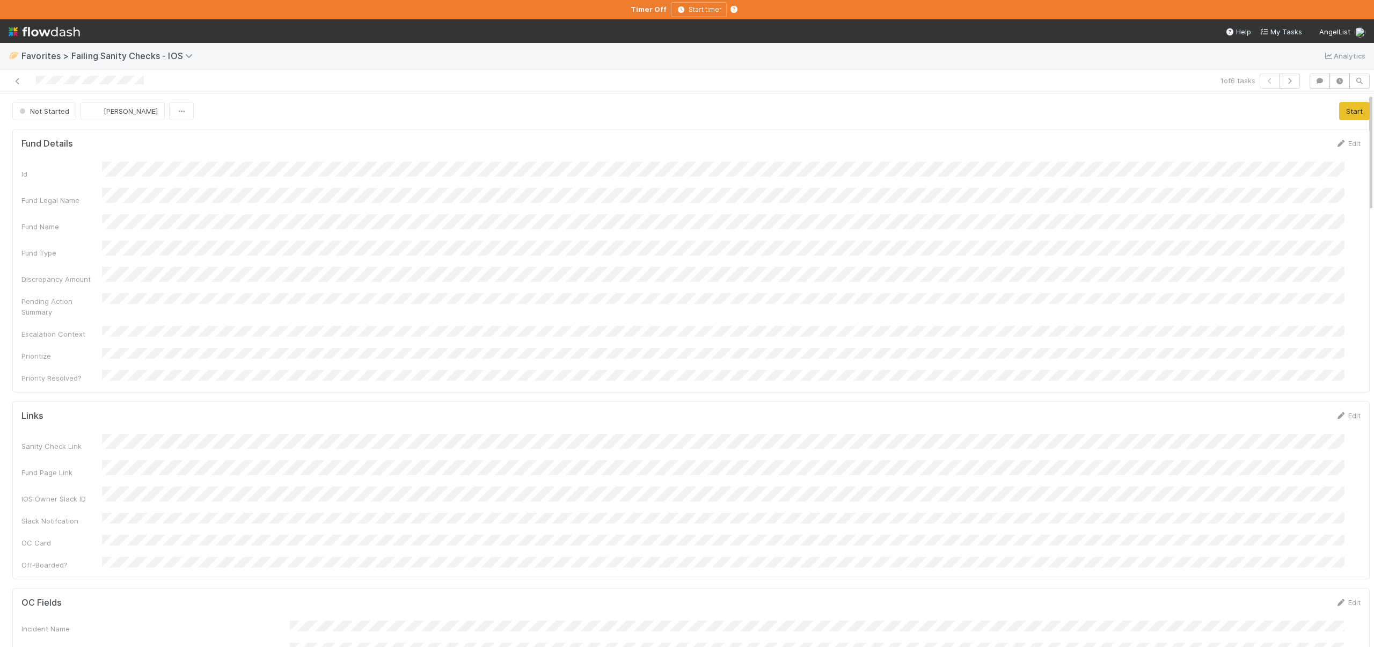
scroll to position [210, 1315]
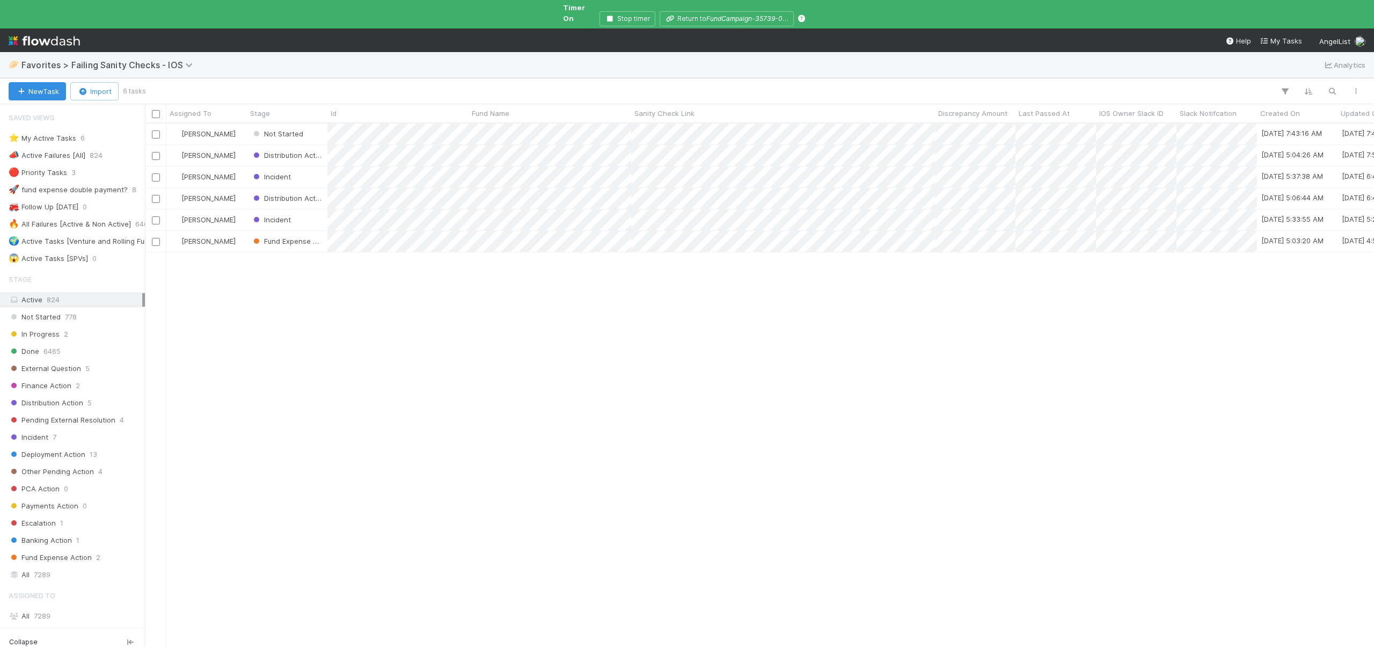
scroll to position [9, 9]
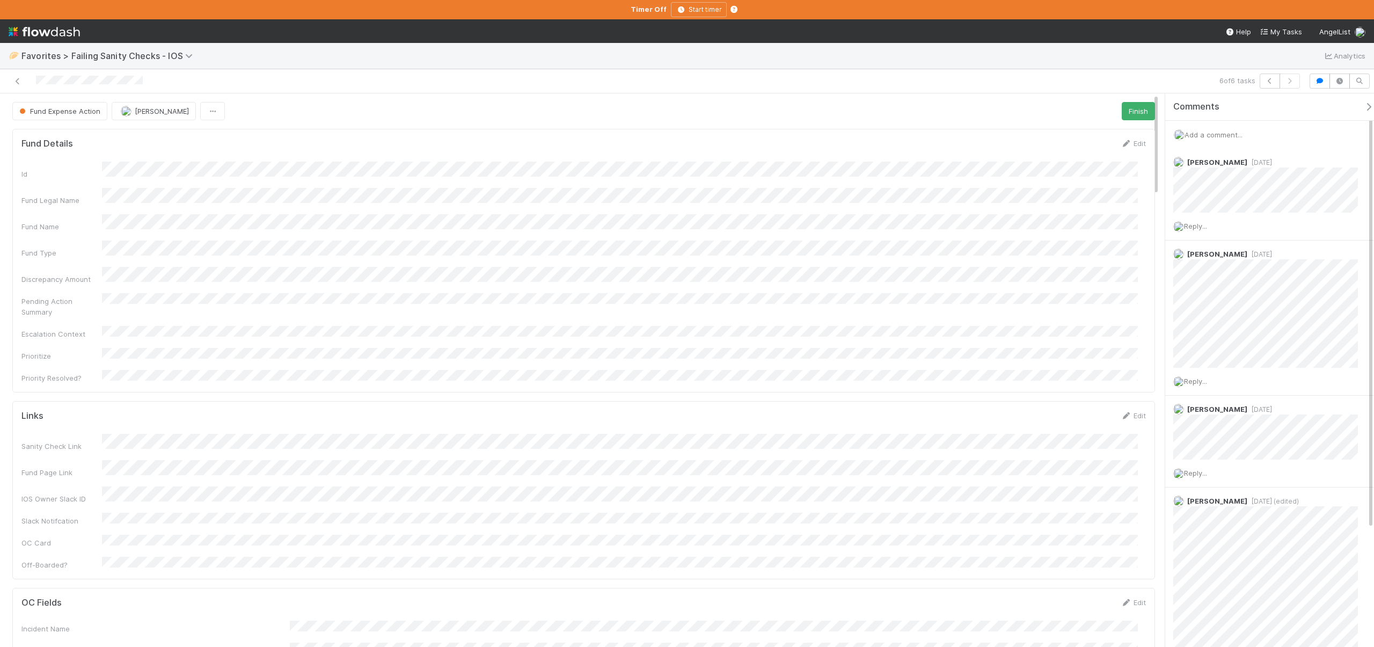
scroll to position [210, 1108]
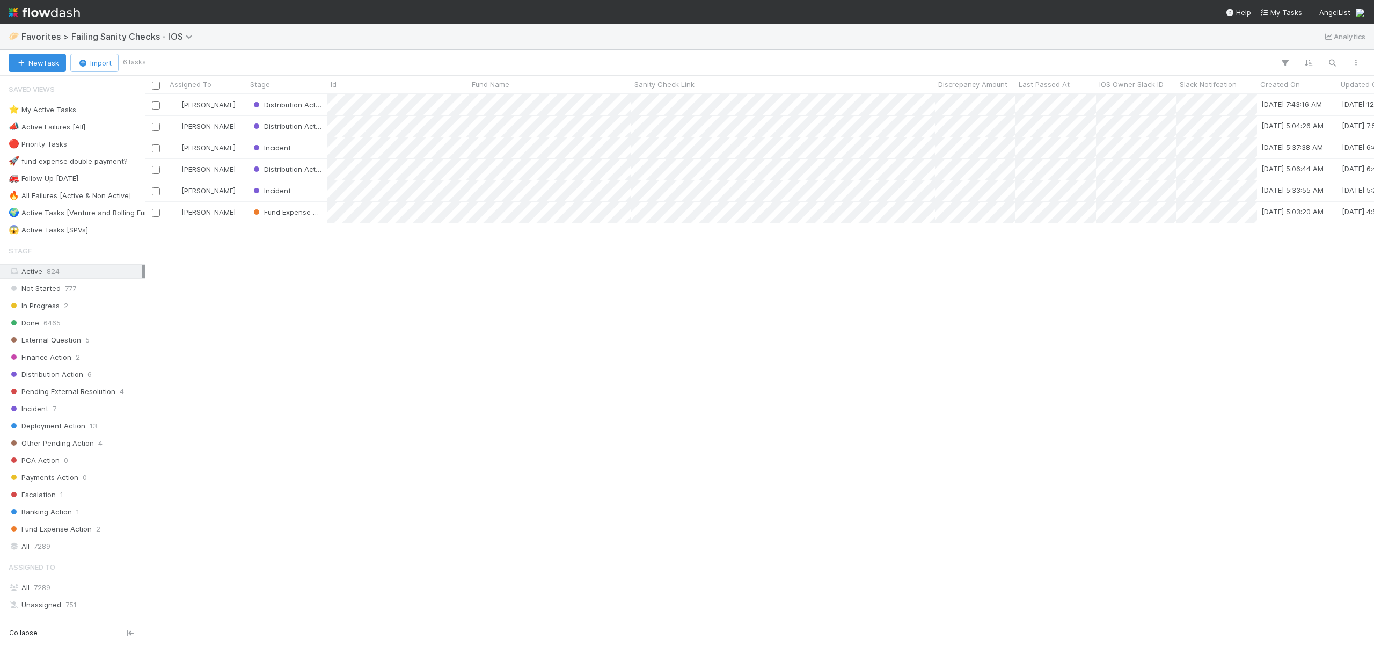
scroll to position [544, 1221]
click at [313, 193] on div "Incident" at bounding box center [287, 190] width 80 height 21
click at [237, 170] on div "[PERSON_NAME]" at bounding box center [206, 169] width 80 height 21
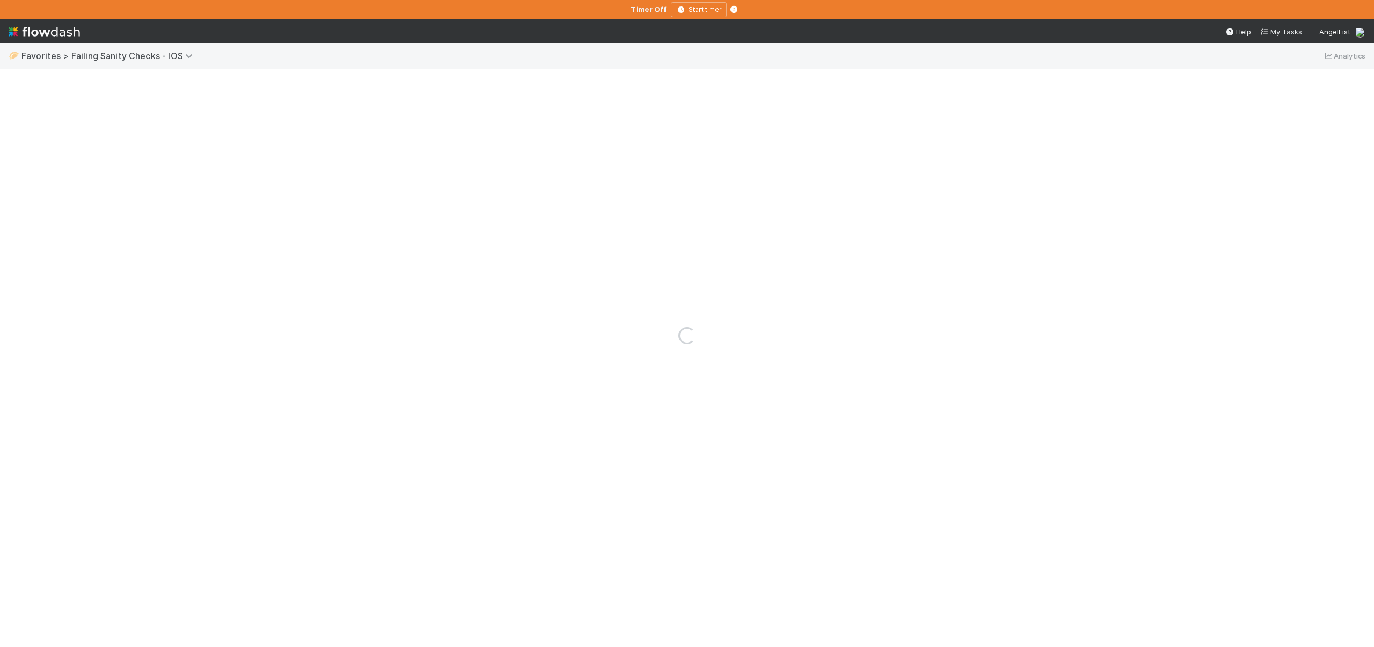
click at [237, 170] on div "Loading..." at bounding box center [687, 335] width 1374 height 623
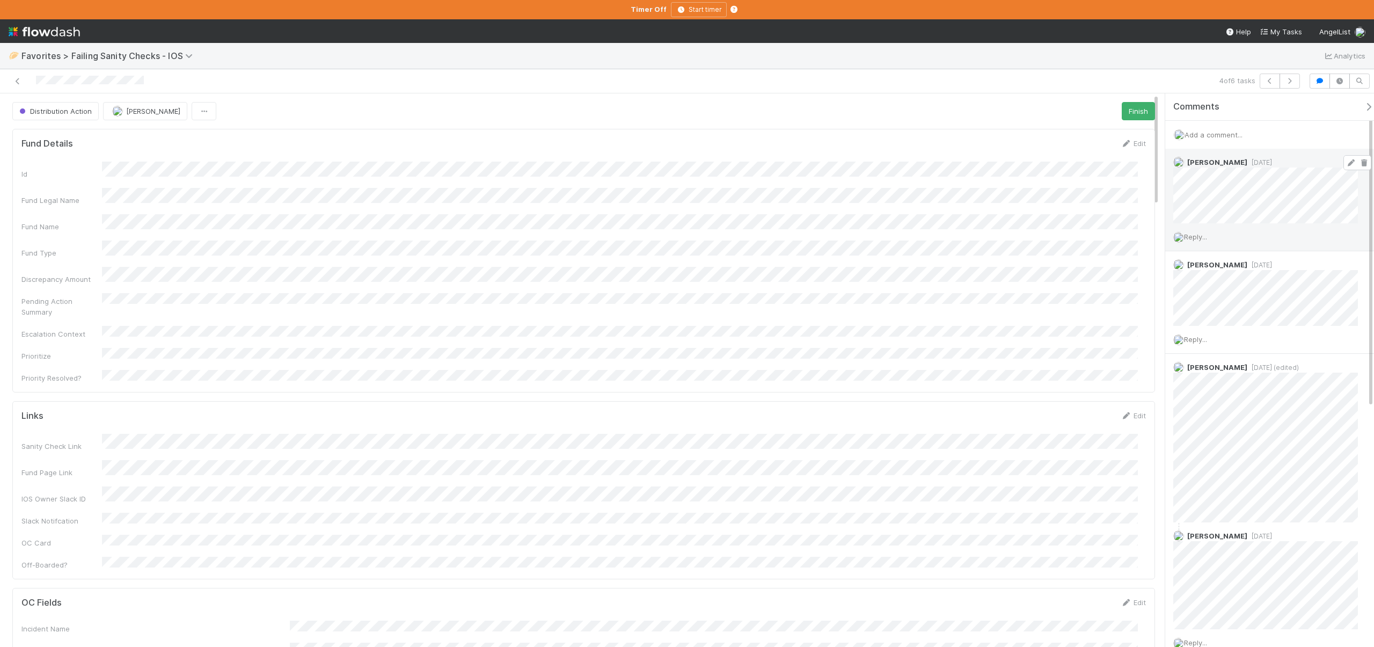
click at [1345, 162] on icon at bounding box center [1350, 162] width 11 height 7
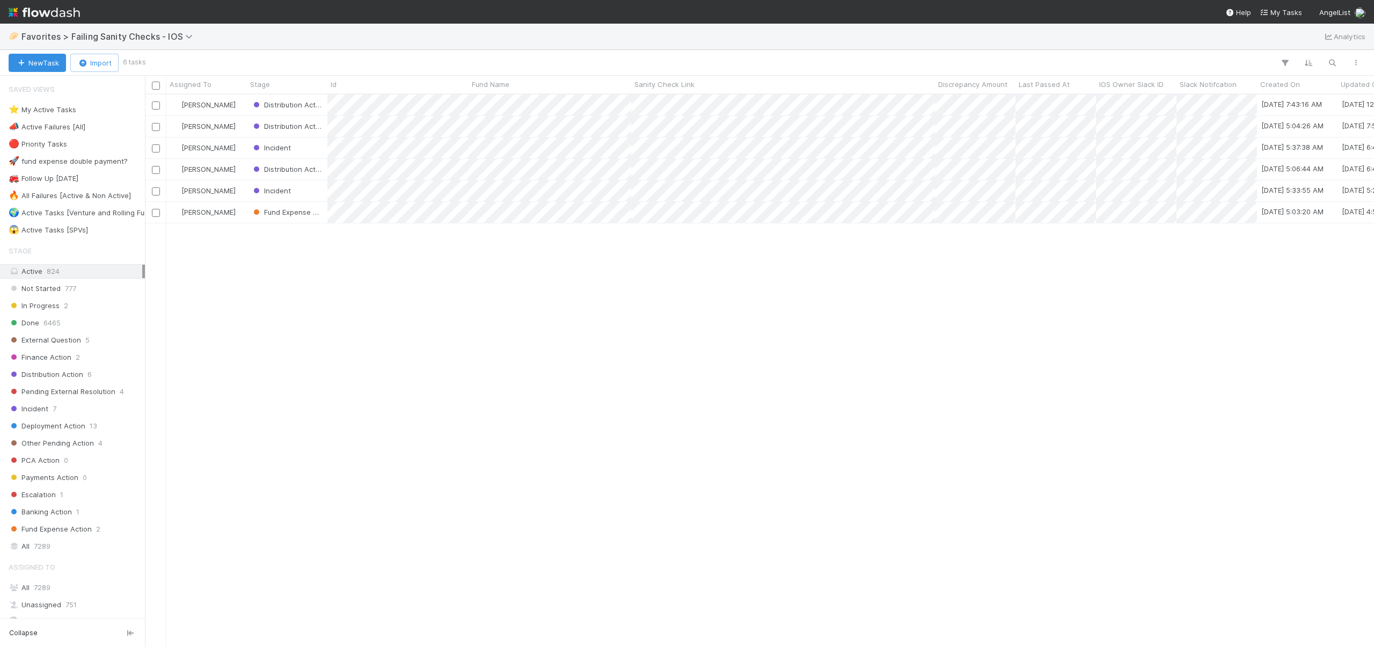
scroll to position [544, 1221]
click at [239, 141] on div "[PERSON_NAME]" at bounding box center [206, 147] width 80 height 21
click at [242, 122] on div "[PERSON_NAME]" at bounding box center [206, 126] width 80 height 21
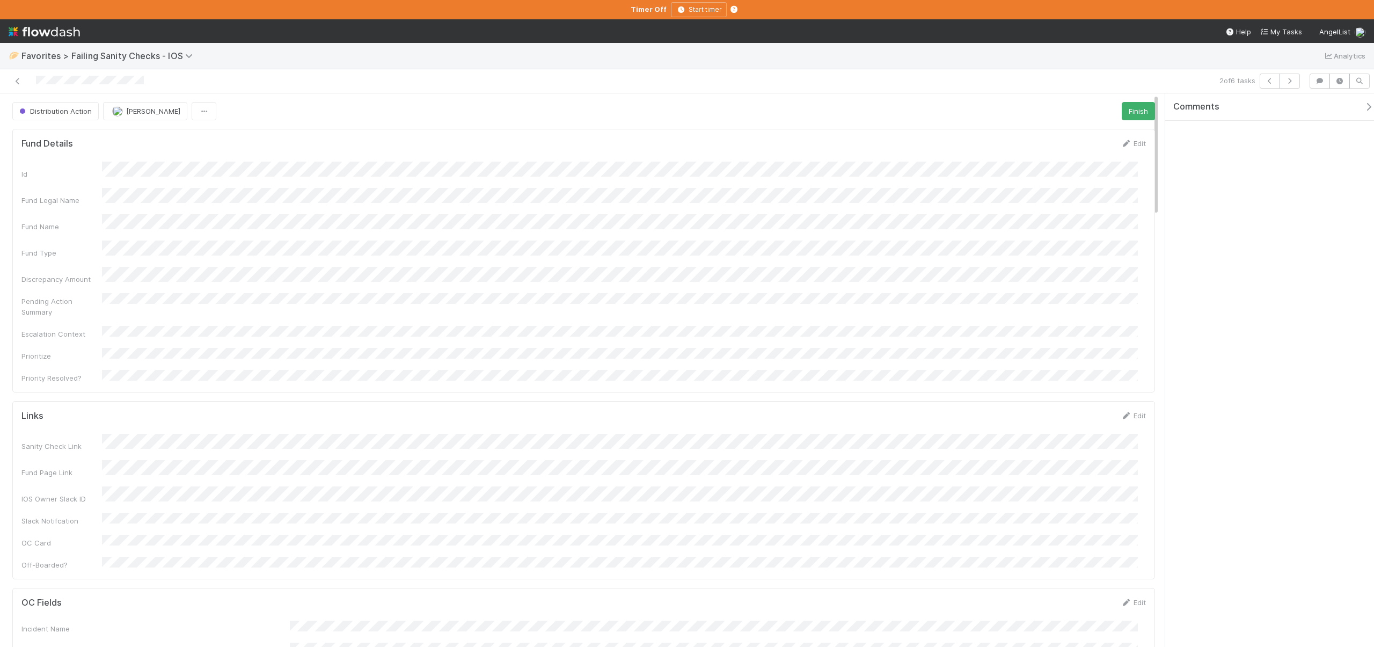
scroll to position [210, 1108]
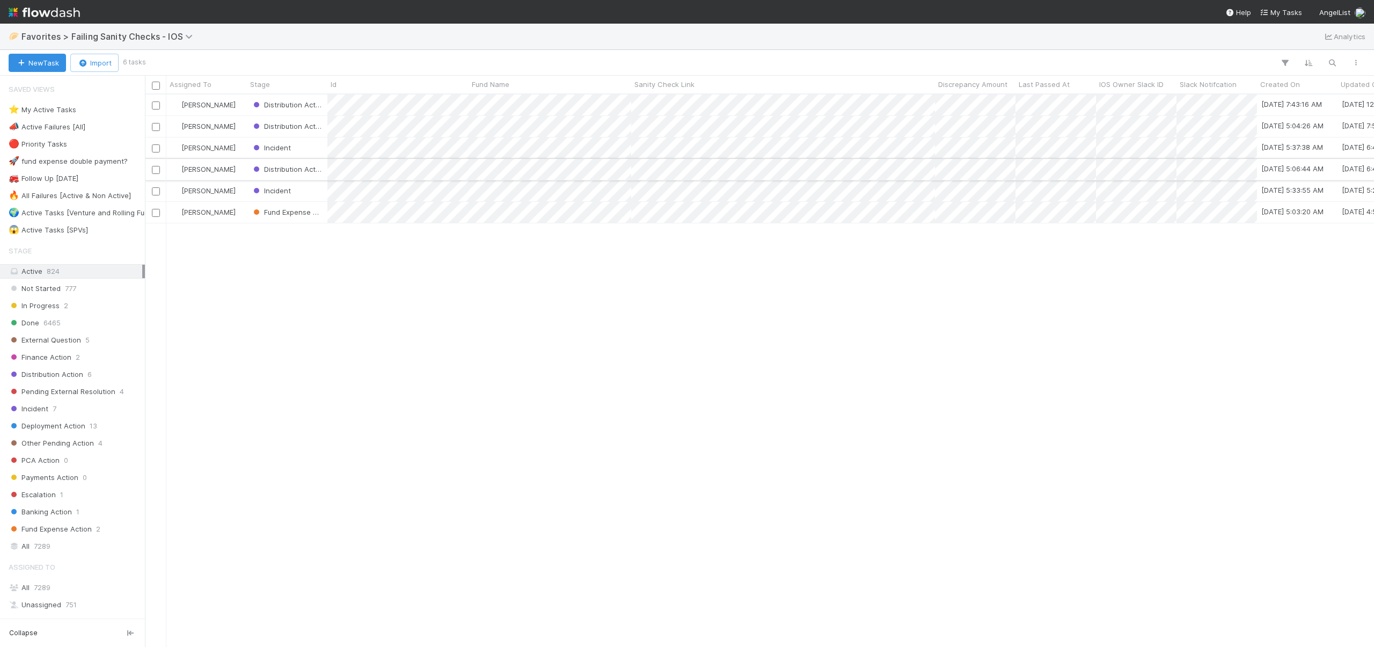
scroll to position [544, 1221]
click at [237, 101] on div "[PERSON_NAME]" at bounding box center [206, 104] width 80 height 21
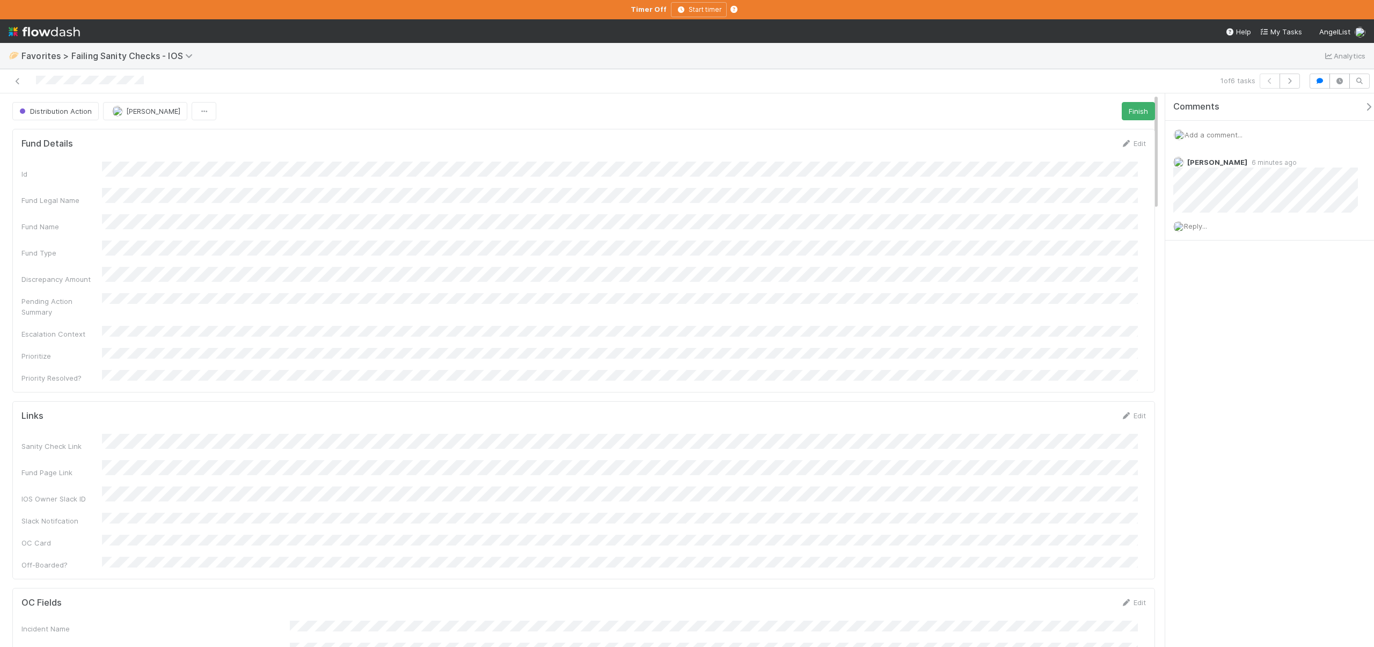
scroll to position [210, 1108]
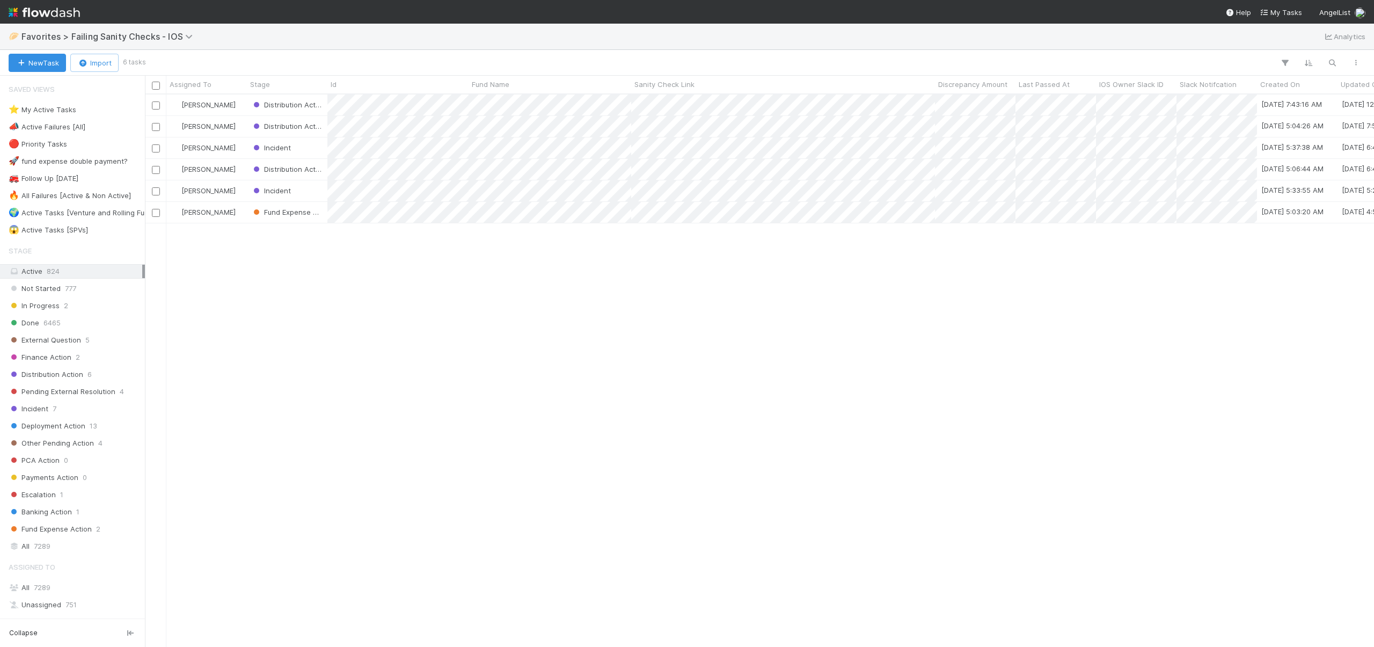
scroll to position [544, 1221]
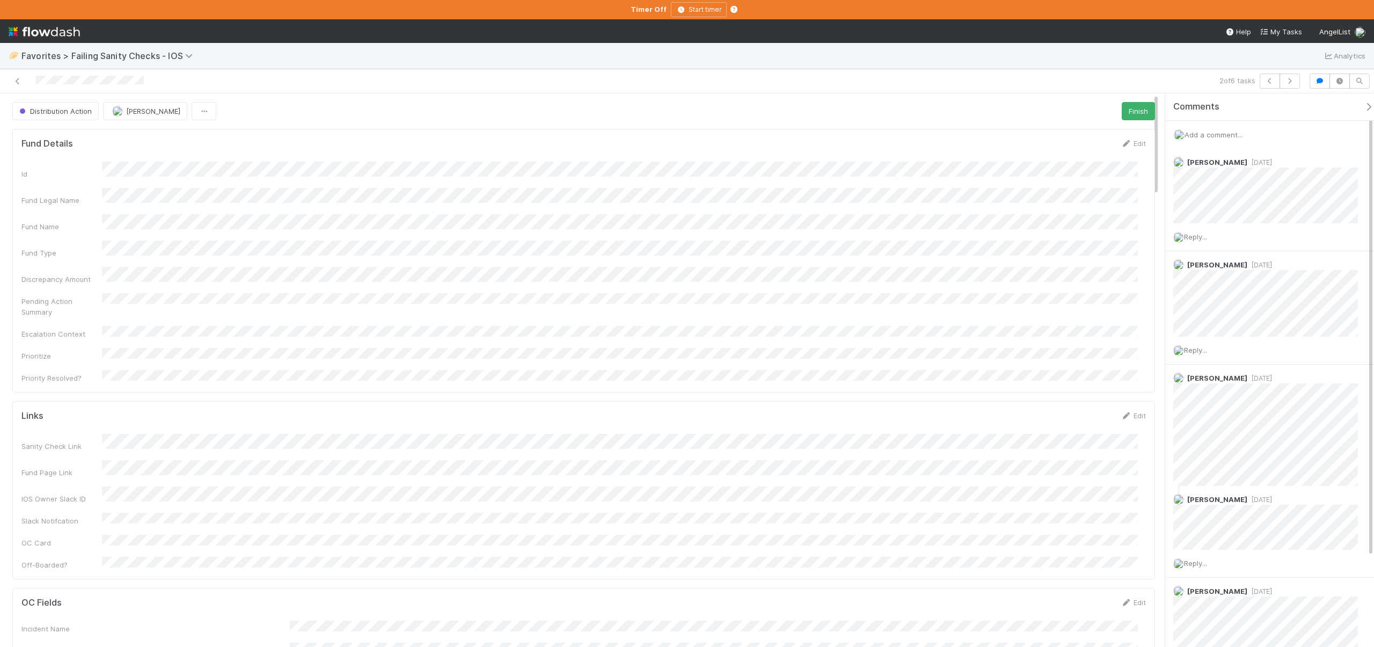
scroll to position [210, 1108]
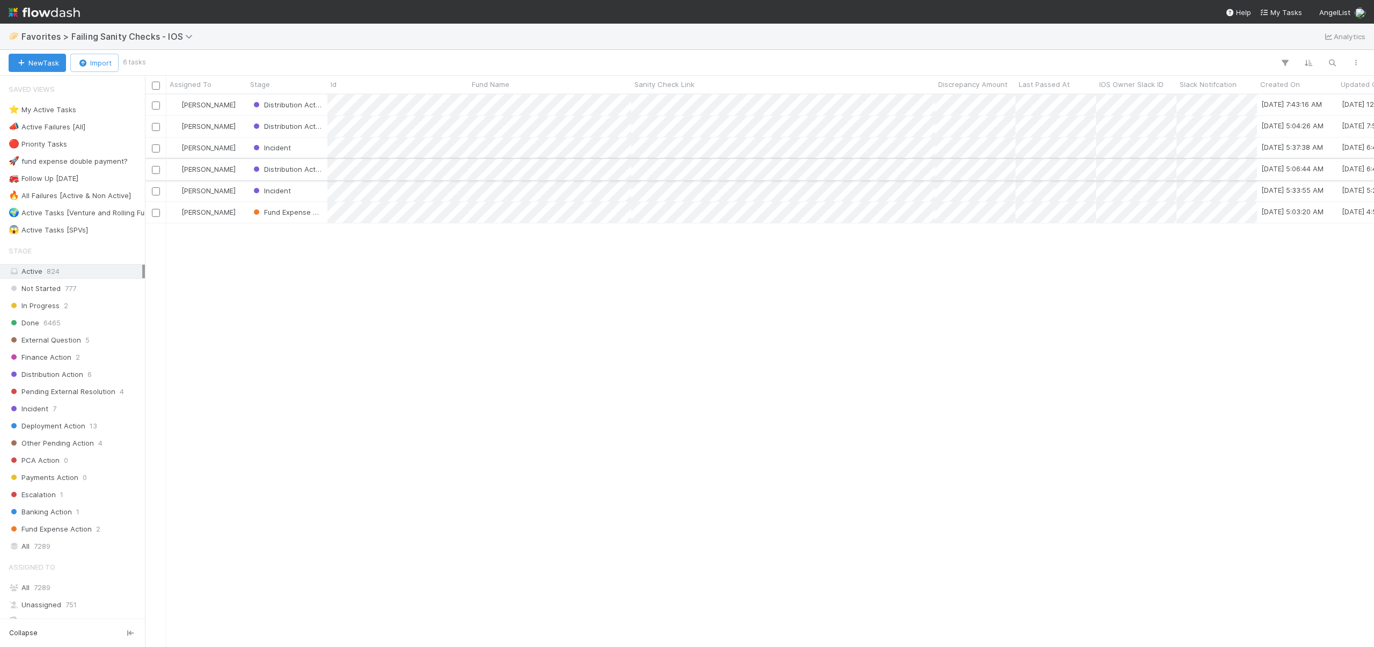
scroll to position [544, 1221]
click at [239, 100] on div "[PERSON_NAME]" at bounding box center [206, 104] width 80 height 21
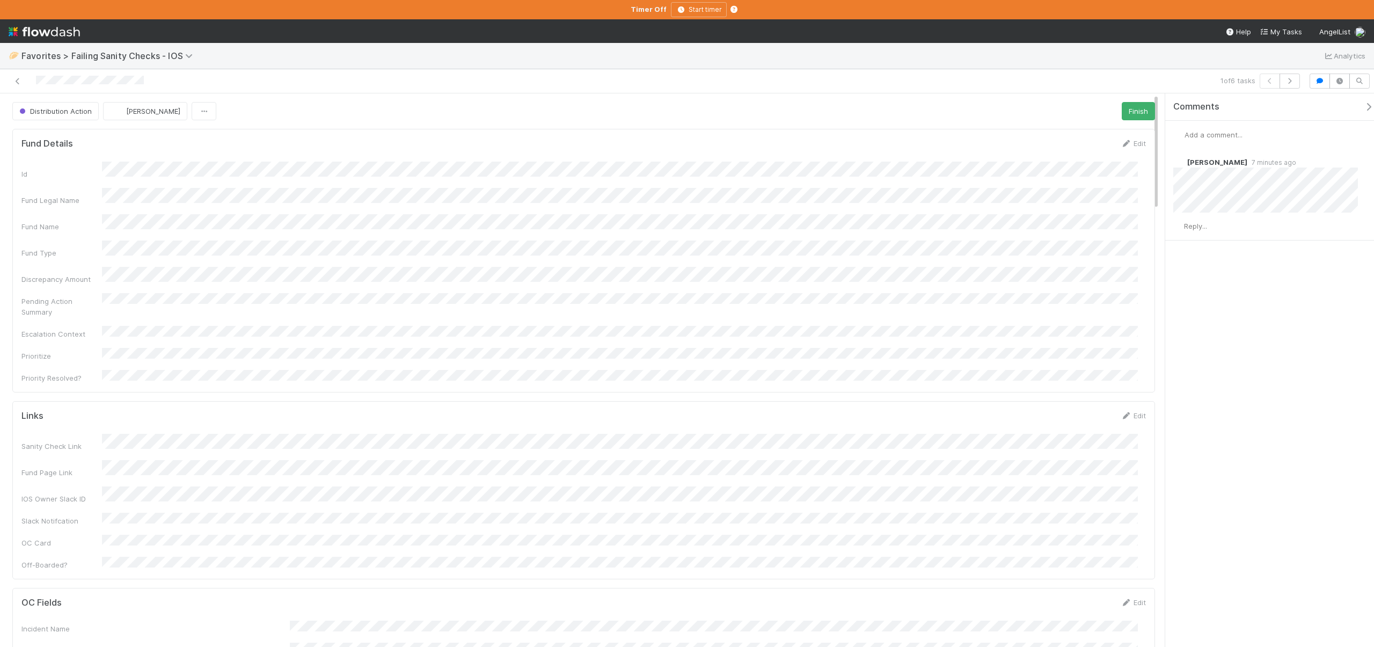
scroll to position [210, 1108]
click at [1205, 136] on span "Add a comment..." at bounding box center [1213, 134] width 58 height 9
click at [1211, 303] on button "Add Comment" at bounding box center [1213, 300] width 62 height 18
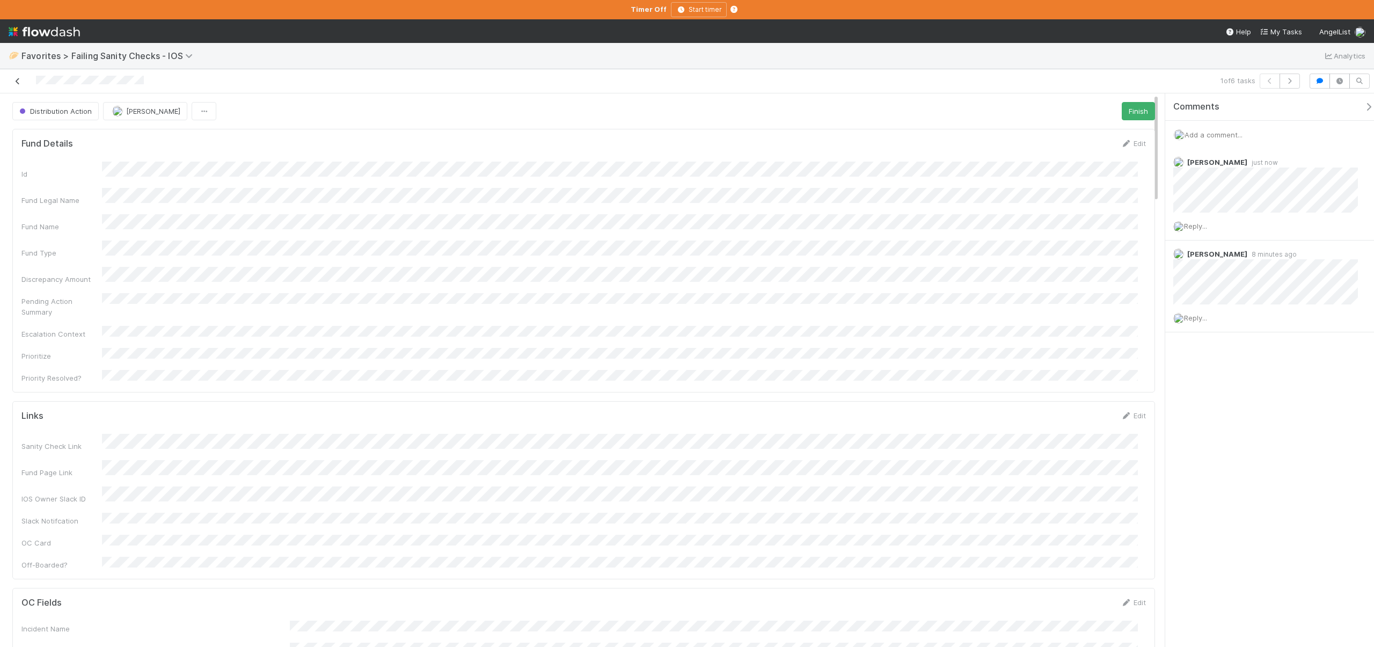
click at [13, 78] on icon at bounding box center [17, 81] width 11 height 7
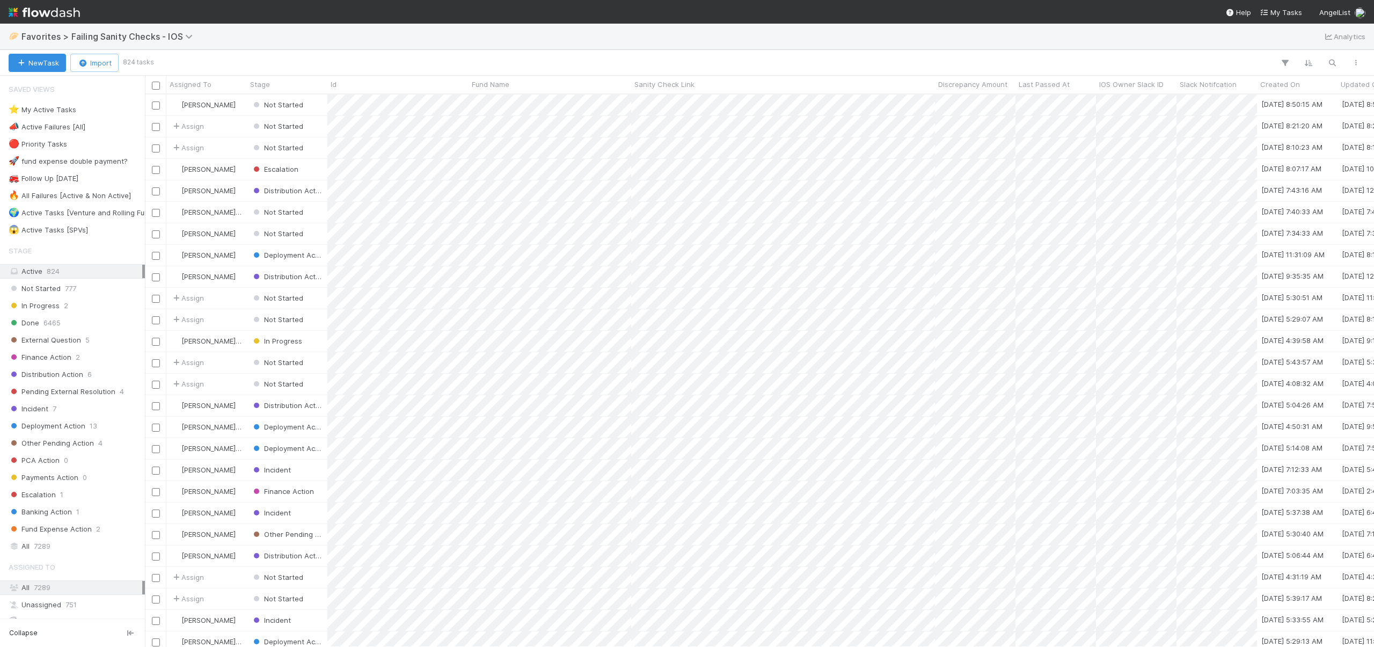
scroll to position [544, 1221]
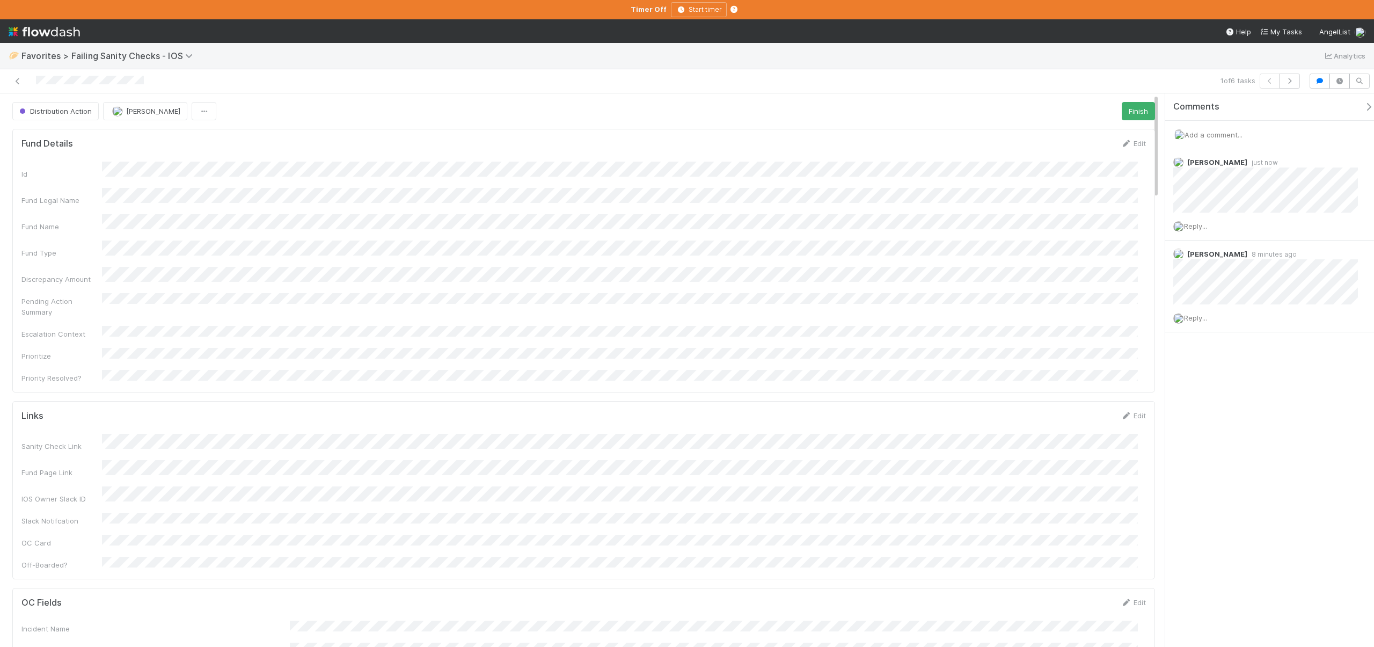
scroll to position [210, 1108]
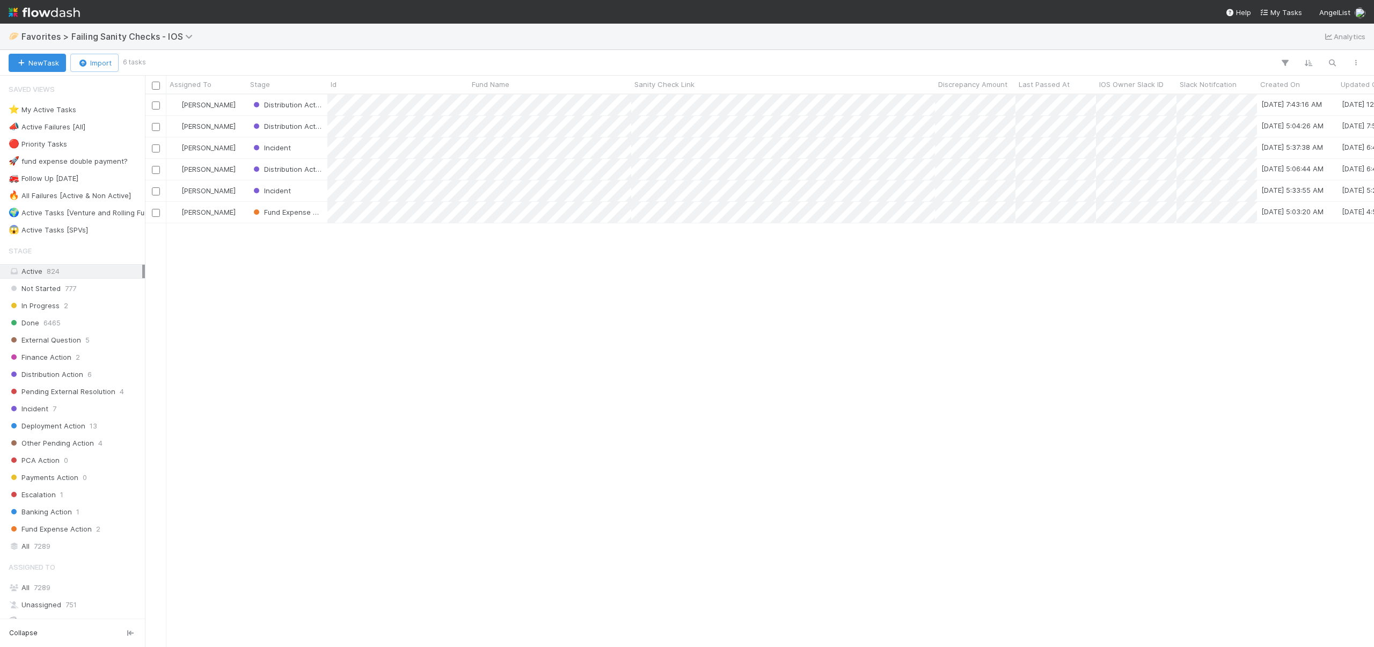
scroll to position [544, 1221]
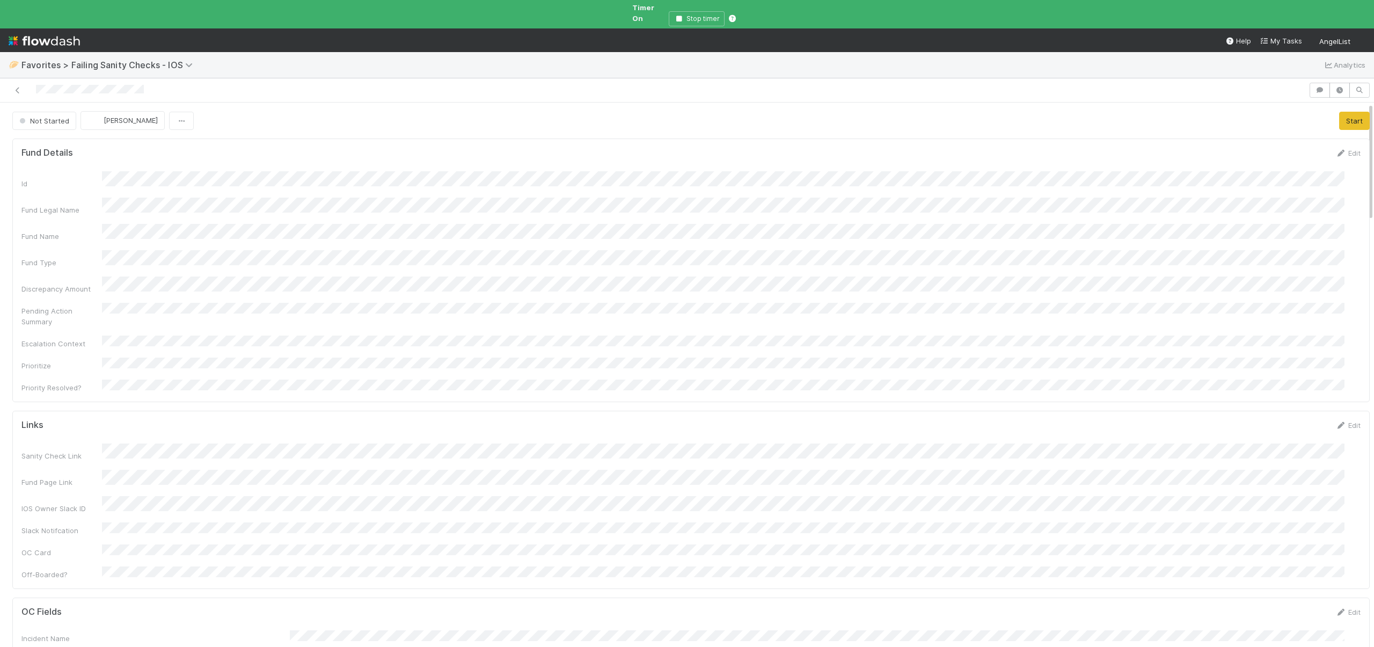
scroll to position [210, 1315]
click at [1339, 112] on button "Start" at bounding box center [1354, 121] width 31 height 18
click at [1314, 87] on icon "button" at bounding box center [1319, 90] width 11 height 6
click at [1215, 143] on div "Add a comment..." at bounding box center [1273, 144] width 217 height 28
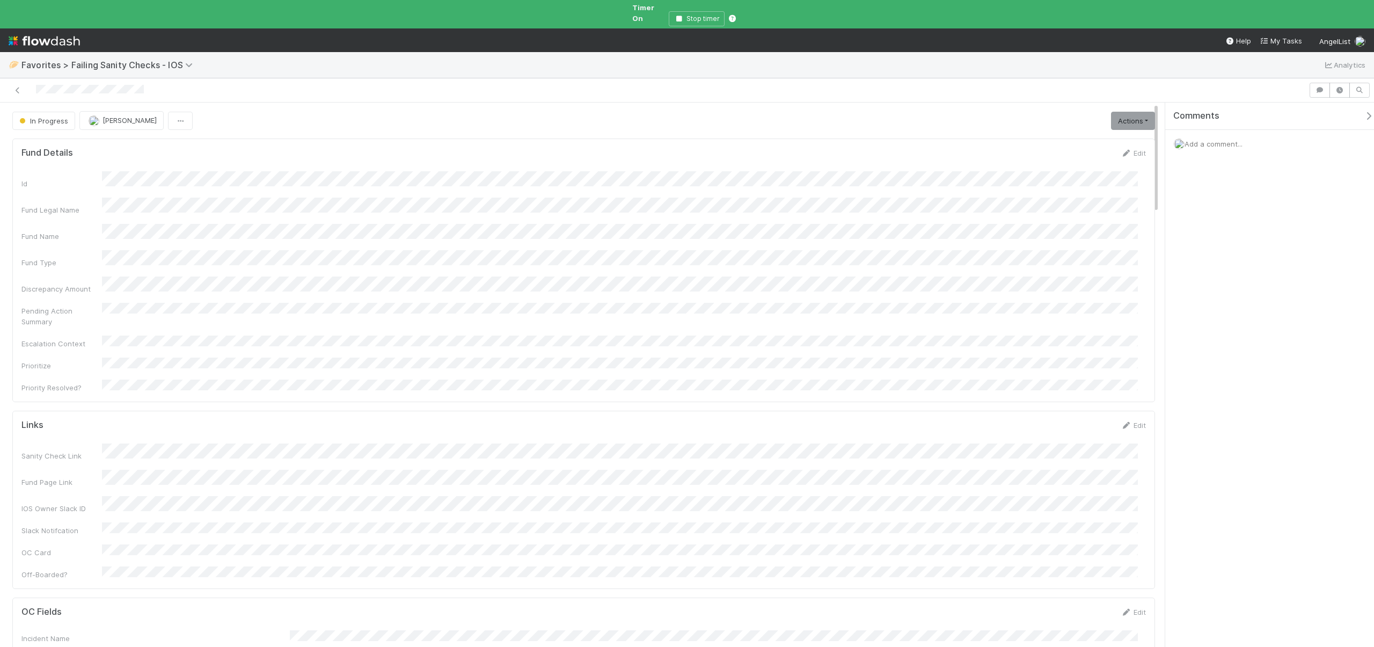
click at [1210, 139] on div "Add a comment..." at bounding box center [1273, 144] width 217 height 28
click at [1210, 140] on span "Add a comment..." at bounding box center [1213, 144] width 58 height 9
click at [1224, 300] on button "Add Comment" at bounding box center [1213, 309] width 62 height 18
click at [47, 116] on span "In Progress" at bounding box center [42, 120] width 51 height 9
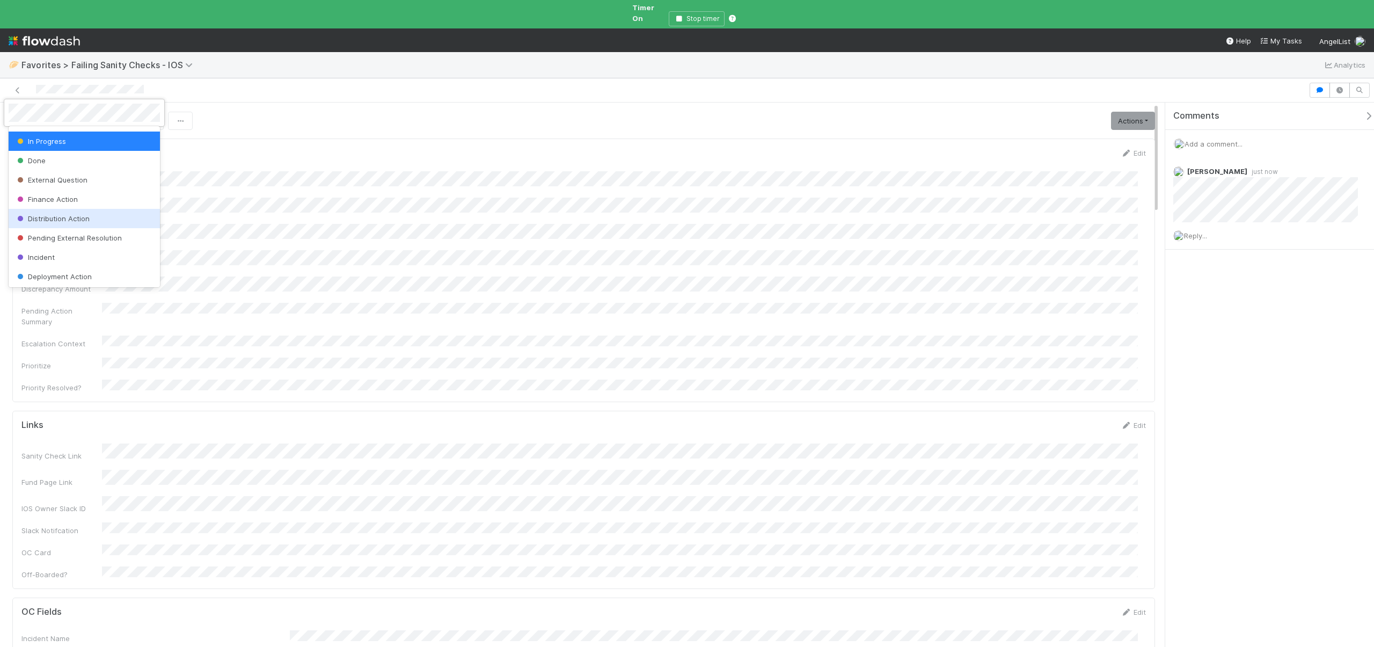
scroll to position [18, 0]
click at [75, 217] on span "Distribution Action" at bounding box center [52, 217] width 75 height 9
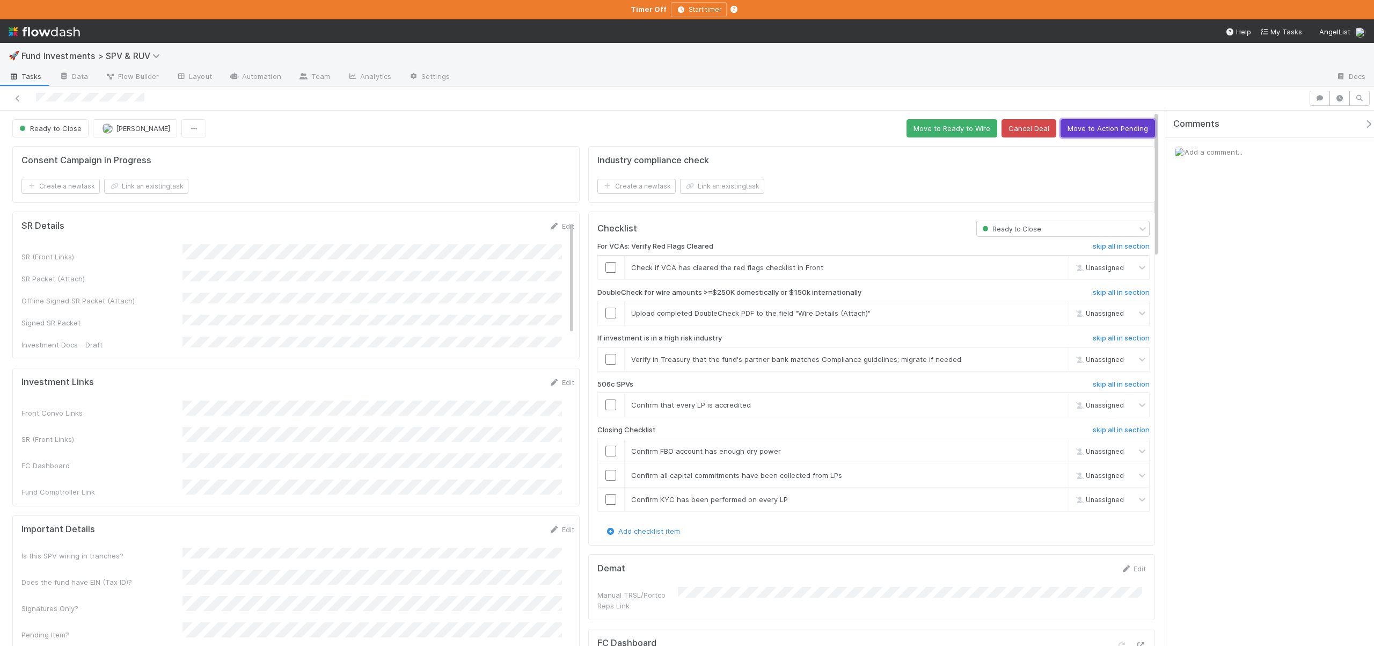
click at [1082, 127] on button "Move to Action Pending" at bounding box center [1107, 128] width 94 height 18
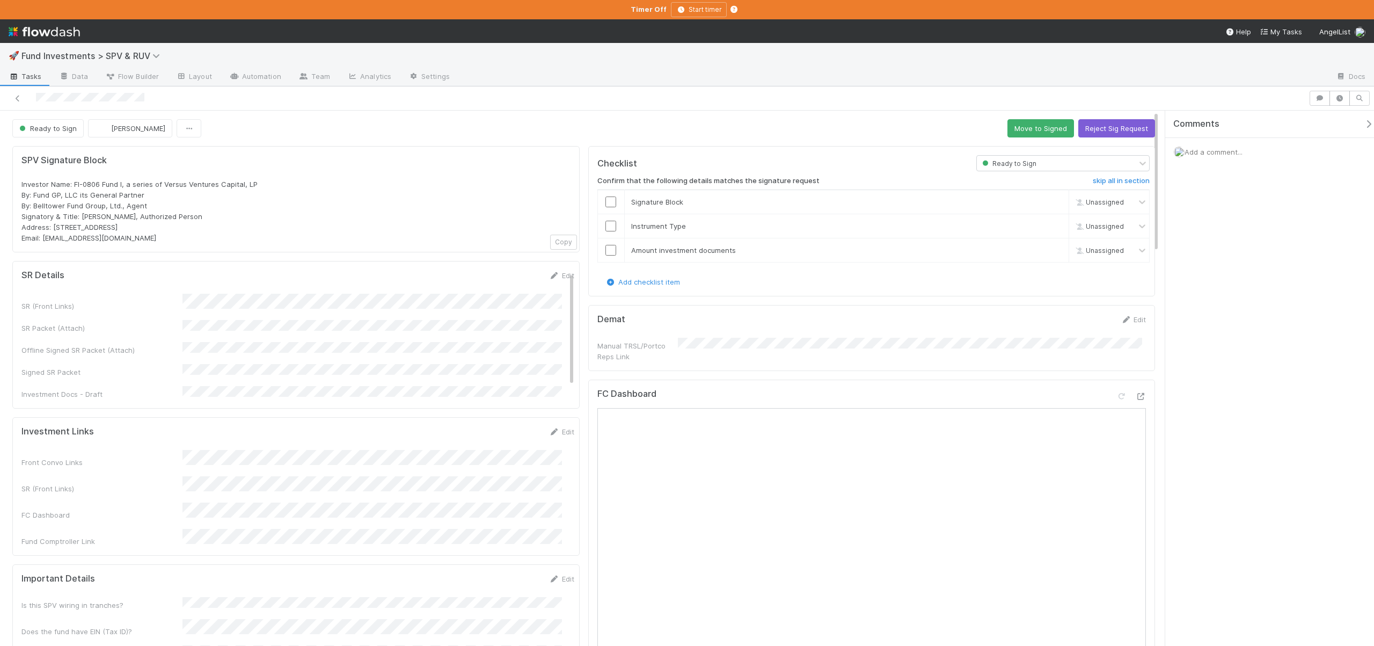
scroll to position [2, 0]
click at [277, 460] on div "Front Convo Links SR (Front Links) FC Dashboard Fund Comptroller Link" at bounding box center [297, 496] width 553 height 97
click at [609, 250] on input "checkbox" at bounding box center [610, 248] width 11 height 11
click at [608, 228] on input "checkbox" at bounding box center [610, 223] width 11 height 11
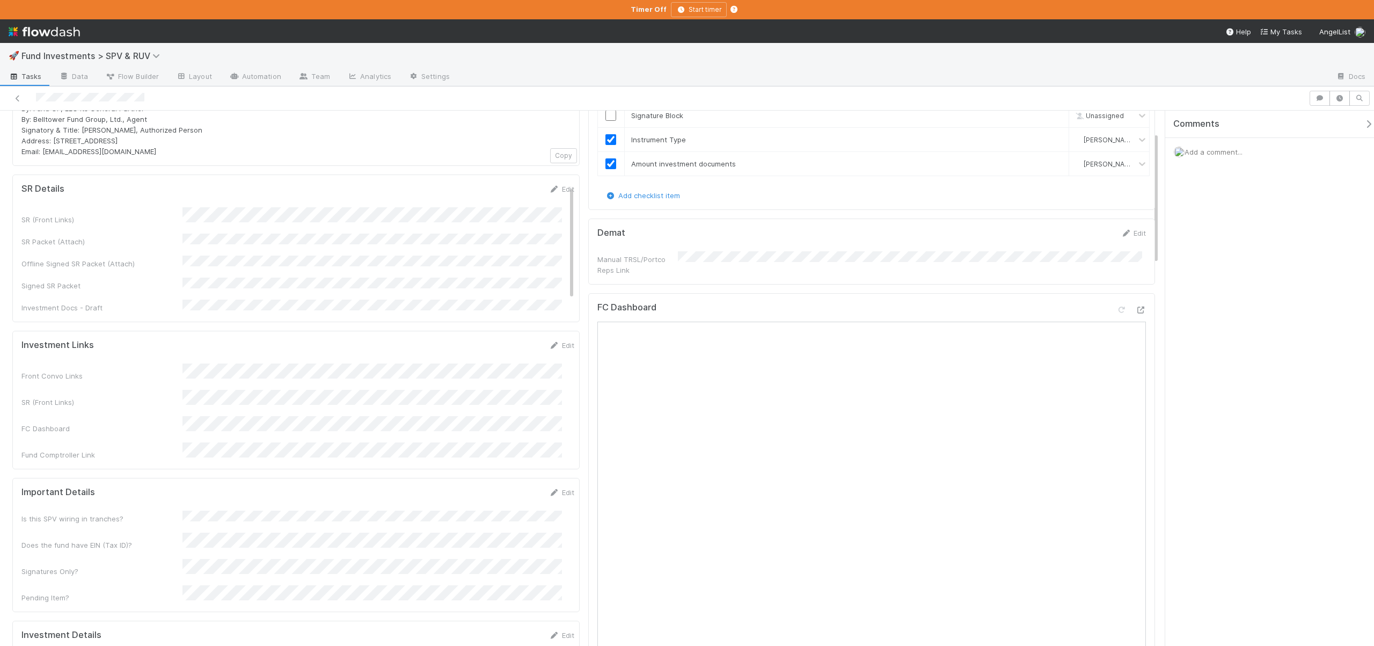
scroll to position [0, 0]
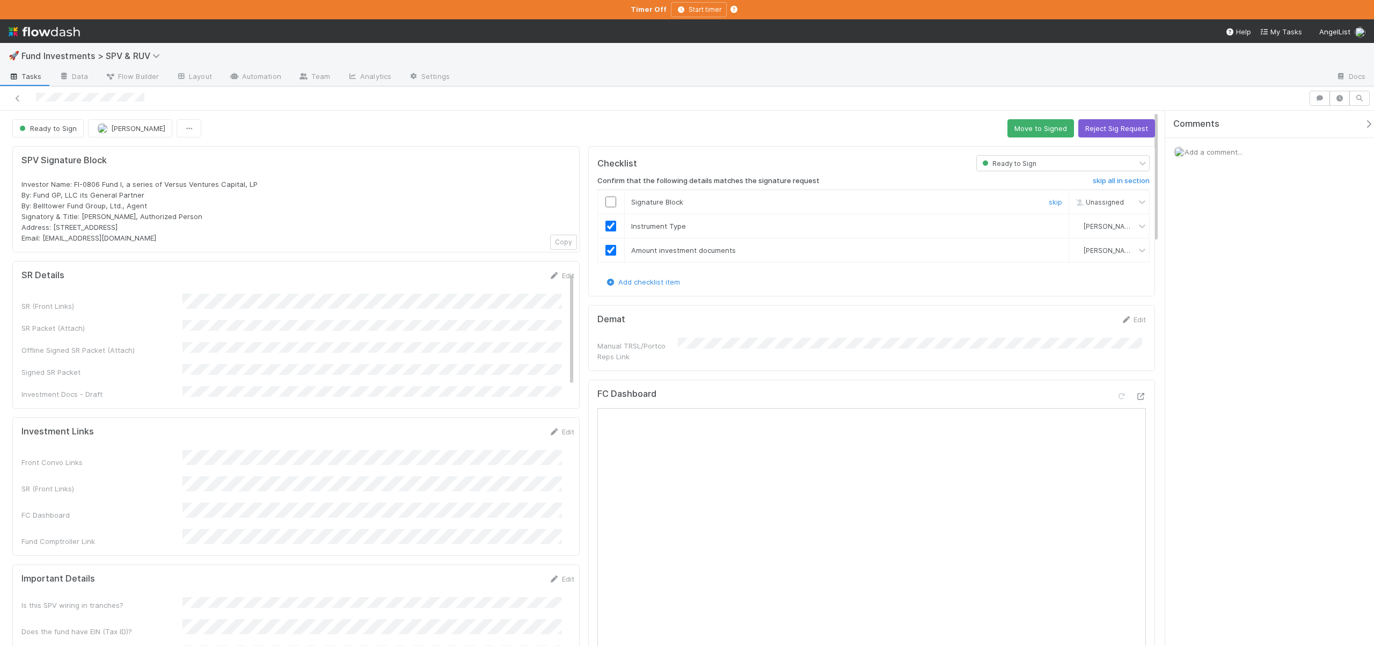
click at [610, 199] on input "checkbox" at bounding box center [610, 201] width 11 height 11
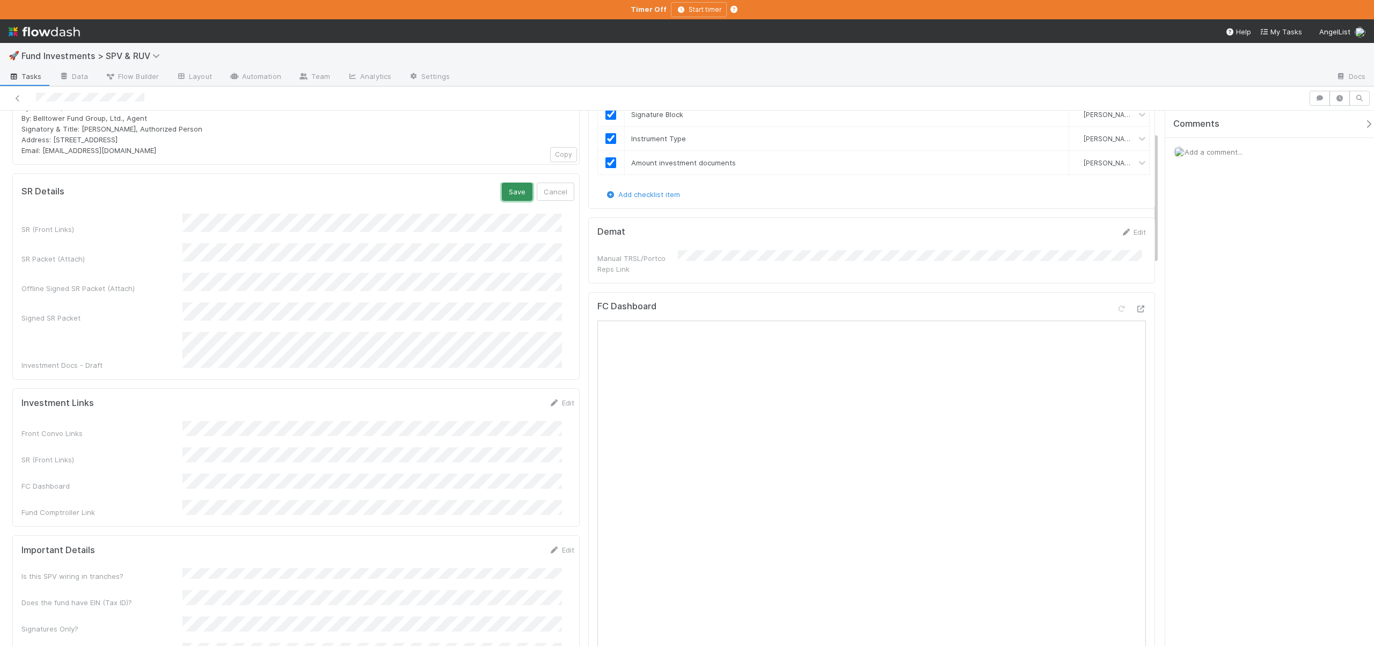
click at [511, 186] on button "Save" at bounding box center [517, 191] width 31 height 18
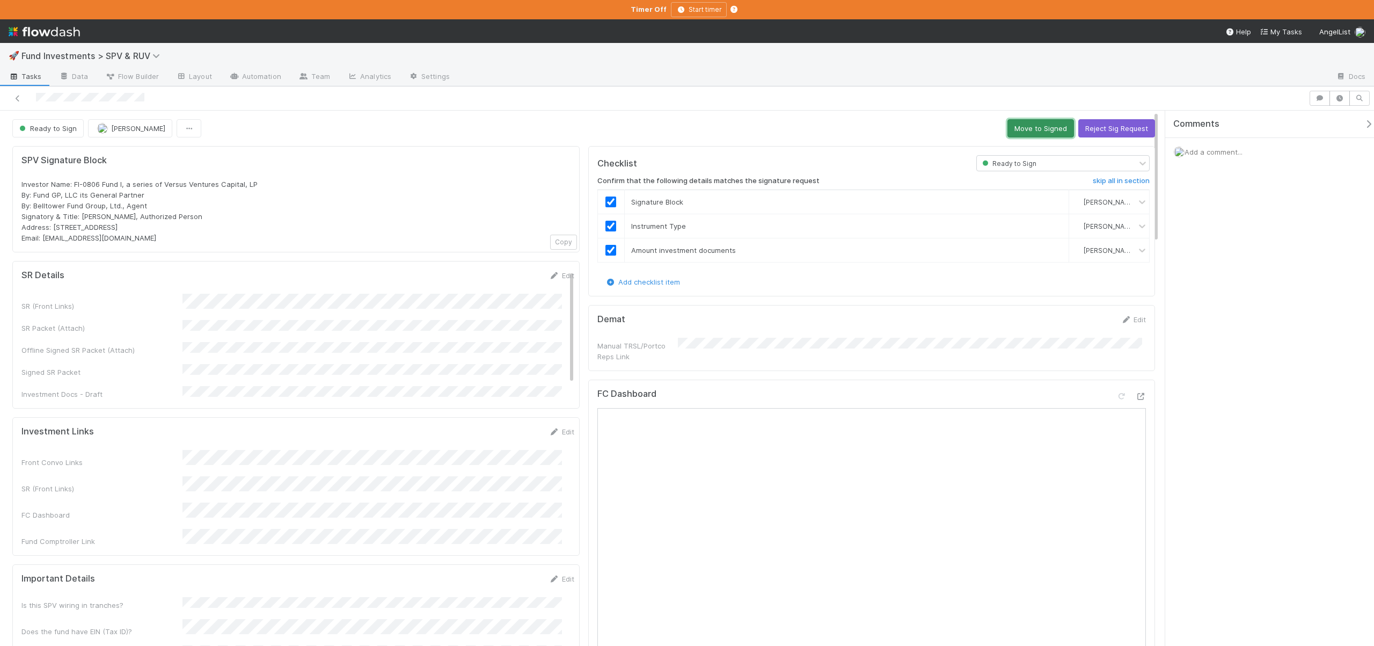
click at [1022, 128] on button "Move to Signed" at bounding box center [1040, 128] width 67 height 18
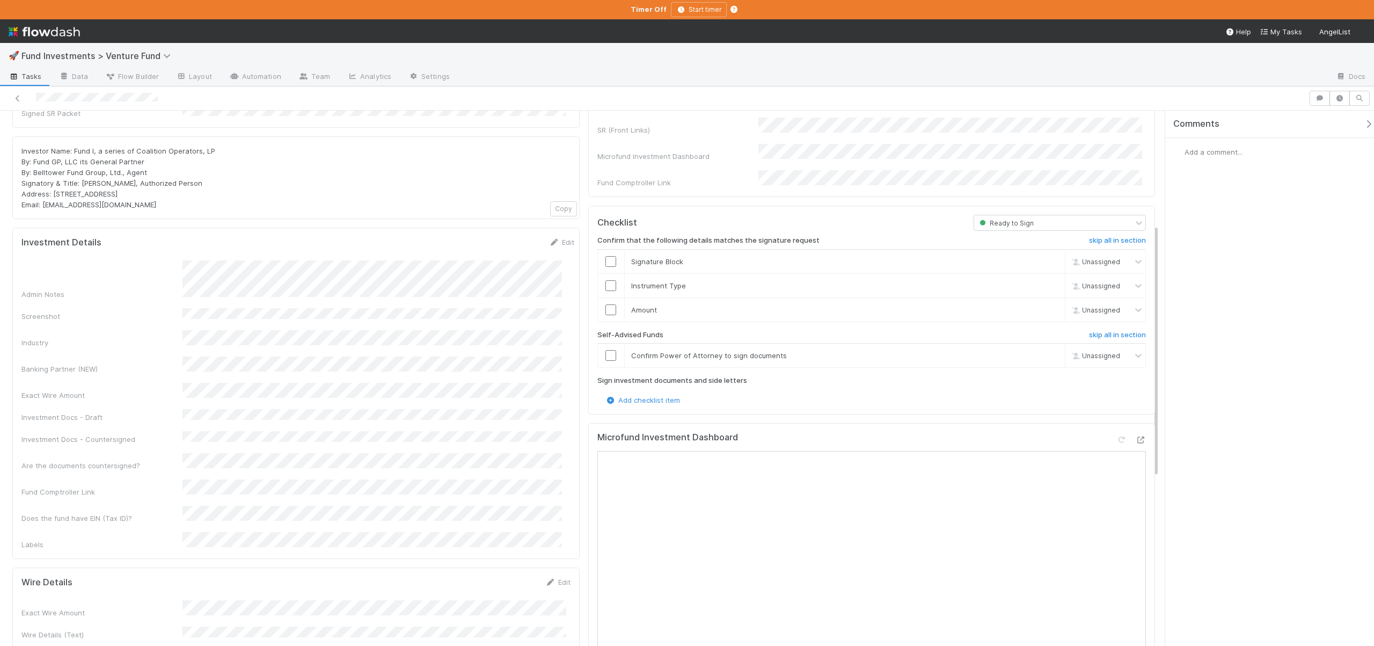
scroll to position [293, 0]
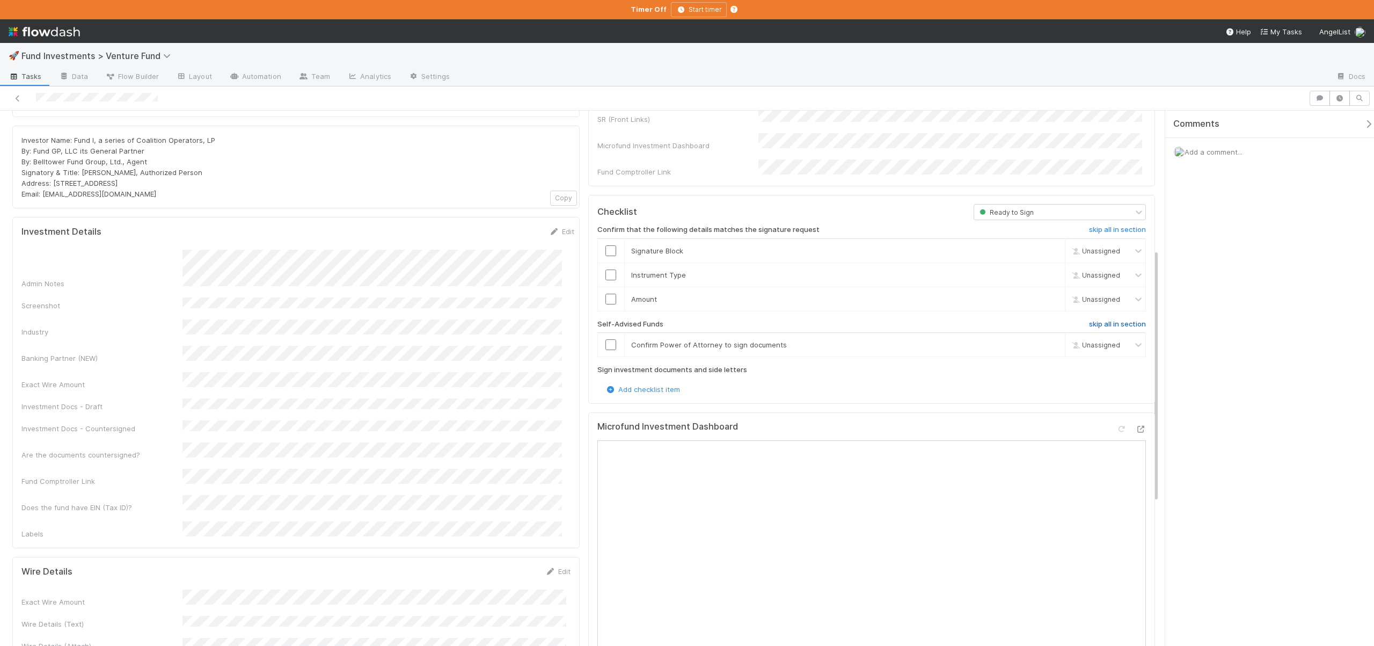
click at [1098, 320] on h6 "skip all in section" at bounding box center [1117, 324] width 57 height 9
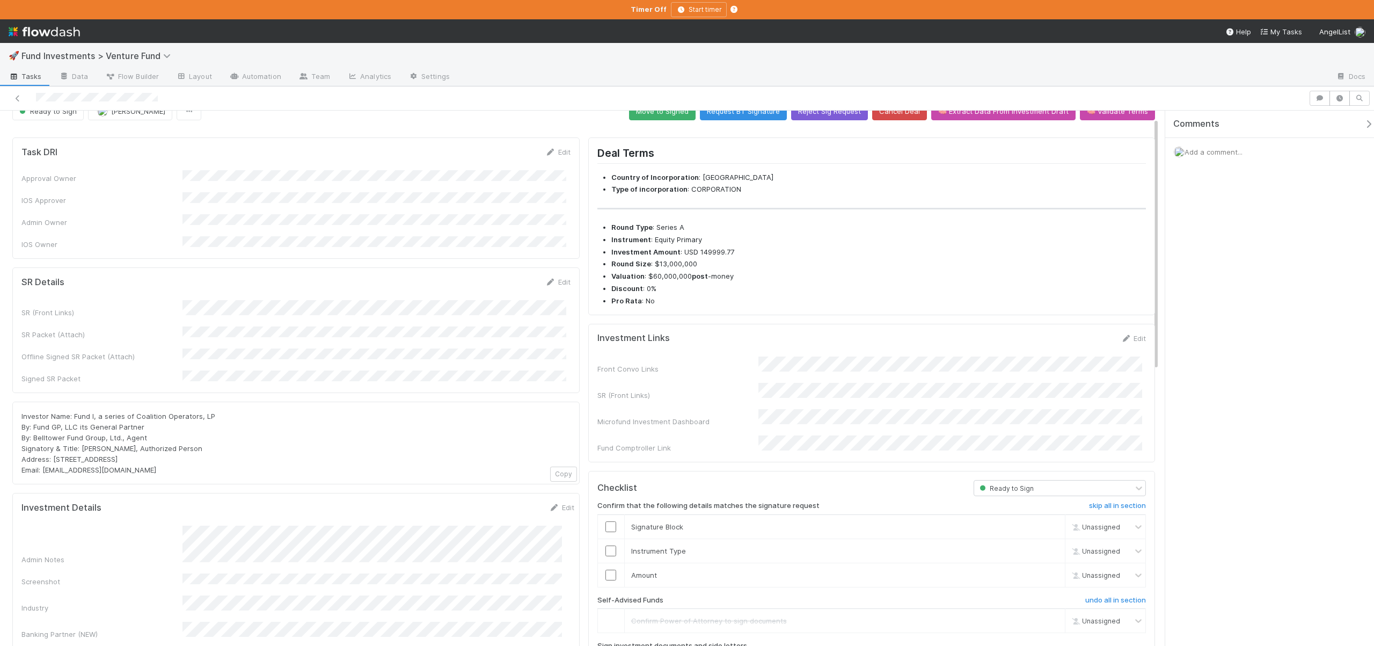
scroll to position [20, 0]
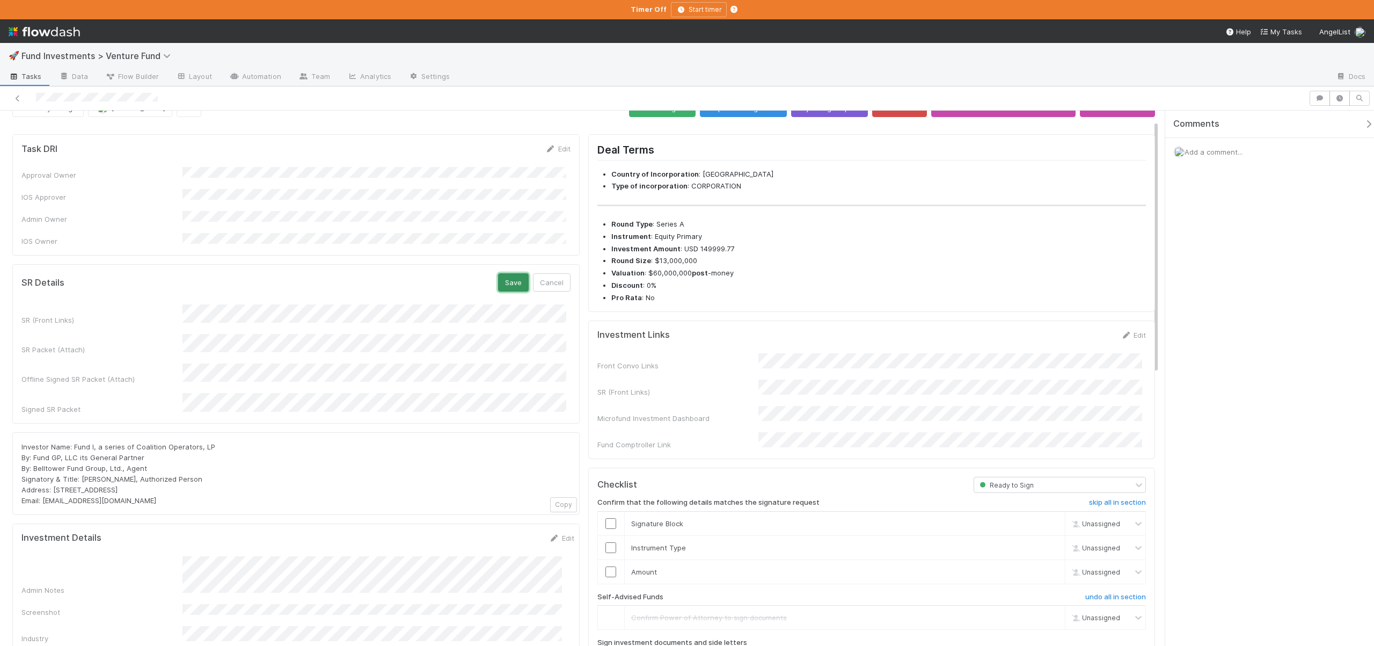
click at [515, 273] on button "Save" at bounding box center [513, 282] width 31 height 18
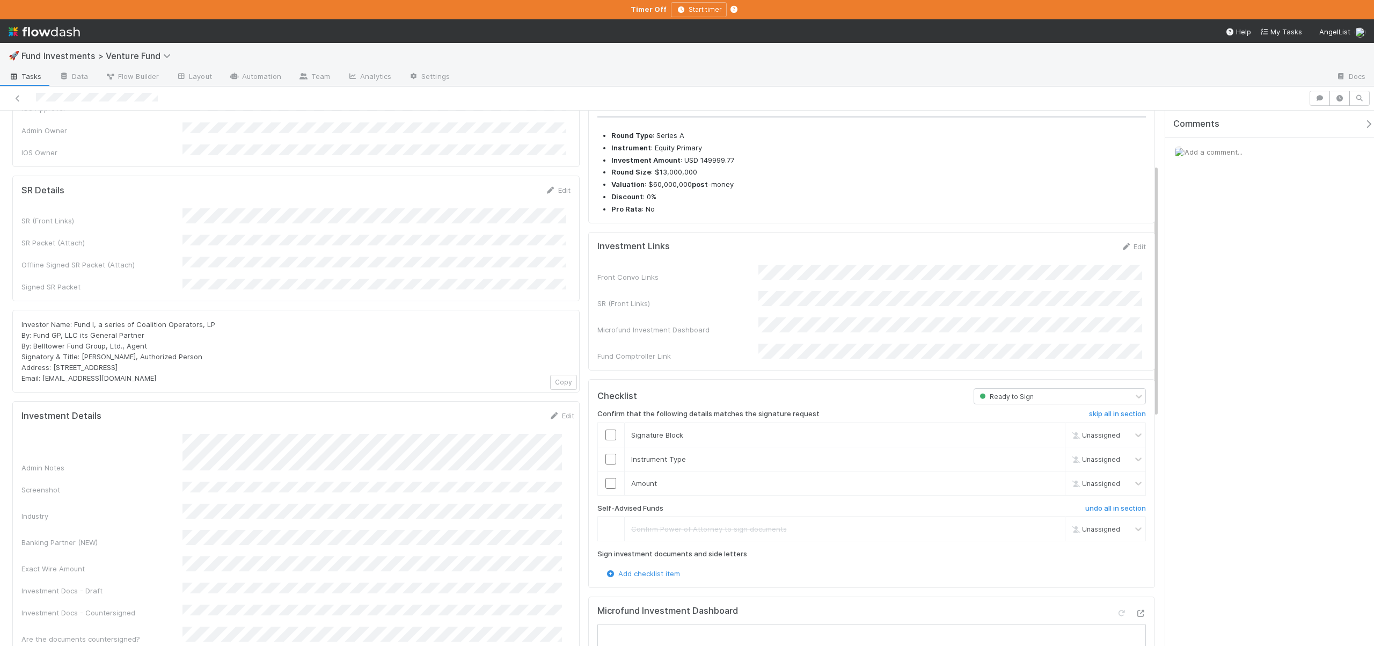
scroll to position [127, 0]
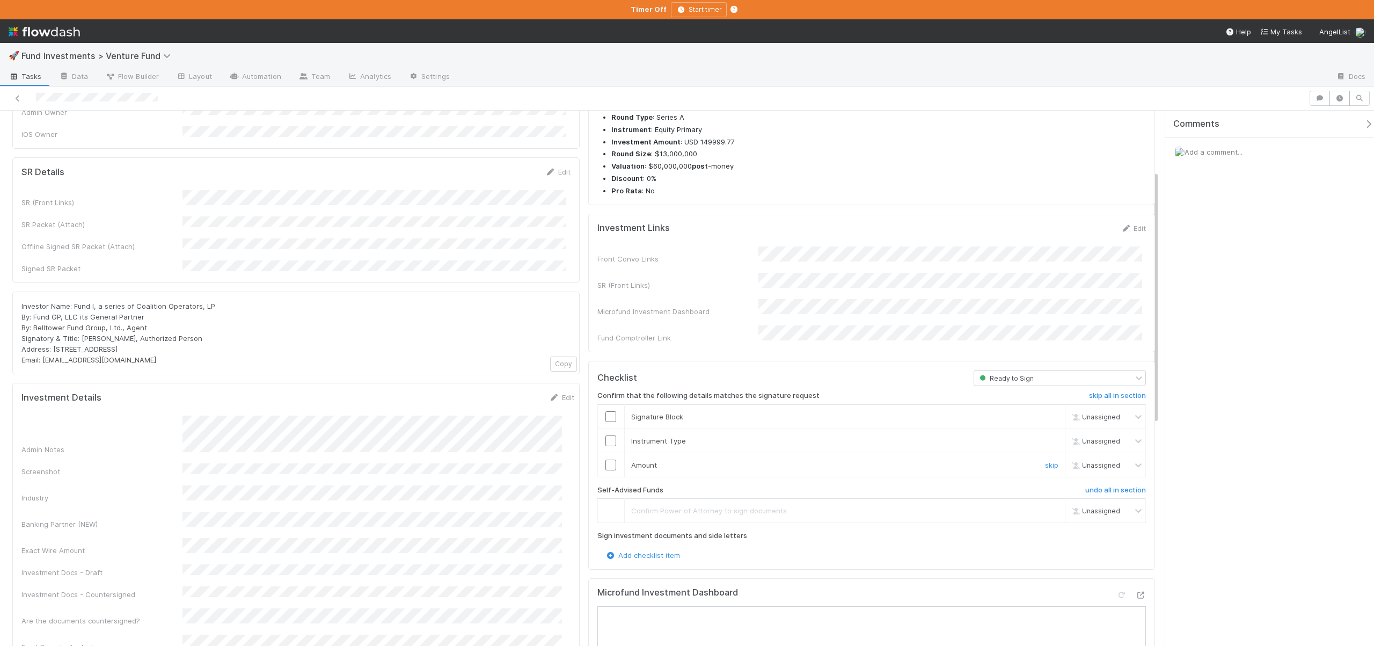
click at [613, 452] on td at bounding box center [610, 464] width 27 height 24
click at [607, 459] on input "checkbox" at bounding box center [610, 464] width 11 height 11
click at [607, 428] on td at bounding box center [610, 440] width 27 height 24
click at [606, 435] on input "checkbox" at bounding box center [610, 440] width 11 height 11
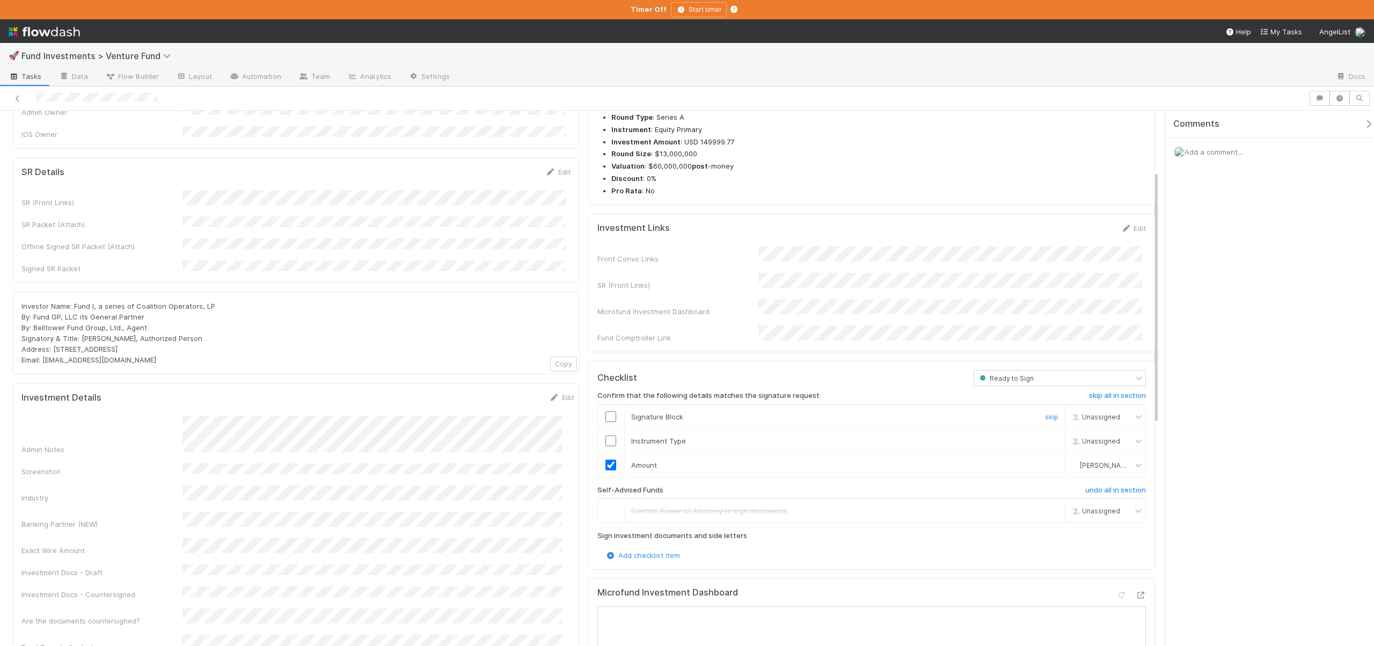
click at [610, 411] on input "checkbox" at bounding box center [610, 416] width 11 height 11
click at [605, 435] on input "checkbox" at bounding box center [610, 440] width 11 height 11
click at [607, 411] on input "checkbox" at bounding box center [610, 416] width 11 height 11
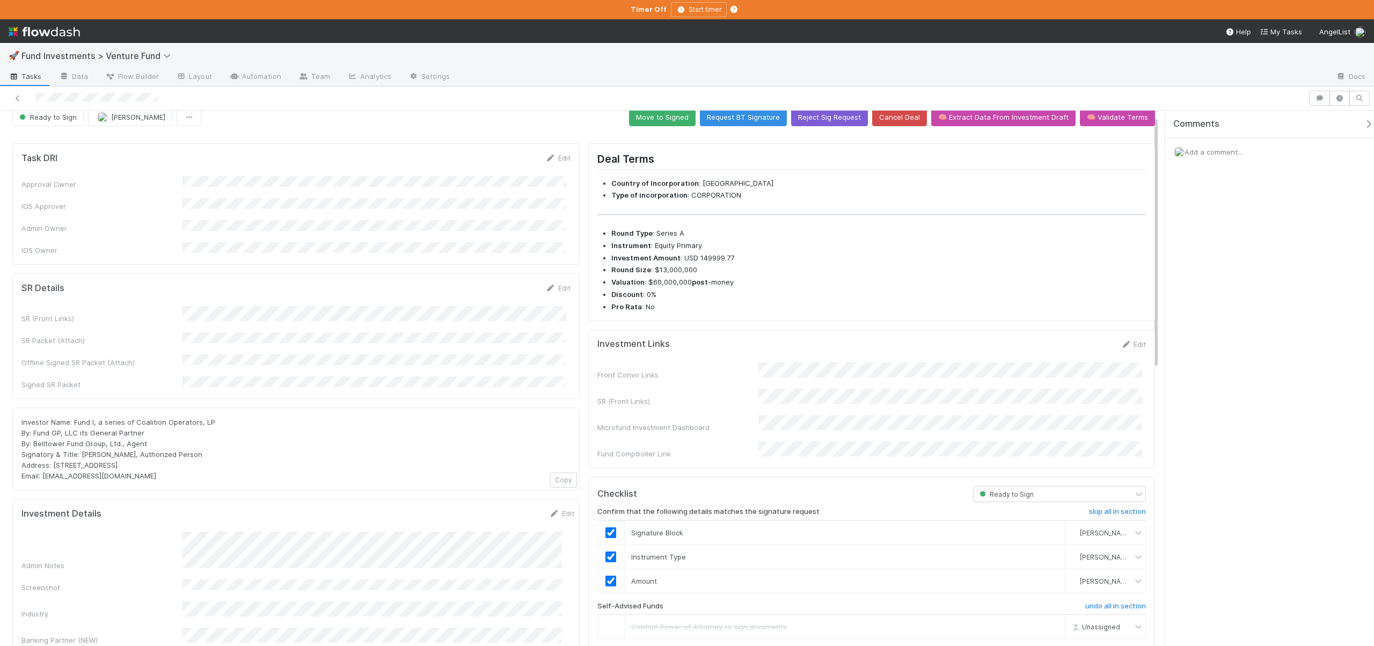
scroll to position [0, 0]
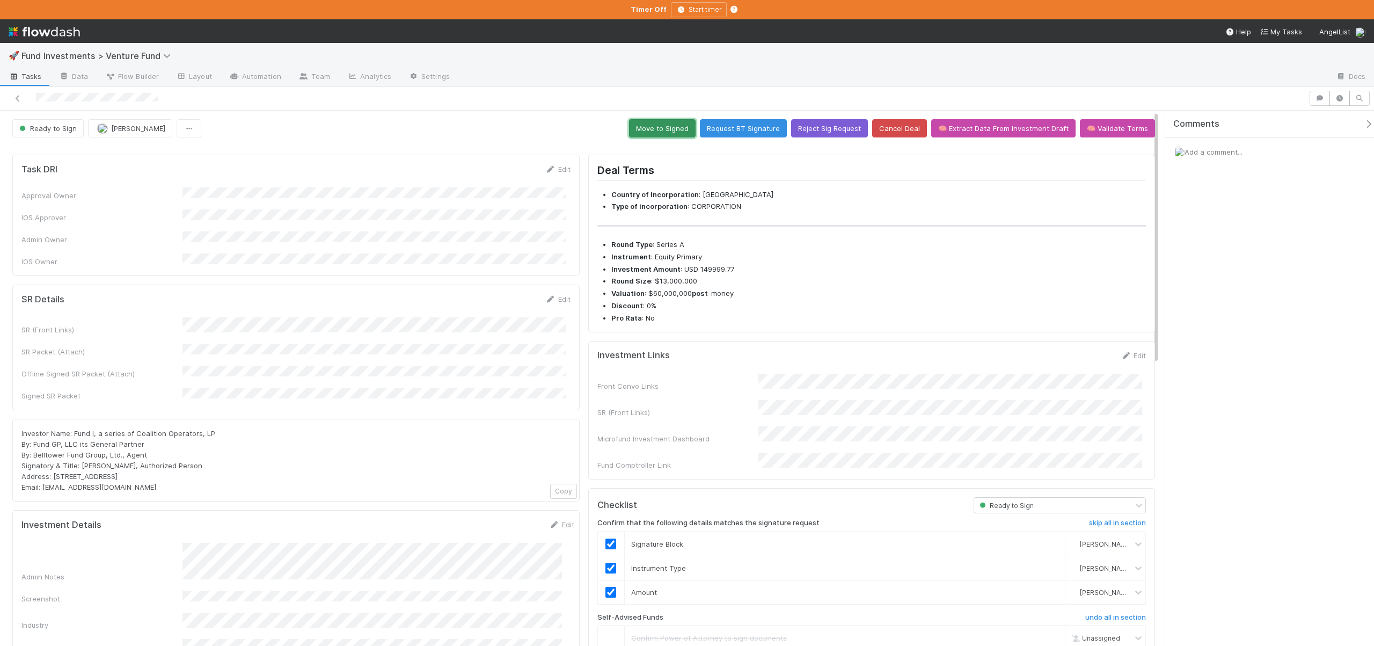
click at [662, 130] on button "Move to Signed" at bounding box center [662, 128] width 67 height 18
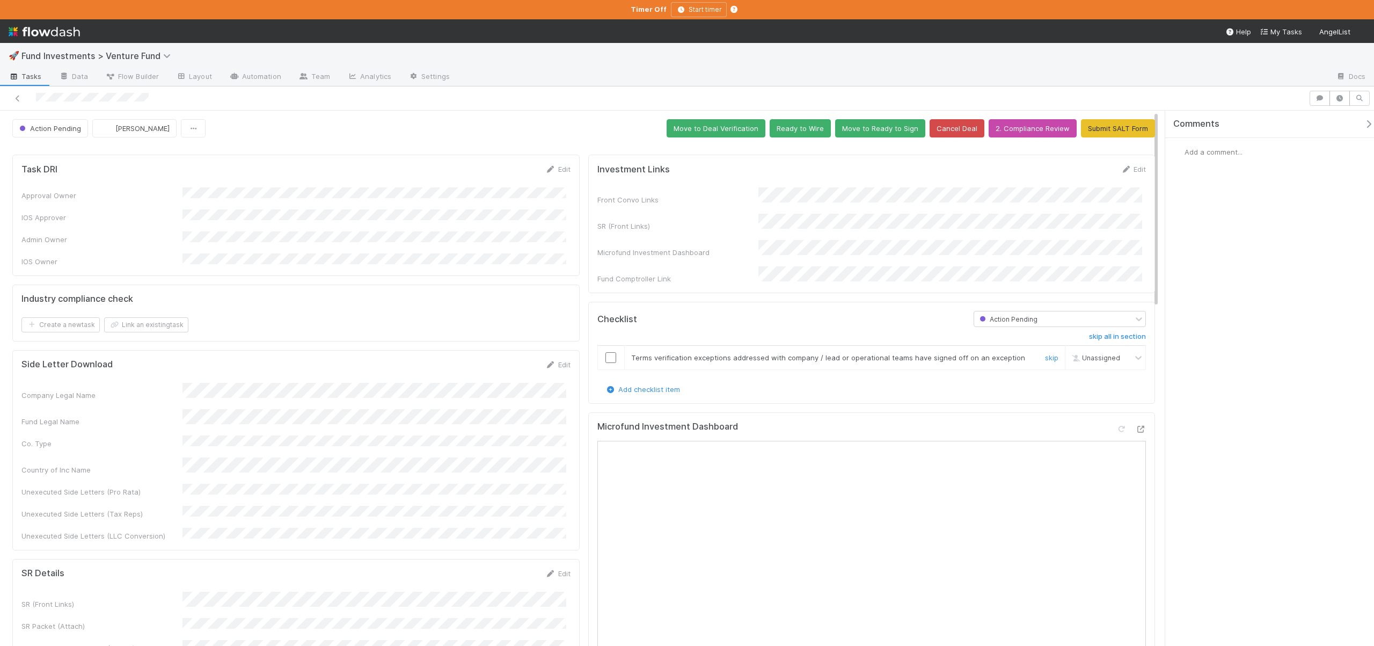
click at [609, 352] on input "checkbox" at bounding box center [610, 357] width 11 height 11
click at [1337, 96] on icon "button" at bounding box center [1339, 98] width 11 height 6
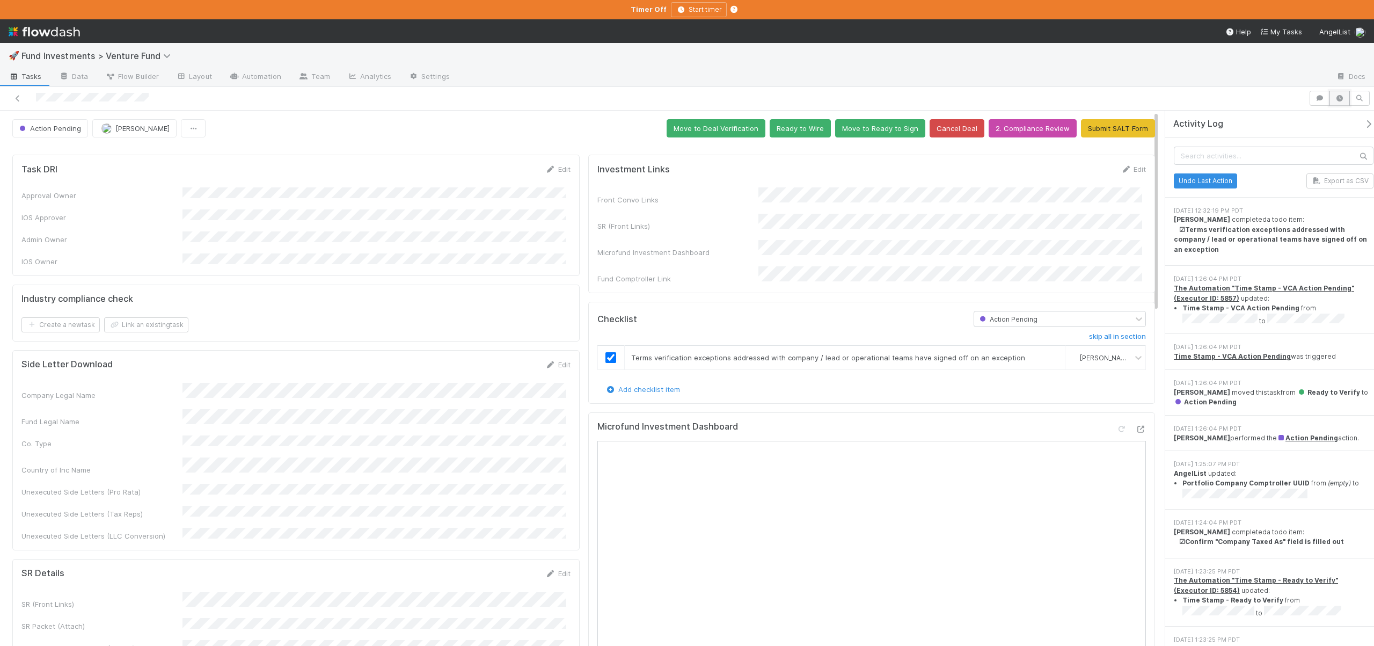
click at [1336, 96] on icon "button" at bounding box center [1339, 98] width 11 height 6
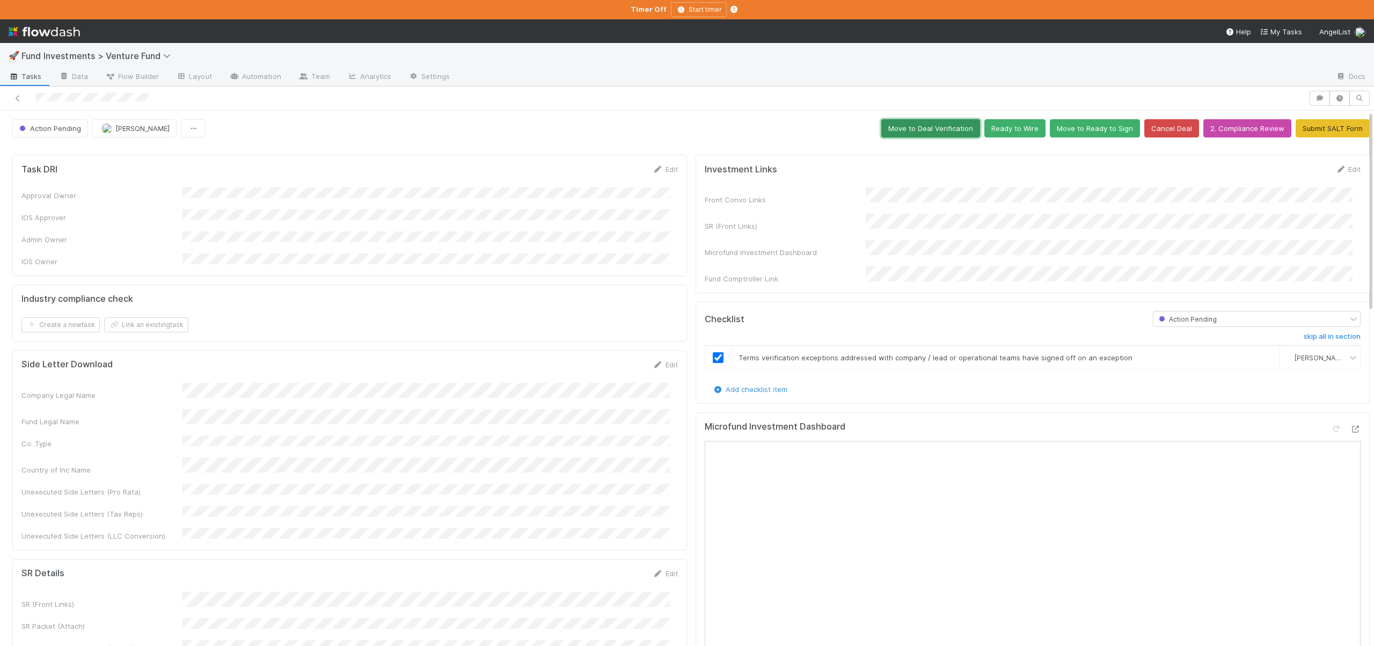
click at [906, 134] on button "Move to Deal Verification" at bounding box center [930, 128] width 99 height 18
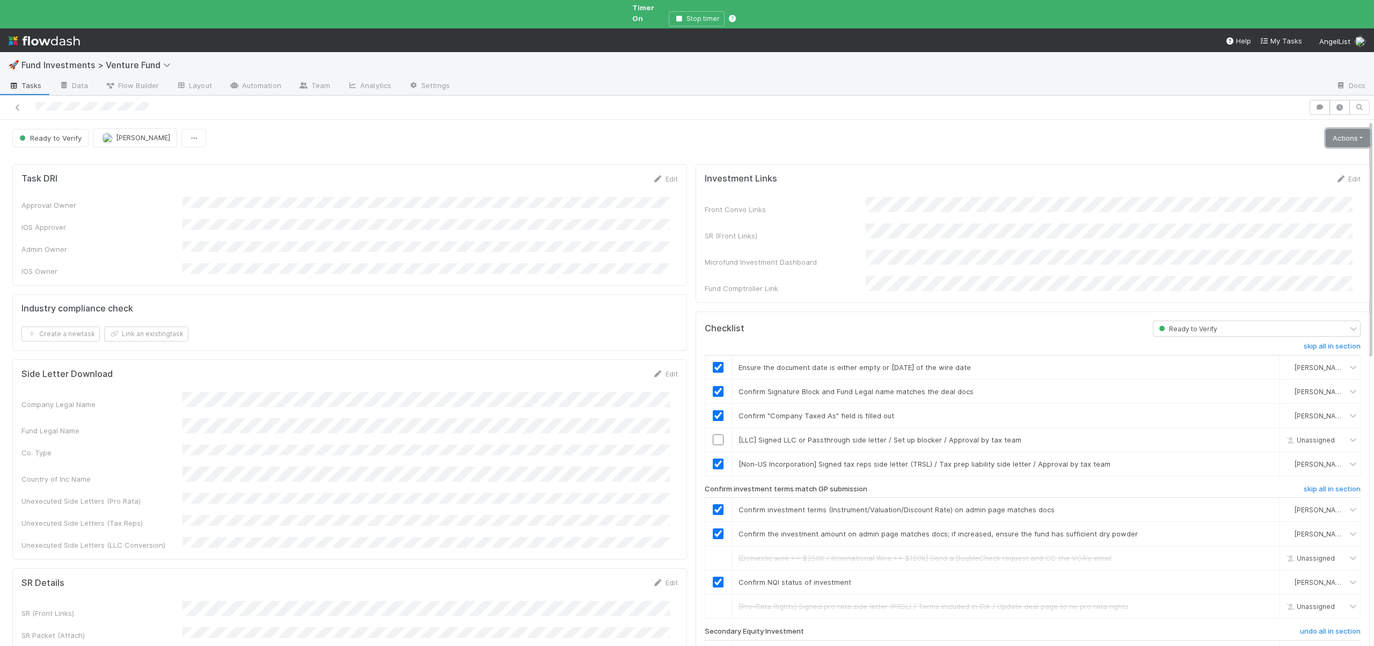
click at [1326, 129] on link "Actions" at bounding box center [1348, 138] width 44 height 18
click at [949, 164] on div "Investment Links Edit Front Convo Links SR (Front Links) Microfund Investment D…" at bounding box center [1032, 233] width 675 height 138
click at [1259, 435] on link "skip" at bounding box center [1265, 439] width 13 height 9
click at [1326, 133] on link "Actions" at bounding box center [1348, 138] width 44 height 18
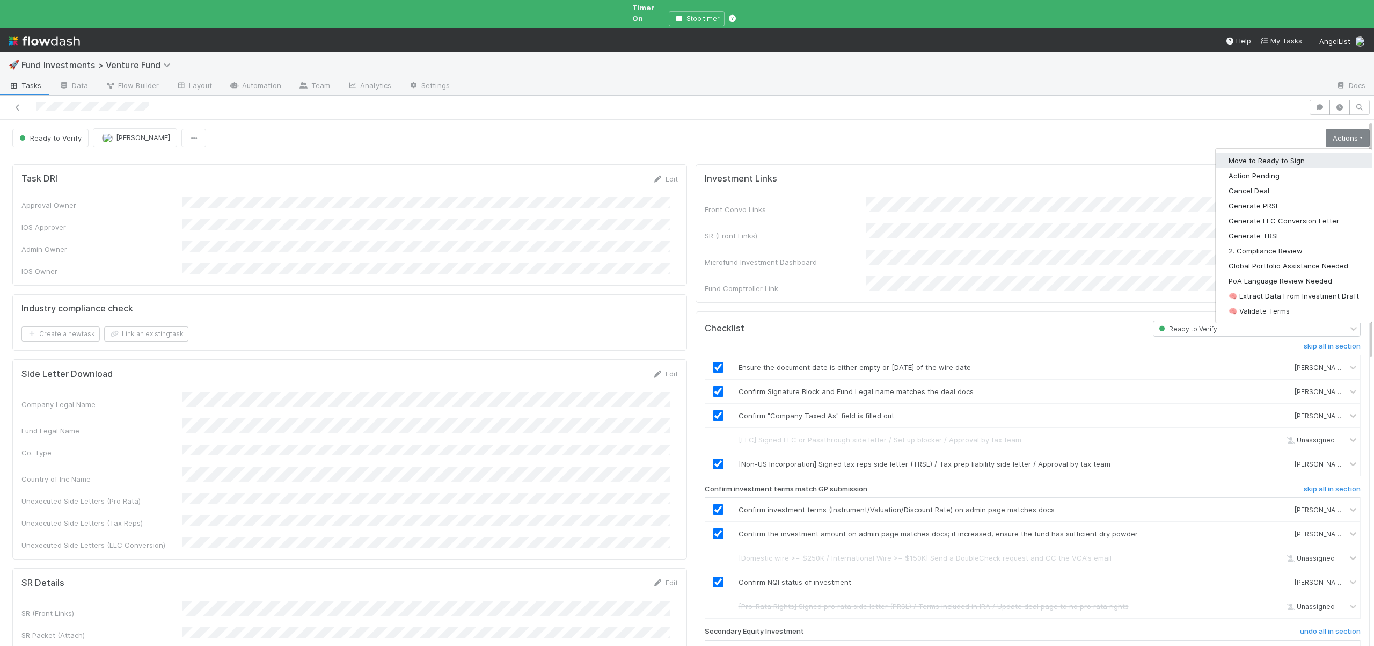
click at [1279, 153] on button "Move to Ready to Sign" at bounding box center [1293, 160] width 156 height 15
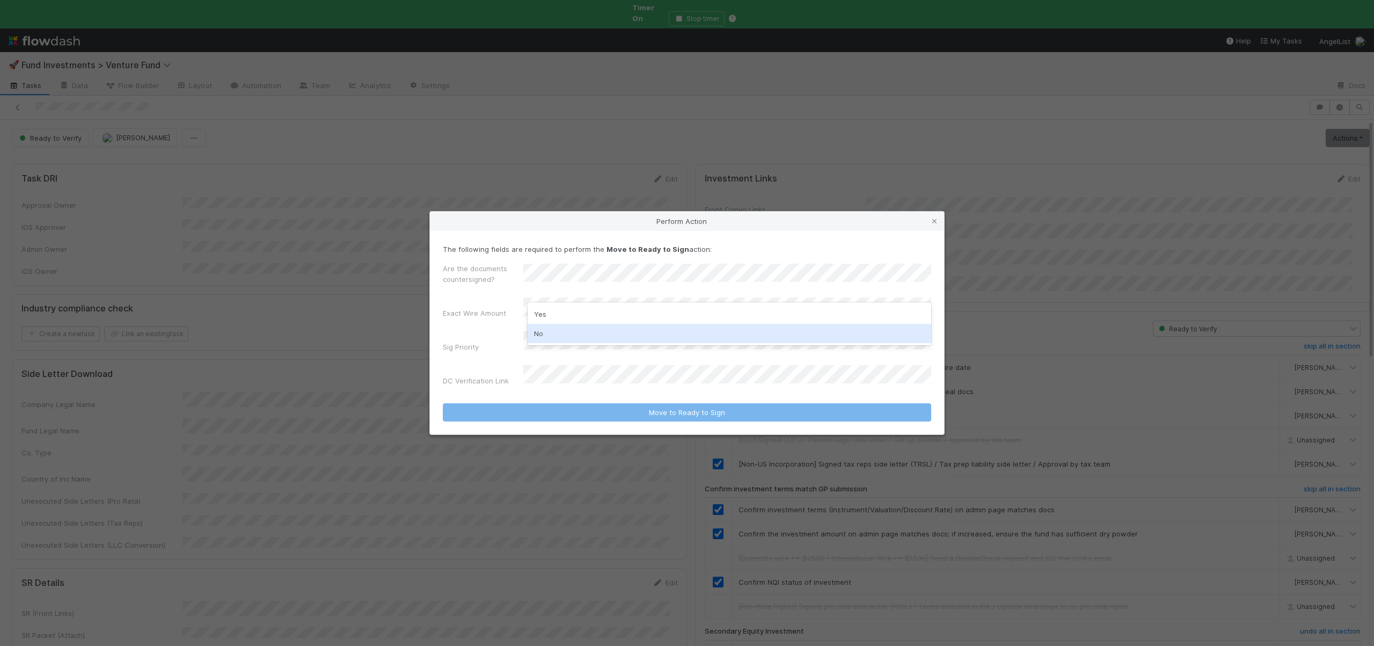
click at [539, 334] on div "No" at bounding box center [730, 333] width 404 height 19
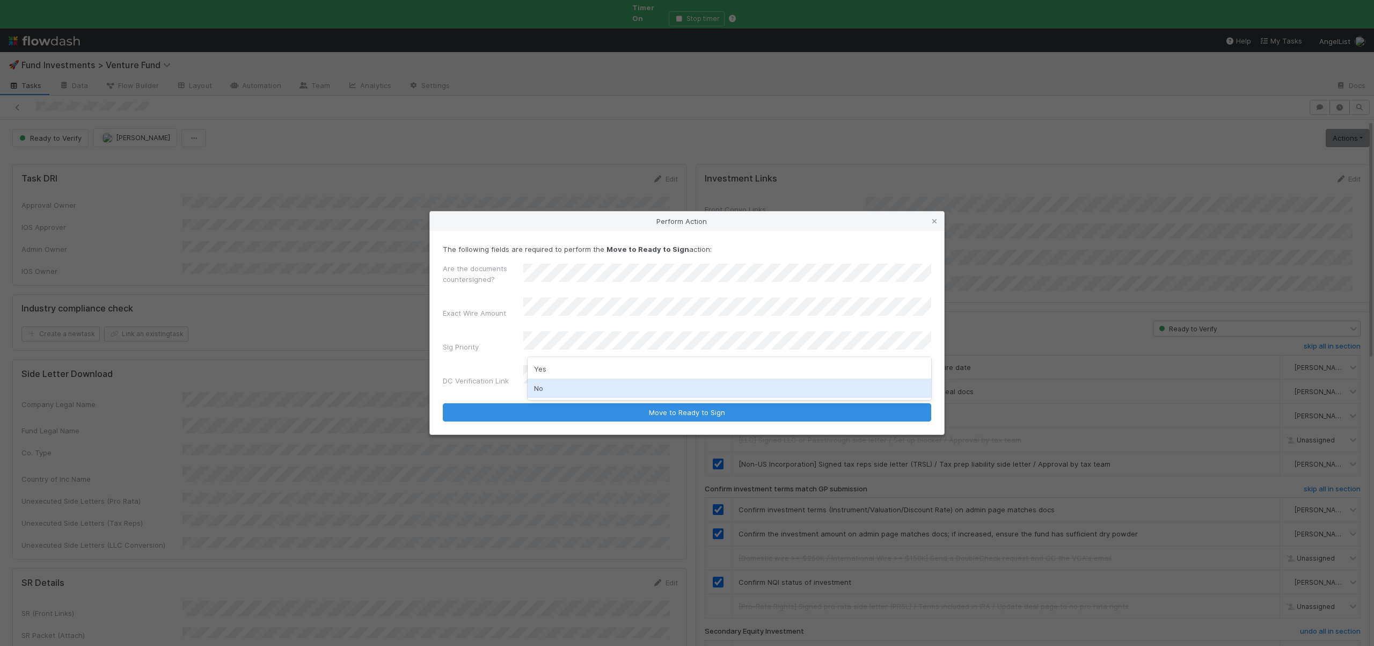
click at [537, 384] on div "No" at bounding box center [730, 387] width 404 height 19
click at [443, 403] on button "Move to Ready to Sign" at bounding box center [687, 412] width 488 height 18
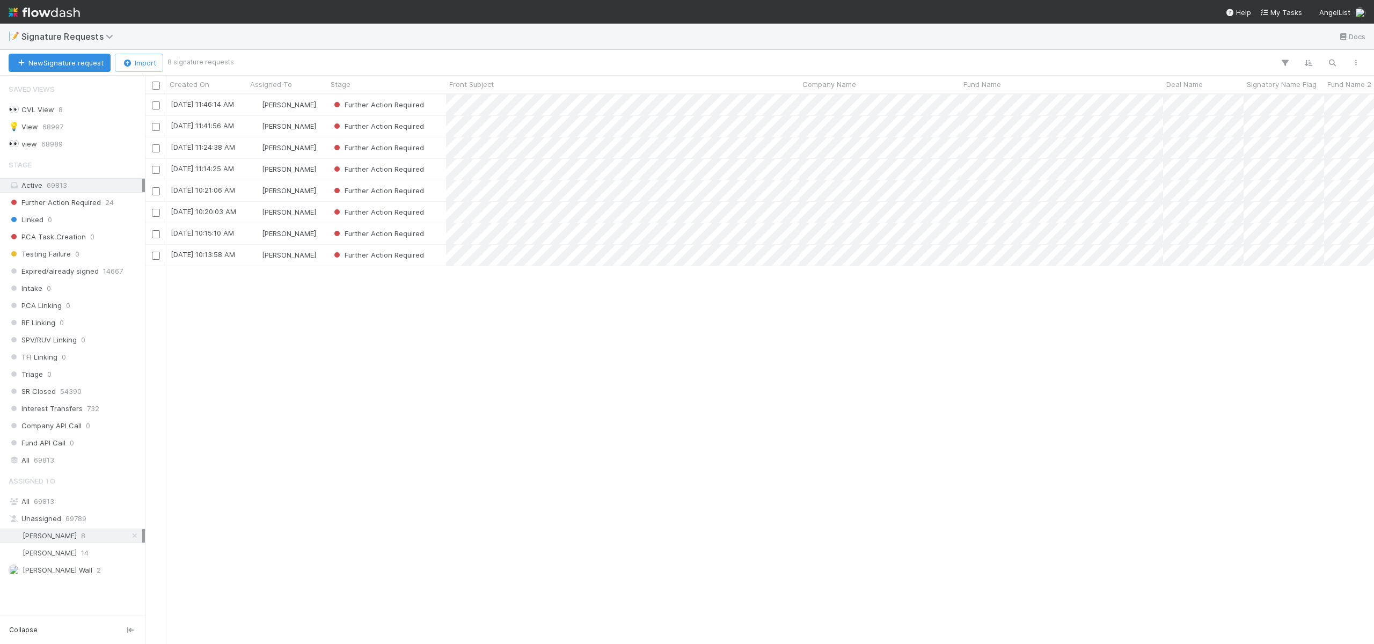
scroll to position [541, 1221]
click at [243, 261] on div "[DATE] 10:13:58 AM" at bounding box center [206, 255] width 80 height 21
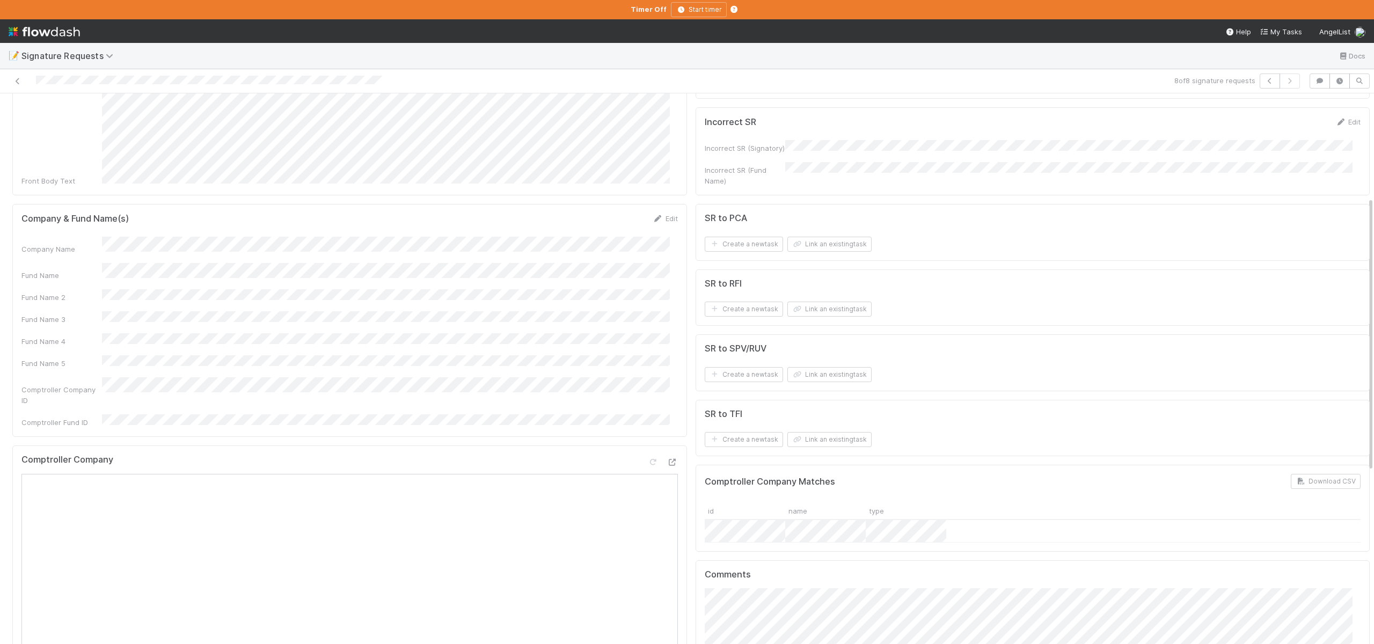
scroll to position [207, 0]
click at [605, 213] on button "Save" at bounding box center [620, 222] width 31 height 18
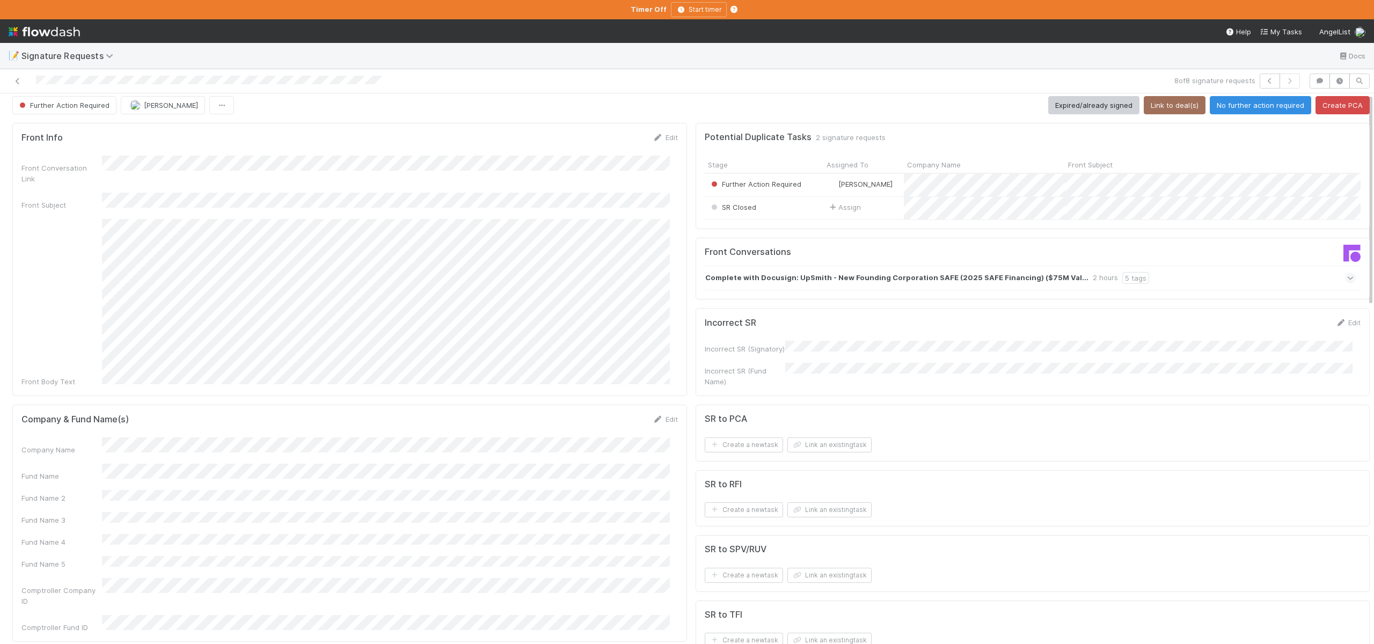
scroll to position [0, 0]
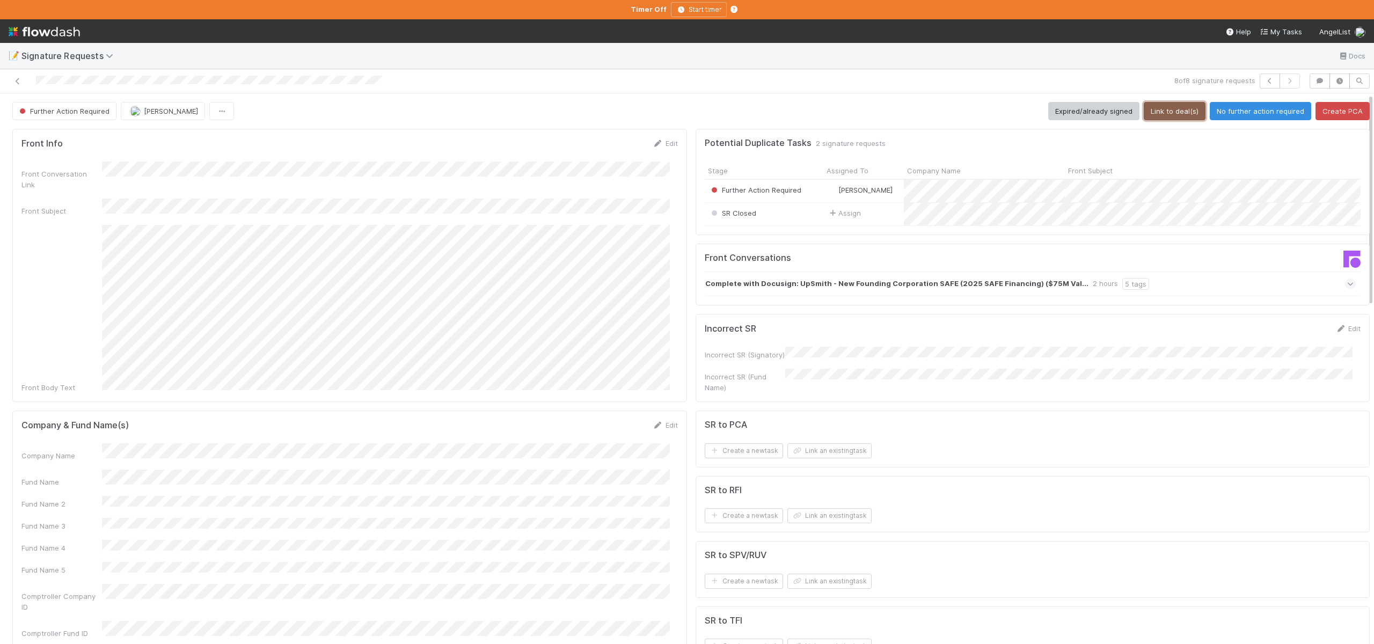
click at [1170, 111] on button "Link to deal(s)" at bounding box center [1175, 111] width 62 height 18
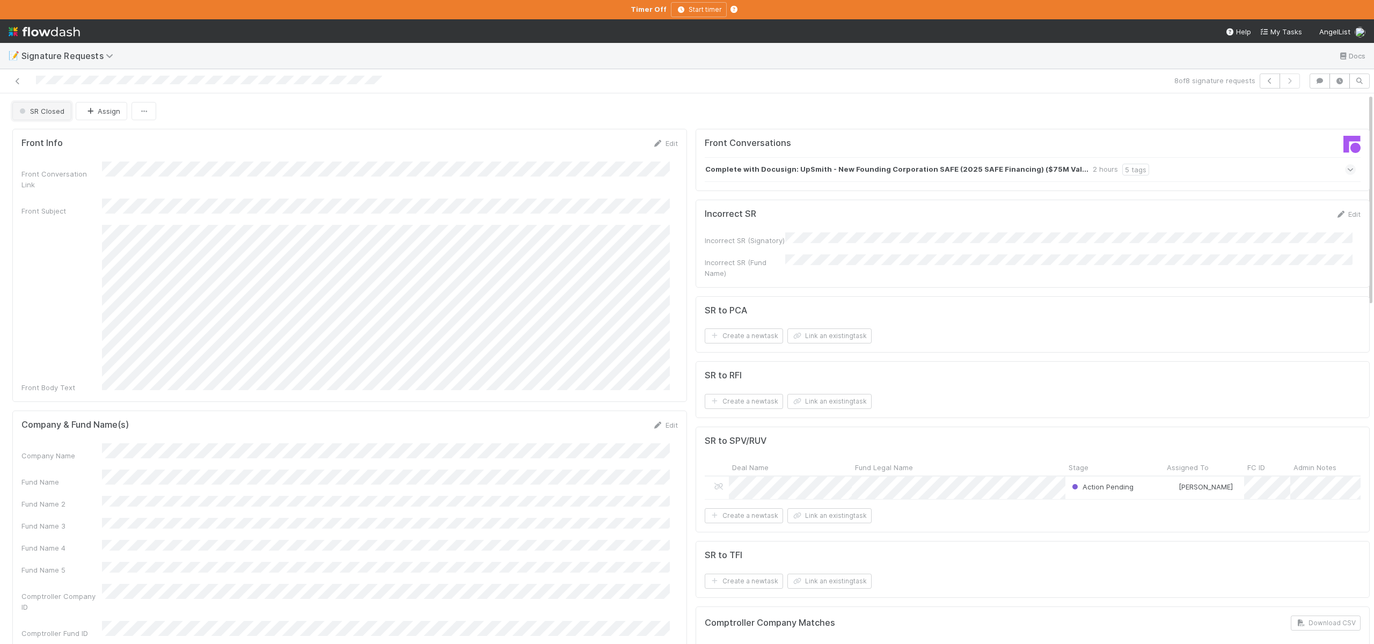
click at [33, 114] on span "SR Closed" at bounding box center [40, 111] width 47 height 9
click at [307, 105] on div at bounding box center [687, 322] width 1374 height 644
click at [22, 83] on icon at bounding box center [17, 81] width 11 height 7
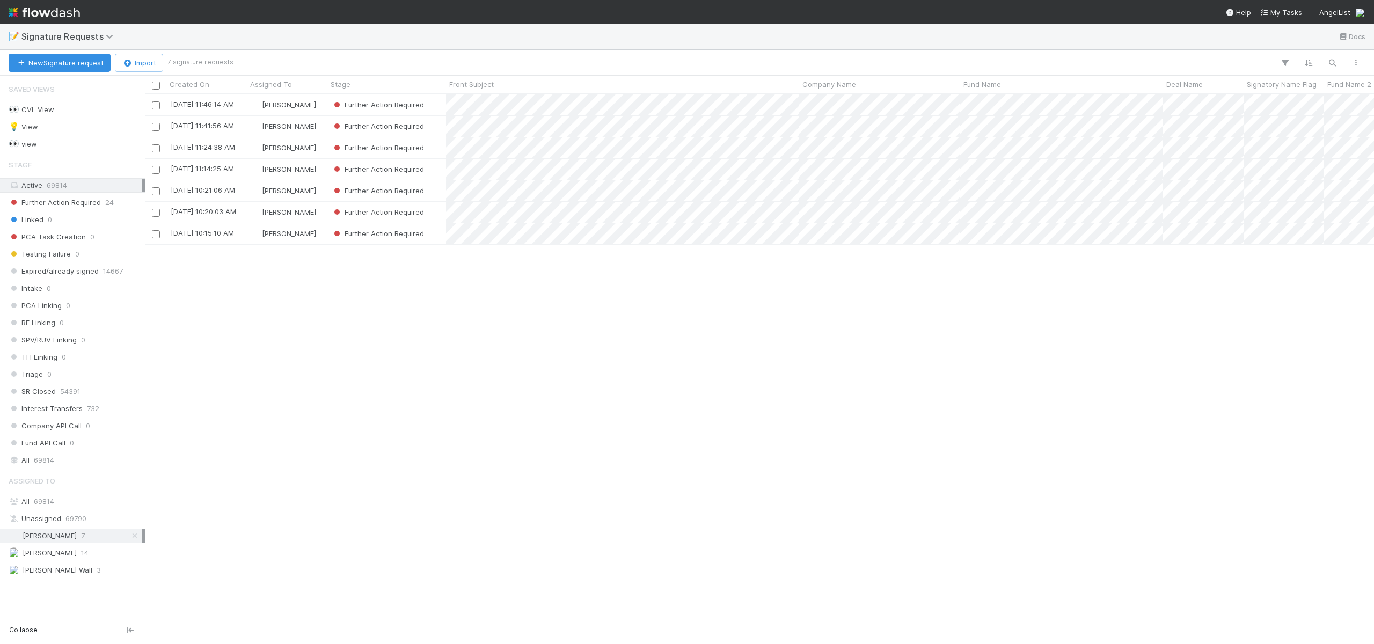
scroll to position [541, 1221]
click at [319, 232] on div "[PERSON_NAME]" at bounding box center [287, 233] width 80 height 21
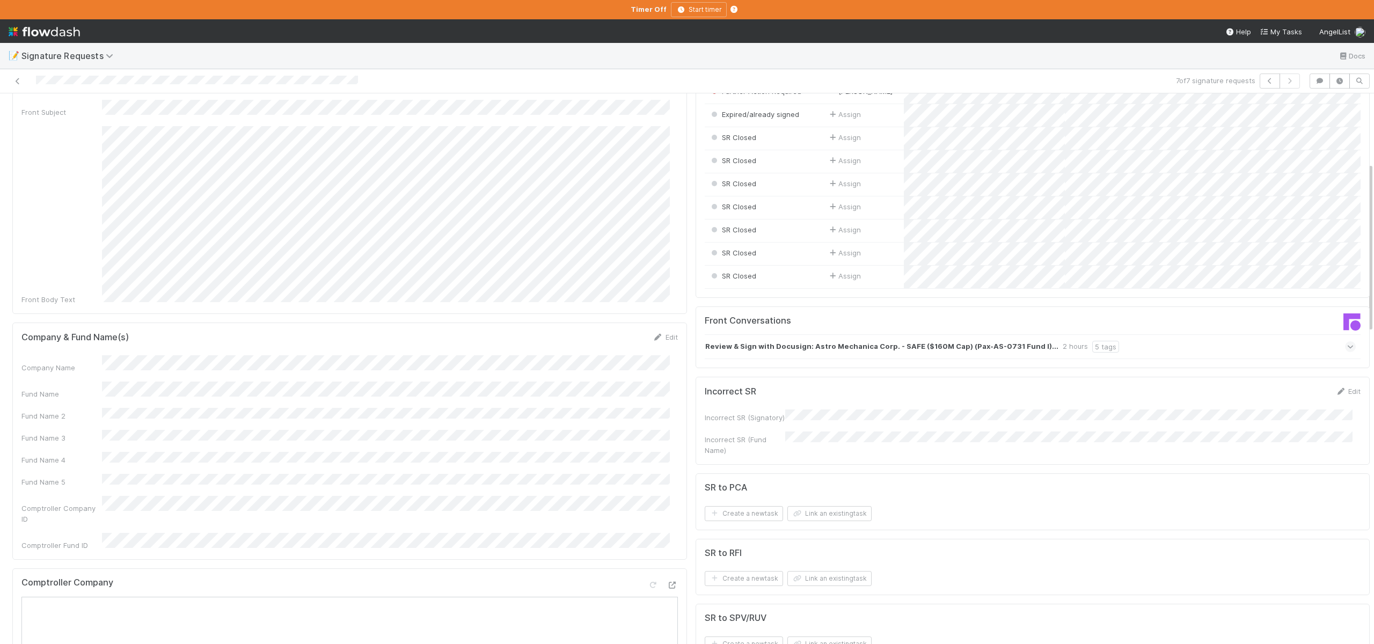
scroll to position [231, 0]
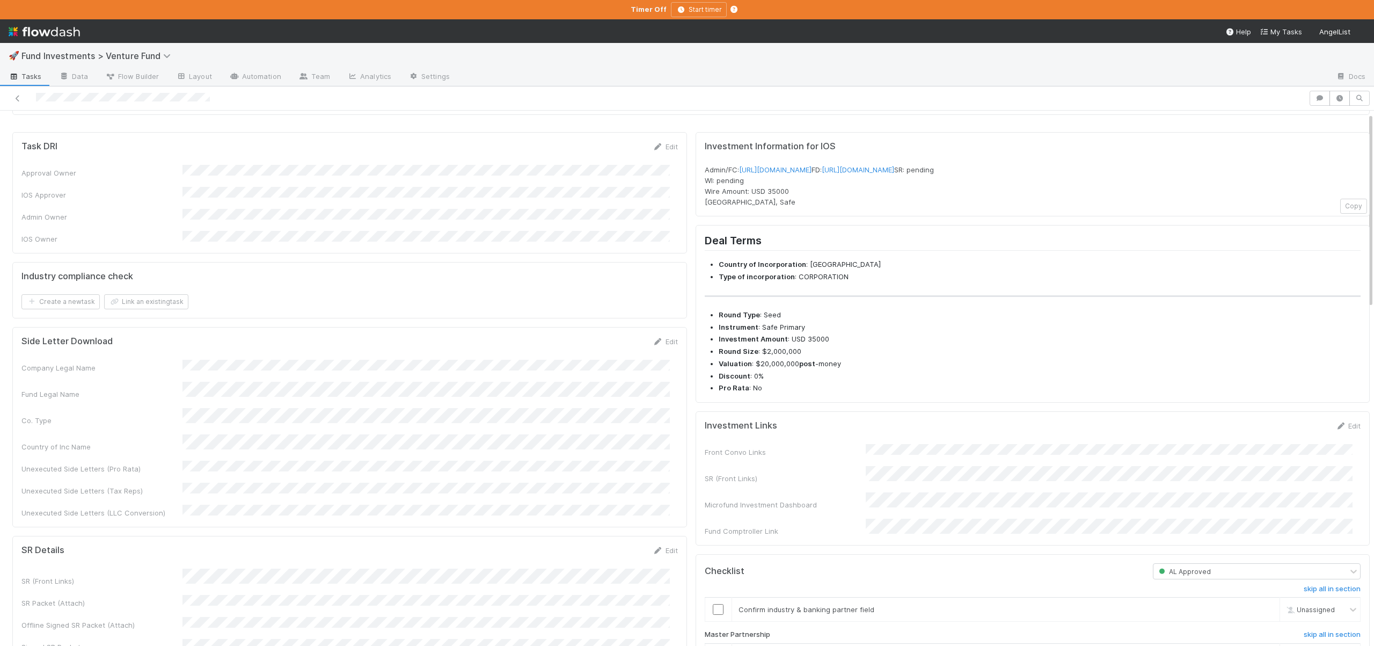
scroll to position [378, 0]
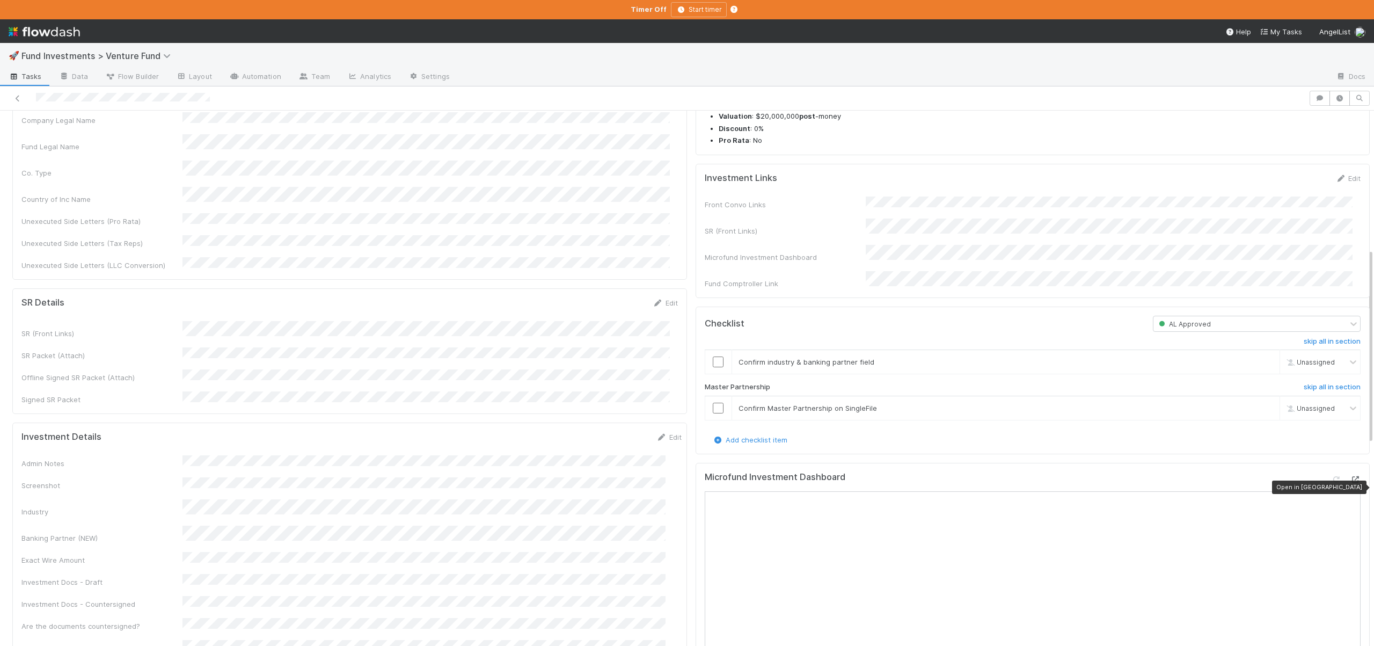
click at [1350, 483] on icon at bounding box center [1355, 479] width 11 height 7
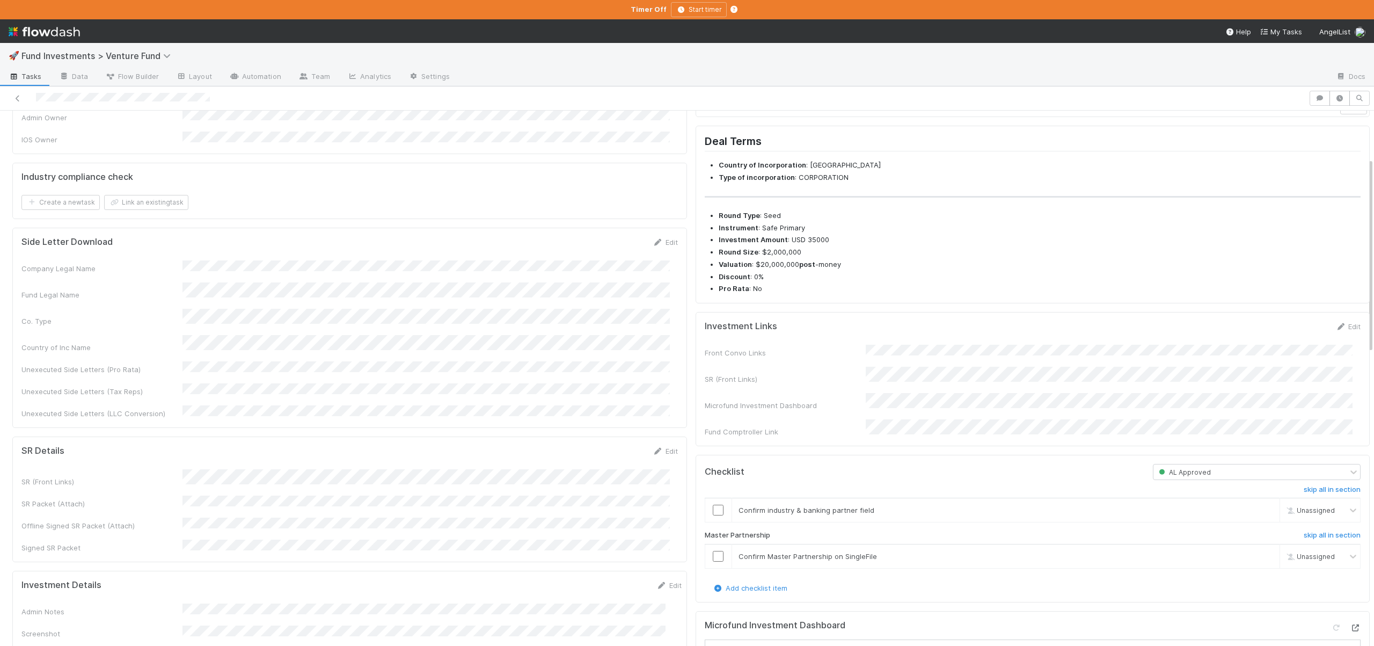
scroll to position [233, 0]
click at [891, 357] on form "Investment Links Edit Front Convo Links SR (Front Links) Microfund Investment D…" at bounding box center [1033, 376] width 656 height 116
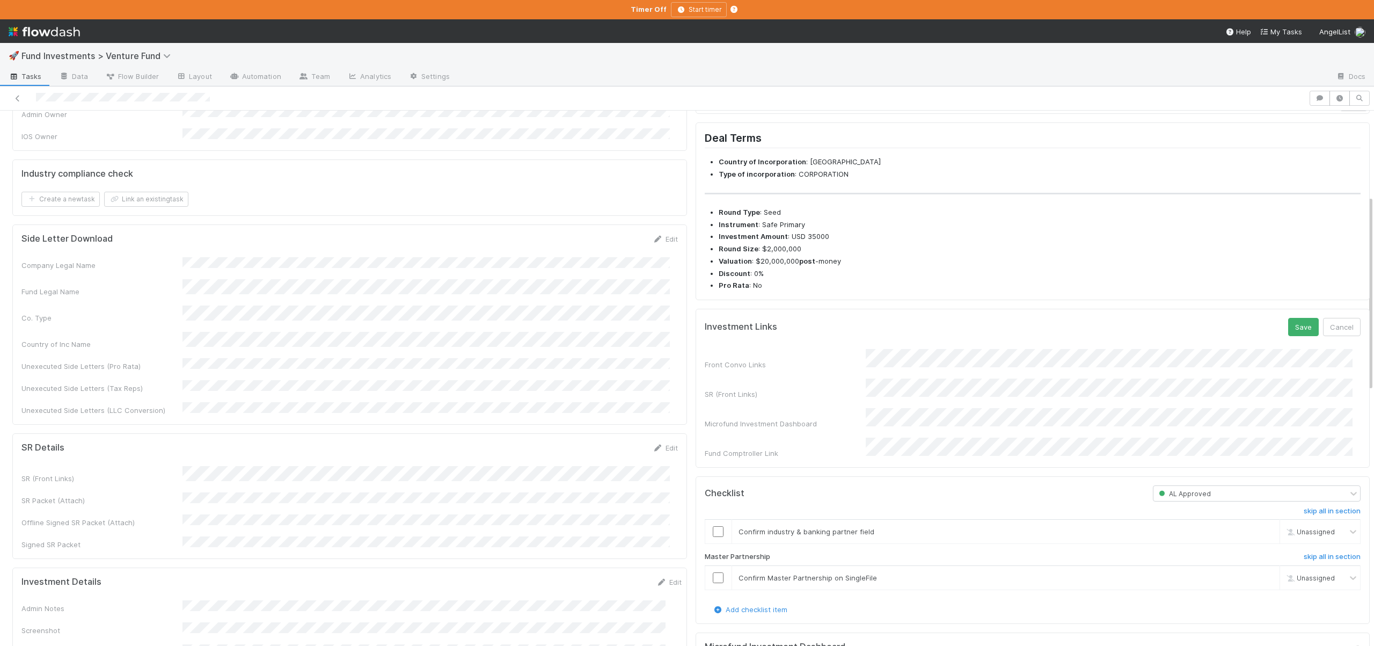
click at [891, 365] on form "Investment Links Save Cancel Front Convo Links SR (Front Links) Microfund Inves…" at bounding box center [1033, 388] width 656 height 141
click at [1294, 336] on button "Save" at bounding box center [1303, 327] width 31 height 18
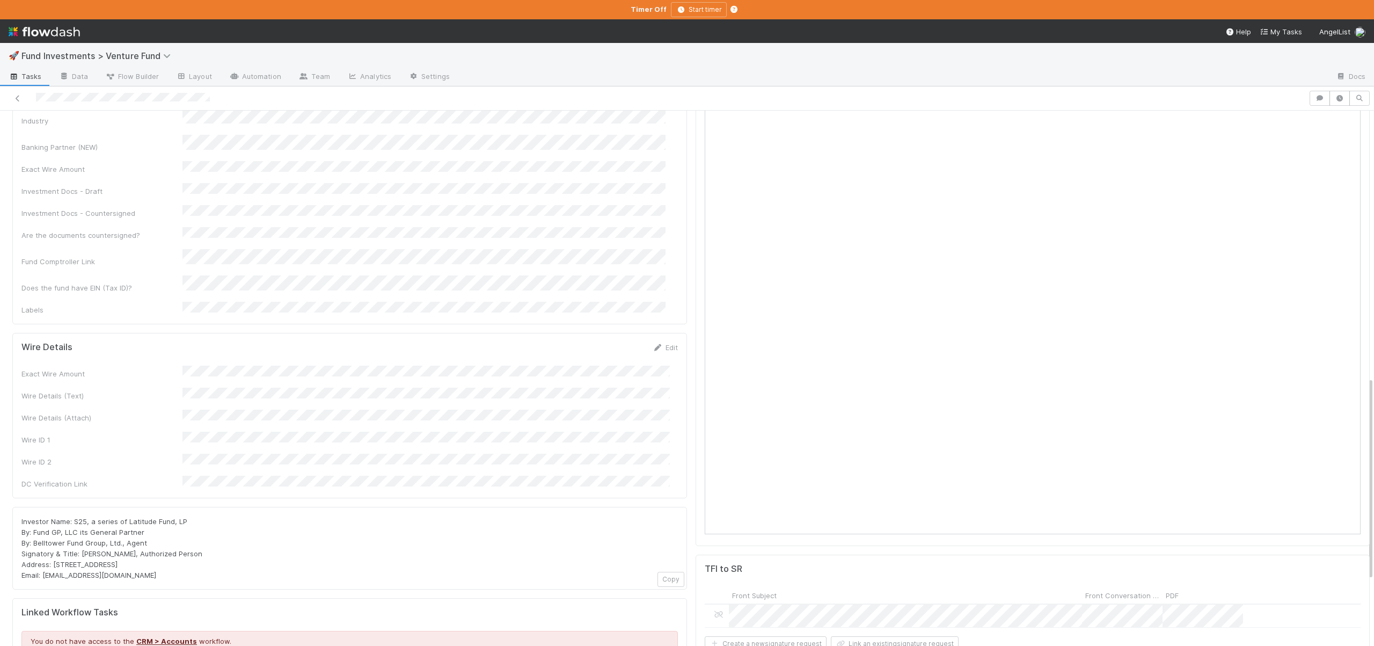
scroll to position [485, 0]
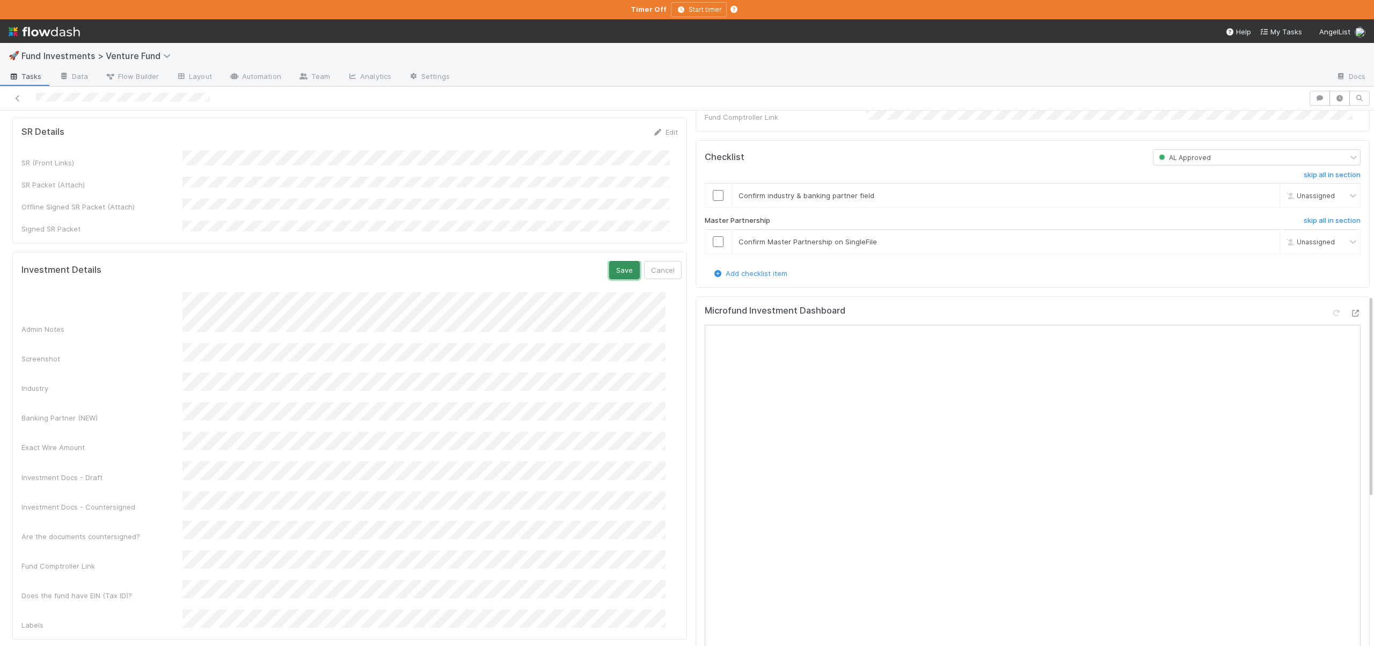
click at [611, 261] on button "Save" at bounding box center [624, 270] width 31 height 18
click at [713, 201] on input "checkbox" at bounding box center [718, 195] width 11 height 11
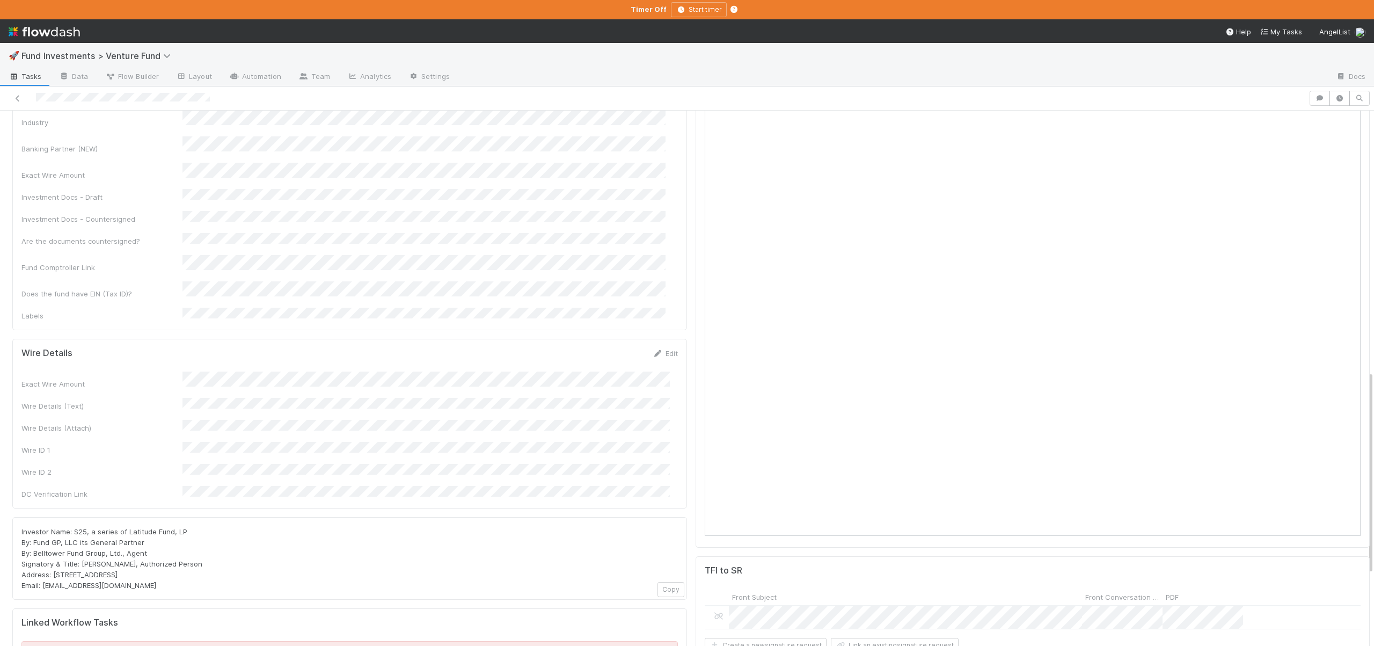
scroll to position [711, 0]
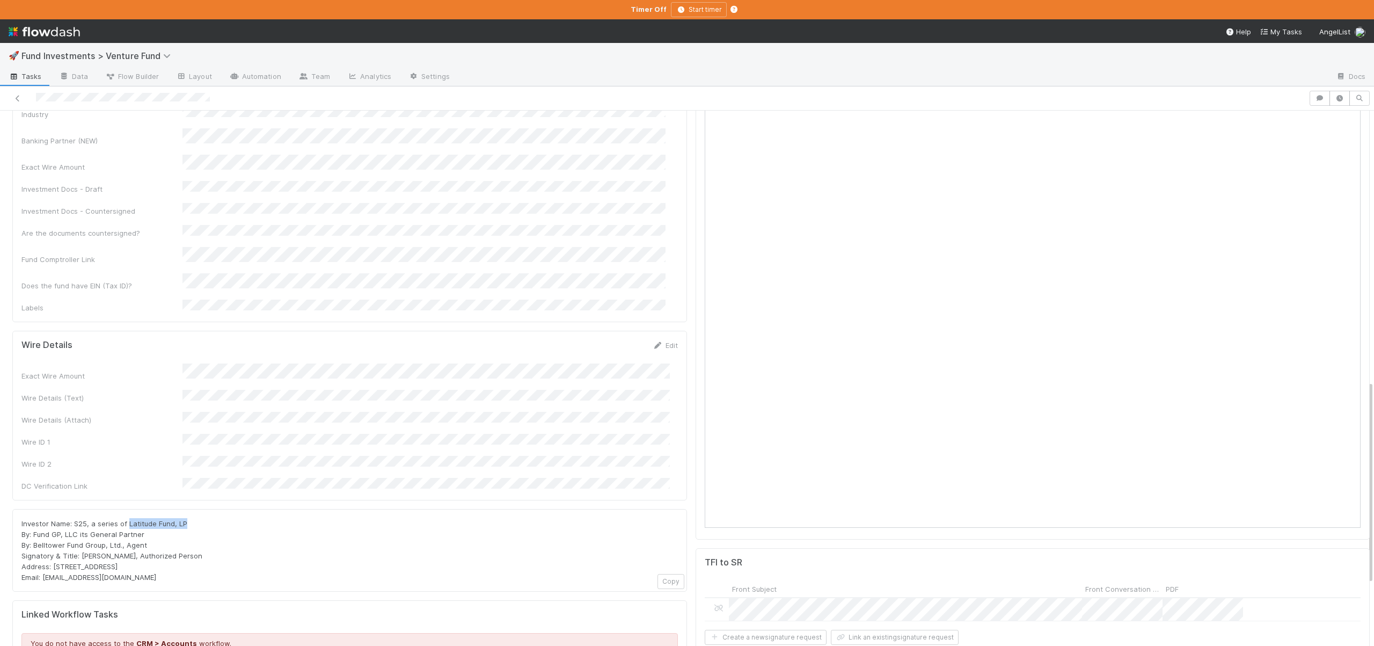
drag, startPoint x: 128, startPoint y: 438, endPoint x: 186, endPoint y: 438, distance: 58.0
click at [186, 518] on div "Investor Name: S25, a series of Latitude Fund, LP By: Fund GP, LLC its General …" at bounding box center [349, 550] width 656 height 64
copy span "Latitude Fund, LP"
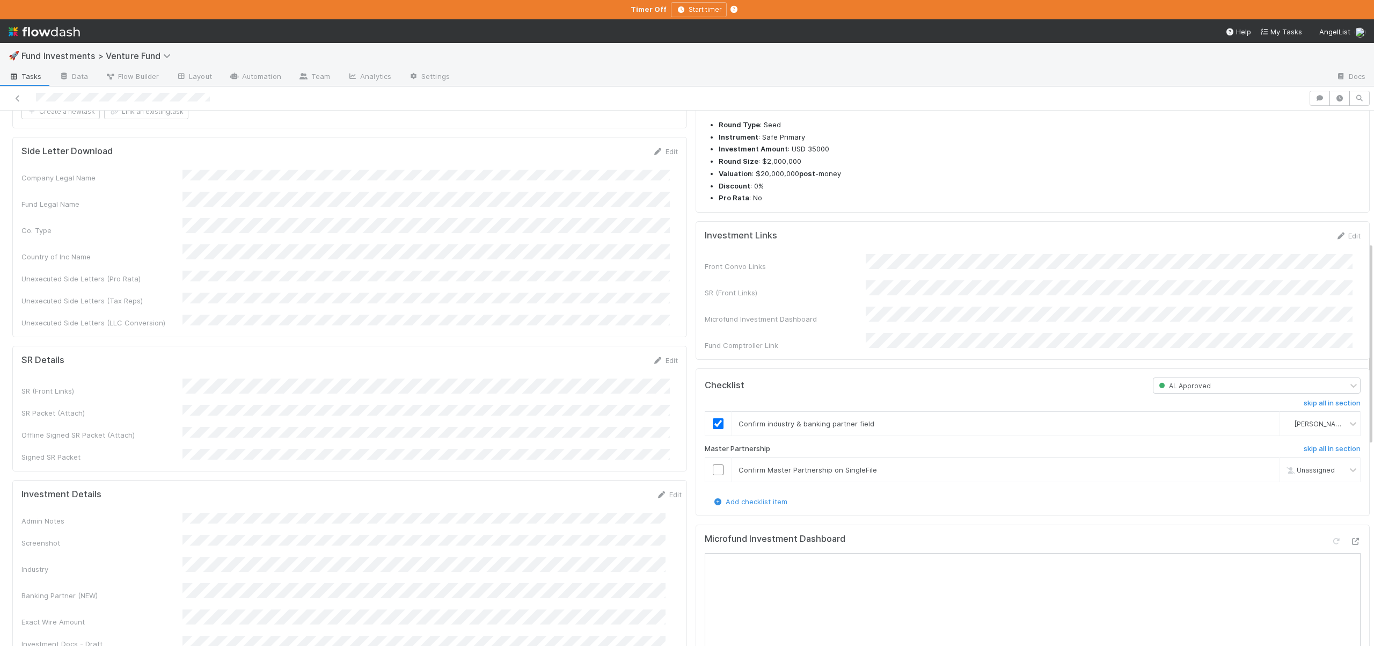
scroll to position [256, 0]
click at [713, 475] on input "checkbox" at bounding box center [718, 470] width 11 height 11
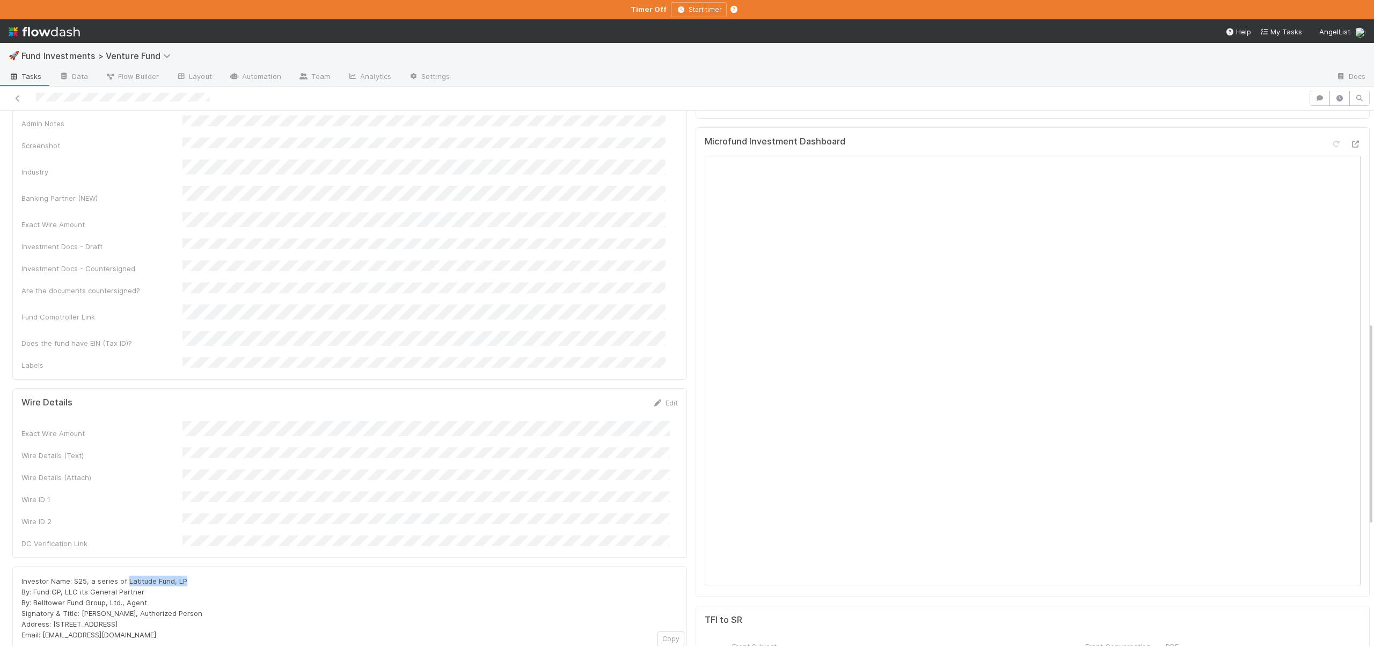
scroll to position [662, 0]
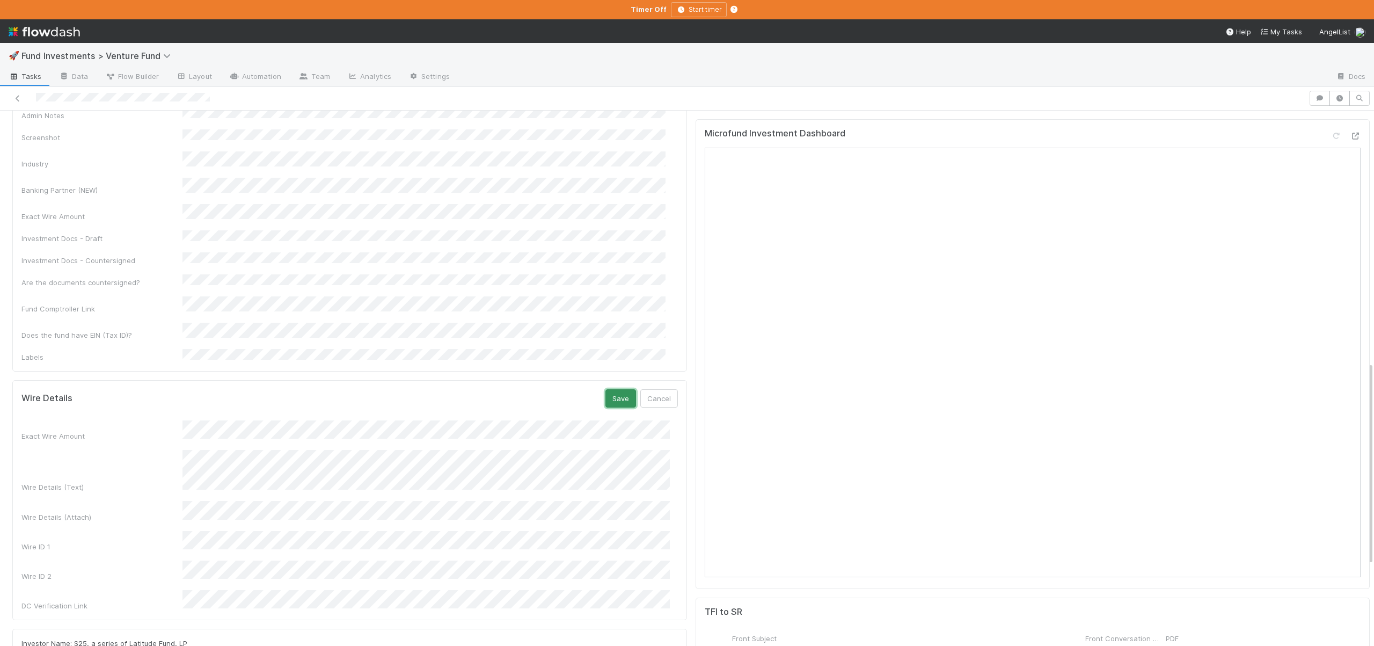
click at [610, 389] on button "Save" at bounding box center [620, 398] width 31 height 18
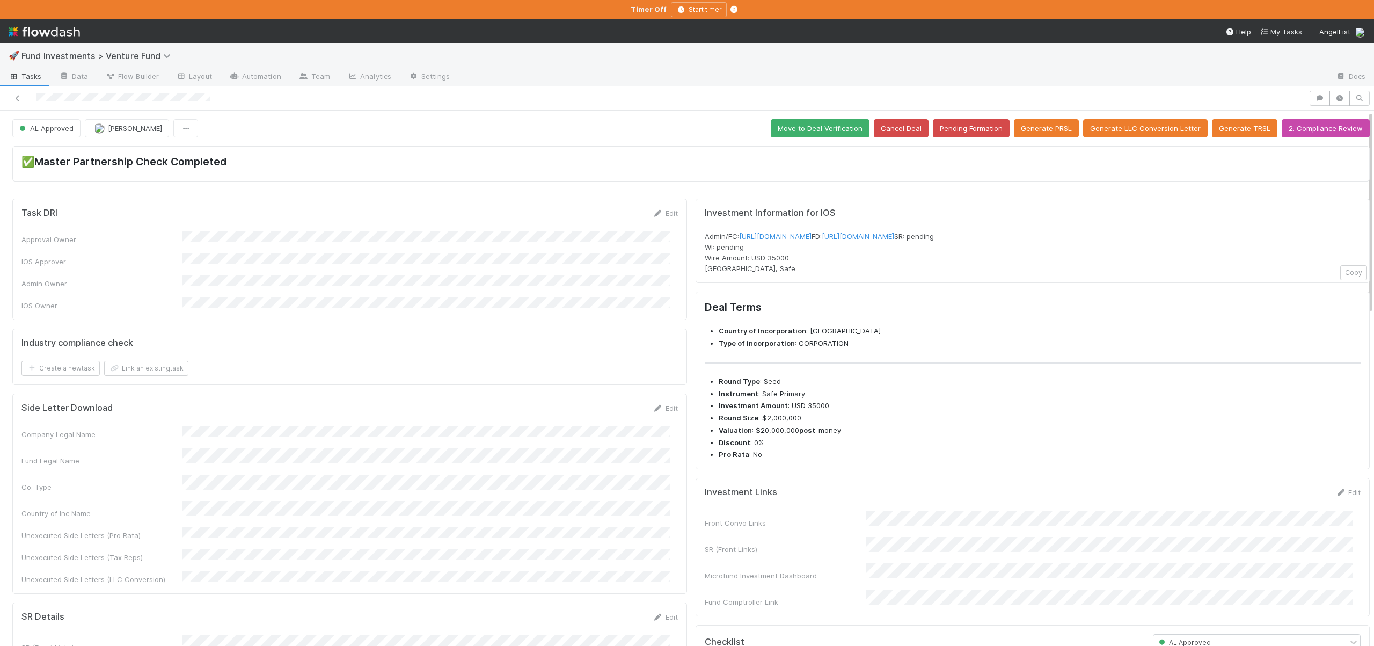
scroll to position [0, 0]
click at [805, 121] on button "Move to Deal Verification" at bounding box center [820, 128] width 99 height 18
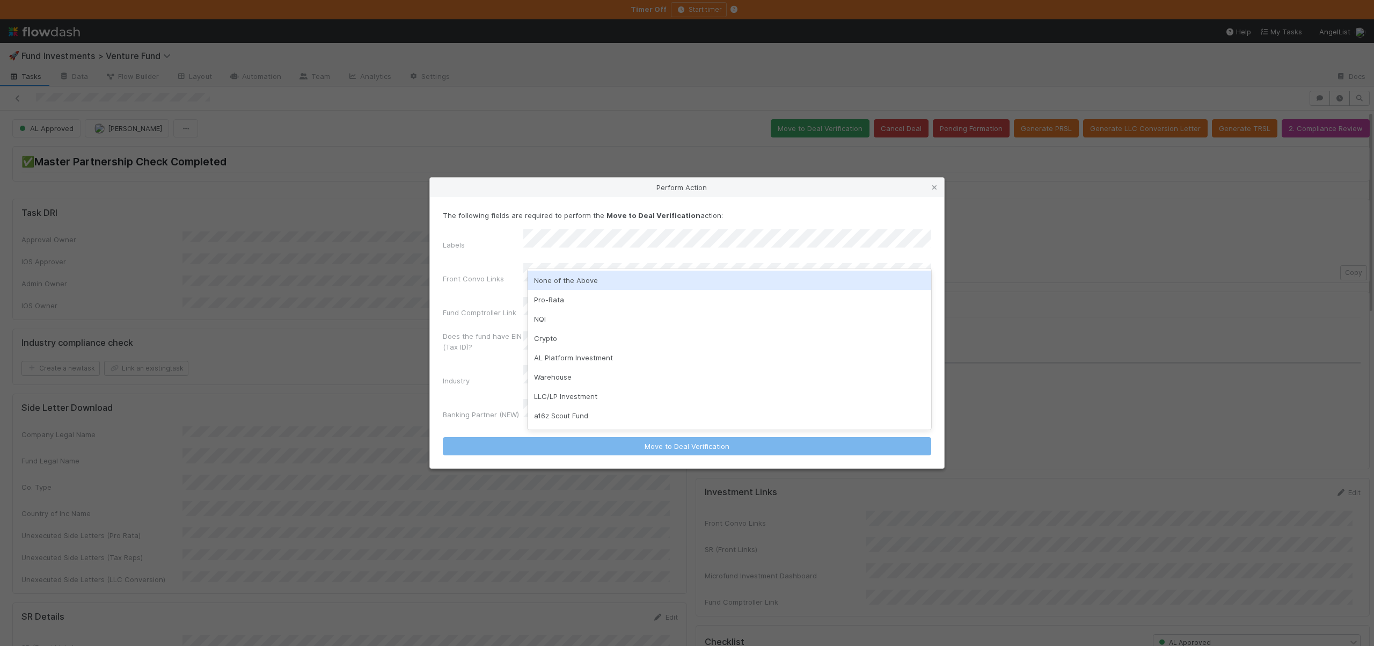
click at [552, 280] on div "None of the Above" at bounding box center [730, 279] width 404 height 19
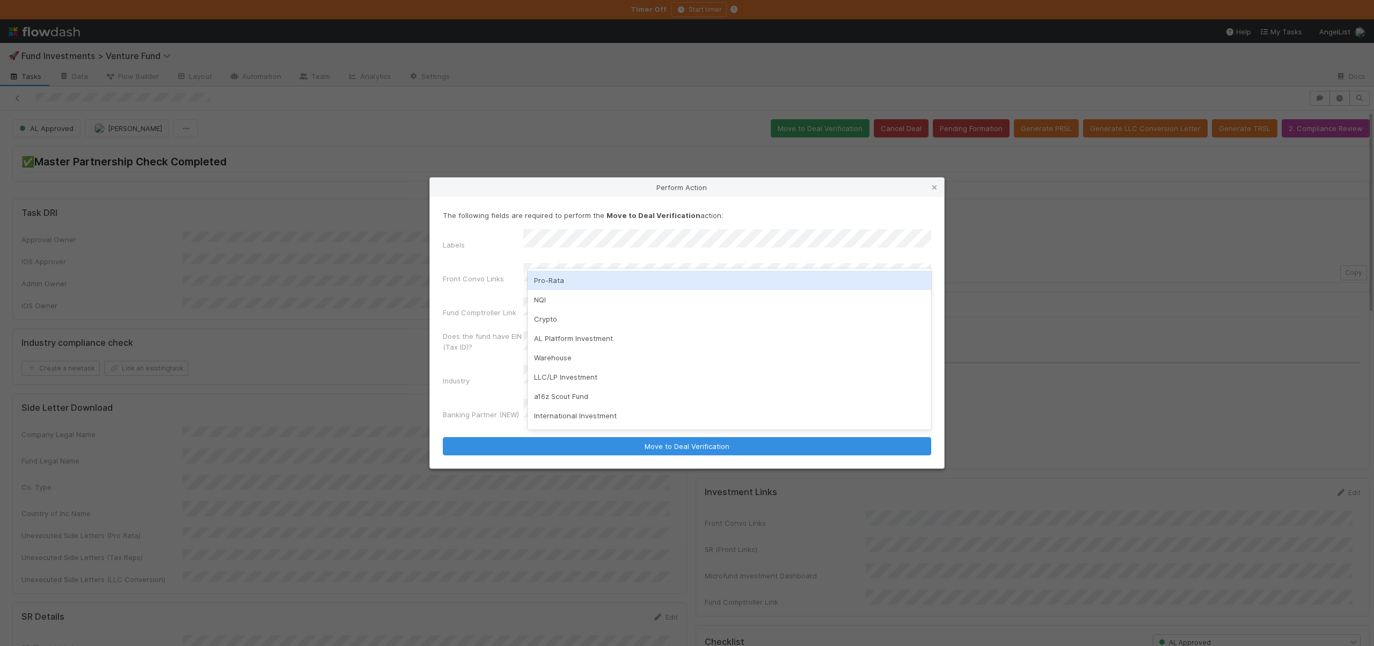
click at [594, 197] on div "Perform Action" at bounding box center [687, 187] width 514 height 19
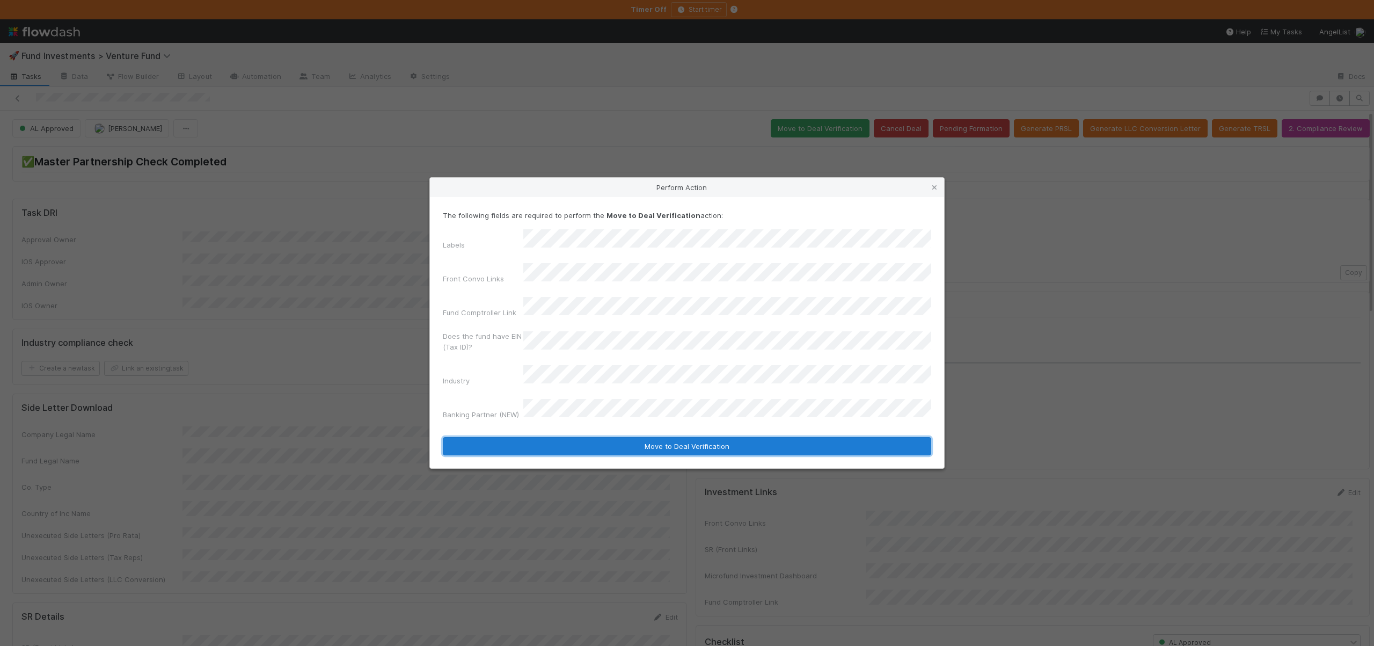
click at [577, 437] on button "Move to Deal Verification" at bounding box center [687, 446] width 488 height 18
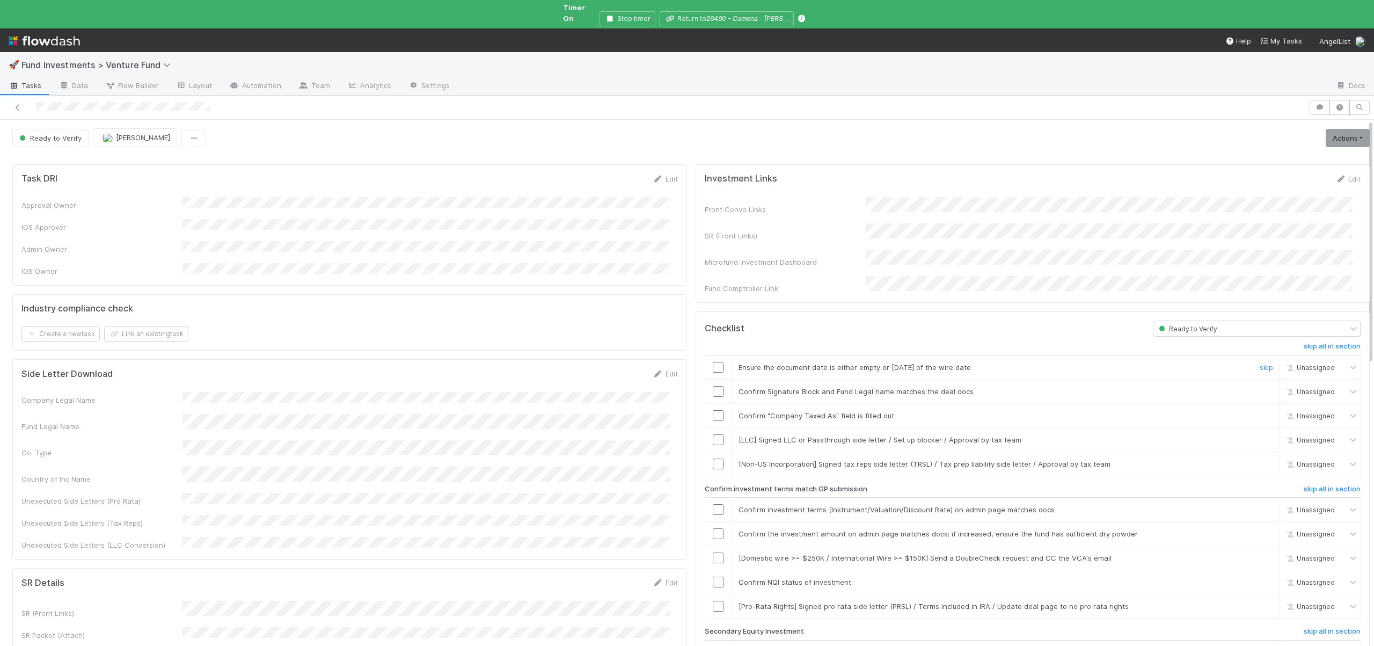
click at [713, 362] on input "checkbox" at bounding box center [718, 367] width 11 height 11
click at [714, 386] on input "checkbox" at bounding box center [718, 391] width 11 height 11
click at [713, 410] on input "checkbox" at bounding box center [718, 415] width 11 height 11
click at [1259, 435] on link "skip" at bounding box center [1265, 439] width 13 height 9
click at [1259, 459] on link "skip" at bounding box center [1265, 463] width 13 height 9
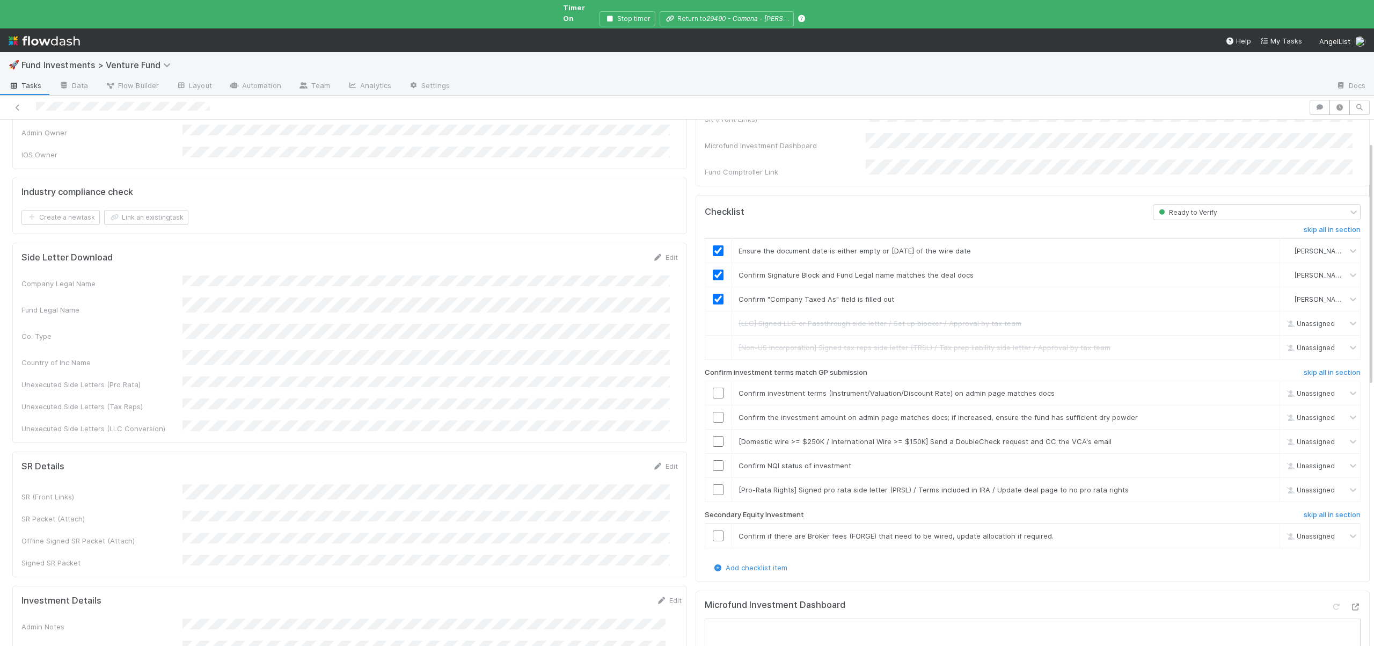
scroll to position [130, 0]
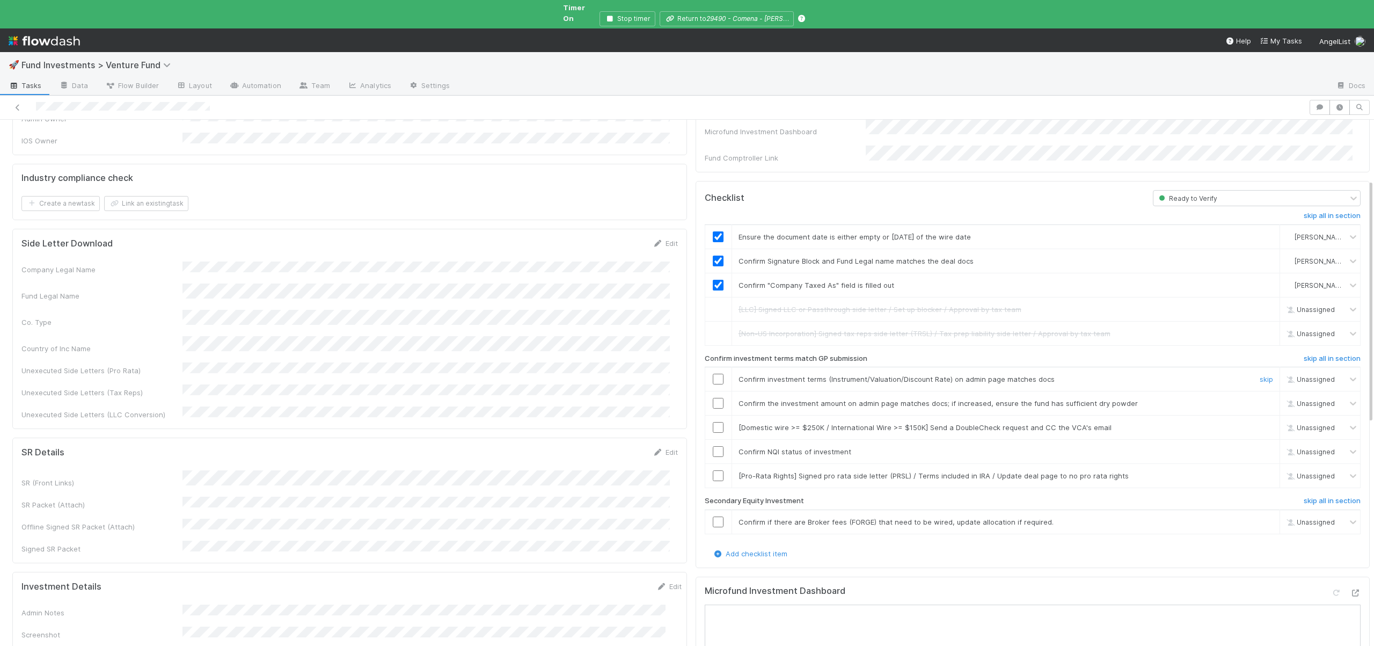
click at [705, 374] on div at bounding box center [718, 379] width 26 height 11
click at [713, 374] on input "checkbox" at bounding box center [718, 379] width 11 height 11
click at [713, 398] on input "checkbox" at bounding box center [718, 403] width 11 height 11
checkbox input "true"
click at [1259, 423] on link "skip" at bounding box center [1265, 427] width 13 height 9
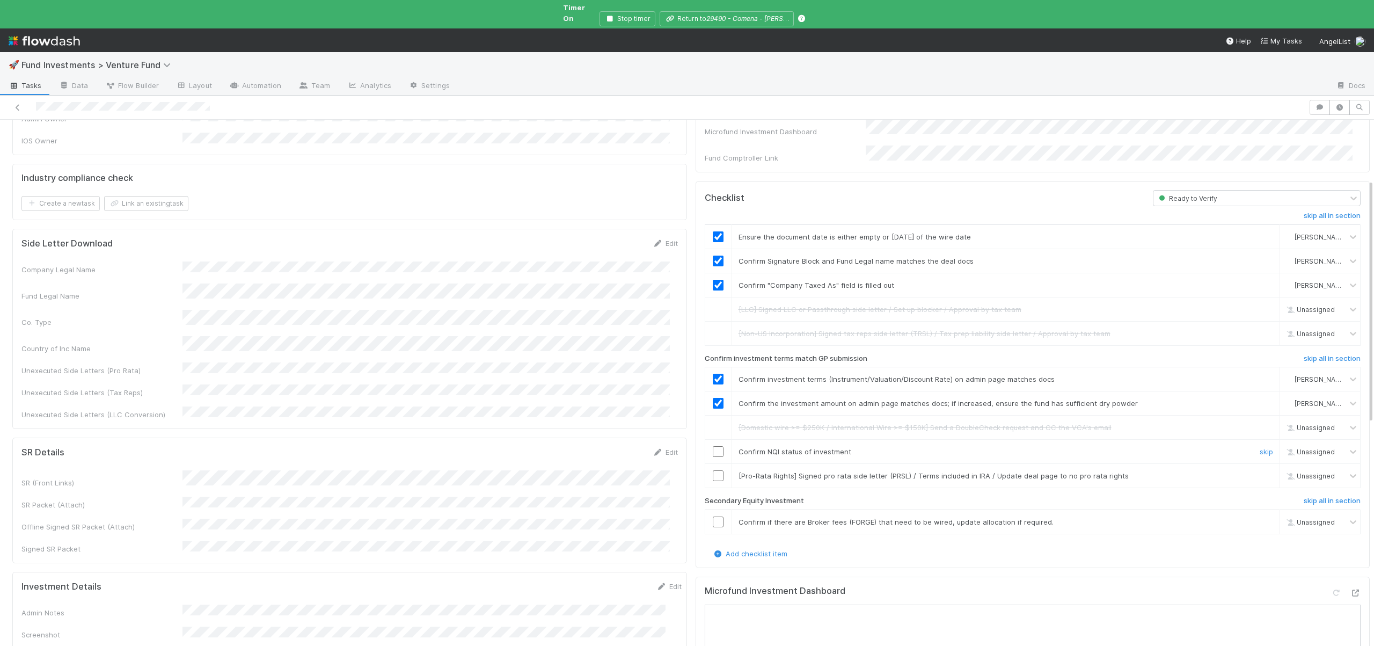
click at [713, 446] on input "checkbox" at bounding box center [718, 451] width 11 height 11
click at [1259, 471] on link "skip" at bounding box center [1265, 475] width 13 height 9
click at [1259, 517] on link "skip" at bounding box center [1265, 521] width 13 height 9
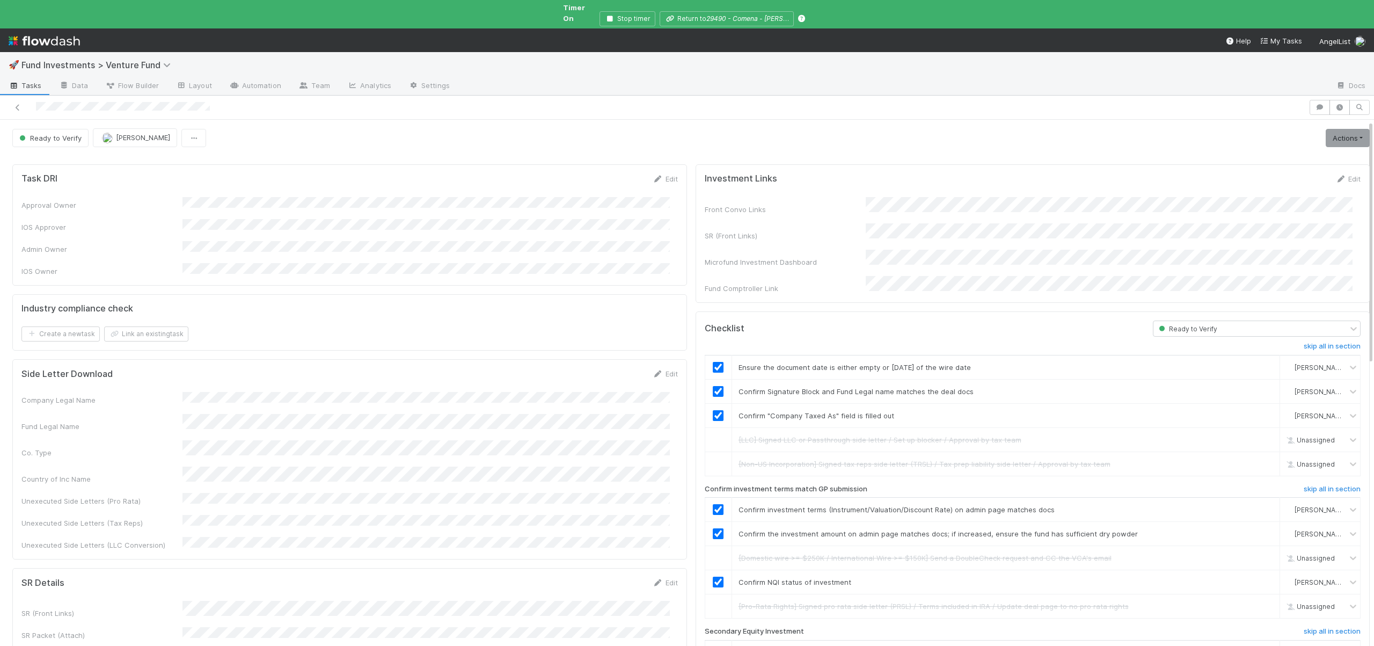
scroll to position [369, 0]
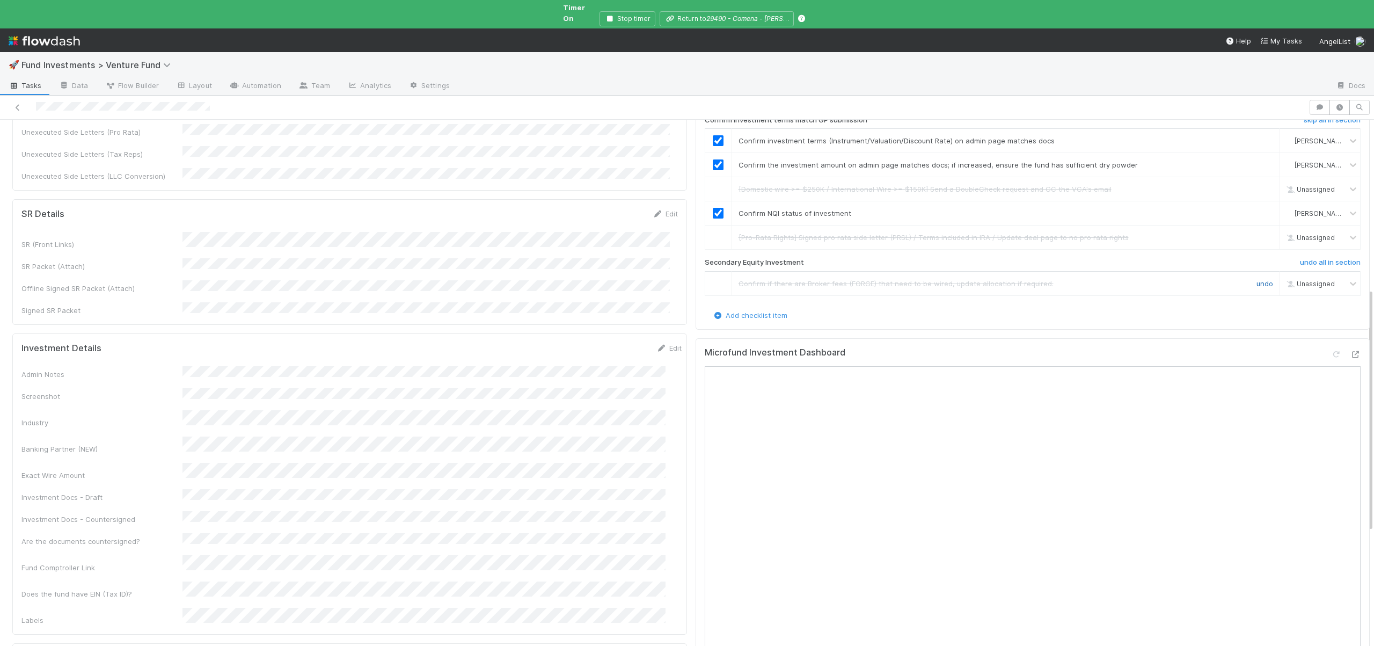
click at [1256, 279] on link "undo" at bounding box center [1264, 283] width 17 height 9
click at [1249, 278] on div "skip" at bounding box center [1265, 283] width 32 height 11
click at [1259, 279] on link "skip" at bounding box center [1265, 283] width 13 height 9
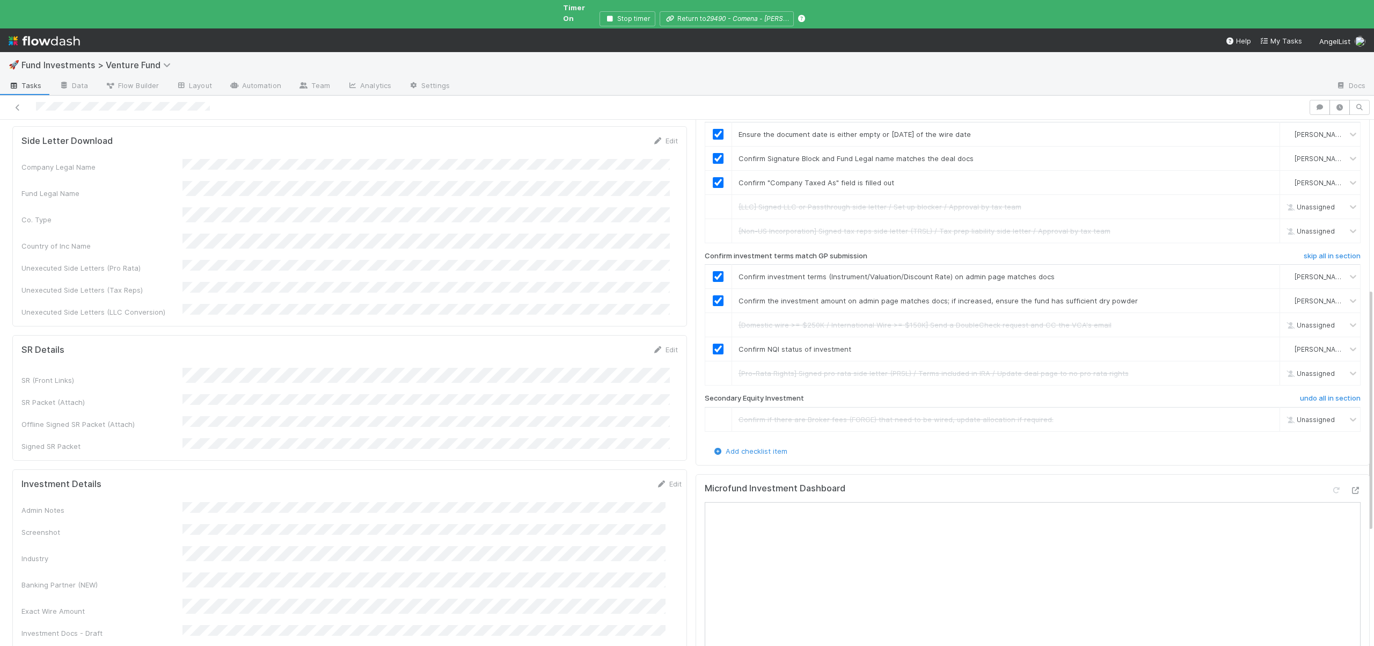
scroll to position [1, 0]
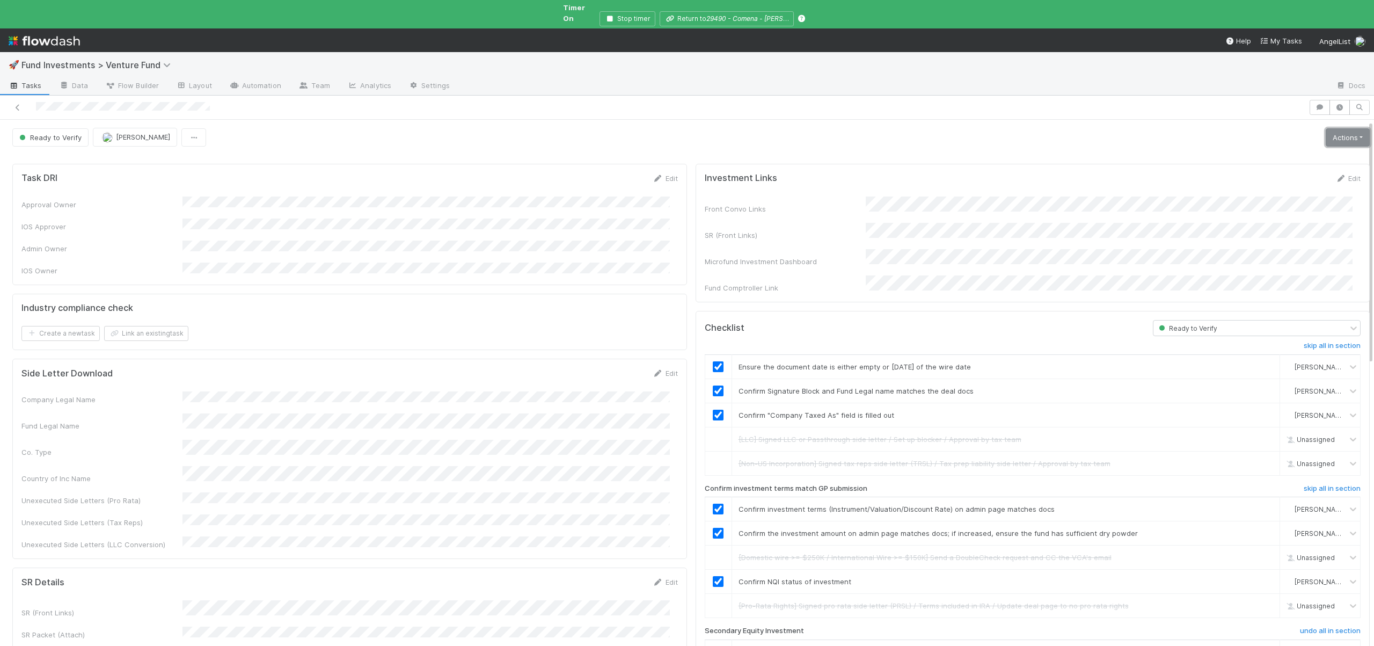
click at [1343, 128] on link "Actions" at bounding box center [1348, 137] width 44 height 18
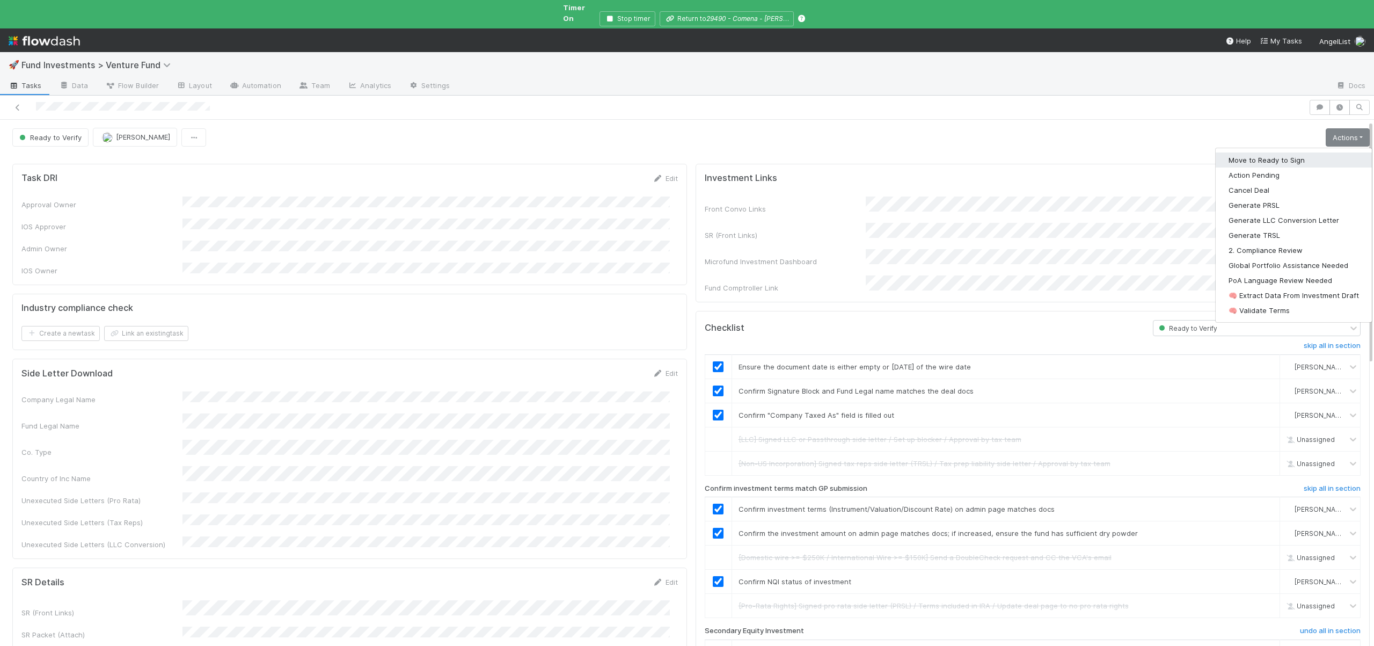
click at [1264, 154] on button "Move to Ready to Sign" at bounding box center [1293, 159] width 156 height 15
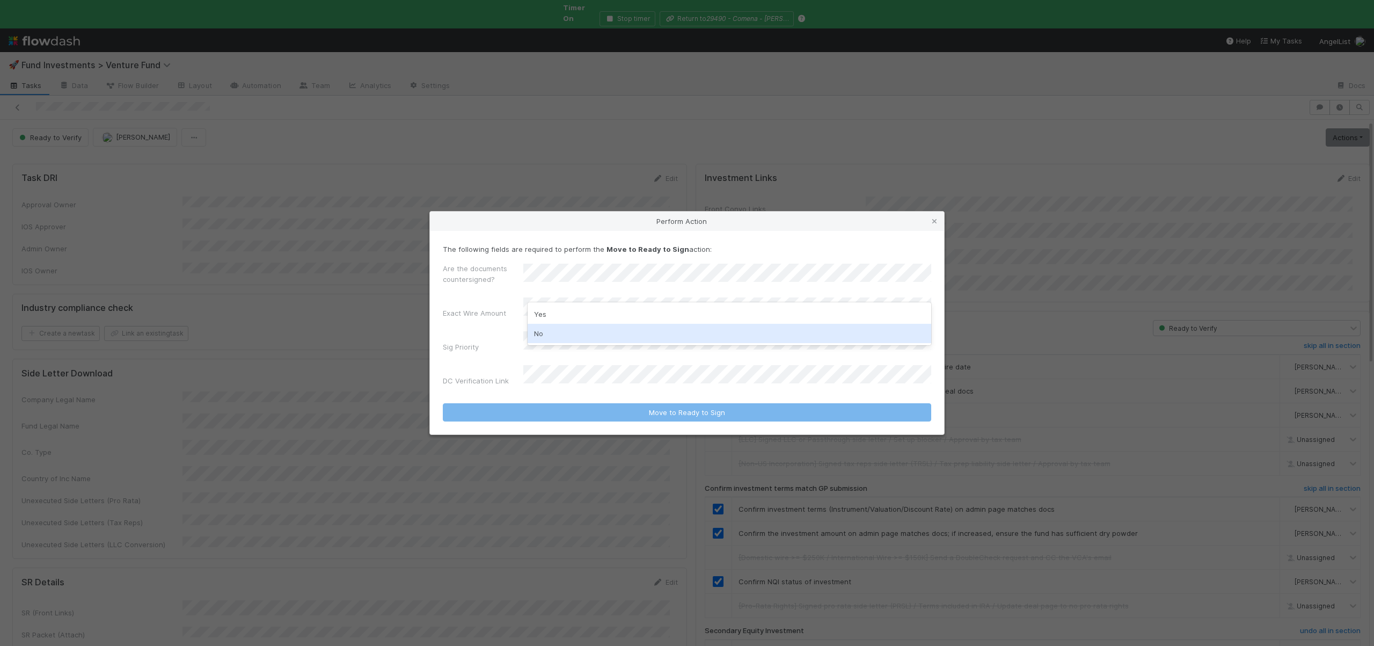
click at [559, 330] on div "No" at bounding box center [730, 333] width 404 height 19
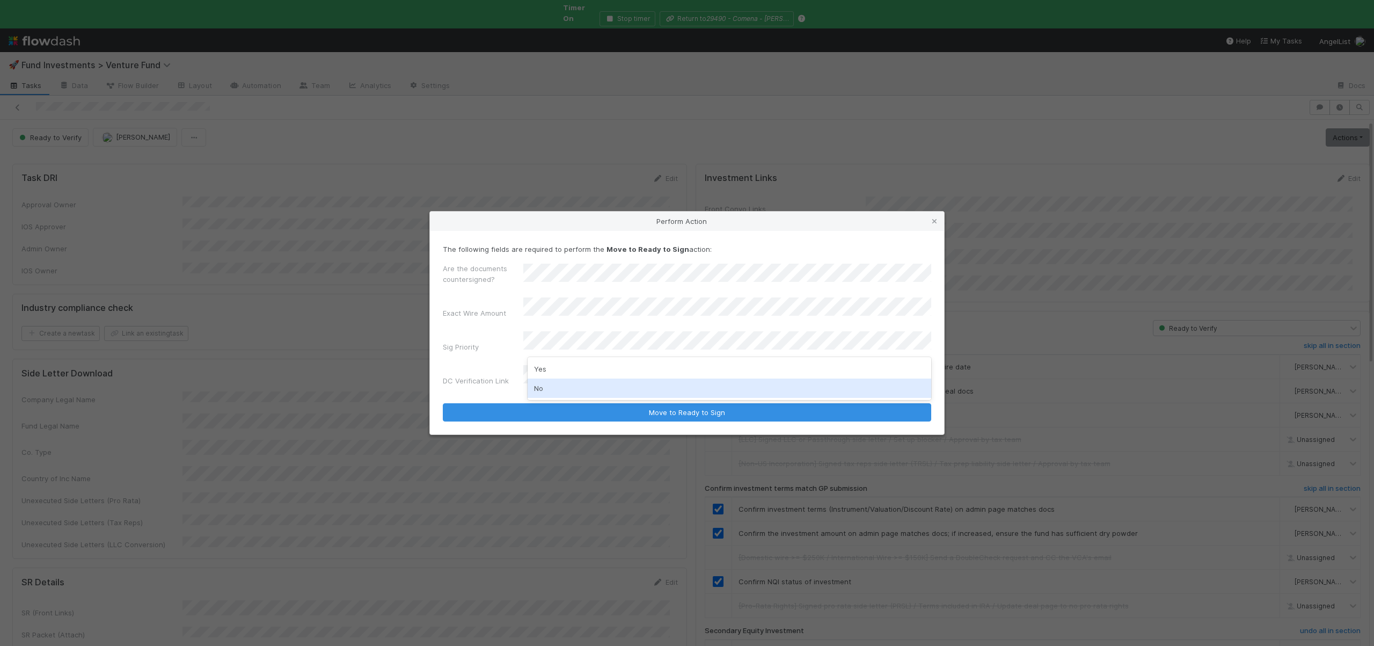
click at [537, 384] on div "No" at bounding box center [730, 387] width 404 height 19
click at [443, 403] on button "Move to Ready to Sign" at bounding box center [687, 412] width 488 height 18
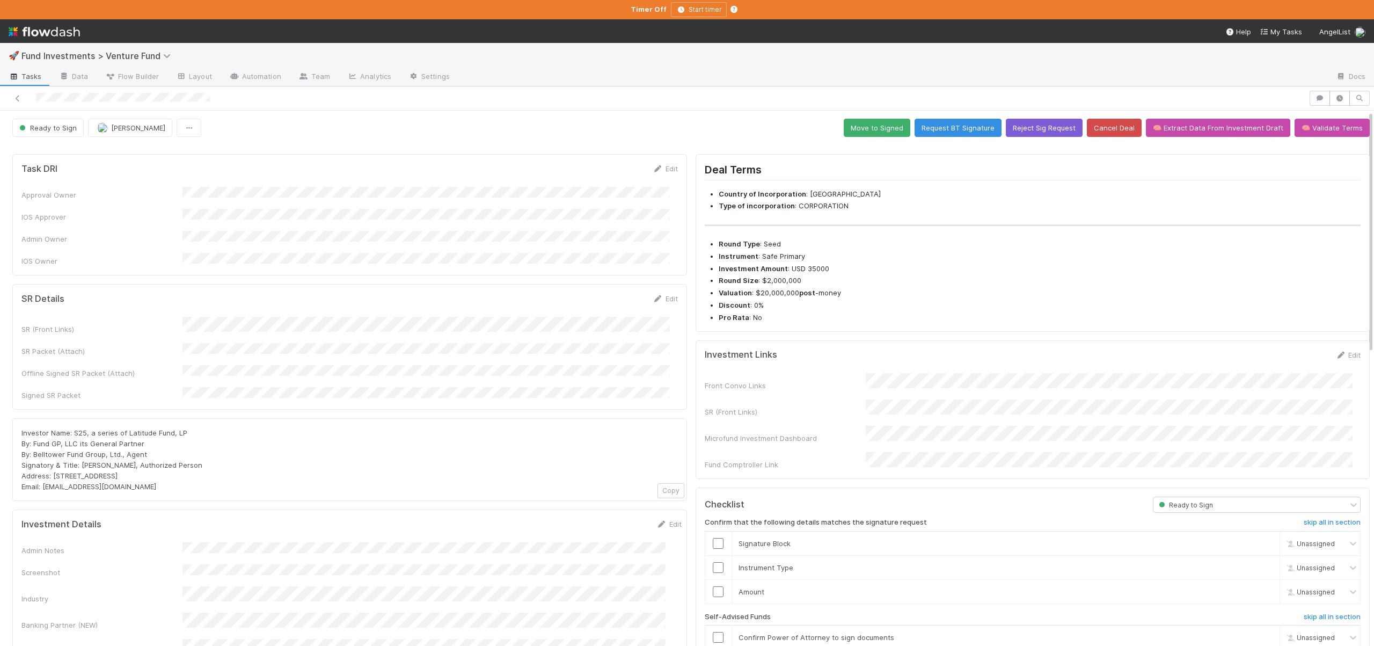
scroll to position [0, 0]
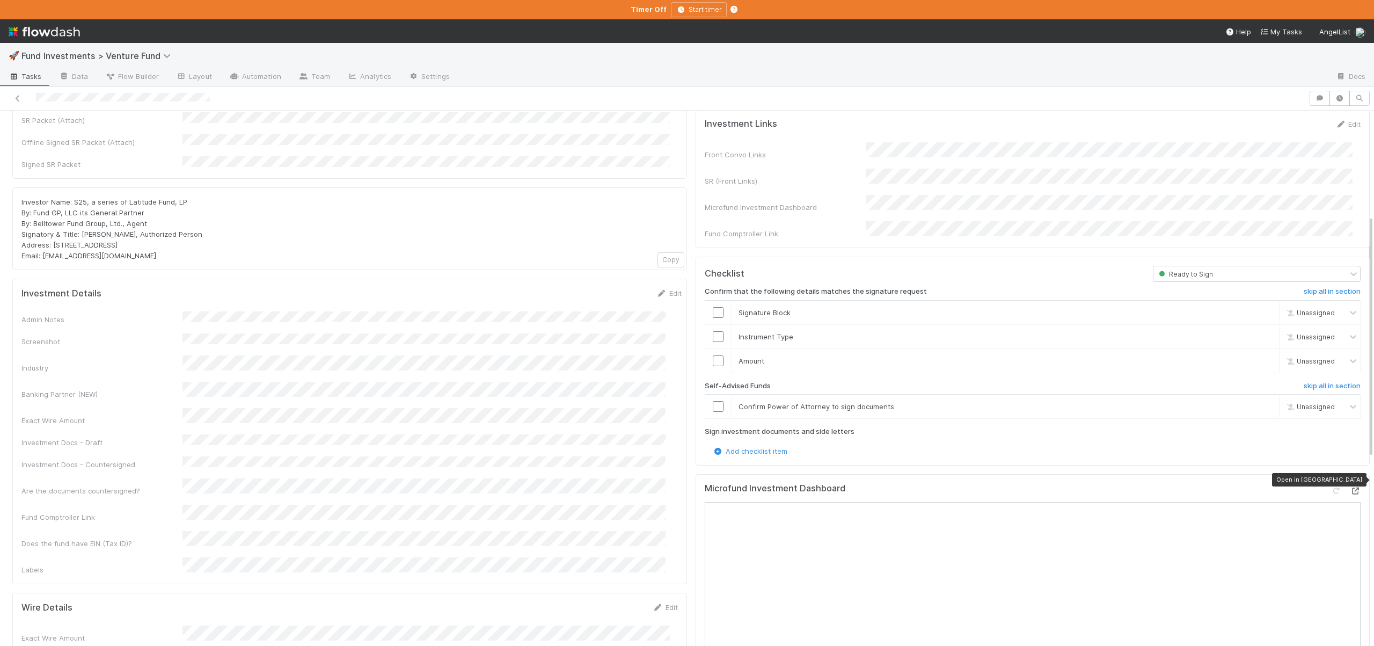
click at [1350, 487] on icon at bounding box center [1355, 490] width 11 height 7
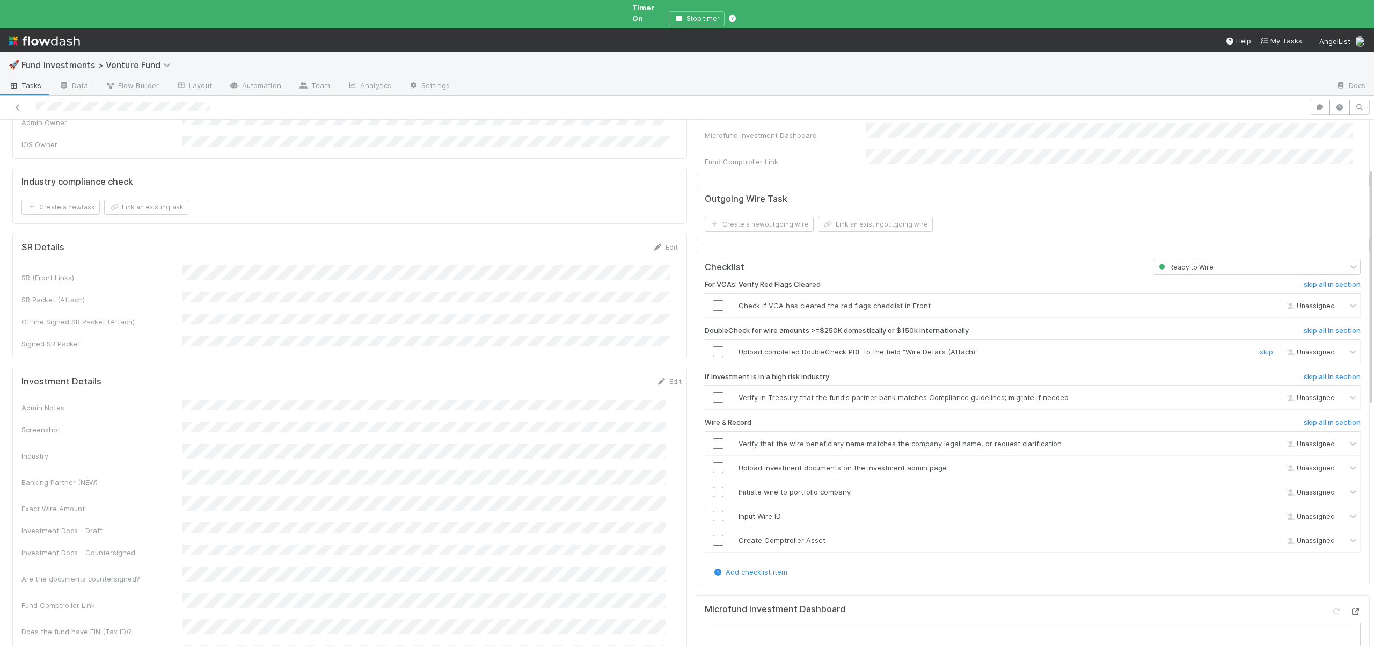
scroll to position [197, 0]
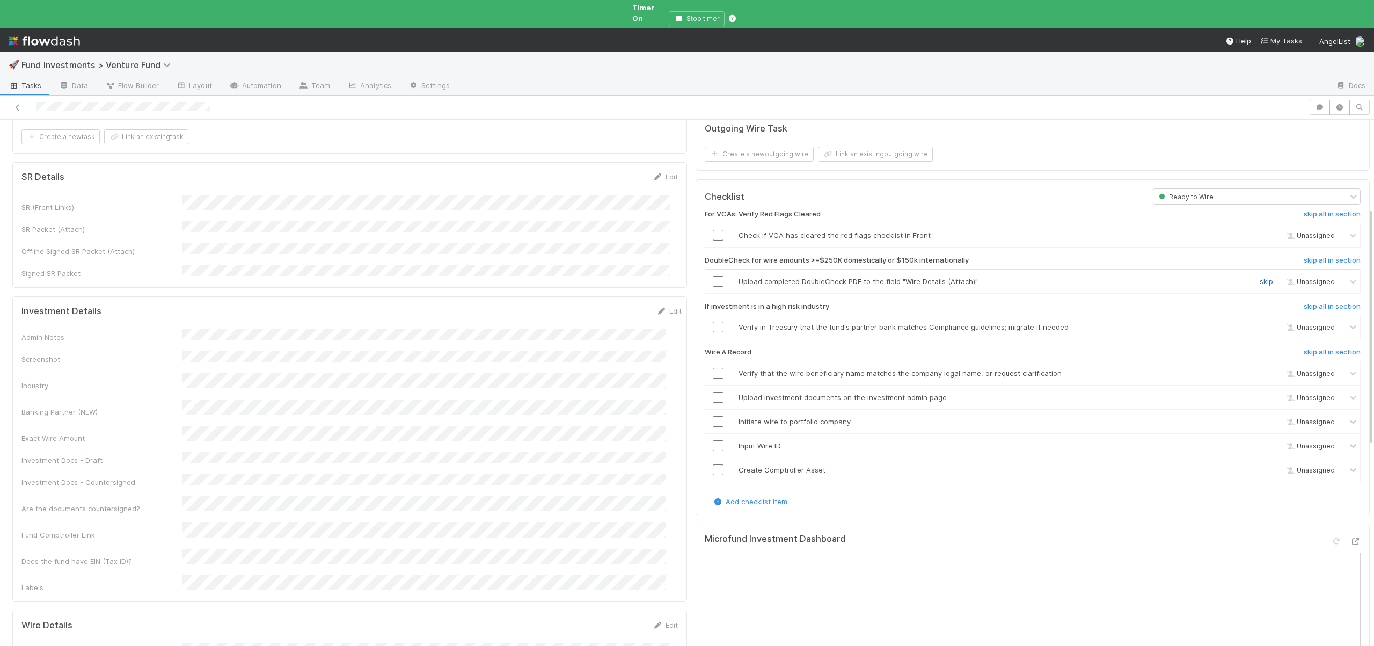
click at [1259, 277] on link "skip" at bounding box center [1265, 281] width 13 height 9
click at [1259, 323] on link "skip" at bounding box center [1265, 327] width 13 height 9
click at [713, 368] on input "checkbox" at bounding box center [718, 373] width 11 height 11
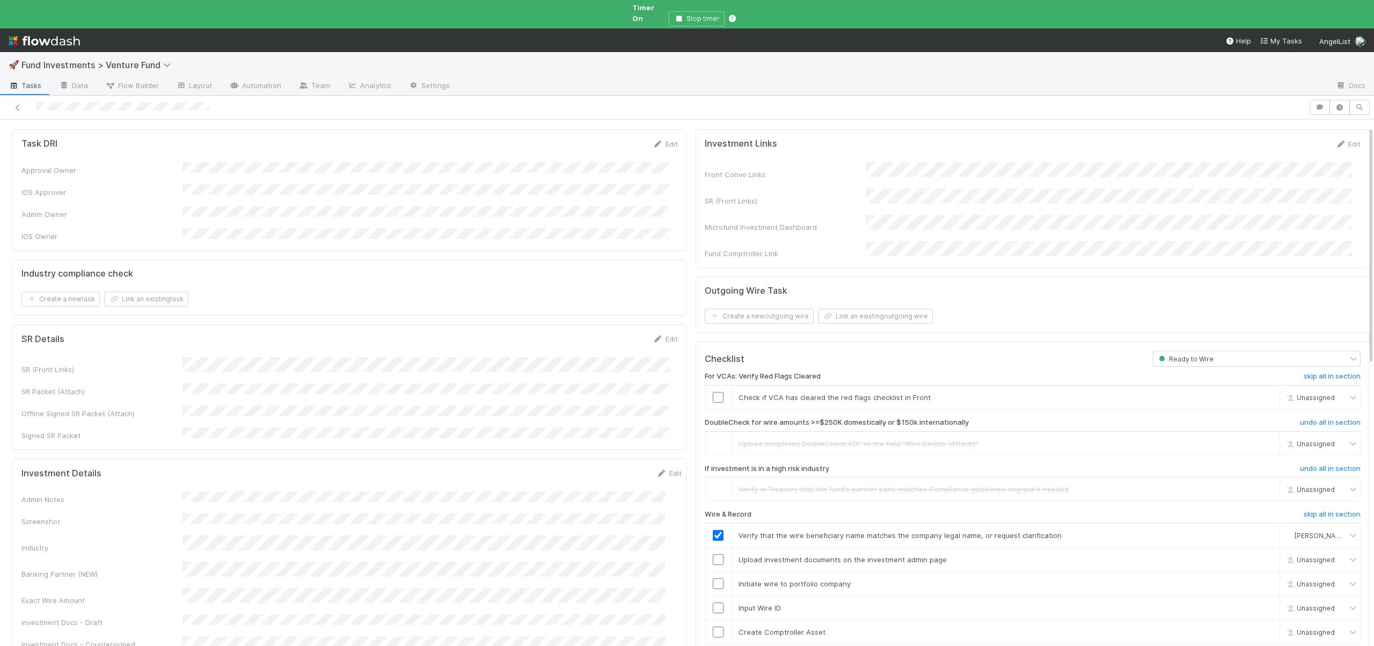
scroll to position [211, 0]
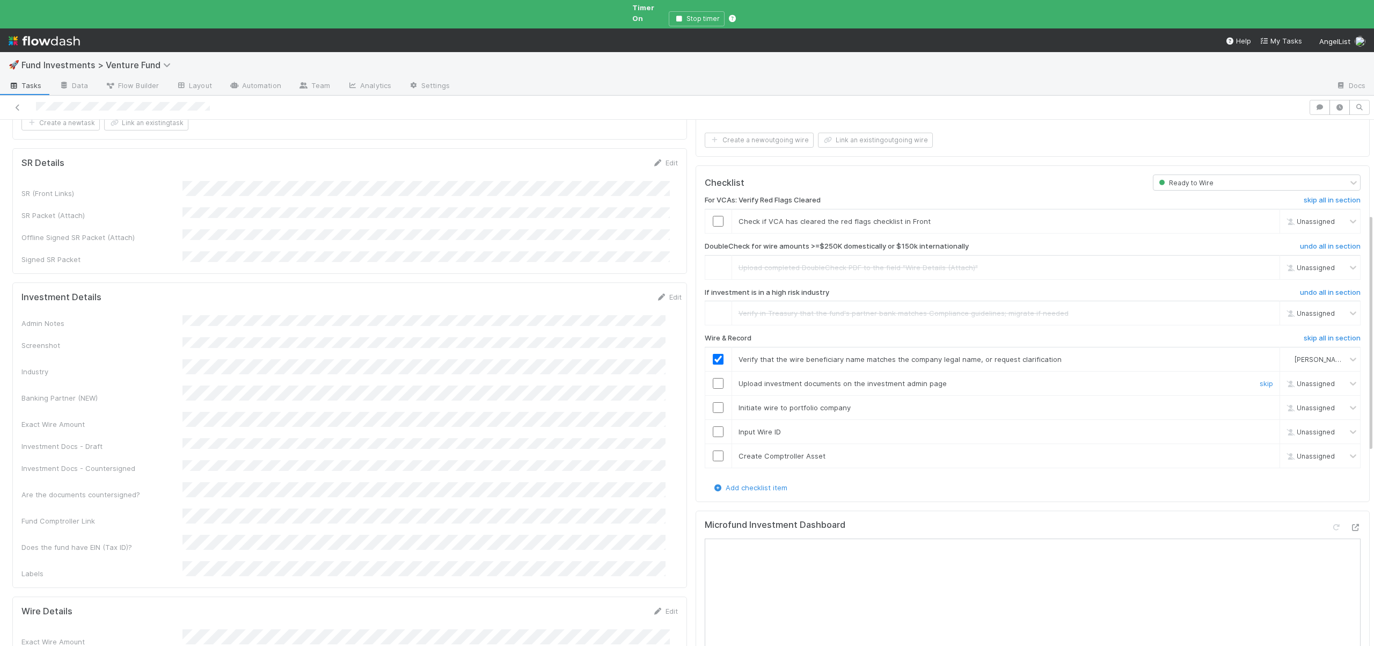
click at [713, 378] on input "checkbox" at bounding box center [718, 383] width 11 height 11
click at [713, 402] on input "checkbox" at bounding box center [718, 407] width 11 height 11
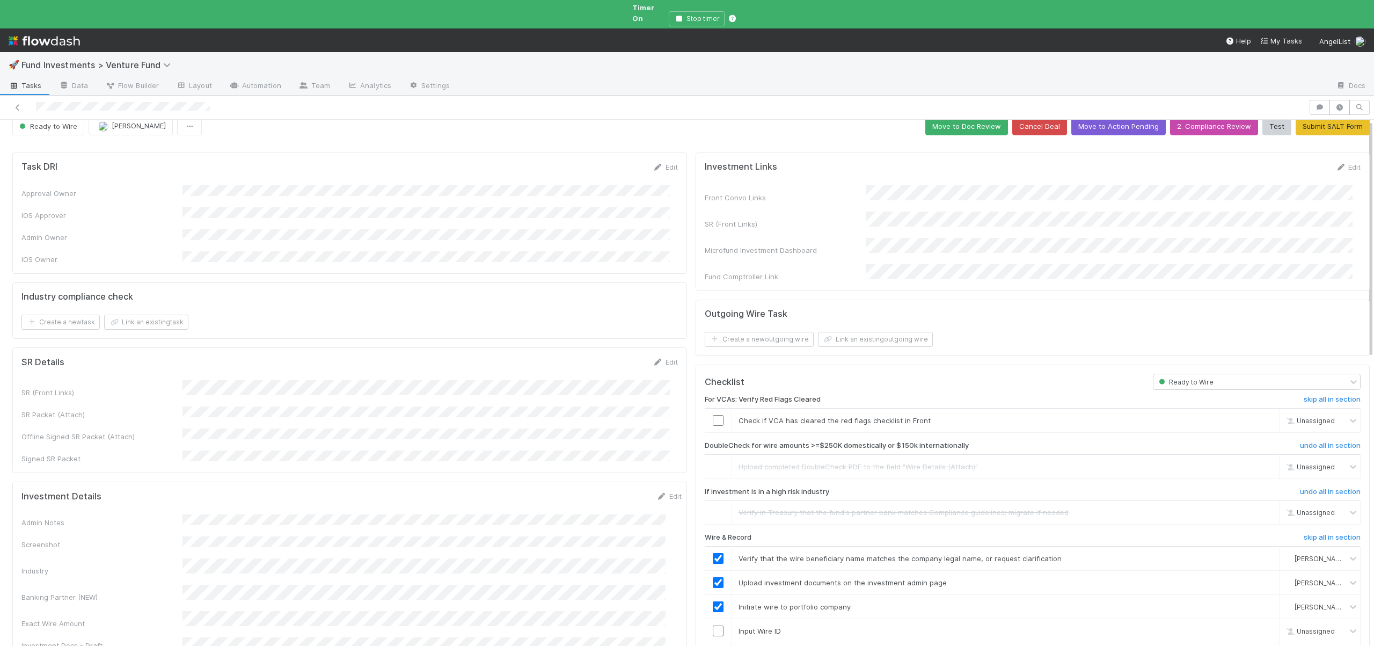
scroll to position [0, 0]
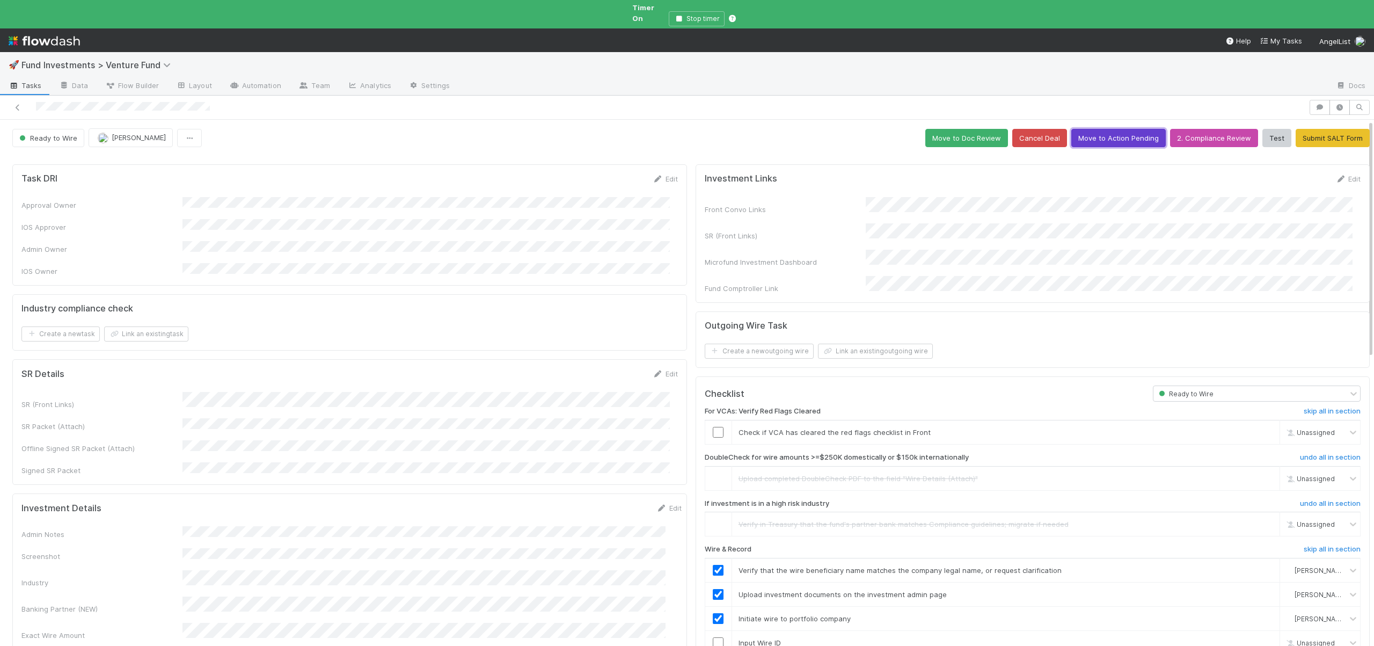
click at [1115, 129] on button "Move to Action Pending" at bounding box center [1118, 138] width 94 height 18
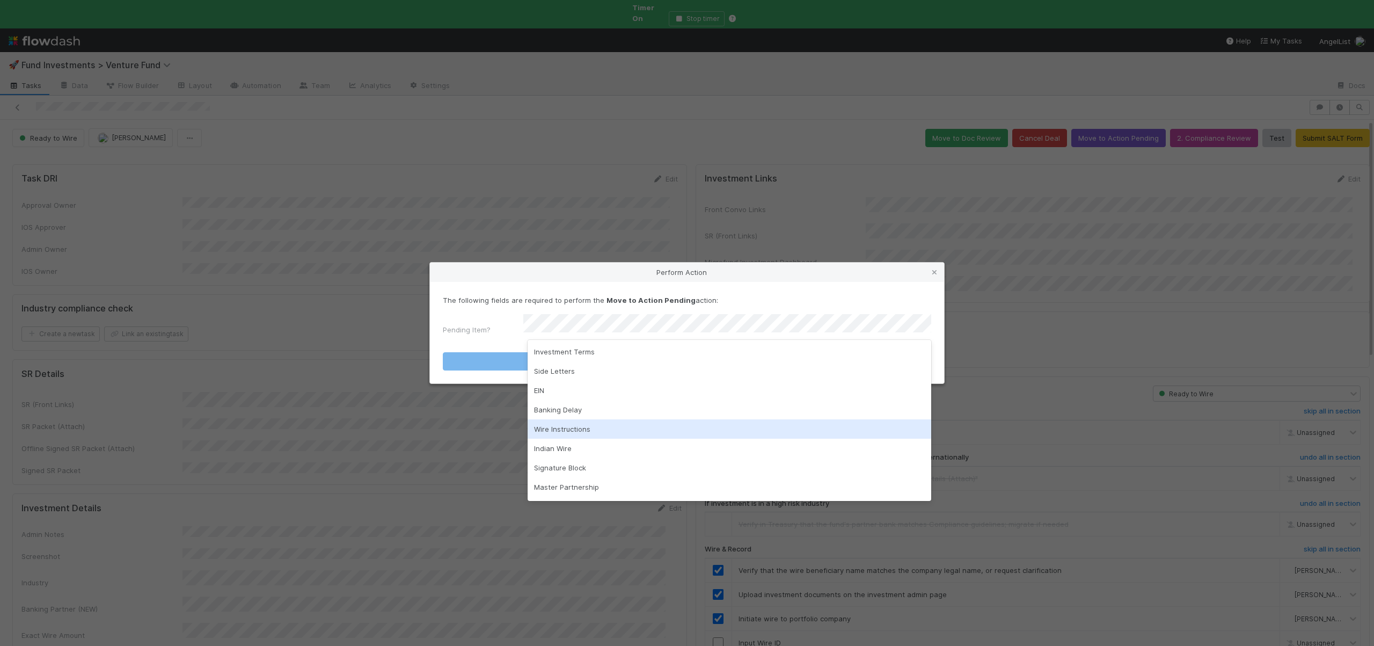
click at [555, 428] on div "Wire Instructions" at bounding box center [730, 428] width 404 height 19
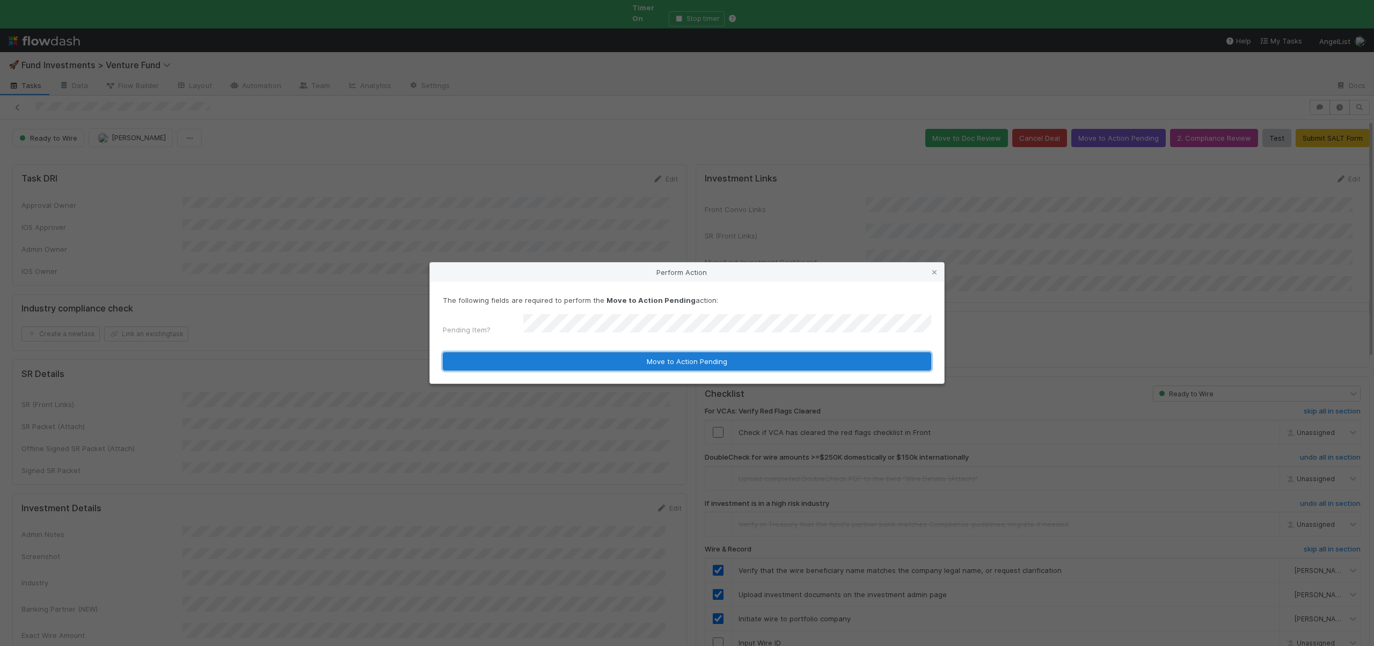
click at [573, 357] on button "Move to Action Pending" at bounding box center [687, 361] width 488 height 18
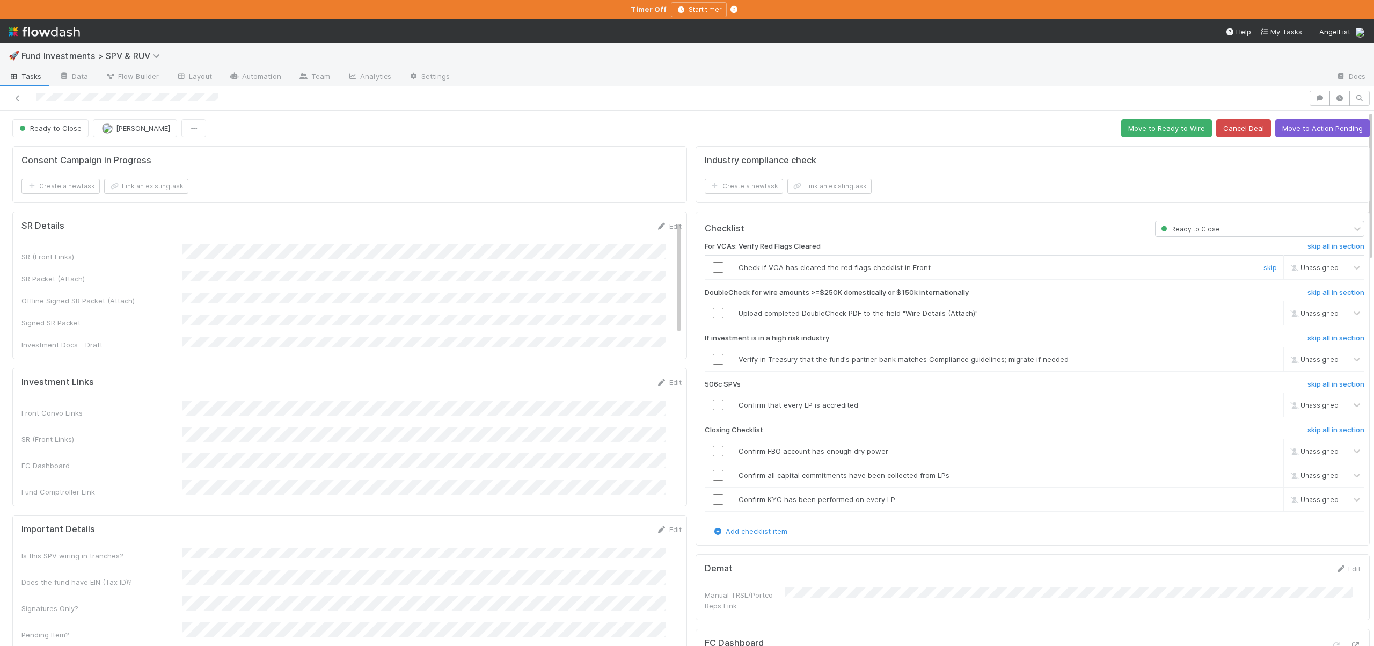
click at [713, 266] on input "checkbox" at bounding box center [718, 267] width 11 height 11
click at [705, 268] on div at bounding box center [718, 267] width 26 height 11
click at [713, 265] on input "checkbox" at bounding box center [718, 267] width 11 height 11
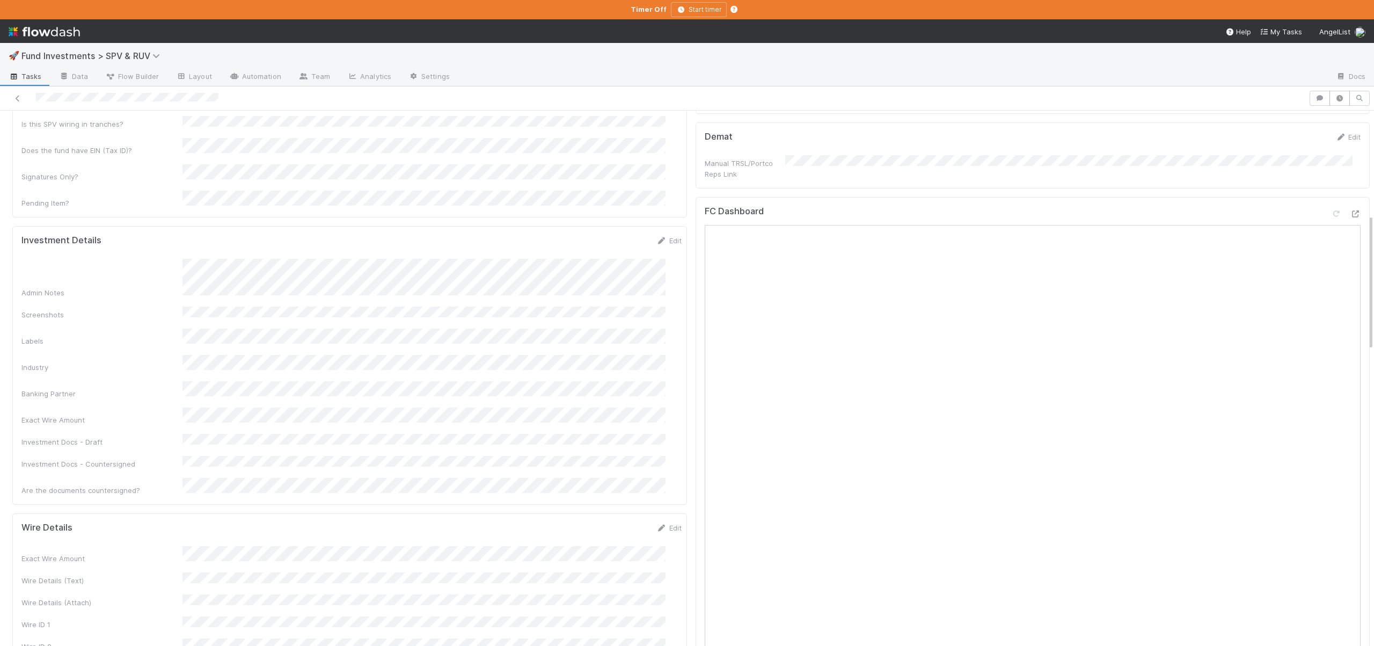
scroll to position [436, 0]
click at [656, 231] on link "Edit" at bounding box center [668, 235] width 25 height 9
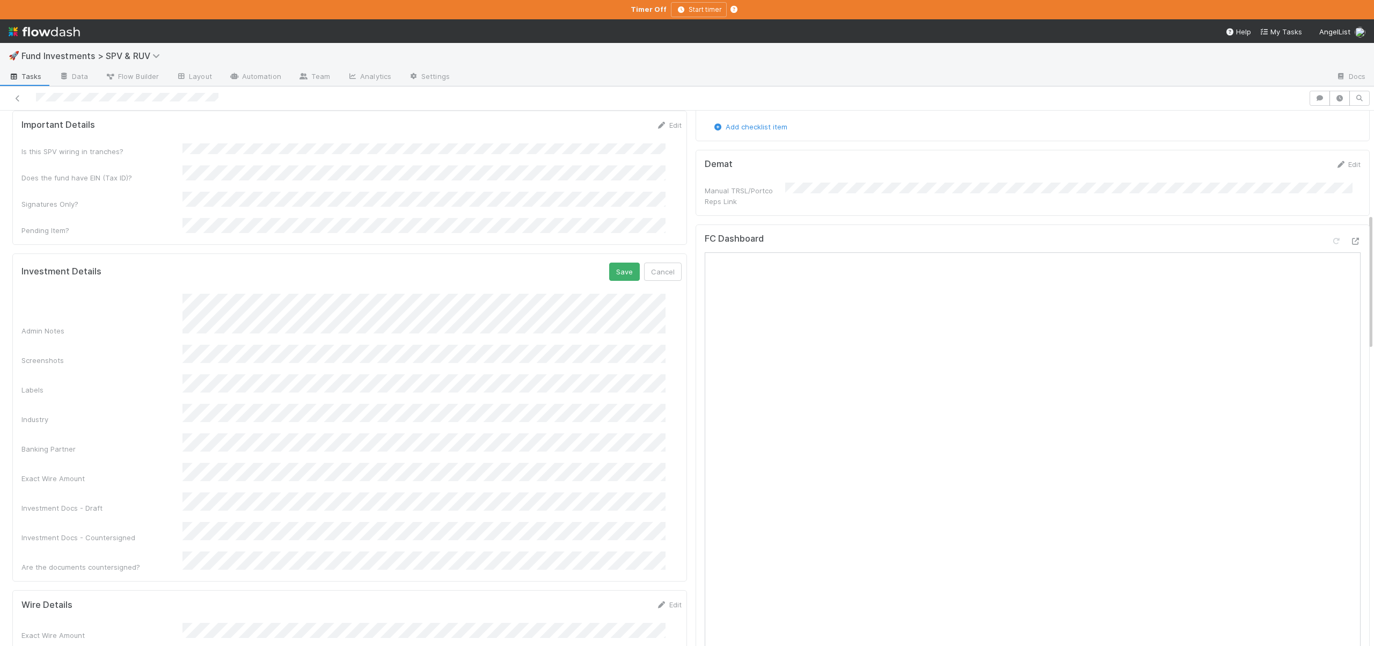
scroll to position [404, 0]
click at [610, 263] on button "Save" at bounding box center [624, 272] width 31 height 18
click at [661, 259] on link "Edit" at bounding box center [668, 263] width 25 height 9
click at [609, 258] on button "Save" at bounding box center [624, 267] width 31 height 18
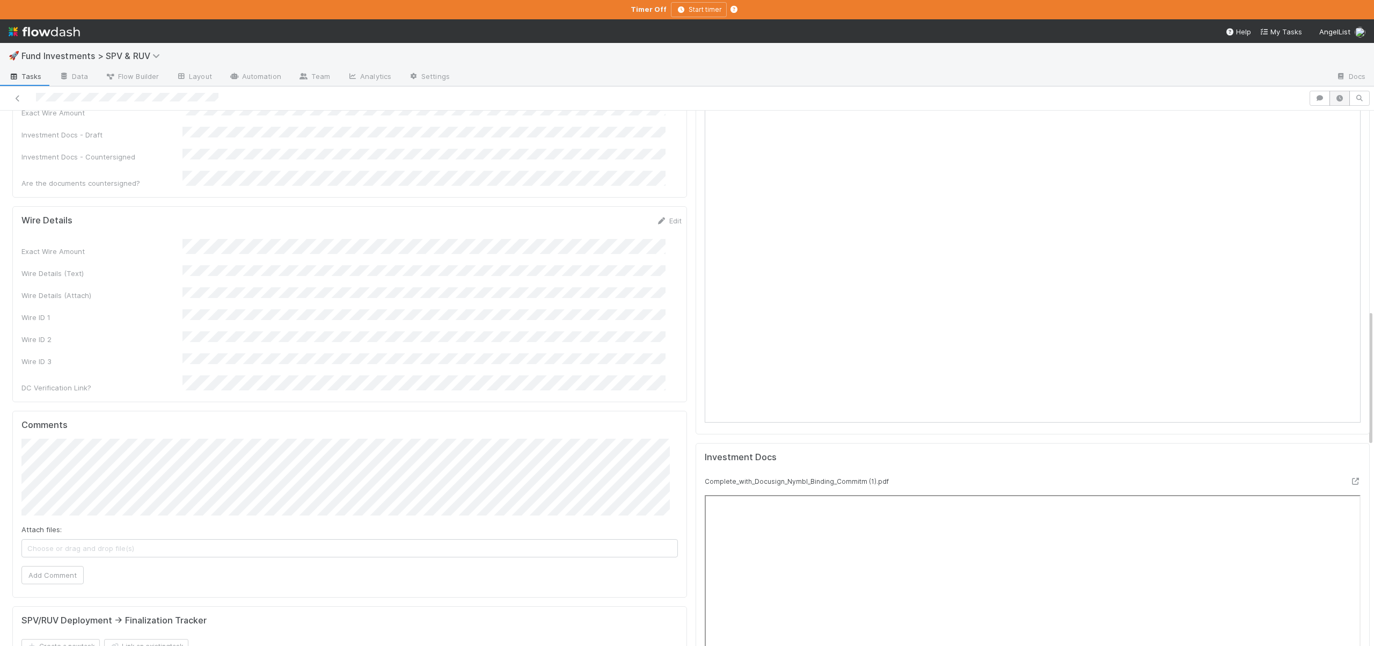
scroll to position [412, 0]
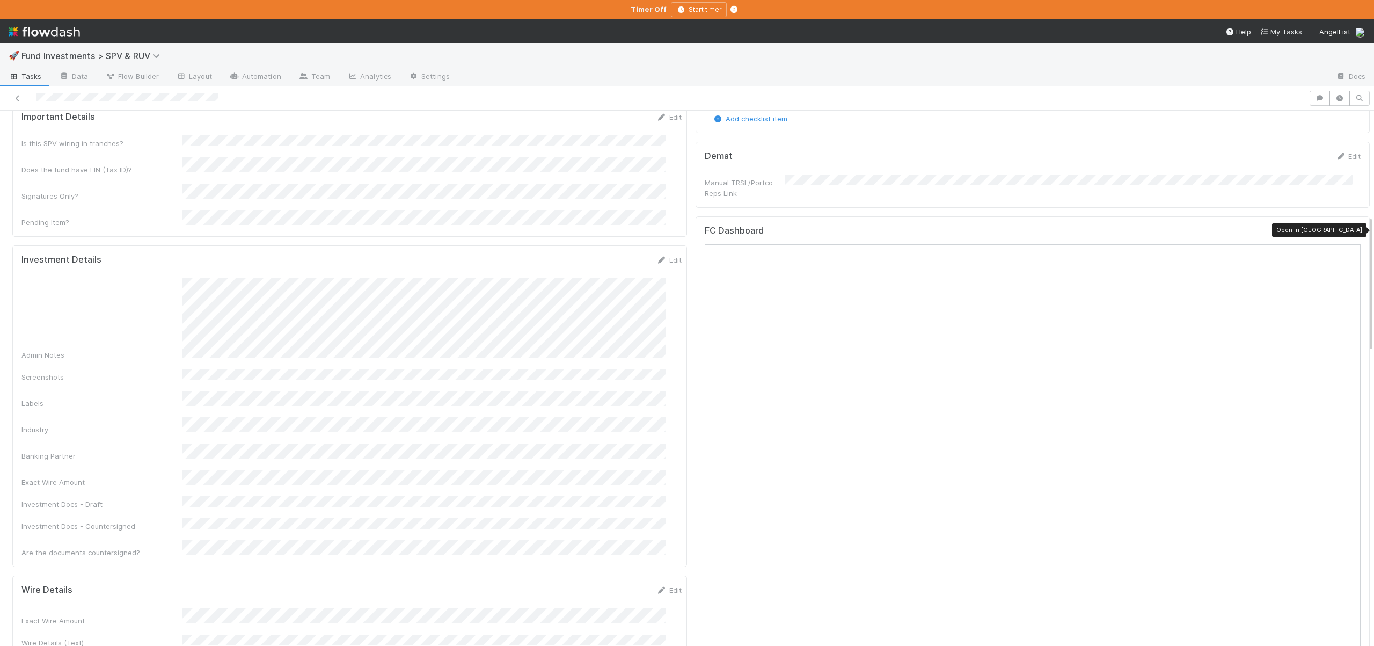
click at [1350, 230] on icon at bounding box center [1355, 233] width 11 height 7
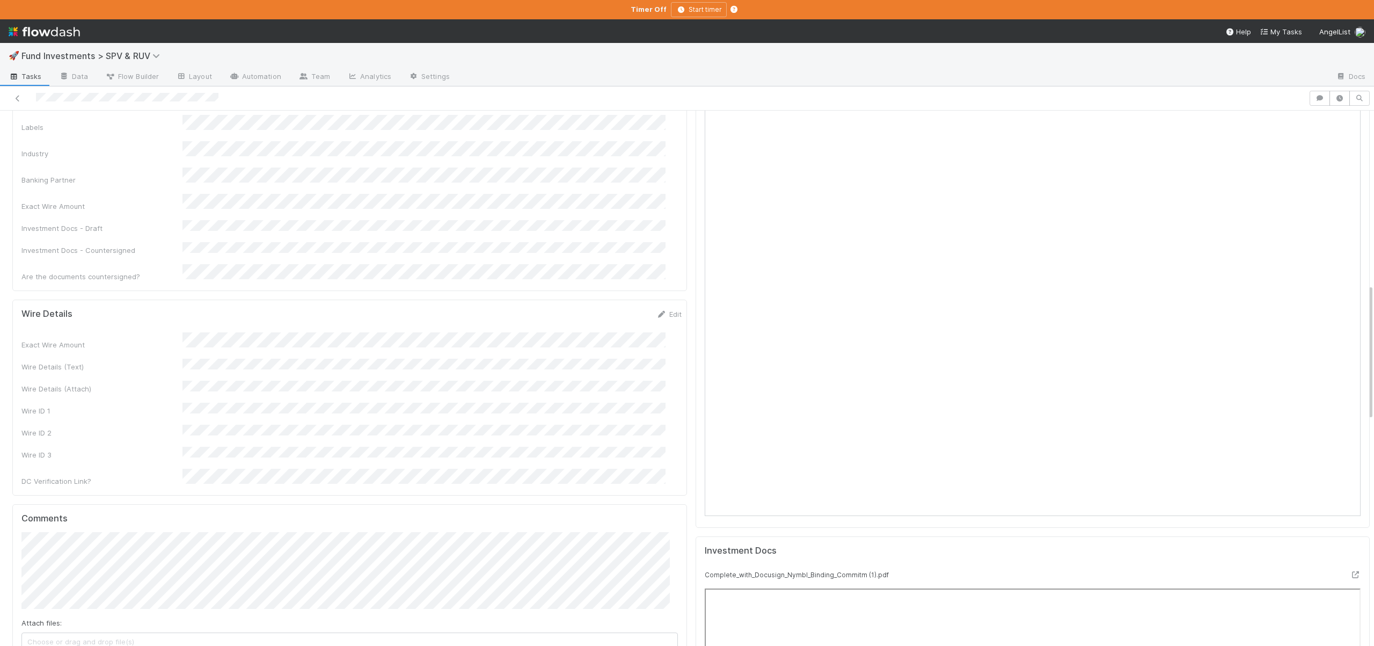
scroll to position [693, 0]
click at [609, 303] on button "Save" at bounding box center [624, 312] width 31 height 18
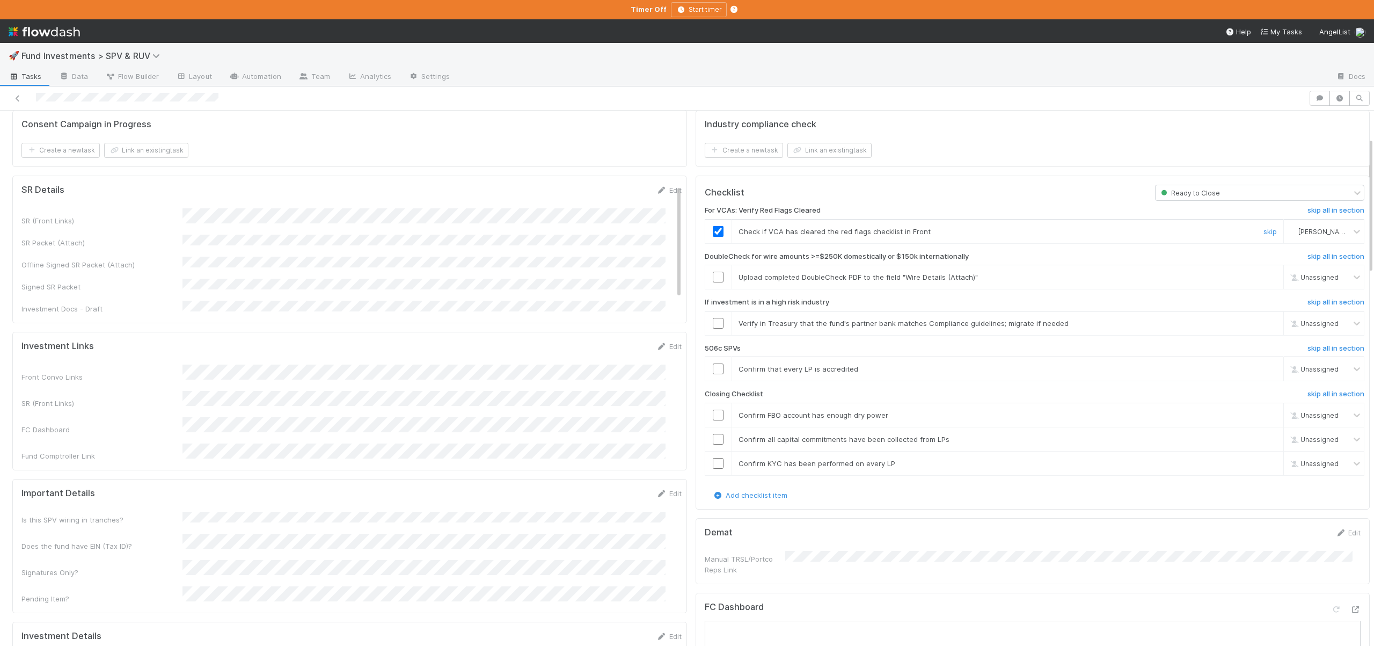
scroll to position [19, 0]
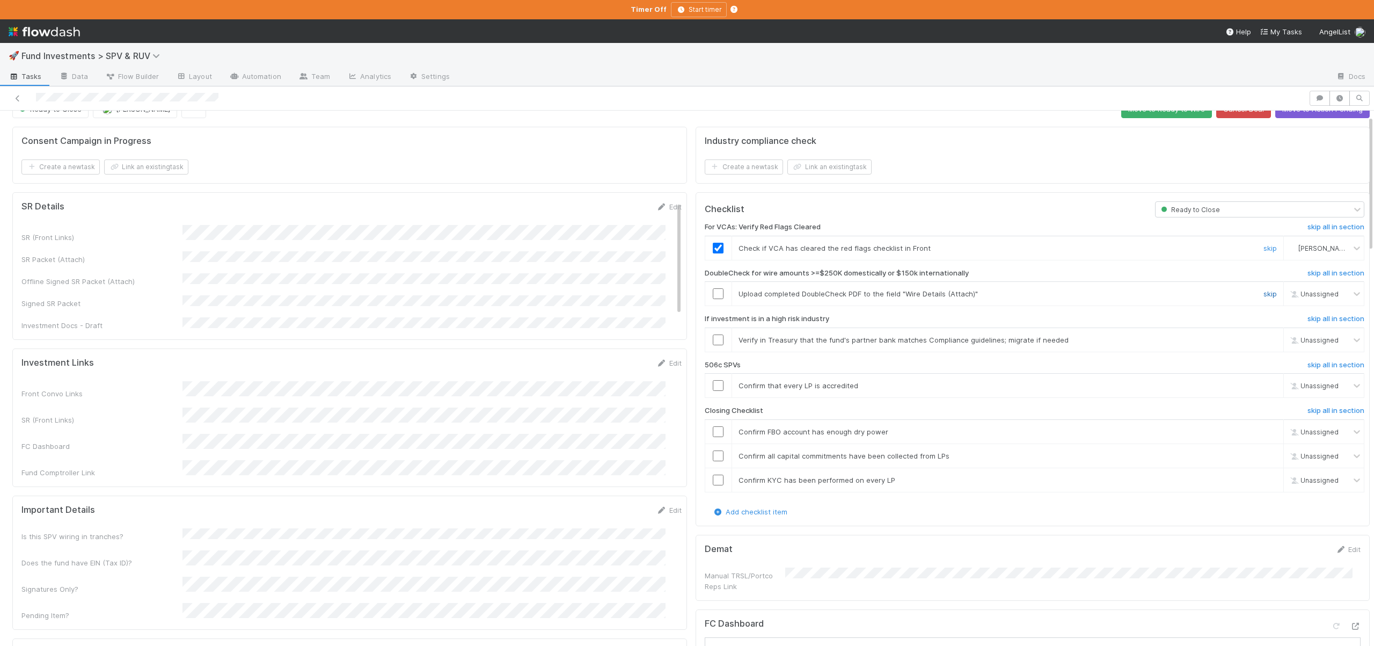
click at [1263, 293] on link "skip" at bounding box center [1269, 293] width 13 height 9
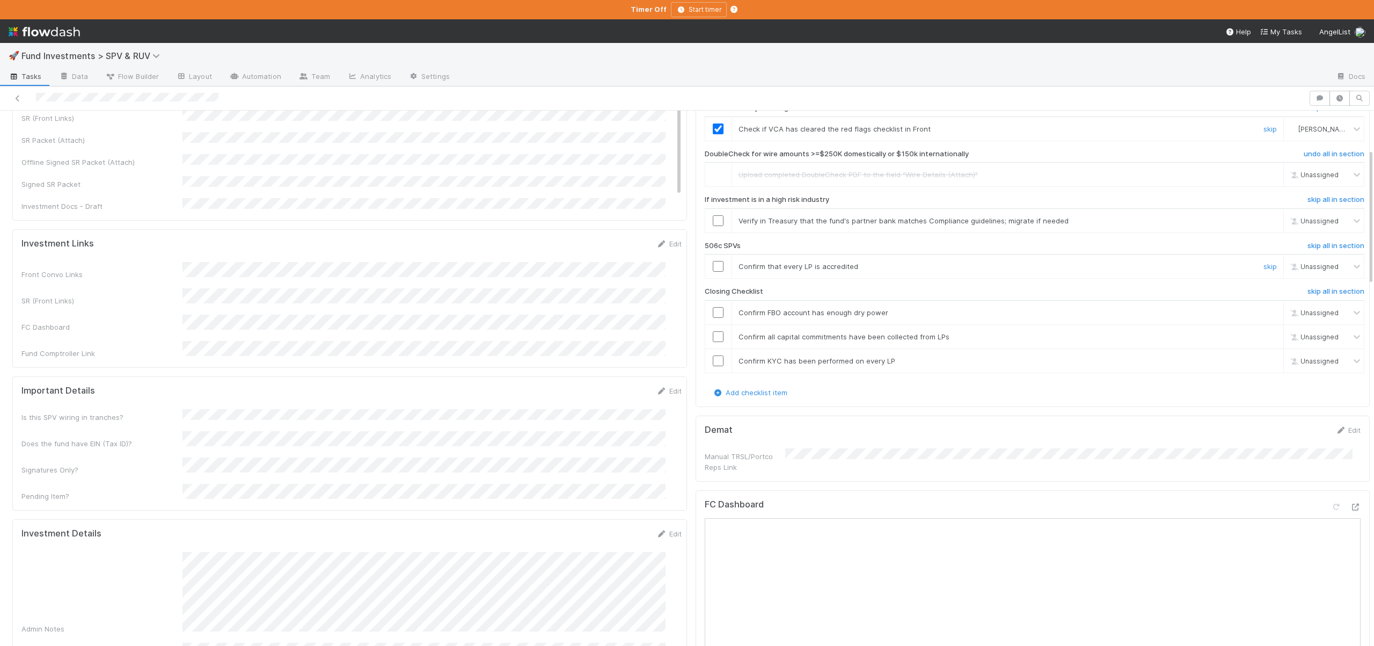
scroll to position [136, 0]
click at [1263, 223] on link "skip" at bounding box center [1269, 222] width 13 height 9
click at [1263, 268] on link "skip" at bounding box center [1269, 268] width 13 height 9
click at [713, 316] on input "checkbox" at bounding box center [718, 314] width 11 height 11
click at [713, 338] on input "checkbox" at bounding box center [718, 338] width 11 height 11
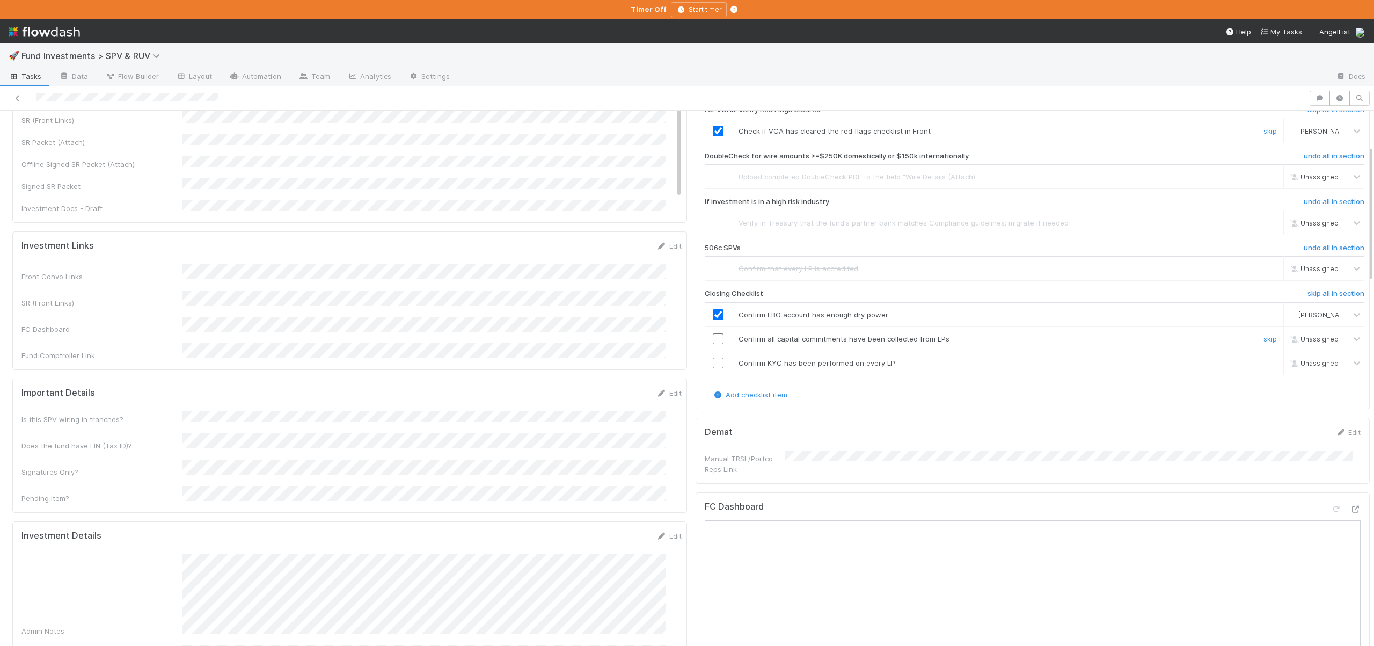
click at [713, 338] on input "checkbox" at bounding box center [718, 338] width 11 height 11
click at [713, 339] on input "checkbox" at bounding box center [718, 338] width 11 height 11
click at [713, 358] on input "checkbox" at bounding box center [718, 362] width 11 height 11
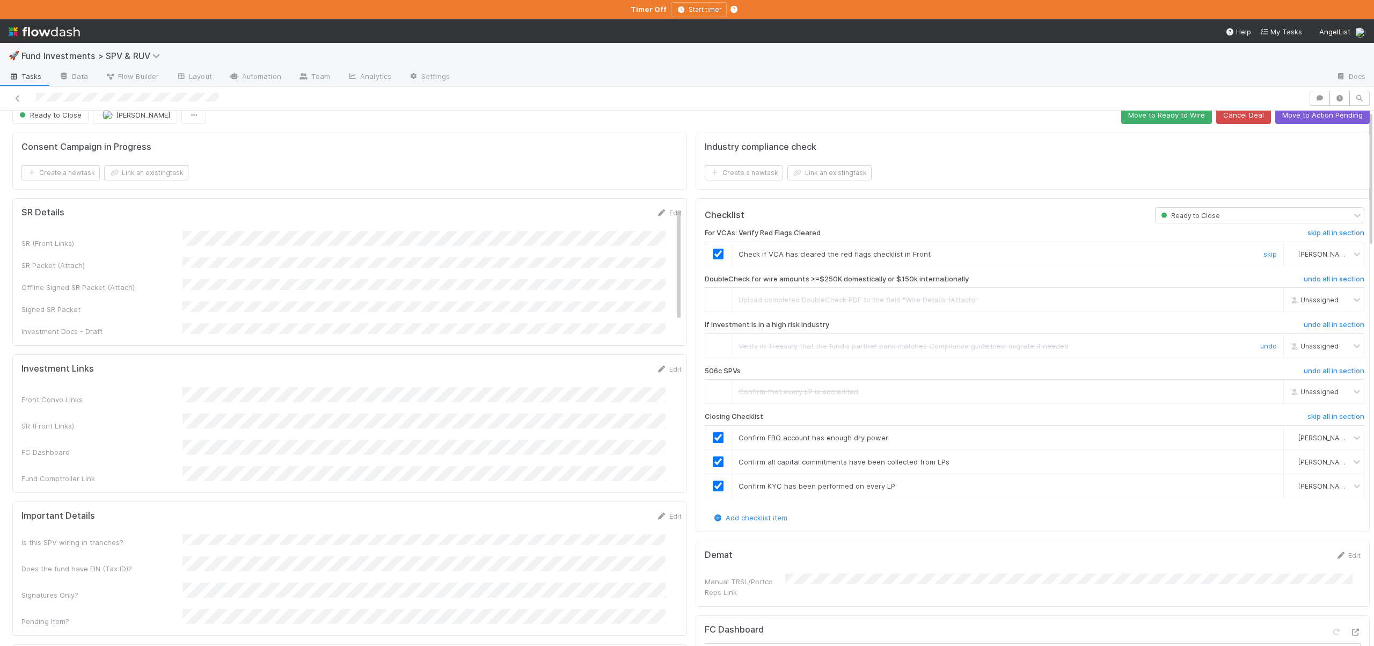
scroll to position [0, 0]
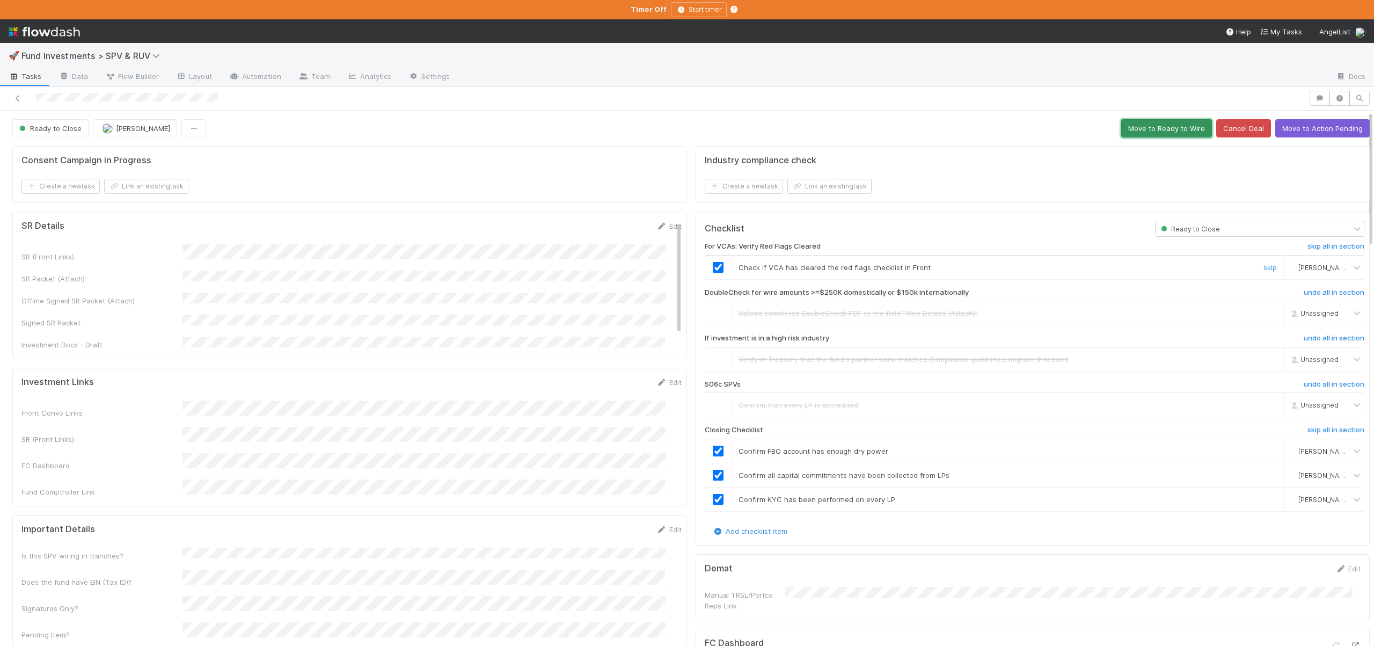
click at [1166, 123] on button "Move to Ready to Wire" at bounding box center [1166, 128] width 91 height 18
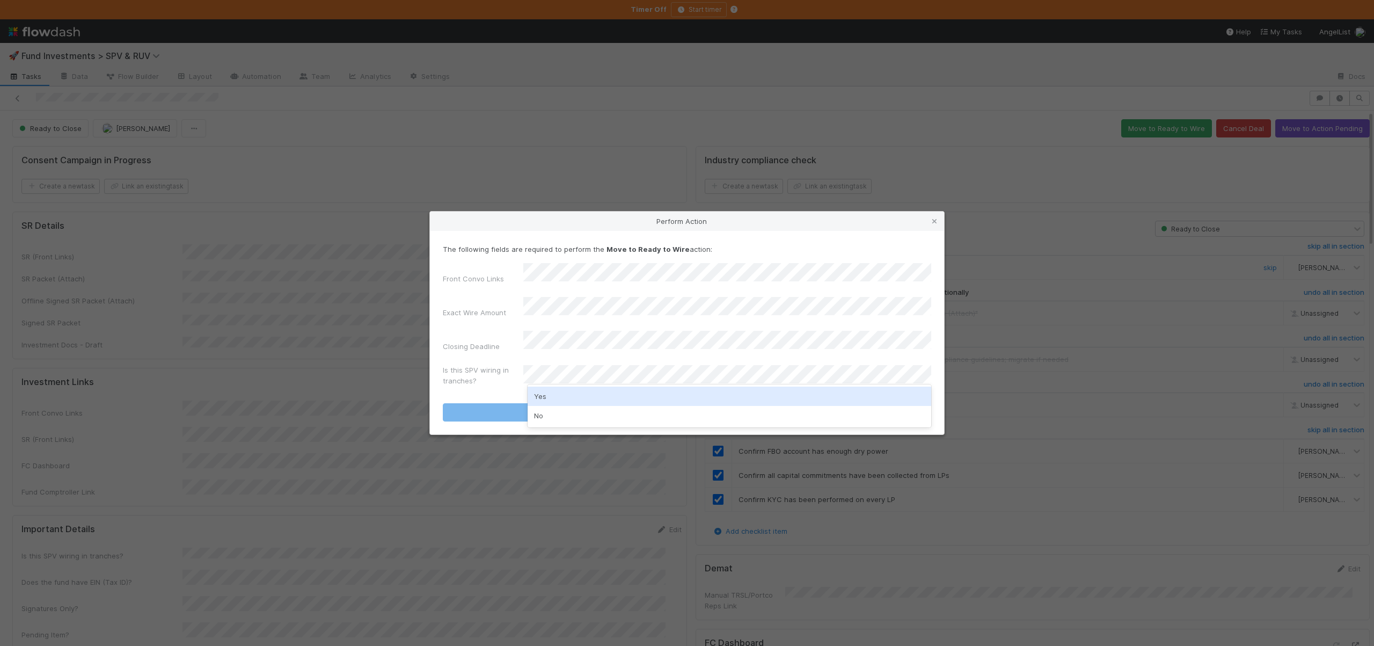
click at [559, 393] on div "Yes" at bounding box center [730, 395] width 404 height 19
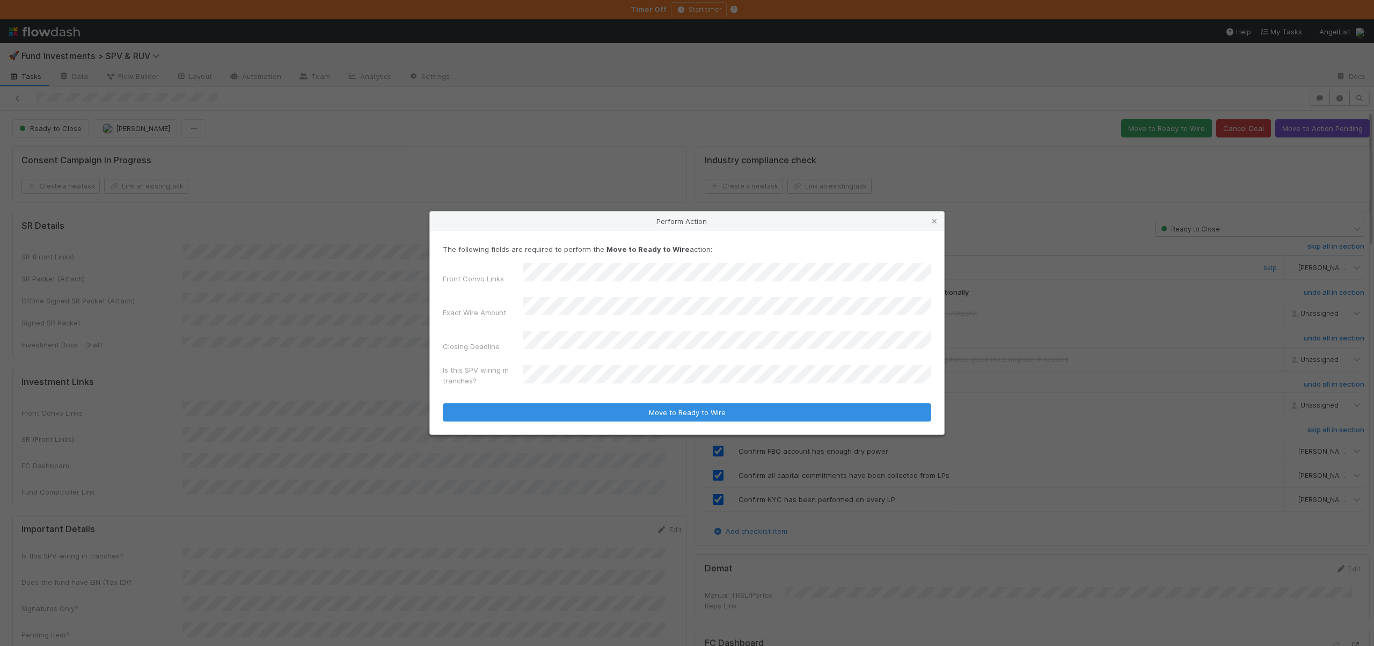
click at [478, 346] on div "Front Convo Links Exact Wire Amount Closing Deadline Is this SPV wiring in tran…" at bounding box center [687, 326] width 488 height 127
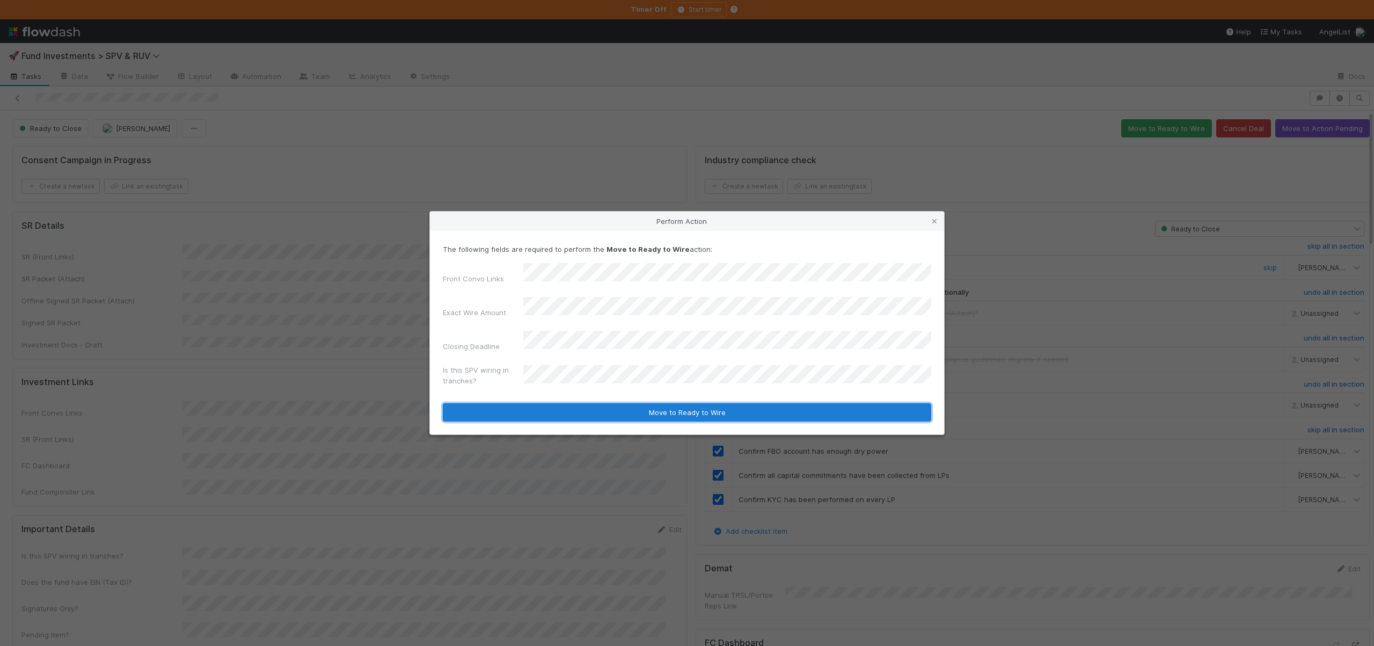
click at [597, 403] on button "Move to Ready to Wire" at bounding box center [687, 412] width 488 height 18
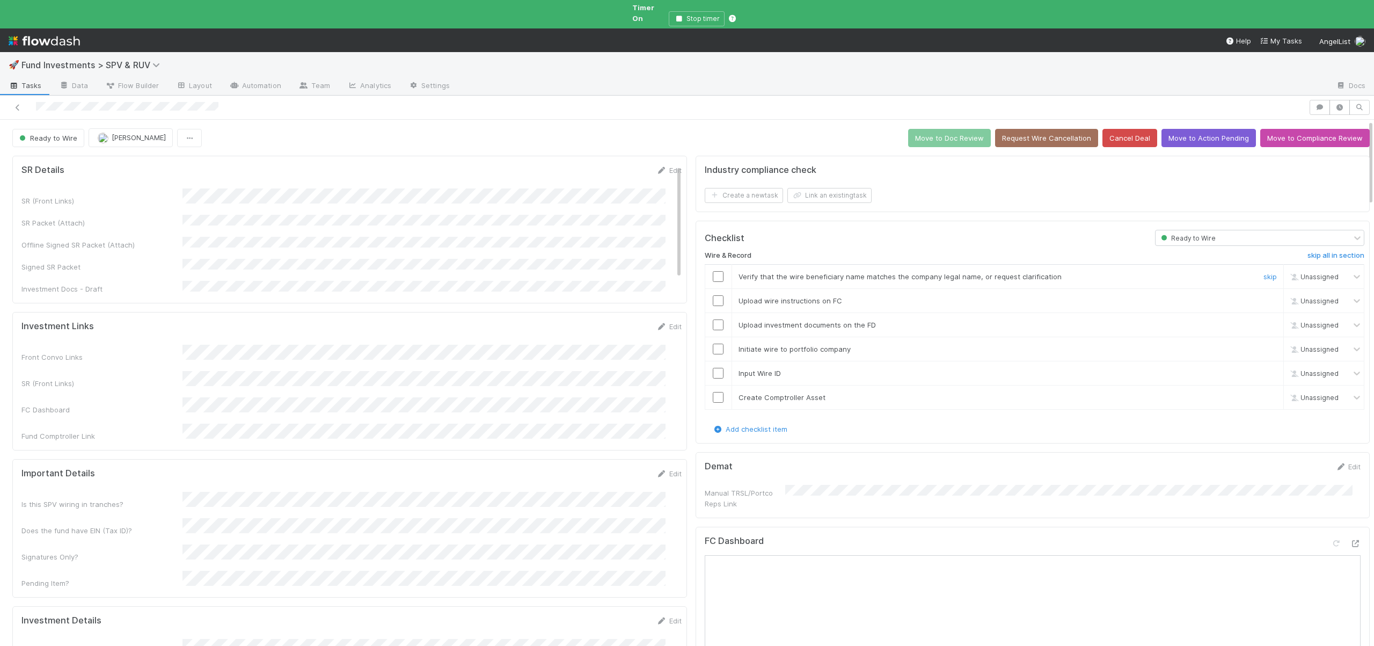
click at [713, 271] on input "checkbox" at bounding box center [718, 276] width 11 height 11
click at [713, 295] on input "checkbox" at bounding box center [718, 300] width 11 height 11
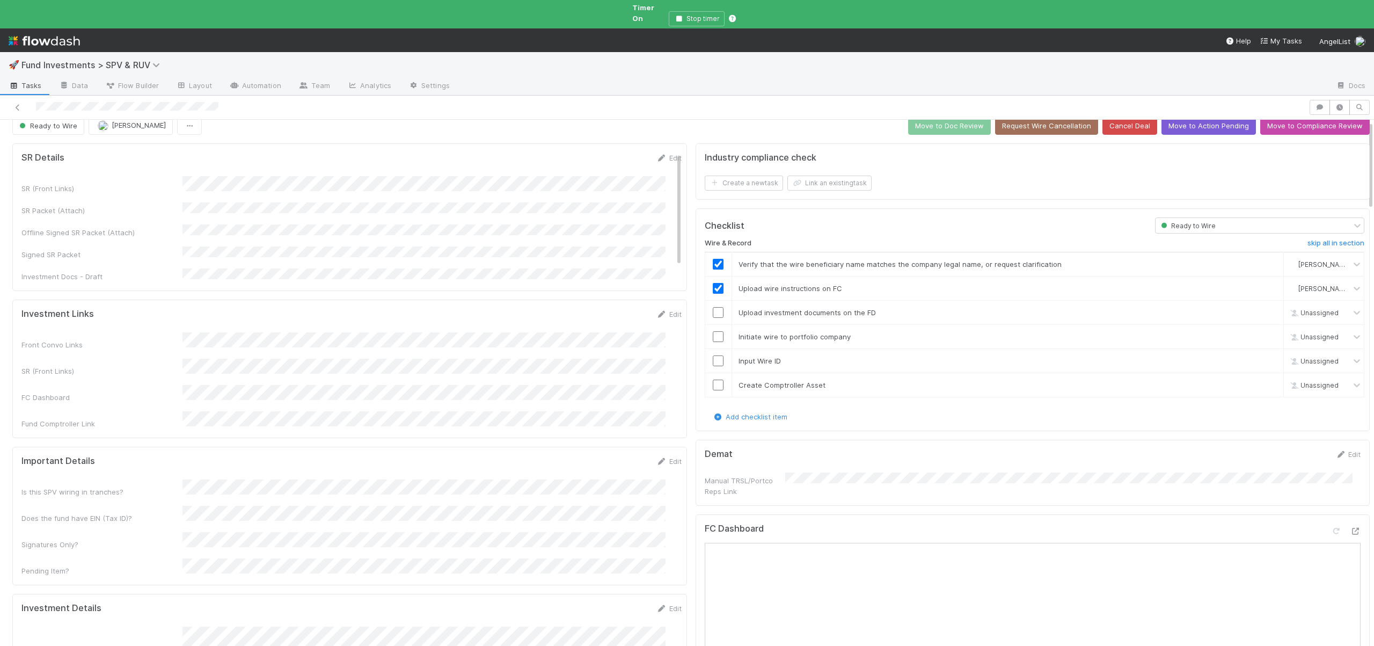
scroll to position [2, 0]
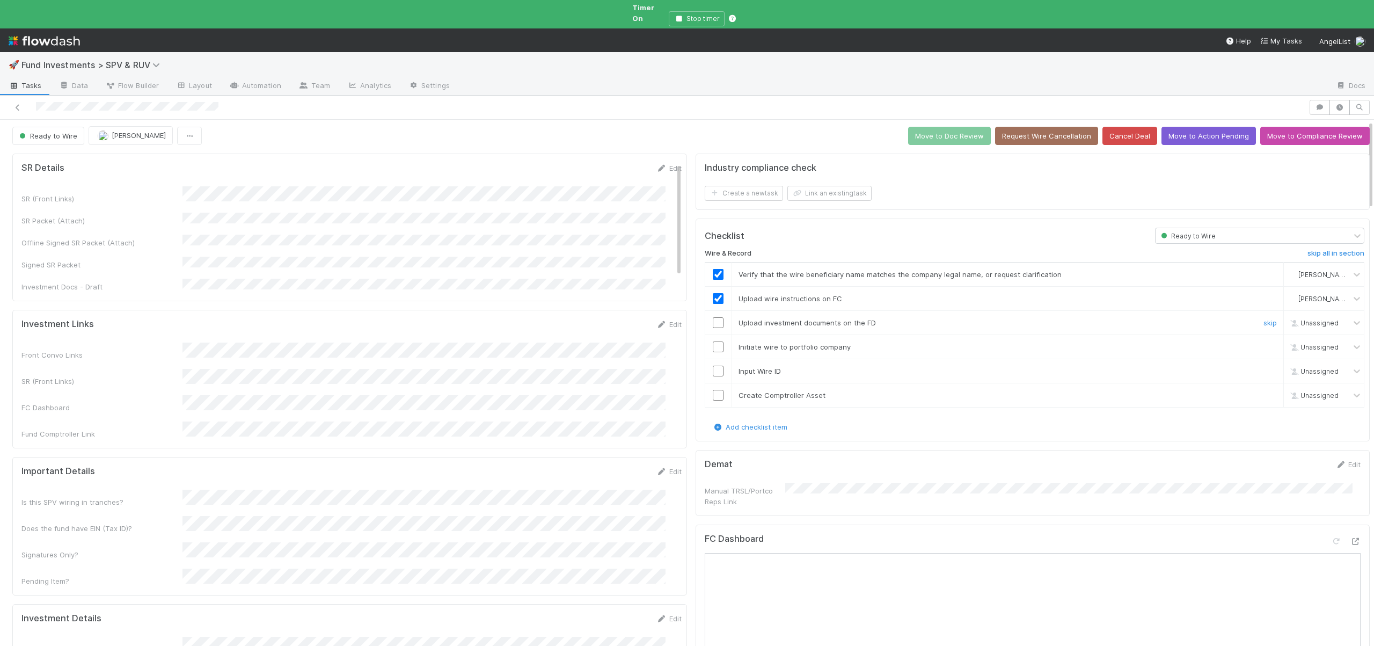
click at [713, 317] on input "checkbox" at bounding box center [718, 322] width 11 height 11
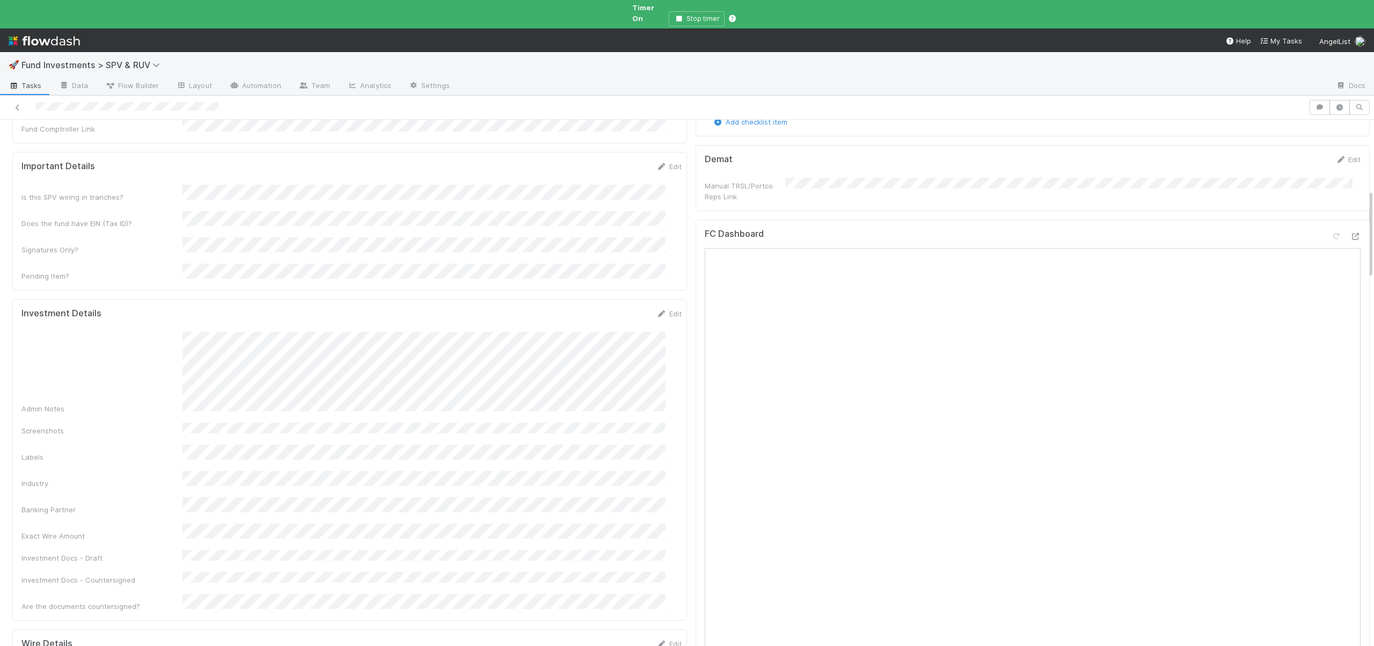
scroll to position [456, 0]
click at [463, 327] on div "Admin Notes Screenshots Labels Industry Banking Partner Exact Wire Amount Inves…" at bounding box center [351, 330] width 660 height 279
click at [609, 159] on button "Save" at bounding box center [624, 168] width 31 height 18
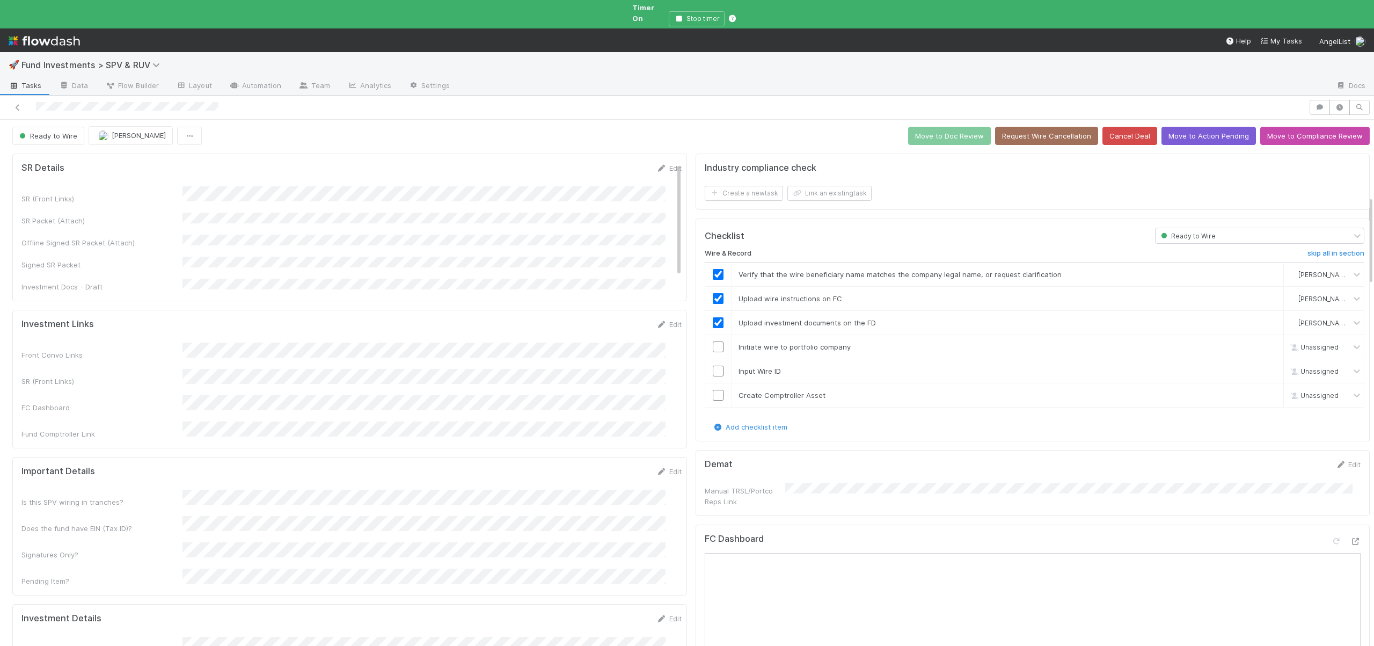
scroll to position [0, 0]
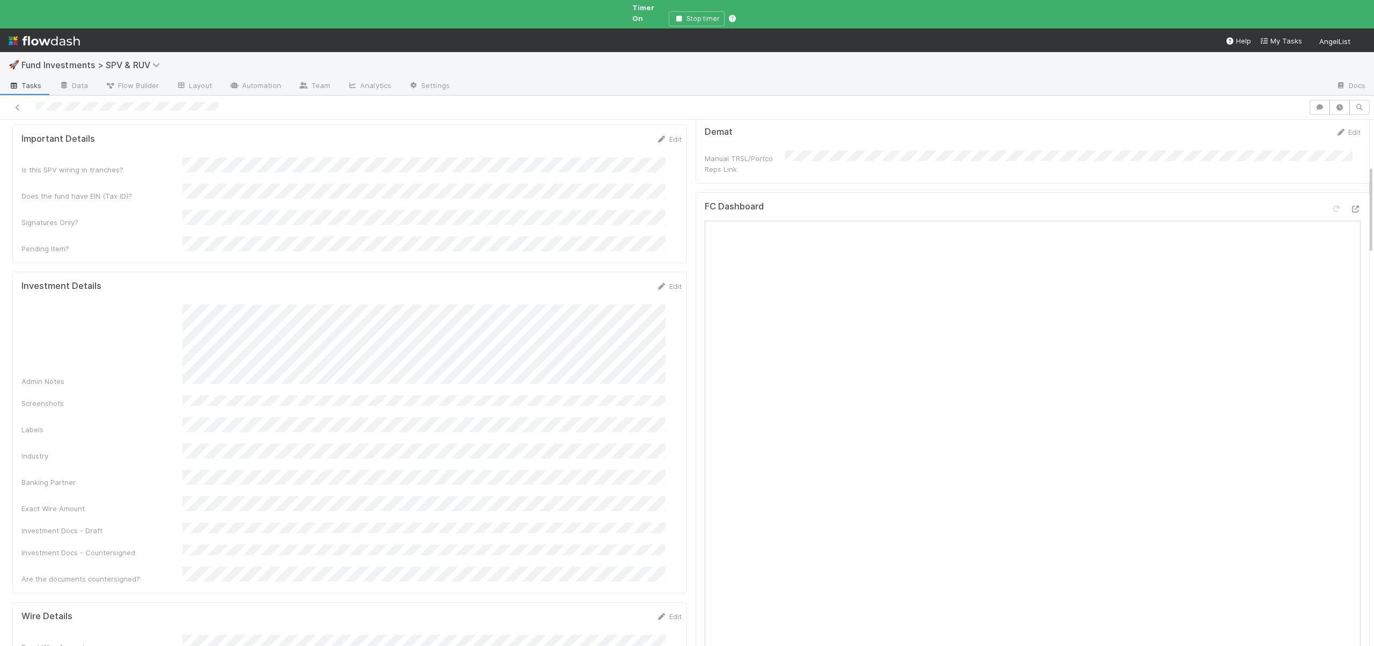
scroll to position [341, 0]
click at [656, 275] on link "Edit" at bounding box center [668, 279] width 25 height 9
click at [609, 274] on button "Save" at bounding box center [624, 283] width 31 height 18
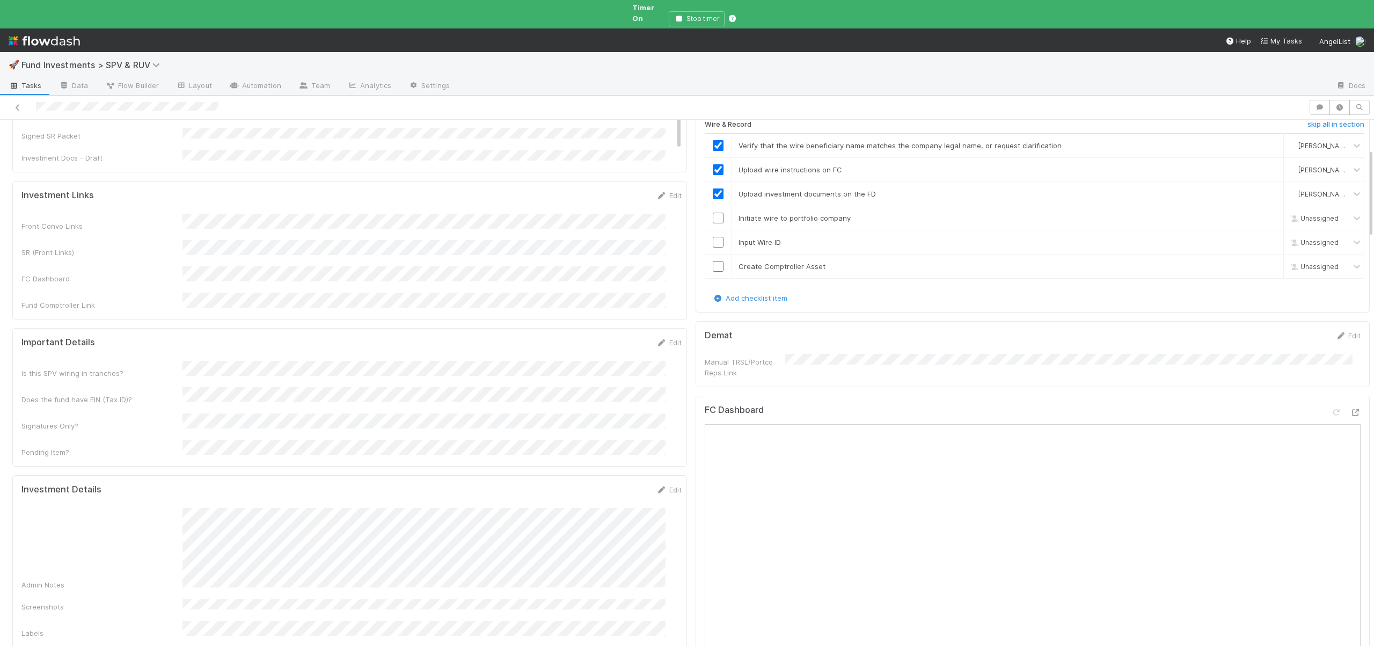
scroll to position [101, 0]
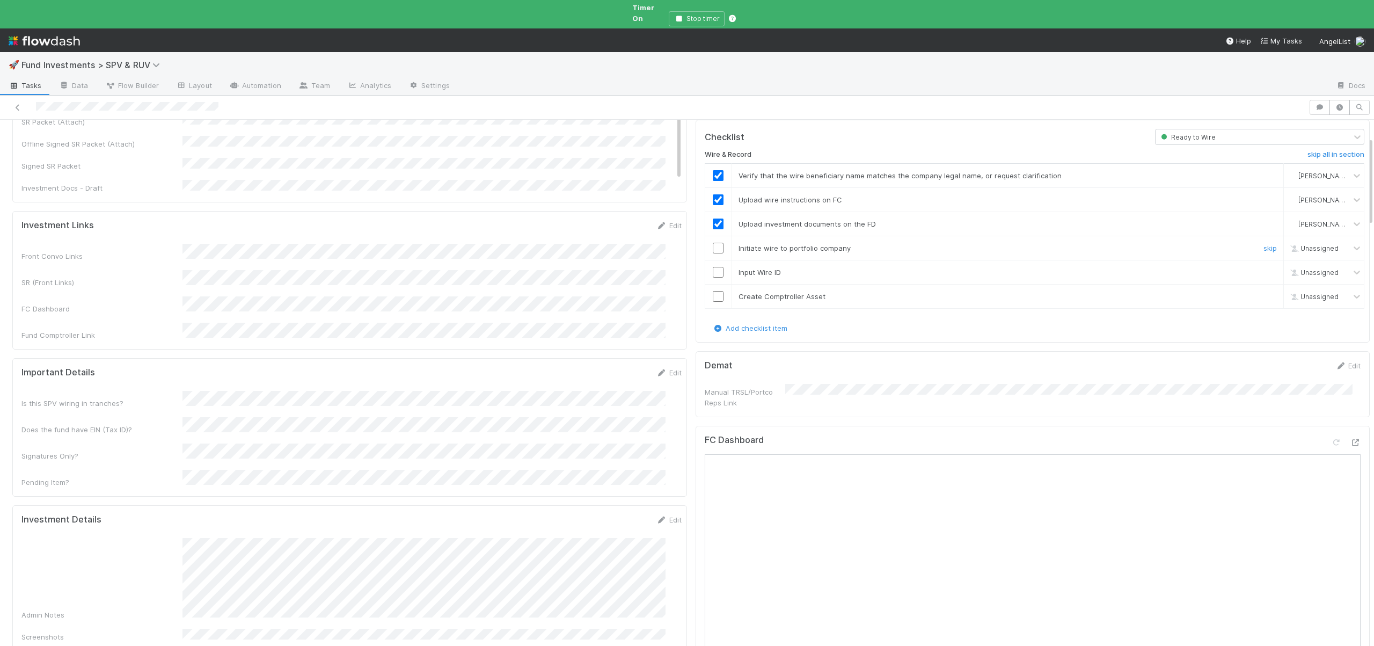
click at [713, 243] on input "checkbox" at bounding box center [718, 248] width 11 height 11
click at [713, 267] on input "checkbox" at bounding box center [718, 272] width 11 height 11
click at [713, 291] on input "checkbox" at bounding box center [718, 296] width 11 height 11
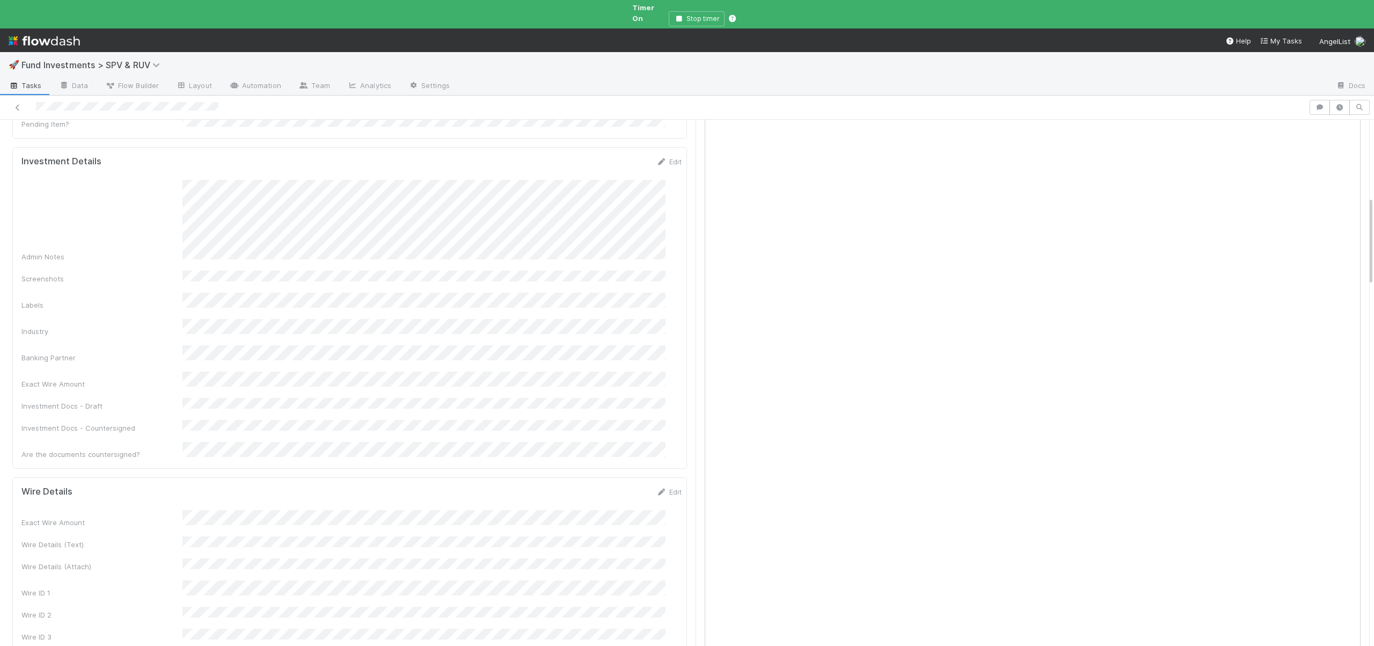
scroll to position [465, 0]
click at [246, 543] on div "Exact Wire Amount Wire Details (Text) Wire Details (Attach) Wire ID 1 Wire ID 2…" at bounding box center [351, 620] width 660 height 219
click at [609, 480] on button "Save" at bounding box center [624, 489] width 31 height 18
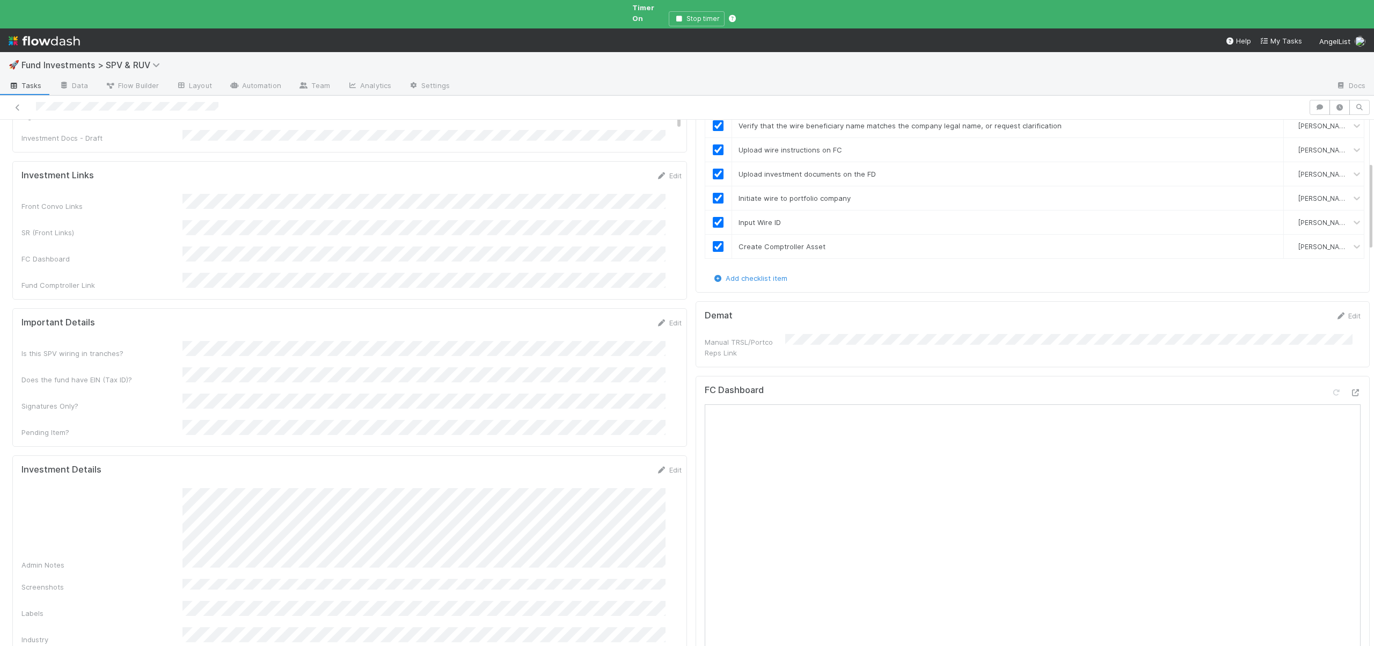
scroll to position [0, 0]
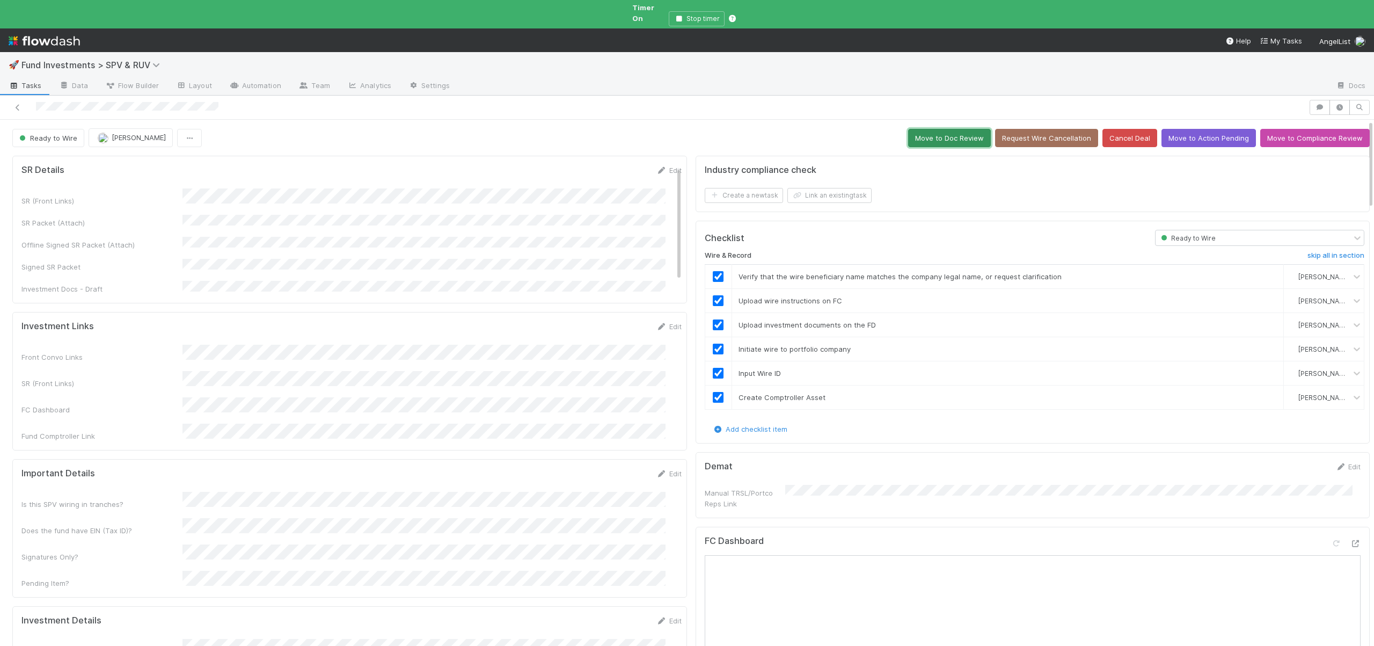
click at [926, 132] on button "Move to Doc Review" at bounding box center [949, 138] width 83 height 18
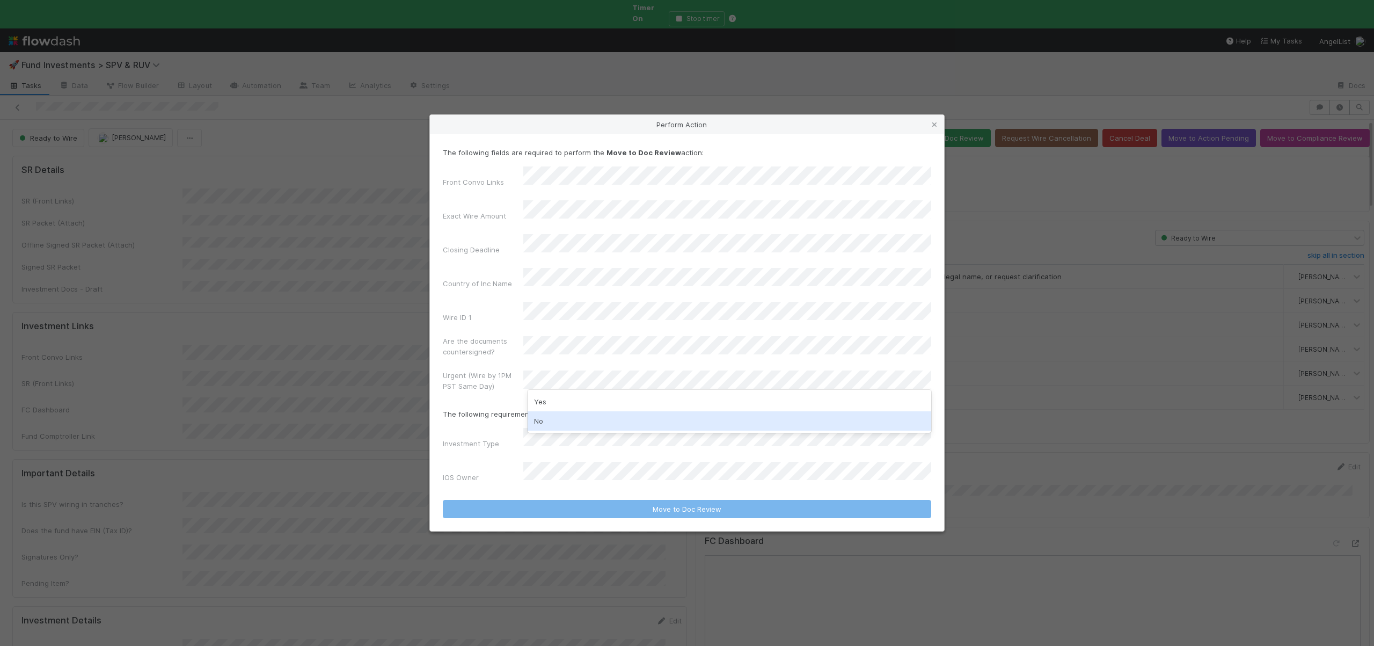
click at [540, 416] on div "No" at bounding box center [730, 420] width 404 height 19
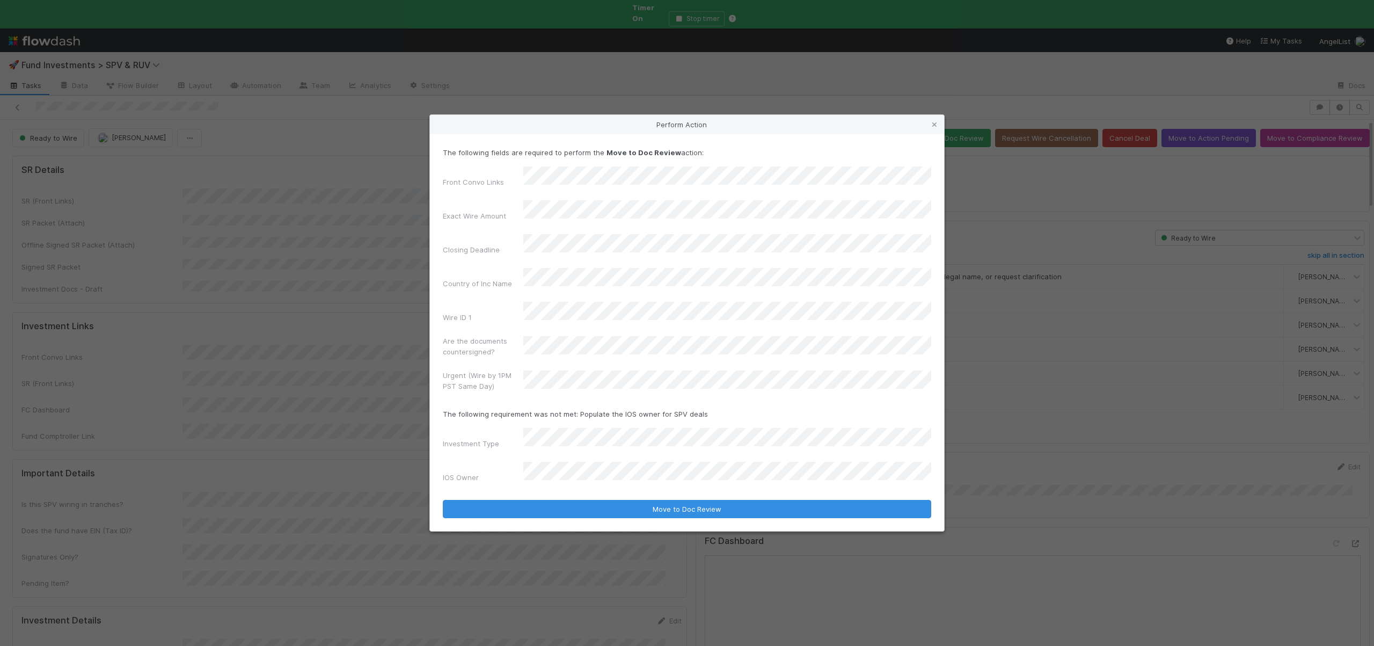
click at [450, 393] on form "The following fields are required to perform the Move to Doc Review action: Fro…" at bounding box center [687, 332] width 488 height 371
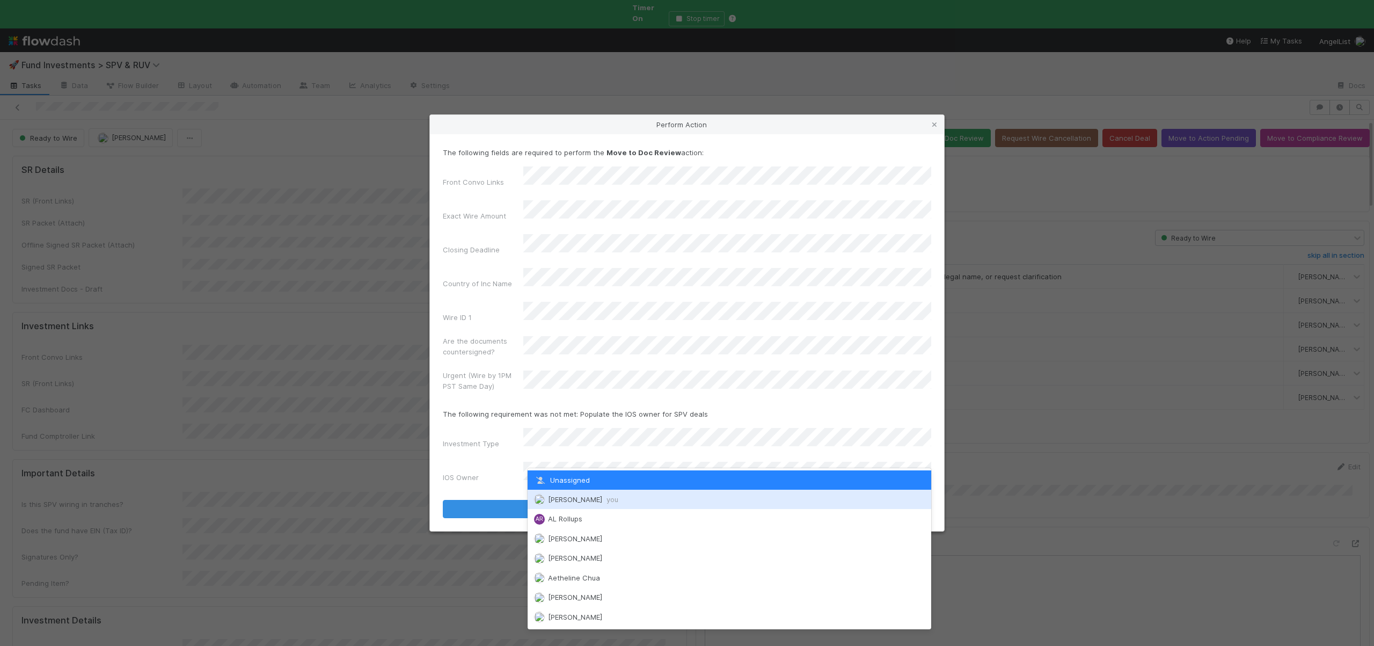
click at [558, 496] on span "Andre Fredrick you" at bounding box center [583, 499] width 70 height 9
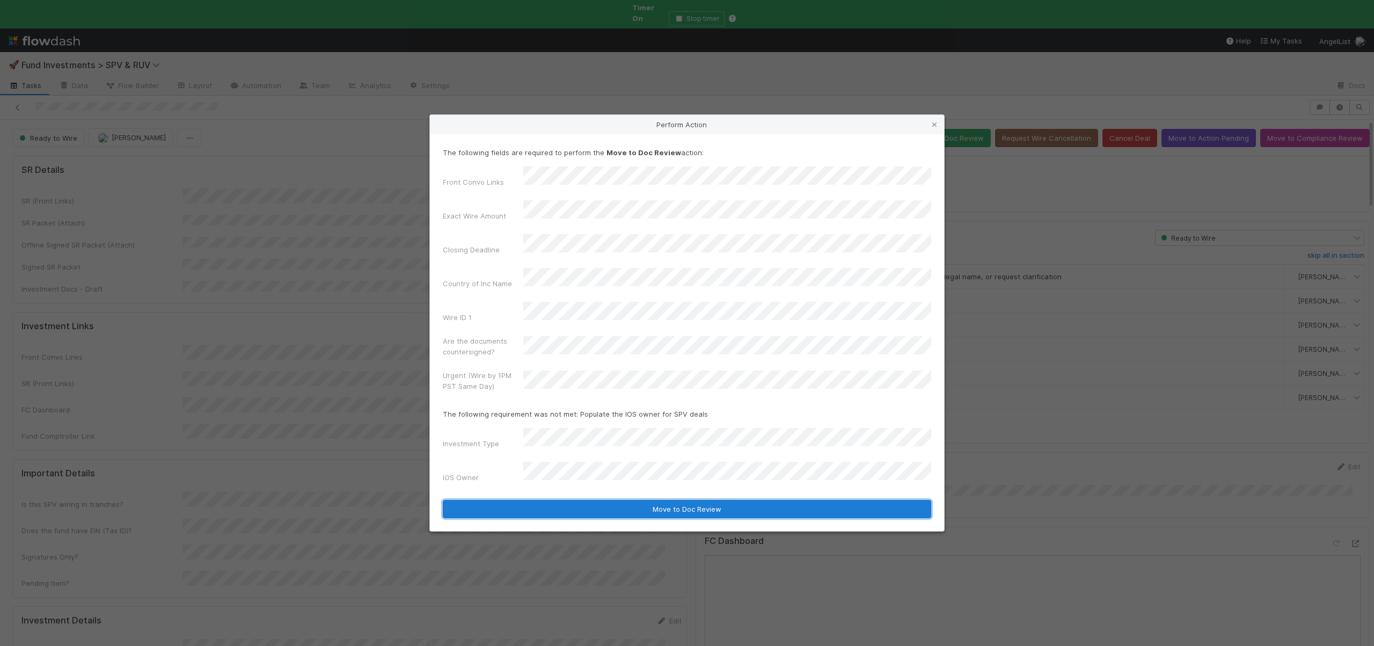
click at [559, 500] on button "Move to Doc Review" at bounding box center [687, 509] width 488 height 18
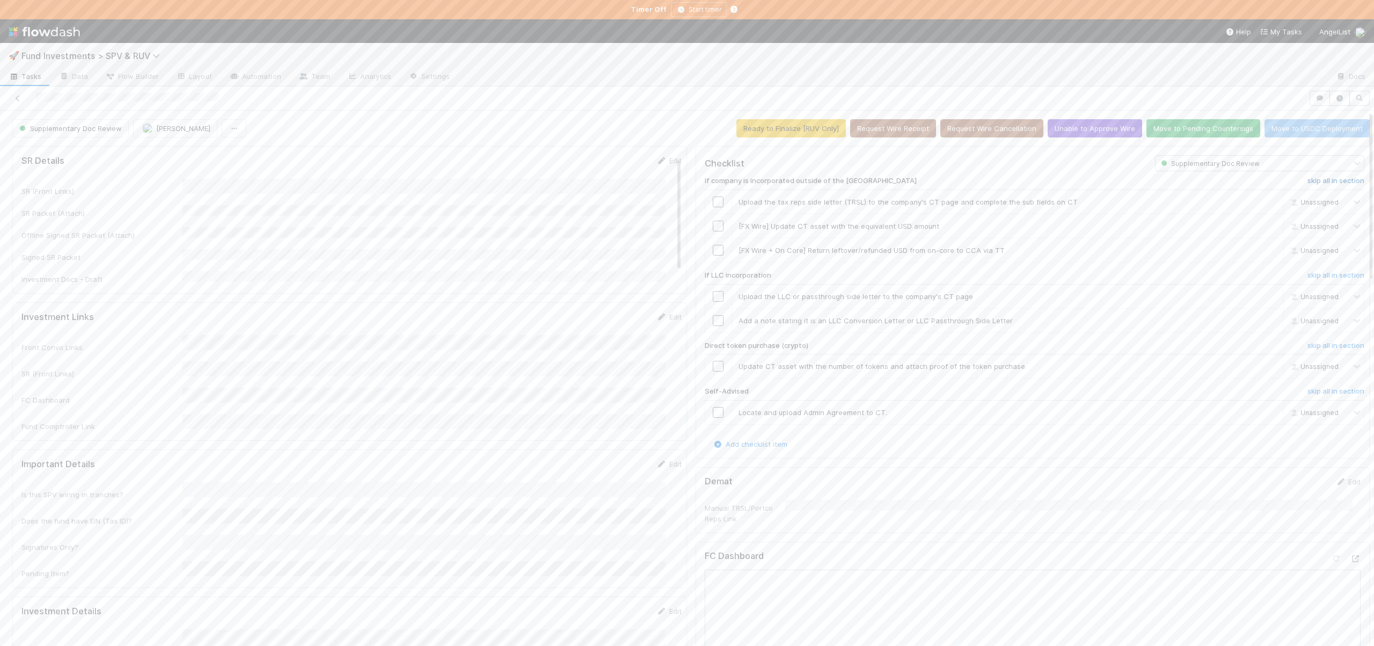
click at [1307, 179] on h6 "skip all in section" at bounding box center [1335, 181] width 57 height 9
click at [1307, 273] on h6 "skip all in section" at bounding box center [1335, 275] width 57 height 9
click at [1307, 341] on h6 "skip all in section" at bounding box center [1335, 345] width 57 height 9
click at [1307, 389] on h6 "skip all in section" at bounding box center [1335, 391] width 57 height 9
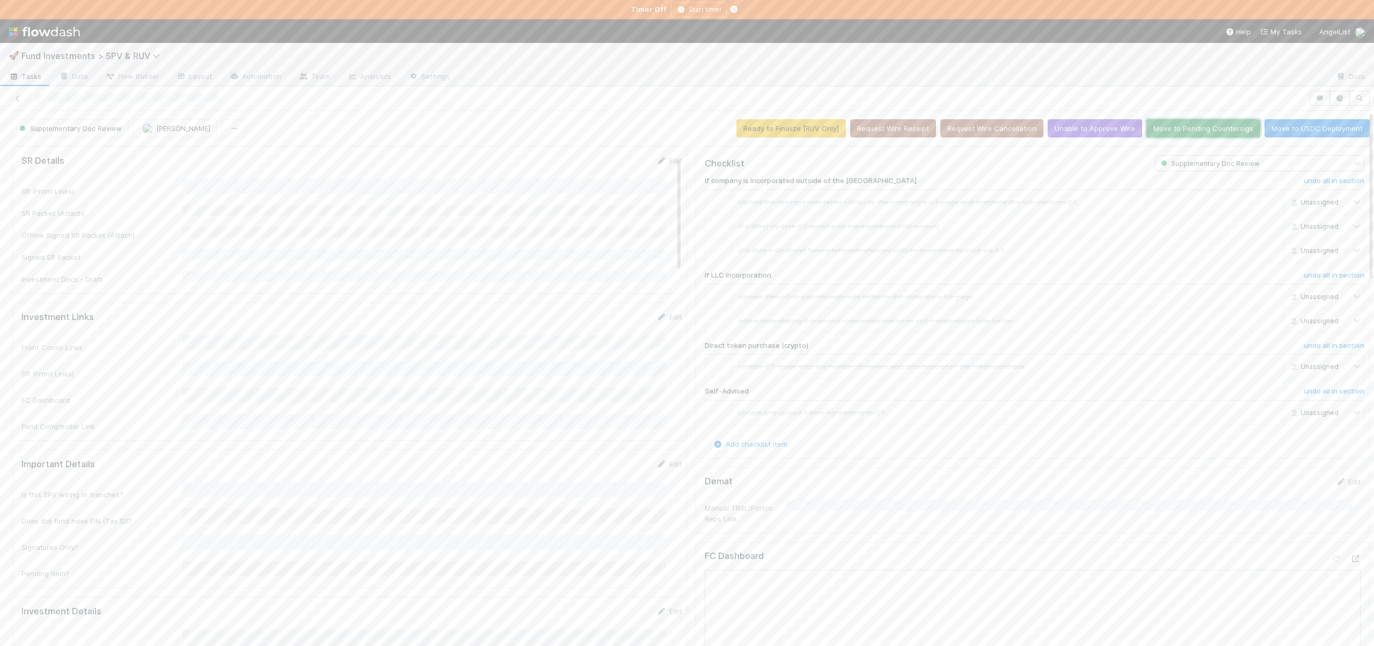
click at [1153, 125] on button "Move to Pending Countersigs" at bounding box center [1203, 128] width 114 height 18
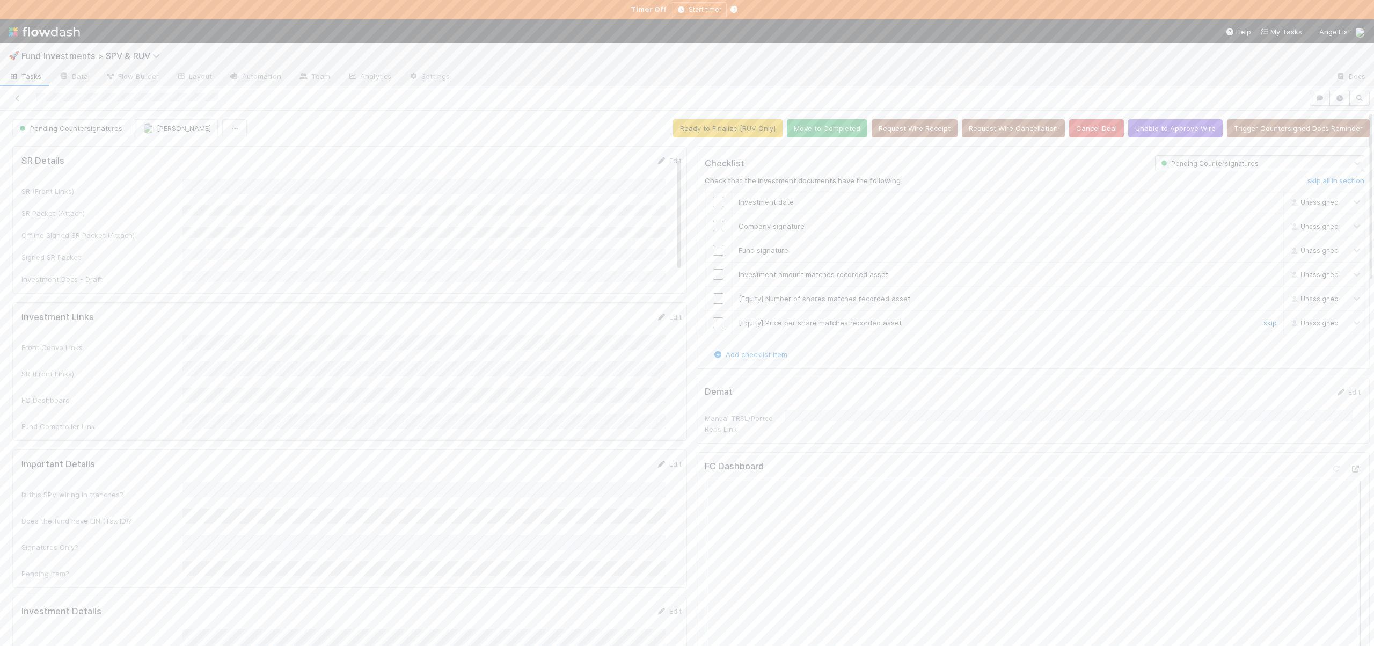
click at [1263, 320] on link "skip" at bounding box center [1269, 322] width 13 height 9
click at [1263, 298] on link "skip" at bounding box center [1269, 298] width 13 height 9
click at [1263, 324] on link "skip" at bounding box center [1269, 322] width 13 height 9
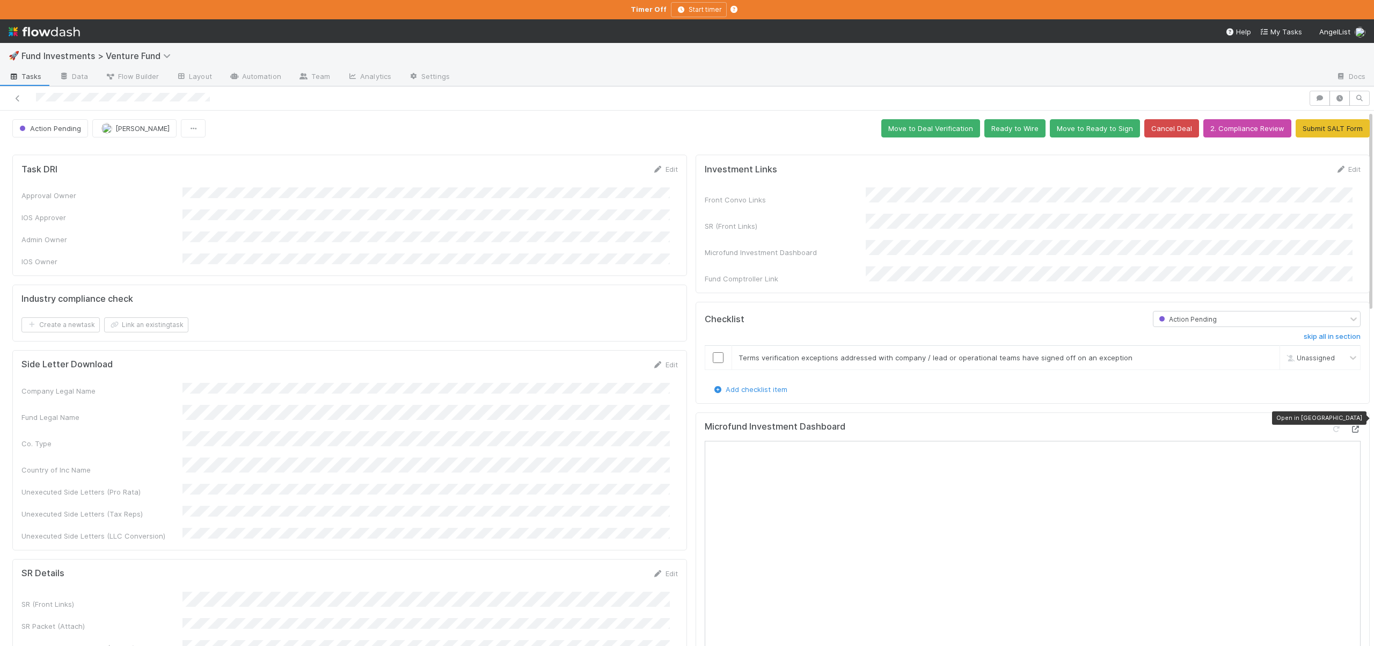
click at [1350, 426] on icon at bounding box center [1355, 429] width 11 height 7
click at [1334, 95] on icon "button" at bounding box center [1339, 98] width 11 height 6
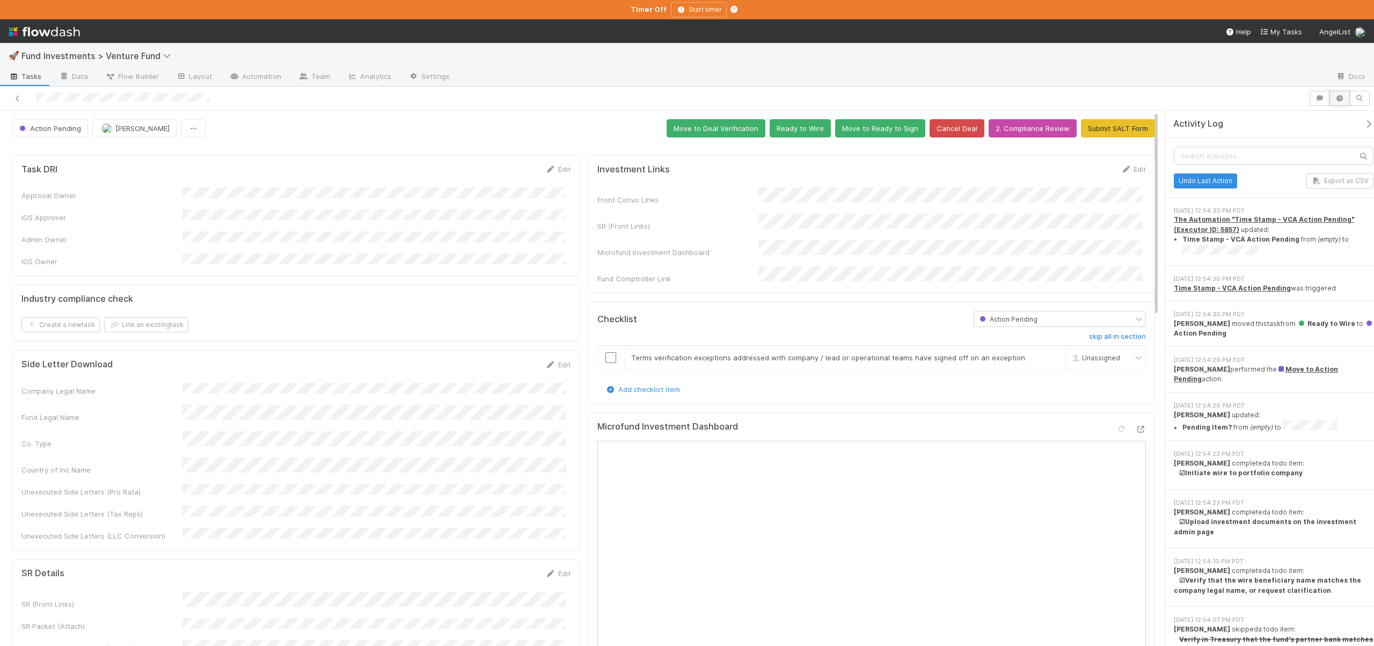
click at [1329, 94] on button "button" at bounding box center [1339, 98] width 20 height 15
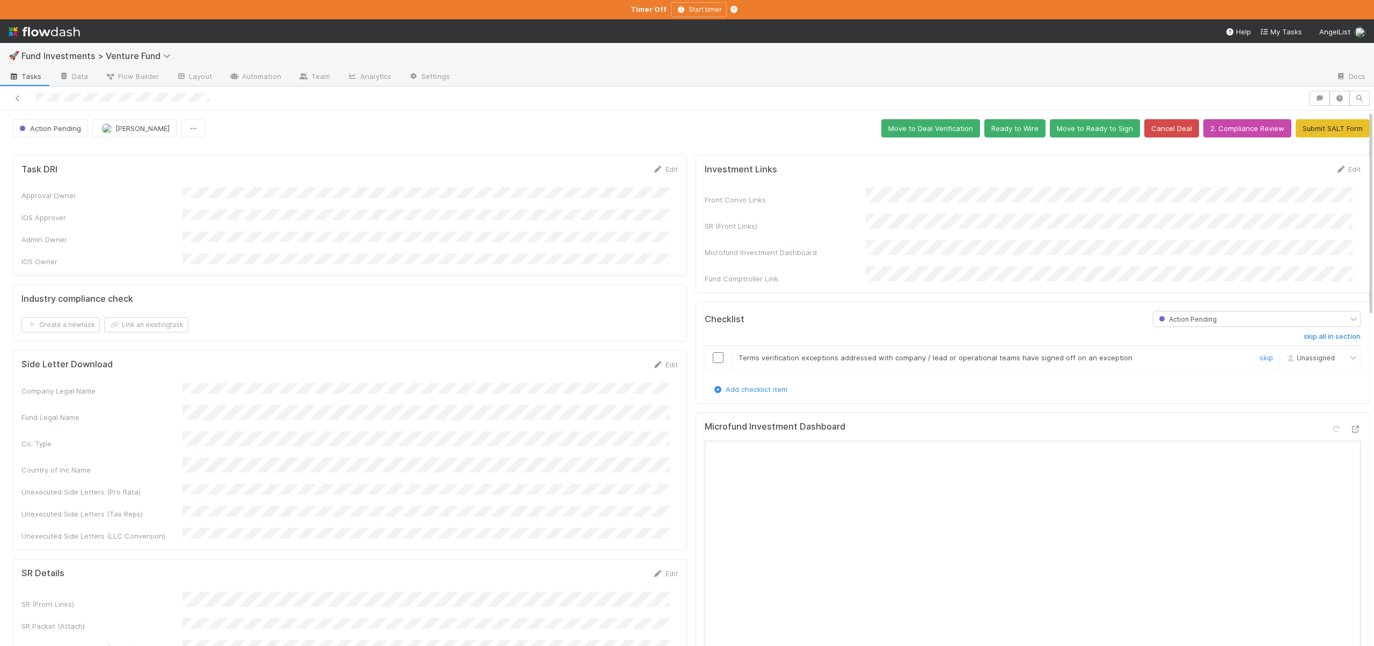
click at [713, 352] on input "checkbox" at bounding box center [718, 357] width 11 height 11
click at [1000, 129] on button "Ready to Wire" at bounding box center [1014, 128] width 61 height 18
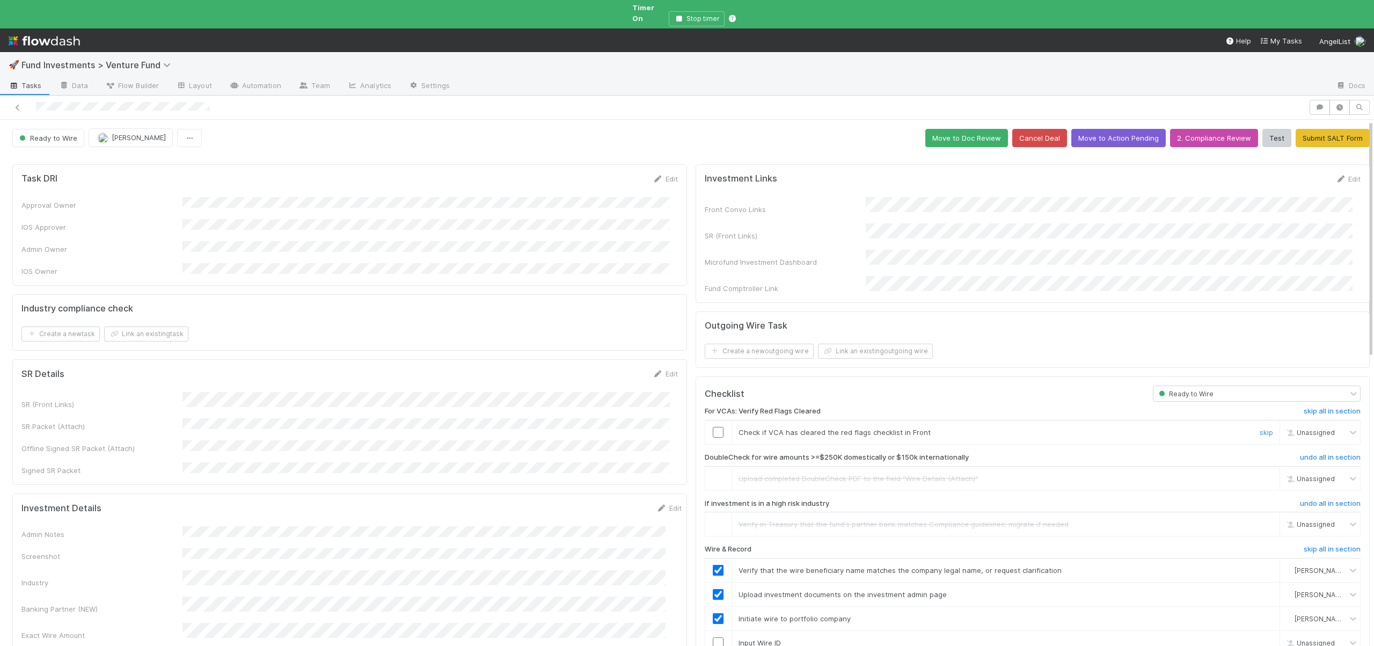
click at [713, 427] on input "checkbox" at bounding box center [718, 432] width 11 height 11
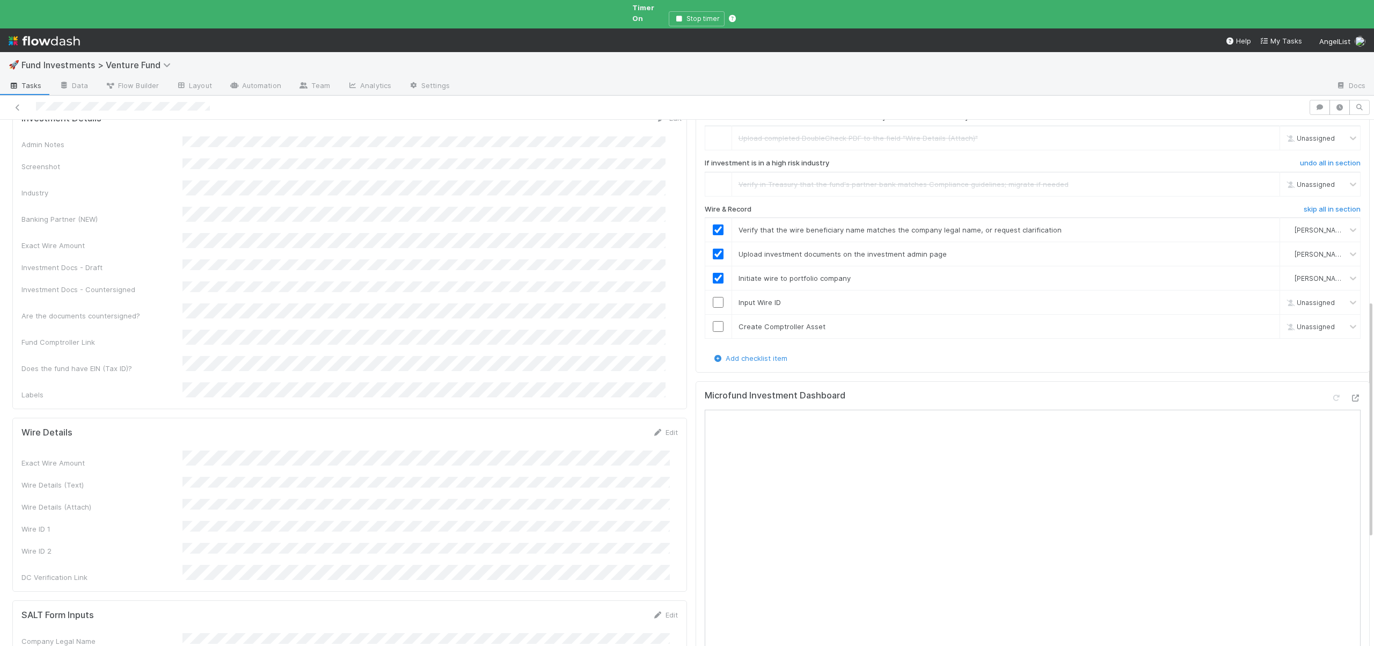
scroll to position [375, 0]
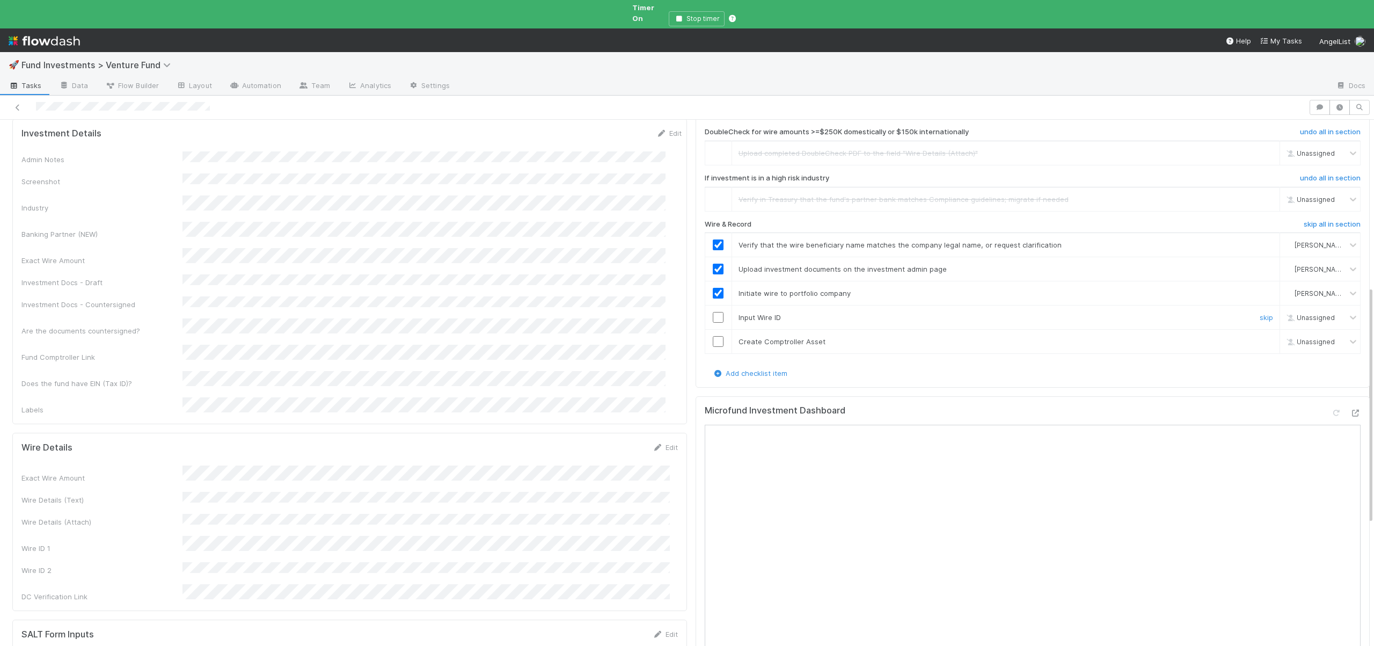
click at [713, 312] on input "checkbox" at bounding box center [718, 317] width 11 height 11
click at [713, 336] on input "checkbox" at bounding box center [718, 341] width 11 height 11
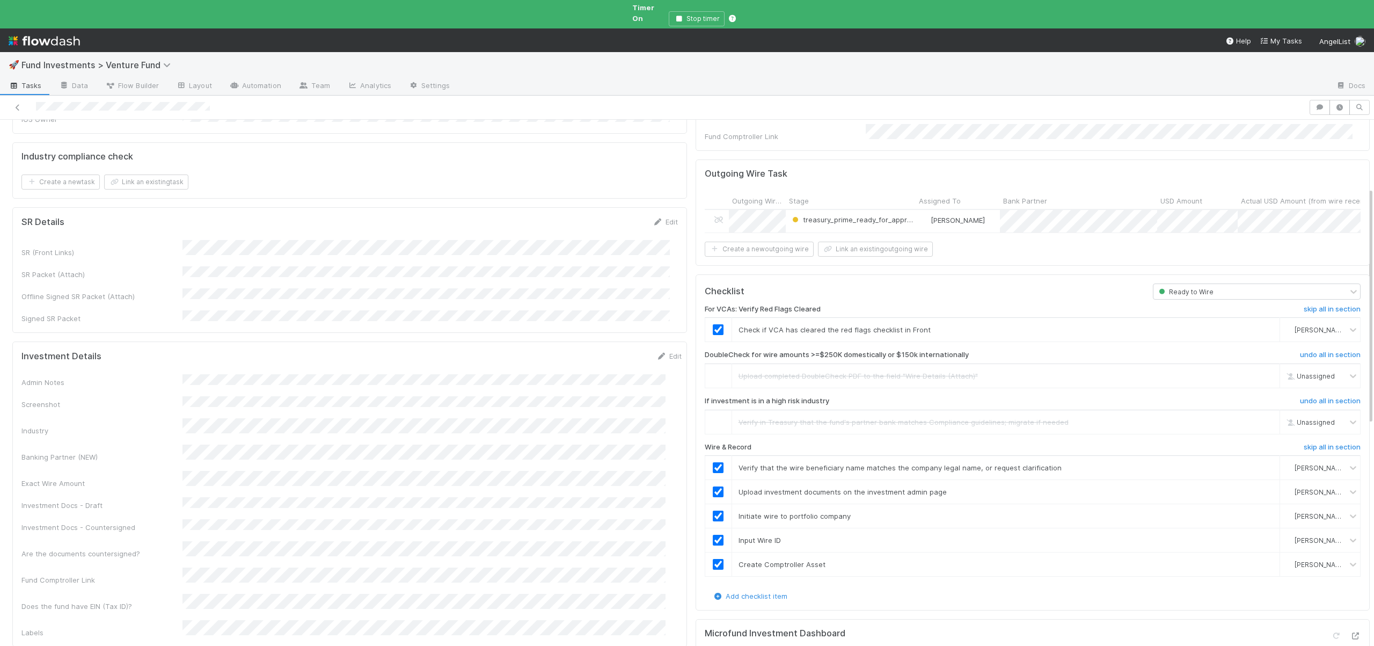
scroll to position [0, 0]
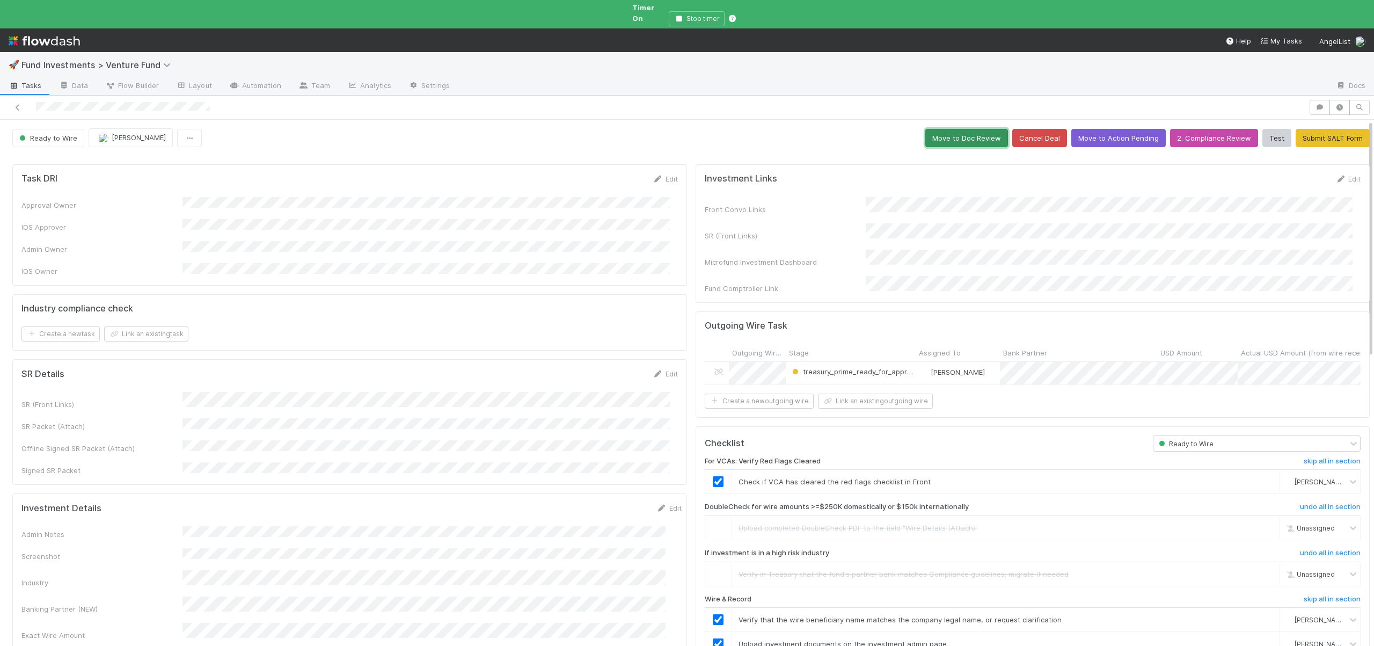
click at [956, 129] on button "Move to Doc Review" at bounding box center [966, 138] width 83 height 18
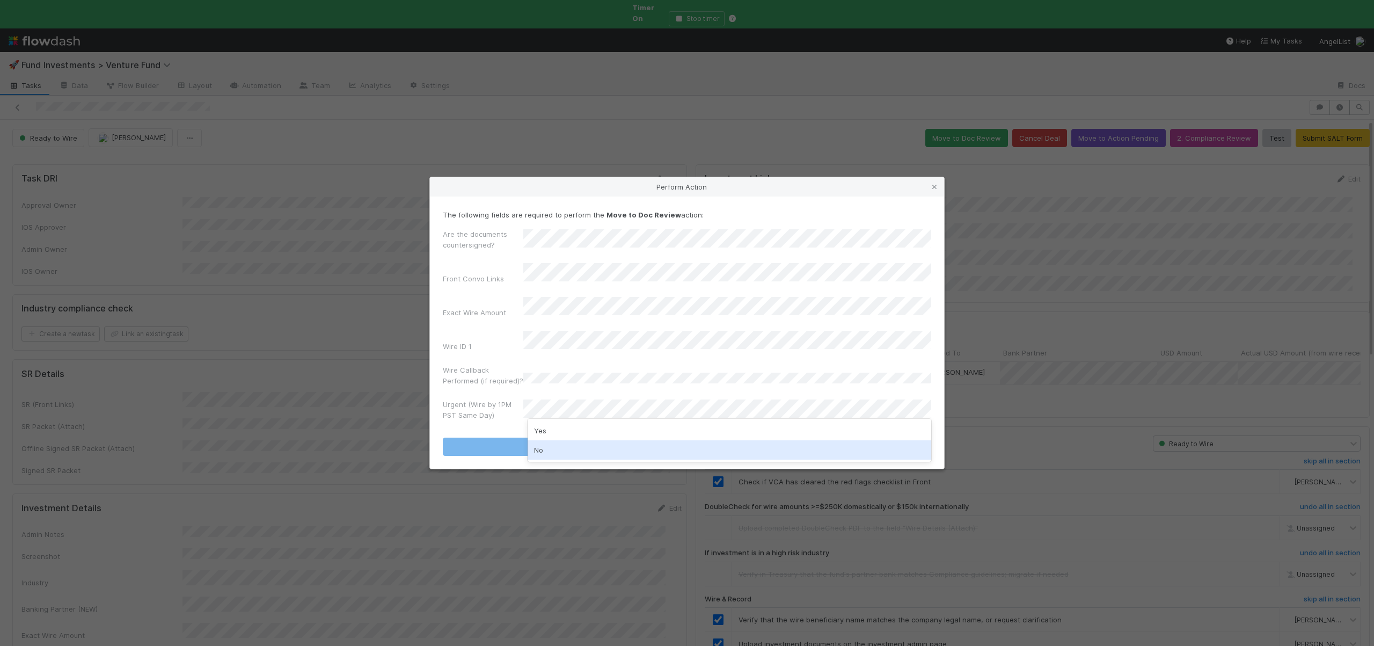
click at [536, 453] on div "No" at bounding box center [730, 449] width 404 height 19
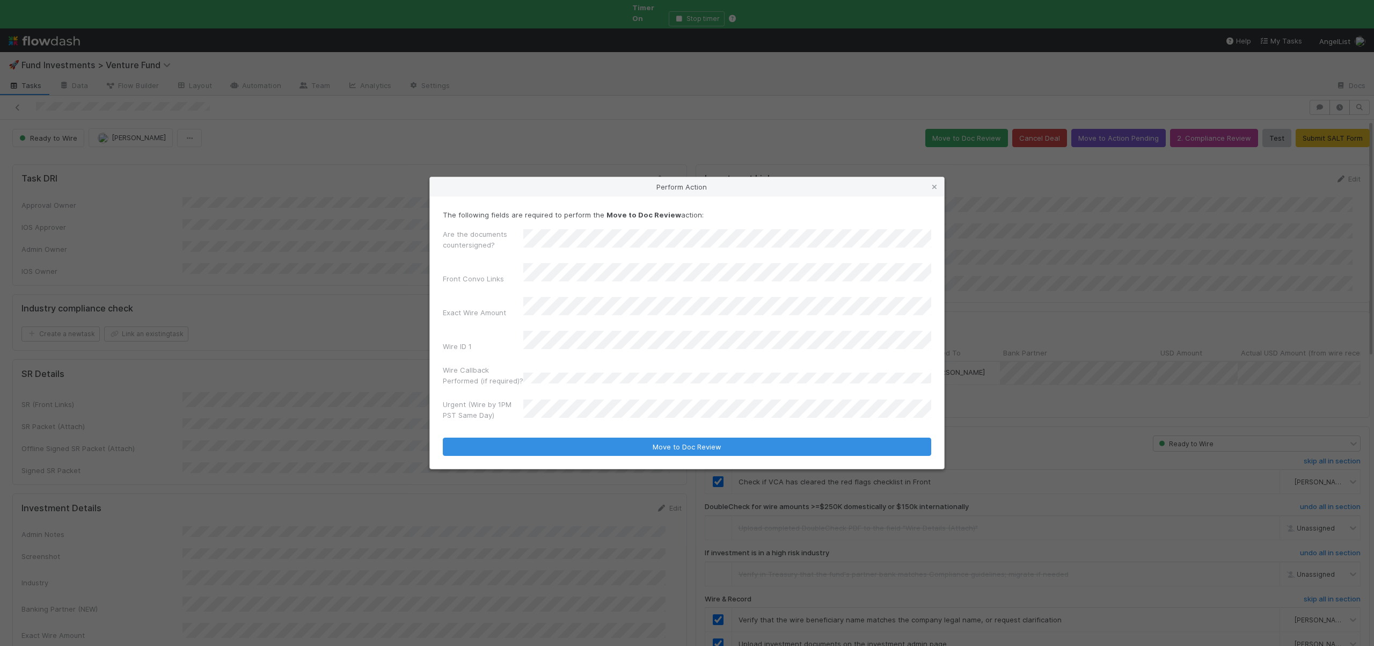
click at [471, 308] on label"] "Exact Wire Amount" at bounding box center [474, 312] width 63 height 11
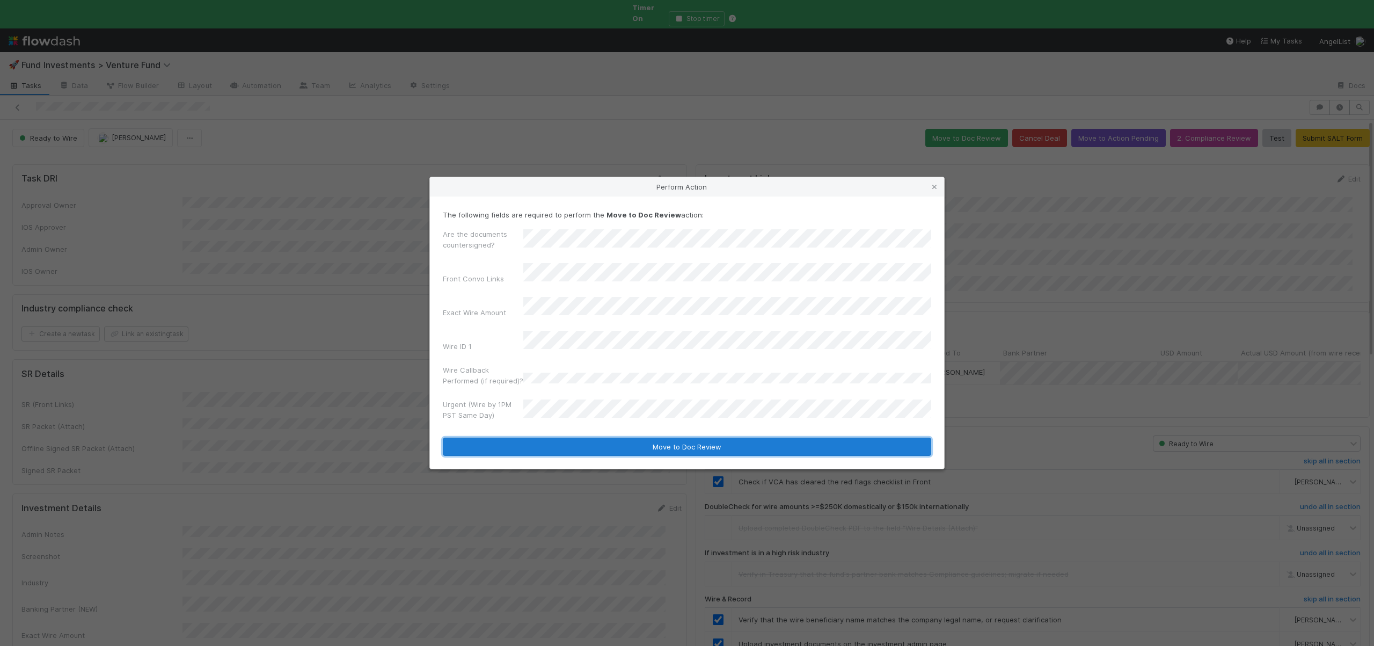
click at [686, 437] on button "Move to Doc Review" at bounding box center [687, 446] width 488 height 18
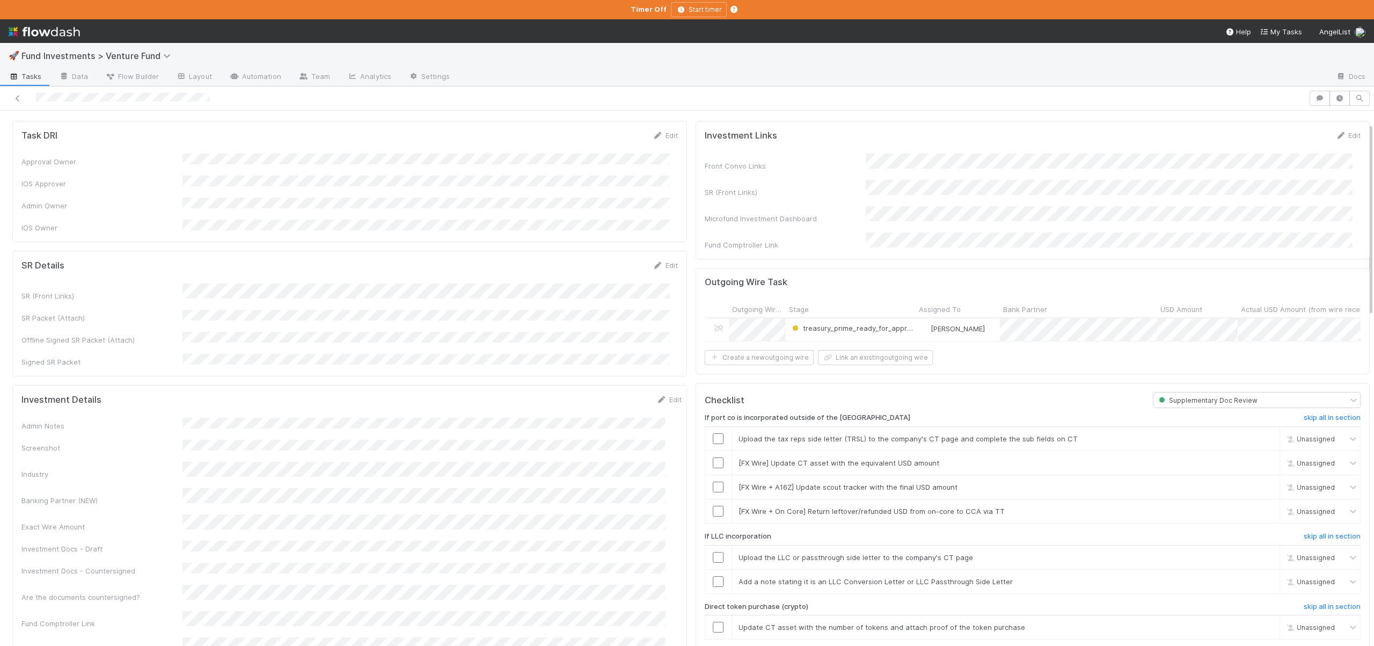
scroll to position [36, 0]
click at [1304, 413] on h6 "skip all in section" at bounding box center [1332, 415] width 57 height 9
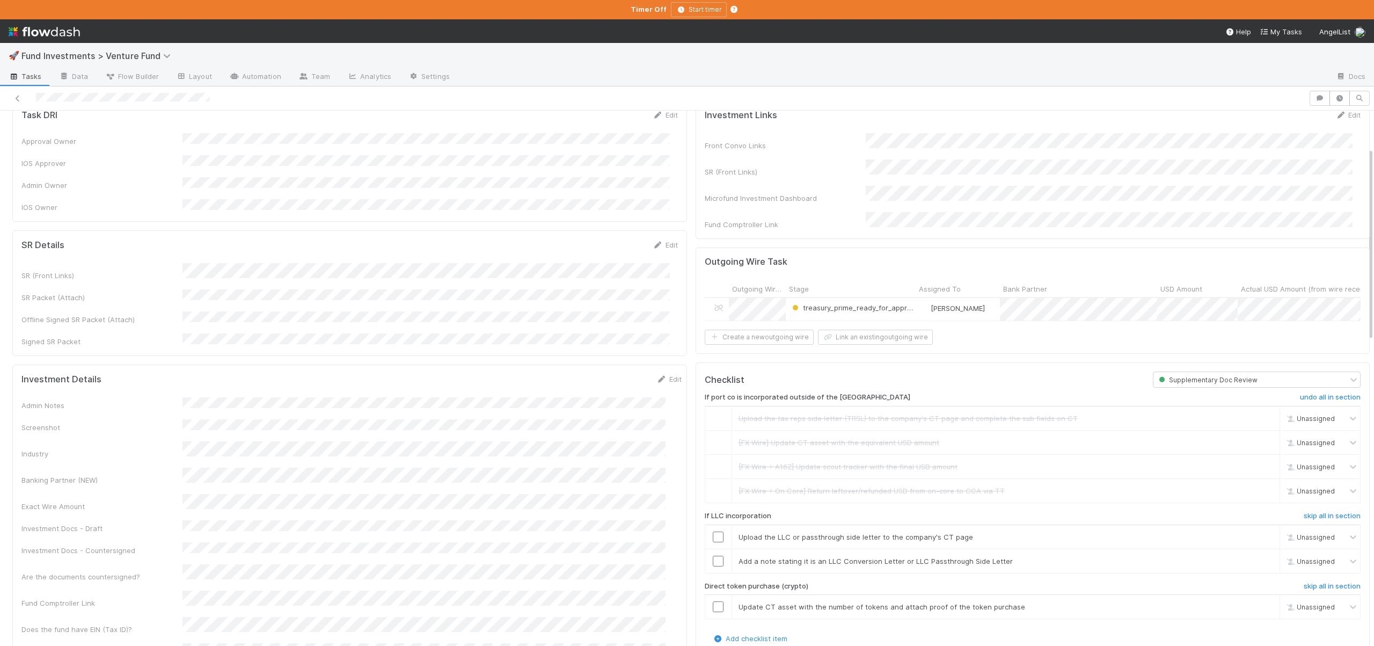
scroll to position [137, 0]
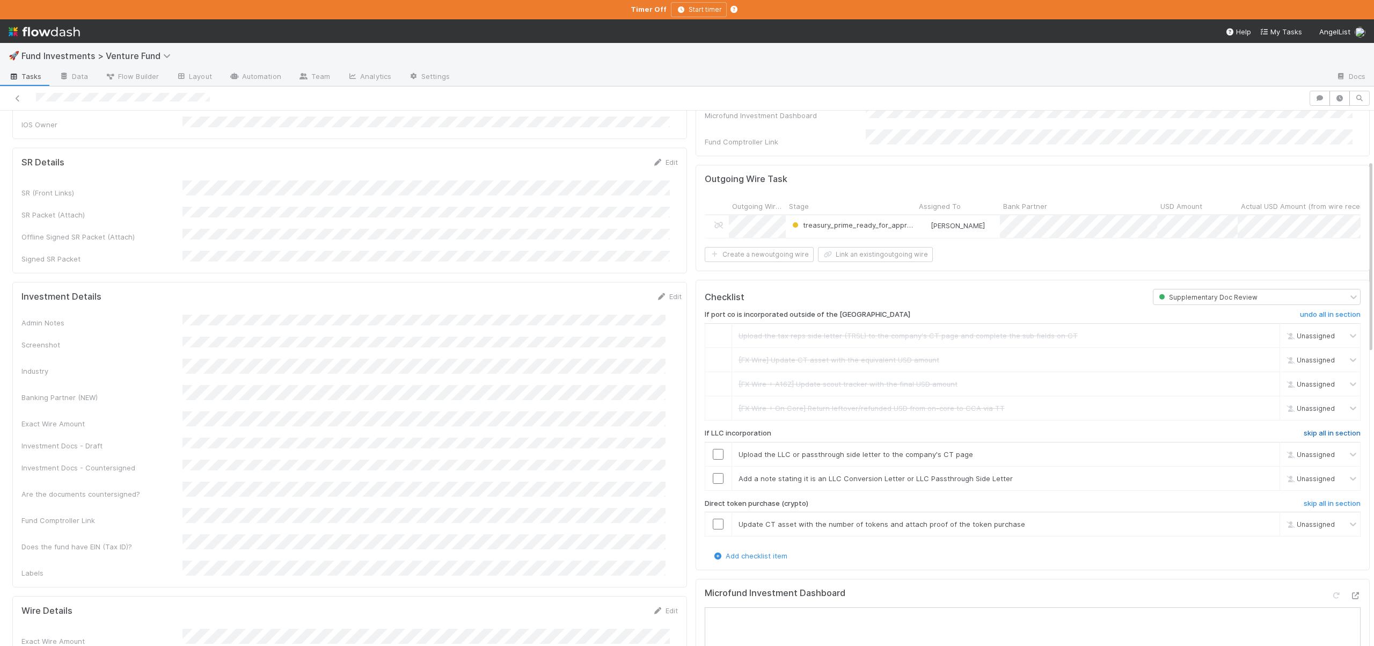
click at [1320, 429] on h6 "skip all in section" at bounding box center [1332, 433] width 57 height 9
click at [1304, 429] on h6 "skip all in section" at bounding box center [1332, 433] width 57 height 9
click at [1304, 502] on h6 "skip all in section" at bounding box center [1332, 503] width 57 height 9
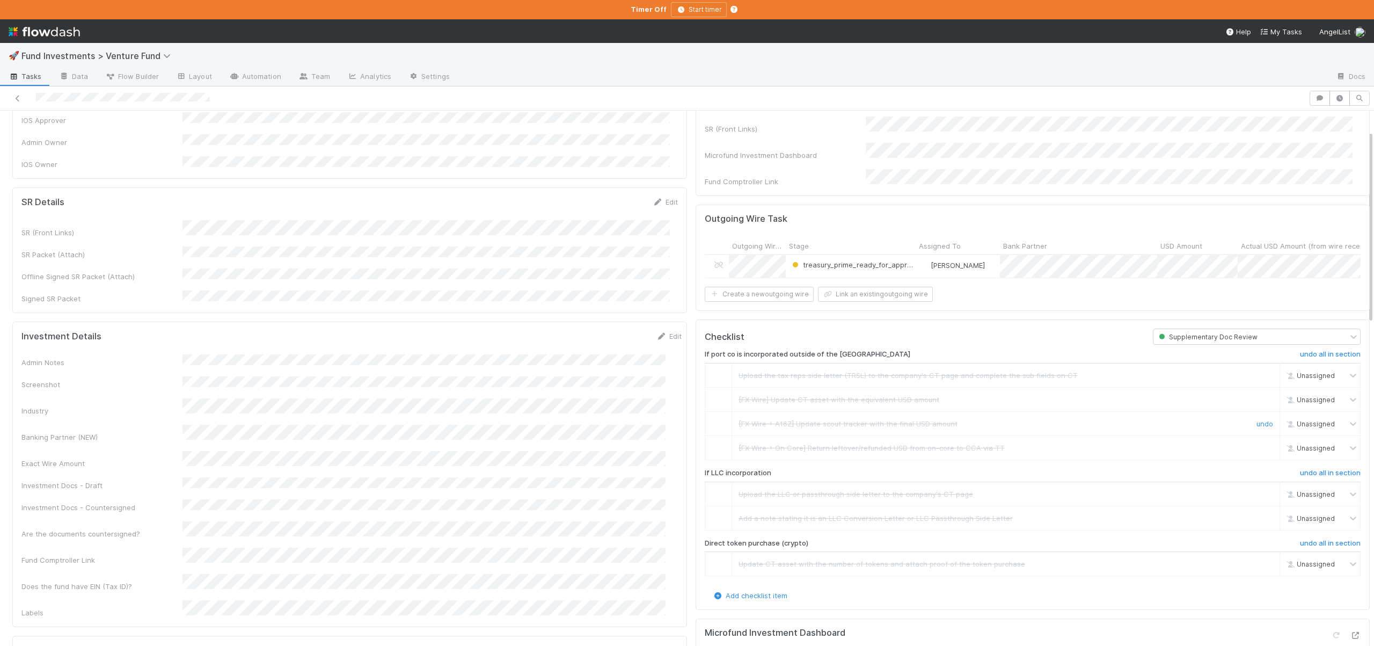
scroll to position [0, 0]
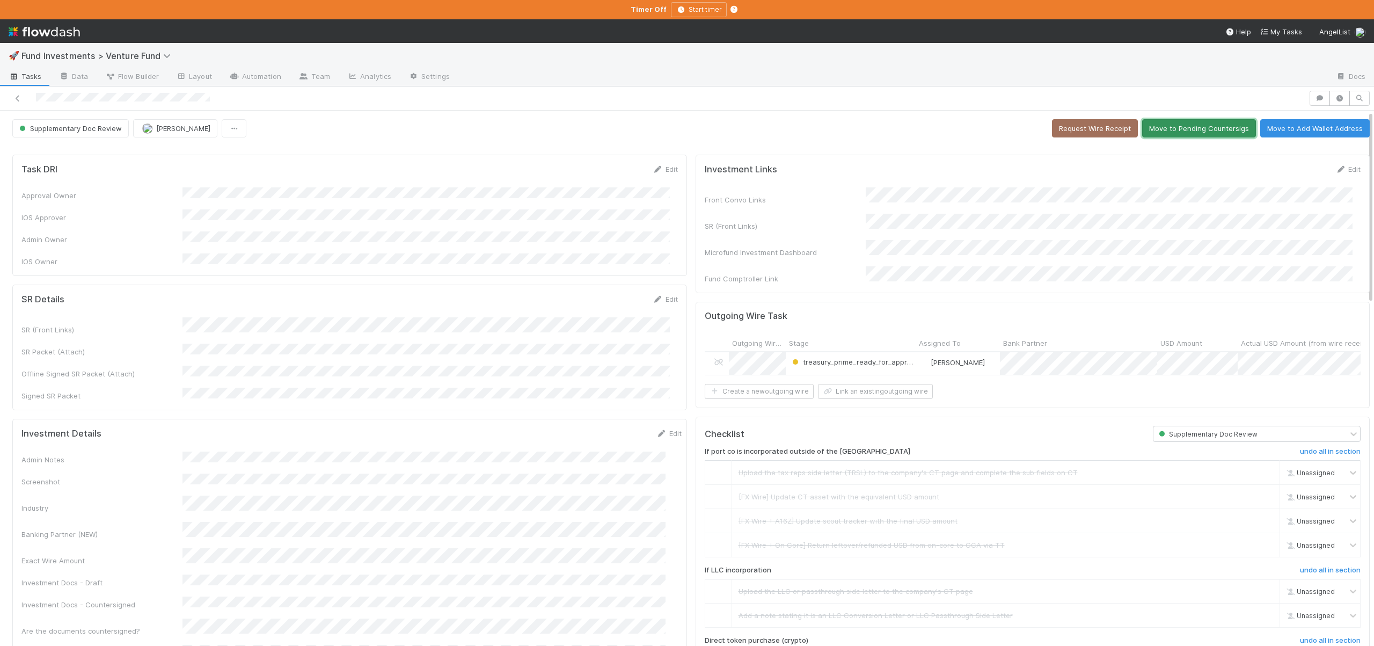
click at [1175, 130] on button "Move to Pending Countersigs" at bounding box center [1199, 128] width 114 height 18
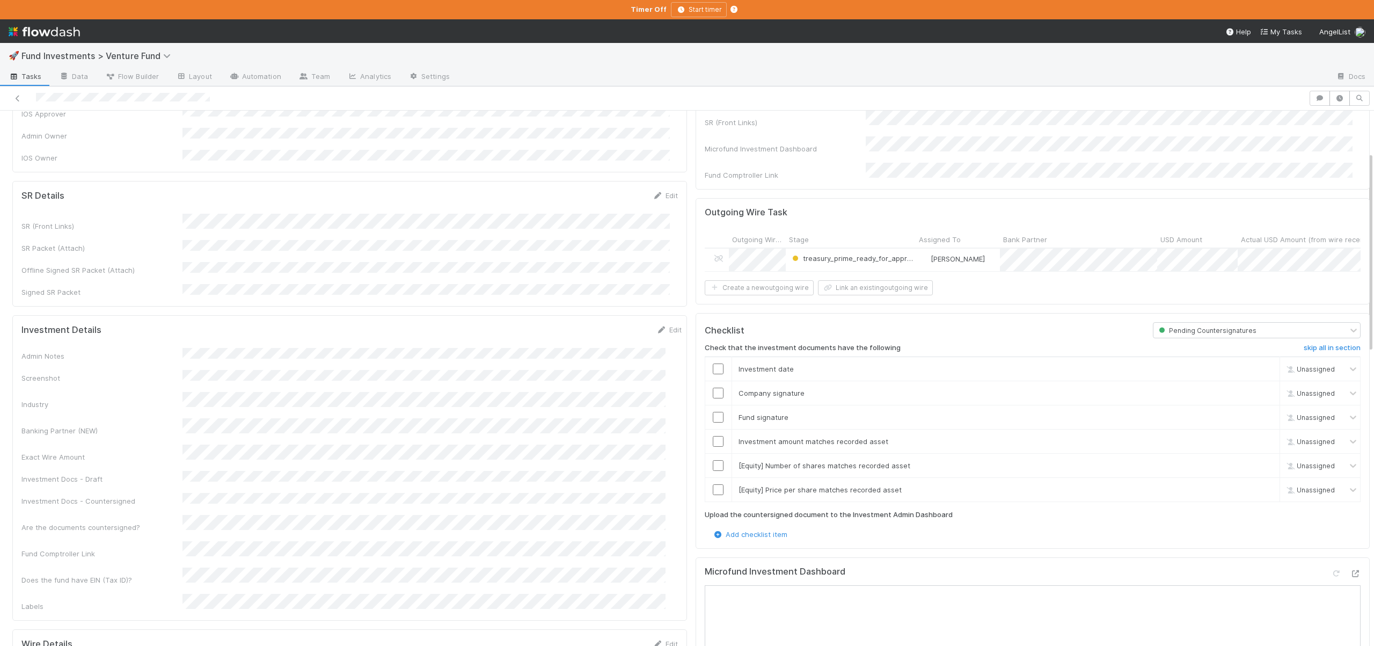
scroll to position [109, 0]
click at [1259, 479] on link "skip" at bounding box center [1265, 483] width 13 height 9
click at [1255, 487] on td "[Equity] Price per share matches recorded asset skip" at bounding box center [1005, 483] width 548 height 24
click at [1259, 484] on link "skip" at bounding box center [1265, 483] width 13 height 9
click at [1250, 450] on td "[Equity] Number of shares matches recorded asset skip" at bounding box center [1005, 459] width 548 height 24
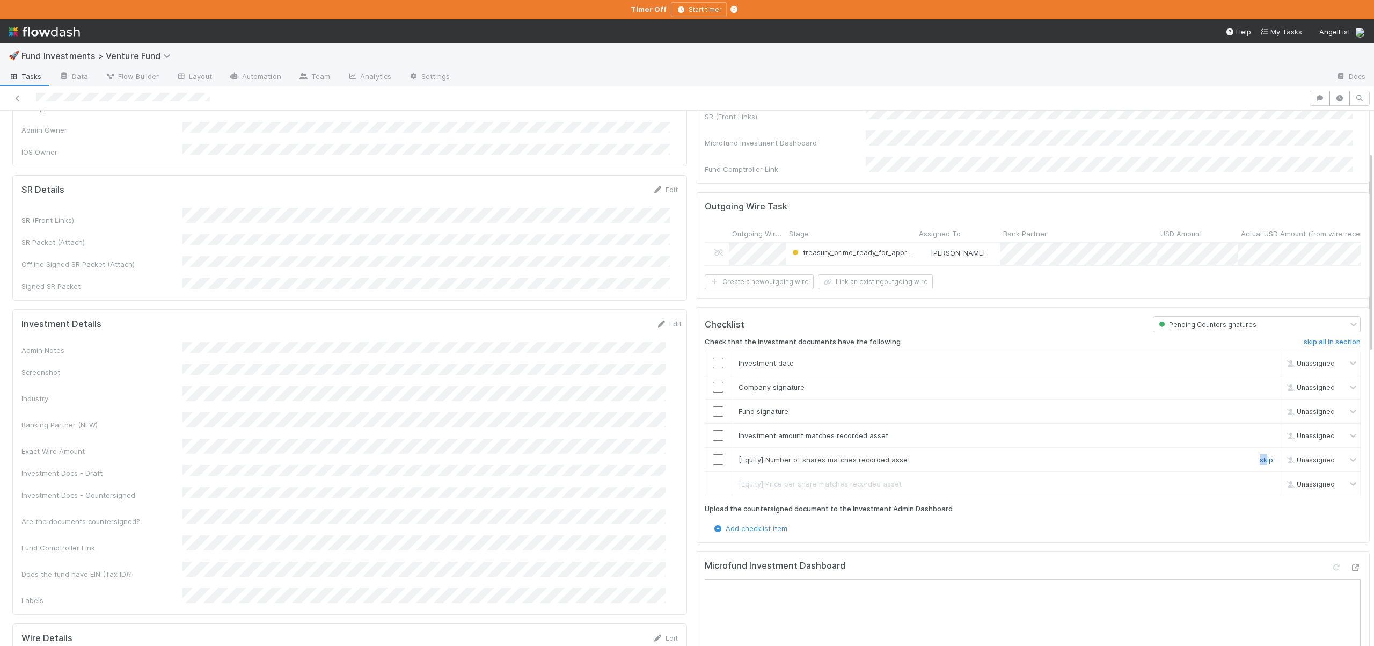
click at [1259, 455] on link "skip" at bounding box center [1265, 459] width 13 height 9
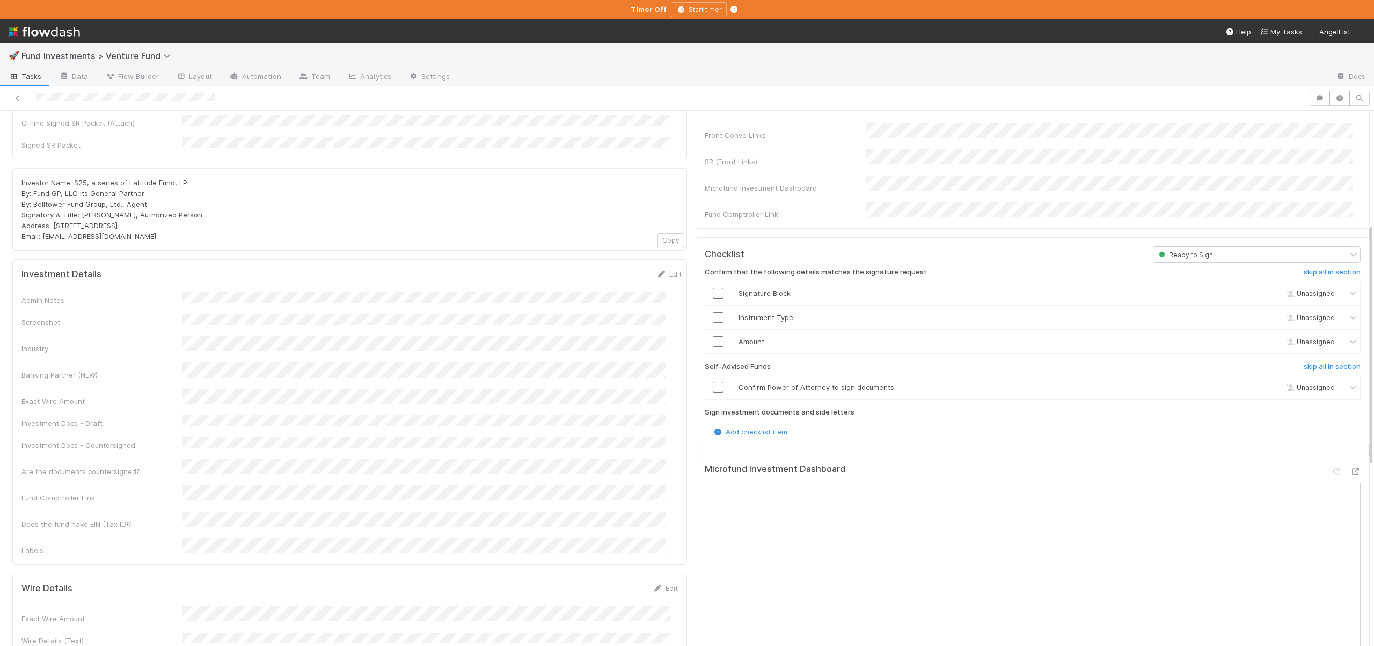
scroll to position [250, 0]
click at [571, 363] on h6 "skip all in section" at bounding box center [1332, 367] width 57 height 9
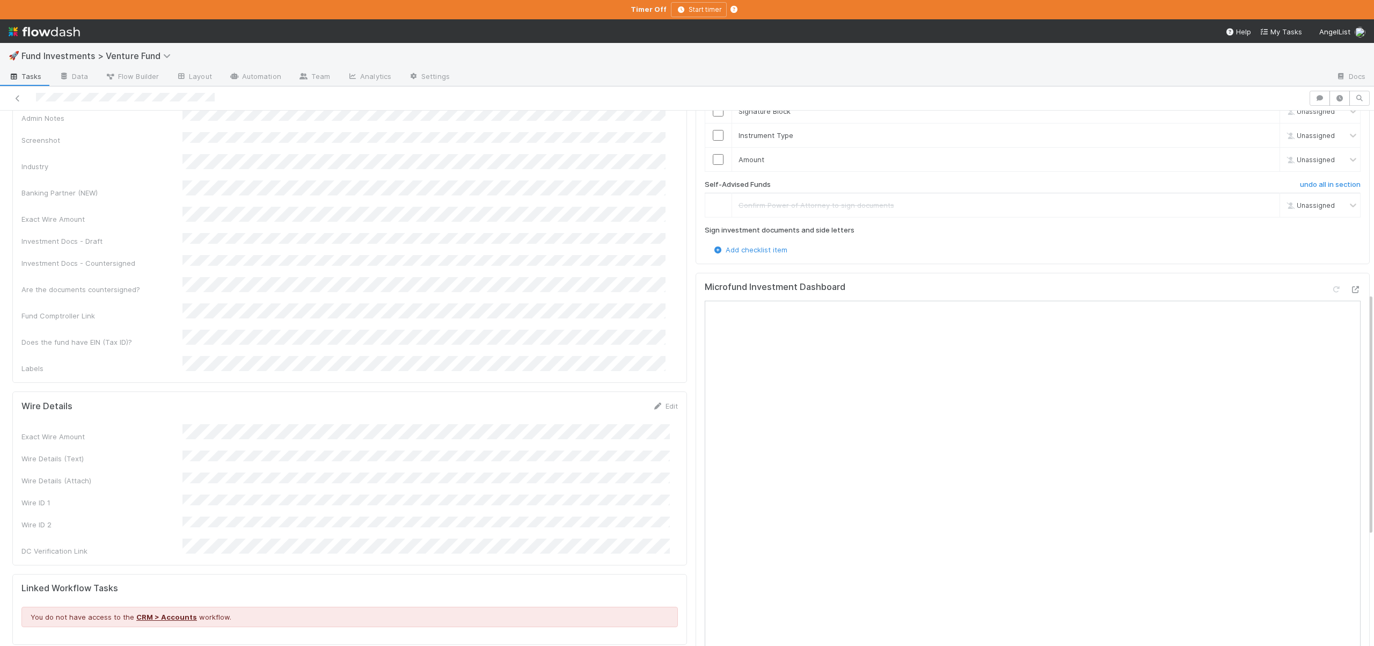
scroll to position [156, 0]
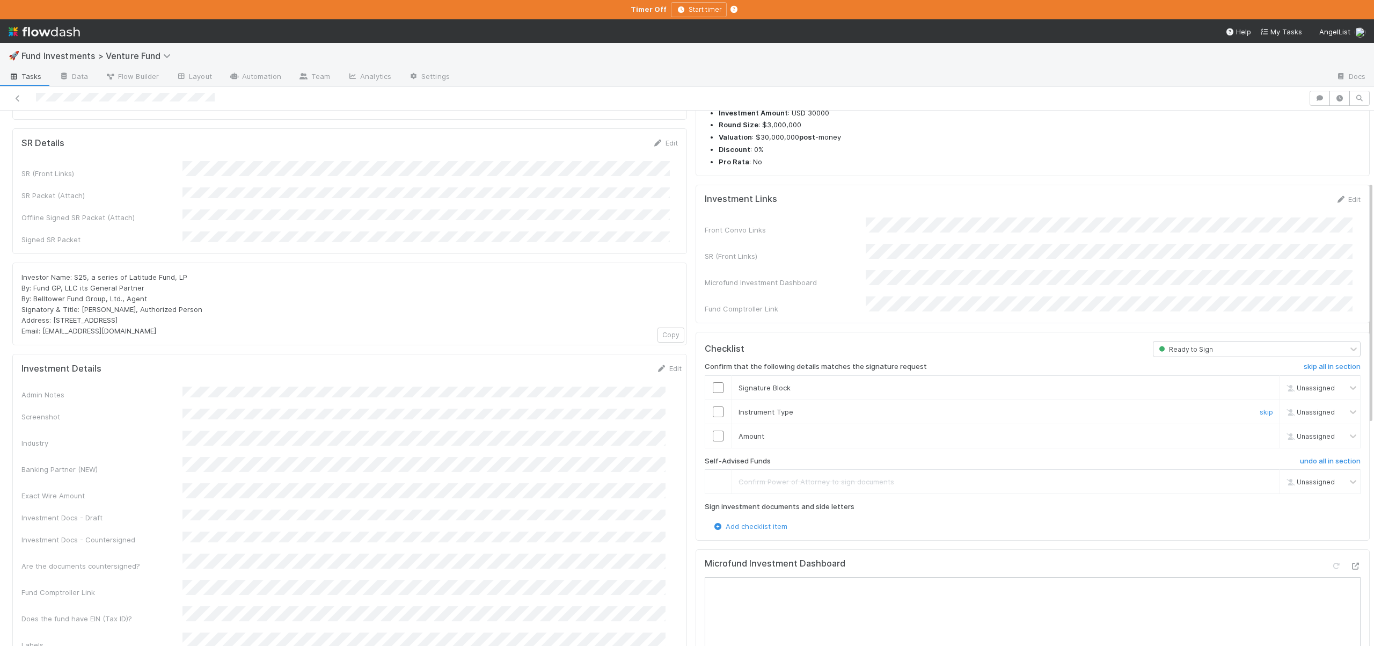
click at [571, 406] on input "checkbox" at bounding box center [718, 411] width 11 height 11
click at [571, 430] on input "checkbox" at bounding box center [718, 435] width 11 height 11
click at [571, 382] on input "checkbox" at bounding box center [718, 387] width 11 height 11
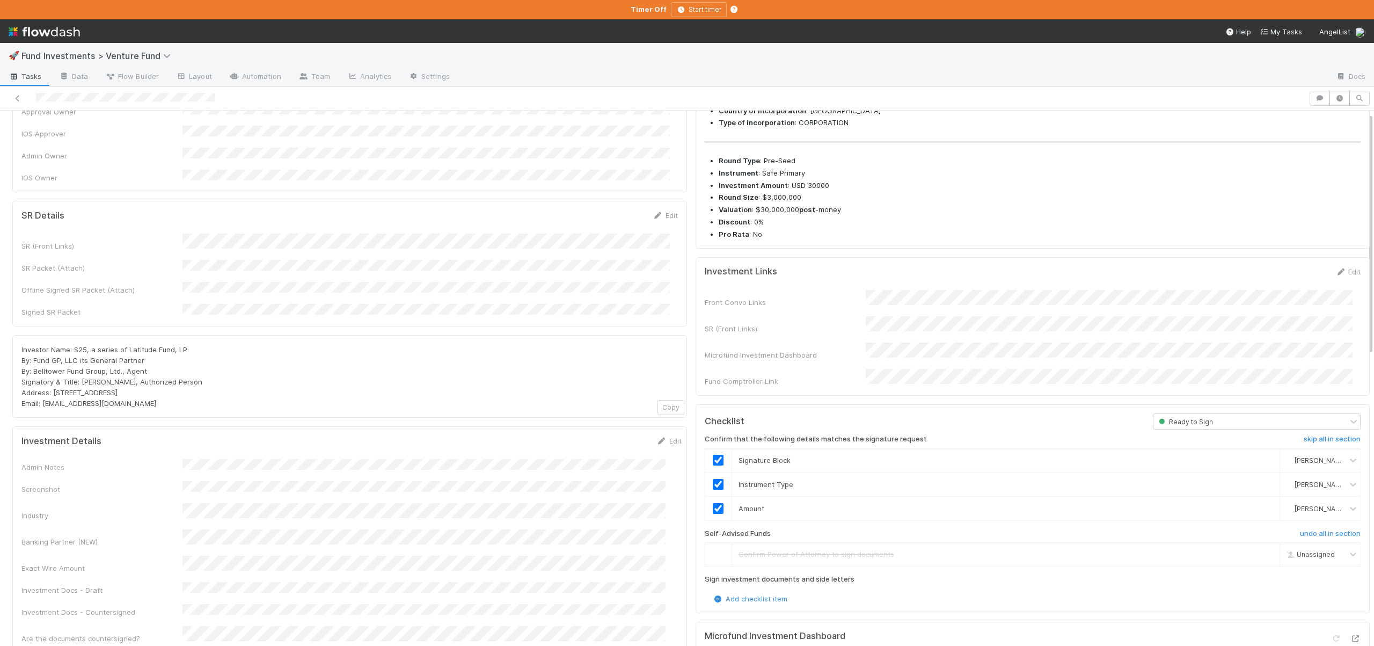
scroll to position [0, 0]
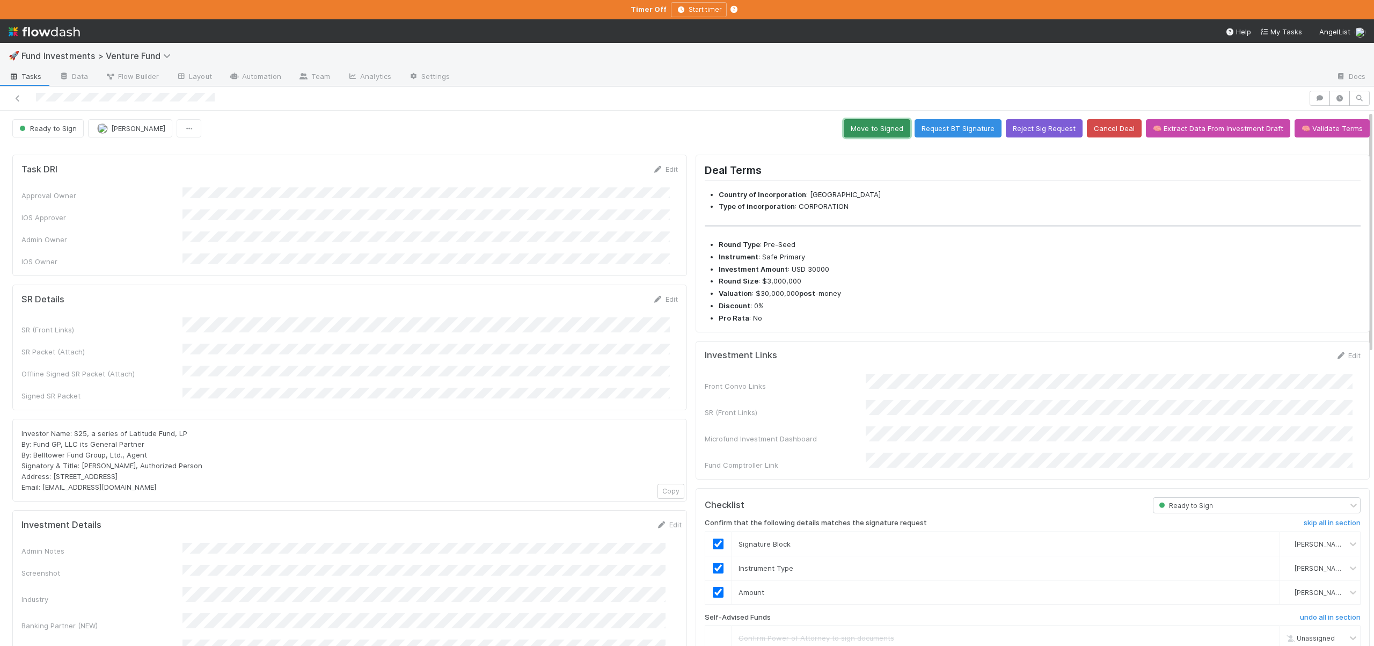
click at [571, 125] on button "Move to Signed" at bounding box center [877, 128] width 67 height 18
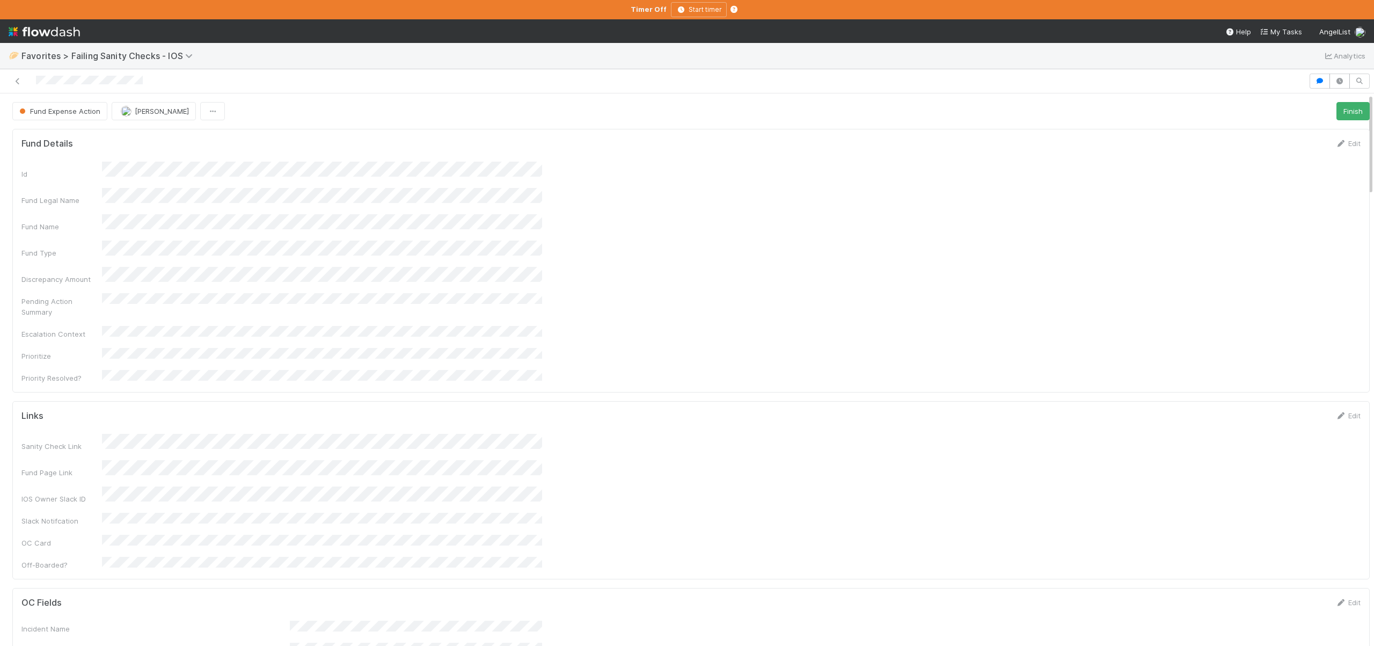
scroll to position [210, 1315]
click at [571, 81] on button "button" at bounding box center [1319, 81] width 20 height 15
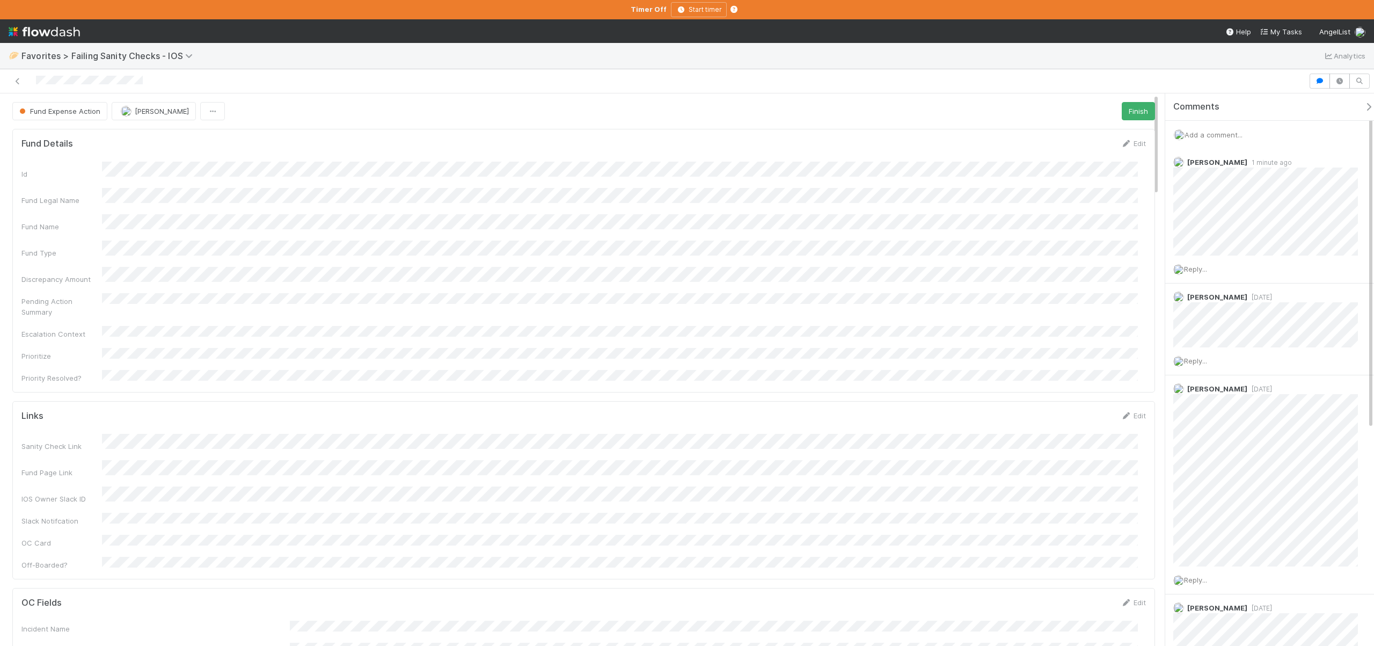
click at [571, 133] on span "Add a comment..." at bounding box center [1213, 134] width 58 height 9
click at [571, 298] on button "Add Comment" at bounding box center [1213, 300] width 62 height 18
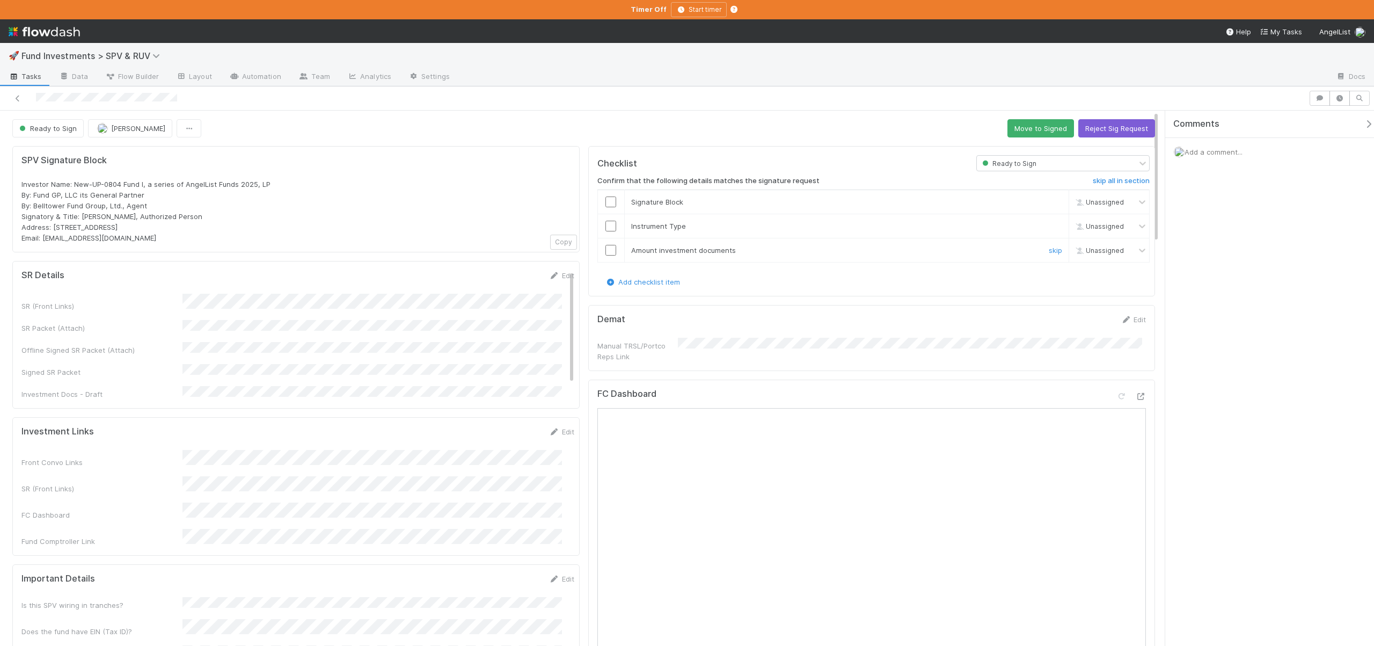
click at [609, 252] on input "checkbox" at bounding box center [610, 250] width 11 height 11
click at [609, 225] on input "checkbox" at bounding box center [610, 226] width 11 height 11
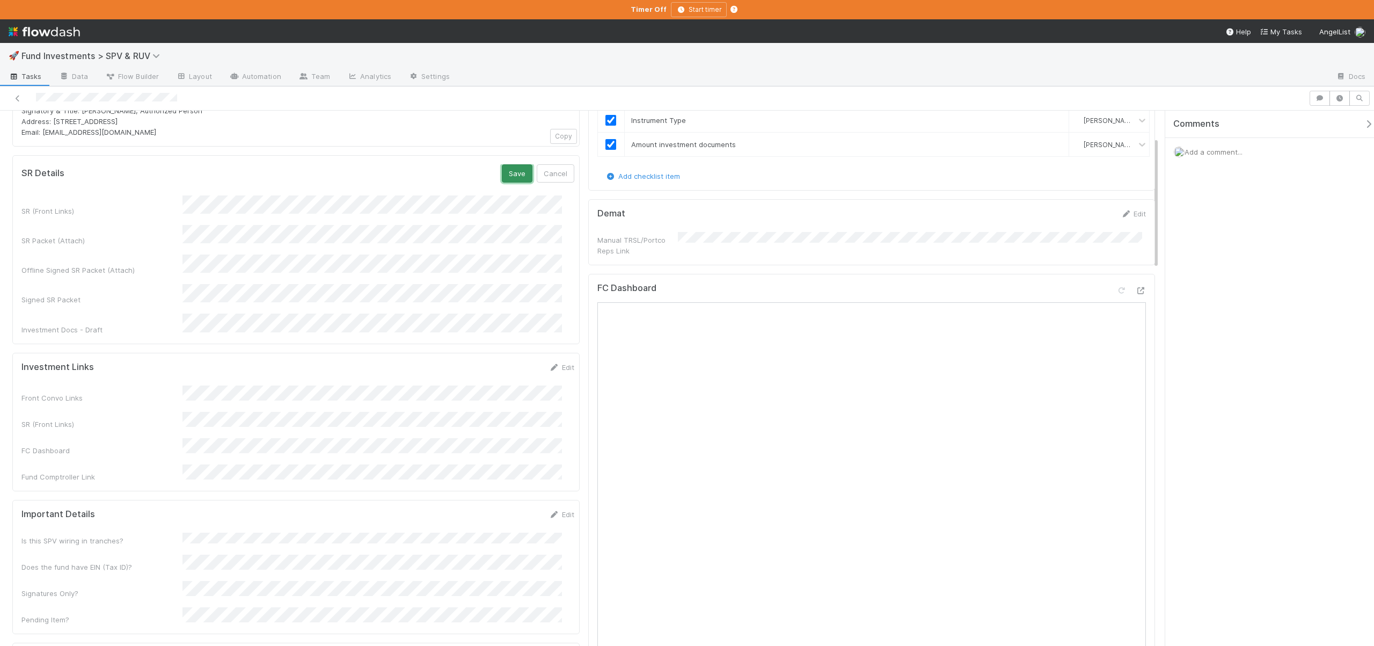
click at [502, 174] on button "Save" at bounding box center [517, 173] width 31 height 18
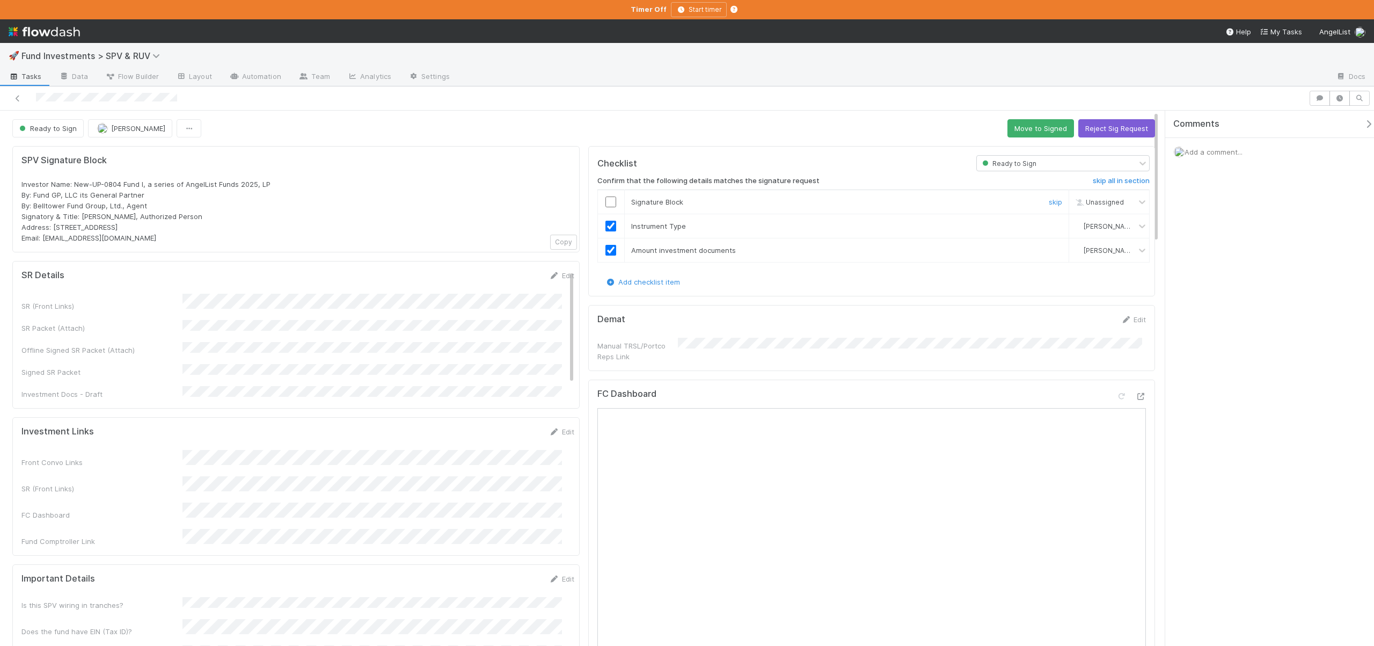
click at [609, 200] on input "checkbox" at bounding box center [610, 201] width 11 height 11
click at [1015, 120] on button "Move to Signed" at bounding box center [1040, 128] width 67 height 18
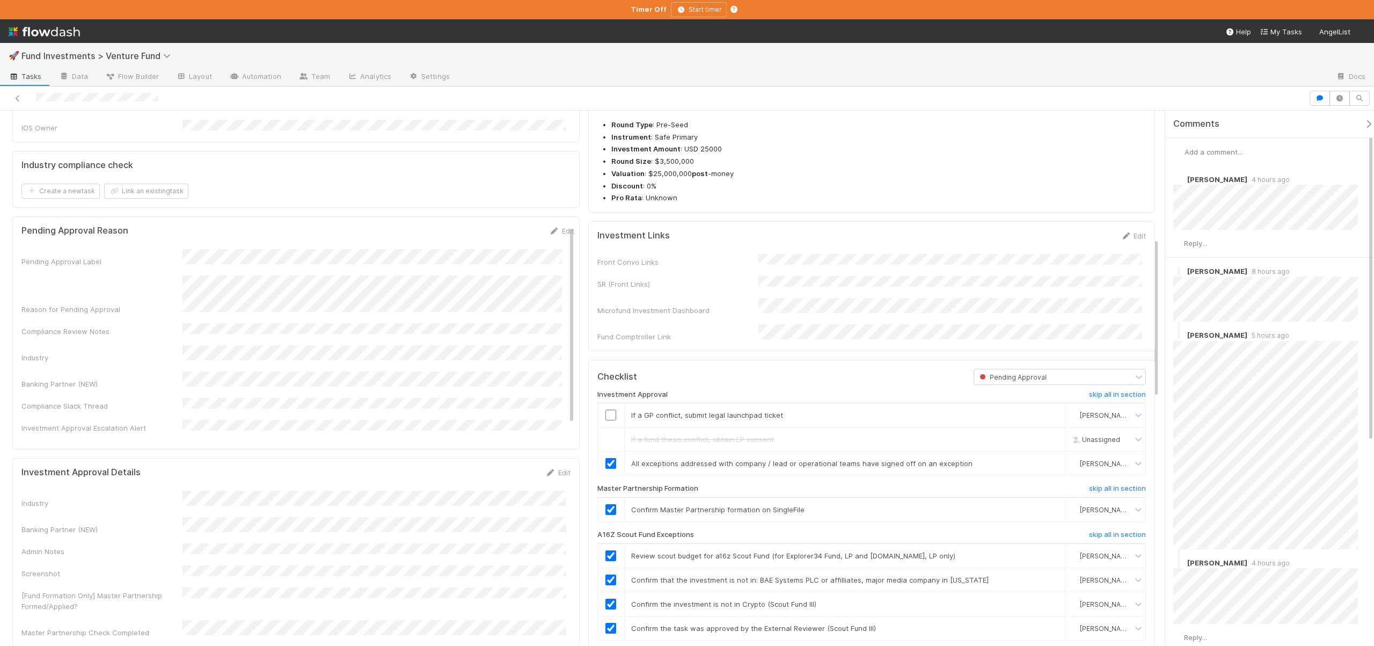
scroll to position [493, 0]
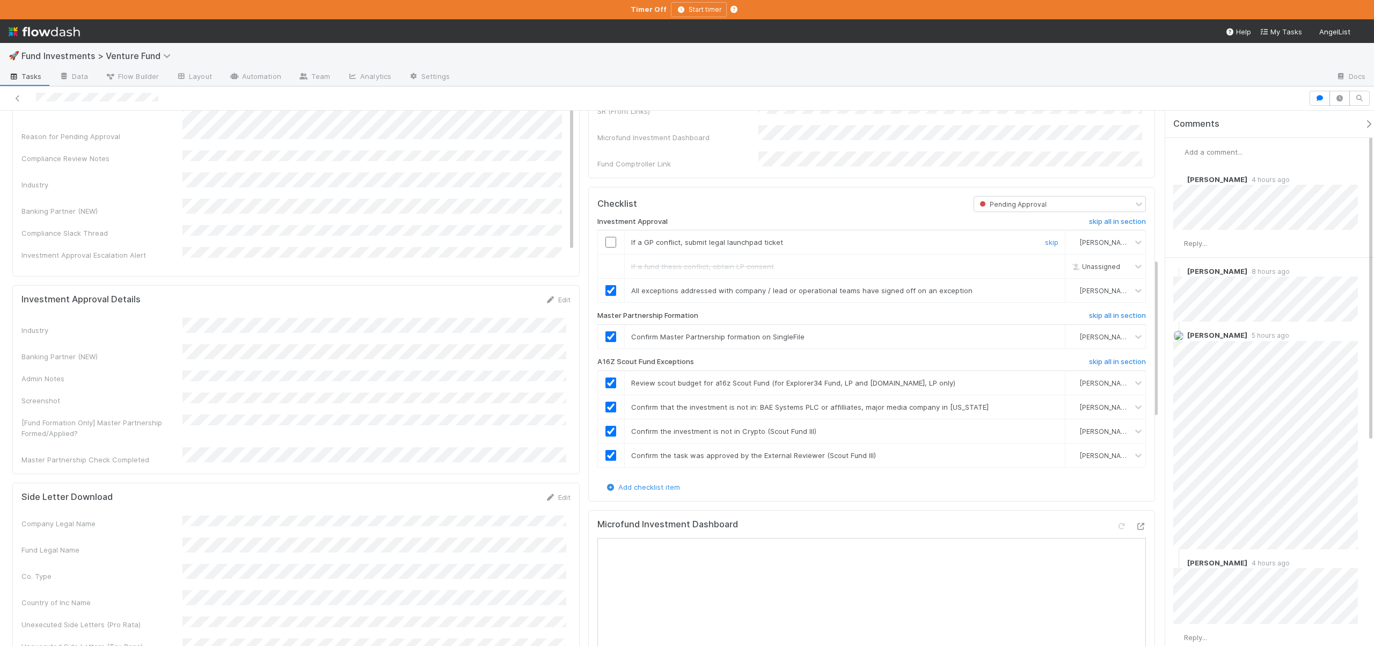
click at [605, 247] on input "checkbox" at bounding box center [610, 242] width 11 height 11
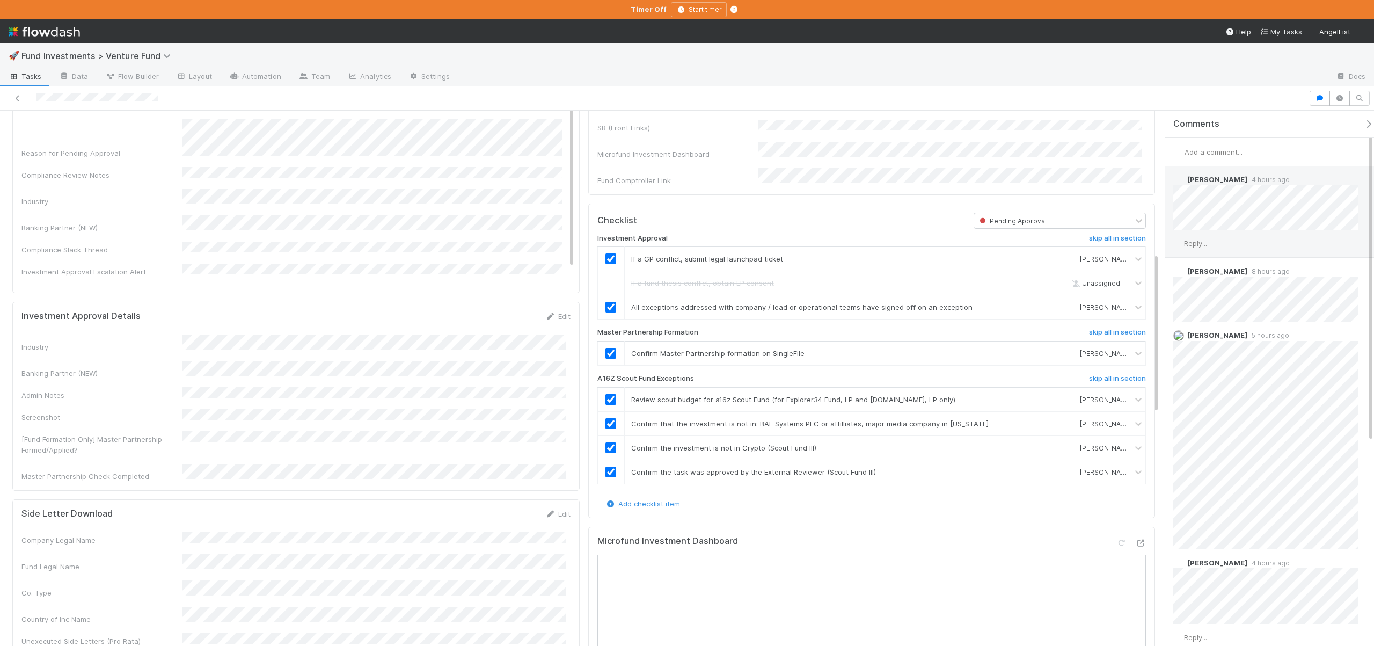
scroll to position [476, 0]
click at [1199, 144] on div "Add a comment..." at bounding box center [1273, 152] width 217 height 28
click at [1200, 148] on span "Add a comment..." at bounding box center [1213, 152] width 58 height 9
click at [1222, 317] on button "Add Comment" at bounding box center [1213, 317] width 62 height 18
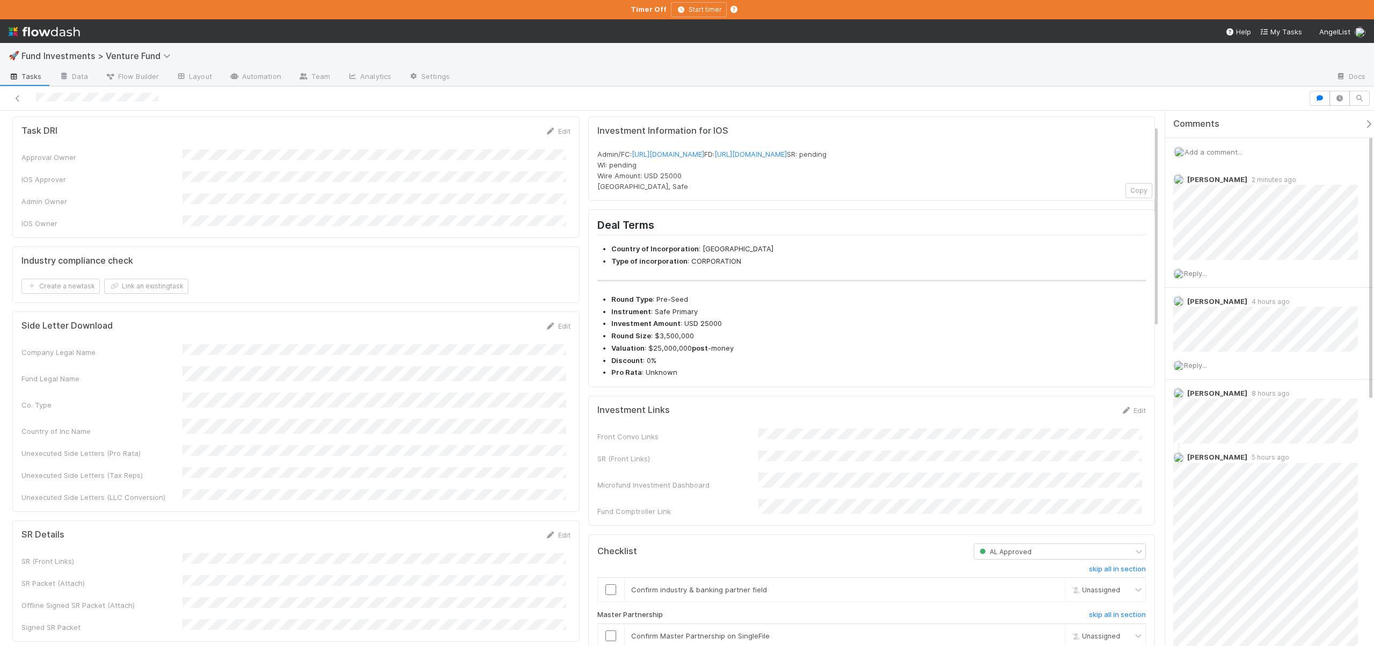
scroll to position [34, 0]
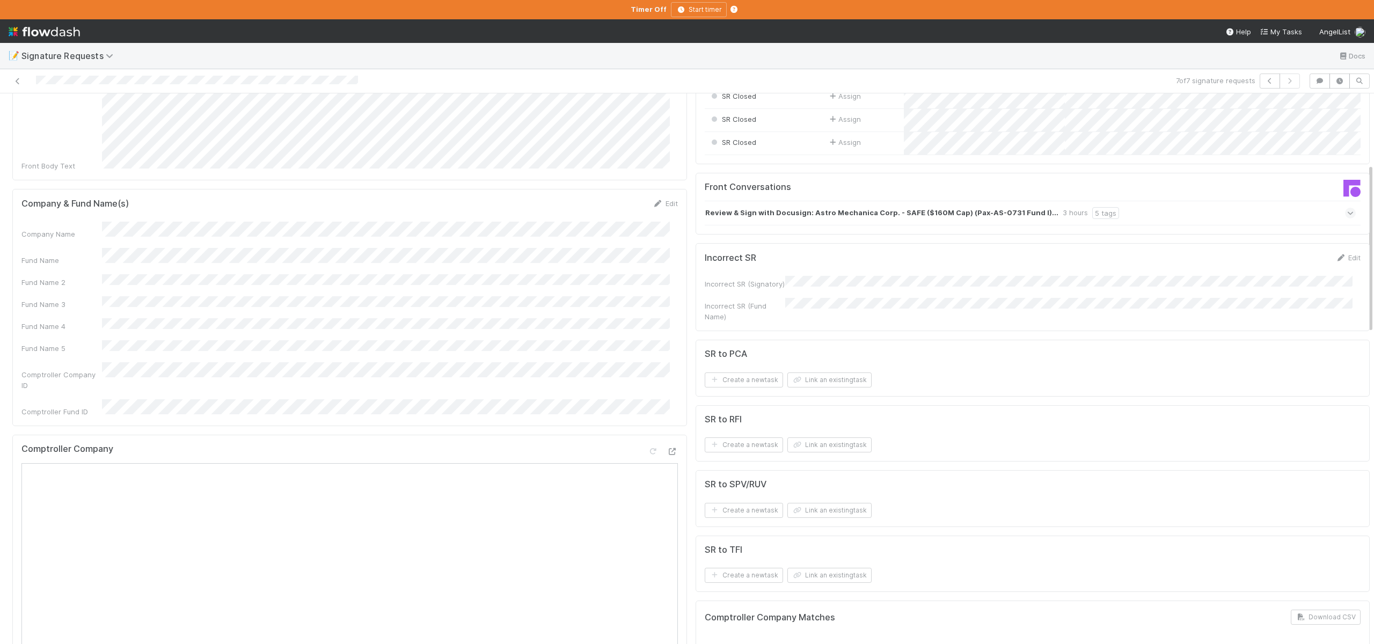
scroll to position [3, 0]
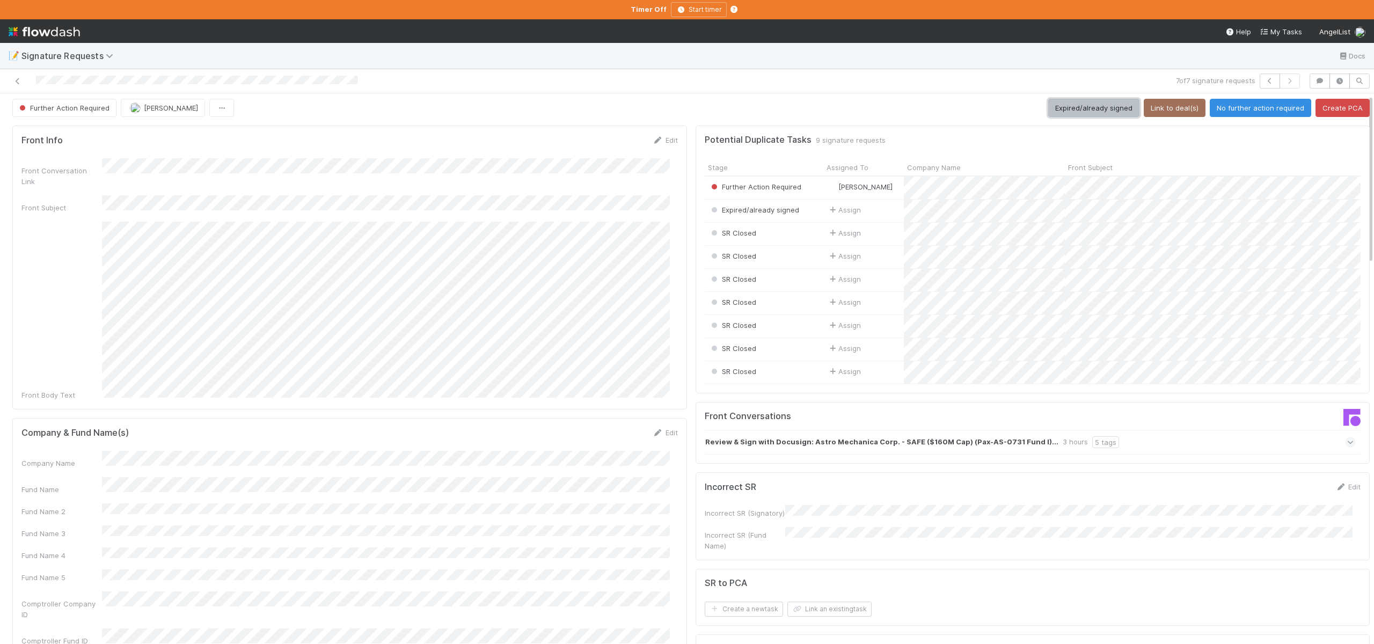
click at [1068, 106] on button "Expired/already signed" at bounding box center [1093, 108] width 91 height 18
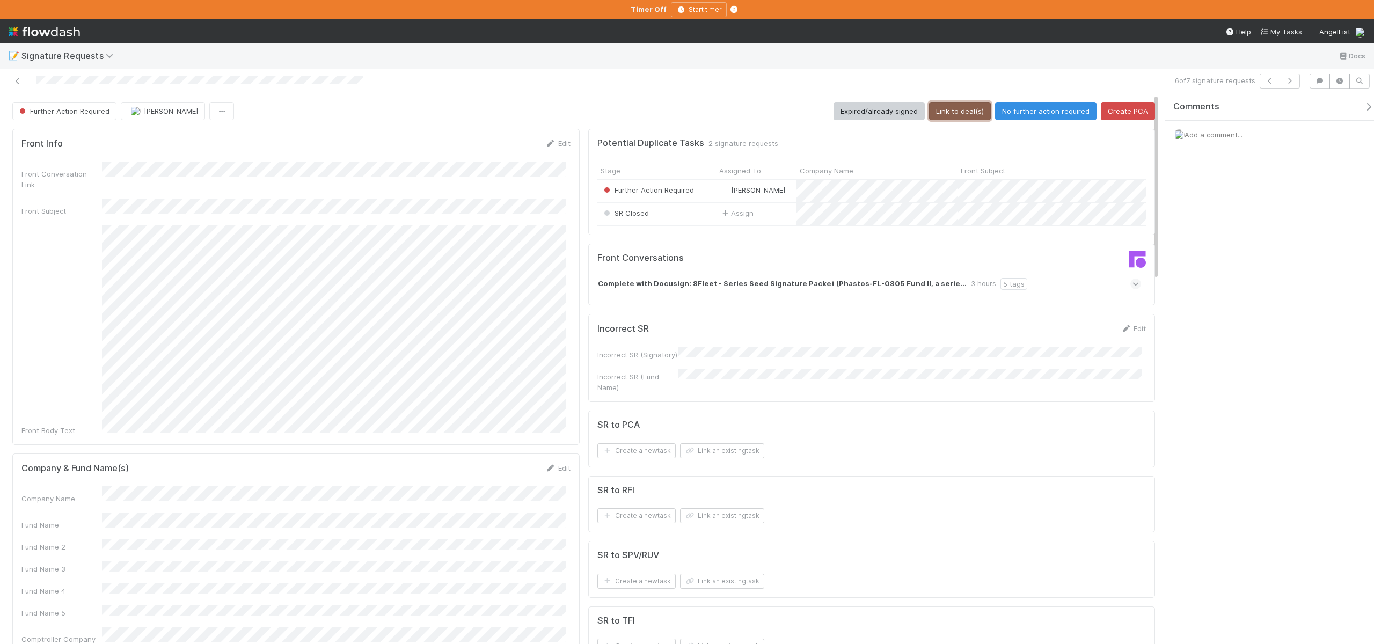
click at [956, 112] on button "Link to deal(s)" at bounding box center [960, 111] width 62 height 18
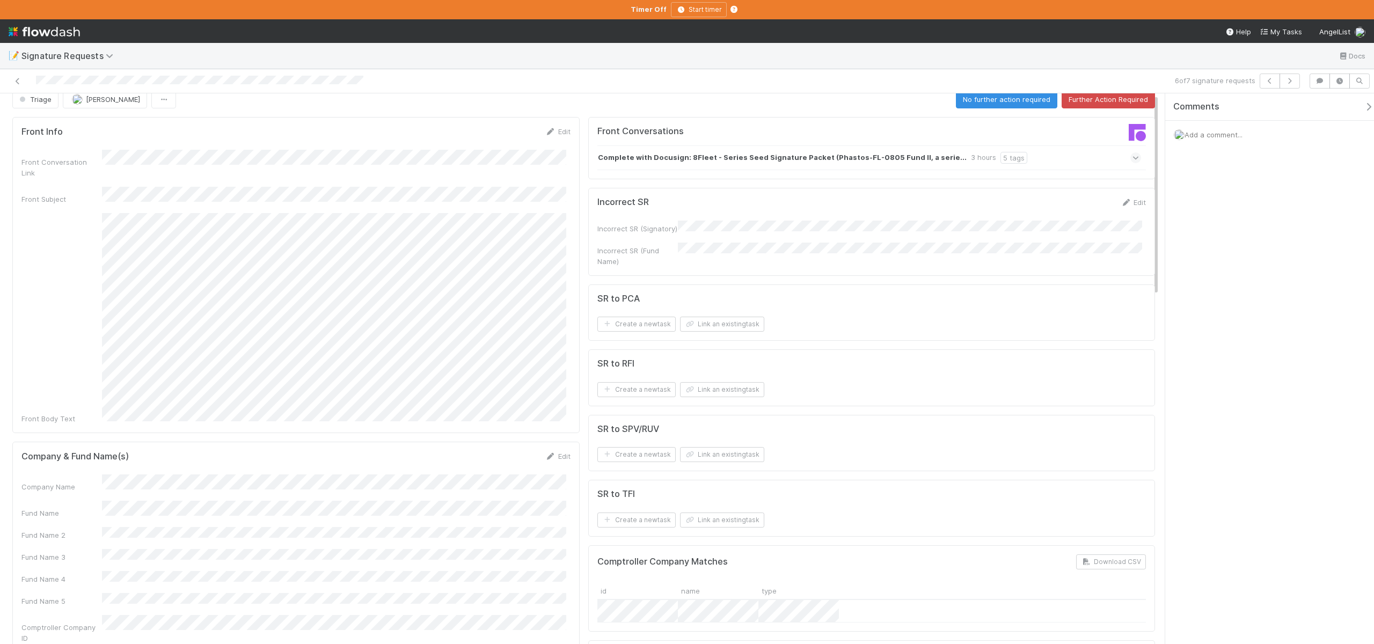
scroll to position [15, 0]
click at [561, 449] on link "Edit" at bounding box center [557, 453] width 25 height 9
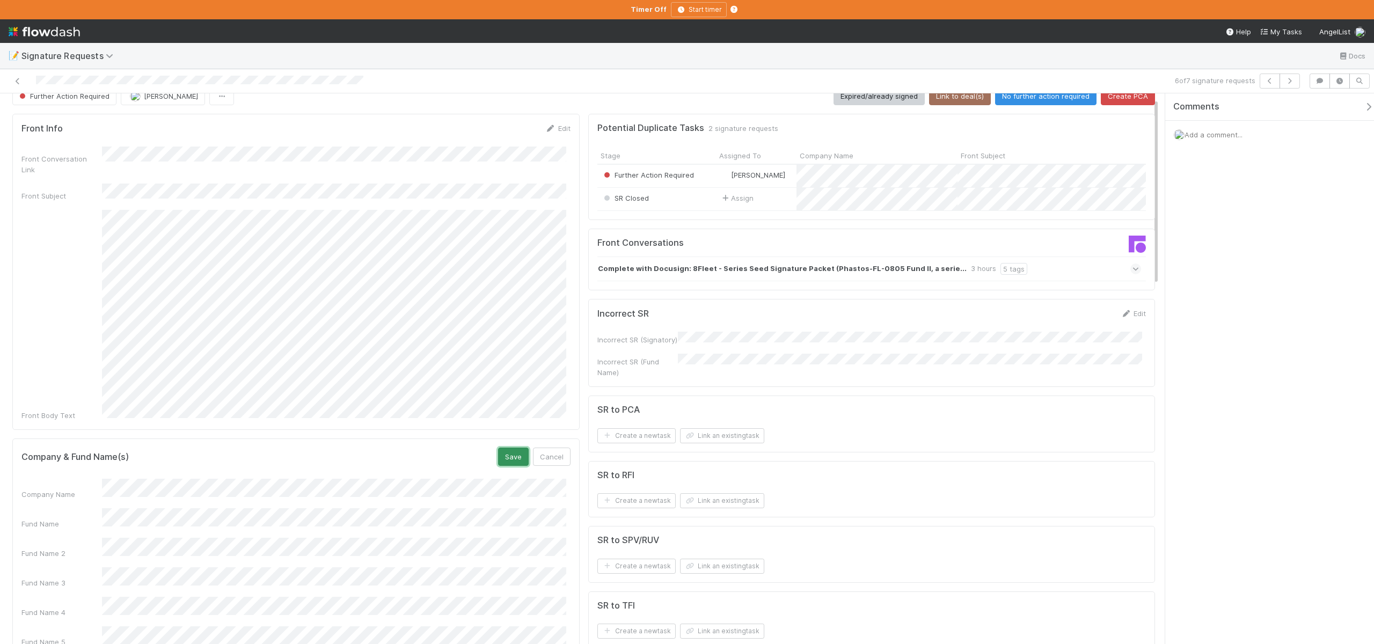
click at [510, 448] on button "Save" at bounding box center [513, 457] width 31 height 18
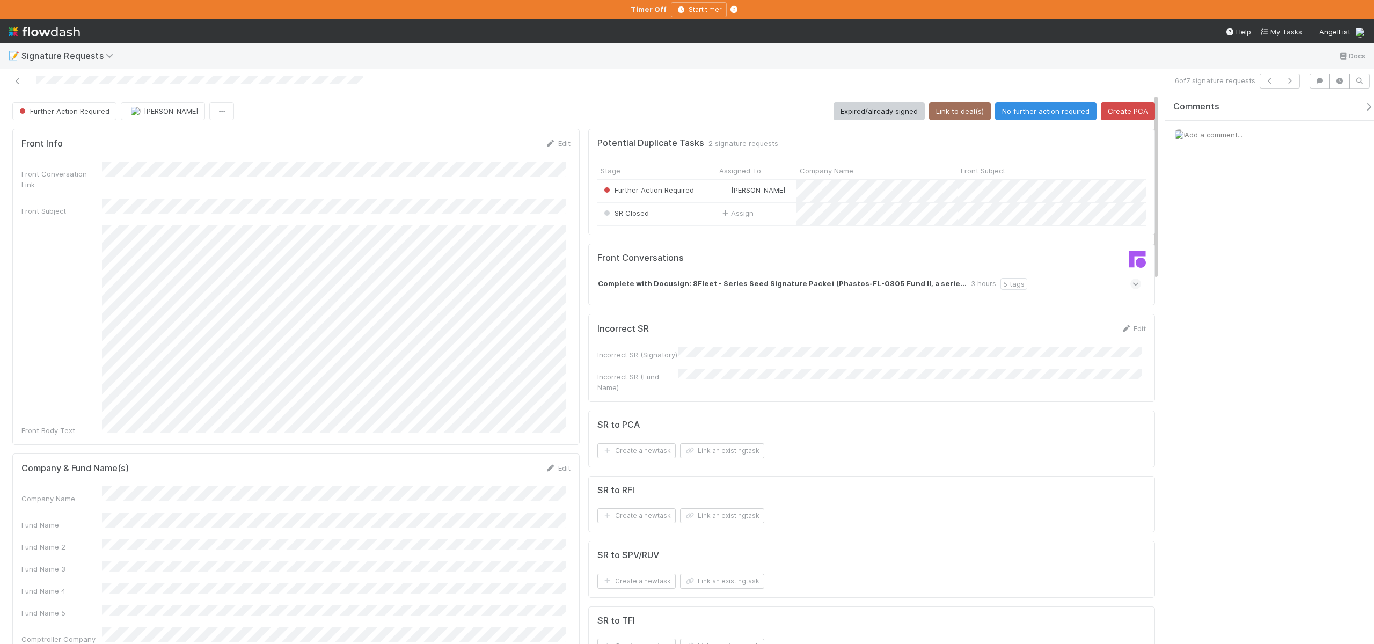
scroll to position [241, 0]
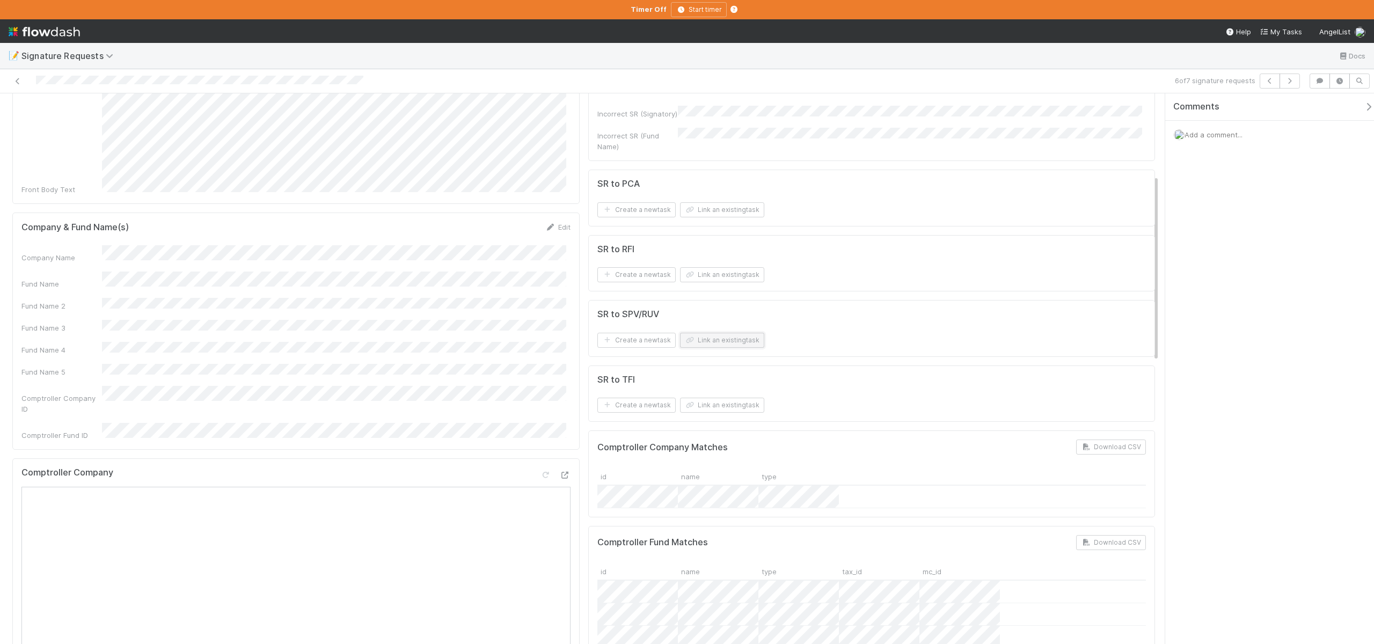
click at [715, 343] on button "Link an existing task" at bounding box center [722, 340] width 84 height 15
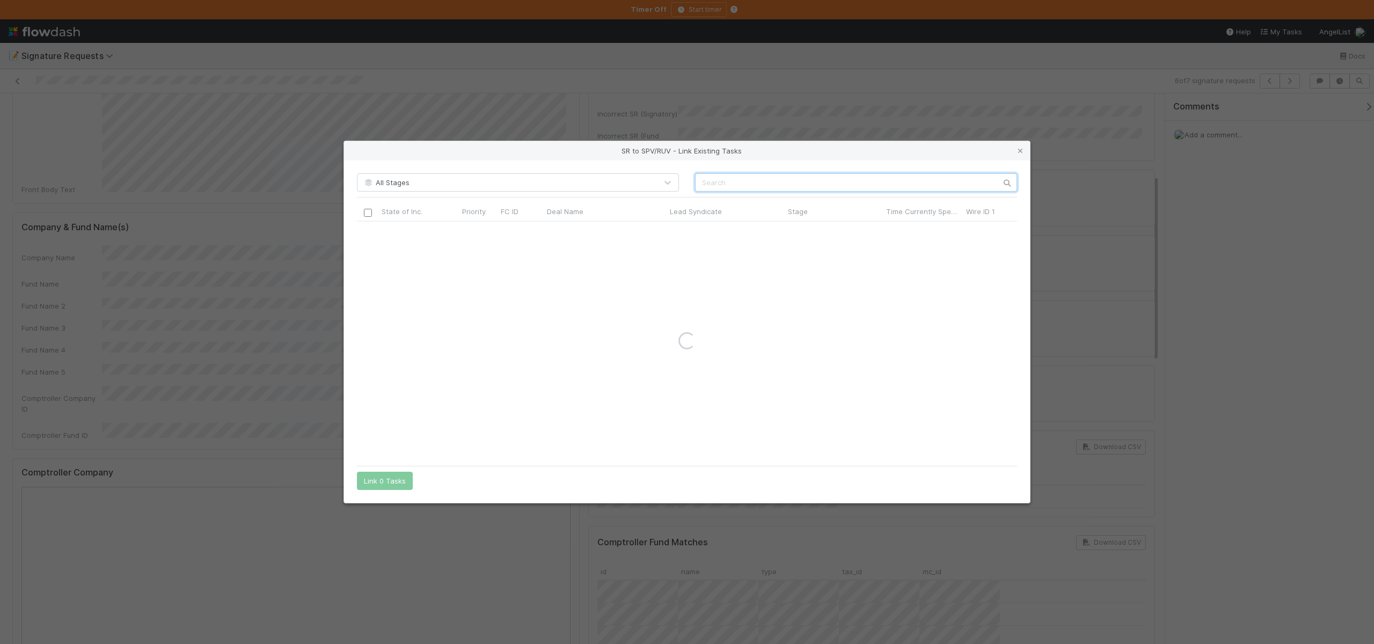
click at [746, 181] on input "text" at bounding box center [856, 182] width 322 height 18
paste input "Phastos-FL-0805 Fund II, a series of AngelList Funds 2025, LP"
type input "Phastos-FL-0805 Fund II, a series of AngelList Funds 2025, LP"
click at [366, 230] on input "checkbox" at bounding box center [368, 233] width 8 height 8
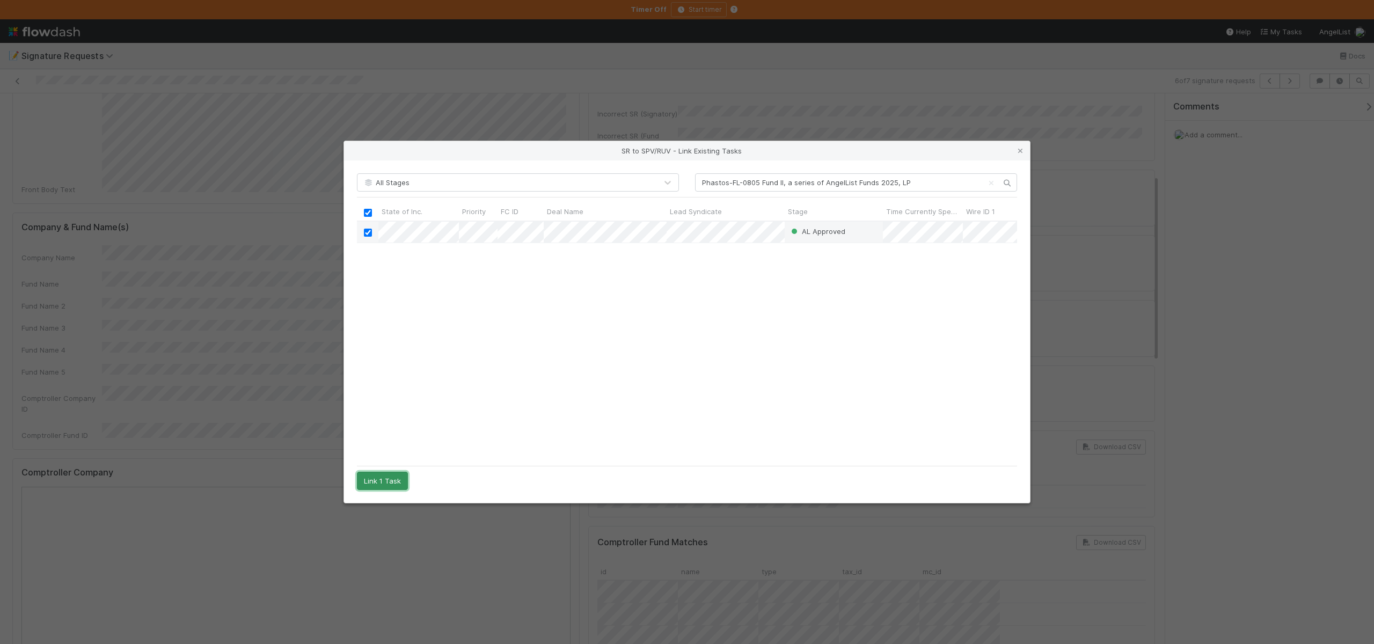
click at [384, 478] on button "Link 1 Task" at bounding box center [382, 481] width 51 height 18
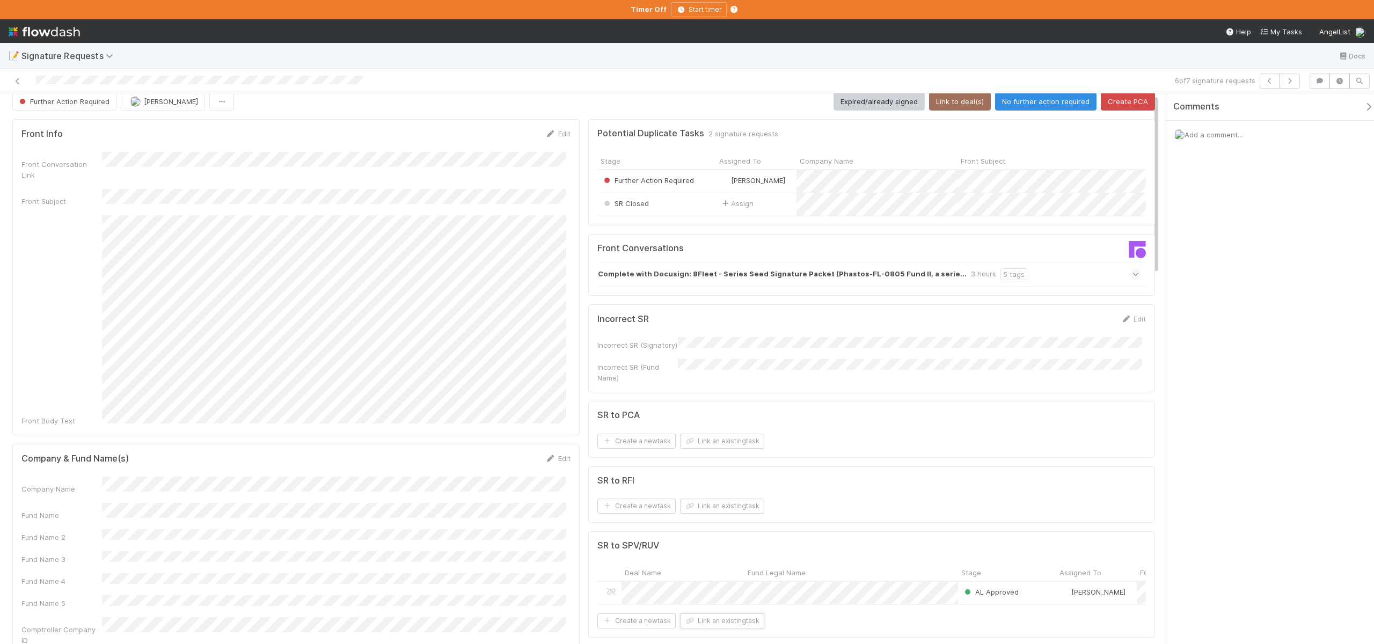
scroll to position [0, 0]
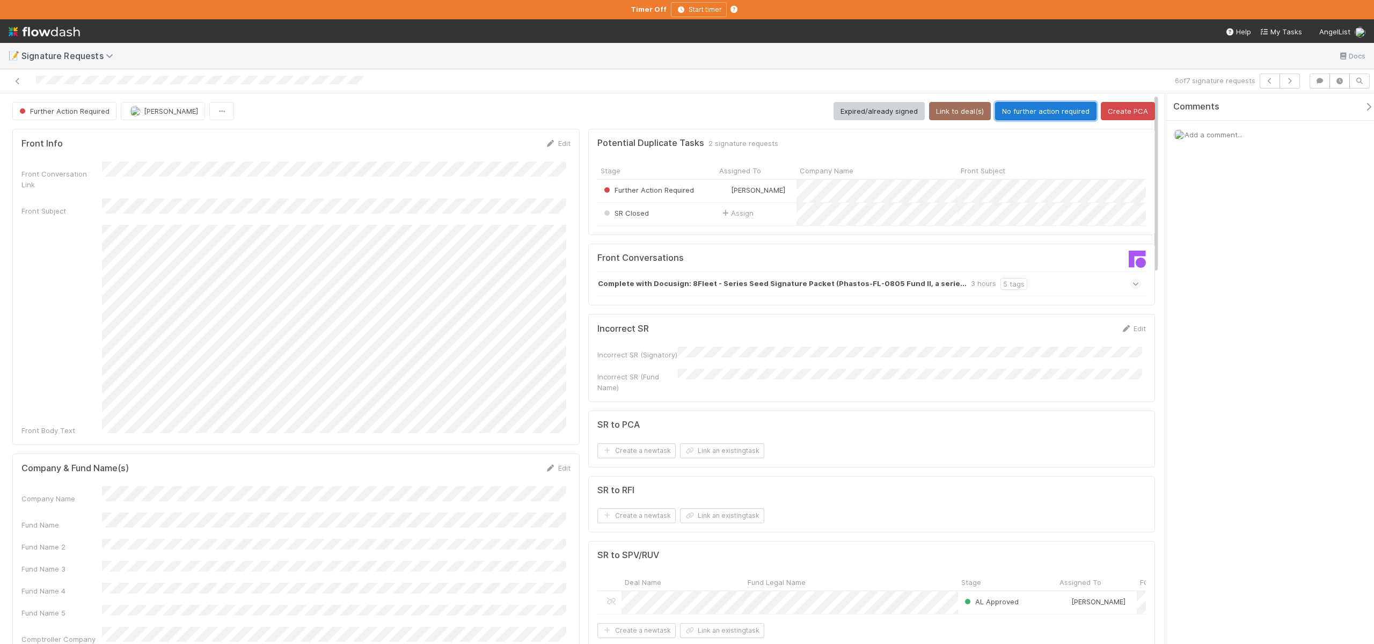
click at [1019, 114] on button "No further action required" at bounding box center [1045, 111] width 101 height 18
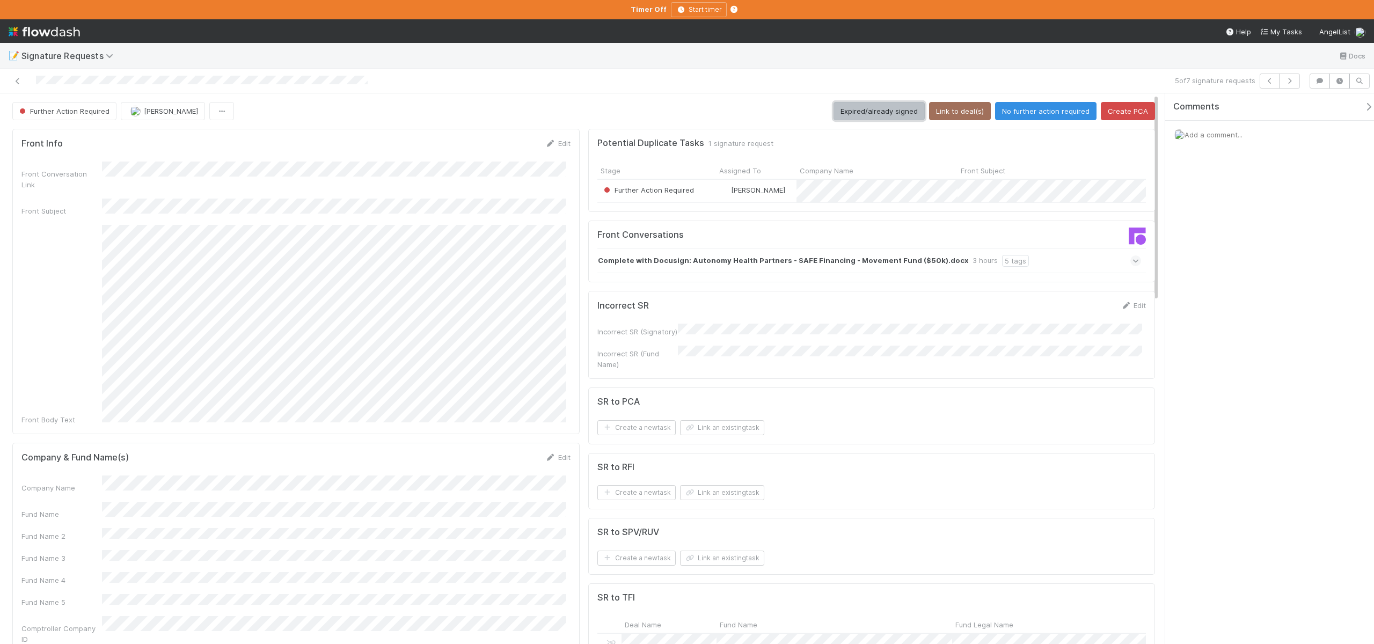
click at [874, 108] on button "Expired/already signed" at bounding box center [878, 111] width 91 height 18
click at [0, 0] on div "📝 Signature Requests Docs 4 of 7 signature requests Further Action Required And…" at bounding box center [687, 322] width 1374 height 644
click at [353, 158] on form "Front Info Edit Front Conversation Link Front Subject Front Body Text" at bounding box center [295, 383] width 549 height 491
click at [14, 77] on link at bounding box center [17, 81] width 11 height 11
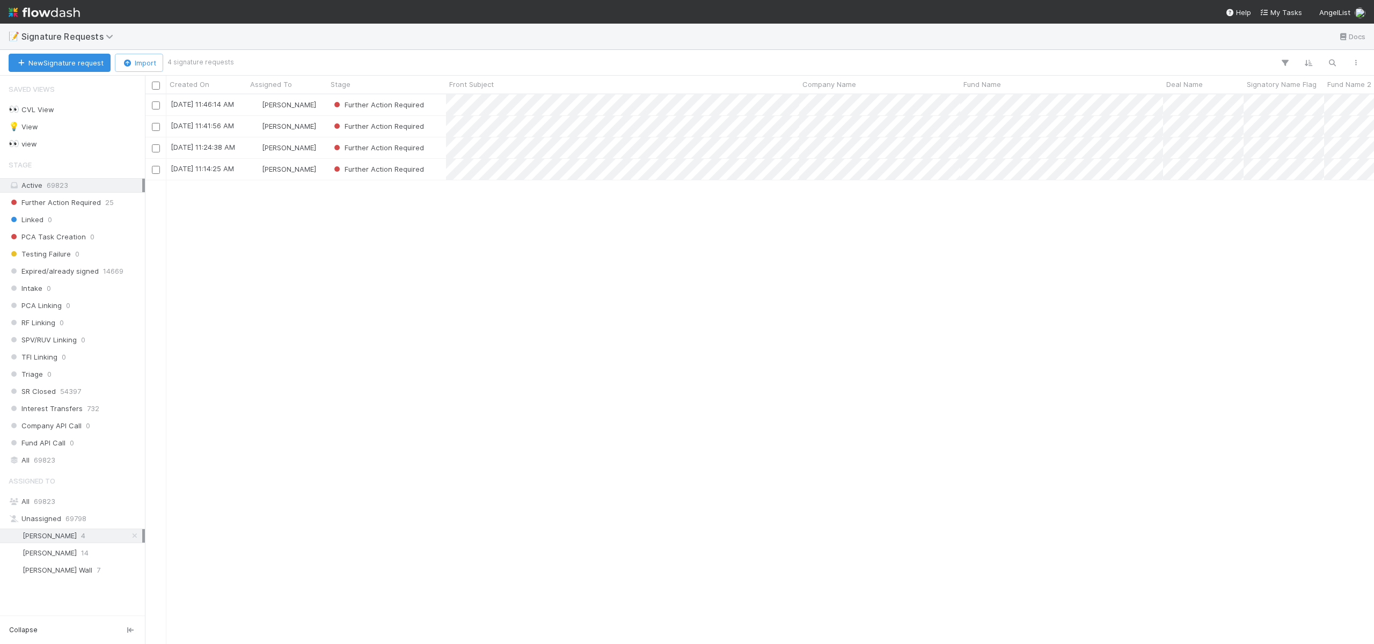
scroll to position [541, 1221]
click at [322, 166] on div "[PERSON_NAME]" at bounding box center [287, 169] width 80 height 21
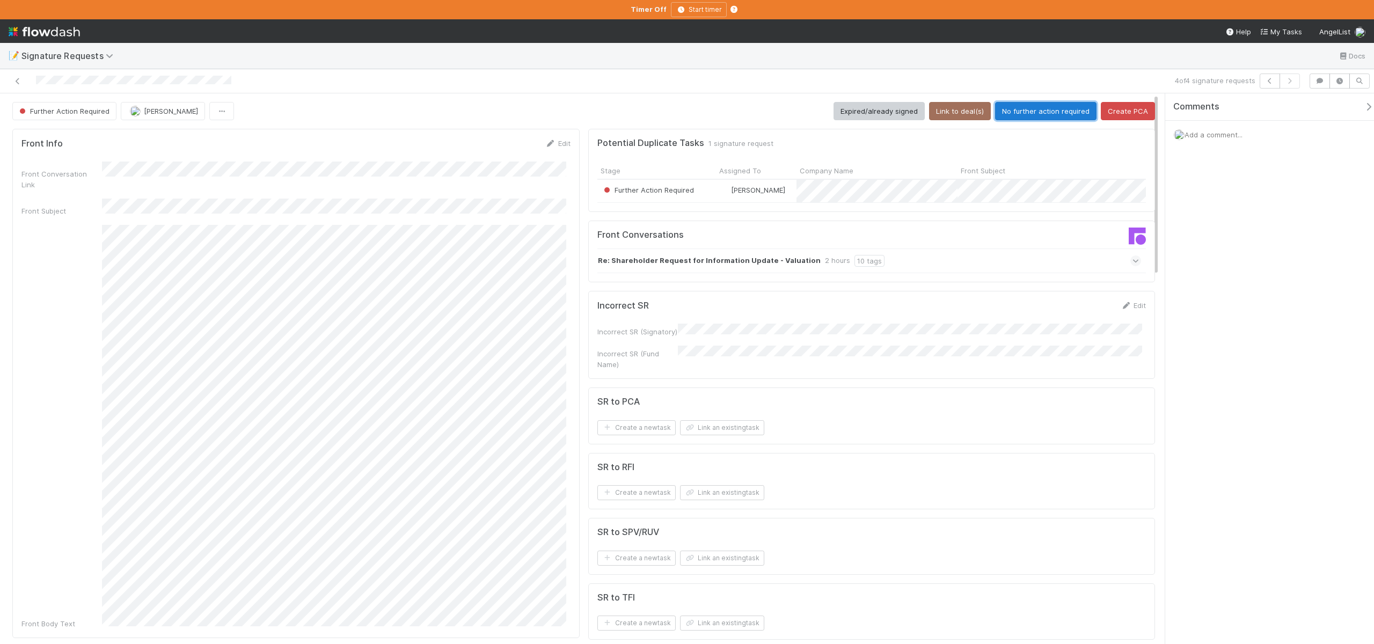
click at [1057, 111] on button "No further action required" at bounding box center [1045, 111] width 101 height 18
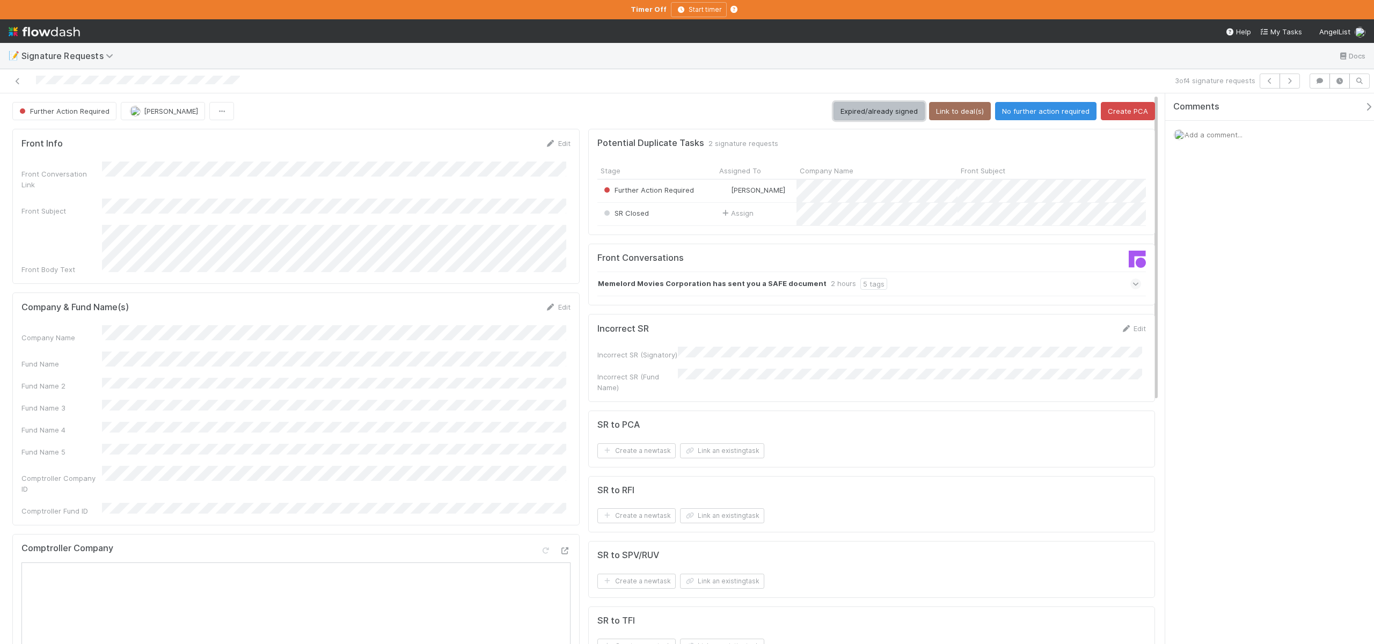
click at [856, 109] on button "Expired/already signed" at bounding box center [878, 111] width 91 height 18
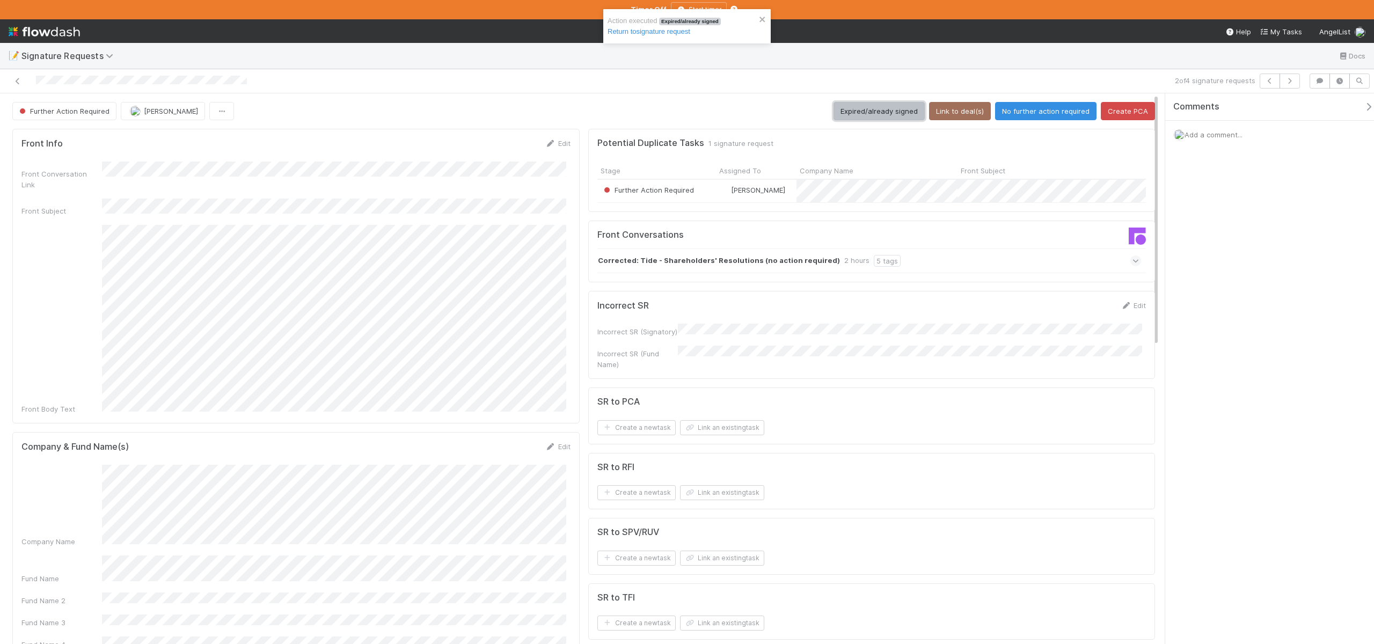
click at [867, 107] on button "Expired/already signed" at bounding box center [878, 111] width 91 height 18
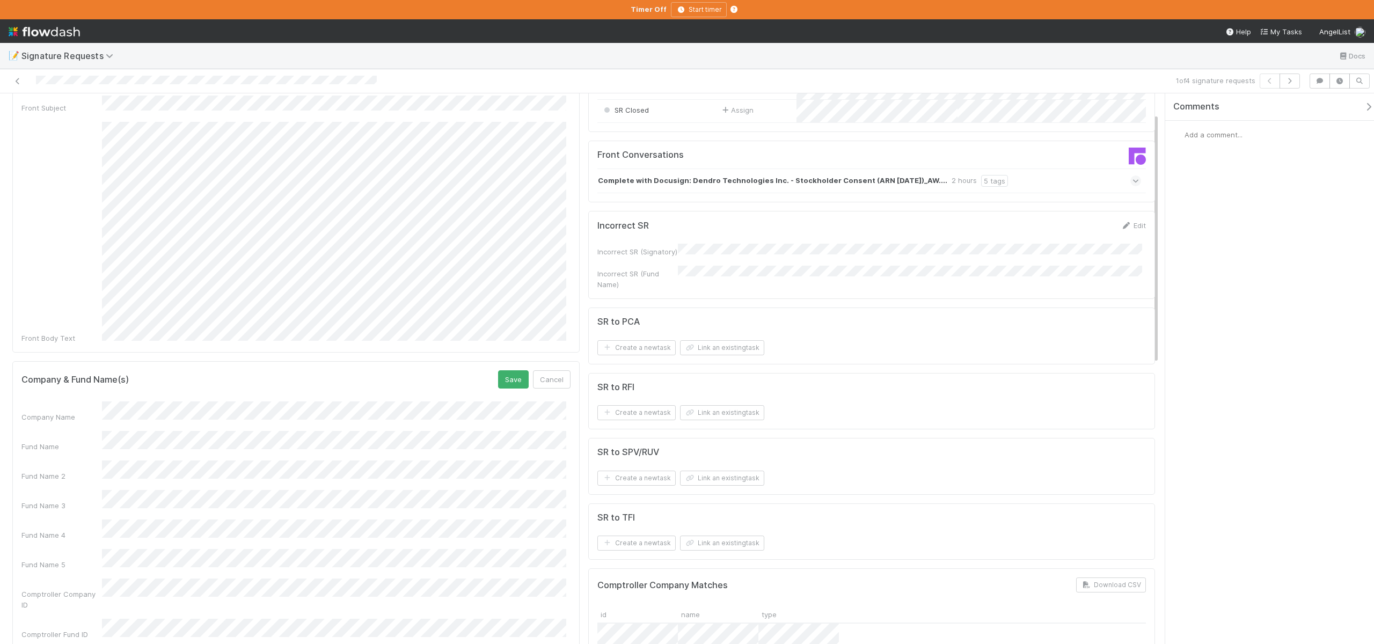
scroll to position [109, 0]
click at [92, 484] on div "Fund Name 3" at bounding box center [295, 494] width 549 height 21
click at [203, 448] on div "Company Name Fund Name Fund Name 2 Fund Name 3 Fund Name 4 Fund Name 5 Comptrol…" at bounding box center [295, 514] width 549 height 238
drag, startPoint x: 203, startPoint y: 448, endPoint x: 101, endPoint y: 415, distance: 107.8
click at [101, 424] on div "Fund Name" at bounding box center [295, 434] width 549 height 21
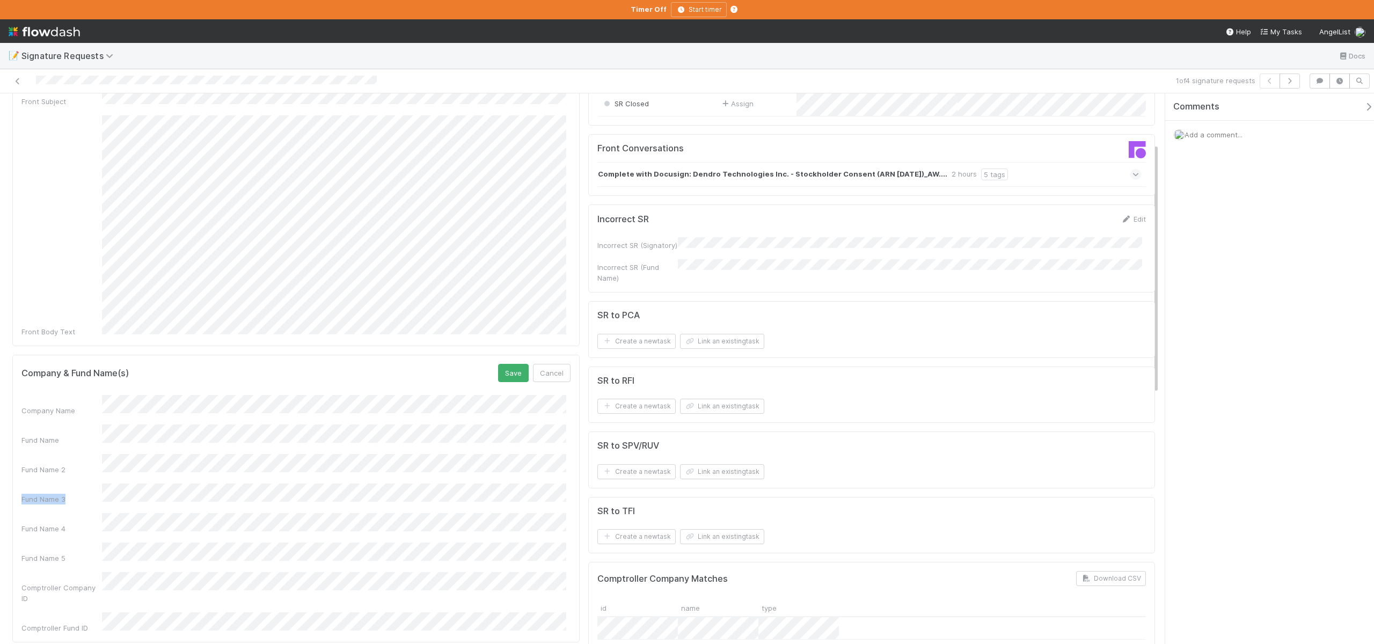
click at [172, 448] on div "Company Name Fund Name Fund Name 2 Fund Name 3 Fund Name 4 Fund Name 5 Comptrol…" at bounding box center [295, 514] width 549 height 238
click at [505, 364] on button "Save" at bounding box center [513, 373] width 31 height 18
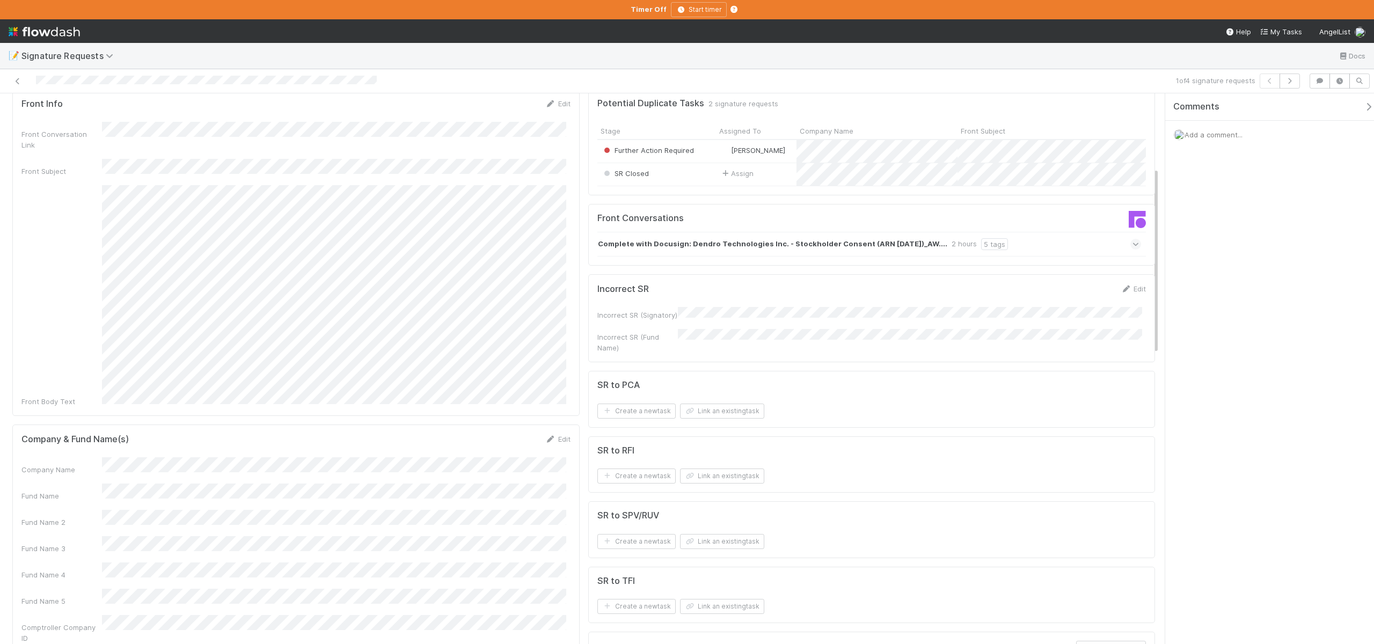
scroll to position [35, 0]
click at [694, 419] on button "Link an existing task" at bounding box center [722, 415] width 84 height 15
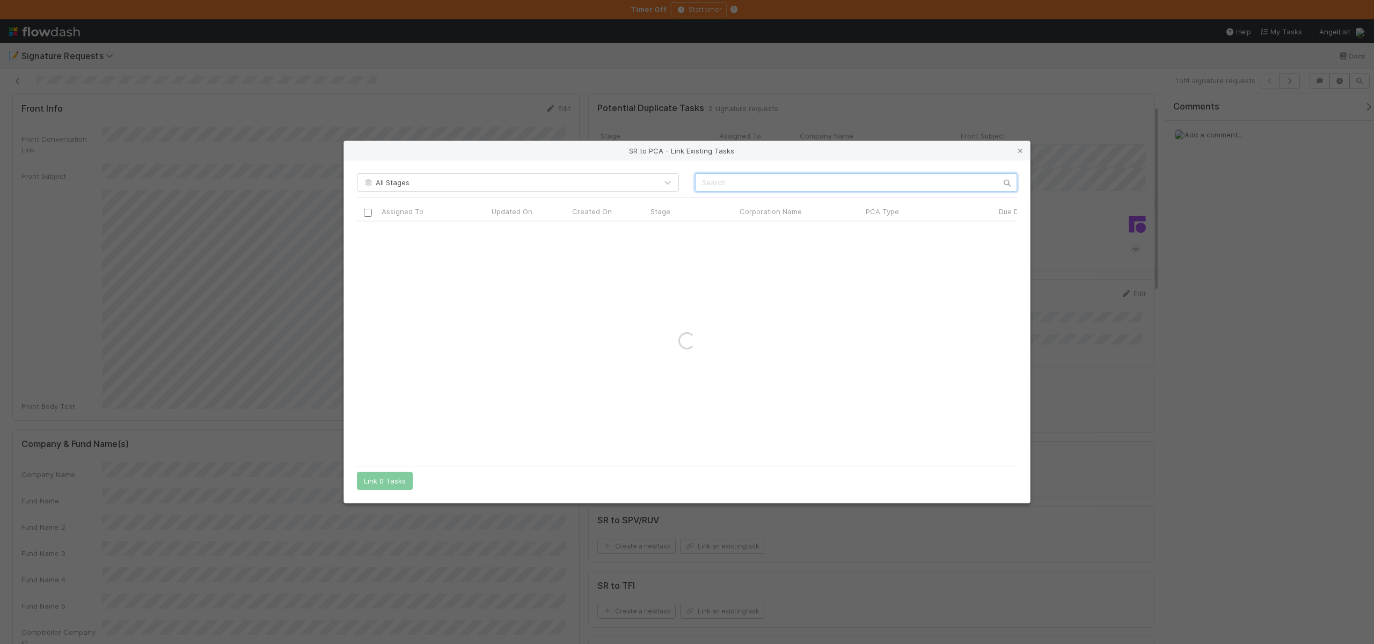
click at [731, 188] on input "text" at bounding box center [856, 182] width 322 height 18
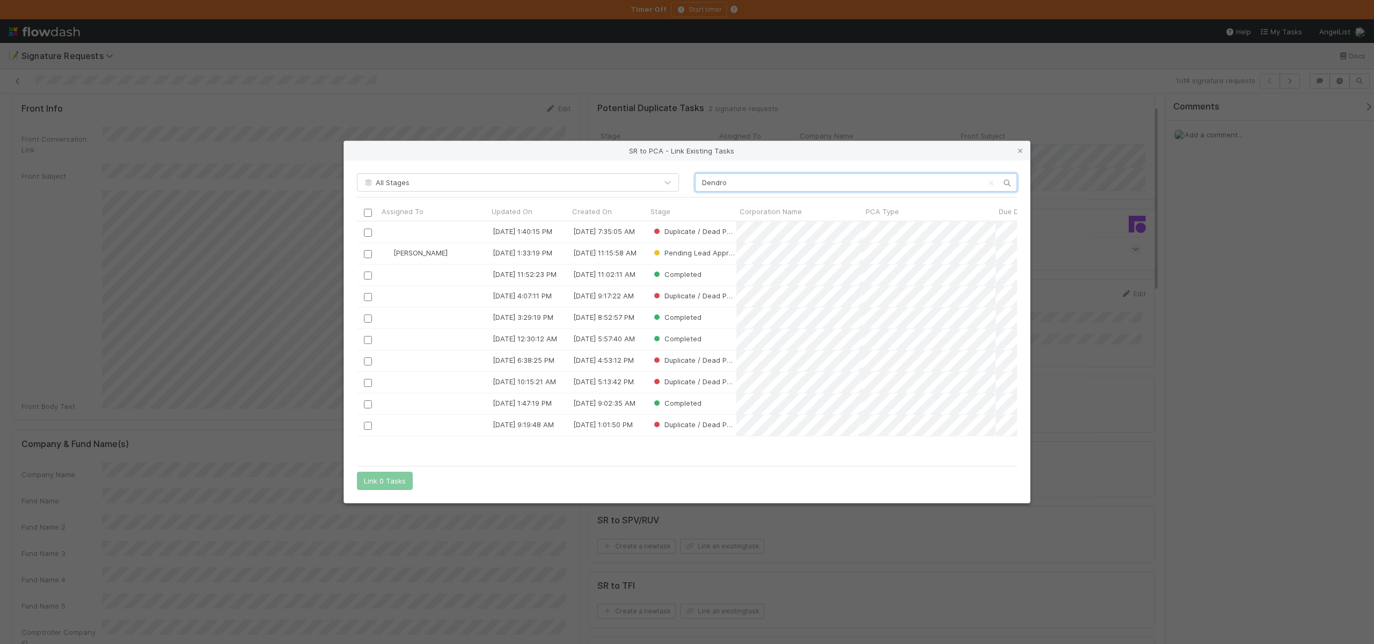
scroll to position [231, 652]
type input "Dendro"
click at [369, 255] on input "checkbox" at bounding box center [368, 254] width 8 height 8
click at [379, 484] on button "Link 1 Task" at bounding box center [382, 481] width 51 height 18
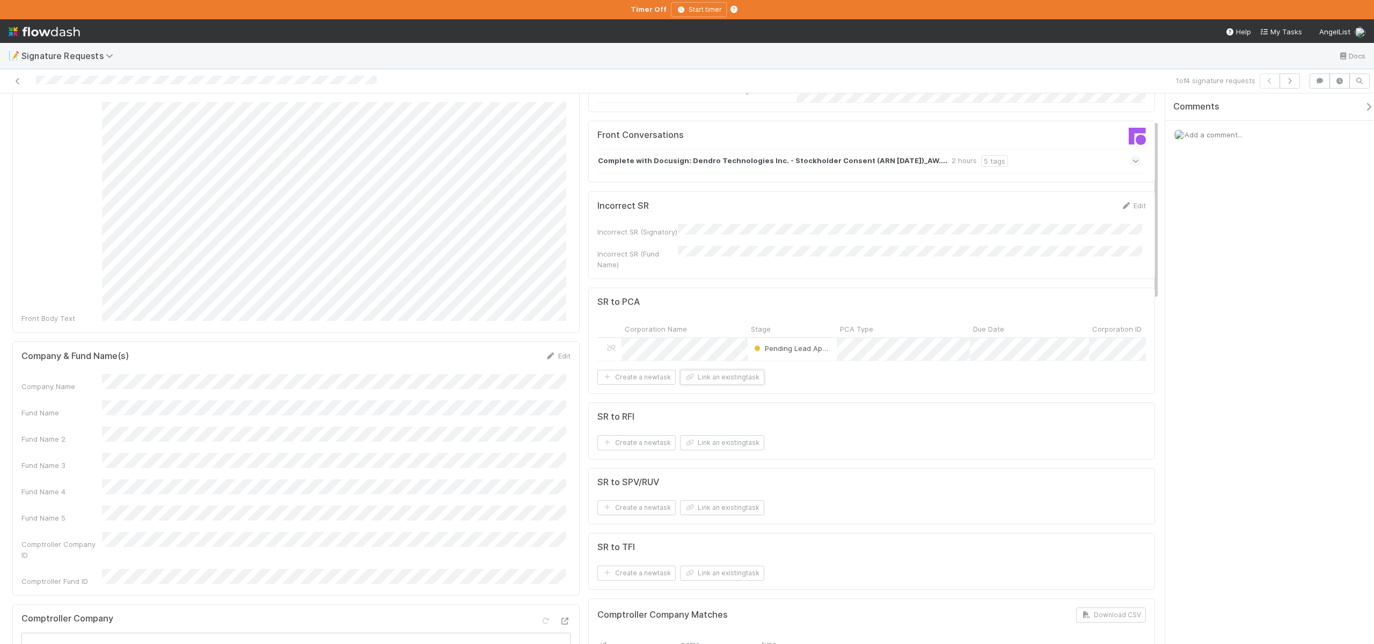
scroll to position [9, 0]
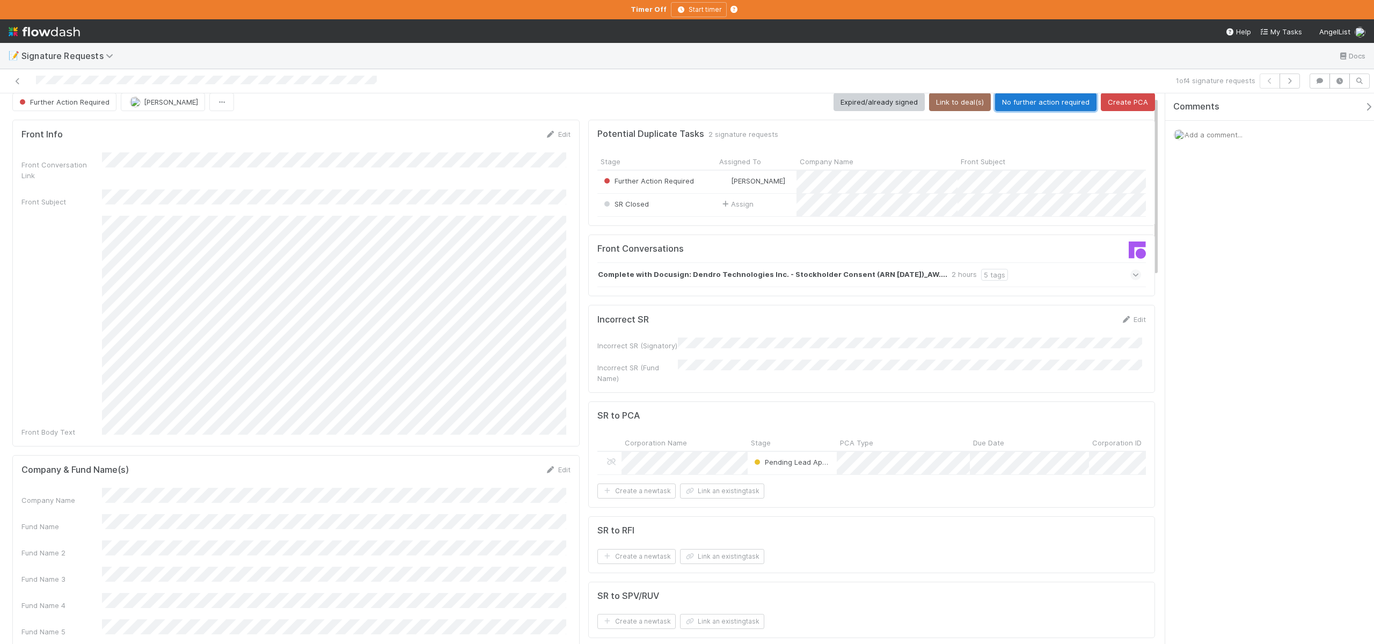
click at [1030, 102] on button "No further action required" at bounding box center [1045, 102] width 101 height 18
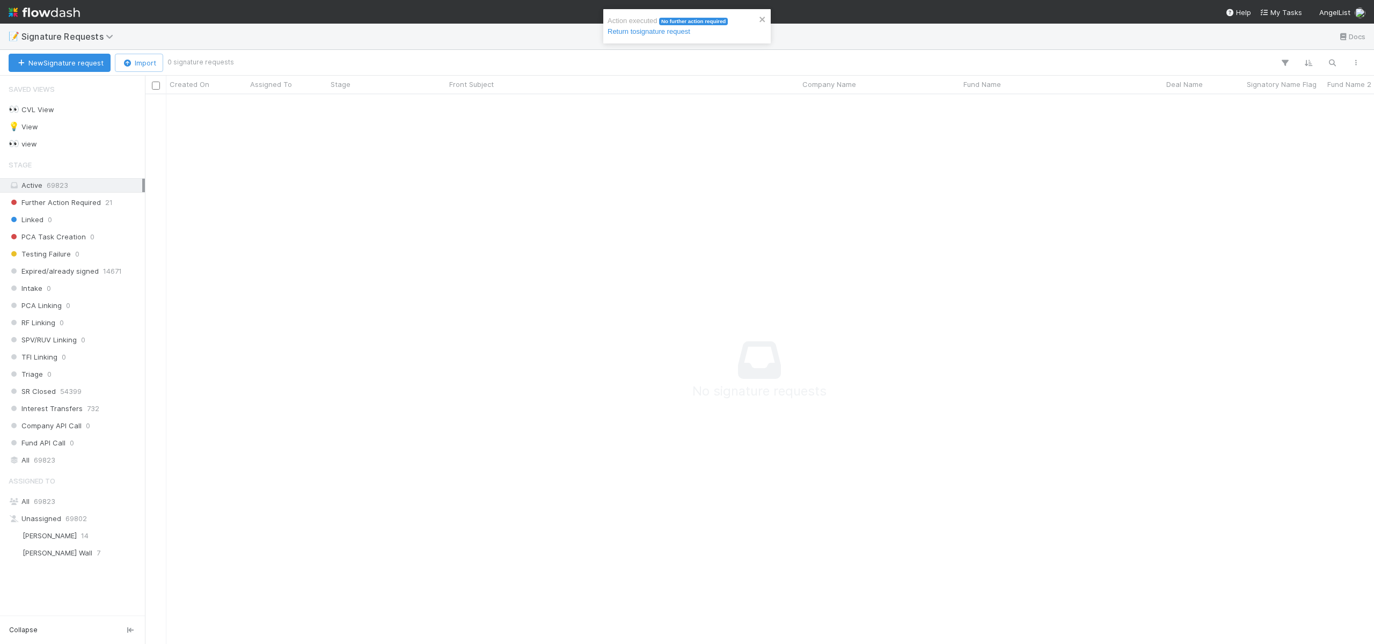
scroll to position [9, 9]
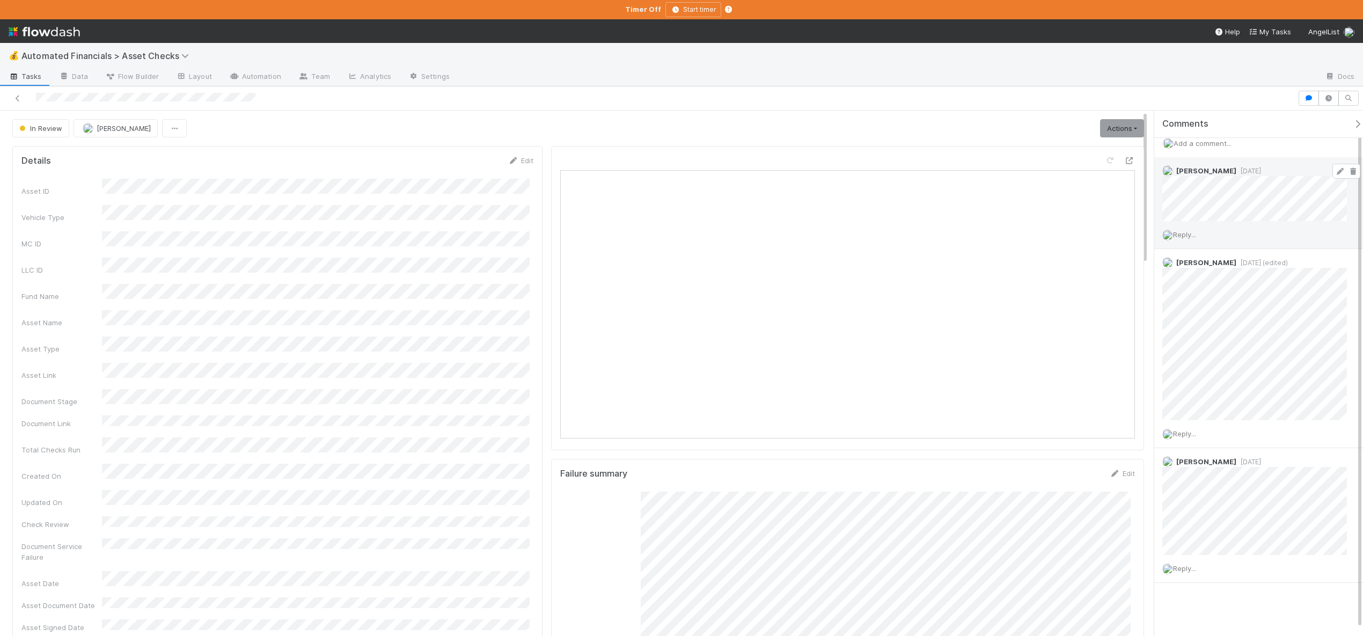
scroll to position [9, 0]
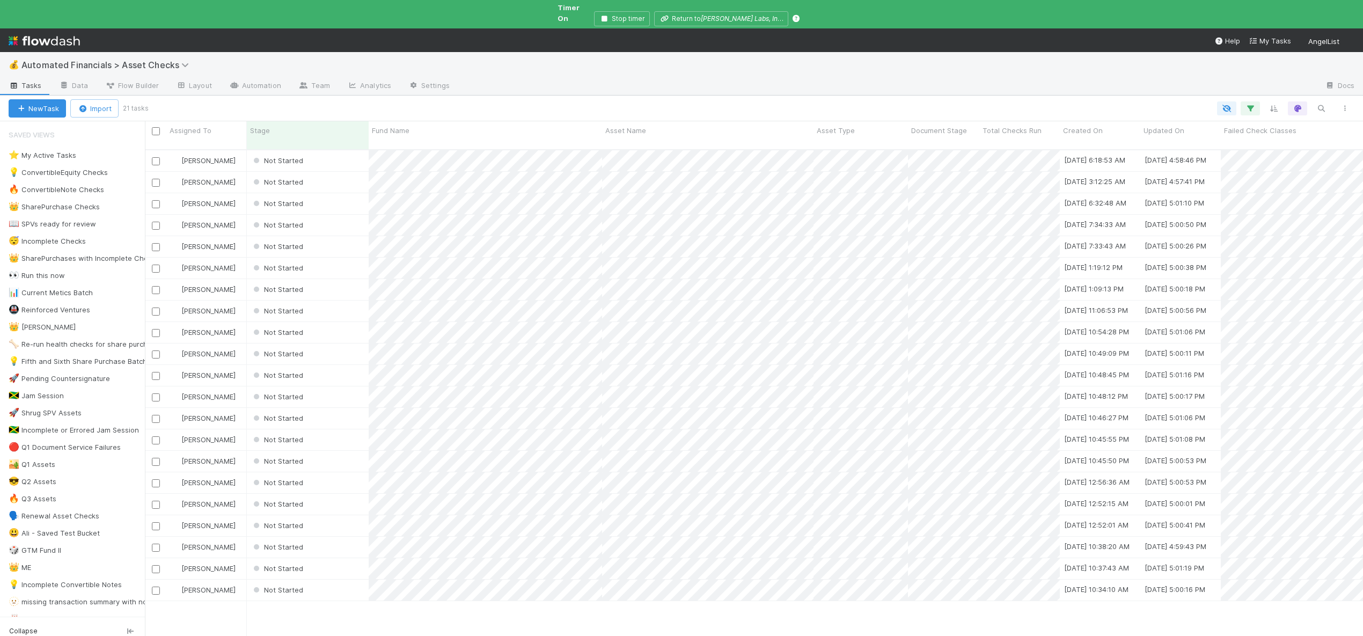
scroll to position [497, 1210]
click at [321, 580] on div "Not Started" at bounding box center [308, 590] width 122 height 21
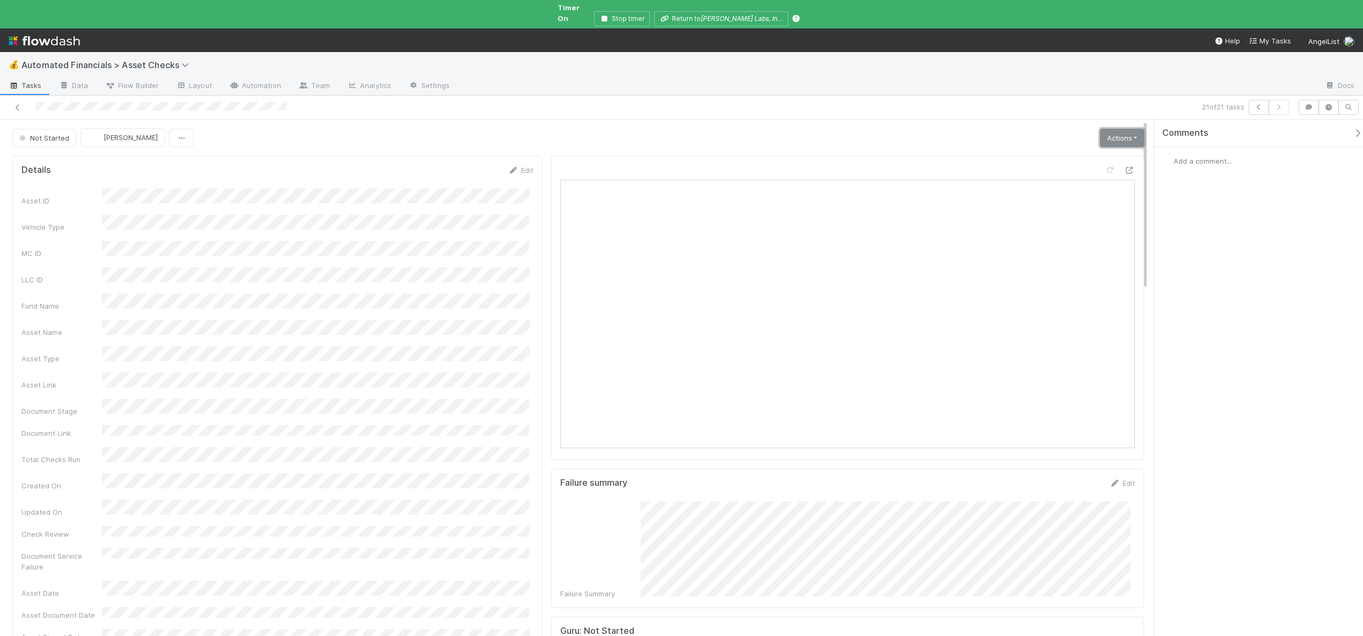
click at [1104, 129] on link "Actions" at bounding box center [1122, 138] width 44 height 18
click at [1050, 153] on button "Start" at bounding box center [1088, 160] width 114 height 15
click at [1118, 129] on link "Actions" at bounding box center [1122, 138] width 44 height 18
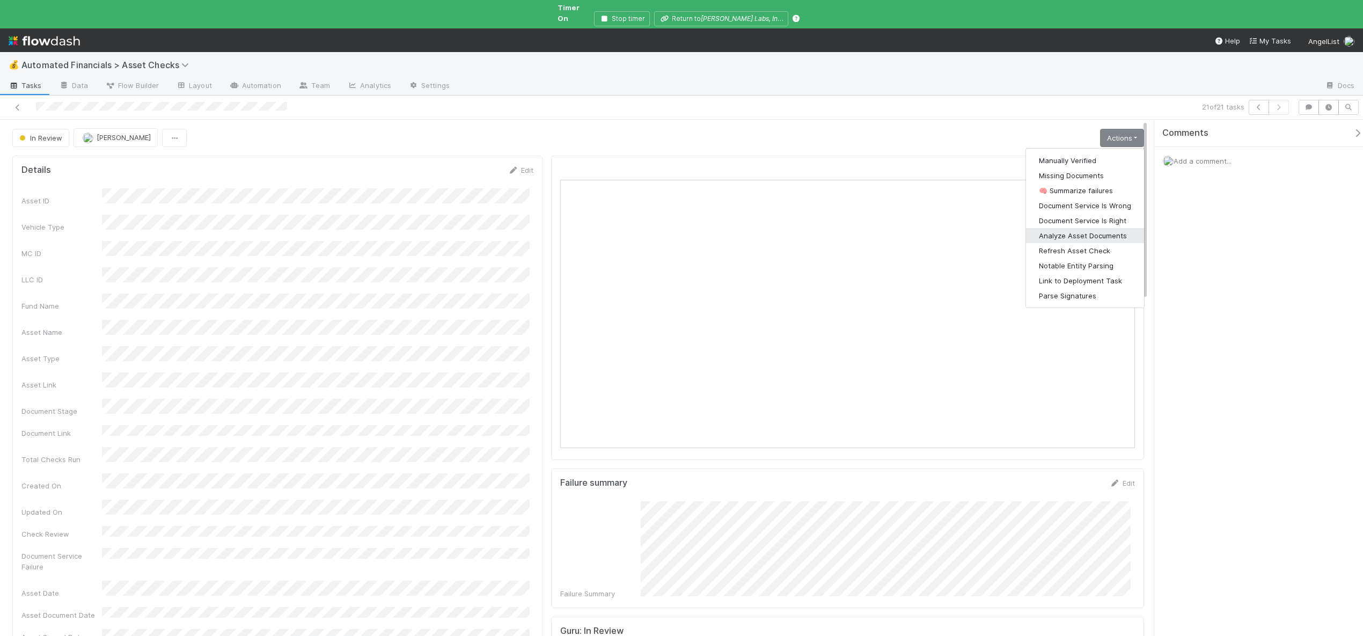
click at [1065, 228] on button "Analyze Asset Documents" at bounding box center [1085, 235] width 118 height 15
click at [1114, 129] on link "Actions" at bounding box center [1122, 138] width 44 height 18
click at [1081, 185] on button "🧠 Summarize failures" at bounding box center [1085, 190] width 118 height 15
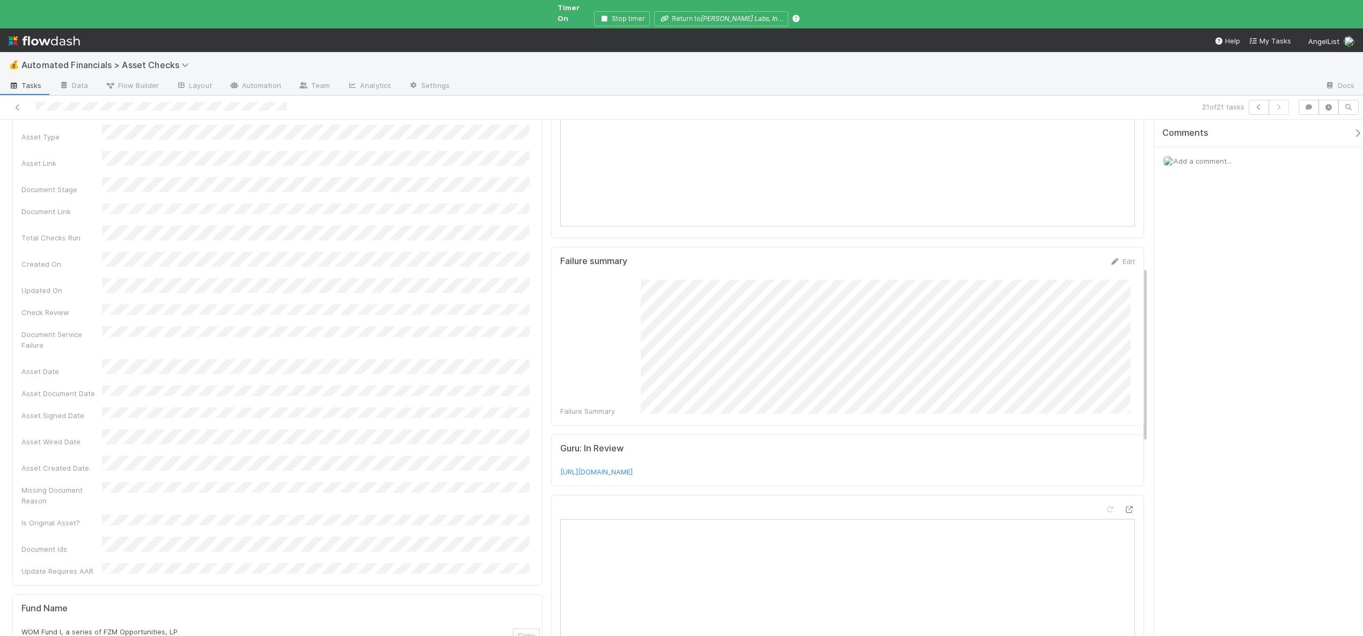
scroll to position [219, 0]
click at [1199, 147] on div "Add a comment..." at bounding box center [1262, 161] width 217 height 28
click at [1199, 157] on span "Add a comment..." at bounding box center [1203, 161] width 58 height 9
click at [1200, 157] on span "Add a comment..." at bounding box center [1203, 161] width 58 height 9
click at [1196, 157] on span "Add a comment..." at bounding box center [1203, 161] width 58 height 9
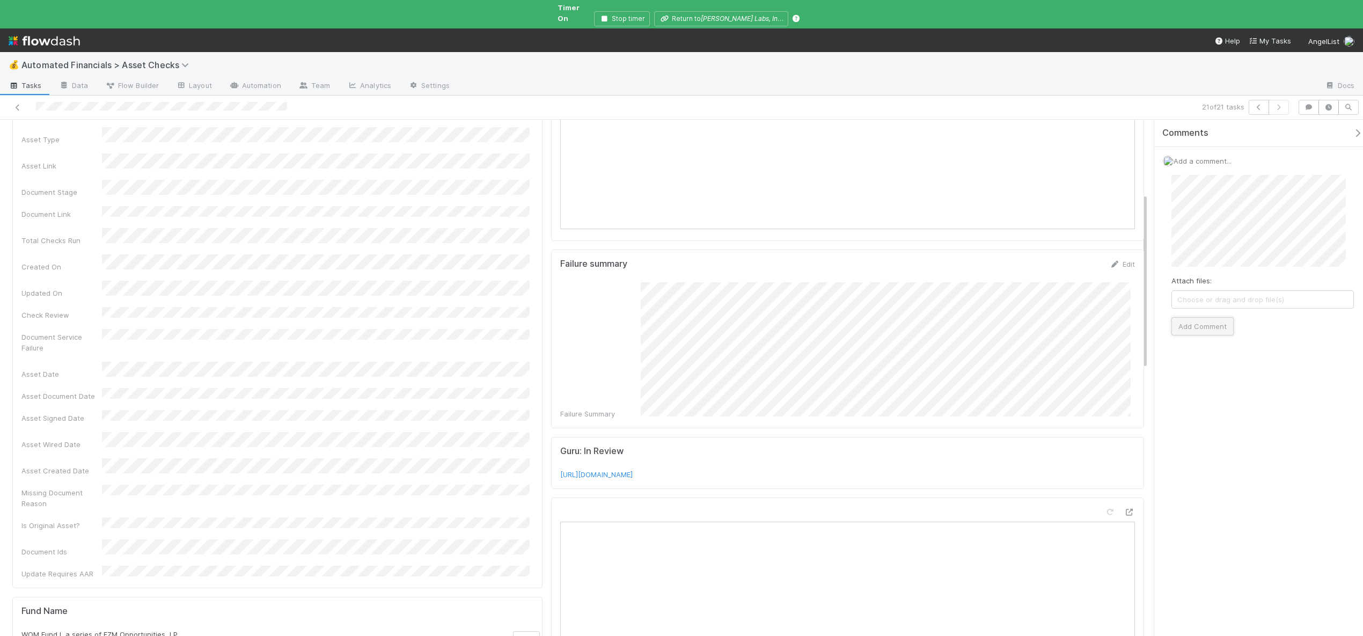
click at [1181, 319] on button "Add Comment" at bounding box center [1202, 326] width 62 height 18
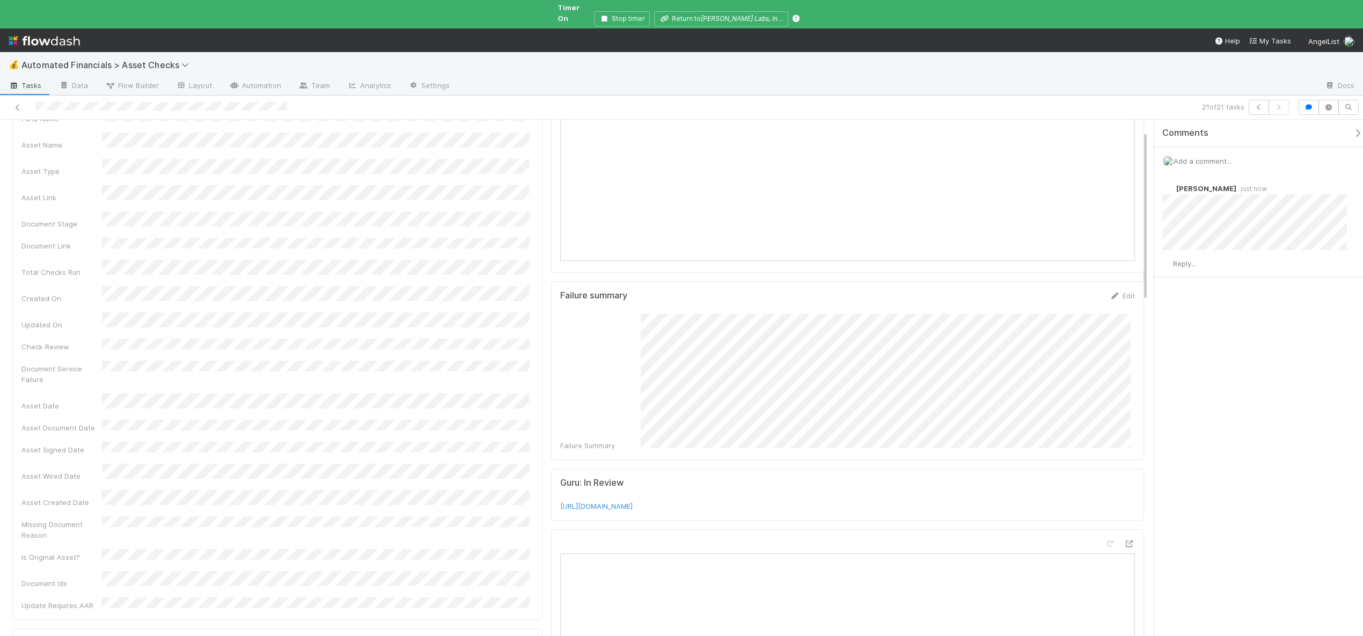
scroll to position [0, 0]
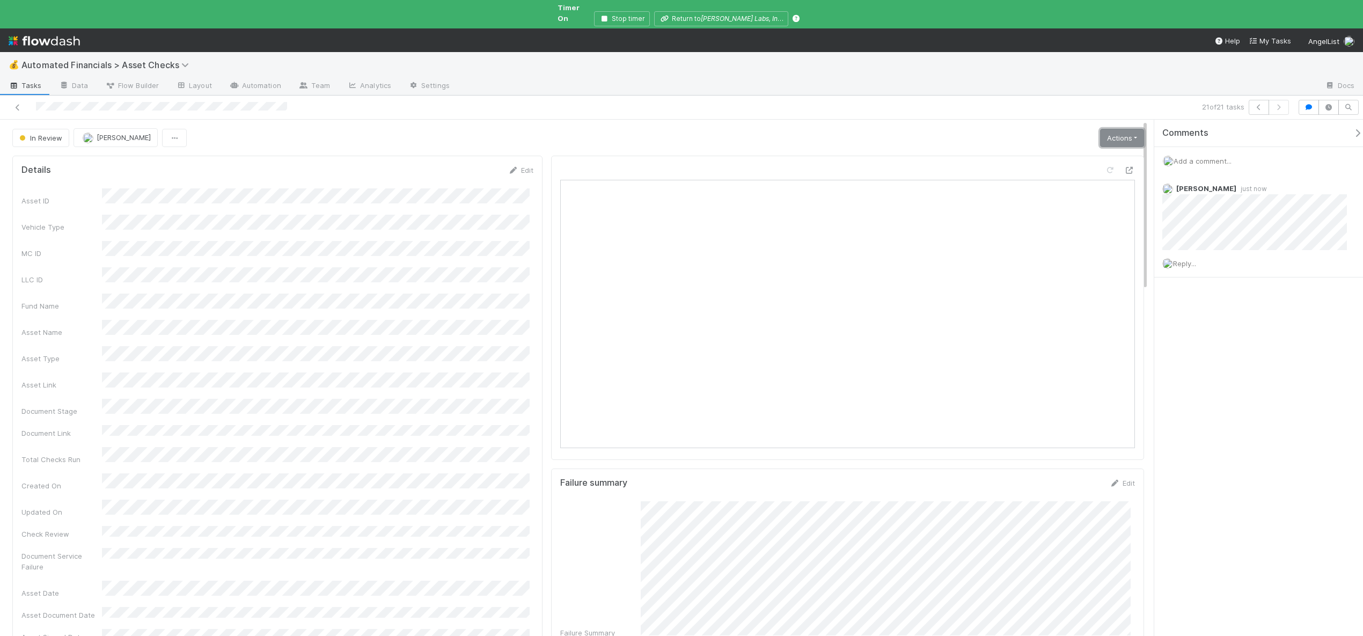
click at [1120, 129] on link "Actions" at bounding box center [1122, 138] width 44 height 18
click at [970, 128] on div "In Review Andre Fredrick Actions Manually Verified Missing Documents 🧠 Summariz…" at bounding box center [578, 137] width 1132 height 18
click at [45, 134] on span "In Review" at bounding box center [39, 138] width 45 height 9
click at [49, 217] on span "Verified" at bounding box center [34, 215] width 39 height 9
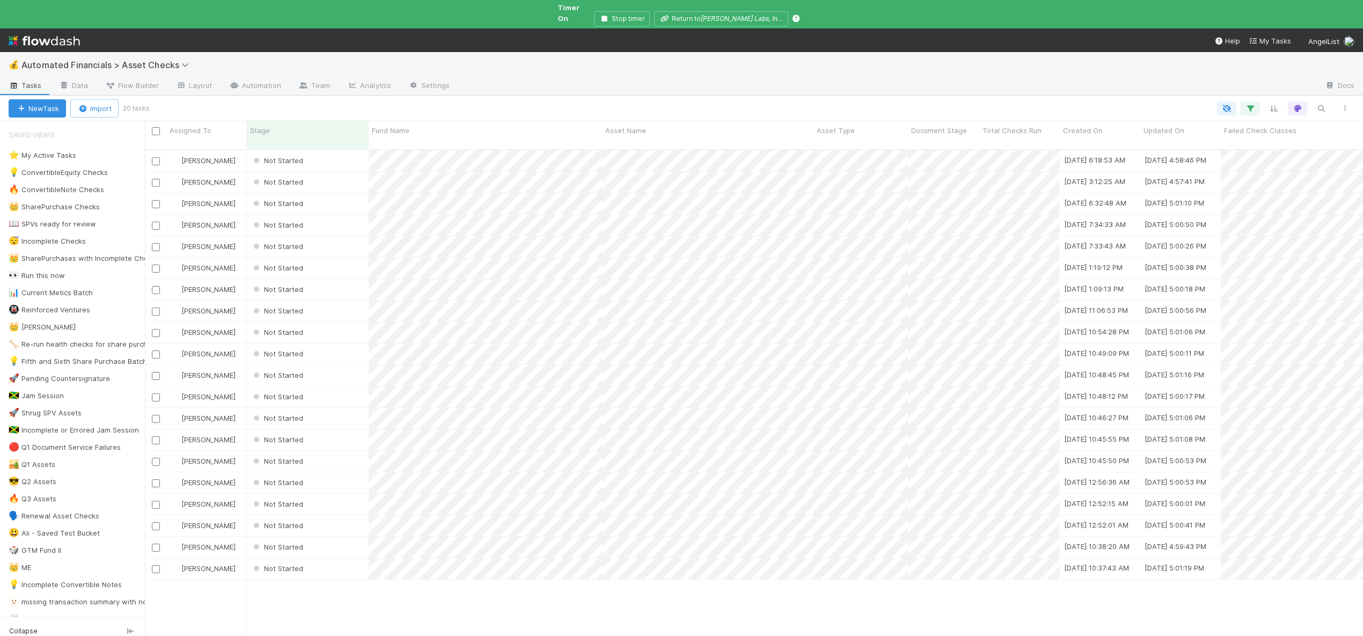
scroll to position [497, 1210]
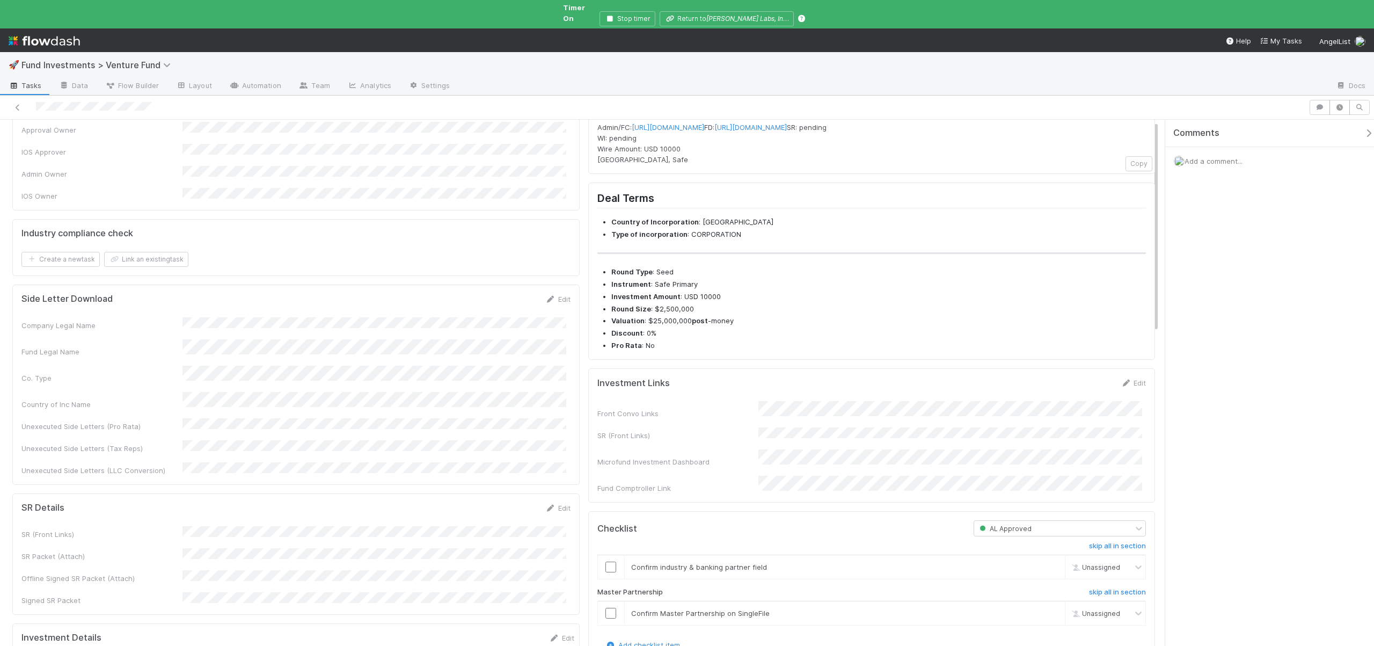
scroll to position [232, 0]
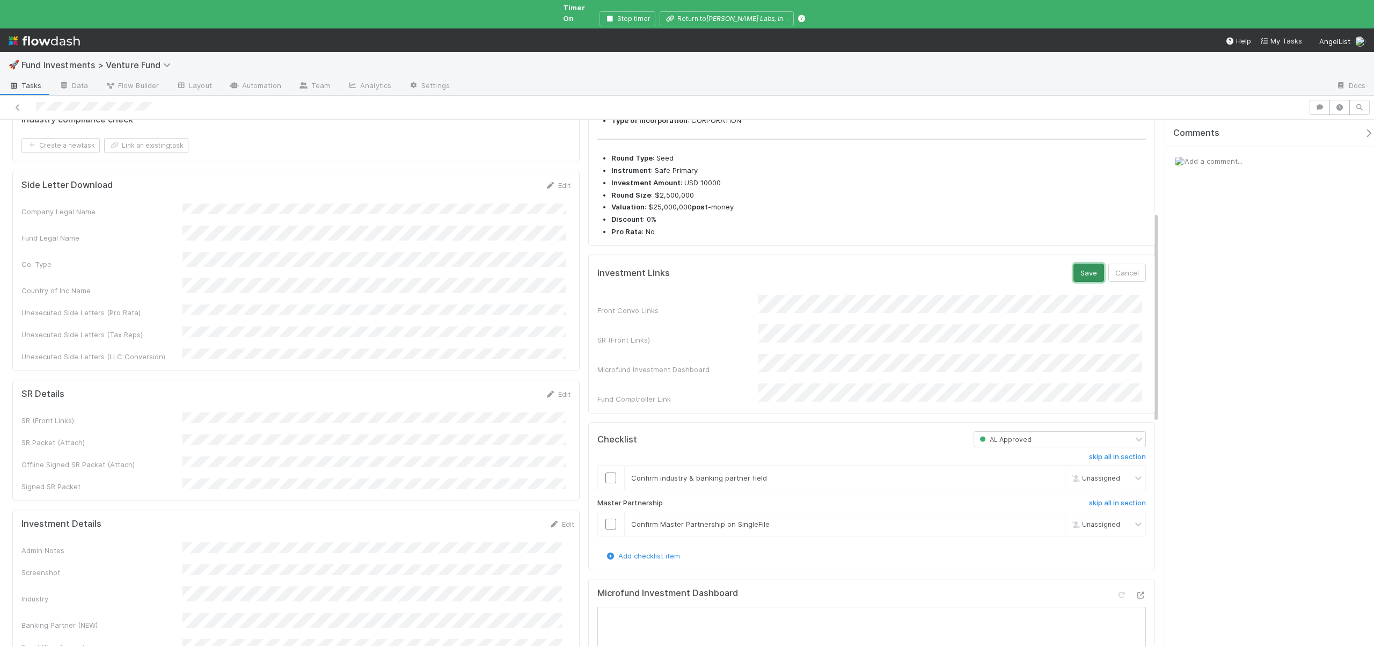
click at [1080, 280] on button "Save" at bounding box center [1088, 272] width 31 height 18
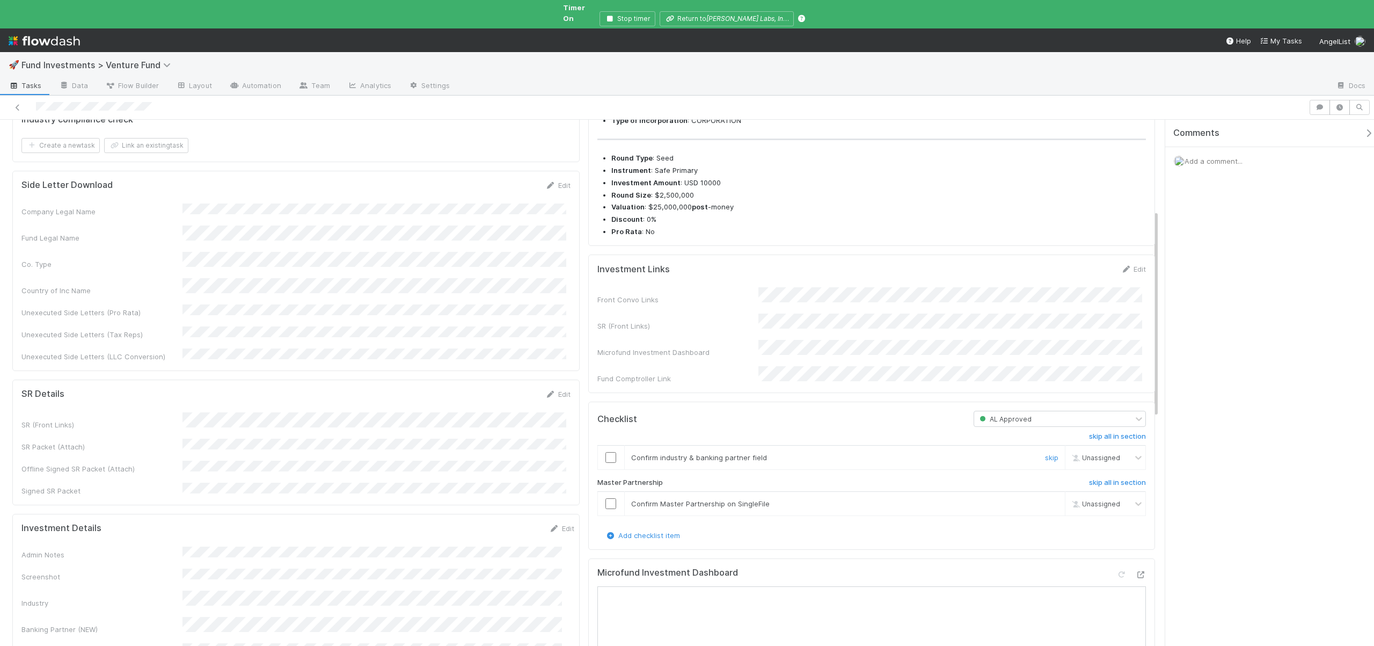
click at [609, 457] on input "checkbox" at bounding box center [610, 457] width 11 height 11
click at [287, 203] on div "Company Legal Name Fund Legal Name Co. Type Country of Inc Name Unexecuted Side…" at bounding box center [295, 282] width 549 height 158
click at [609, 507] on input "checkbox" at bounding box center [610, 503] width 11 height 11
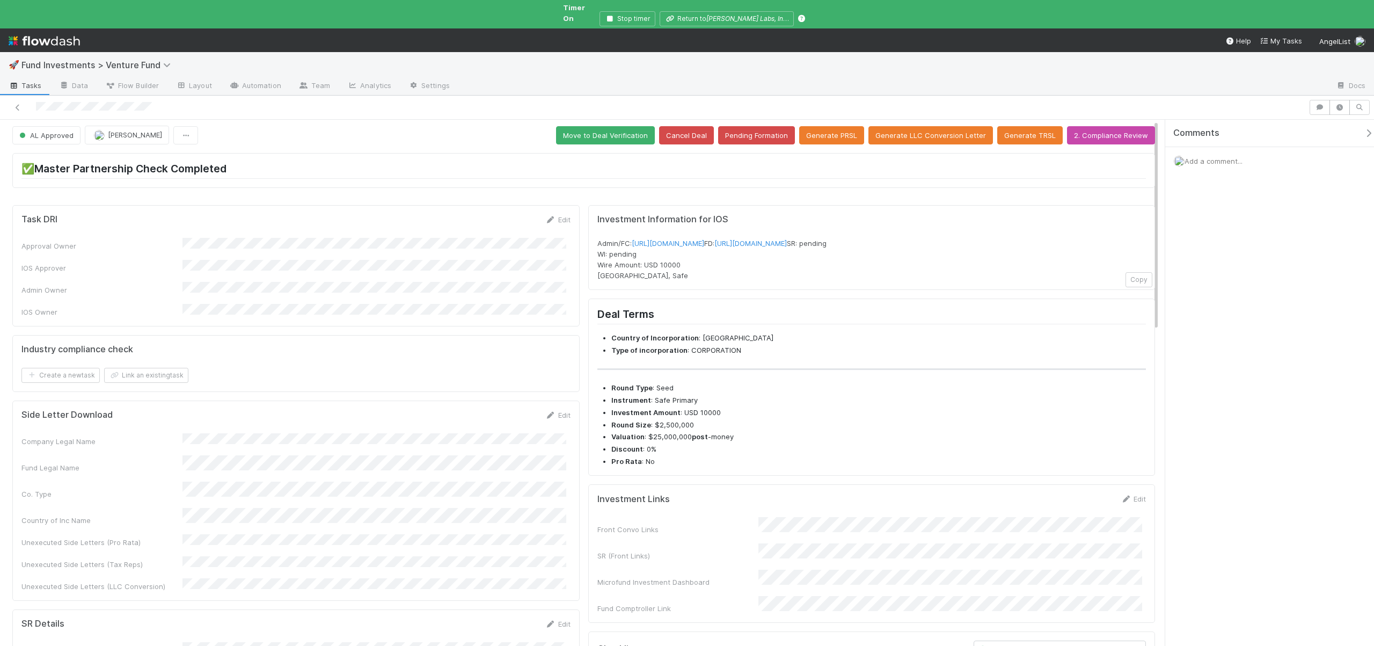
scroll to position [0, 0]
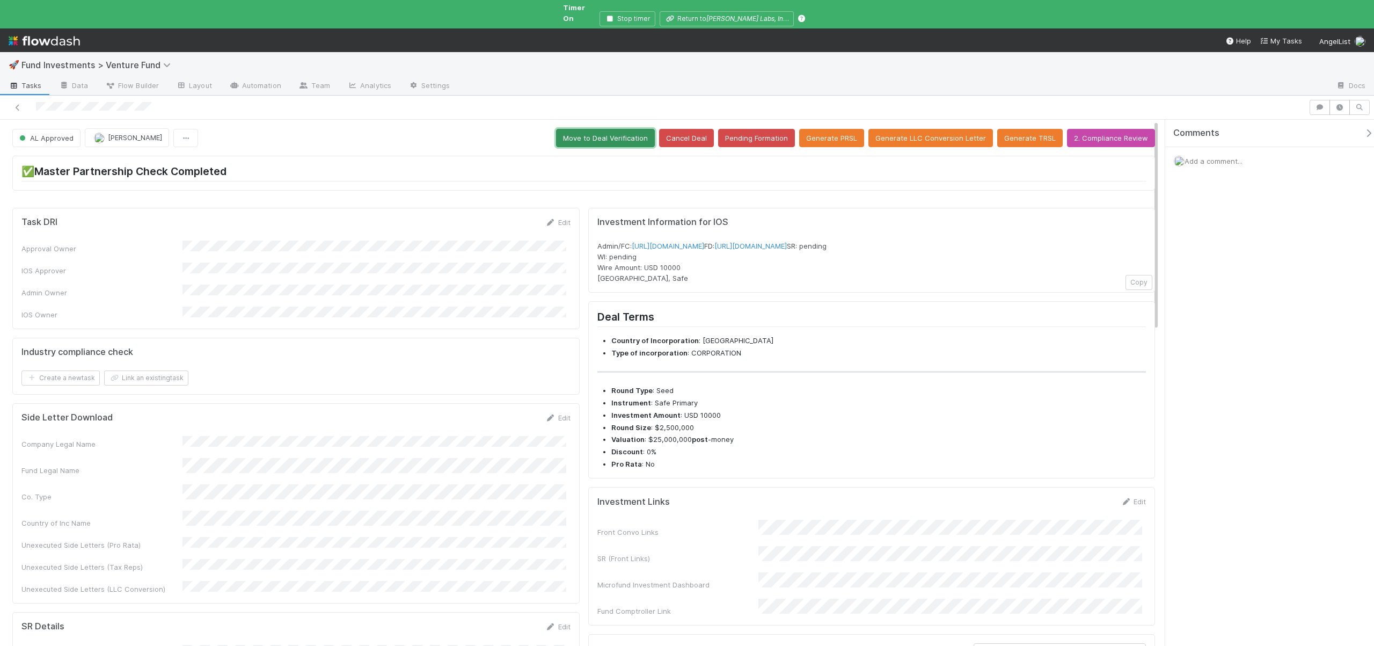
click at [618, 129] on button "Move to Deal Verification" at bounding box center [605, 138] width 99 height 18
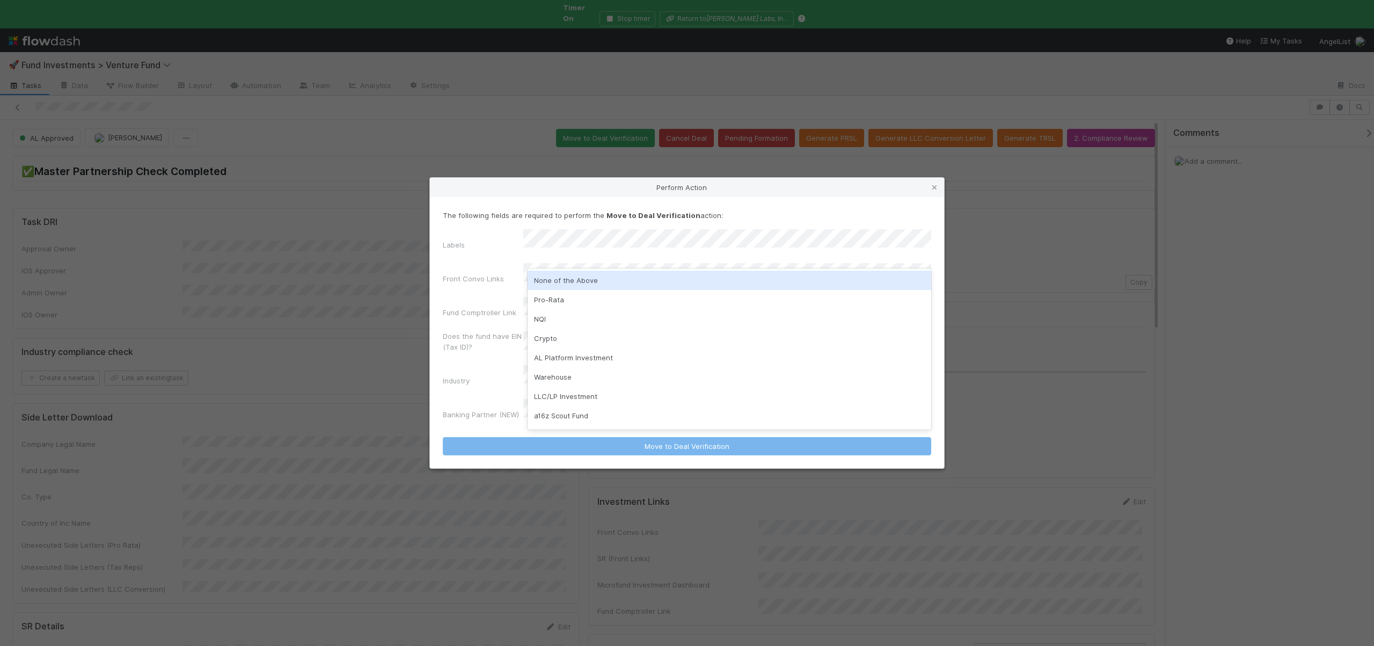
click at [562, 273] on div "None of the Above" at bounding box center [730, 279] width 404 height 19
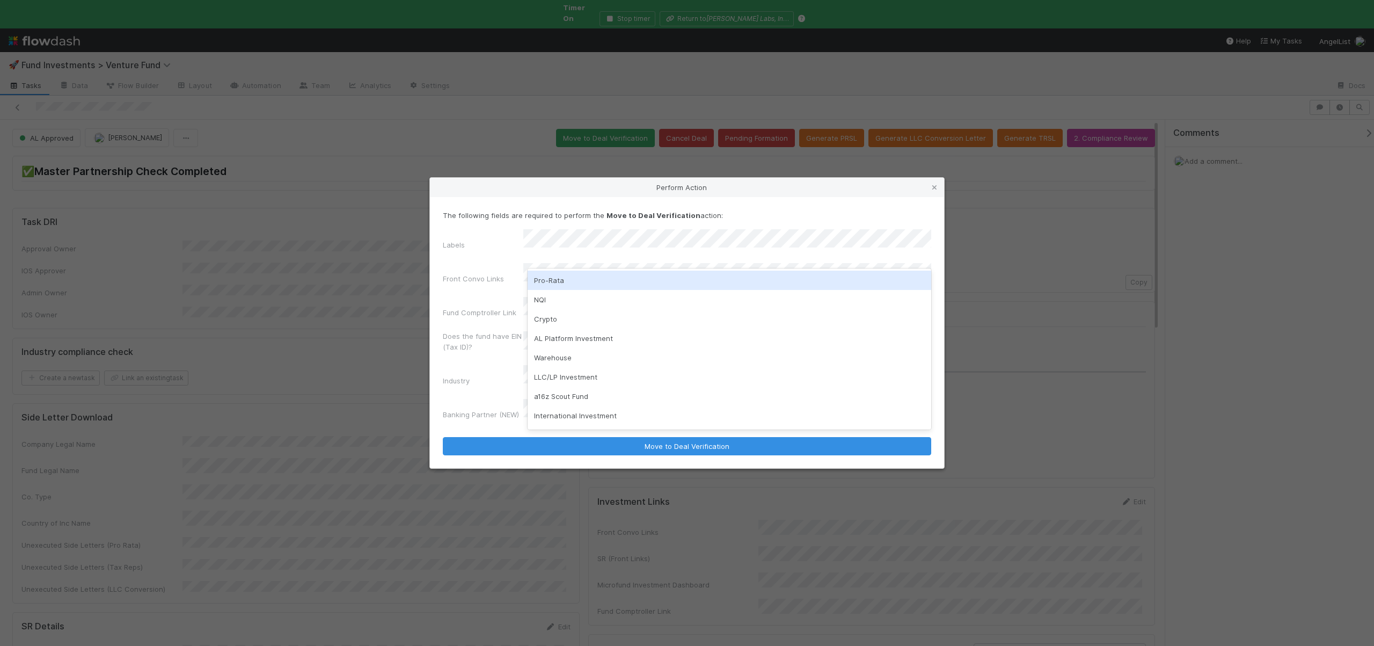
click at [493, 243] on div "The following fields are required to perform the Move to Deal Verification acti…" at bounding box center [687, 317] width 488 height 214
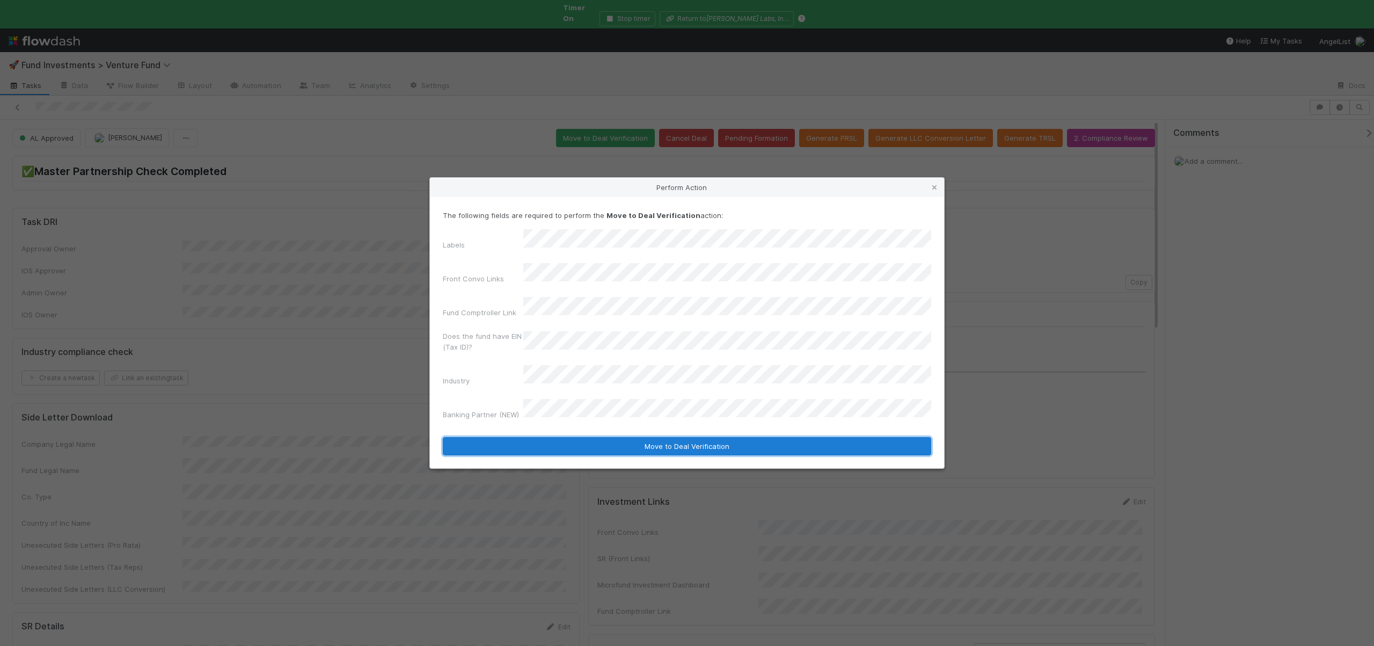
click at [569, 437] on button "Move to Deal Verification" at bounding box center [687, 446] width 488 height 18
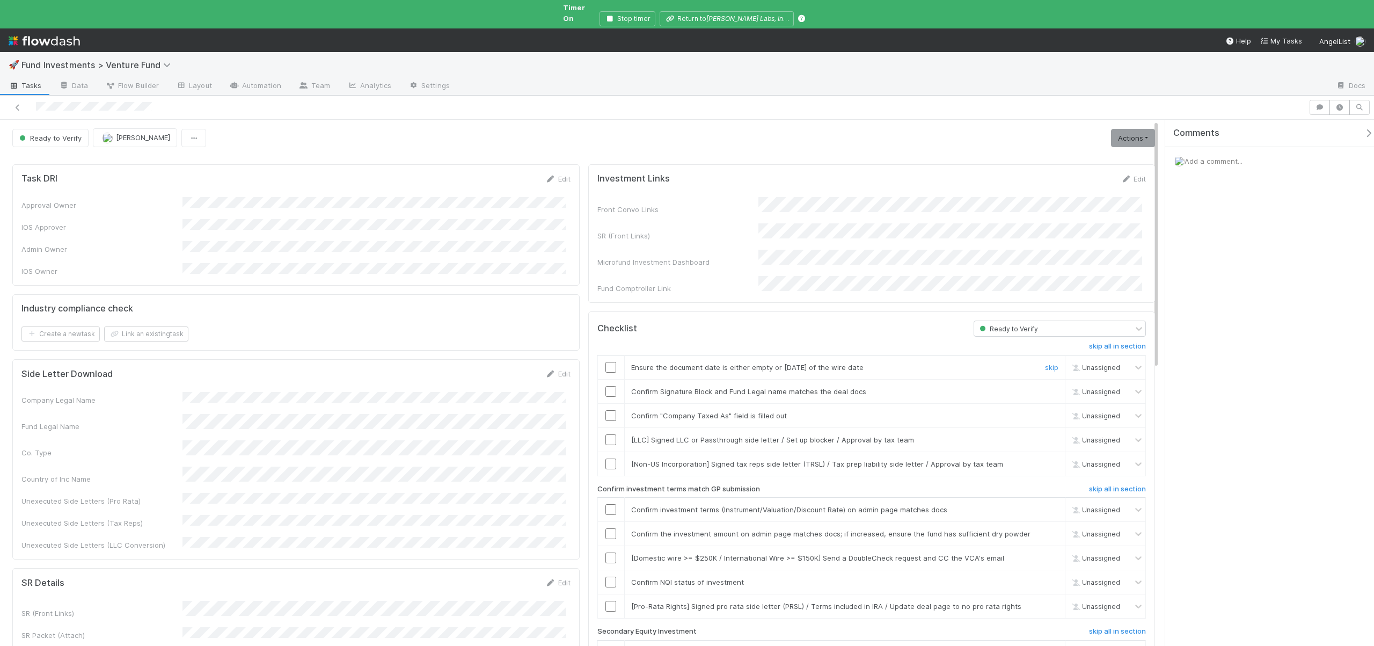
click at [610, 362] on input "checkbox" at bounding box center [610, 367] width 11 height 11
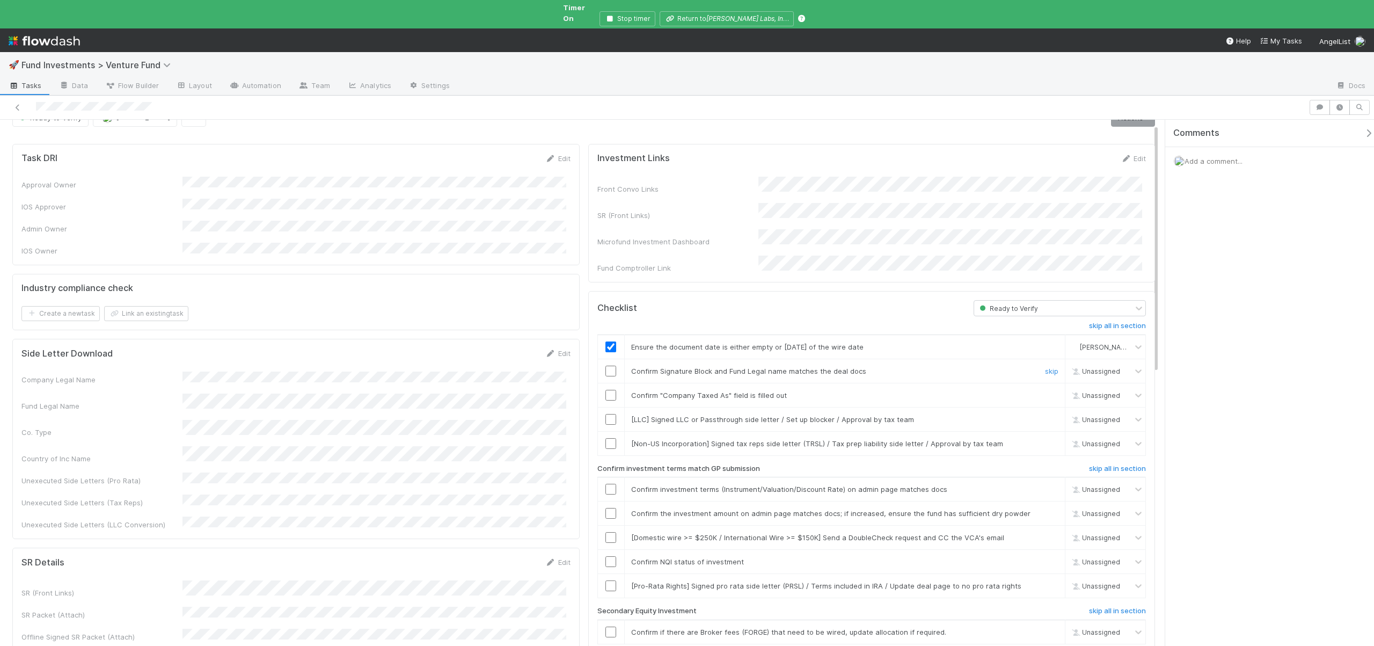
scroll to position [22, 0]
click at [607, 388] on input "checkbox" at bounding box center [610, 393] width 11 height 11
click at [1045, 413] on link "skip" at bounding box center [1051, 417] width 13 height 9
click at [1045, 437] on link "skip" at bounding box center [1051, 441] width 13 height 9
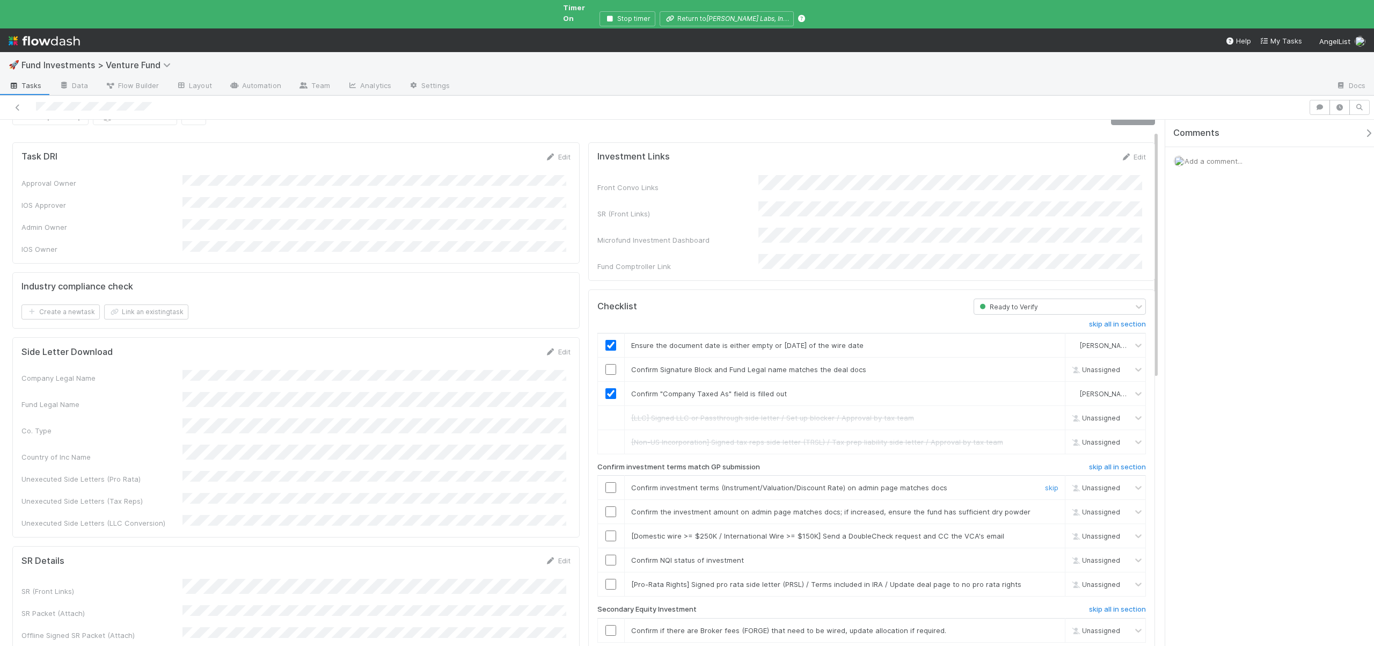
click at [605, 482] on input "checkbox" at bounding box center [610, 487] width 11 height 11
click at [607, 506] on input "checkbox" at bounding box center [610, 511] width 11 height 11
click at [1045, 531] on link "skip" at bounding box center [1051, 535] width 13 height 9
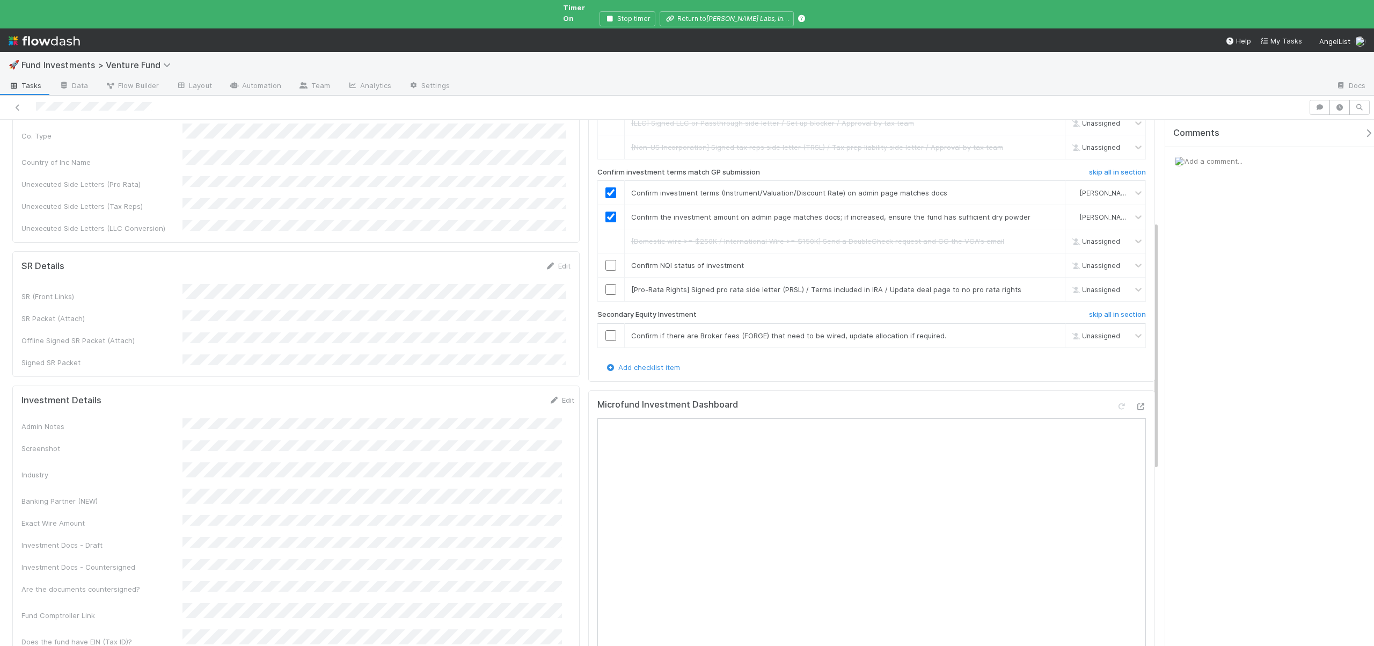
scroll to position [324, 0]
click at [607, 246] on td at bounding box center [610, 258] width 27 height 24
click at [609, 253] on input "checkbox" at bounding box center [610, 258] width 11 height 11
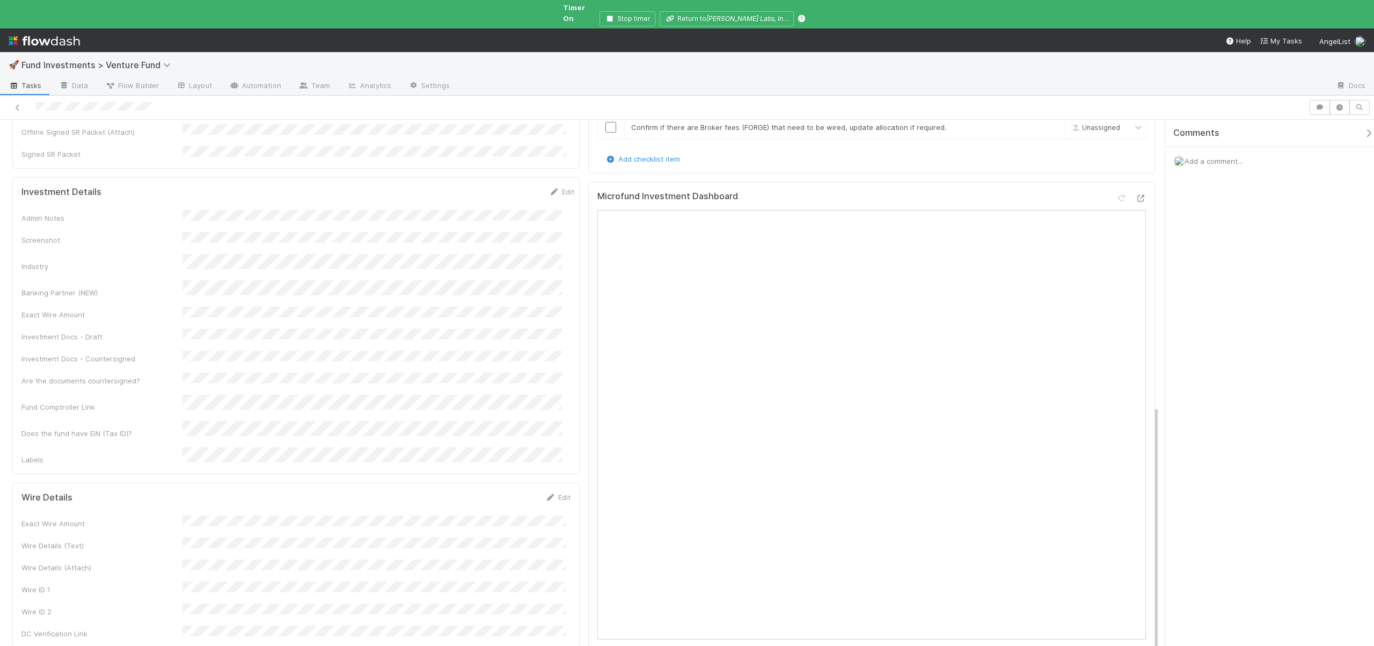
scroll to position [514, 0]
click at [508, 502] on button "Save" at bounding box center [513, 511] width 31 height 18
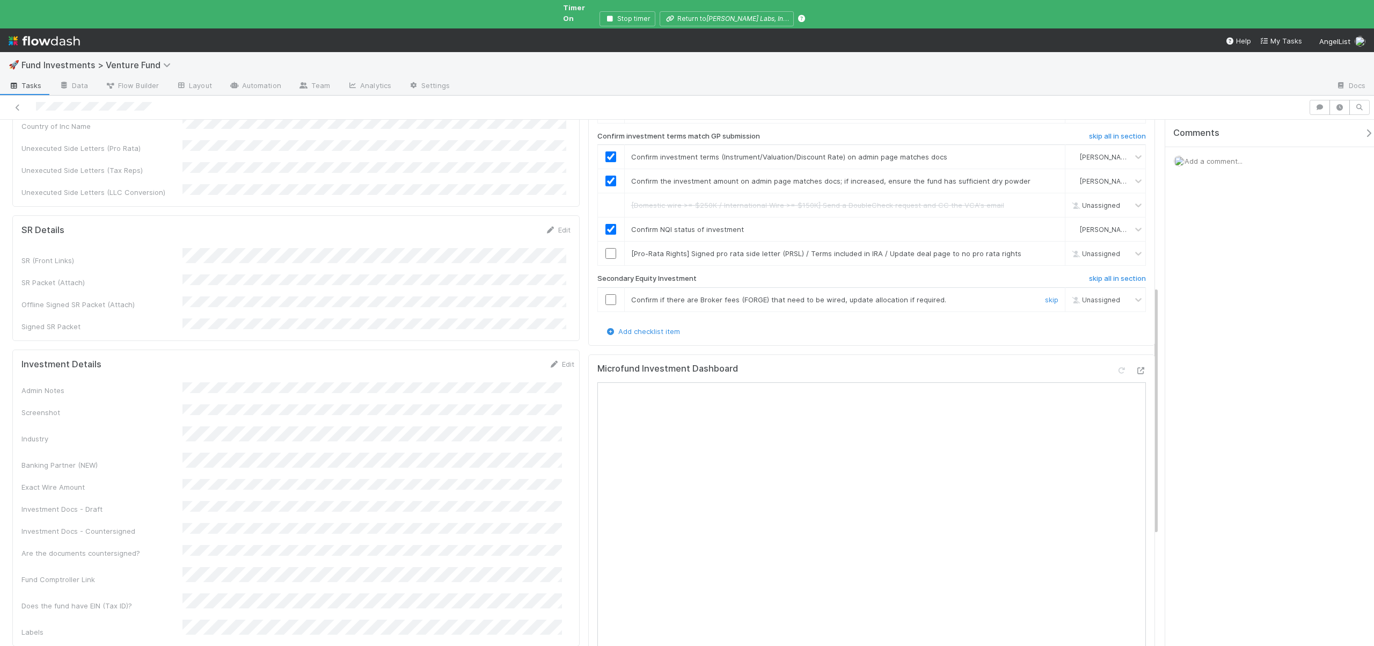
scroll to position [326, 0]
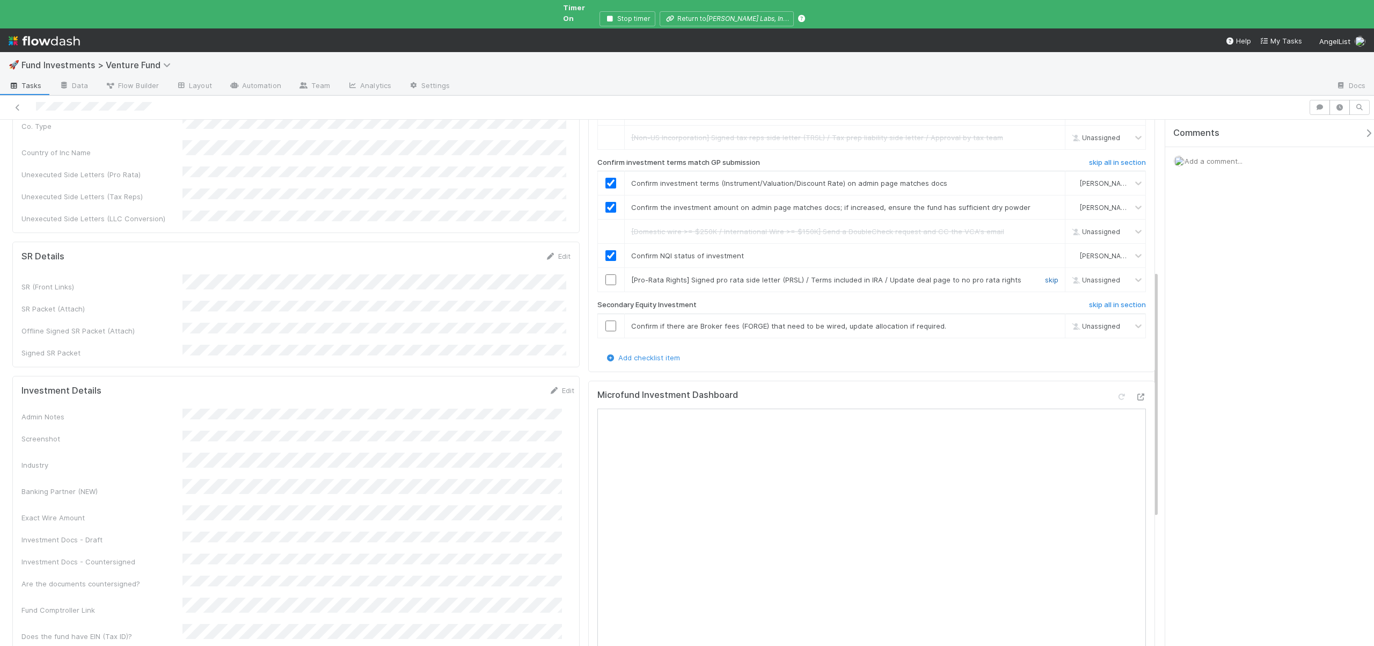
click at [1046, 275] on link "skip" at bounding box center [1051, 279] width 13 height 9
click at [1045, 321] on link "skip" at bounding box center [1051, 325] width 13 height 9
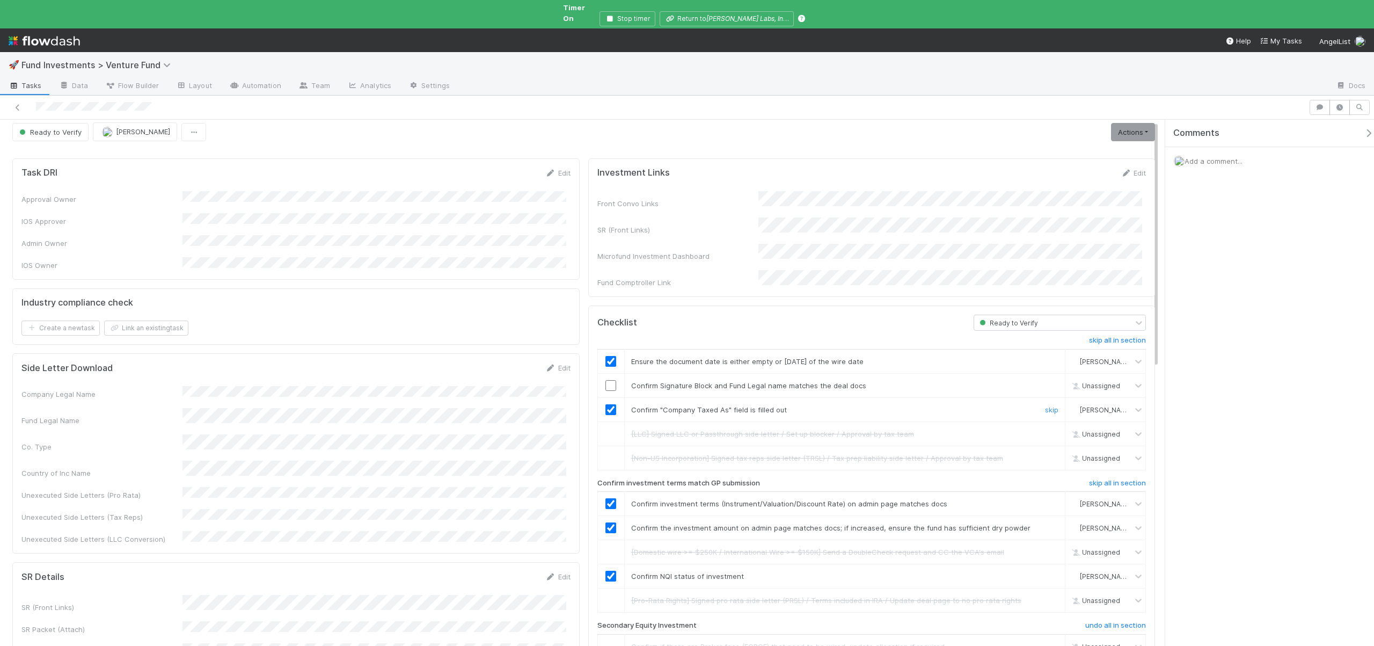
scroll to position [0, 0]
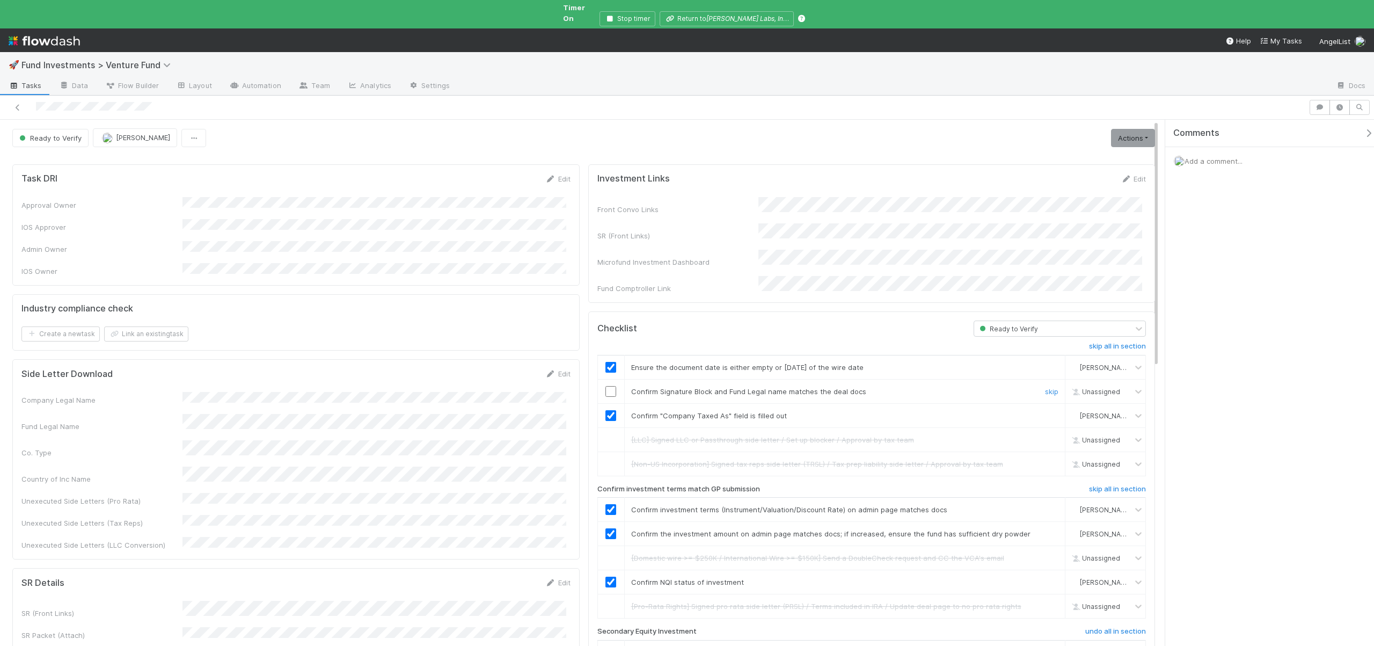
click at [607, 386] on input "checkbox" at bounding box center [610, 391] width 11 height 11
click at [1129, 129] on link "Actions" at bounding box center [1133, 138] width 44 height 18
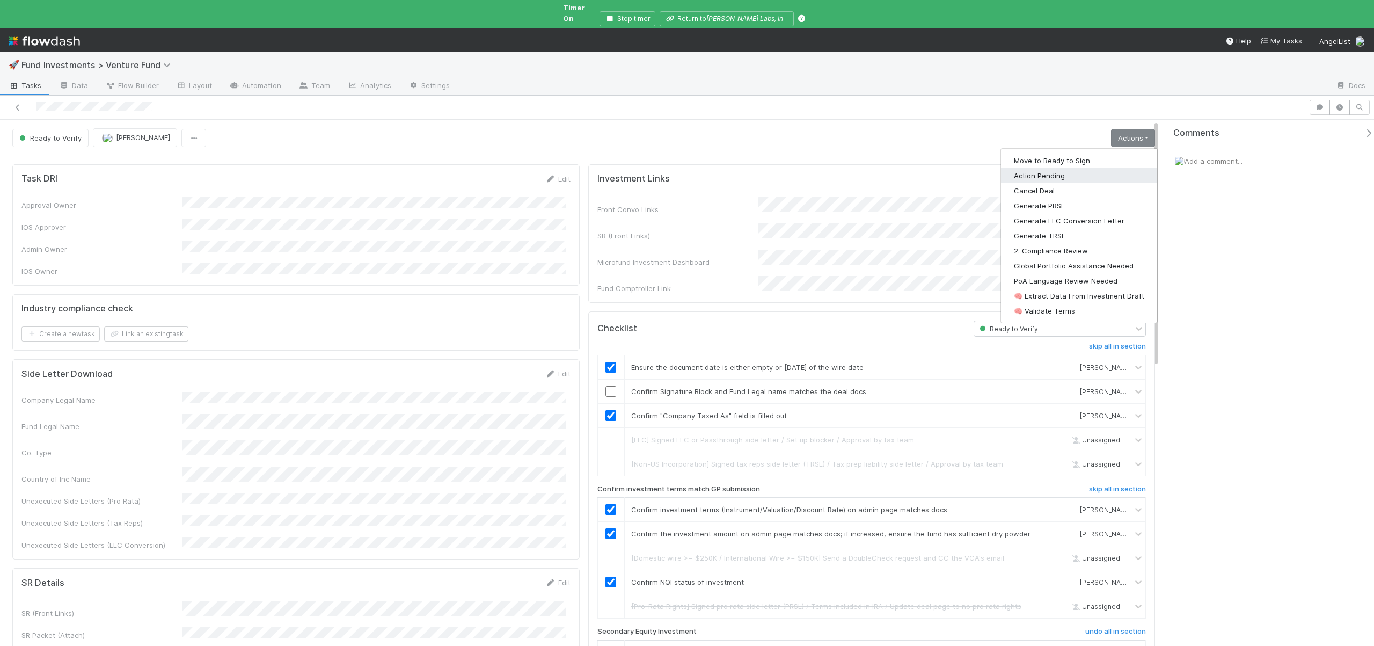
click at [1046, 168] on button "Action Pending" at bounding box center [1079, 175] width 156 height 15
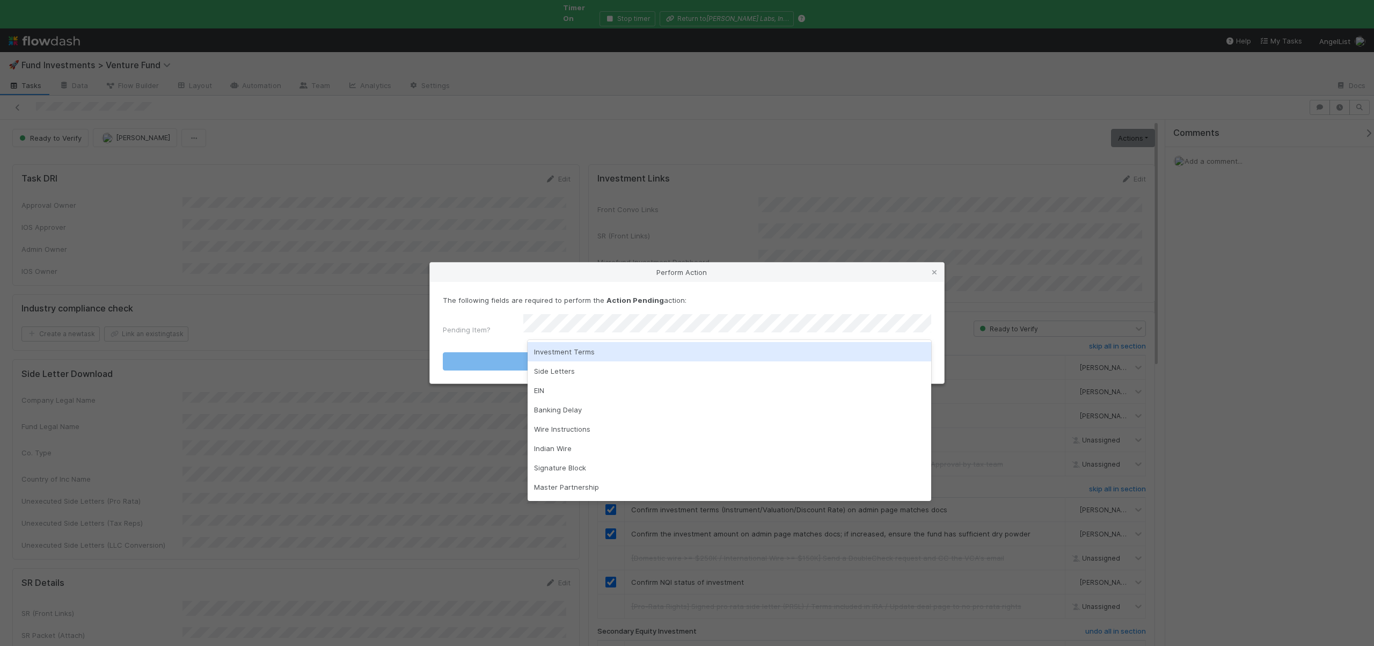
click at [580, 347] on div "Investment Terms" at bounding box center [730, 351] width 404 height 19
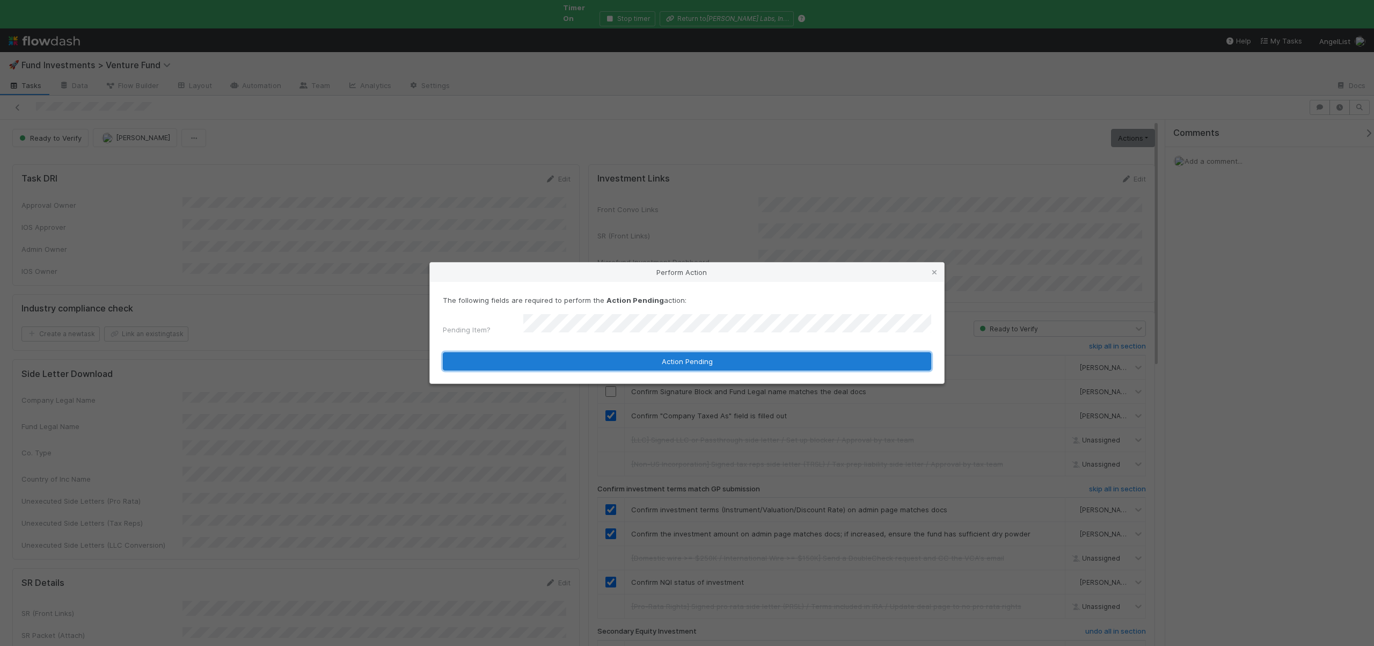
click at [580, 361] on button "Action Pending" at bounding box center [687, 361] width 488 height 18
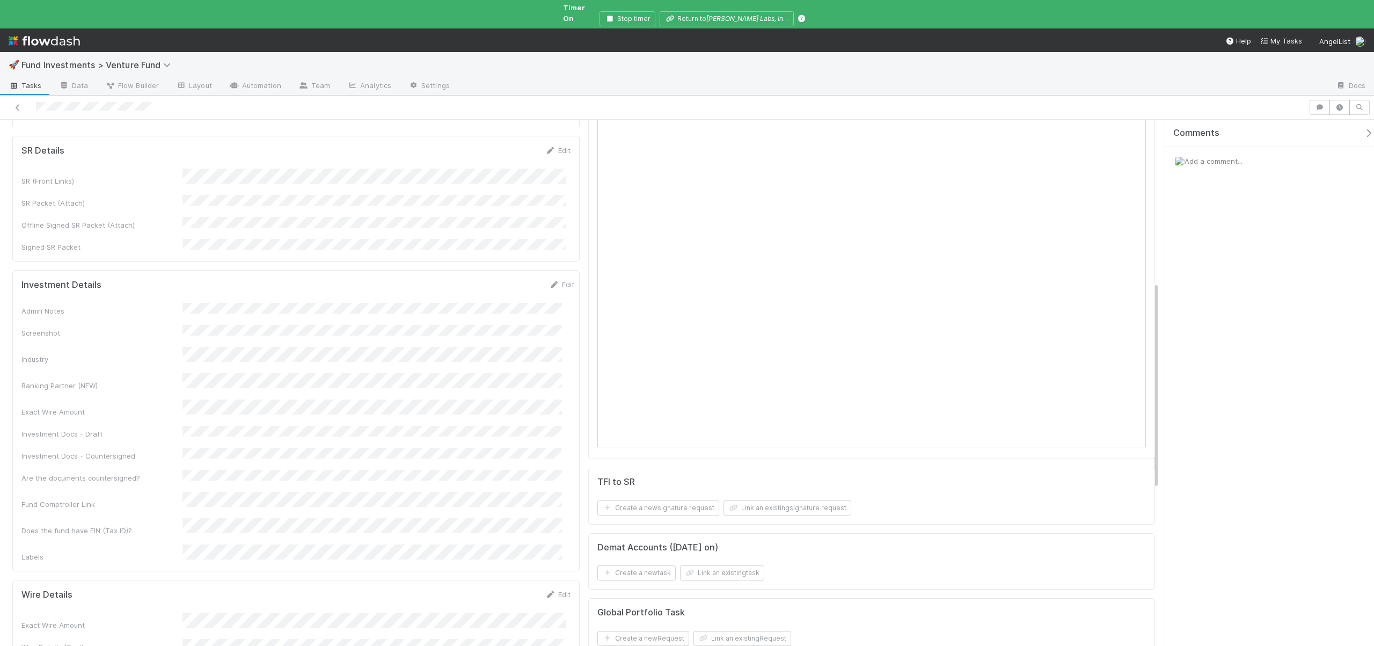
scroll to position [462, 0]
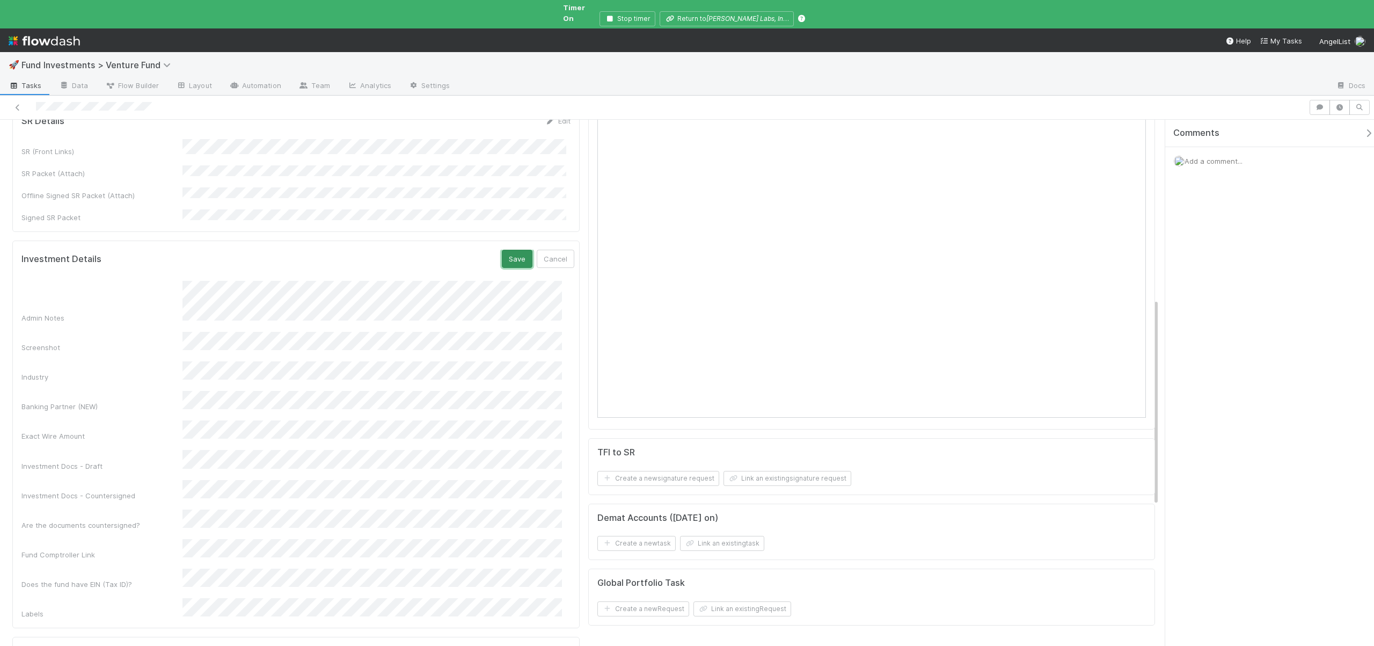
click at [505, 250] on button "Save" at bounding box center [517, 259] width 31 height 18
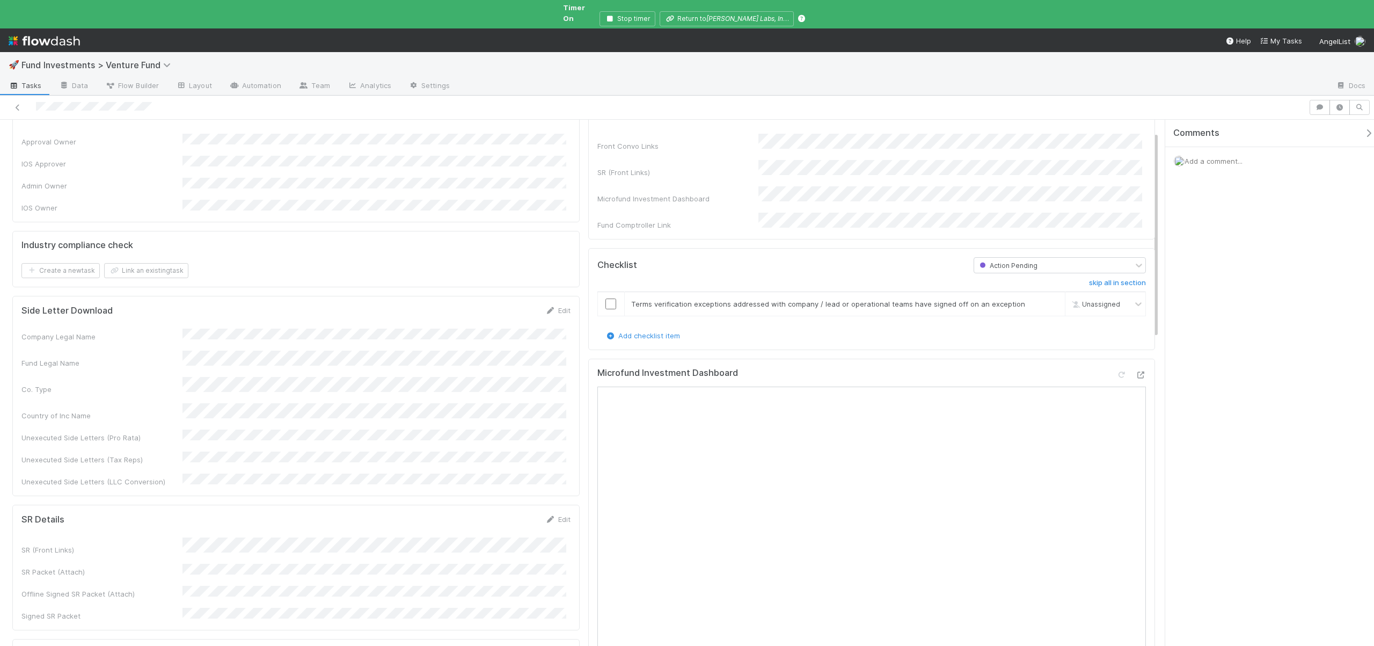
scroll to position [0, 0]
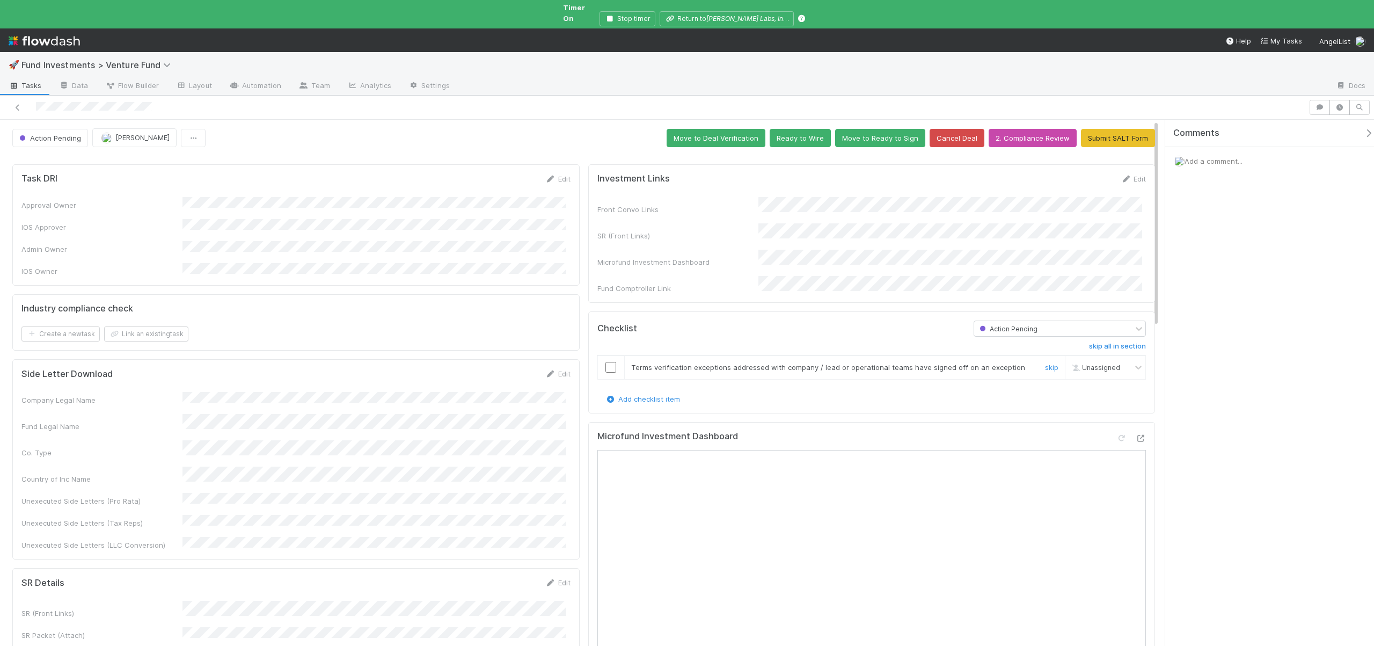
click at [611, 362] on input "checkbox" at bounding box center [610, 367] width 11 height 11
click at [694, 133] on button "Move to Deal Verification" at bounding box center [716, 138] width 99 height 18
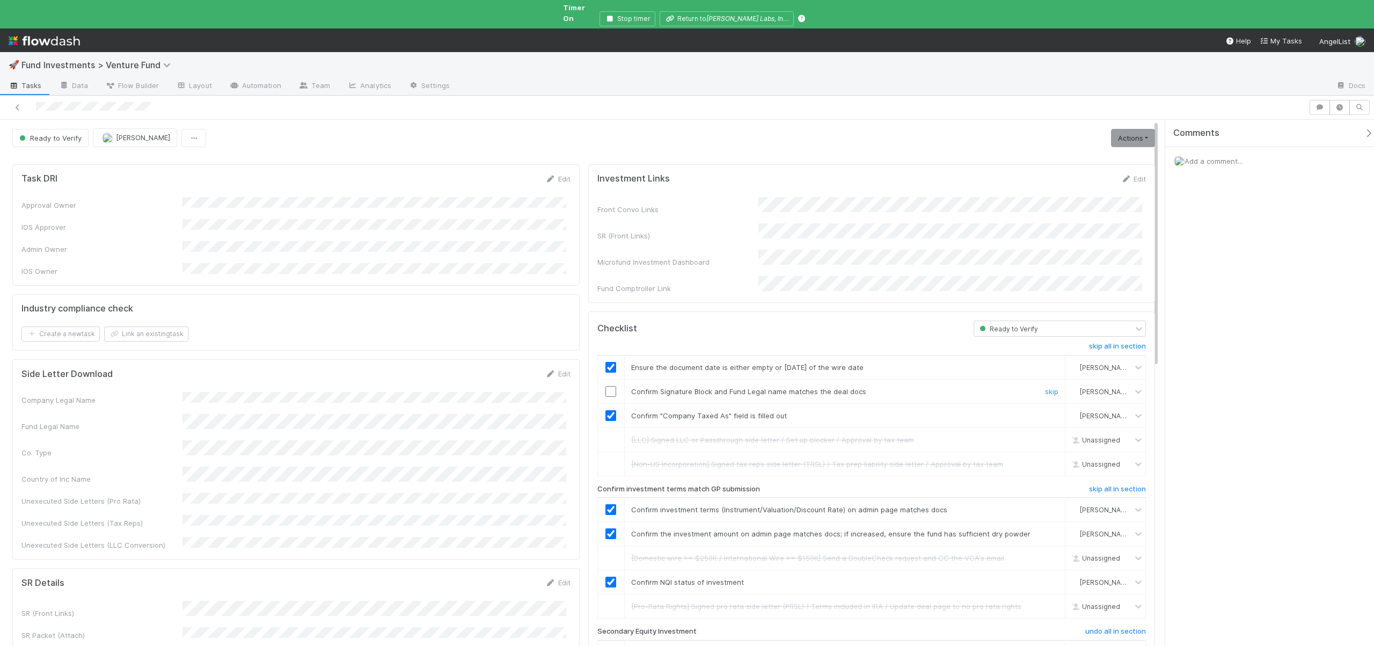
click at [605, 386] on input "checkbox" at bounding box center [610, 391] width 11 height 11
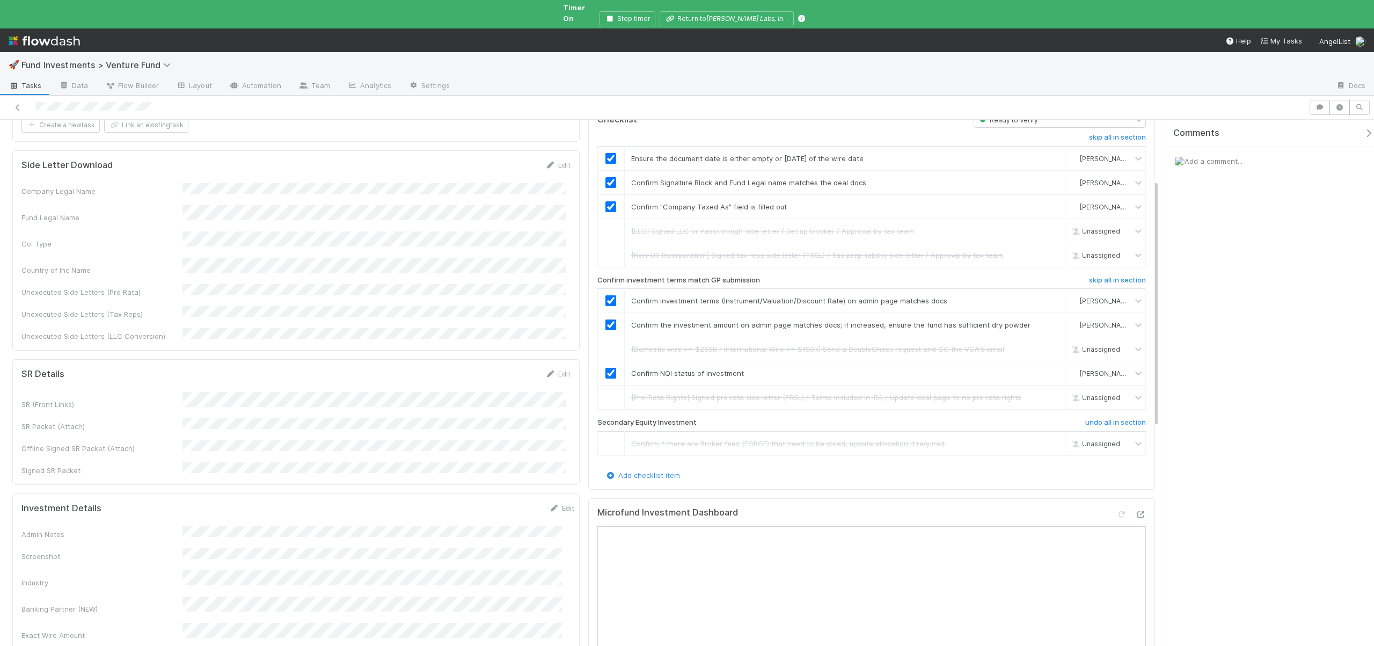
scroll to position [215, 0]
click at [506, 496] on button "Save" at bounding box center [517, 505] width 31 height 18
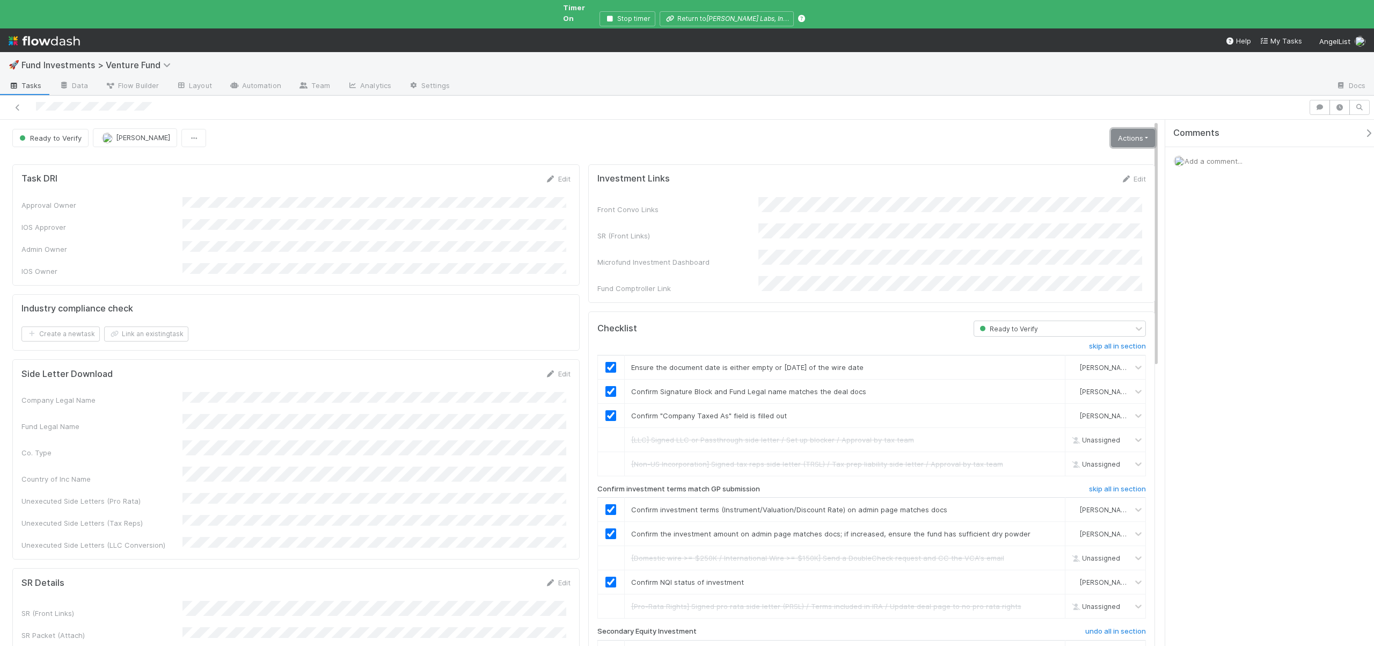
click at [1130, 130] on link "Actions" at bounding box center [1133, 138] width 44 height 18
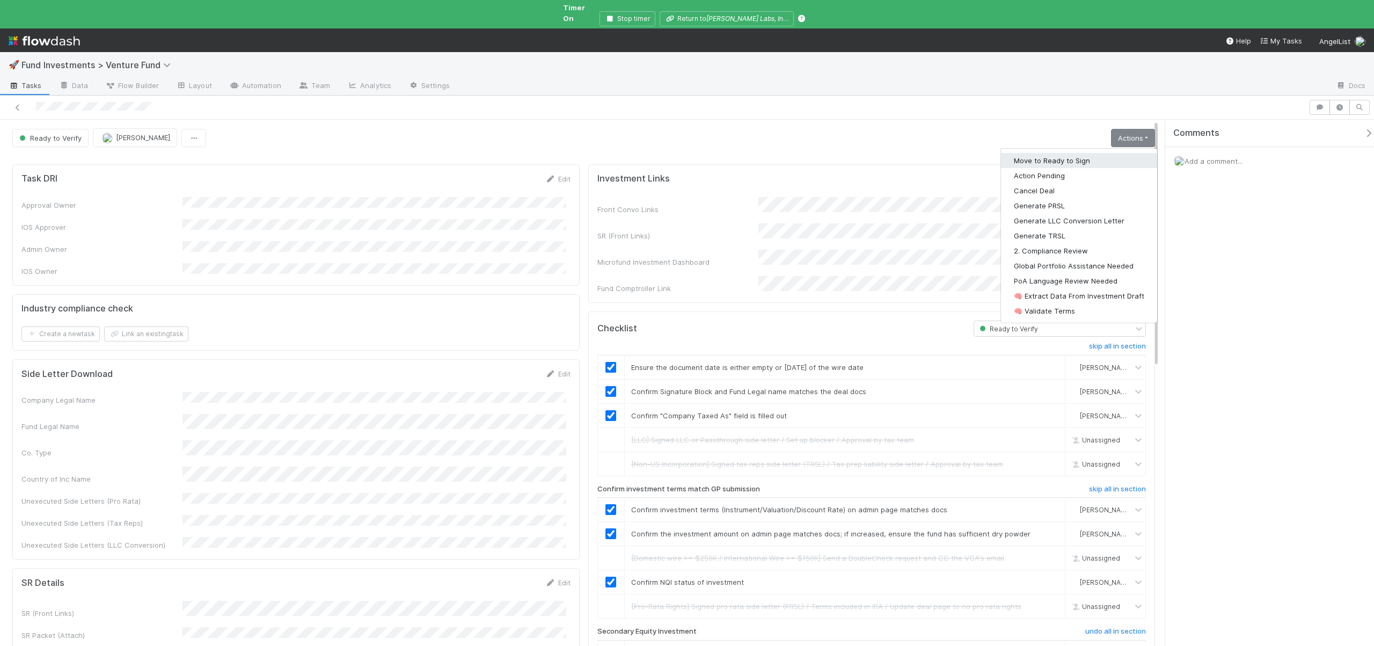
click at [1056, 153] on button "Move to Ready to Sign" at bounding box center [1079, 160] width 156 height 15
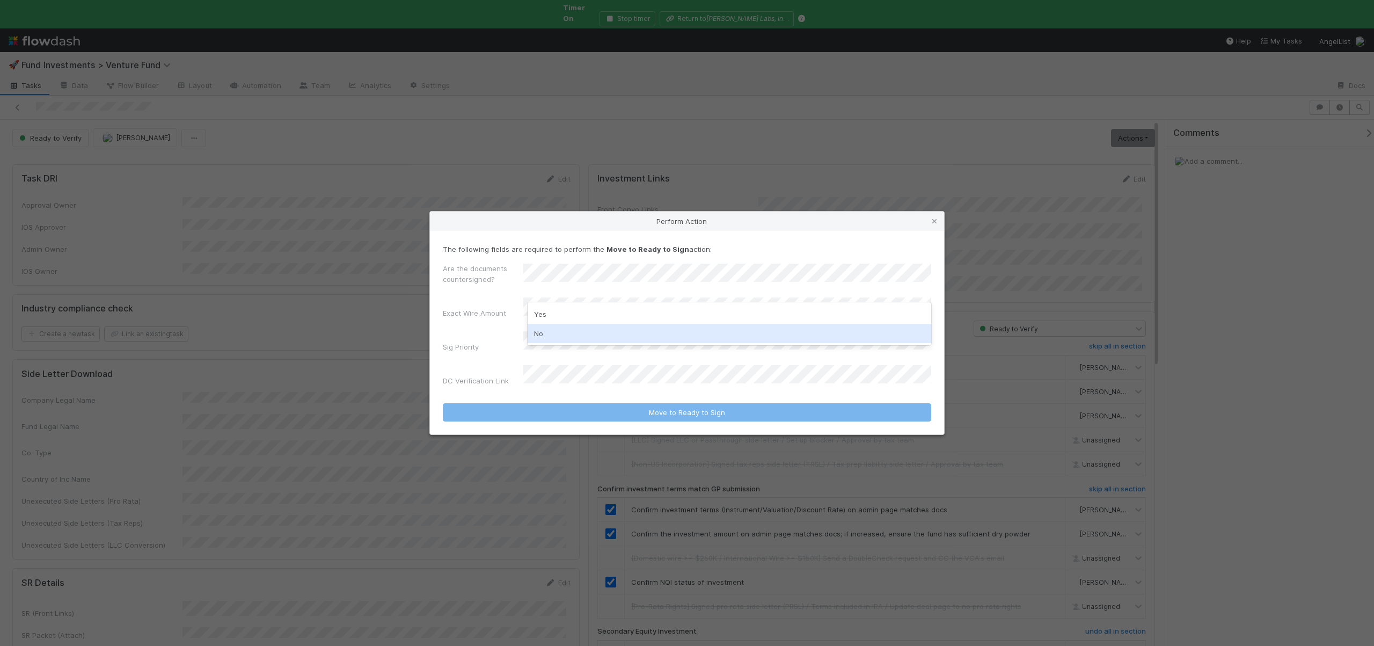
click at [539, 334] on div "No" at bounding box center [730, 333] width 404 height 19
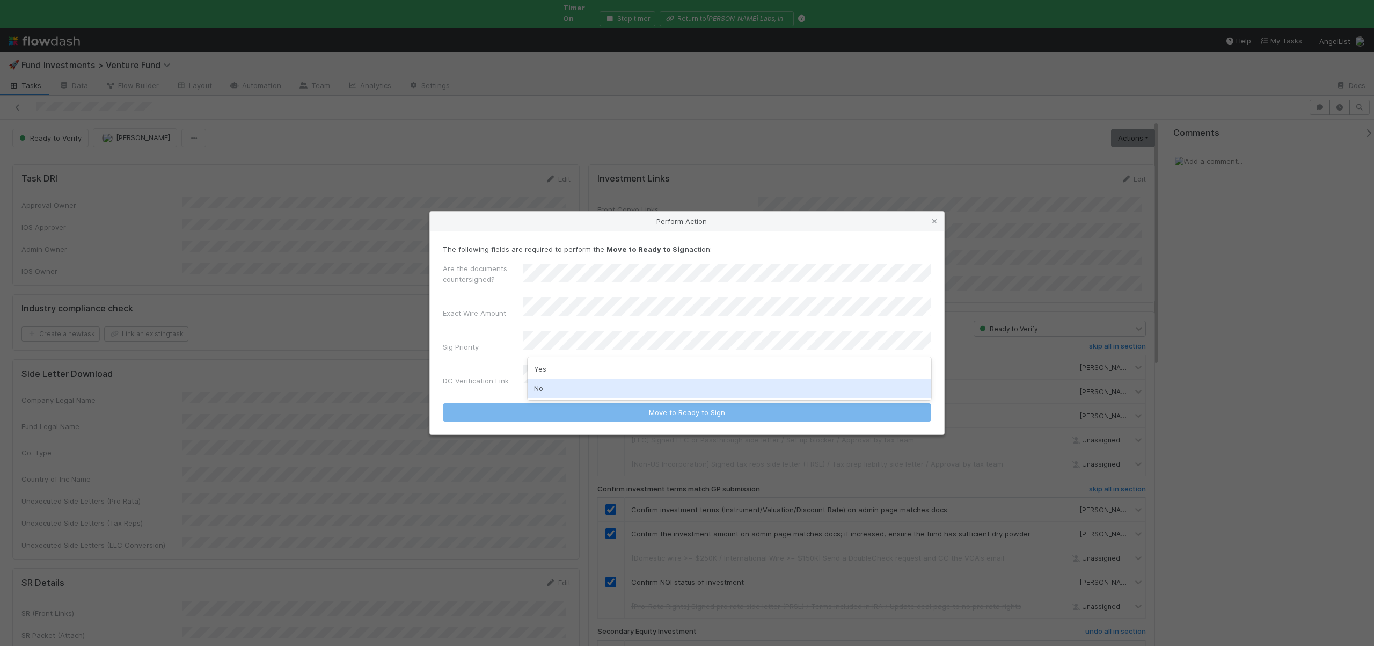
click at [543, 385] on div "No" at bounding box center [730, 387] width 404 height 19
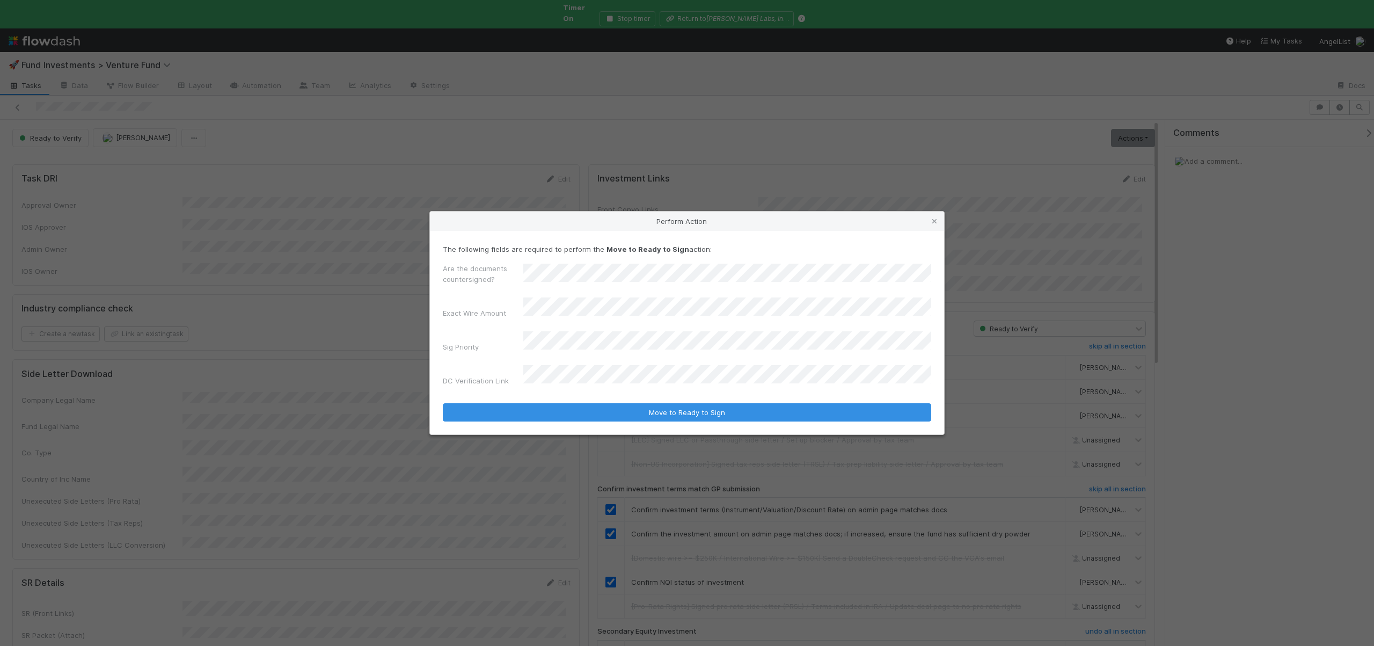
click at [443, 403] on button "Move to Ready to Sign" at bounding box center [687, 412] width 488 height 18
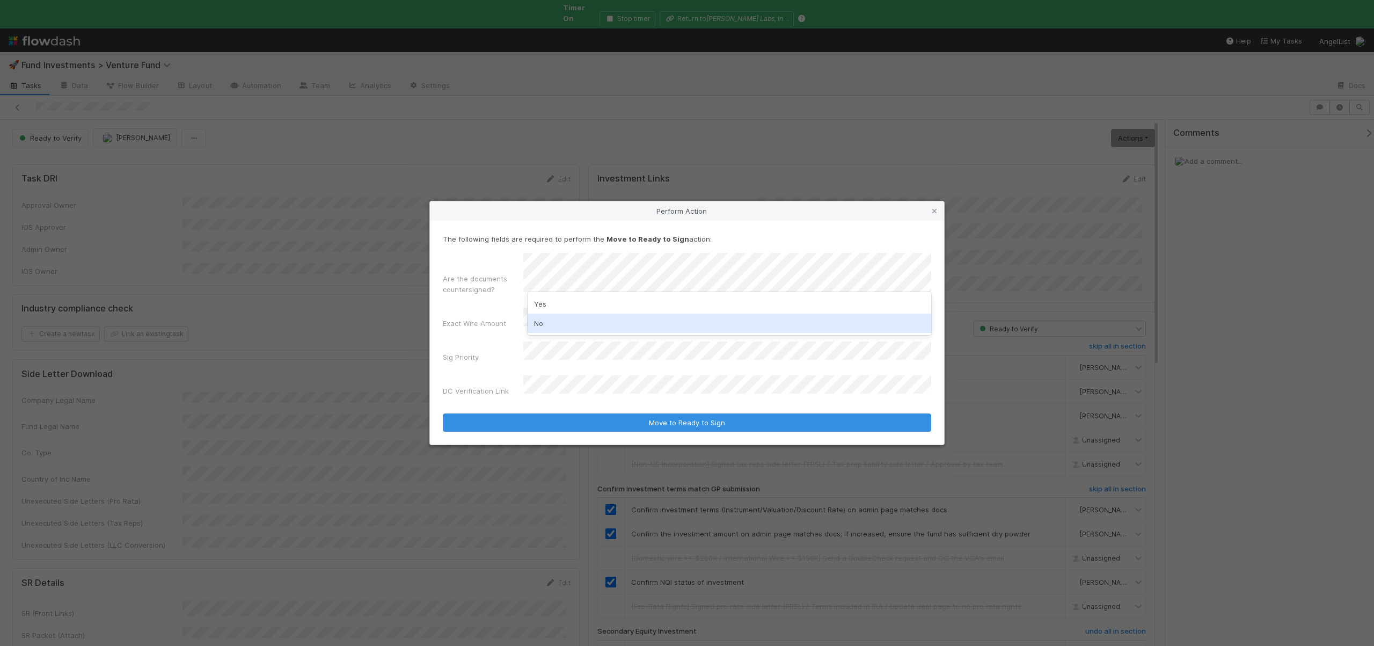
click at [545, 319] on div "No" at bounding box center [730, 322] width 404 height 19
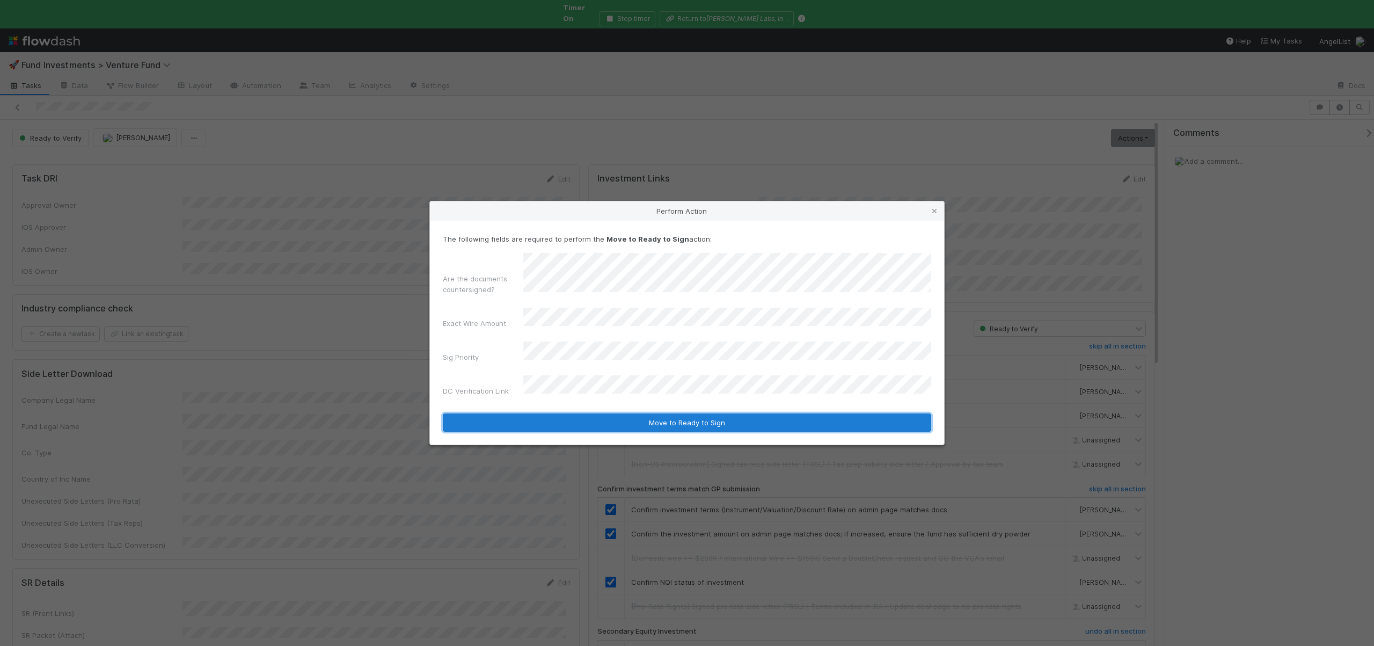
click at [577, 413] on button "Move to Ready to Sign" at bounding box center [687, 422] width 488 height 18
